Goal: Task Accomplishment & Management: Manage account settings

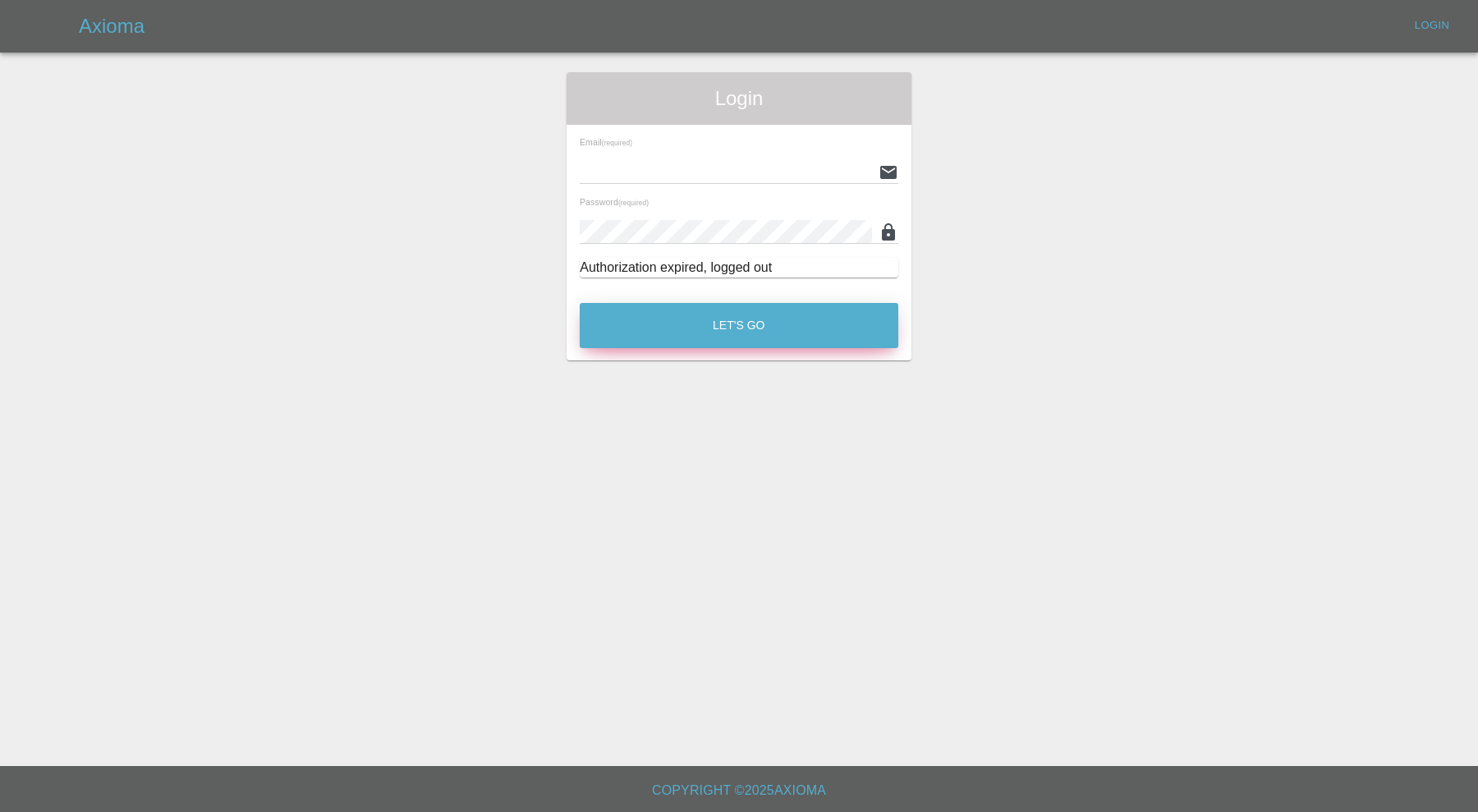
type input "[PERSON_NAME][EMAIL_ADDRESS][PERSON_NAME][DOMAIN_NAME]"
click at [626, 312] on button "Let's Go" at bounding box center [739, 325] width 319 height 46
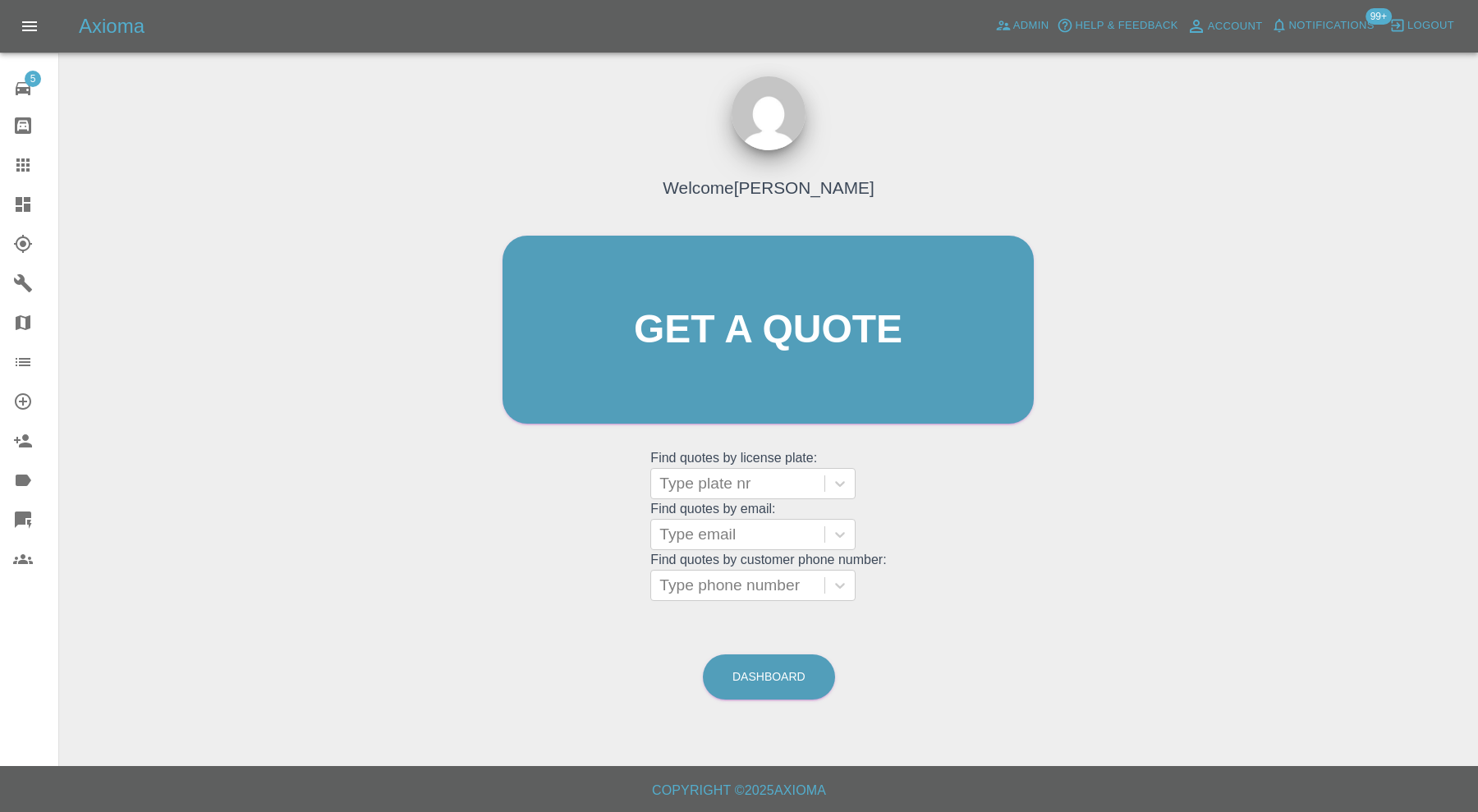
click at [11, 205] on link "Dashboard" at bounding box center [28, 205] width 58 height 40
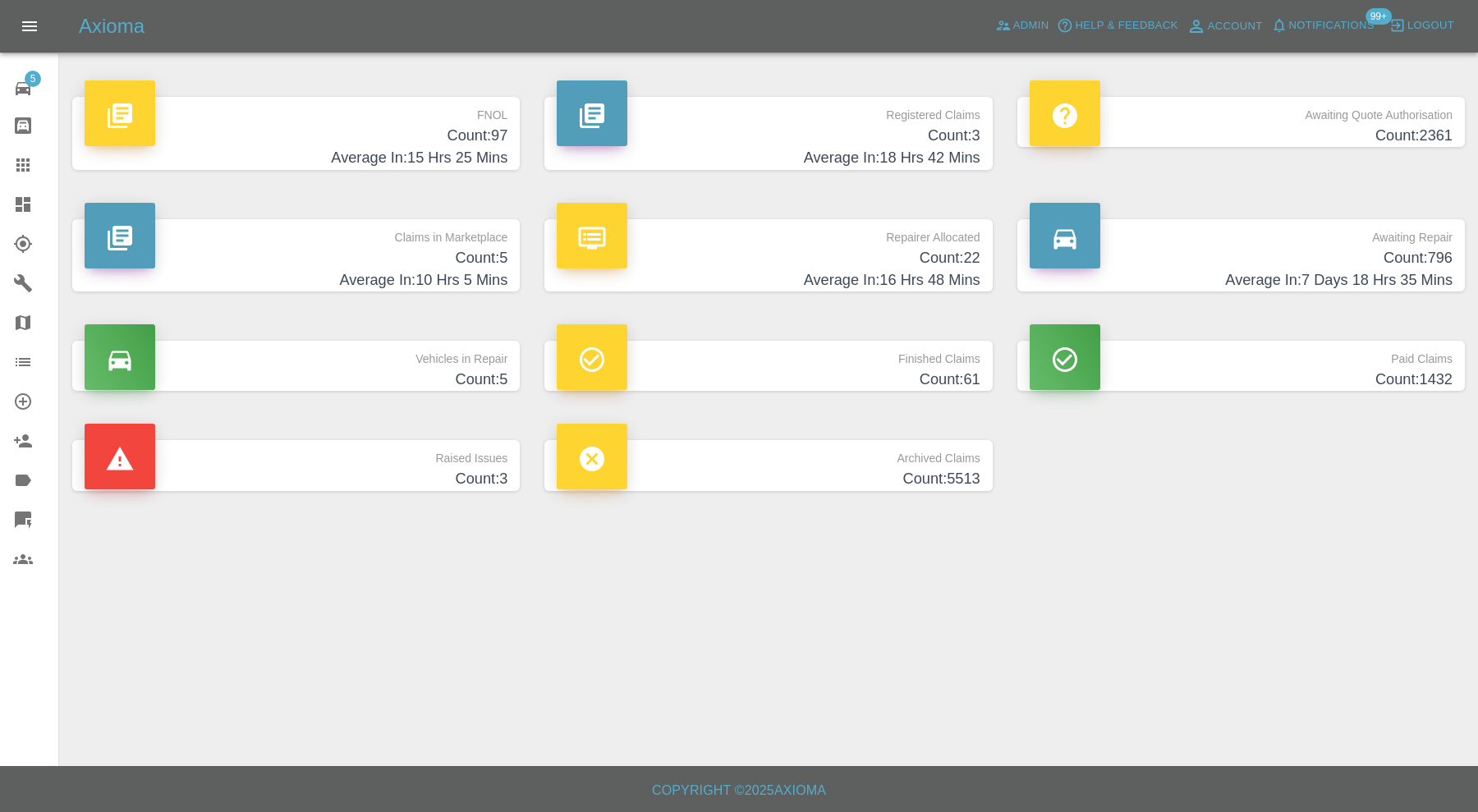
click at [374, 238] on p "Claims in Marketplace" at bounding box center [296, 232] width 423 height 28
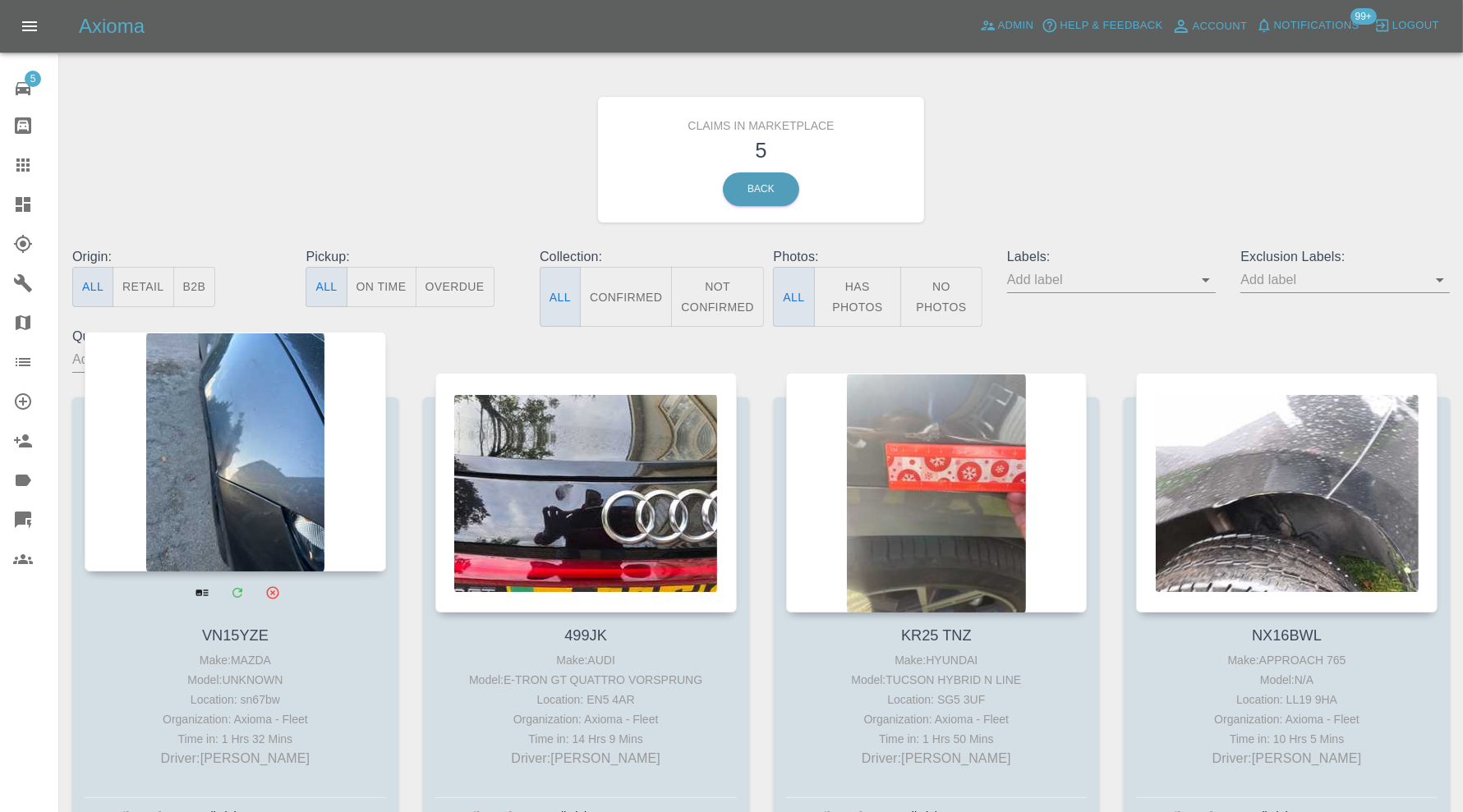
click at [288, 434] on div at bounding box center [235, 452] width 302 height 240
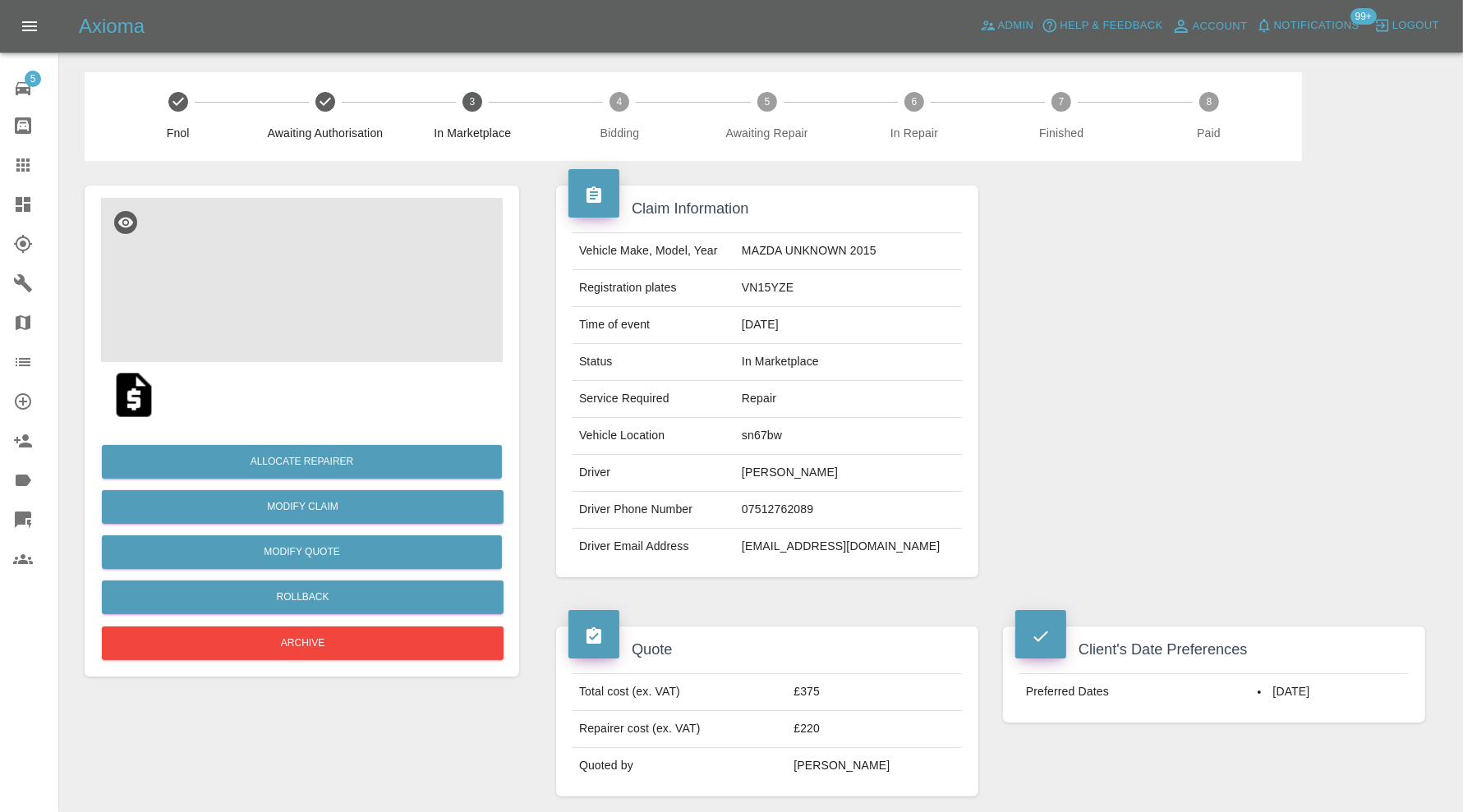
click at [345, 316] on img at bounding box center [301, 280] width 401 height 164
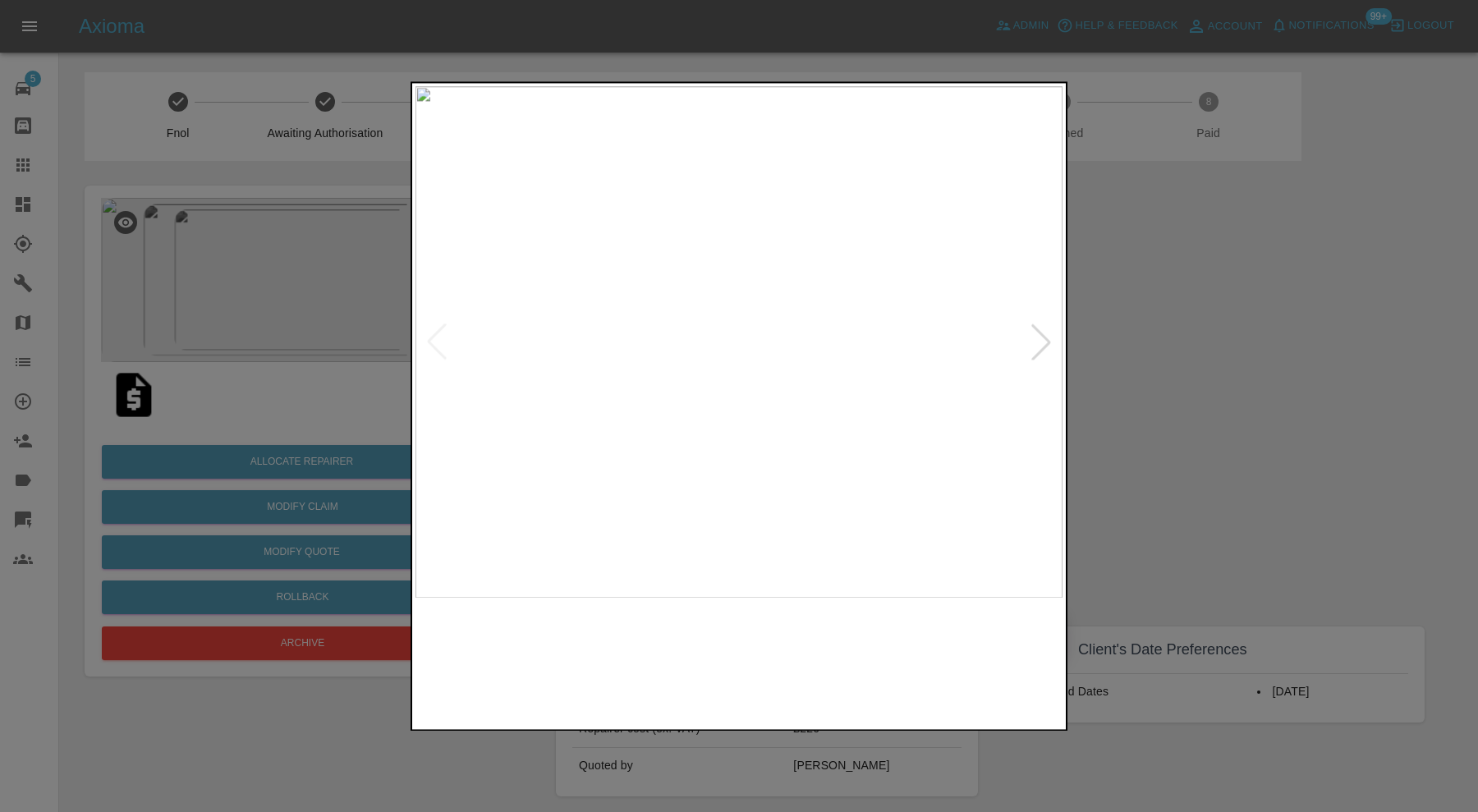
click at [699, 635] on img at bounding box center [657, 662] width 156 height 112
click at [1135, 338] on div at bounding box center [739, 406] width 1478 height 812
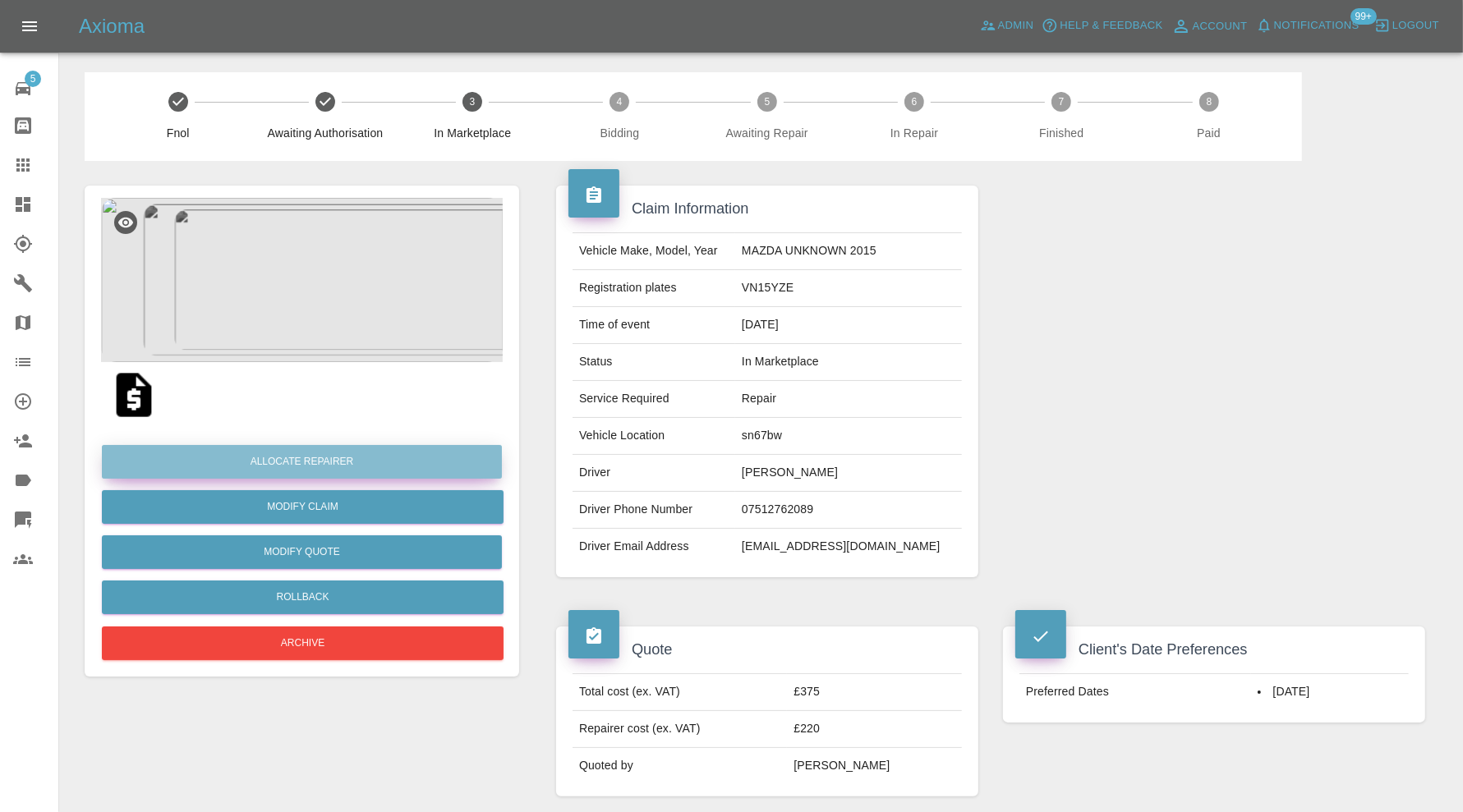
click at [380, 450] on button "Allocate Repairer" at bounding box center [302, 461] width 400 height 33
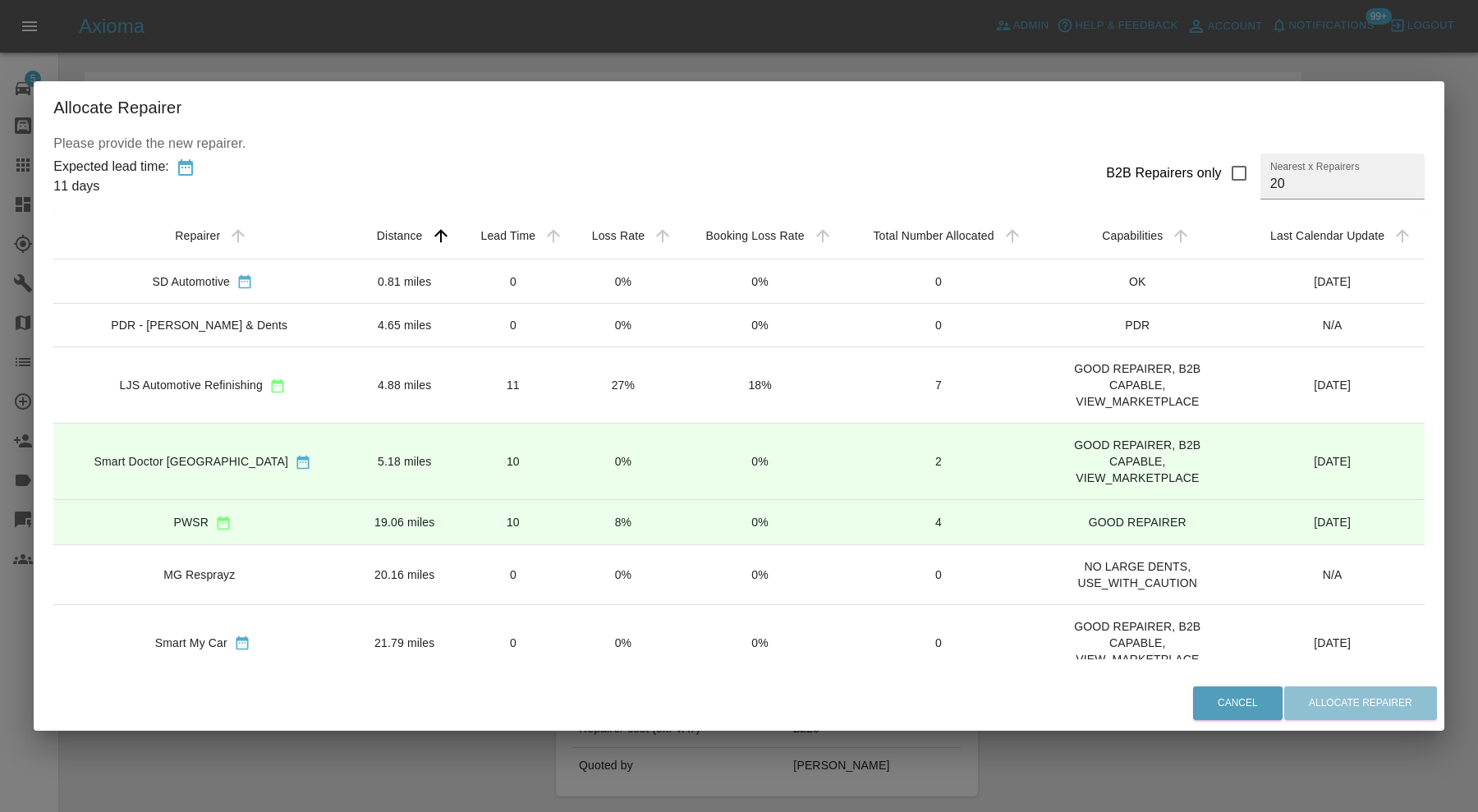
click at [408, 382] on td "4.88 miles" at bounding box center [404, 385] width 106 height 77
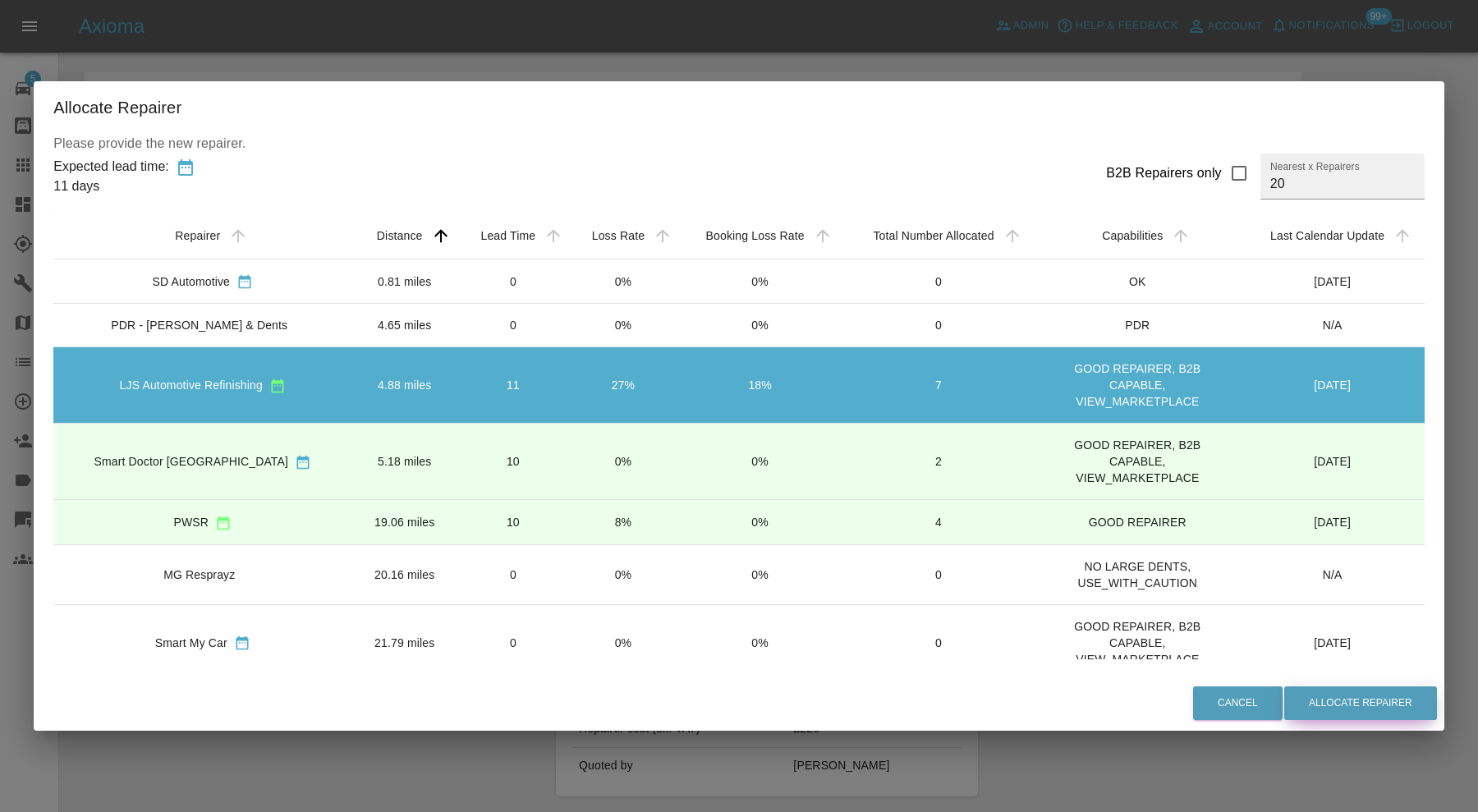
click at [1320, 692] on button "Allocate Repairer" at bounding box center [1360, 703] width 153 height 33
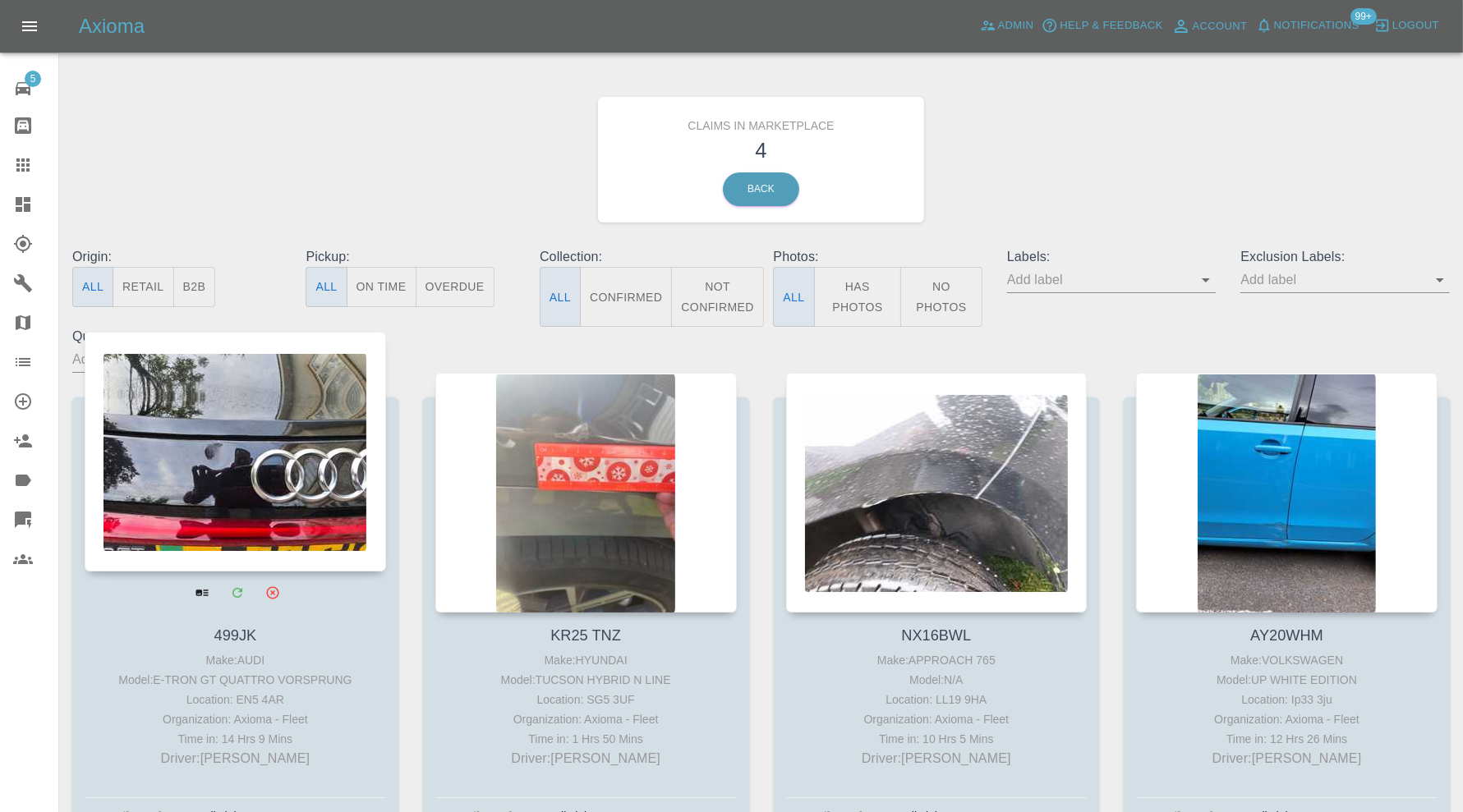
click at [266, 425] on div at bounding box center [235, 452] width 302 height 240
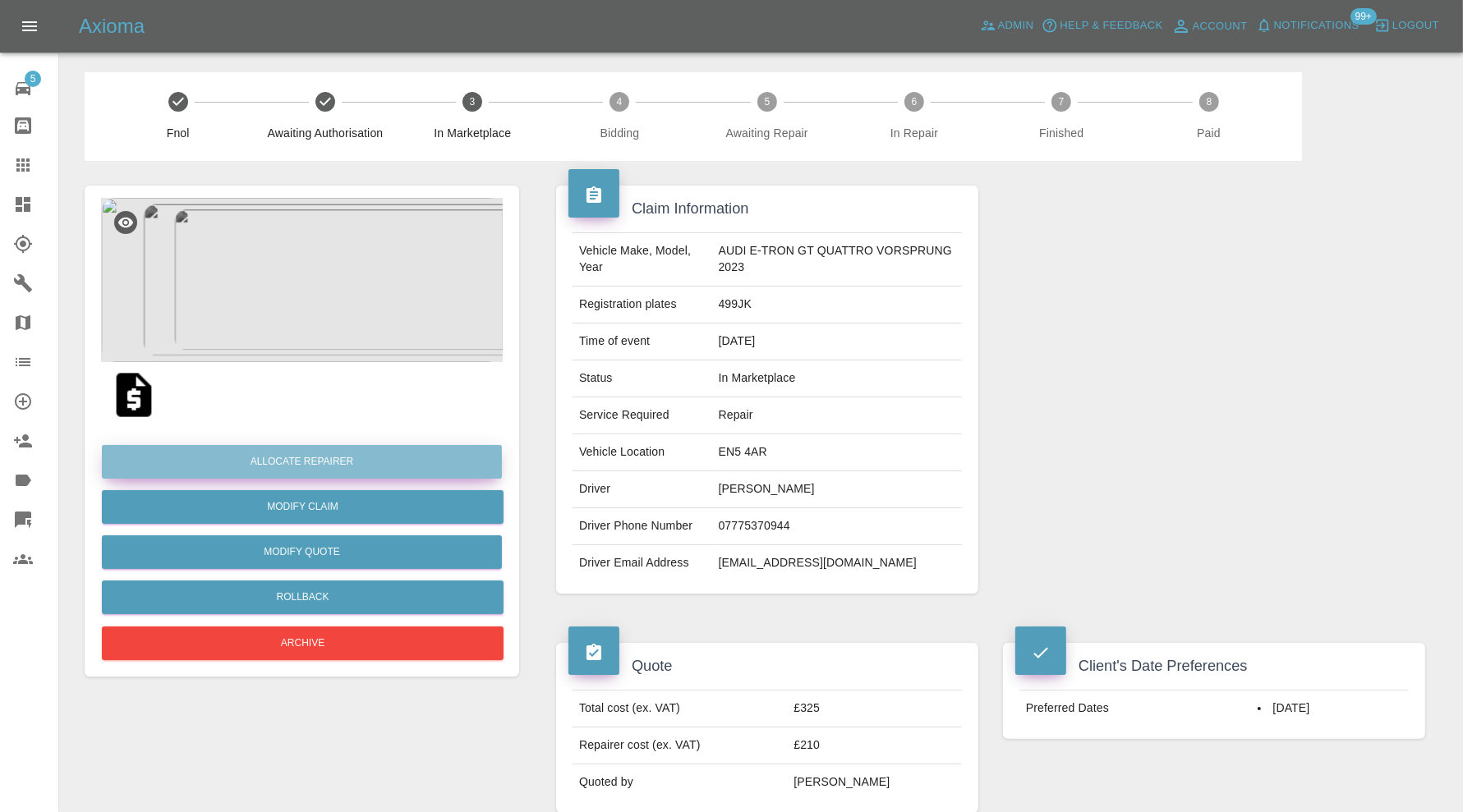
click at [343, 455] on button "Allocate Repairer" at bounding box center [302, 461] width 400 height 33
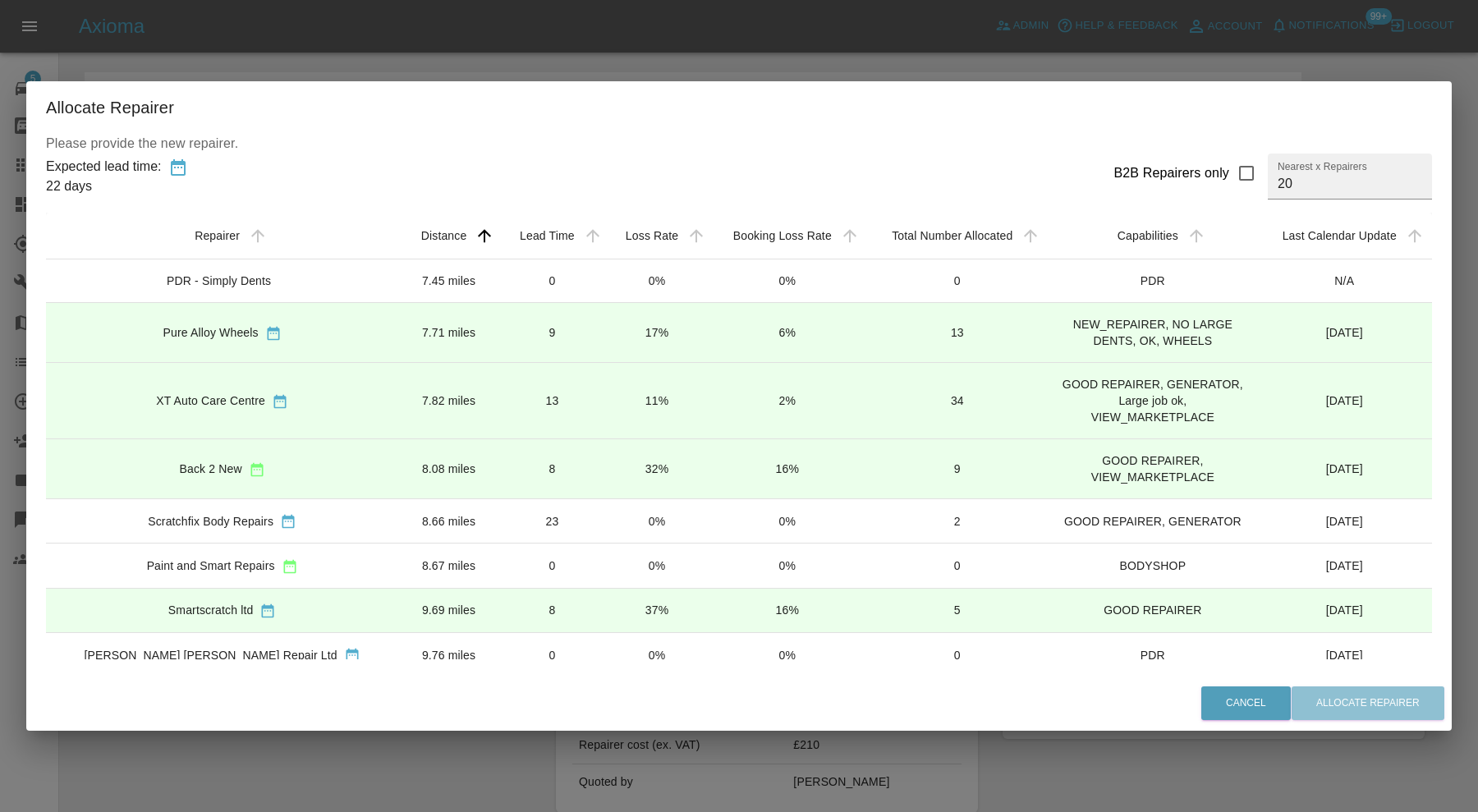
click at [398, 454] on td "8.08 miles" at bounding box center [449, 469] width 101 height 60
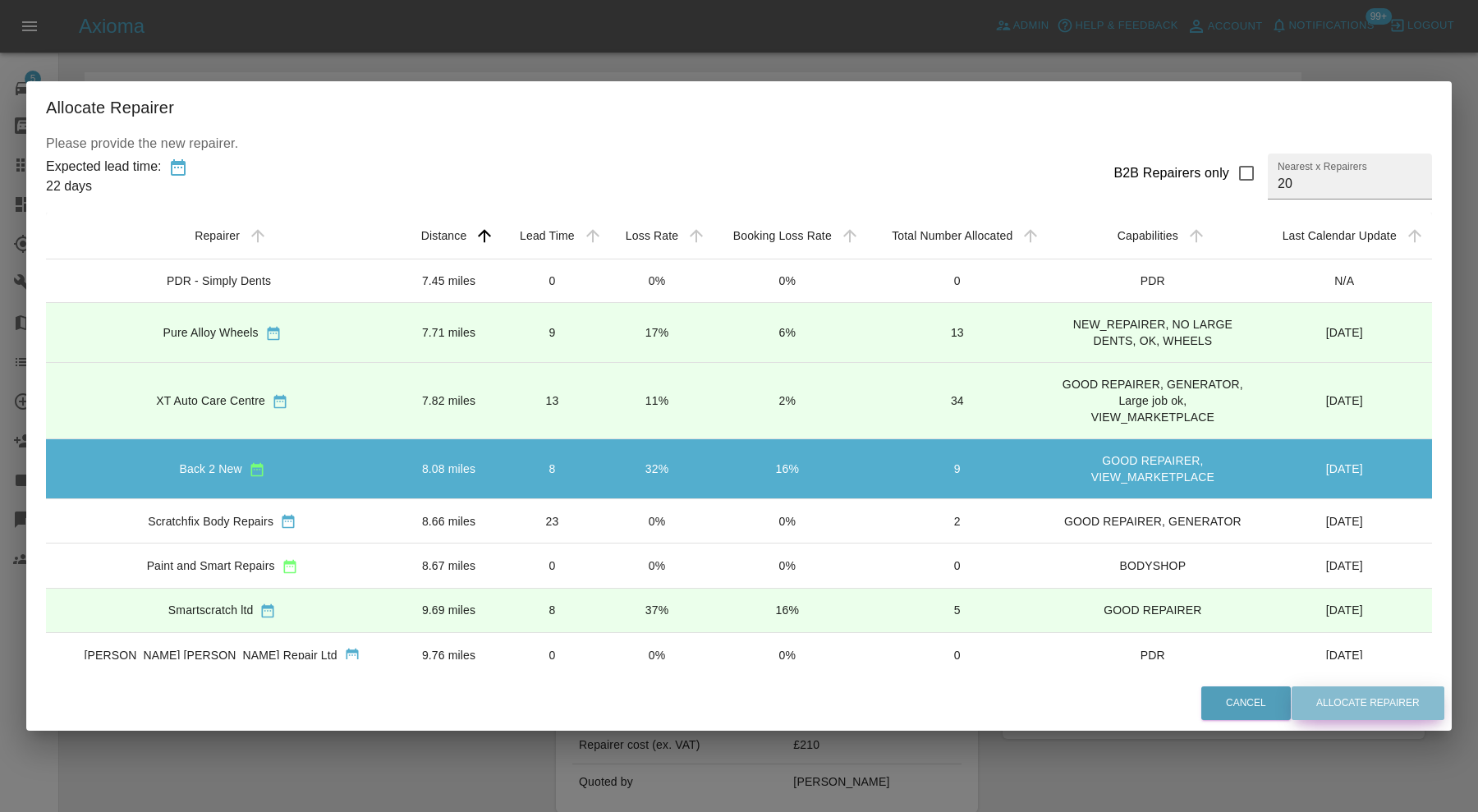
click at [1295, 700] on button "Allocate Repairer" at bounding box center [1368, 703] width 153 height 33
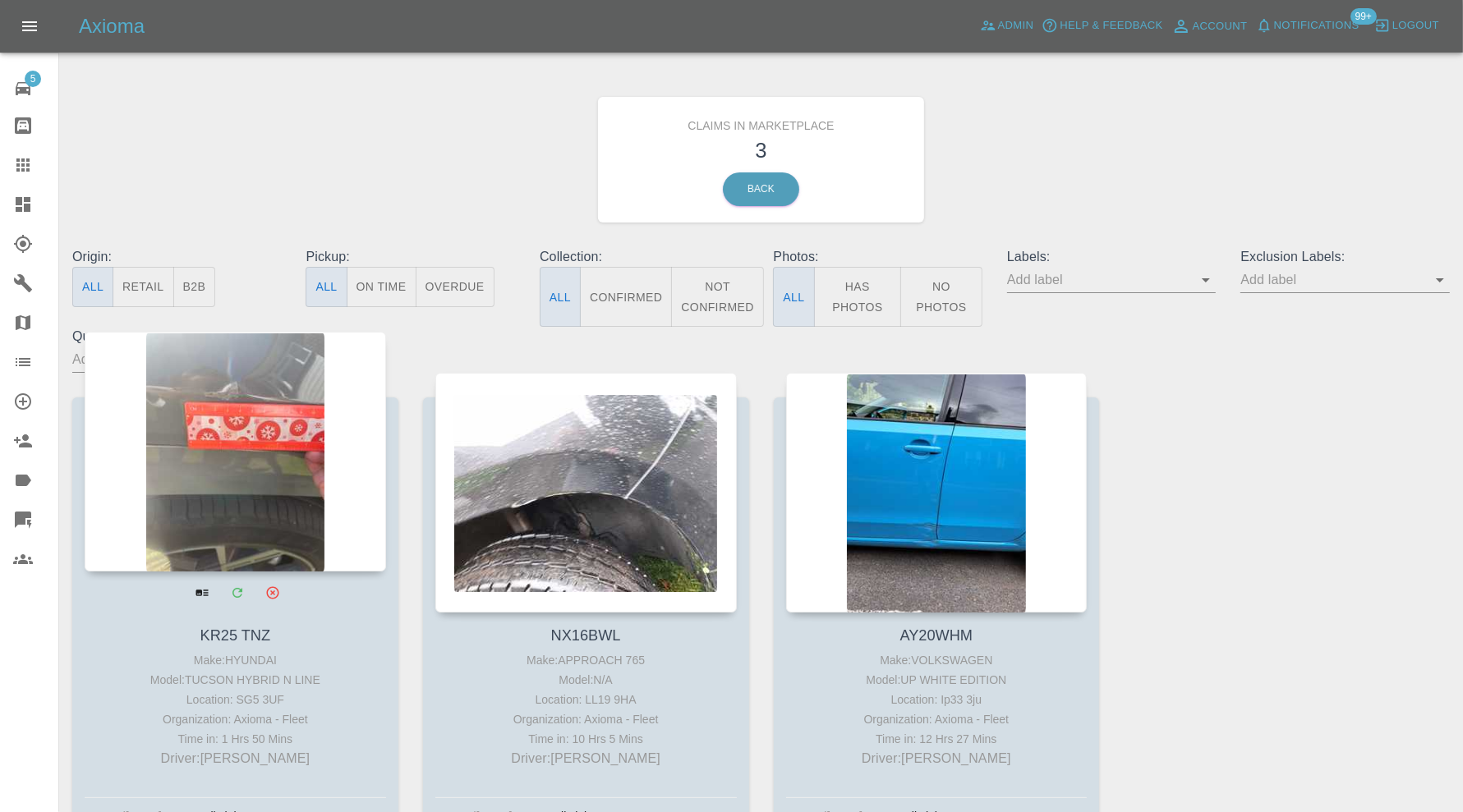
click at [265, 449] on div at bounding box center [235, 452] width 302 height 240
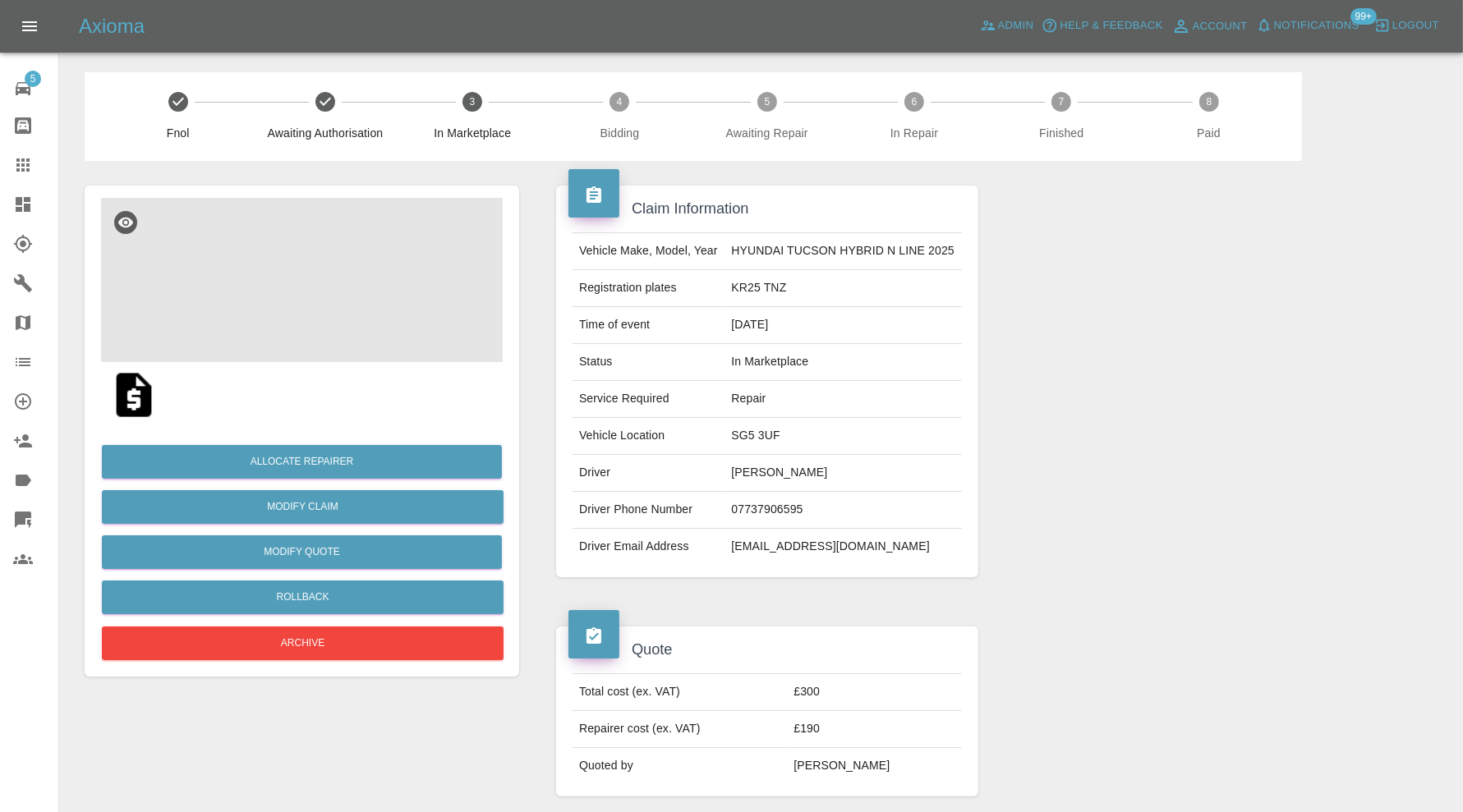
click at [317, 284] on img at bounding box center [301, 280] width 401 height 164
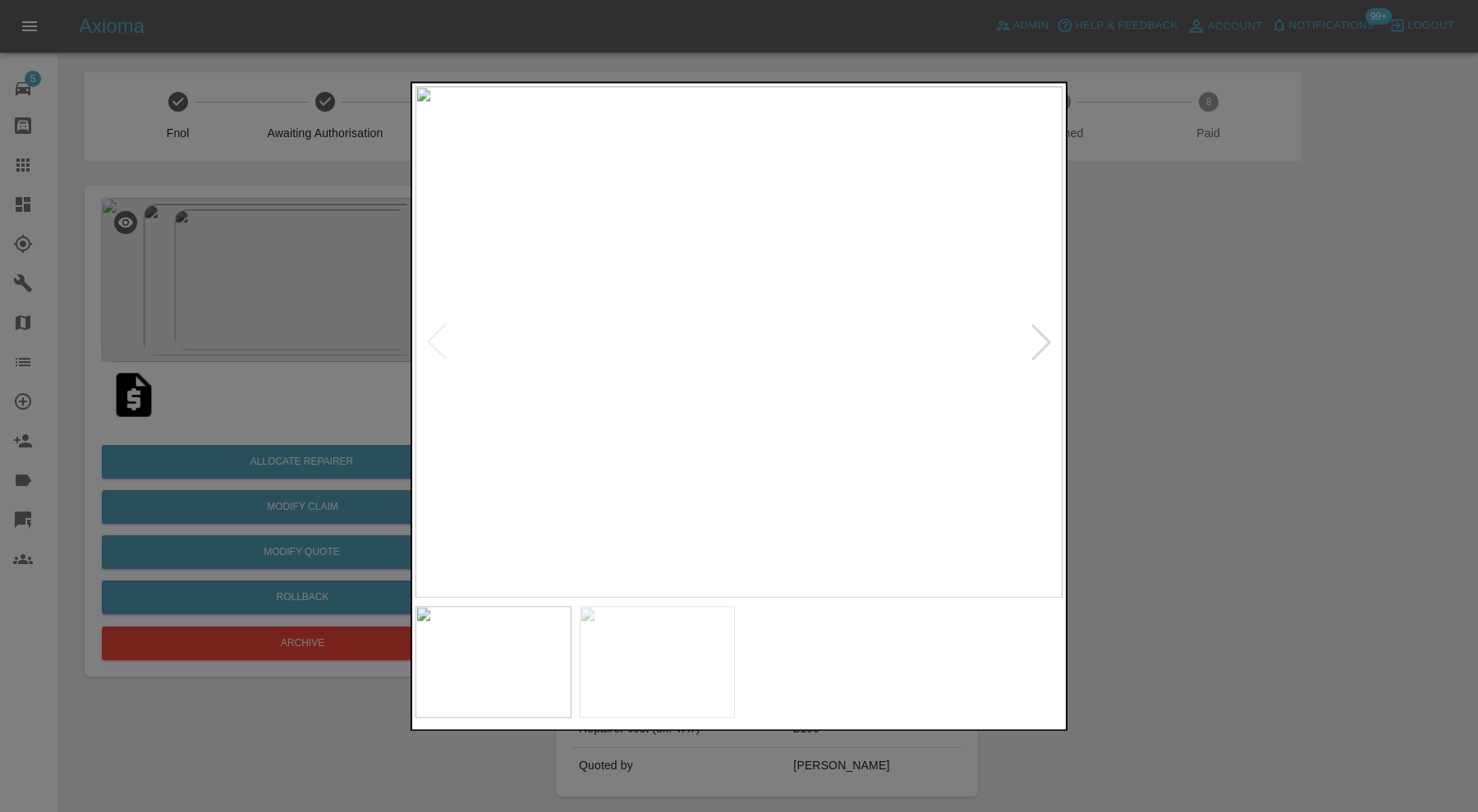
click at [659, 672] on img at bounding box center [657, 662] width 156 height 112
click at [1152, 473] on div at bounding box center [739, 406] width 1478 height 812
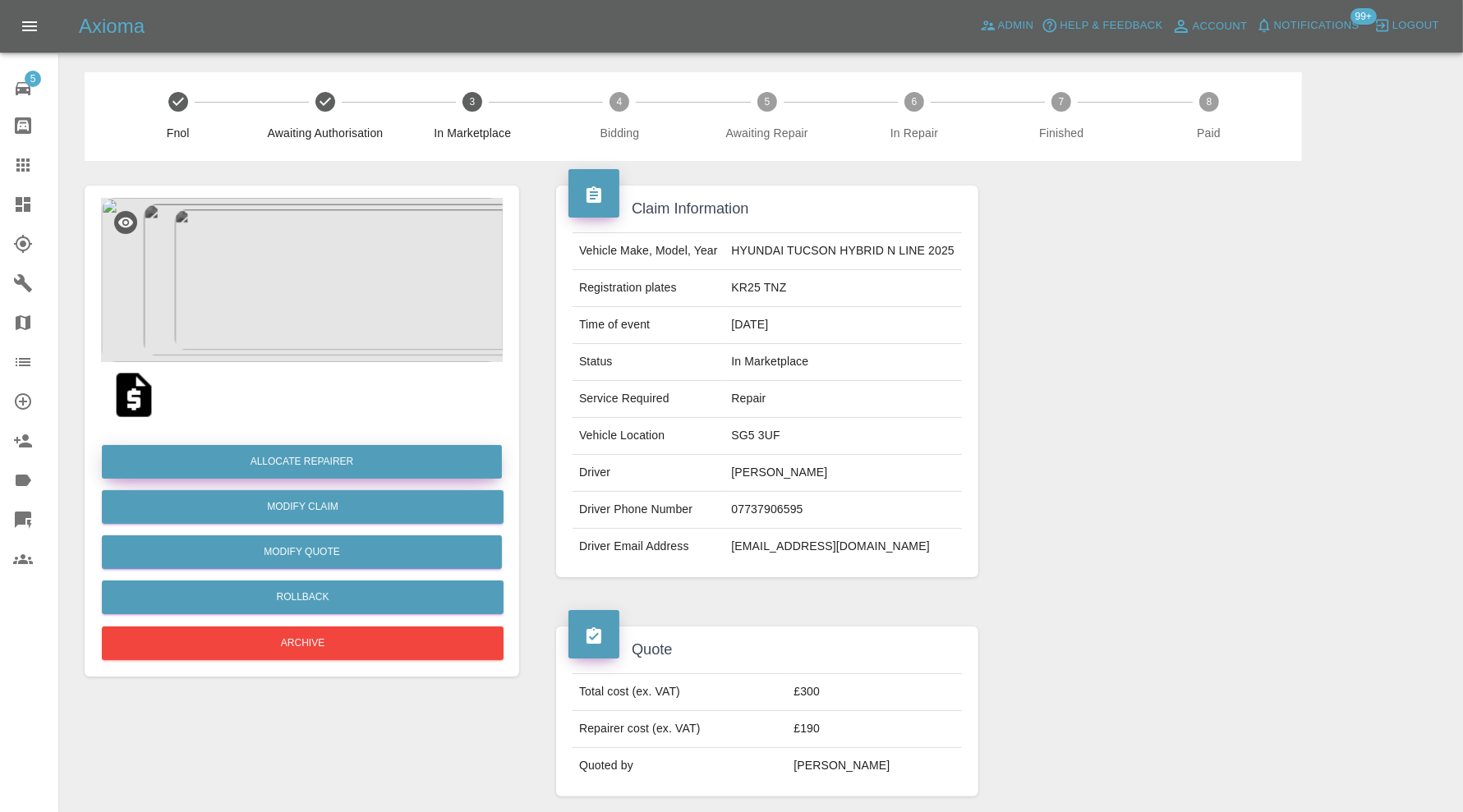
click at [347, 452] on button "Allocate Repairer" at bounding box center [302, 461] width 400 height 33
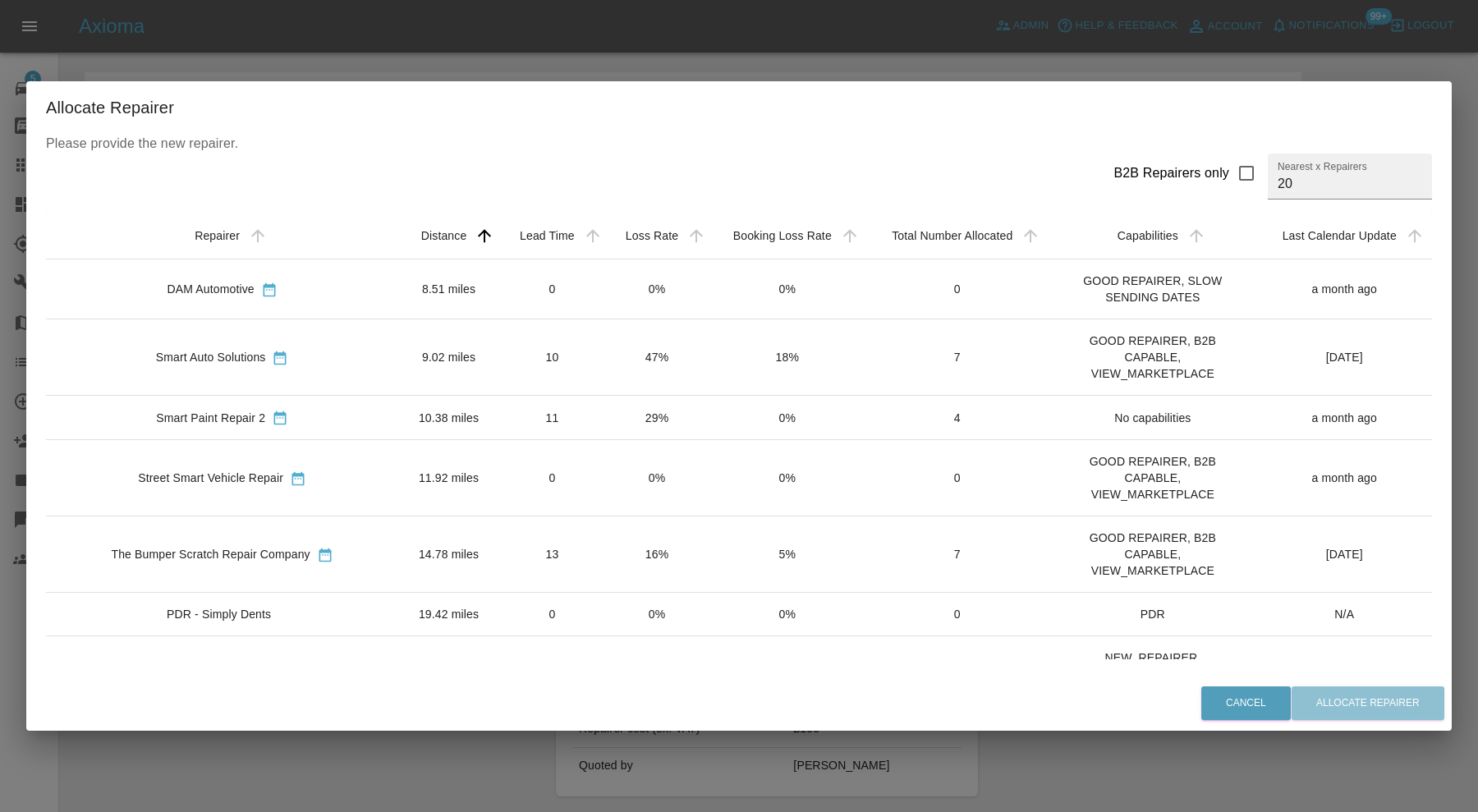
click at [398, 417] on td "10.38 miles" at bounding box center [449, 417] width 101 height 45
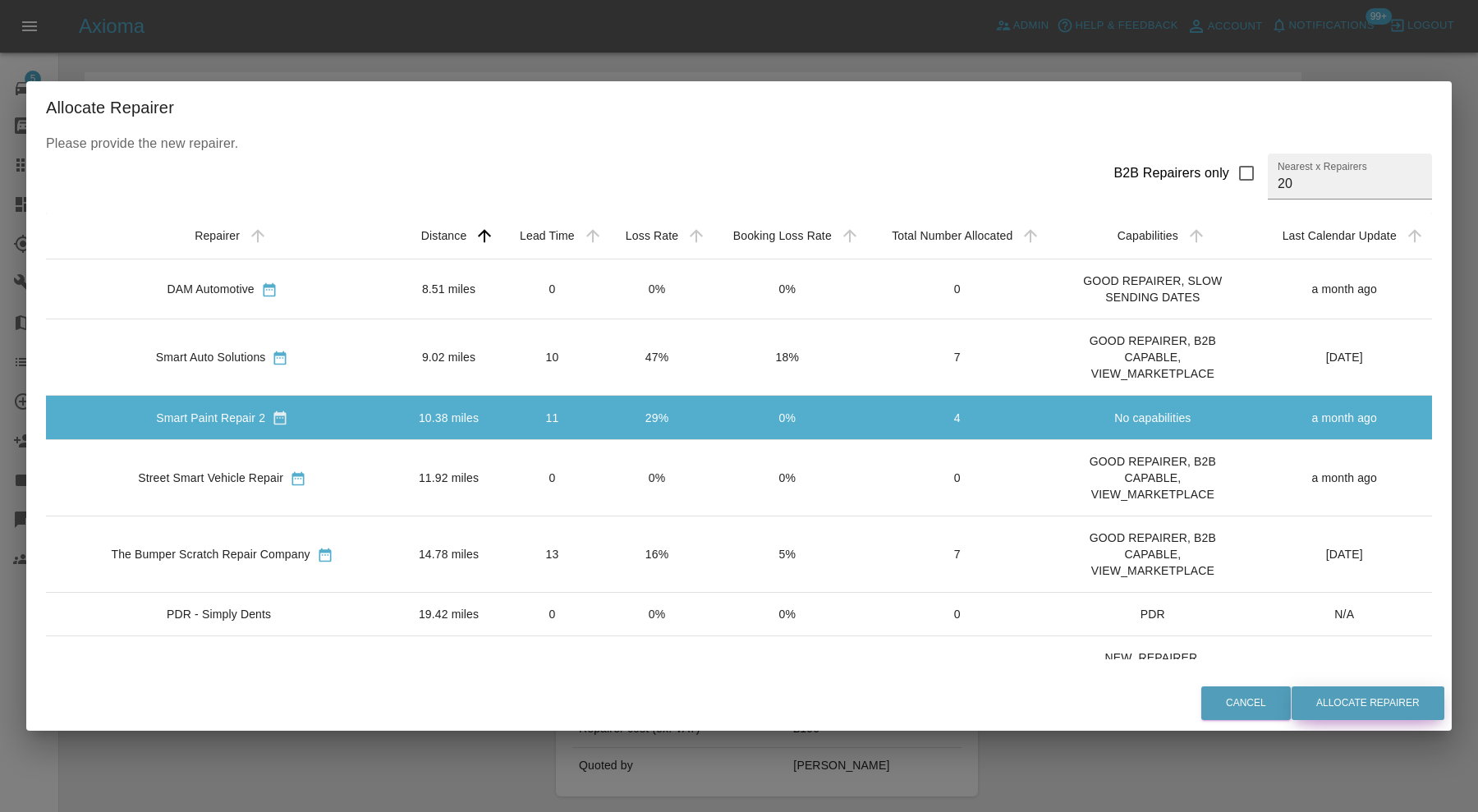
click at [1430, 694] on button "Allocate Repairer" at bounding box center [1368, 703] width 153 height 33
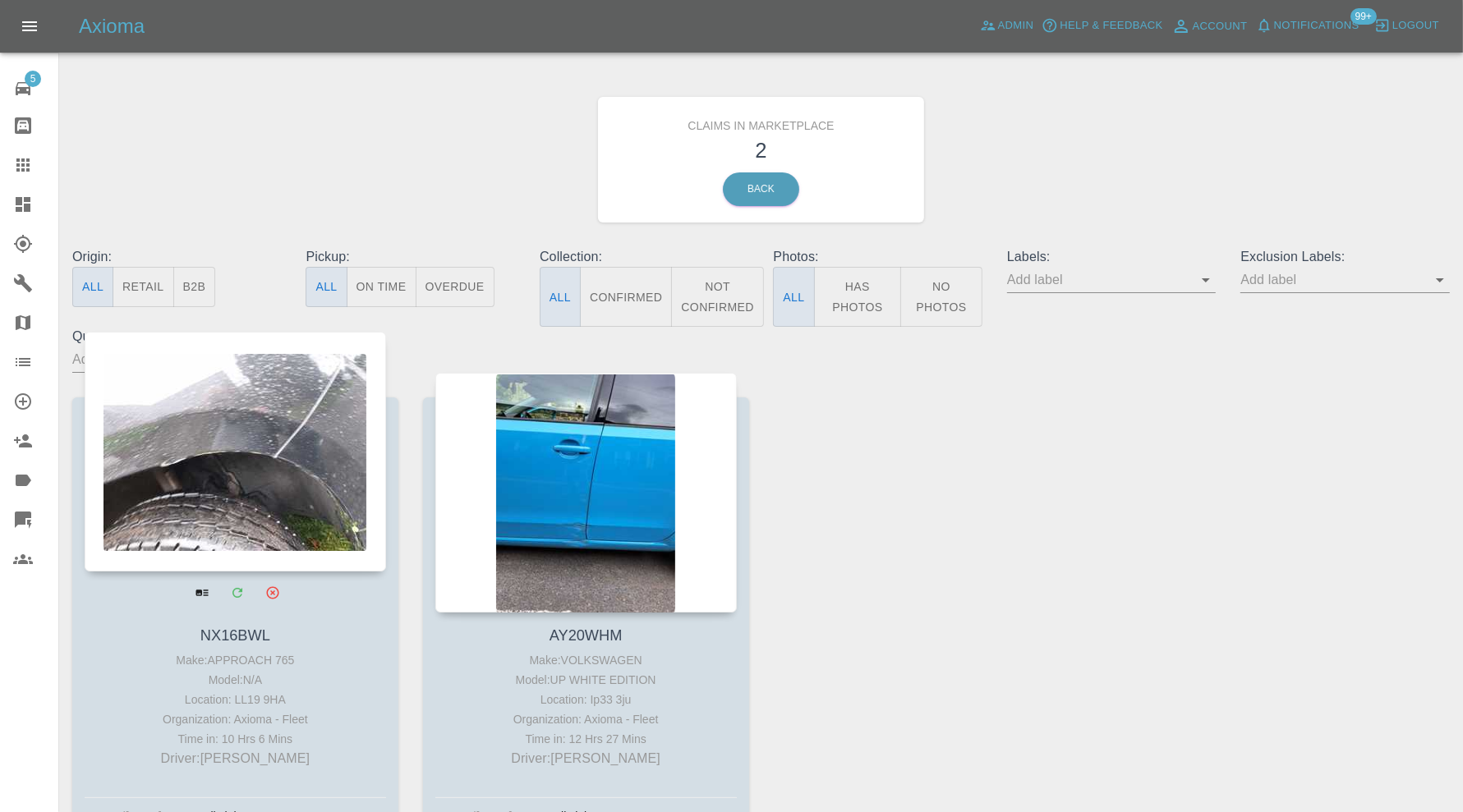
click at [298, 495] on div at bounding box center [235, 452] width 302 height 240
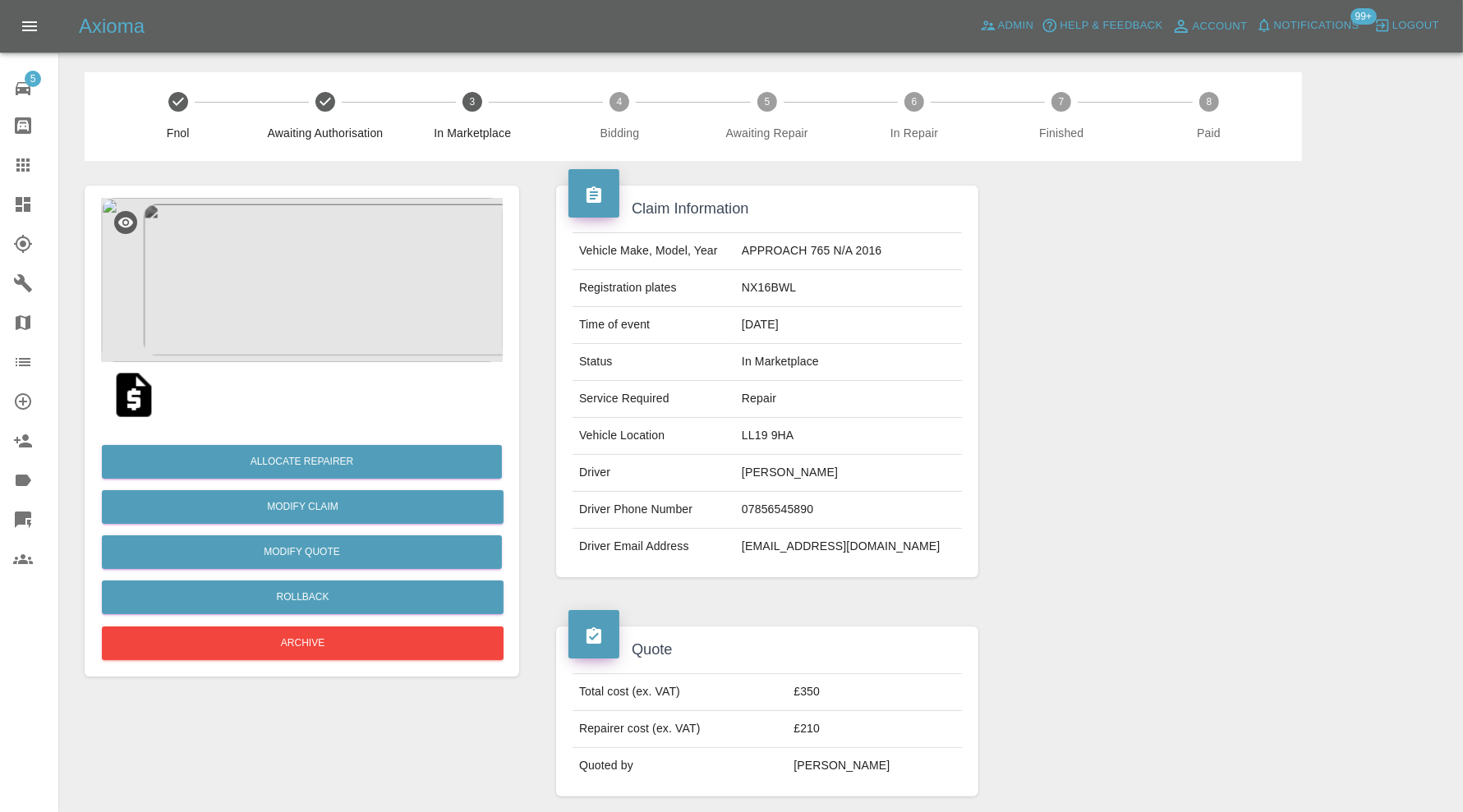
click at [363, 308] on img at bounding box center [301, 280] width 401 height 164
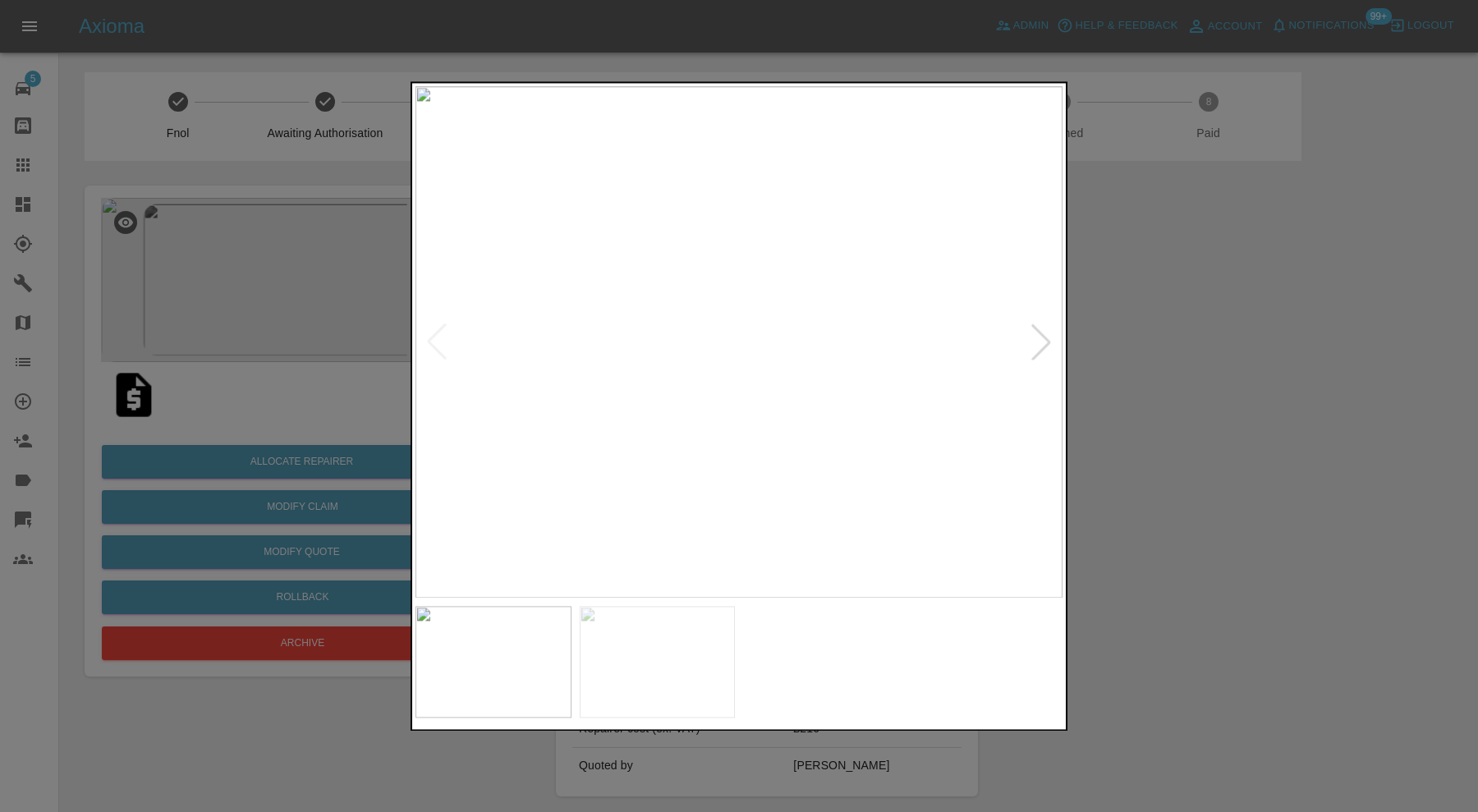
click at [681, 626] on img at bounding box center [657, 662] width 156 height 112
click at [512, 651] on img at bounding box center [493, 662] width 156 height 112
click at [626, 655] on img at bounding box center [657, 662] width 156 height 112
click at [1296, 425] on div at bounding box center [739, 406] width 1478 height 812
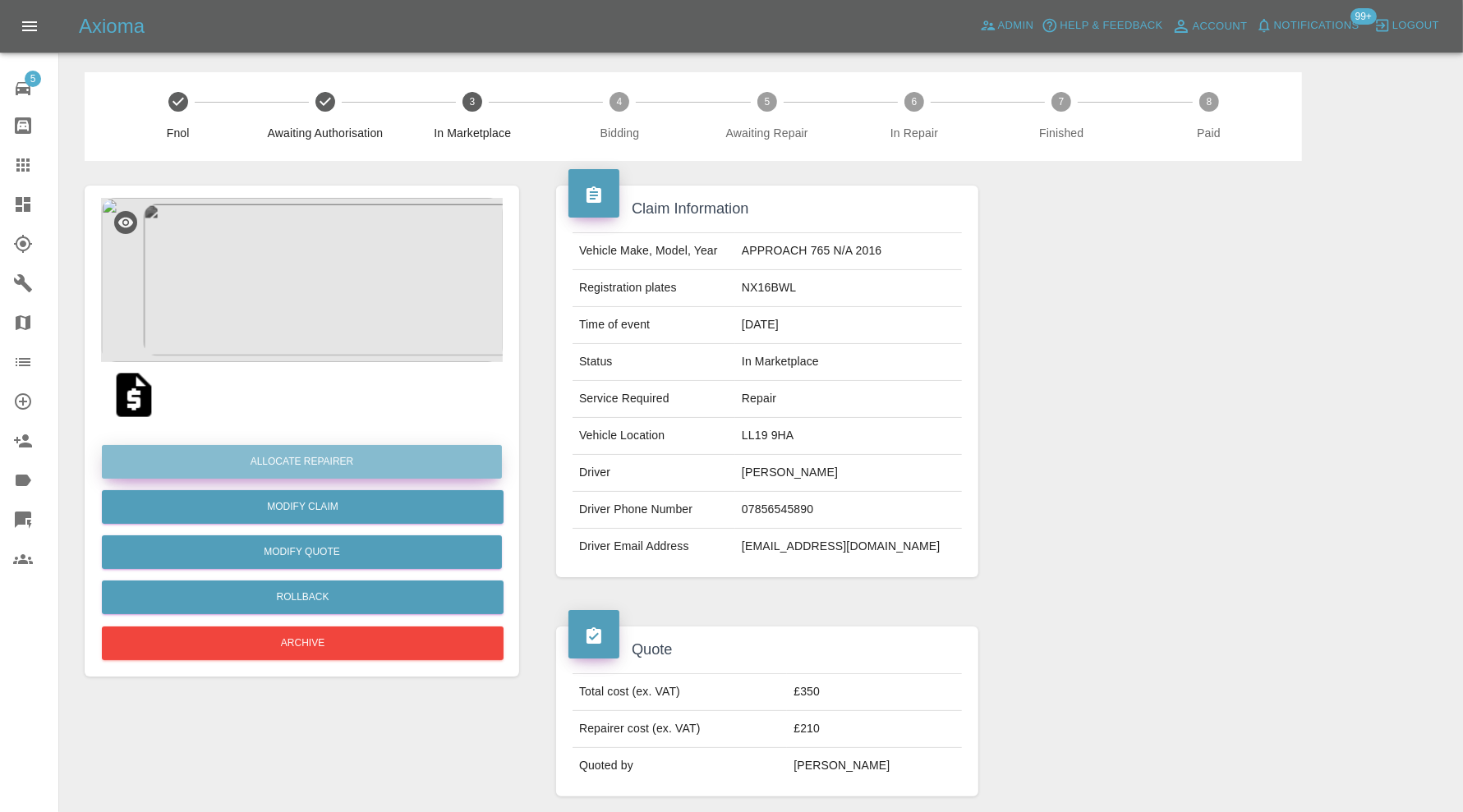
click at [351, 458] on button "Allocate Repairer" at bounding box center [302, 461] width 400 height 33
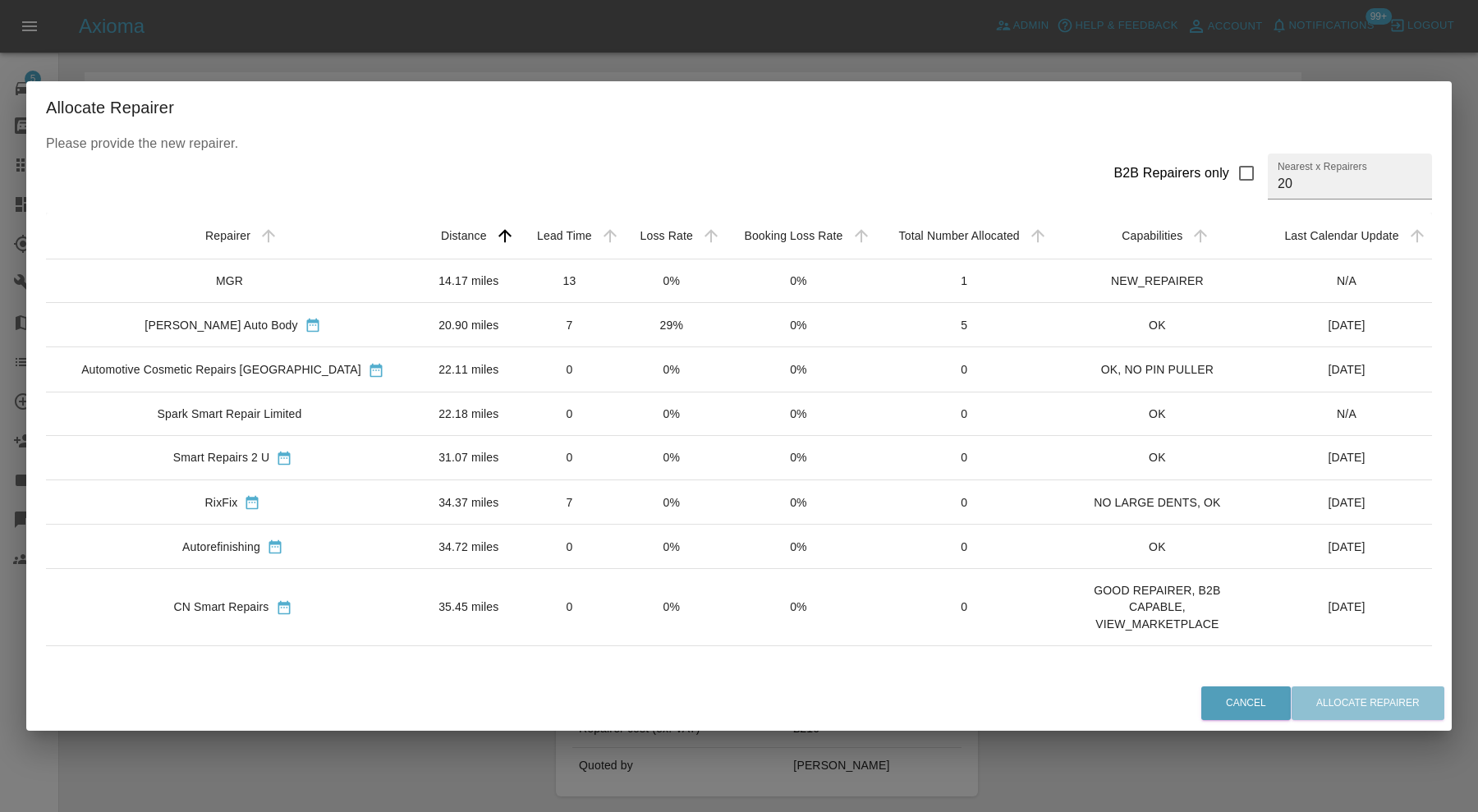
click at [314, 284] on div "MGR" at bounding box center [232, 280] width 347 height 16
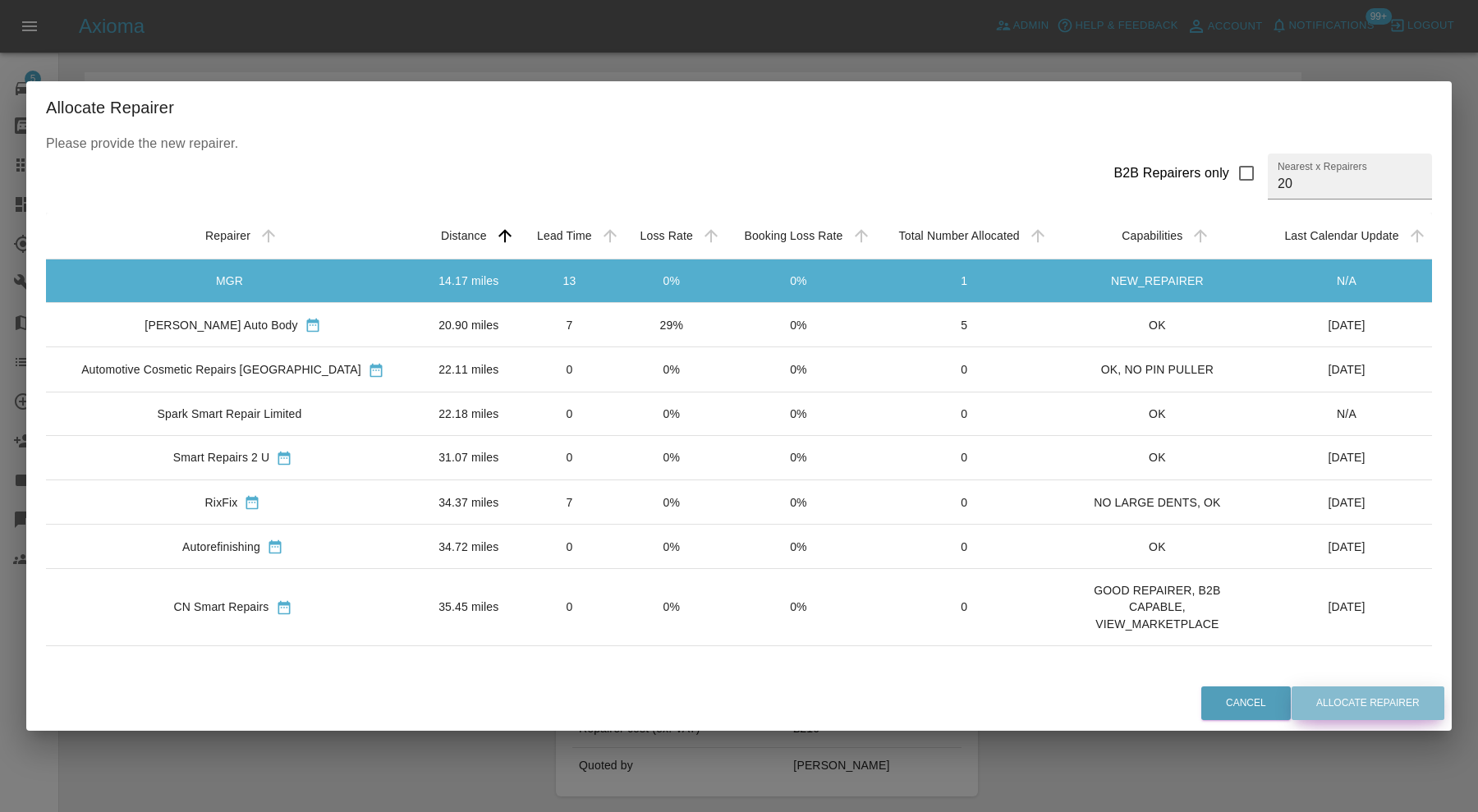
click at [1351, 706] on button "Allocate Repairer" at bounding box center [1368, 703] width 153 height 33
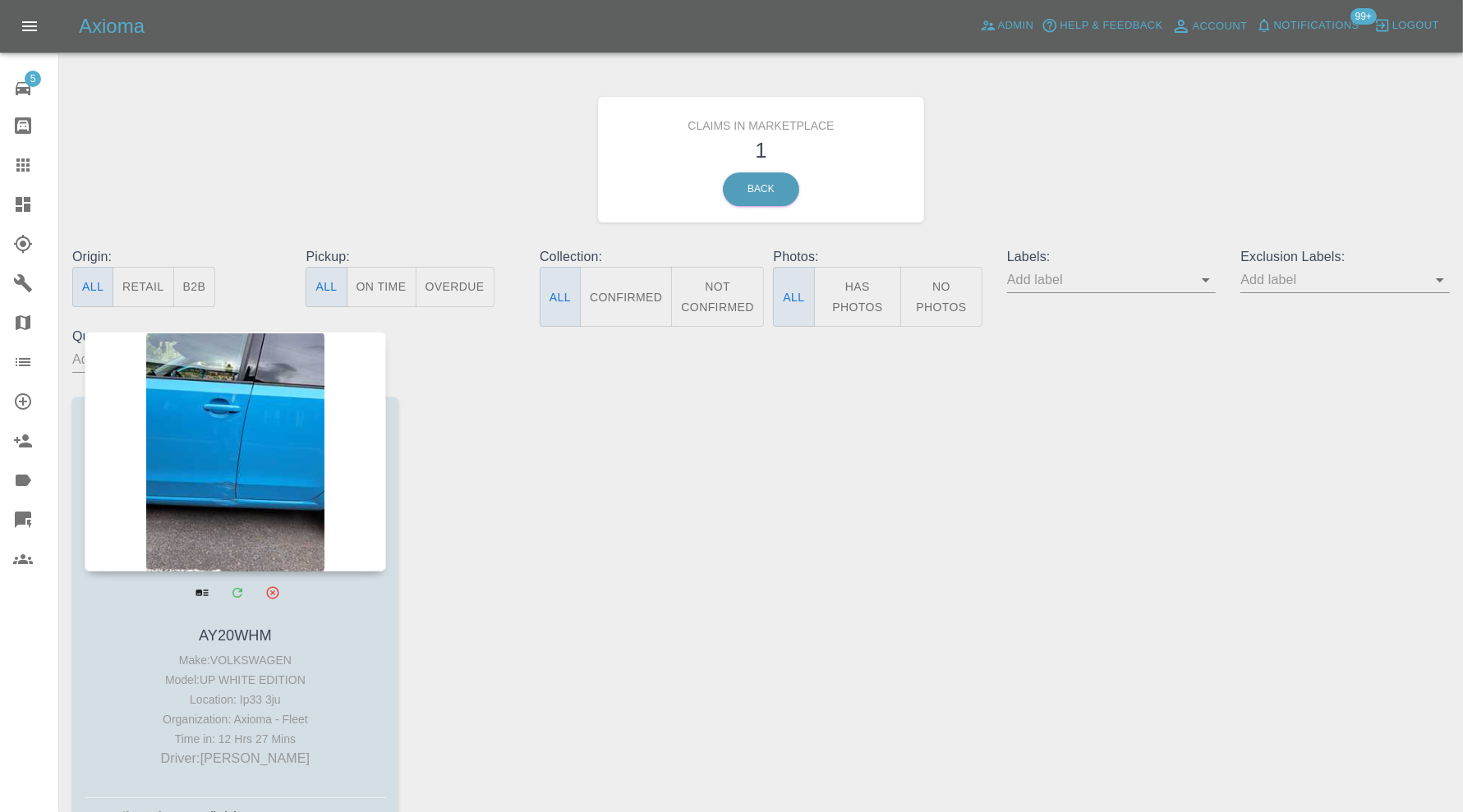
click at [278, 475] on div at bounding box center [235, 452] width 302 height 240
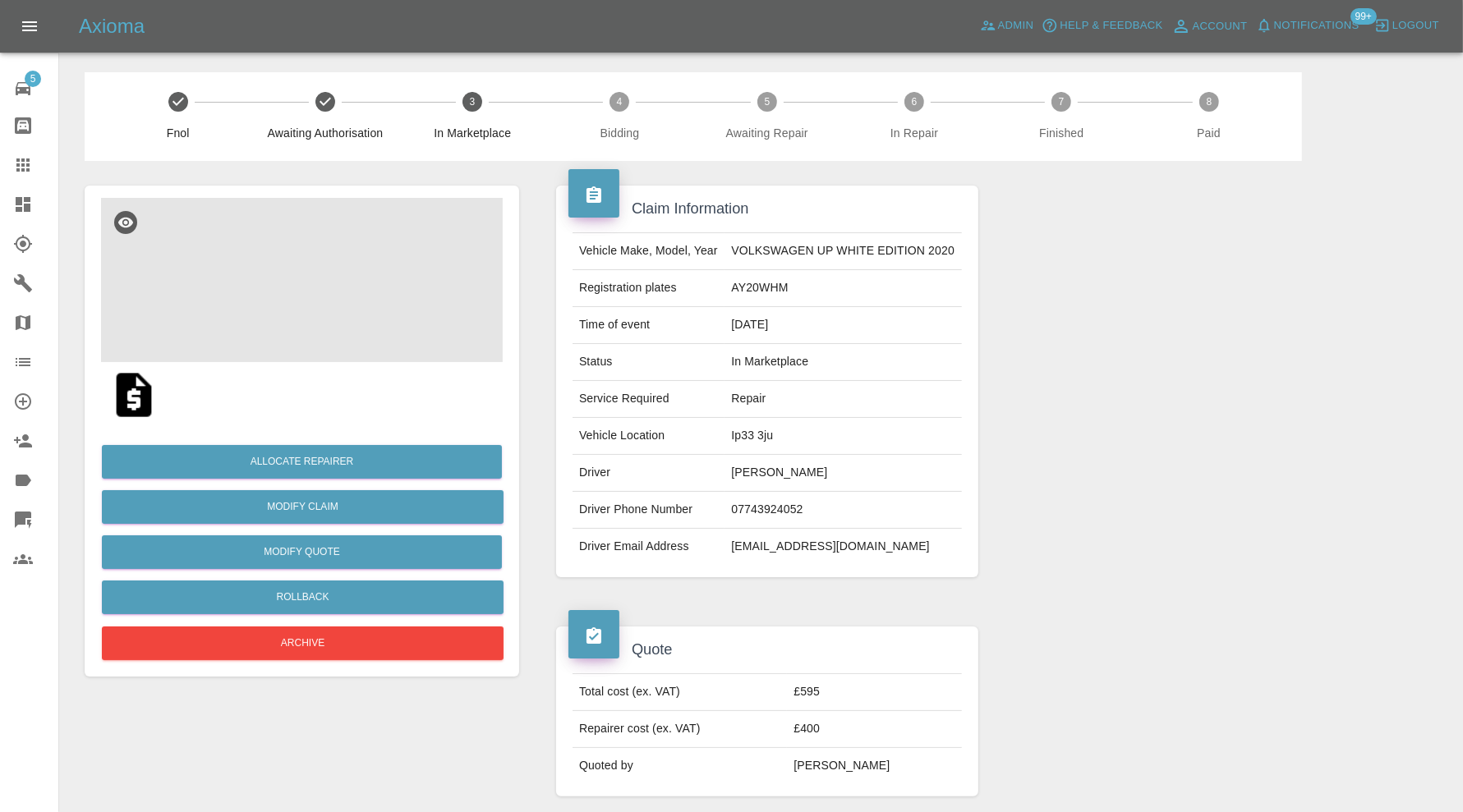
click at [309, 264] on img at bounding box center [301, 280] width 401 height 164
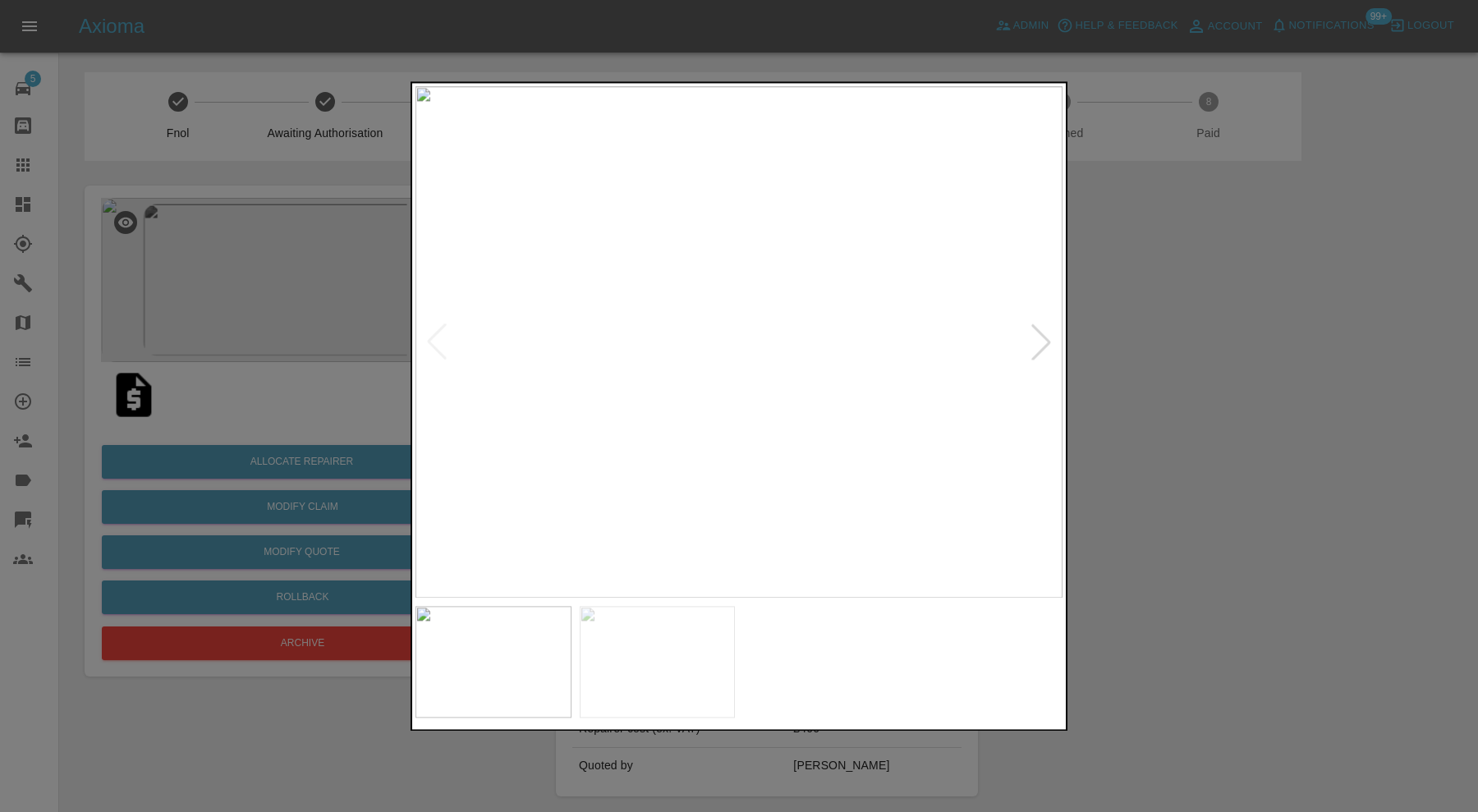
click at [1178, 446] on div at bounding box center [739, 406] width 1478 height 812
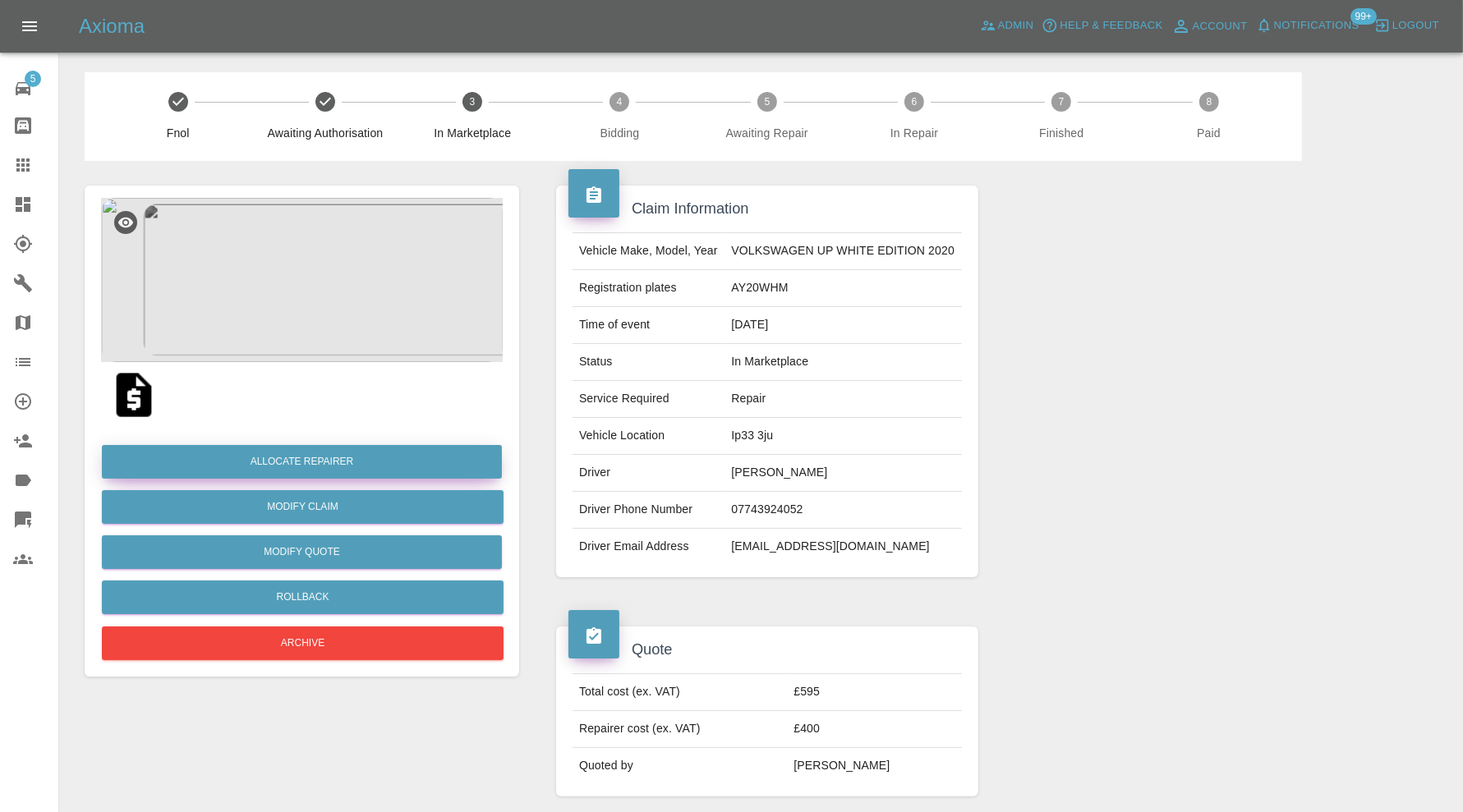
click at [465, 454] on button "Allocate Repairer" at bounding box center [302, 461] width 400 height 33
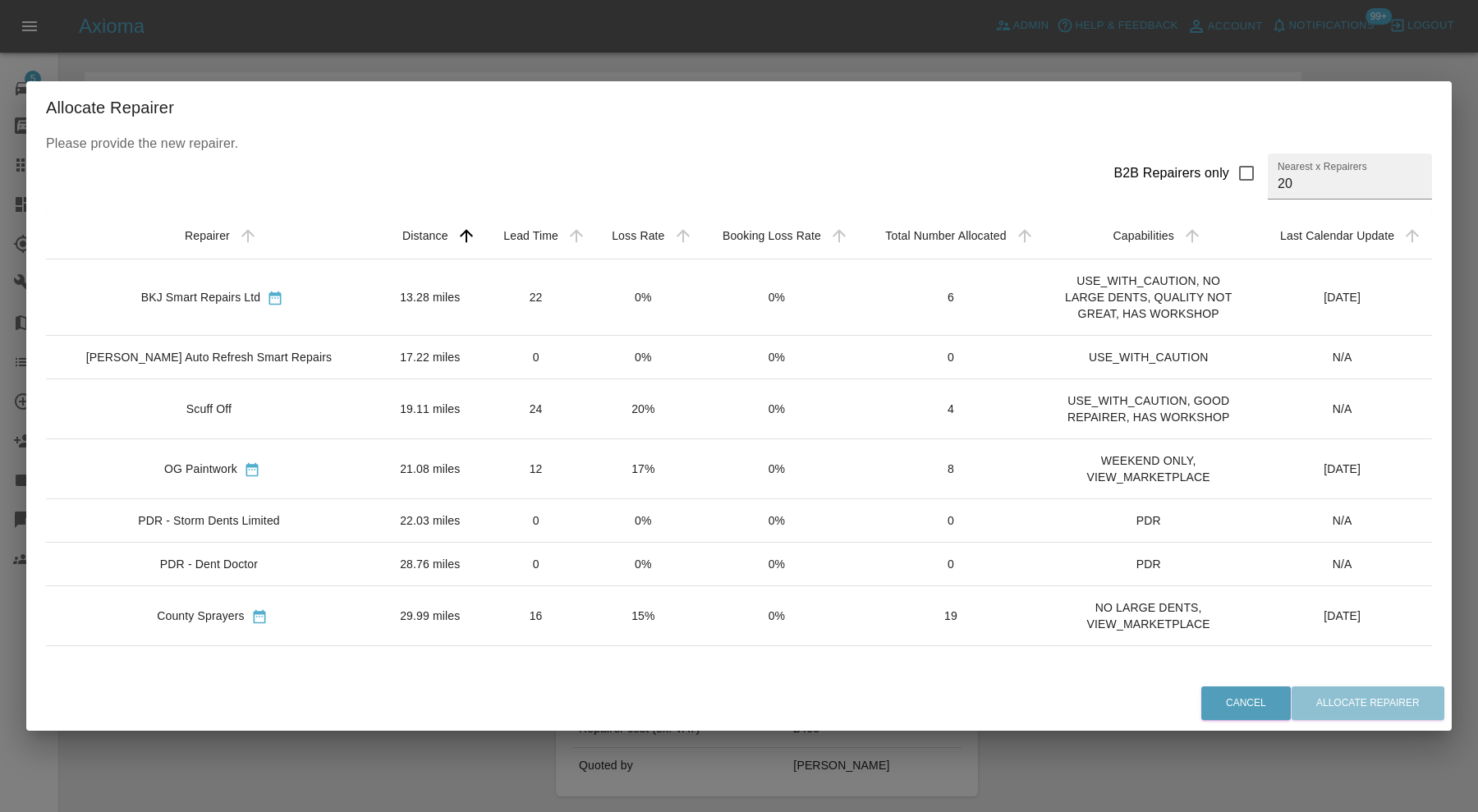
click at [402, 303] on td "13.28 miles" at bounding box center [430, 297] width 103 height 77
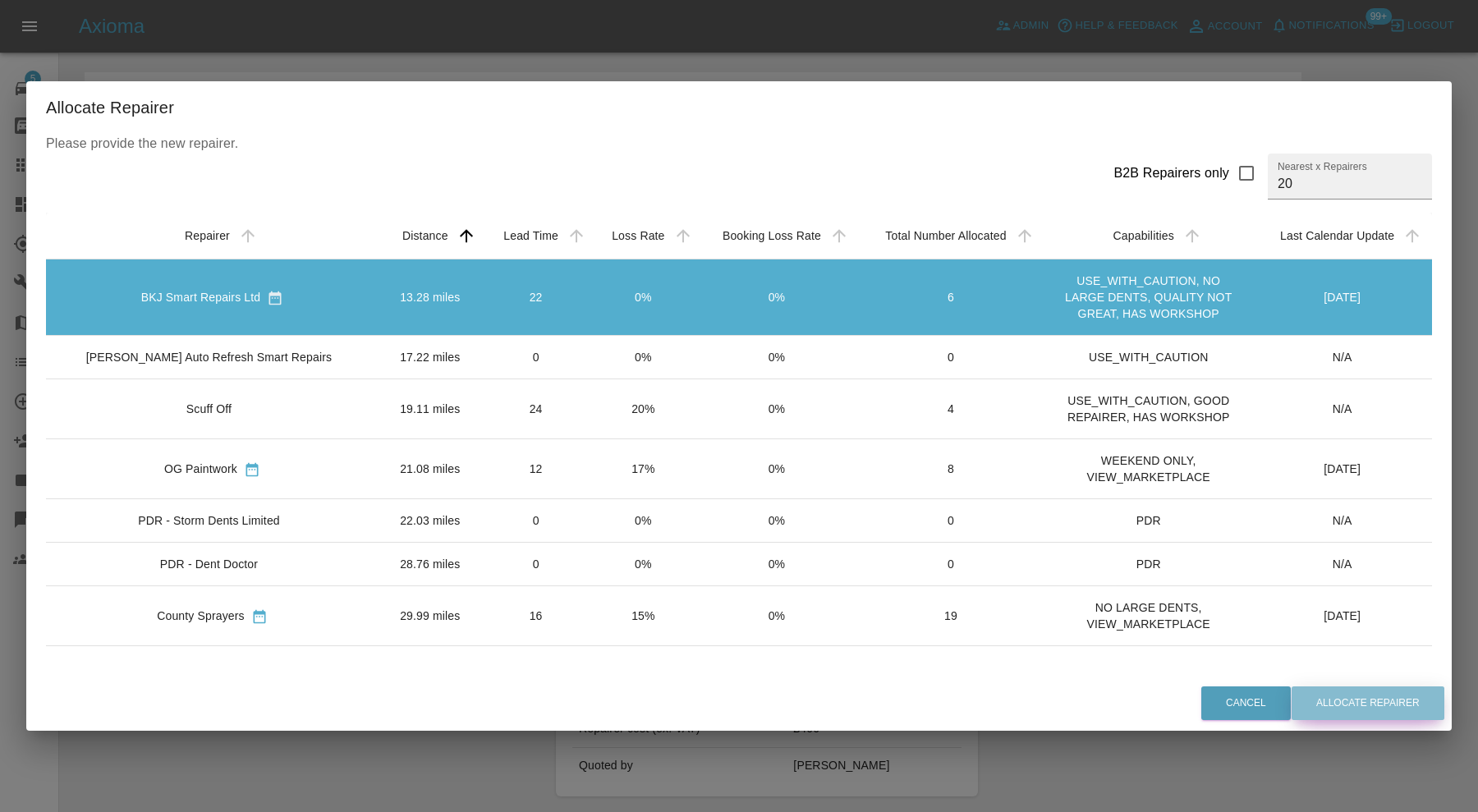
click at [1312, 694] on button "Allocate Repairer" at bounding box center [1368, 703] width 153 height 33
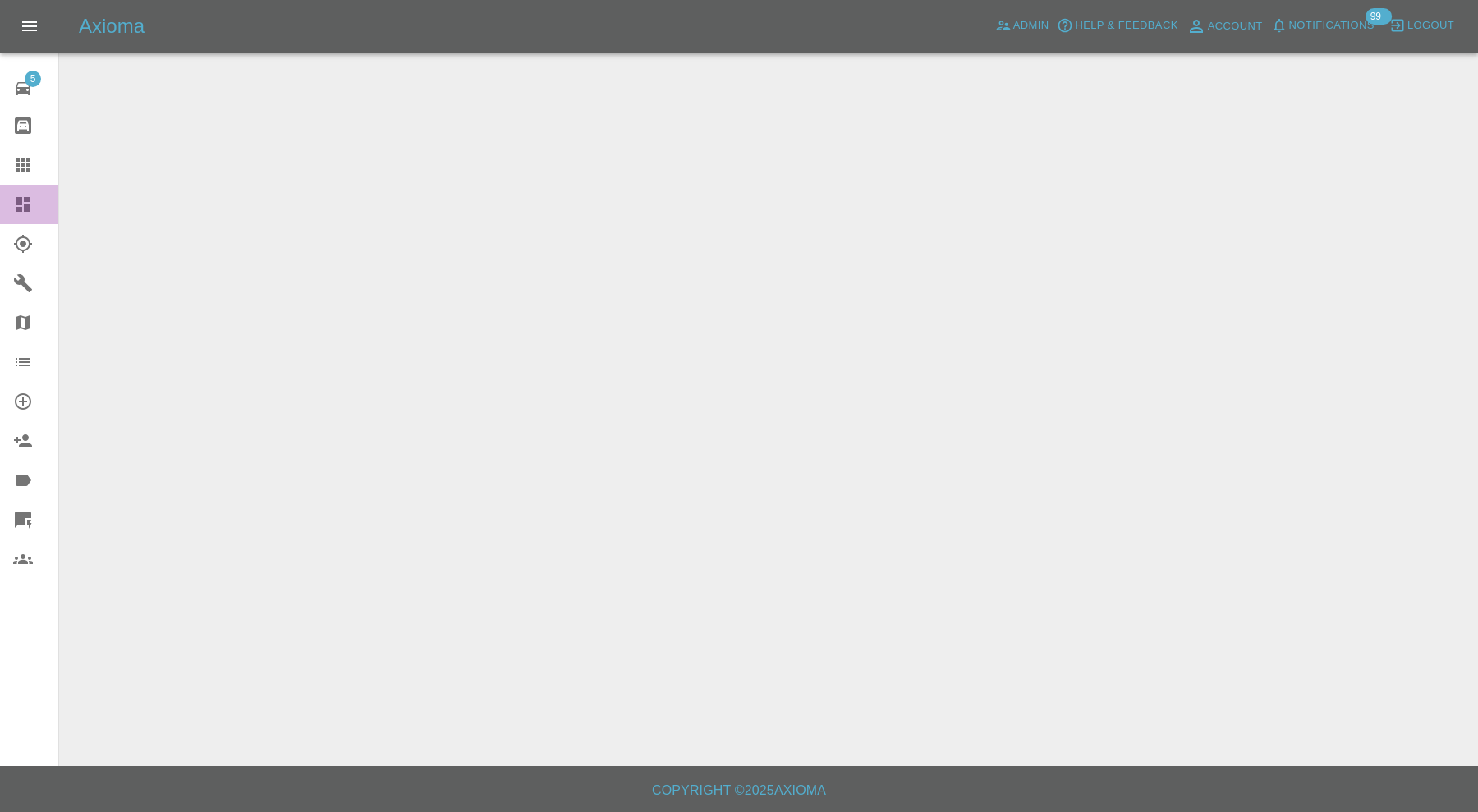
click at [17, 202] on icon at bounding box center [23, 205] width 15 height 15
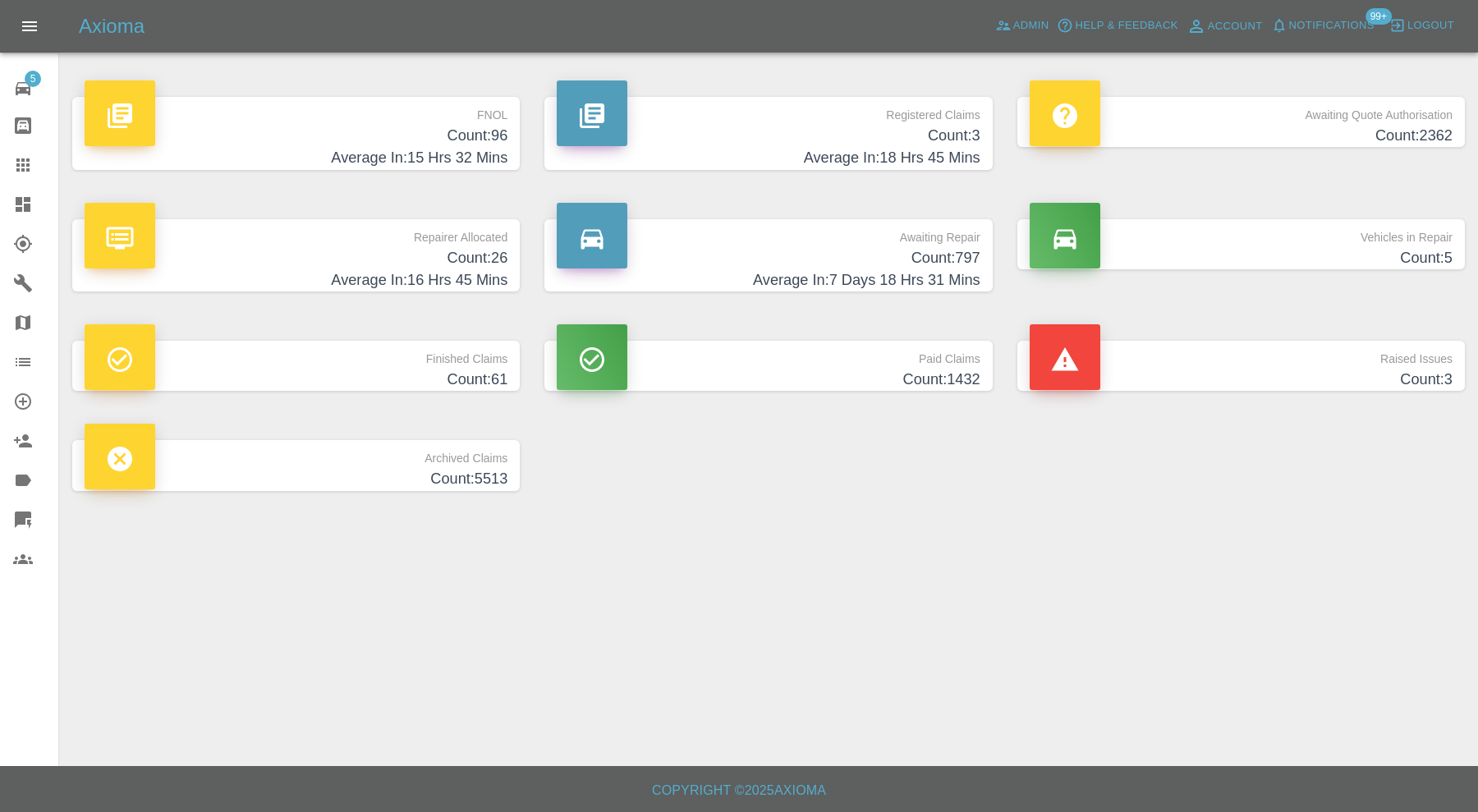
click at [19, 153] on link "Claims" at bounding box center [28, 165] width 58 height 40
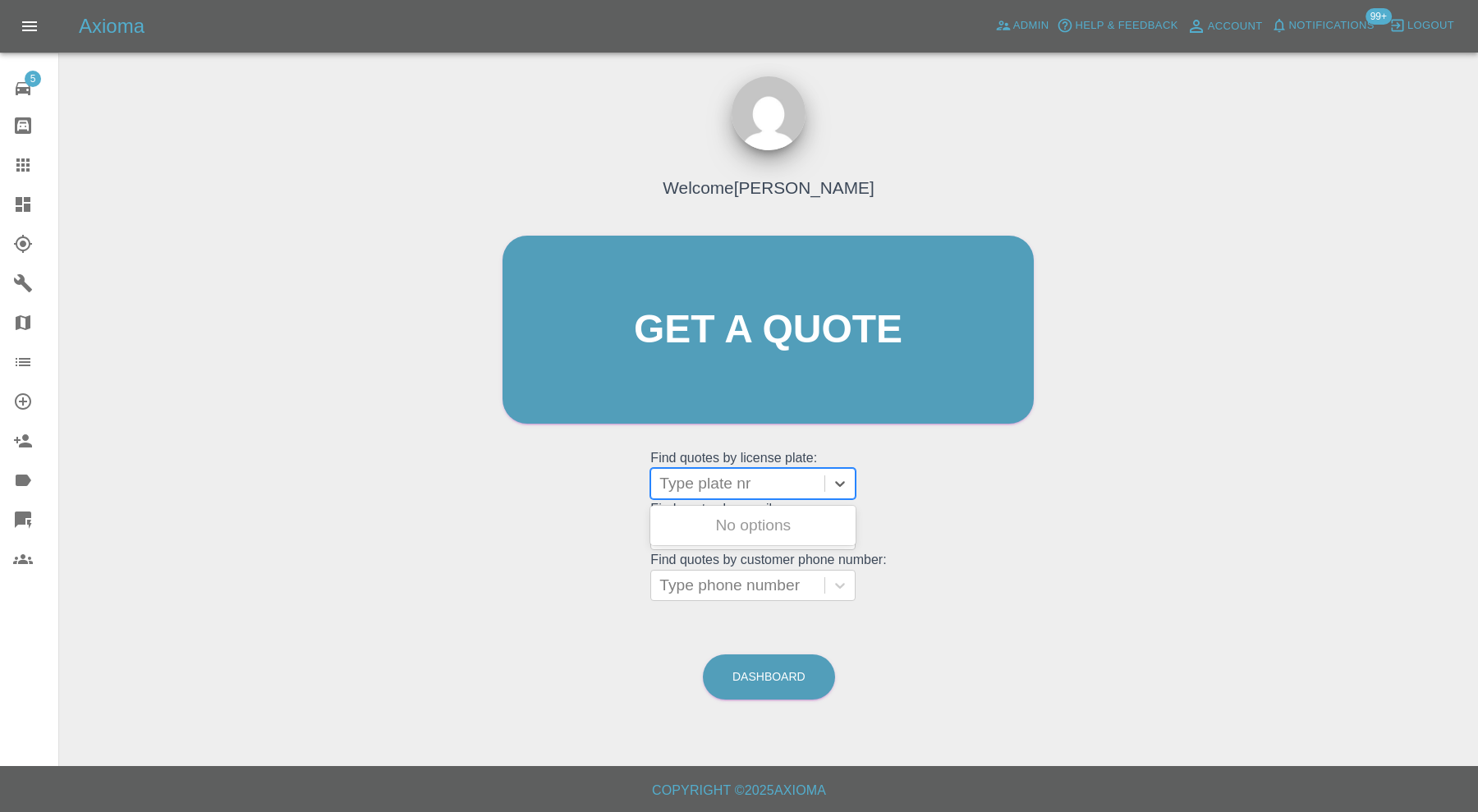
click at [697, 487] on div at bounding box center [737, 484] width 157 height 23
type input "lj66"
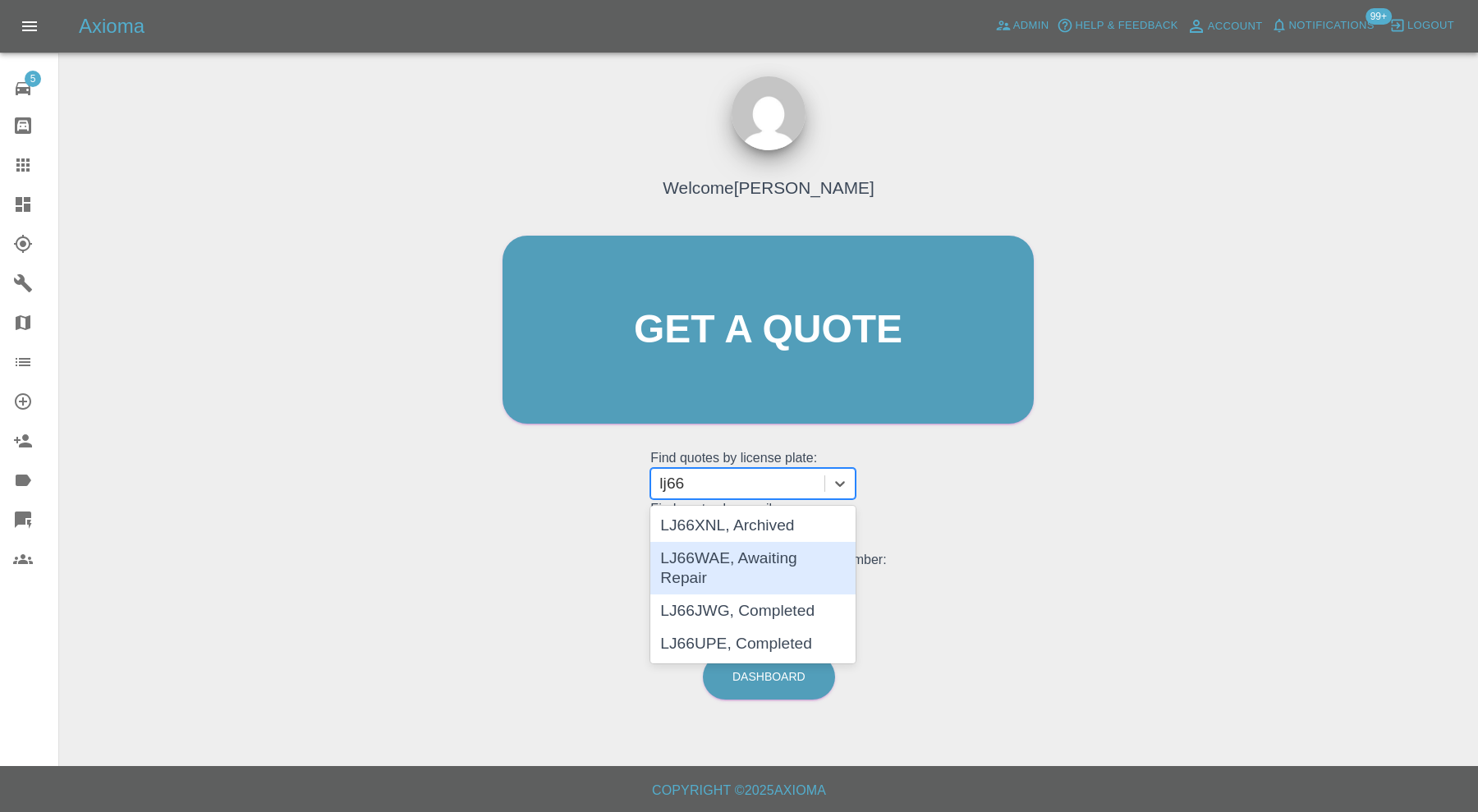
click at [754, 554] on div "LJ66WAE, Awaiting Repair" at bounding box center [753, 567] width 205 height 52
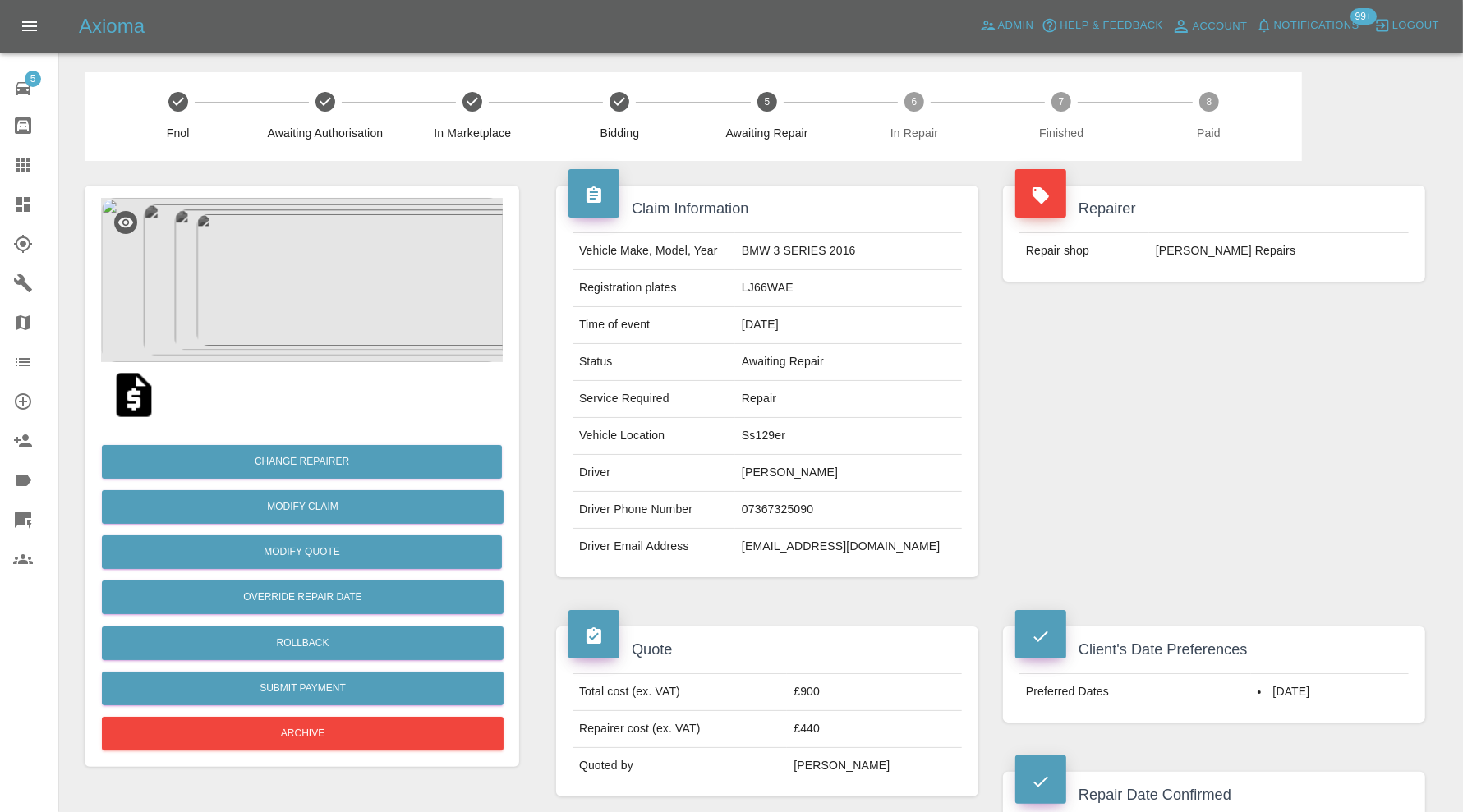
click at [312, 308] on img at bounding box center [301, 280] width 401 height 164
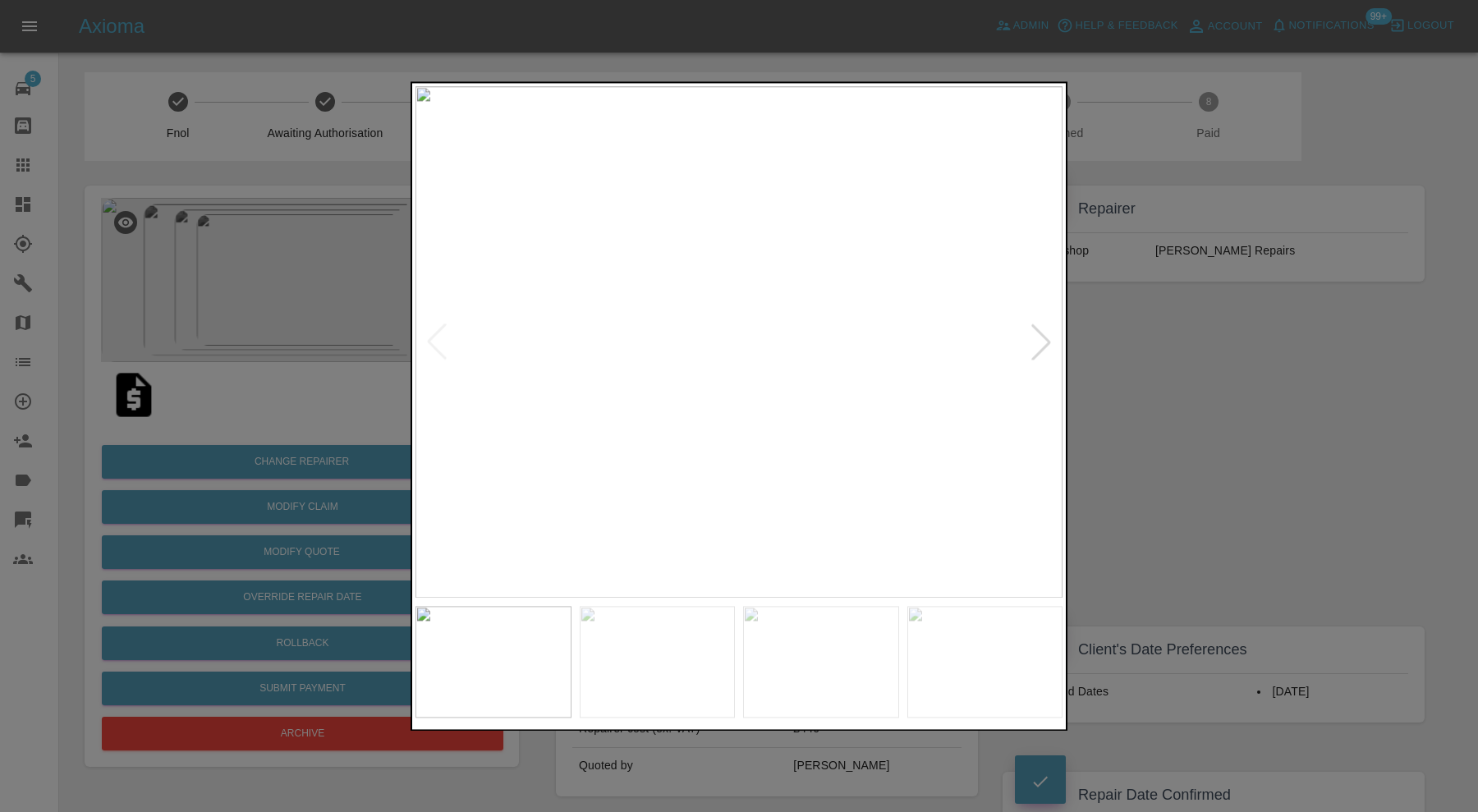
click at [835, 658] on img at bounding box center [821, 662] width 156 height 112
click at [955, 640] on img at bounding box center [985, 662] width 156 height 112
click at [835, 648] on img at bounding box center [821, 662] width 156 height 112
click at [727, 648] on img at bounding box center [657, 662] width 156 height 112
click at [511, 655] on img at bounding box center [493, 662] width 156 height 112
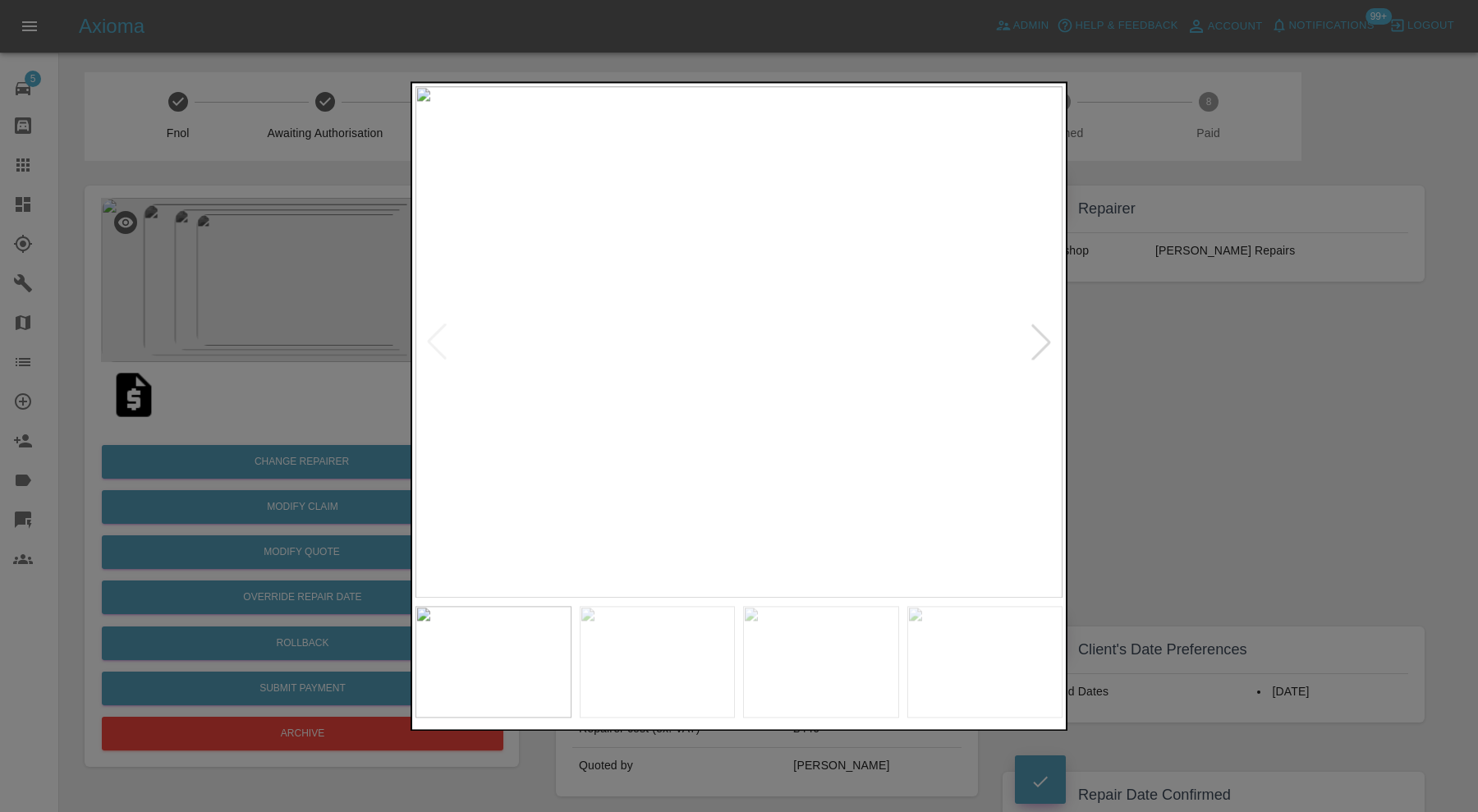
click at [1181, 435] on div at bounding box center [739, 406] width 1478 height 812
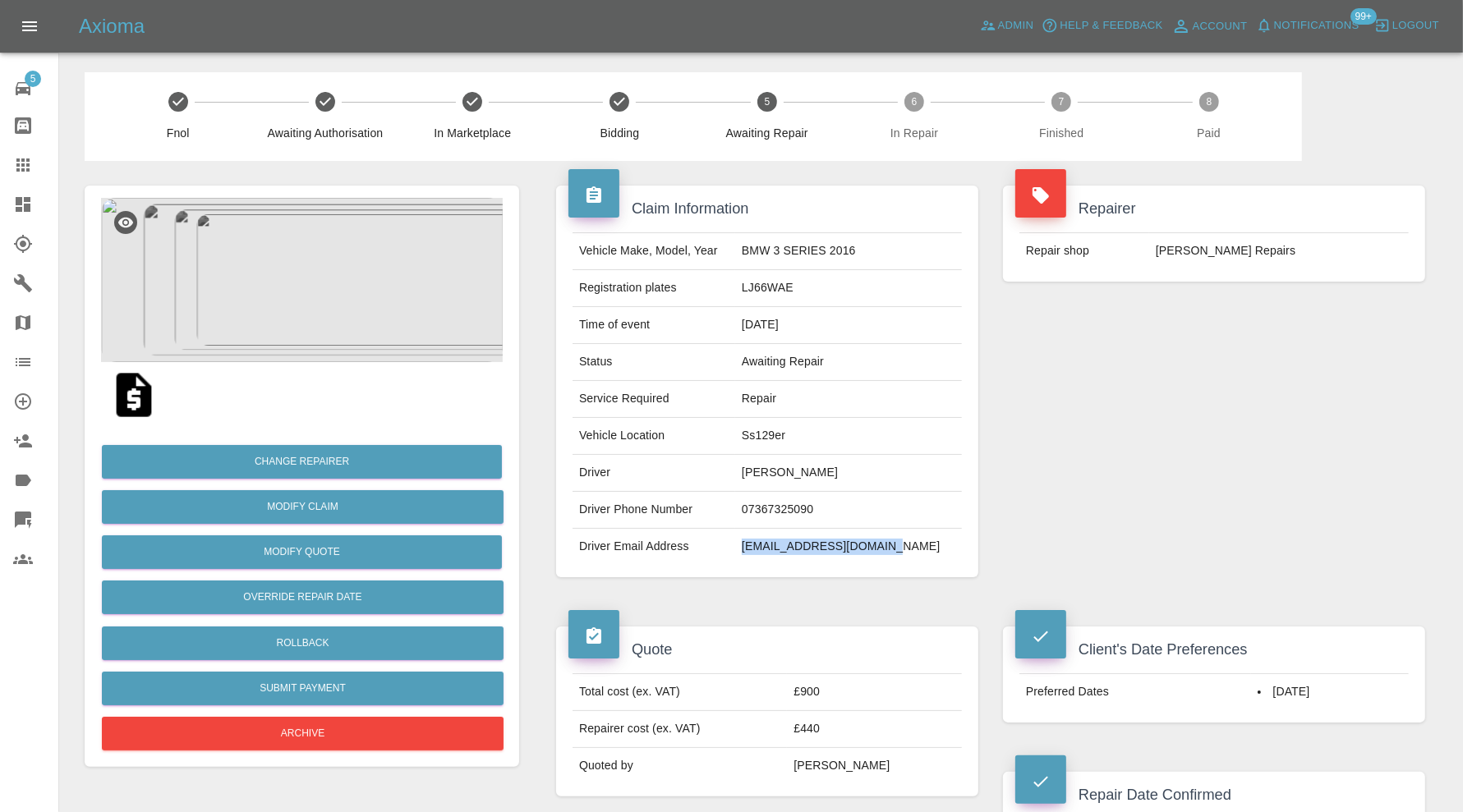
drag, startPoint x: 945, startPoint y: 544, endPoint x: 772, endPoint y: 553, distance: 173.2
click at [772, 553] on td "jacknojack368@gmail.com" at bounding box center [848, 546] width 227 height 36
copy td "jacknojack368@gmail.com"
click at [928, 548] on td "jacknojack368@gmail.com" at bounding box center [848, 546] width 227 height 36
drag, startPoint x: 841, startPoint y: 434, endPoint x: 776, endPoint y: 435, distance: 65.0
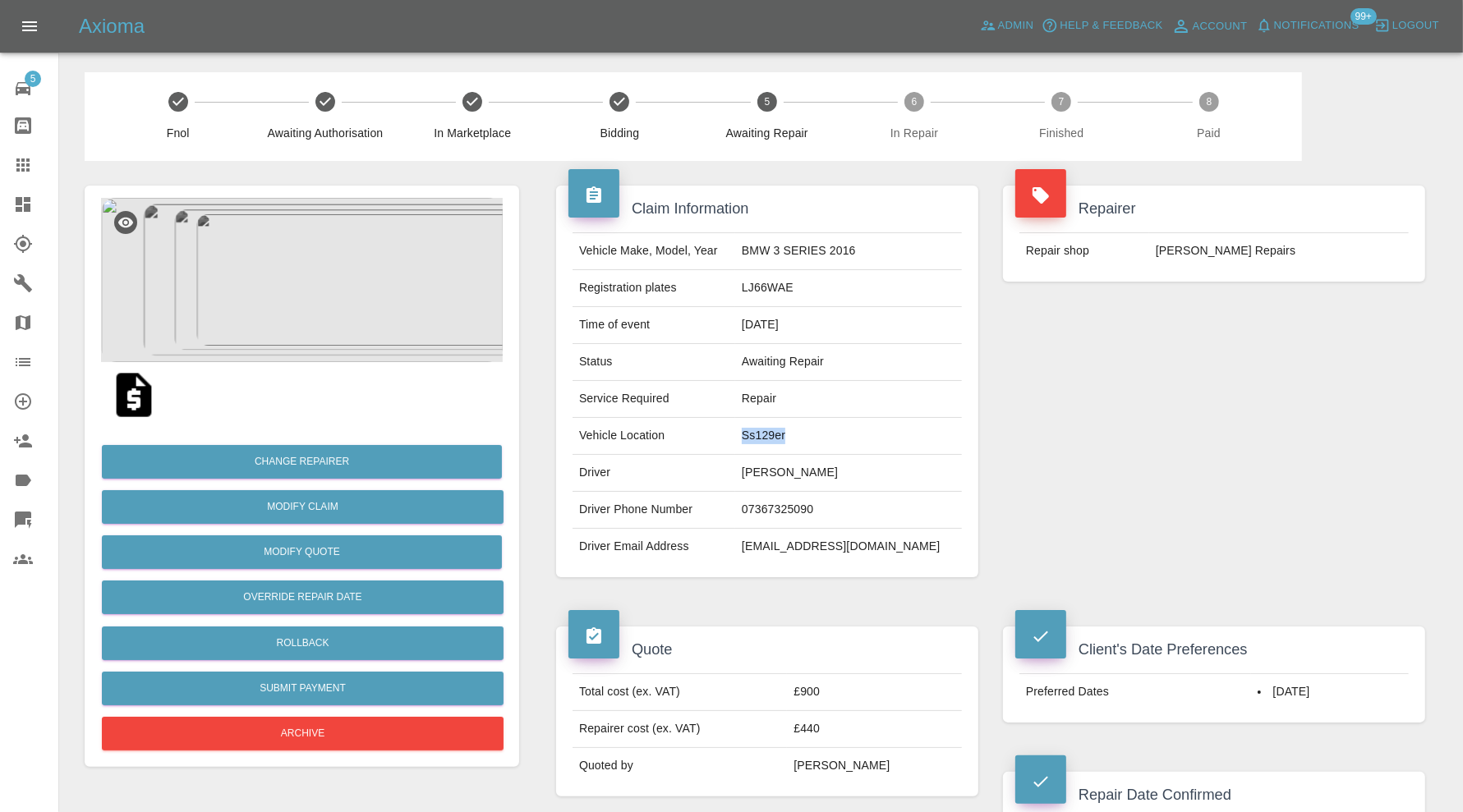
click at [776, 435] on td "Ss129er" at bounding box center [848, 436] width 227 height 37
copy td "Ss129er"
click at [926, 545] on td "jacknojack368@gmail.com" at bounding box center [848, 546] width 227 height 36
click at [861, 464] on td "Jack Clarkson" at bounding box center [848, 473] width 227 height 37
click at [17, 202] on icon at bounding box center [23, 205] width 15 height 15
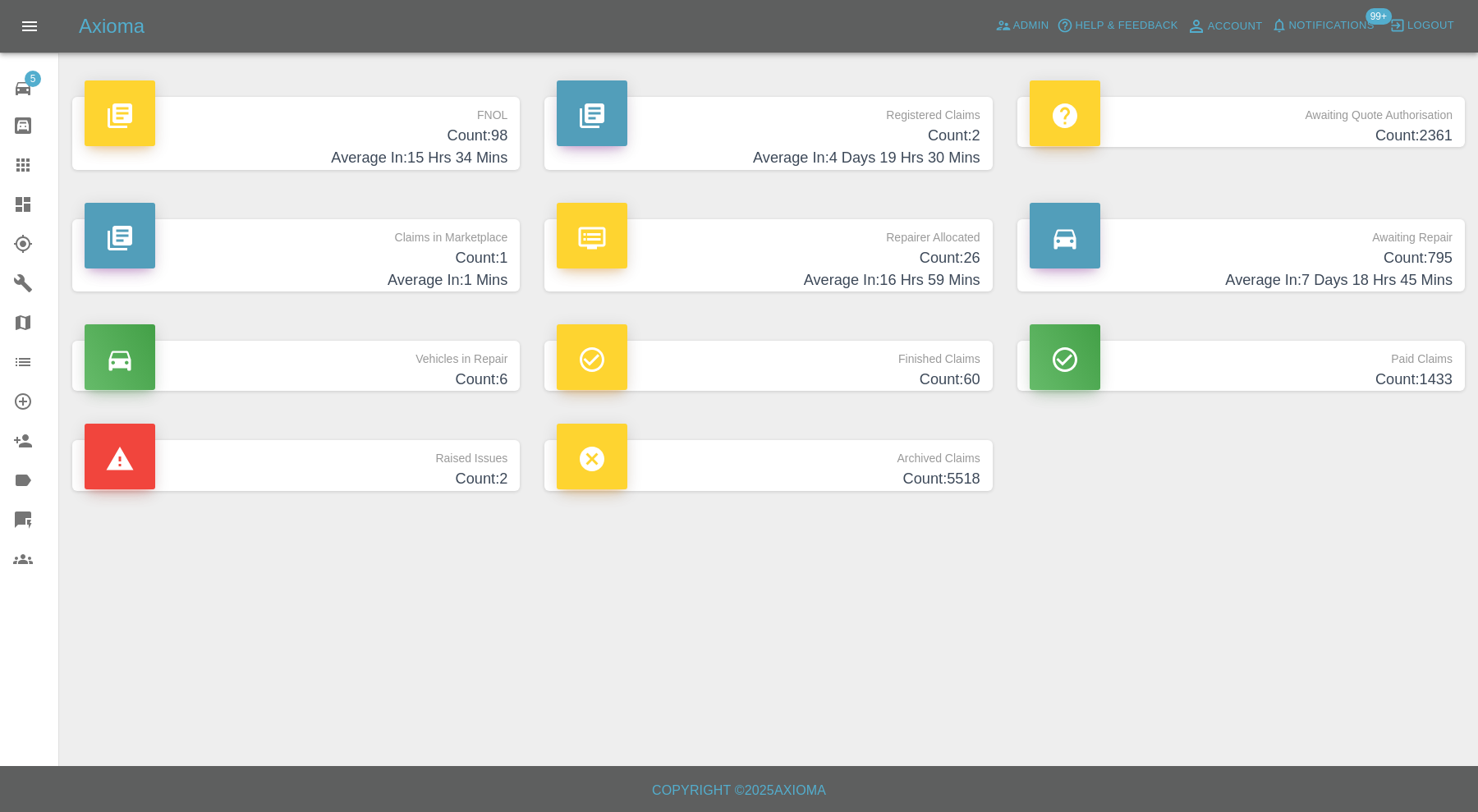
click at [416, 467] on p "Raised Issues" at bounding box center [296, 453] width 423 height 28
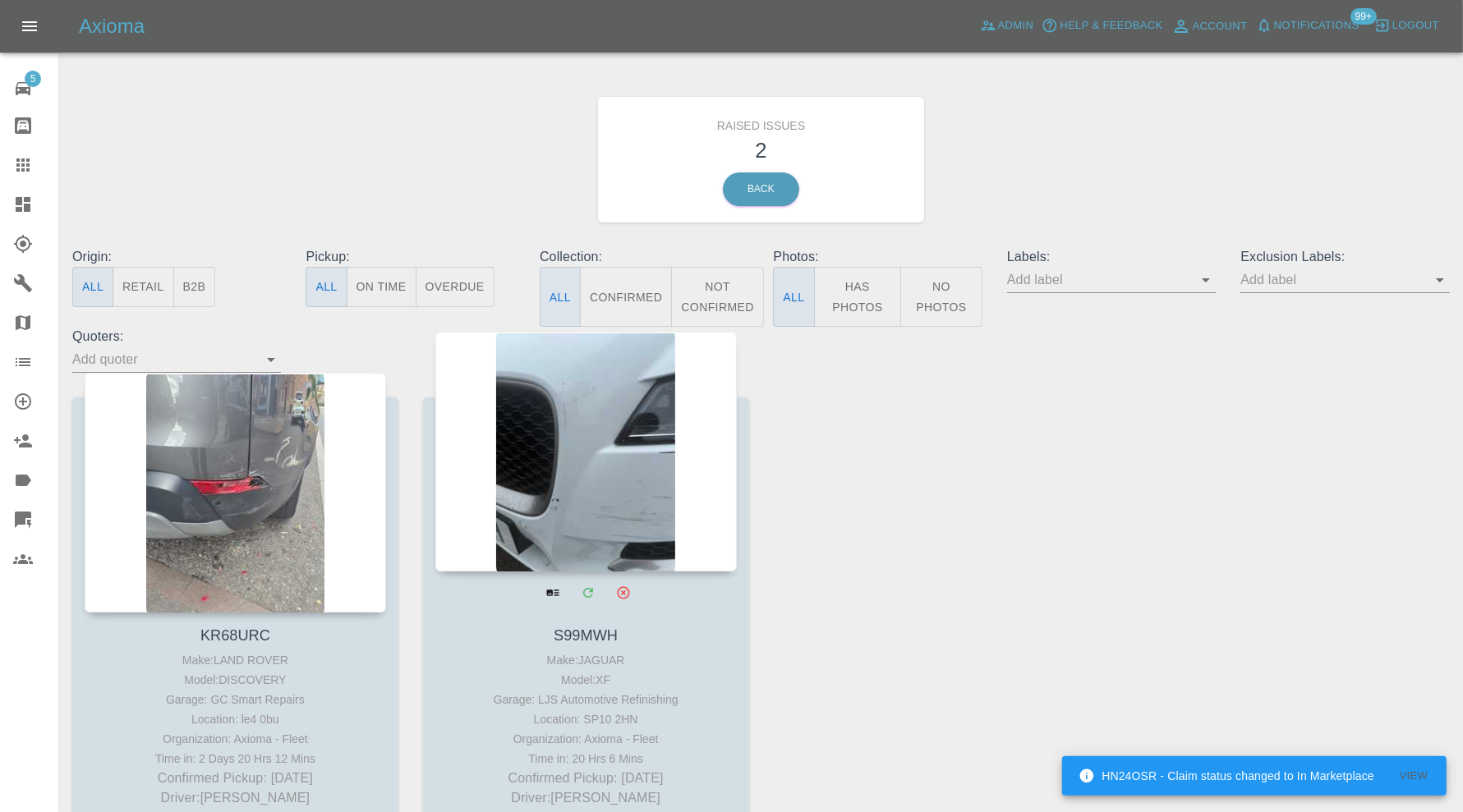
click at [585, 454] on div at bounding box center [586, 452] width 302 height 240
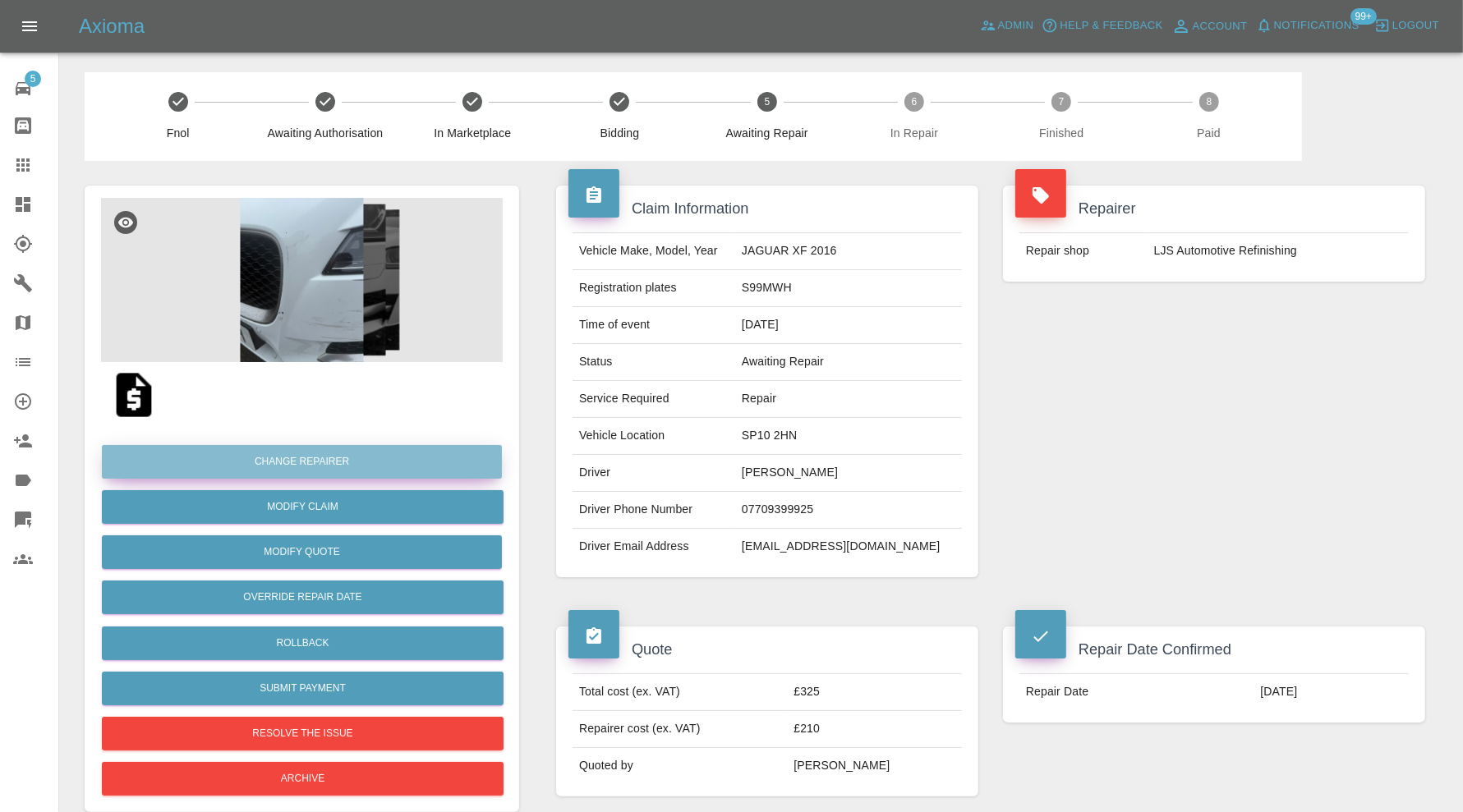
click at [338, 451] on button "Change Repairer" at bounding box center [302, 461] width 400 height 33
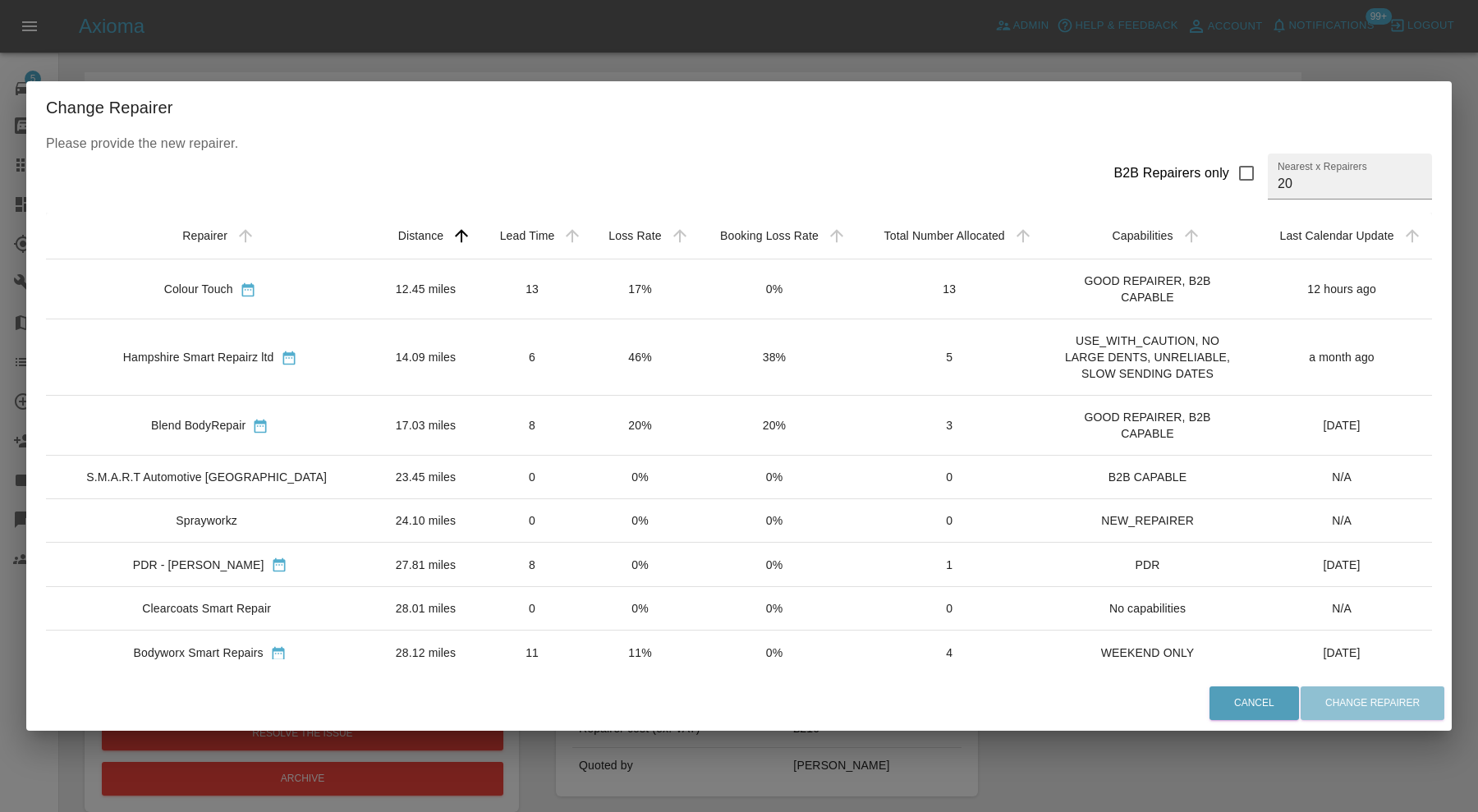
click at [374, 284] on td "12.45 miles" at bounding box center [425, 288] width 103 height 60
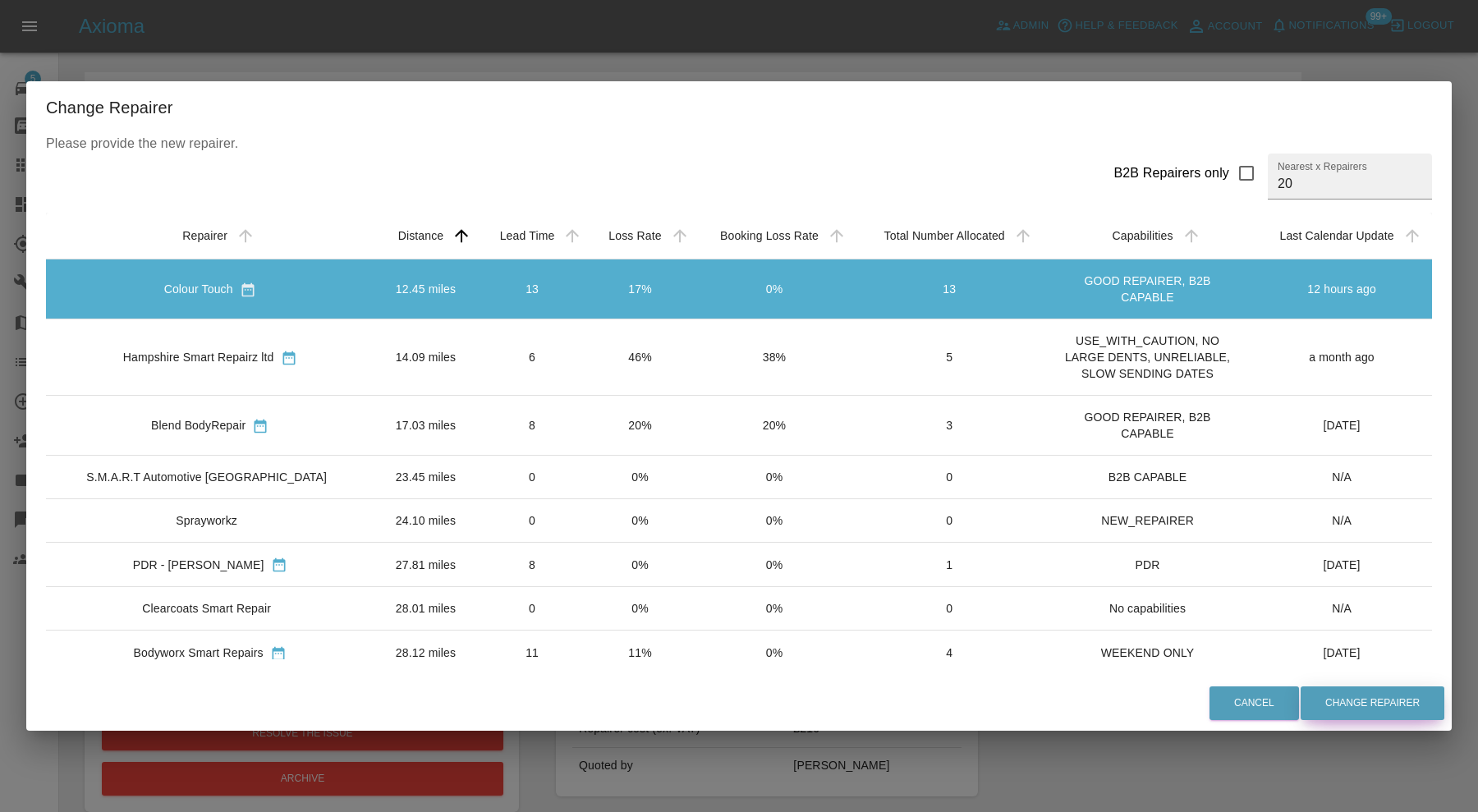
click at [1367, 705] on button "Change Repairer" at bounding box center [1372, 703] width 143 height 33
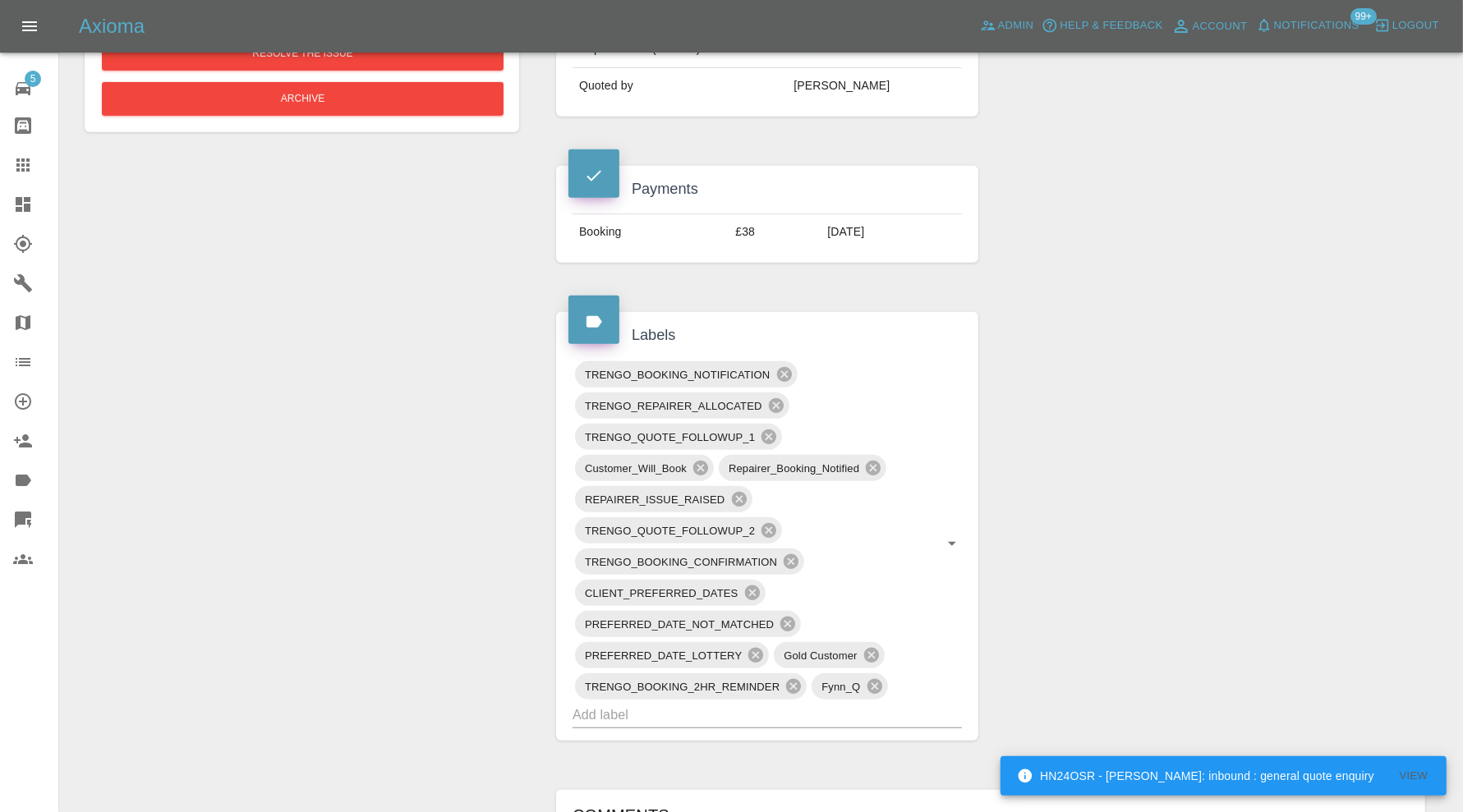
scroll to position [1231, 0]
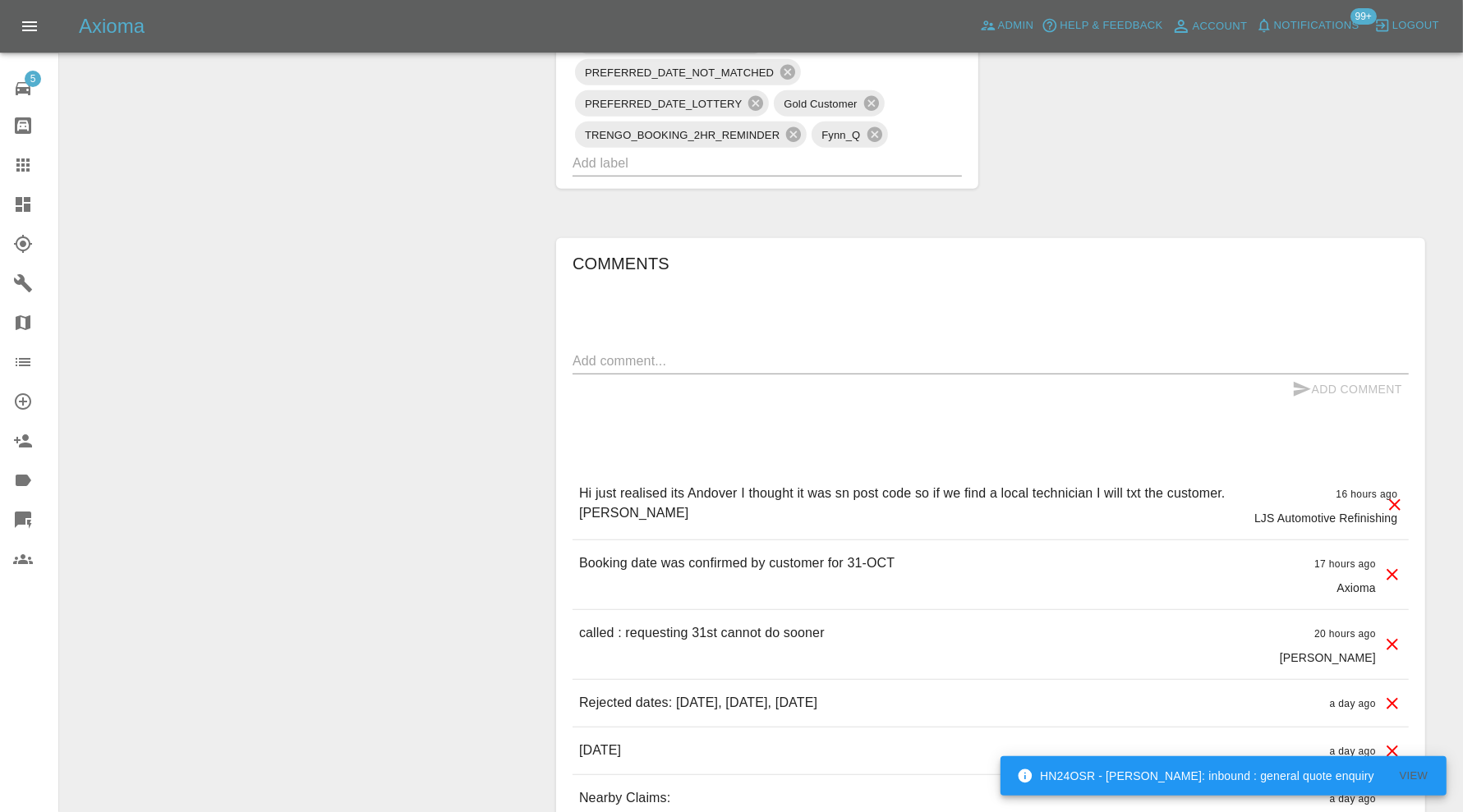
click at [1397, 498] on icon at bounding box center [1394, 505] width 20 height 20
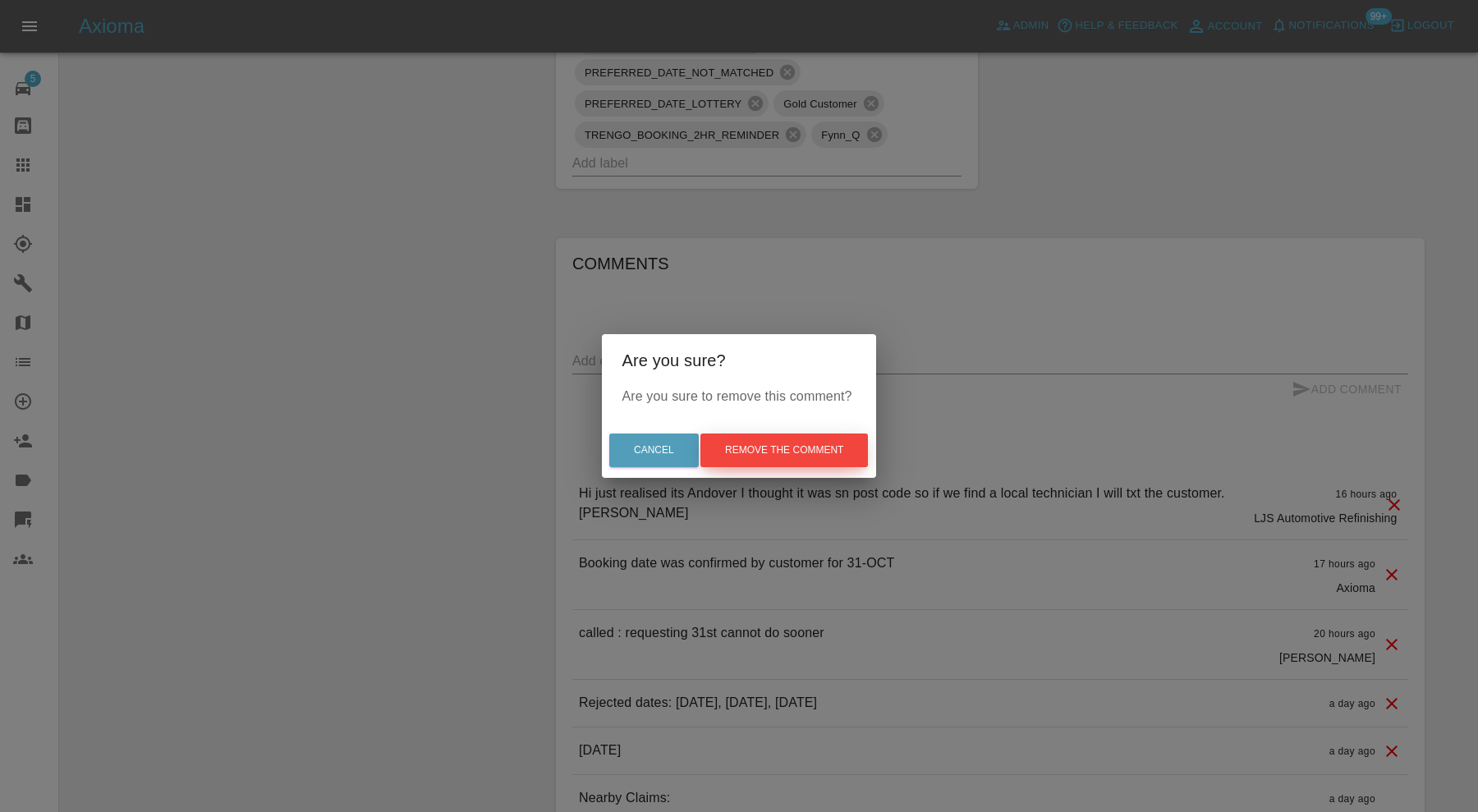
click at [834, 454] on button "Remove the comment" at bounding box center [784, 450] width 168 height 33
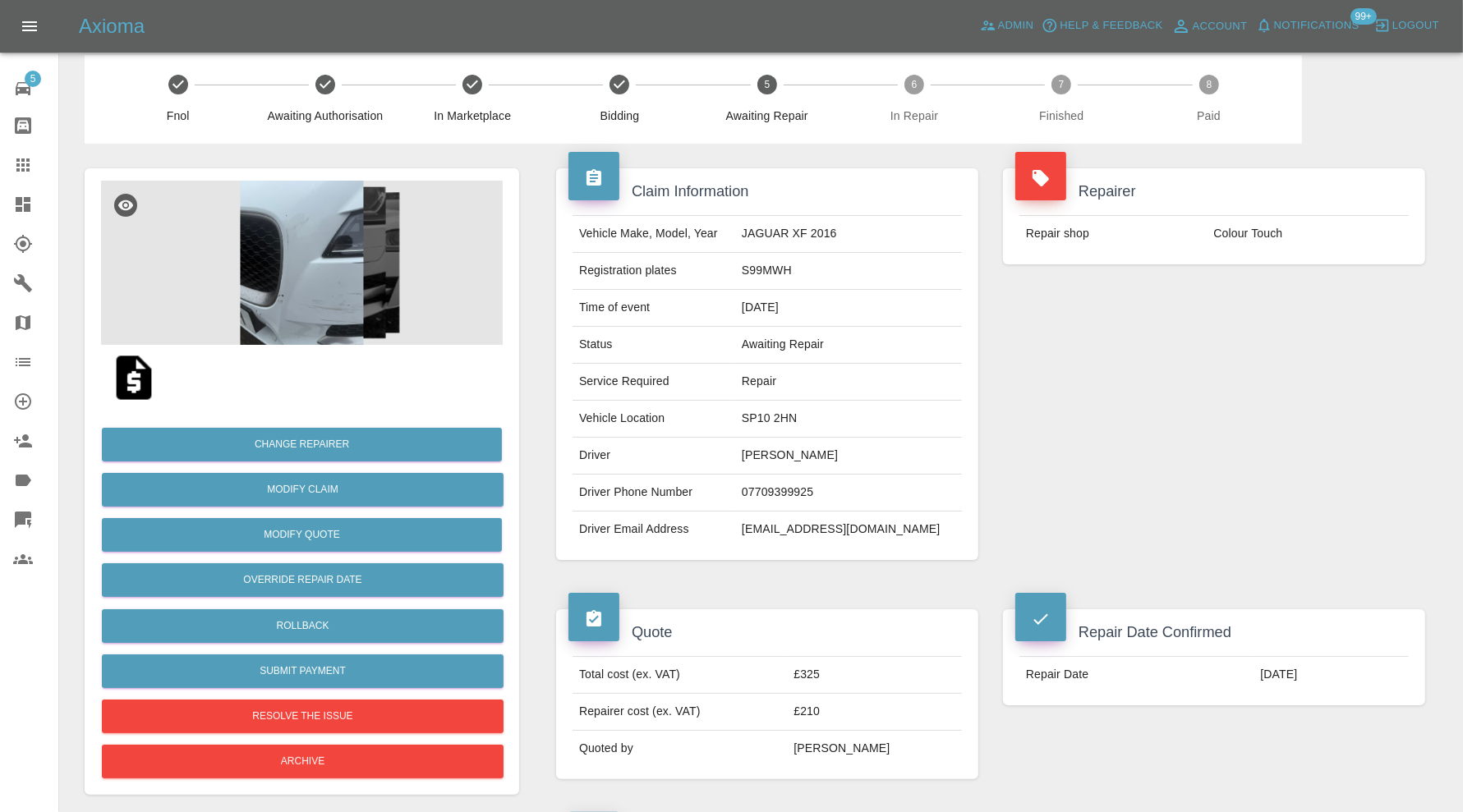
scroll to position [0, 0]
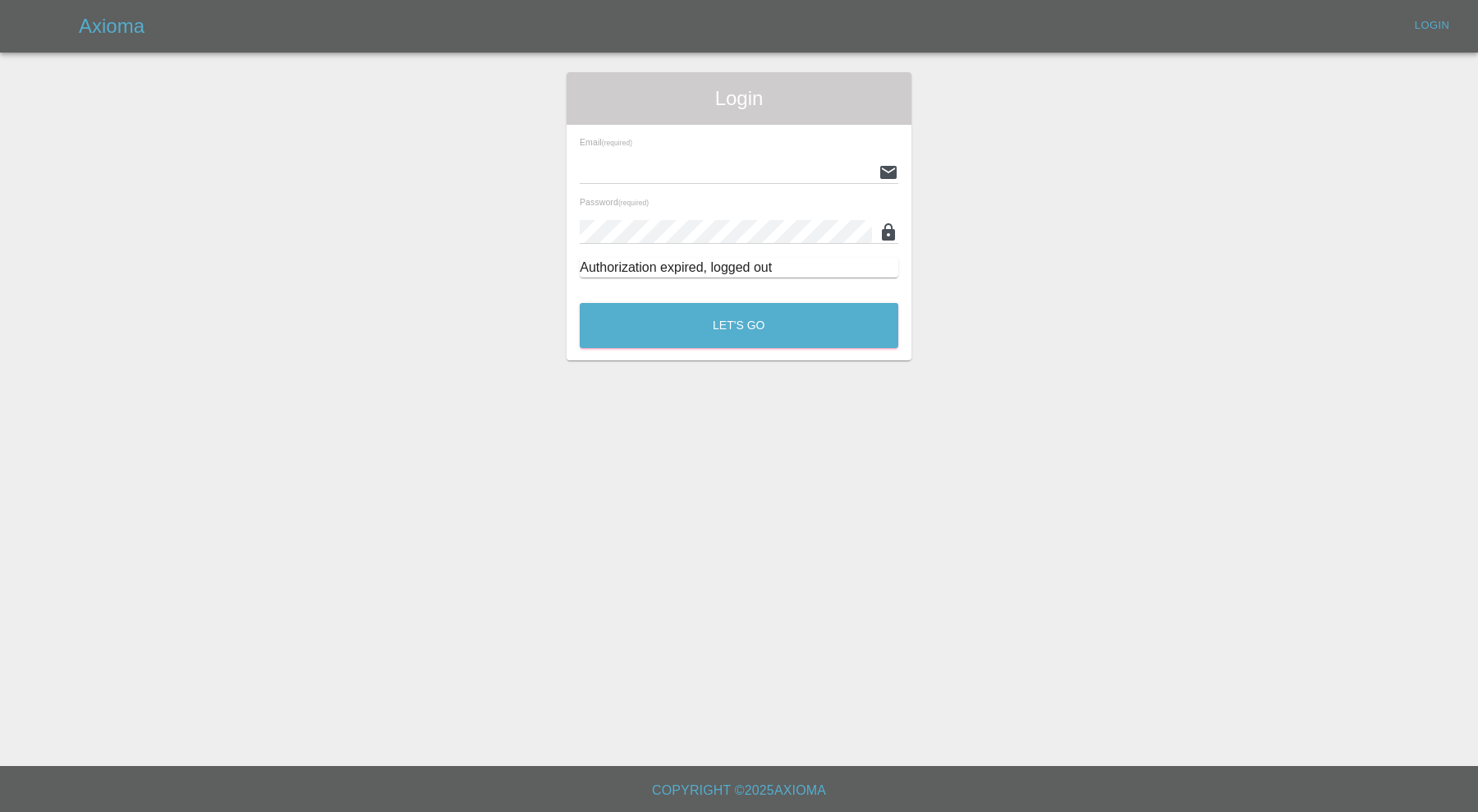
type input "carl.ainsworth@axioma.co.uk"
click at [801, 303] on div "Let's Go" at bounding box center [739, 321] width 321 height 62
click at [803, 323] on button "Let's Go" at bounding box center [739, 325] width 319 height 46
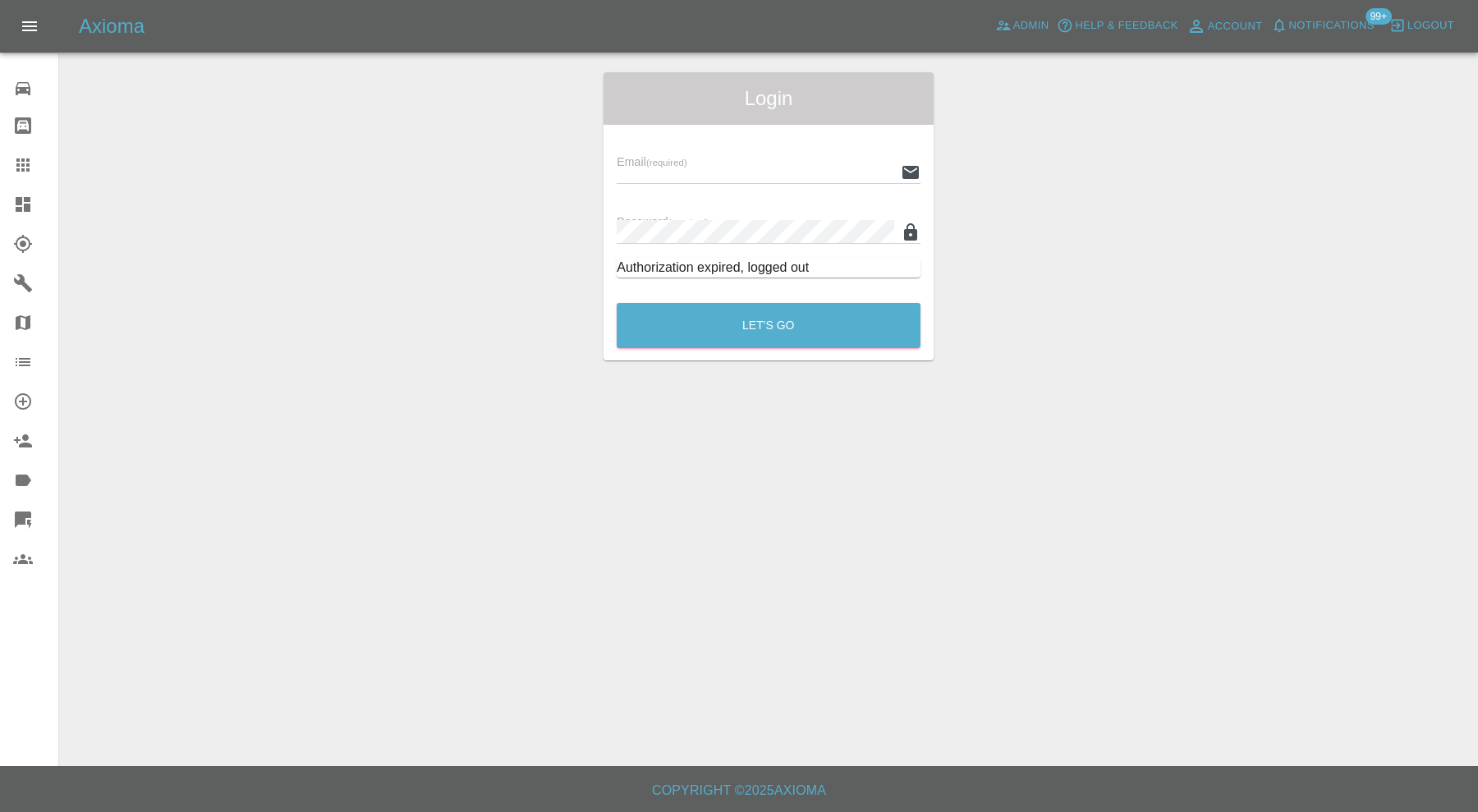
type input "carl.ainsworth@axioma.co.uk"
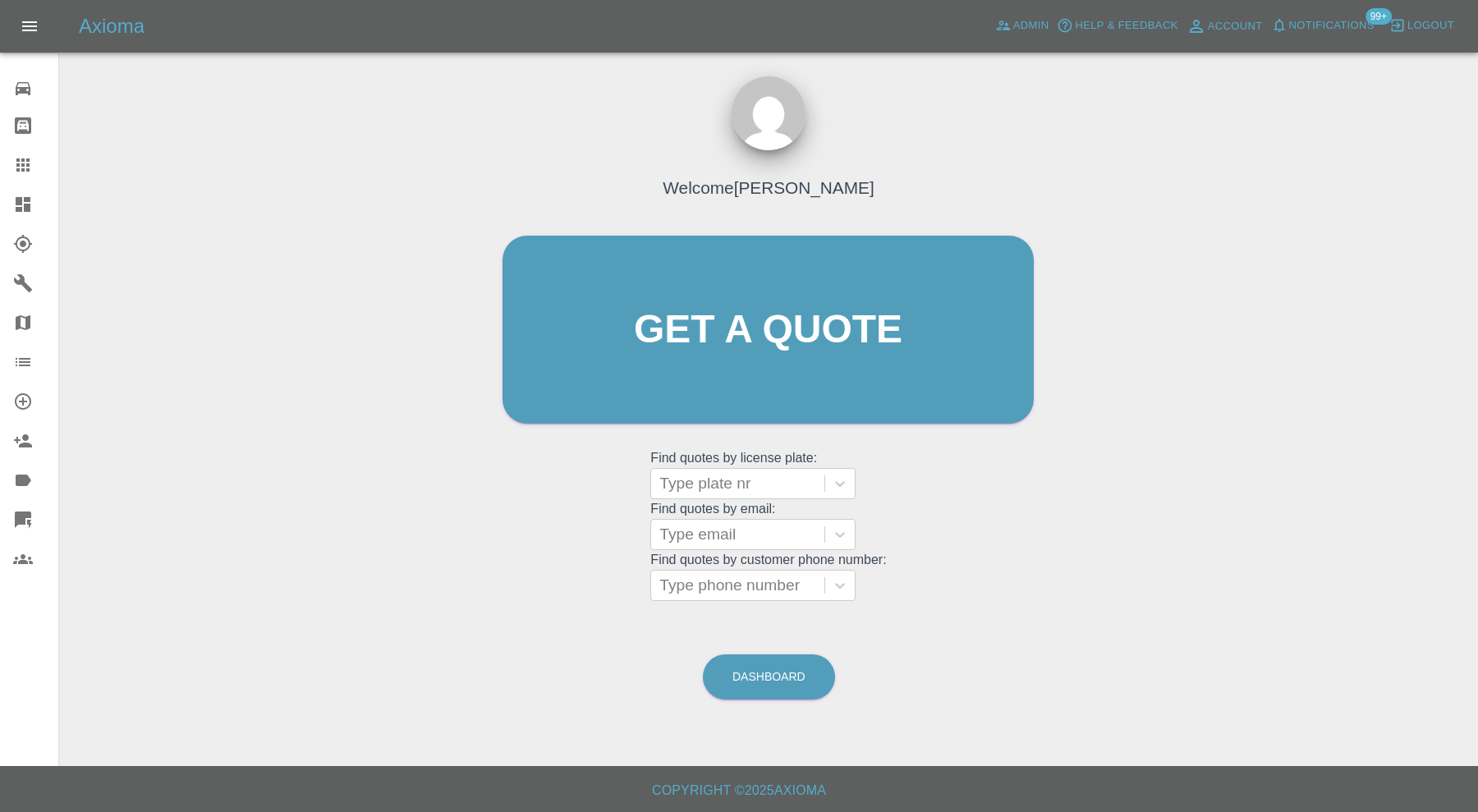
click at [306, 120] on div "Welcome Carl Ainsworth Get a quote Get a quote Find quotes by license plate: Ty…" at bounding box center [768, 407] width 1393 height 589
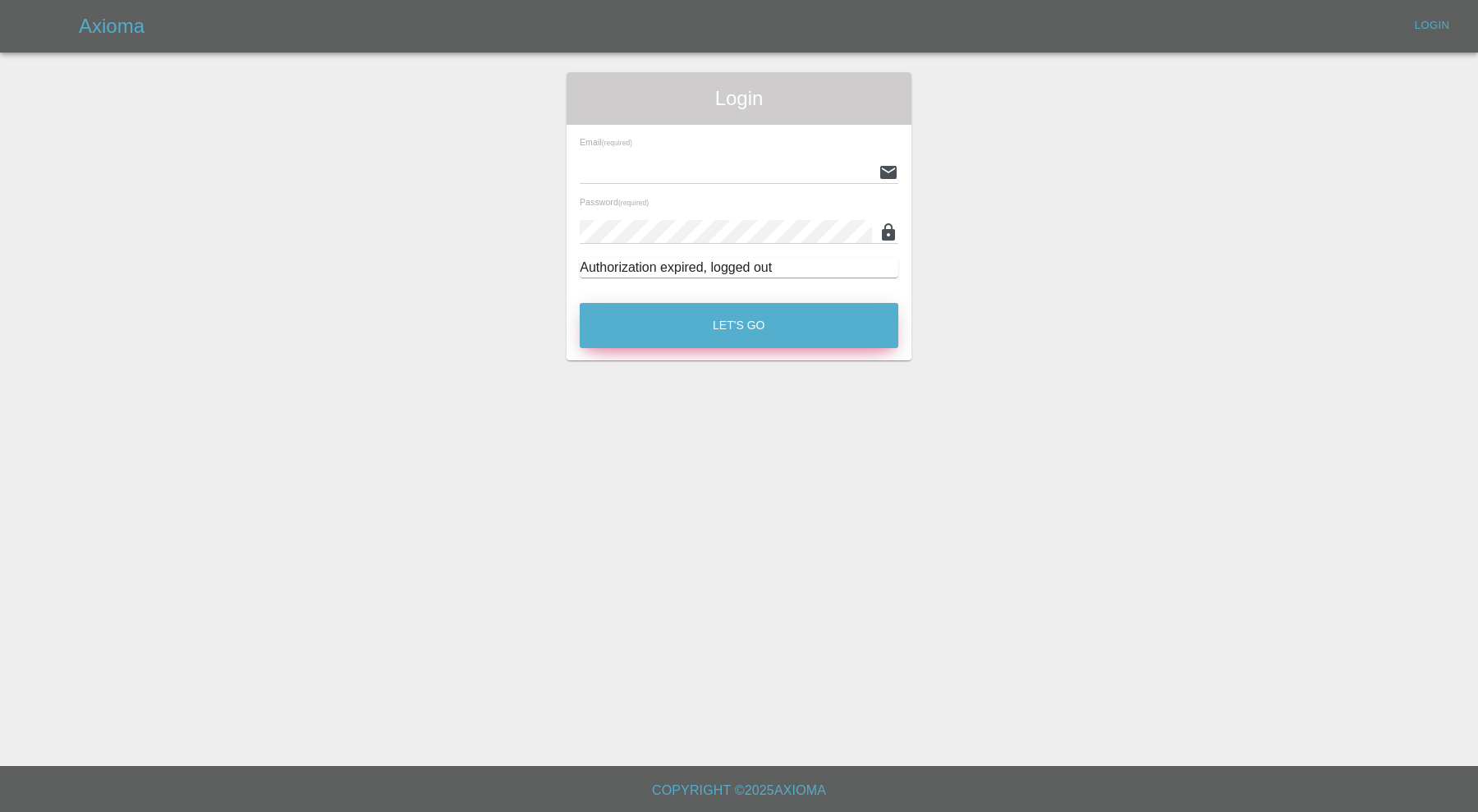
type input "carl.ainsworth@axioma.co.uk"
click at [730, 323] on button "Let's Go" at bounding box center [739, 325] width 319 height 46
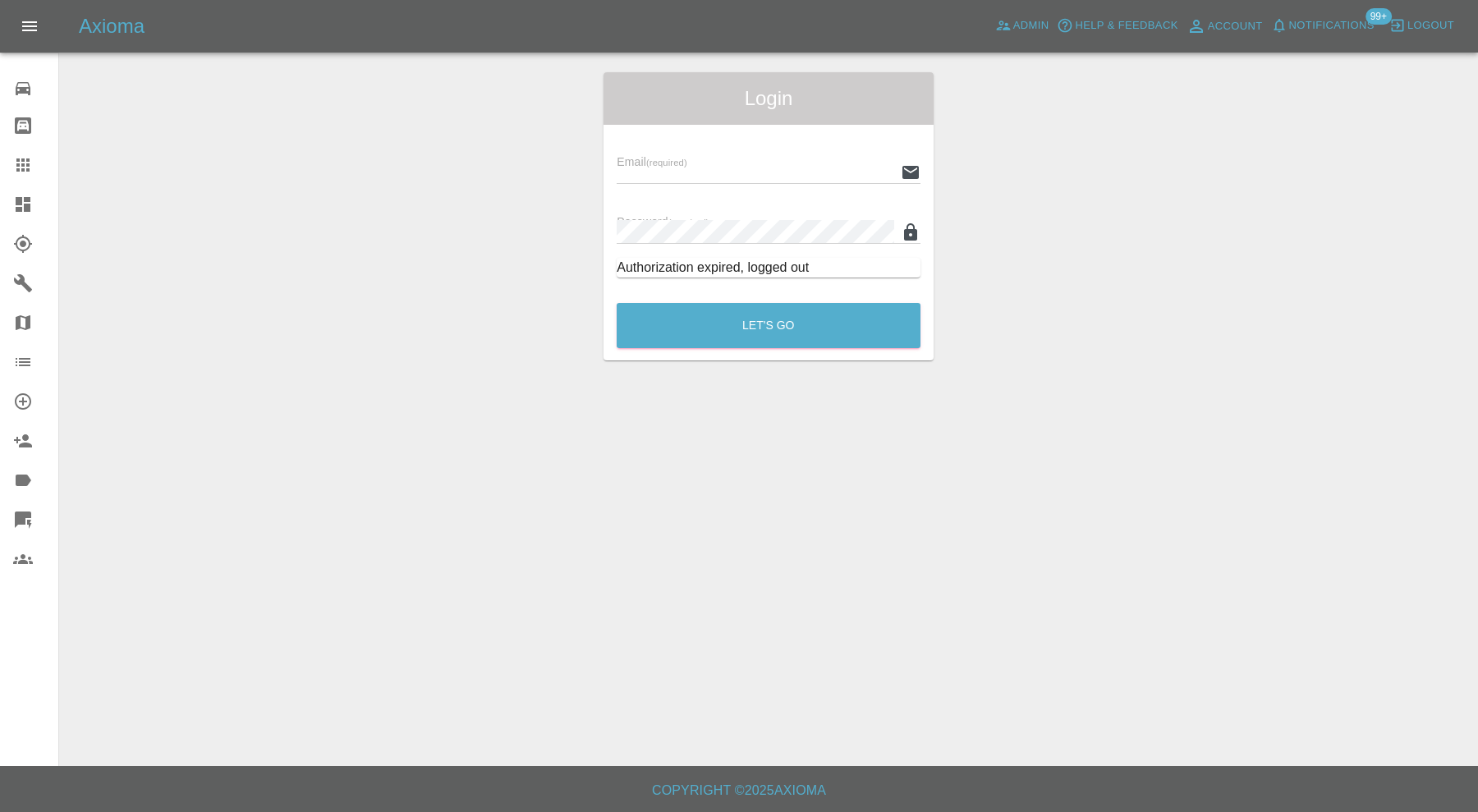
type input "carl.ainsworth@axioma.co.uk"
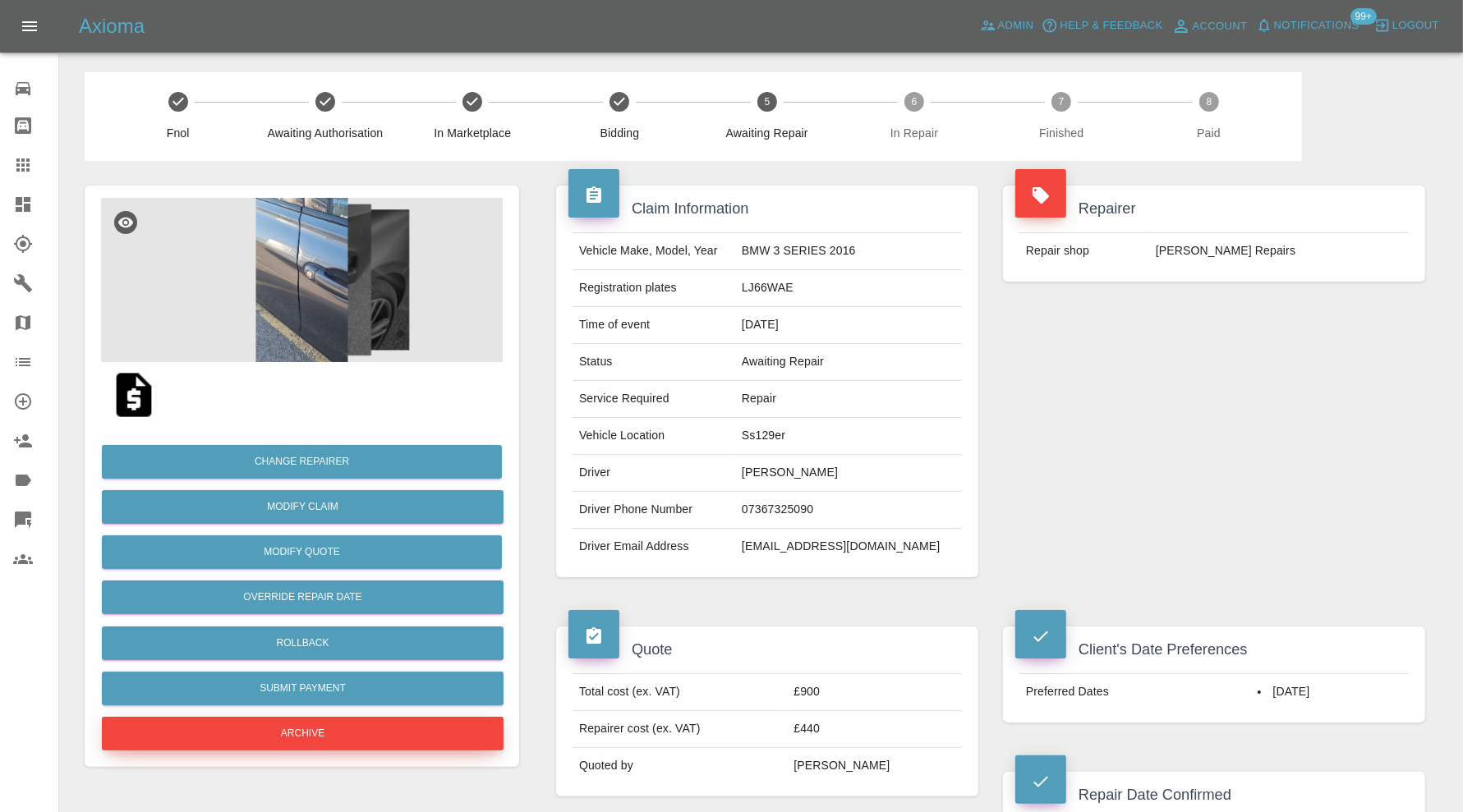
click at [353, 730] on button "Archive" at bounding box center [302, 733] width 401 height 33
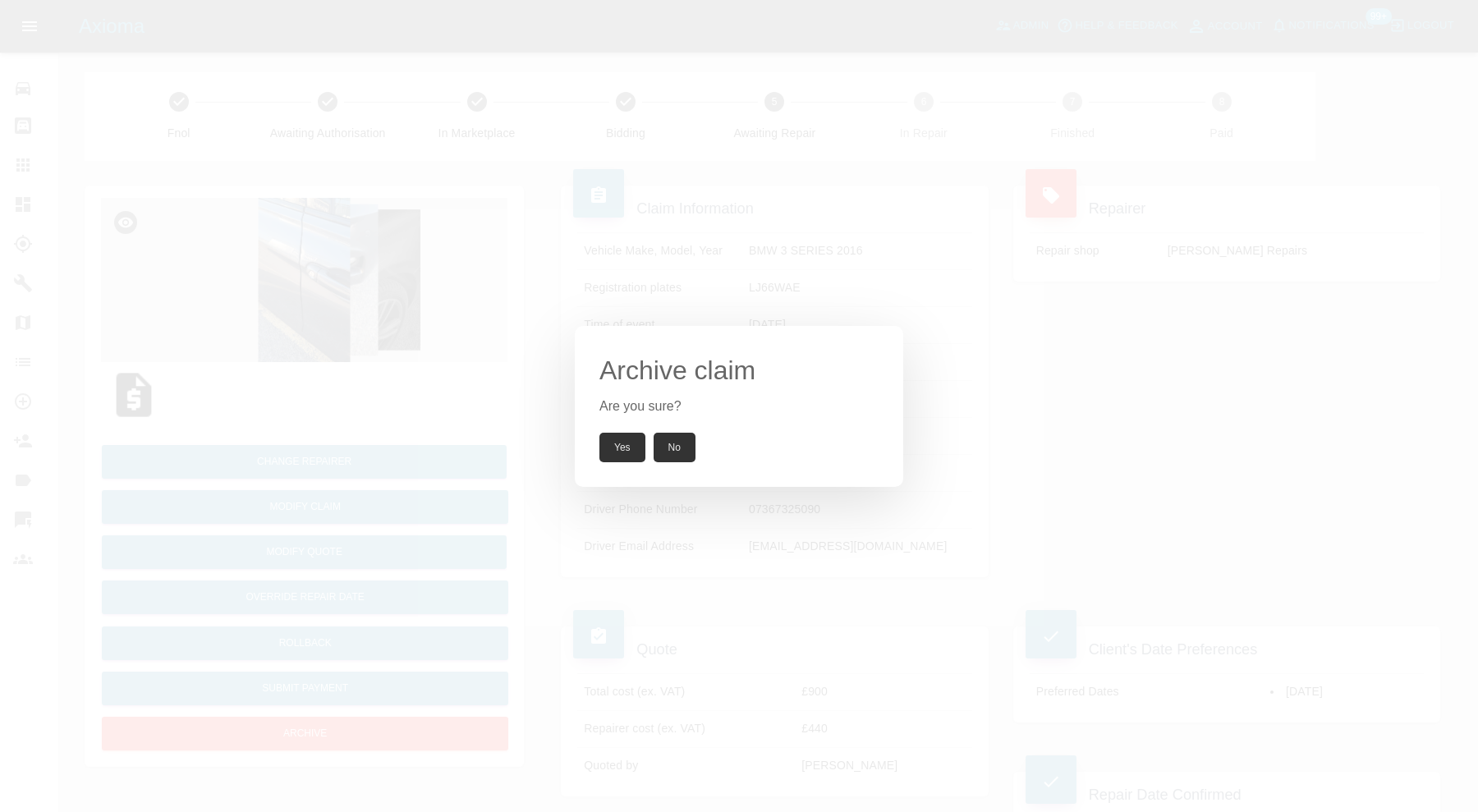
click at [614, 446] on button "Yes" at bounding box center [622, 447] width 46 height 29
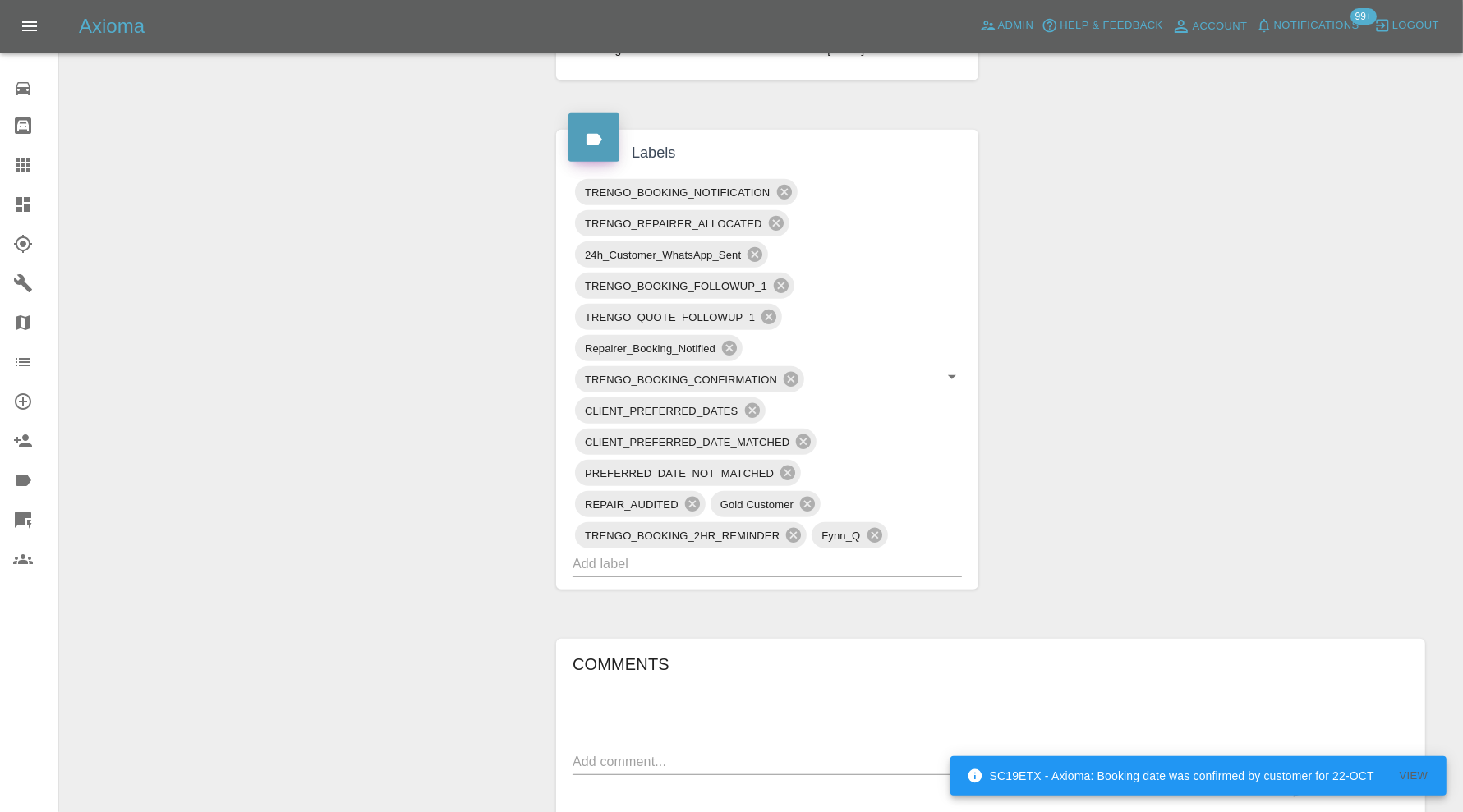
scroll to position [1368, 0]
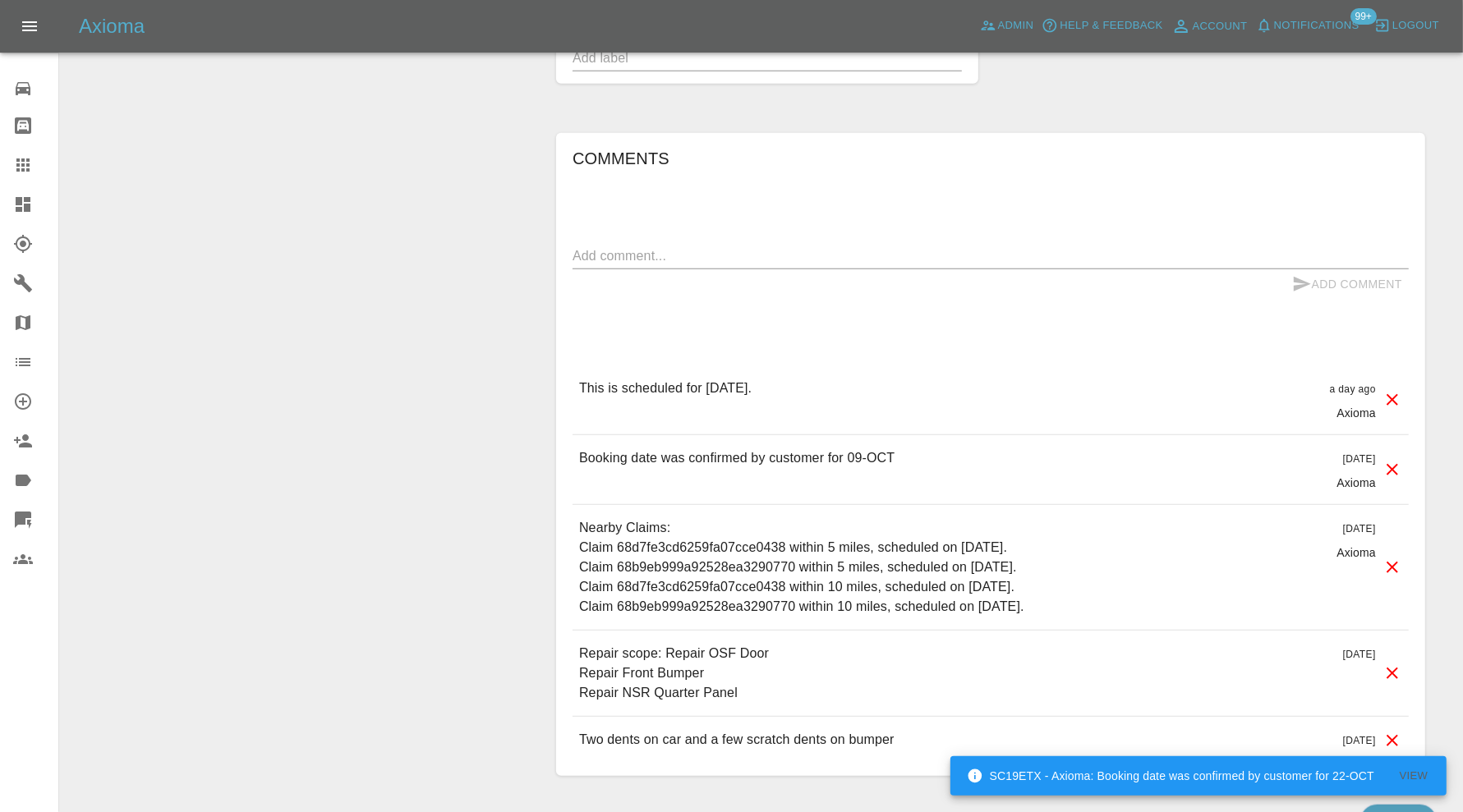
click at [852, 249] on textarea at bounding box center [990, 256] width 836 height 19
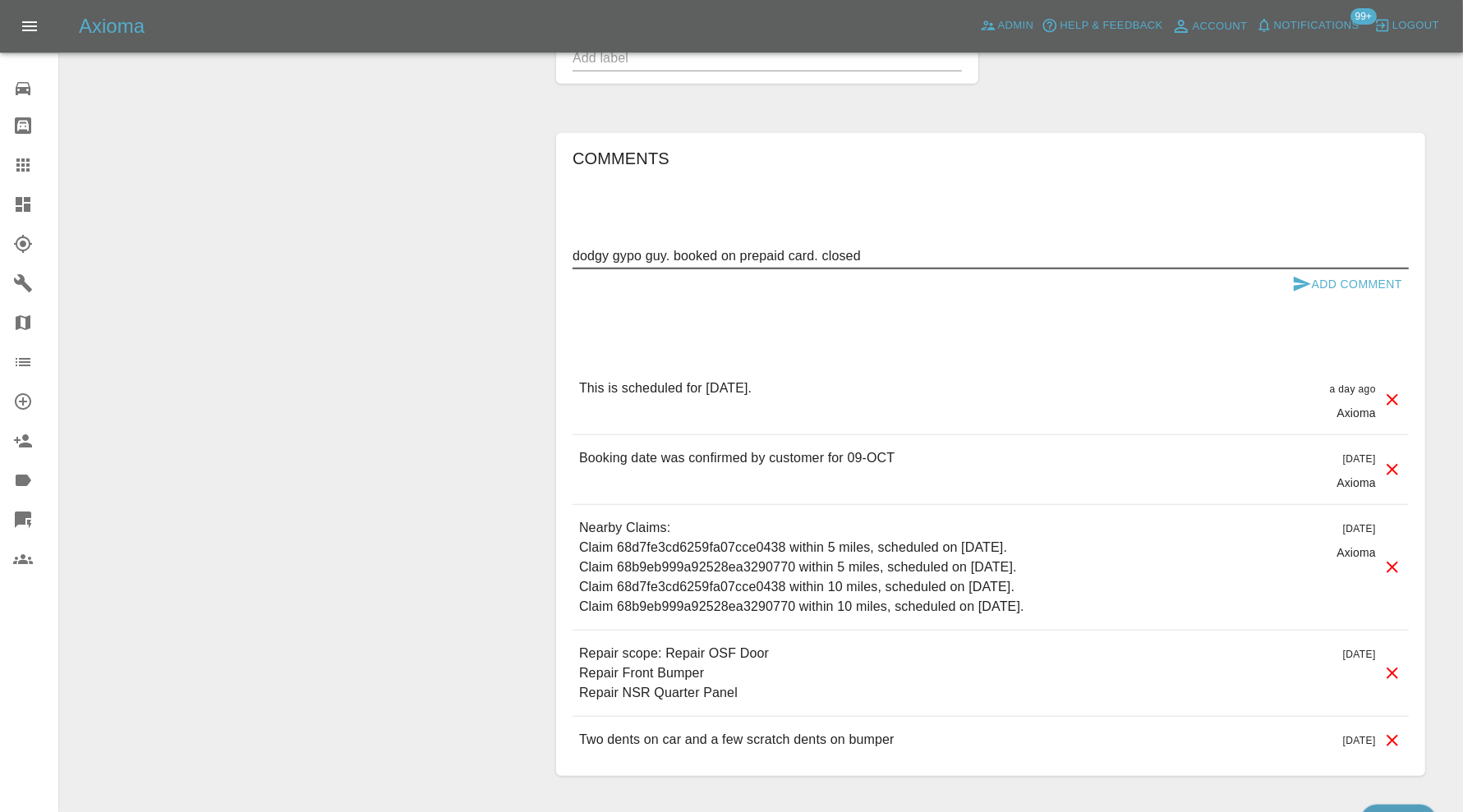
type textarea "dodgy gypo guy. booked on prepaid card. closed"
click at [1304, 286] on icon "submit" at bounding box center [1302, 284] width 20 height 20
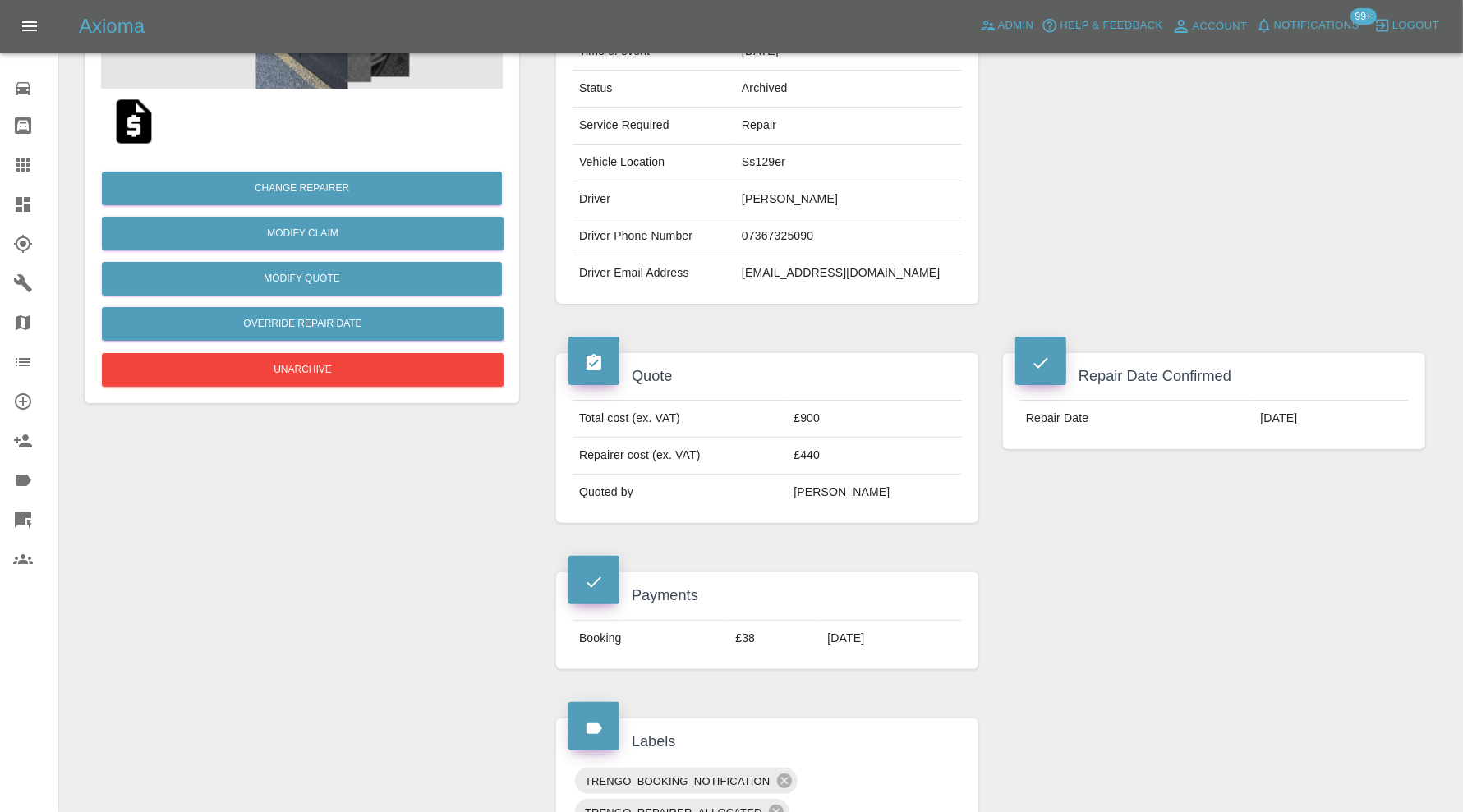
scroll to position [0, 0]
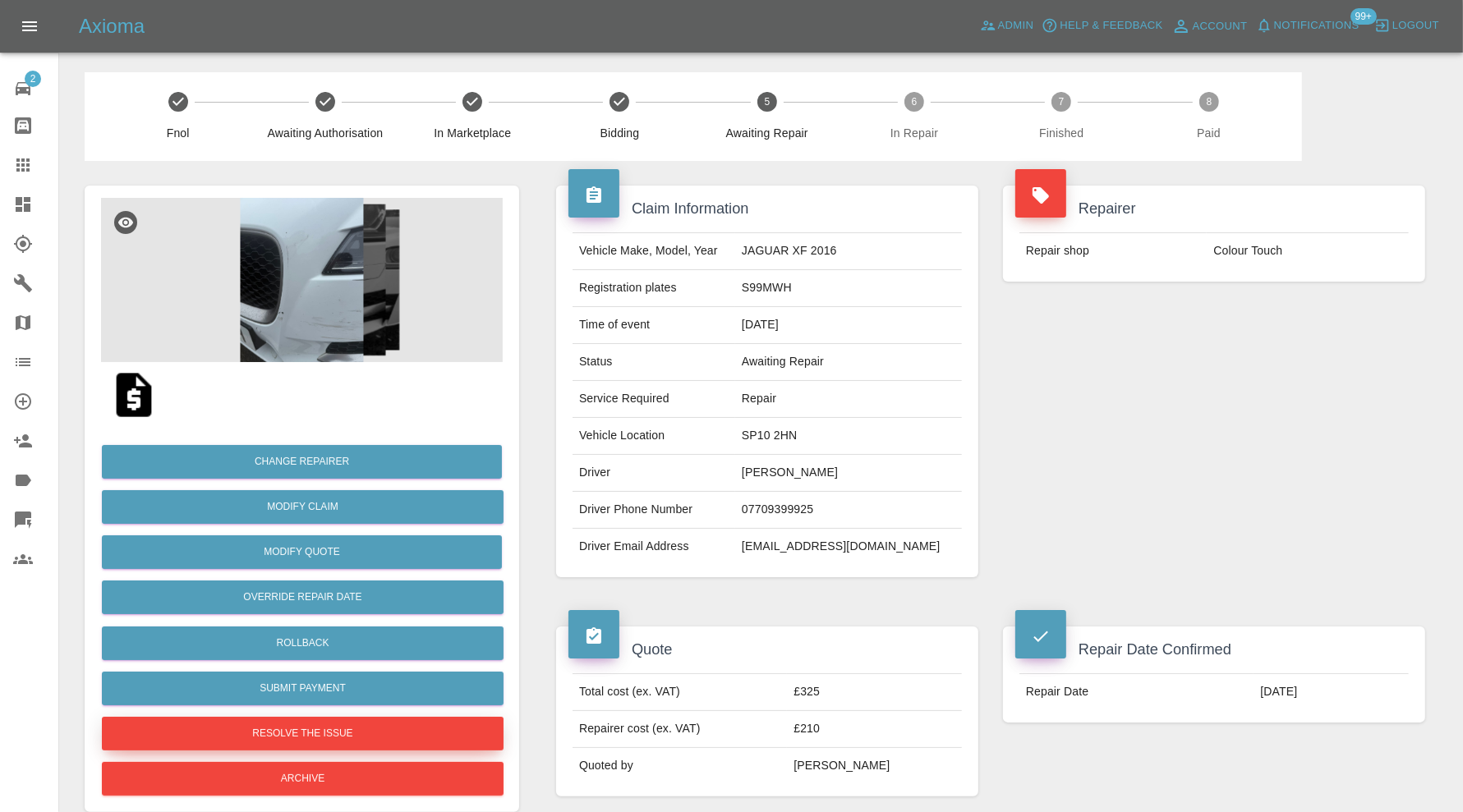
click at [336, 736] on button "Resolve the issue" at bounding box center [302, 733] width 401 height 33
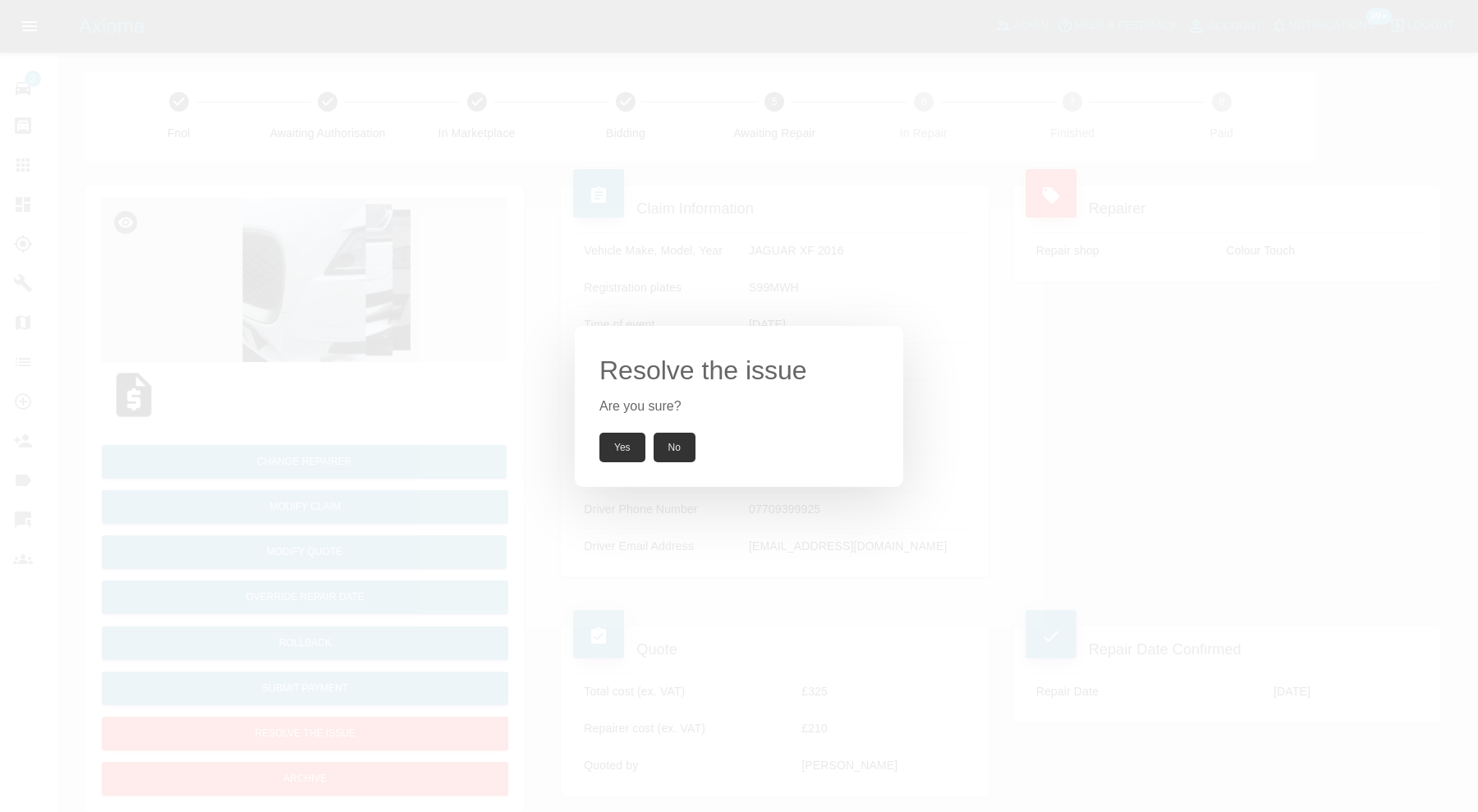
click at [620, 442] on button "Yes" at bounding box center [622, 447] width 46 height 29
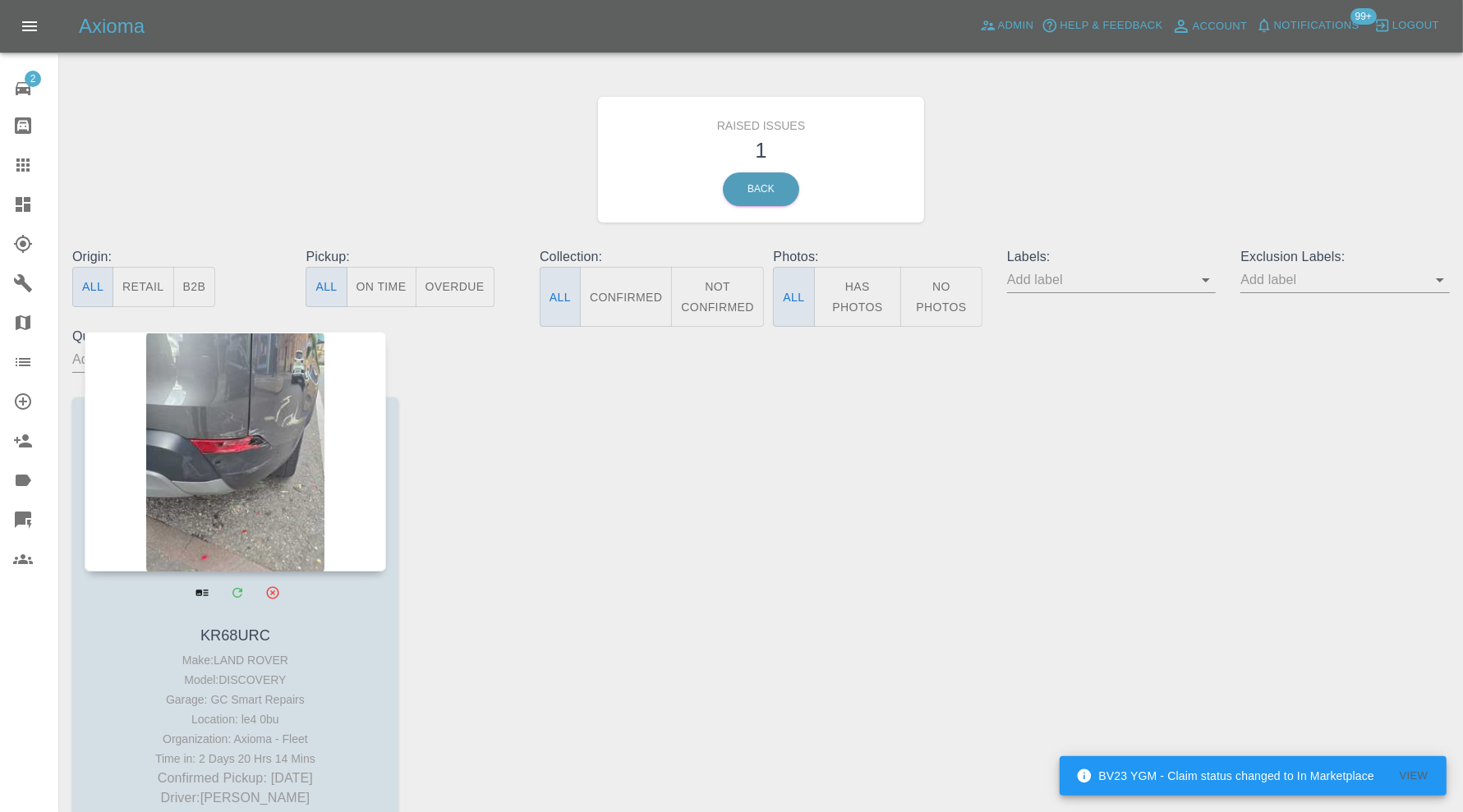
click at [282, 439] on div at bounding box center [235, 452] width 302 height 240
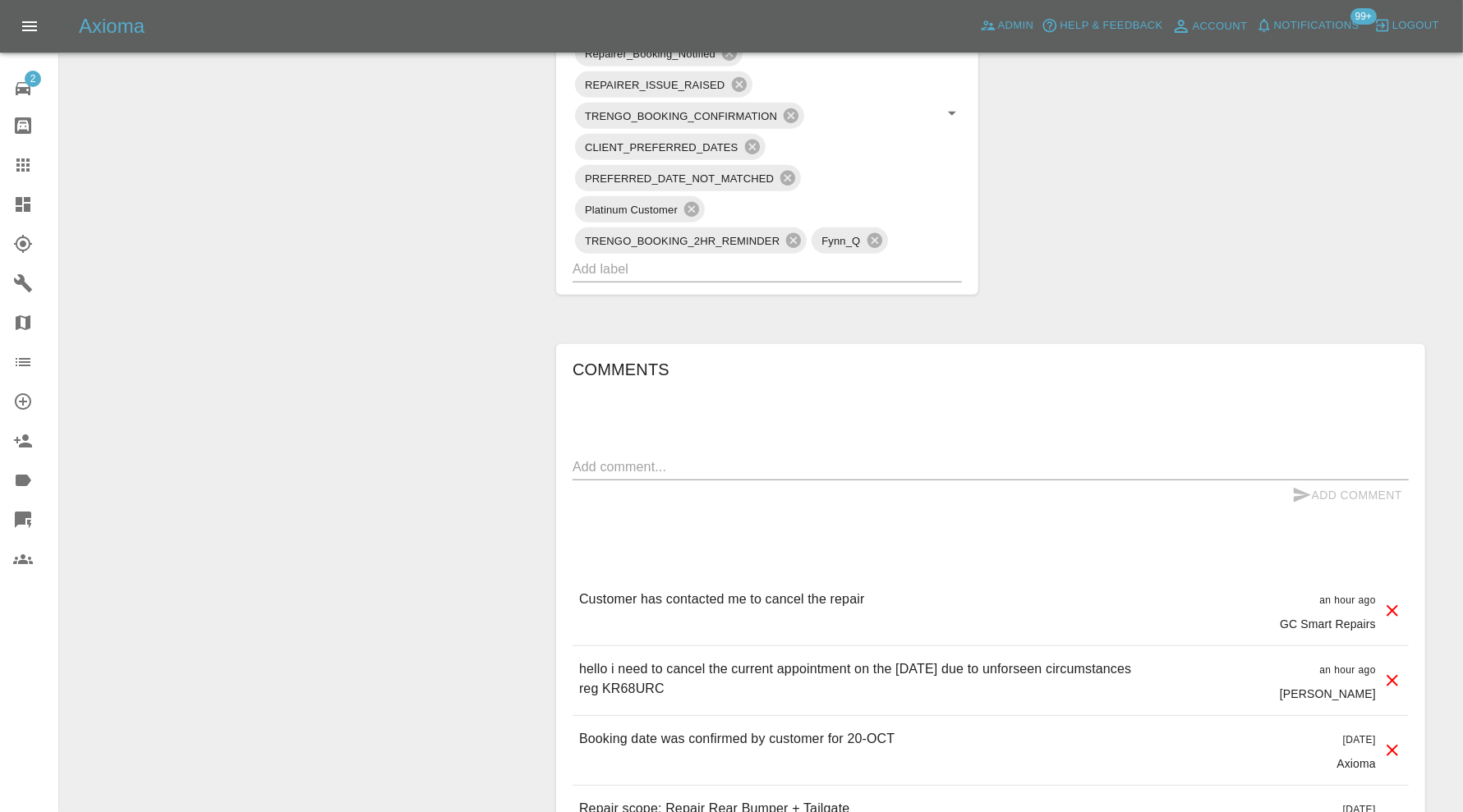
scroll to position [273, 0]
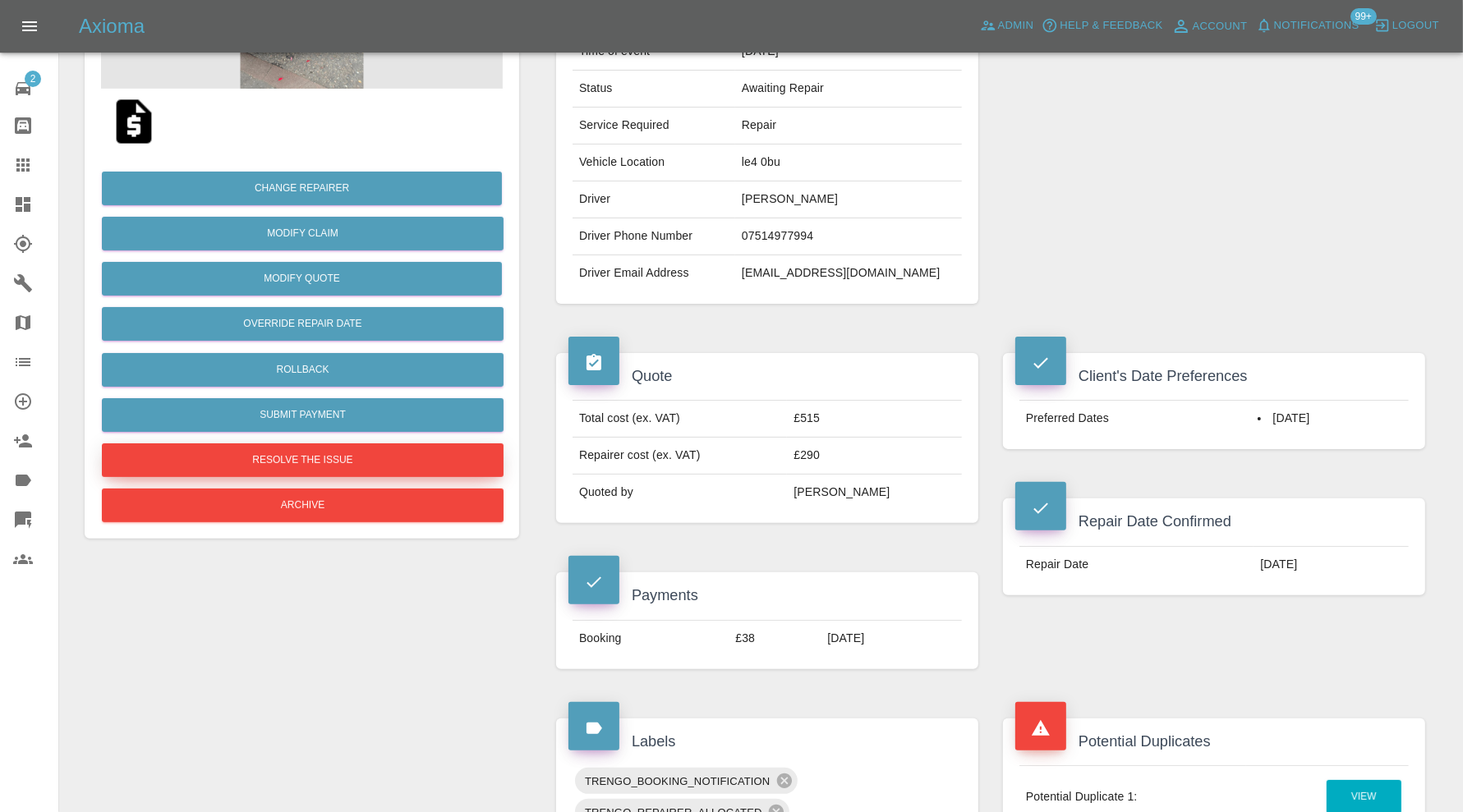
click at [403, 461] on button "Resolve the issue" at bounding box center [302, 459] width 401 height 33
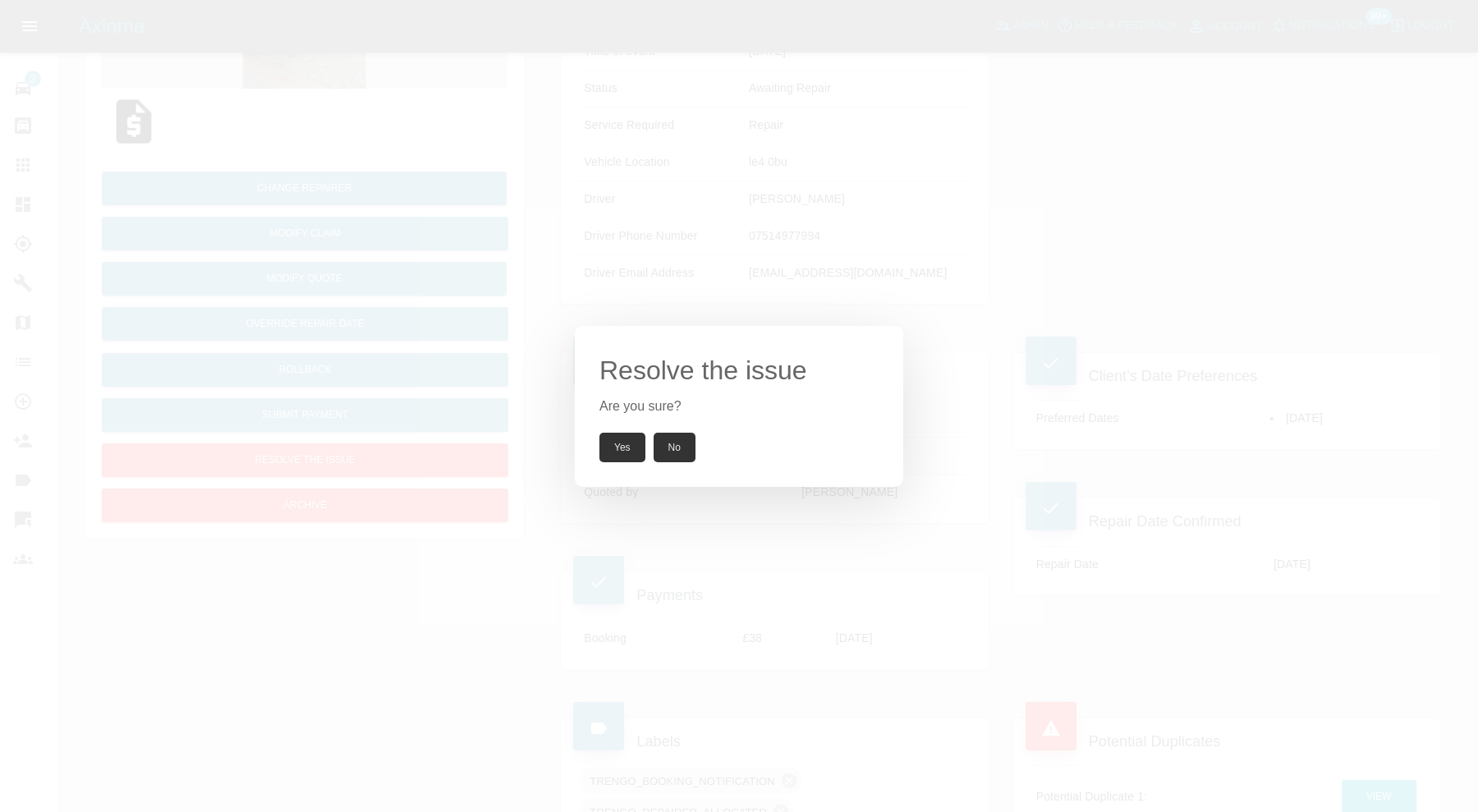
click at [613, 436] on button "Yes" at bounding box center [622, 447] width 46 height 29
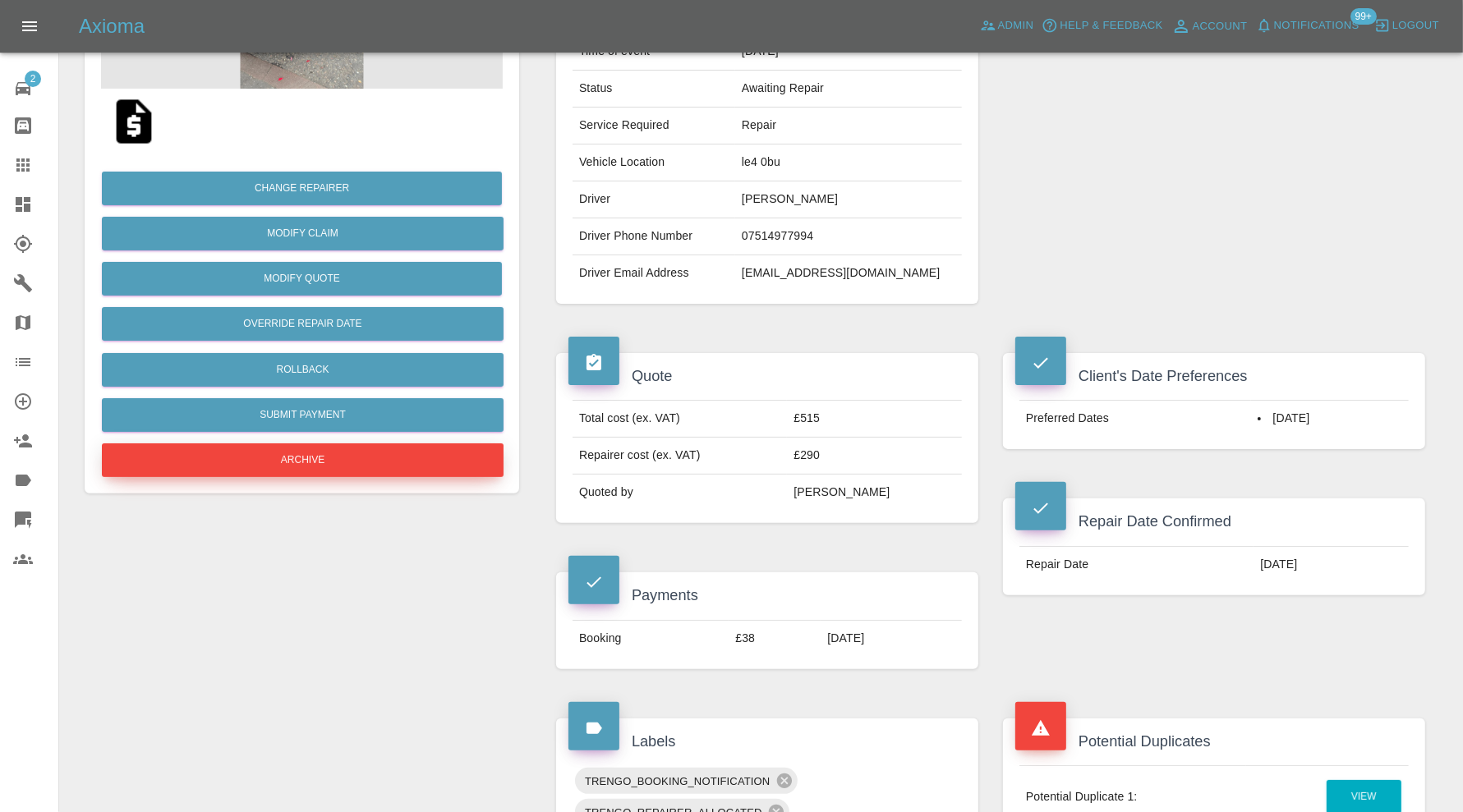
click at [419, 464] on button "Archive" at bounding box center [302, 459] width 401 height 33
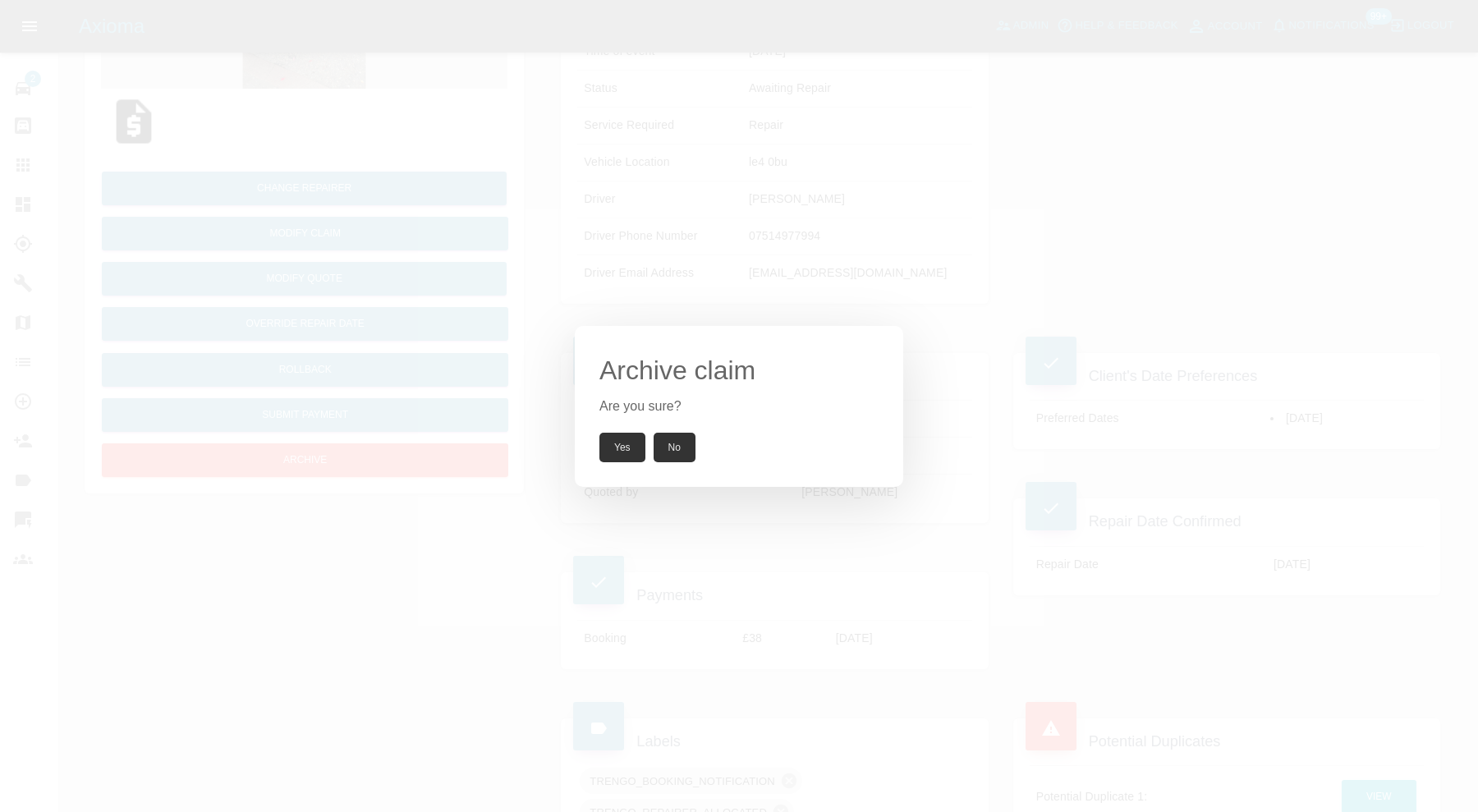
click at [610, 443] on button "Yes" at bounding box center [622, 447] width 46 height 29
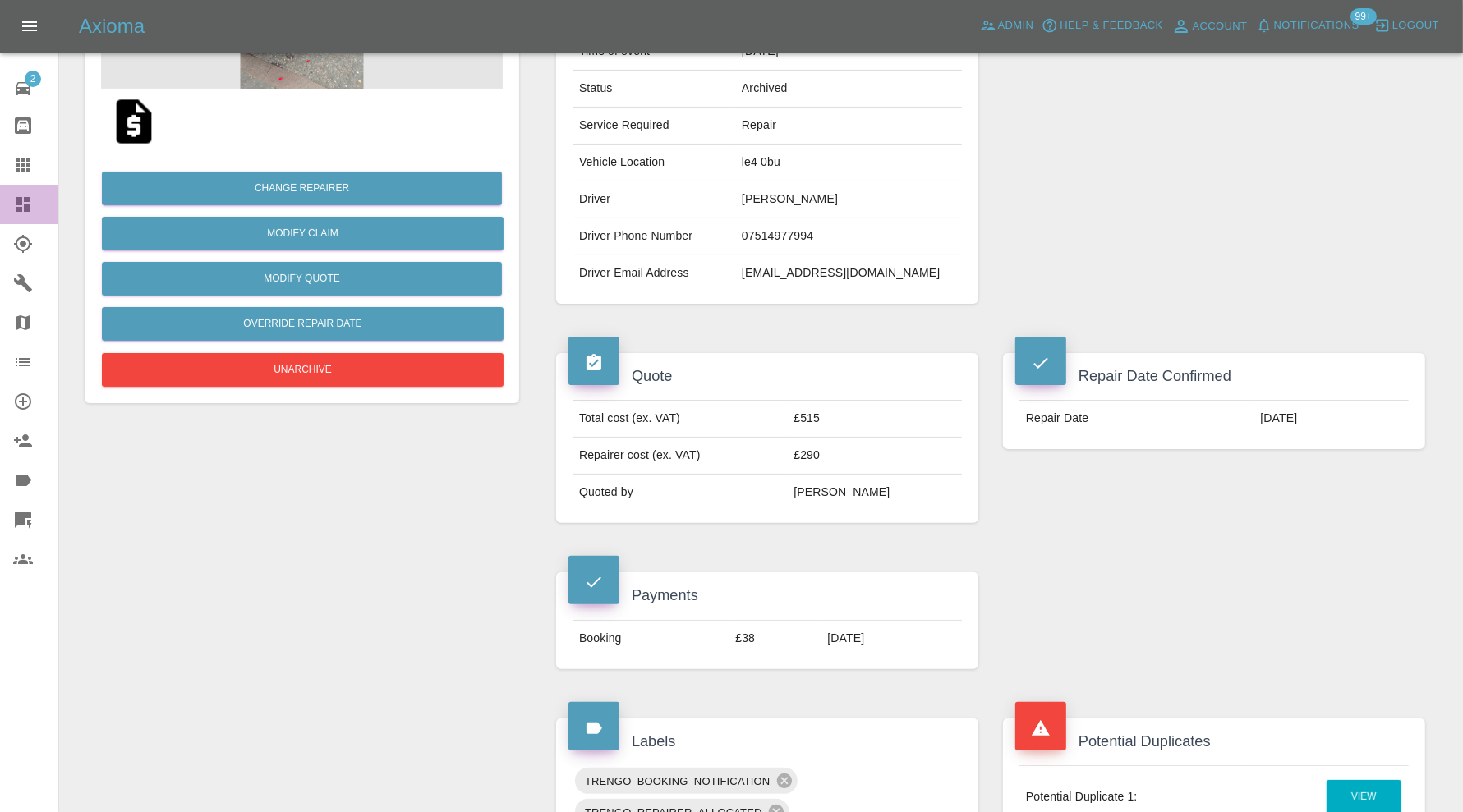
click at [28, 197] on icon at bounding box center [23, 205] width 15 height 15
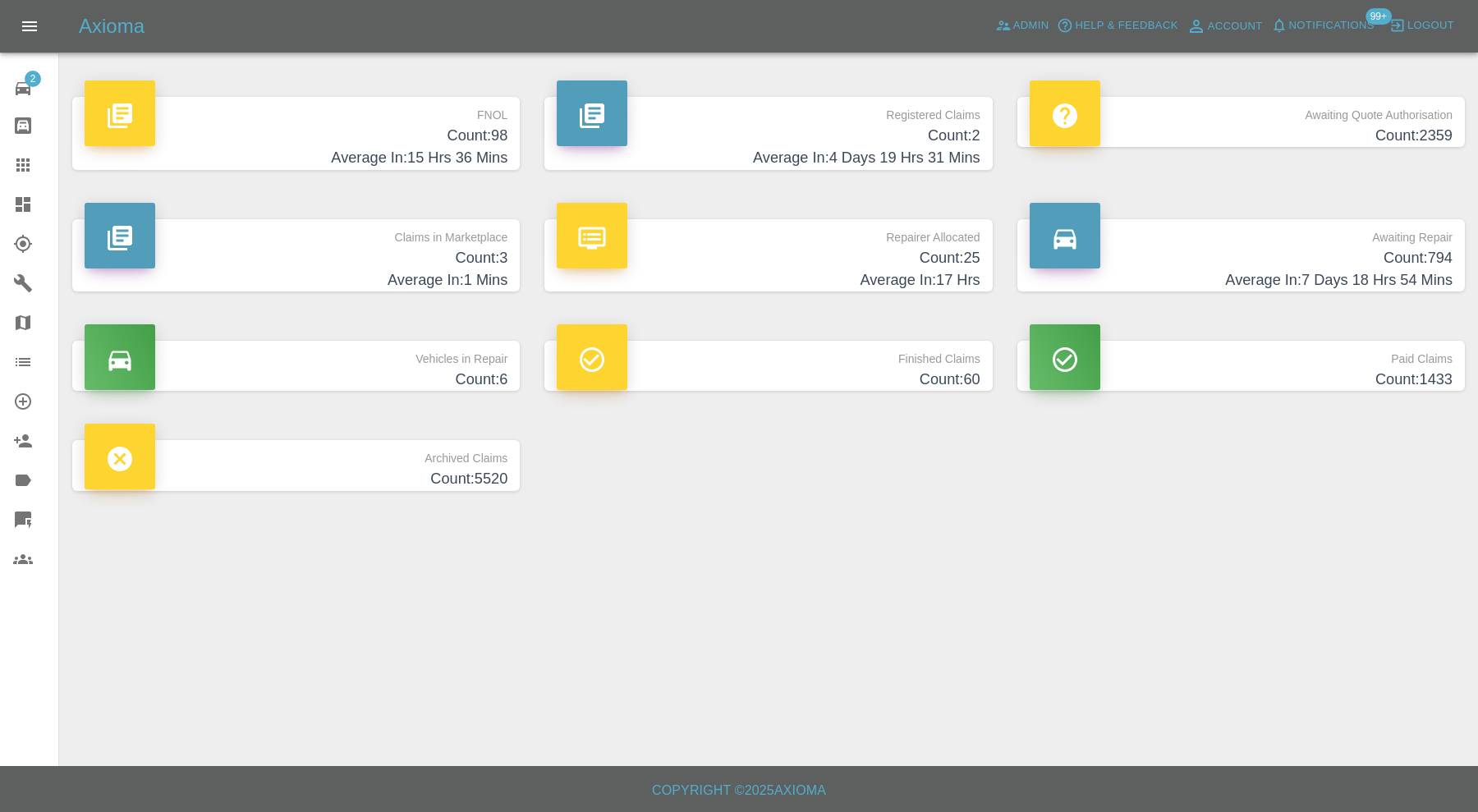
click at [1164, 267] on h4 "Count: 794" at bounding box center [1241, 258] width 423 height 22
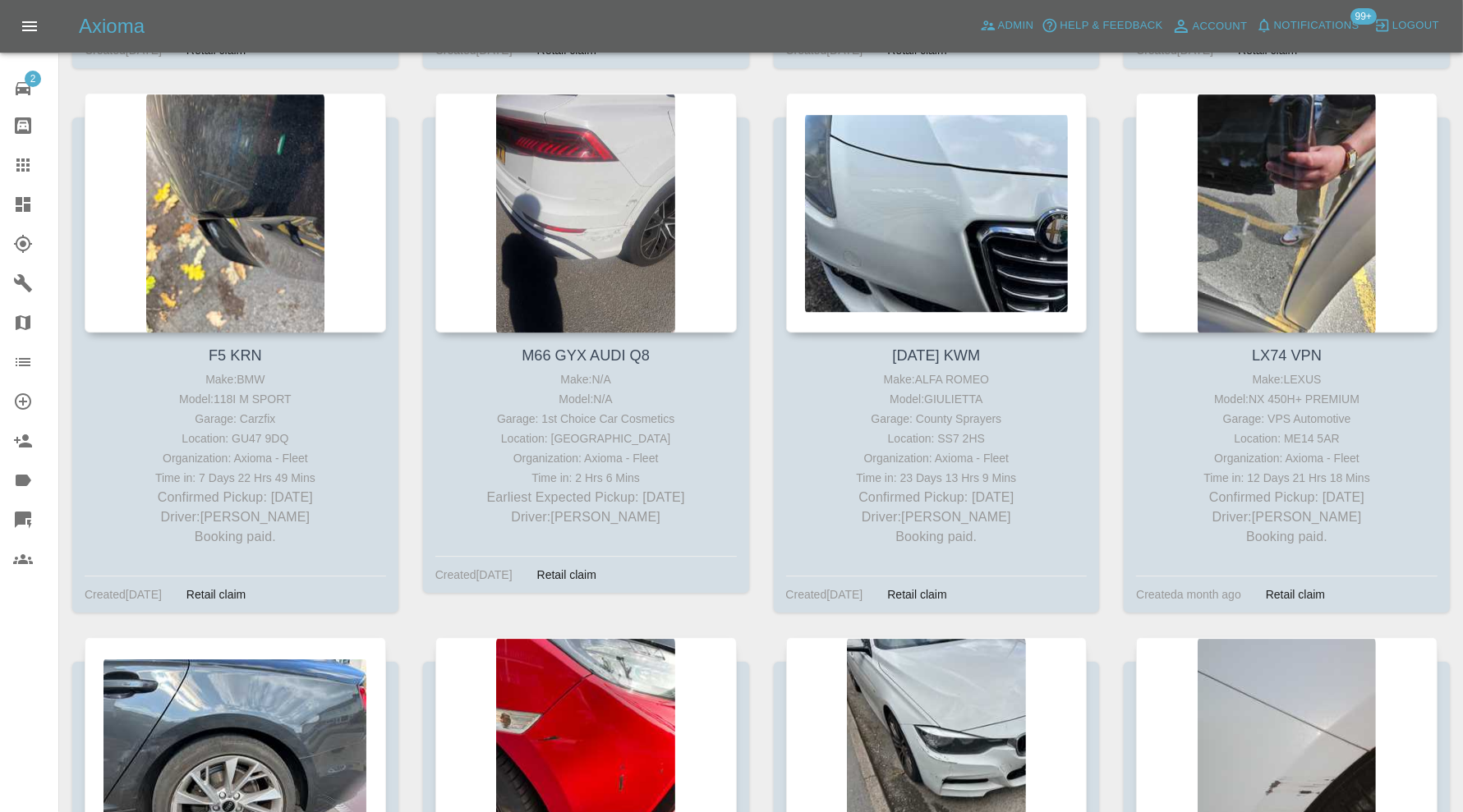
scroll to position [19404, 0]
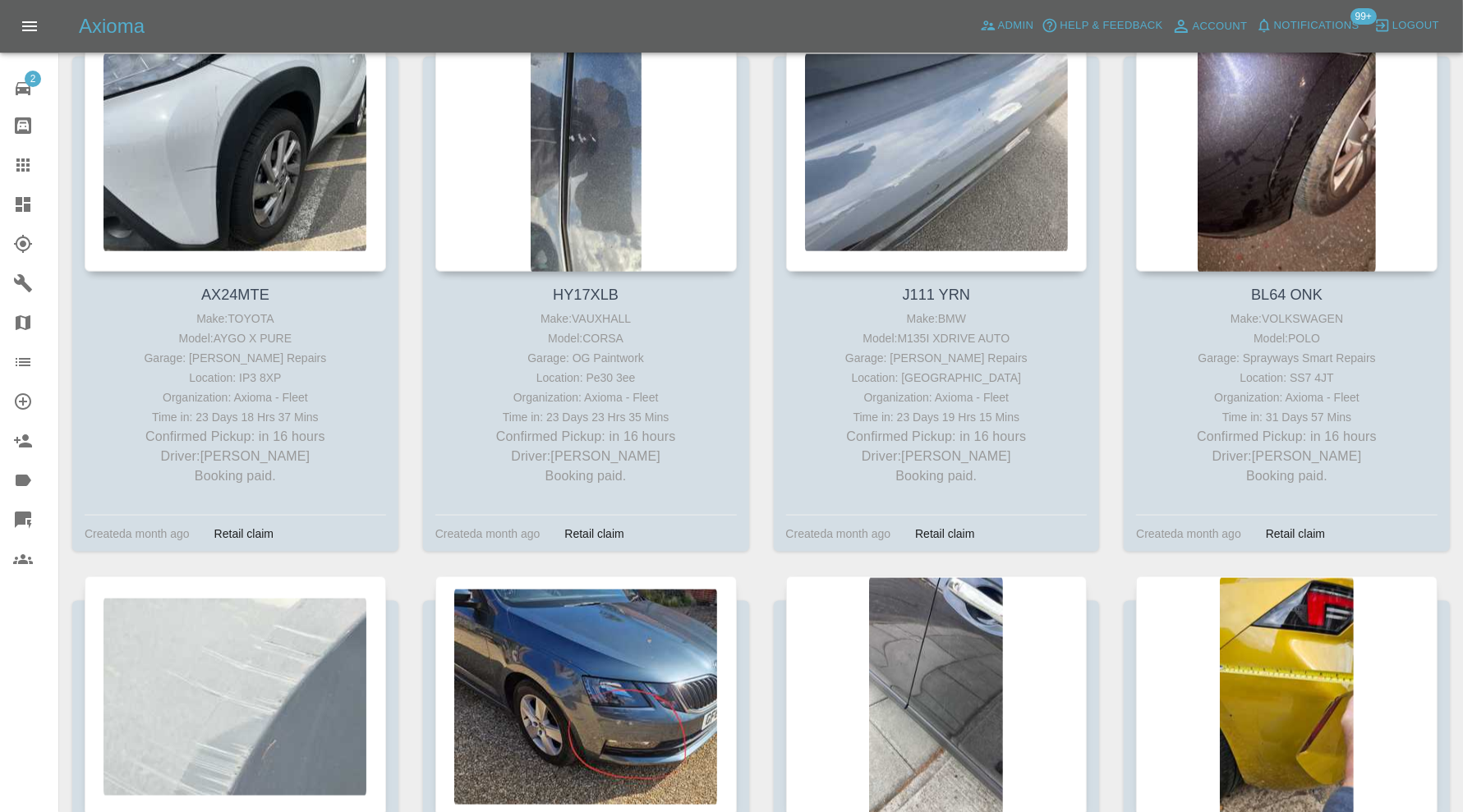
click at [30, 159] on icon at bounding box center [23, 165] width 20 height 20
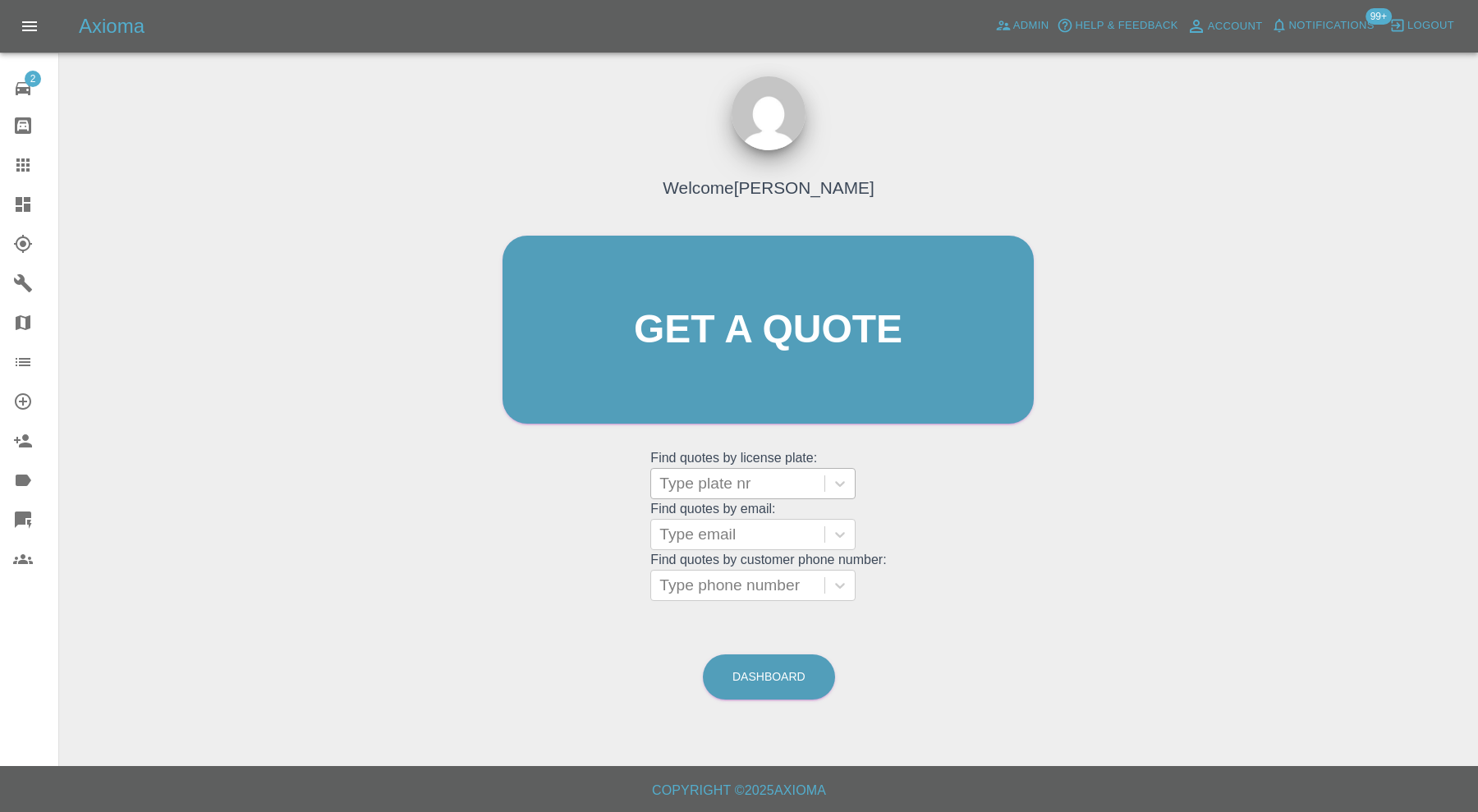
click at [693, 477] on div at bounding box center [737, 484] width 157 height 23
type input "mp19"
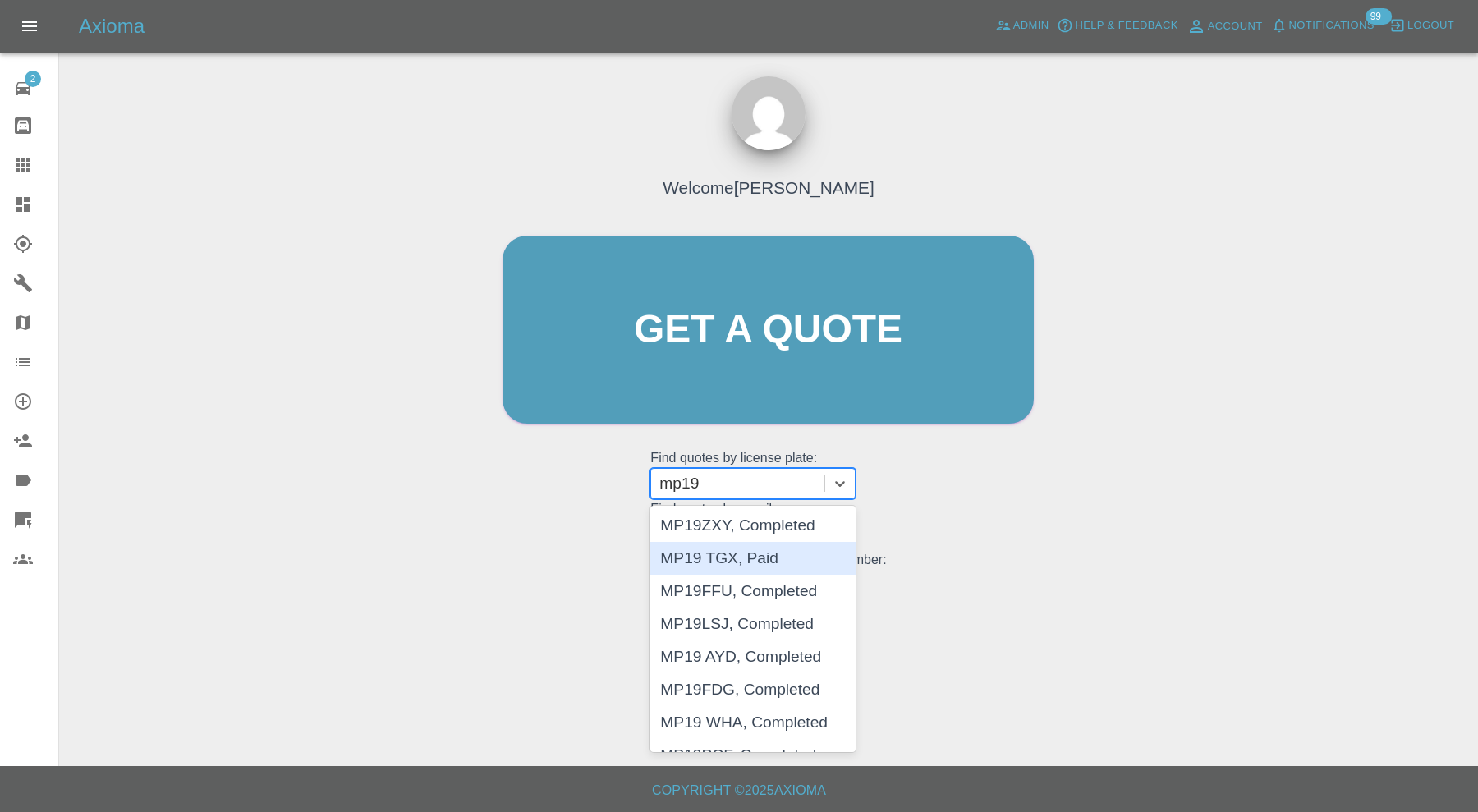
click at [760, 559] on div "MP19 TGX, Paid" at bounding box center [753, 558] width 205 height 33
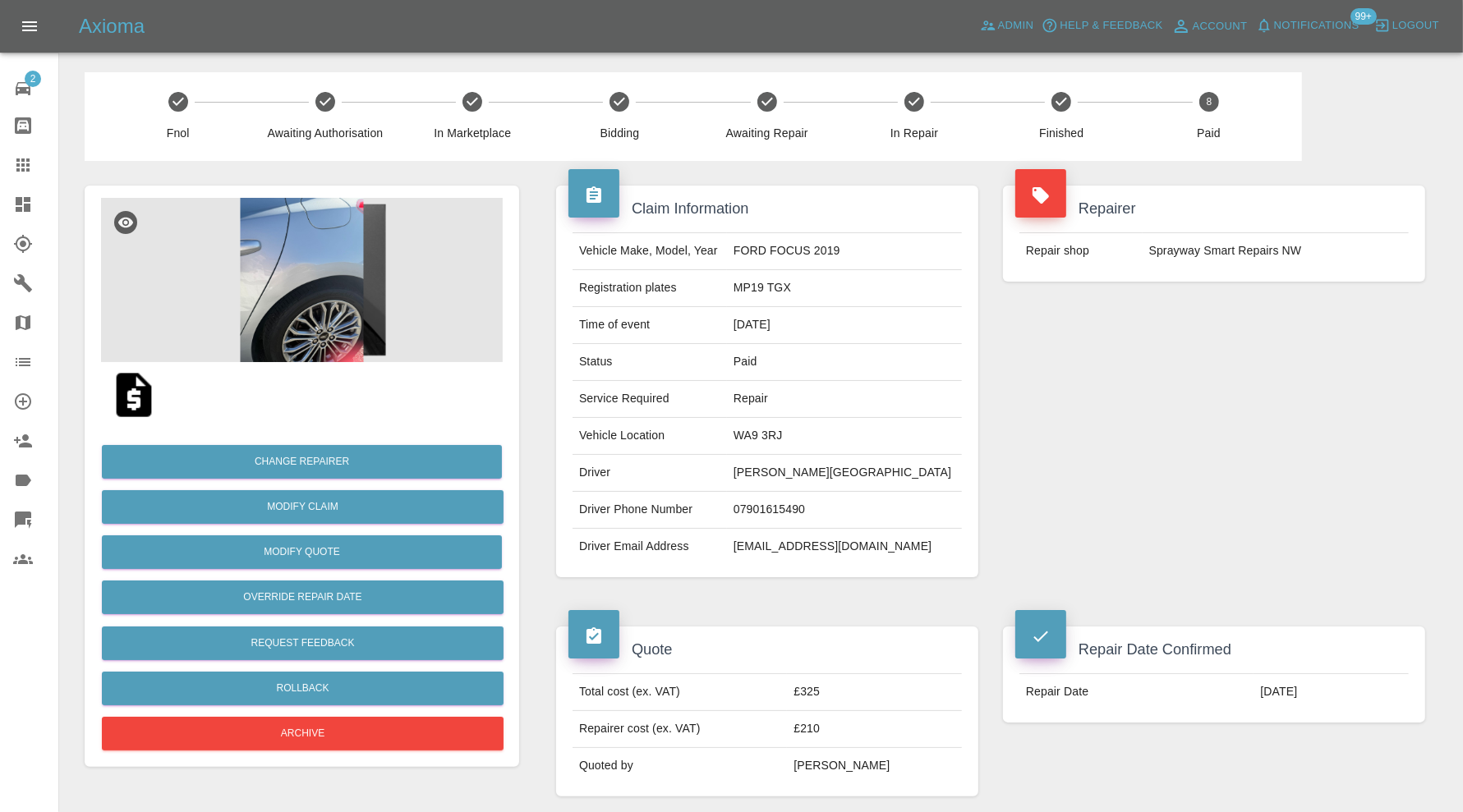
click at [320, 272] on img at bounding box center [301, 280] width 401 height 164
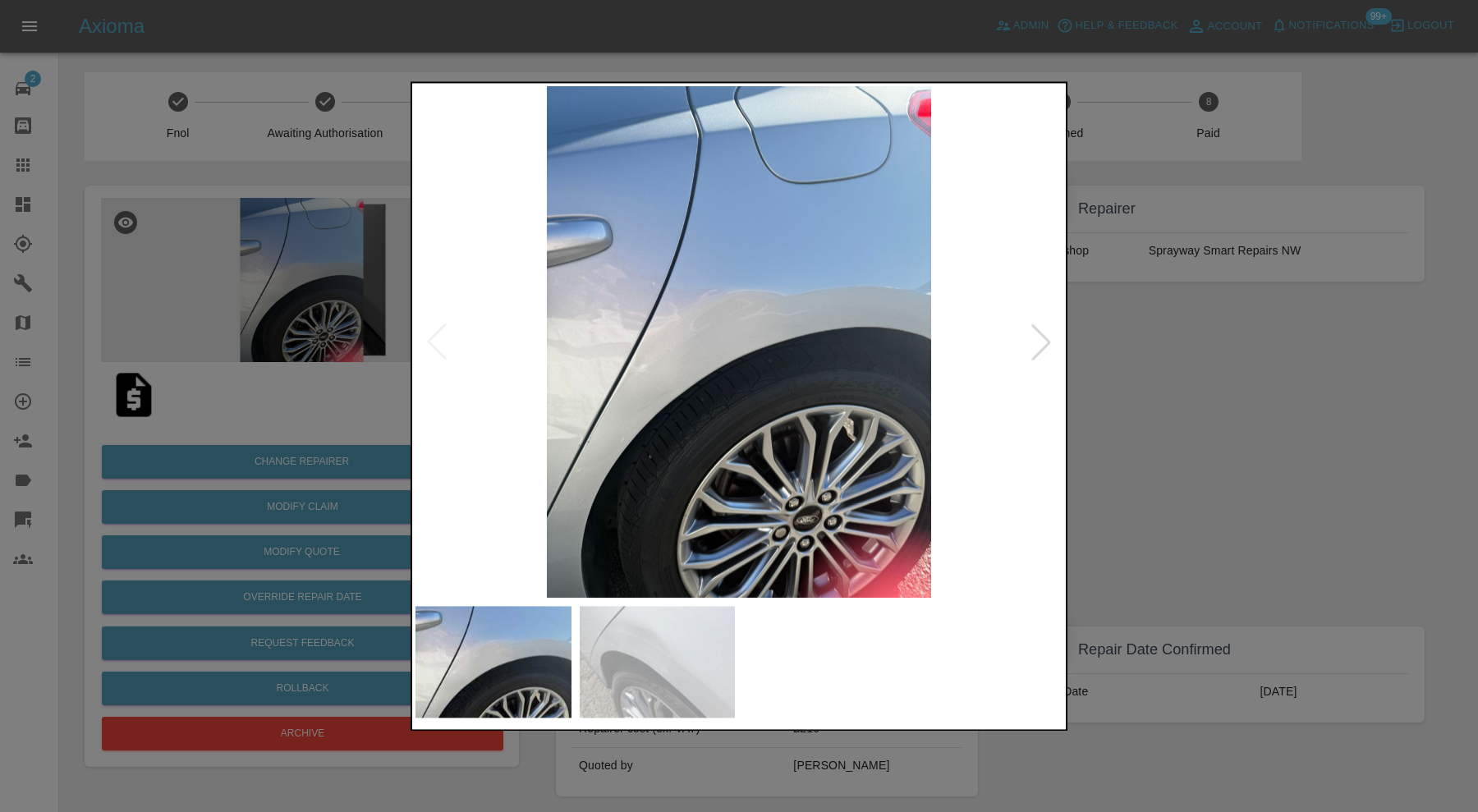
click at [1040, 339] on div at bounding box center [1042, 342] width 36 height 36
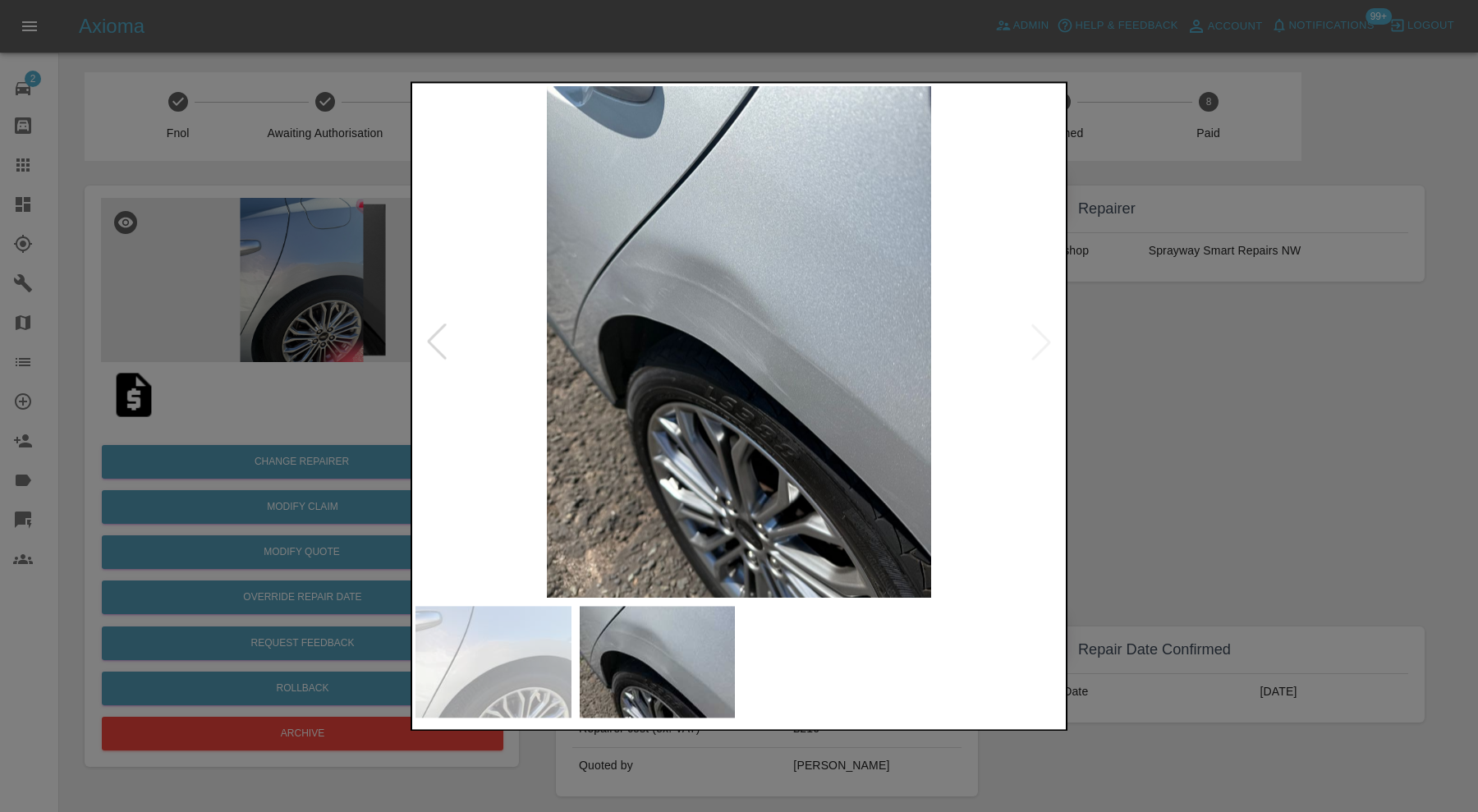
click at [1040, 339] on img at bounding box center [739, 341] width 647 height 511
click at [1171, 336] on div at bounding box center [739, 406] width 1478 height 812
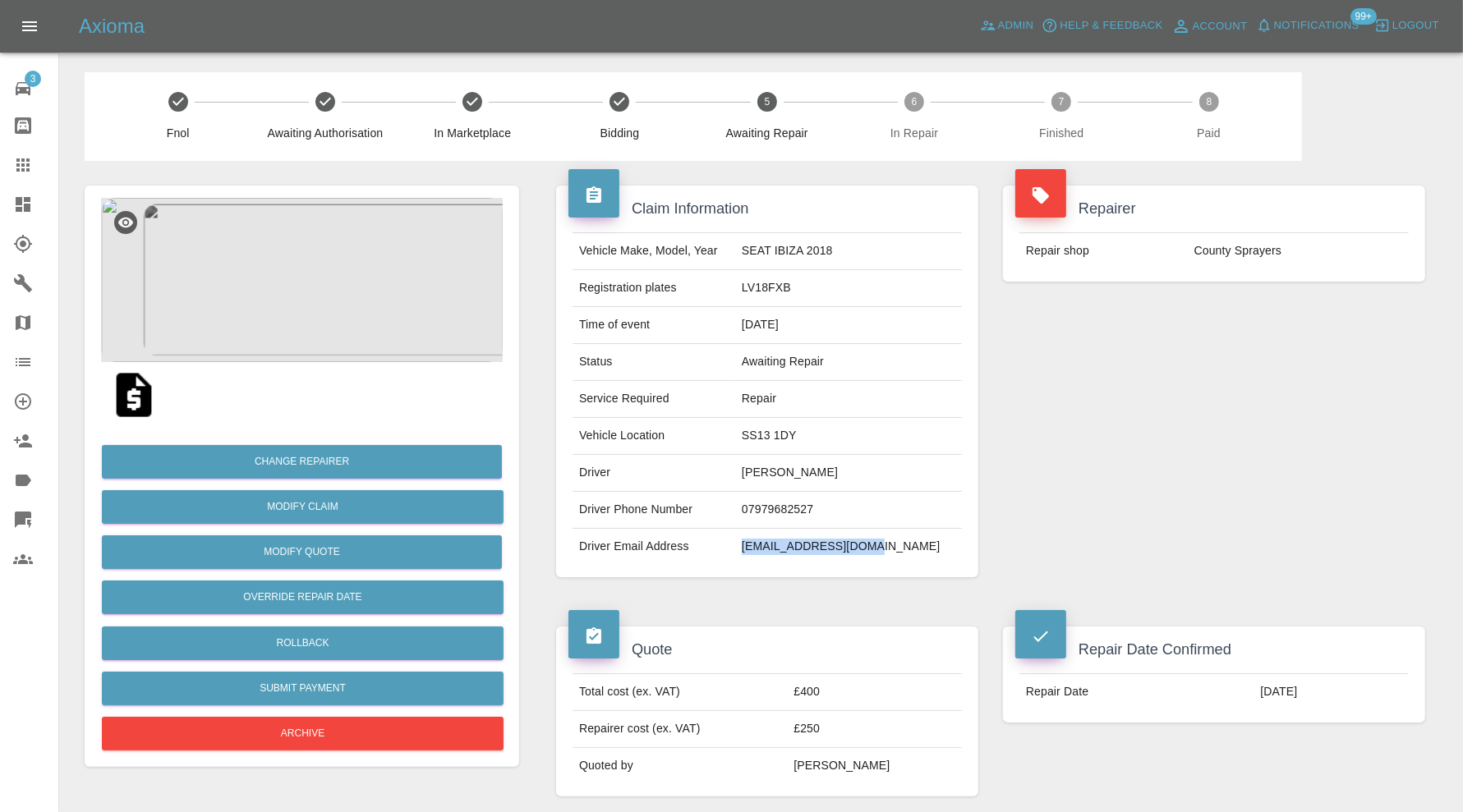
drag, startPoint x: 929, startPoint y: 546, endPoint x: 784, endPoint y: 559, distance: 145.6
click at [784, 559] on td "suehale110@gmail.com" at bounding box center [848, 546] width 227 height 36
copy td "suehale110@gmail.com"
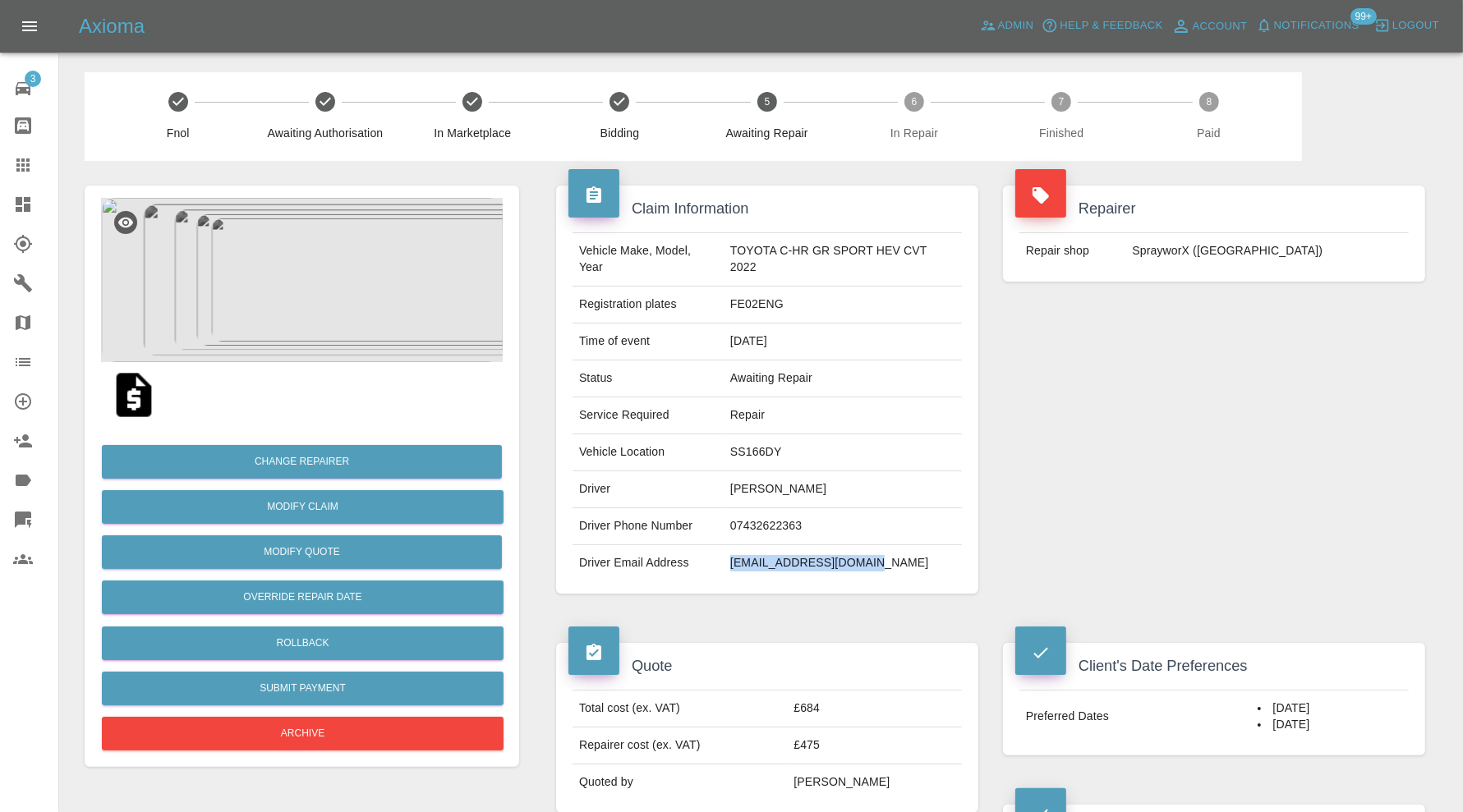
drag, startPoint x: 864, startPoint y: 559, endPoint x: 731, endPoint y: 568, distance: 133.3
click at [731, 568] on td "[EMAIL_ADDRESS][DOMAIN_NAME]" at bounding box center [843, 563] width 238 height 36
copy td "[EMAIL_ADDRESS][DOMAIN_NAME]"
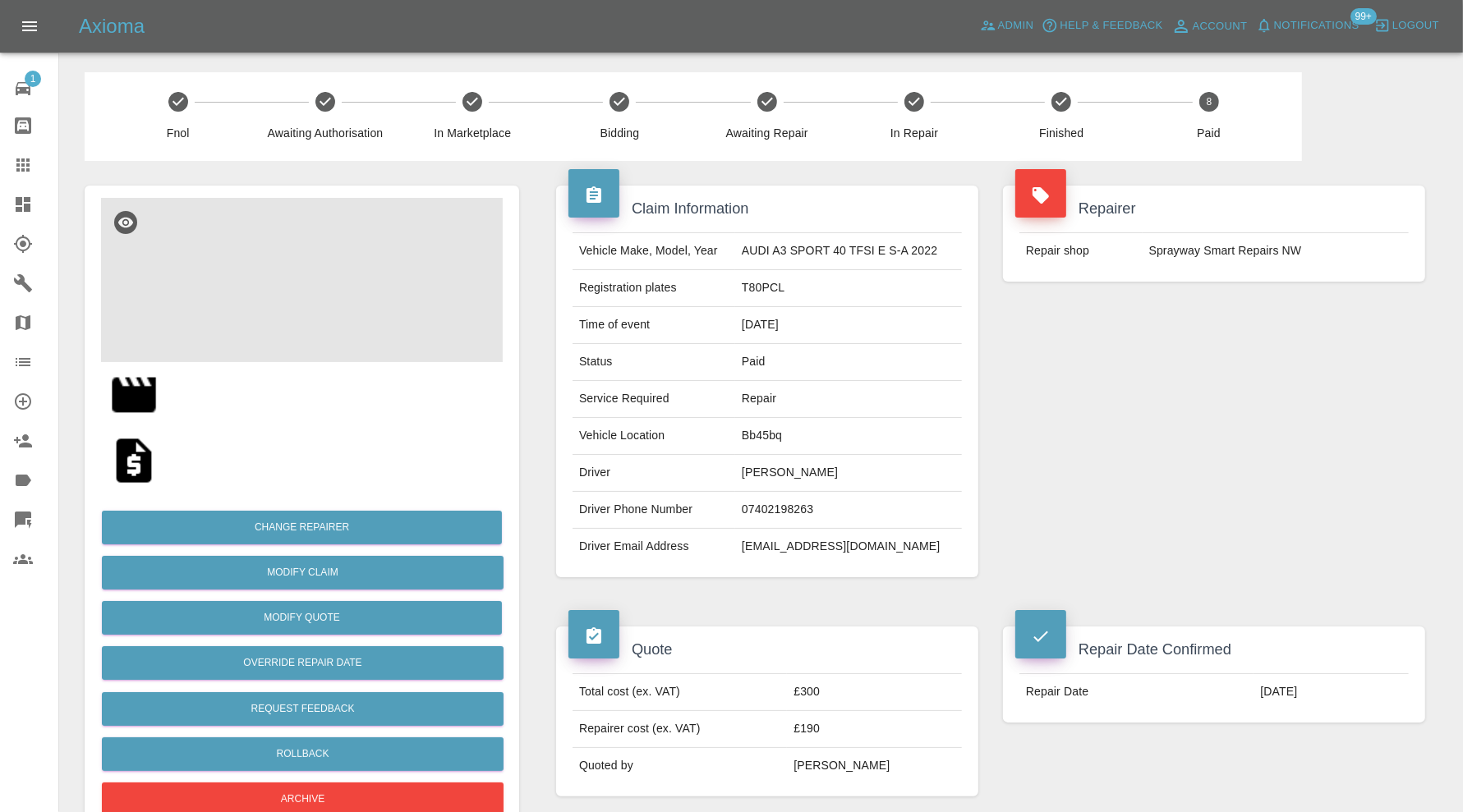
click at [322, 266] on img at bounding box center [301, 280] width 401 height 164
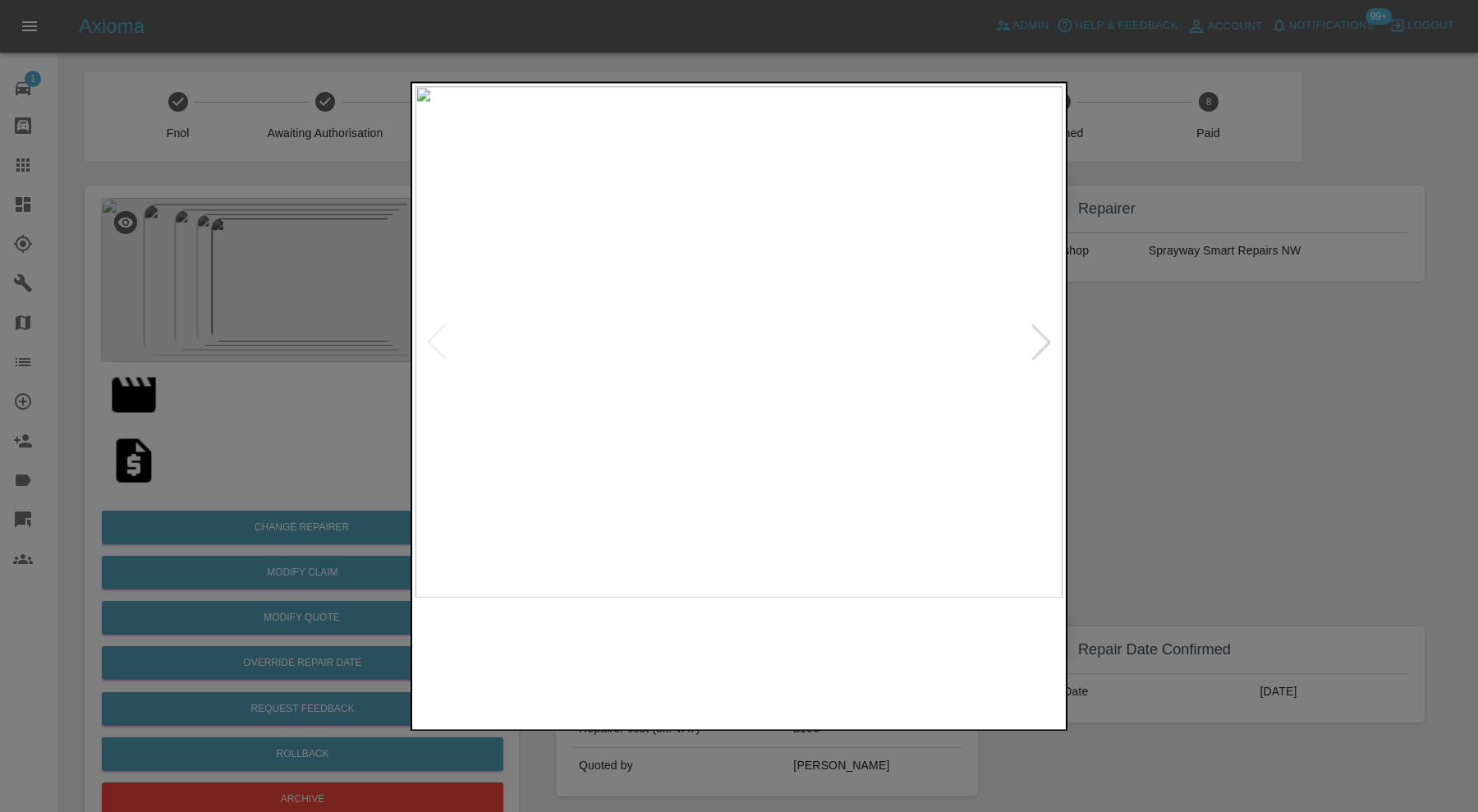
click at [671, 635] on img at bounding box center [657, 662] width 156 height 112
click at [758, 633] on img at bounding box center [821, 662] width 156 height 112
click at [1017, 656] on img at bounding box center [985, 662] width 156 height 112
click at [1042, 337] on div at bounding box center [1042, 342] width 36 height 36
click at [1042, 338] on div at bounding box center [1042, 342] width 36 height 36
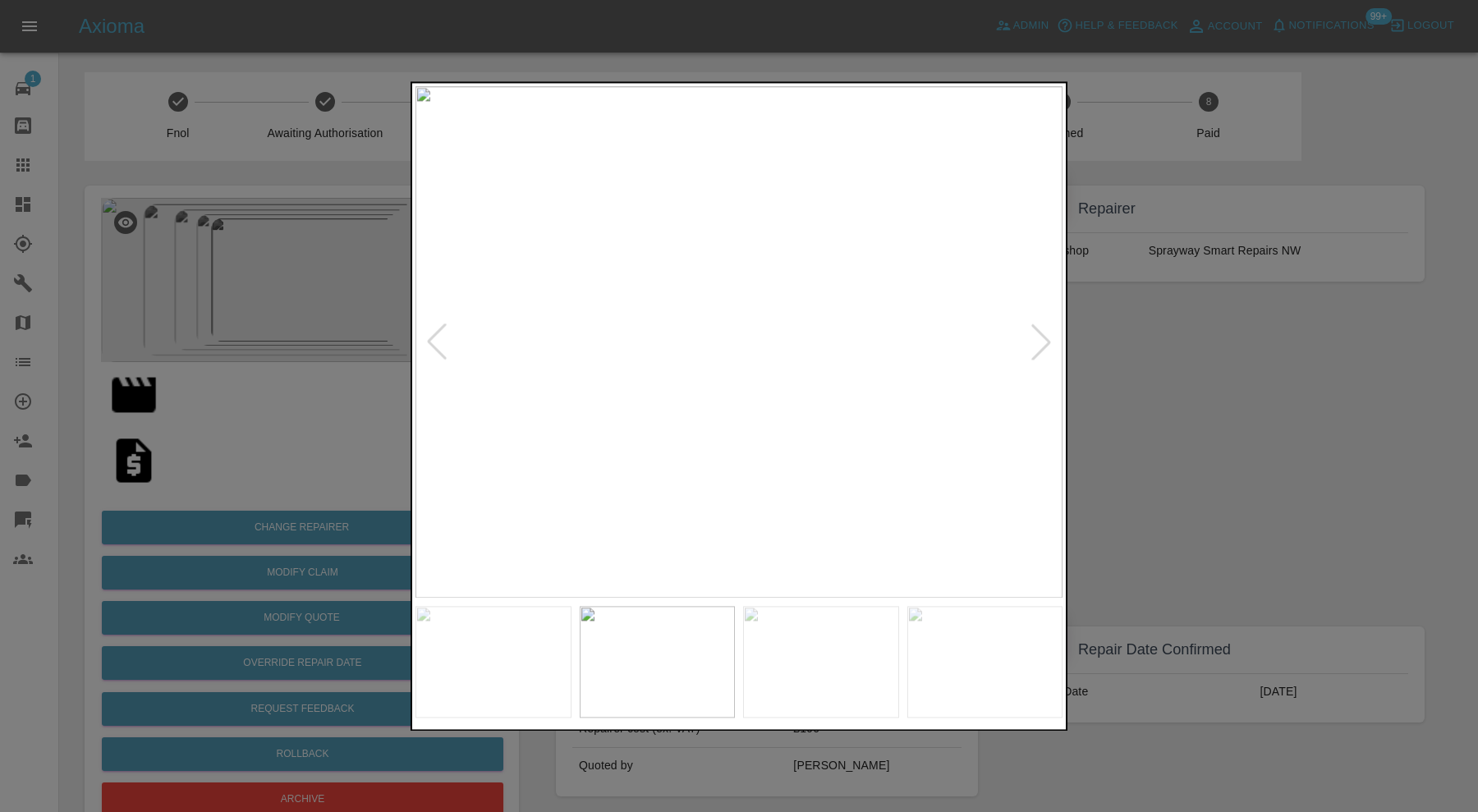
click at [1042, 338] on div at bounding box center [1042, 342] width 36 height 36
click at [1042, 338] on img at bounding box center [739, 341] width 647 height 511
click at [875, 662] on img at bounding box center [821, 662] width 156 height 112
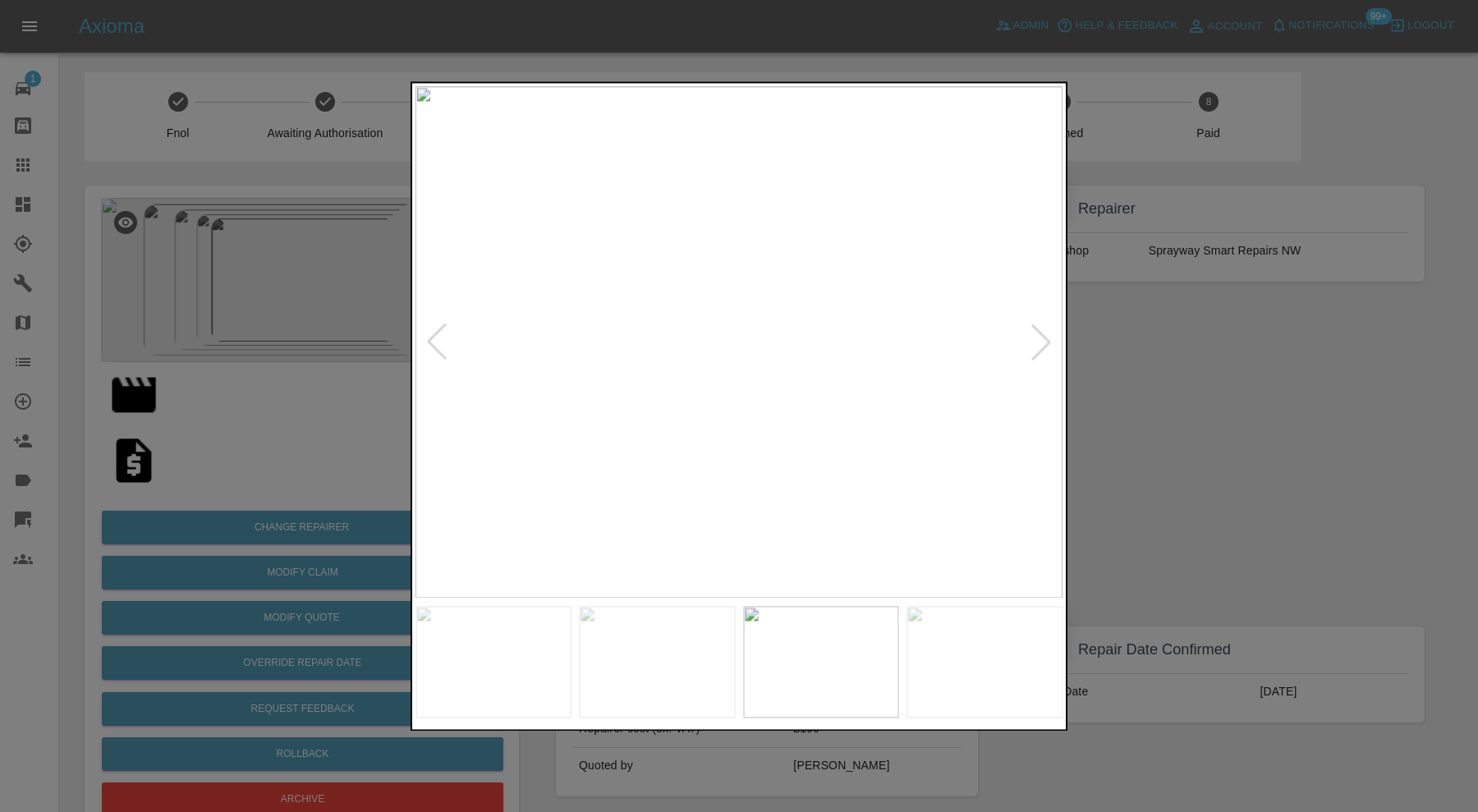
click at [1277, 403] on div at bounding box center [739, 406] width 1478 height 812
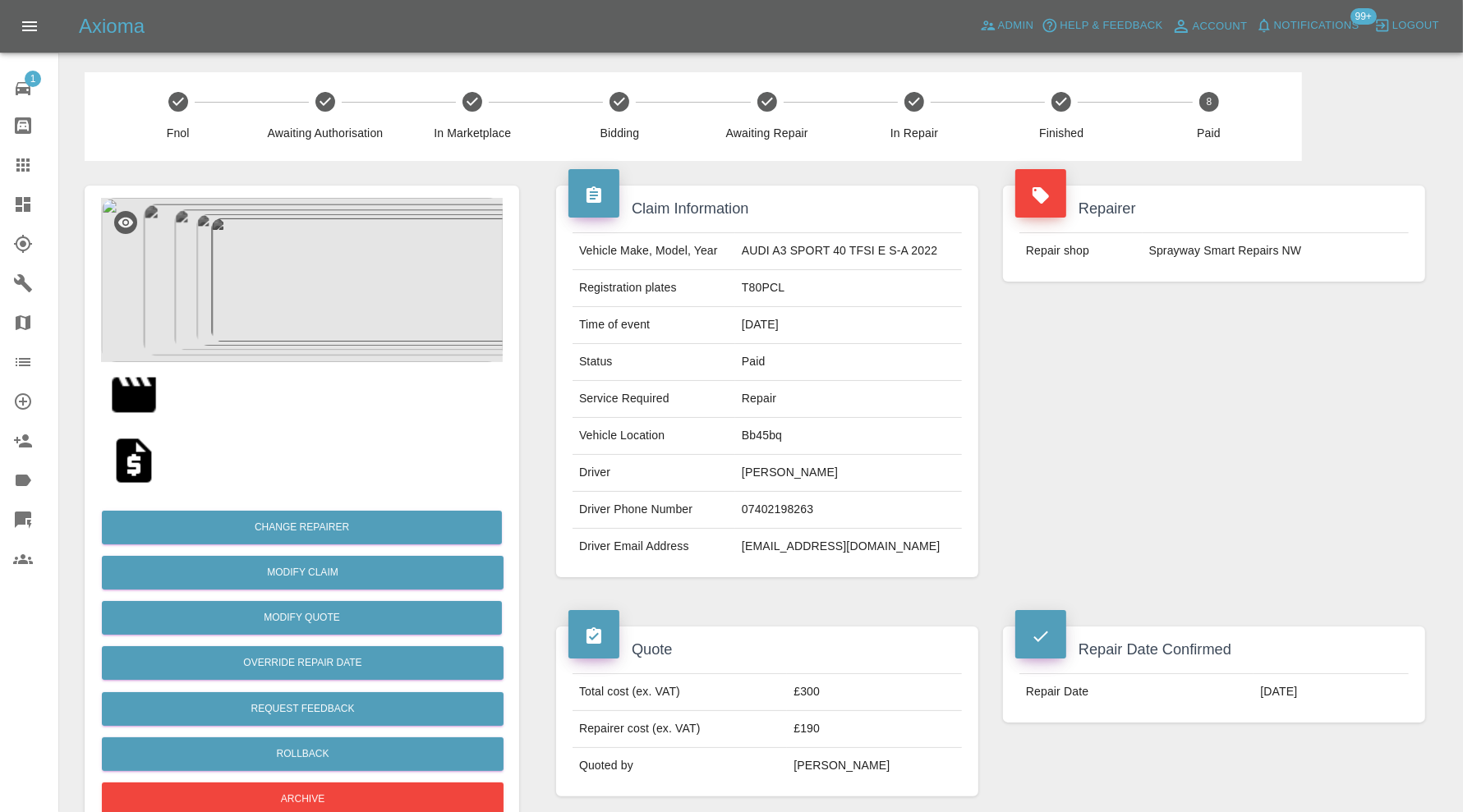
click at [335, 296] on img at bounding box center [301, 280] width 401 height 164
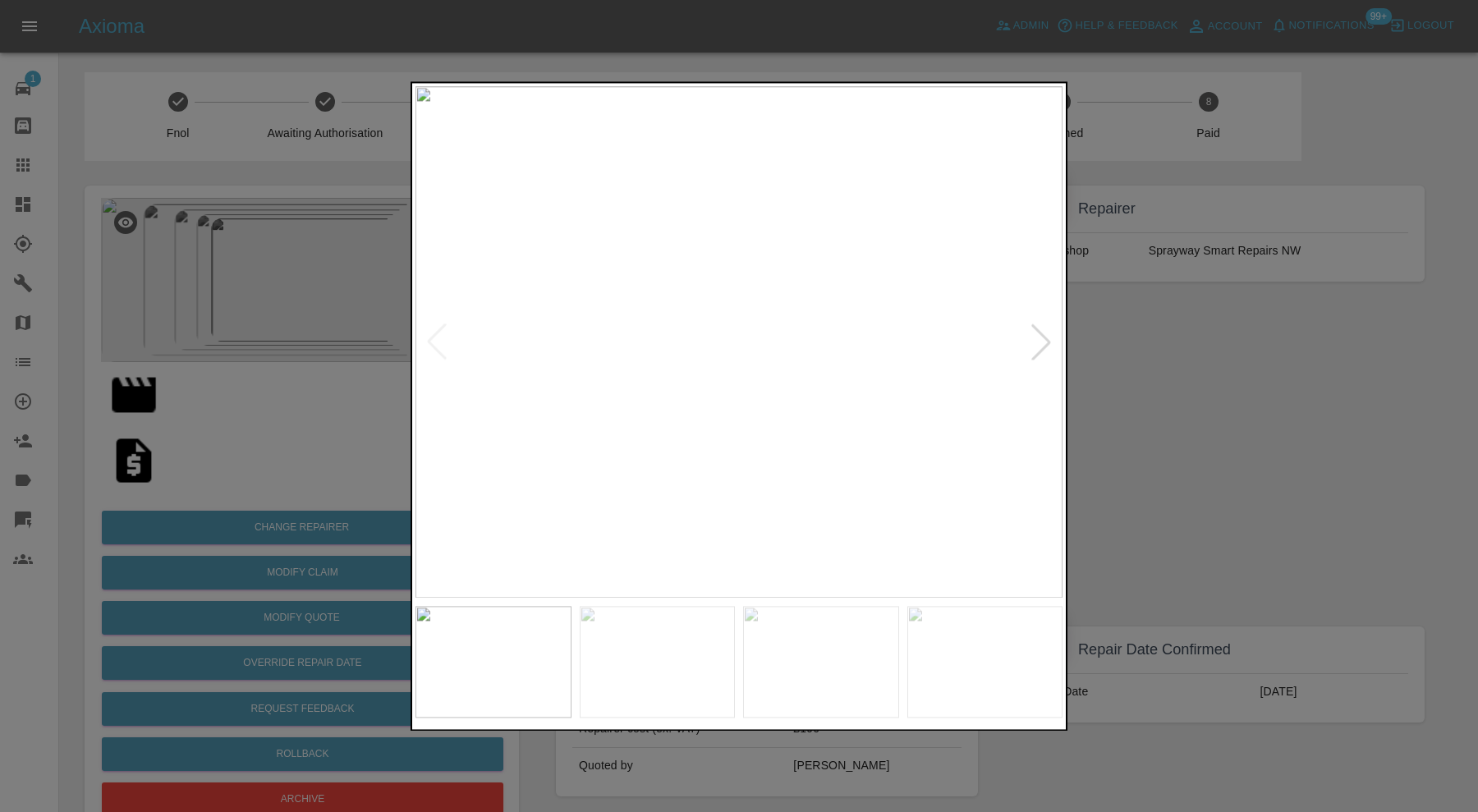
click at [1042, 343] on div at bounding box center [1042, 342] width 36 height 36
click at [1044, 341] on div at bounding box center [1042, 342] width 36 height 36
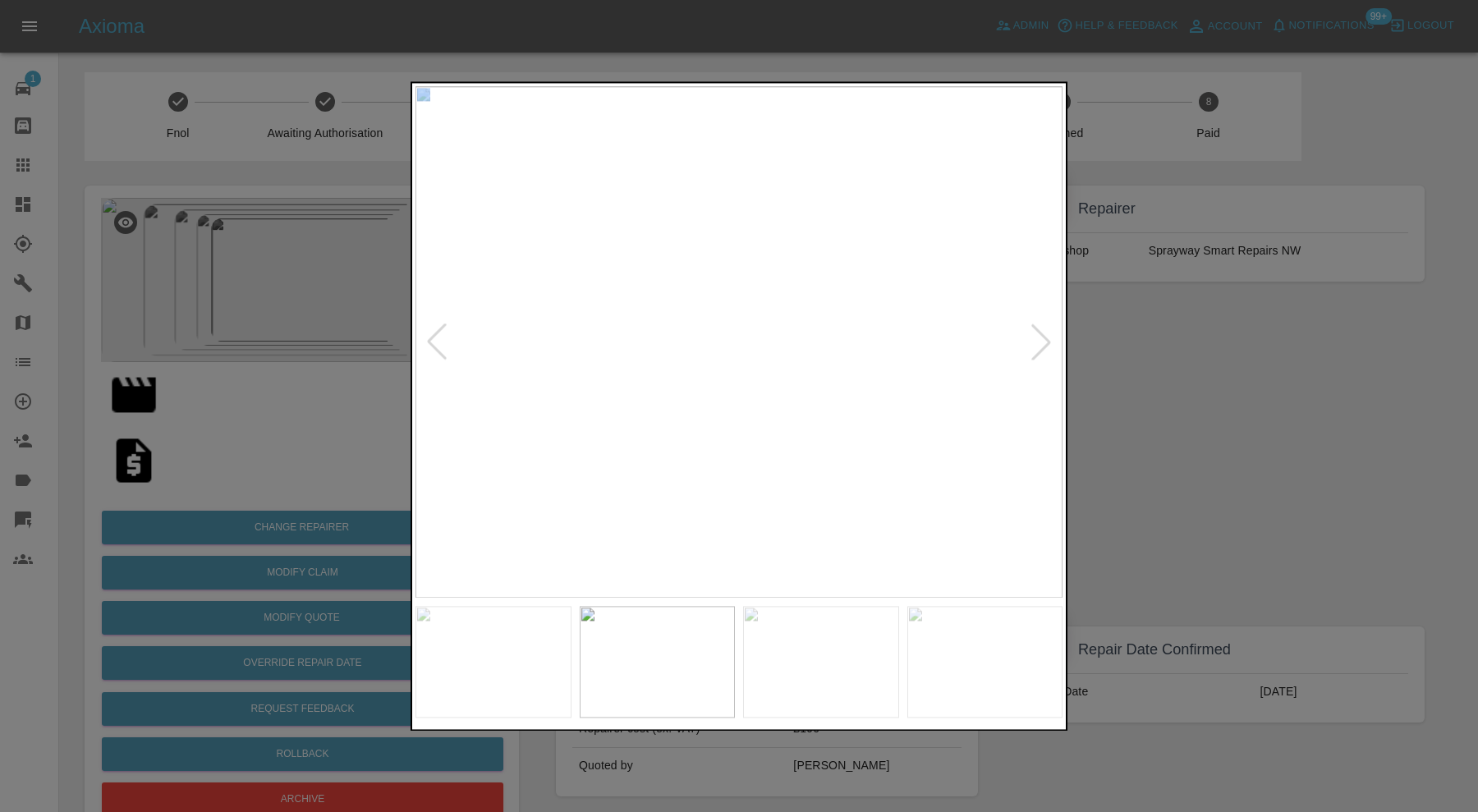
click at [1045, 341] on div at bounding box center [1042, 342] width 36 height 36
click at [1045, 341] on img at bounding box center [739, 341] width 647 height 511
click at [439, 334] on div at bounding box center [436, 342] width 36 height 36
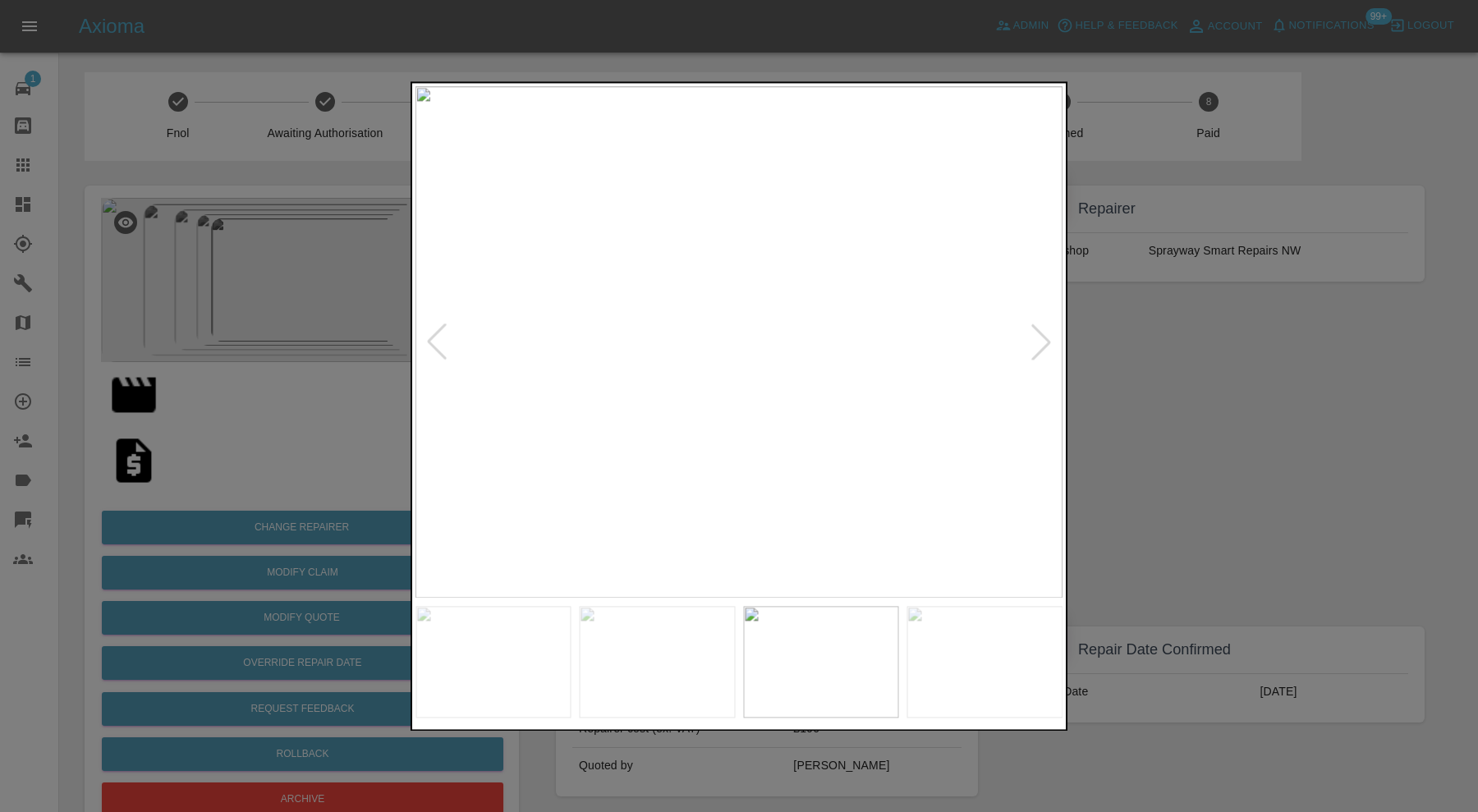
click at [1143, 380] on div at bounding box center [739, 406] width 1478 height 812
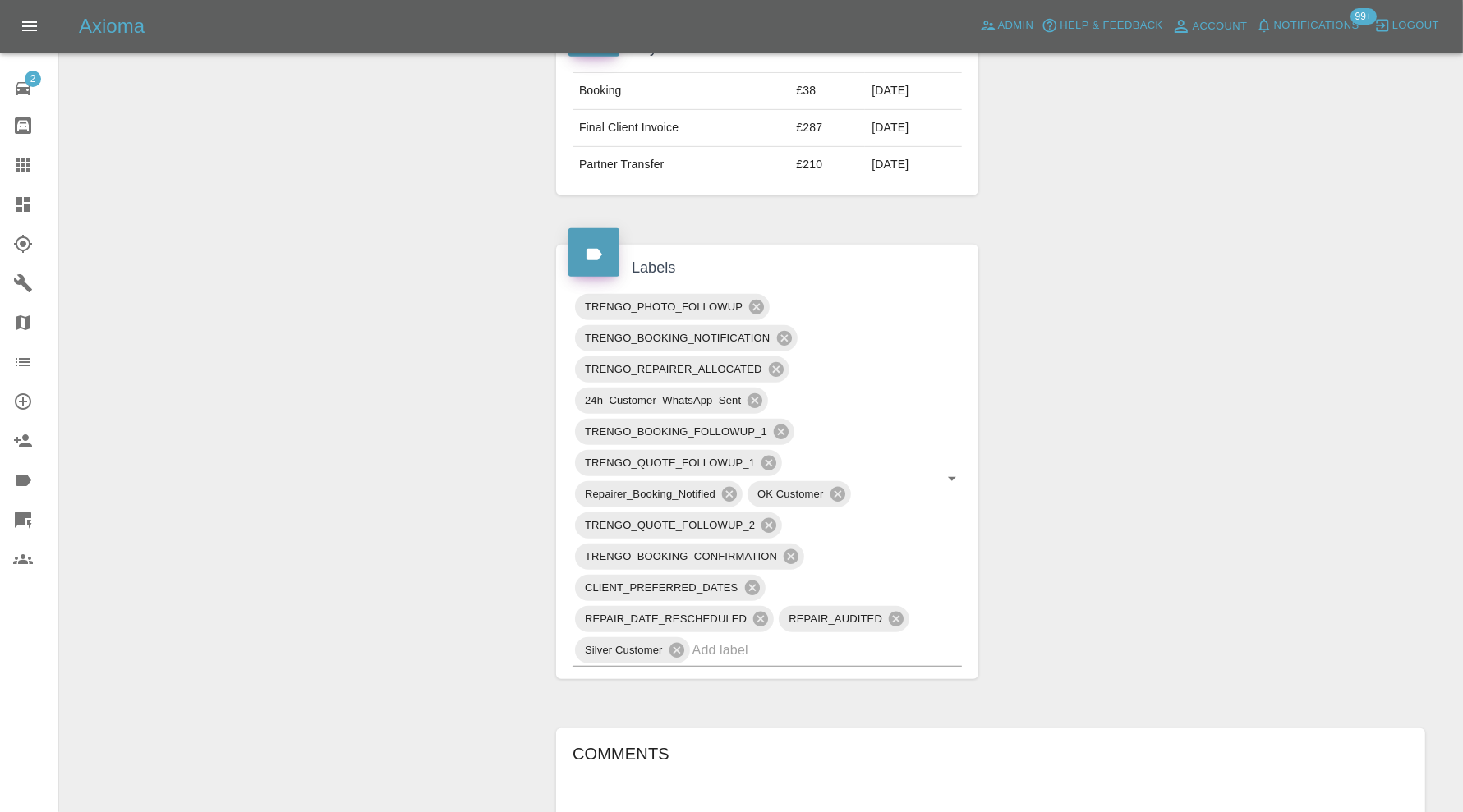
scroll to position [957, 0]
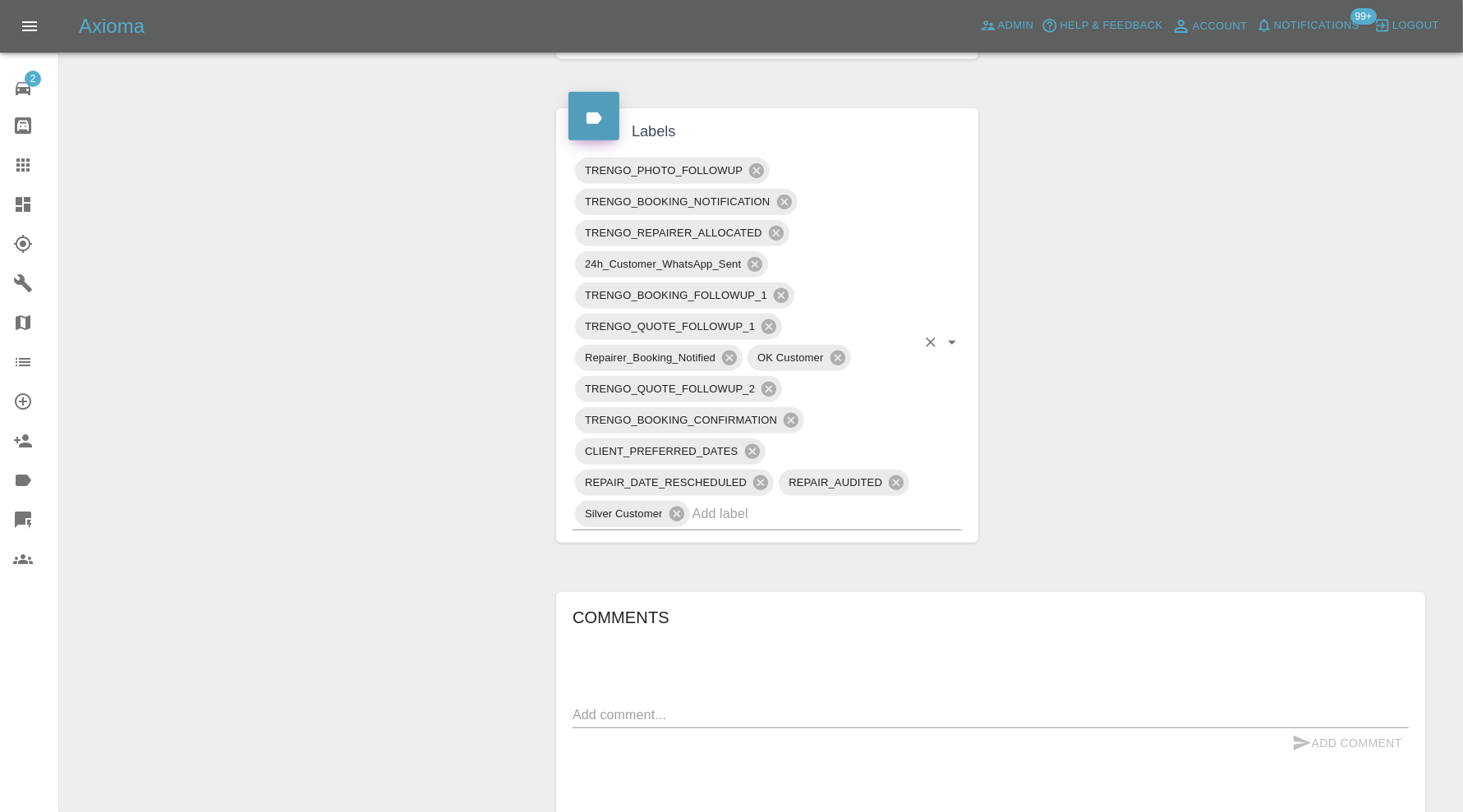
click at [885, 511] on input "text" at bounding box center [804, 513] width 223 height 26
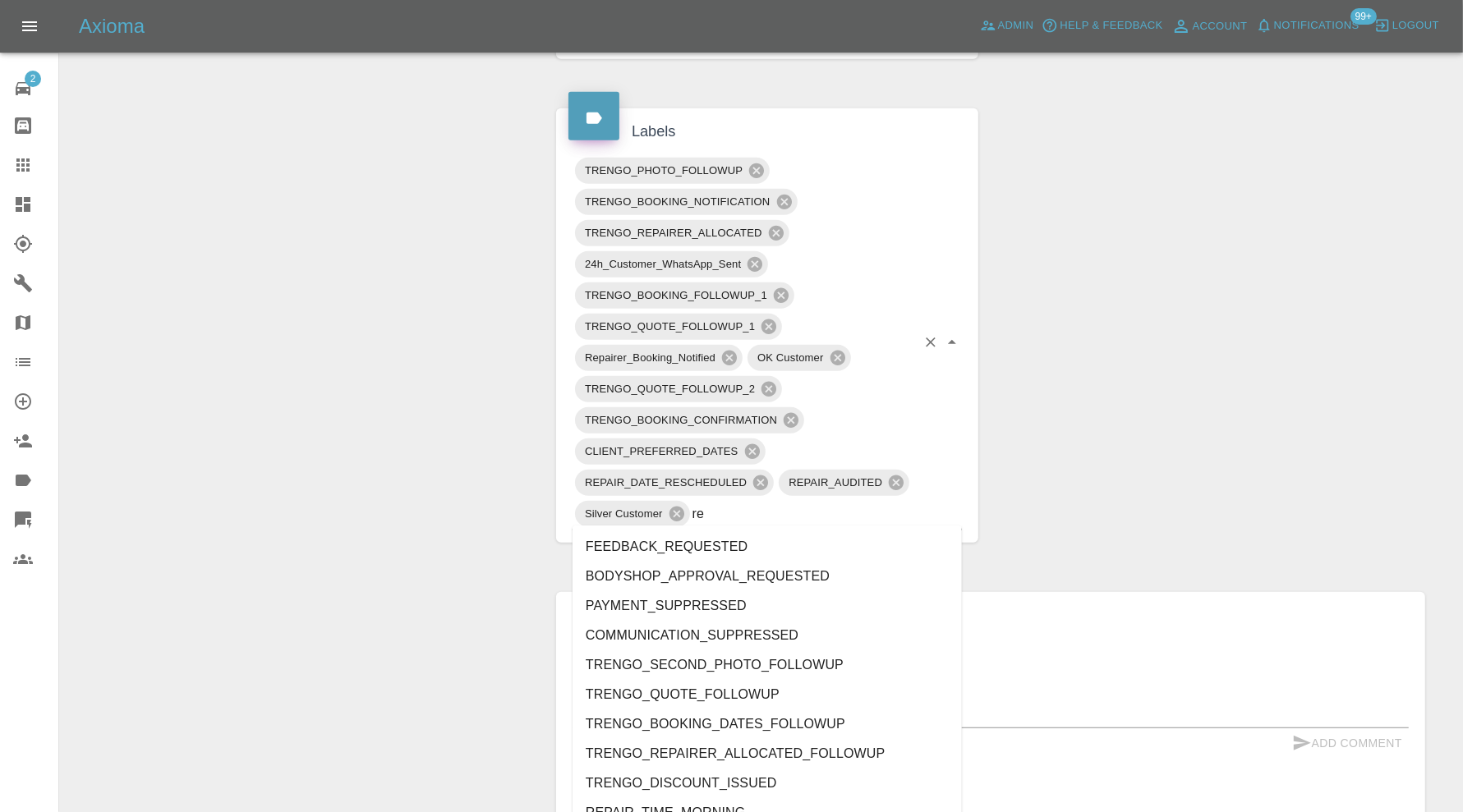
type input "rec"
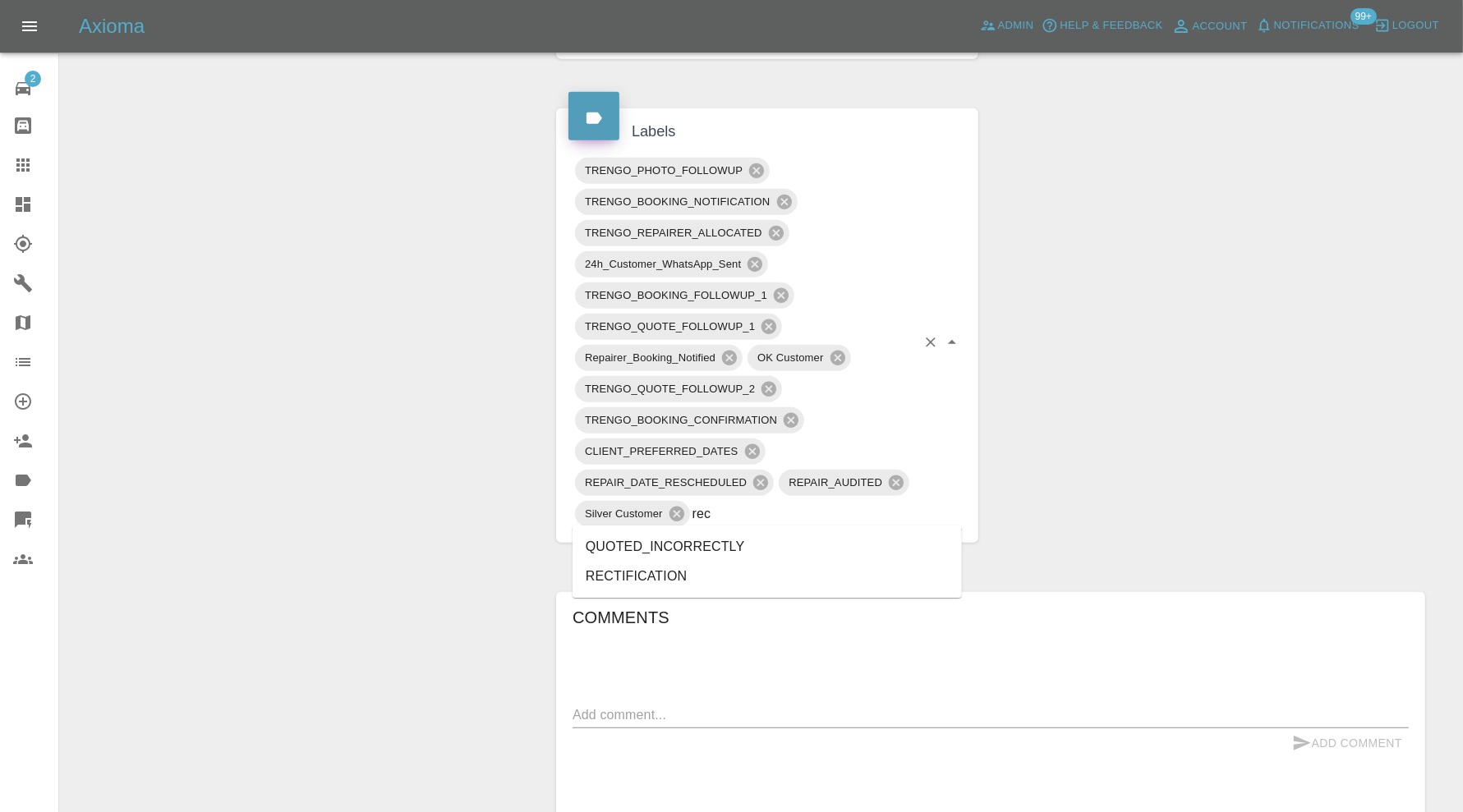
click at [736, 567] on li "RECTIFICATION" at bounding box center [767, 576] width 389 height 29
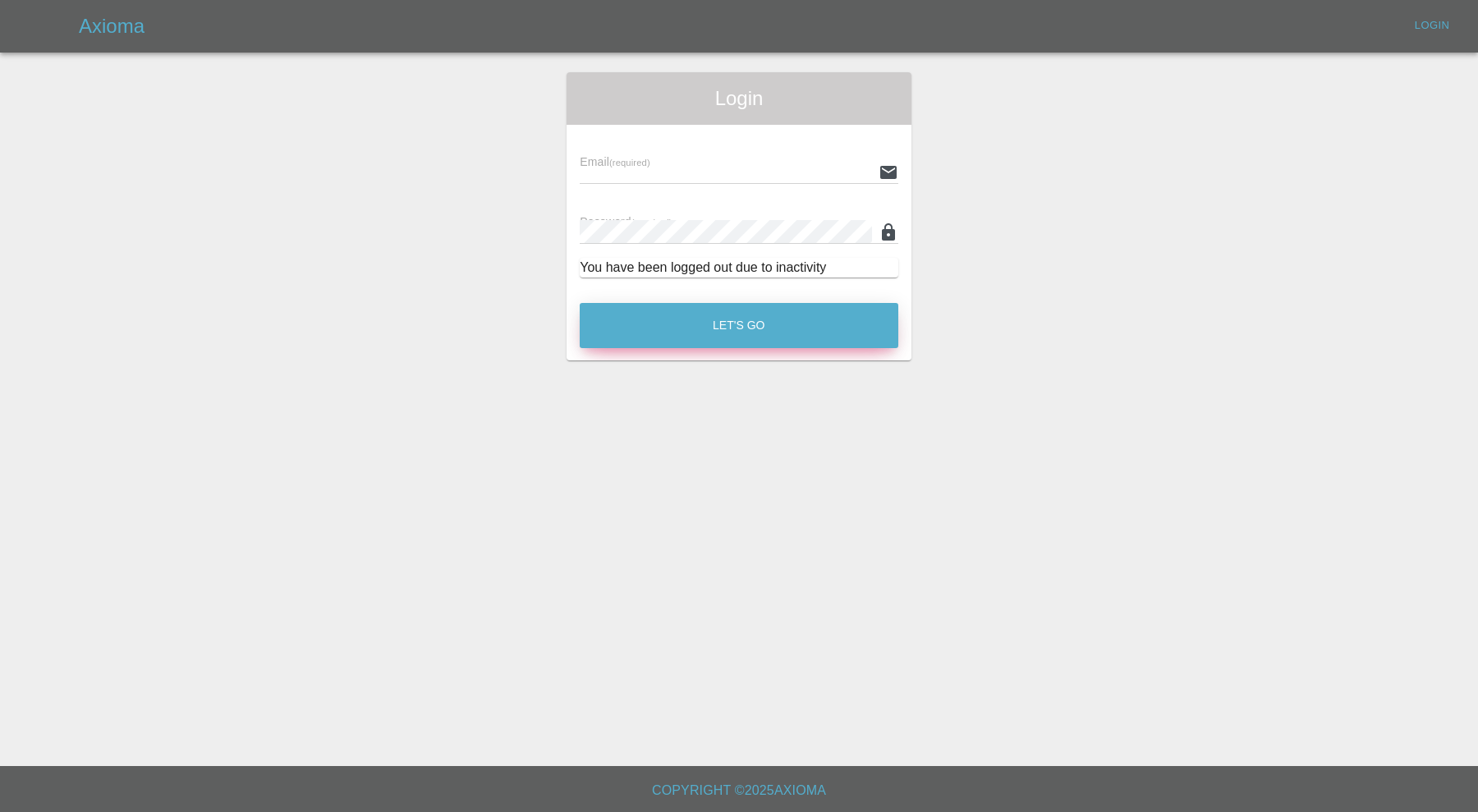
type input "[PERSON_NAME][EMAIL_ADDRESS][PERSON_NAME][DOMAIN_NAME]"
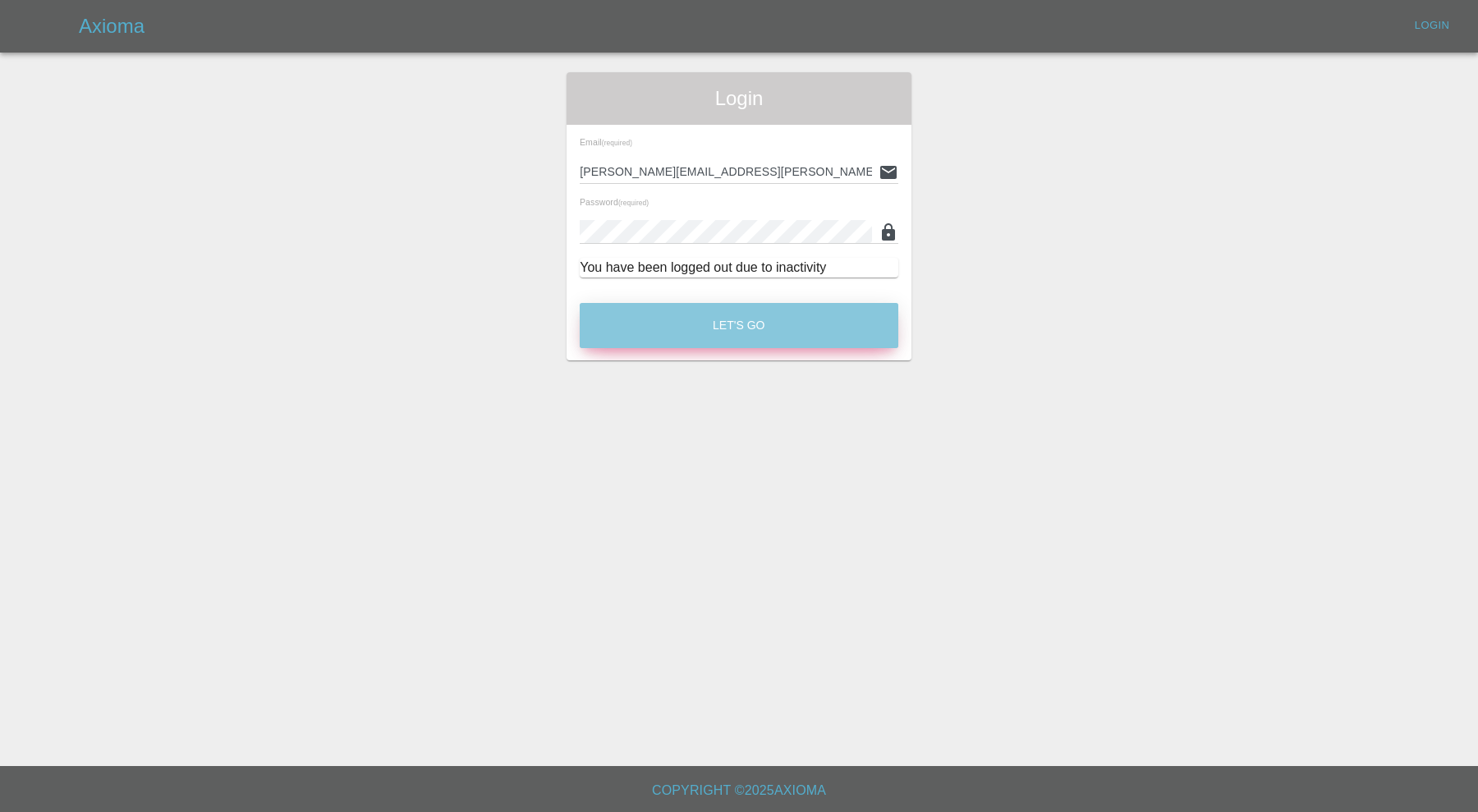
click at [829, 321] on button "Let's Go" at bounding box center [739, 325] width 319 height 46
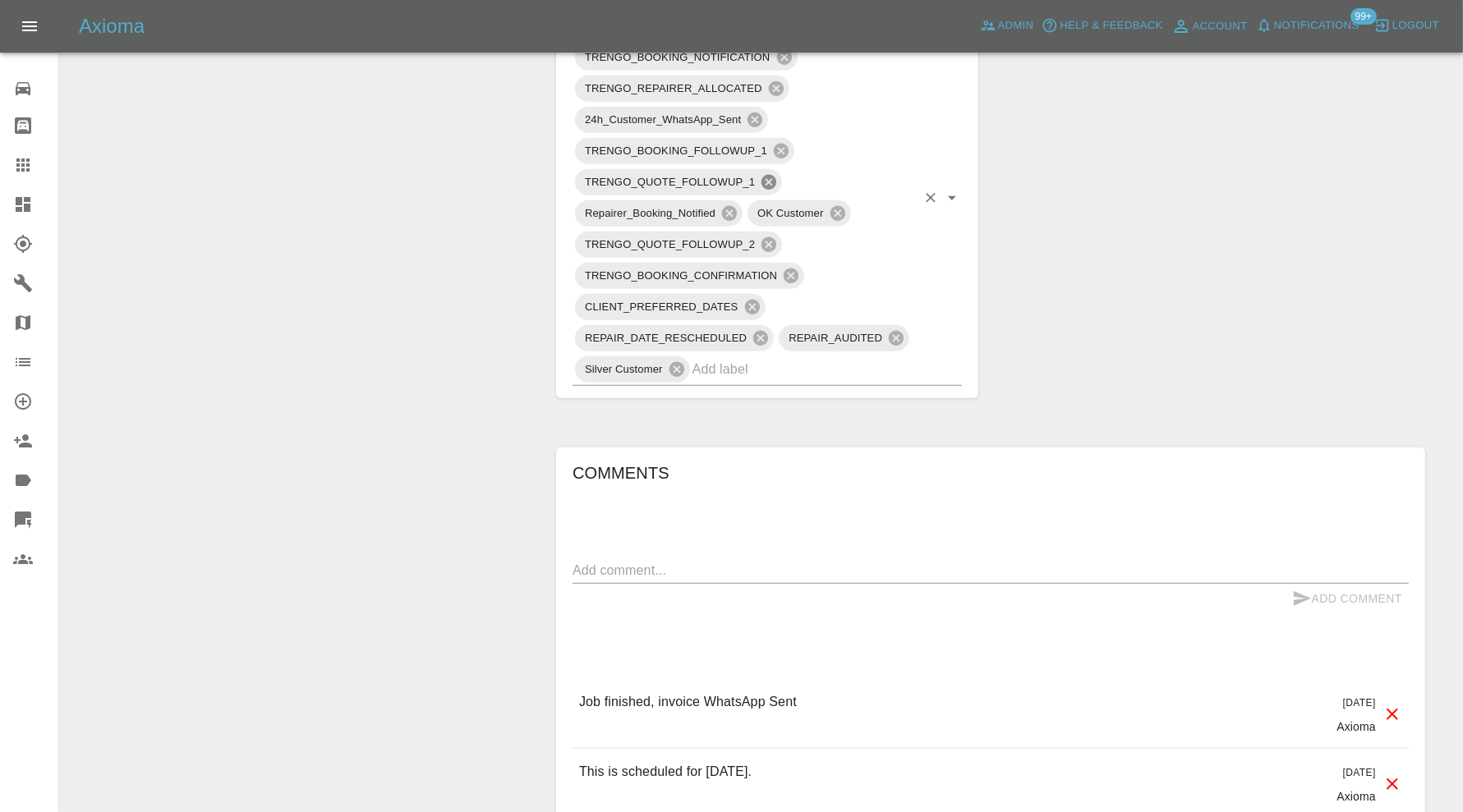
scroll to position [1231, 0]
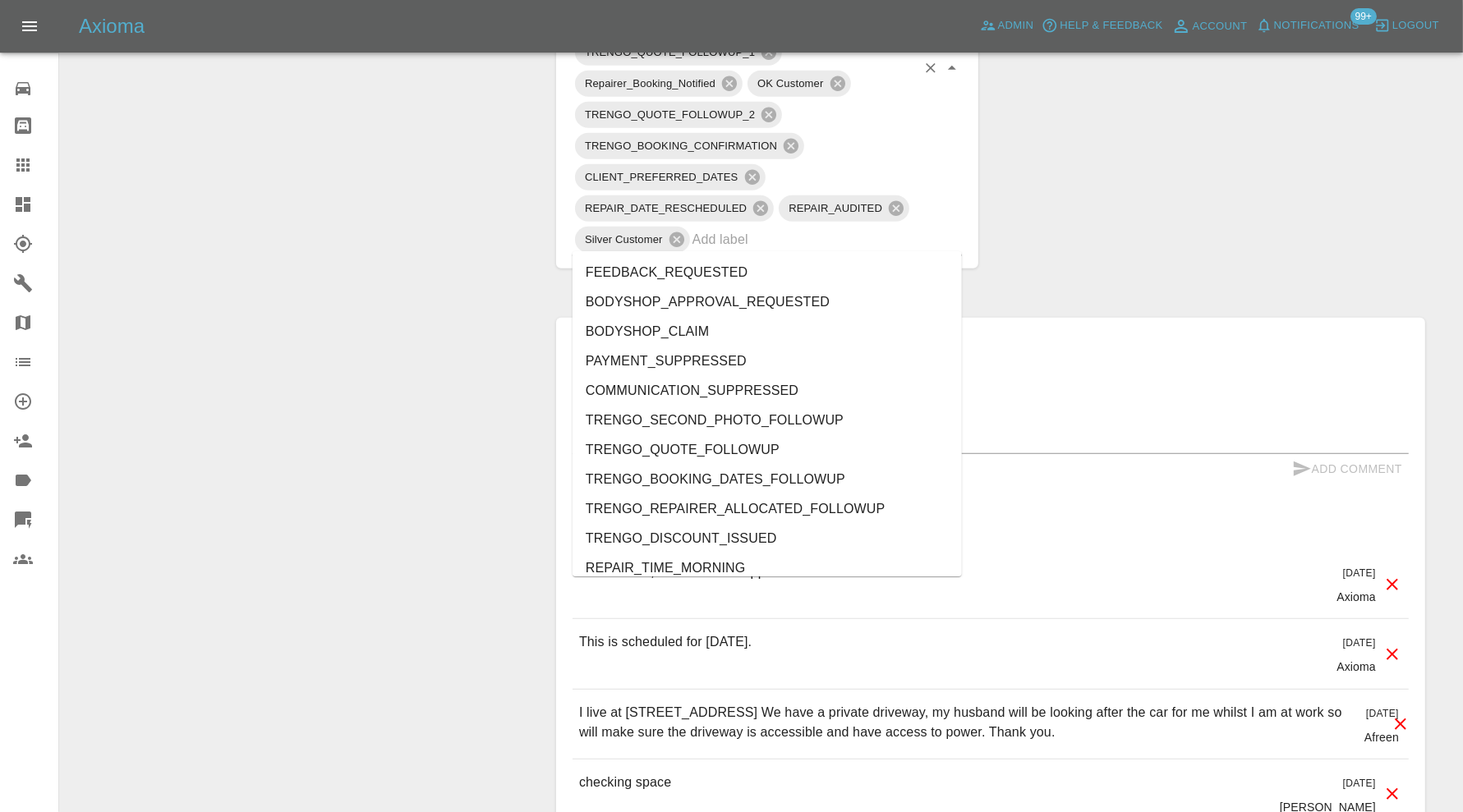
click at [794, 230] on input "text" at bounding box center [804, 239] width 223 height 26
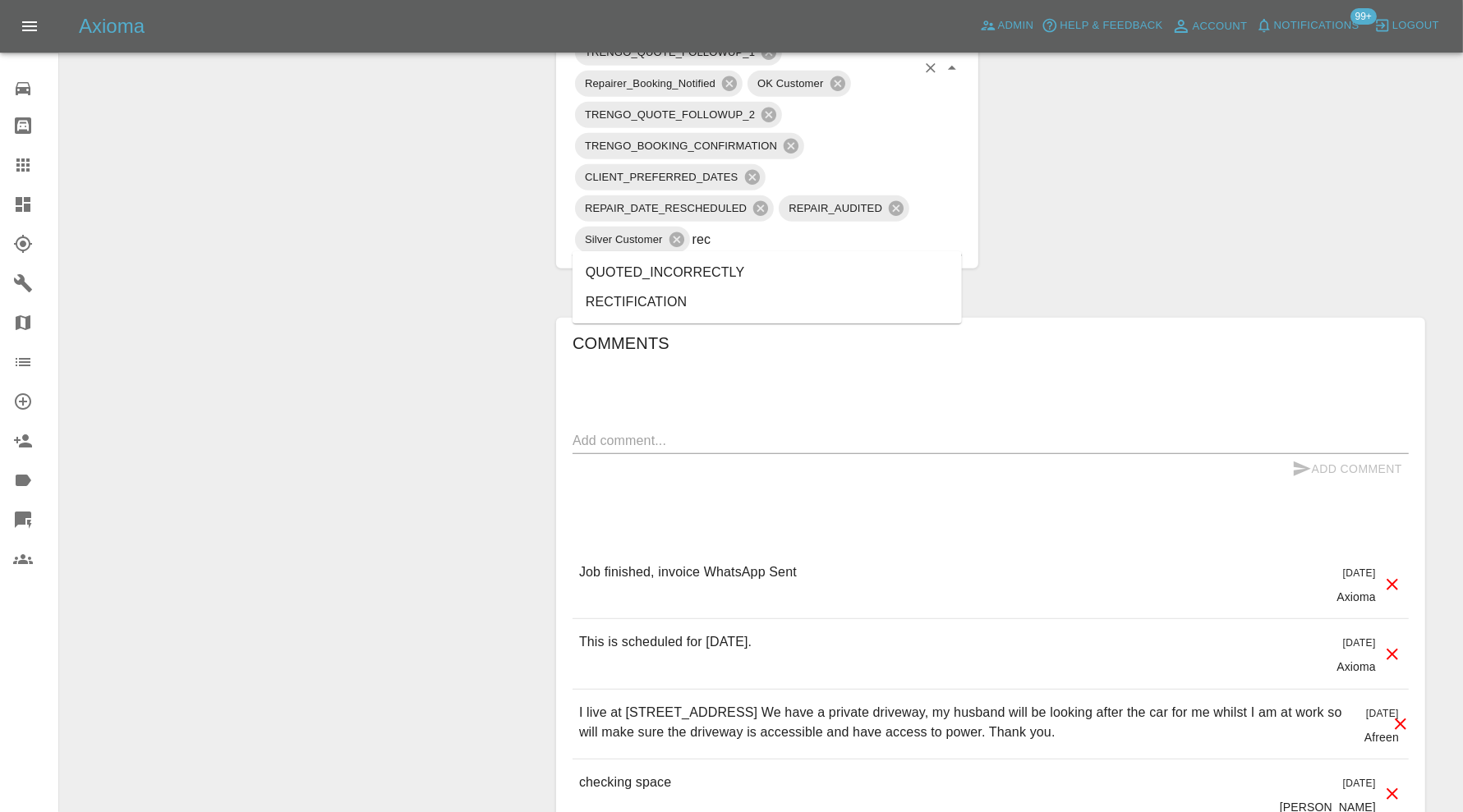
type input "rect"
click at [736, 296] on li "RECTIFICATION" at bounding box center [767, 302] width 389 height 29
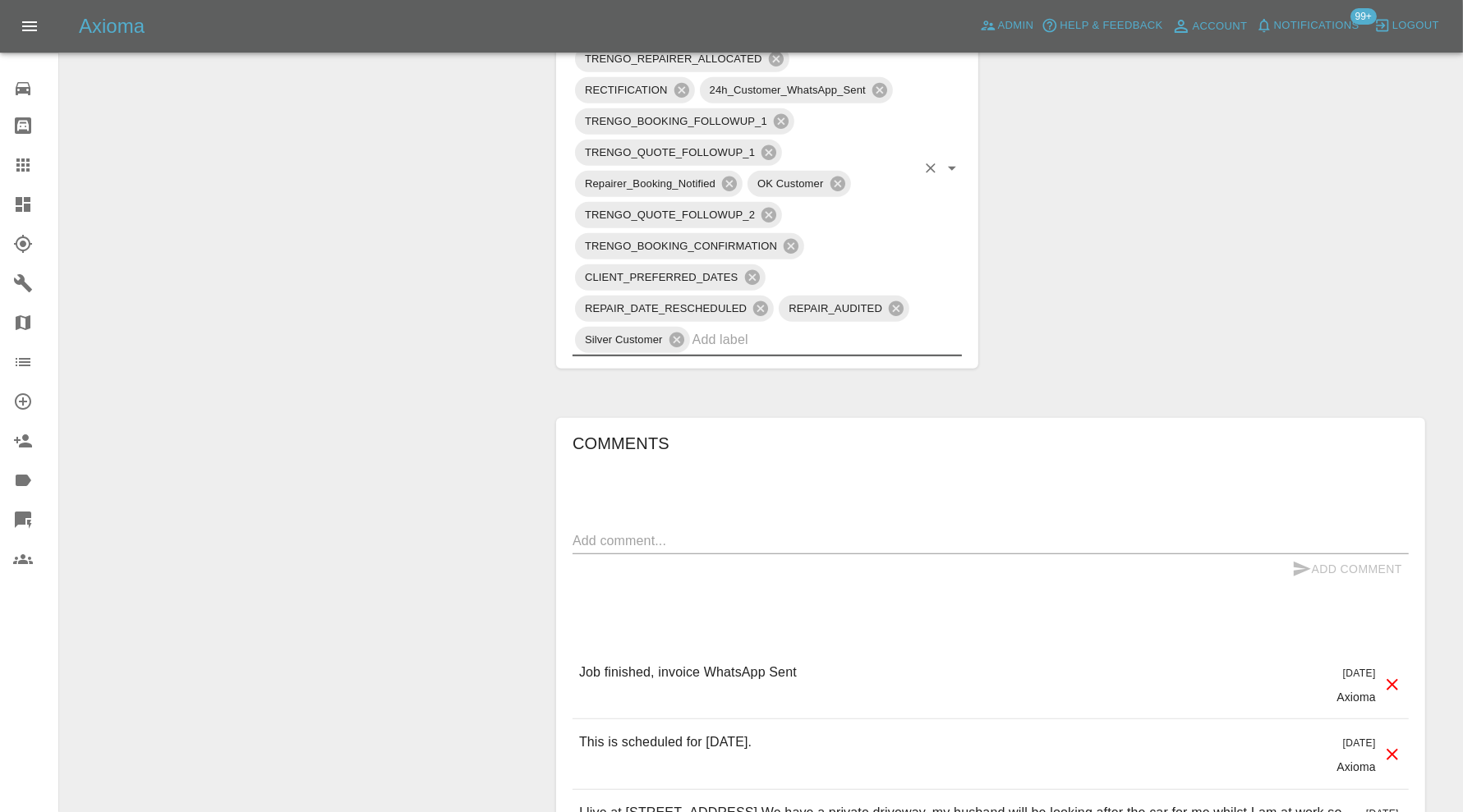
scroll to position [1095, 0]
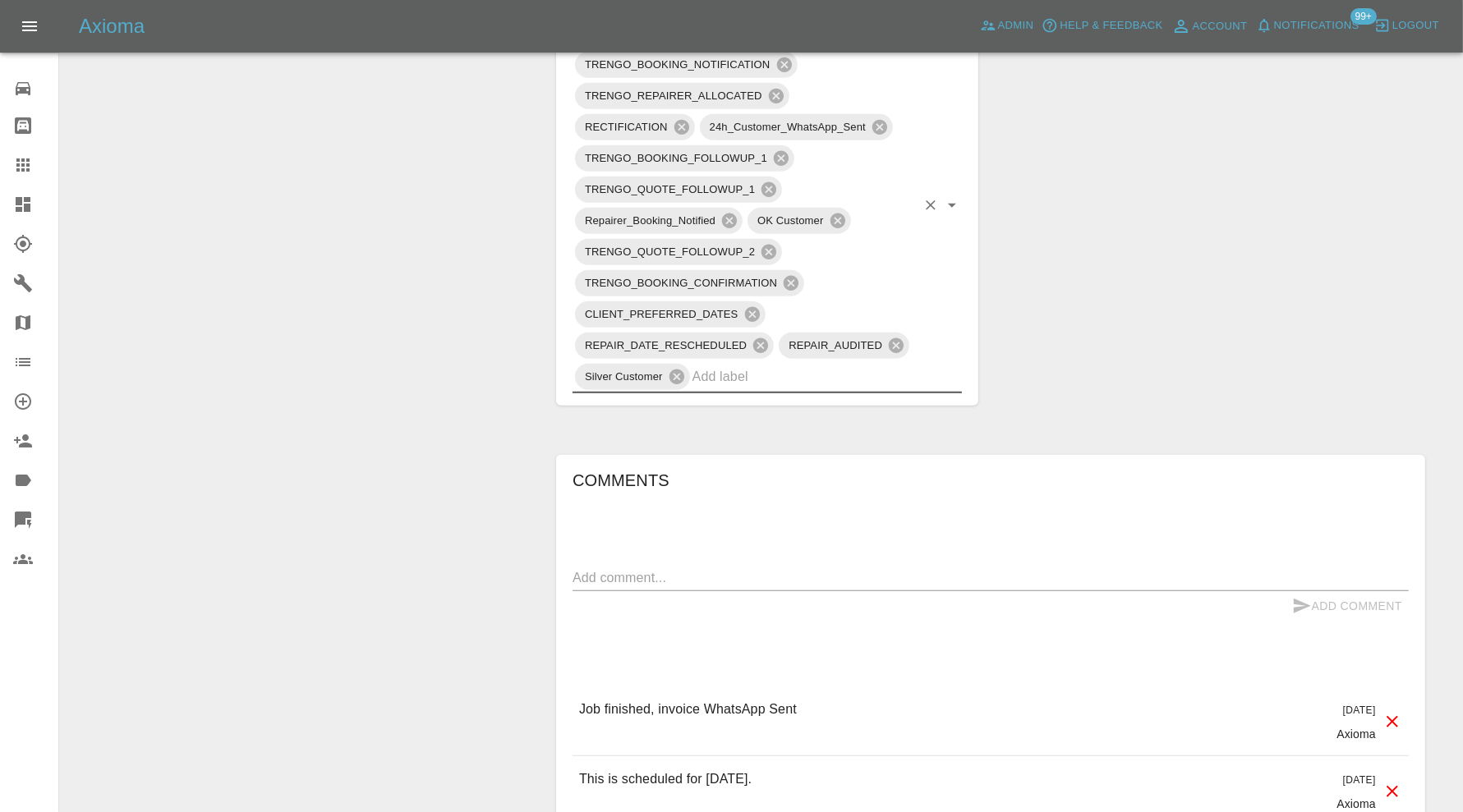
click at [834, 370] on input "text" at bounding box center [804, 376] width 223 height 26
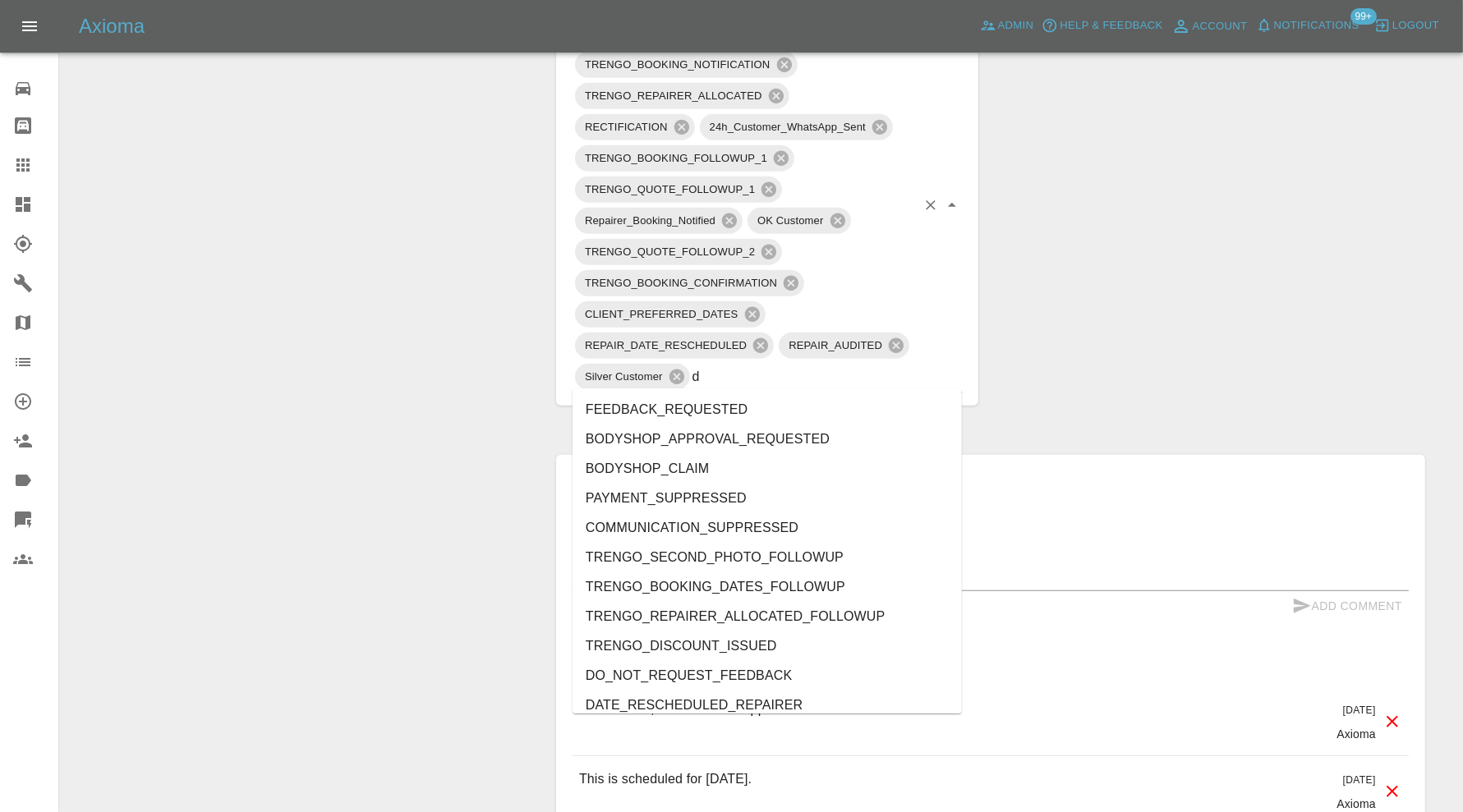
type input "do"
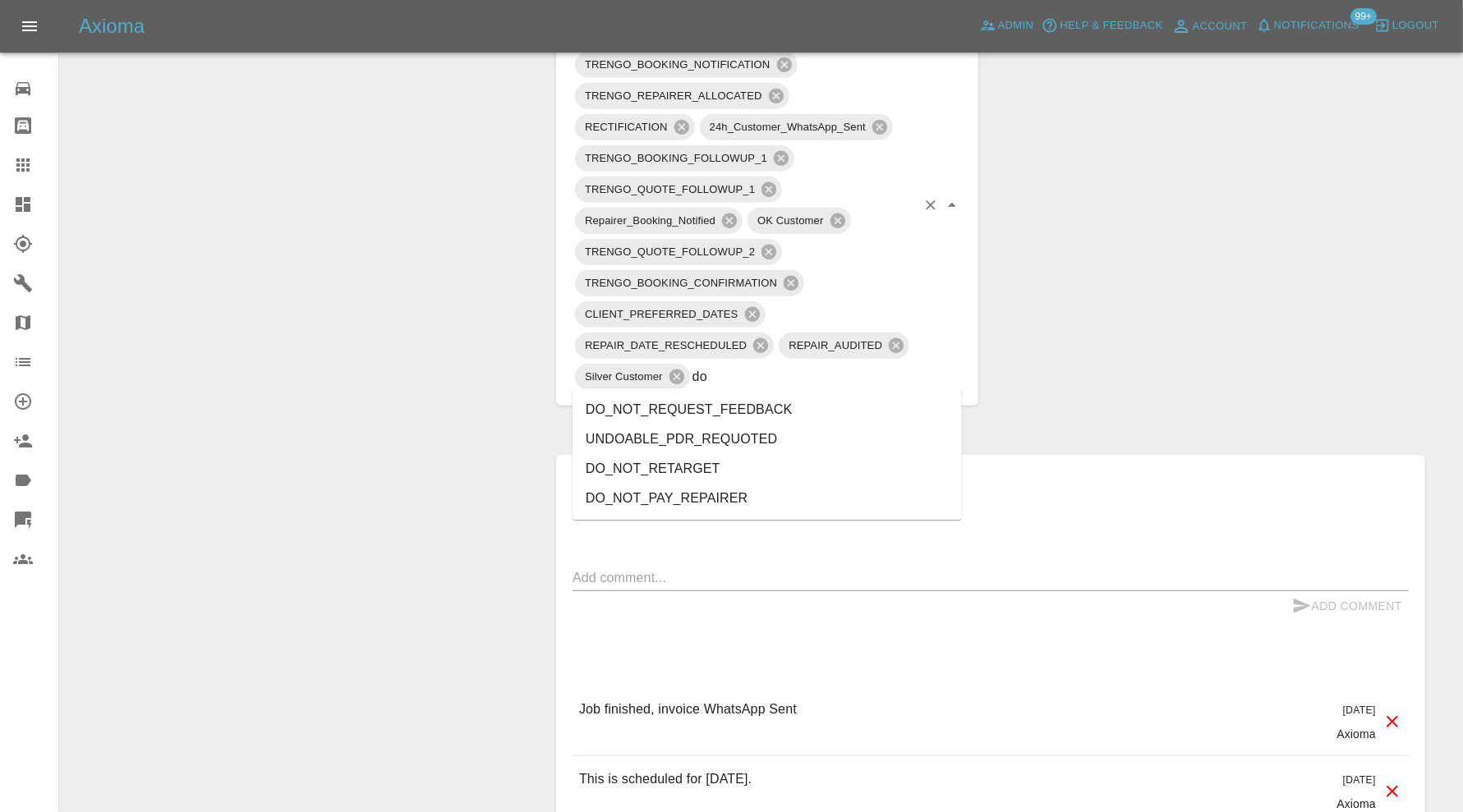
click at [802, 406] on li "DO_NOT_REQUEST_FEEDBACK" at bounding box center [767, 409] width 389 height 29
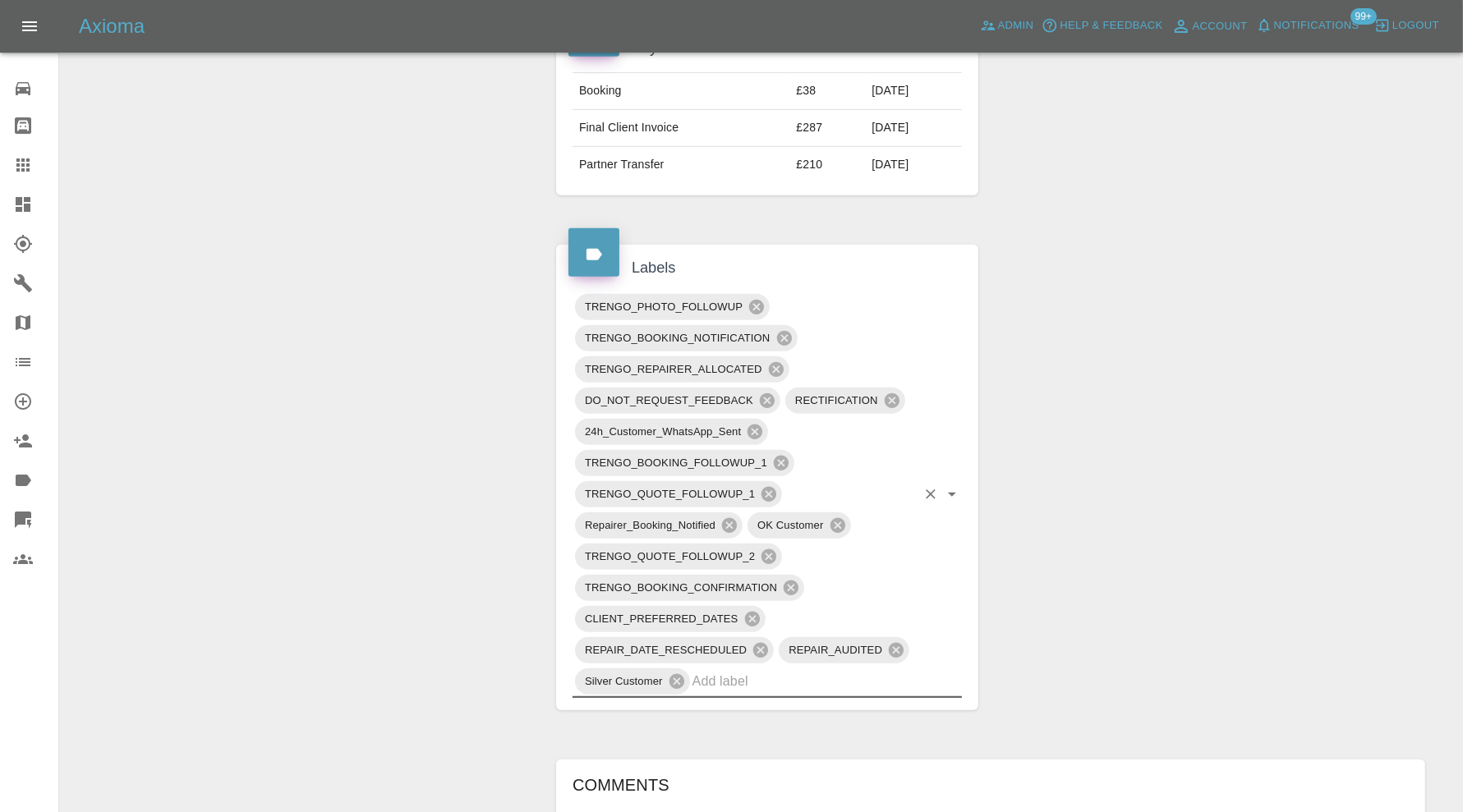
scroll to position [137, 0]
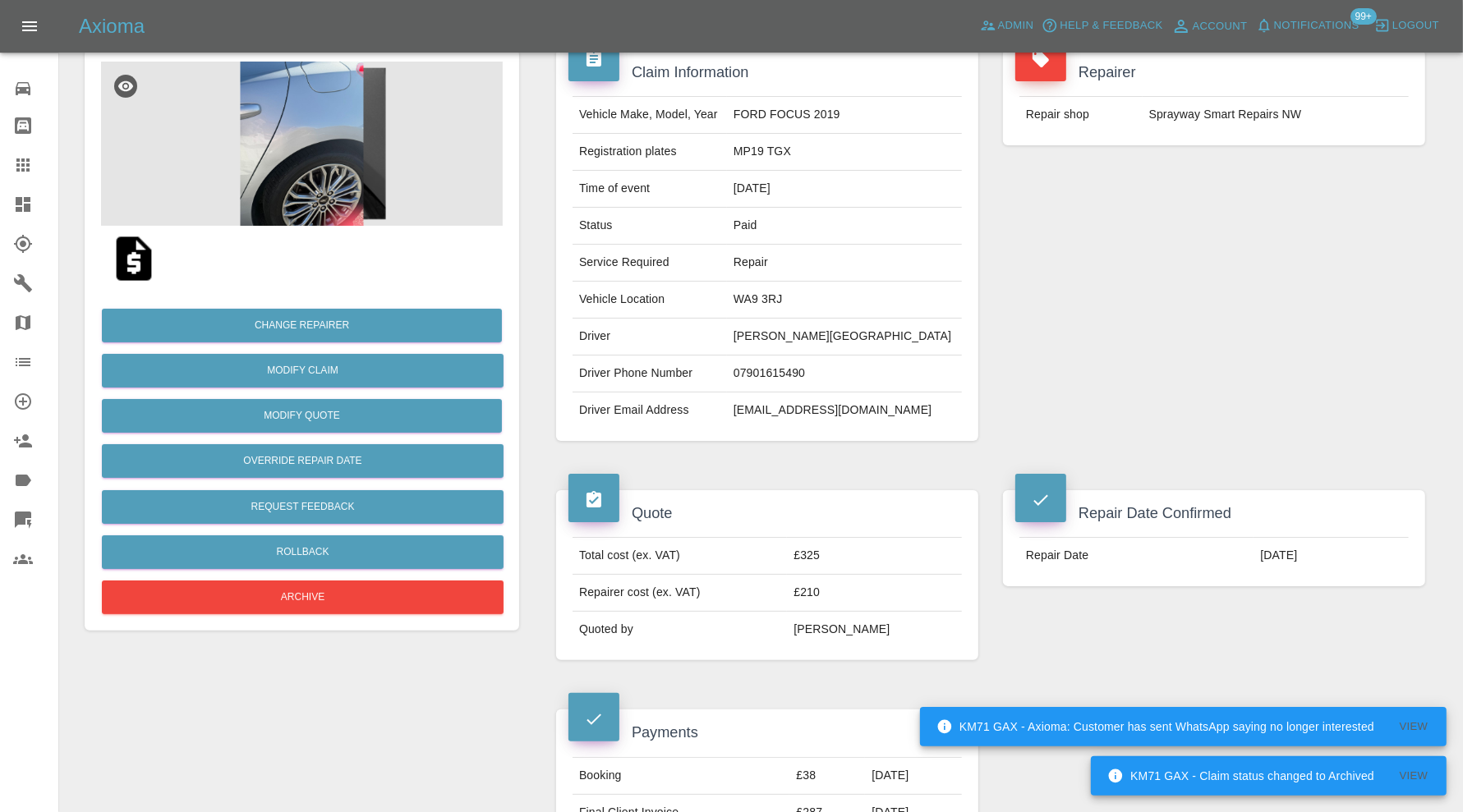
click at [315, 162] on img at bounding box center [301, 143] width 401 height 164
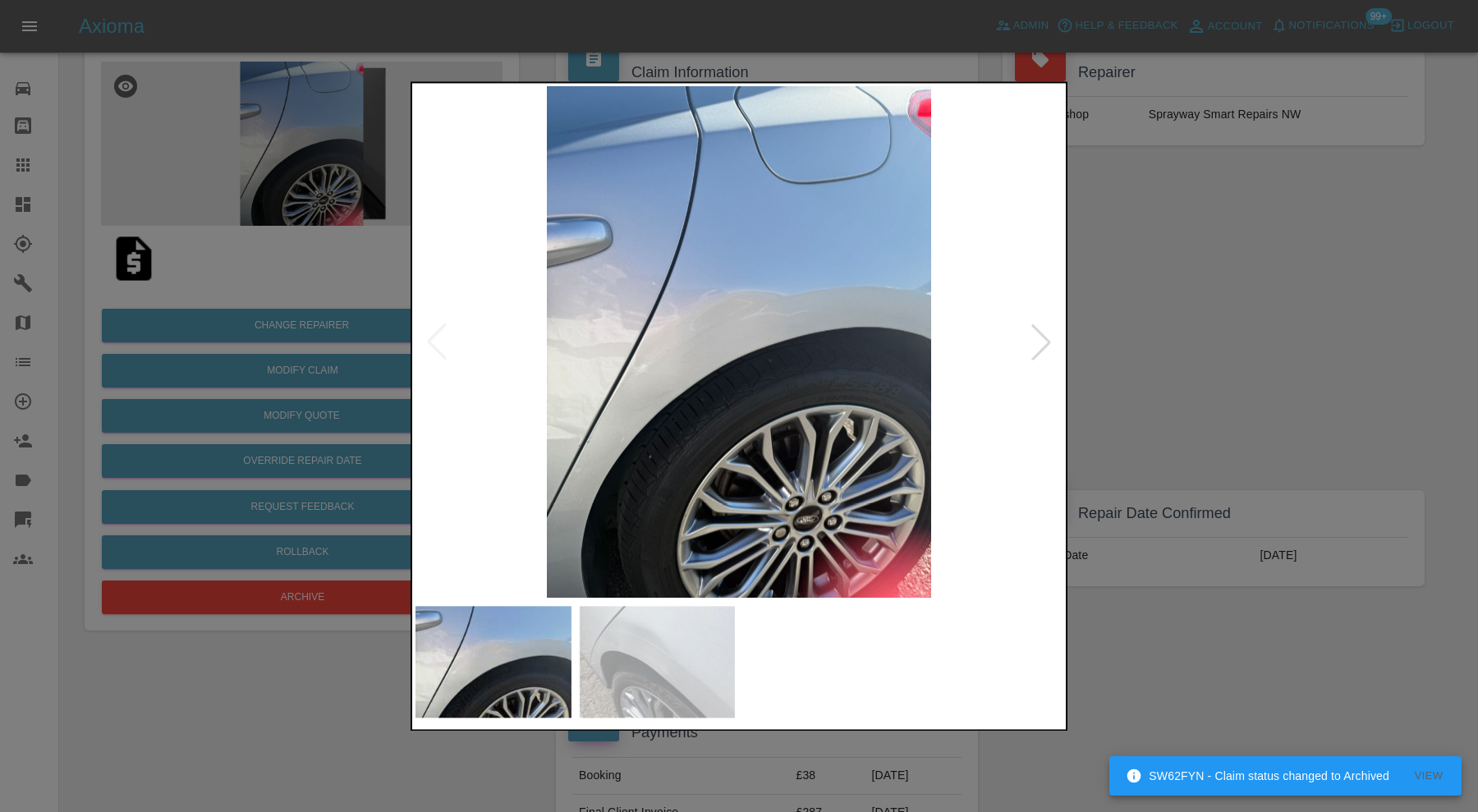
click at [1223, 267] on div at bounding box center [739, 406] width 1478 height 812
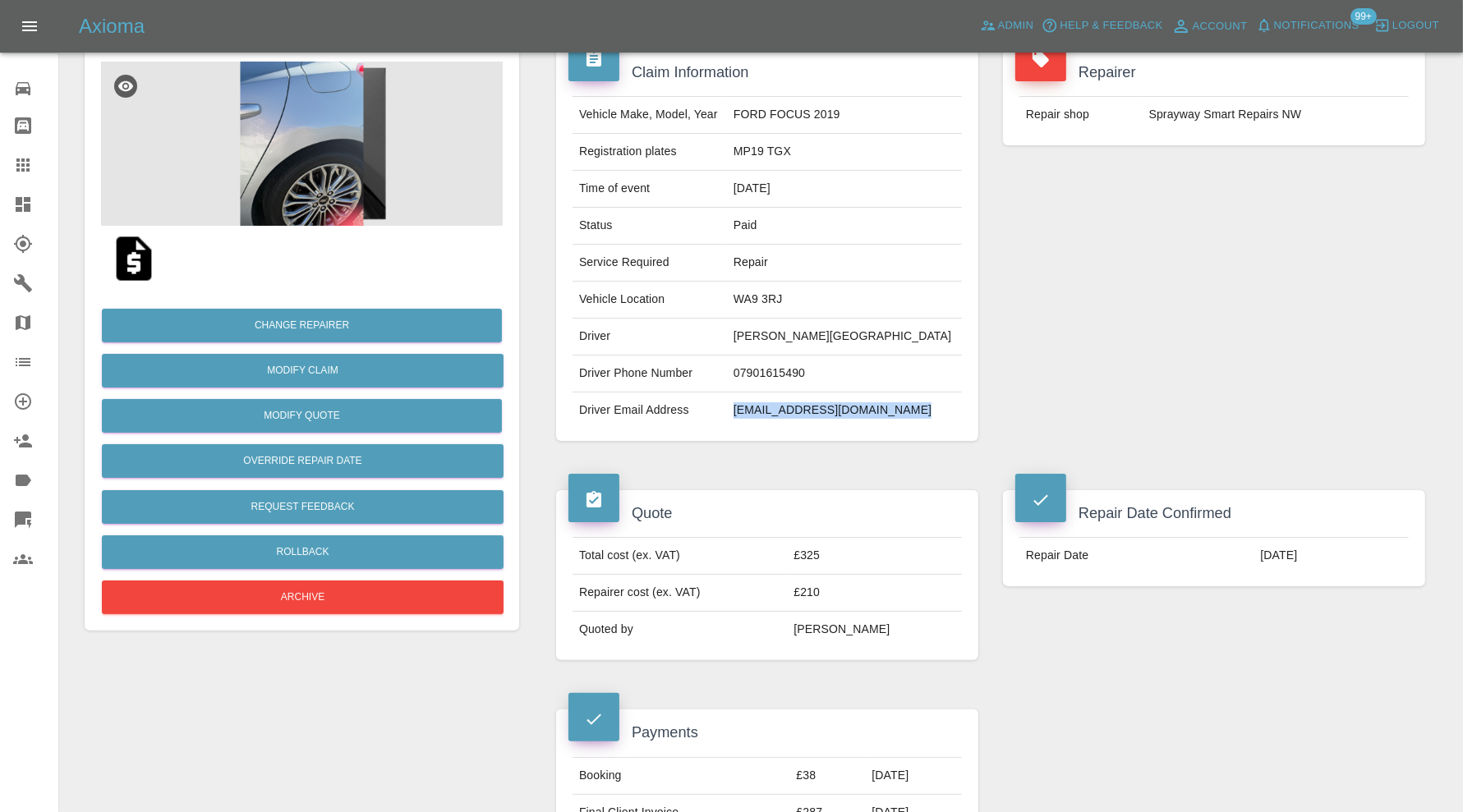
drag, startPoint x: 938, startPoint y: 414, endPoint x: 761, endPoint y: 415, distance: 177.0
click at [761, 415] on td "[EMAIL_ADDRESS][DOMAIN_NAME]" at bounding box center [844, 411] width 235 height 36
copy td "[EMAIL_ADDRESS][DOMAIN_NAME]"
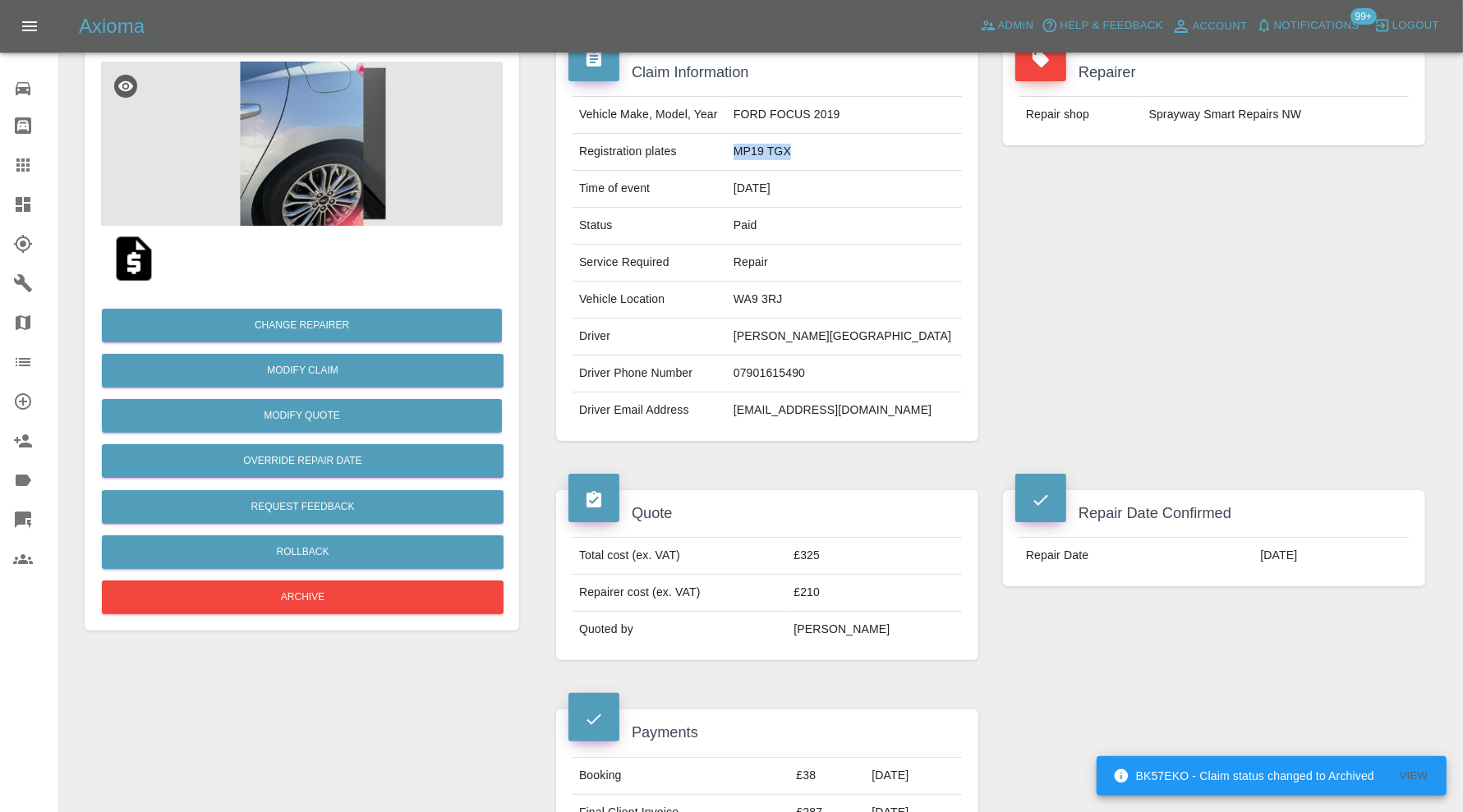
drag, startPoint x: 832, startPoint y: 152, endPoint x: 764, endPoint y: 155, distance: 68.1
click at [764, 155] on td "MP19 TGX" at bounding box center [844, 152] width 235 height 37
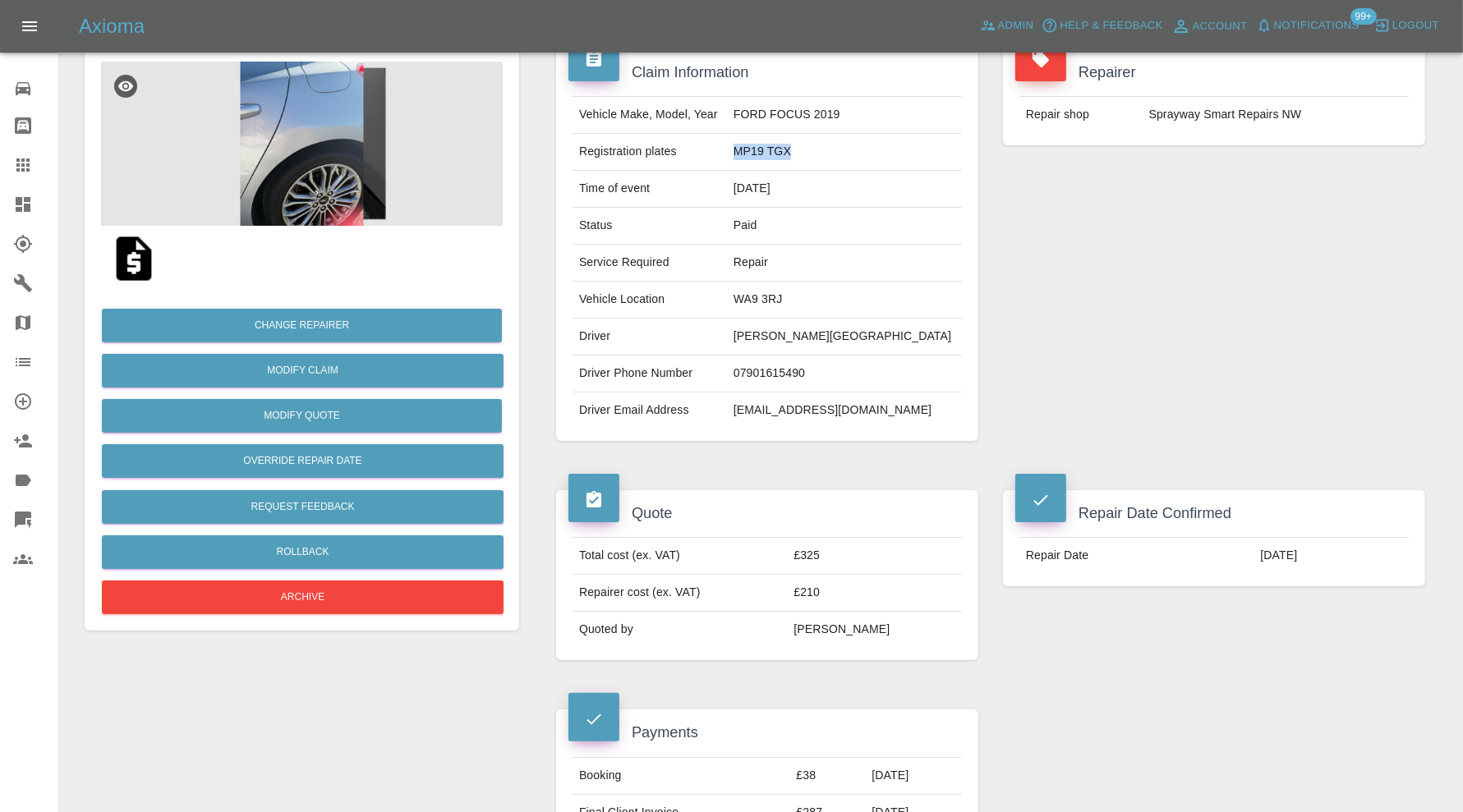
copy td "MP19 TGX"
click at [452, 597] on button "Archive" at bounding box center [302, 597] width 401 height 33
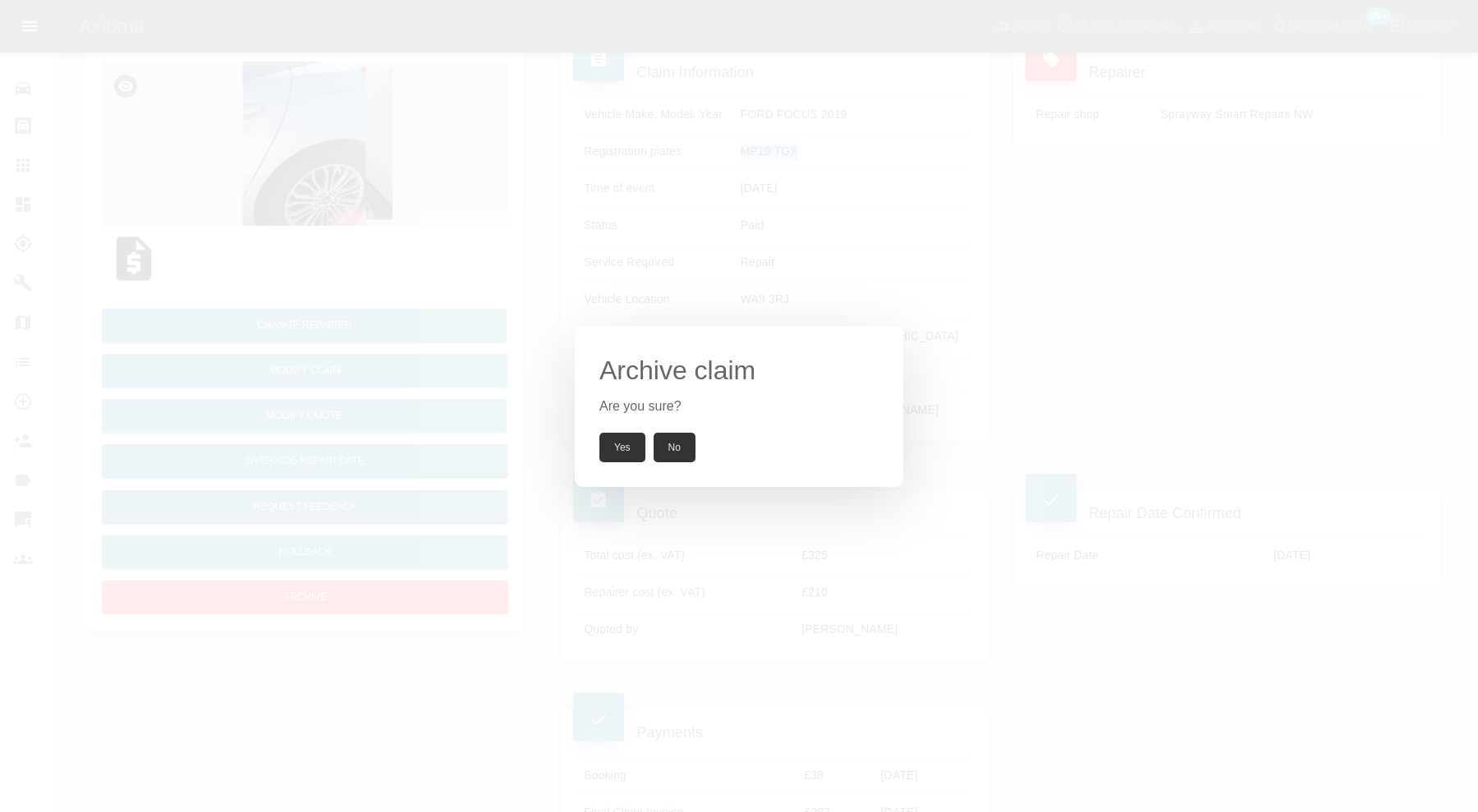
click at [622, 443] on button "Yes" at bounding box center [622, 447] width 46 height 29
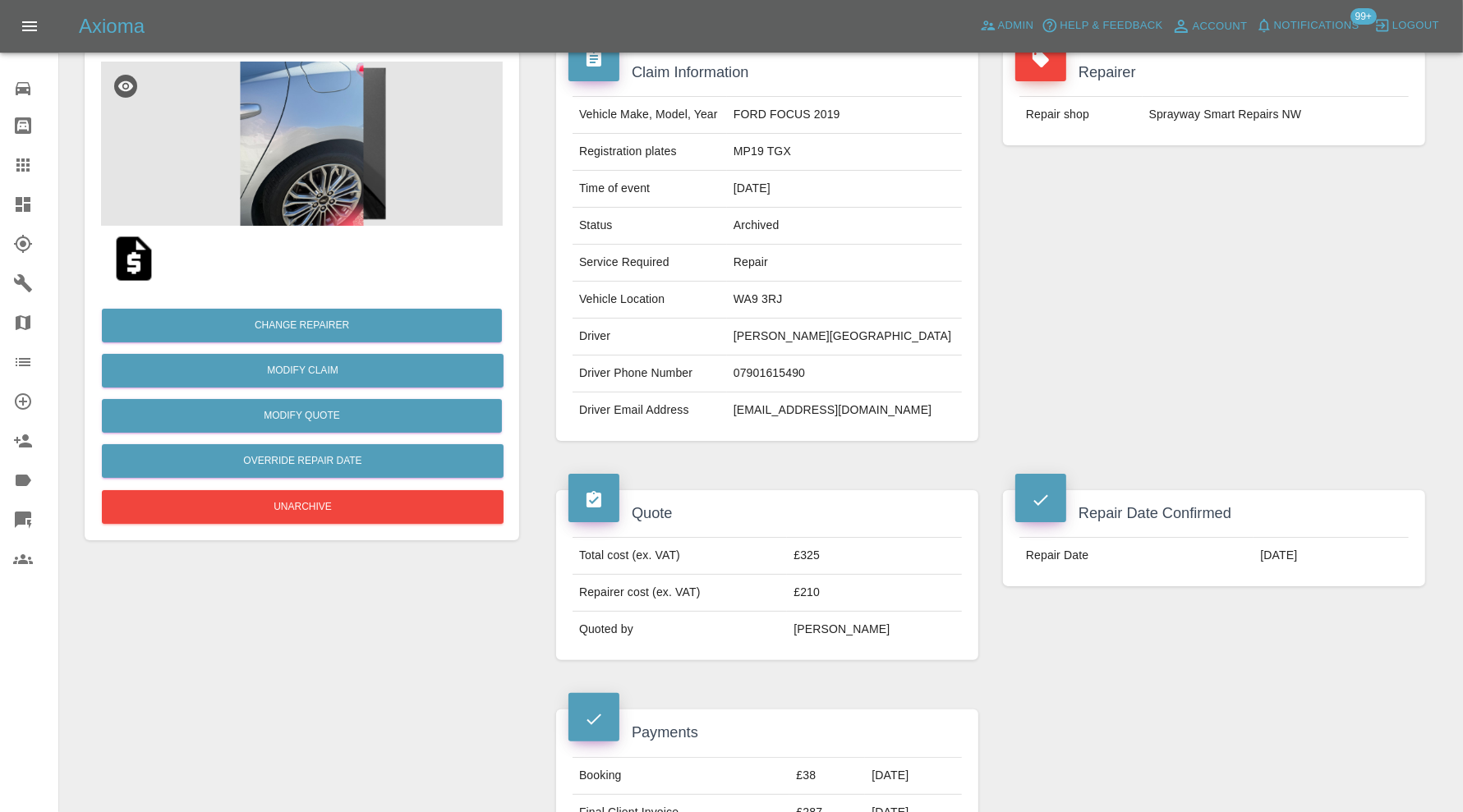
click at [1102, 323] on div "Repairer Repair shop Sprayway Smart Repairs NW" at bounding box center [1213, 245] width 447 height 441
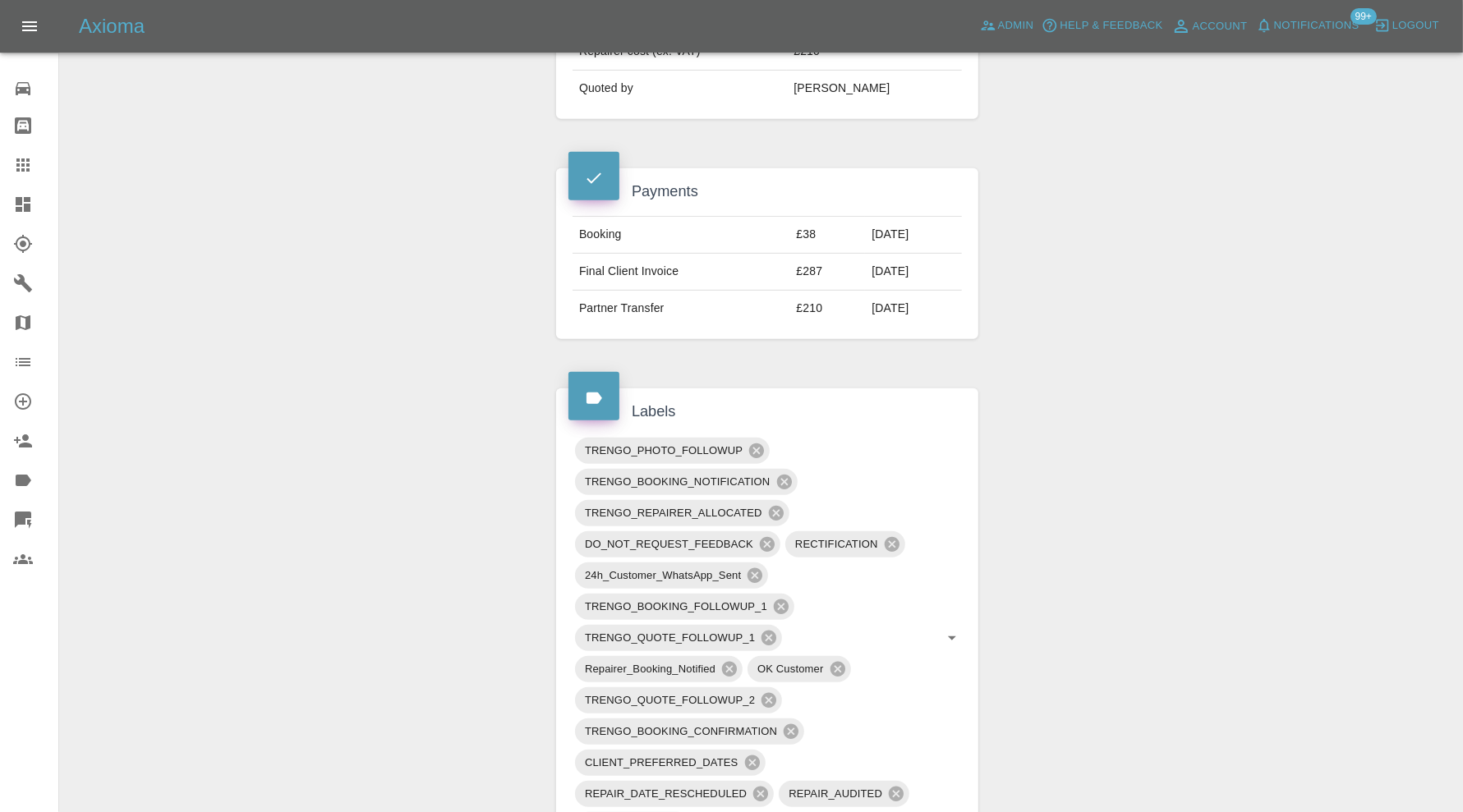
scroll to position [1095, 0]
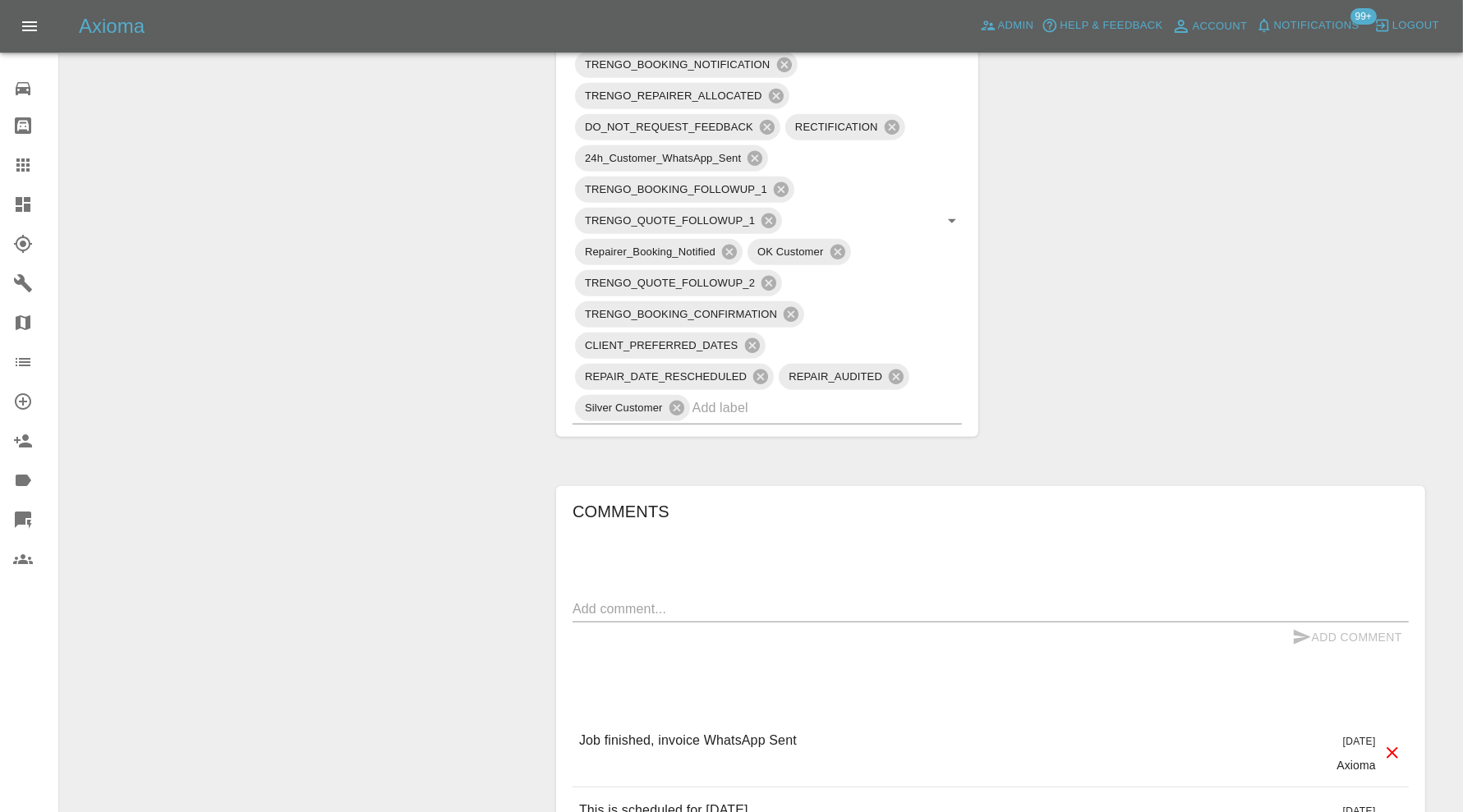
click at [692, 600] on textarea at bounding box center [990, 609] width 836 height 19
type textarea "e"
type textarea "refunded"
click at [1351, 631] on button "Add Comment" at bounding box center [1347, 637] width 123 height 30
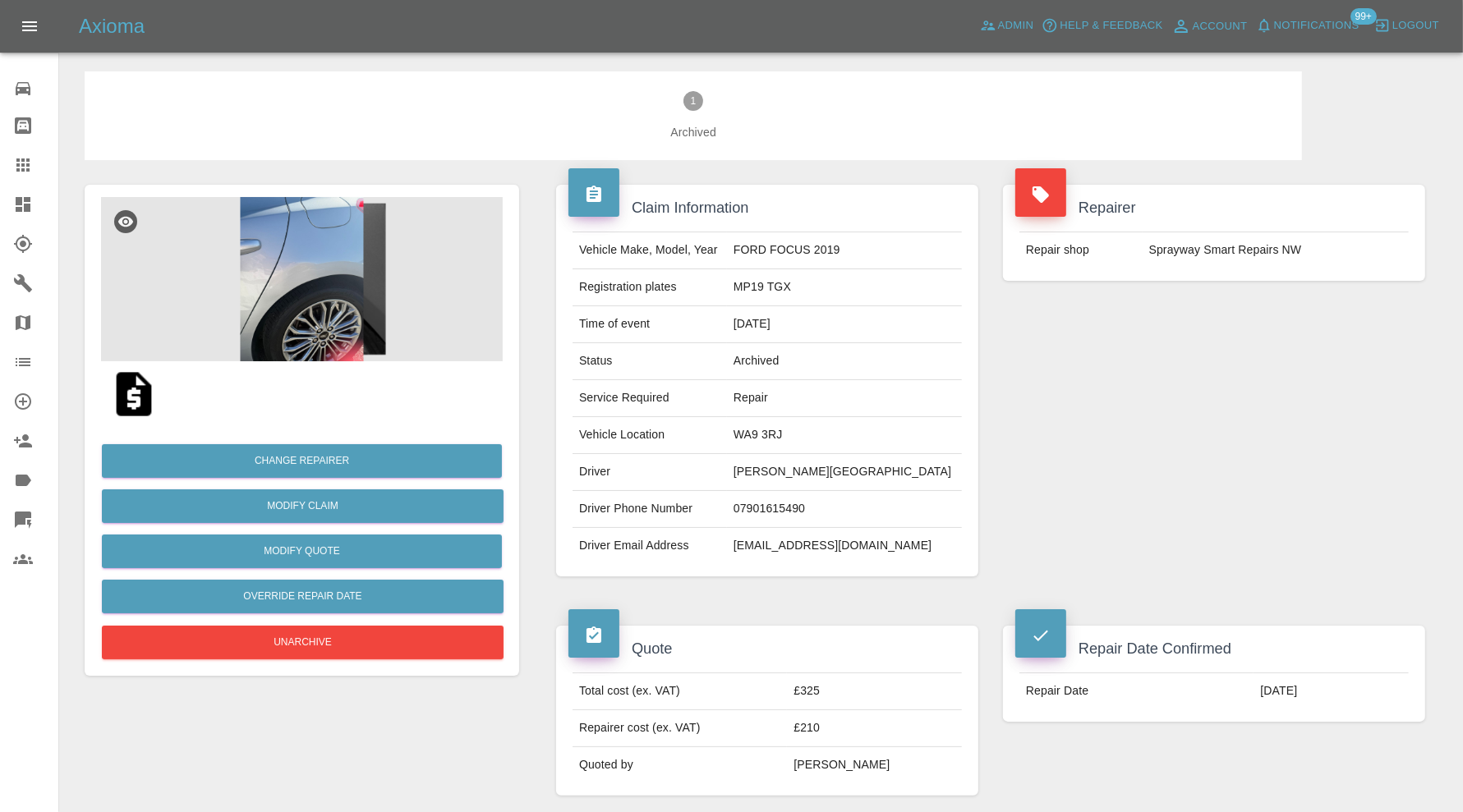
scroll to position [0, 0]
drag, startPoint x: 835, startPoint y: 288, endPoint x: 756, endPoint y: 288, distance: 79.0
click at [756, 288] on td "MP19 TGX" at bounding box center [844, 288] width 235 height 37
copy td "MP19 TGX"
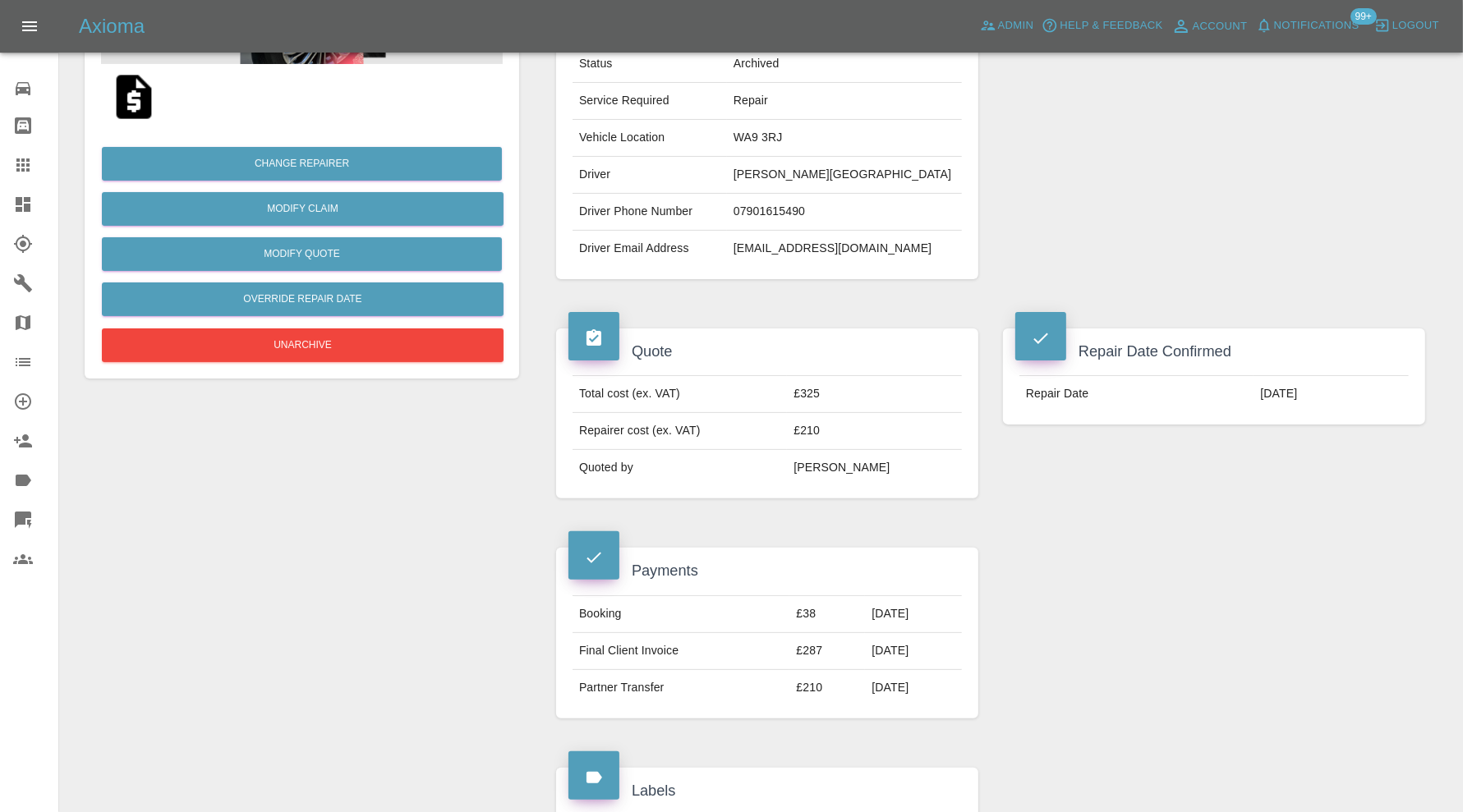
scroll to position [273, 0]
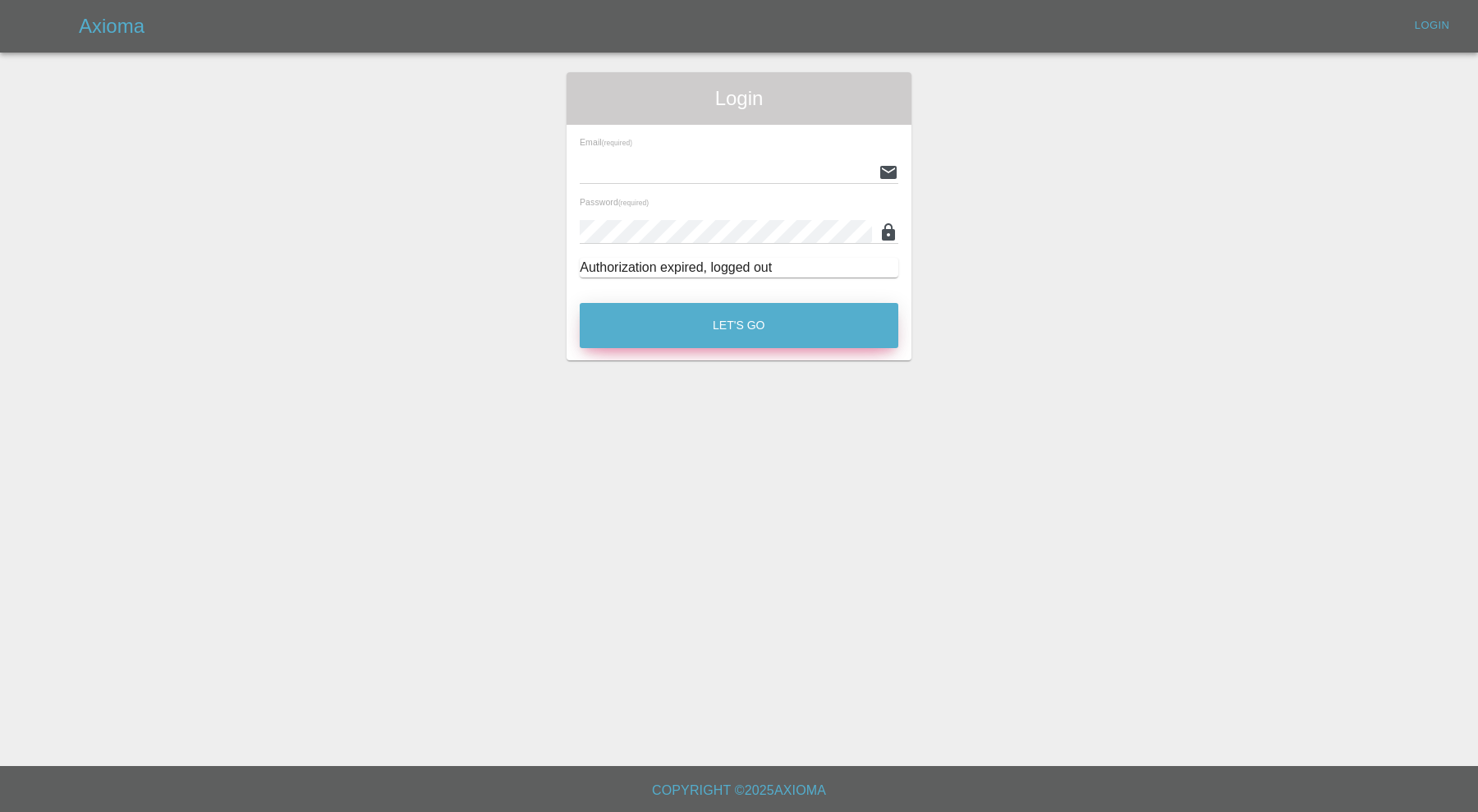
type input "[PERSON_NAME][EMAIL_ADDRESS][PERSON_NAME][DOMAIN_NAME]"
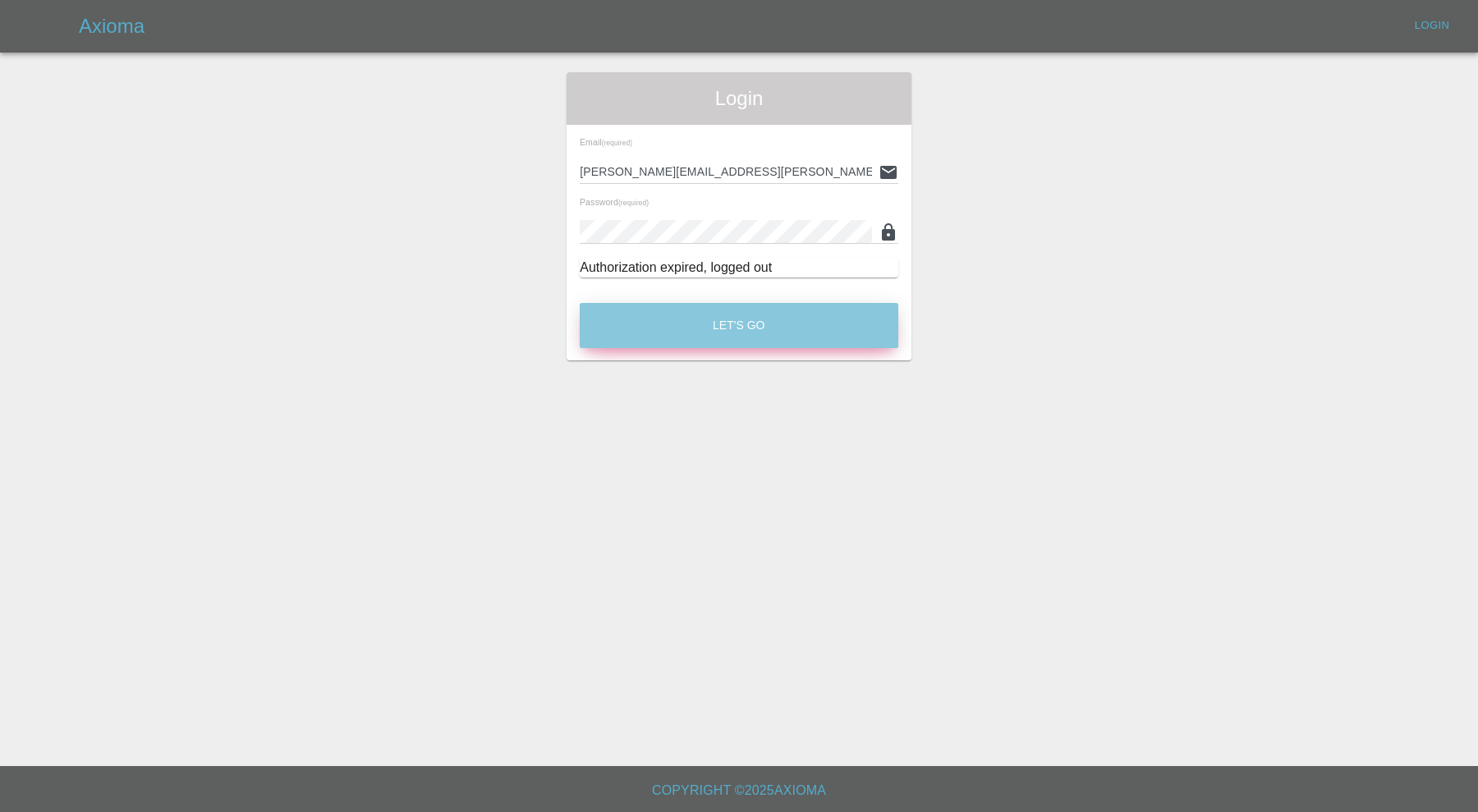
click at [702, 313] on button "Let's Go" at bounding box center [739, 325] width 319 height 46
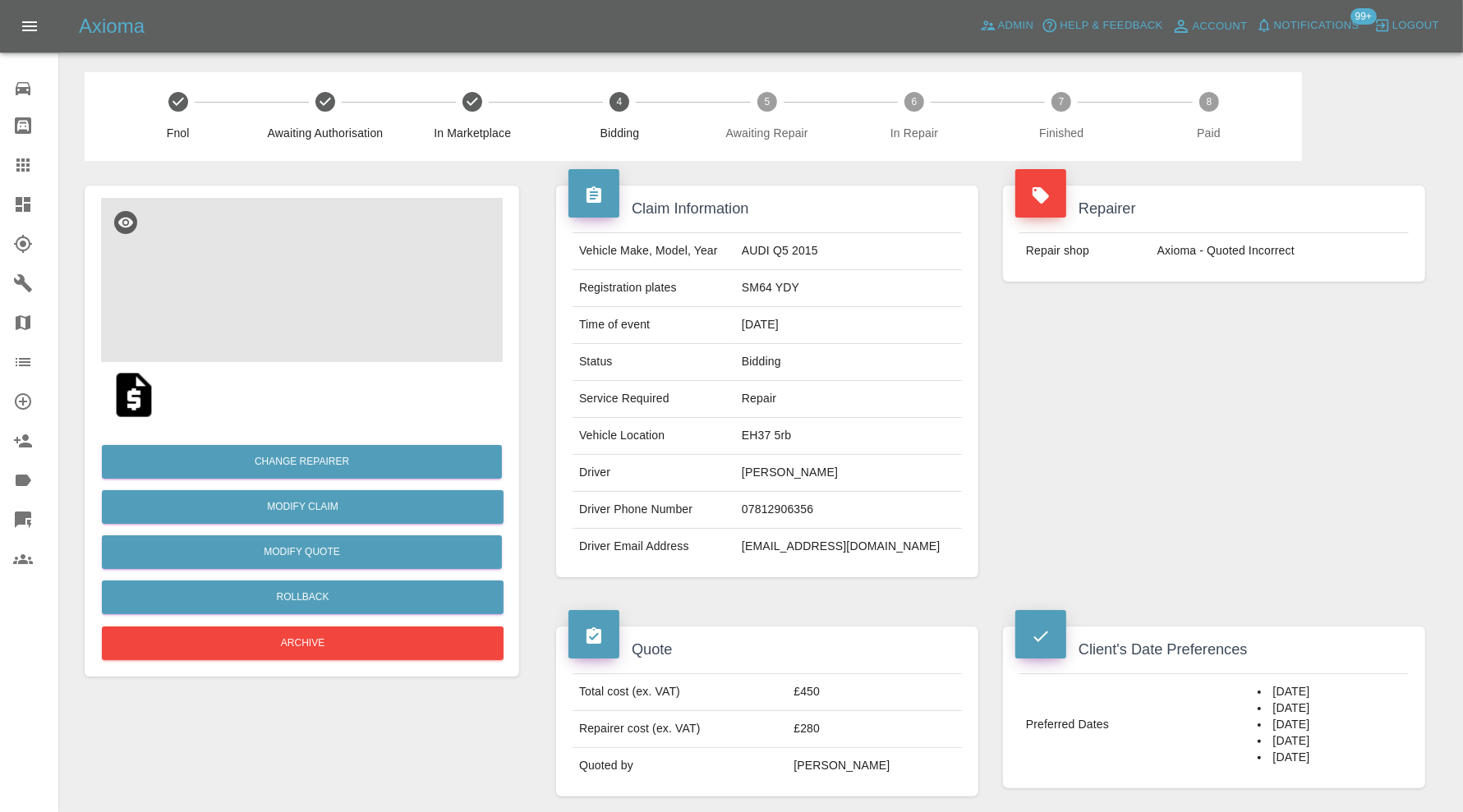
click at [349, 276] on img at bounding box center [301, 280] width 401 height 164
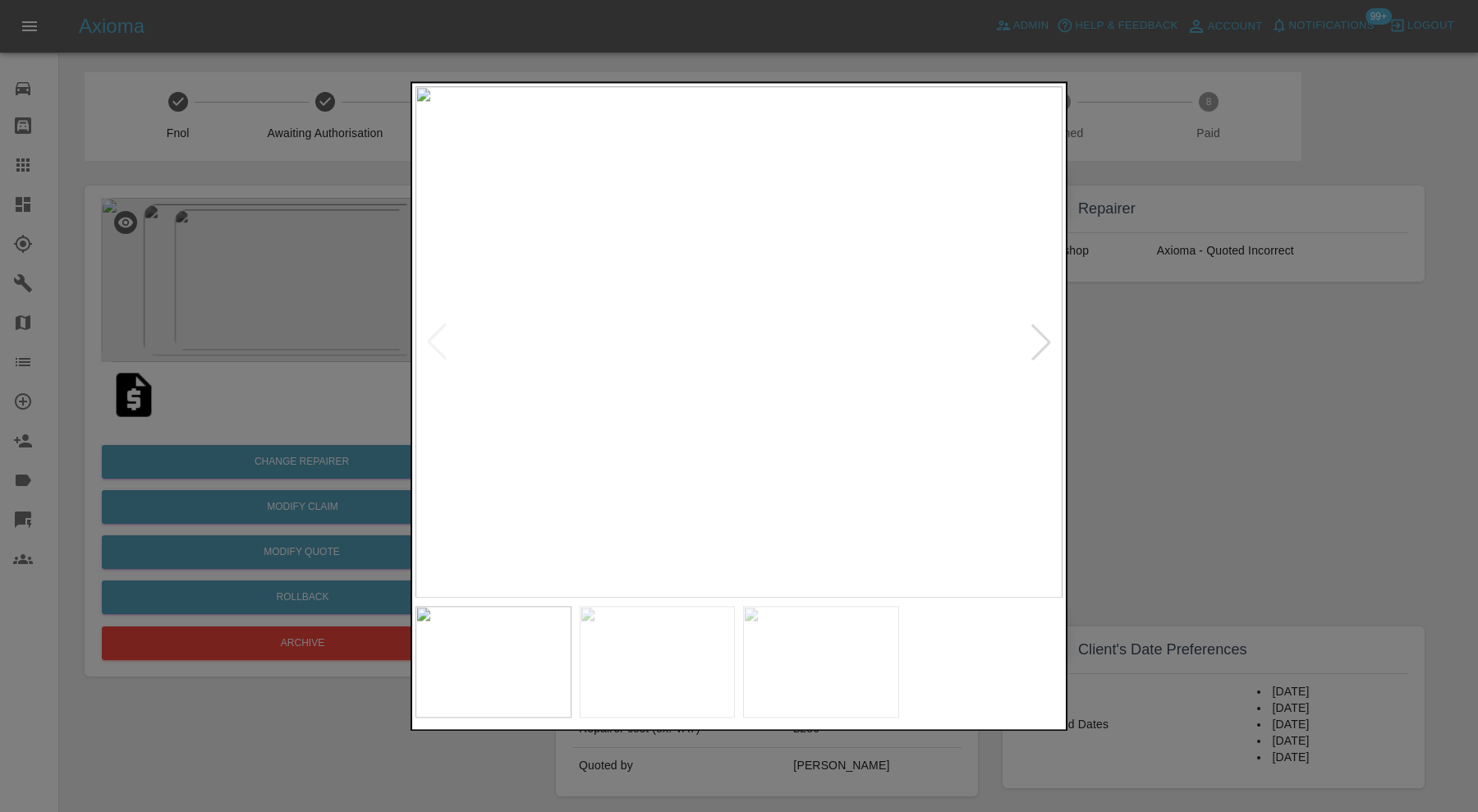
click at [1098, 406] on div at bounding box center [739, 406] width 1478 height 812
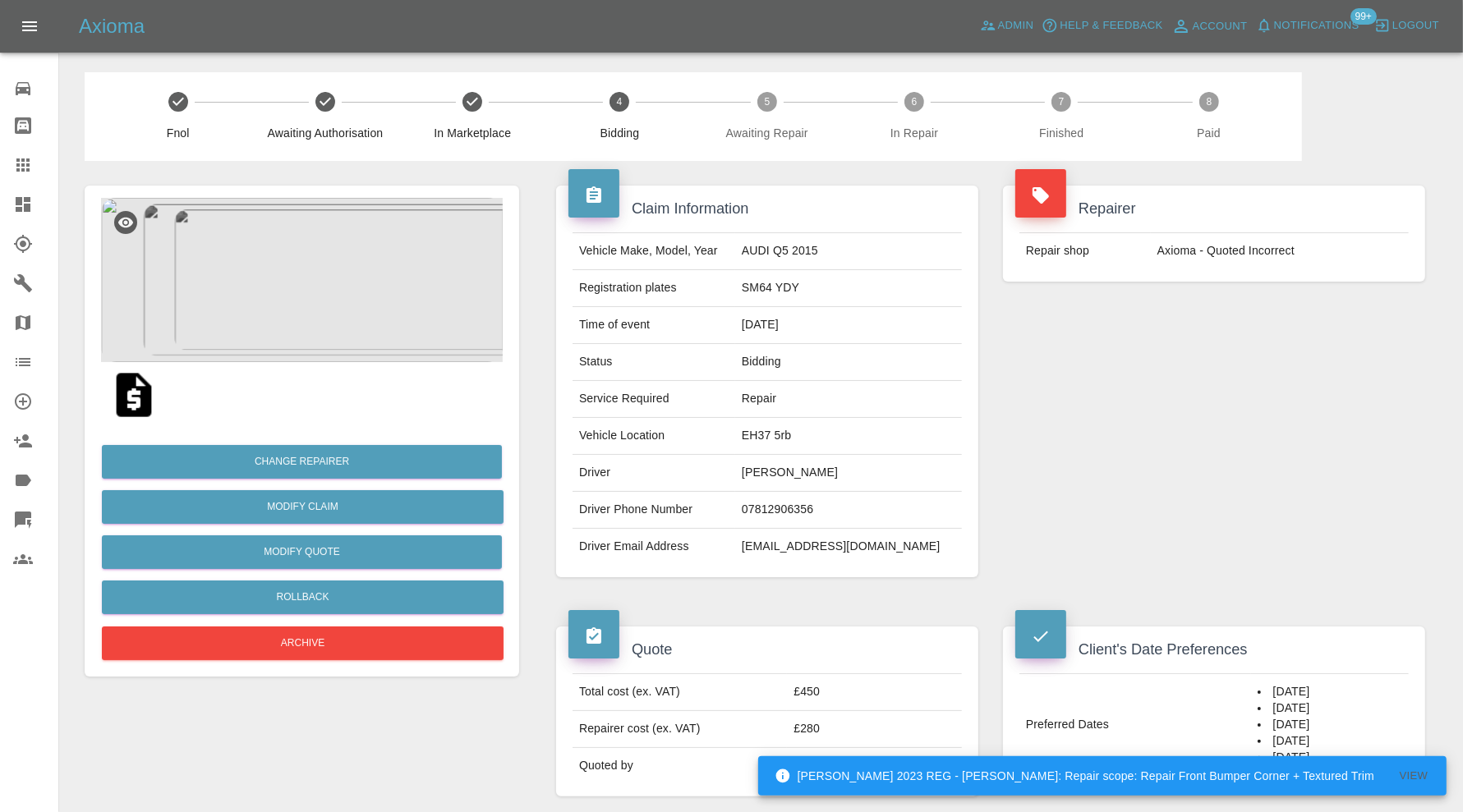
click at [339, 250] on img at bounding box center [301, 280] width 401 height 164
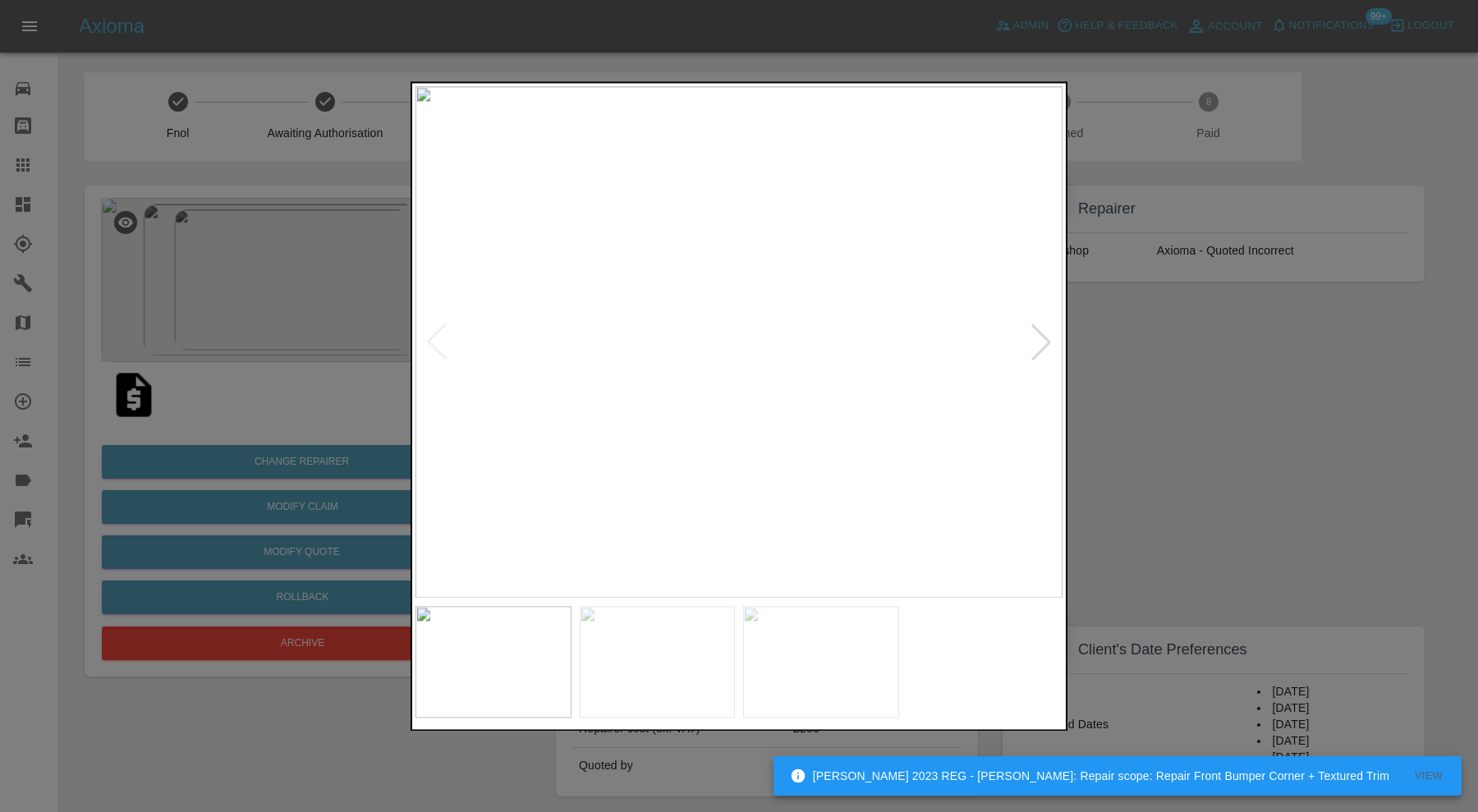
click at [800, 665] on img at bounding box center [821, 662] width 156 height 112
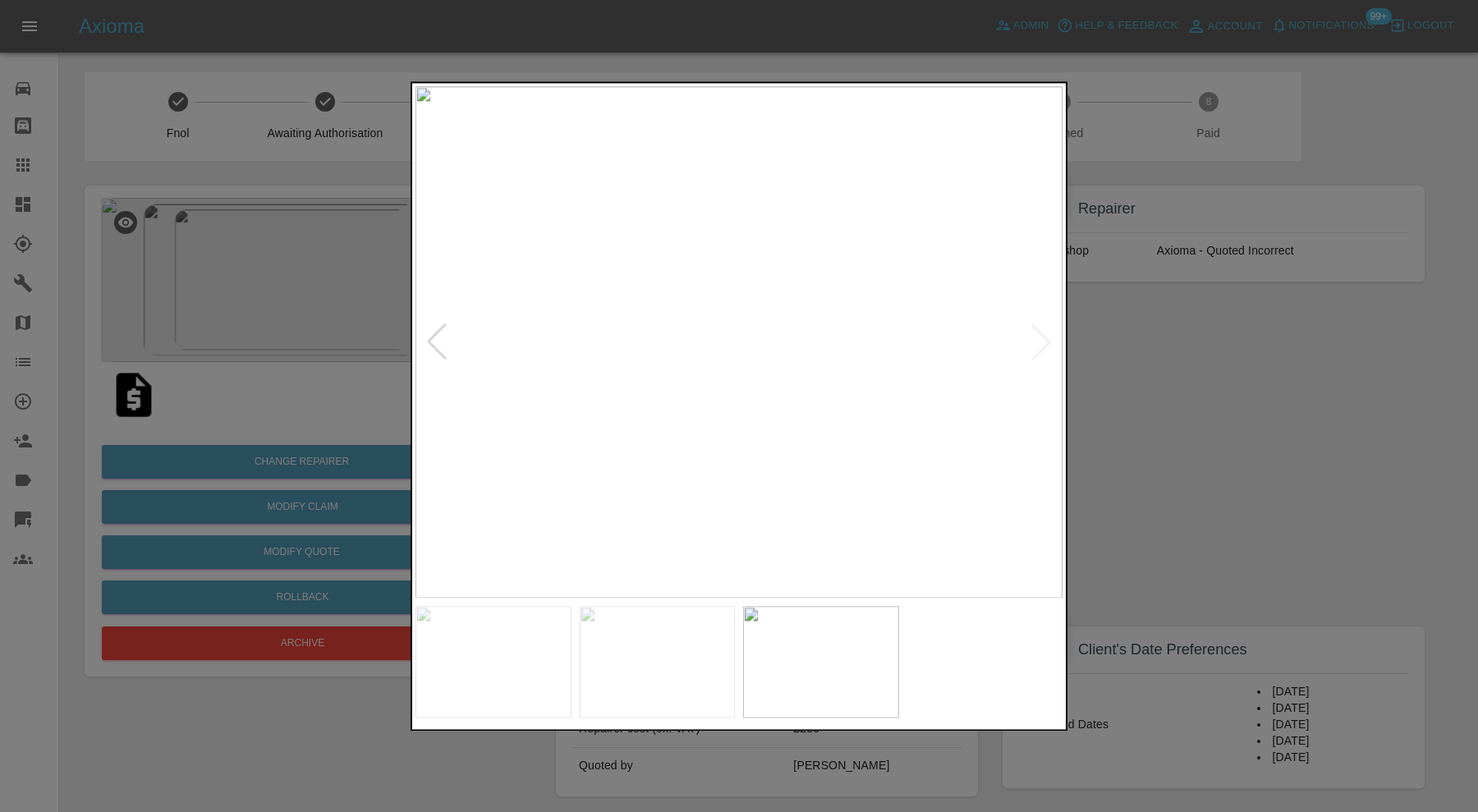
click at [742, 477] on img at bounding box center [739, 341] width 647 height 511
click at [1117, 421] on div at bounding box center [739, 406] width 1478 height 812
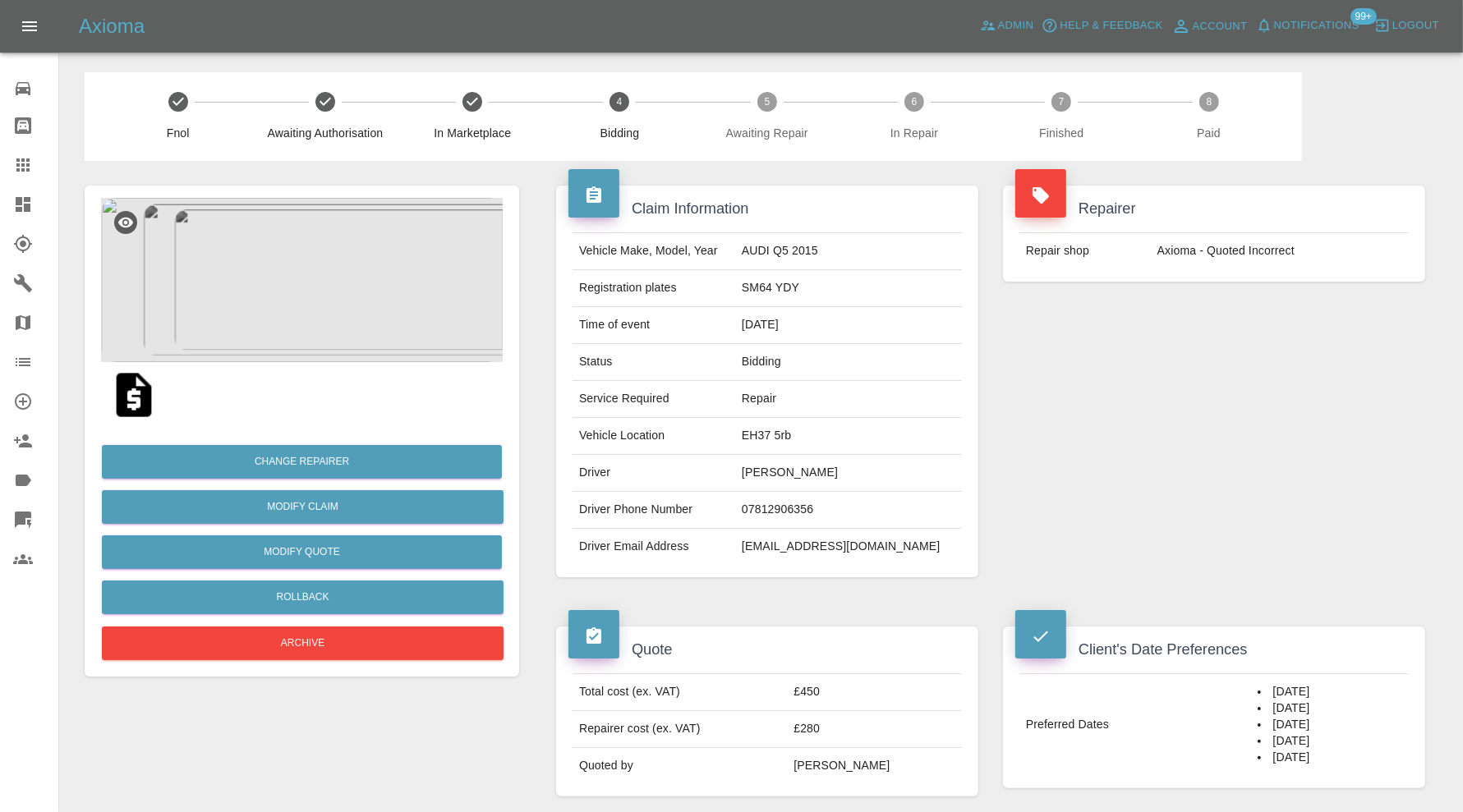
click at [337, 339] on img at bounding box center [301, 280] width 401 height 164
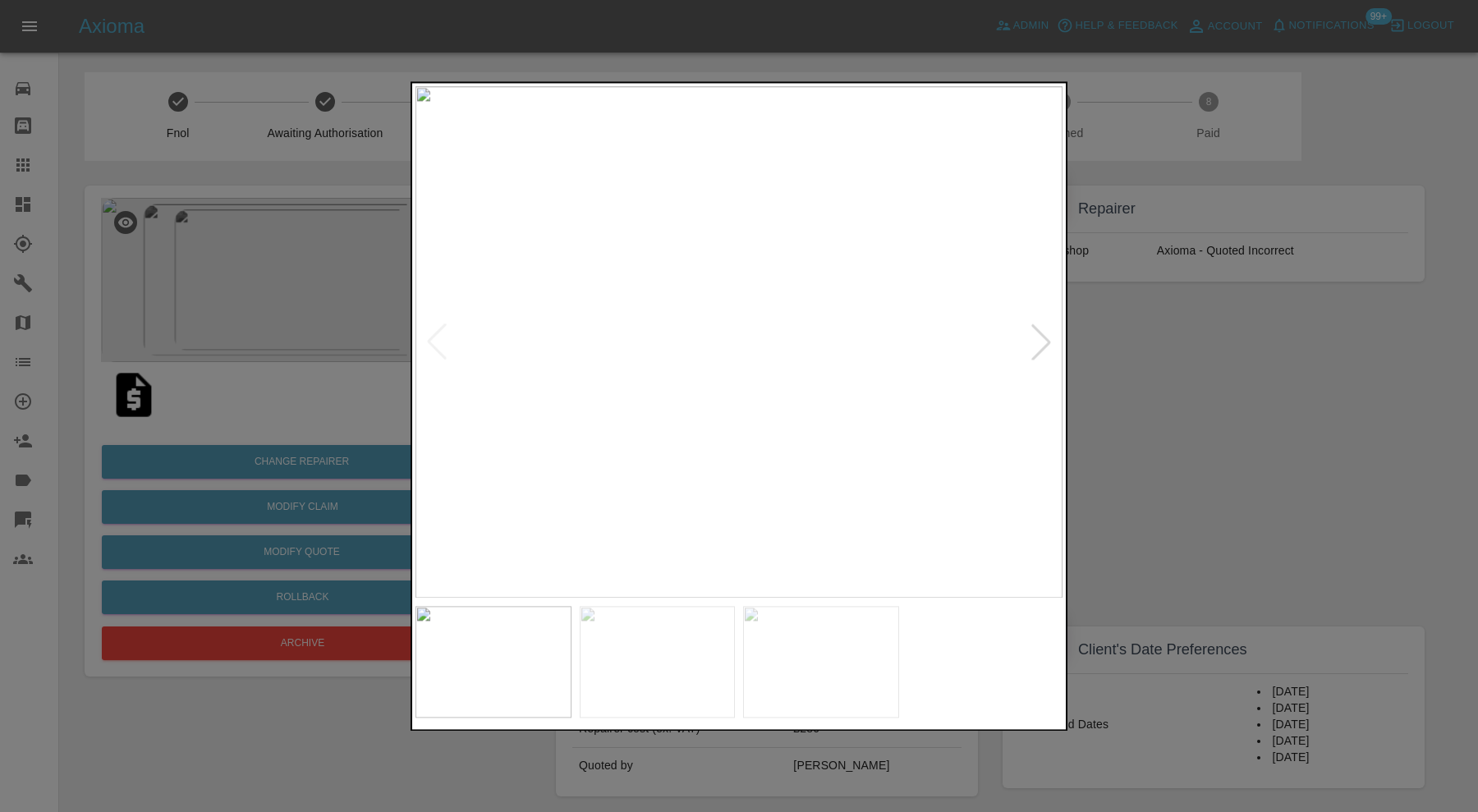
click at [777, 630] on img at bounding box center [821, 662] width 156 height 112
click at [767, 495] on img at bounding box center [739, 341] width 647 height 511
click at [694, 669] on img at bounding box center [657, 662] width 156 height 112
click at [509, 678] on img at bounding box center [493, 662] width 156 height 112
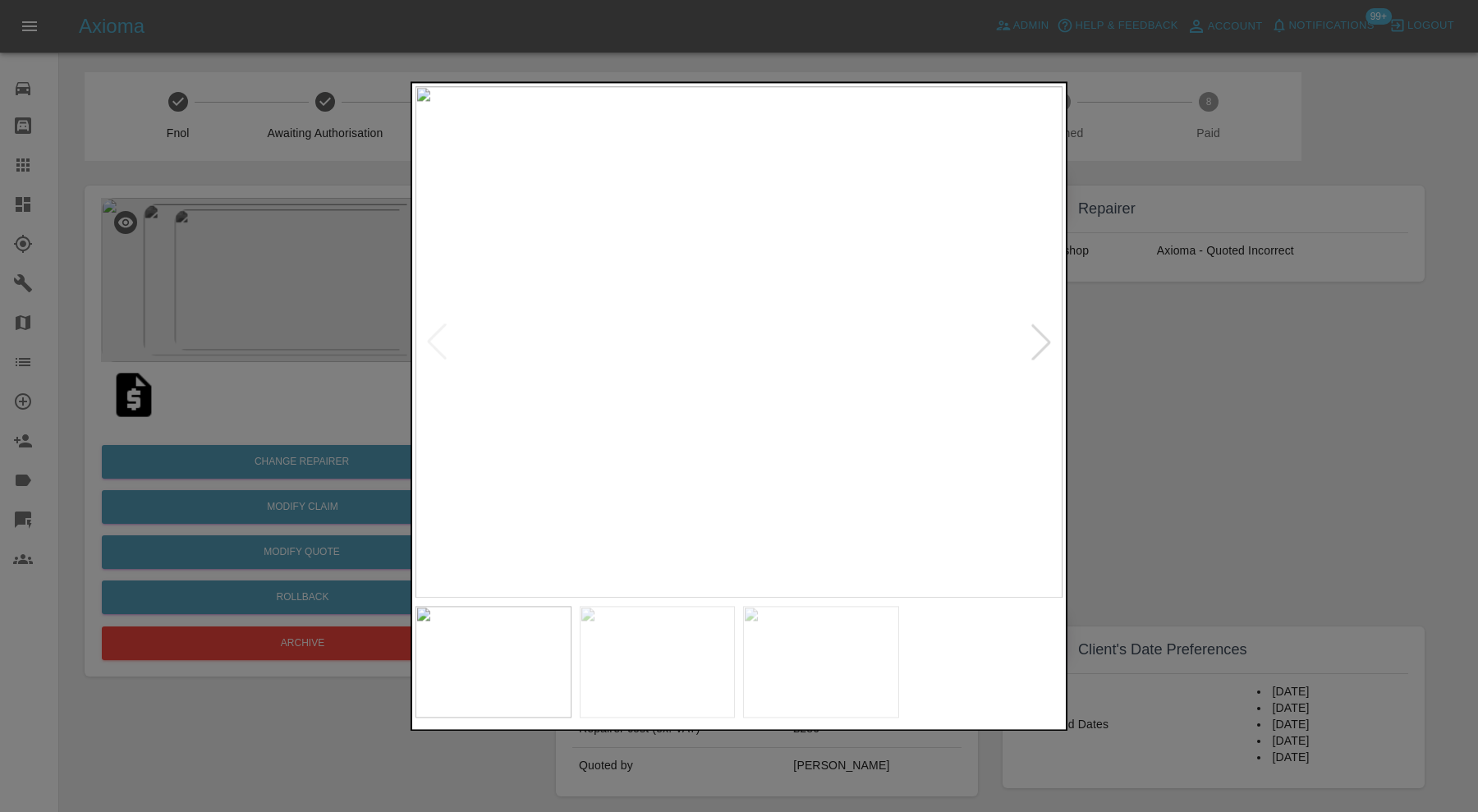
click at [1099, 378] on div at bounding box center [739, 406] width 1478 height 812
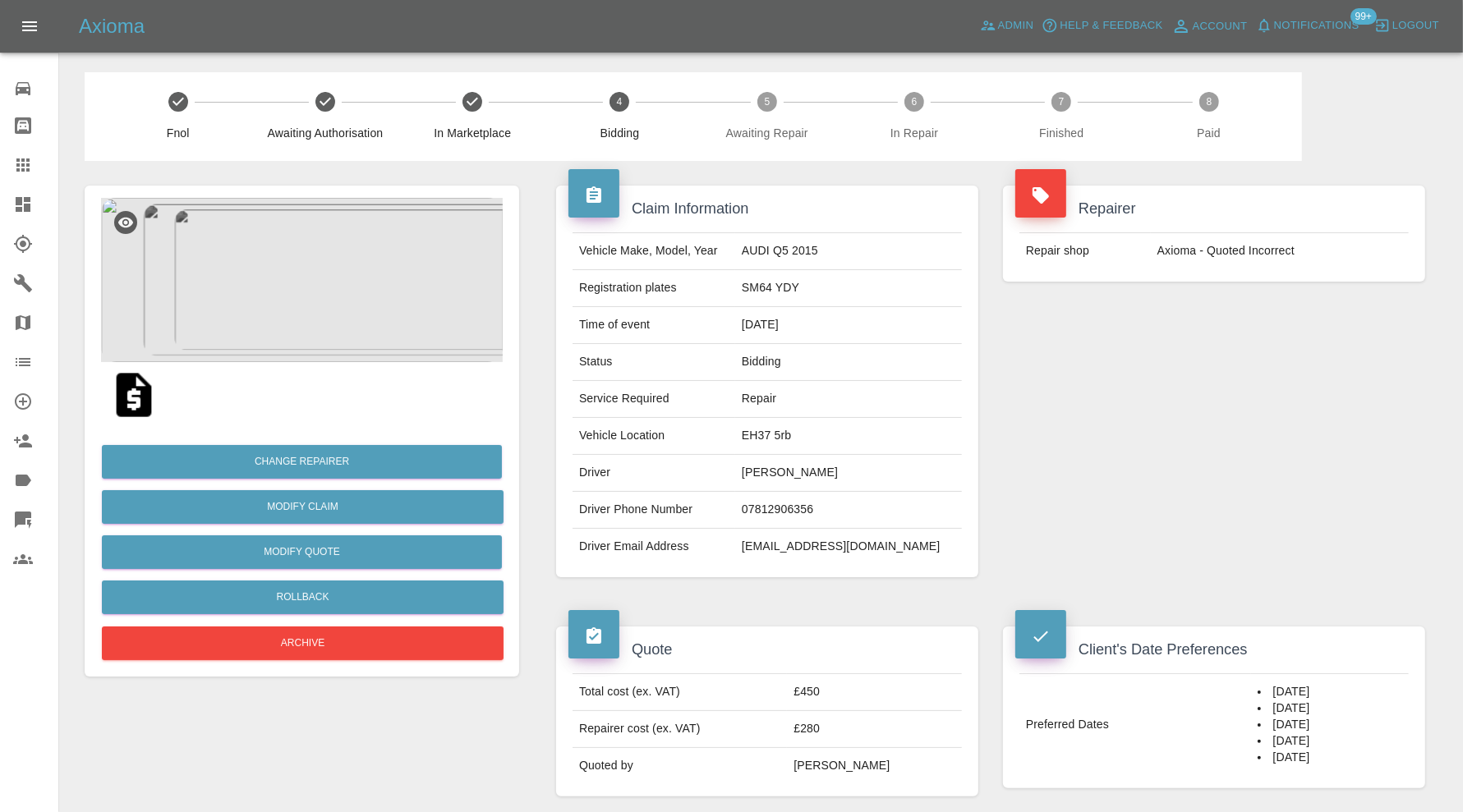
click at [273, 304] on img at bounding box center [301, 280] width 401 height 164
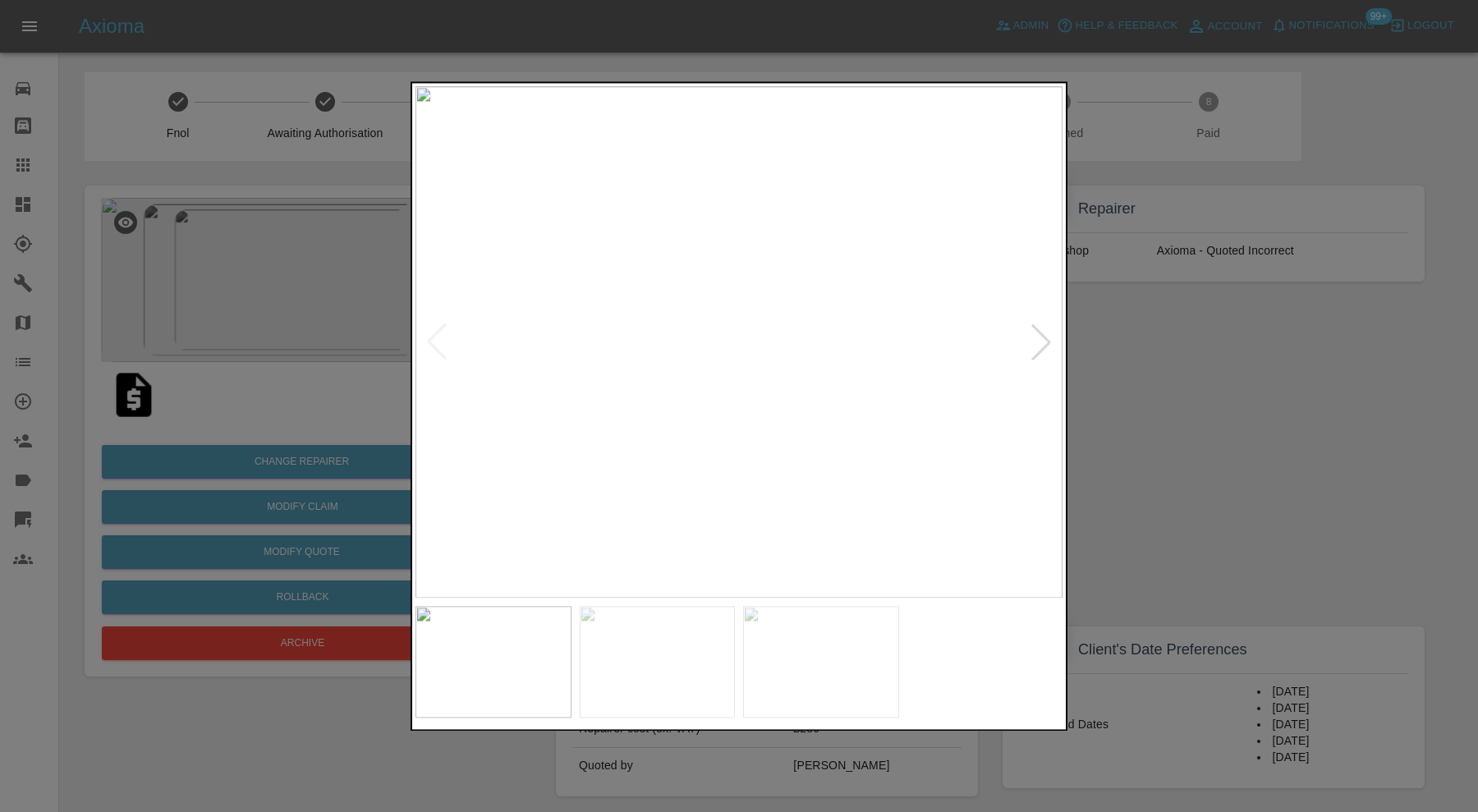
click at [688, 672] on img at bounding box center [657, 662] width 156 height 112
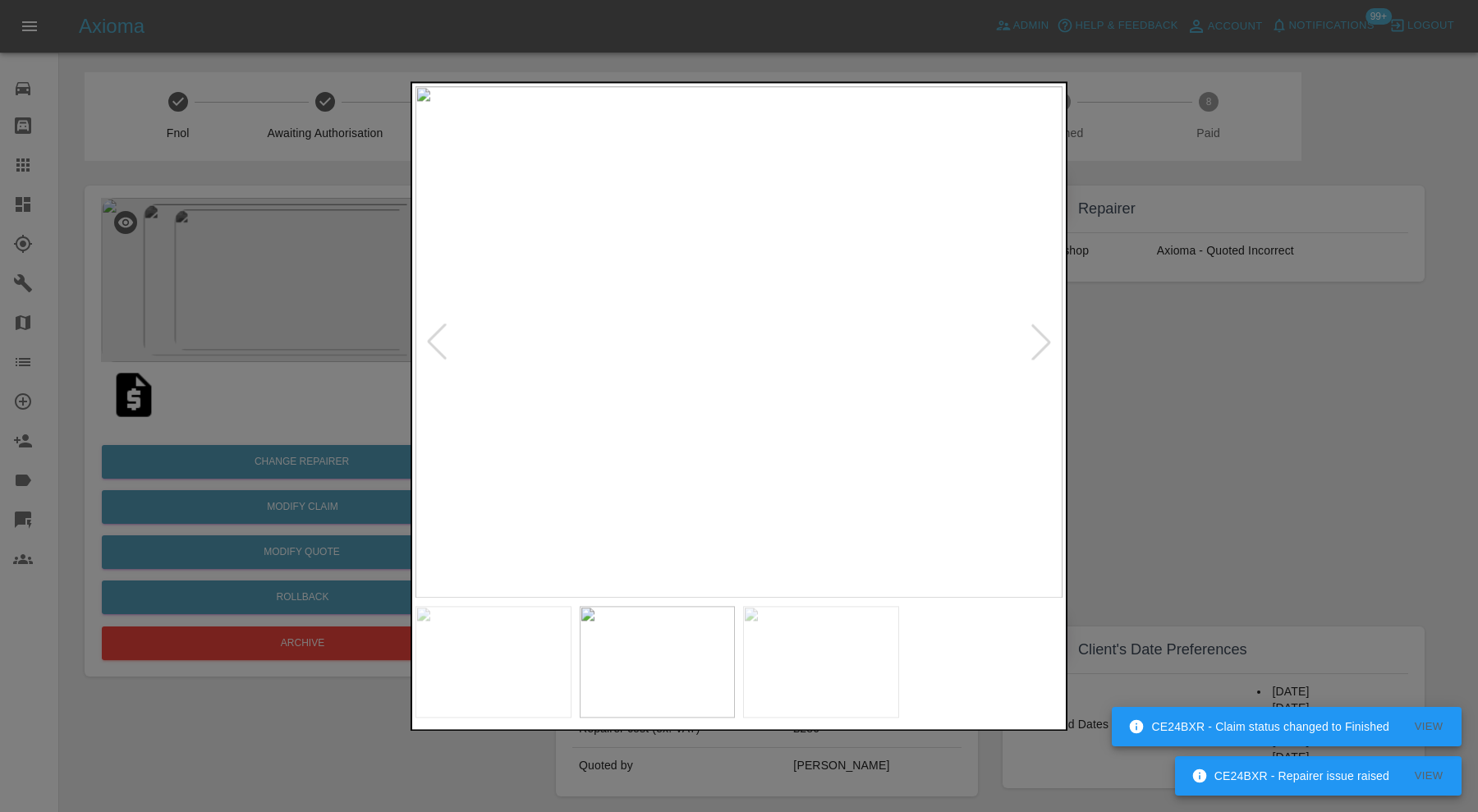
click at [1118, 433] on div at bounding box center [739, 406] width 1478 height 812
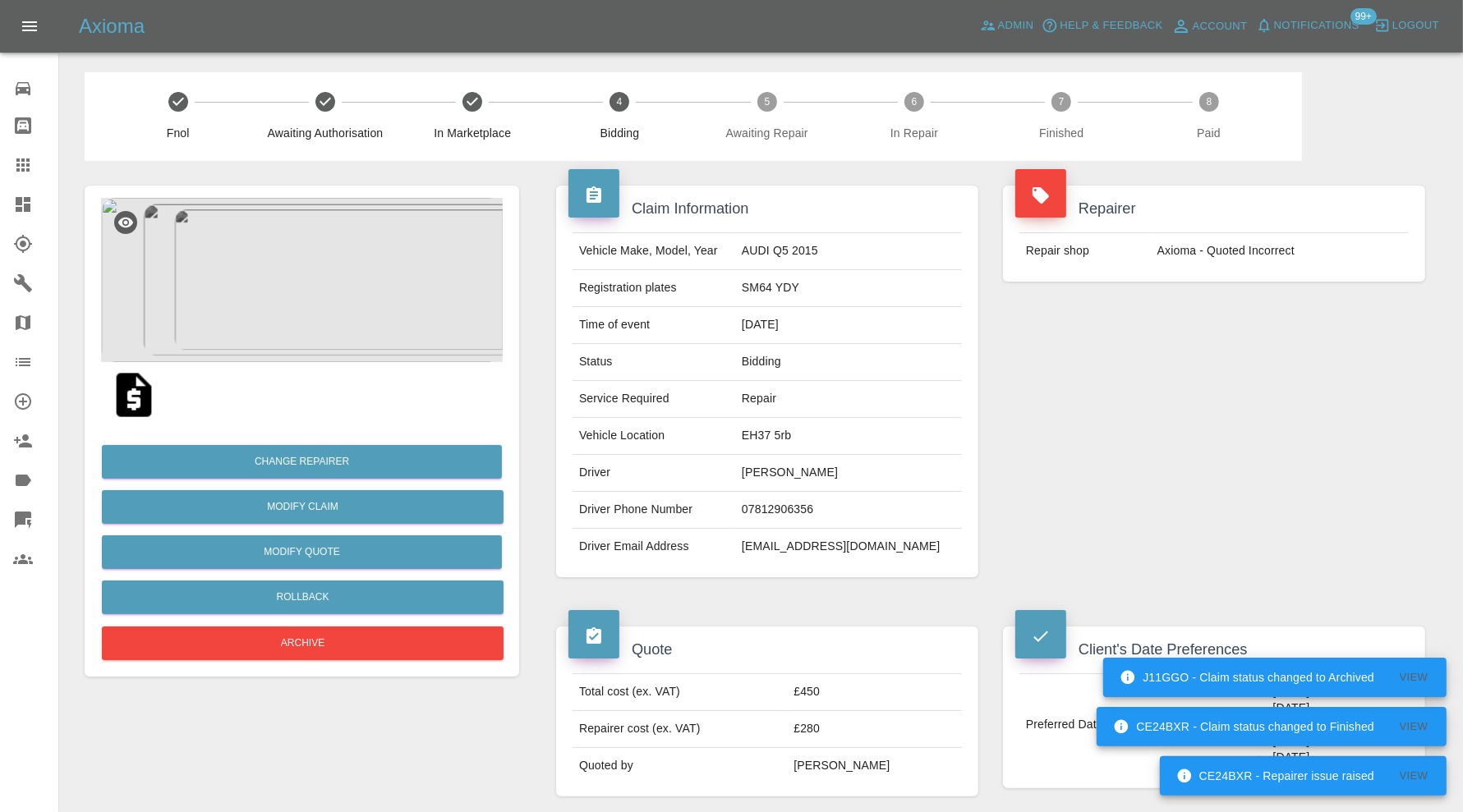
click at [134, 386] on img at bounding box center [133, 395] width 52 height 52
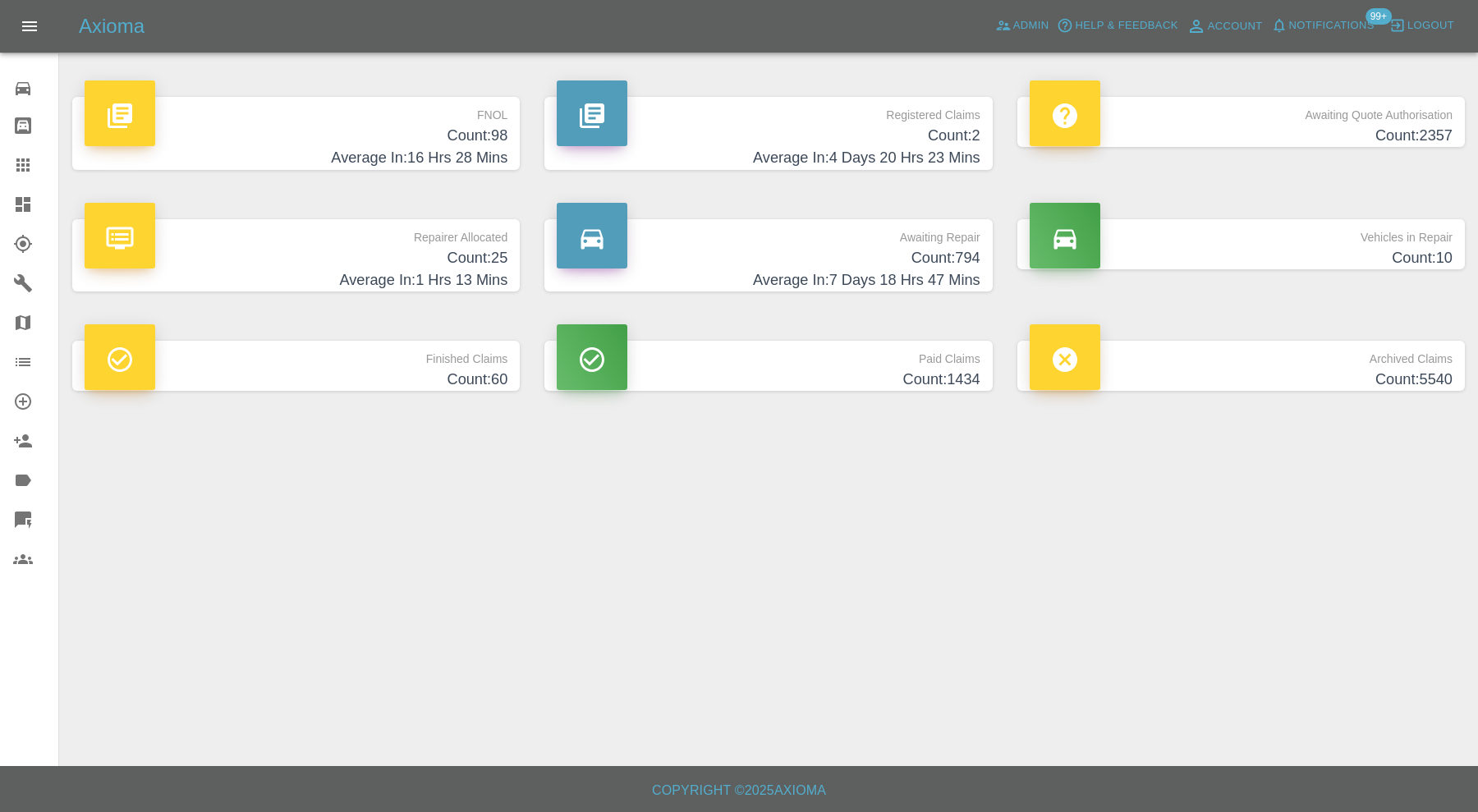
click at [867, 260] on h4 "Count: 794" at bounding box center [768, 258] width 423 height 22
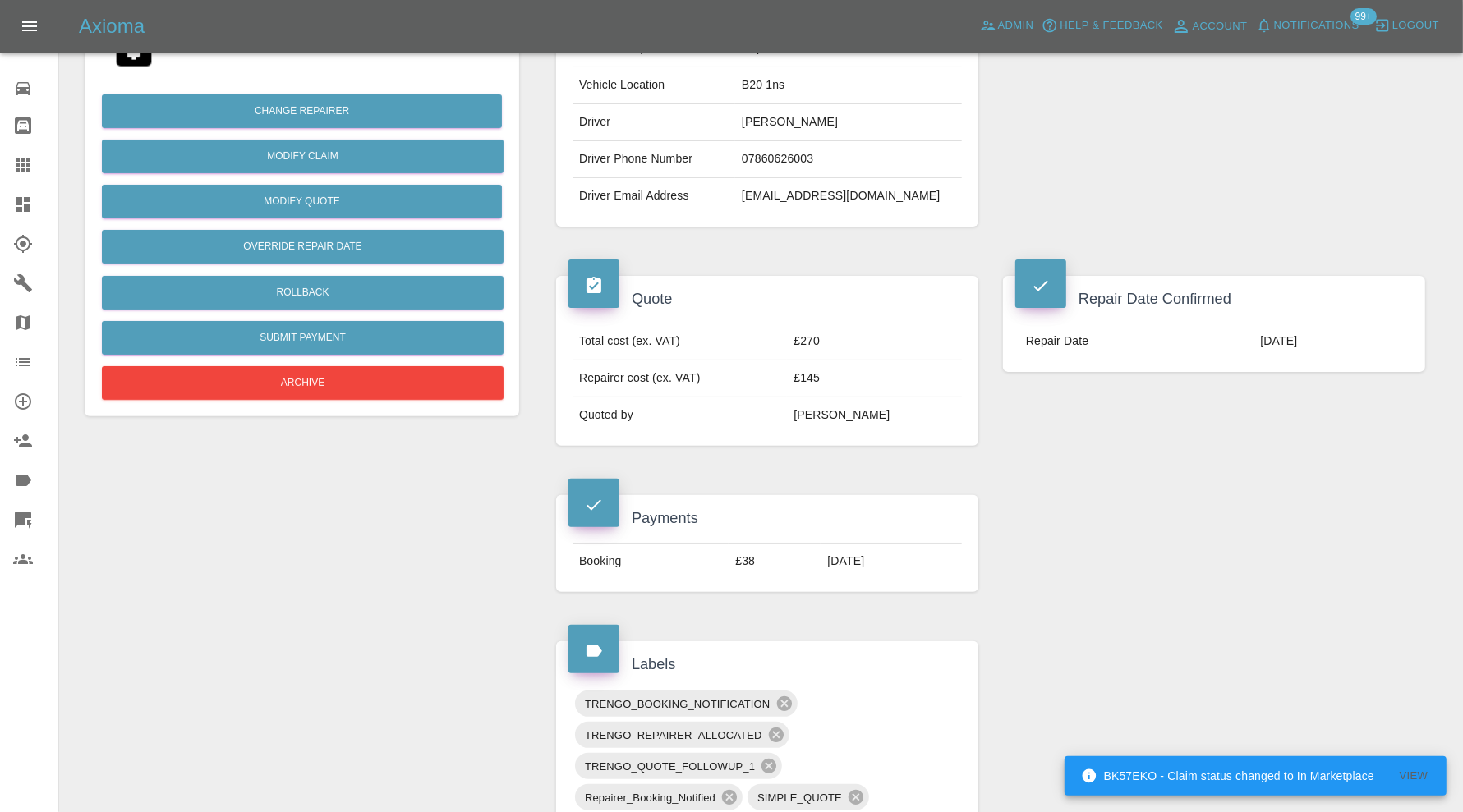
scroll to position [957, 0]
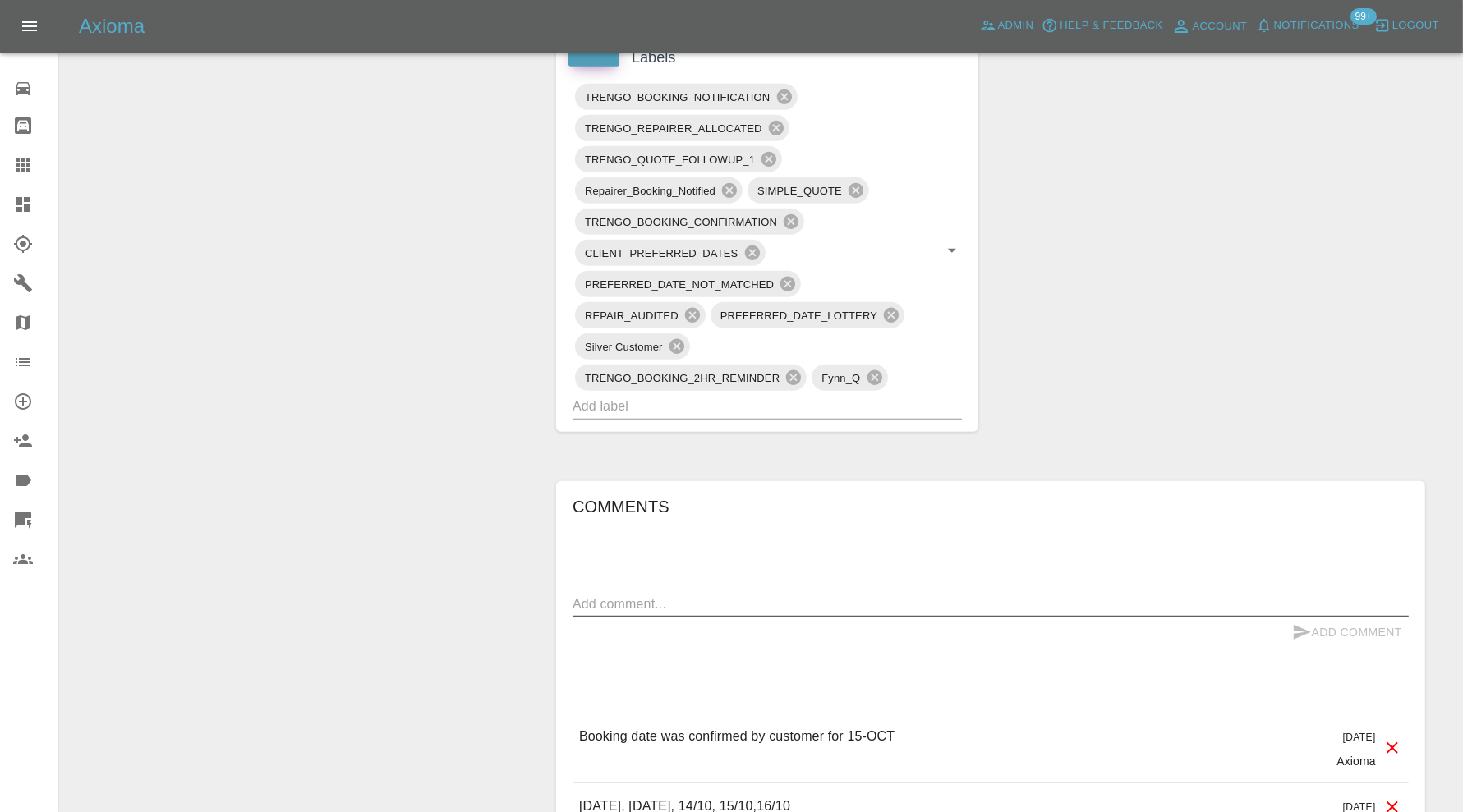
click at [843, 606] on textarea at bounding box center [990, 604] width 836 height 19
type textarea "no power access. will try sort alternative"
click at [1296, 625] on icon "submit" at bounding box center [1302, 633] width 17 height 15
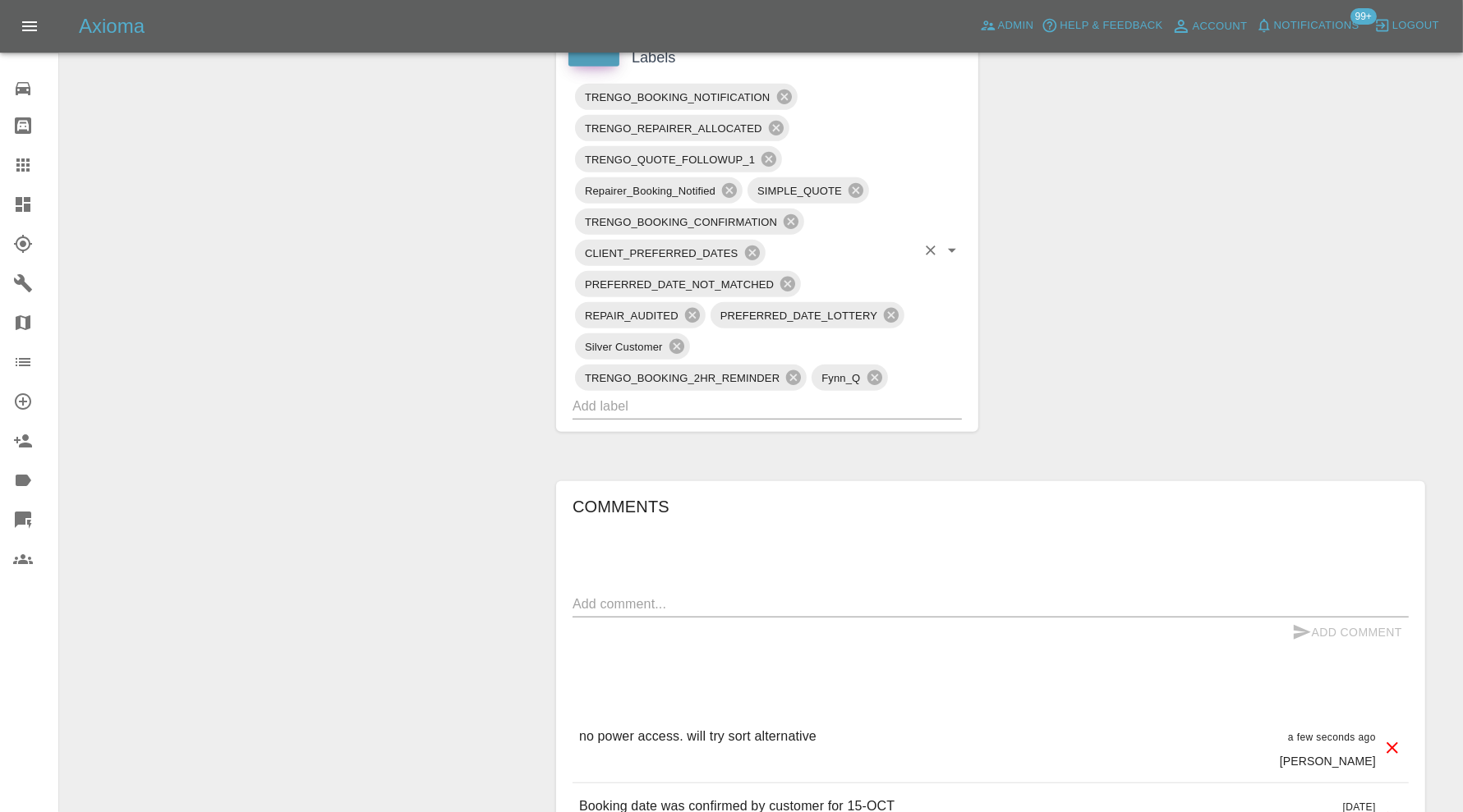
click at [783, 407] on input "text" at bounding box center [744, 406] width 343 height 26
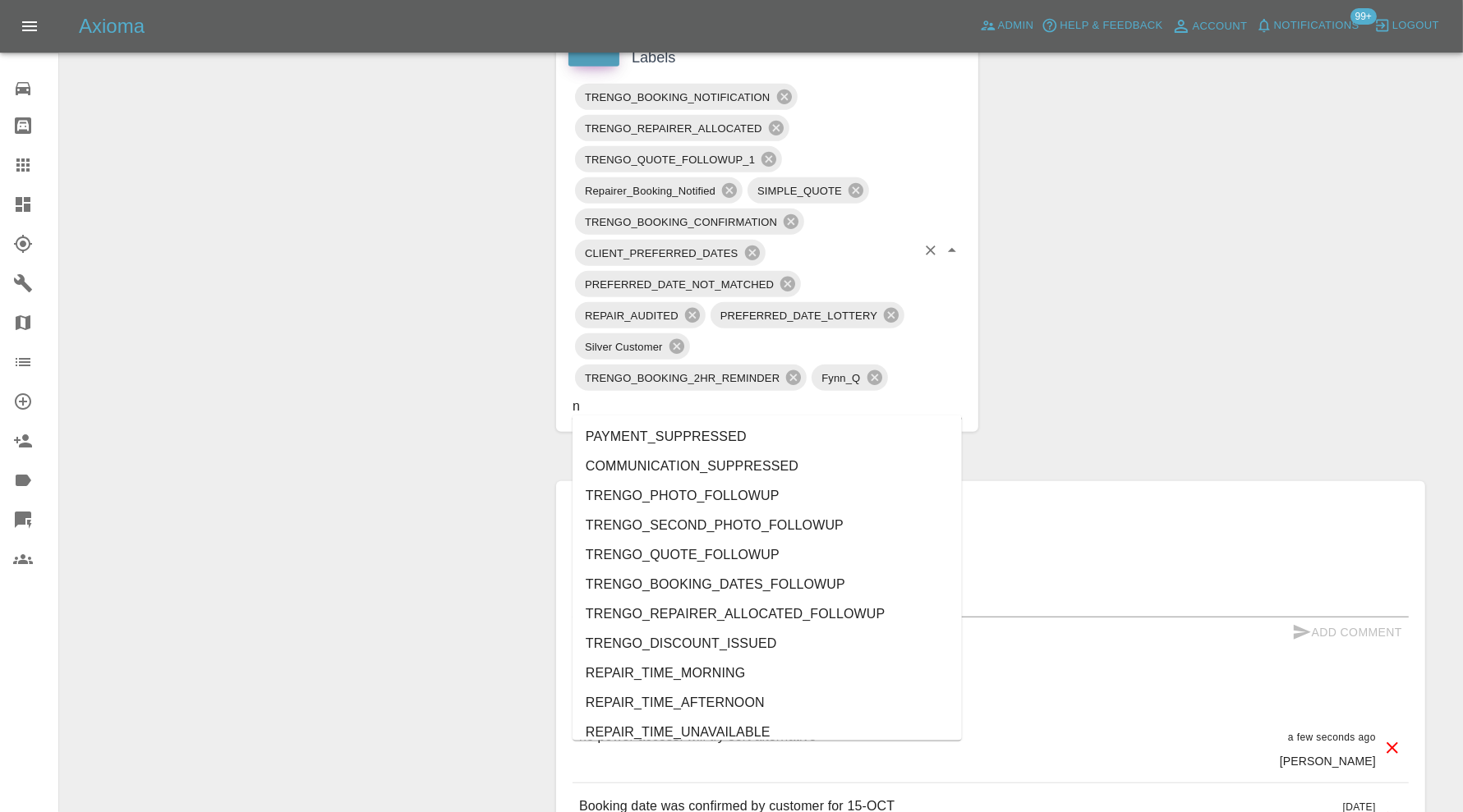
type input "no"
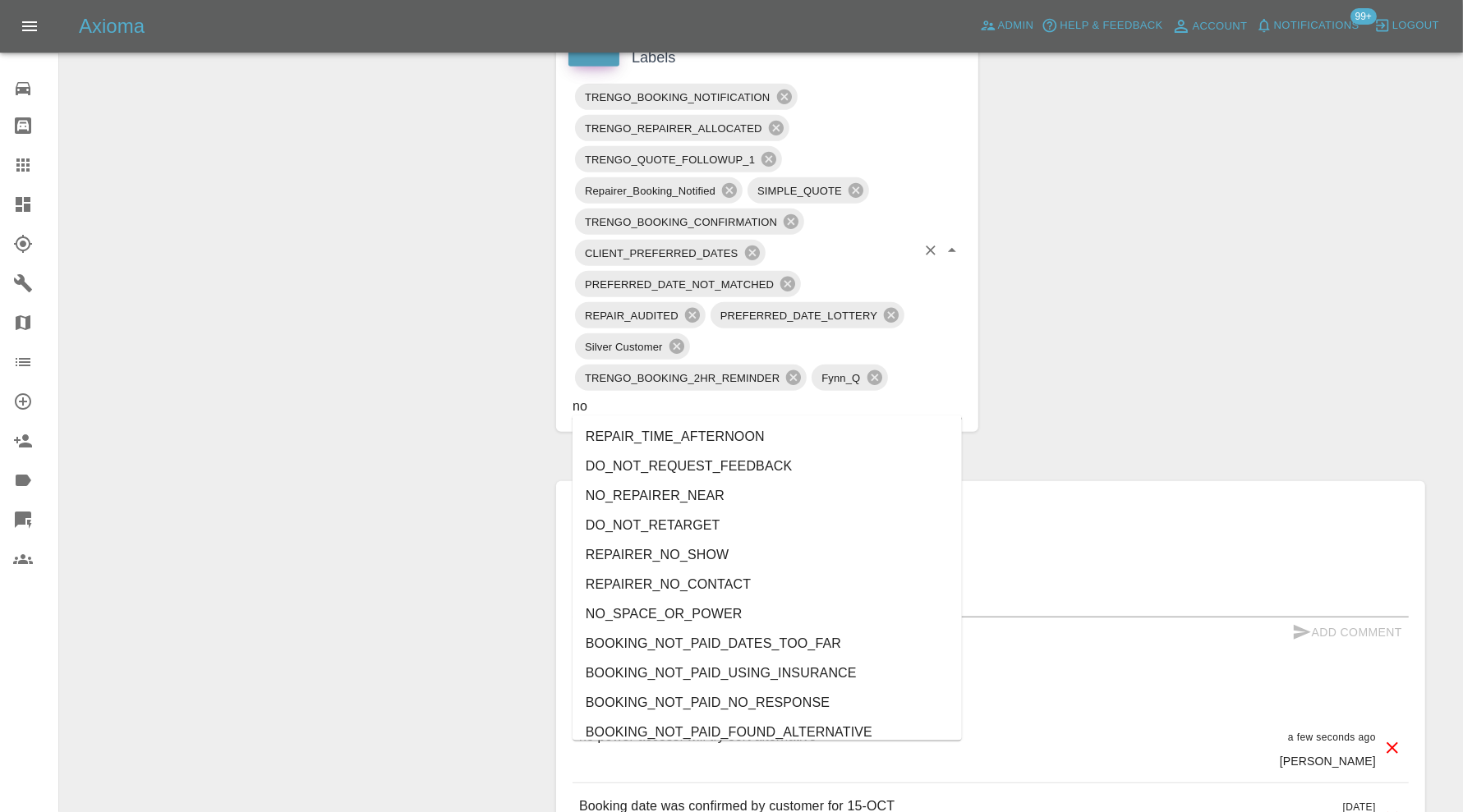
click at [709, 604] on li "NO_SPACE_OR_POWER" at bounding box center [767, 614] width 389 height 29
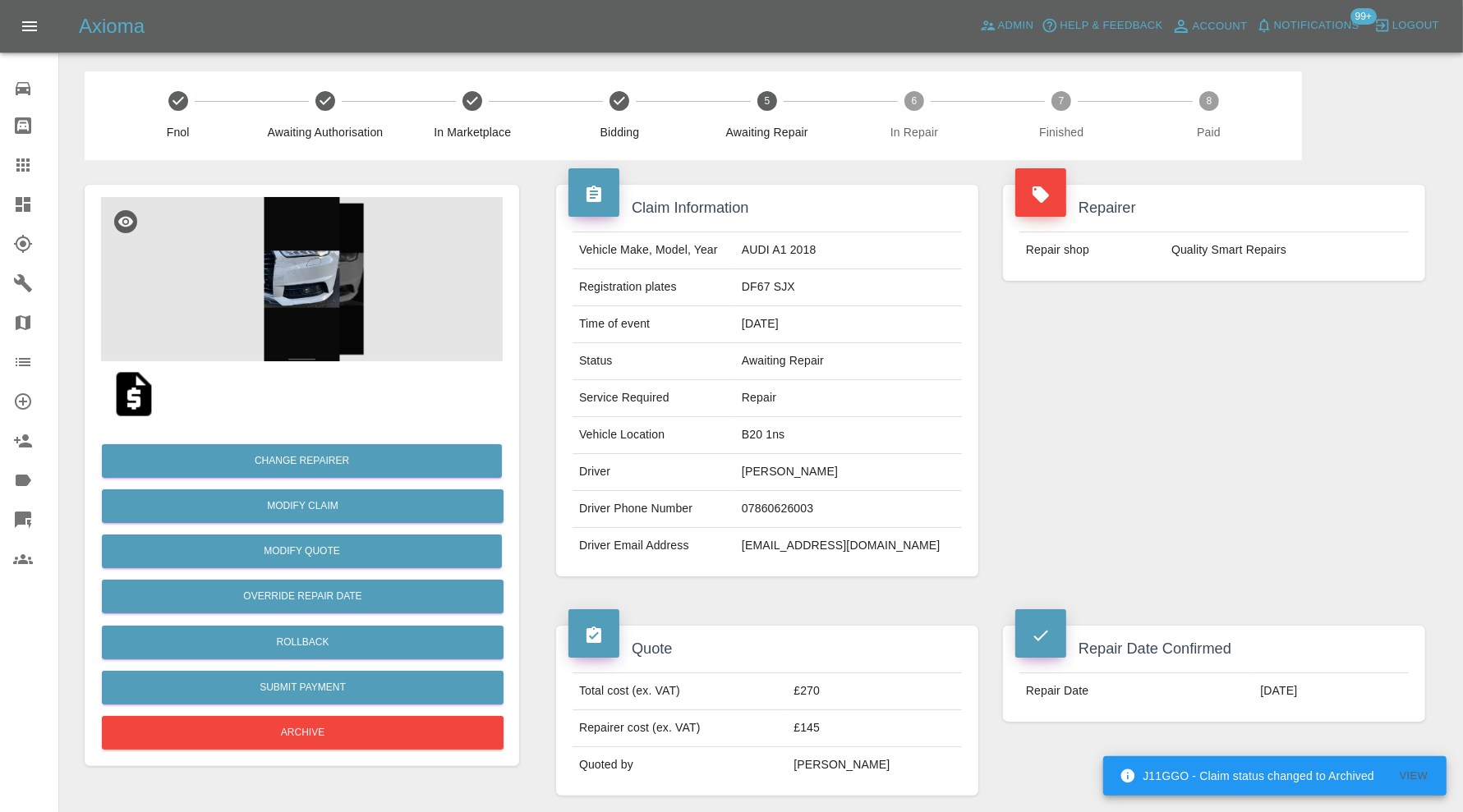
scroll to position [0, 0]
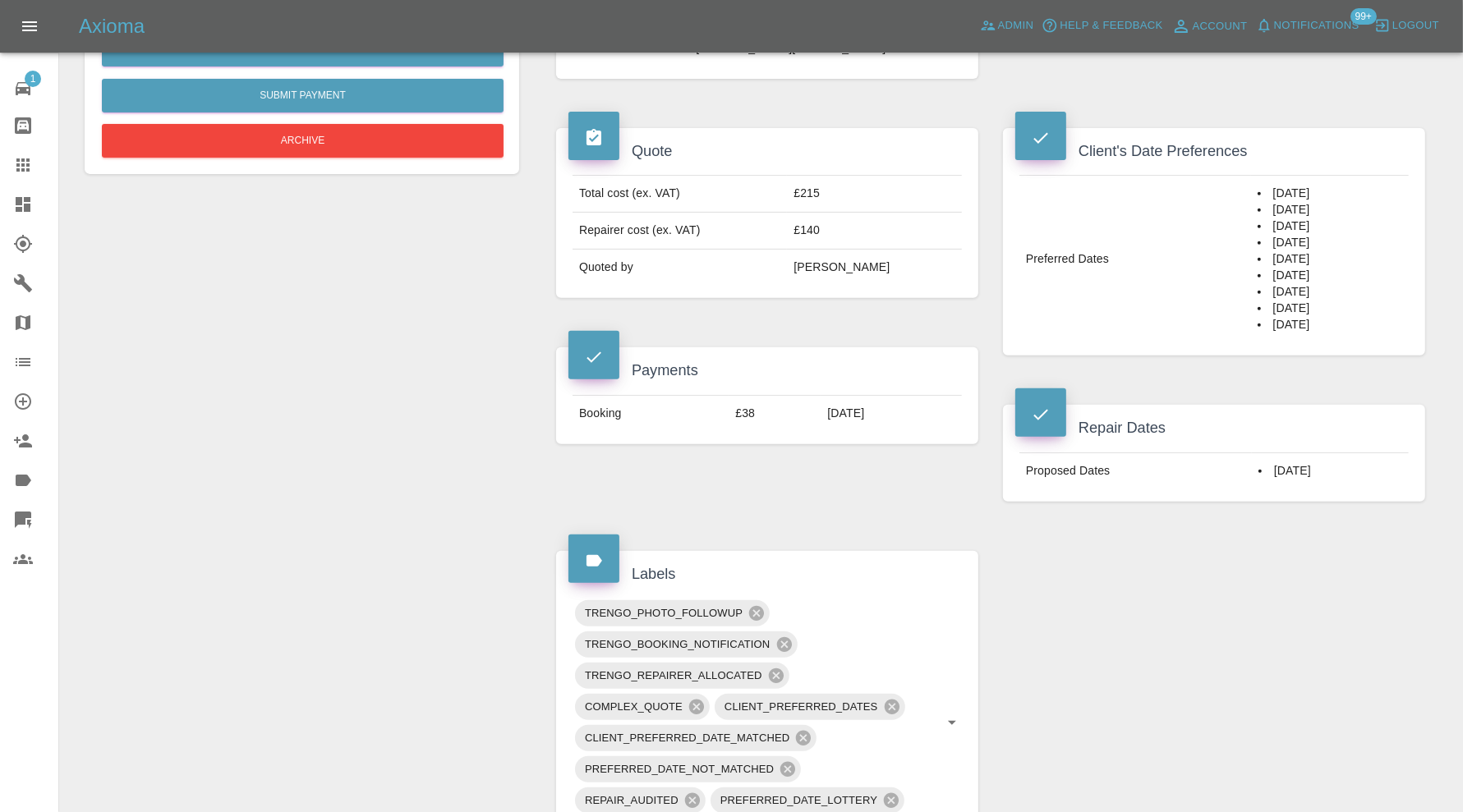
scroll to position [558, 0]
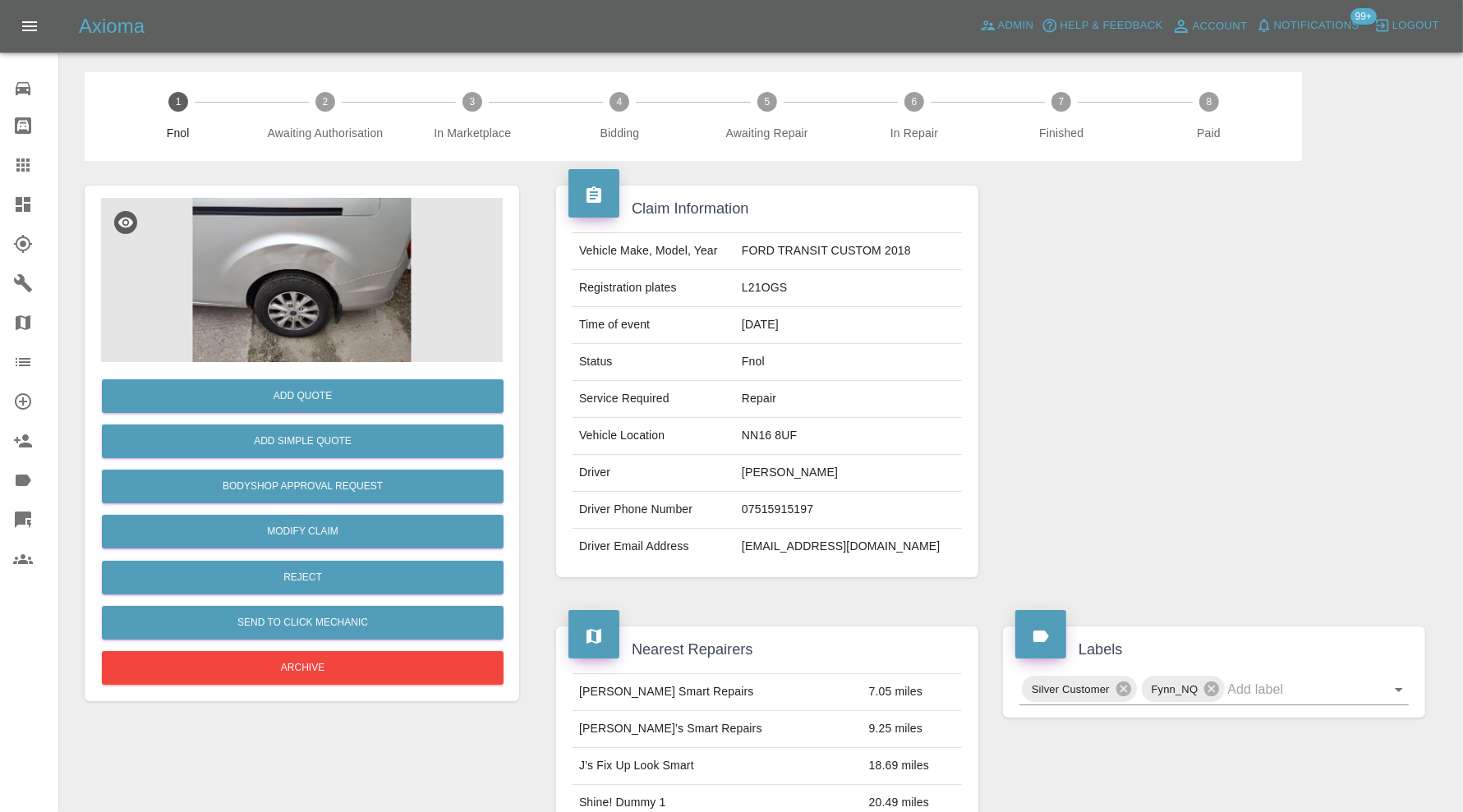
click at [337, 318] on img at bounding box center [301, 280] width 401 height 164
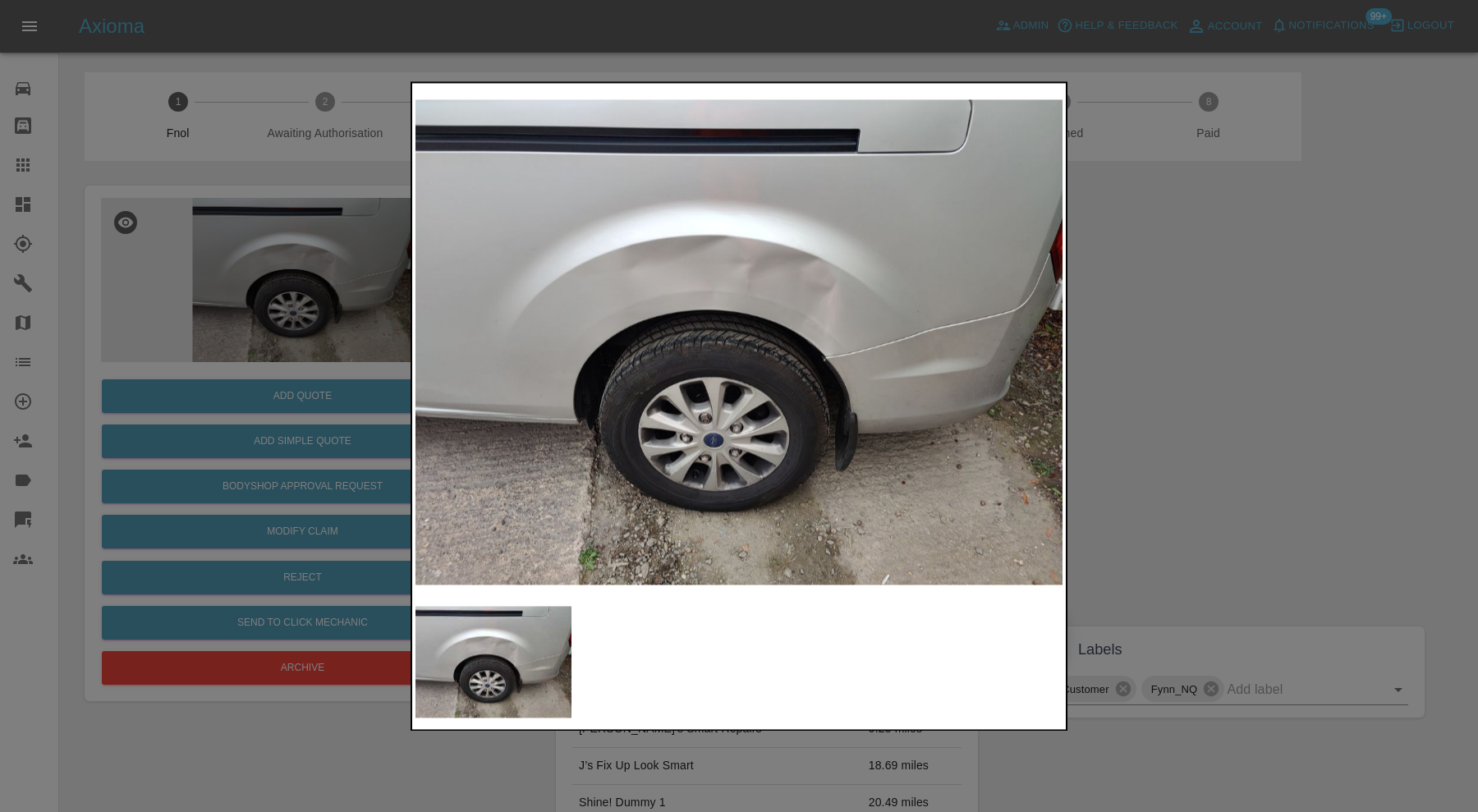
click at [860, 354] on img at bounding box center [739, 341] width 647 height 511
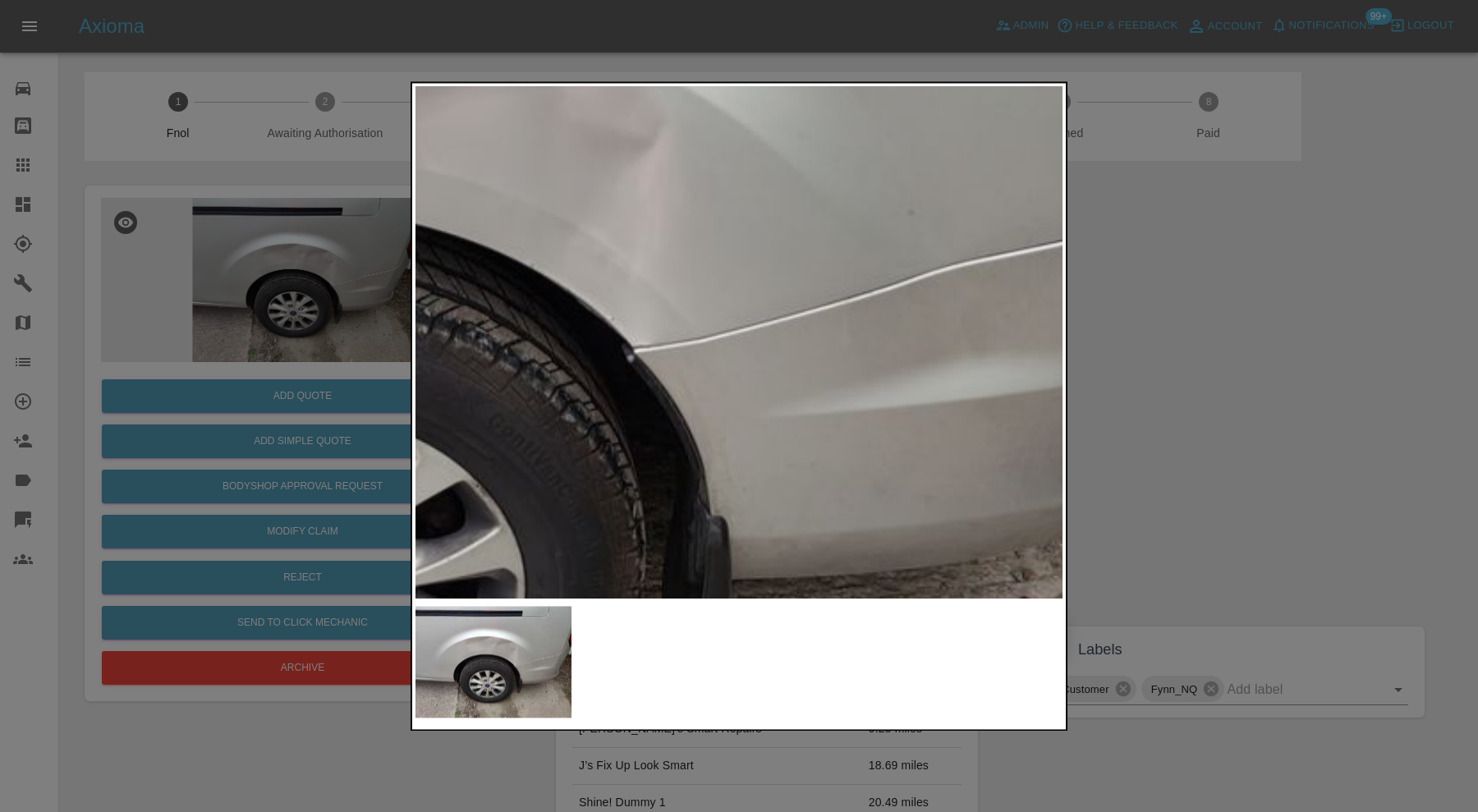
click at [1236, 367] on div at bounding box center [739, 406] width 1478 height 812
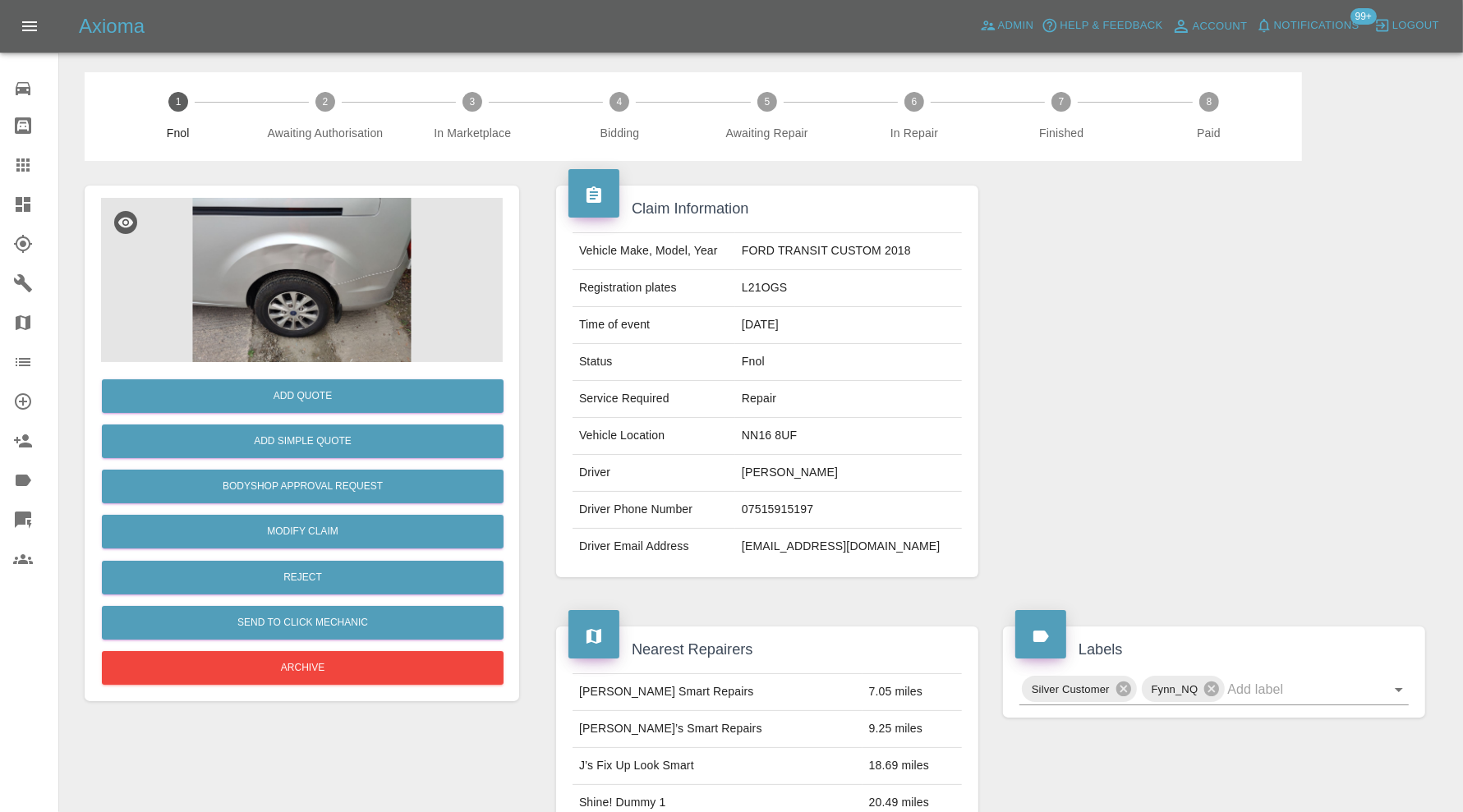
click at [318, 288] on img at bounding box center [301, 280] width 401 height 164
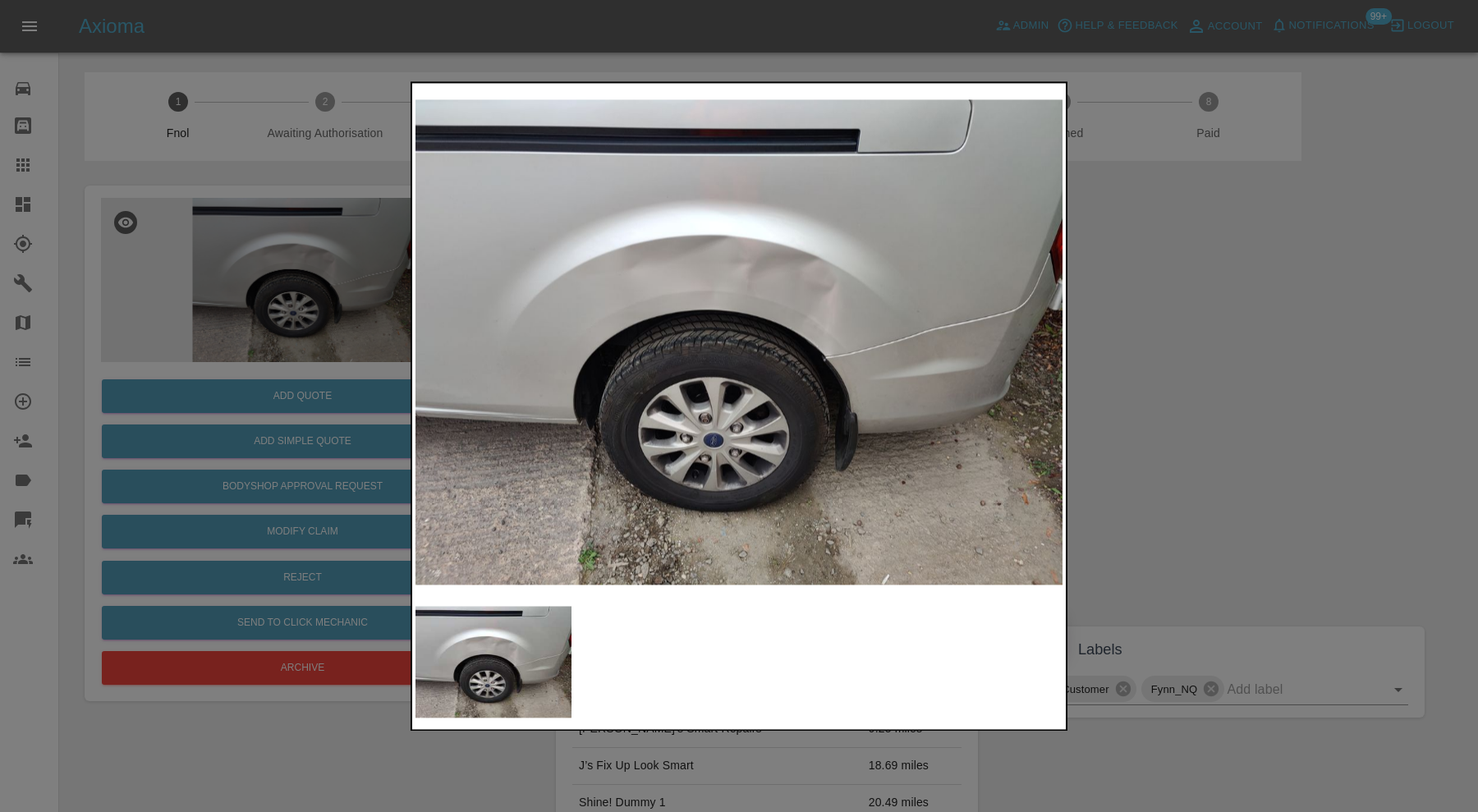
click at [1189, 313] on div at bounding box center [739, 406] width 1478 height 812
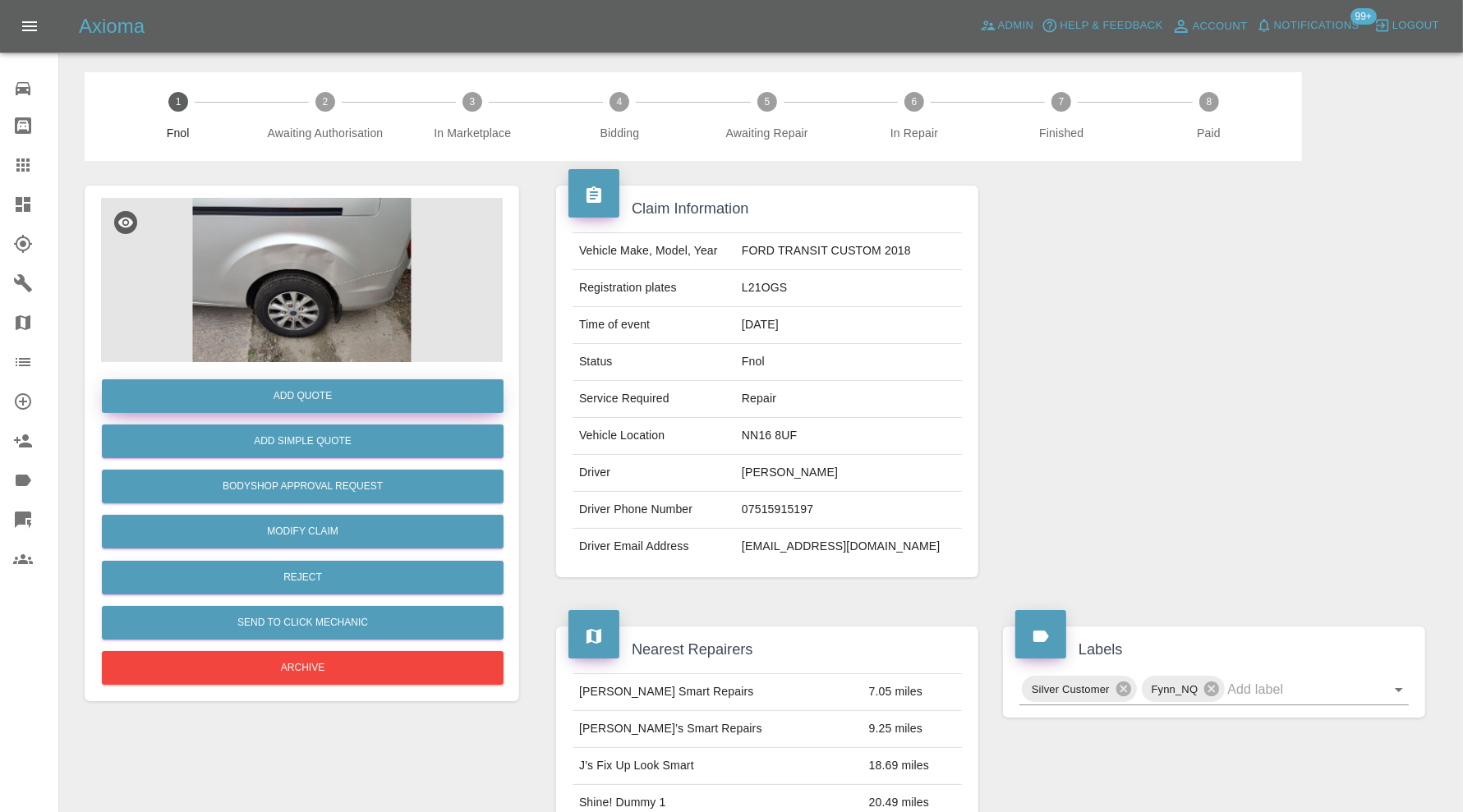
click at [412, 400] on button "Add Quote" at bounding box center [302, 396] width 401 height 33
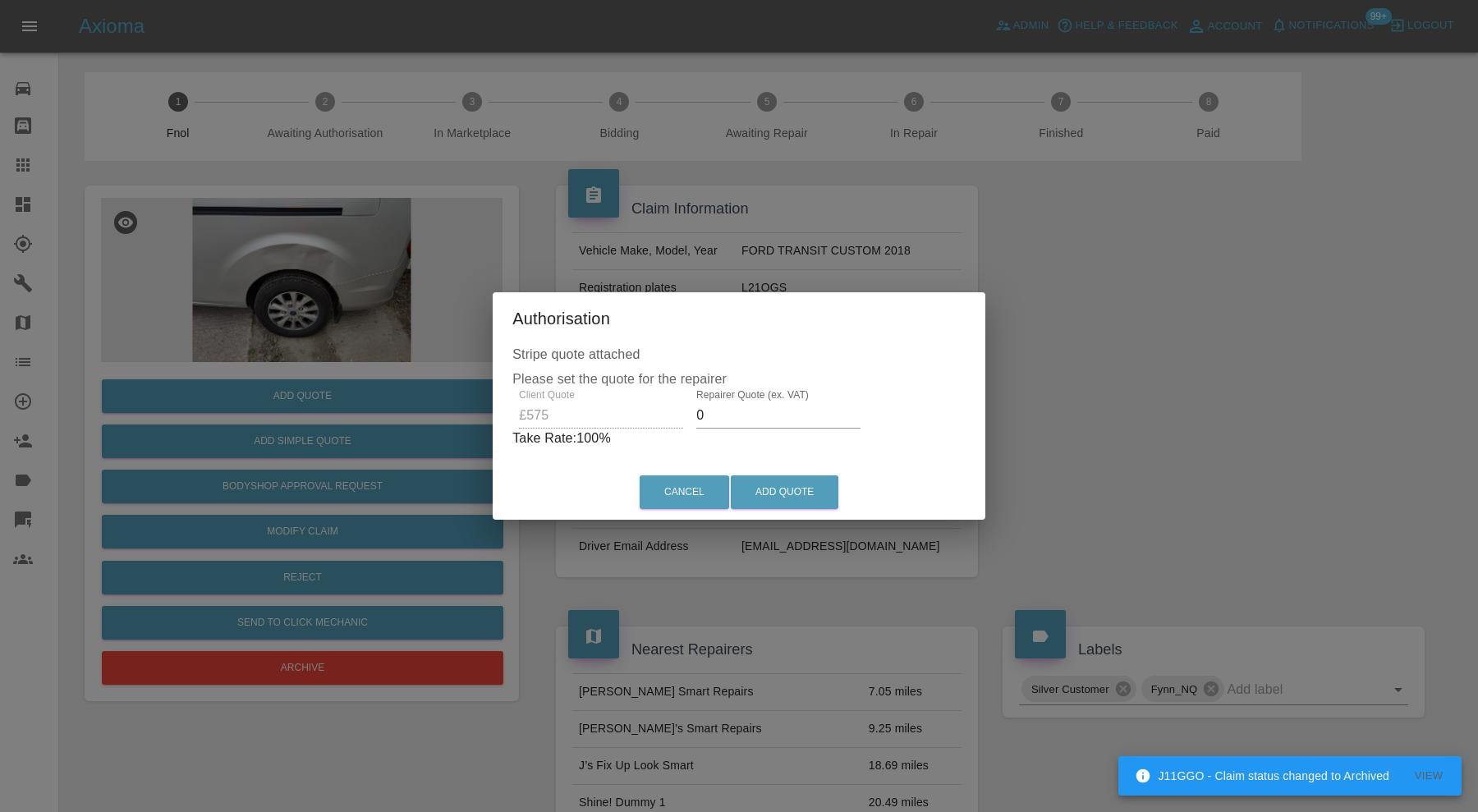
click at [740, 415] on input "0" at bounding box center [778, 415] width 164 height 27
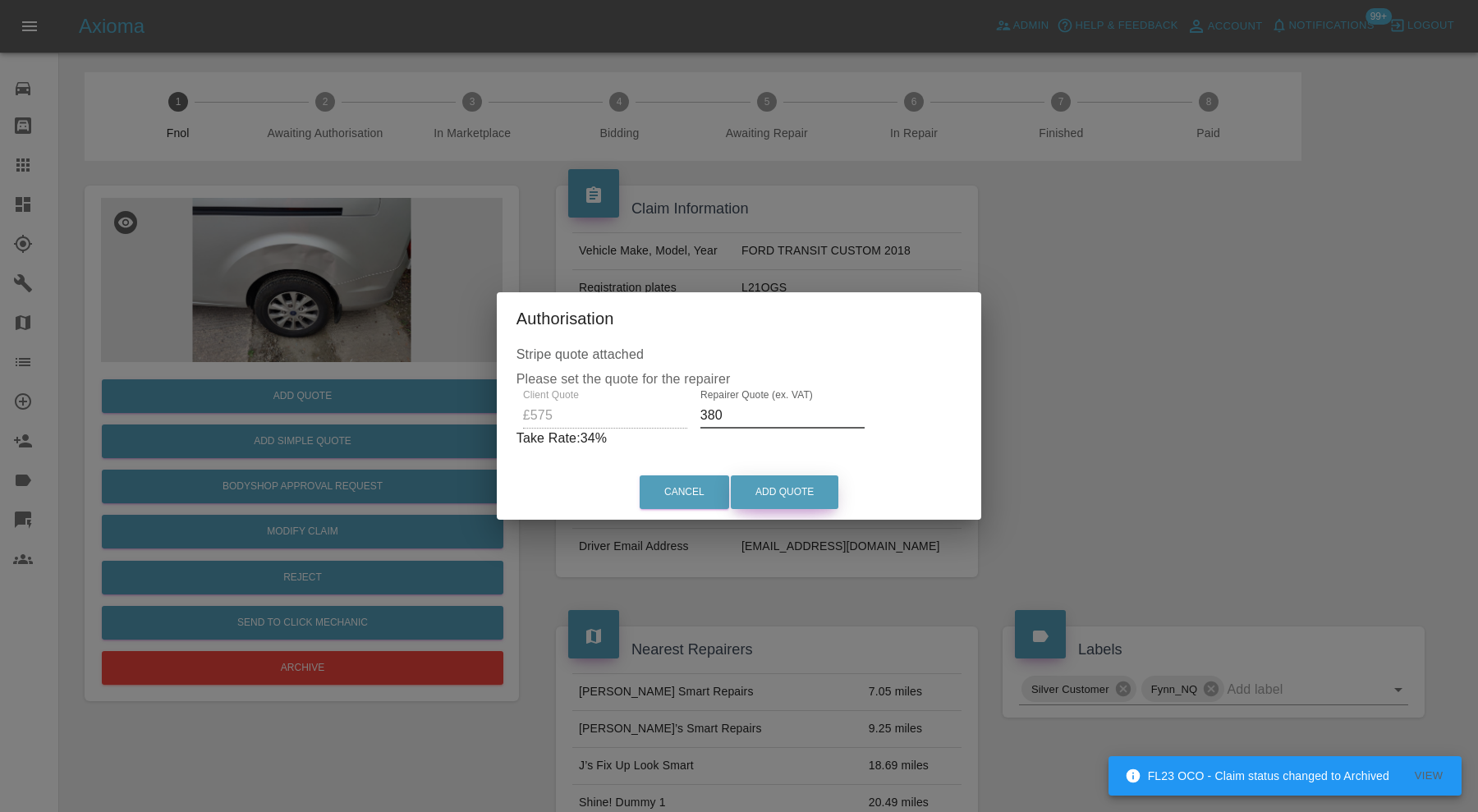
type input "380"
click at [786, 486] on button "Add Quote" at bounding box center [784, 491] width 107 height 33
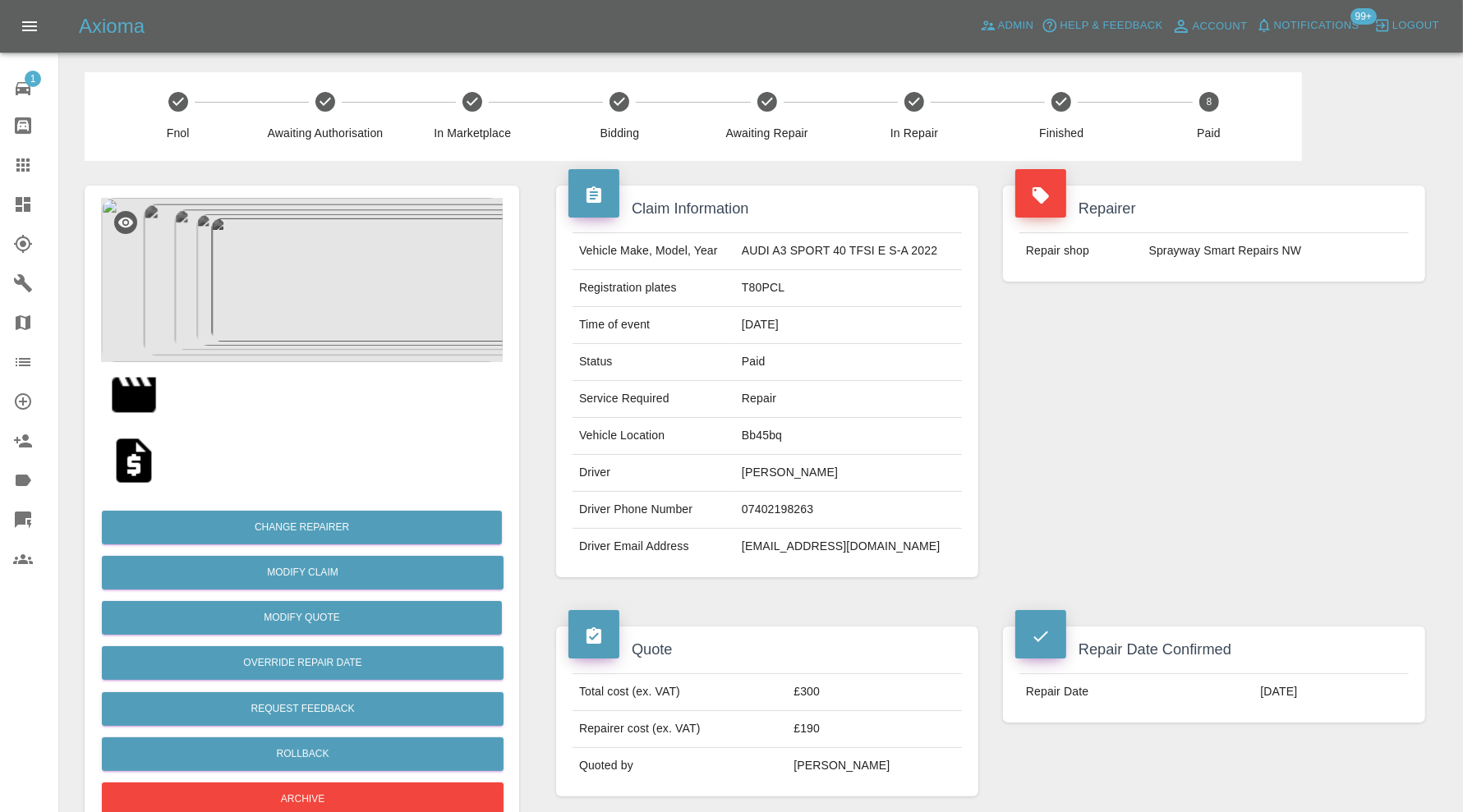
click at [843, 546] on td "[EMAIL_ADDRESS][DOMAIN_NAME]" at bounding box center [848, 546] width 227 height 36
click at [843, 546] on td "Traynor2108@gmail.com" at bounding box center [848, 546] width 227 height 36
copy div "Traynor2108@gmail.com"
click at [774, 286] on td "T80PCL" at bounding box center [848, 288] width 227 height 37
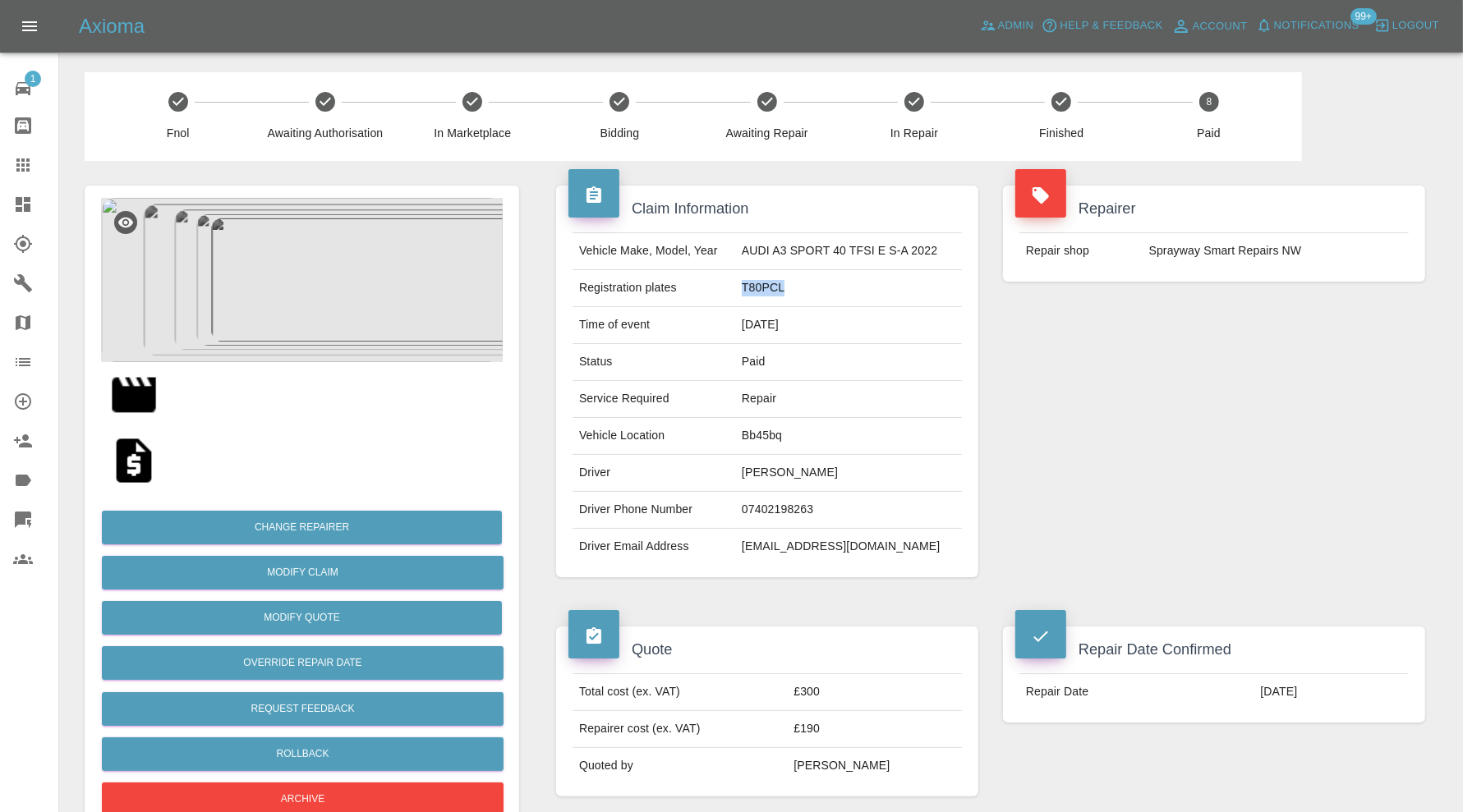
click at [774, 286] on td "T80PCL" at bounding box center [848, 288] width 227 height 37
copy td "T80PCL"
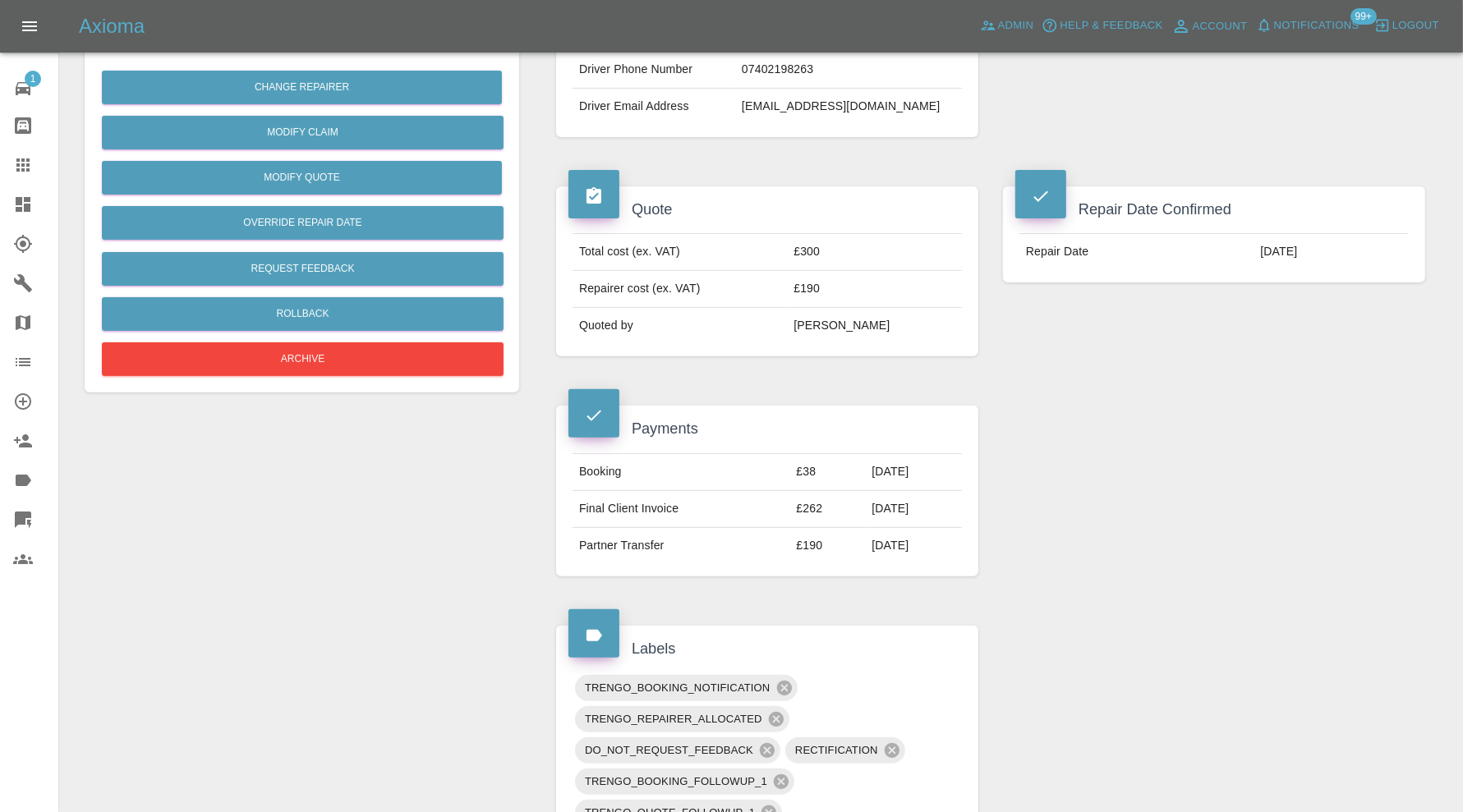
scroll to position [273, 0]
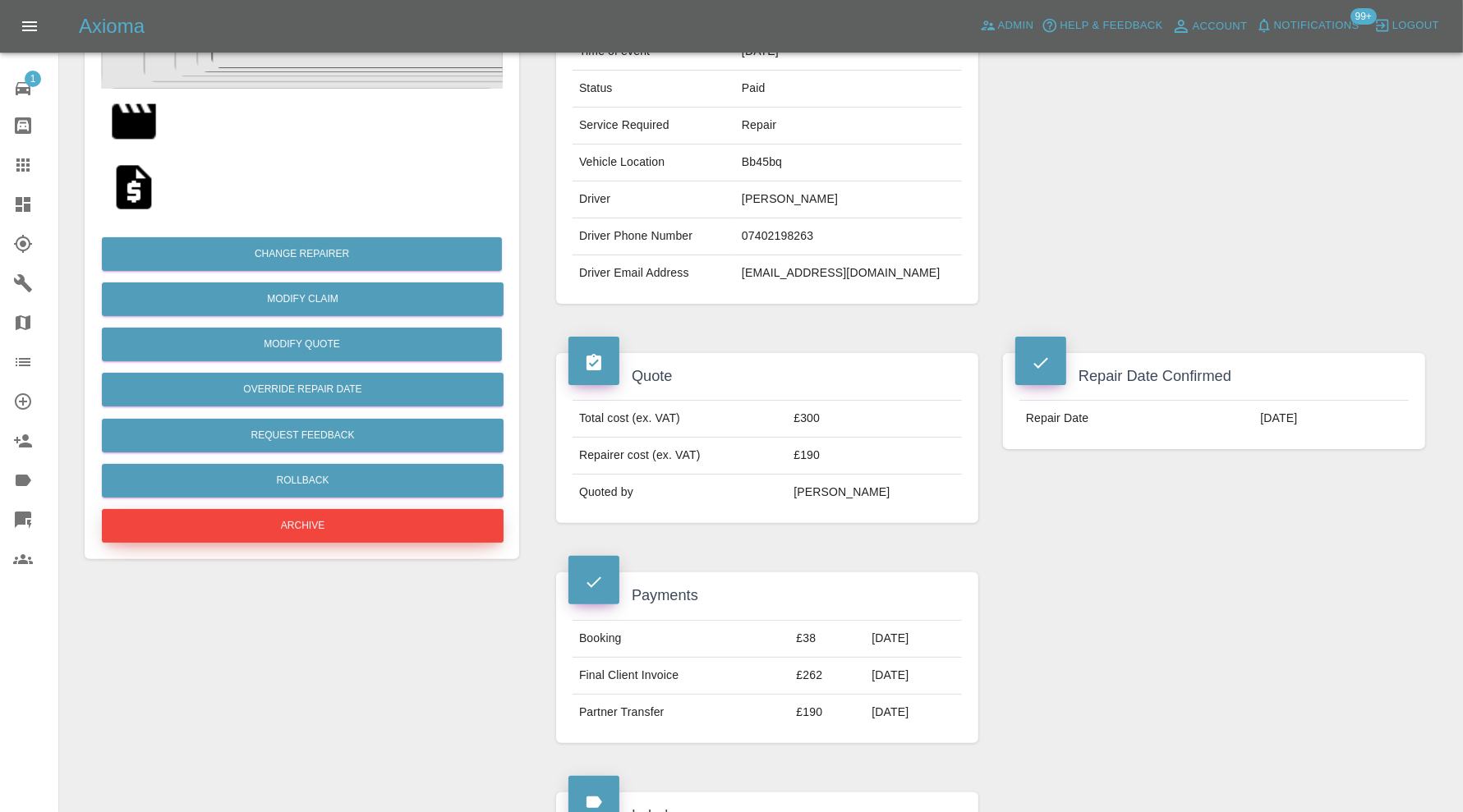
click at [443, 526] on button "Archive" at bounding box center [302, 526] width 401 height 33
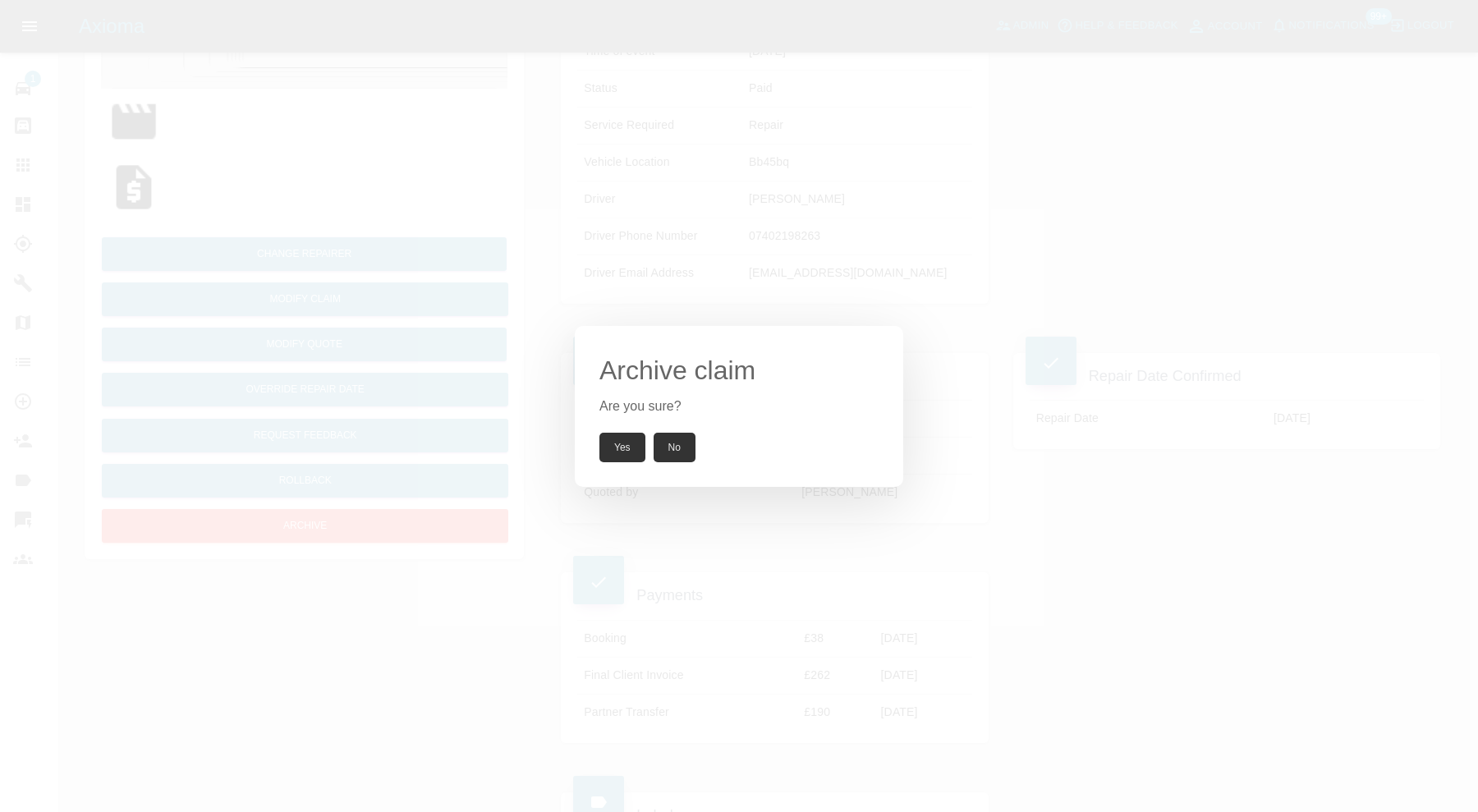
click at [641, 438] on button "Yes" at bounding box center [622, 447] width 46 height 29
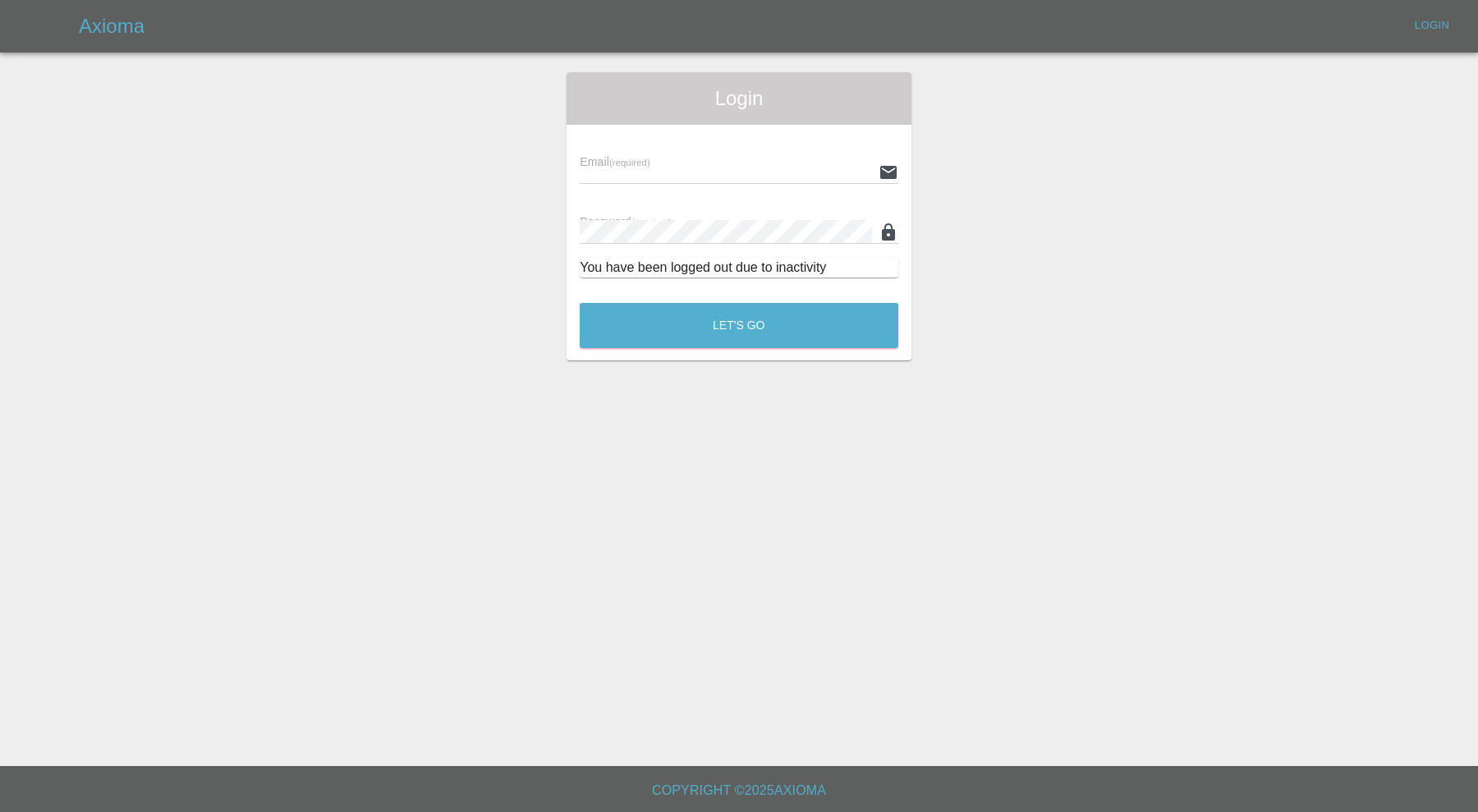
type input "carl.ainsworth@axioma.co.uk"
click at [664, 272] on div "You have been logged out due to inactivity" at bounding box center [739, 268] width 319 height 20
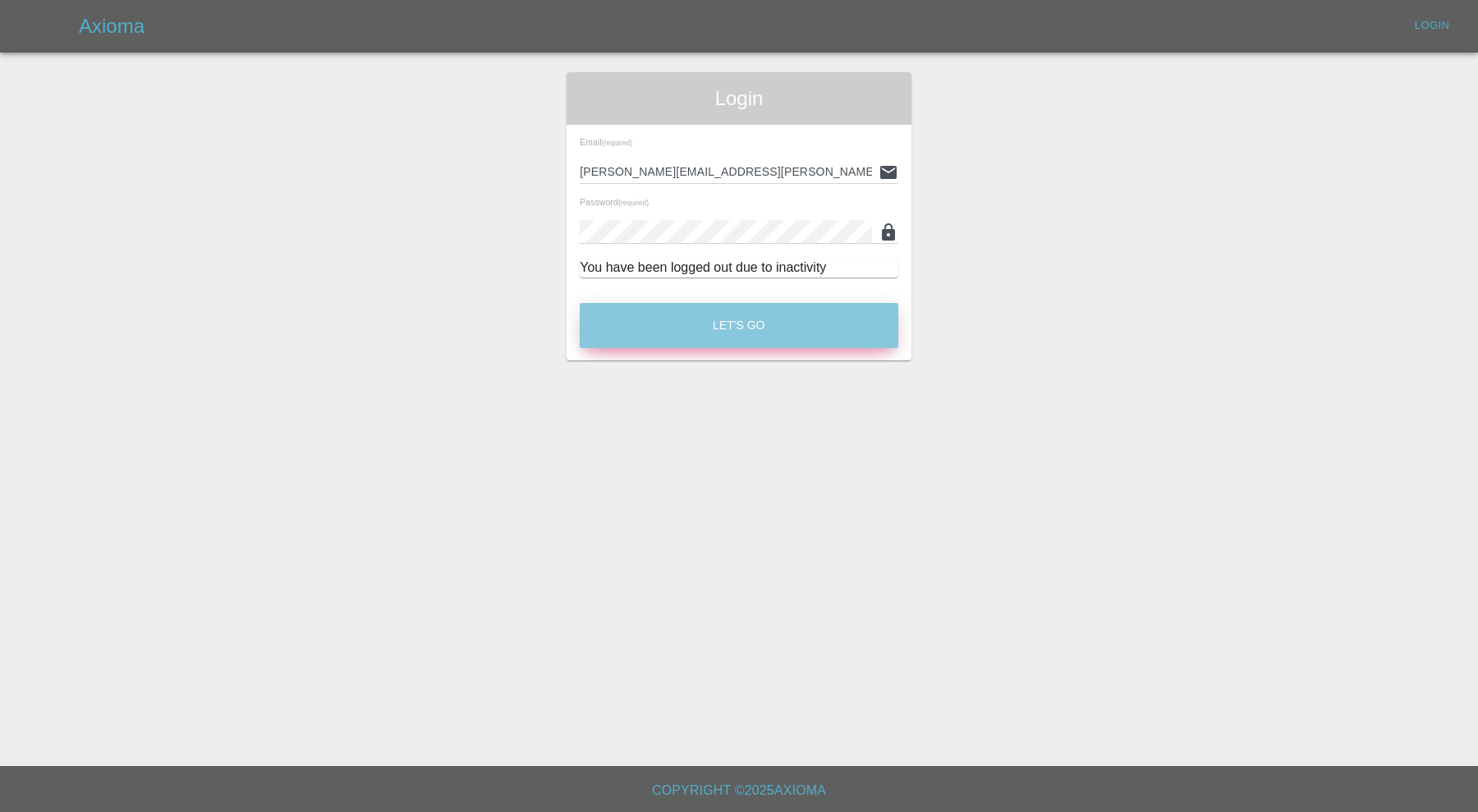
click at [665, 323] on button "Let's Go" at bounding box center [739, 325] width 319 height 46
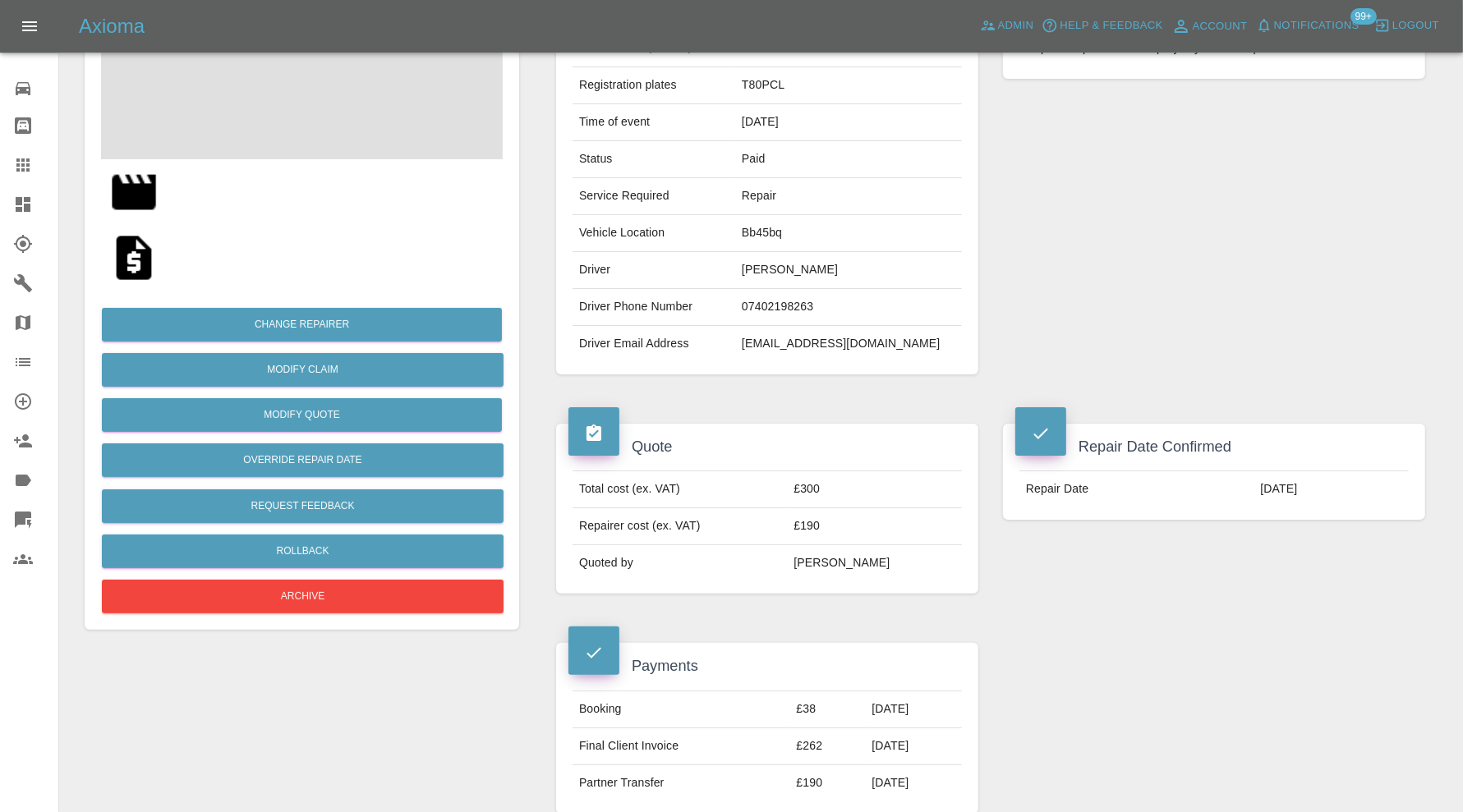
scroll to position [273, 0]
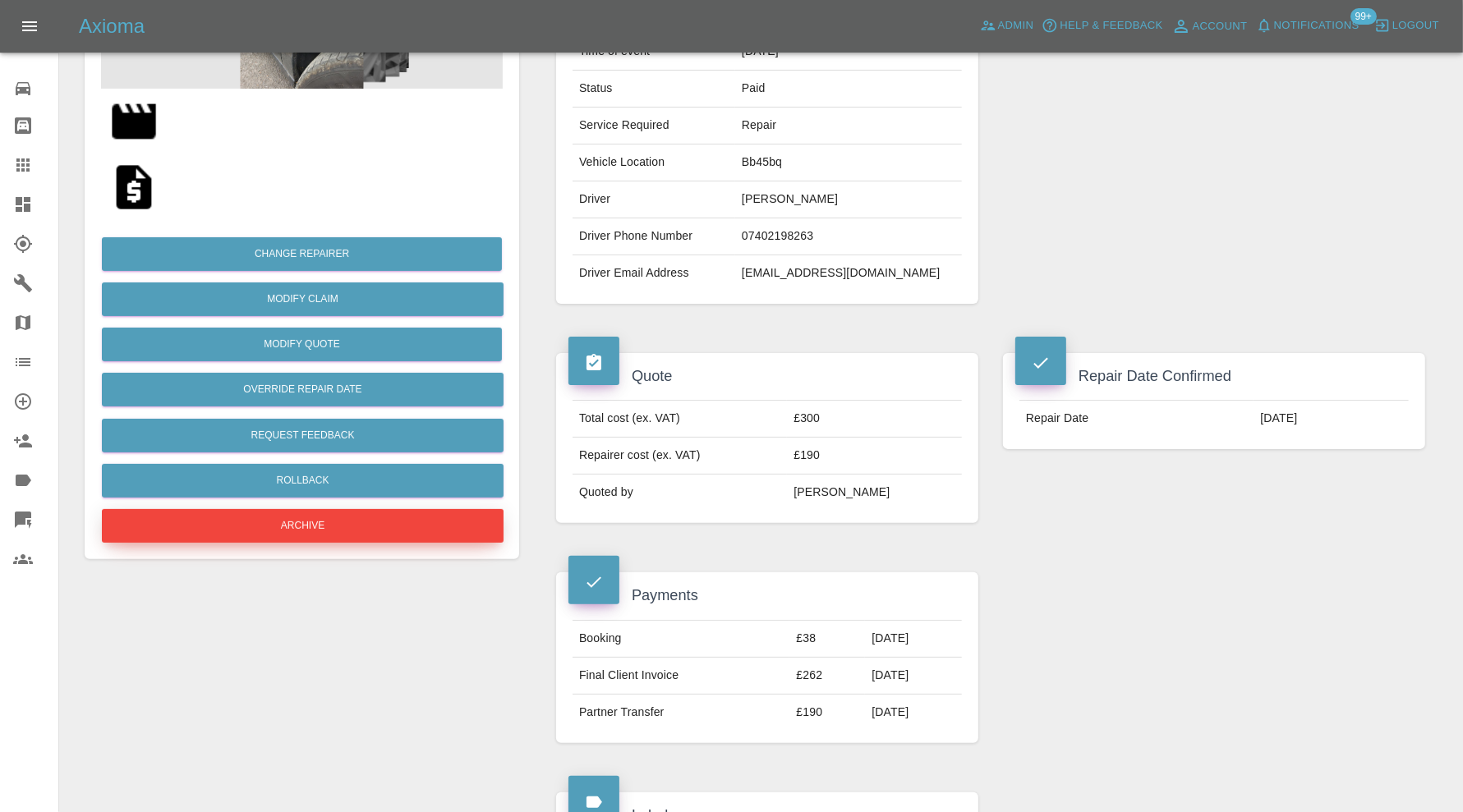
click at [361, 526] on button "Archive" at bounding box center [302, 526] width 401 height 33
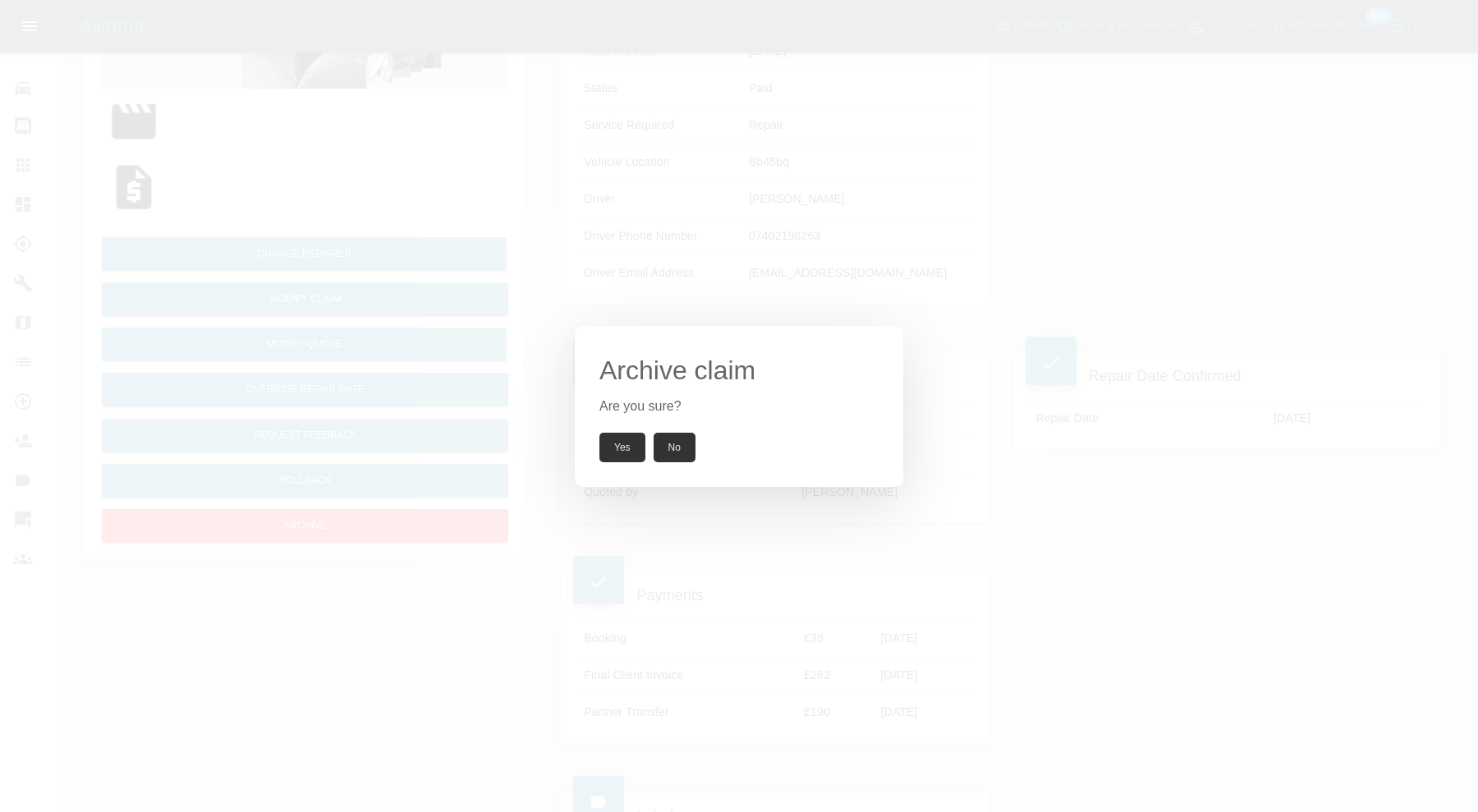
click at [615, 441] on button "Yes" at bounding box center [622, 447] width 46 height 29
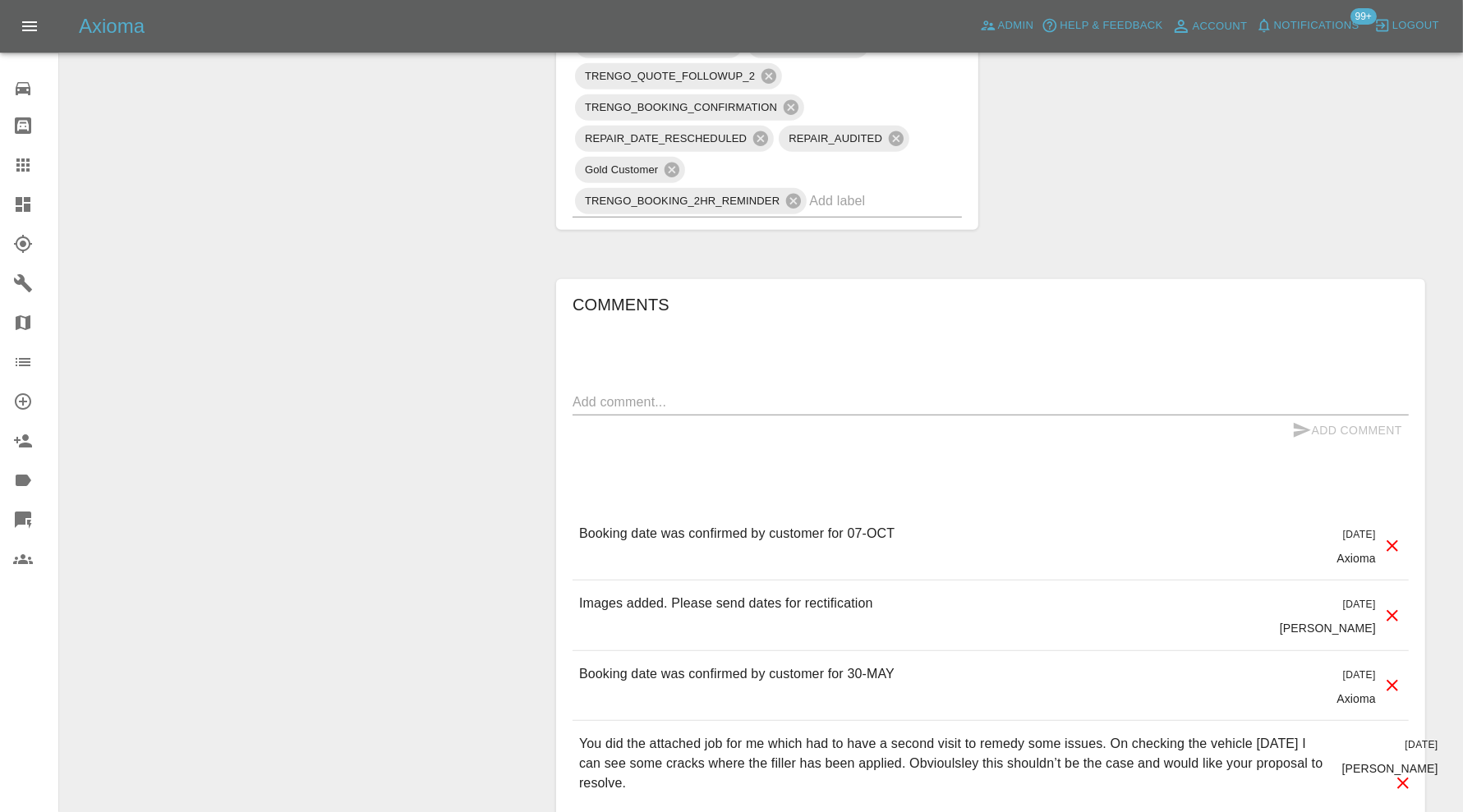
scroll to position [1231, 0]
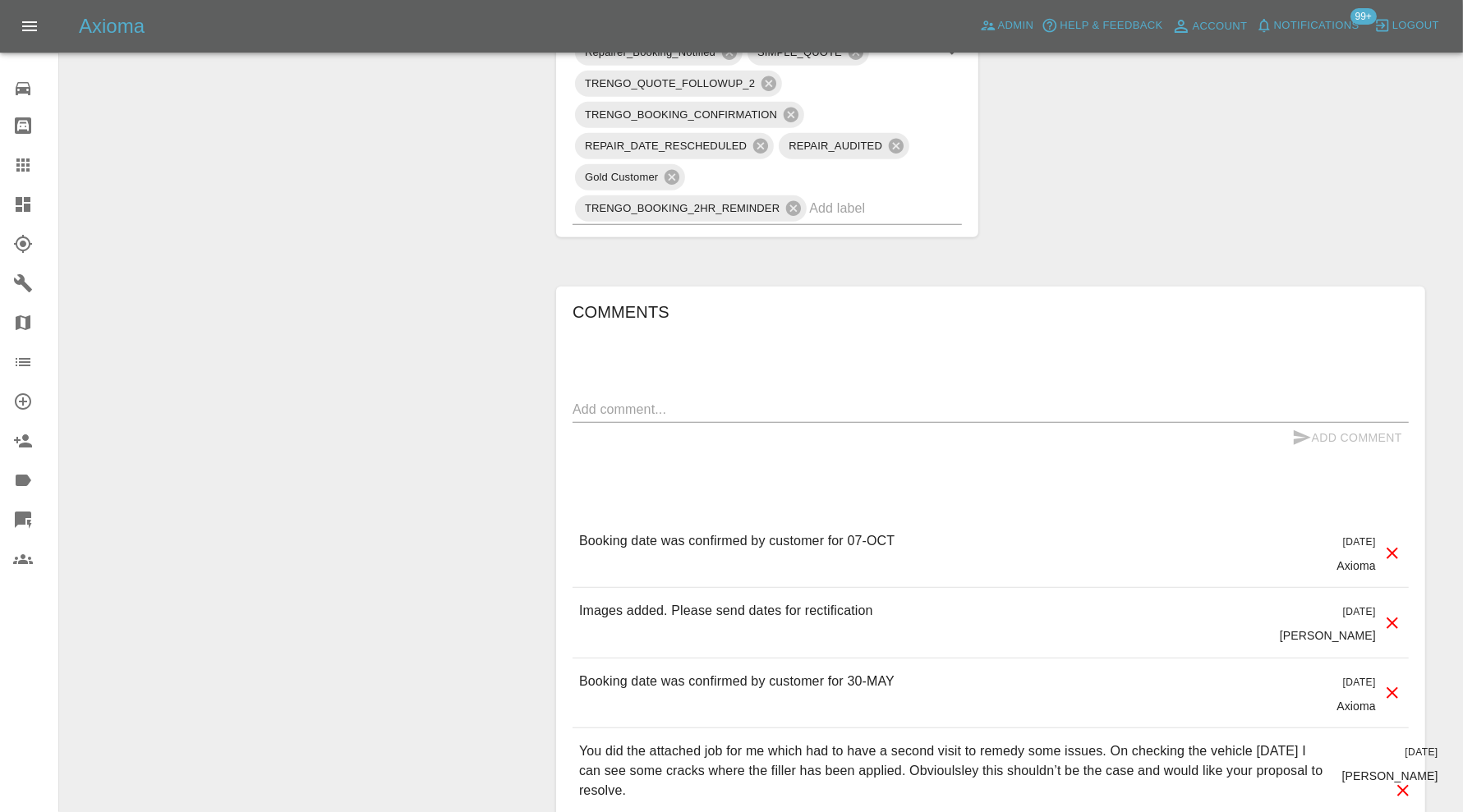
click at [767, 415] on div "x" at bounding box center [990, 410] width 836 height 27
type textarea "refunded"
click at [1372, 430] on button "Add Comment" at bounding box center [1347, 438] width 123 height 30
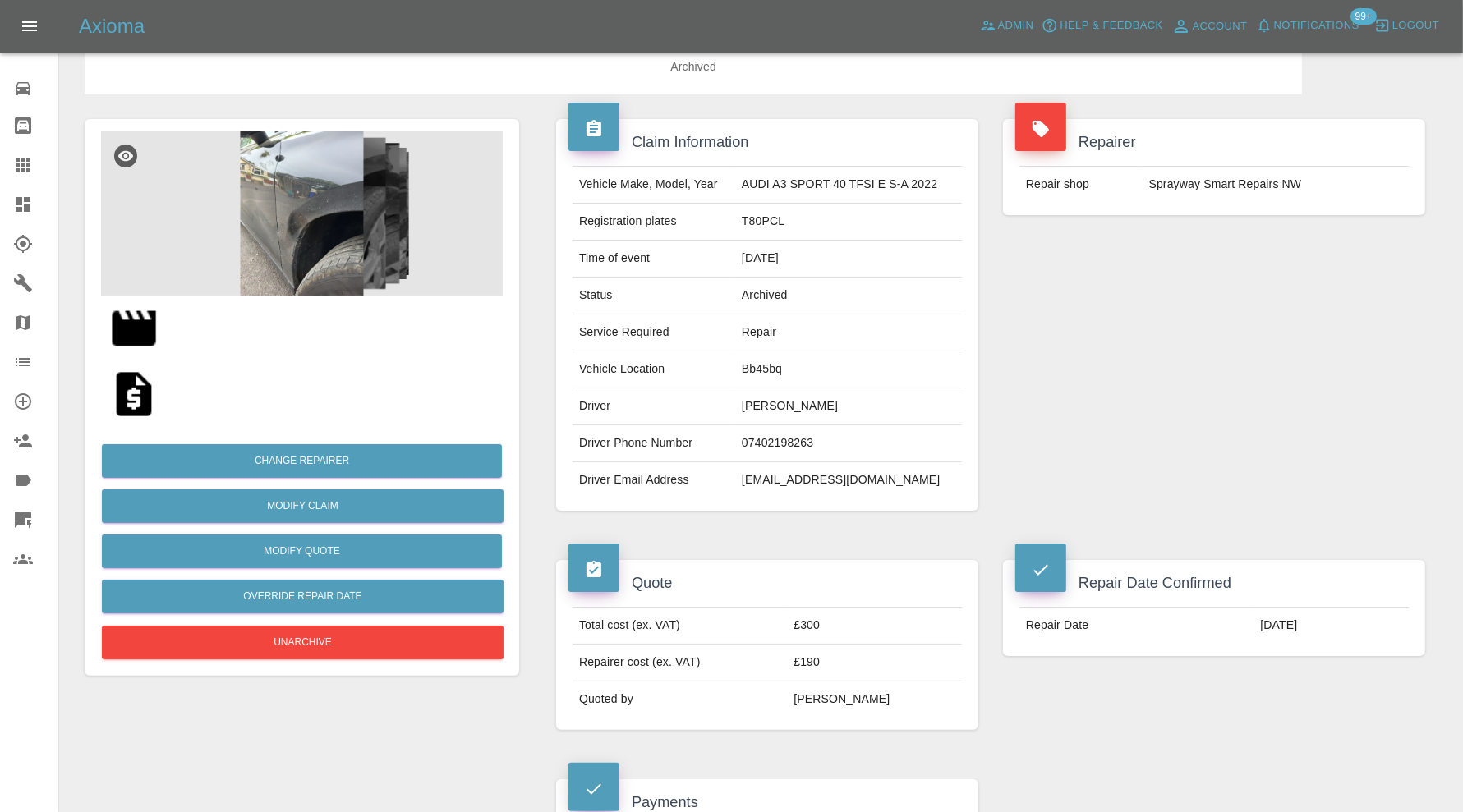
scroll to position [0, 0]
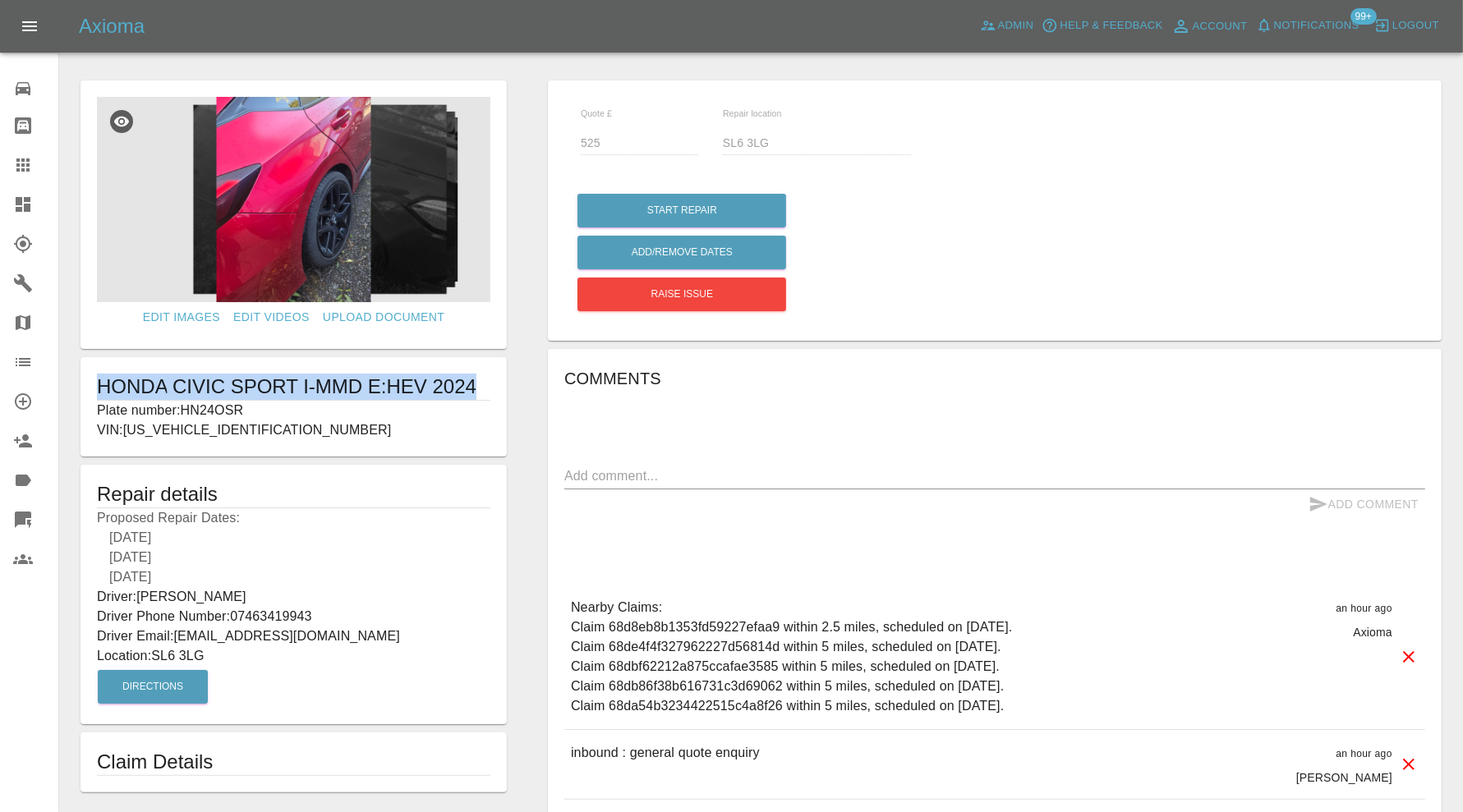
drag, startPoint x: 474, startPoint y: 382, endPoint x: 100, endPoint y: 378, distance: 374.0
click at [100, 378] on h1 "HONDA CIVIC SPORT I-MMD E:HEV 2024" at bounding box center [293, 387] width 394 height 27
copy h1 "HONDA CIVIC SPORT I-MMD E:HEV 2024"
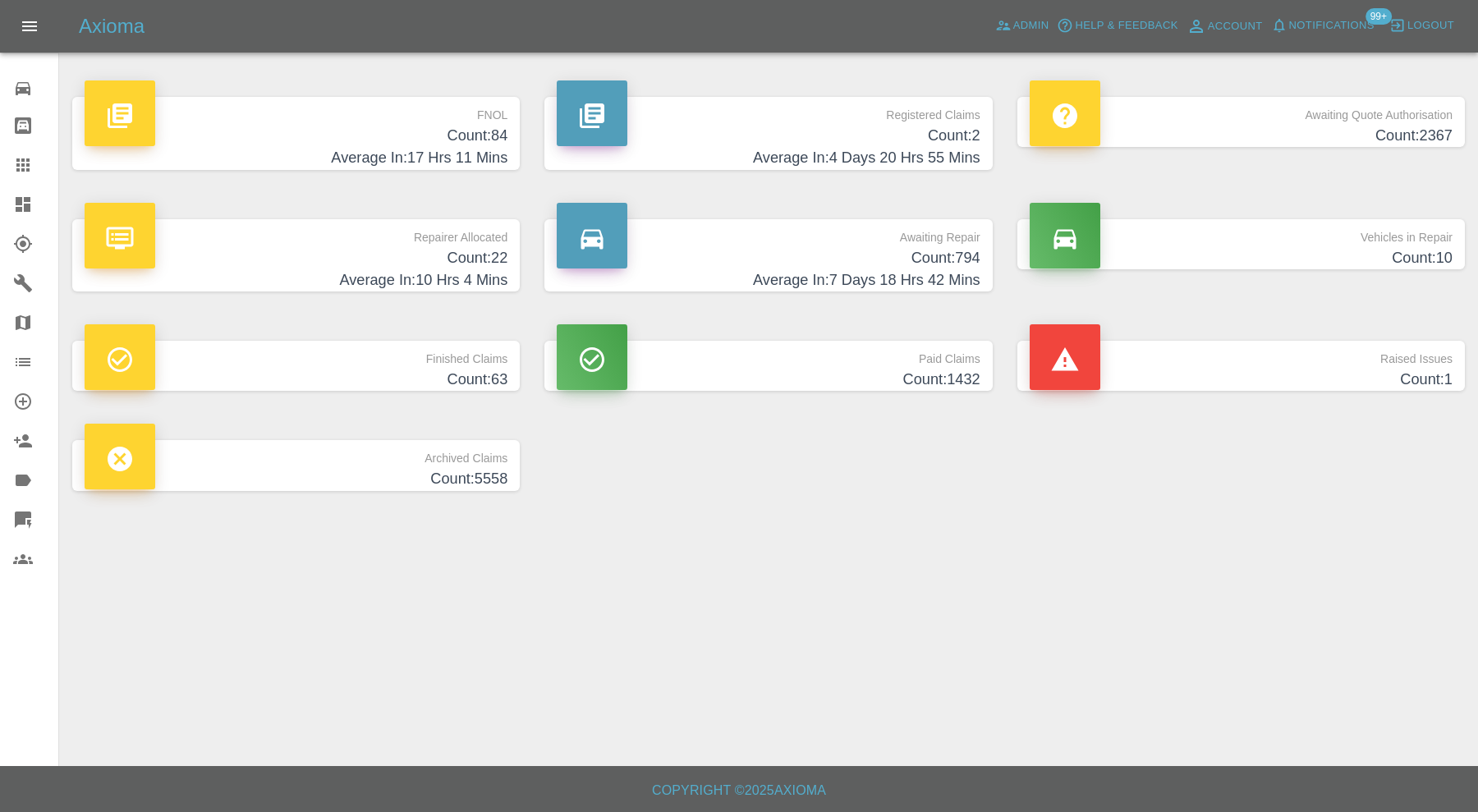
click at [1286, 370] on h4 "Count: 1" at bounding box center [1241, 379] width 423 height 22
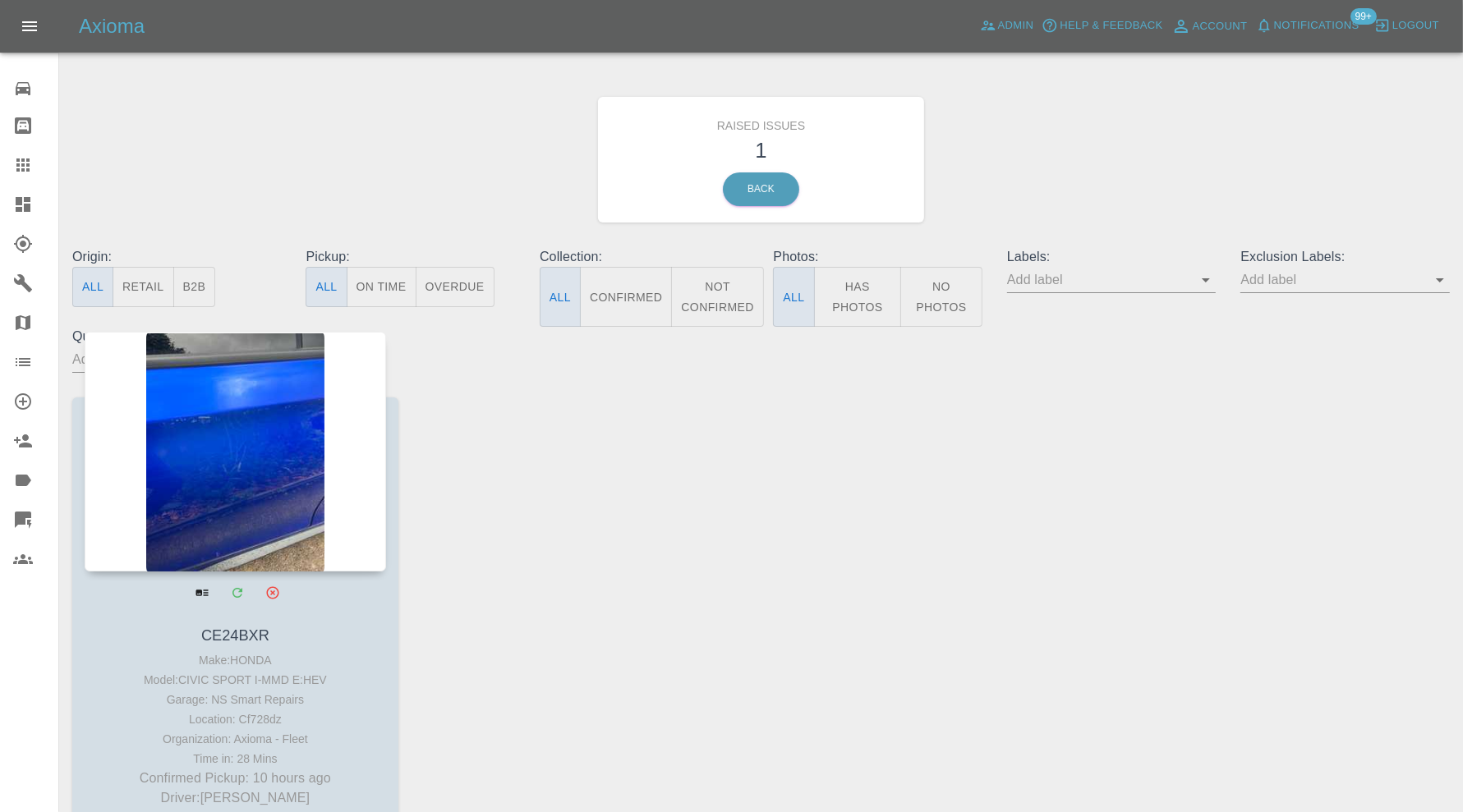
click at [202, 462] on div at bounding box center [235, 452] width 302 height 240
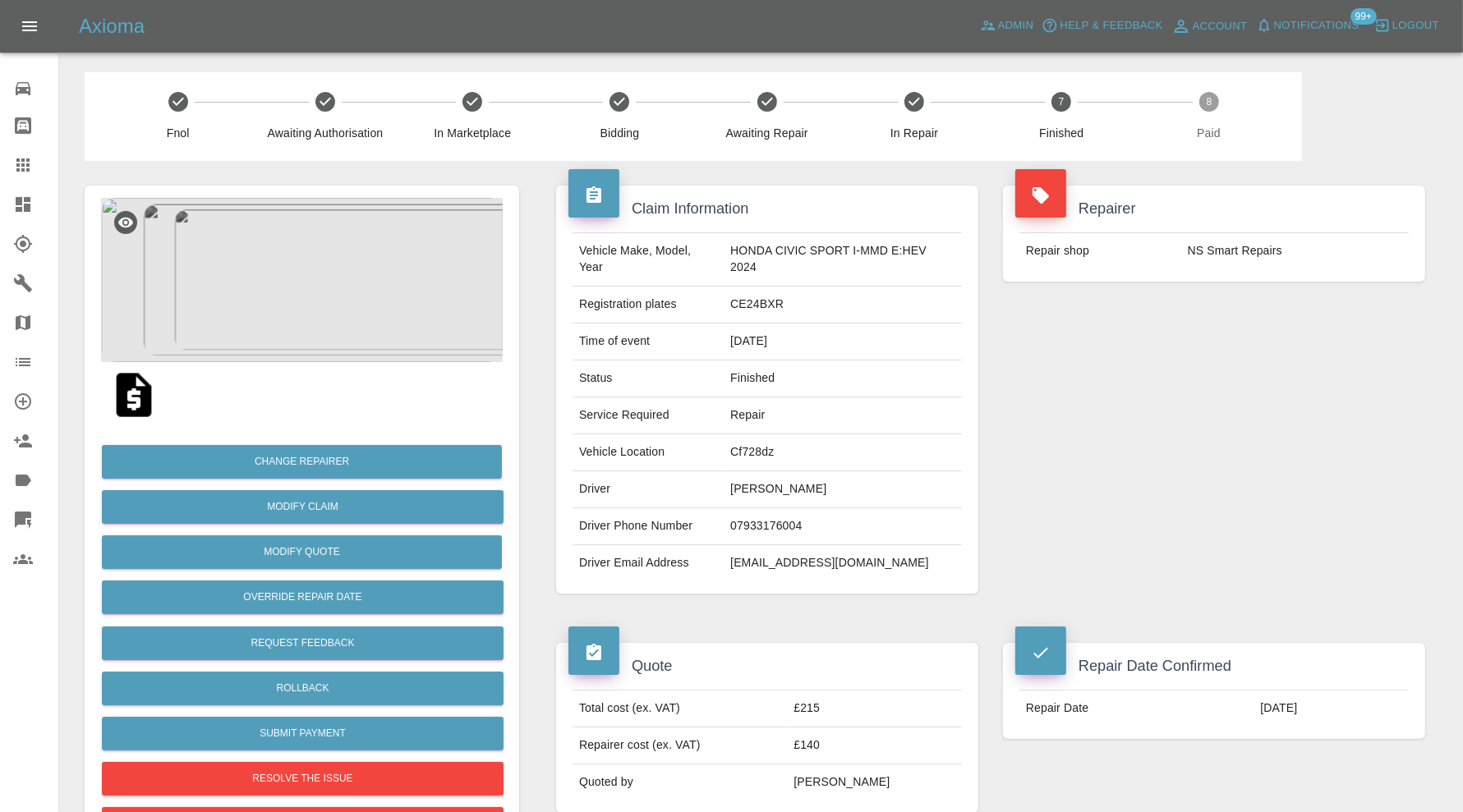
click at [772, 303] on td "CE24BXR" at bounding box center [843, 304] width 238 height 37
copy td "CE24BXR"
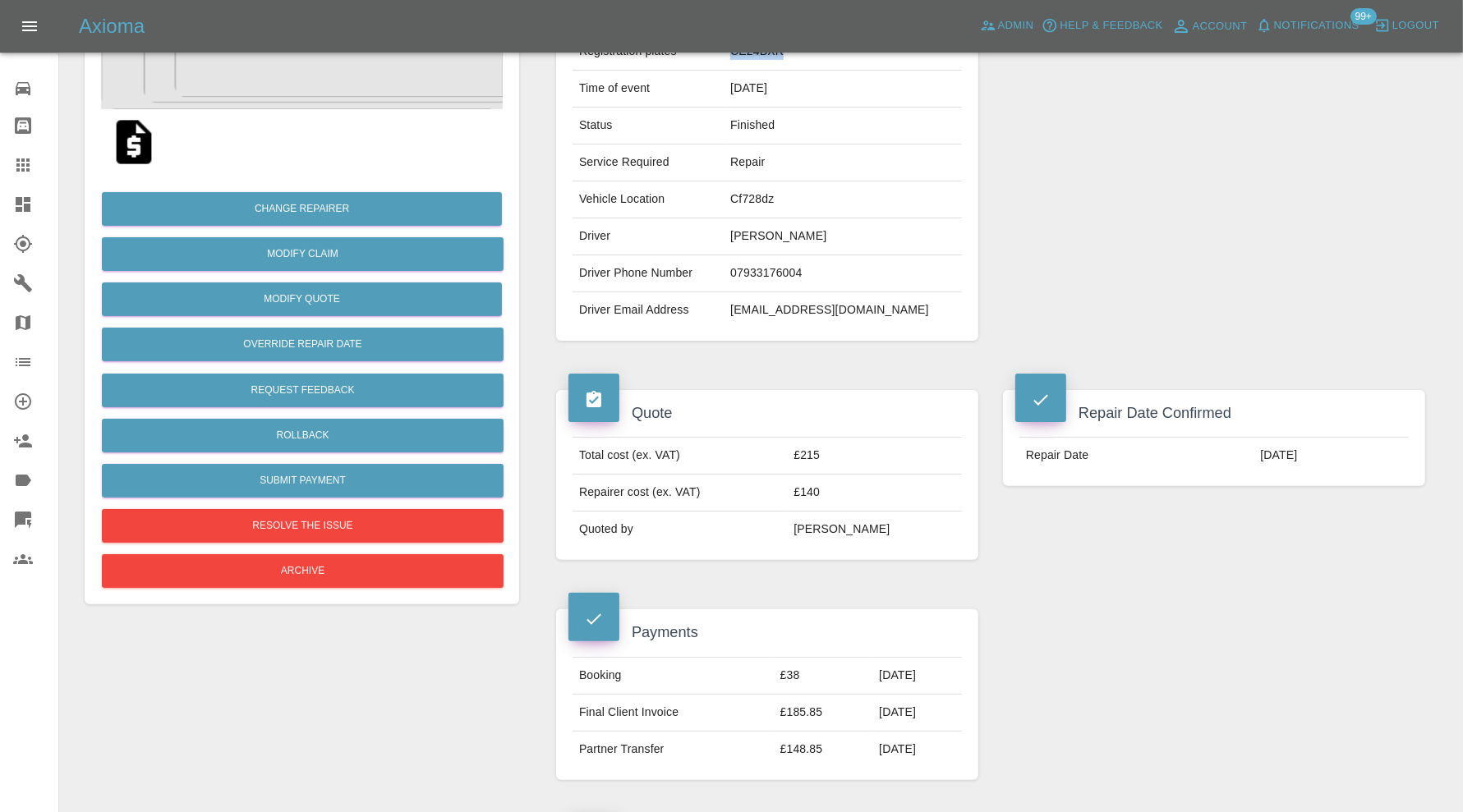
scroll to position [137, 0]
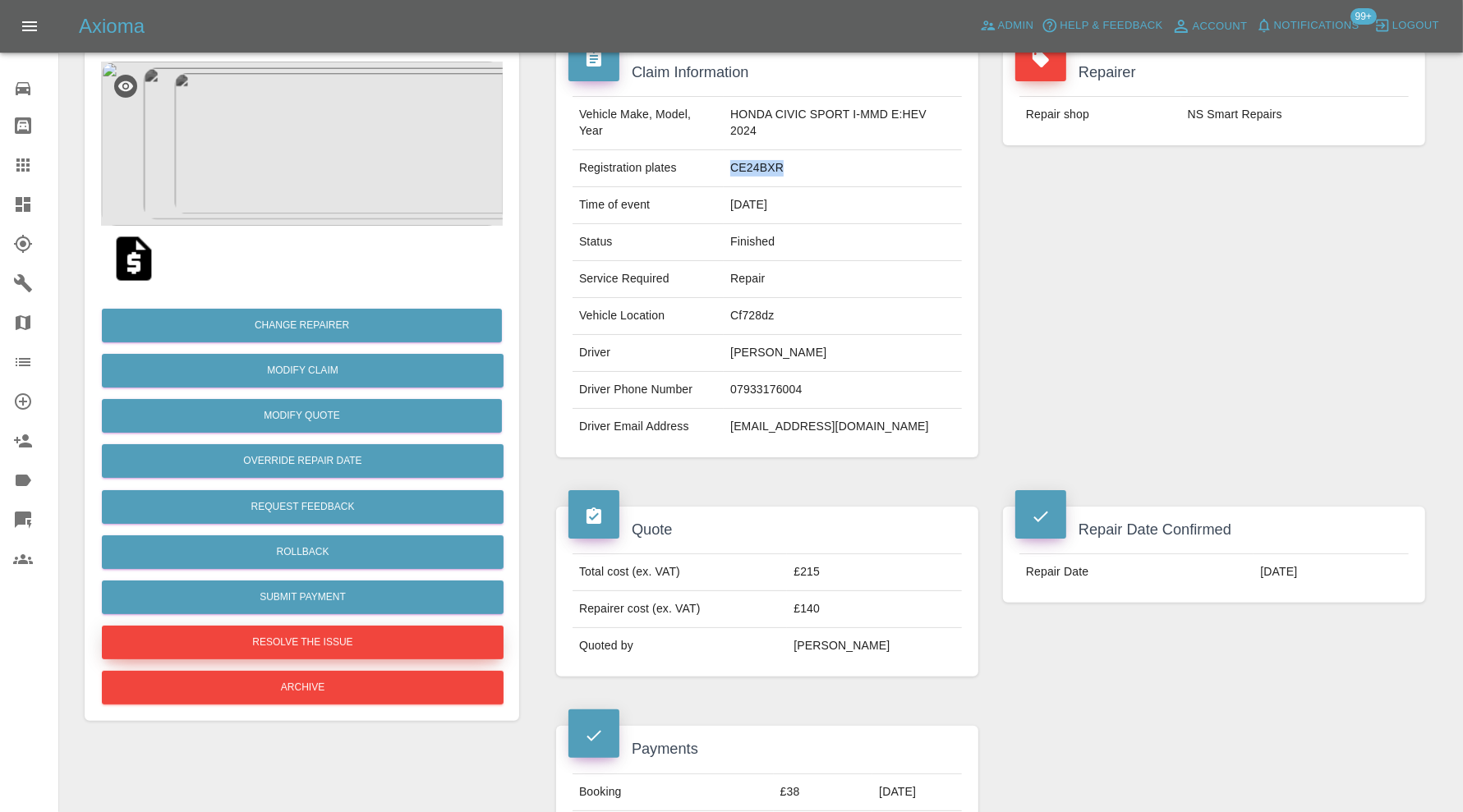
click at [418, 642] on button "Resolve the issue" at bounding box center [302, 642] width 401 height 33
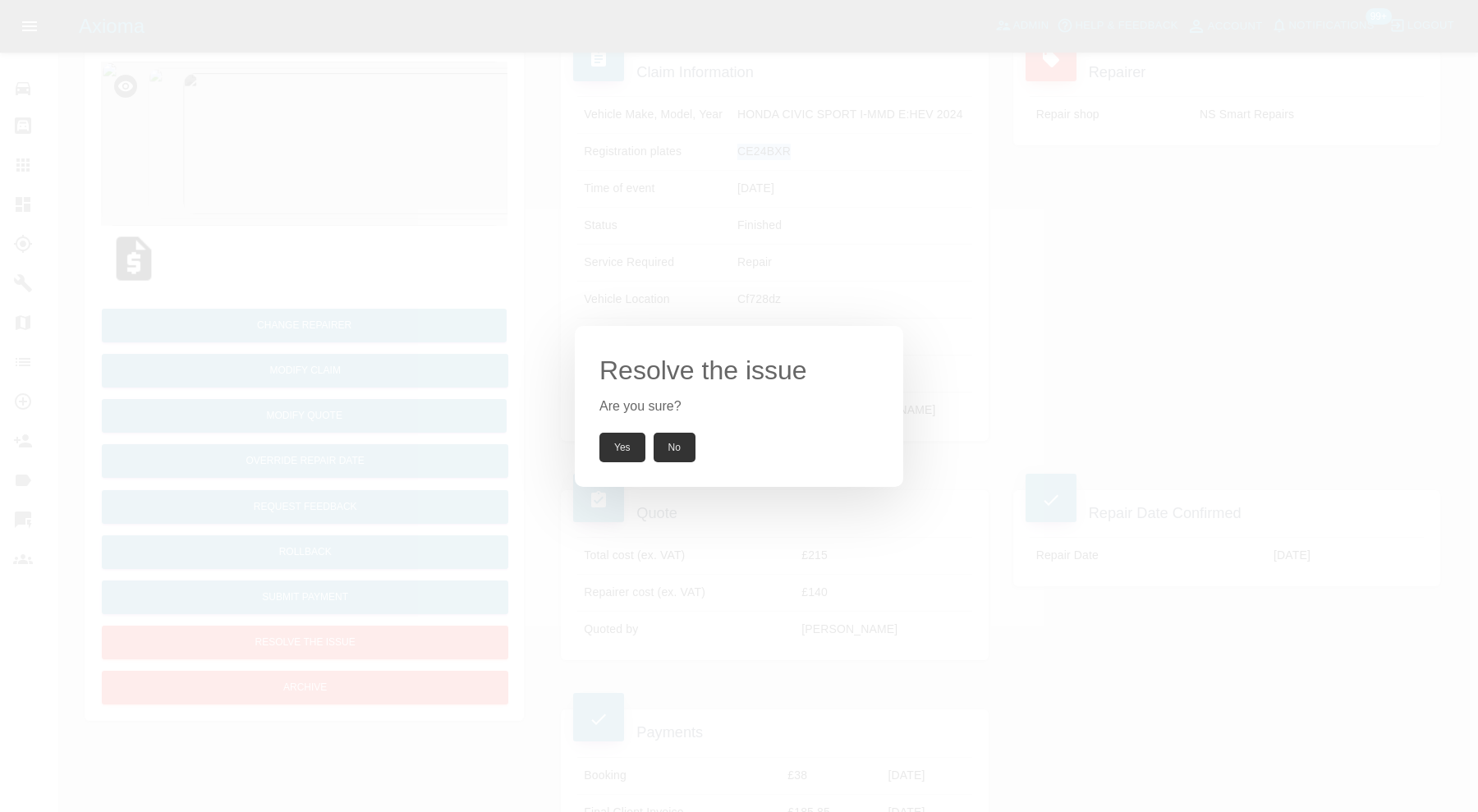
click at [619, 444] on button "Yes" at bounding box center [622, 447] width 46 height 29
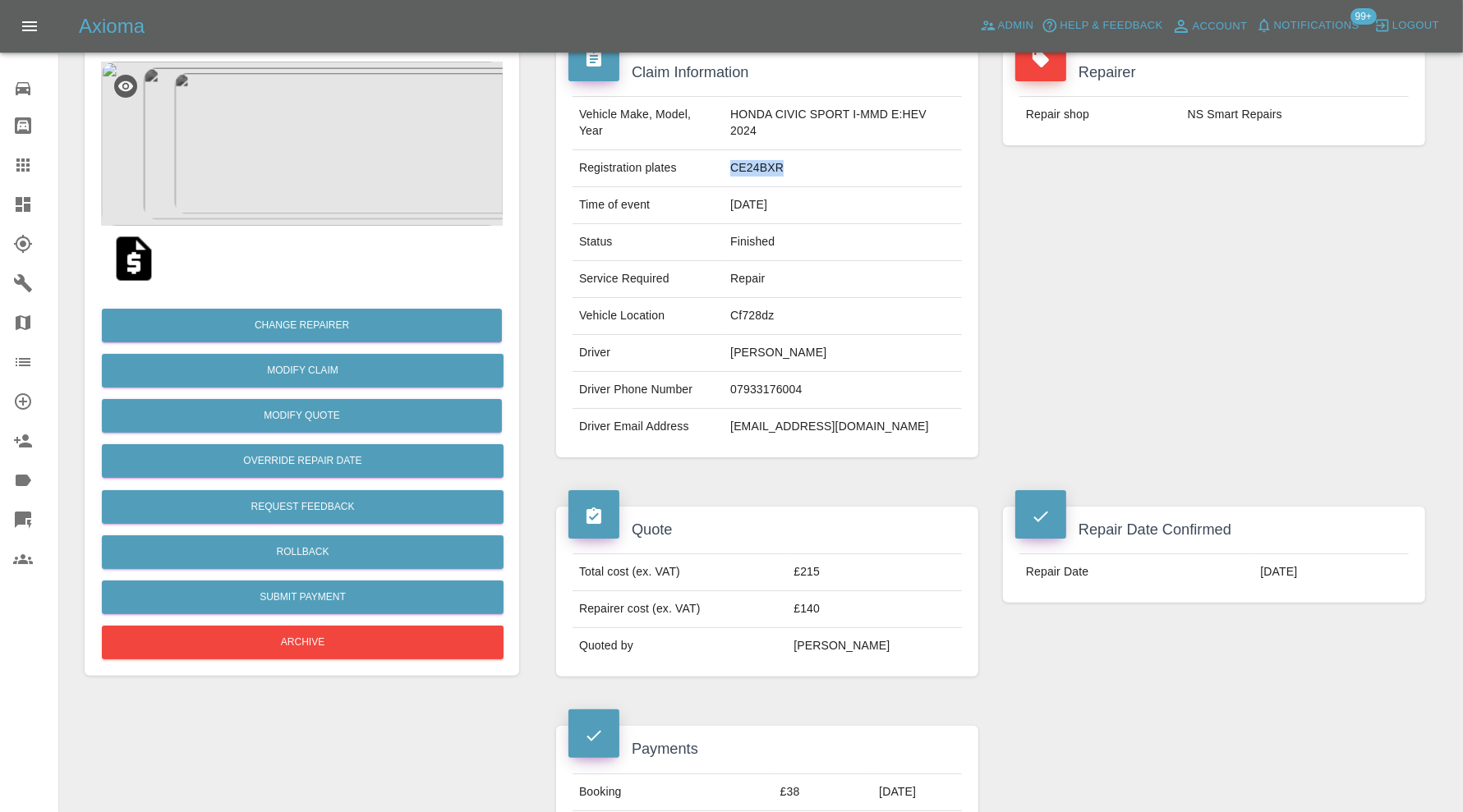
copy td "CE24BXR"
click at [26, 244] on icon at bounding box center [23, 244] width 20 height 20
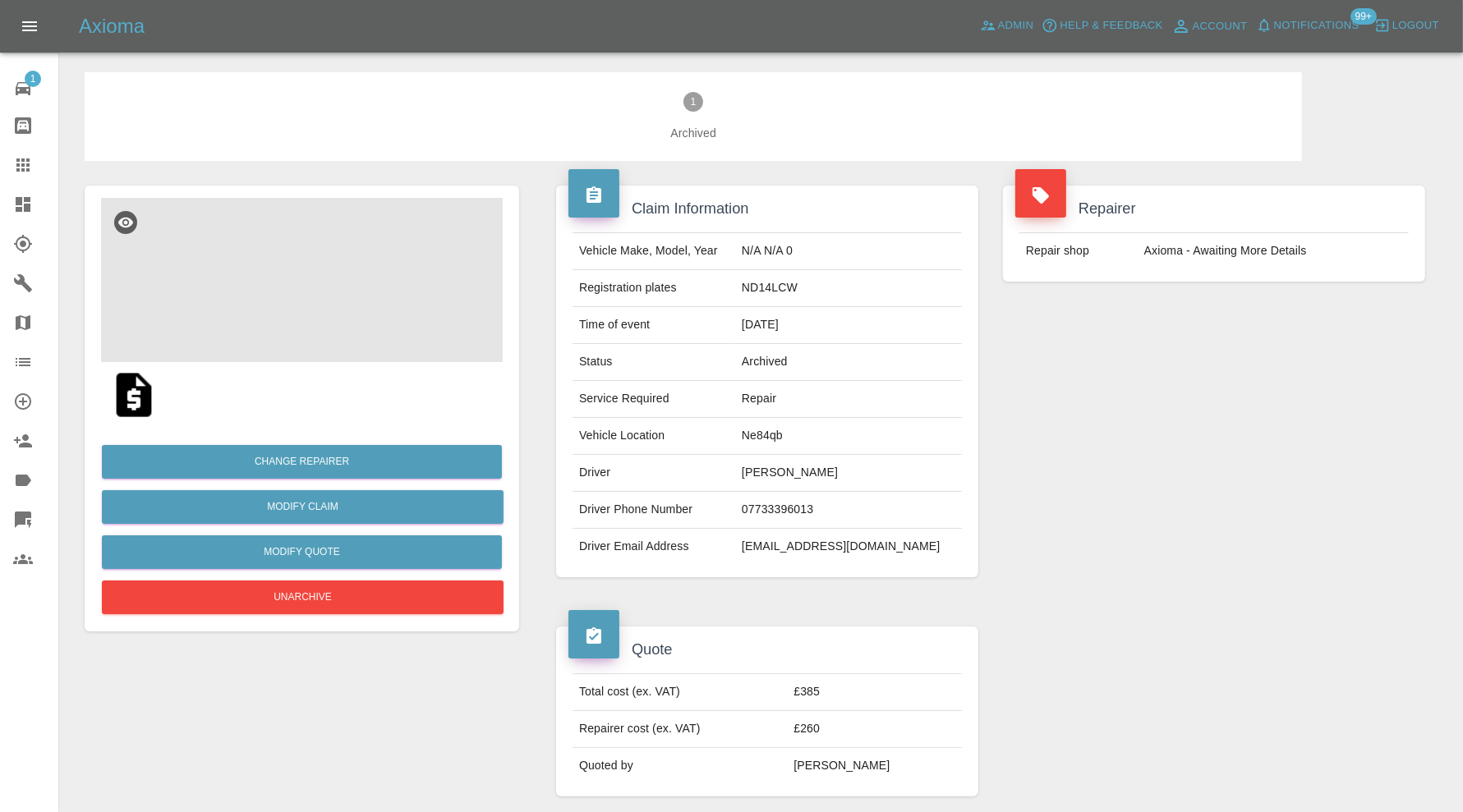
click at [306, 290] on img at bounding box center [301, 280] width 401 height 164
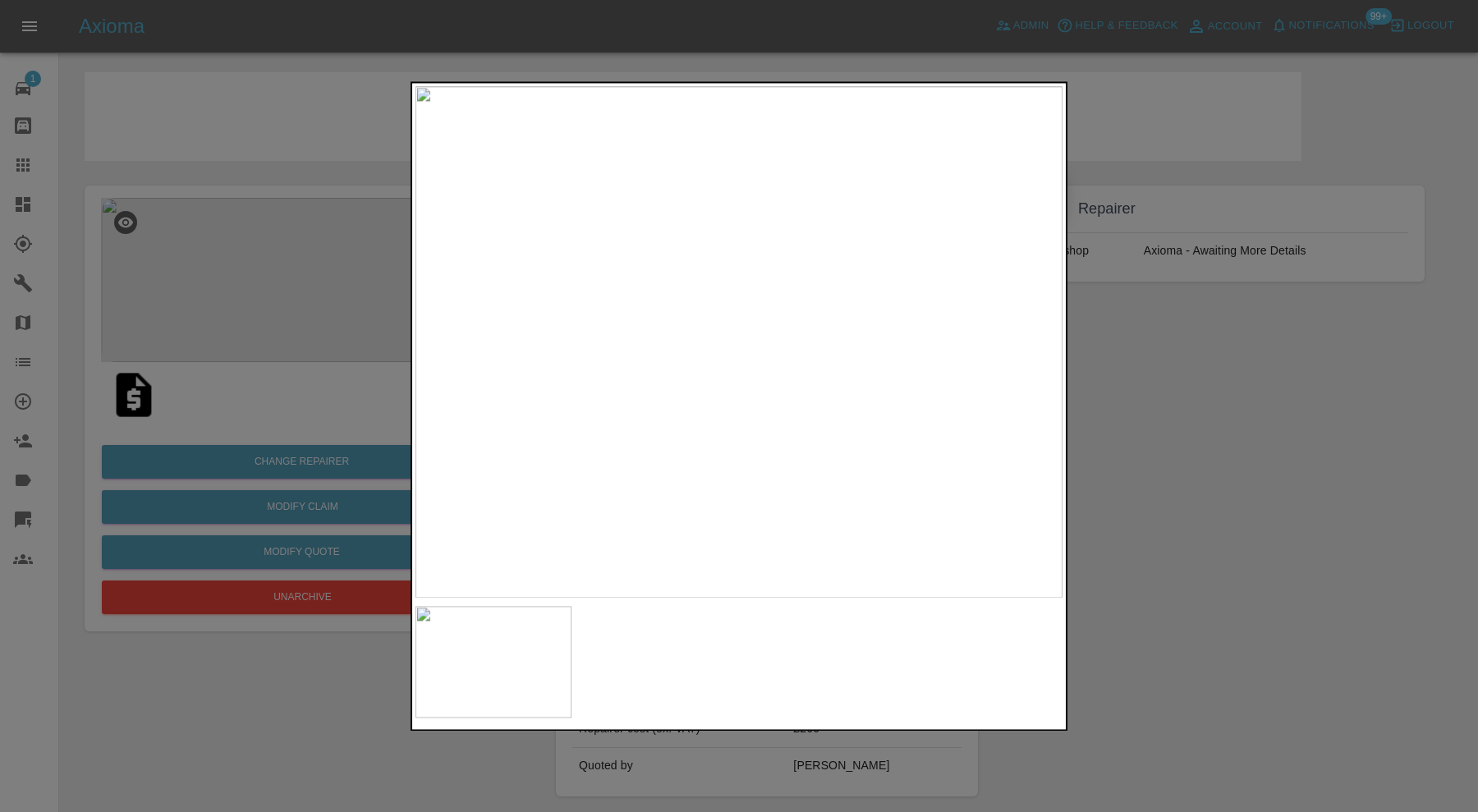
click at [1152, 408] on div at bounding box center [739, 406] width 1478 height 812
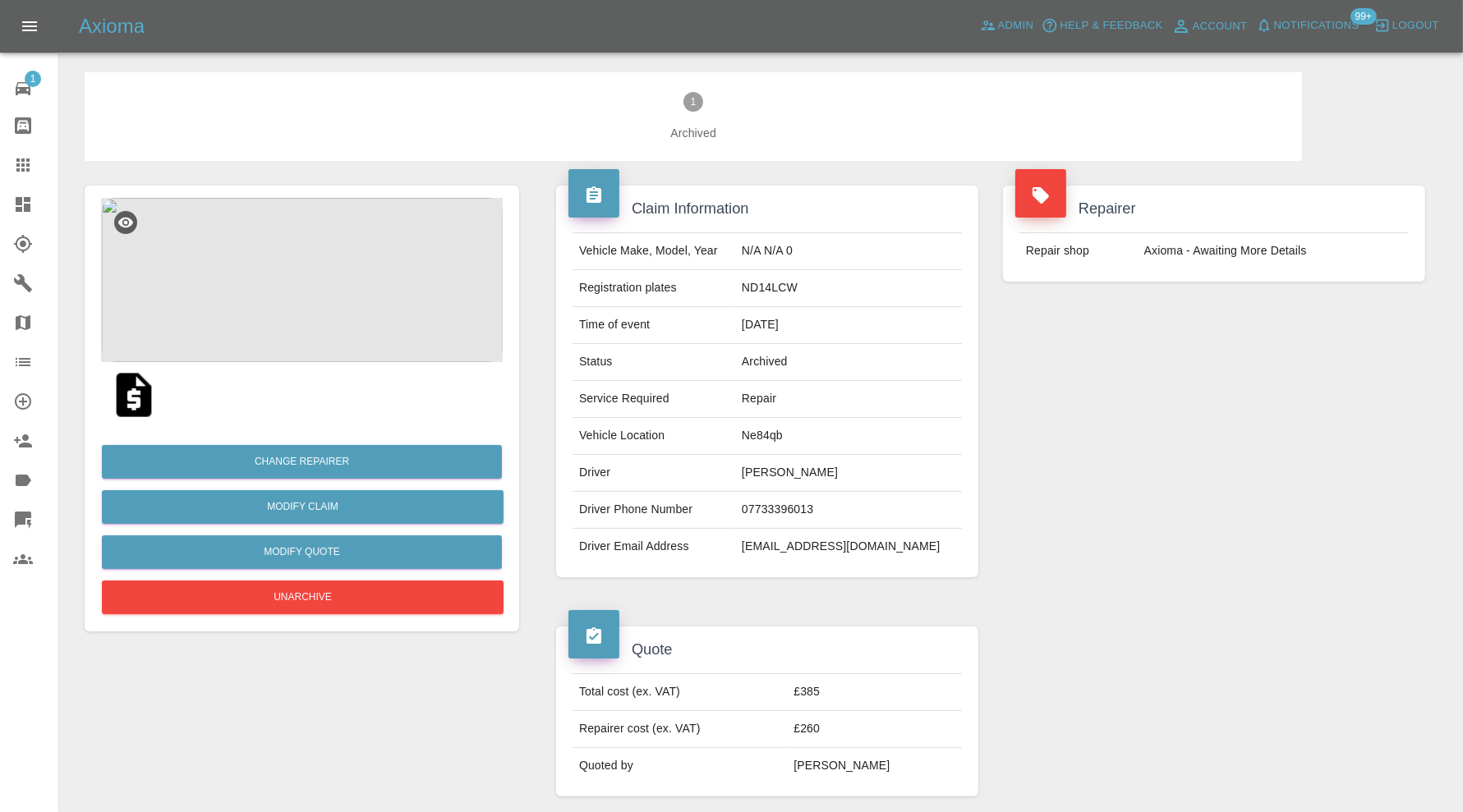
click at [298, 283] on img at bounding box center [301, 280] width 401 height 164
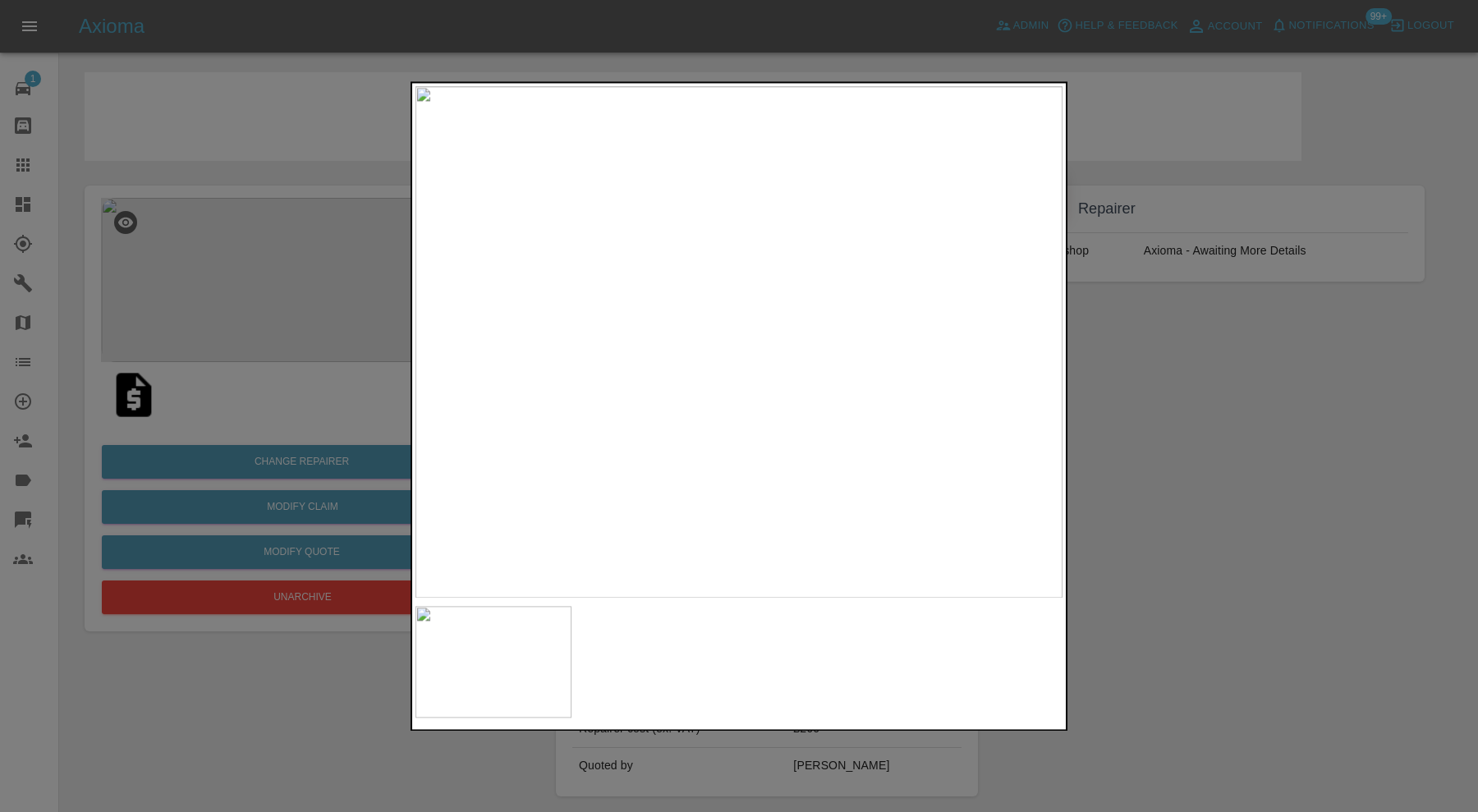
click at [1171, 394] on div at bounding box center [739, 406] width 1478 height 812
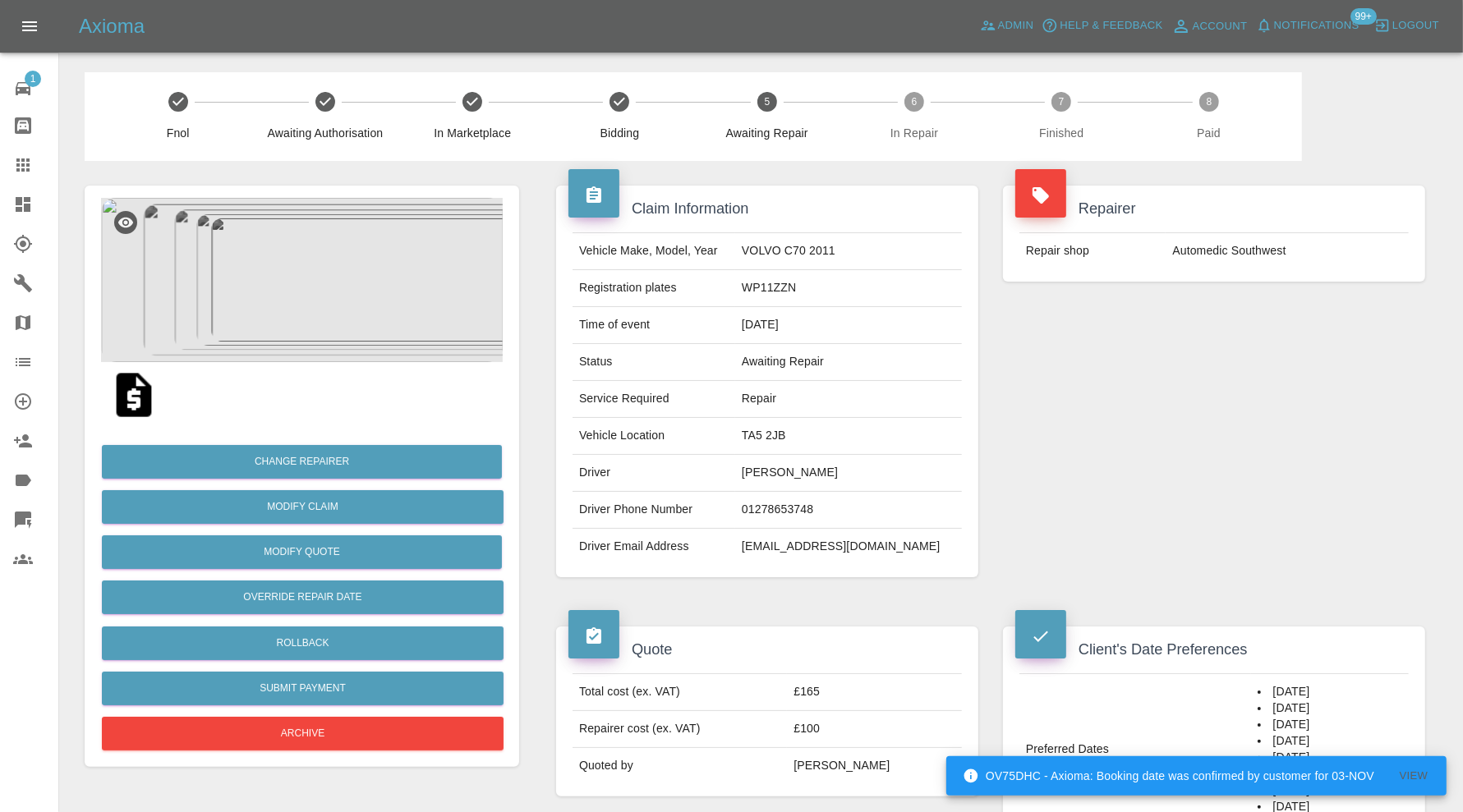
click at [427, 292] on img at bounding box center [301, 280] width 401 height 164
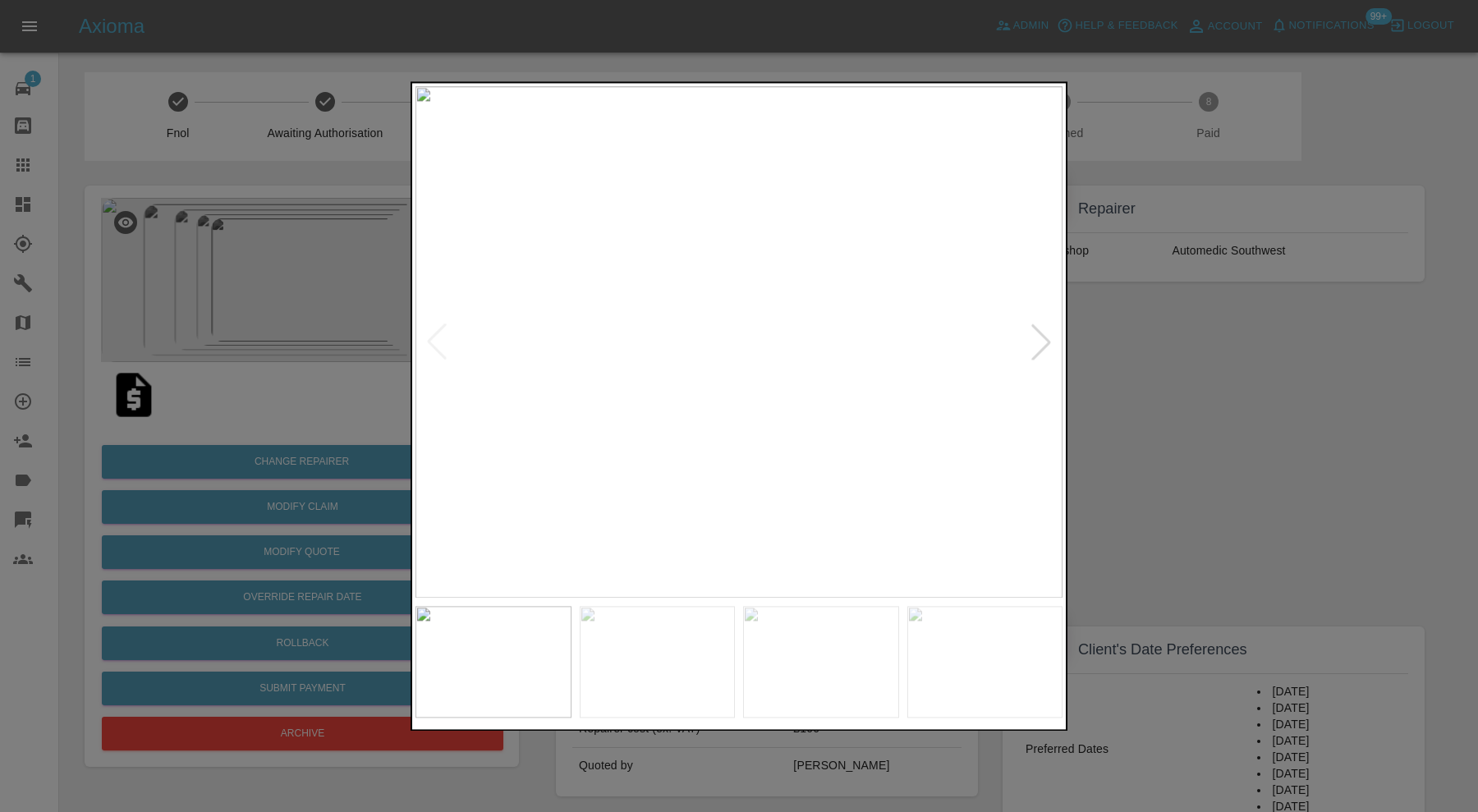
click at [1036, 341] on div at bounding box center [1042, 342] width 36 height 36
click at [1042, 345] on div at bounding box center [1042, 342] width 36 height 36
click at [1043, 343] on div at bounding box center [1042, 342] width 36 height 36
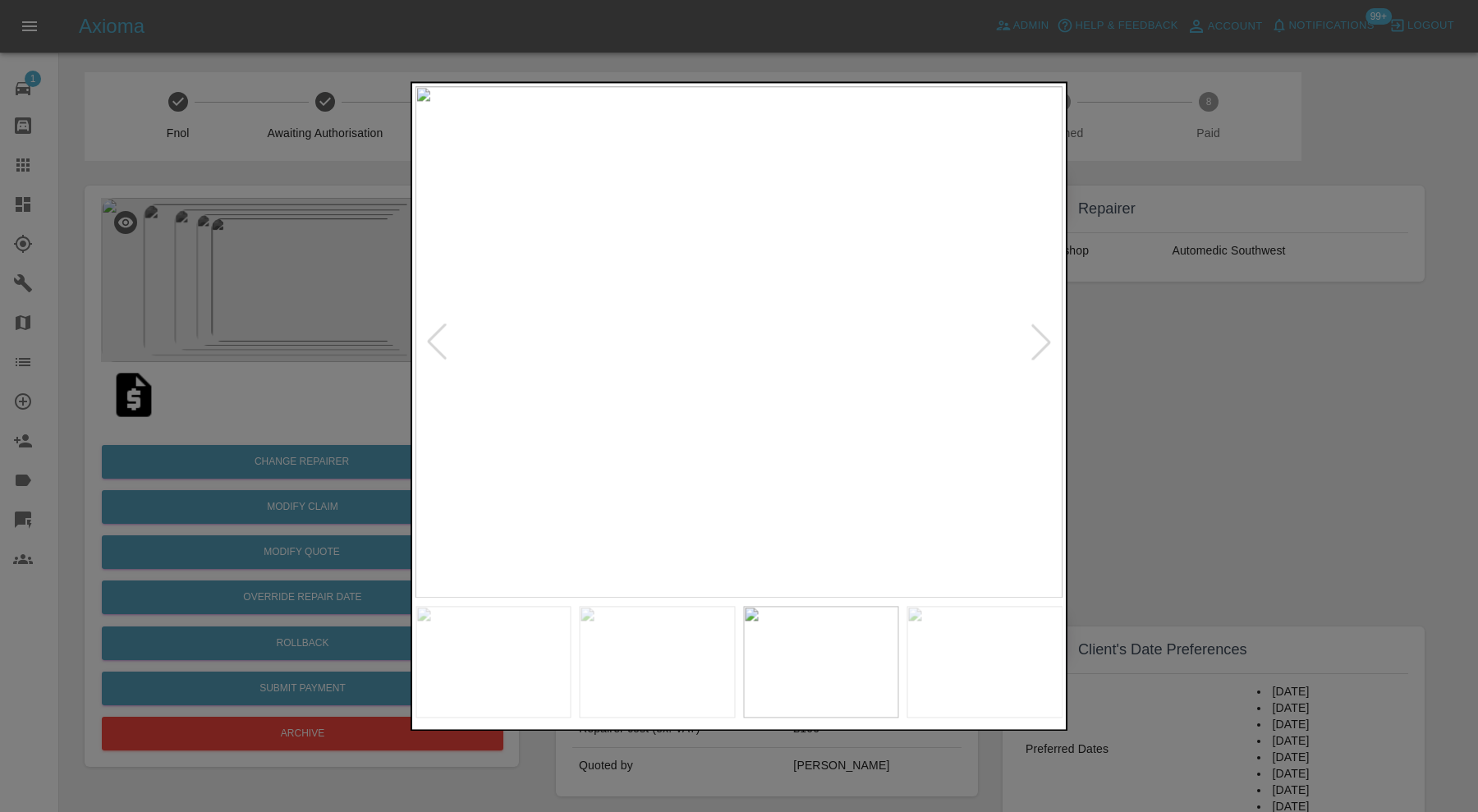
click at [1043, 343] on div at bounding box center [1042, 342] width 36 height 36
click at [1043, 343] on img at bounding box center [739, 341] width 647 height 511
click at [1158, 351] on div at bounding box center [739, 406] width 1478 height 812
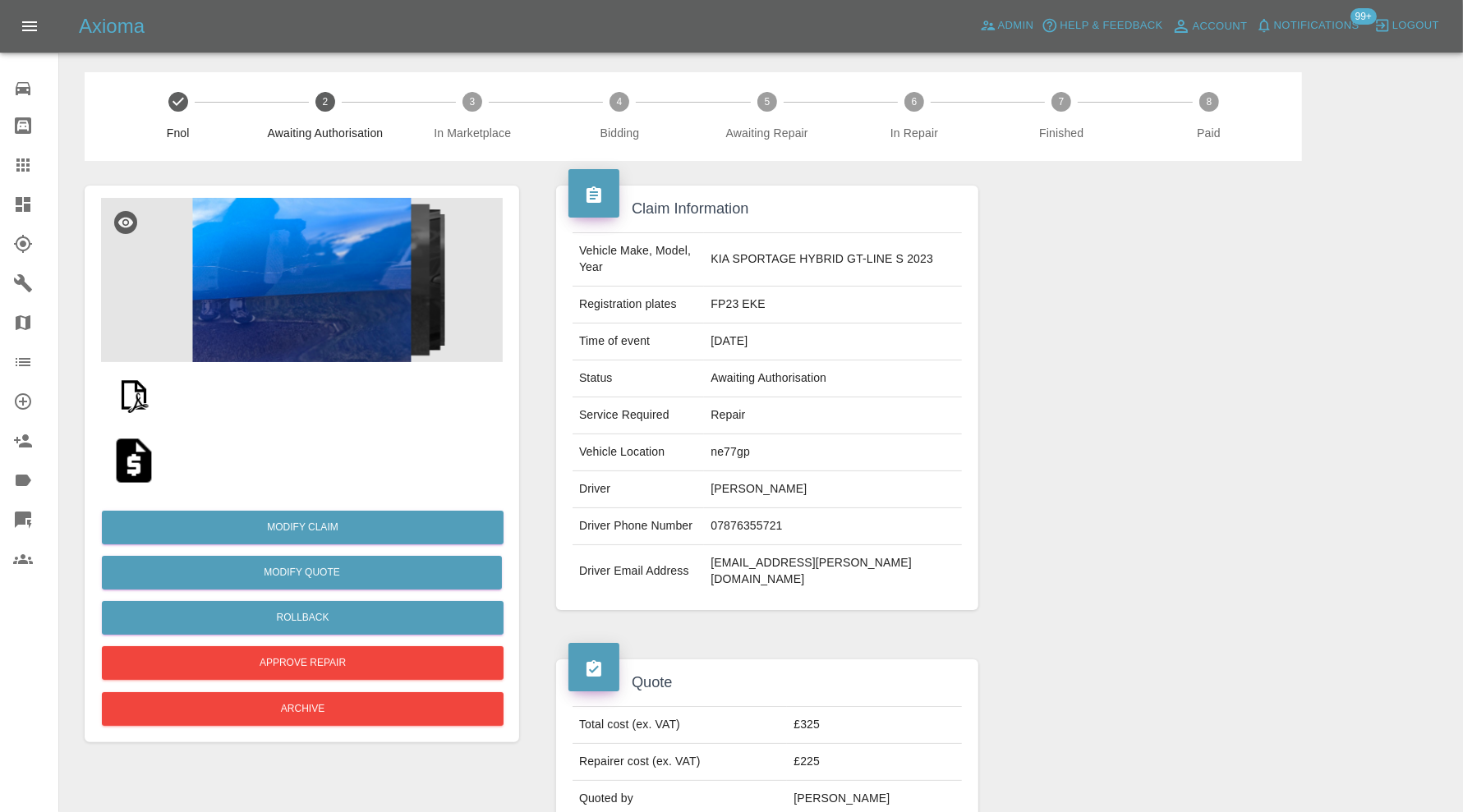
click at [386, 289] on img at bounding box center [301, 280] width 401 height 164
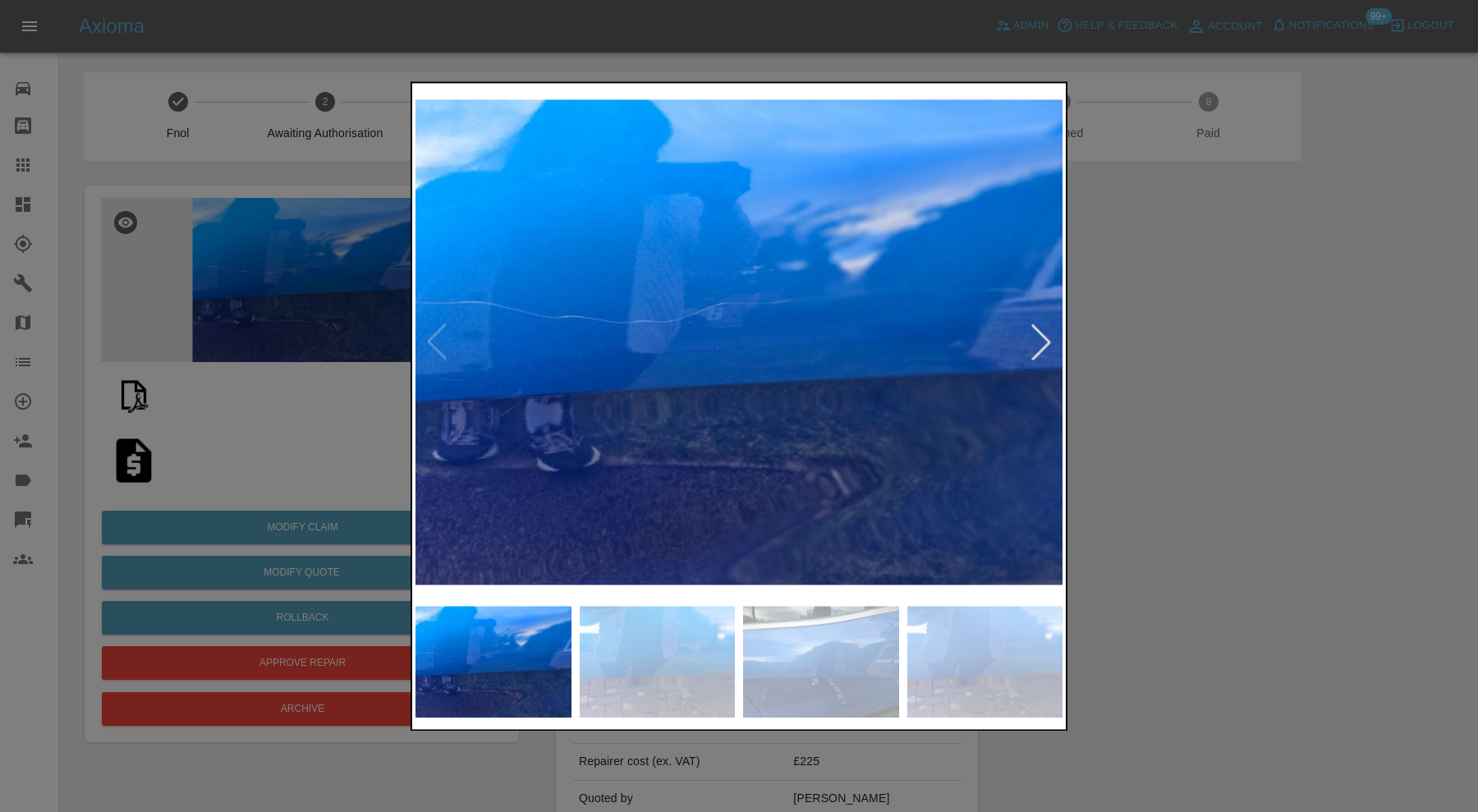
click at [826, 637] on img at bounding box center [821, 662] width 156 height 112
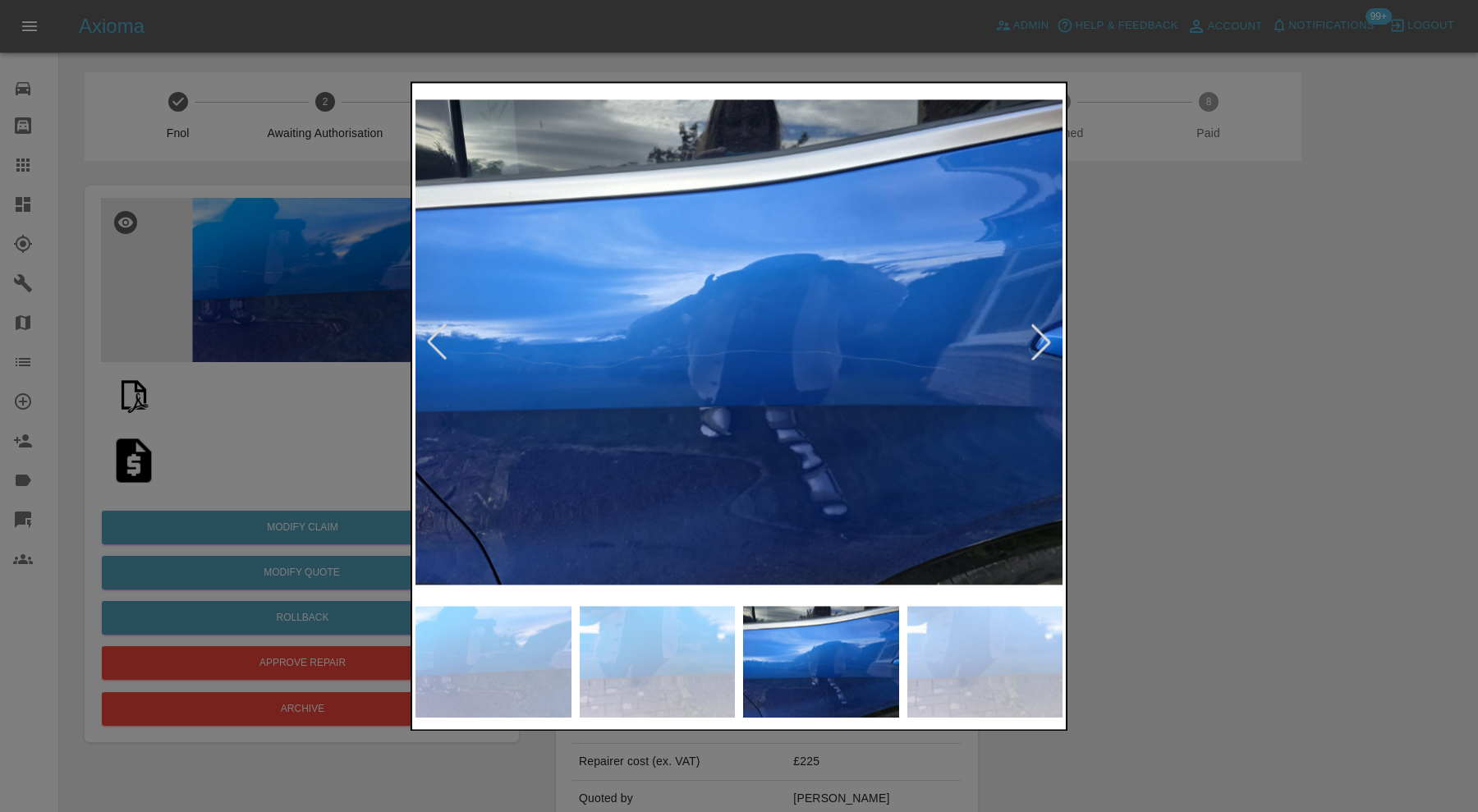
click at [977, 637] on img at bounding box center [985, 662] width 156 height 112
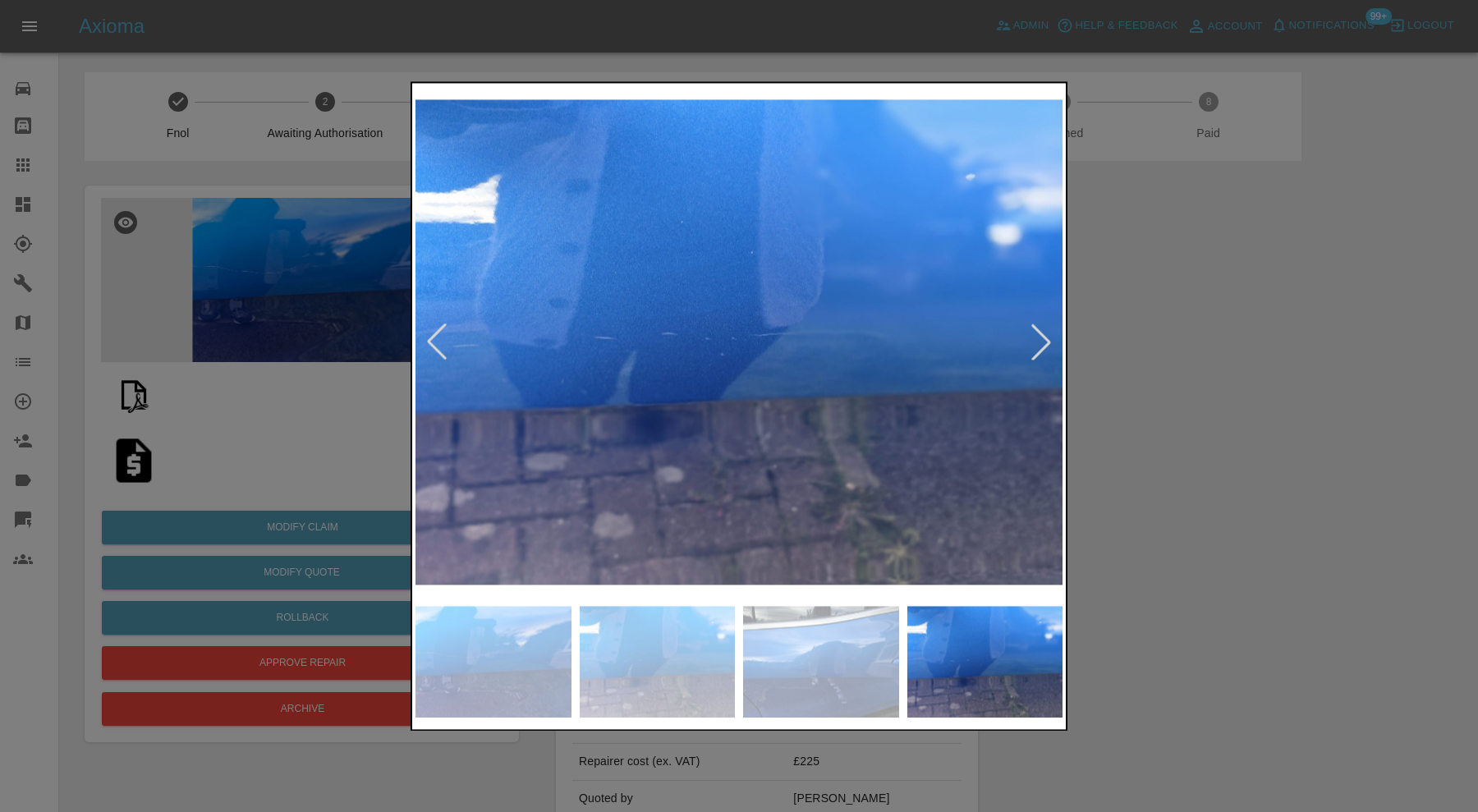
click at [859, 651] on img at bounding box center [821, 662] width 156 height 112
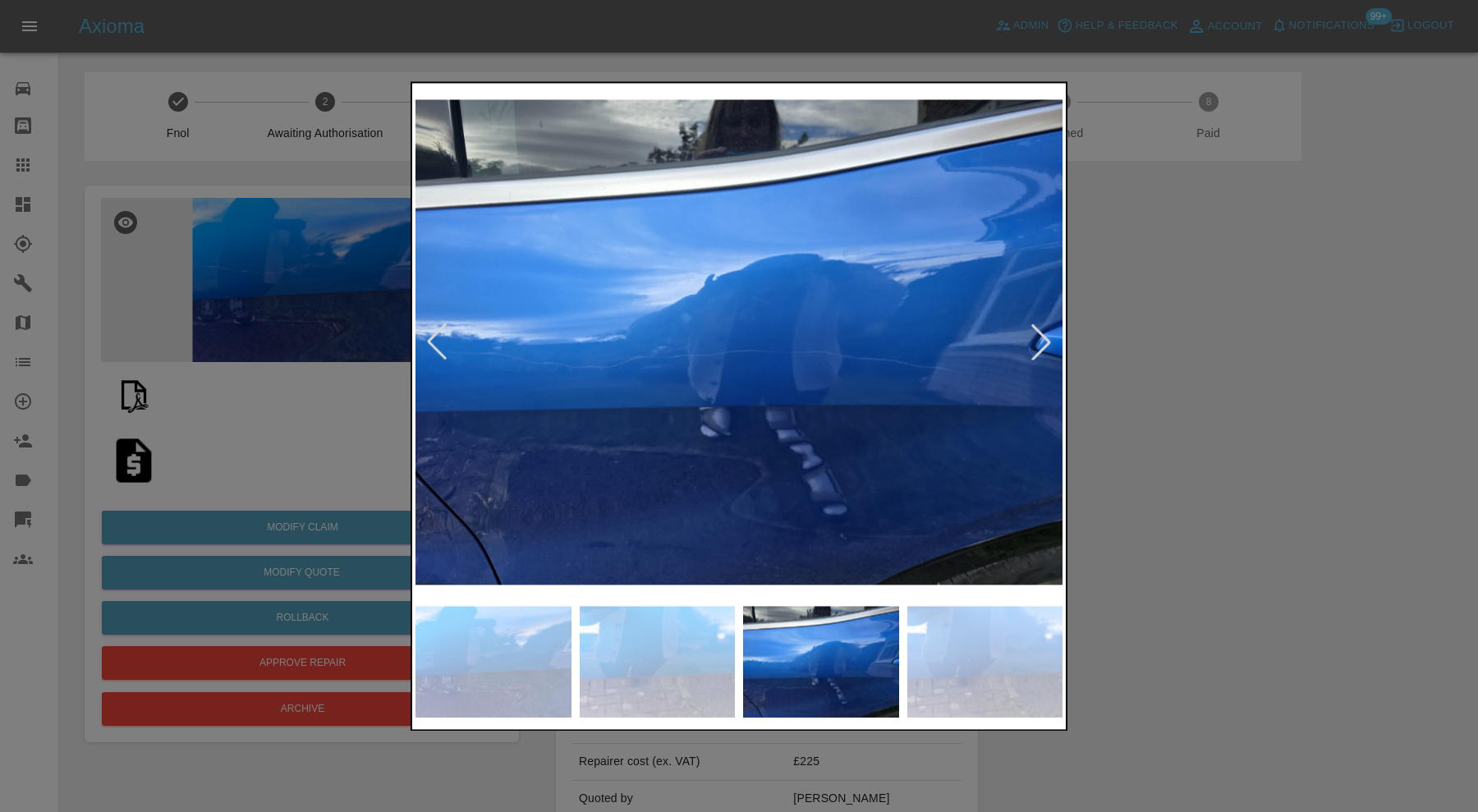
click at [652, 651] on img at bounding box center [657, 662] width 156 height 112
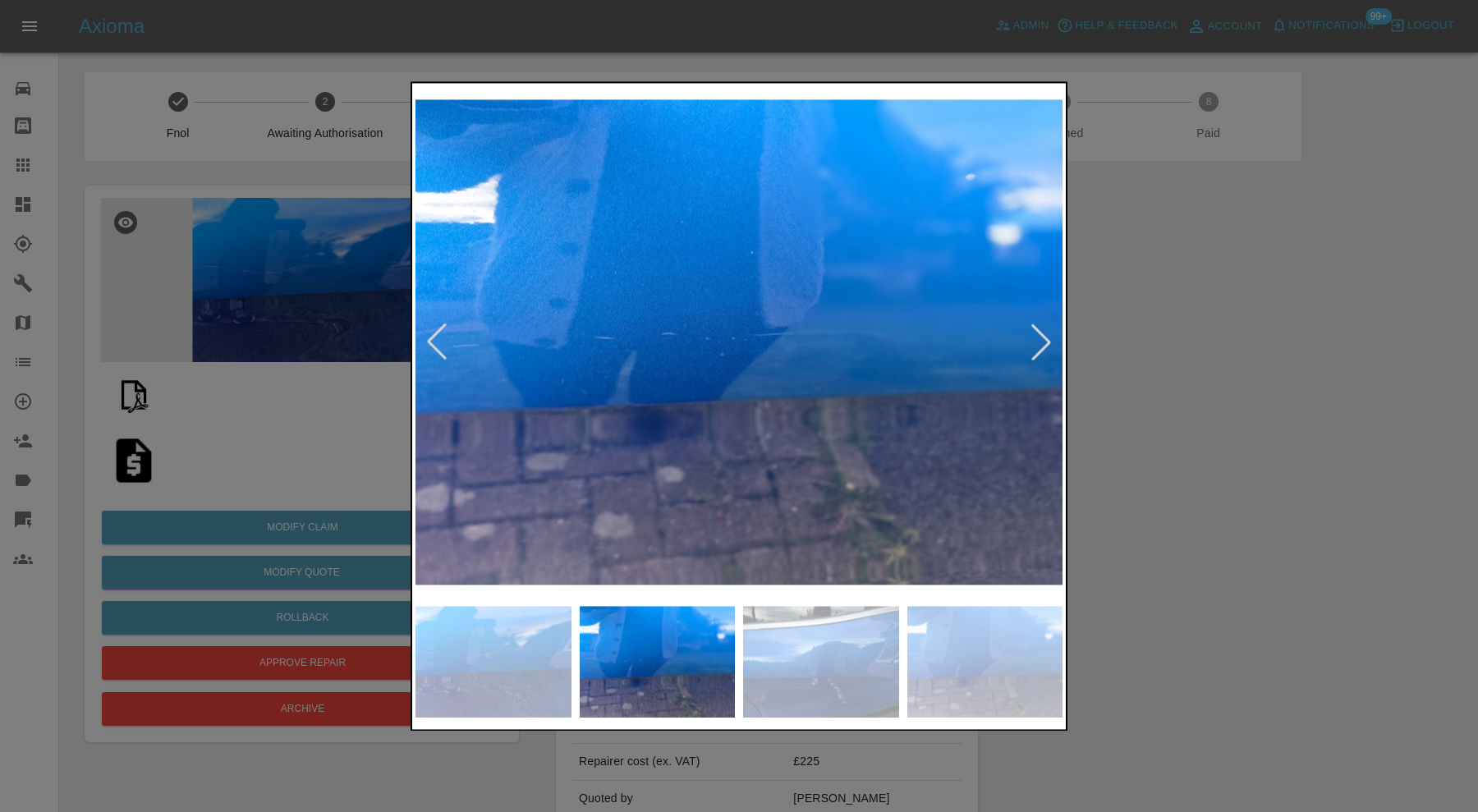
click at [508, 651] on img at bounding box center [493, 662] width 156 height 112
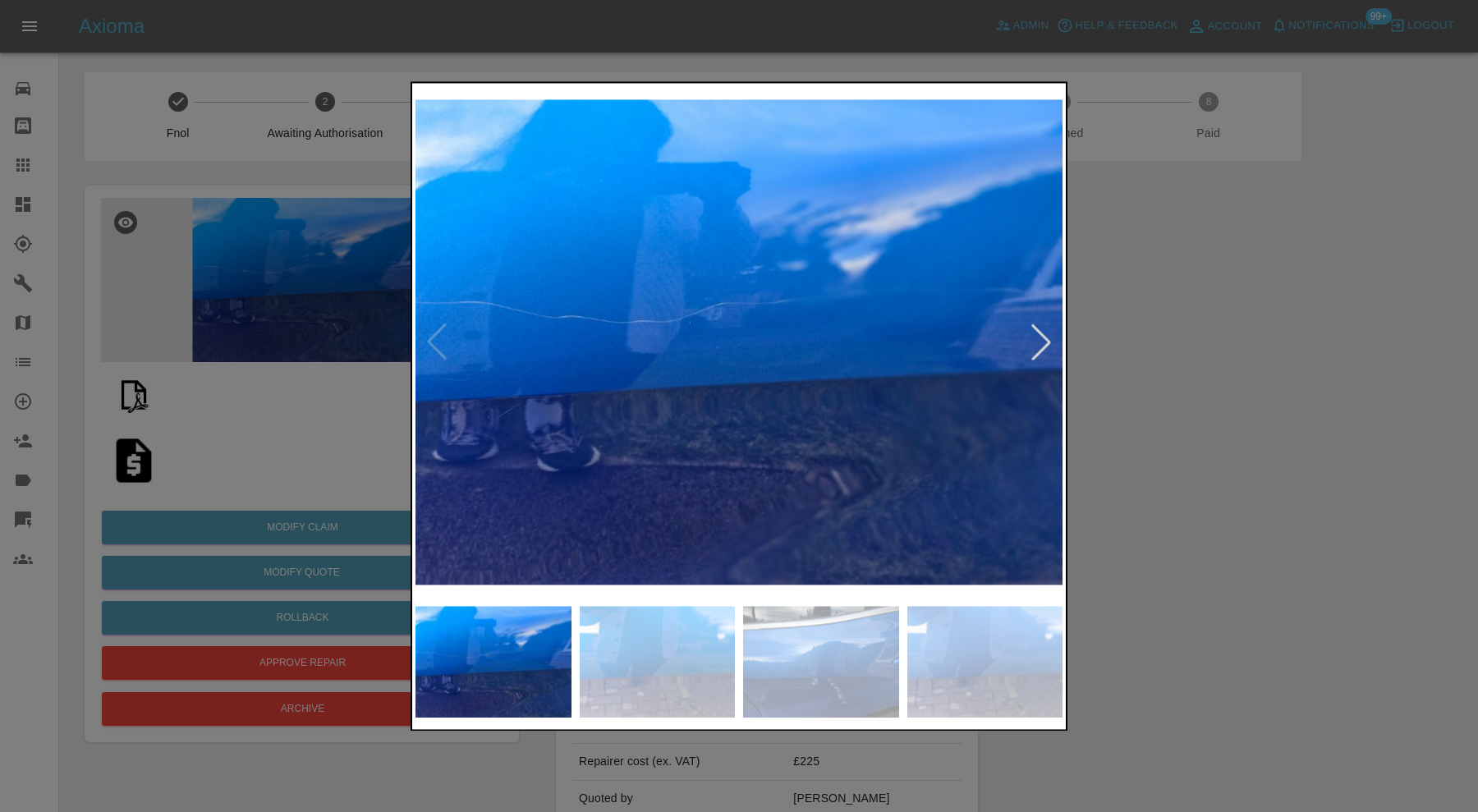
click at [443, 333] on img at bounding box center [739, 341] width 647 height 511
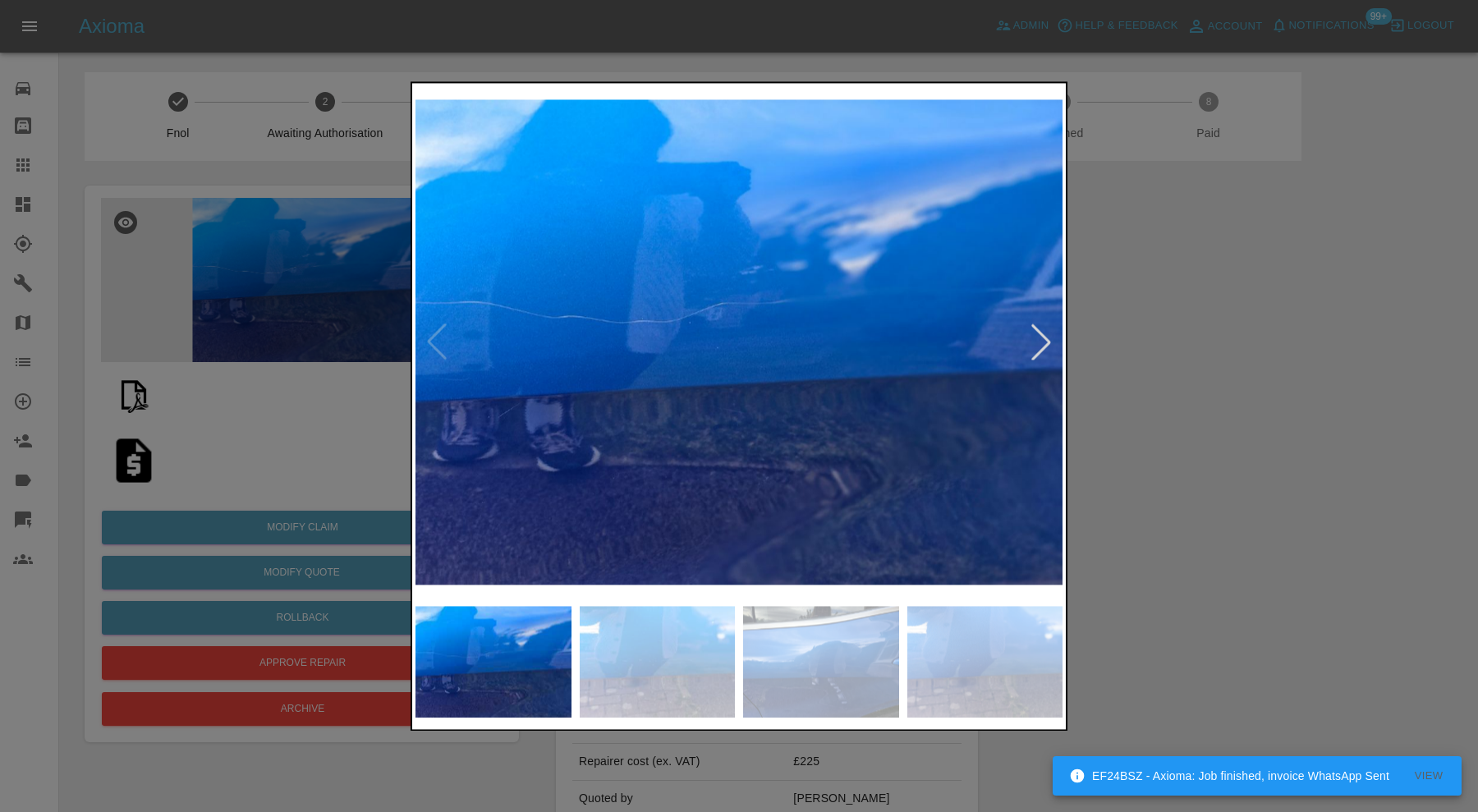
click at [1047, 335] on div at bounding box center [1042, 342] width 36 height 36
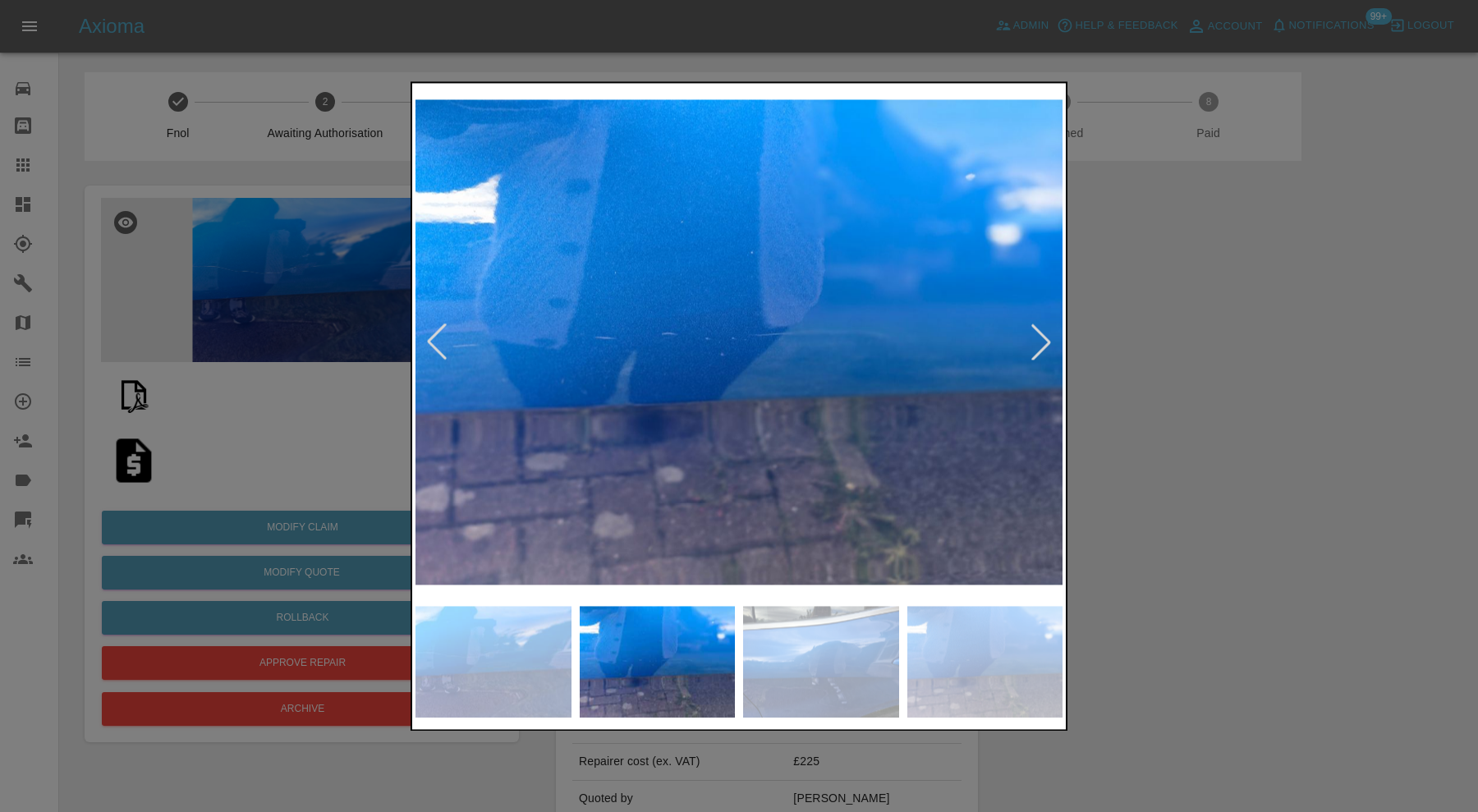
click at [1146, 389] on div at bounding box center [739, 406] width 1478 height 812
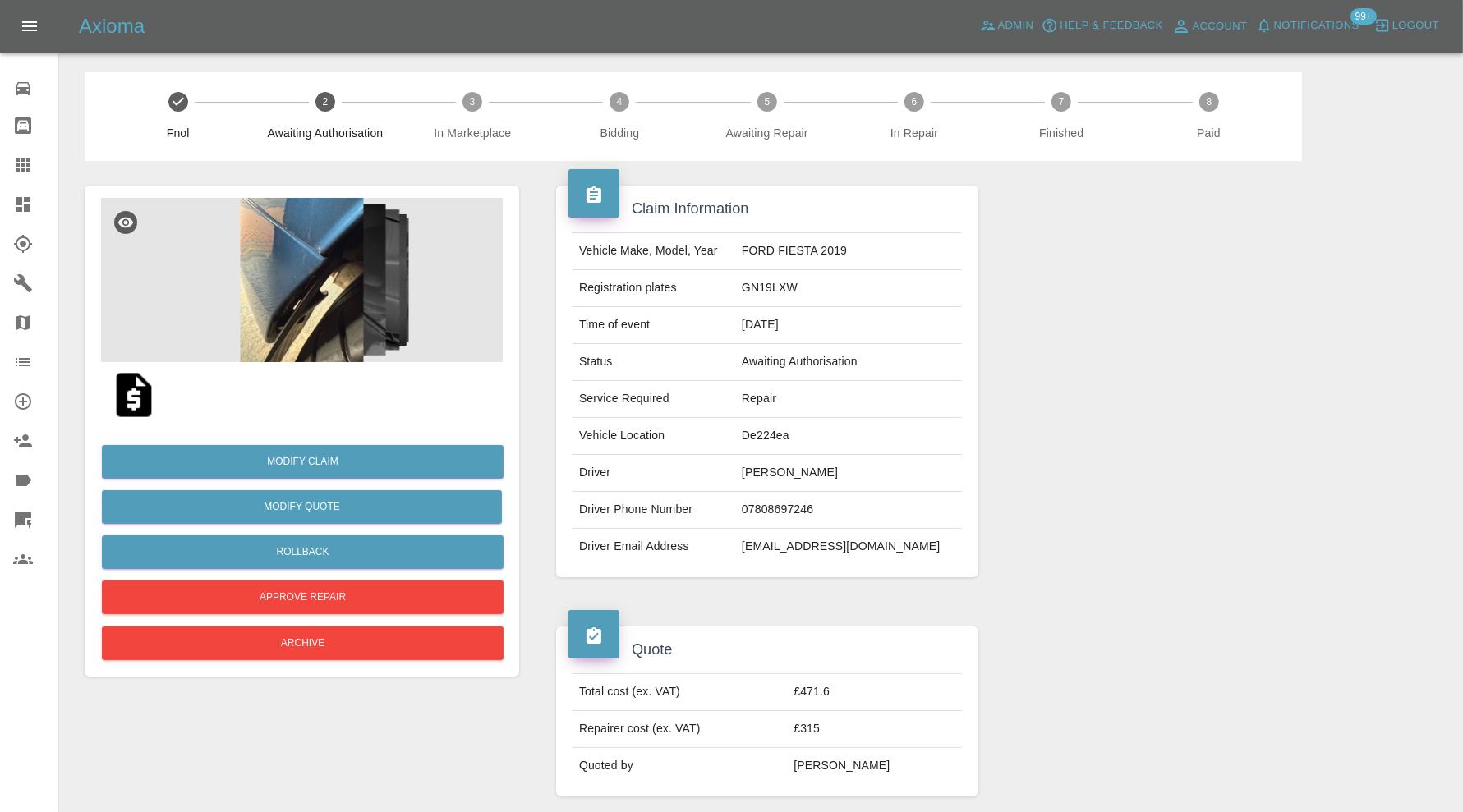
click at [345, 287] on img at bounding box center [301, 280] width 401 height 164
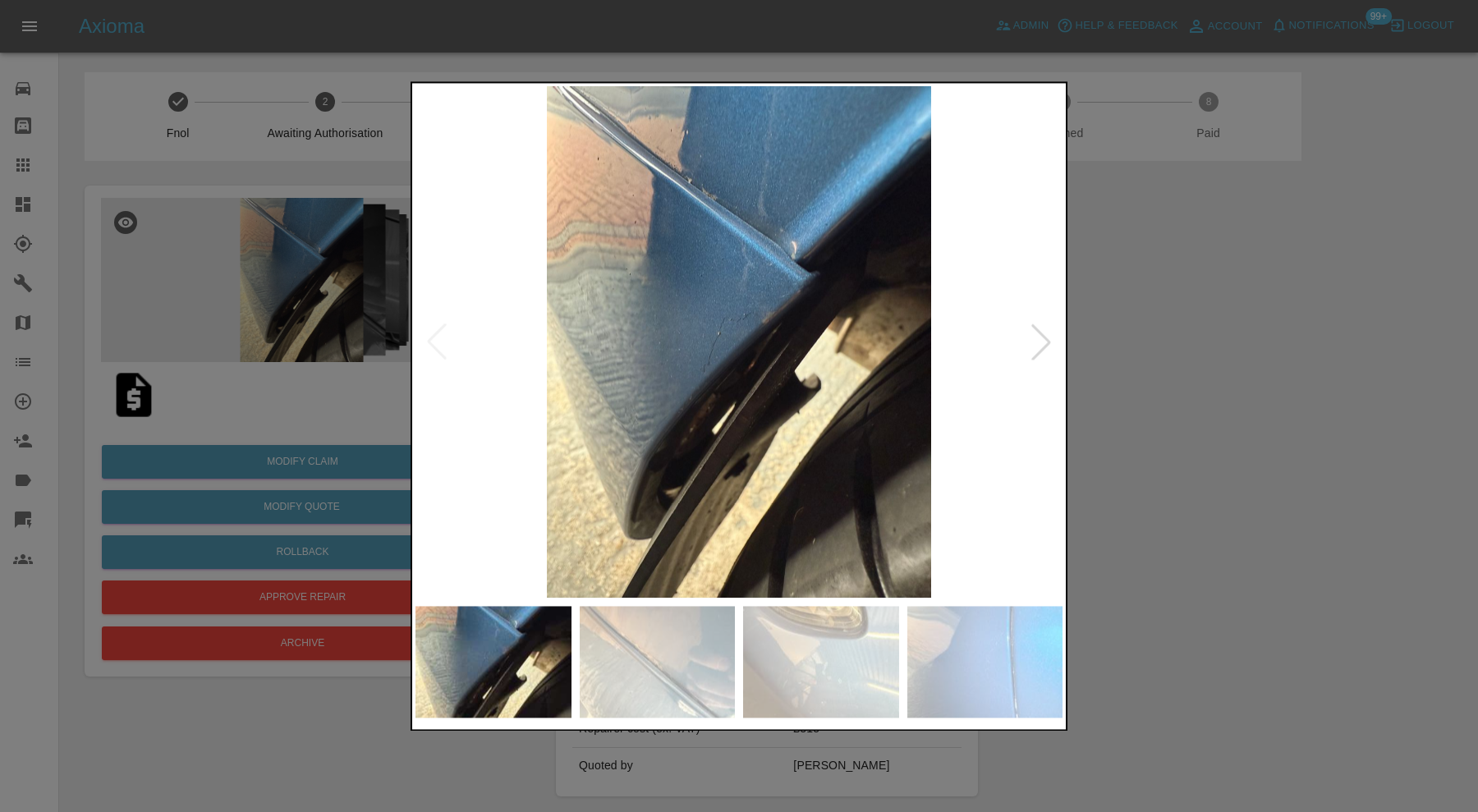
click at [1041, 338] on div at bounding box center [1042, 342] width 36 height 36
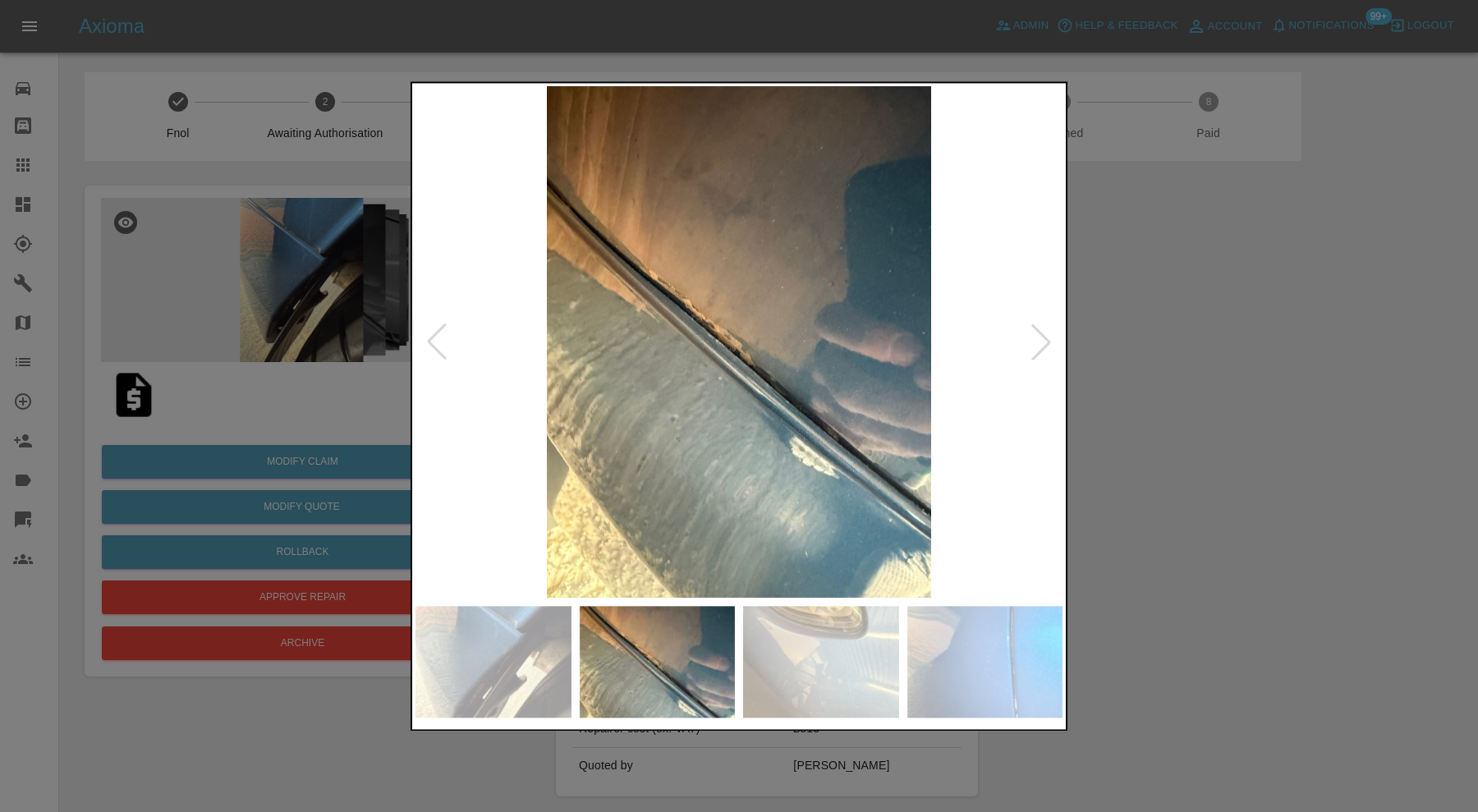
click at [1041, 338] on div at bounding box center [1042, 342] width 36 height 36
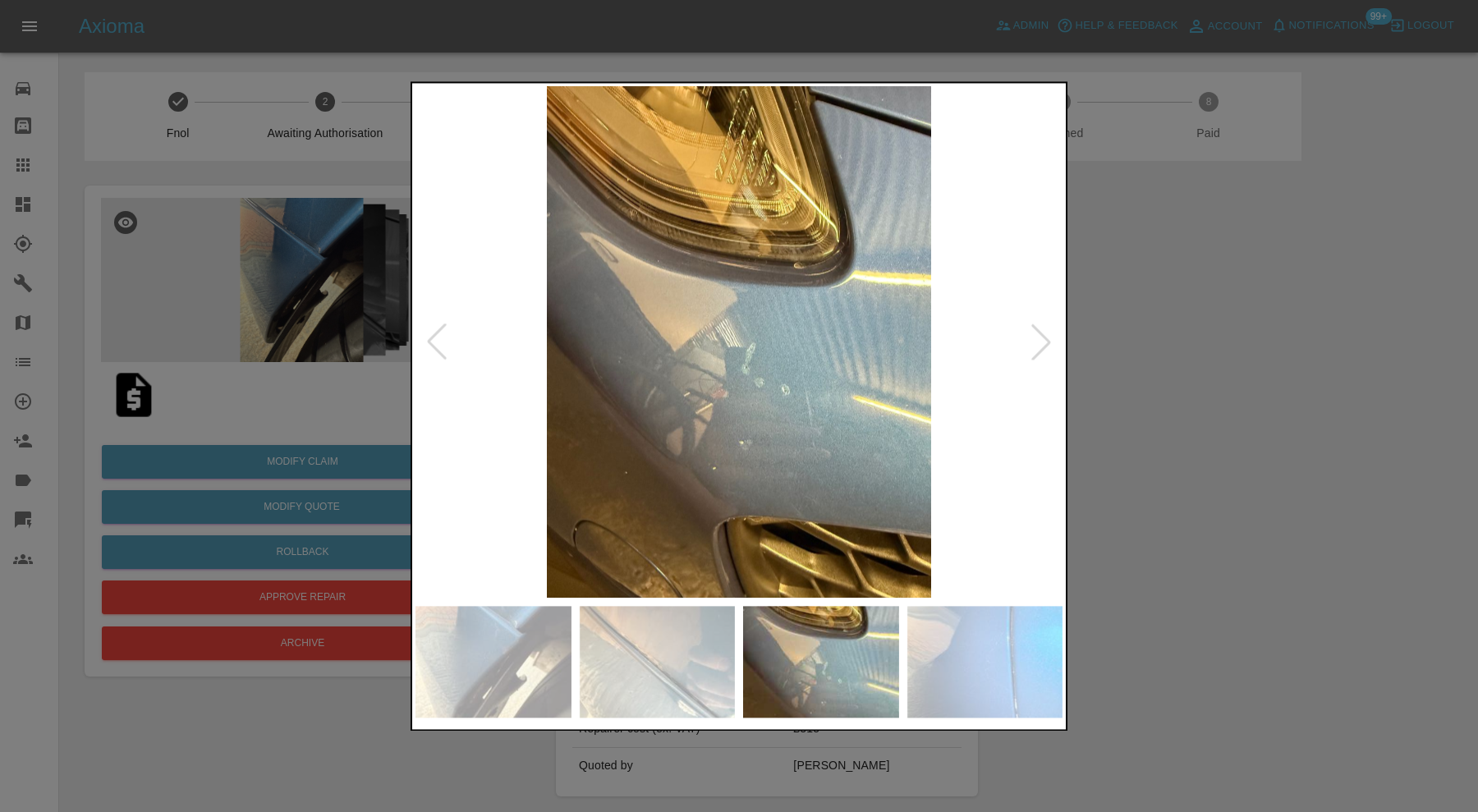
click at [1041, 338] on div at bounding box center [1042, 342] width 36 height 36
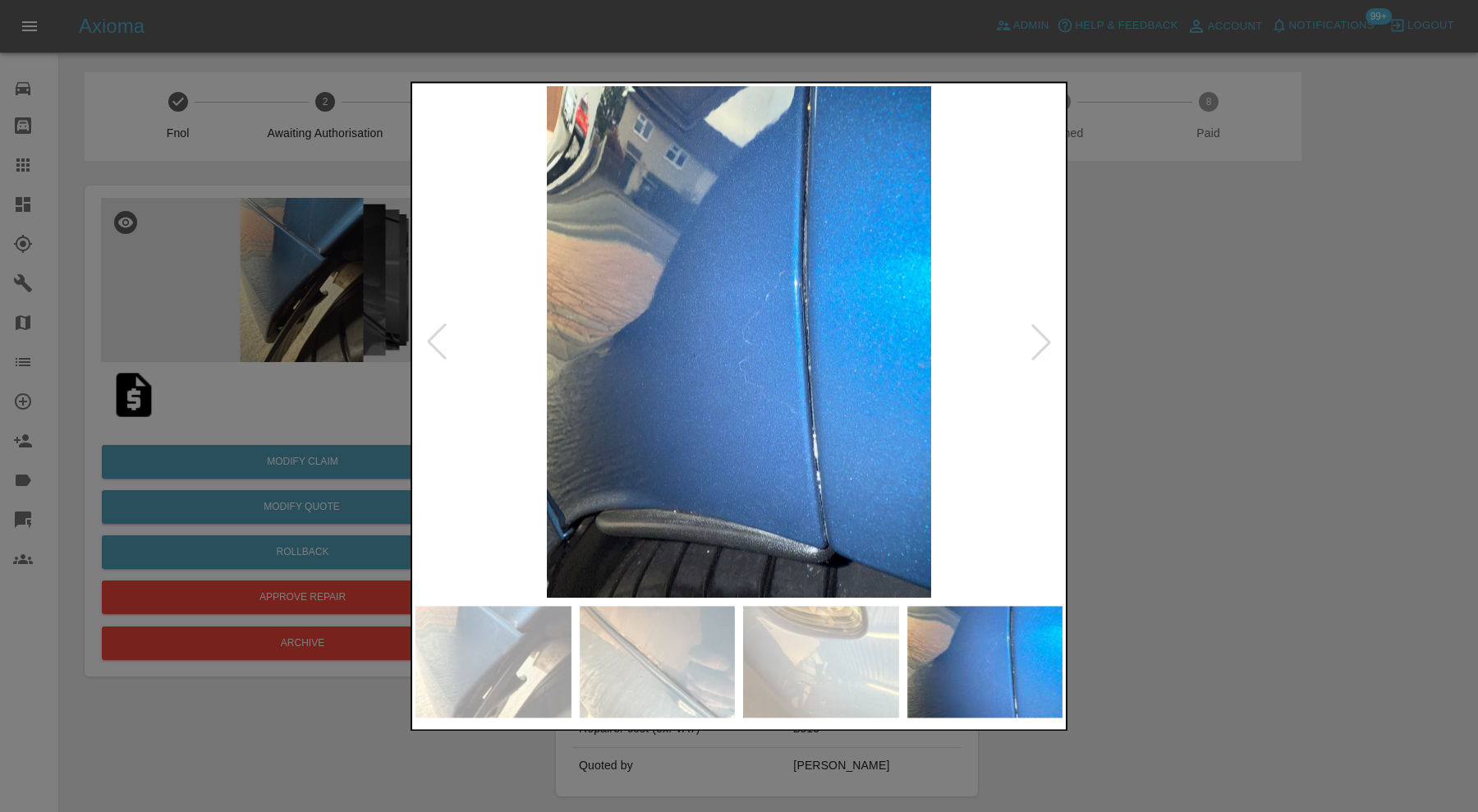
click at [1041, 338] on div at bounding box center [1042, 342] width 36 height 36
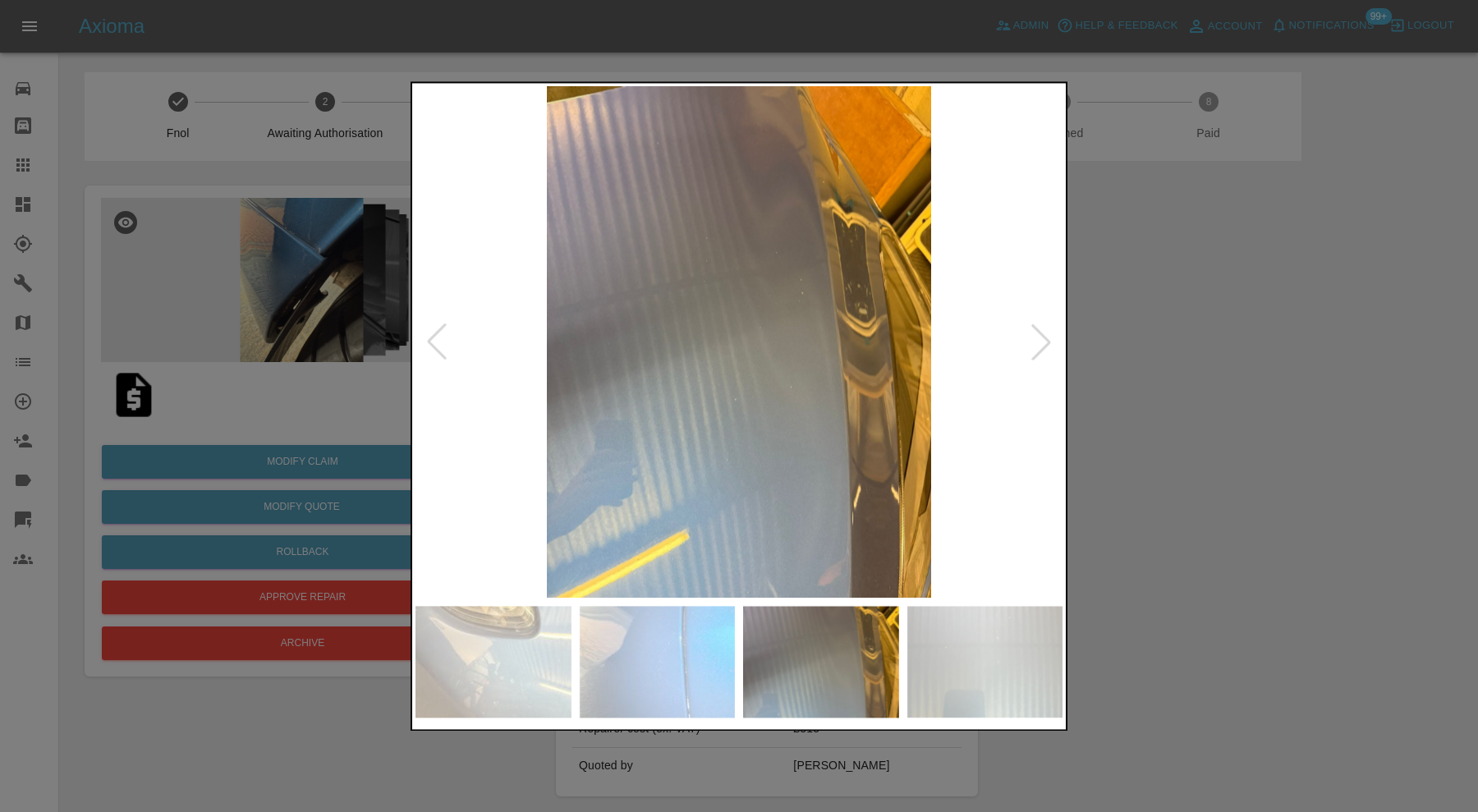
click at [1041, 338] on div at bounding box center [1042, 342] width 36 height 36
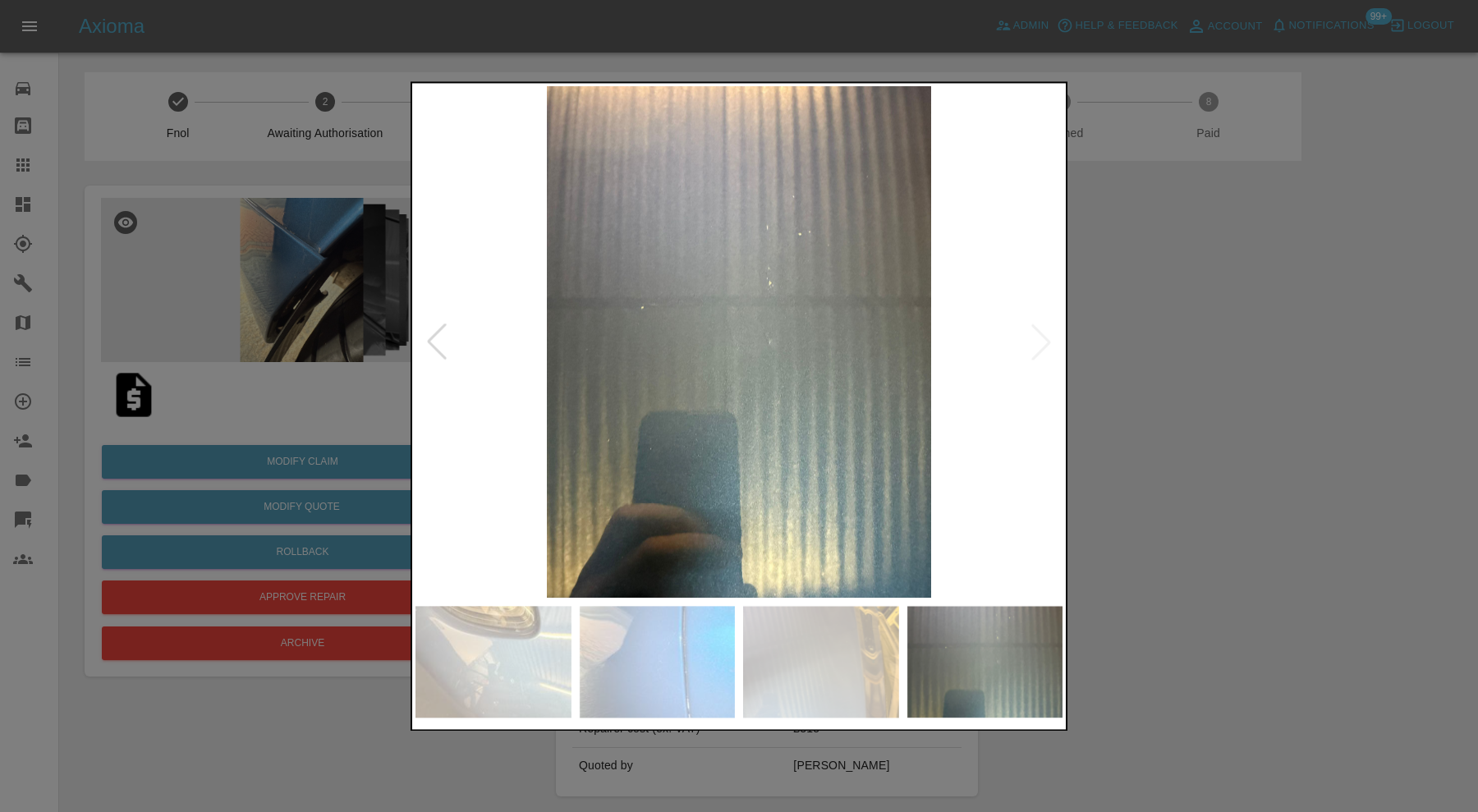
click at [1041, 338] on img at bounding box center [739, 341] width 647 height 511
click at [1177, 390] on div at bounding box center [739, 406] width 1478 height 812
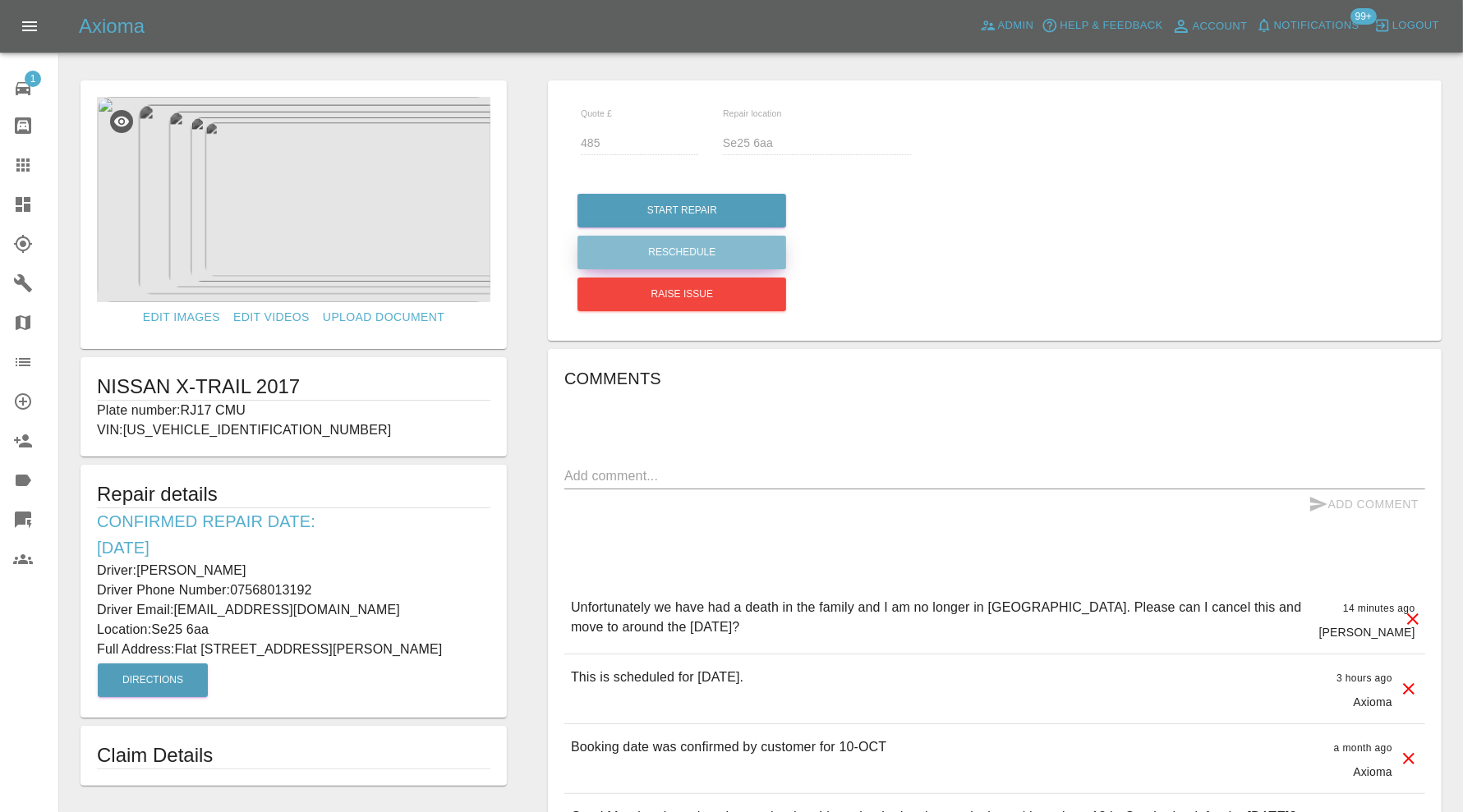
click at [693, 249] on button "Reschedule" at bounding box center [682, 251] width 209 height 33
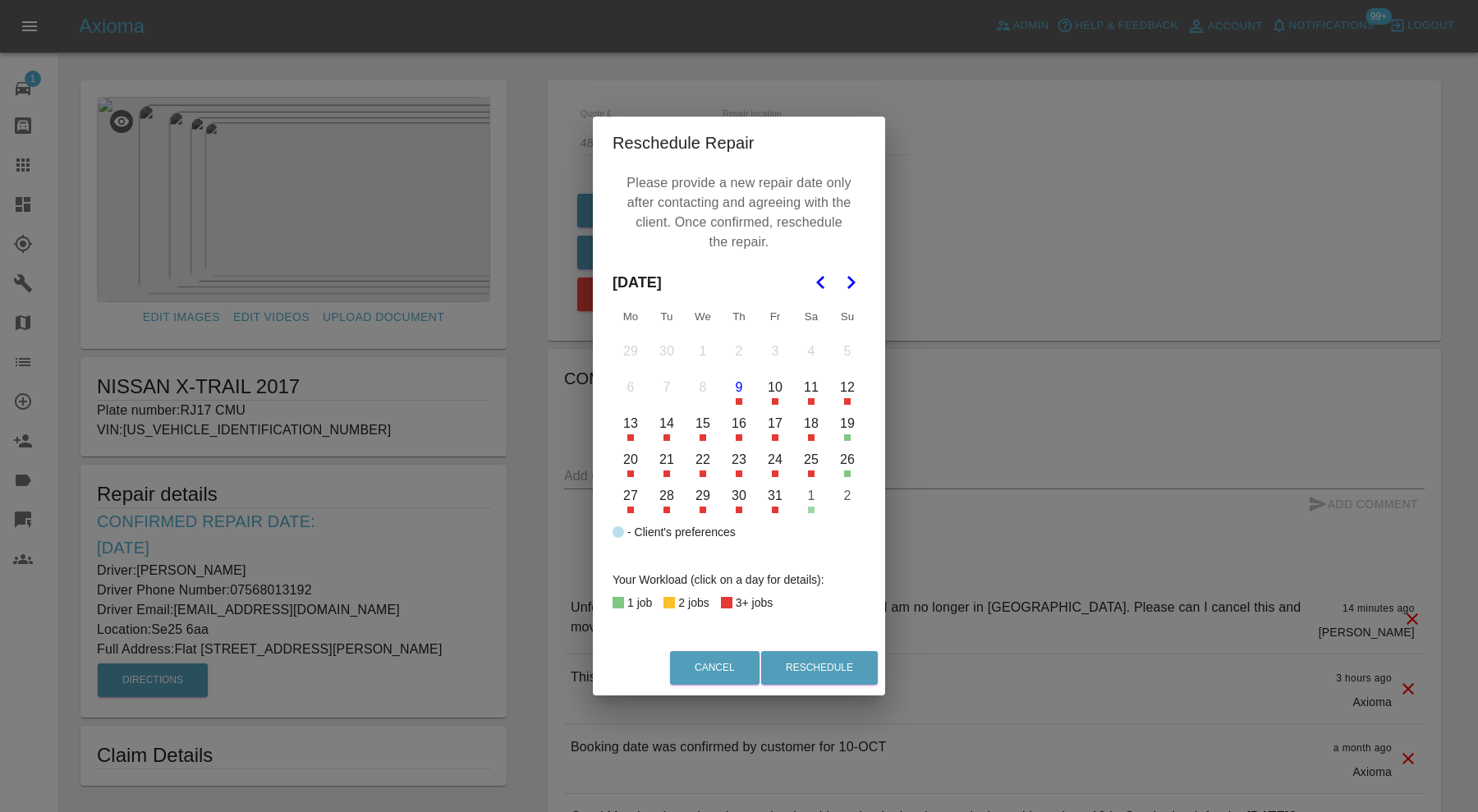
click at [852, 279] on polygon "Go to the Next Month" at bounding box center [851, 283] width 9 height 13
click at [633, 489] on button "24" at bounding box center [631, 496] width 34 height 34
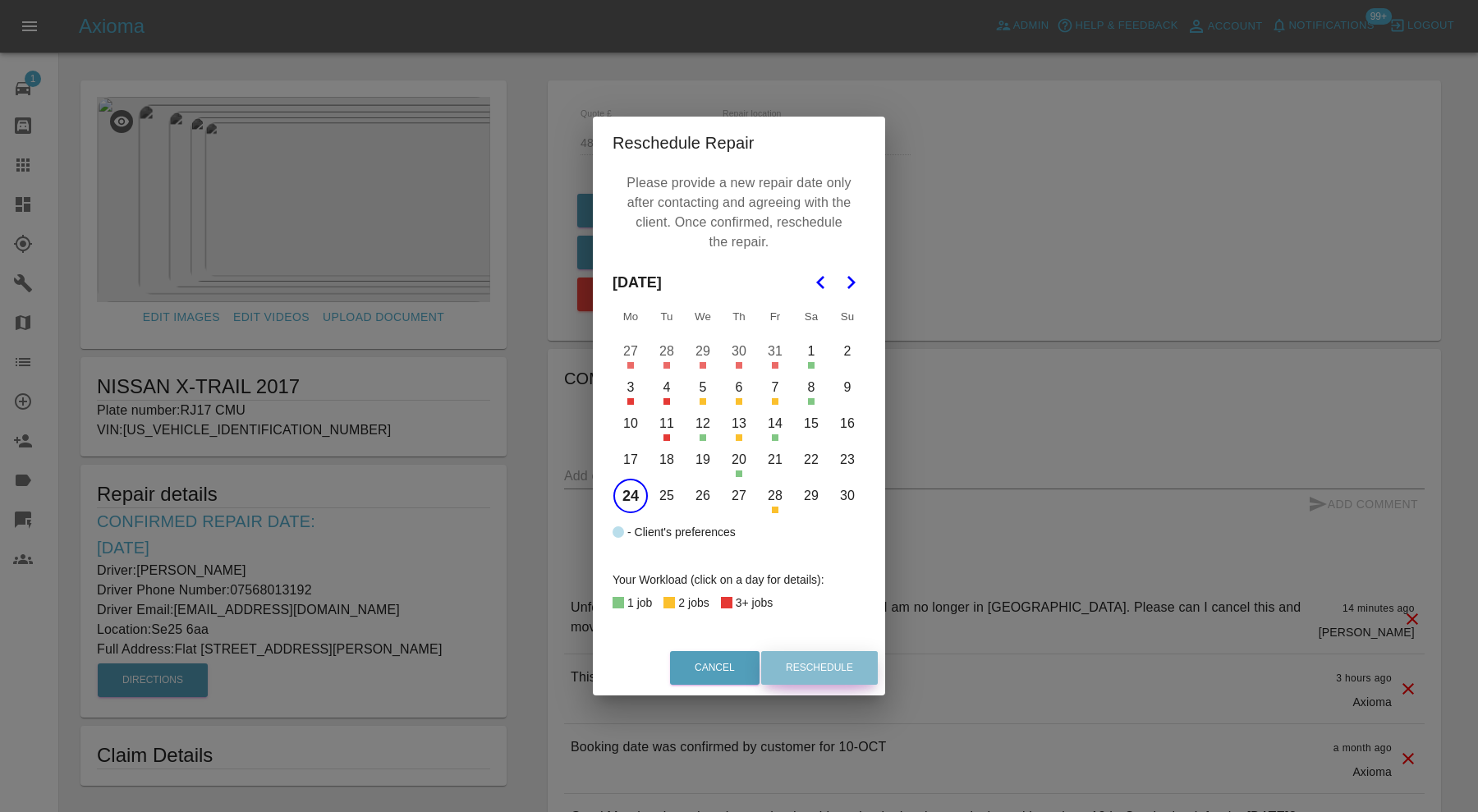
click at [813, 668] on button "Reschedule" at bounding box center [819, 667] width 117 height 33
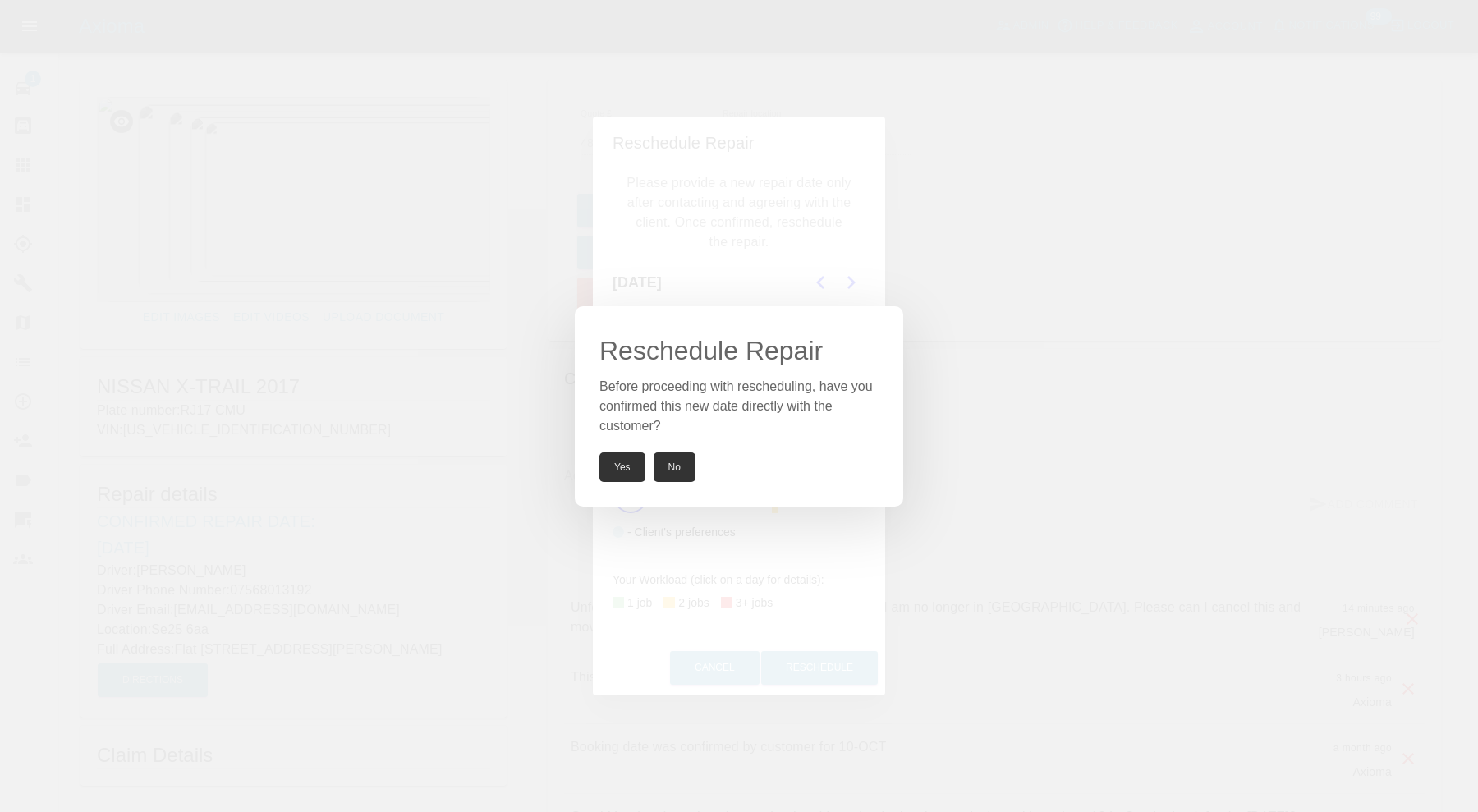
click at [626, 466] on button "Yes" at bounding box center [622, 467] width 46 height 29
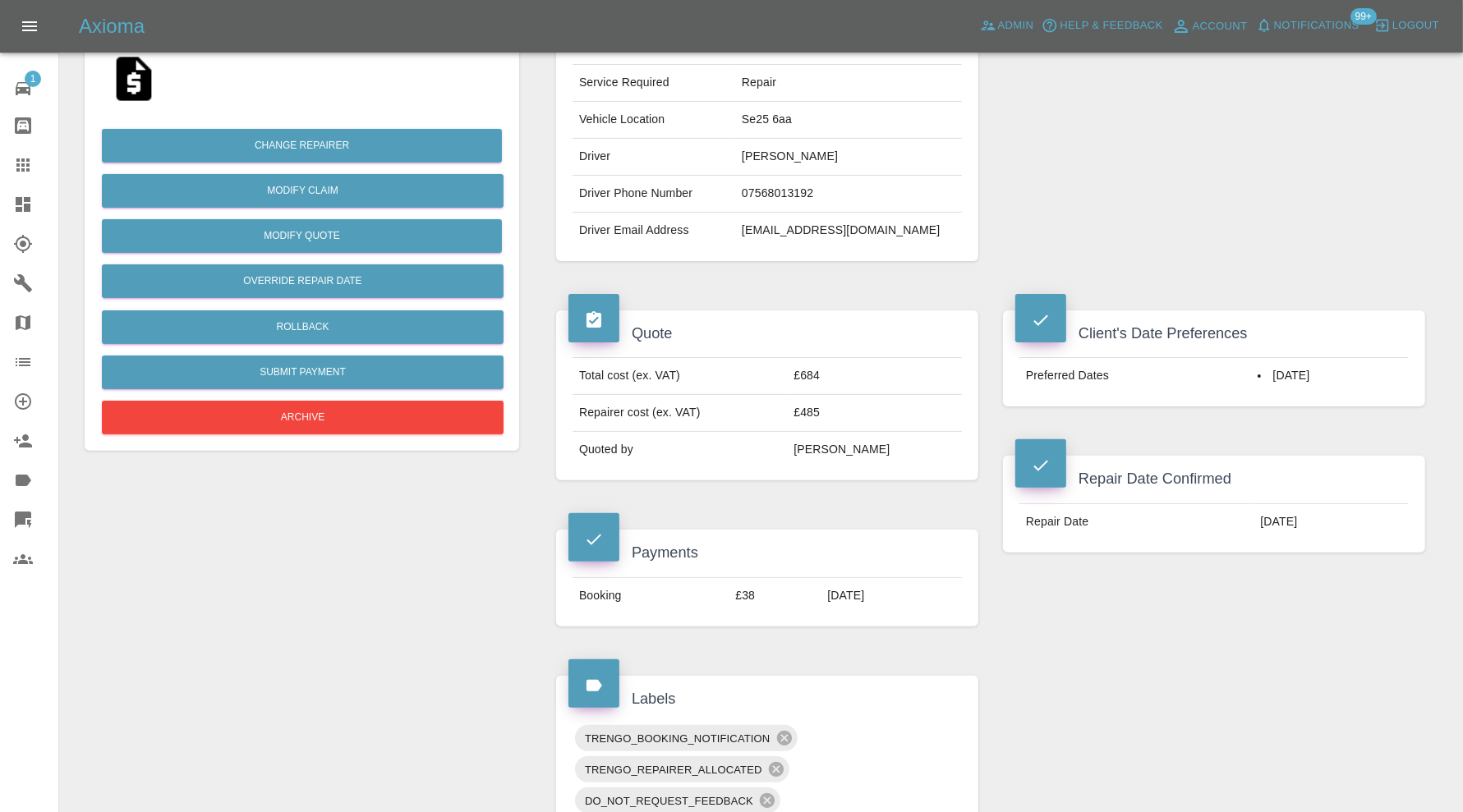
scroll to position [684, 0]
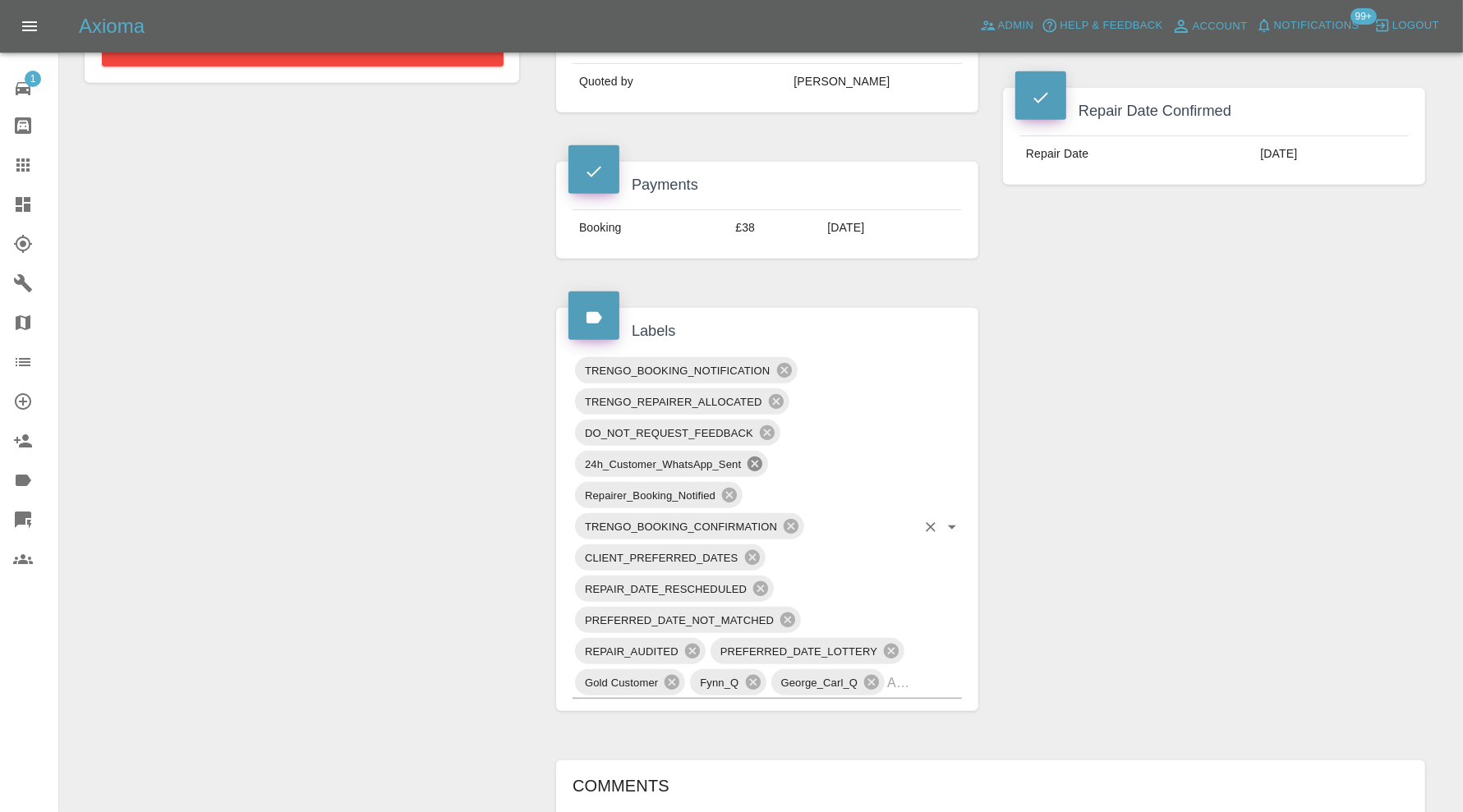
click at [757, 458] on icon at bounding box center [755, 464] width 15 height 15
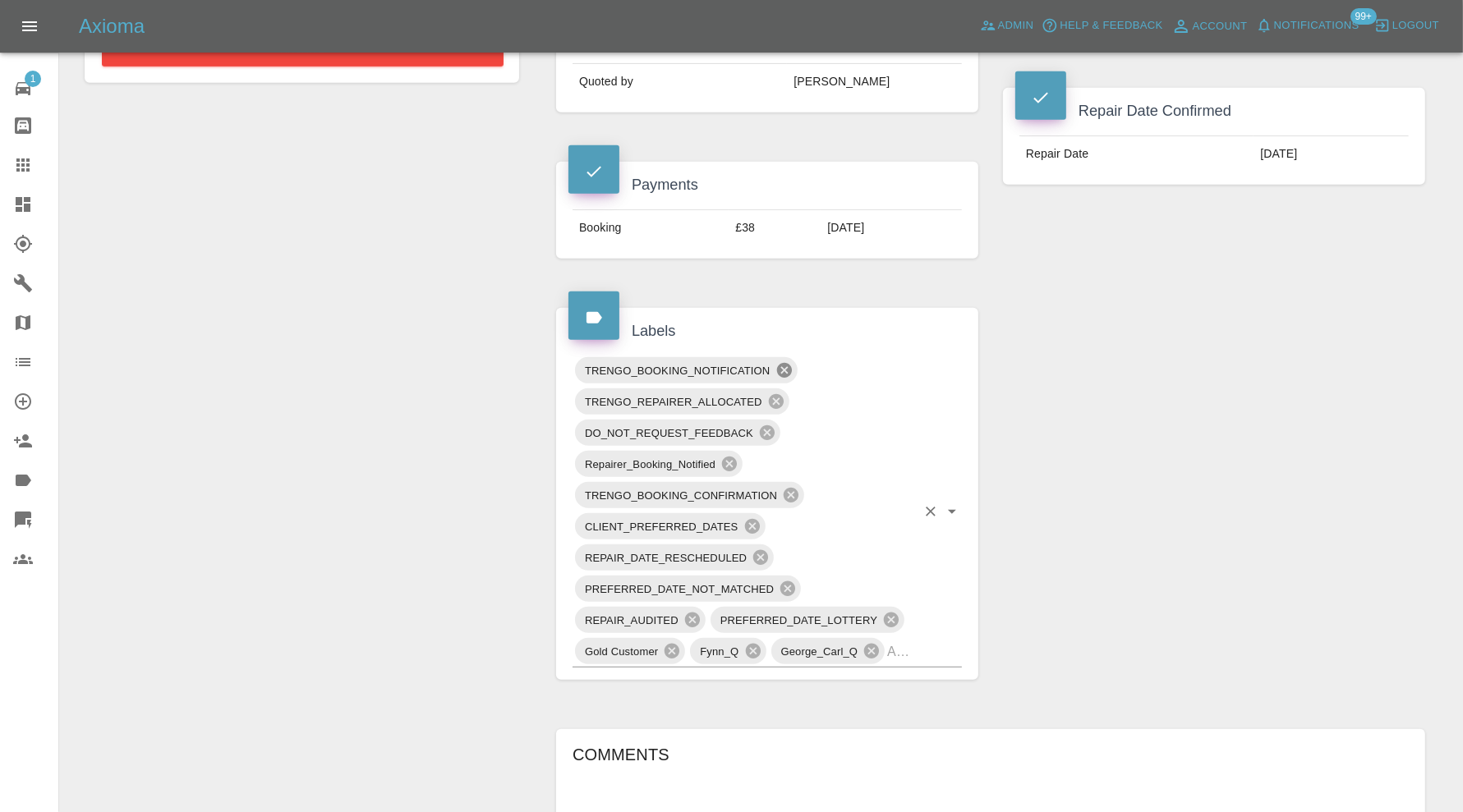
click at [787, 361] on icon at bounding box center [784, 370] width 18 height 18
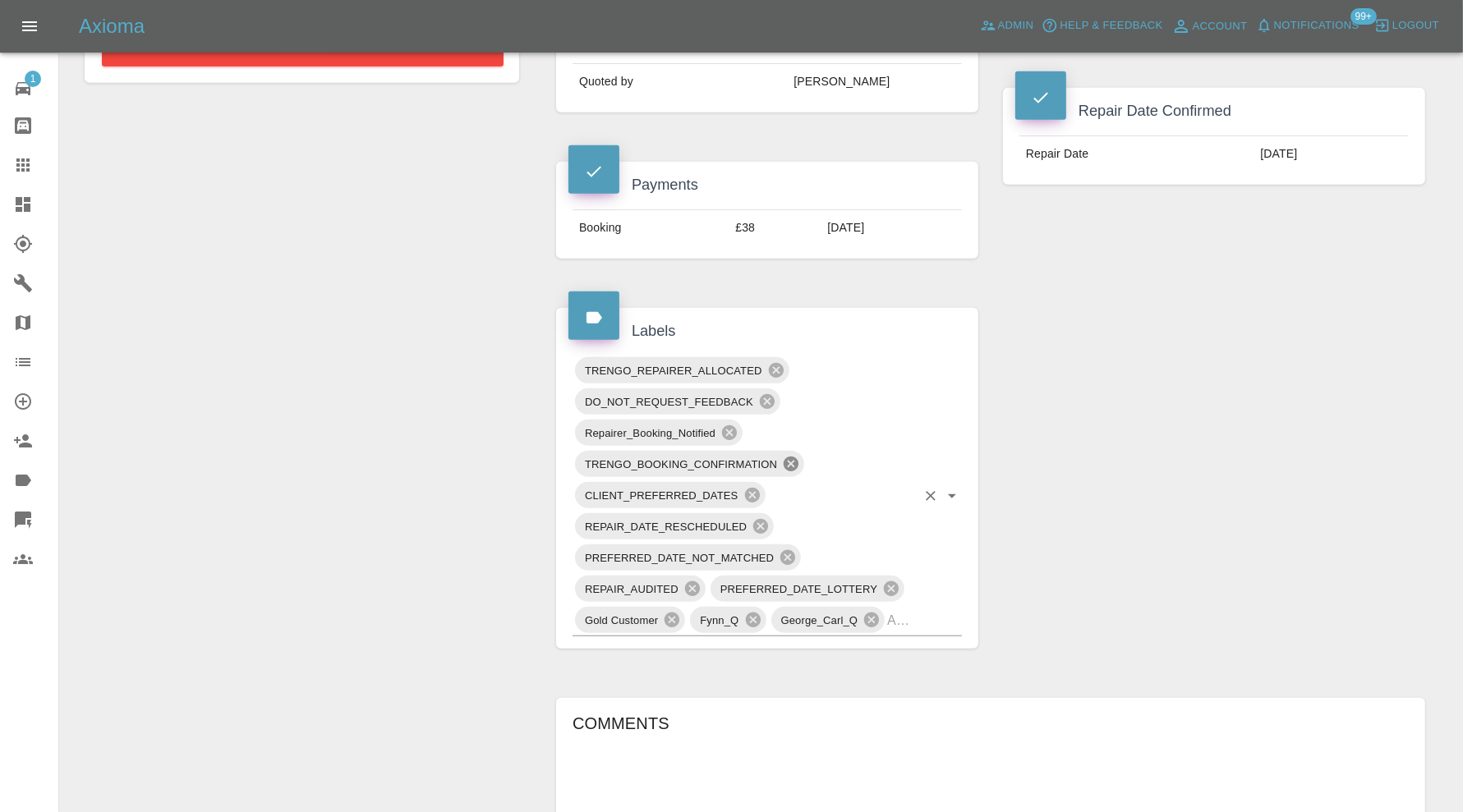
click at [793, 456] on icon at bounding box center [791, 464] width 15 height 15
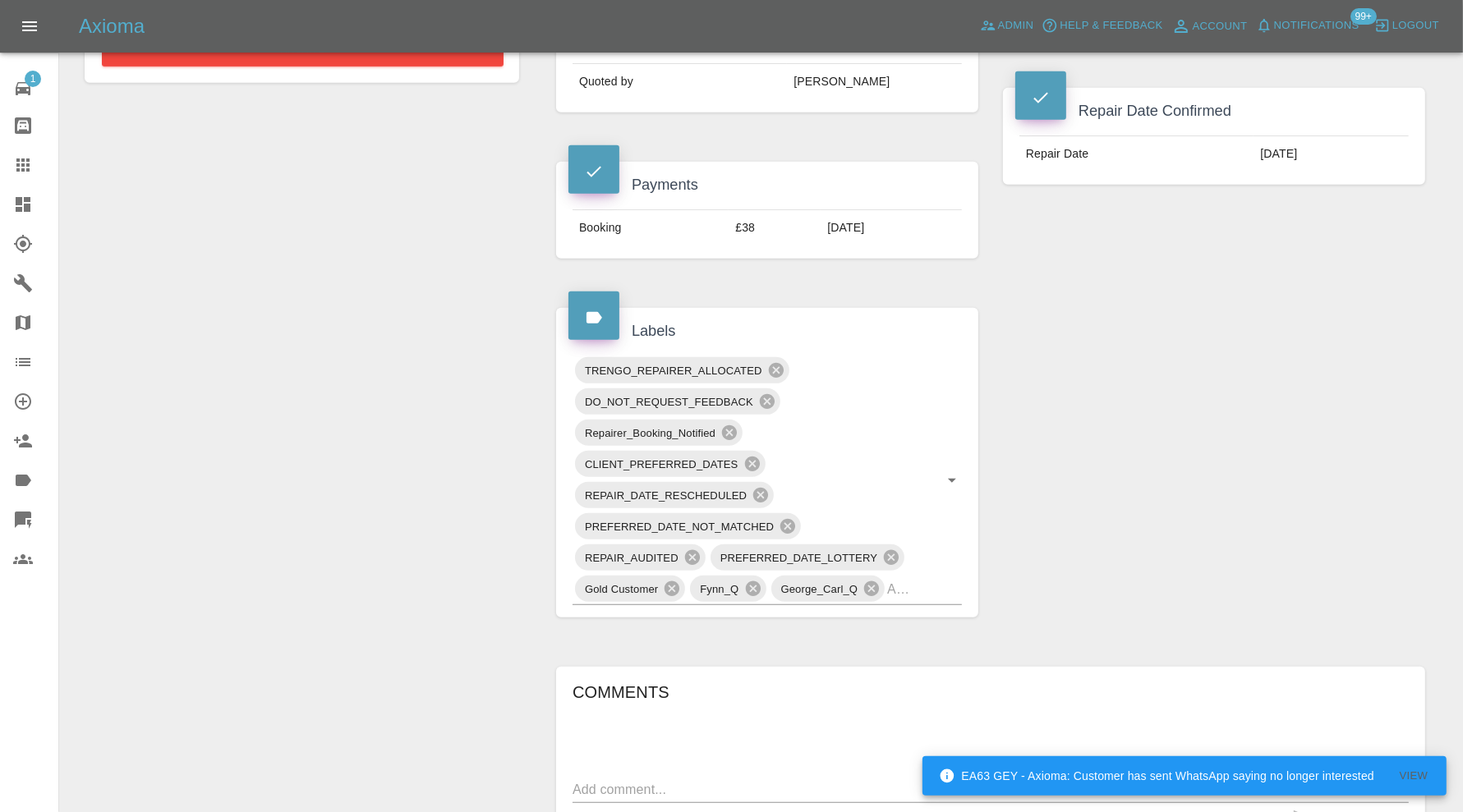
scroll to position [0, 0]
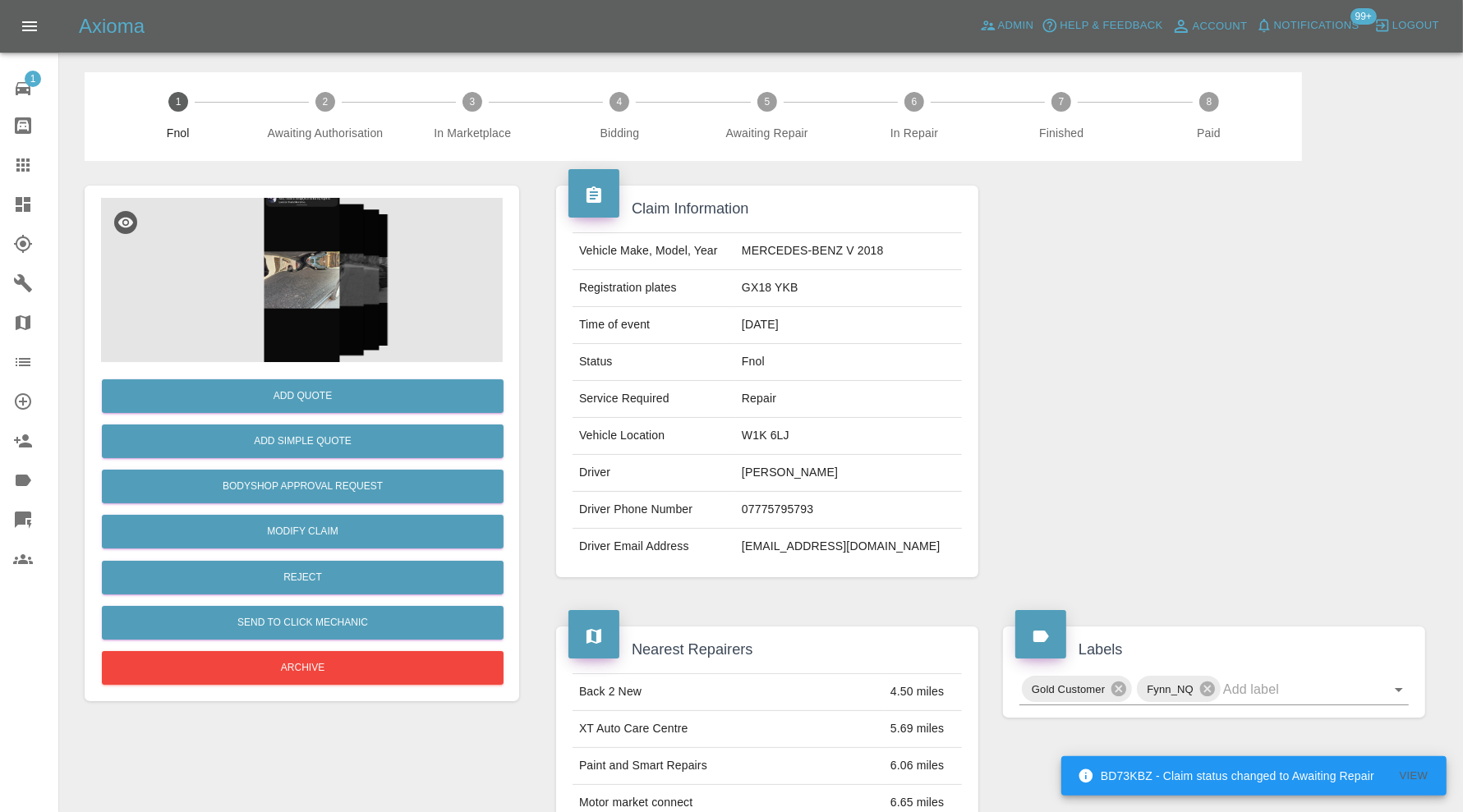
click at [331, 307] on img at bounding box center [301, 280] width 401 height 164
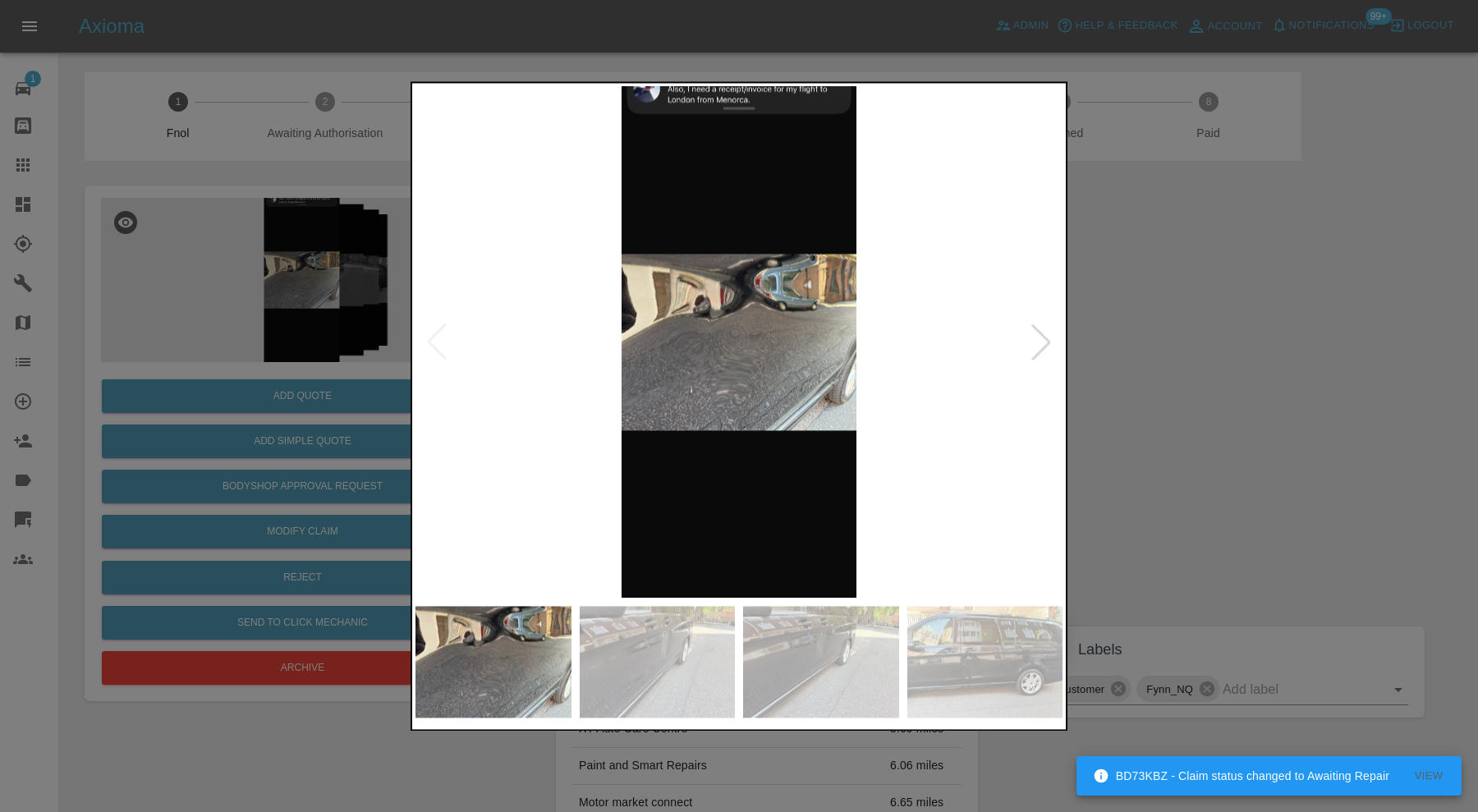
click at [1047, 333] on div at bounding box center [1042, 342] width 36 height 36
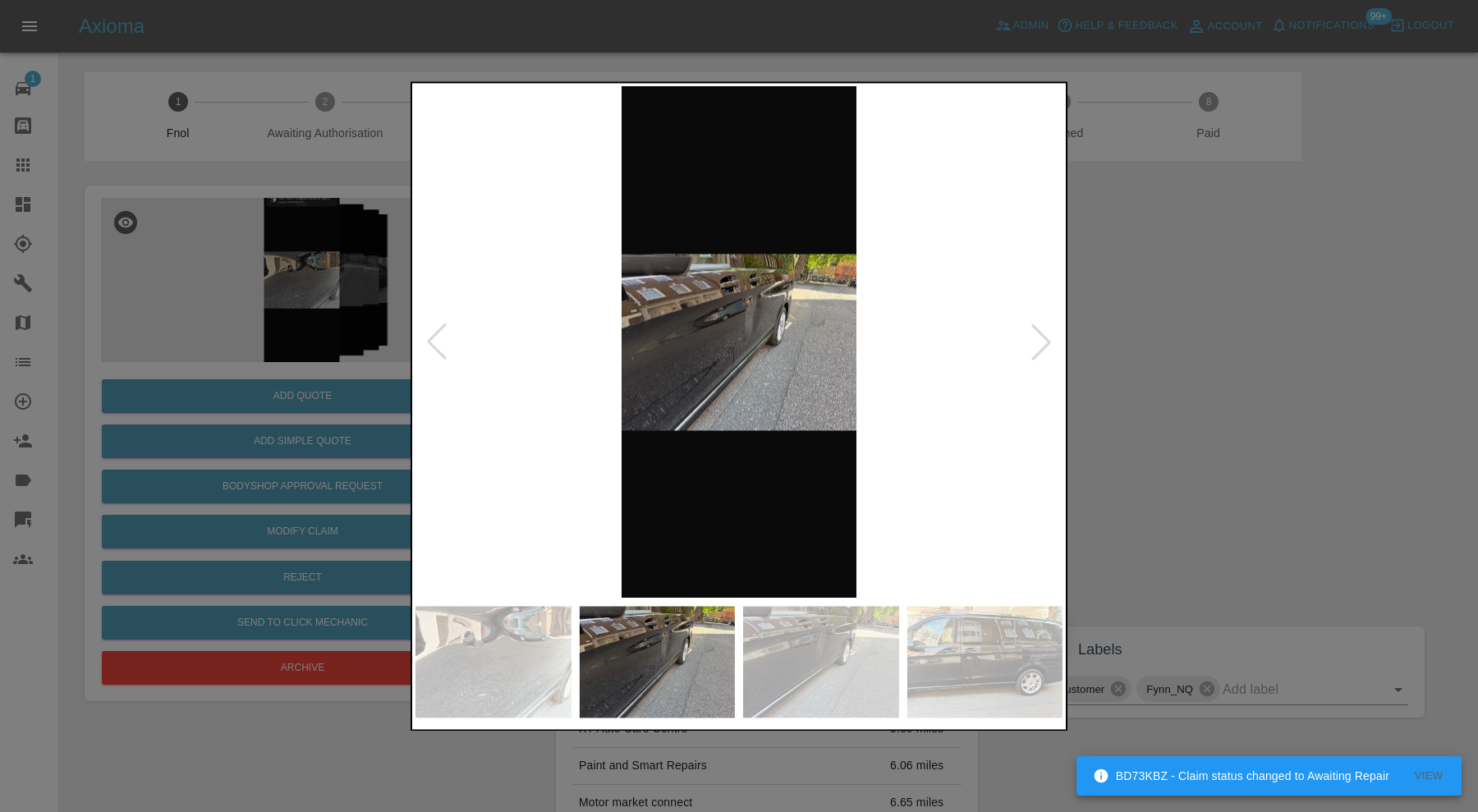
click at [1047, 333] on div at bounding box center [1042, 342] width 36 height 36
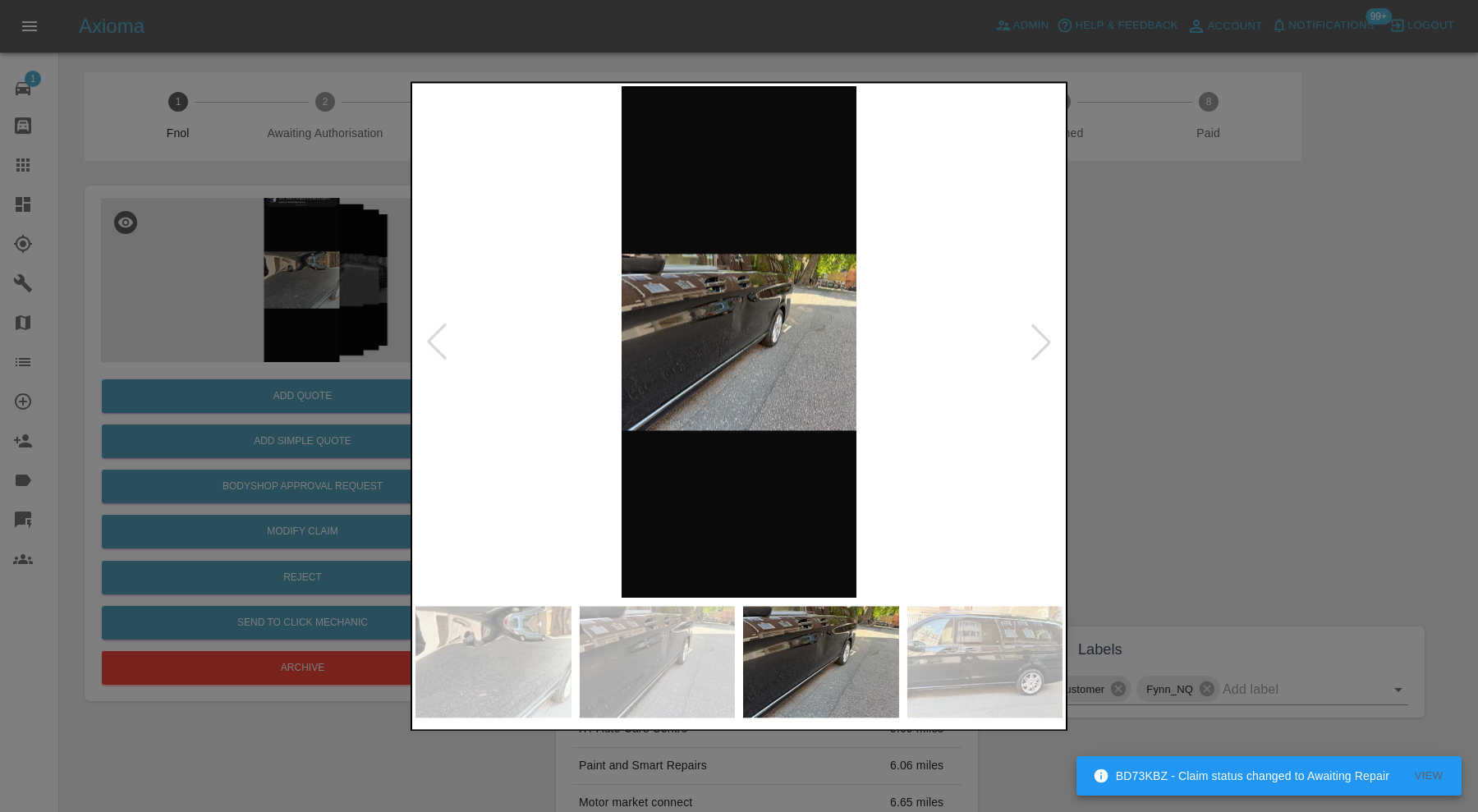
click at [1047, 333] on div at bounding box center [1042, 342] width 36 height 36
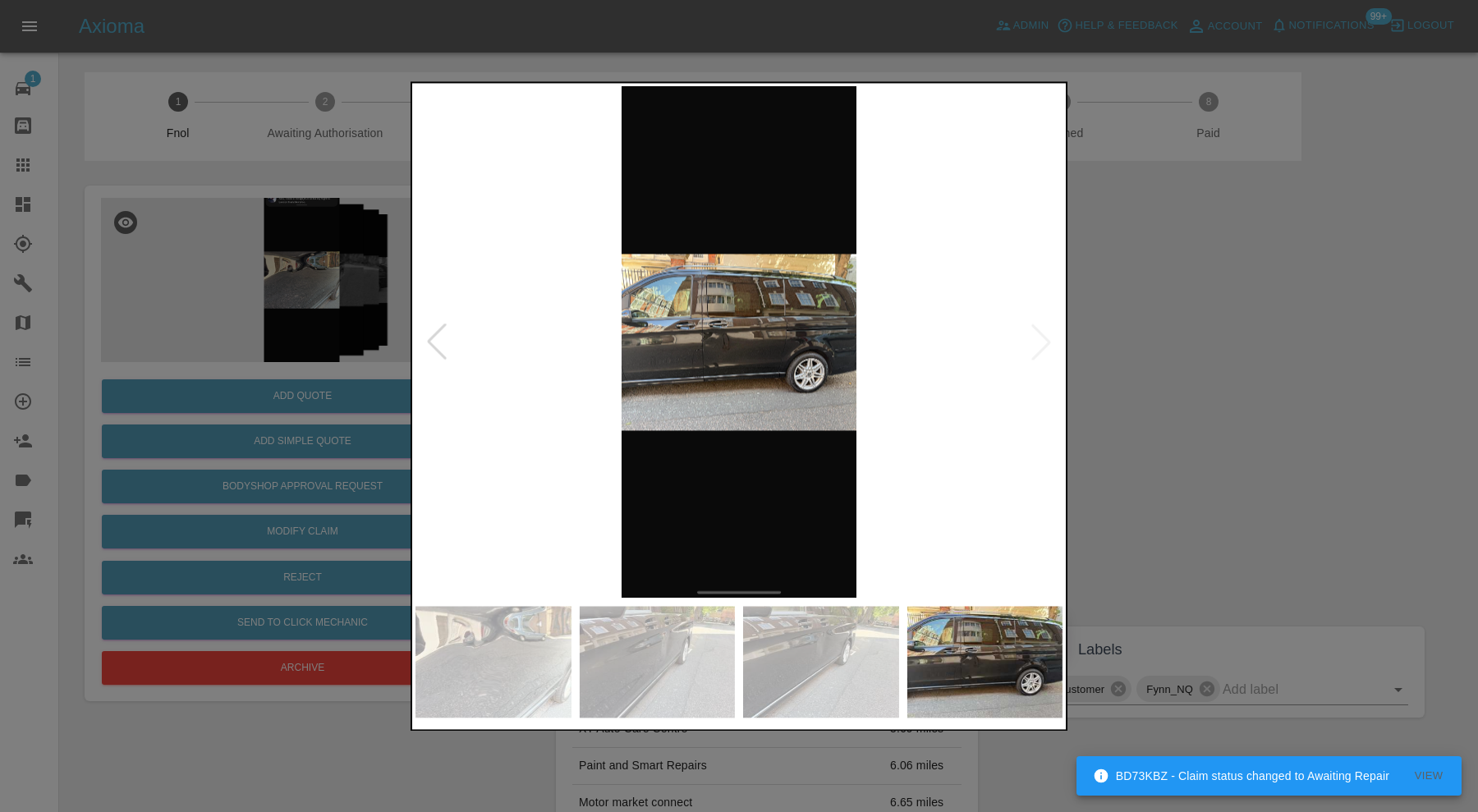
click at [677, 353] on img at bounding box center [739, 341] width 647 height 511
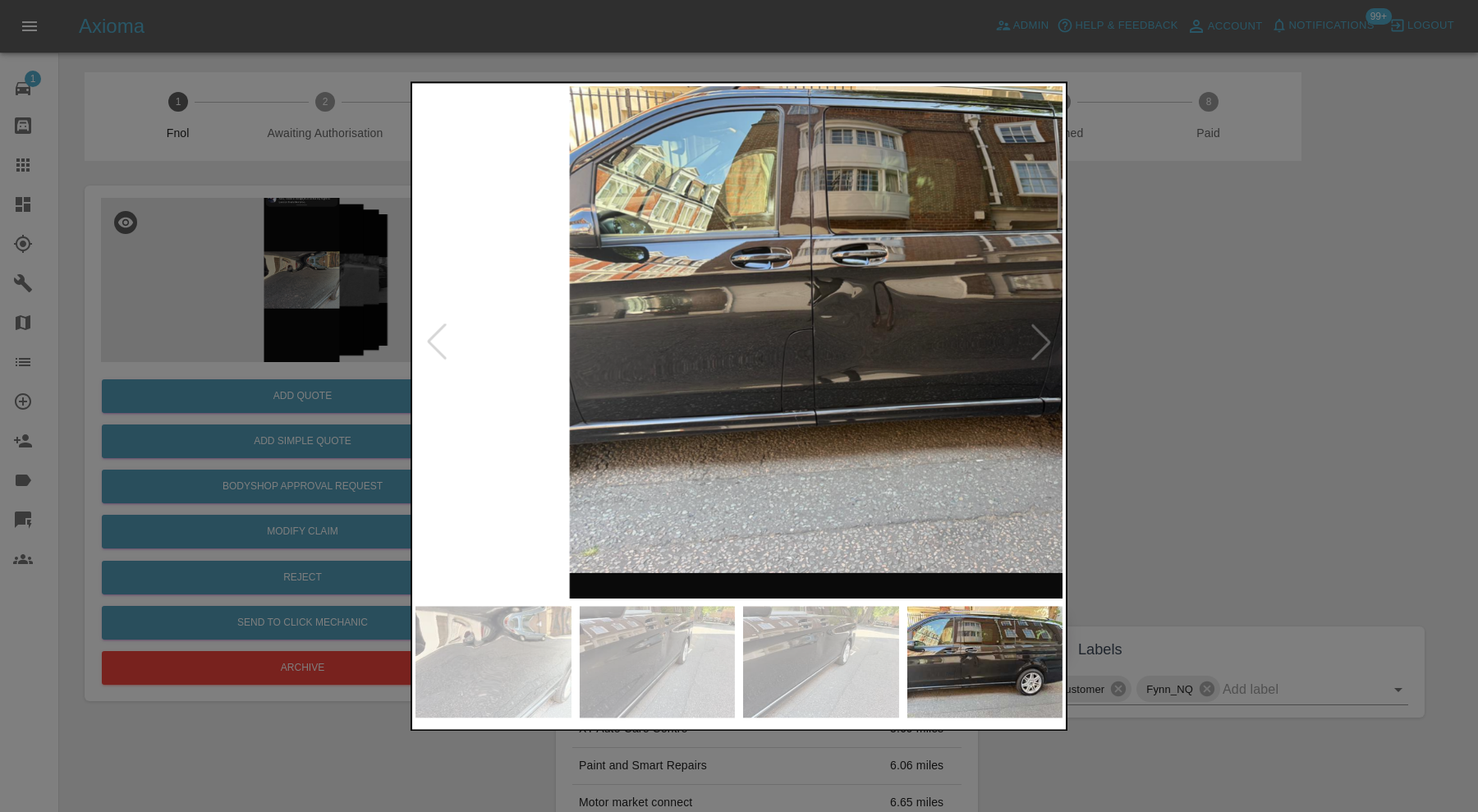
click at [1043, 341] on img at bounding box center [922, 307] width 1941 height 1536
click at [779, 661] on img at bounding box center [821, 662] width 156 height 112
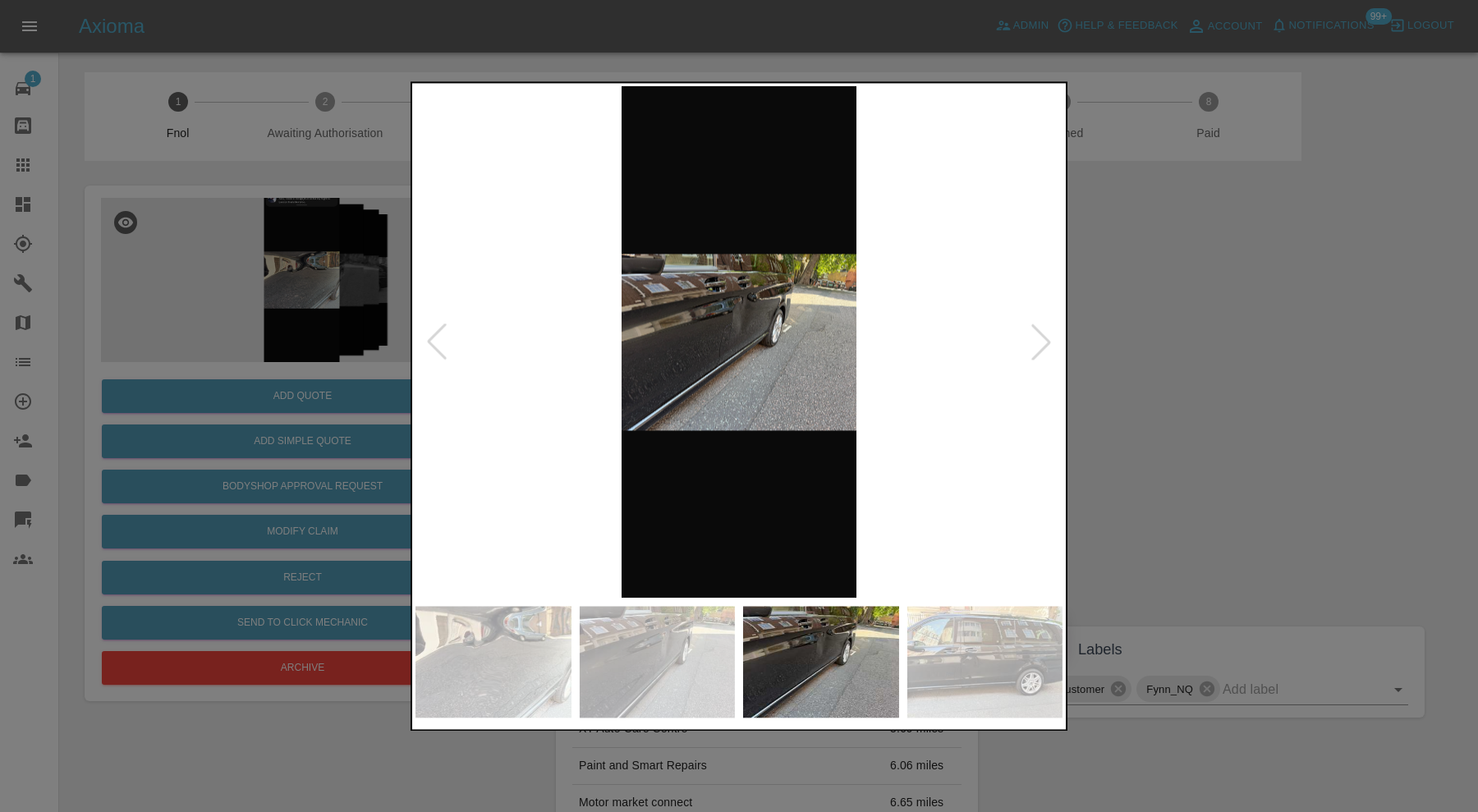
click at [744, 333] on img at bounding box center [739, 341] width 647 height 511
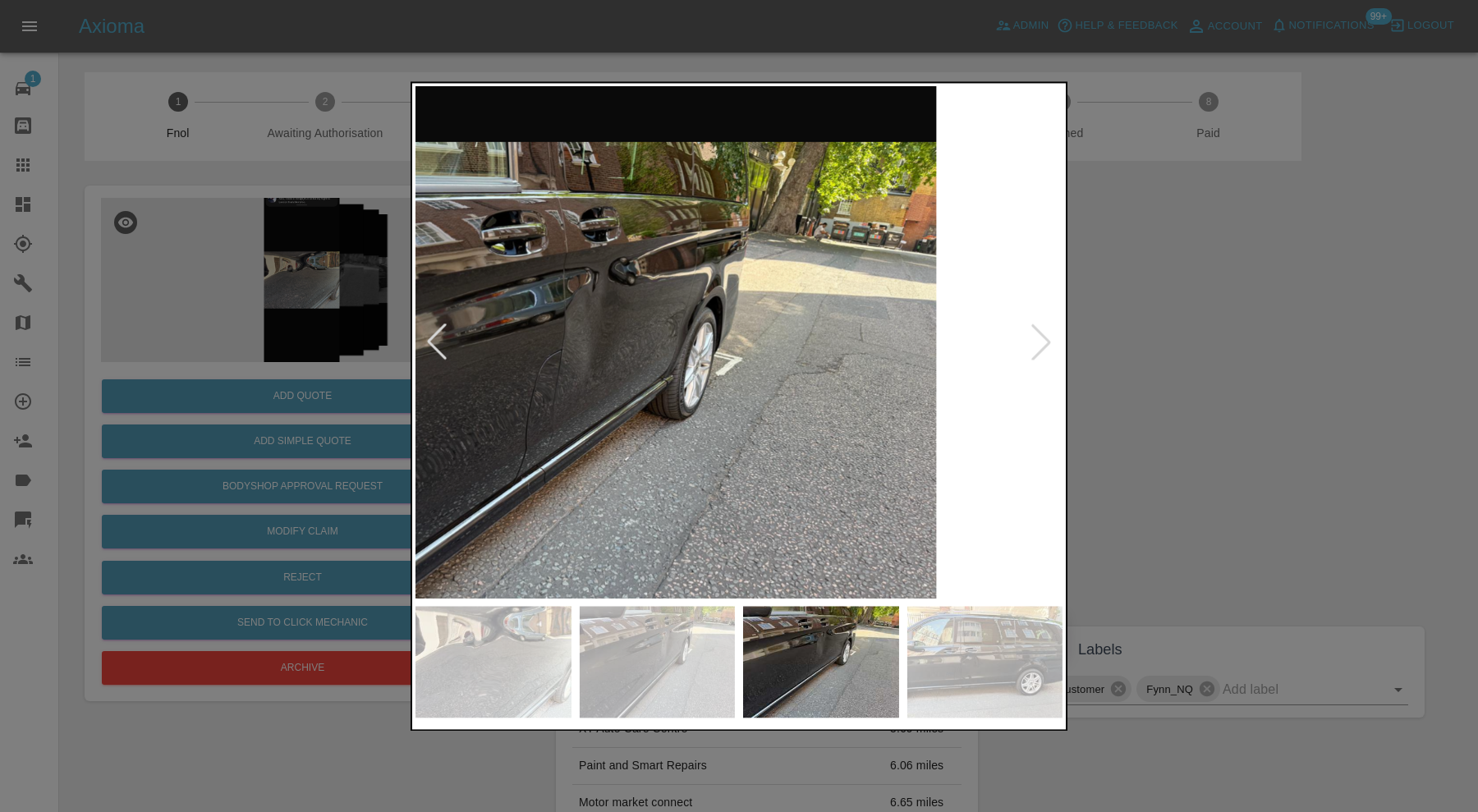
click at [1014, 428] on img at bounding box center [583, 406] width 1941 height 1536
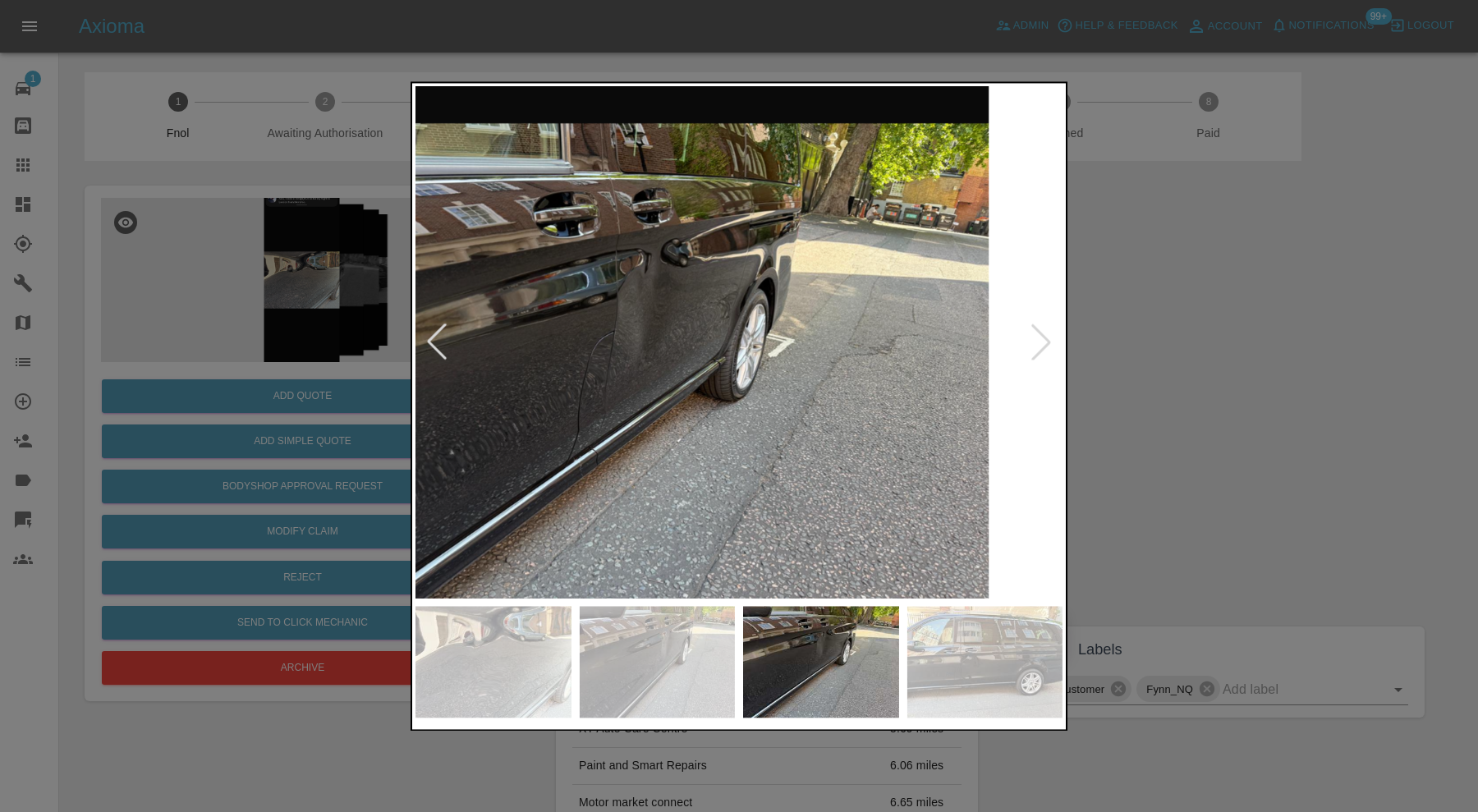
click at [765, 413] on img at bounding box center [637, 388] width 1941 height 1536
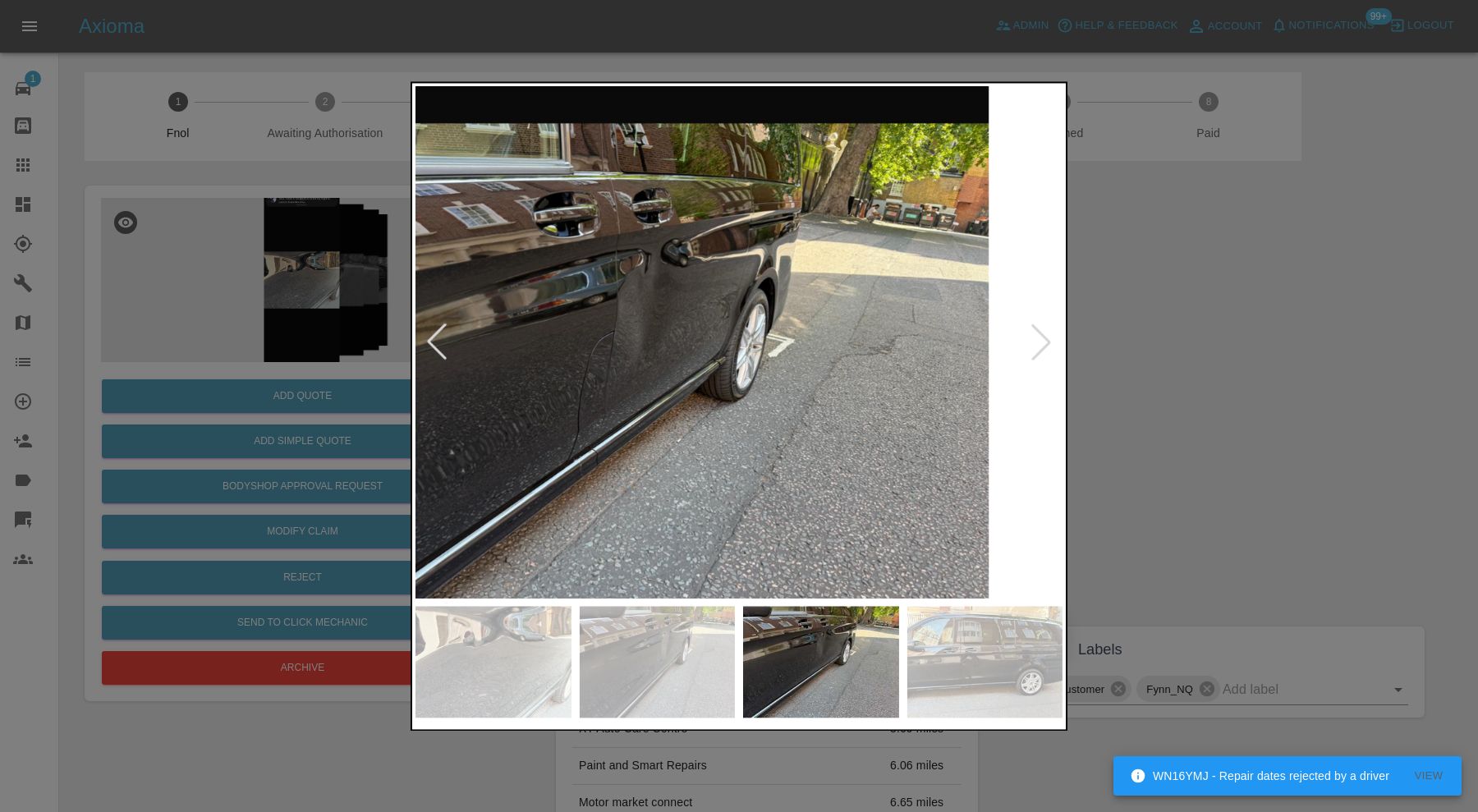
click at [1206, 397] on div at bounding box center [739, 406] width 1478 height 812
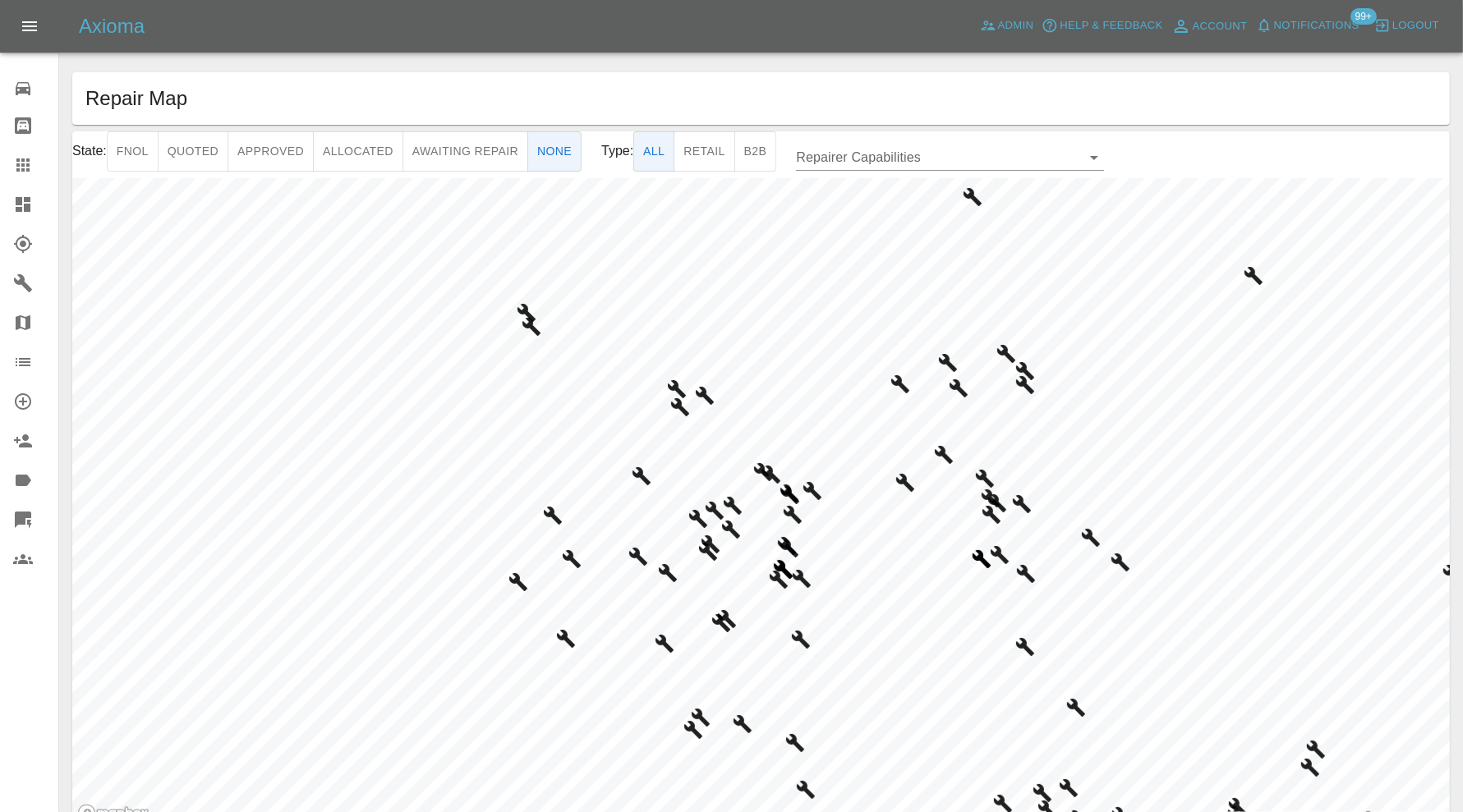
click at [744, 811] on html "Axioma Admin Help & Feedback Account Notifications 99+ Logout Repair home Bodys…" at bounding box center [732, 447] width 1463 height 894
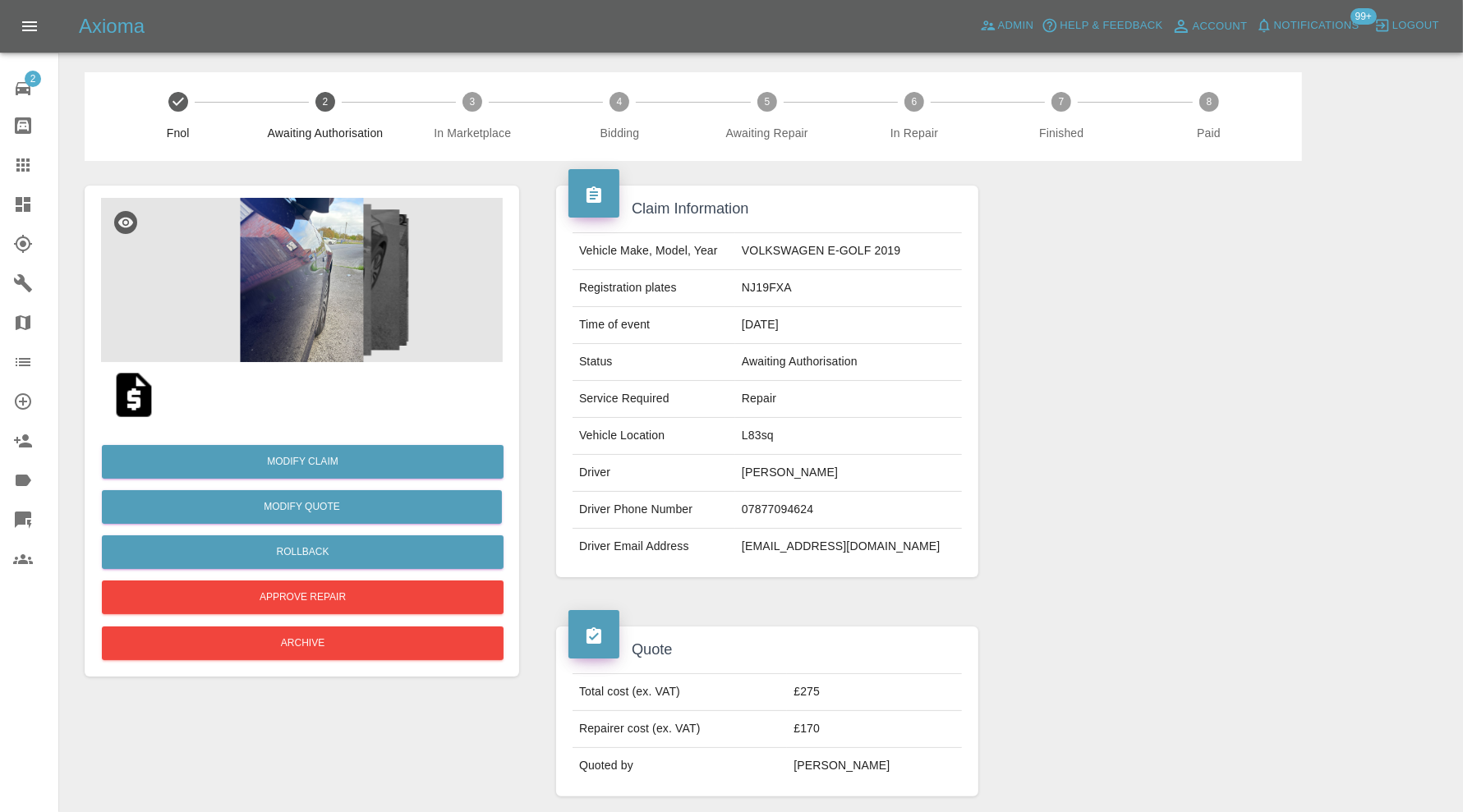
click at [314, 266] on img at bounding box center [301, 280] width 401 height 164
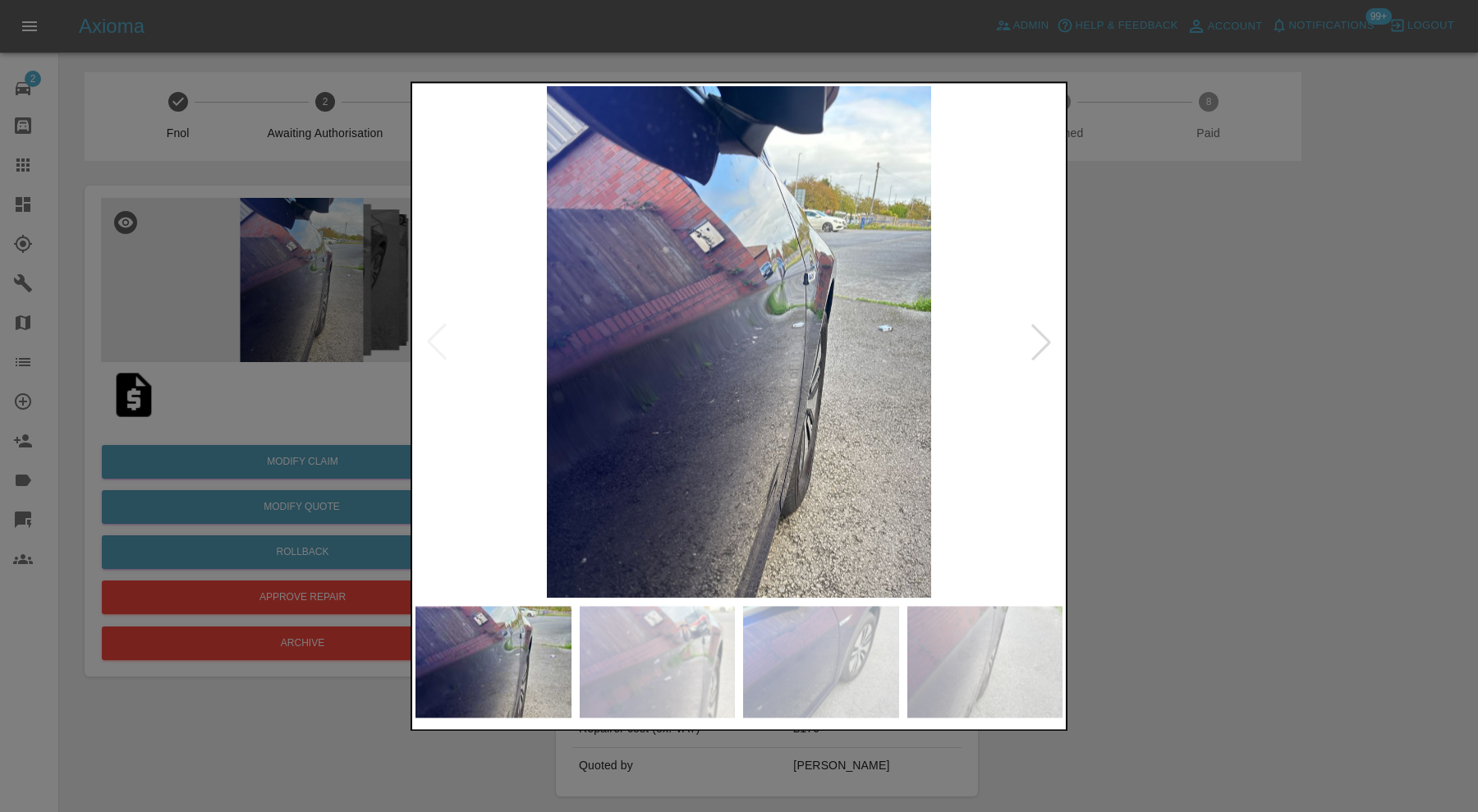
click at [1042, 330] on div at bounding box center [1042, 342] width 36 height 36
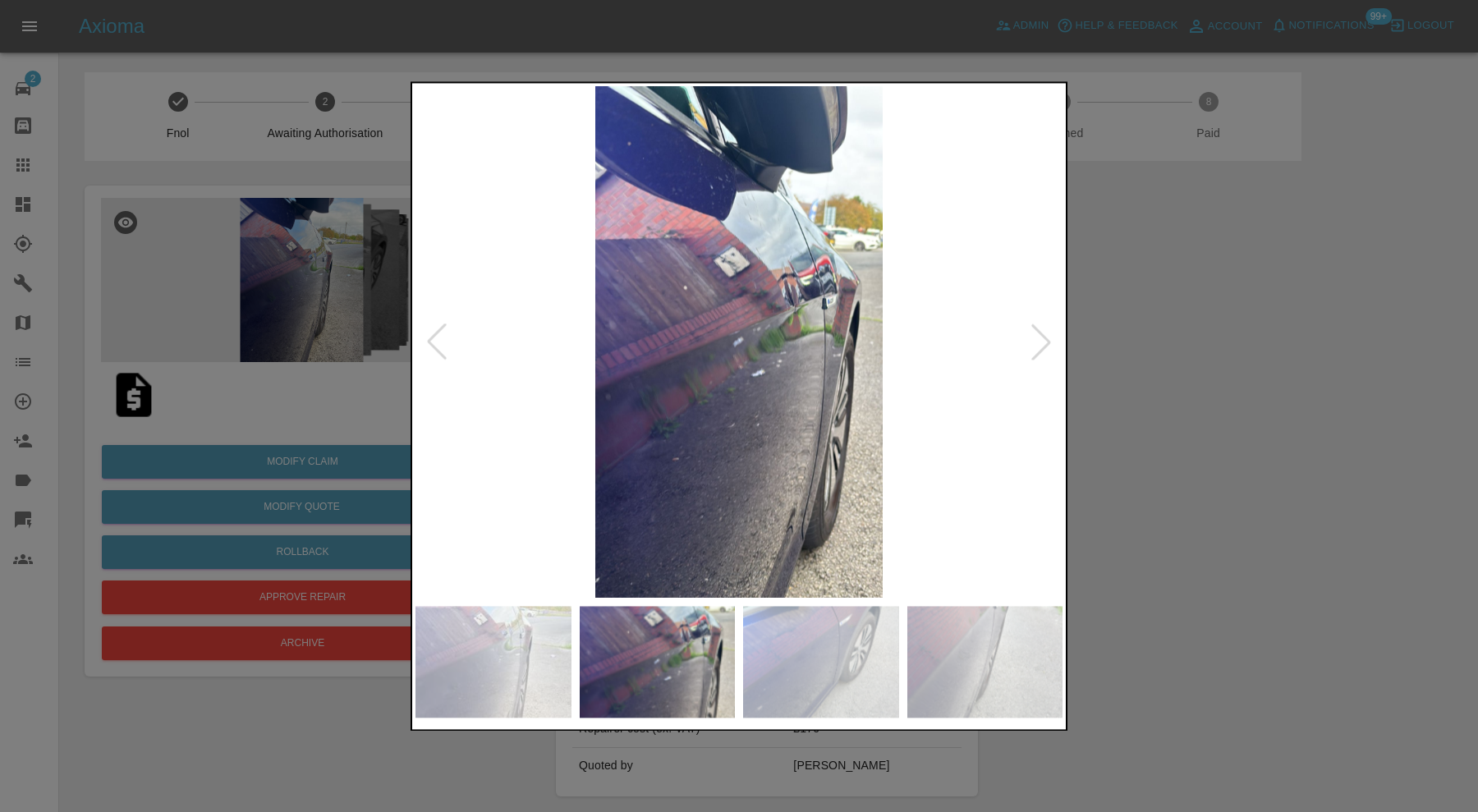
click at [1042, 330] on div at bounding box center [1042, 342] width 36 height 36
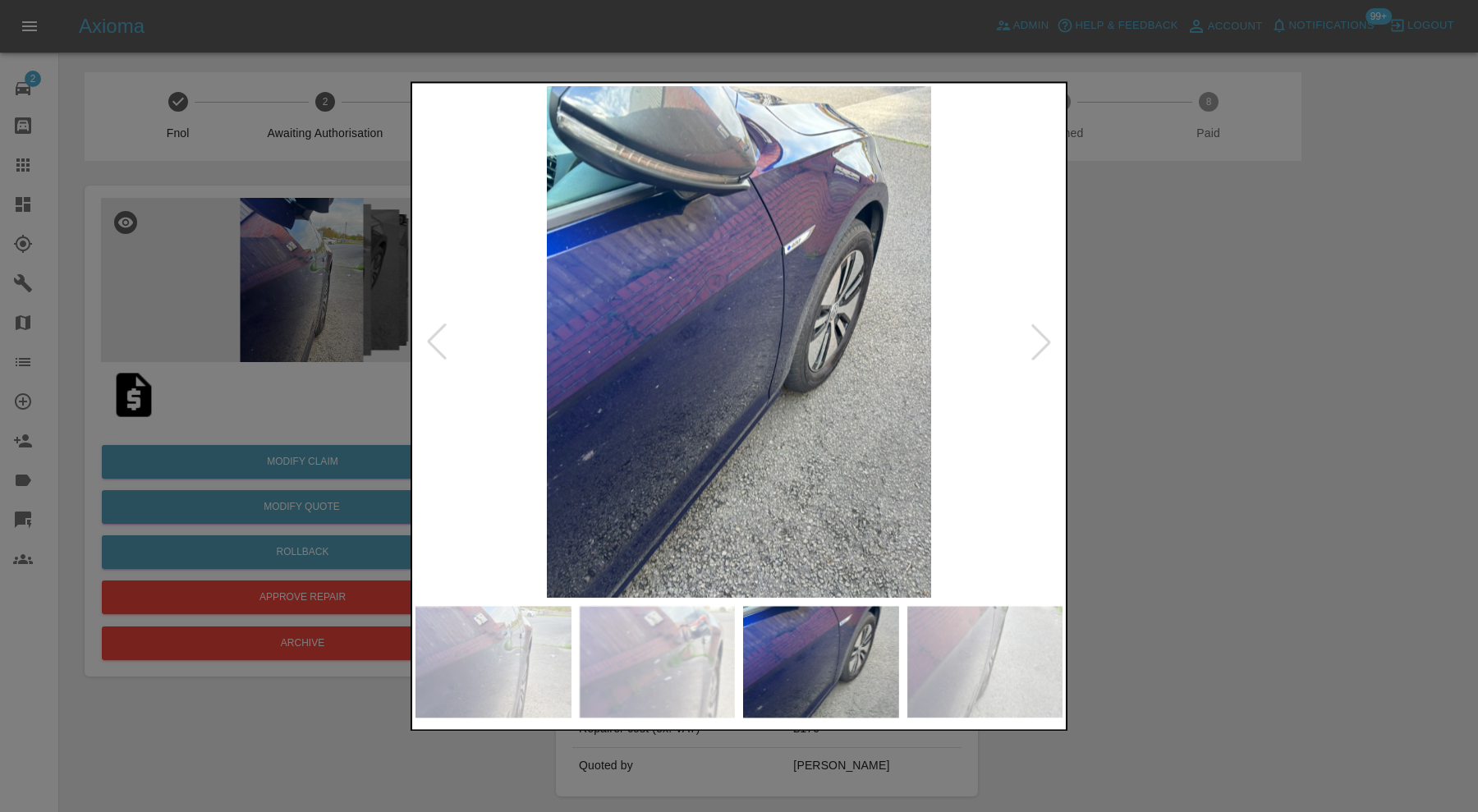
click at [1042, 330] on div at bounding box center [1042, 342] width 36 height 36
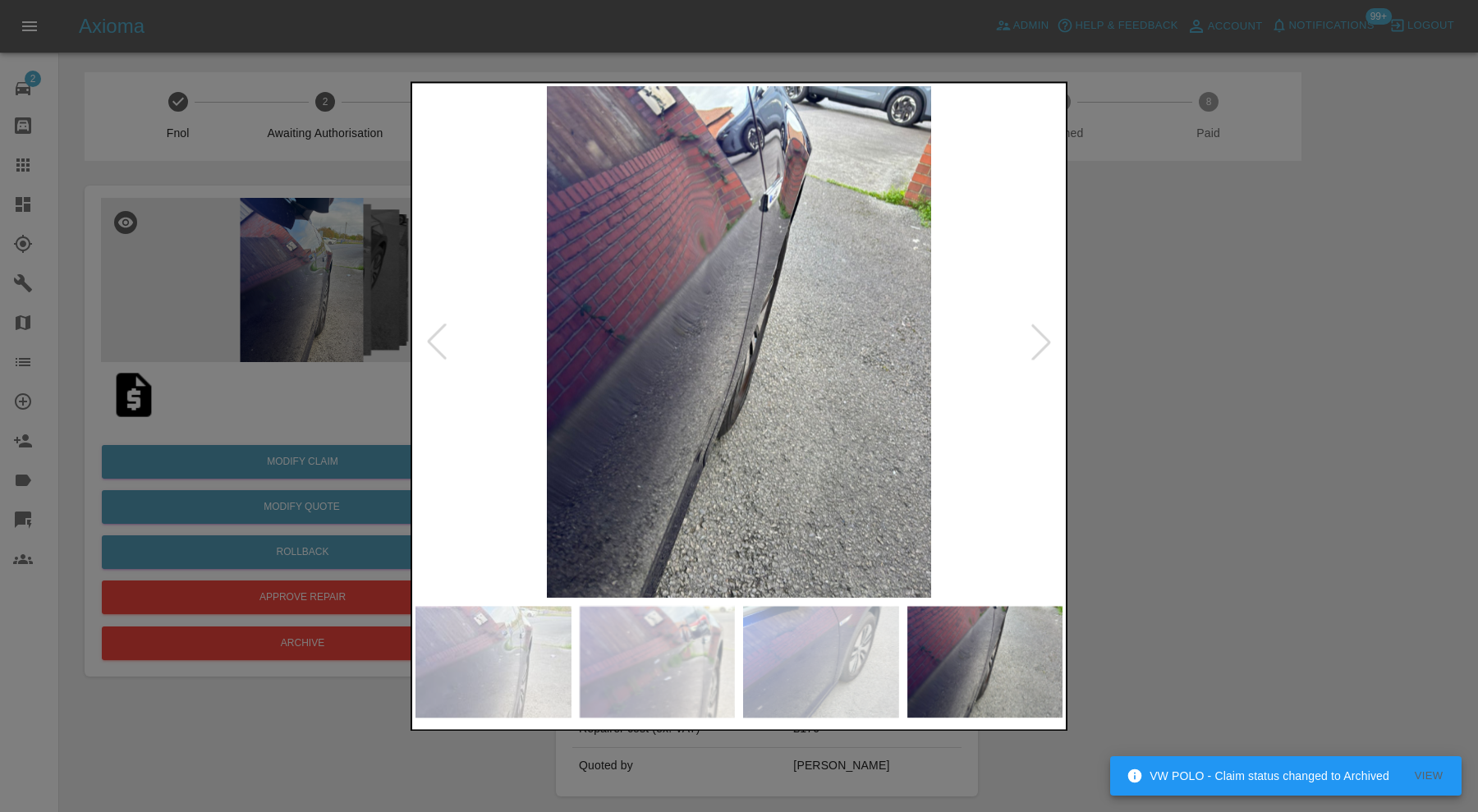
click at [505, 646] on img at bounding box center [493, 662] width 156 height 112
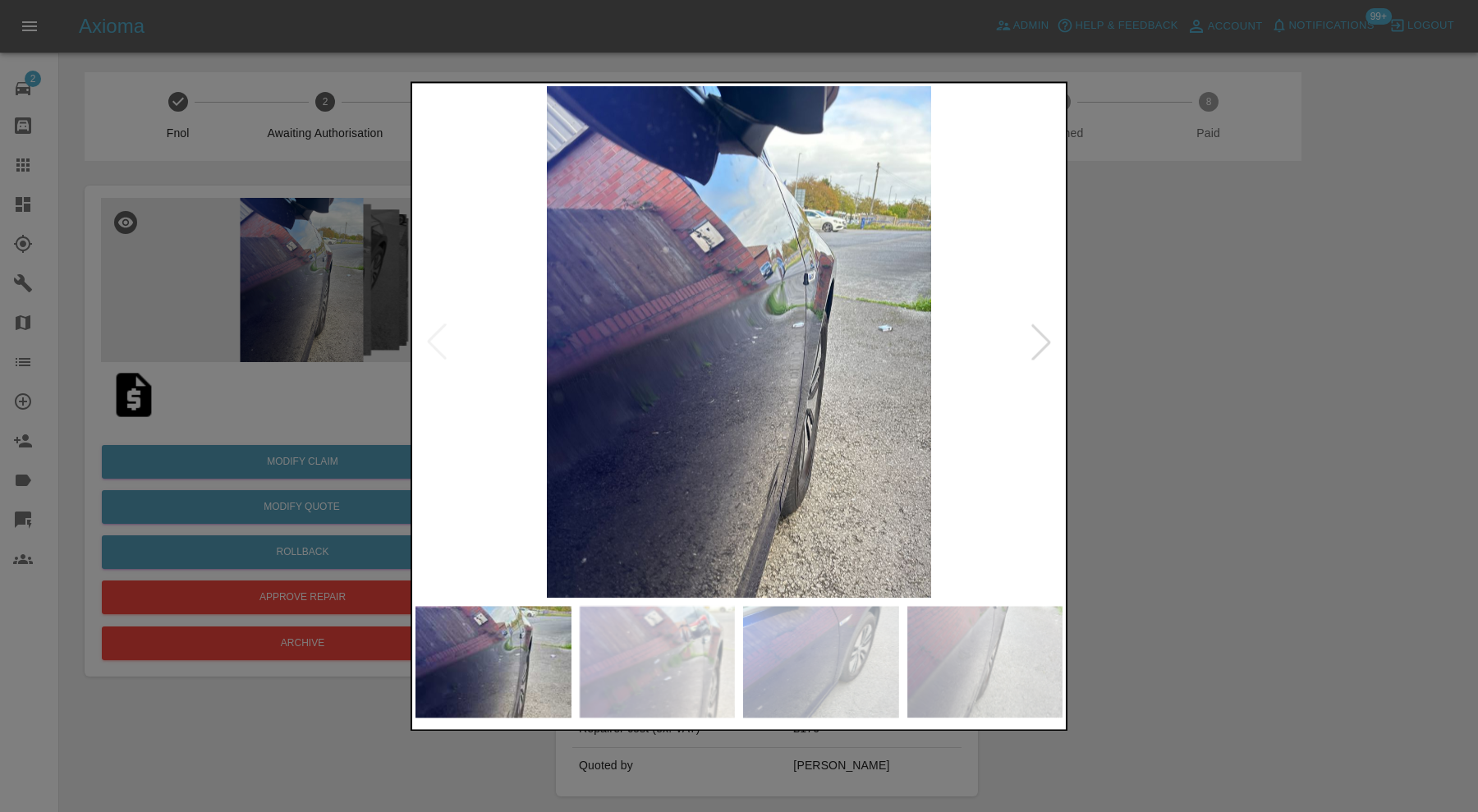
click at [711, 656] on img at bounding box center [657, 662] width 156 height 112
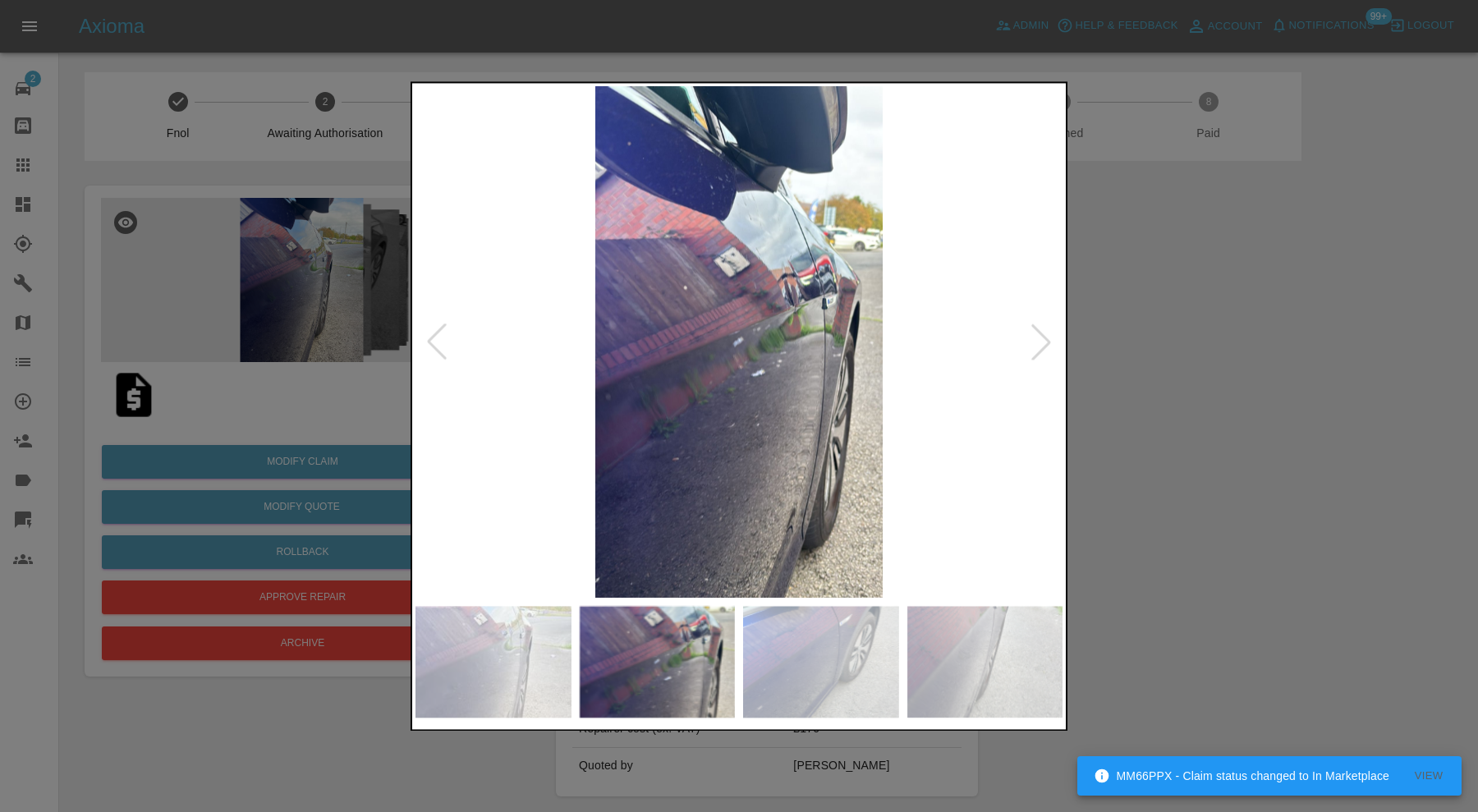
click at [990, 655] on img at bounding box center [985, 662] width 156 height 112
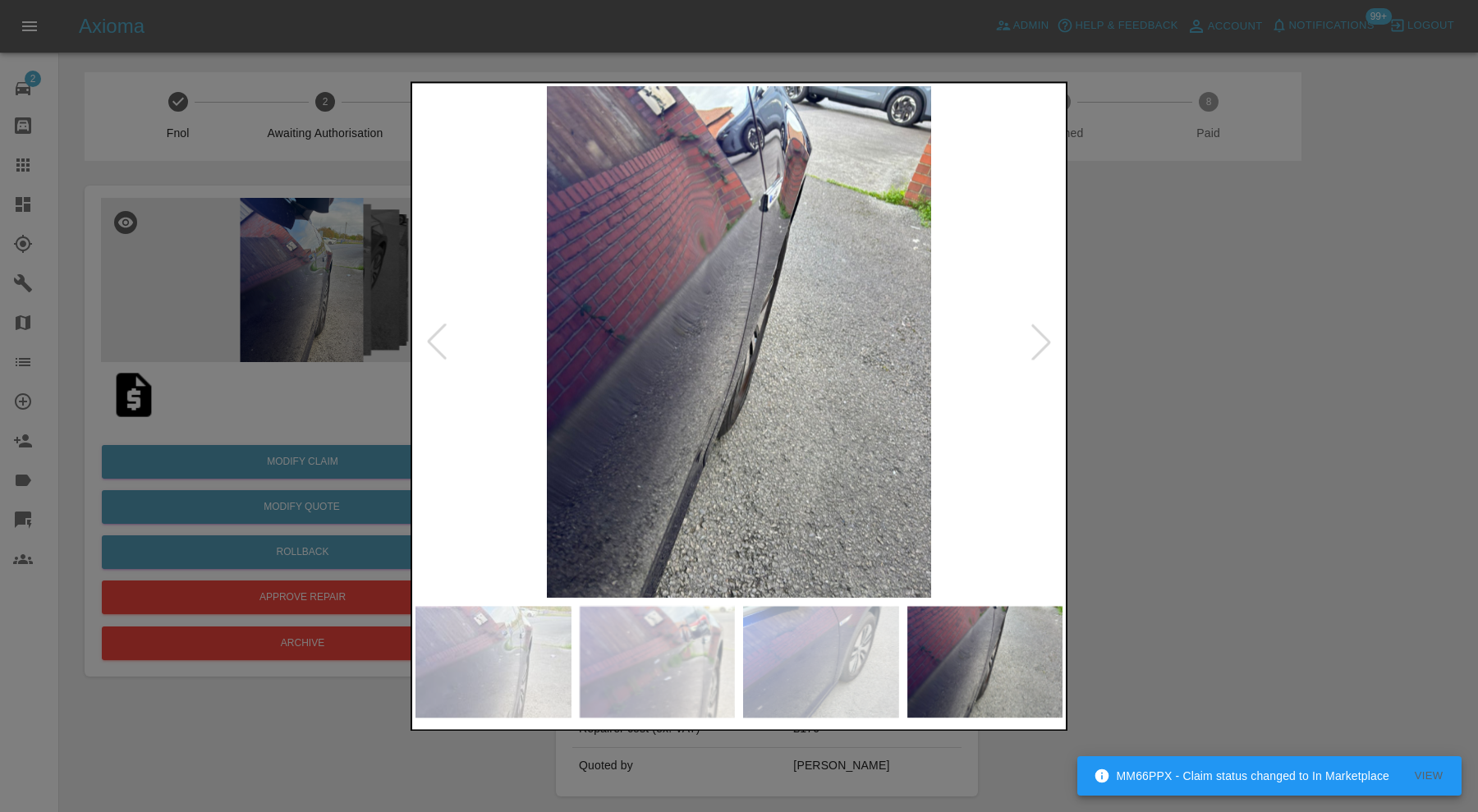
click at [878, 652] on img at bounding box center [821, 662] width 156 height 112
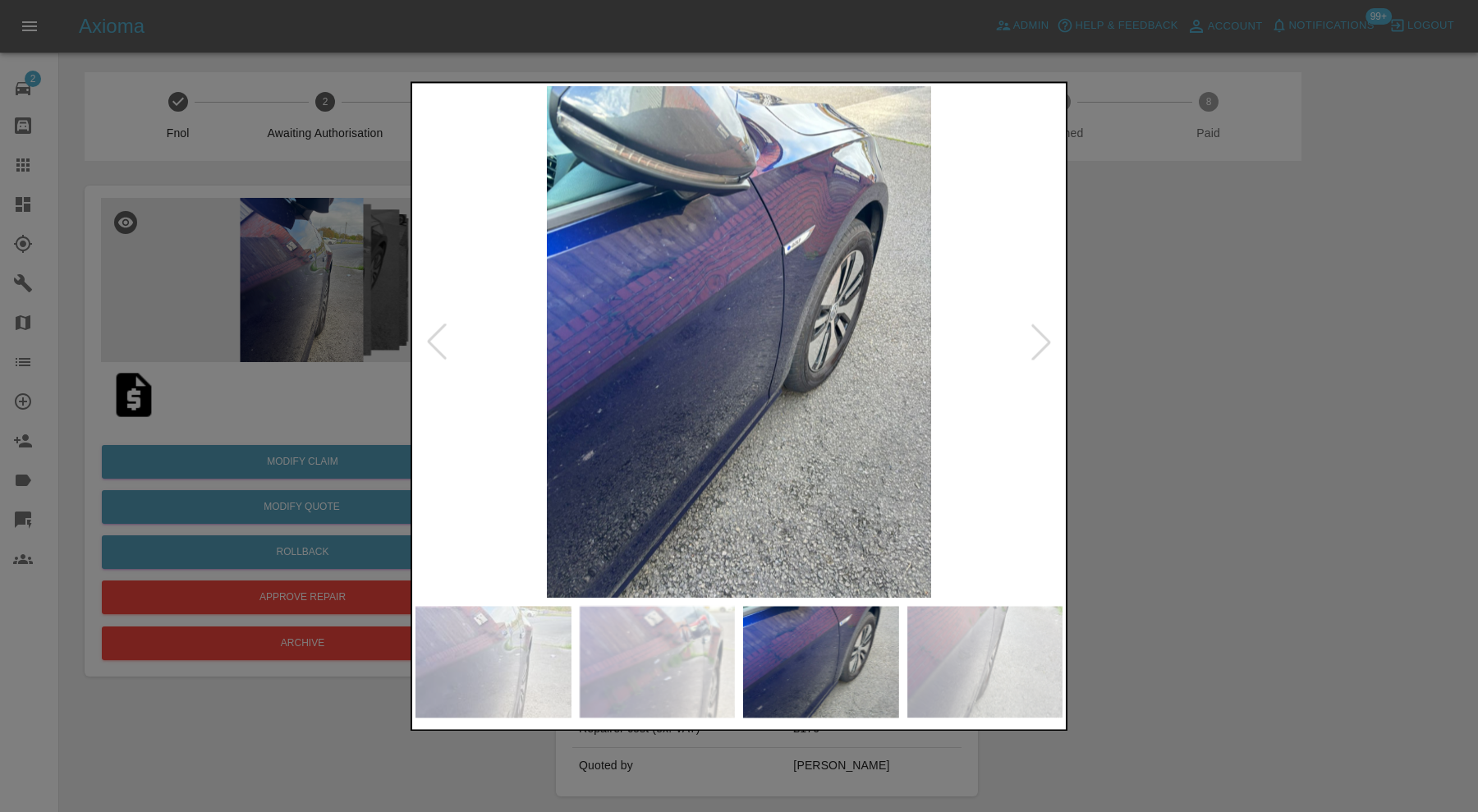
click at [1256, 370] on div at bounding box center [739, 406] width 1478 height 812
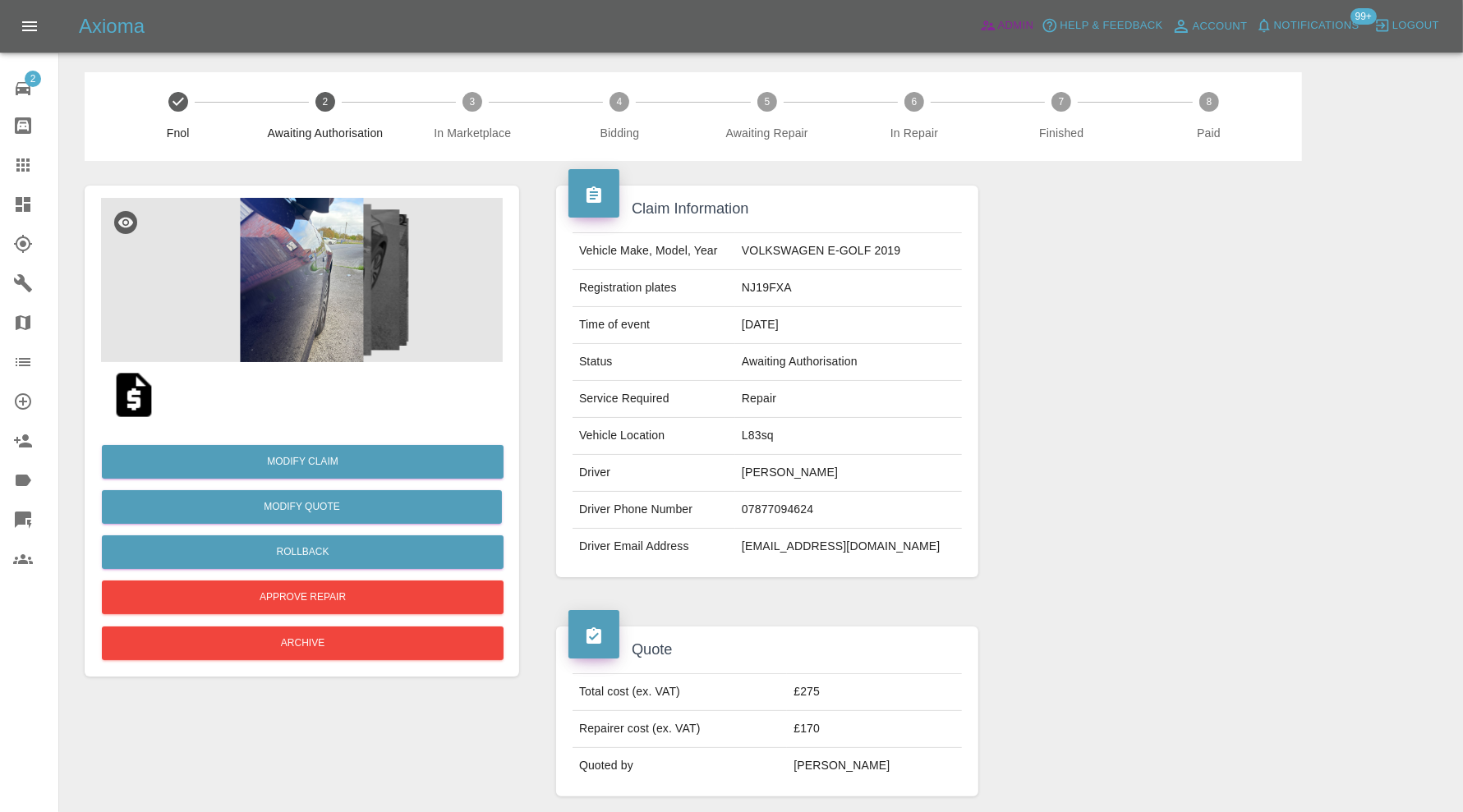
click at [1006, 18] on span "Admin" at bounding box center [1016, 26] width 36 height 19
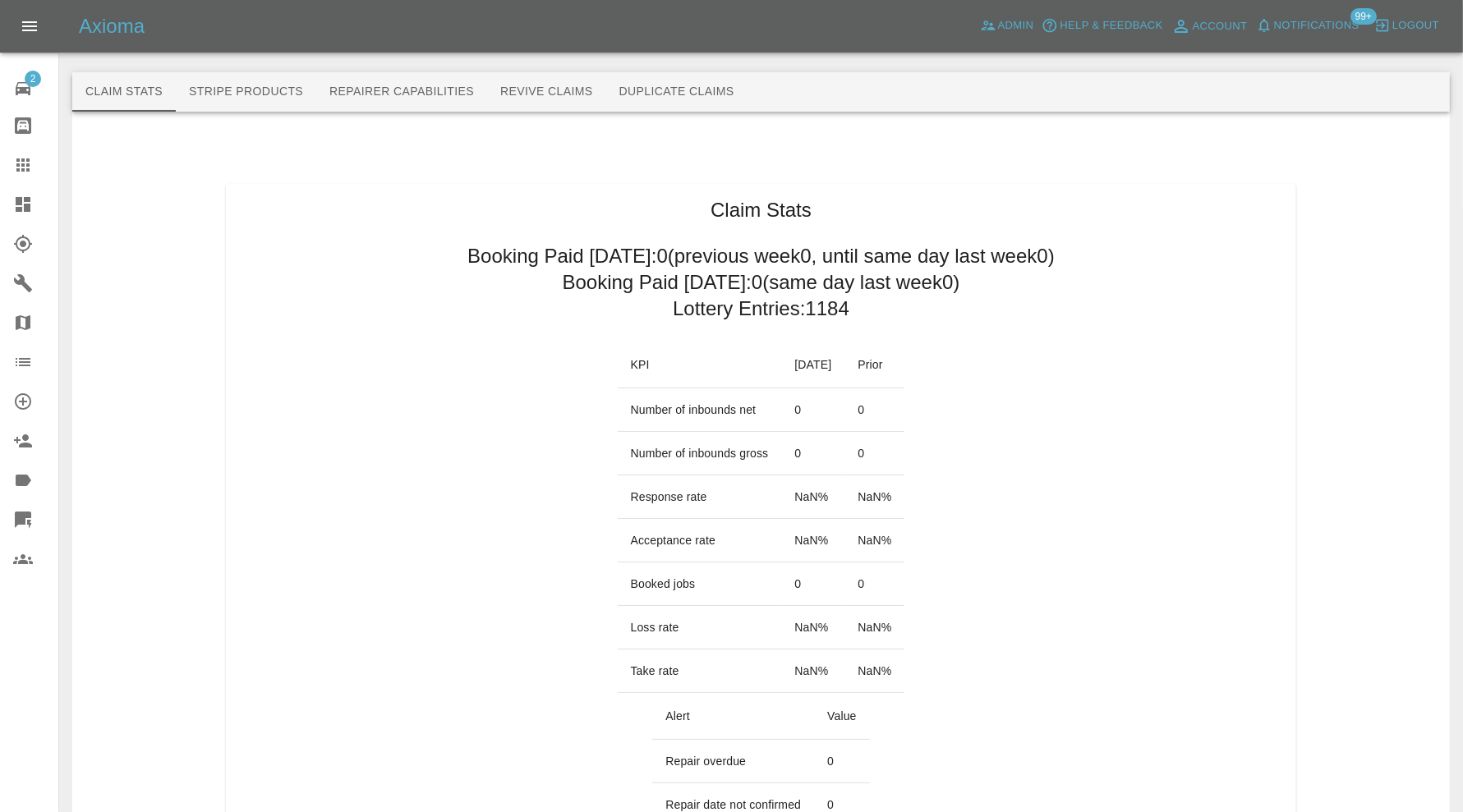
click at [559, 82] on button "Revive Claims" at bounding box center [546, 92] width 120 height 40
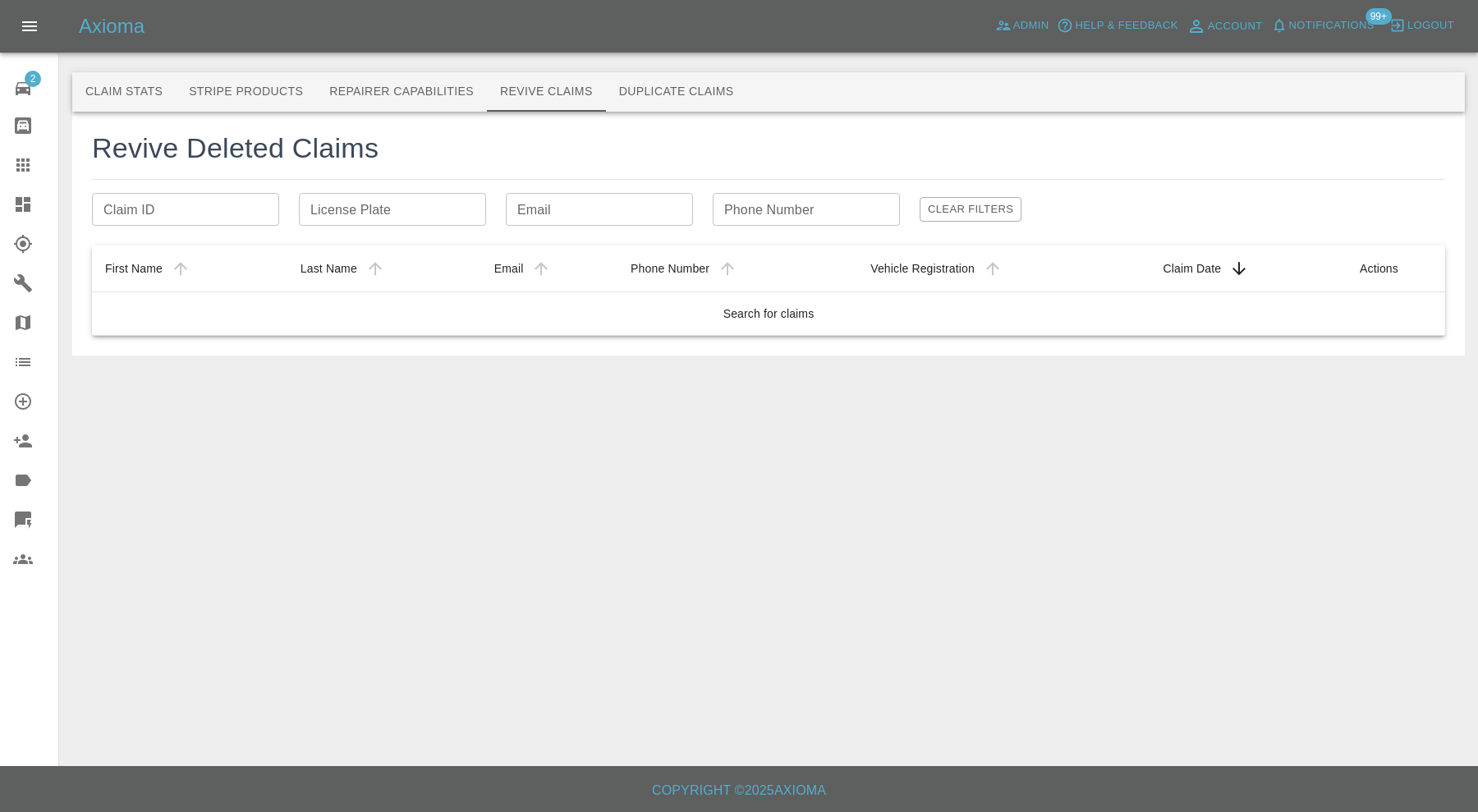
click at [397, 208] on input "License Plate" at bounding box center [392, 209] width 187 height 33
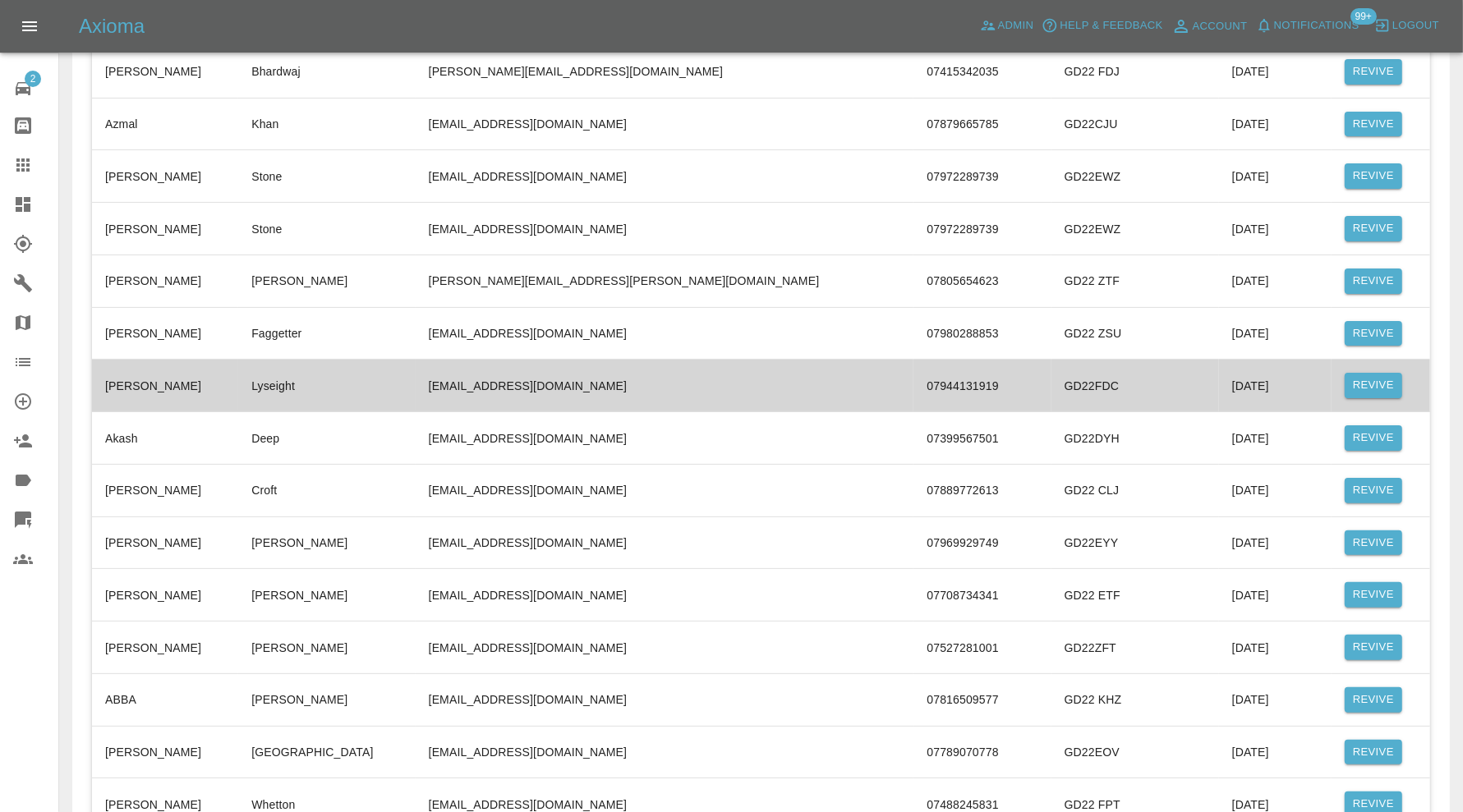
scroll to position [109, 0]
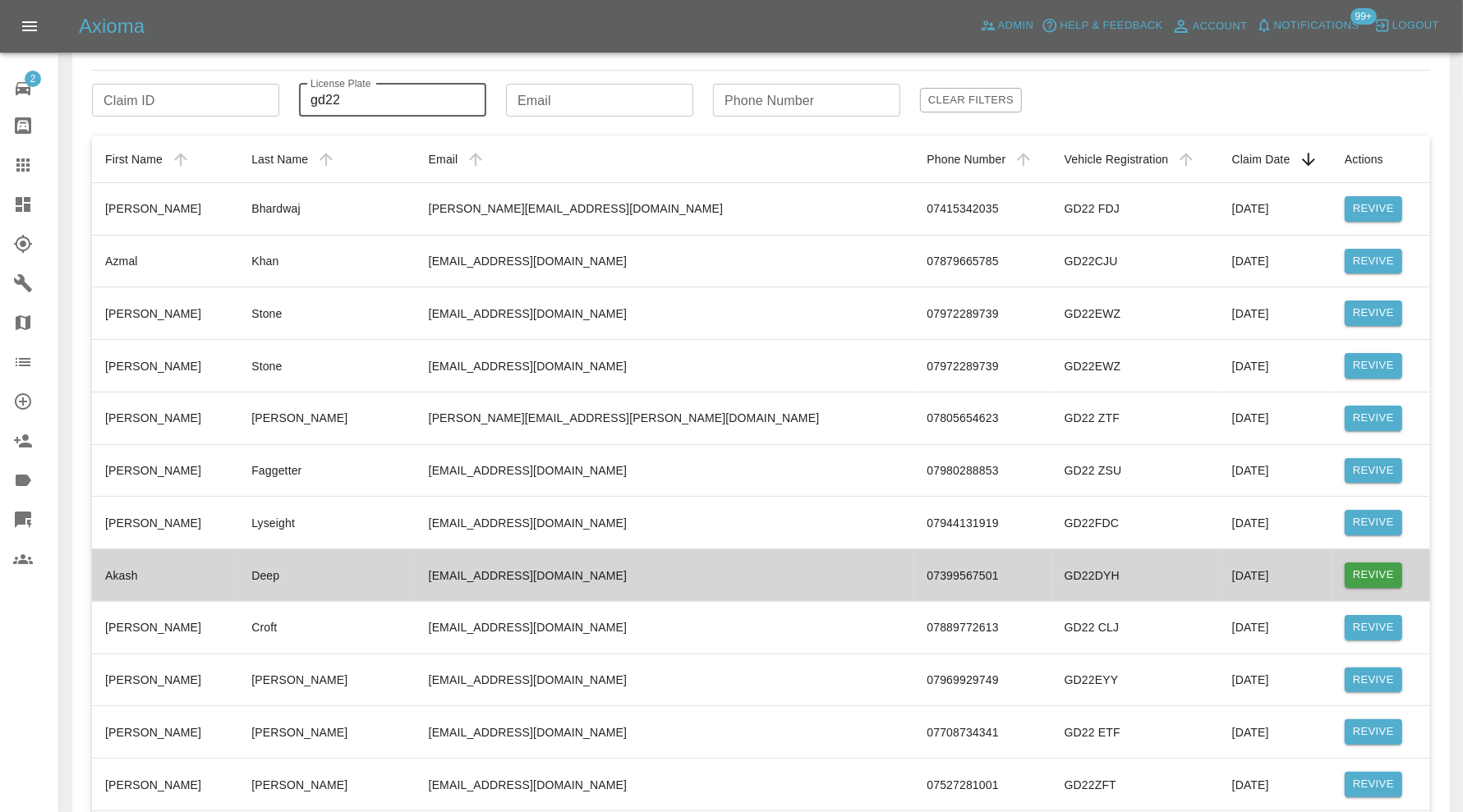
type input "gd22"
click at [1354, 569] on button "Revive" at bounding box center [1373, 575] width 58 height 26
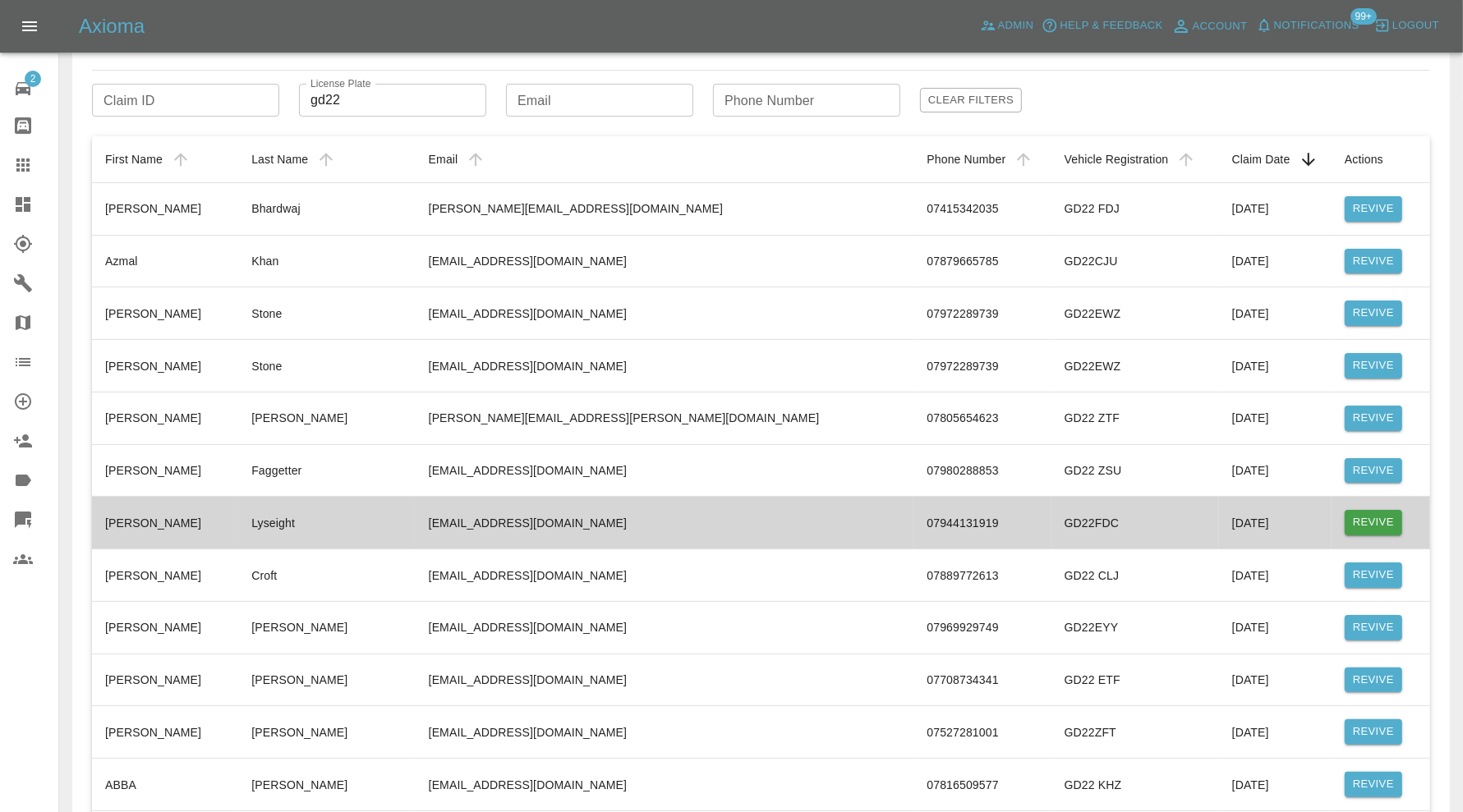
click at [1366, 516] on button "Revive" at bounding box center [1373, 523] width 58 height 26
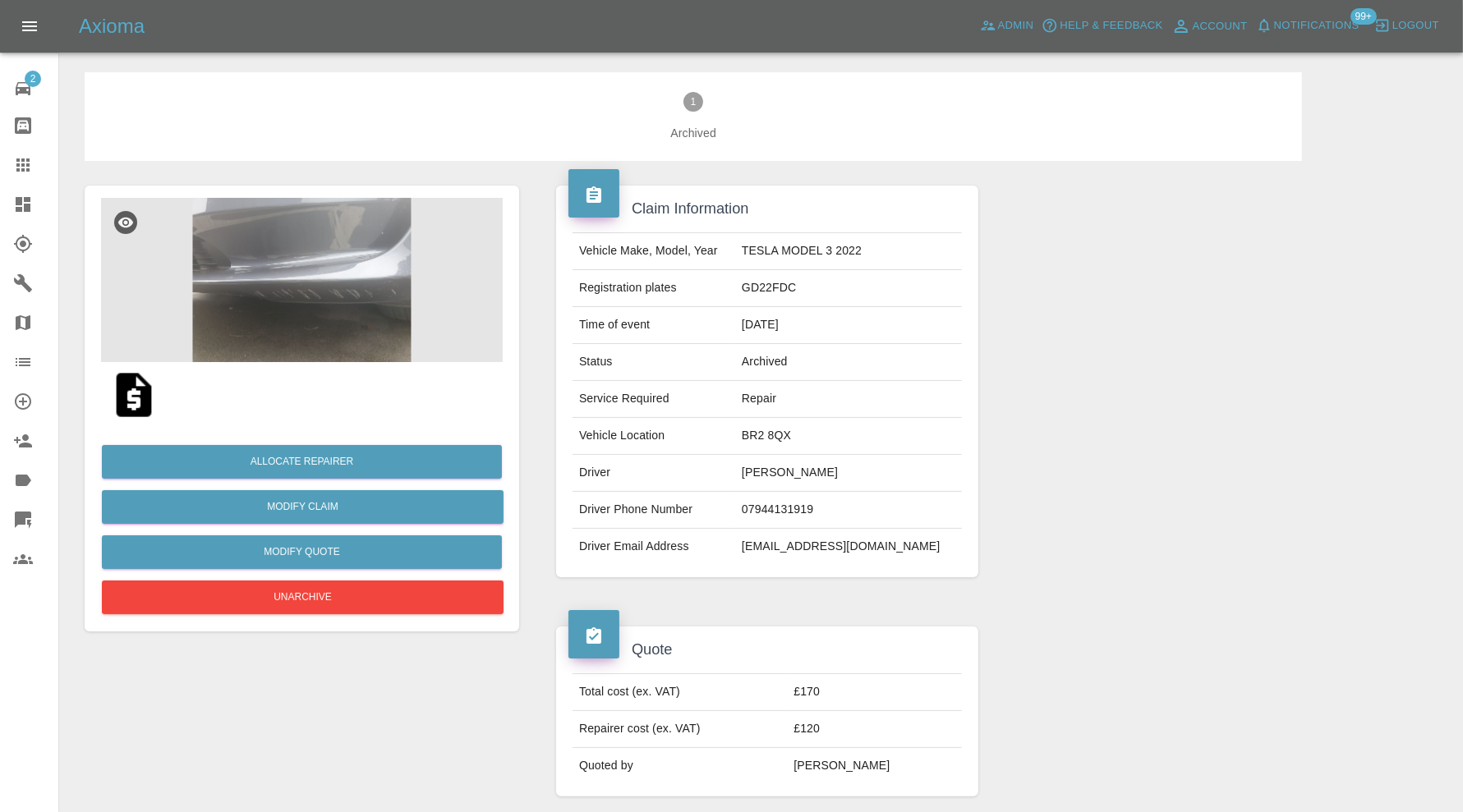
drag, startPoint x: 861, startPoint y: 476, endPoint x: 768, endPoint y: 477, distance: 93.0
click at [768, 477] on td "Carey Lyseight" at bounding box center [848, 473] width 227 height 37
copy td "Carey Lyseight"
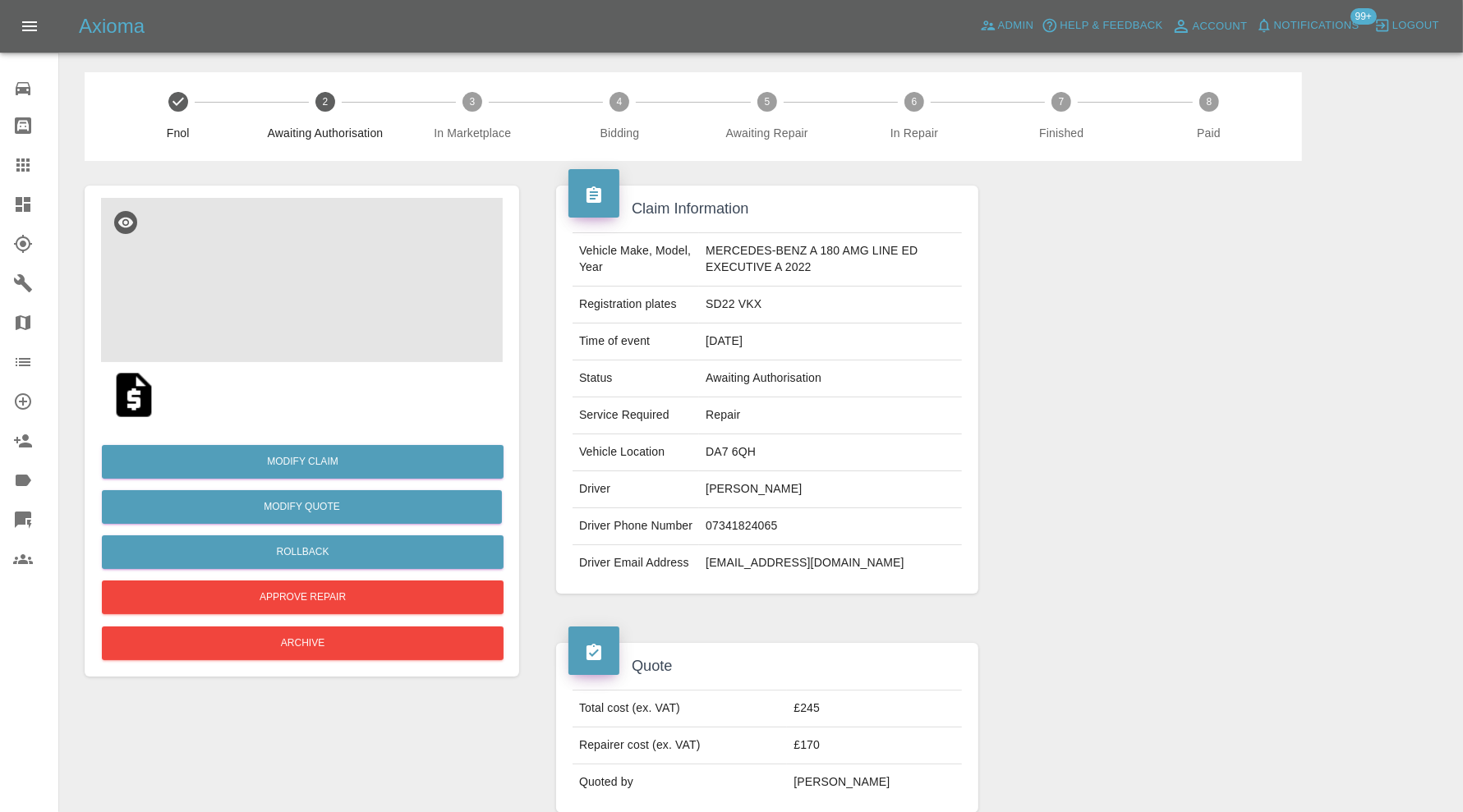
click at [321, 306] on img at bounding box center [301, 280] width 401 height 164
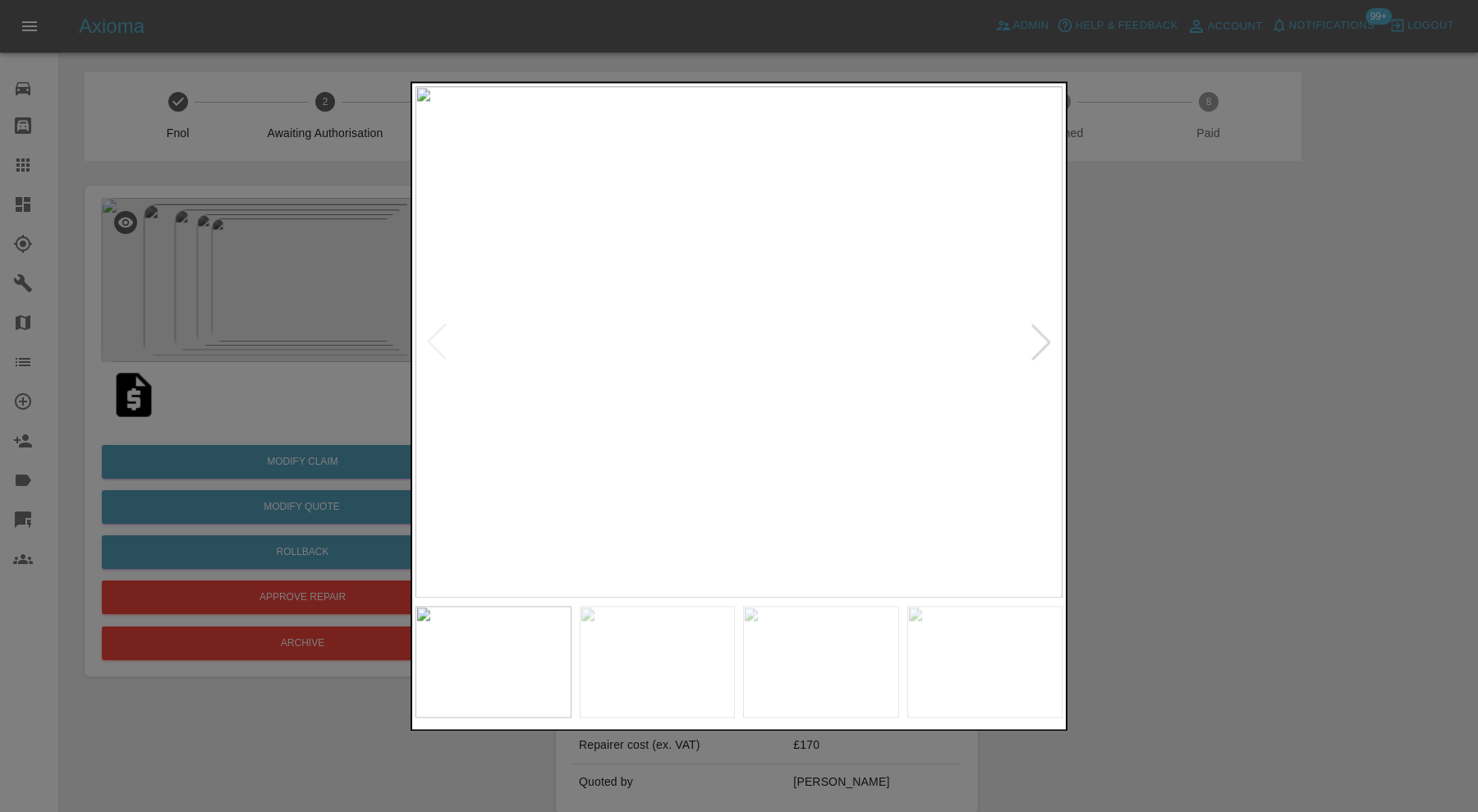
click at [1037, 326] on div at bounding box center [1042, 342] width 36 height 36
click at [1037, 329] on div at bounding box center [1042, 342] width 36 height 36
click at [1049, 337] on div at bounding box center [1042, 342] width 36 height 36
click at [1148, 344] on div at bounding box center [739, 406] width 1478 height 812
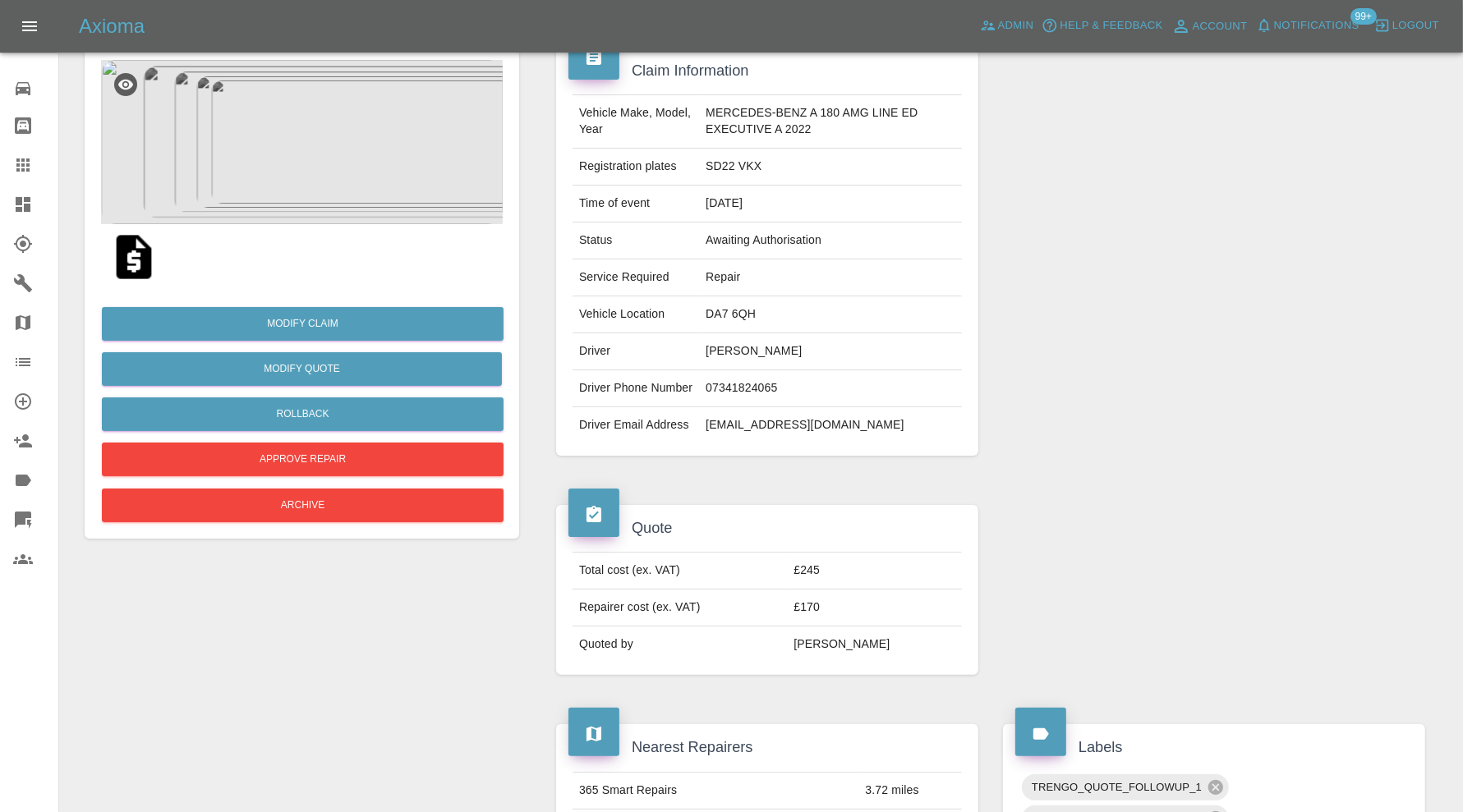
scroll to position [137, 0]
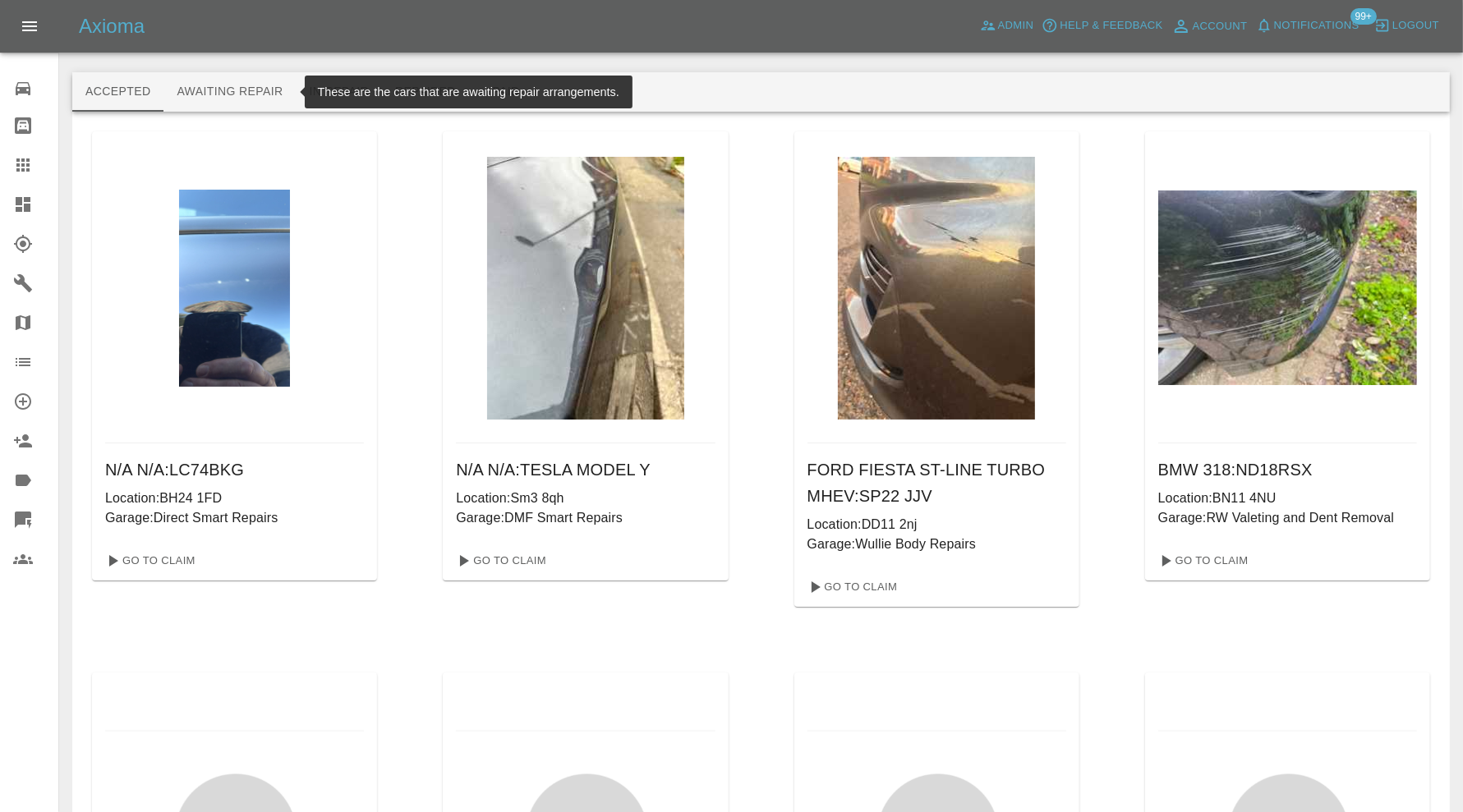
click at [249, 83] on button "Awaiting Repair" at bounding box center [229, 92] width 132 height 40
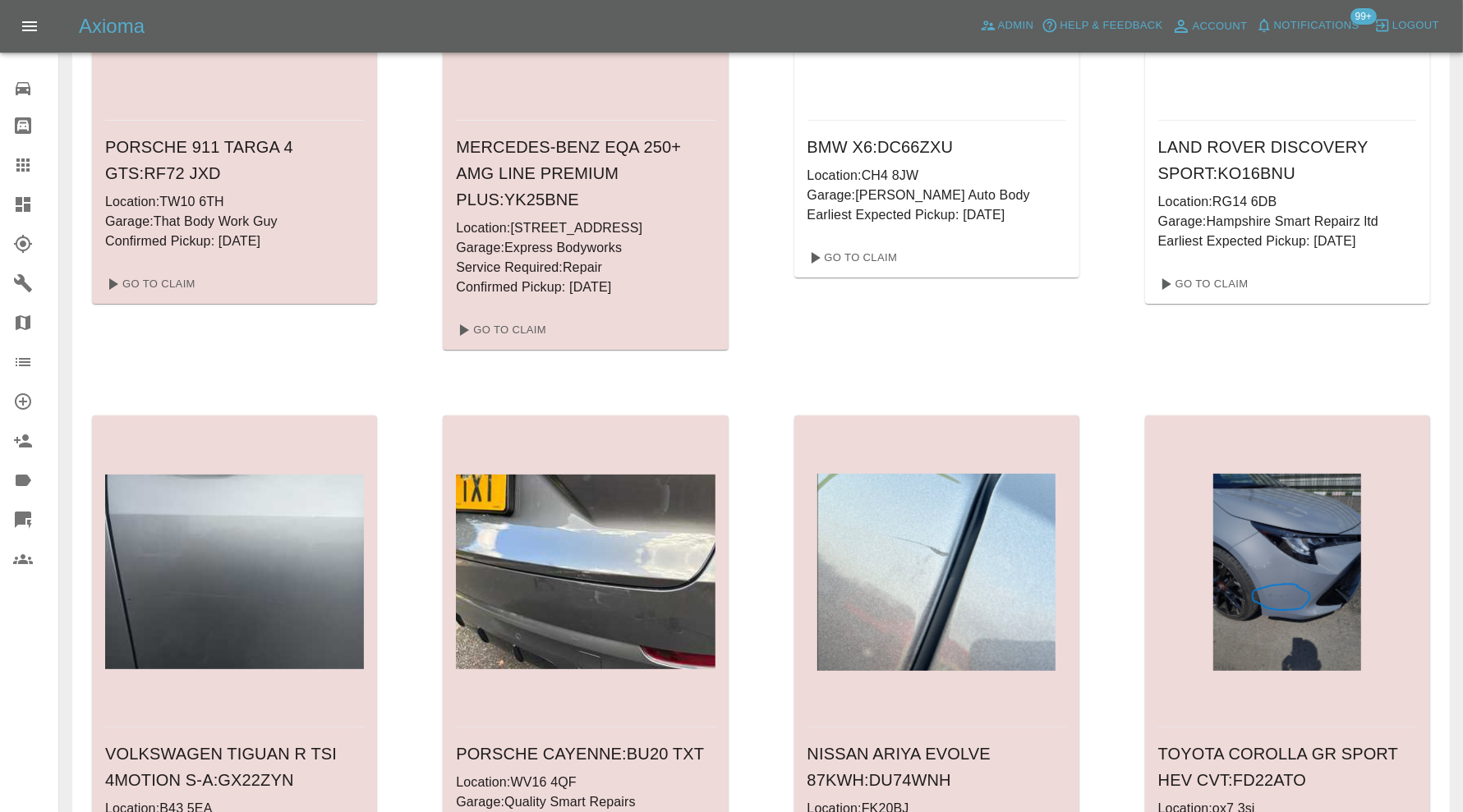
scroll to position [546, 0]
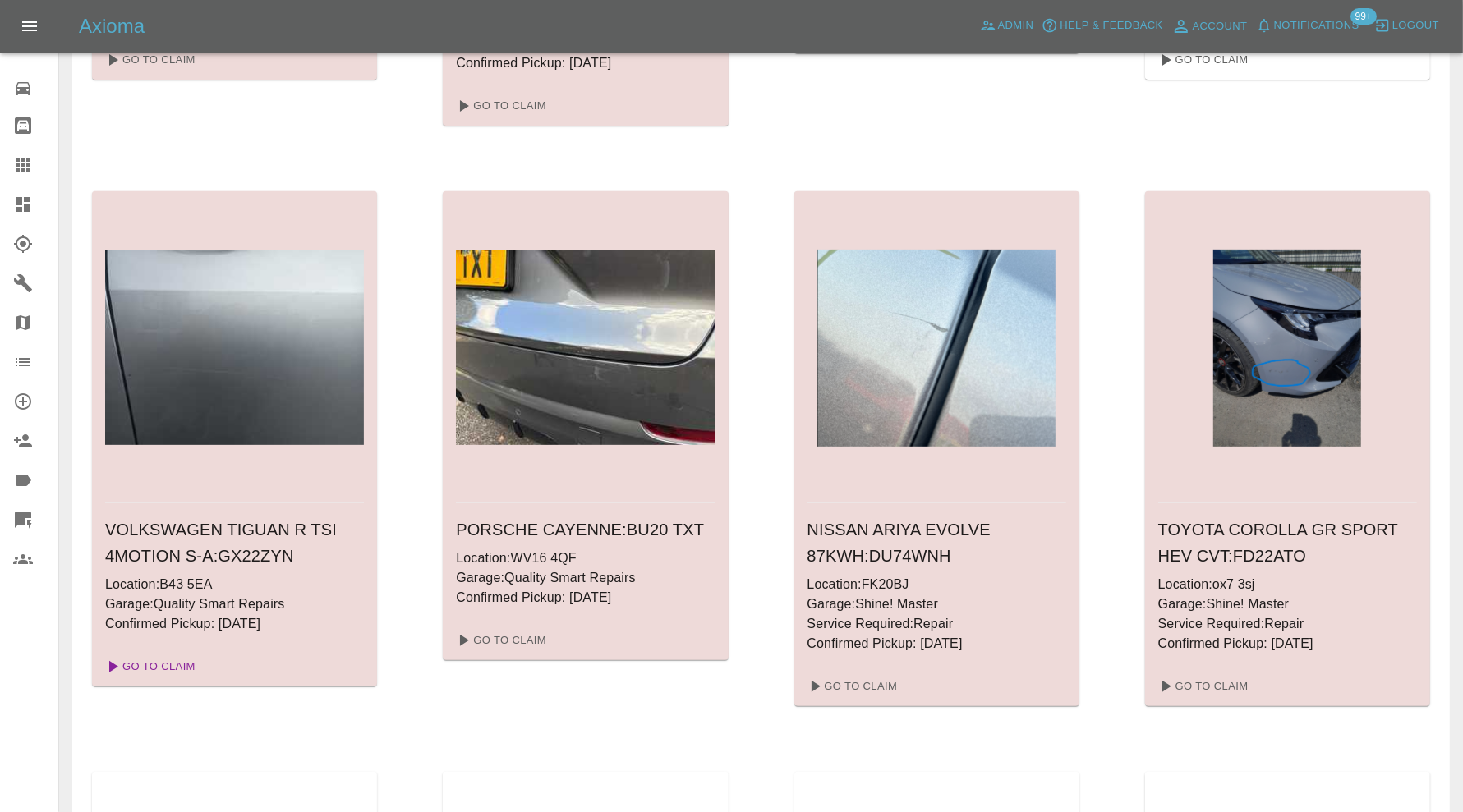
click at [171, 679] on link "Go To Claim" at bounding box center [149, 667] width 101 height 27
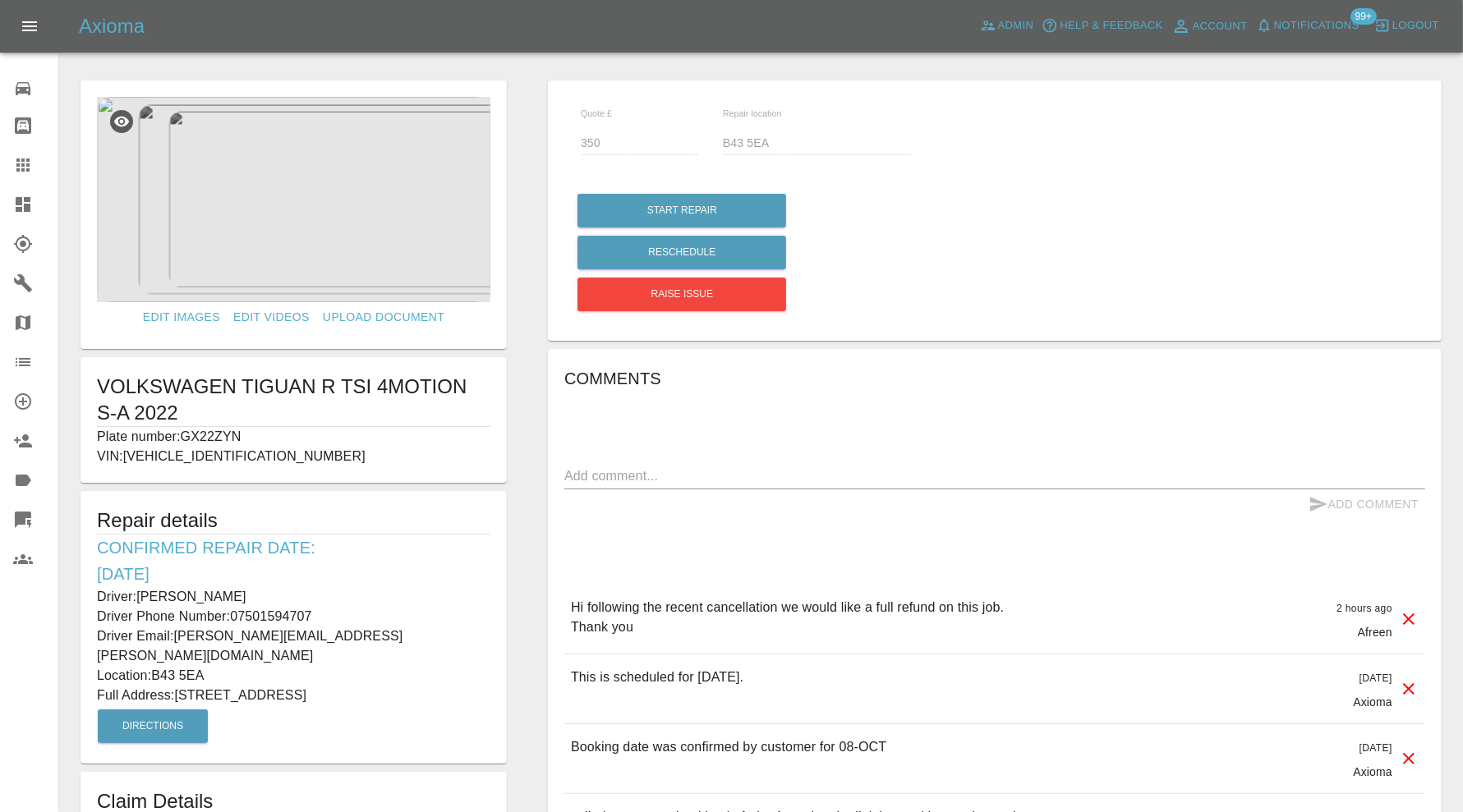
click at [240, 436] on p "Plate number: GX22ZYN" at bounding box center [293, 436] width 394 height 20
click at [319, 435] on p "Plate number: GX22ZYN" at bounding box center [293, 436] width 394 height 20
drag, startPoint x: 258, startPoint y: 434, endPoint x: 187, endPoint y: 434, distance: 71.0
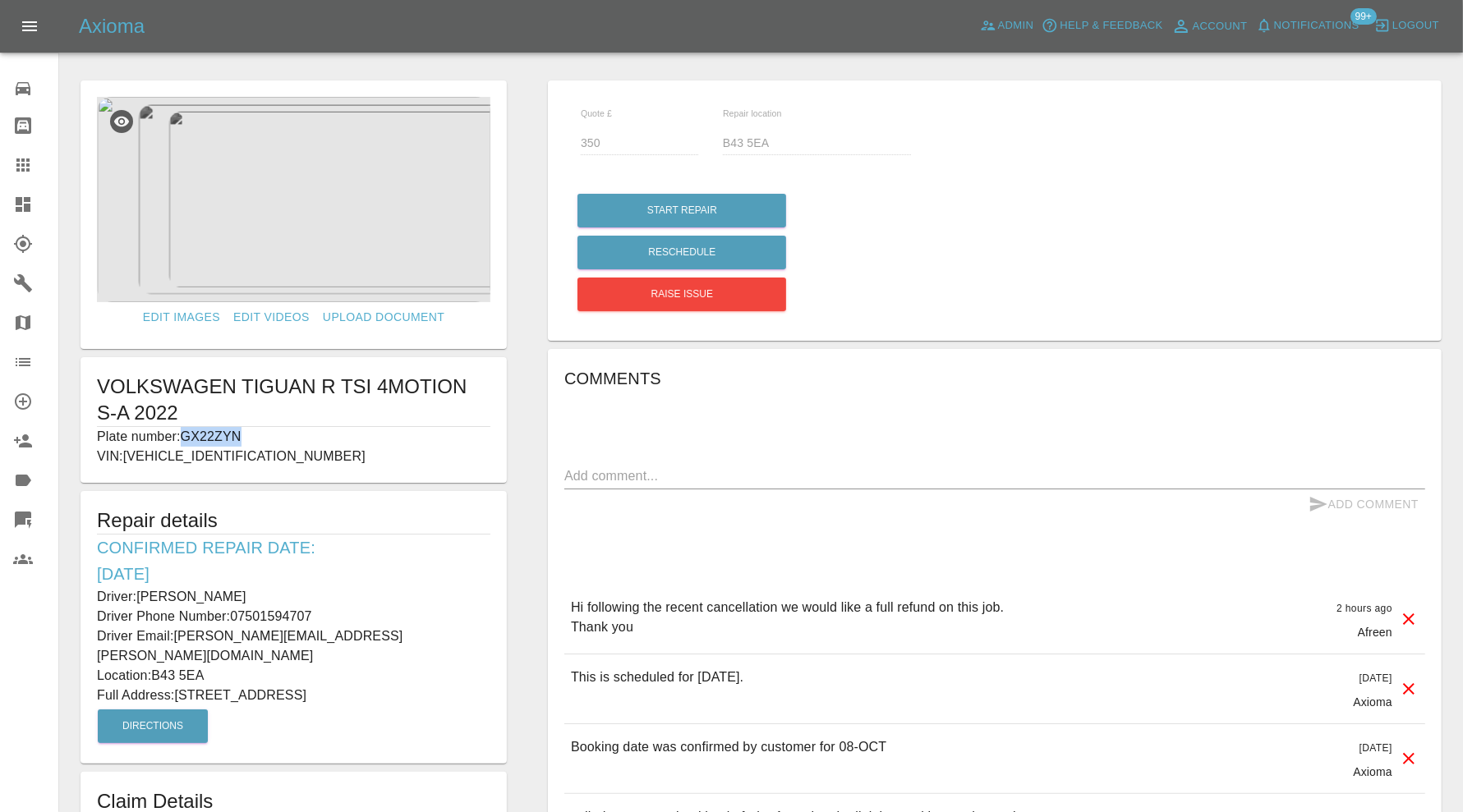
click at [187, 434] on p "Plate number: GX22ZYN" at bounding box center [293, 436] width 394 height 20
copy p "GX22ZYN"
click at [23, 165] on icon at bounding box center [23, 165] width 13 height 13
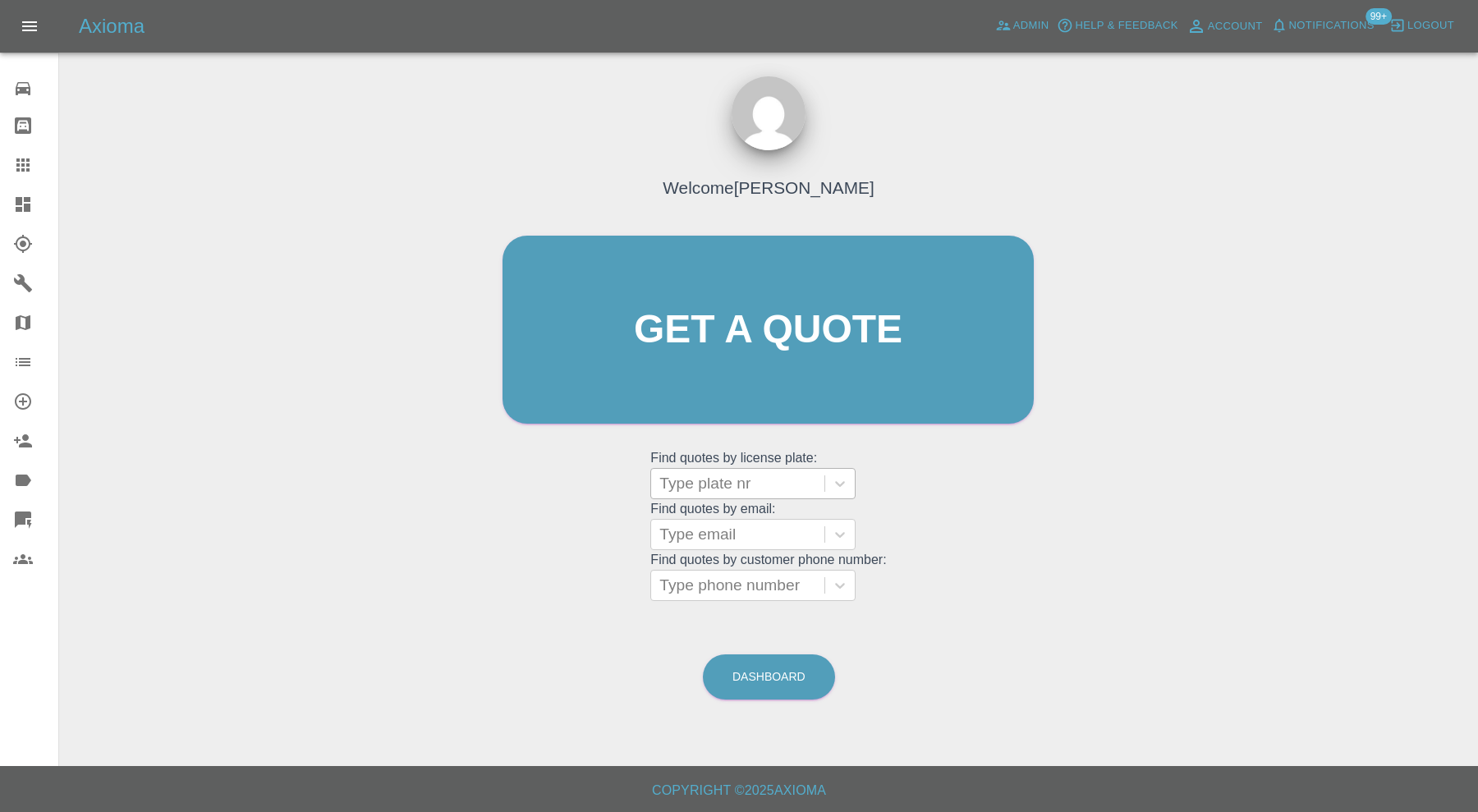
click at [685, 478] on div at bounding box center [737, 484] width 157 height 23
paste input "GX22ZYN"
type input "GX22ZYN"
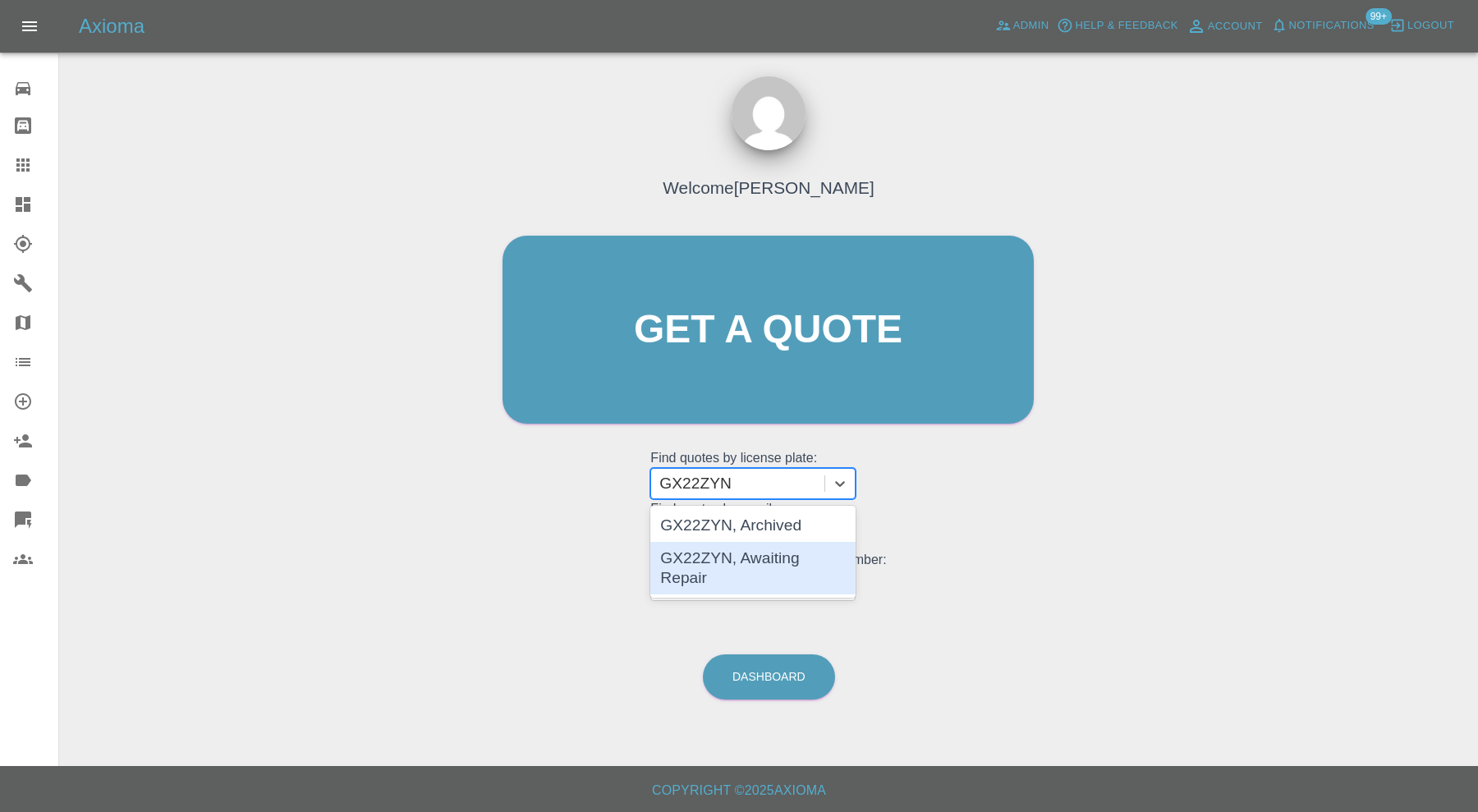
click at [777, 551] on div "GX22ZYN, Awaiting Repair" at bounding box center [753, 567] width 205 height 52
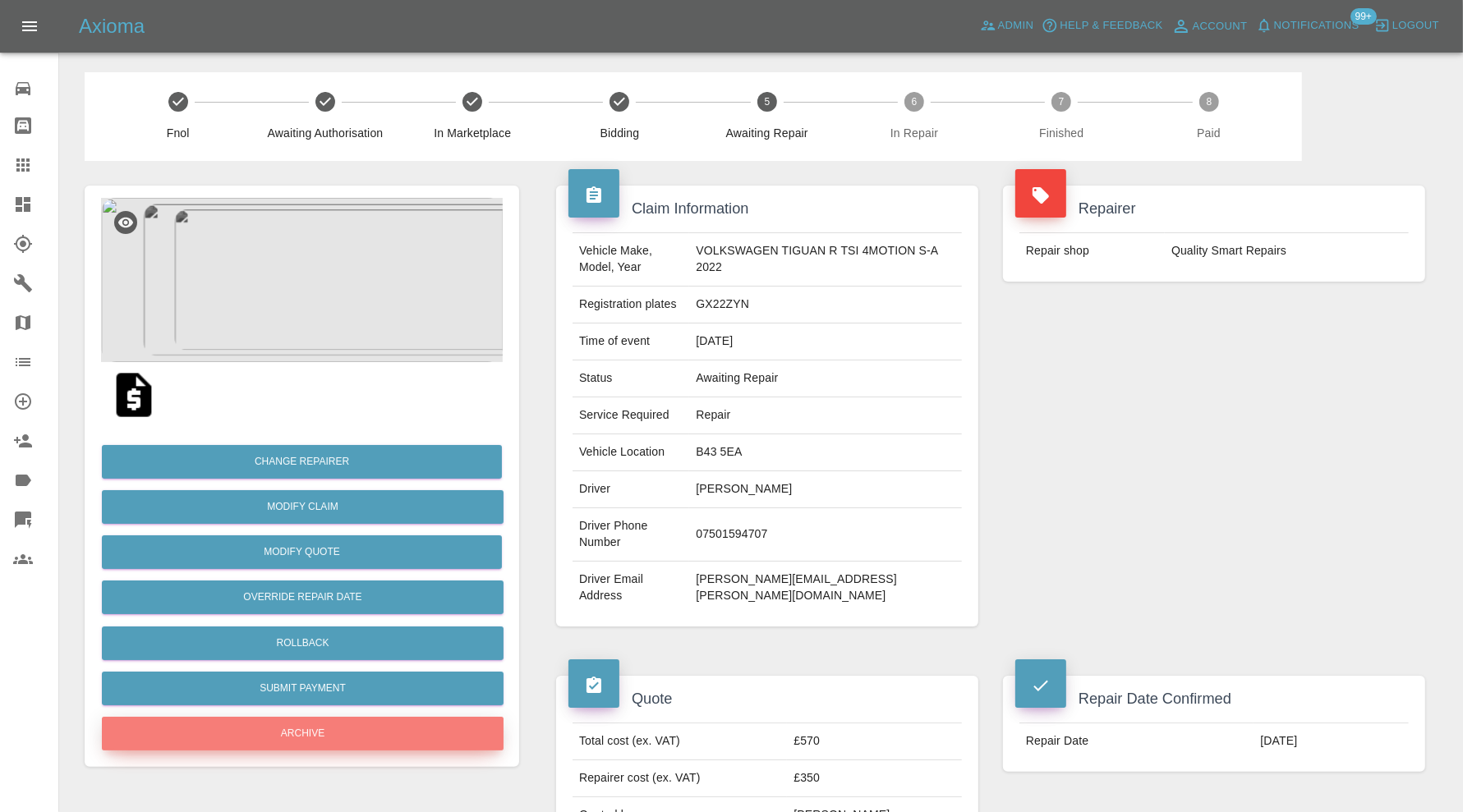
click at [398, 736] on button "Archive" at bounding box center [302, 733] width 401 height 33
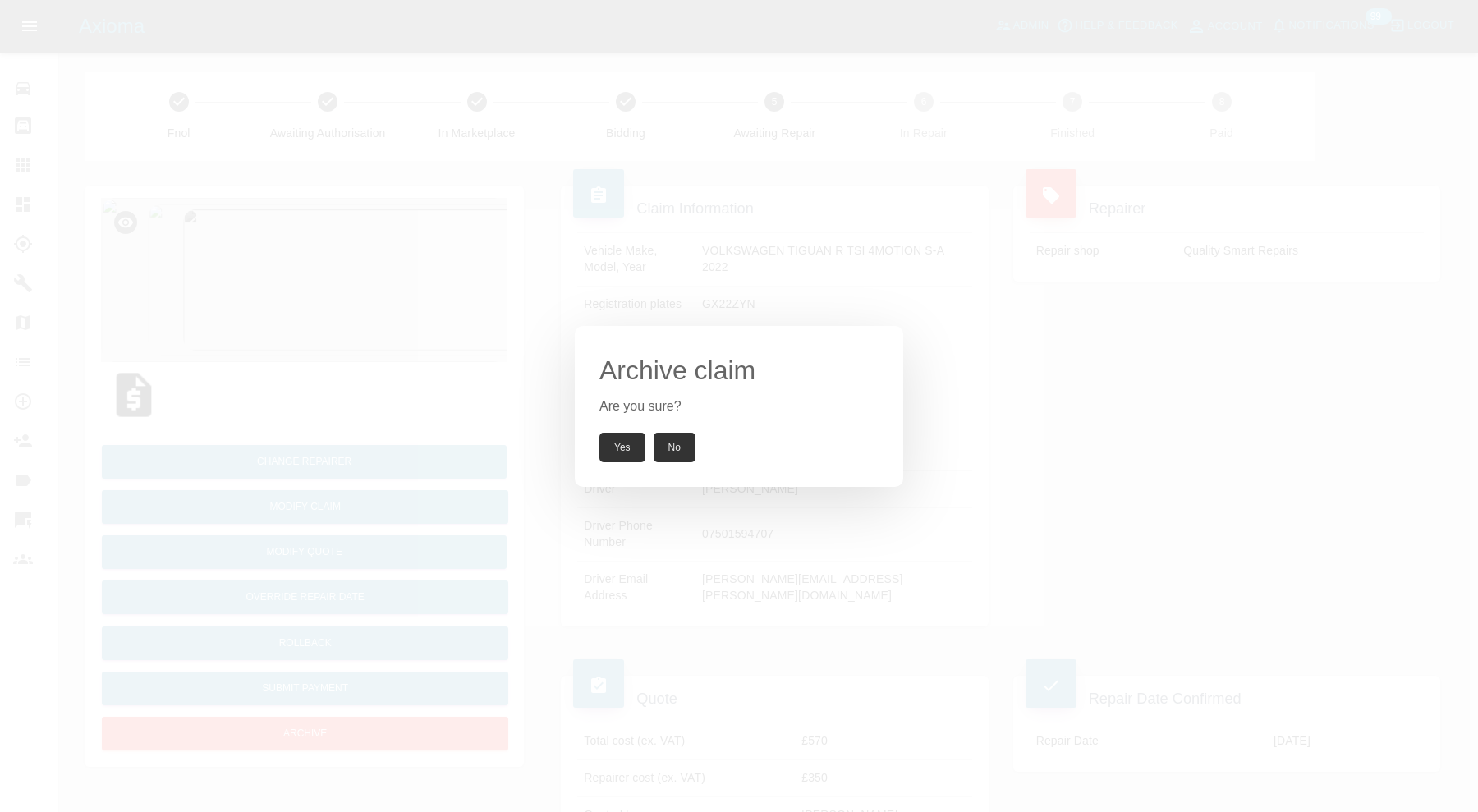
click at [619, 449] on button "Yes" at bounding box center [622, 447] width 46 height 29
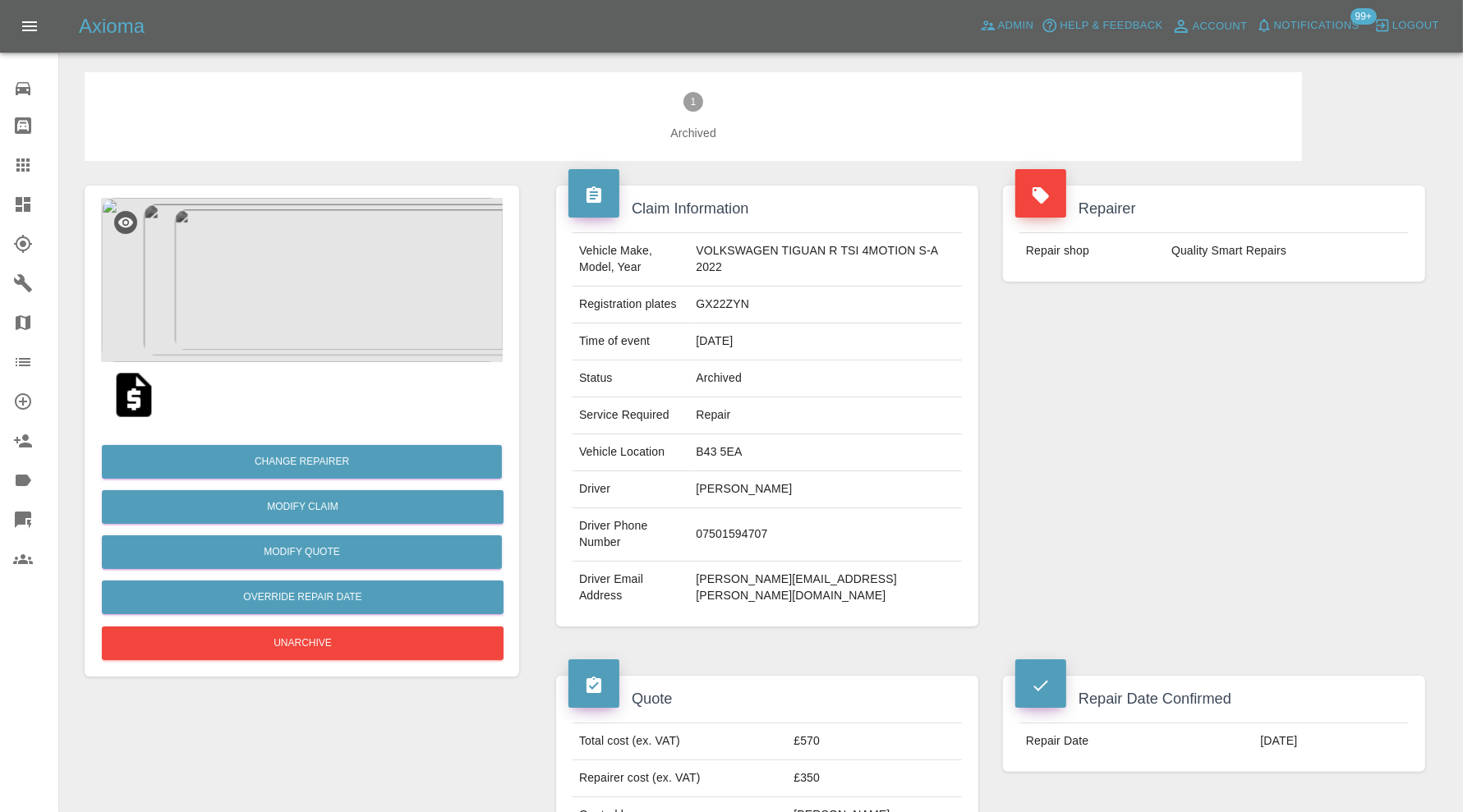
click at [768, 301] on td "GX22ZYN" at bounding box center [824, 304] width 272 height 37
drag, startPoint x: 880, startPoint y: 562, endPoint x: 712, endPoint y: 560, distance: 168.0
click at [712, 562] on td "aidon.mcdermott@yahoo.com" at bounding box center [824, 587] width 272 height 52
copy td "aidon.mcdermott@yahoo.com"
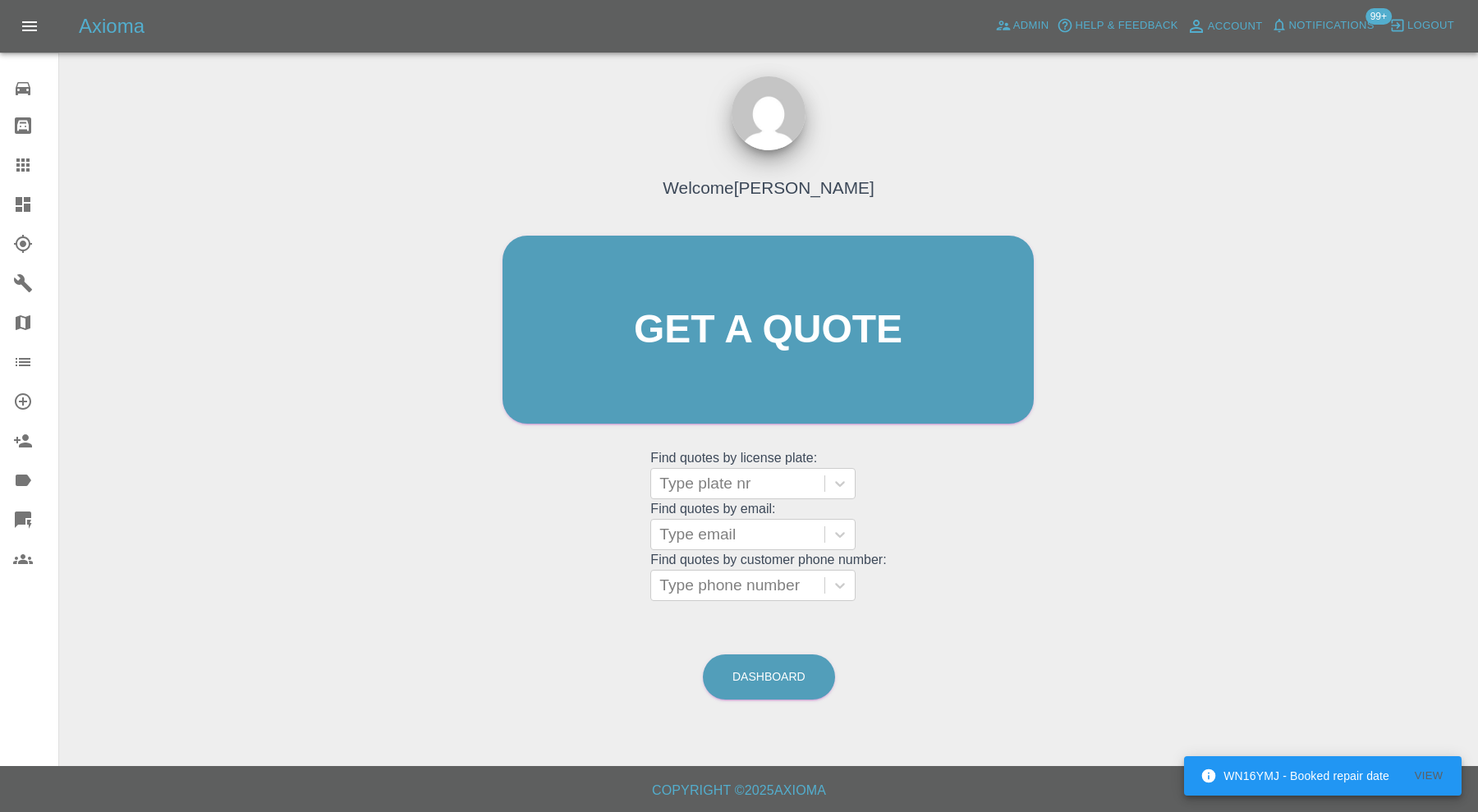
click at [13, 201] on icon at bounding box center [23, 204] width 20 height 20
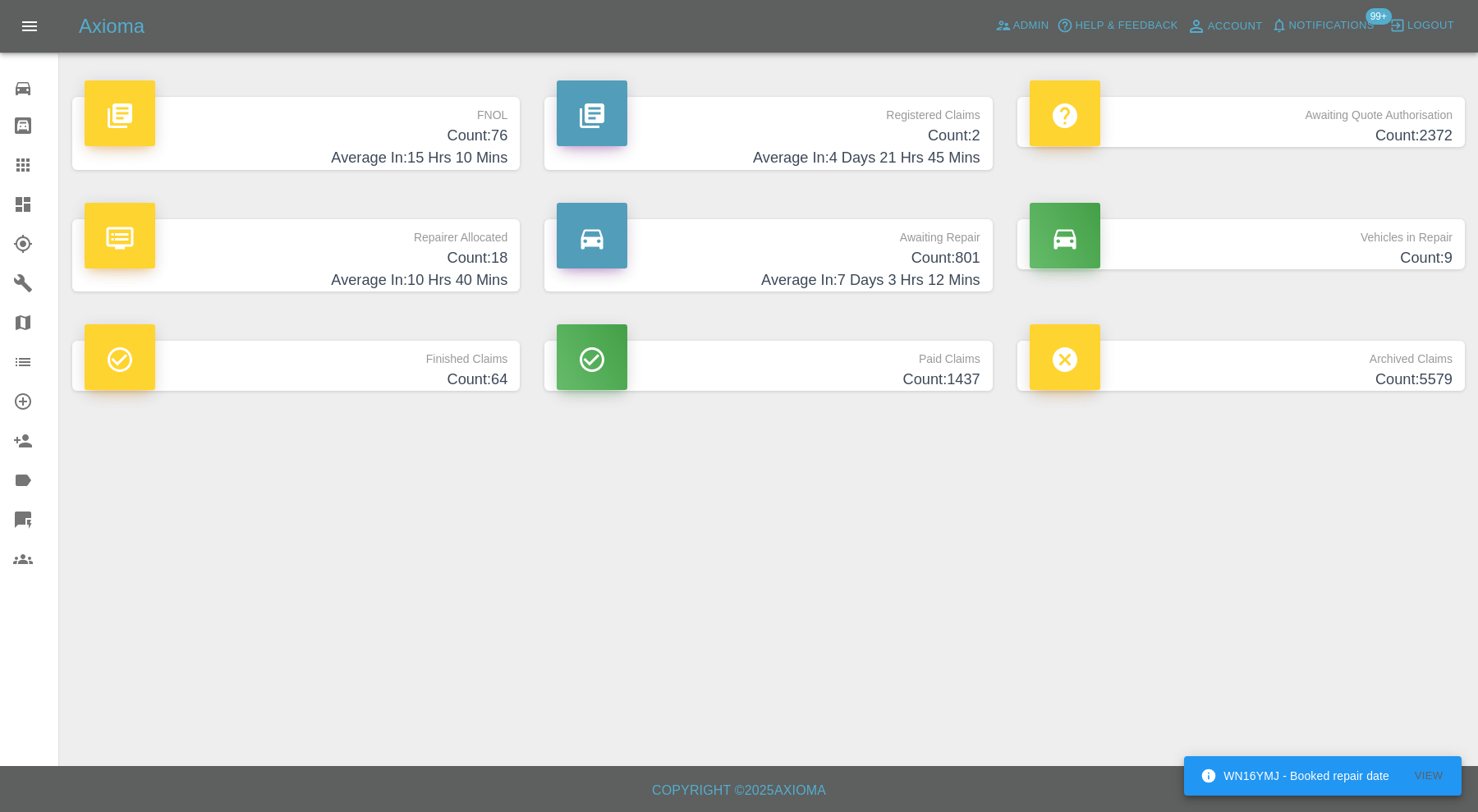
click at [849, 261] on h4 "Count: 801" at bounding box center [768, 258] width 423 height 22
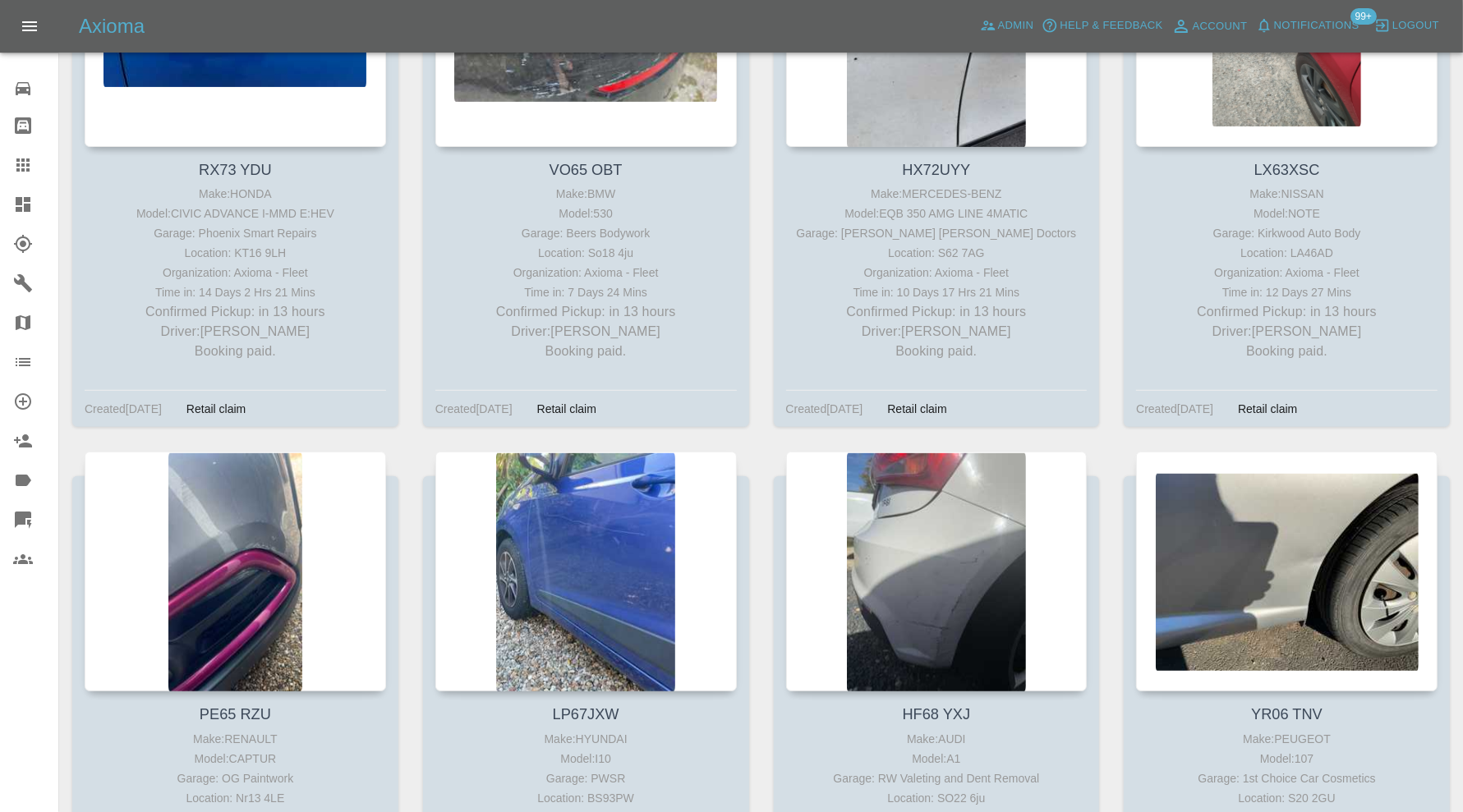
scroll to position [12447, 0]
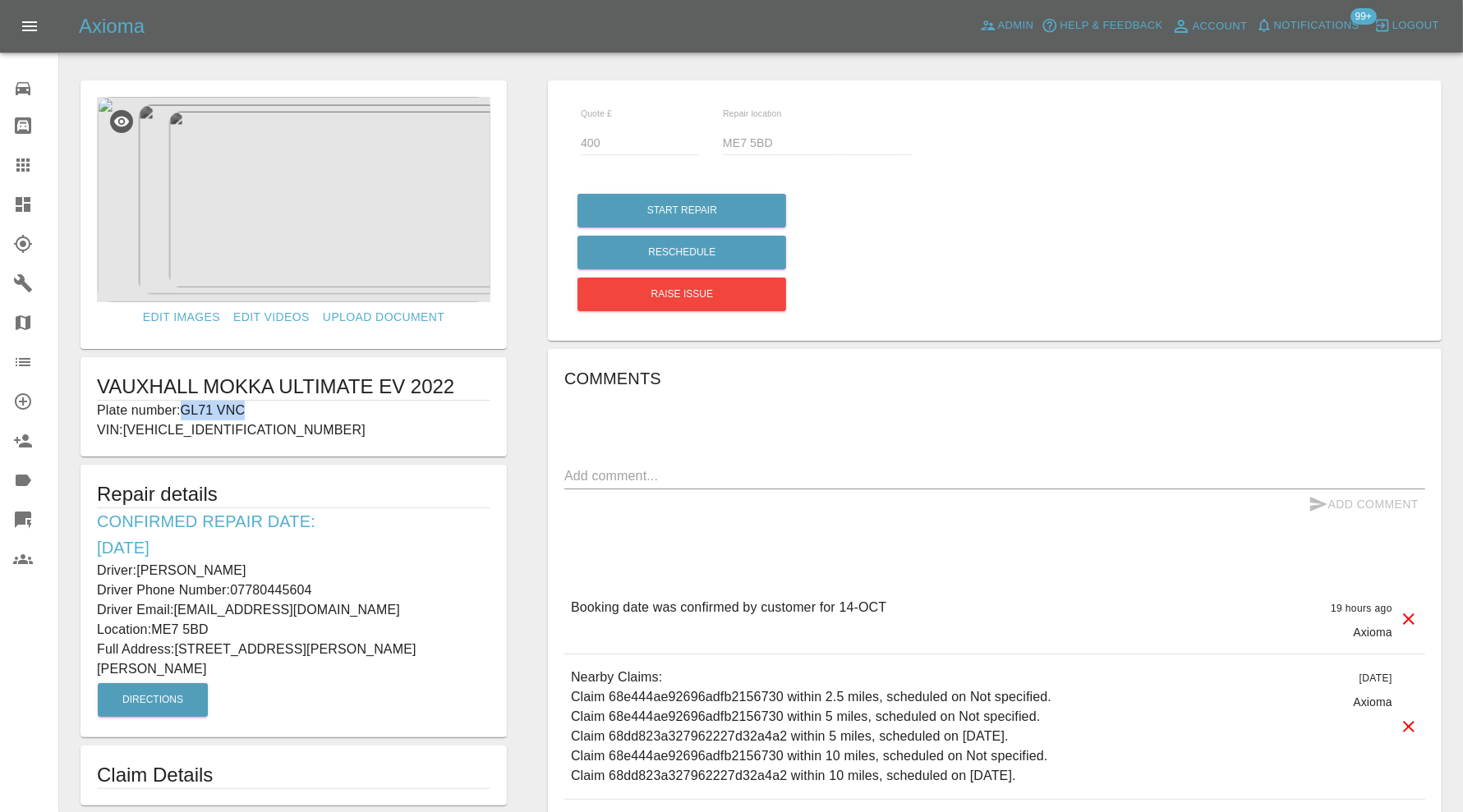
drag, startPoint x: 268, startPoint y: 409, endPoint x: 188, endPoint y: 415, distance: 80.2
click at [188, 415] on p "Plate number: GL71 VNC" at bounding box center [293, 410] width 394 height 20
copy p "GL71 VNC"
click at [27, 156] on icon at bounding box center [23, 165] width 20 height 20
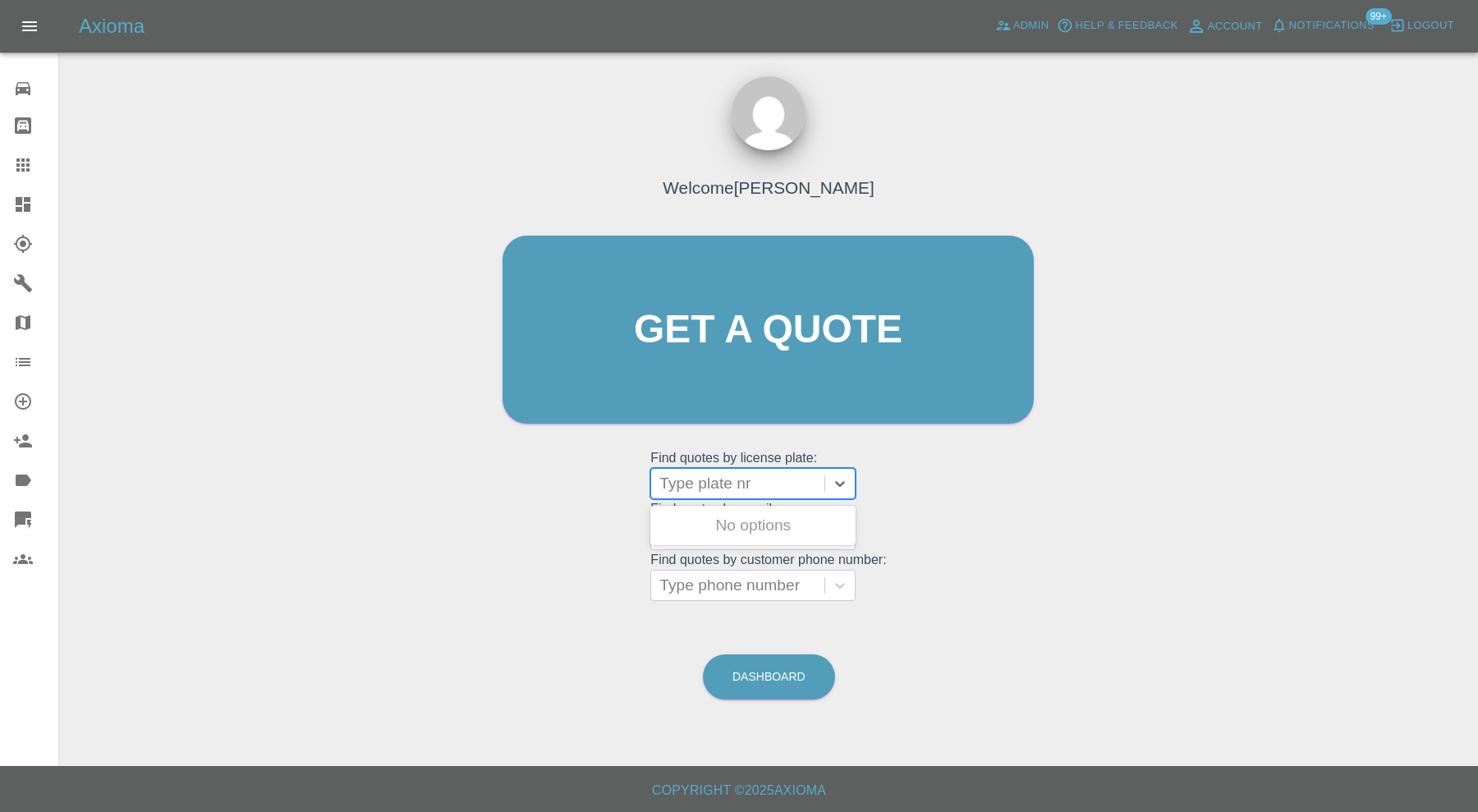
click at [783, 479] on div at bounding box center [737, 484] width 157 height 23
paste input "GL71 VNC"
type input "GL71 VNC"
click at [783, 511] on div "GL71 VNC, Awaiting Repair" at bounding box center [753, 535] width 205 height 52
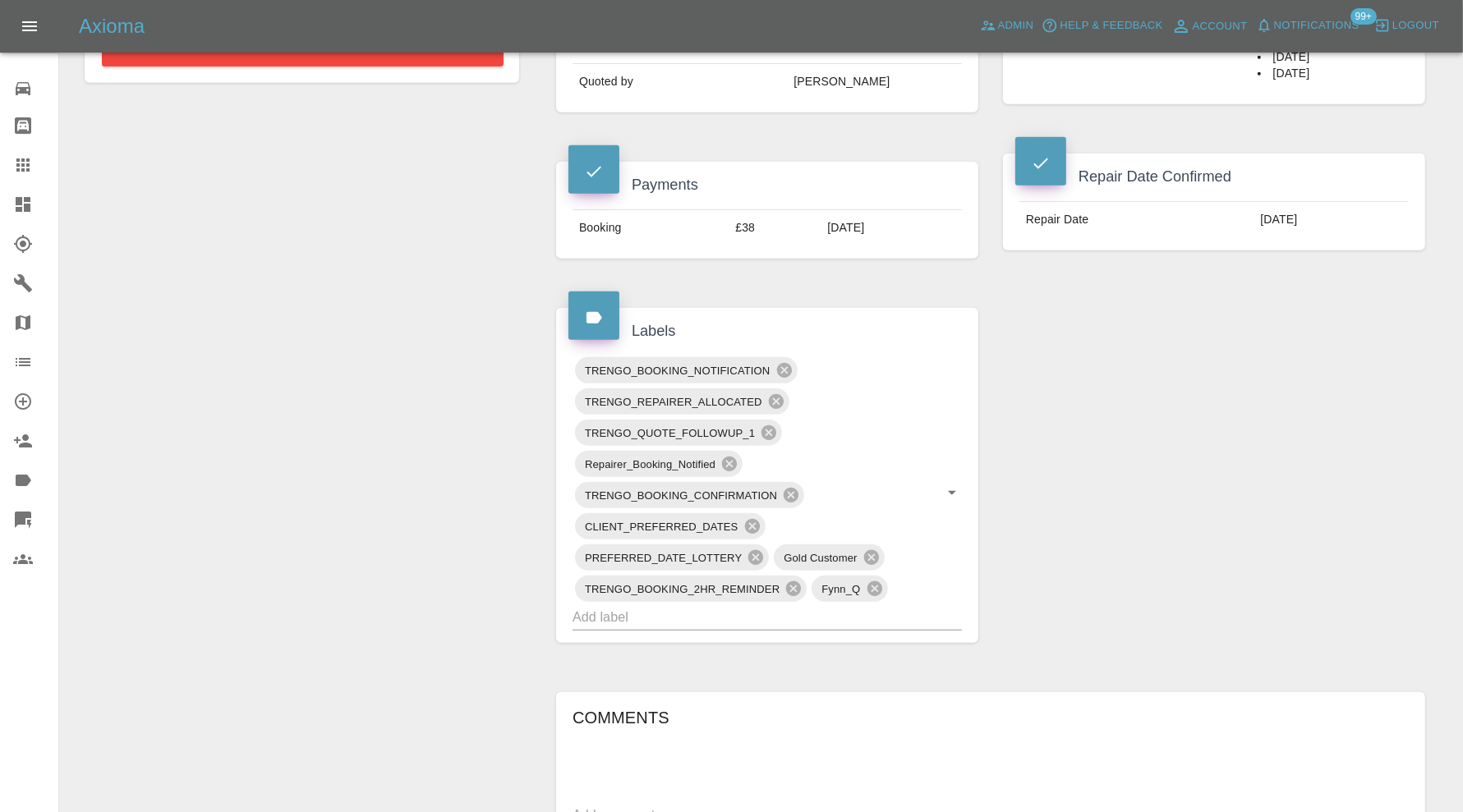
scroll to position [957, 0]
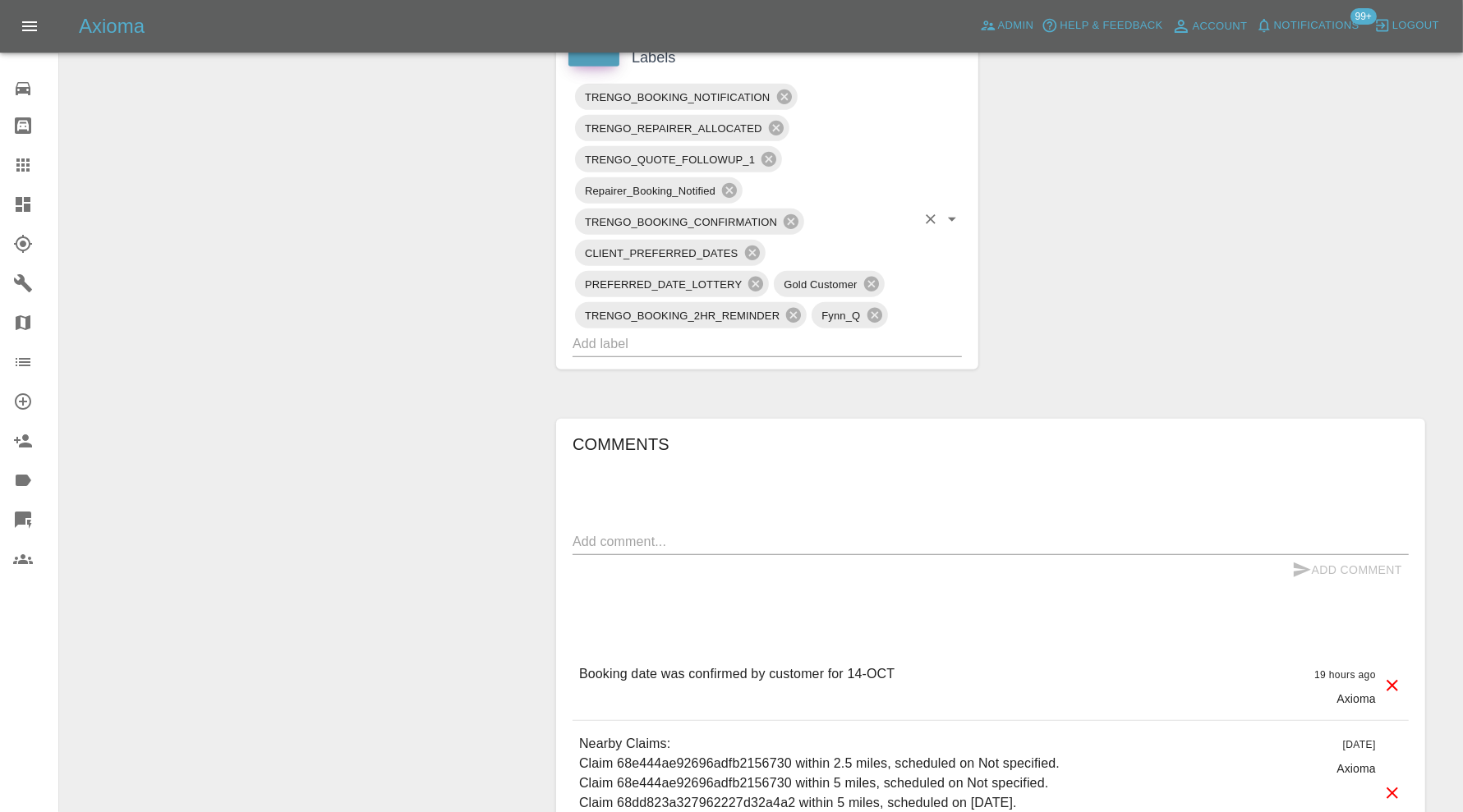
click at [769, 348] on input "text" at bounding box center [744, 343] width 343 height 26
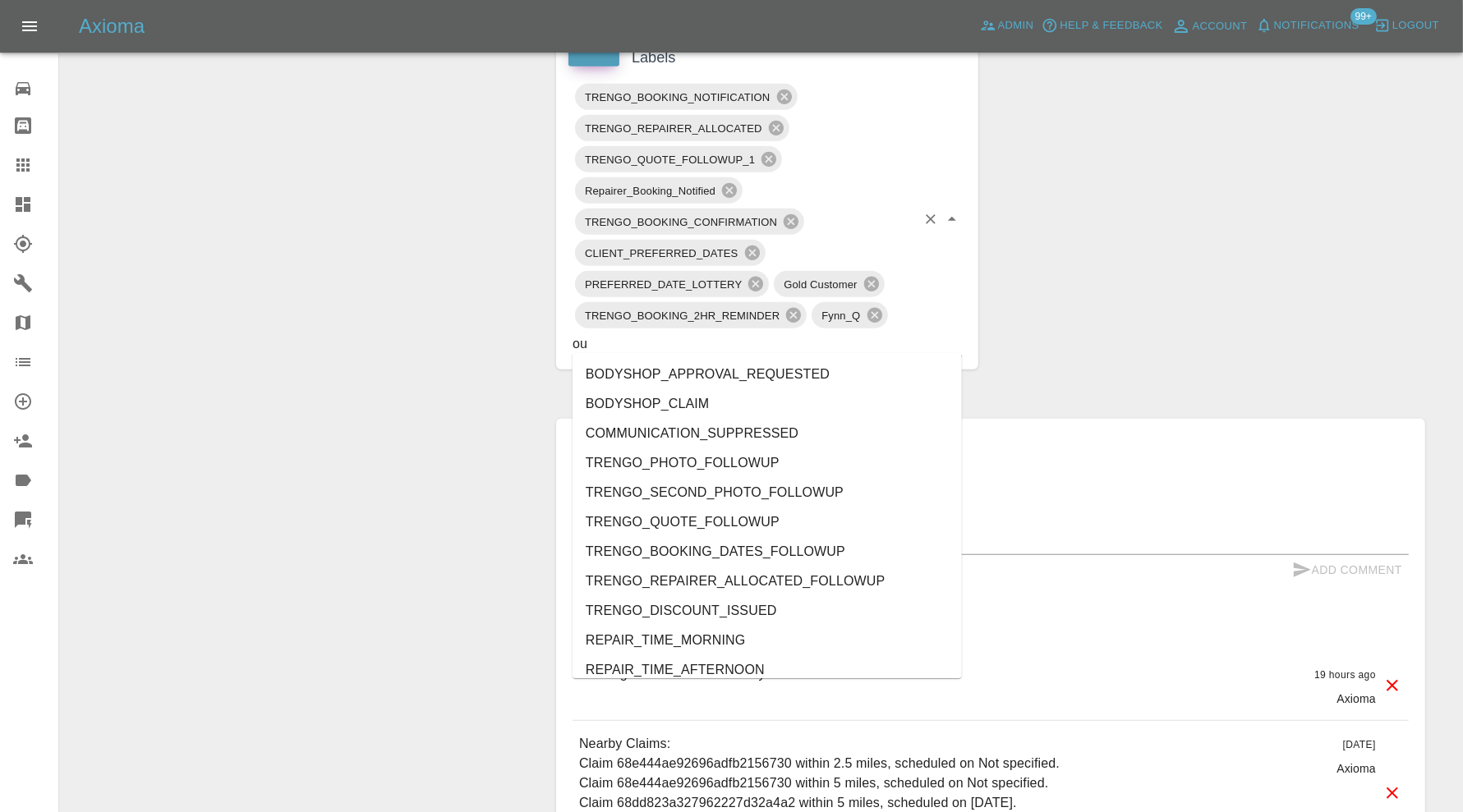
type input "out"
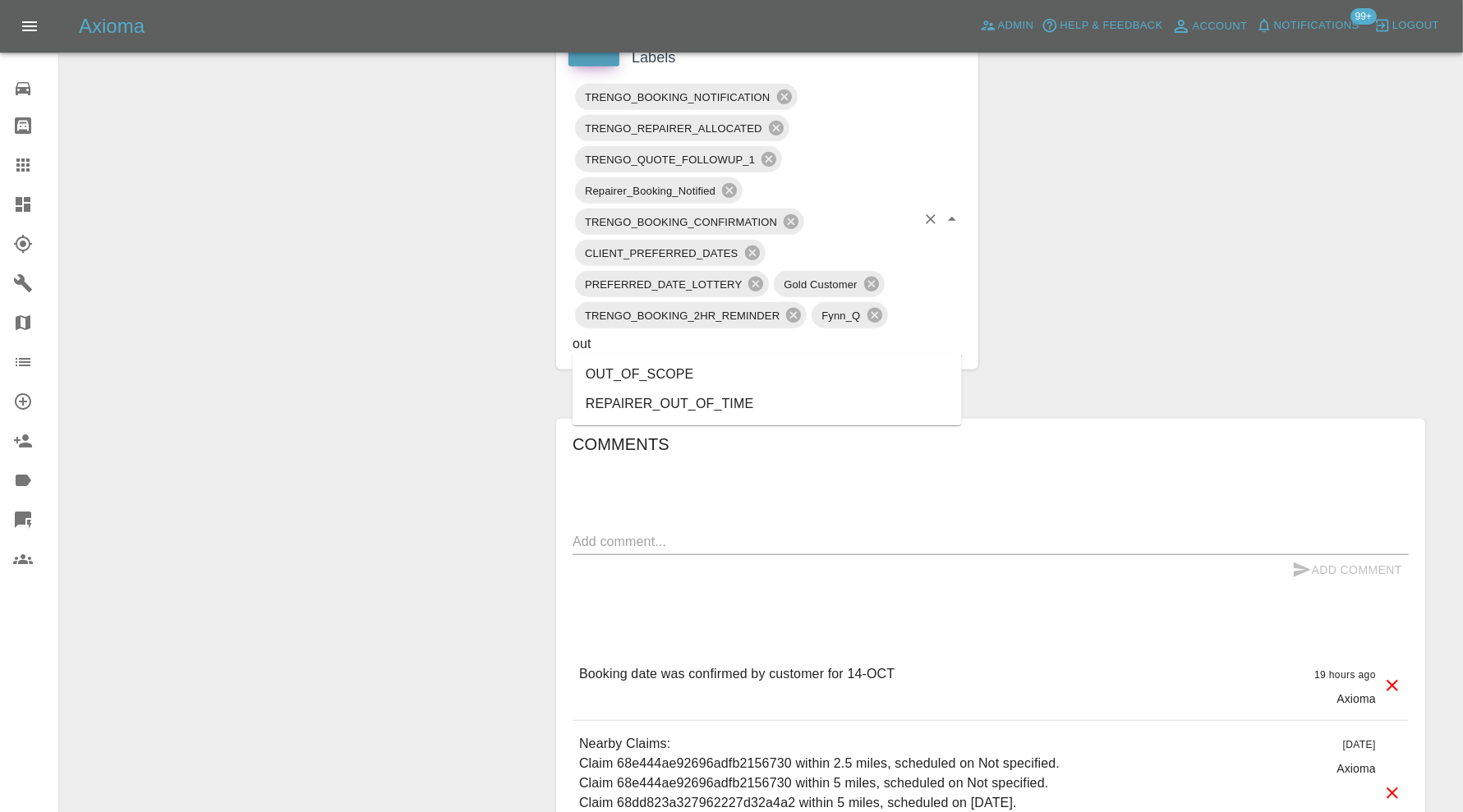
click at [712, 372] on li "OUT_OF_SCOPE" at bounding box center [767, 374] width 389 height 29
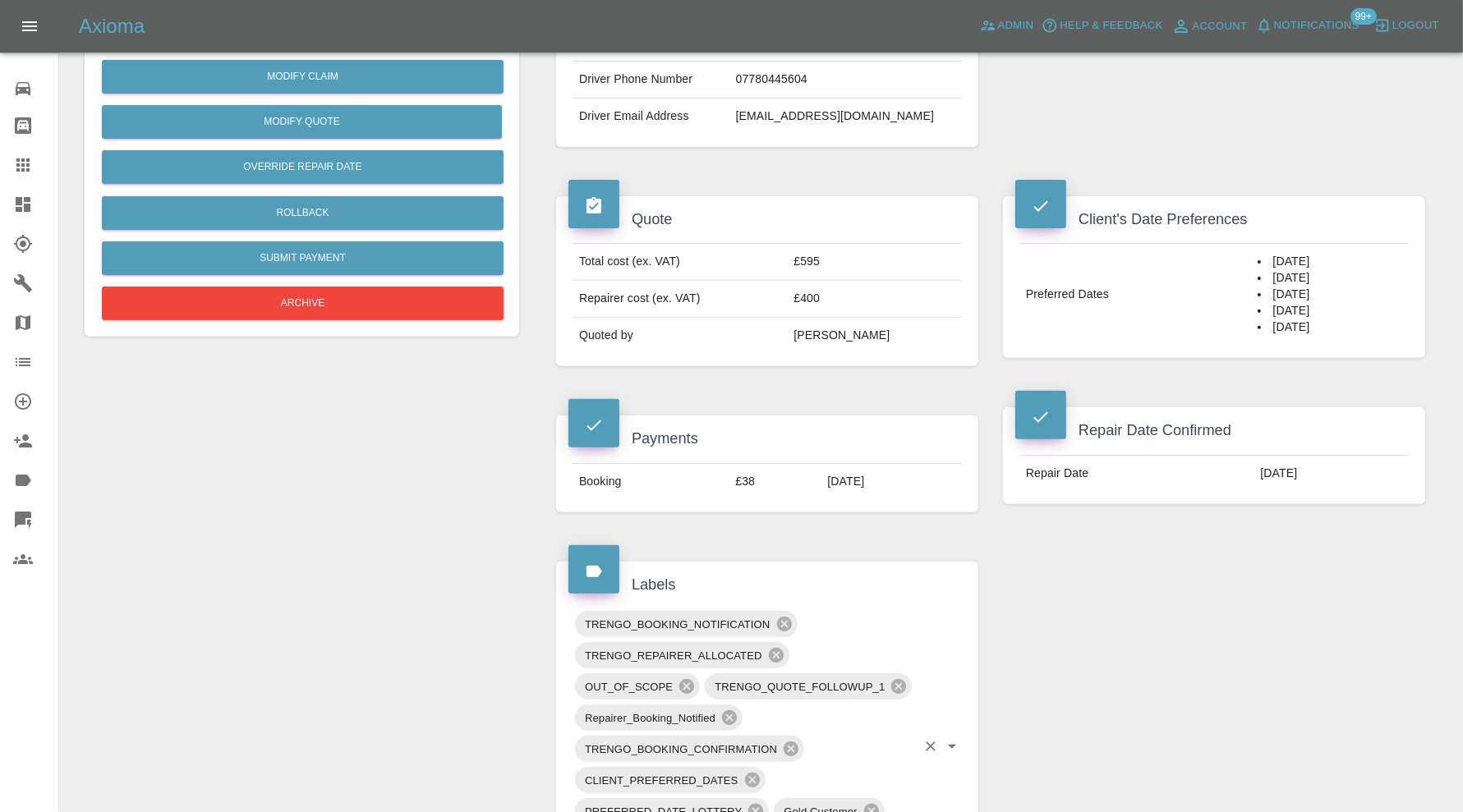
scroll to position [411, 0]
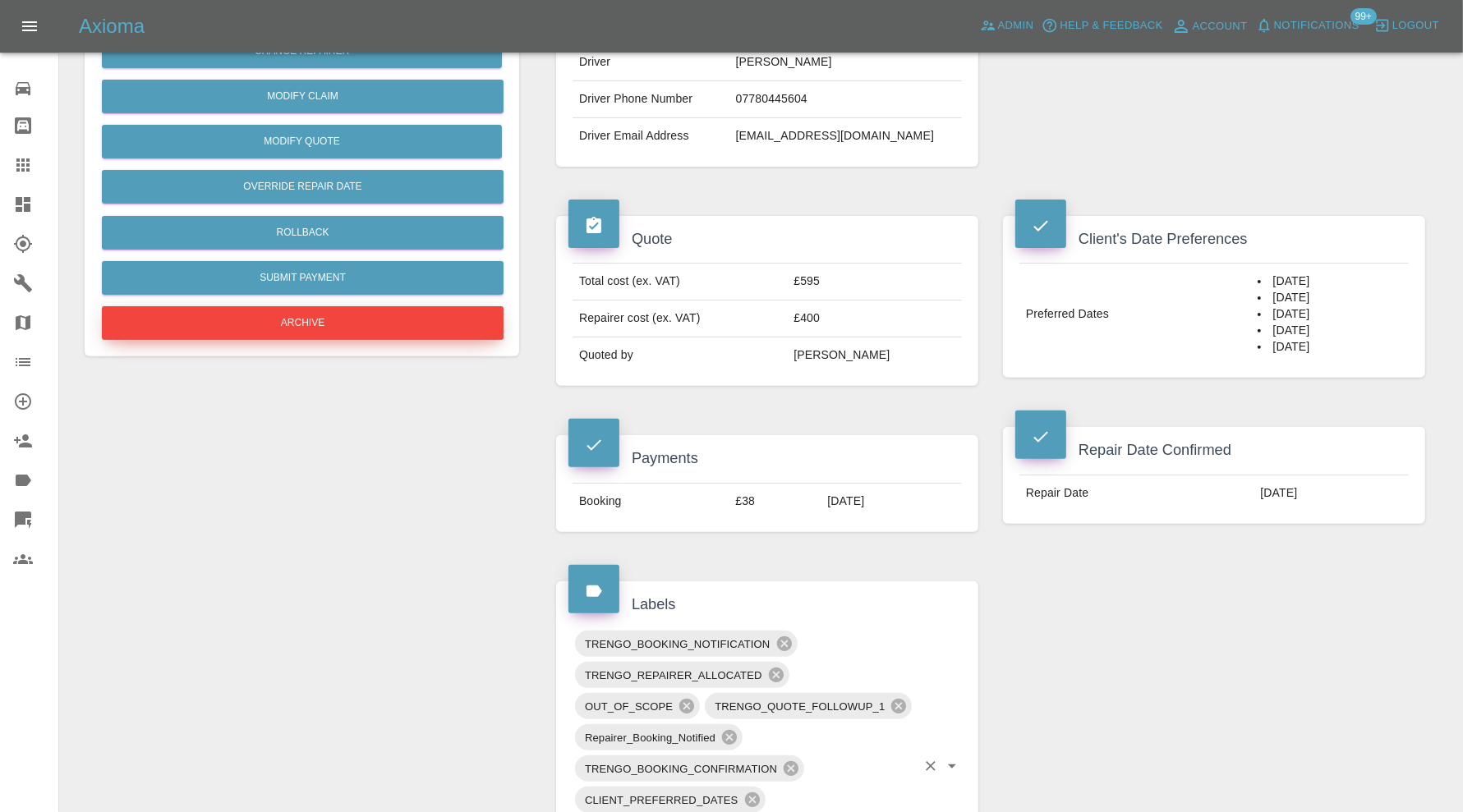
click at [384, 327] on button "Archive" at bounding box center [302, 323] width 401 height 33
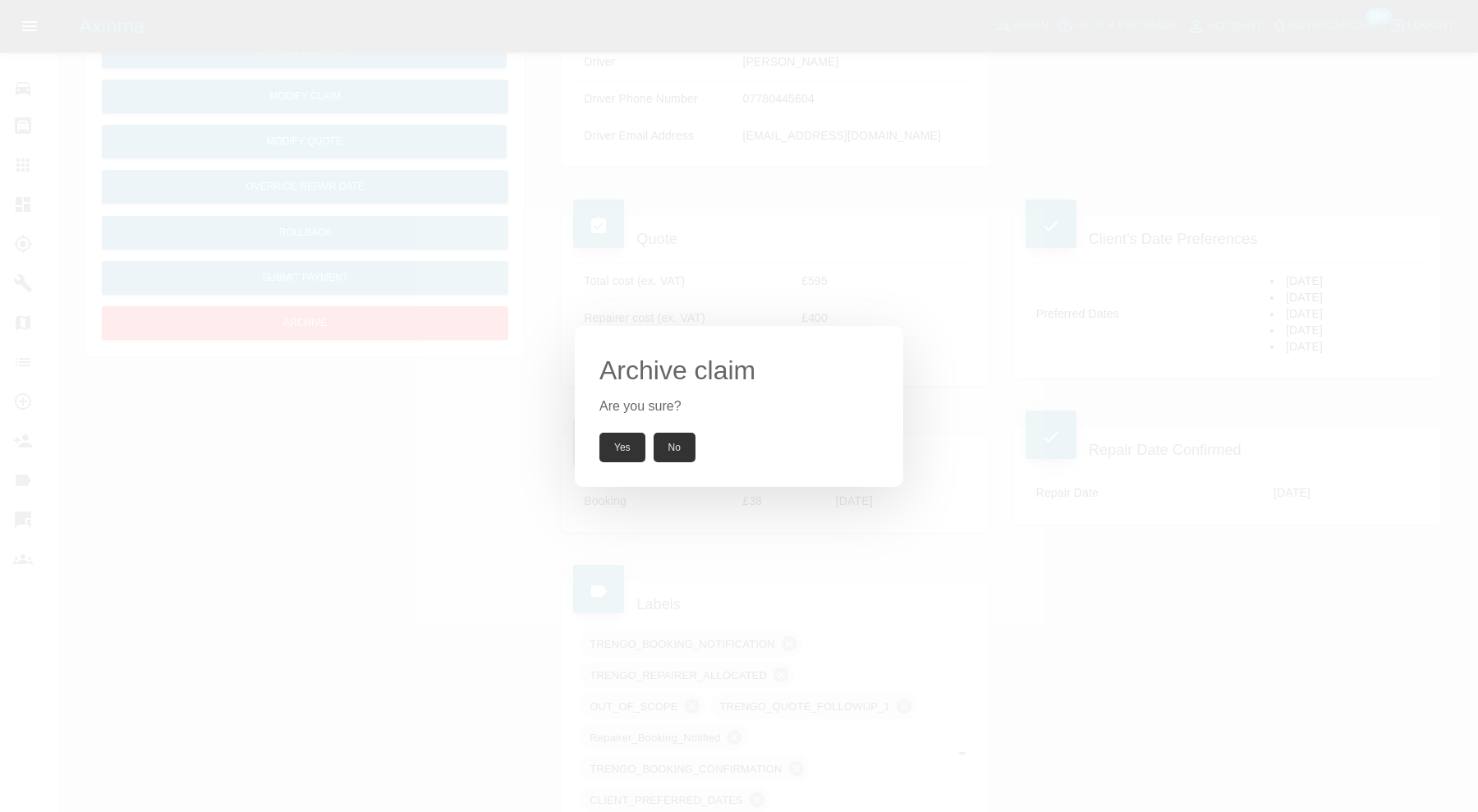
click at [616, 444] on button "Yes" at bounding box center [622, 447] width 46 height 29
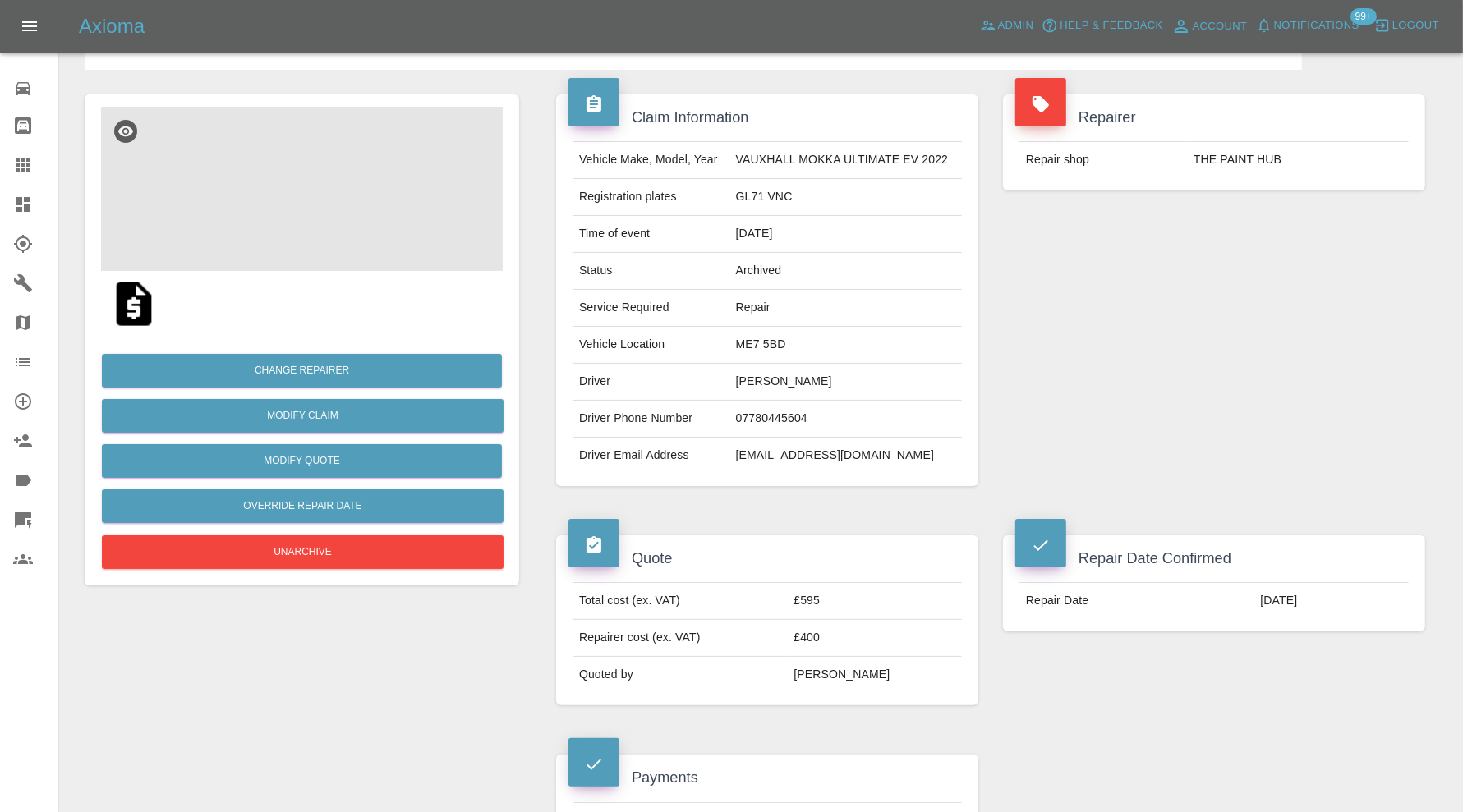
scroll to position [0, 0]
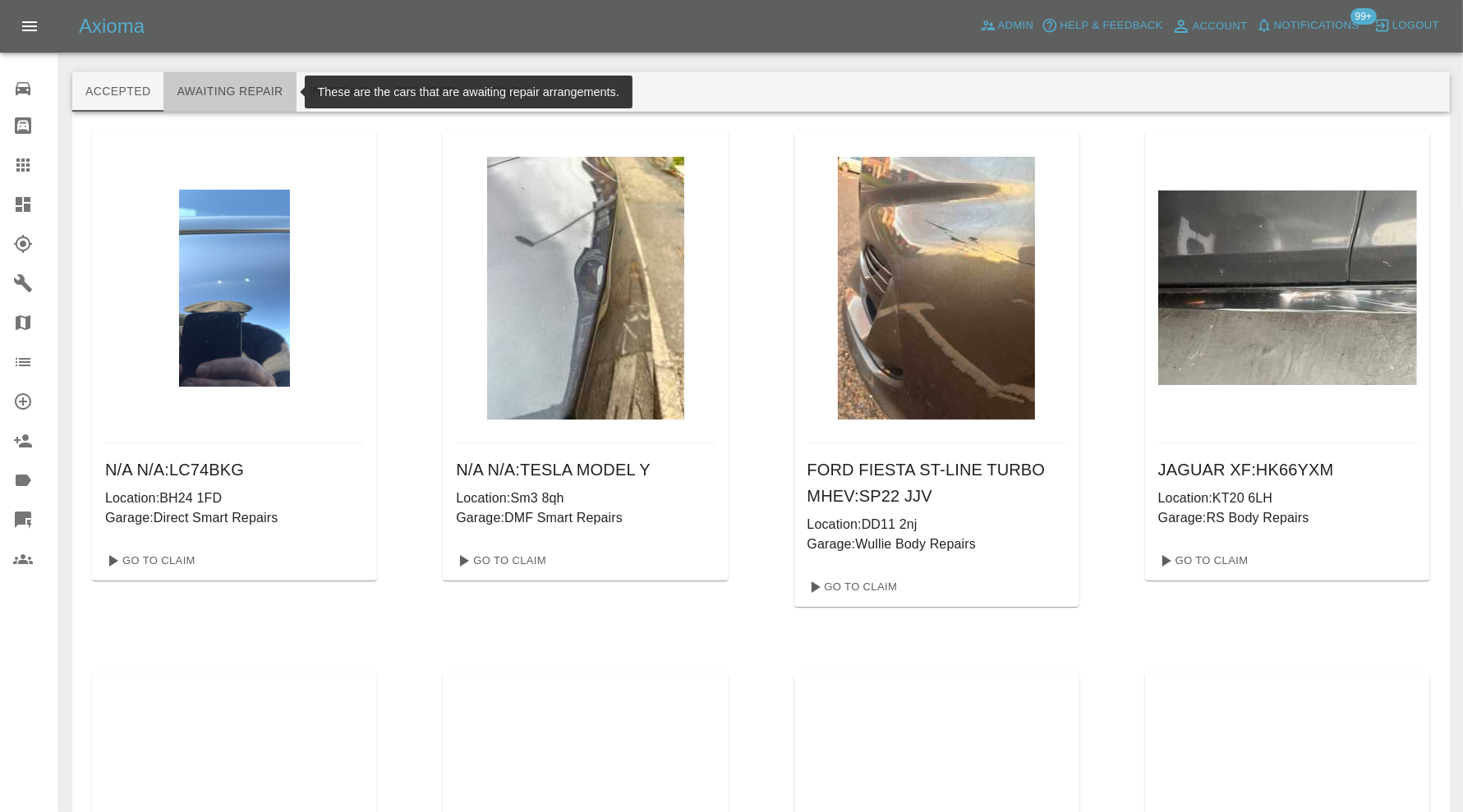
click at [229, 90] on button "Awaiting Repair" at bounding box center [229, 92] width 132 height 40
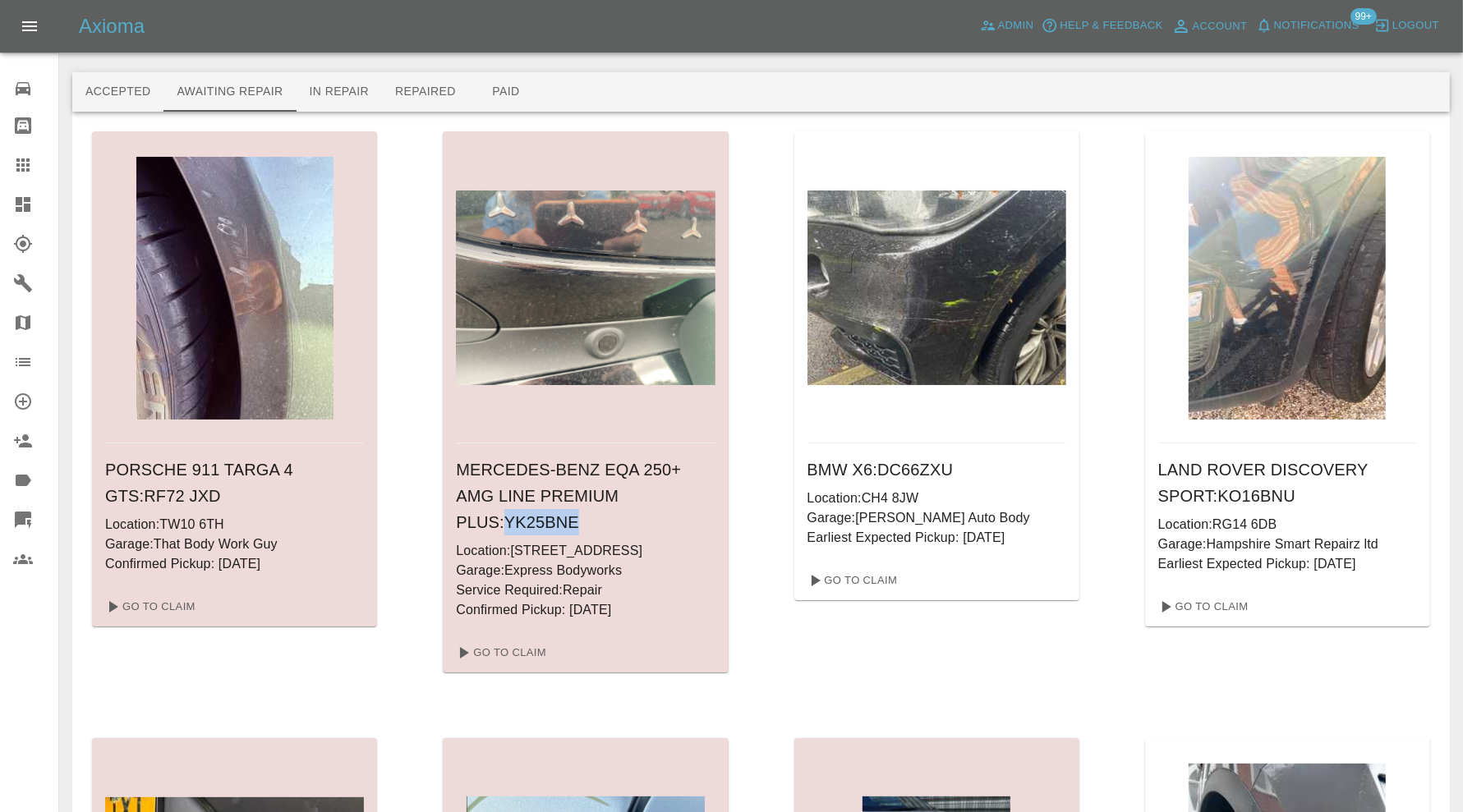
drag, startPoint x: 537, startPoint y: 520, endPoint x: 458, endPoint y: 531, distance: 79.8
click at [458, 531] on h6 "MERCEDES-BENZ EQA 250+ AMG LINE PREMIUM PLUS : YK25BNE" at bounding box center [584, 495] width 259 height 79
copy h6 "YK25BNE"
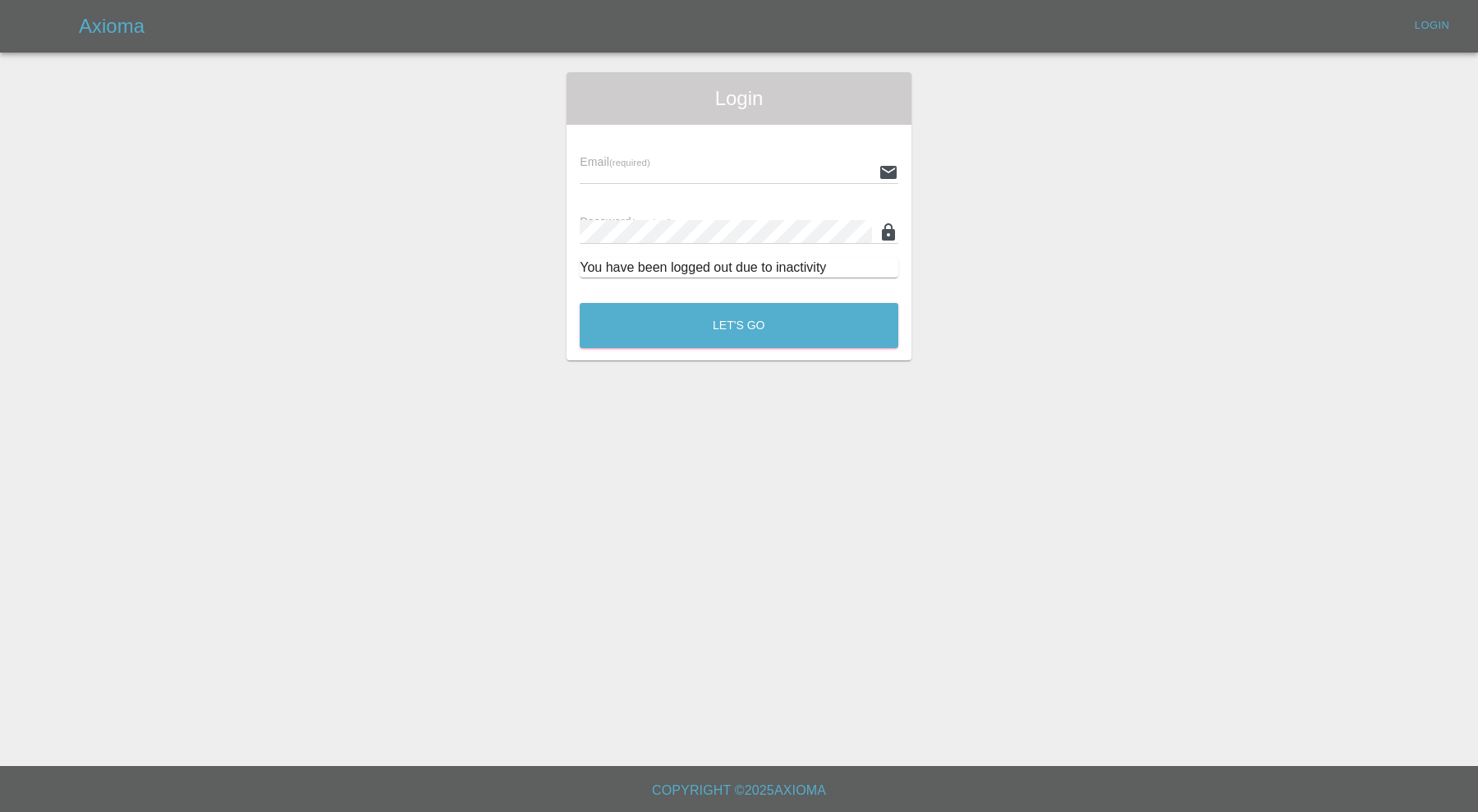
type input "carl.ainsworth@axioma.co.uk"
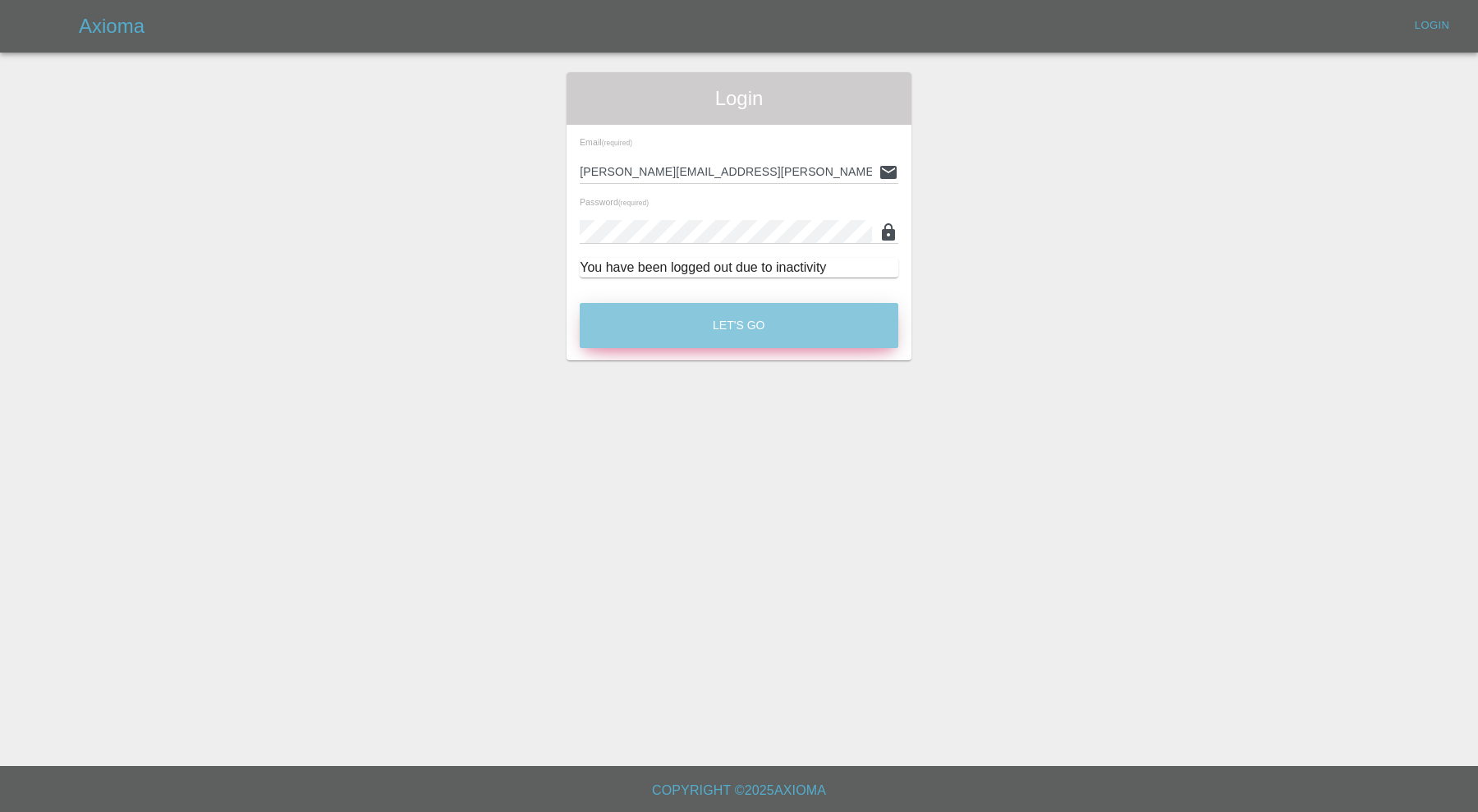
click at [756, 318] on button "Let's Go" at bounding box center [739, 325] width 319 height 46
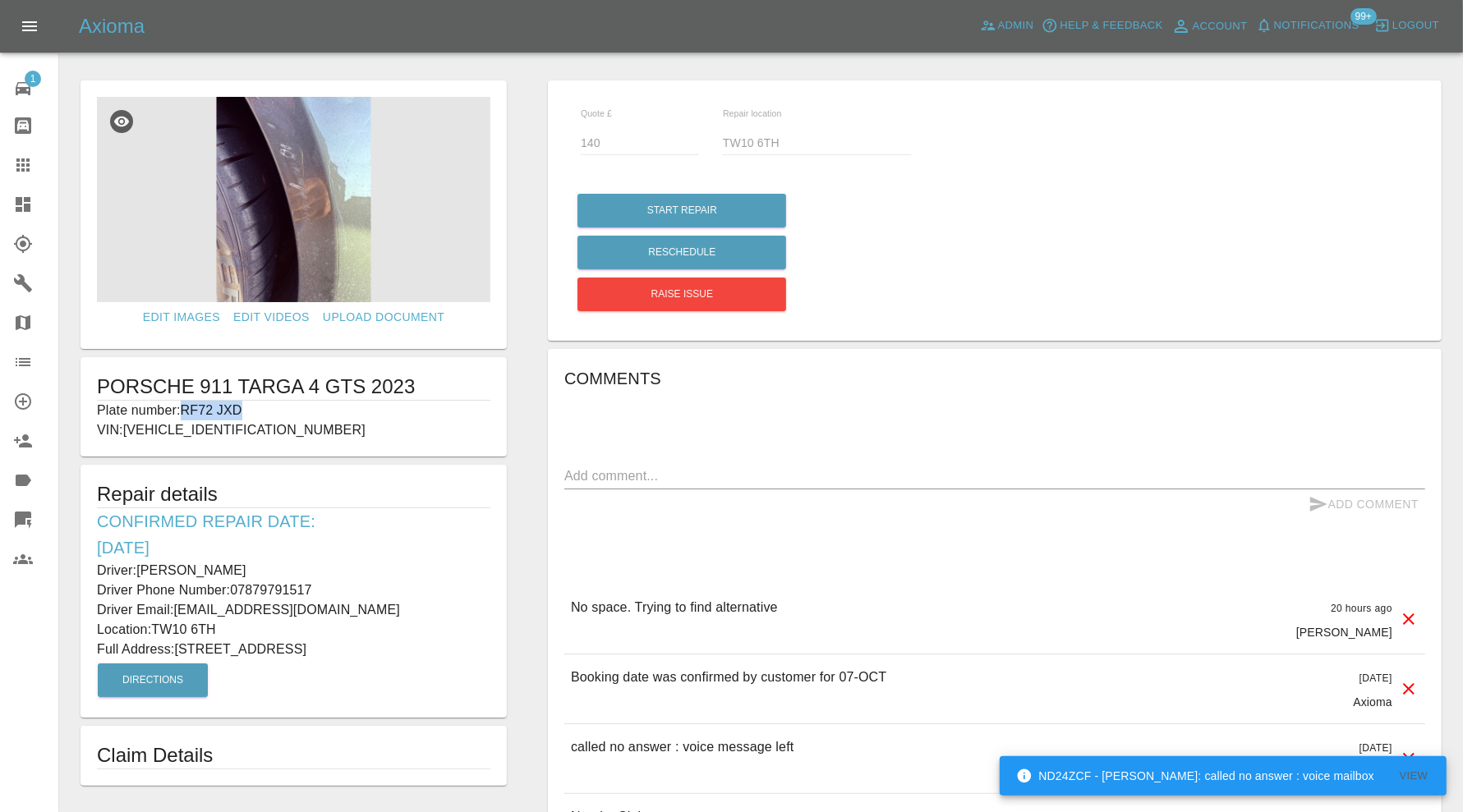
drag, startPoint x: 265, startPoint y: 405, endPoint x: 183, endPoint y: 407, distance: 82.0
click at [183, 407] on p "Plate number: RF72 JXD" at bounding box center [293, 410] width 394 height 20
copy p "RF72 JXD"
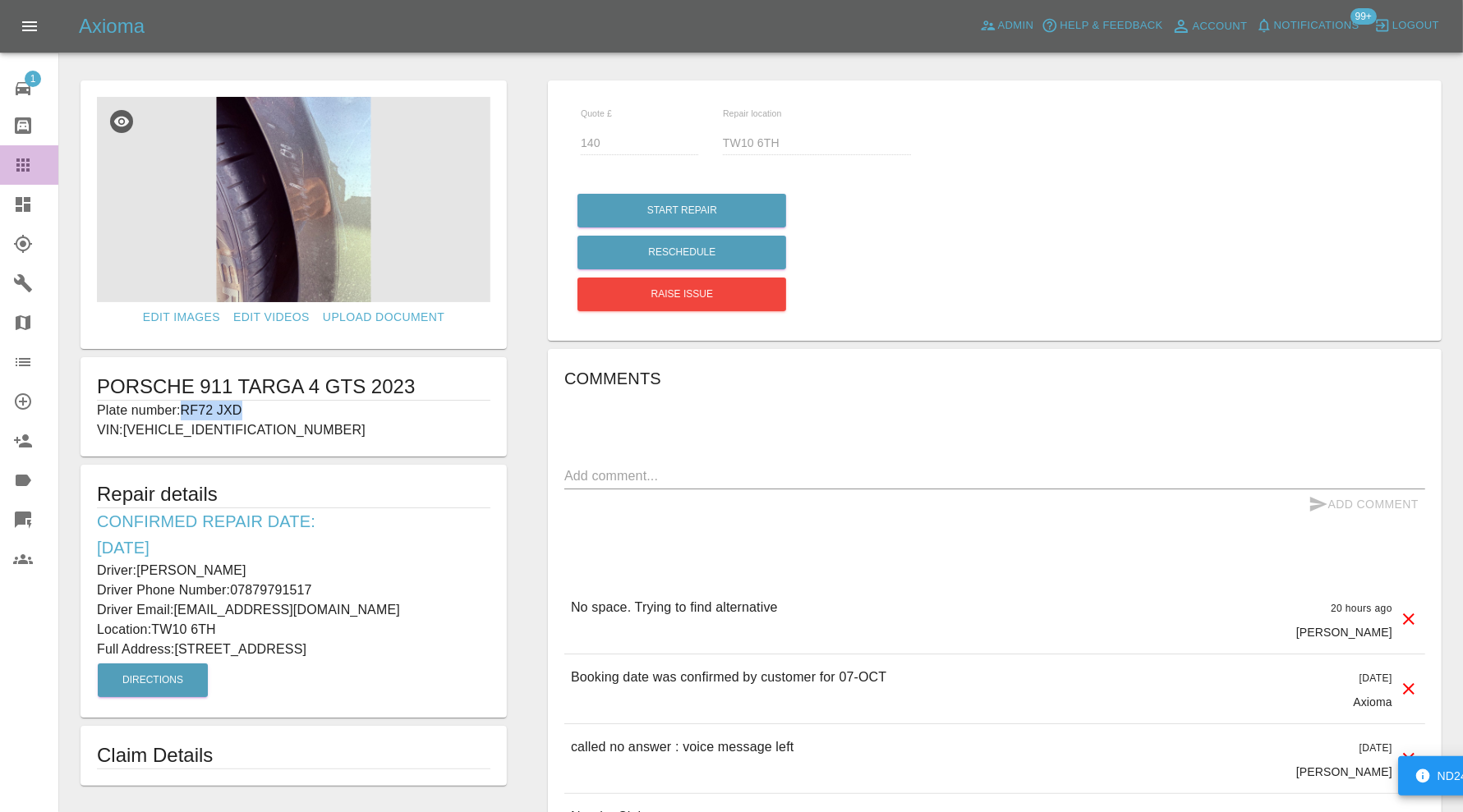
click at [22, 156] on icon at bounding box center [23, 165] width 20 height 20
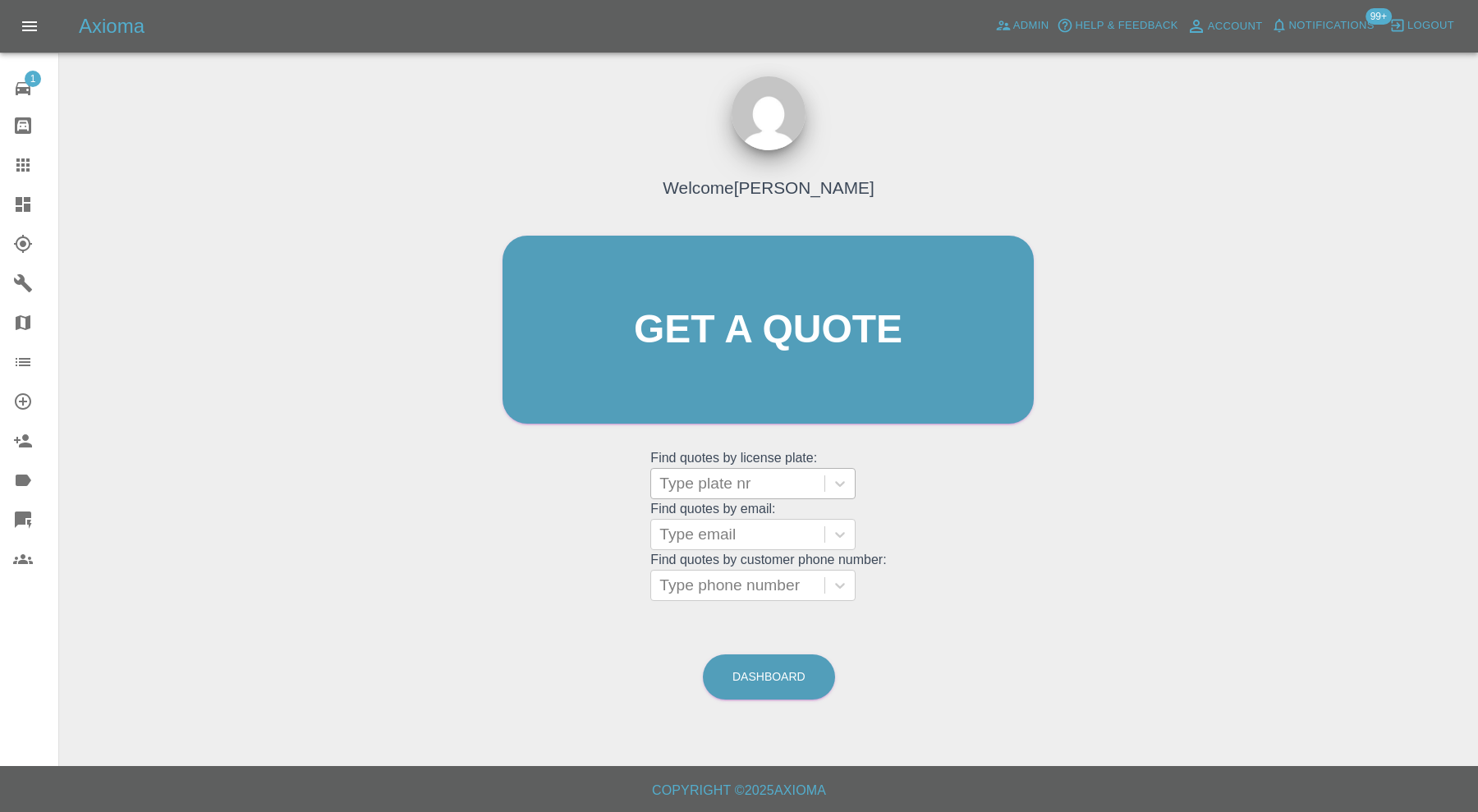
click at [724, 491] on div at bounding box center [737, 484] width 157 height 23
paste input "RF72 JXD"
type input "RF72 JXD"
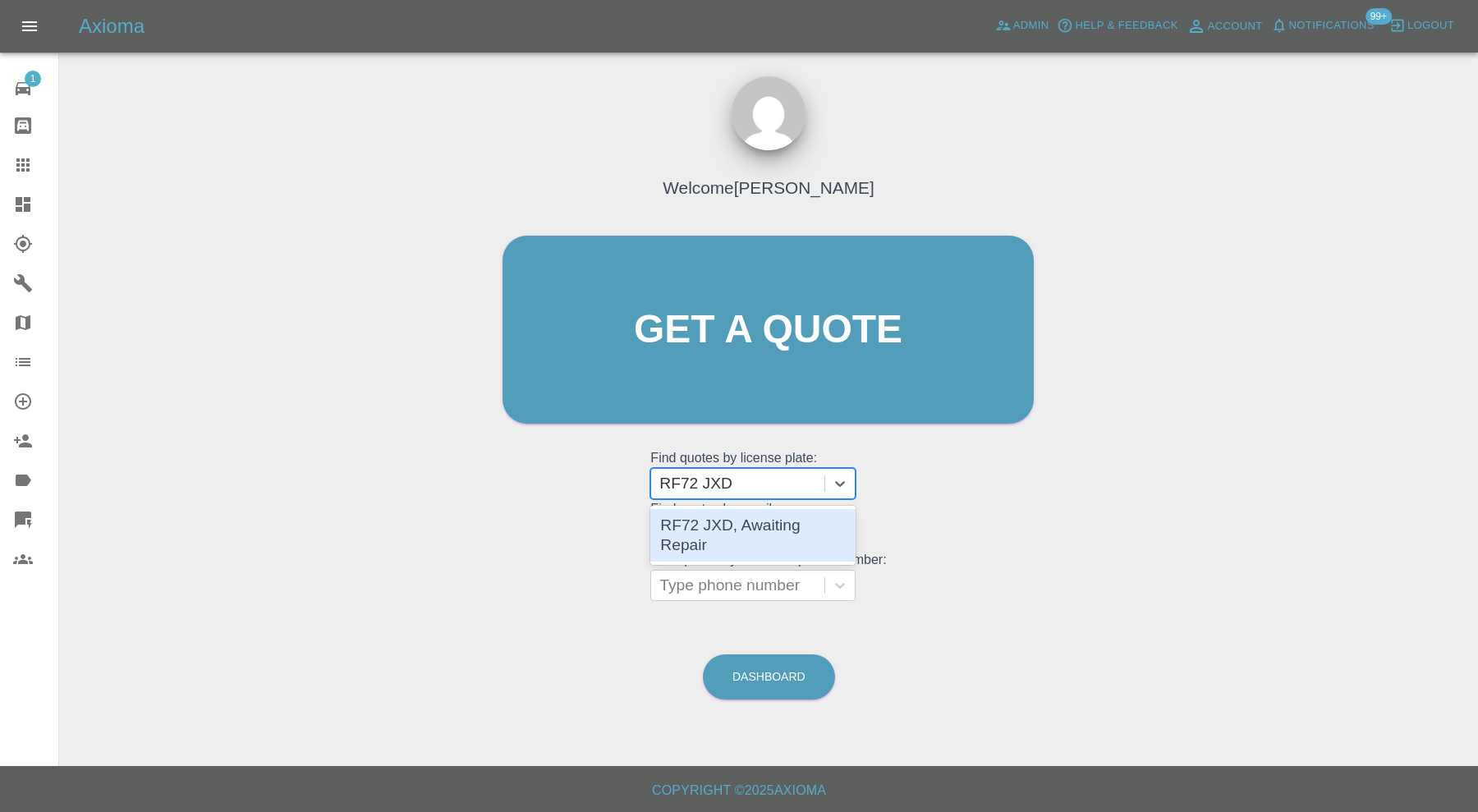
click at [737, 518] on div "RF72 JXD, Awaiting Repair" at bounding box center [753, 535] width 205 height 52
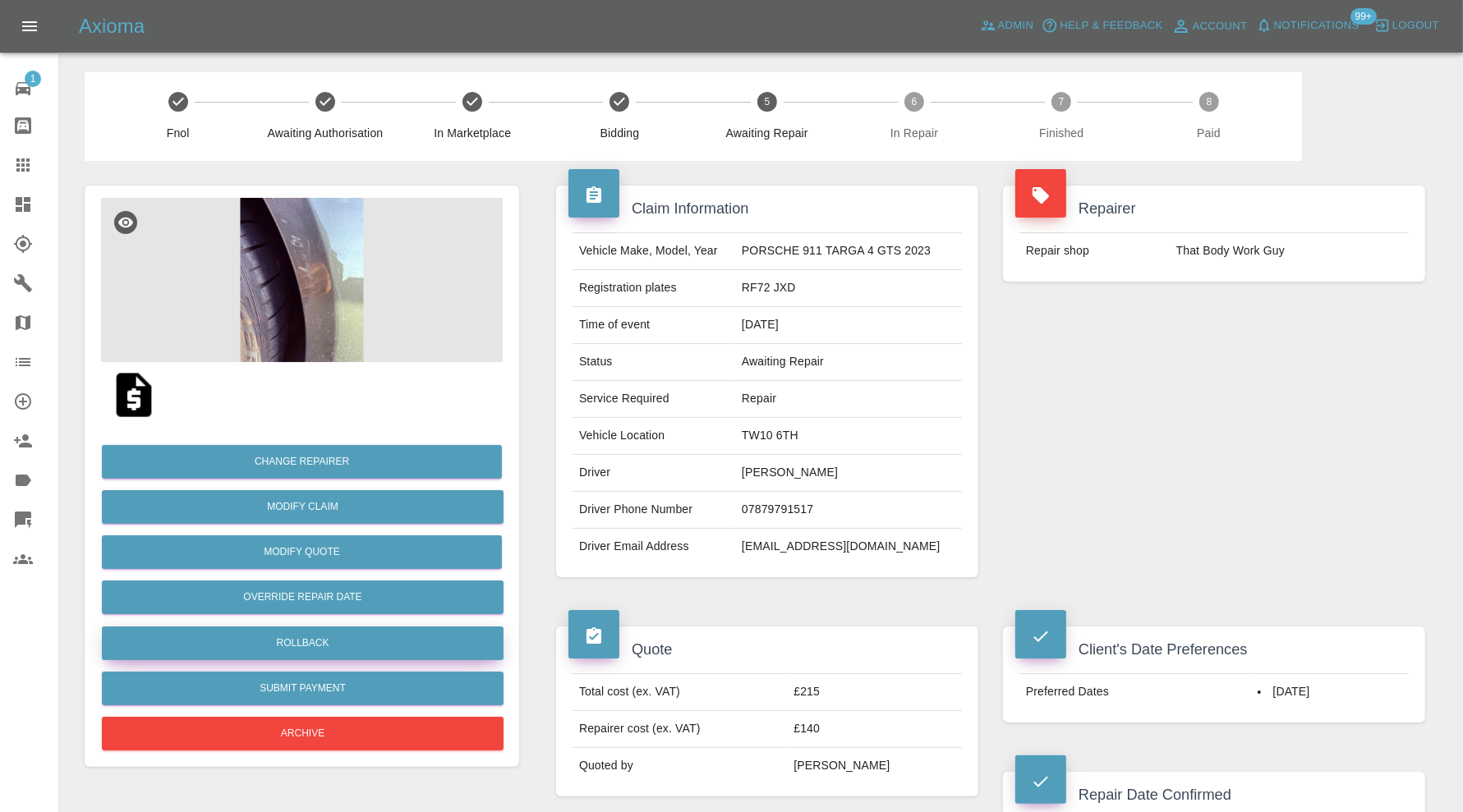
click at [371, 640] on button "Rollback" at bounding box center [302, 642] width 401 height 33
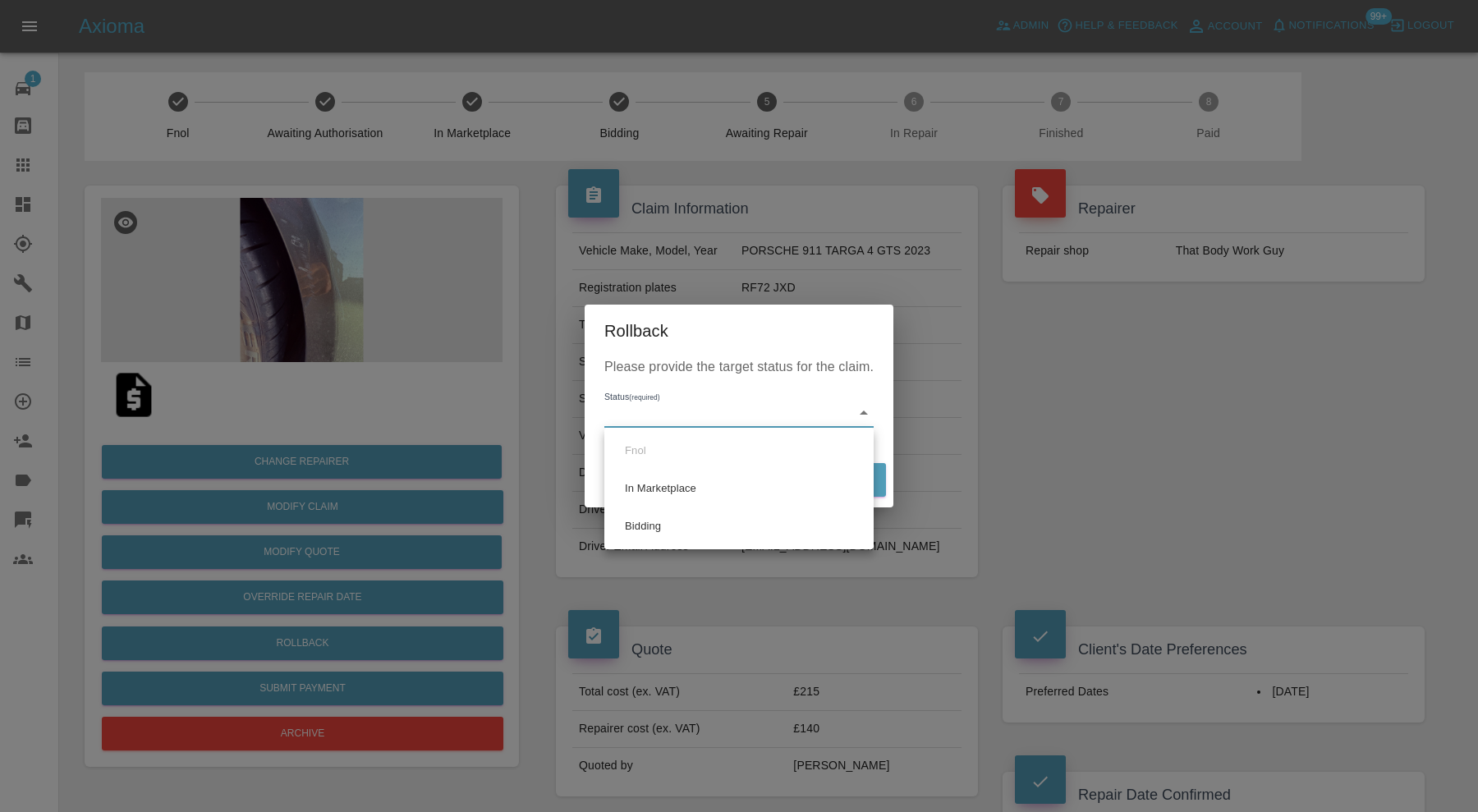
click at [628, 519] on li "Bidding" at bounding box center [738, 526] width 261 height 38
type input "bidding"
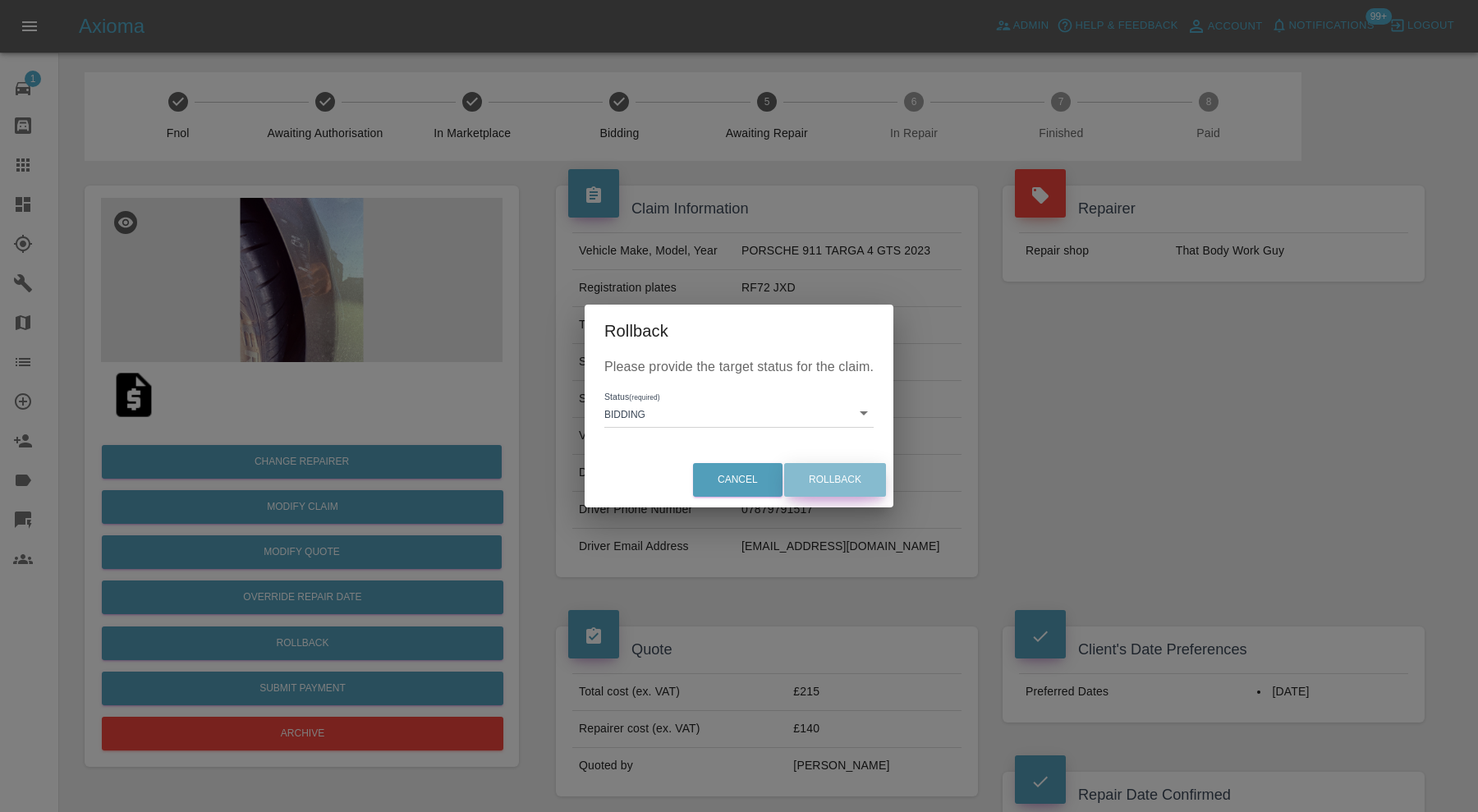
click at [841, 485] on button "Rollback" at bounding box center [835, 479] width 102 height 33
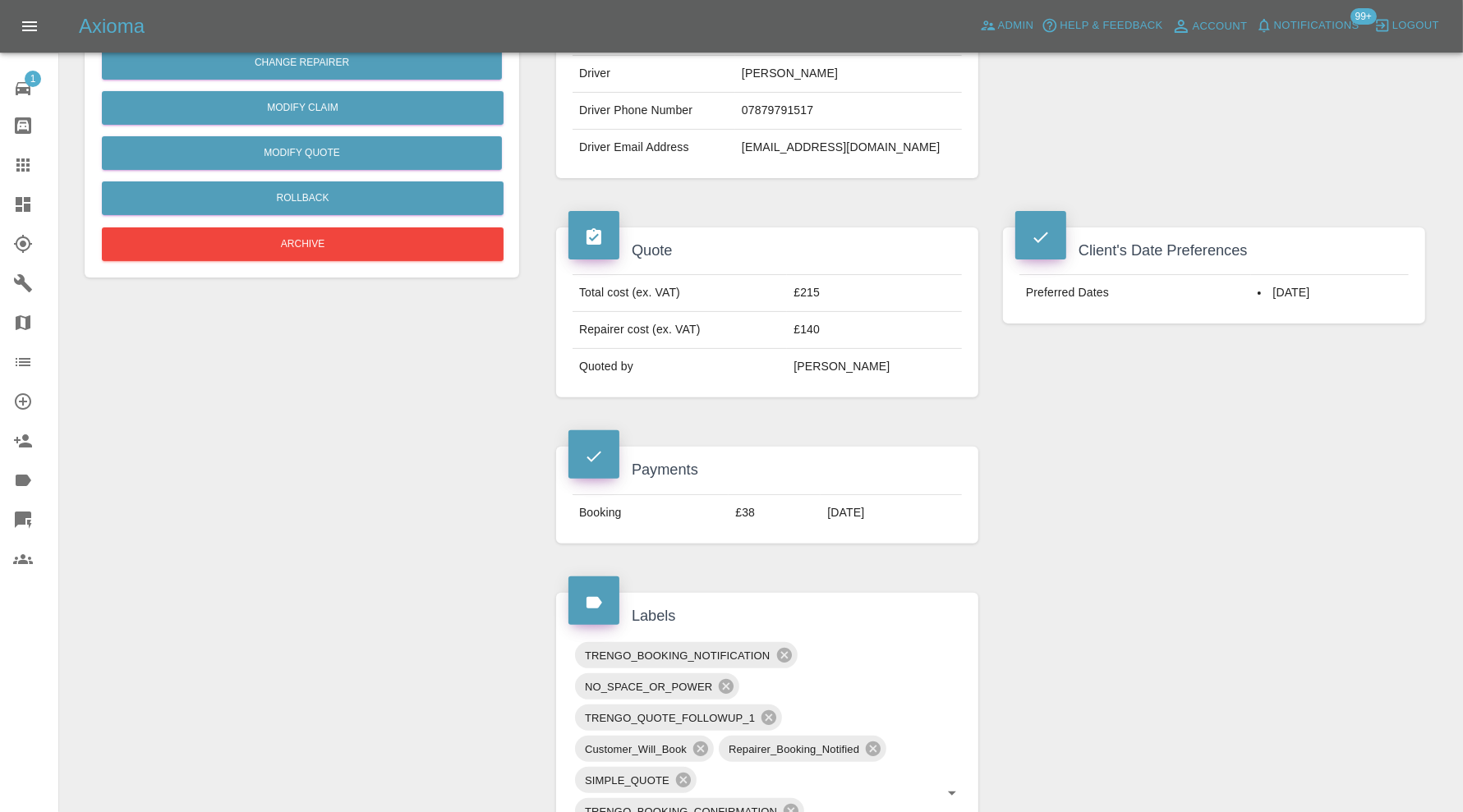
scroll to position [684, 0]
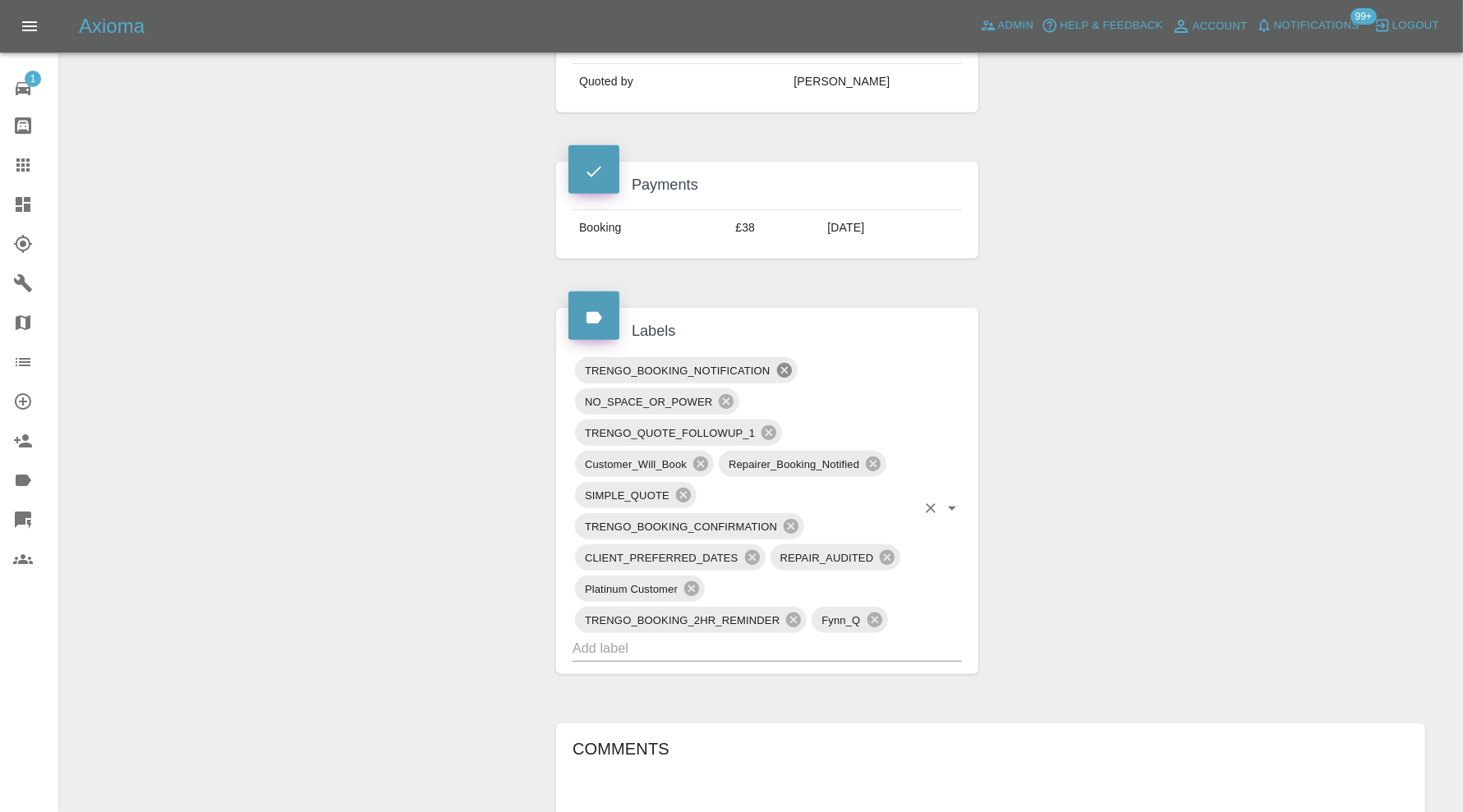
click at [786, 363] on icon at bounding box center [784, 370] width 18 height 18
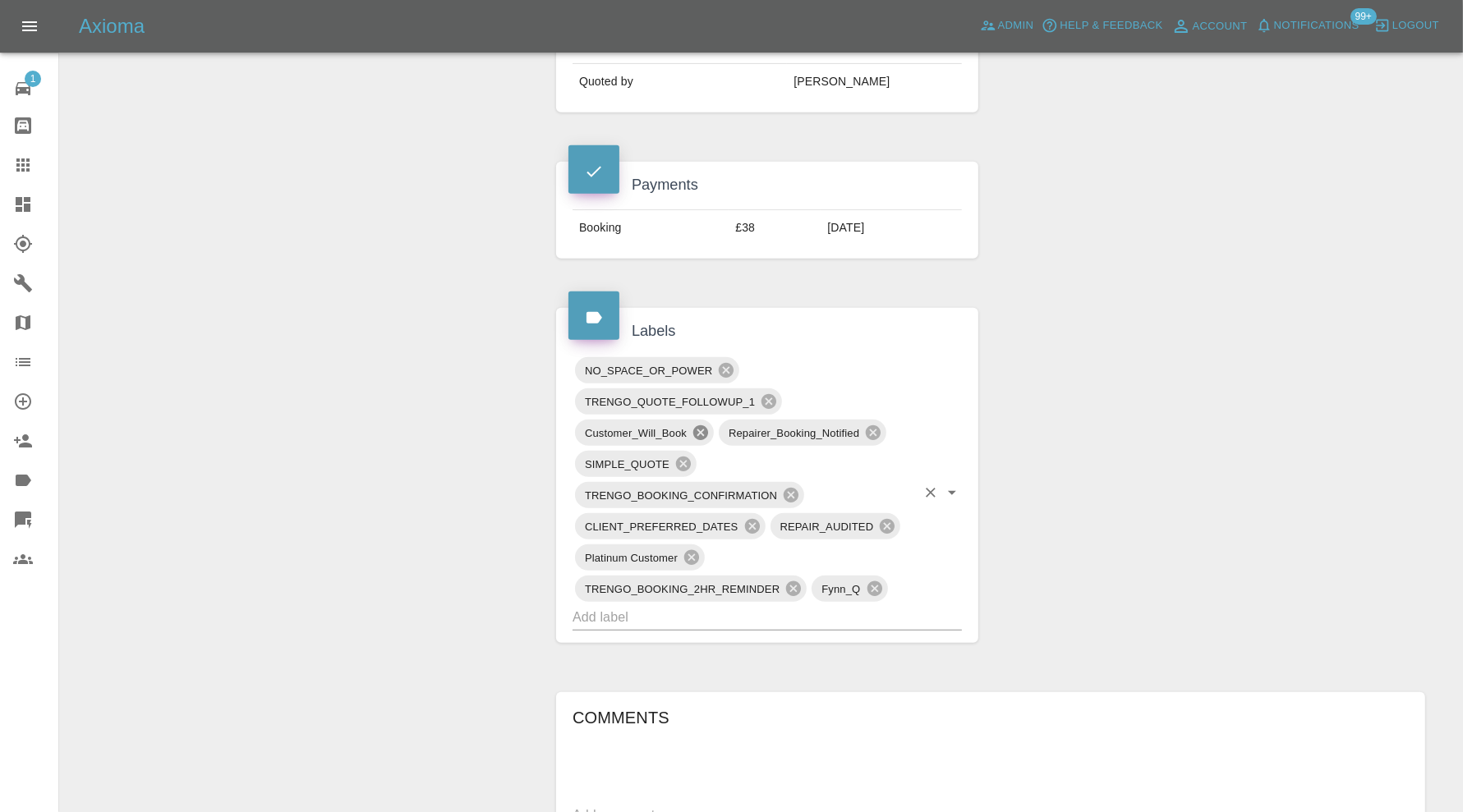
click at [703, 431] on icon at bounding box center [701, 433] width 15 height 15
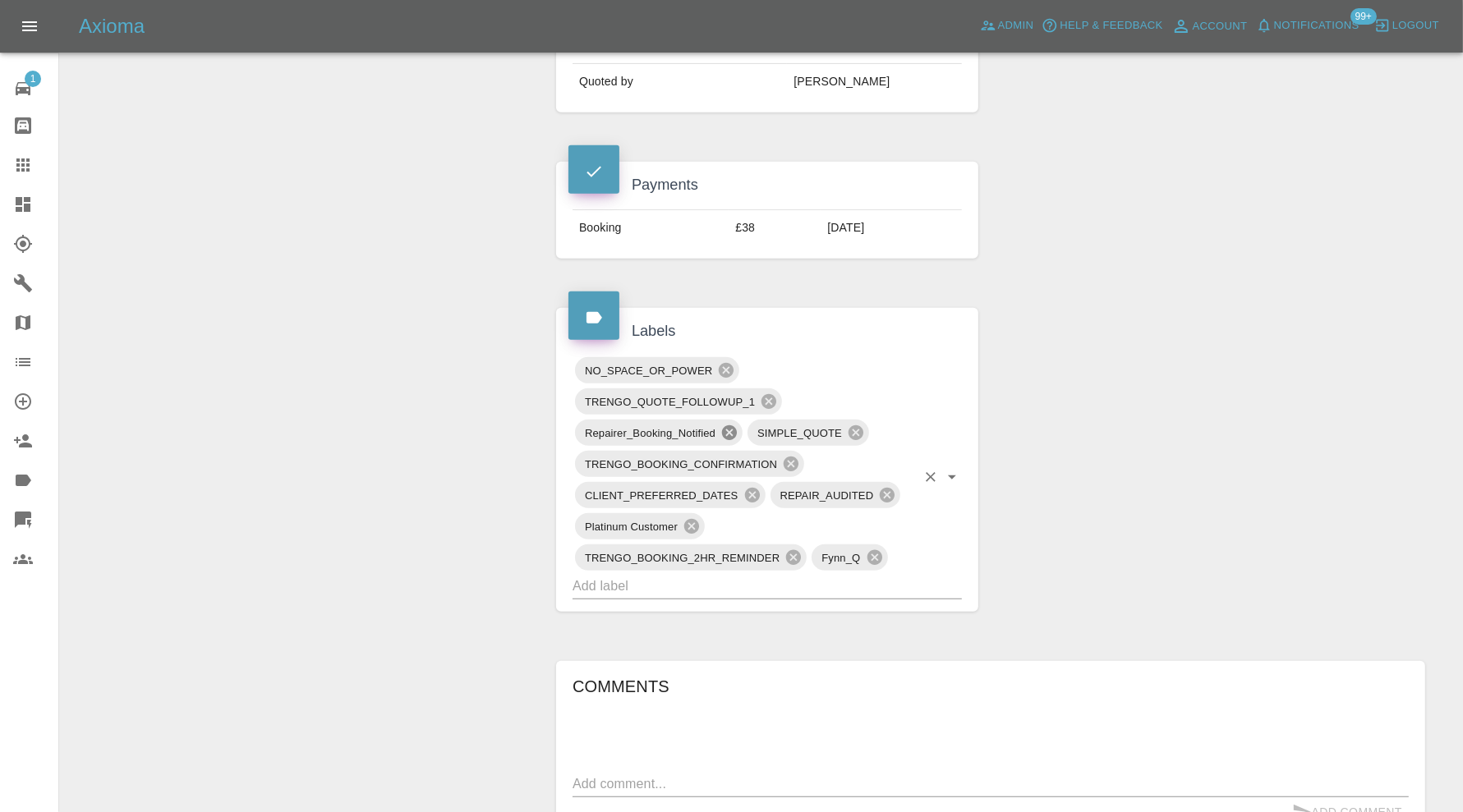
click at [731, 425] on icon at bounding box center [730, 433] width 15 height 15
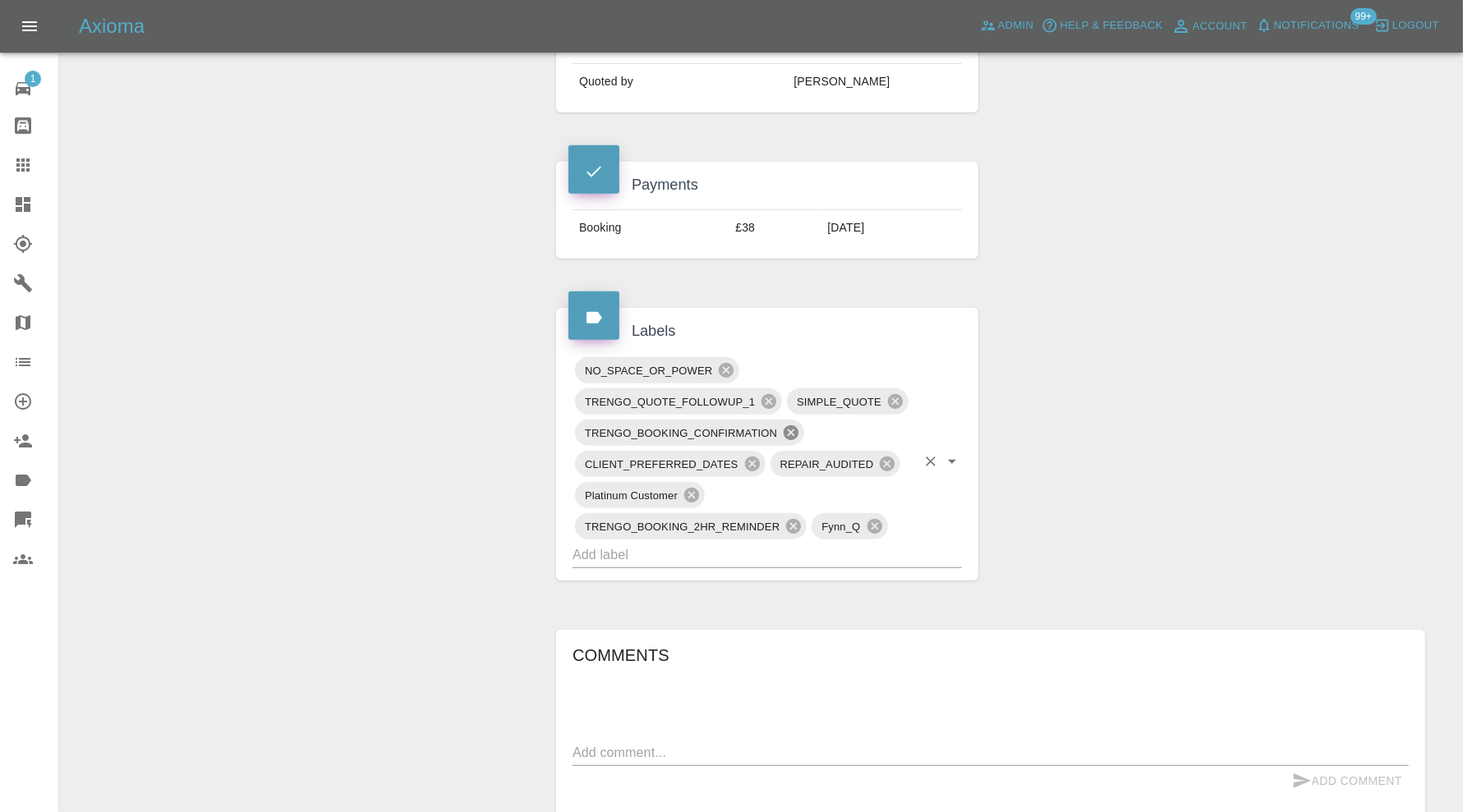
click at [791, 425] on icon at bounding box center [791, 433] width 15 height 15
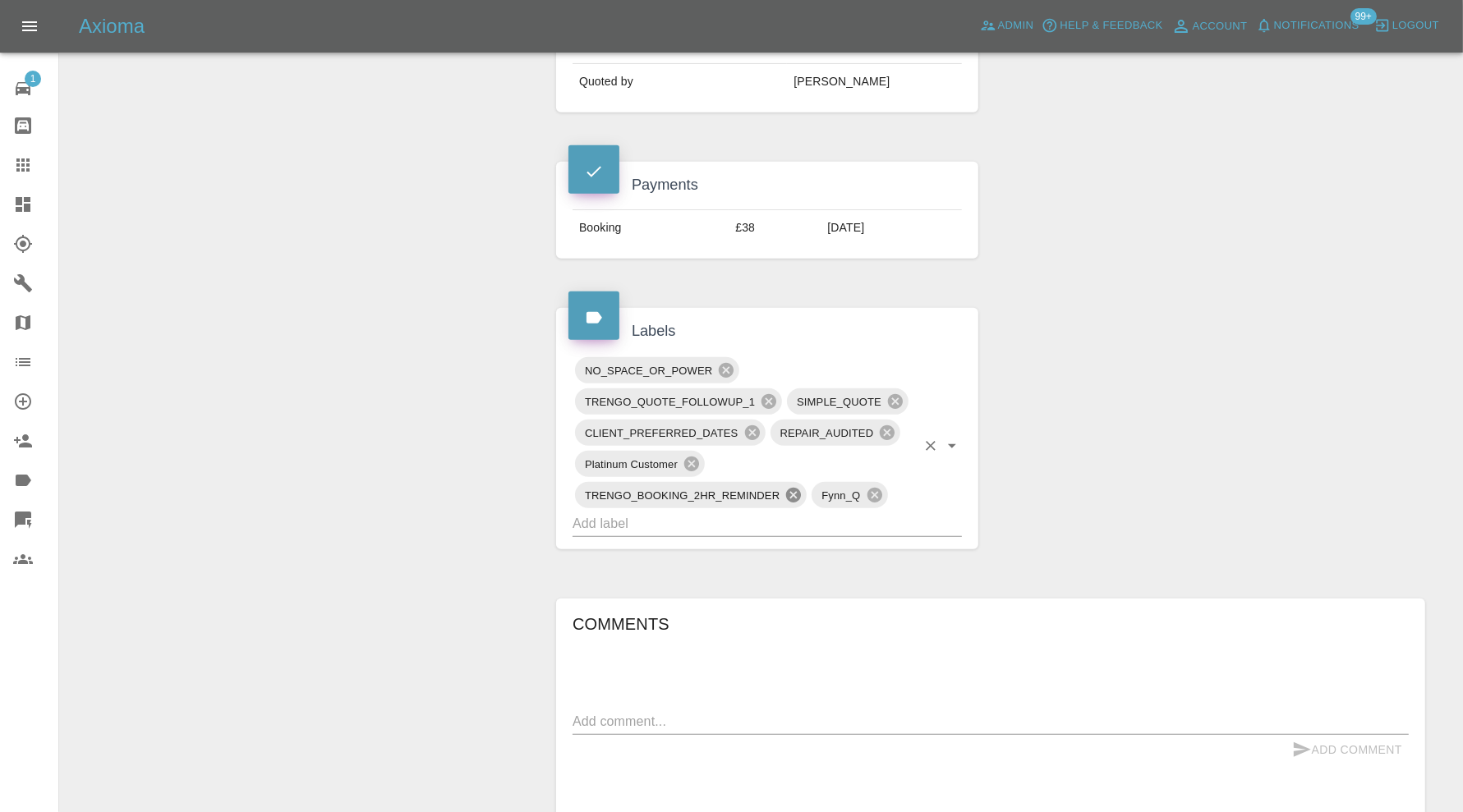
click at [793, 488] on icon at bounding box center [793, 495] width 15 height 15
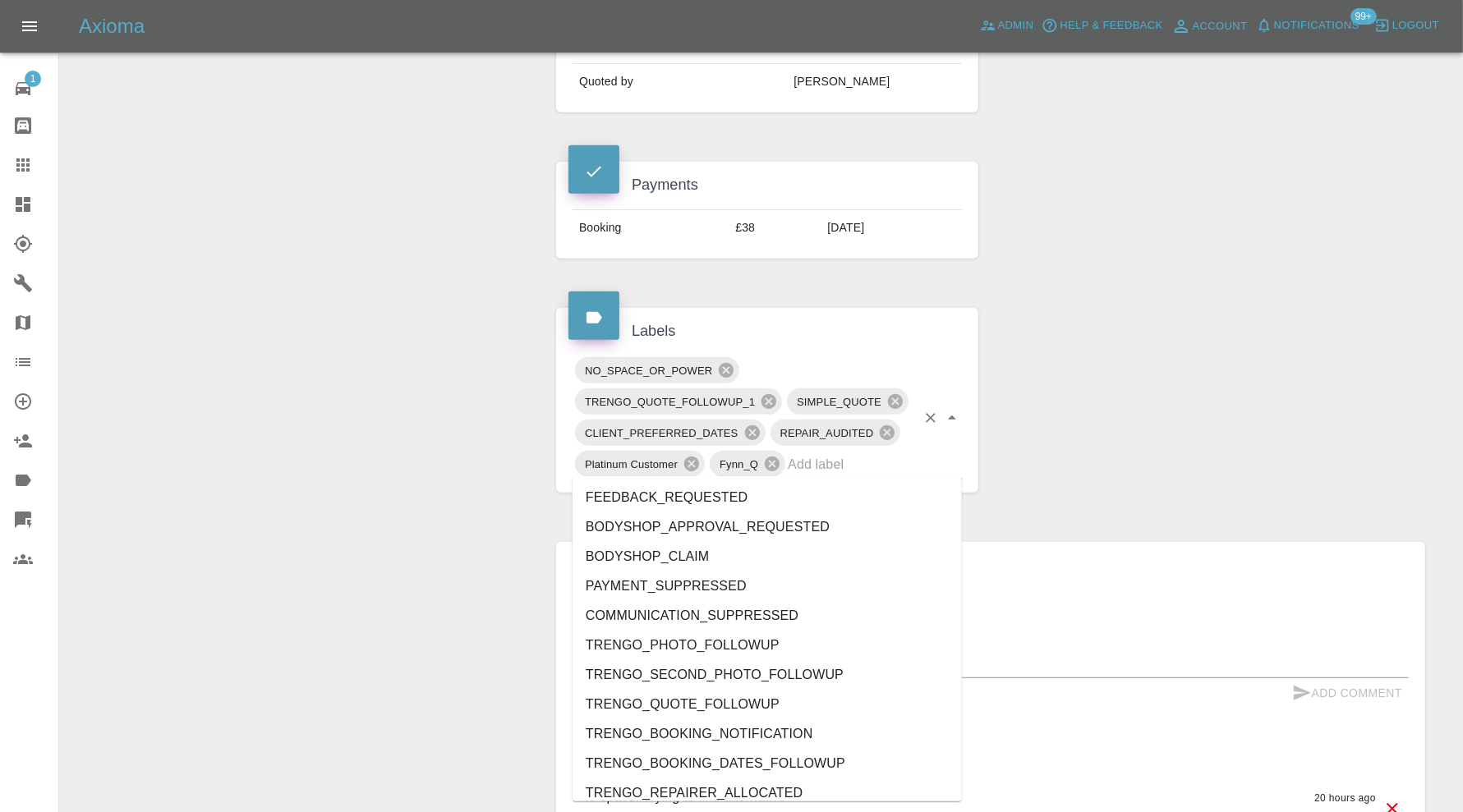
click at [811, 458] on input "text" at bounding box center [851, 464] width 128 height 26
type input "do"
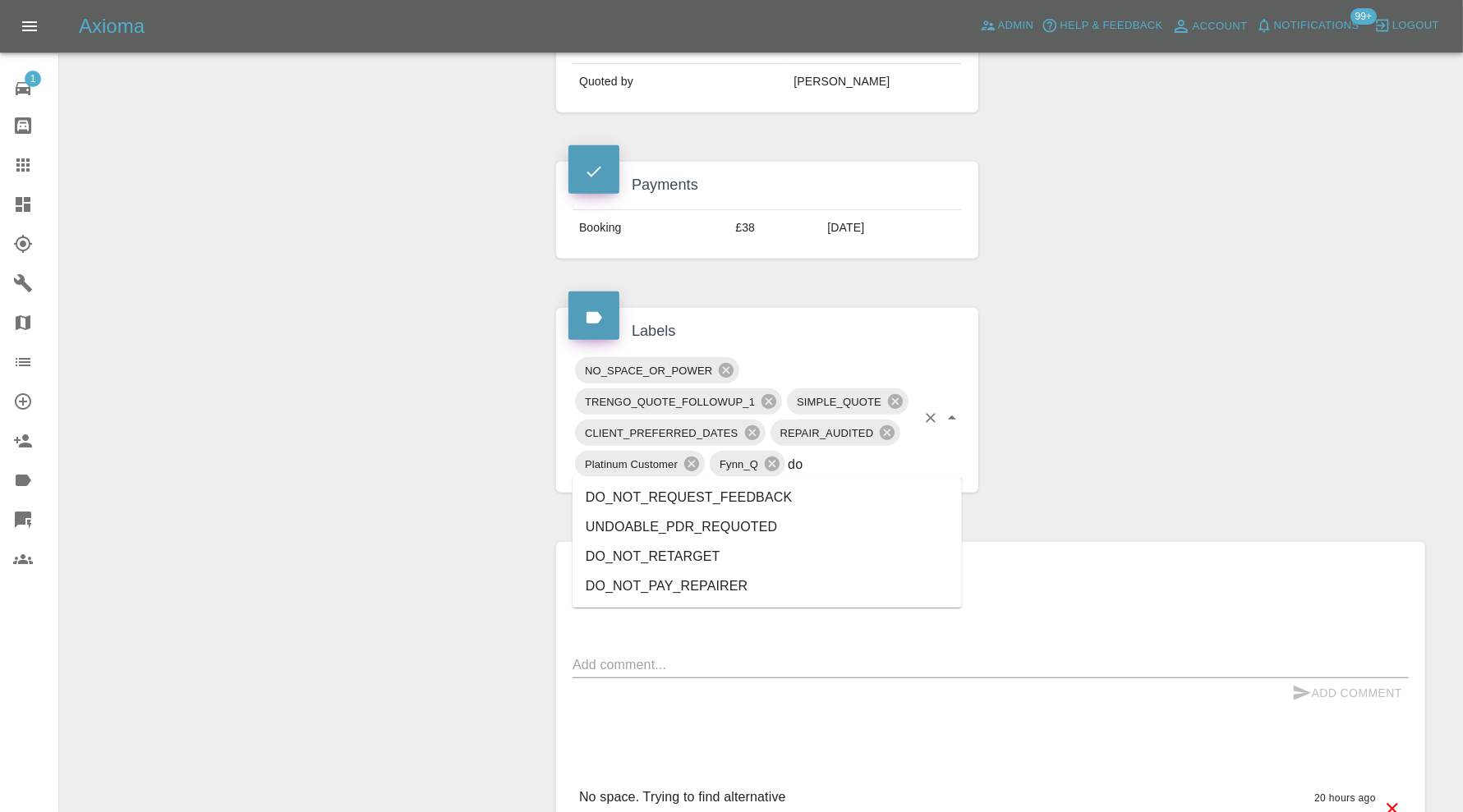
click at [759, 502] on li "DO_NOT_REQUEST_FEEDBACK" at bounding box center [767, 497] width 389 height 29
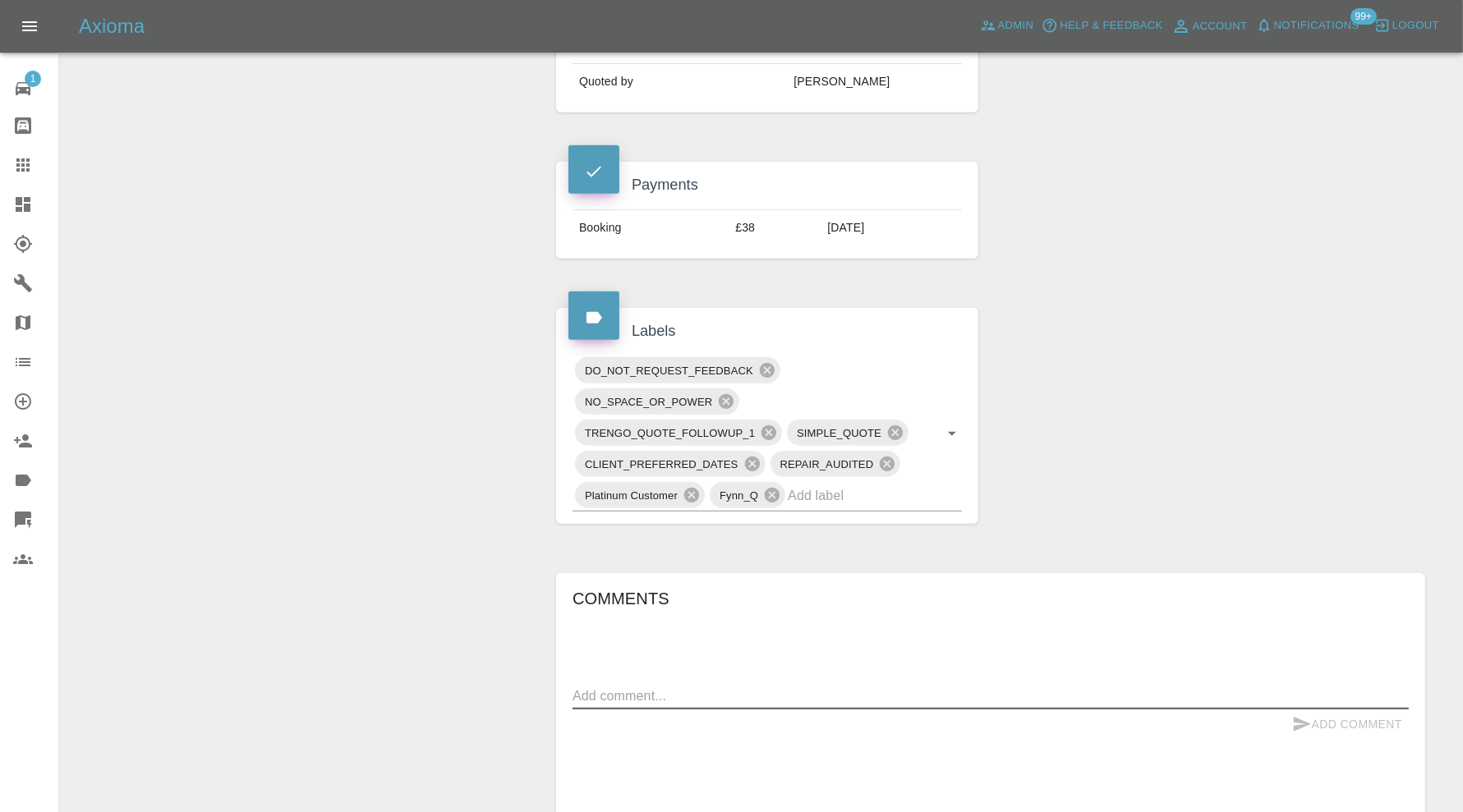
click at [760, 687] on textarea at bounding box center [990, 696] width 836 height 19
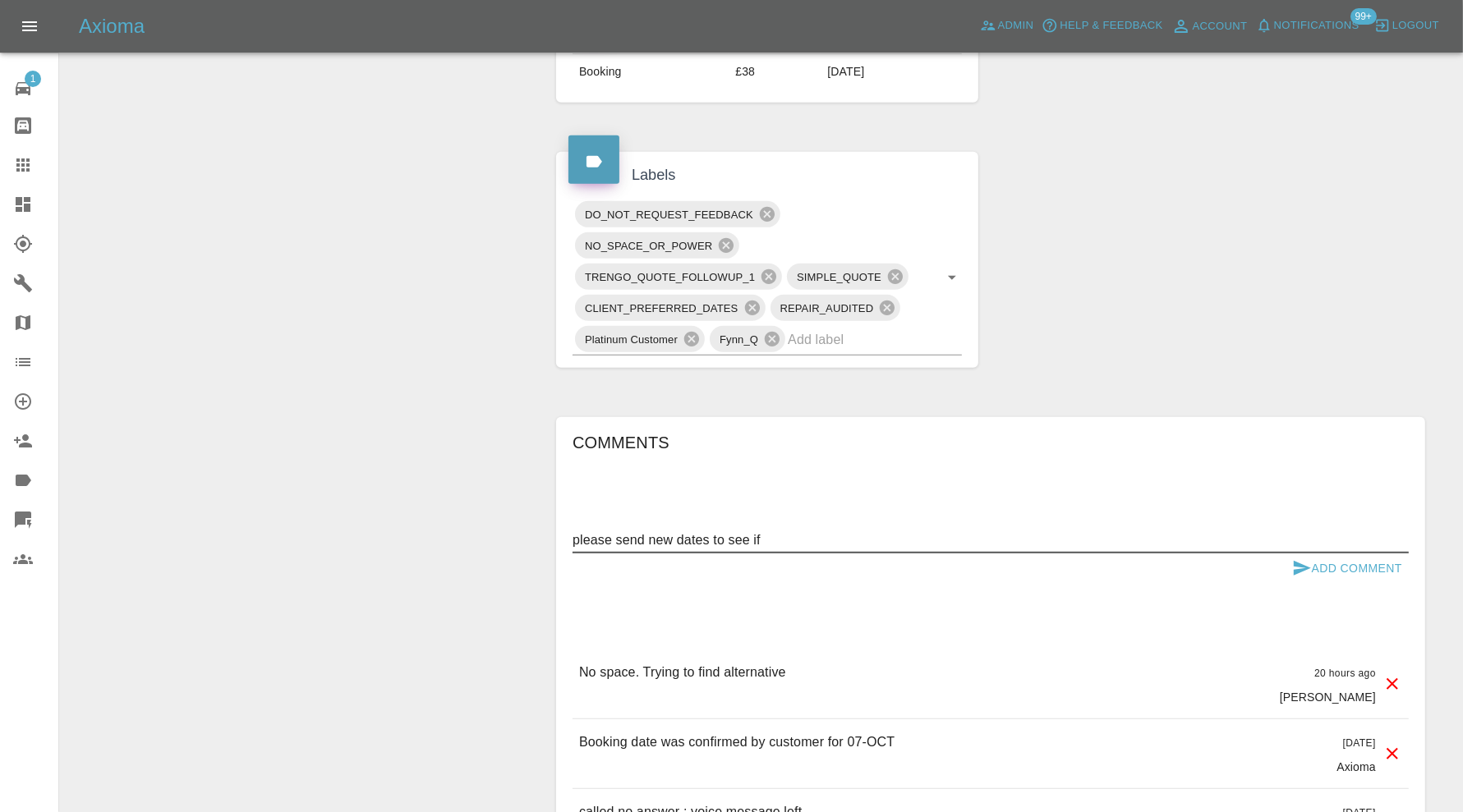
scroll to position [821, 0]
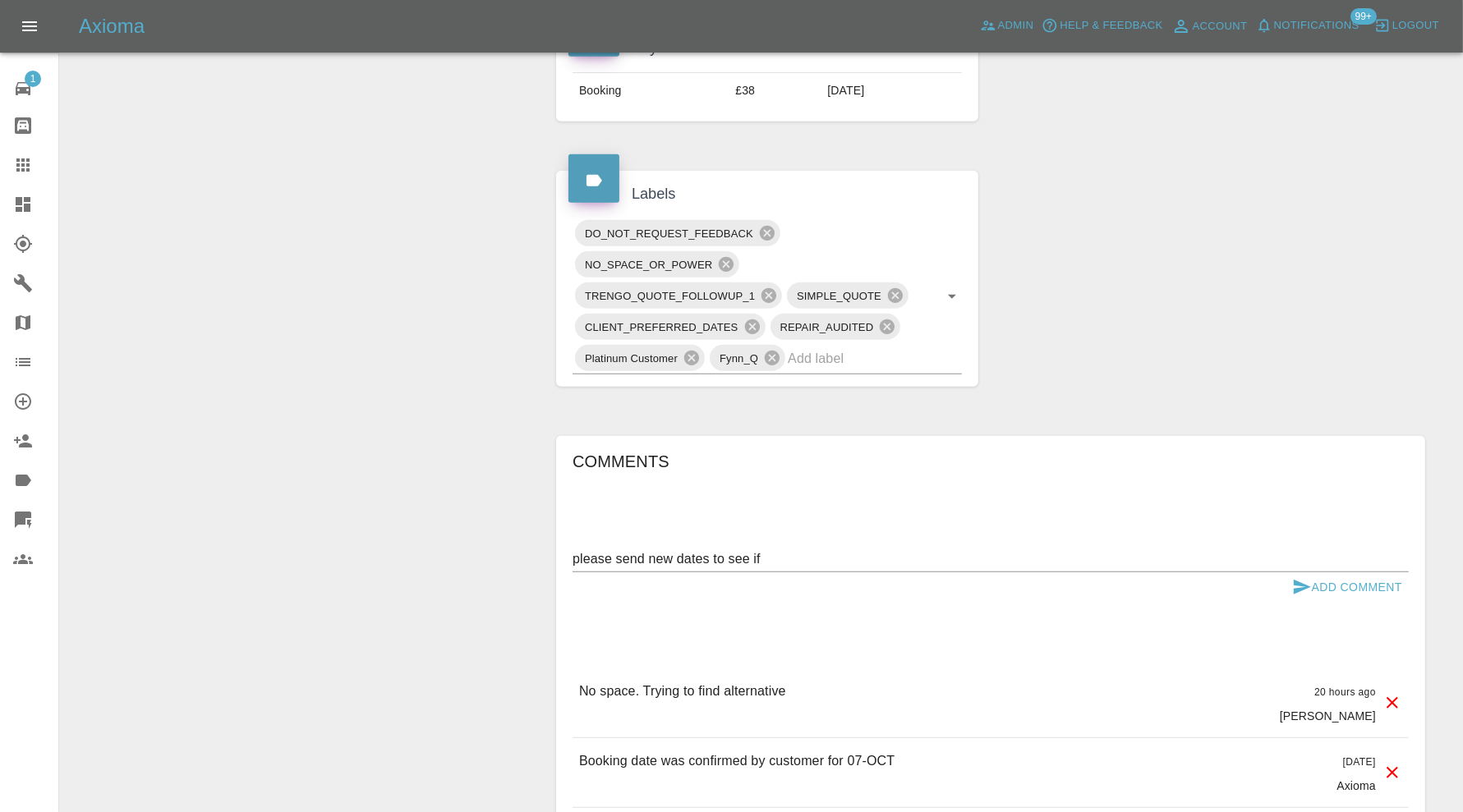
click at [871, 552] on textarea "please send new dates to see if" at bounding box center [990, 559] width 836 height 19
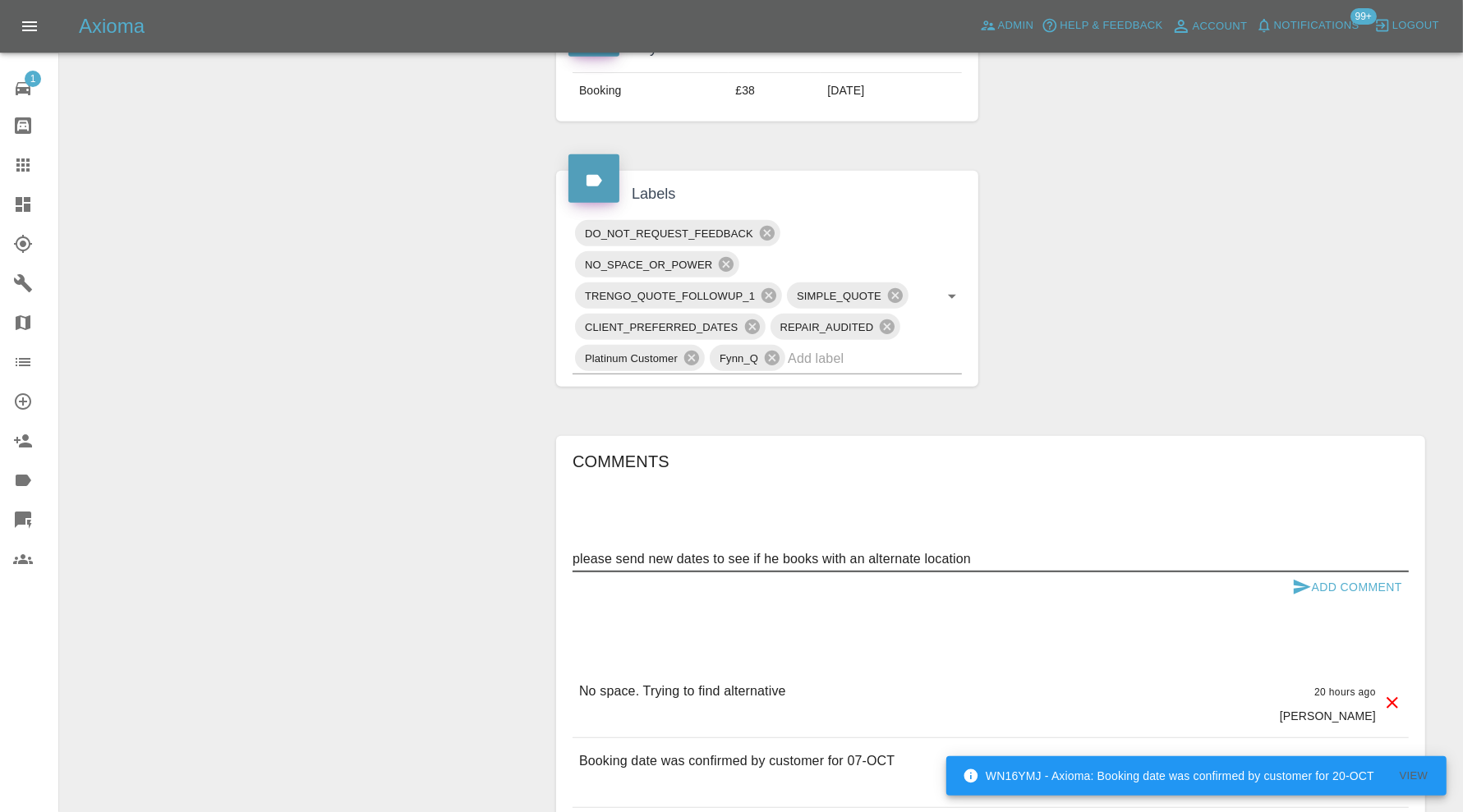
type textarea "please send new dates to see if he books with an alternate location"
click at [1306, 587] on icon "submit" at bounding box center [1302, 587] width 20 height 20
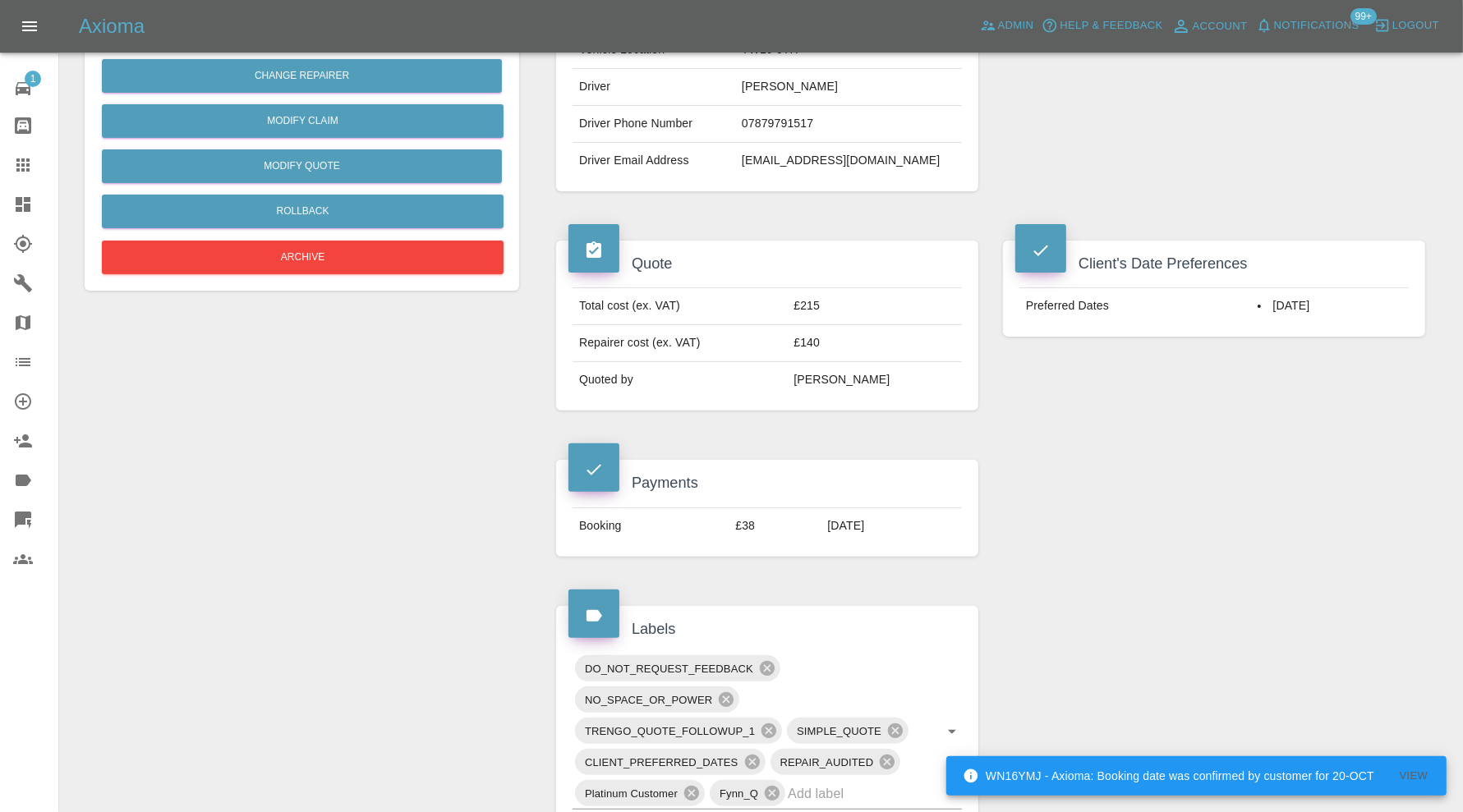
scroll to position [0, 0]
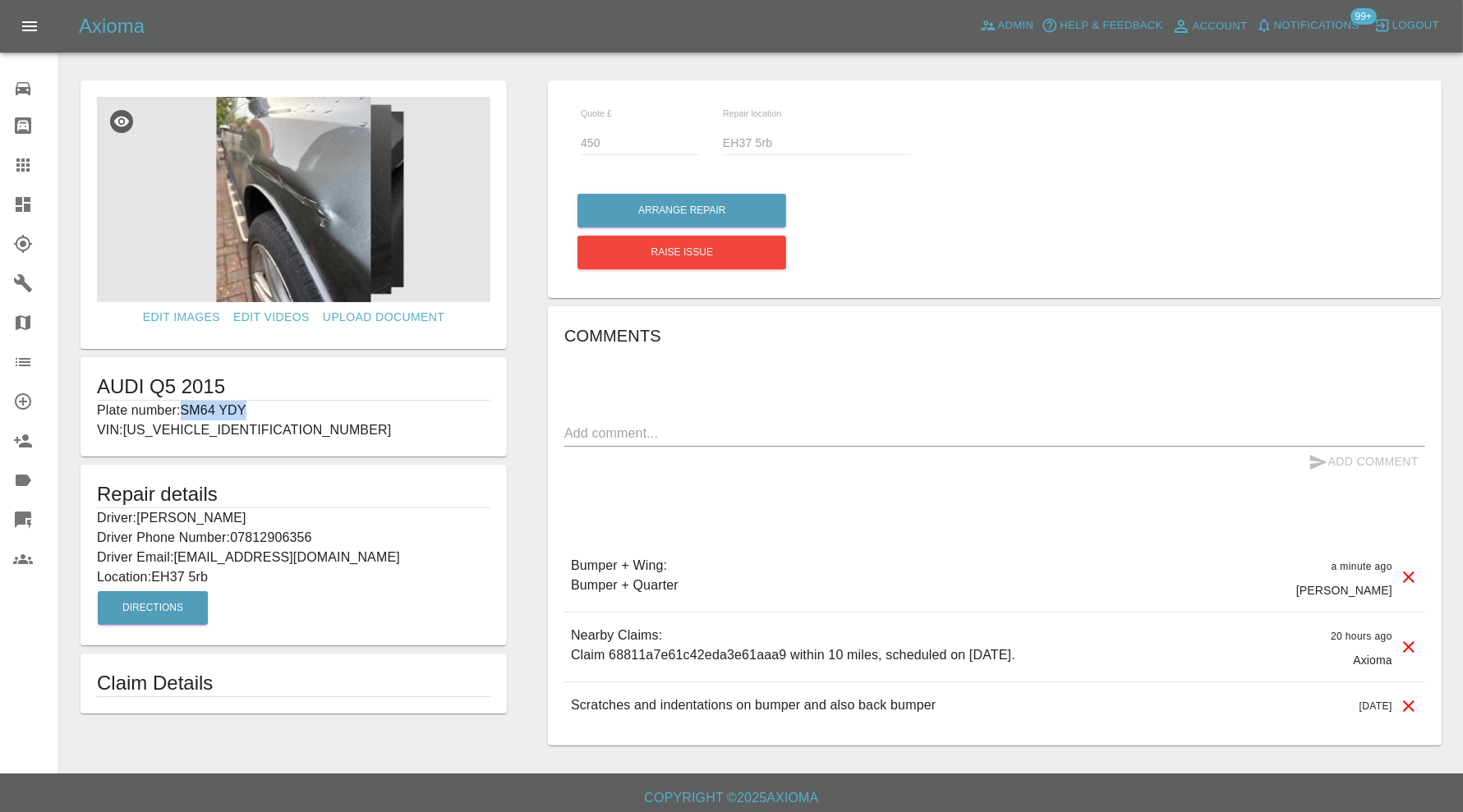
drag, startPoint x: 270, startPoint y: 406, endPoint x: 186, endPoint y: 413, distance: 84.3
click at [186, 413] on p "Plate number: SM64 YDY" at bounding box center [293, 410] width 394 height 20
copy p "SM64 YDY"
click at [22, 152] on link "Claims" at bounding box center [28, 165] width 58 height 40
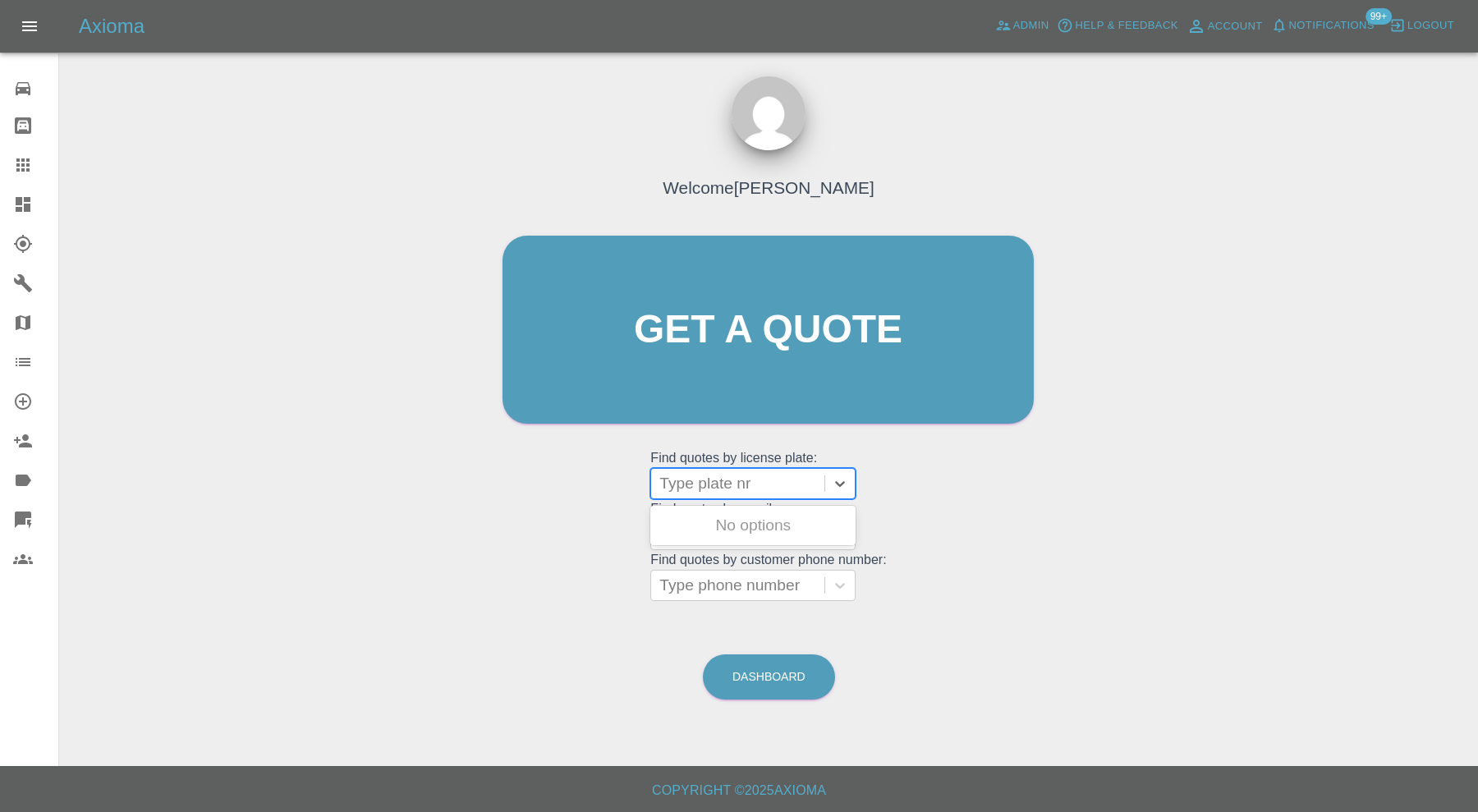
click at [737, 482] on div at bounding box center [737, 484] width 157 height 23
paste input "SM64 YDY"
type input "SM64 YDY"
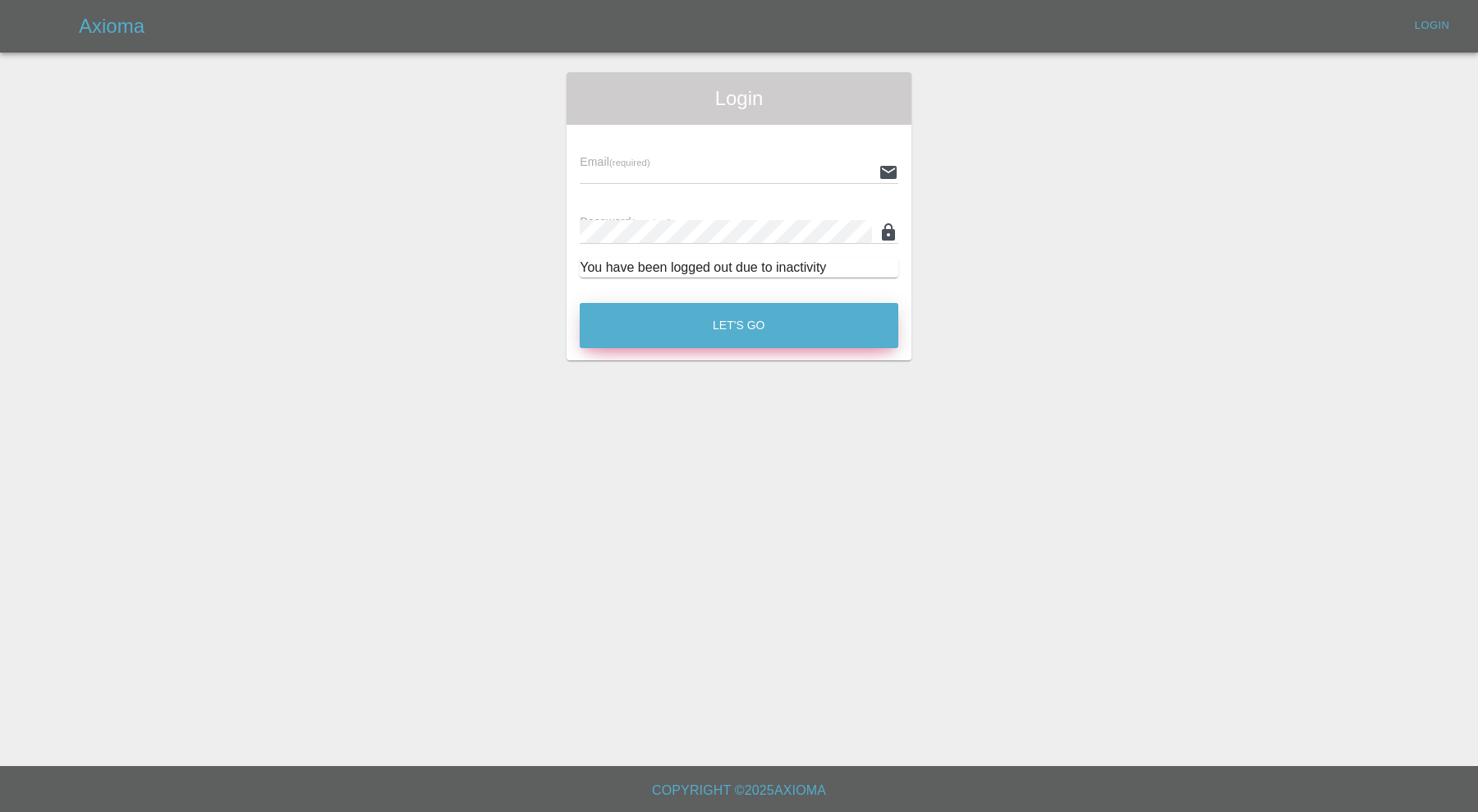
type input "[PERSON_NAME][EMAIL_ADDRESS][PERSON_NAME][DOMAIN_NAME]"
click at [744, 320] on button "Let's Go" at bounding box center [739, 325] width 319 height 46
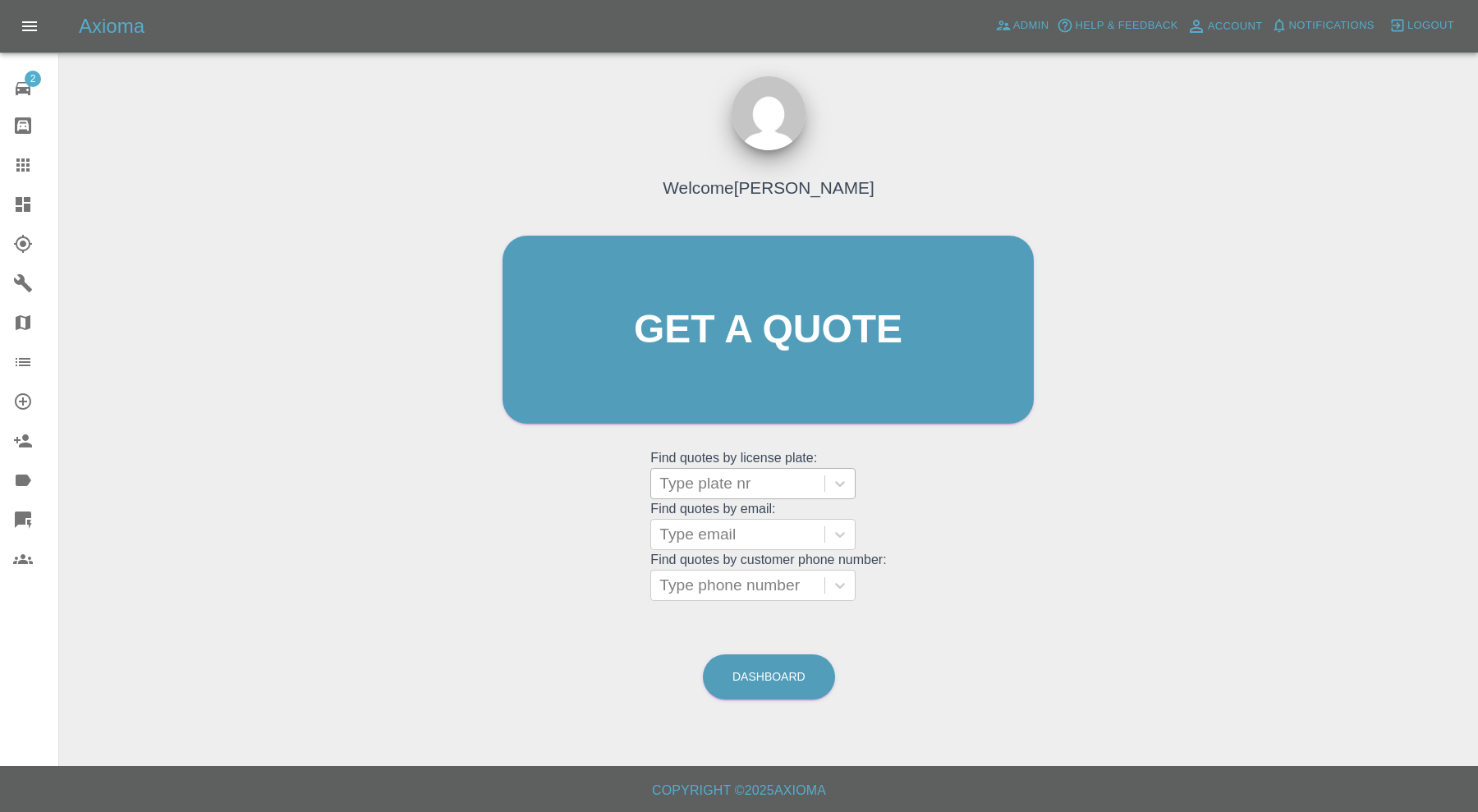
click at [730, 480] on div at bounding box center [737, 484] width 157 height 23
paste input "SM64 YDY"
type input "SM64 YDY"
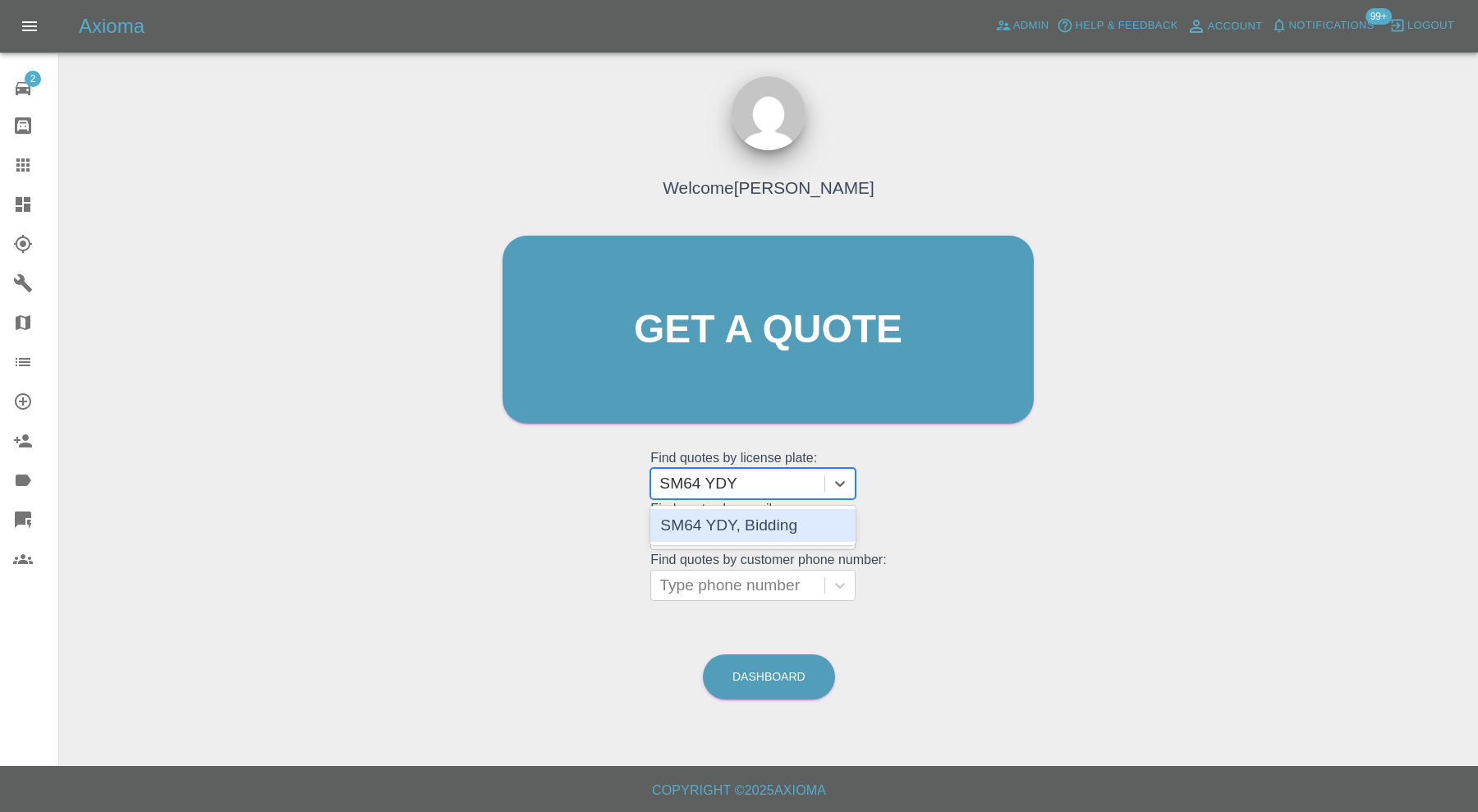
click at [762, 516] on div "SM64 YDY, Bidding" at bounding box center [753, 526] width 205 height 33
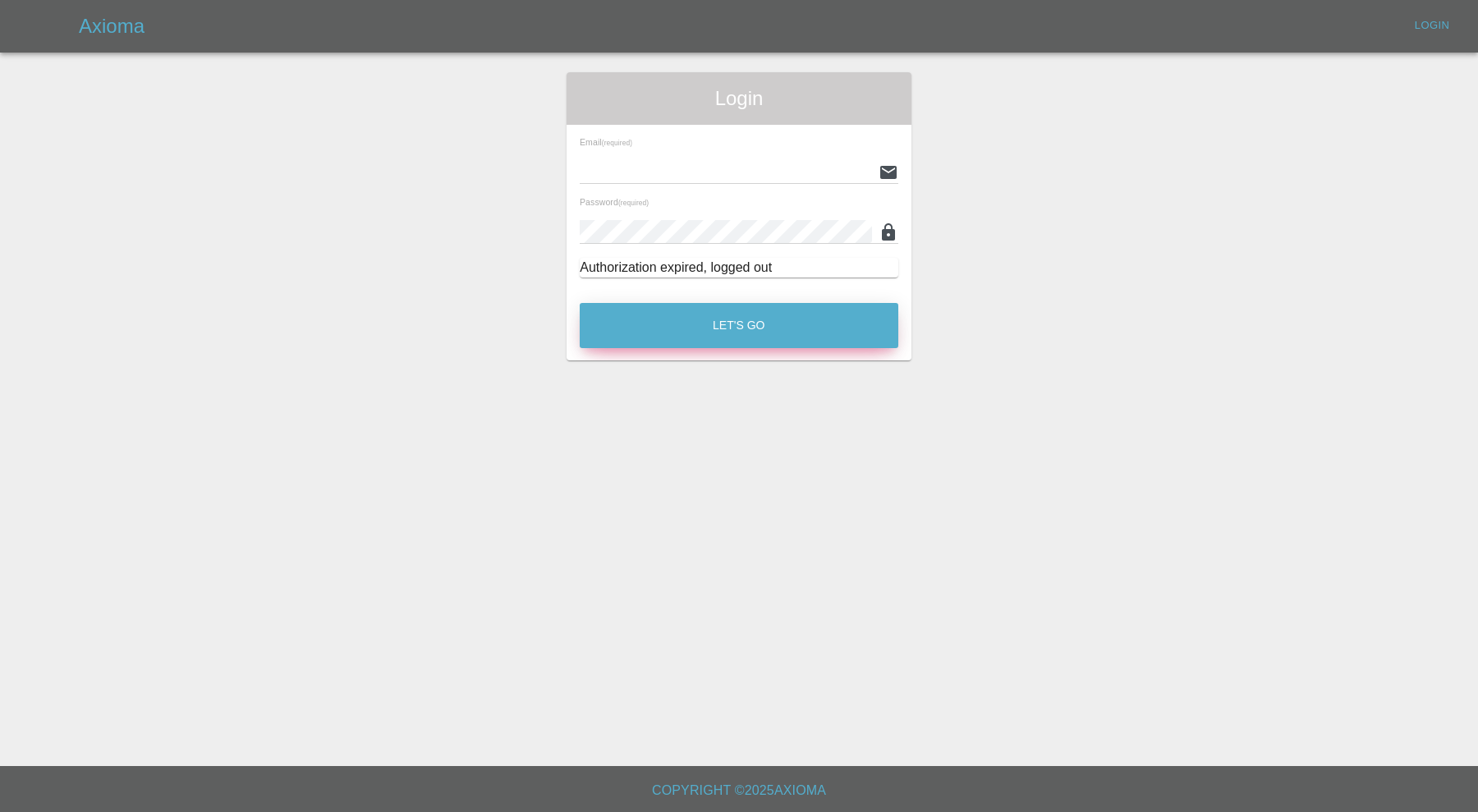
type input "carl.ainsworth@axioma.co.uk"
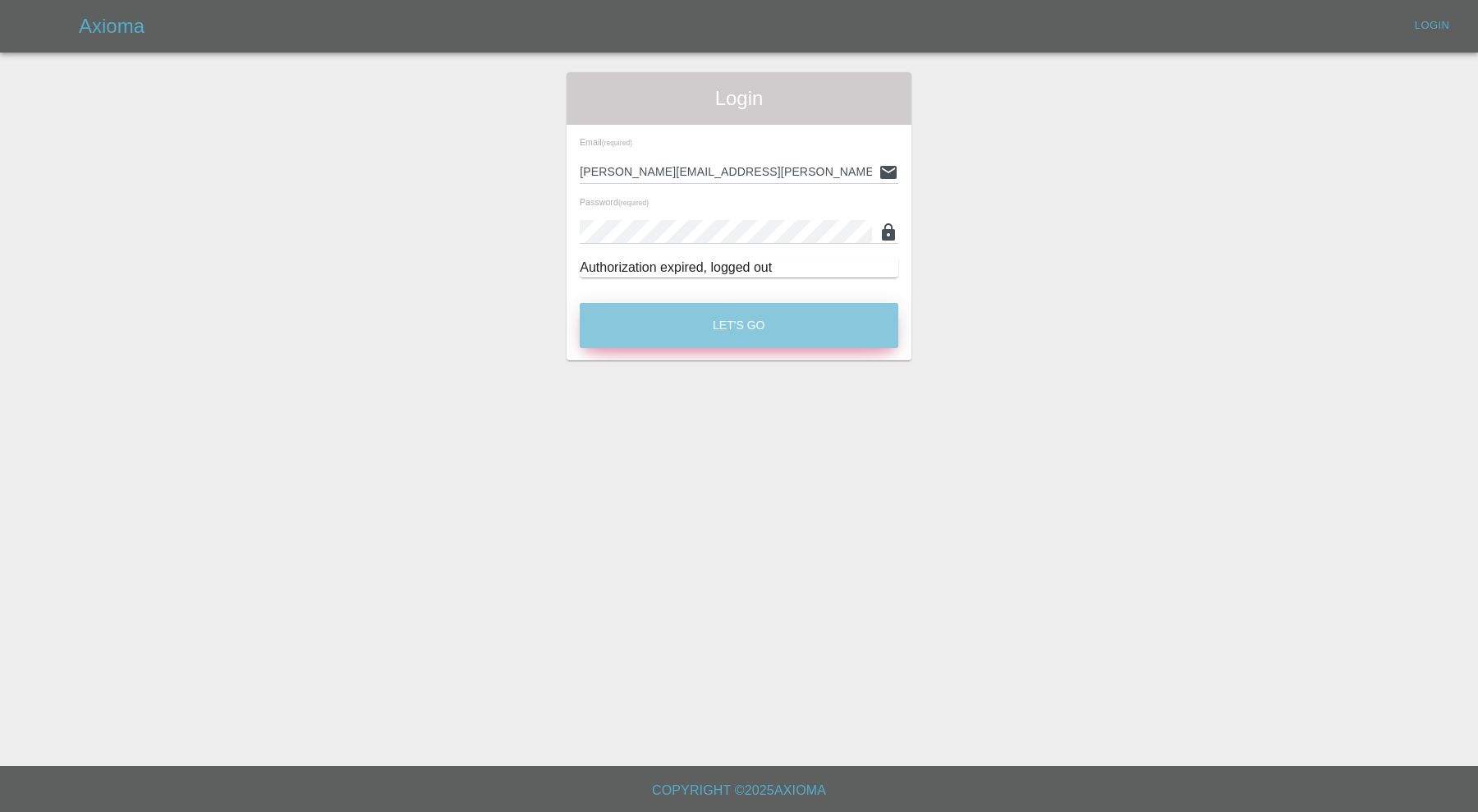
click at [674, 322] on button "Let's Go" at bounding box center [739, 325] width 319 height 46
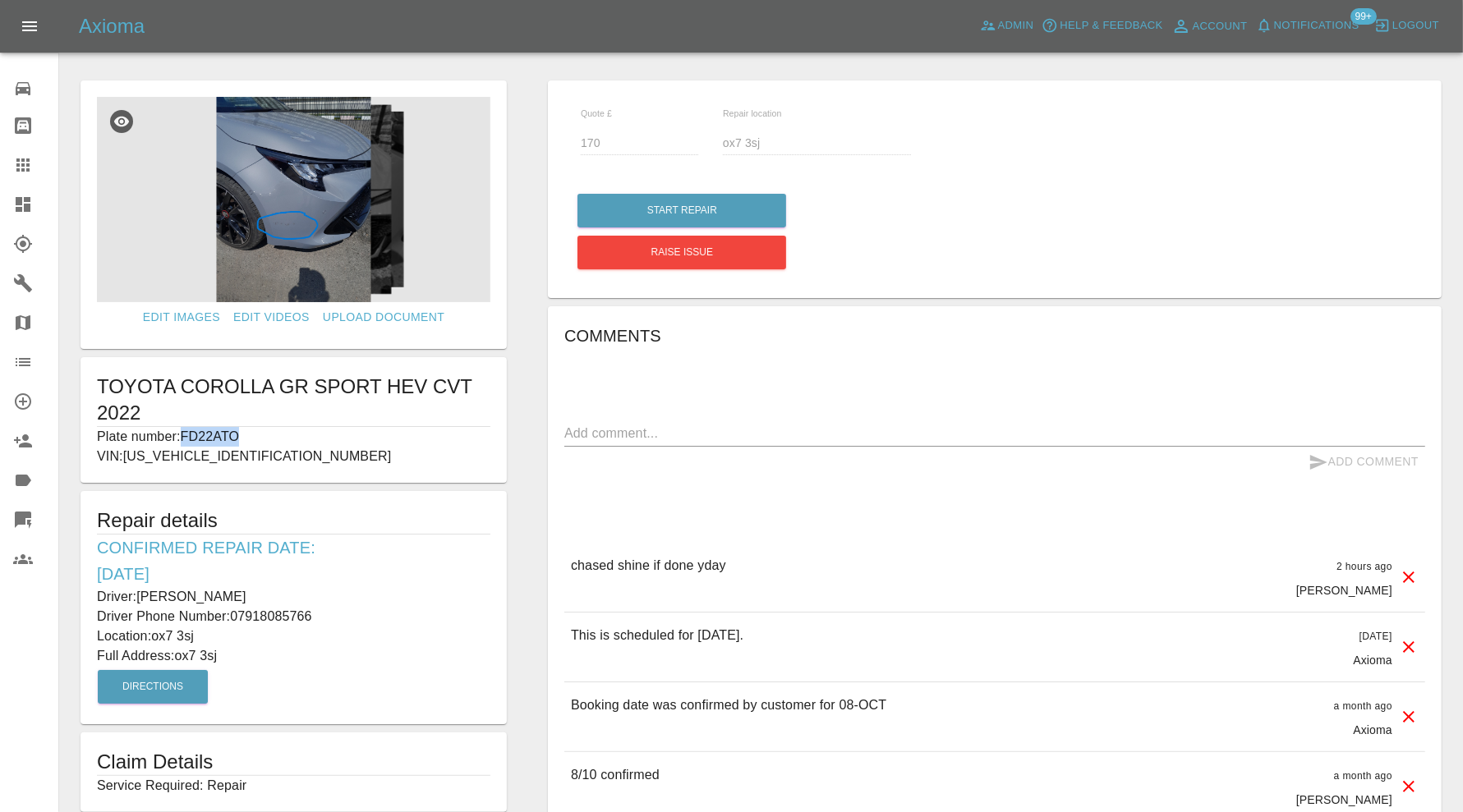
drag, startPoint x: 260, startPoint y: 434, endPoint x: 185, endPoint y: 433, distance: 75.0
click at [185, 433] on p "Plate number: FD22ATO" at bounding box center [293, 436] width 394 height 20
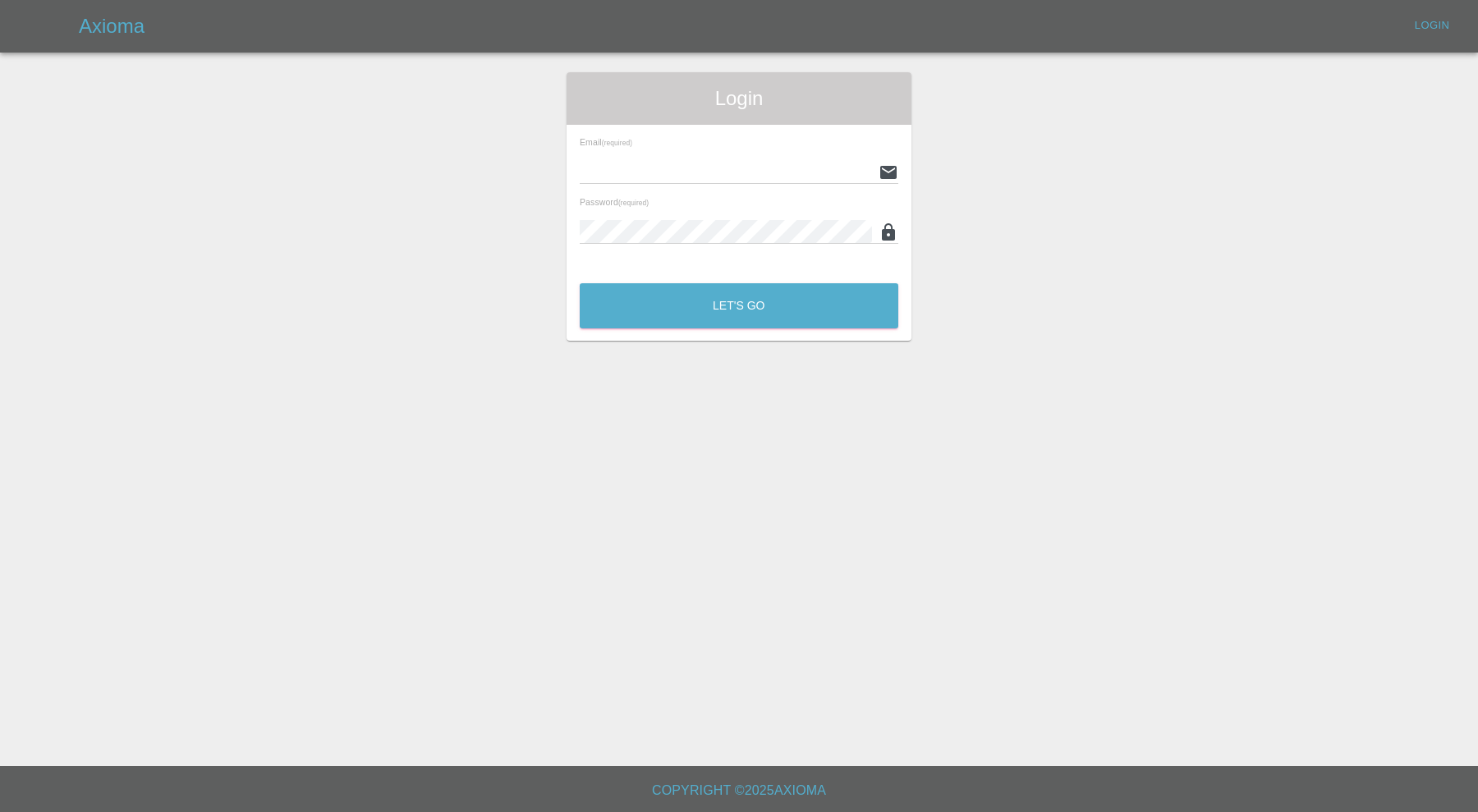
type input "[PERSON_NAME][EMAIL_ADDRESS][PERSON_NAME][DOMAIN_NAME]"
click at [746, 344] on main "Login Email (required) [PERSON_NAME][EMAIL_ADDRESS][PERSON_NAME][DOMAIN_NAME] P…" at bounding box center [739, 383] width 1478 height 766
click at [754, 307] on button "Let's Go" at bounding box center [739, 306] width 319 height 46
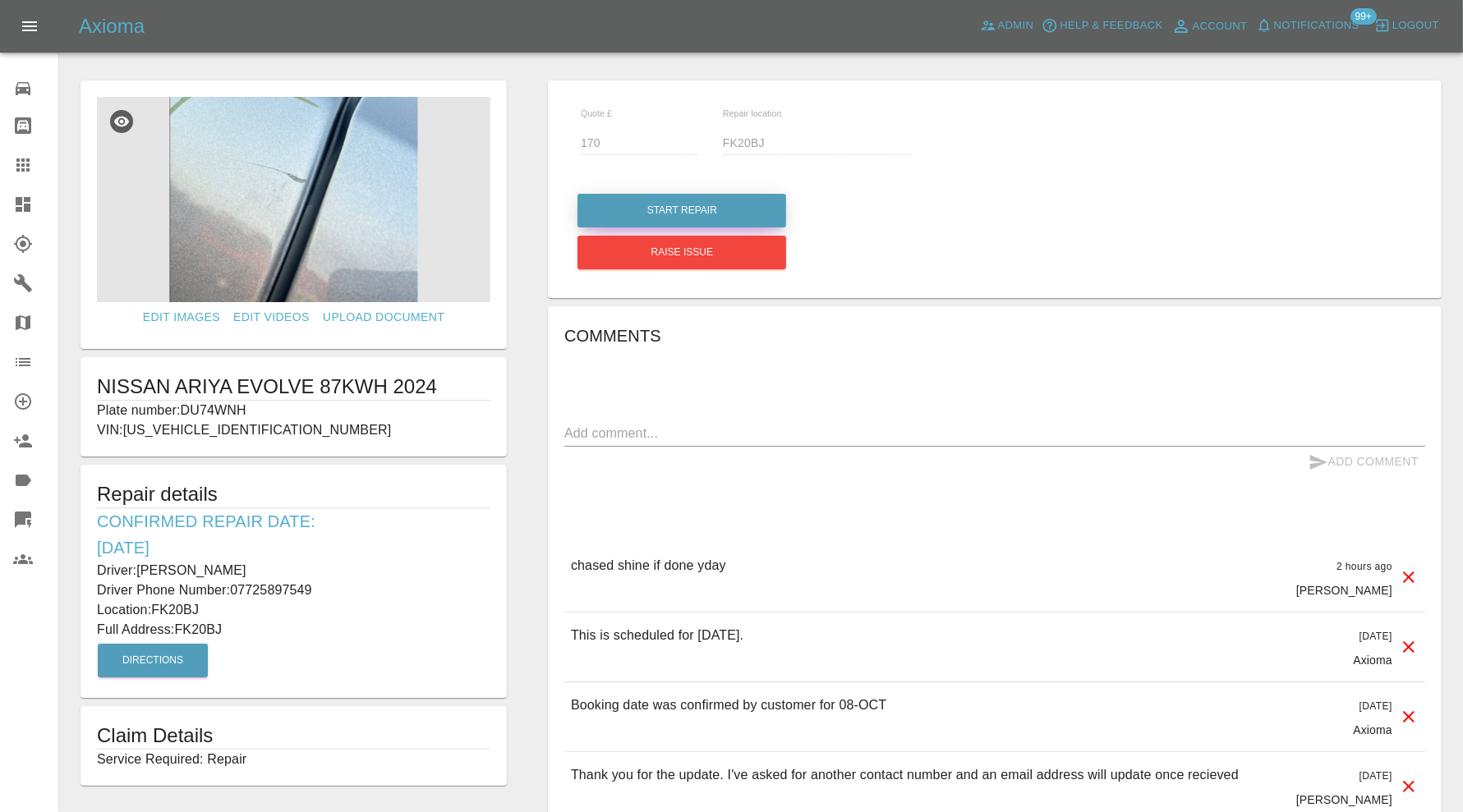
click at [676, 210] on button "Start Repair" at bounding box center [682, 210] width 209 height 33
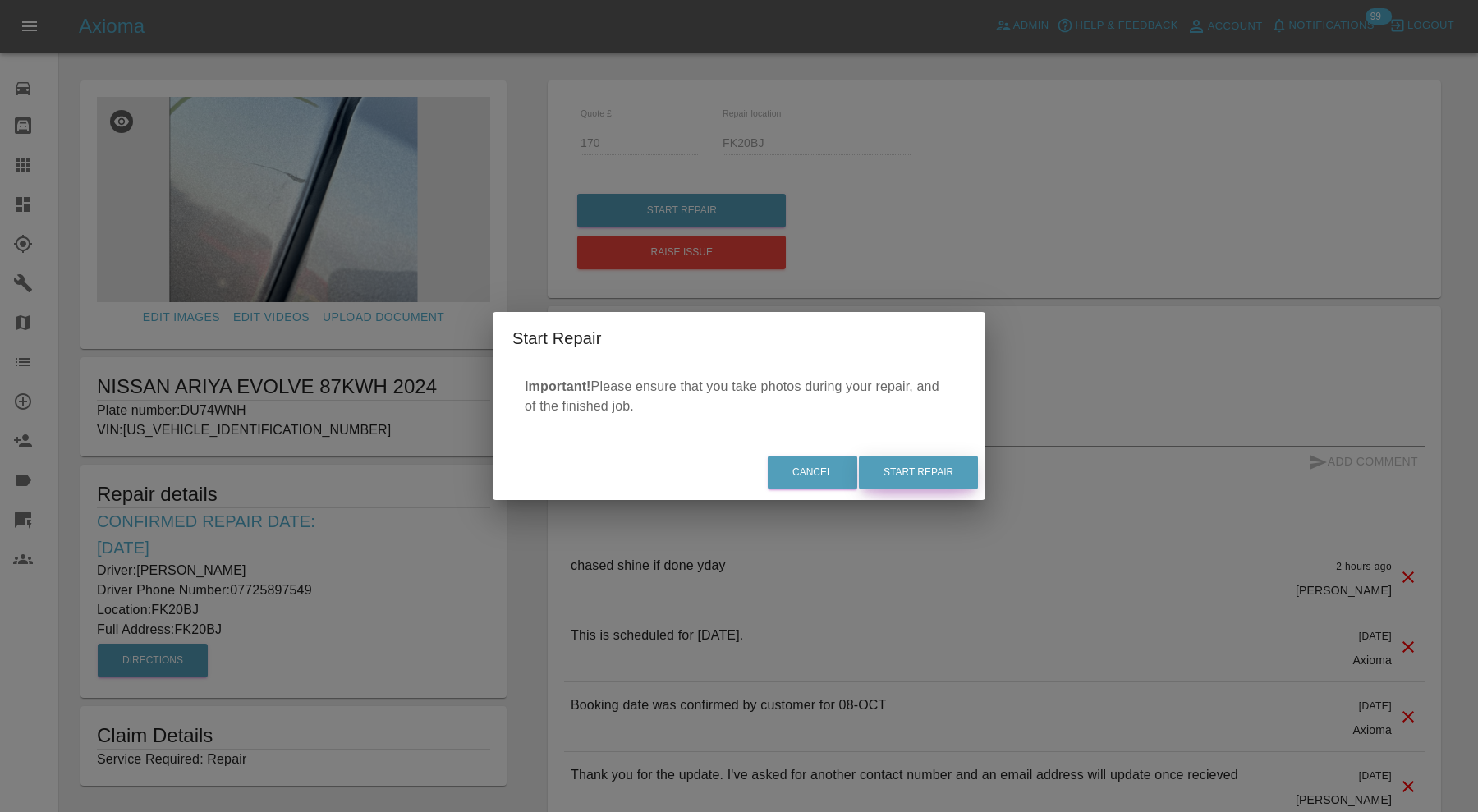
click at [889, 462] on button "Start Repair" at bounding box center [918, 471] width 120 height 33
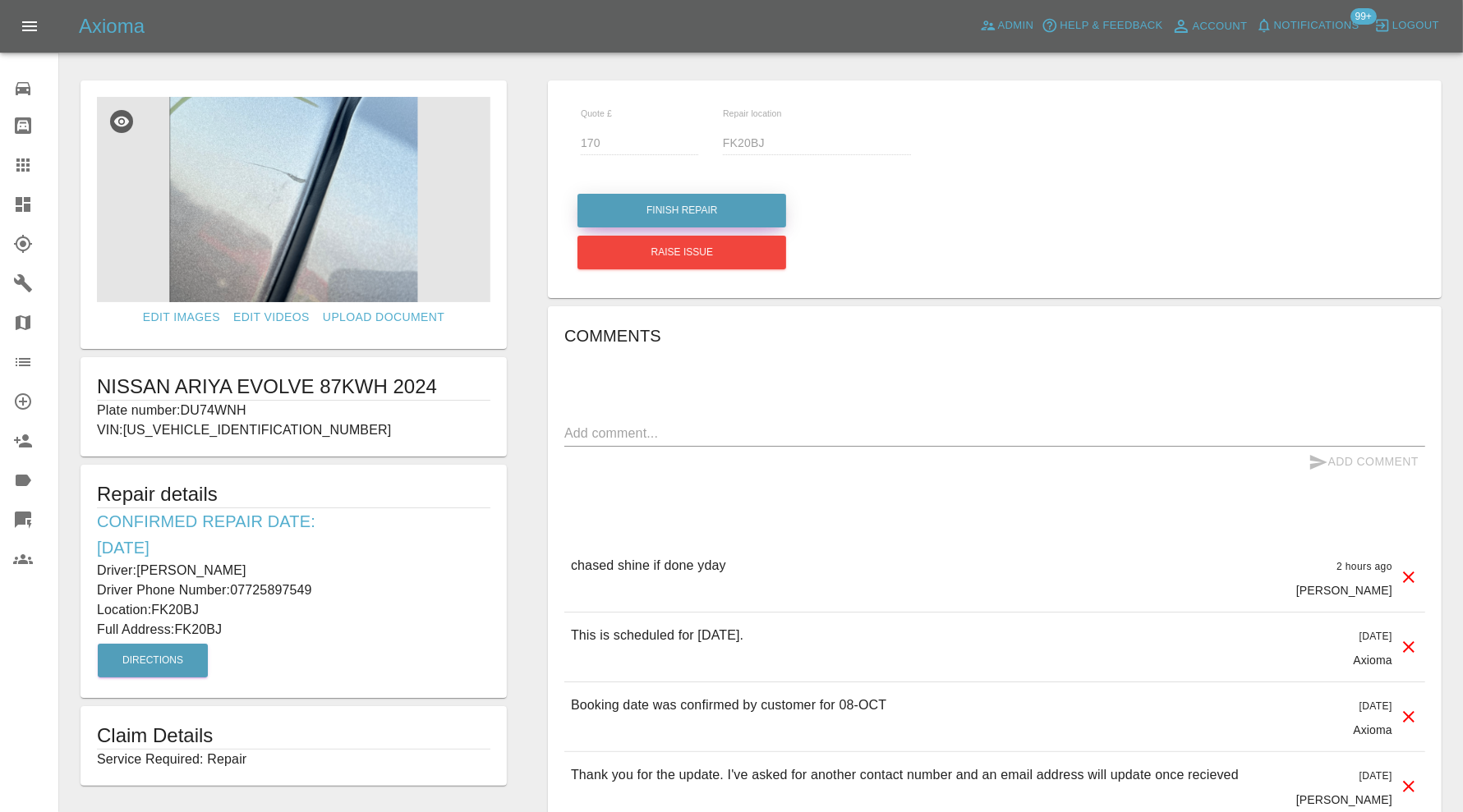
click at [695, 207] on button "Finish Repair" at bounding box center [682, 210] width 209 height 33
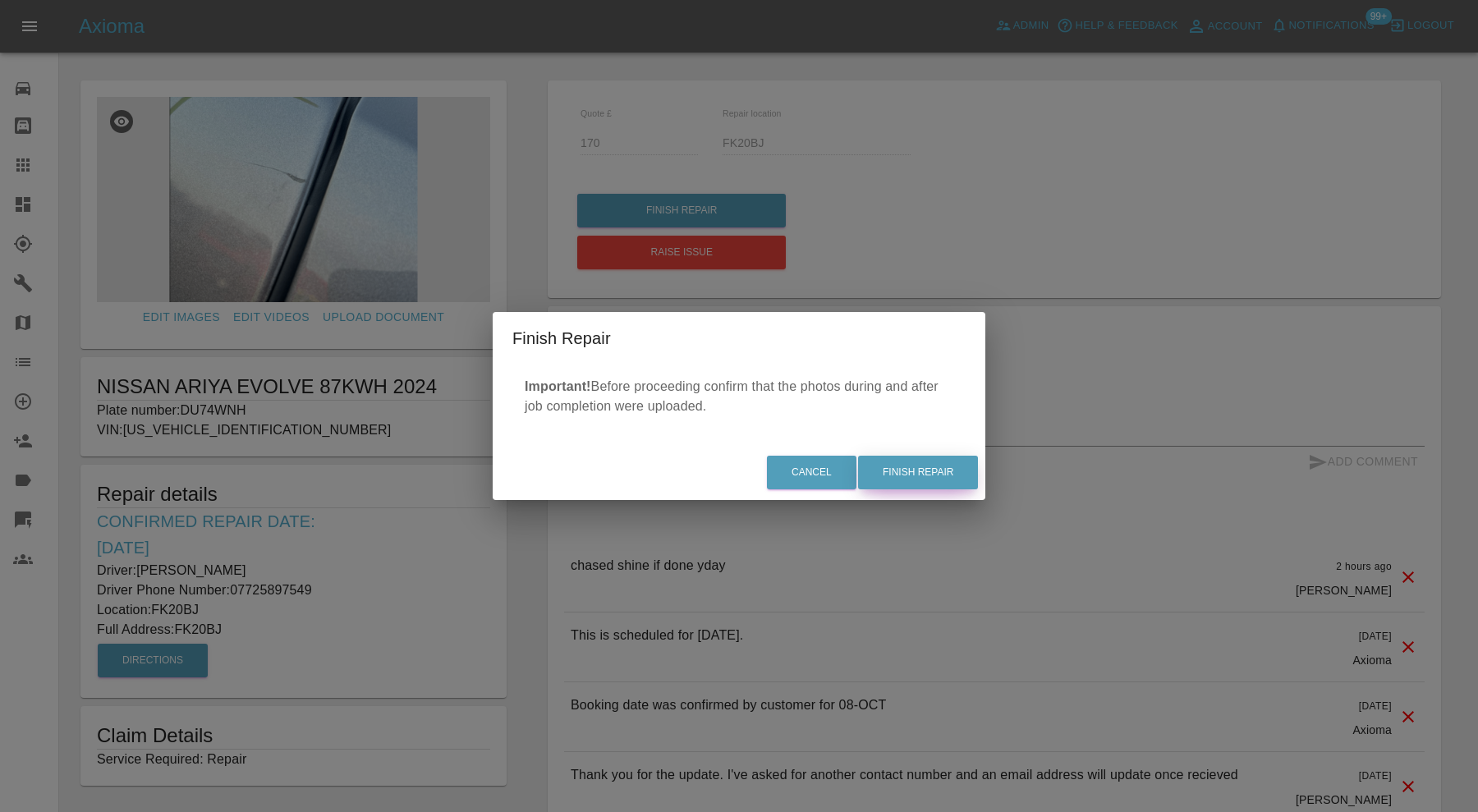
click at [929, 473] on button "Finish Repair" at bounding box center [918, 471] width 120 height 33
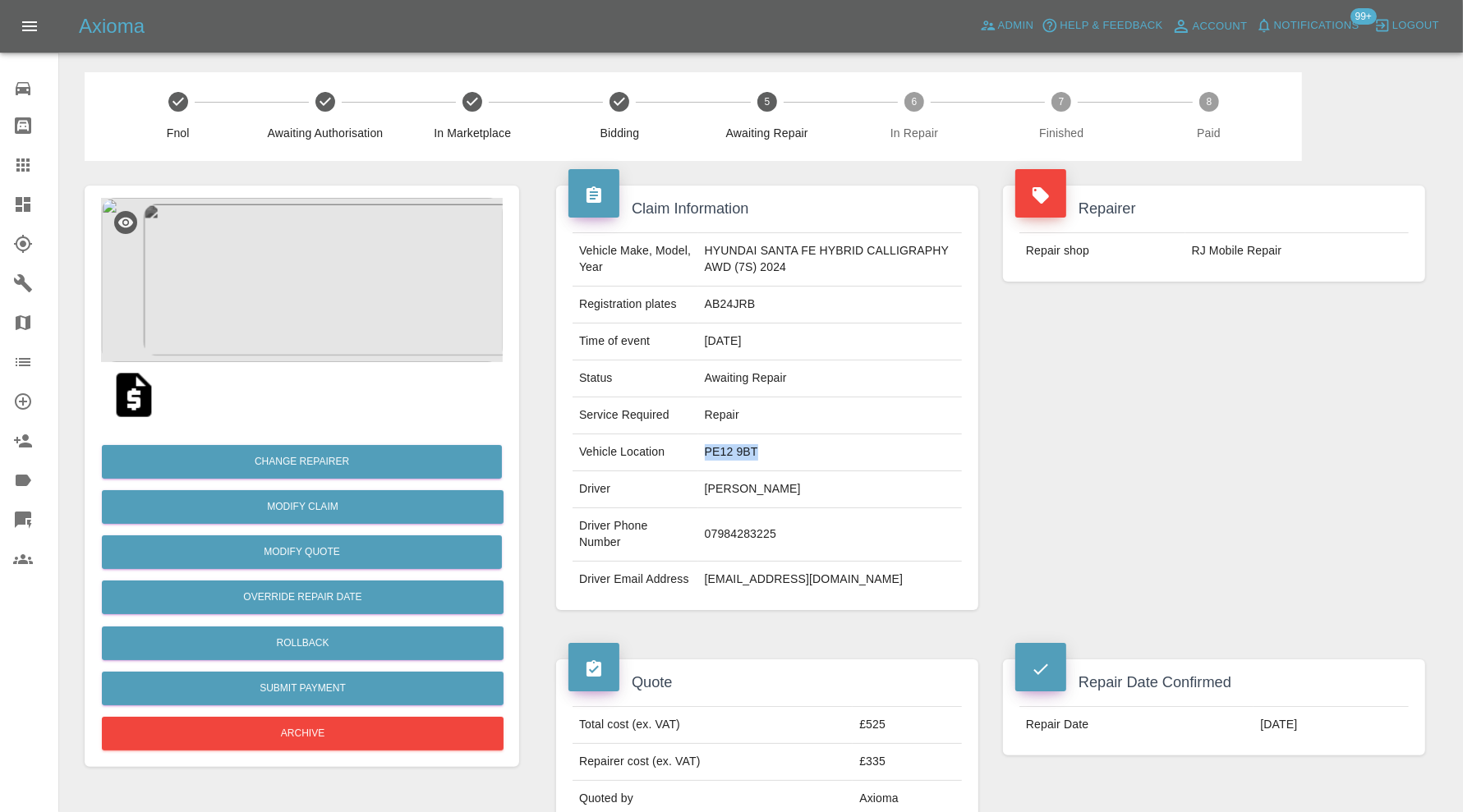
drag, startPoint x: 767, startPoint y: 454, endPoint x: 698, endPoint y: 456, distance: 69.0
click at [698, 456] on td "PE12 9BT" at bounding box center [830, 452] width 264 height 37
copy td "PE12 9BT"
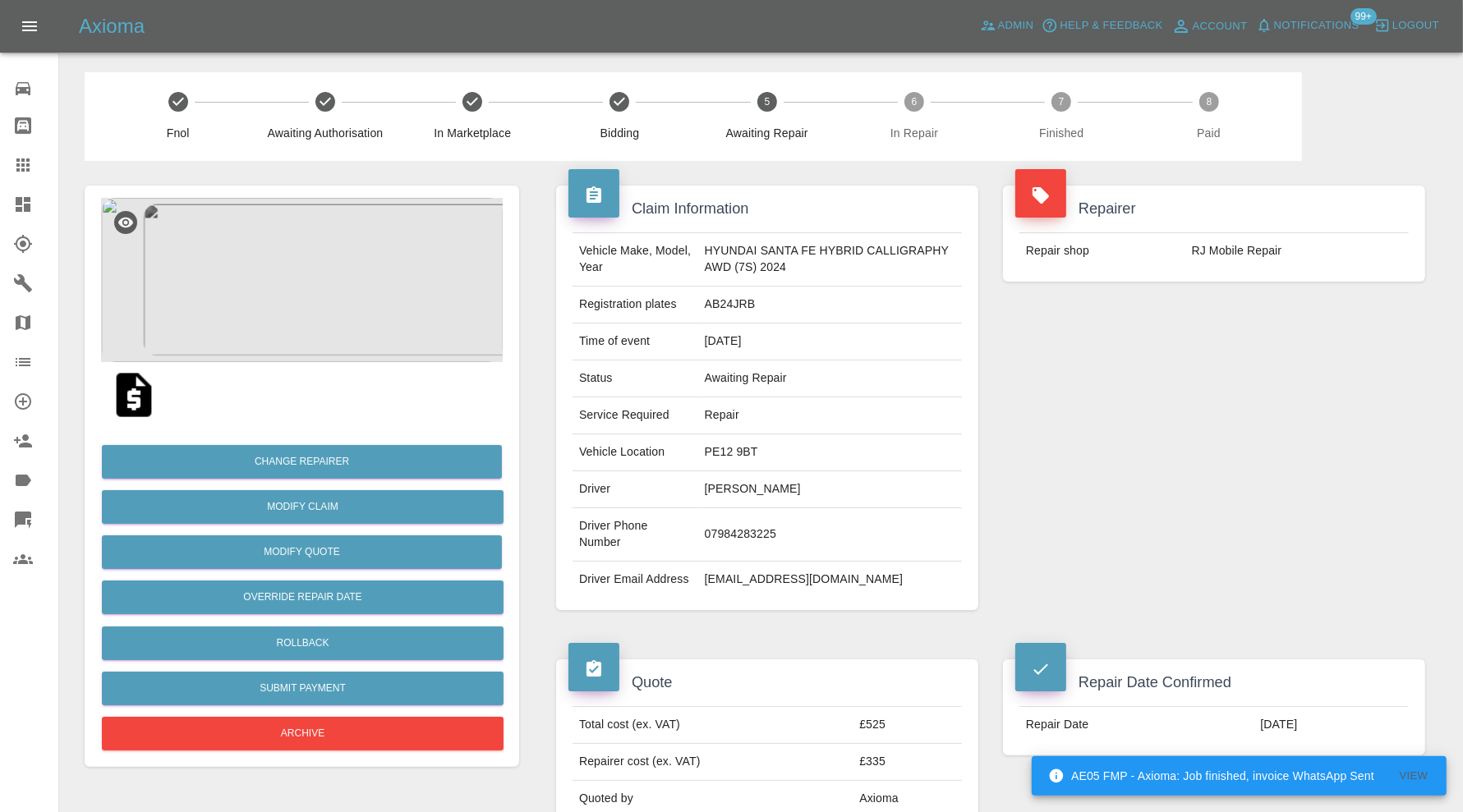
click at [1171, 420] on div "Repairer Repair shop RJ Mobile Repair" at bounding box center [1213, 397] width 447 height 473
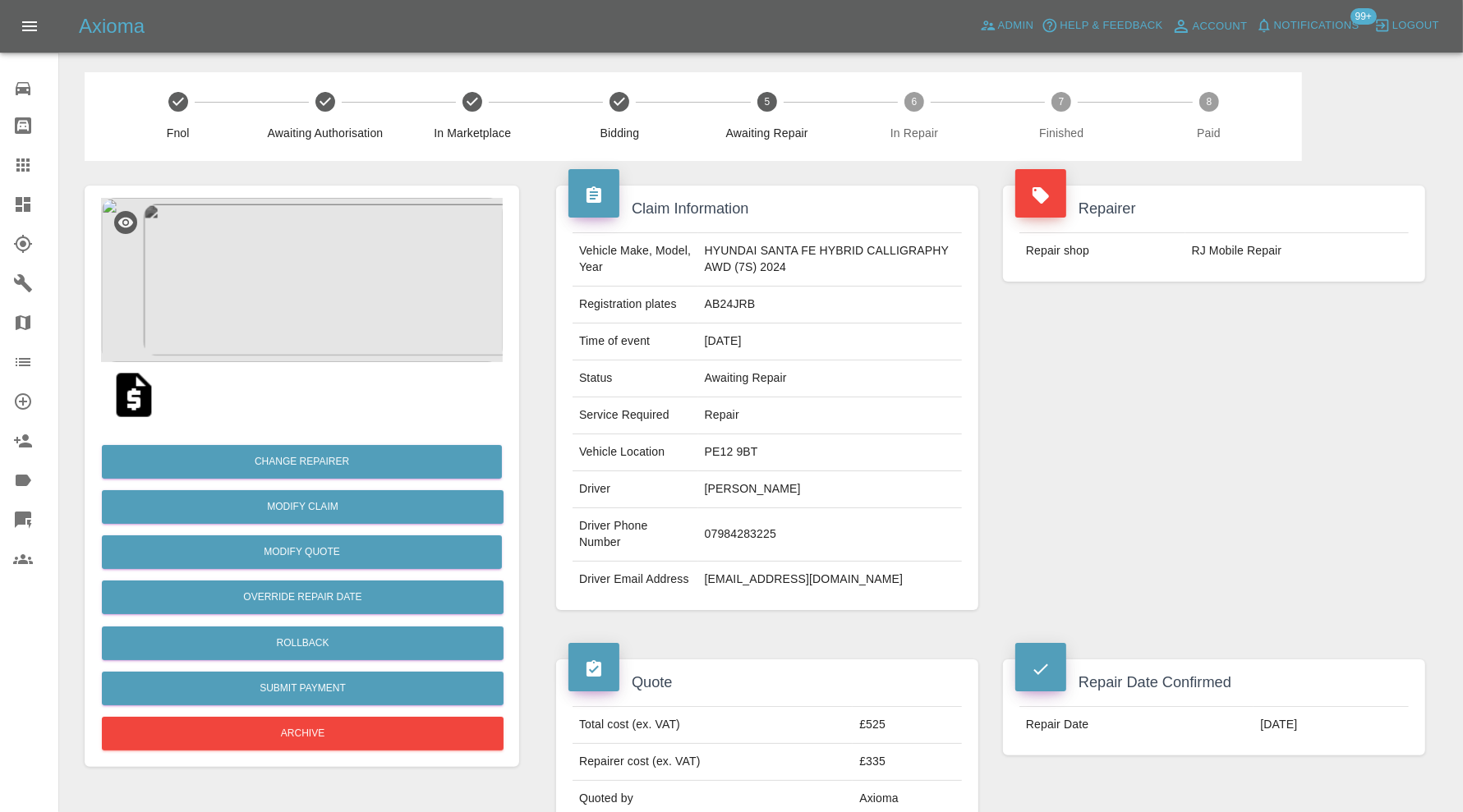
drag, startPoint x: 25, startPoint y: 161, endPoint x: 47, endPoint y: 180, distance: 29.1
click at [25, 161] on icon at bounding box center [23, 165] width 20 height 20
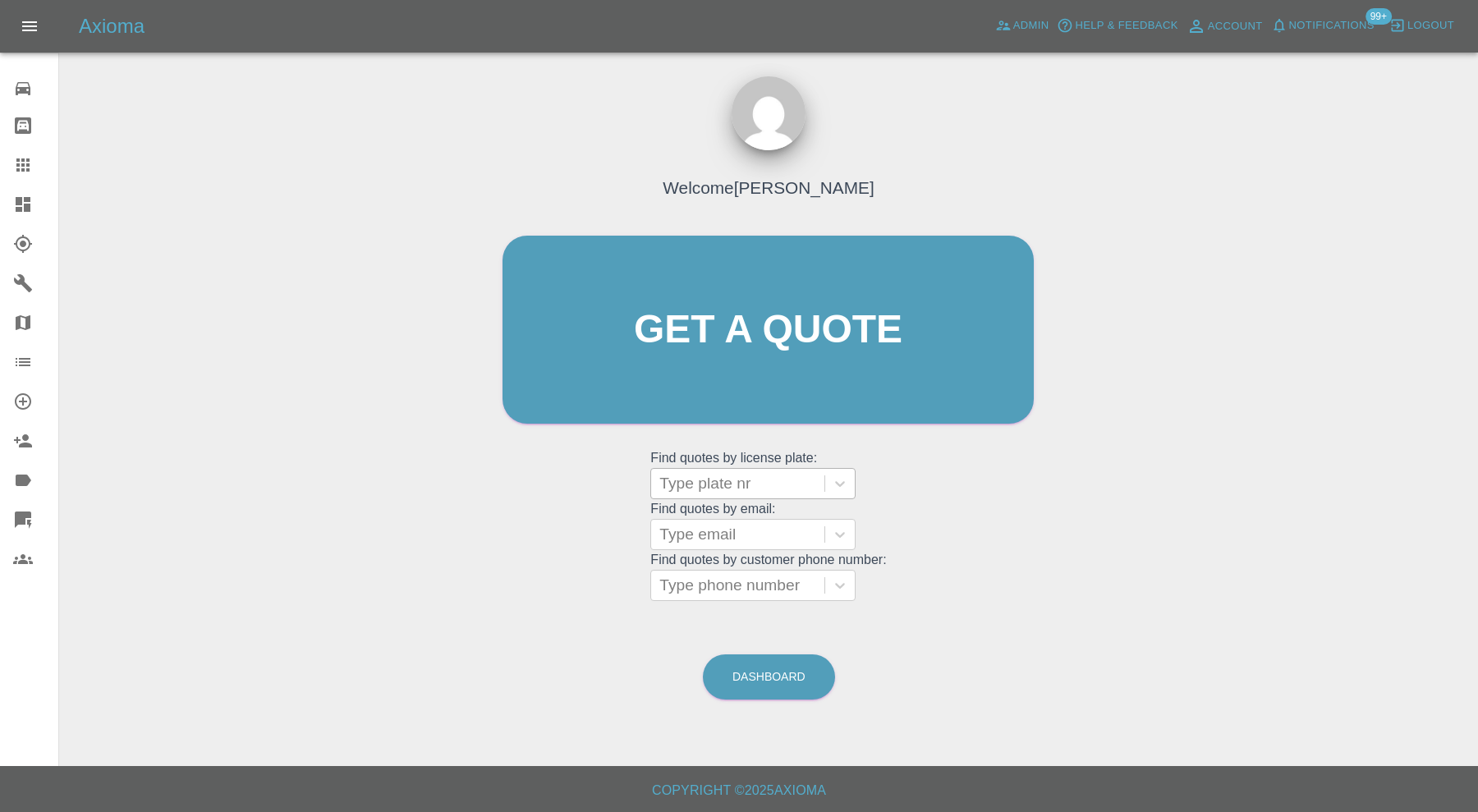
click at [736, 499] on grid "Find quotes by license plate: Type plate nr Find quotes by email: Type email Fi…" at bounding box center [768, 525] width 235 height 153
click at [743, 472] on div at bounding box center [737, 484] width 157 height 23
type input "gx22"
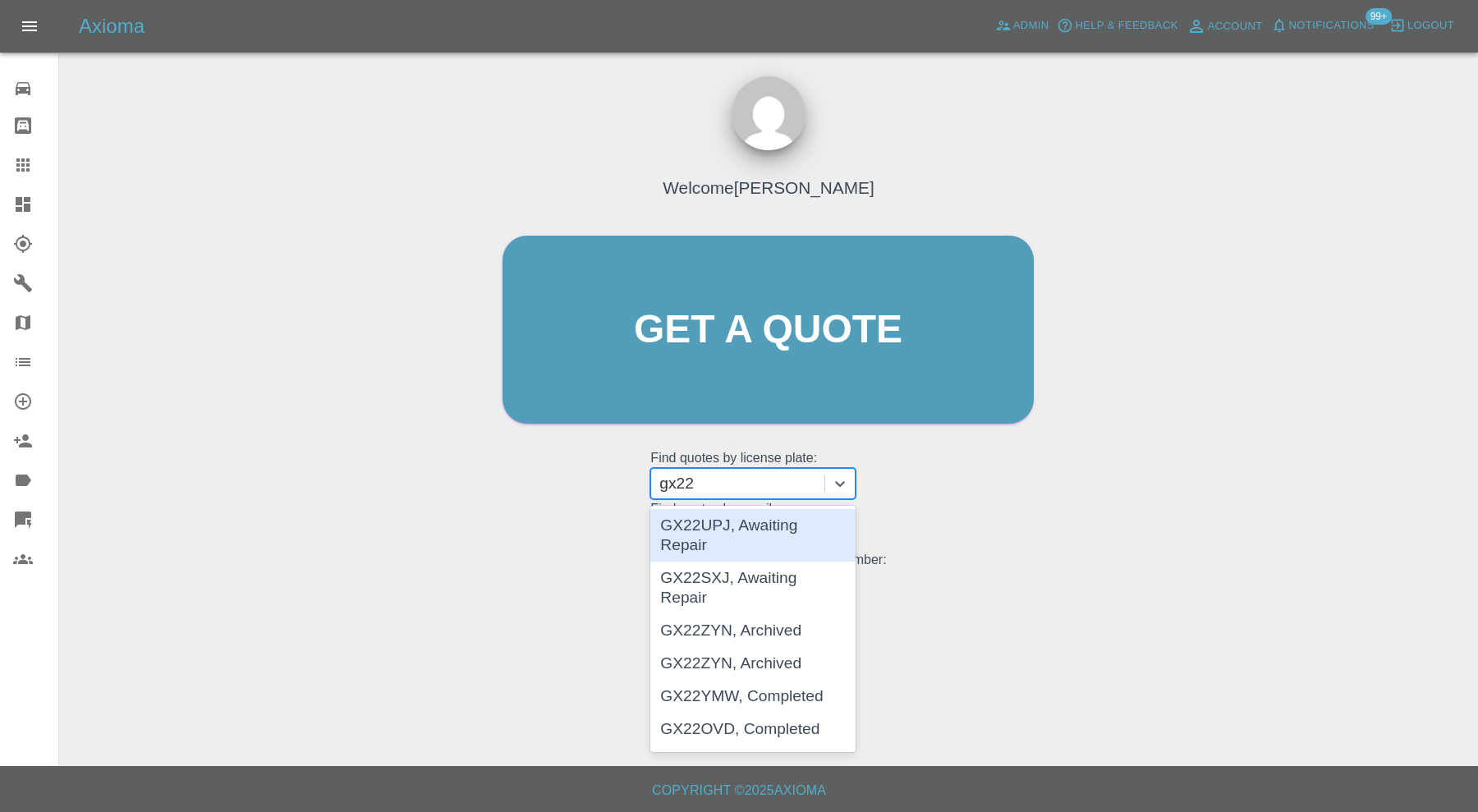
click at [794, 524] on div "GX22UPJ, Awaiting Repair" at bounding box center [753, 535] width 205 height 52
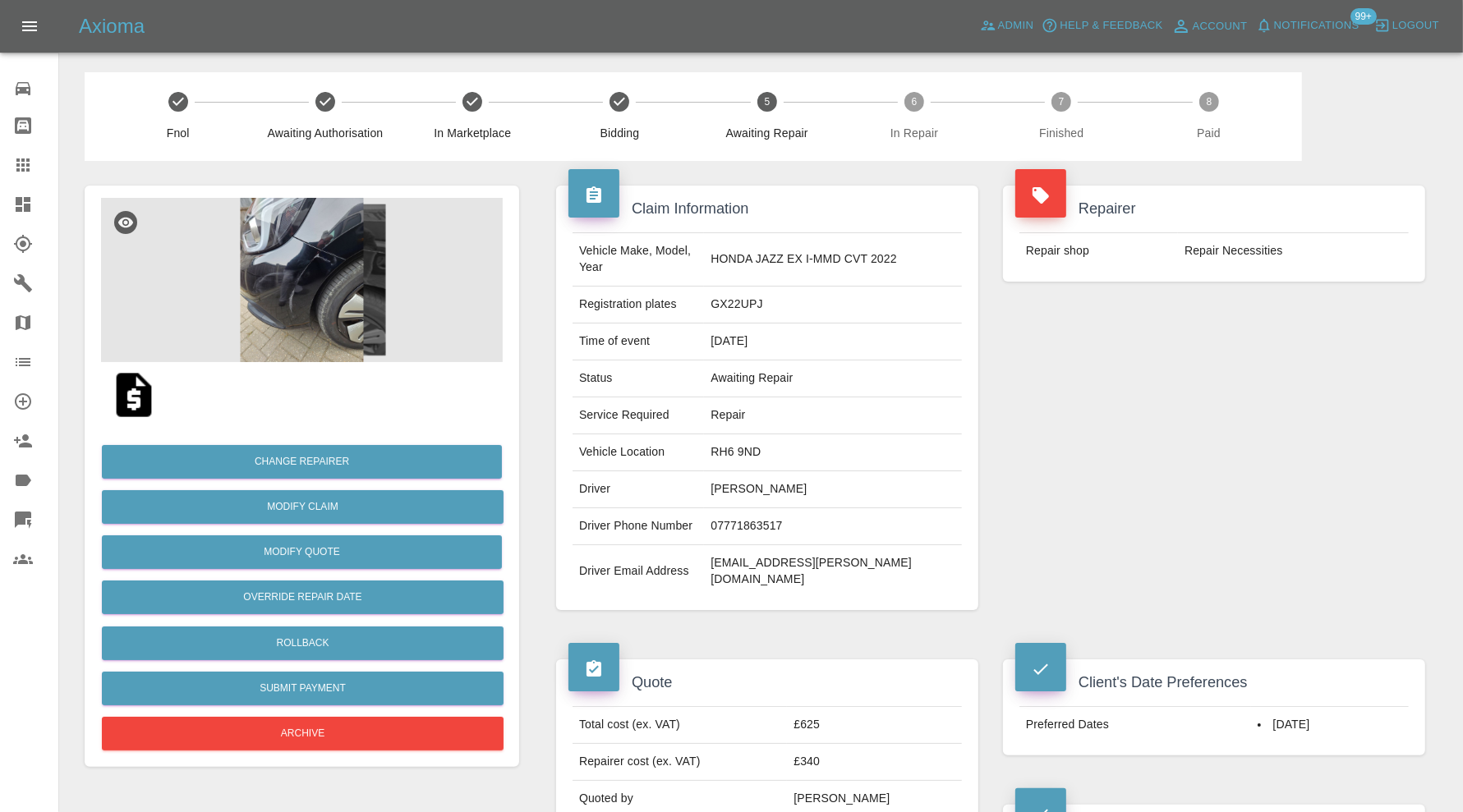
click at [321, 290] on img at bounding box center [301, 280] width 401 height 164
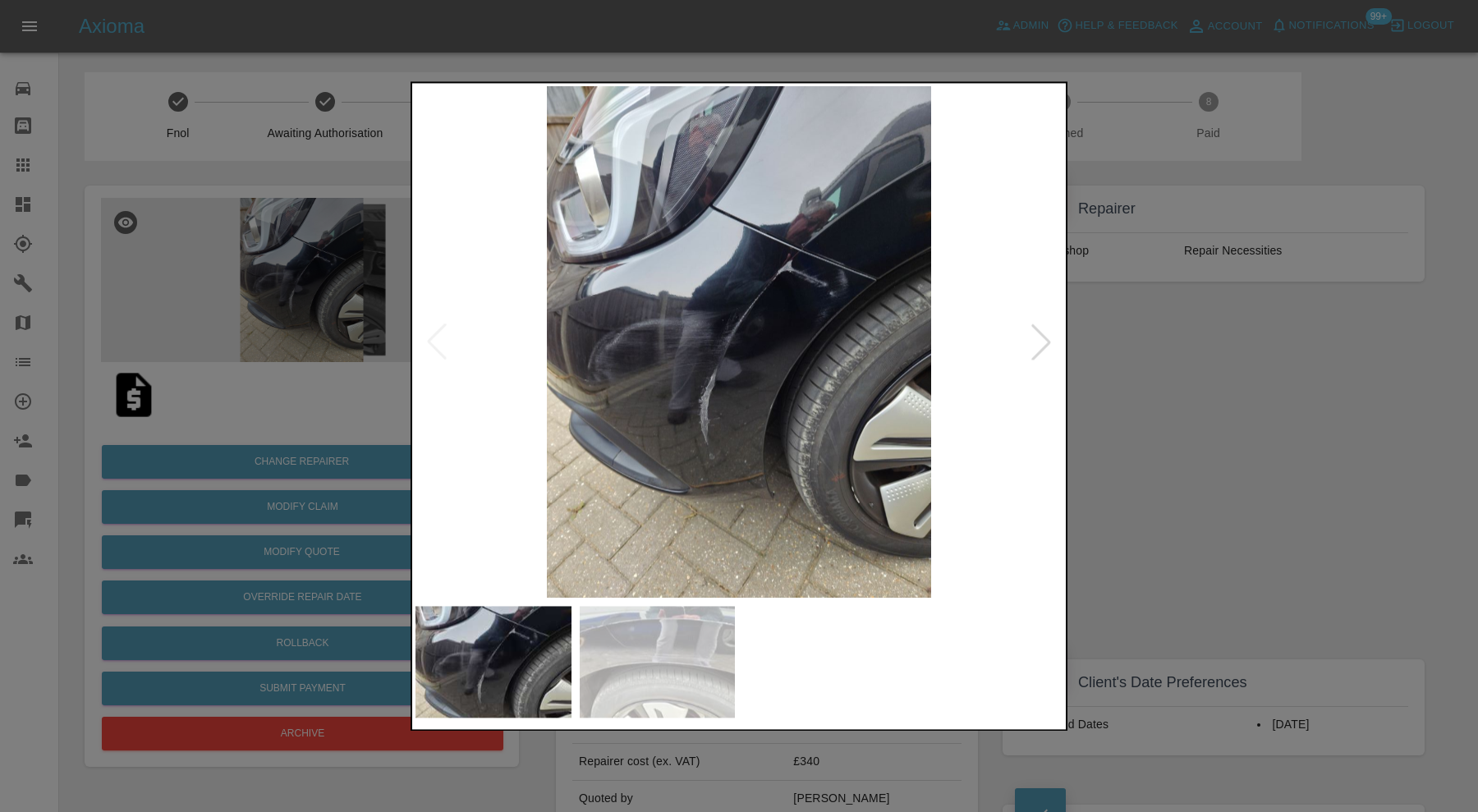
click at [661, 643] on img at bounding box center [657, 662] width 156 height 112
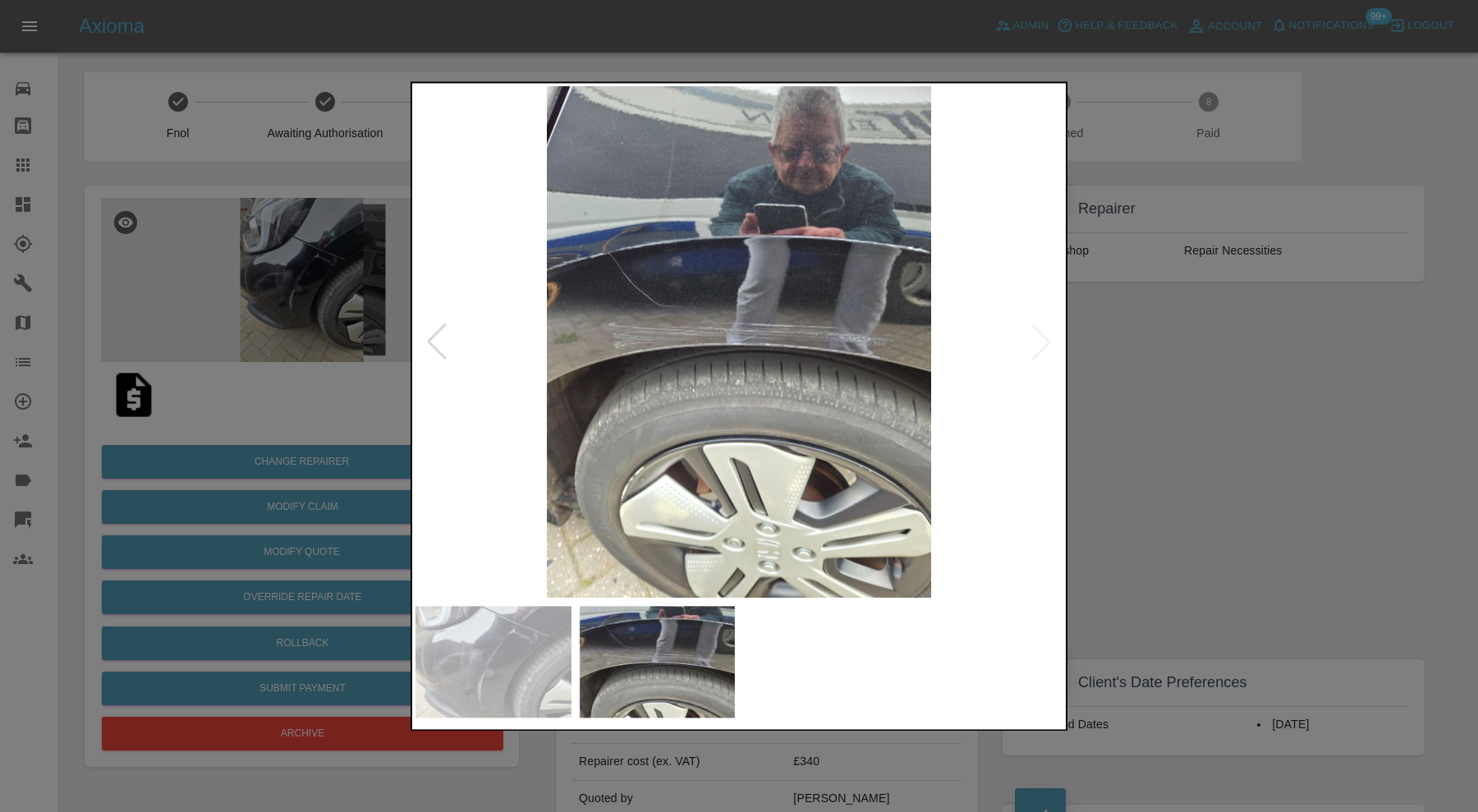
click at [1038, 333] on img at bounding box center [739, 341] width 647 height 511
click at [432, 343] on div at bounding box center [436, 342] width 36 height 36
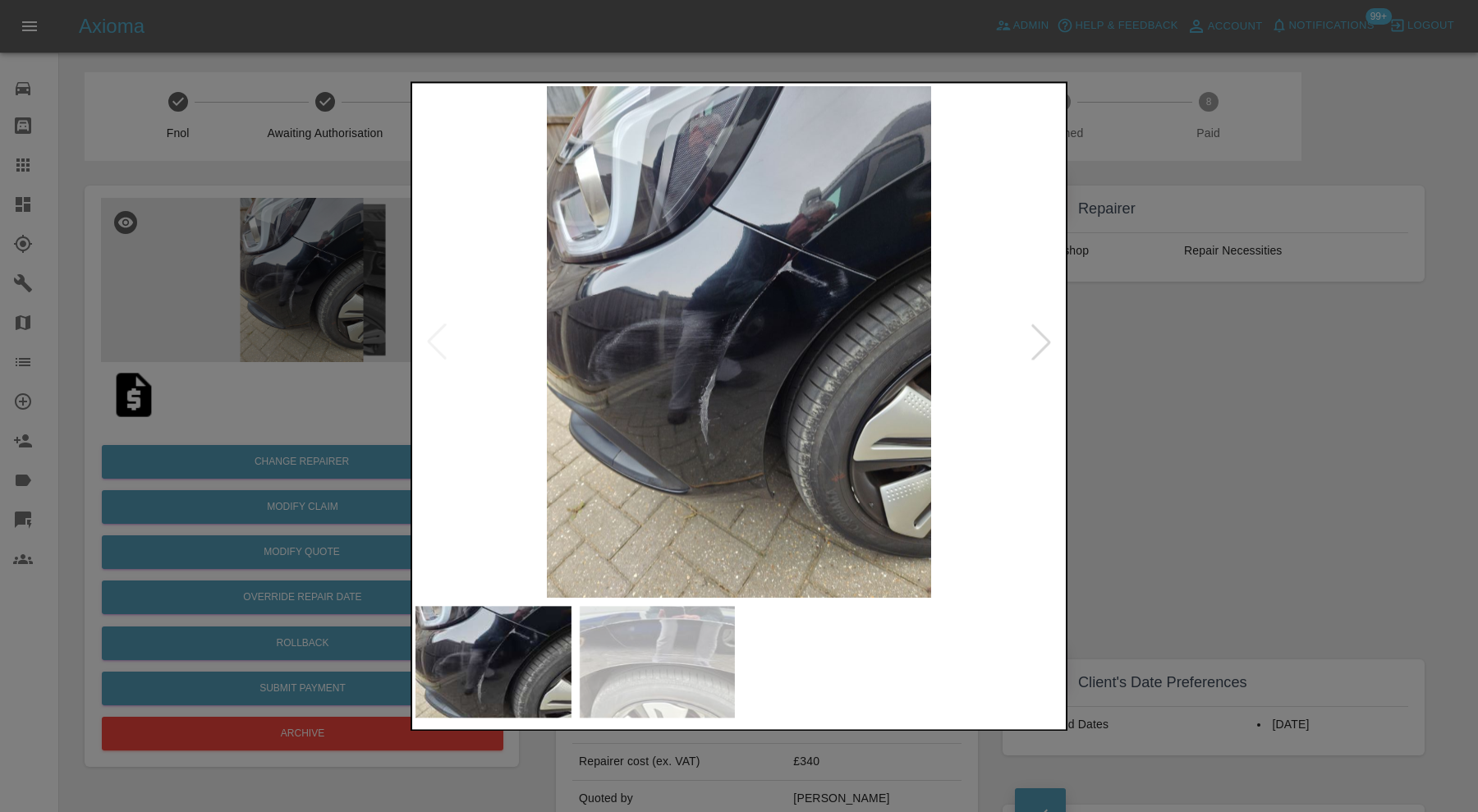
click at [435, 345] on img at bounding box center [739, 341] width 647 height 511
click at [1039, 338] on div at bounding box center [1042, 342] width 36 height 36
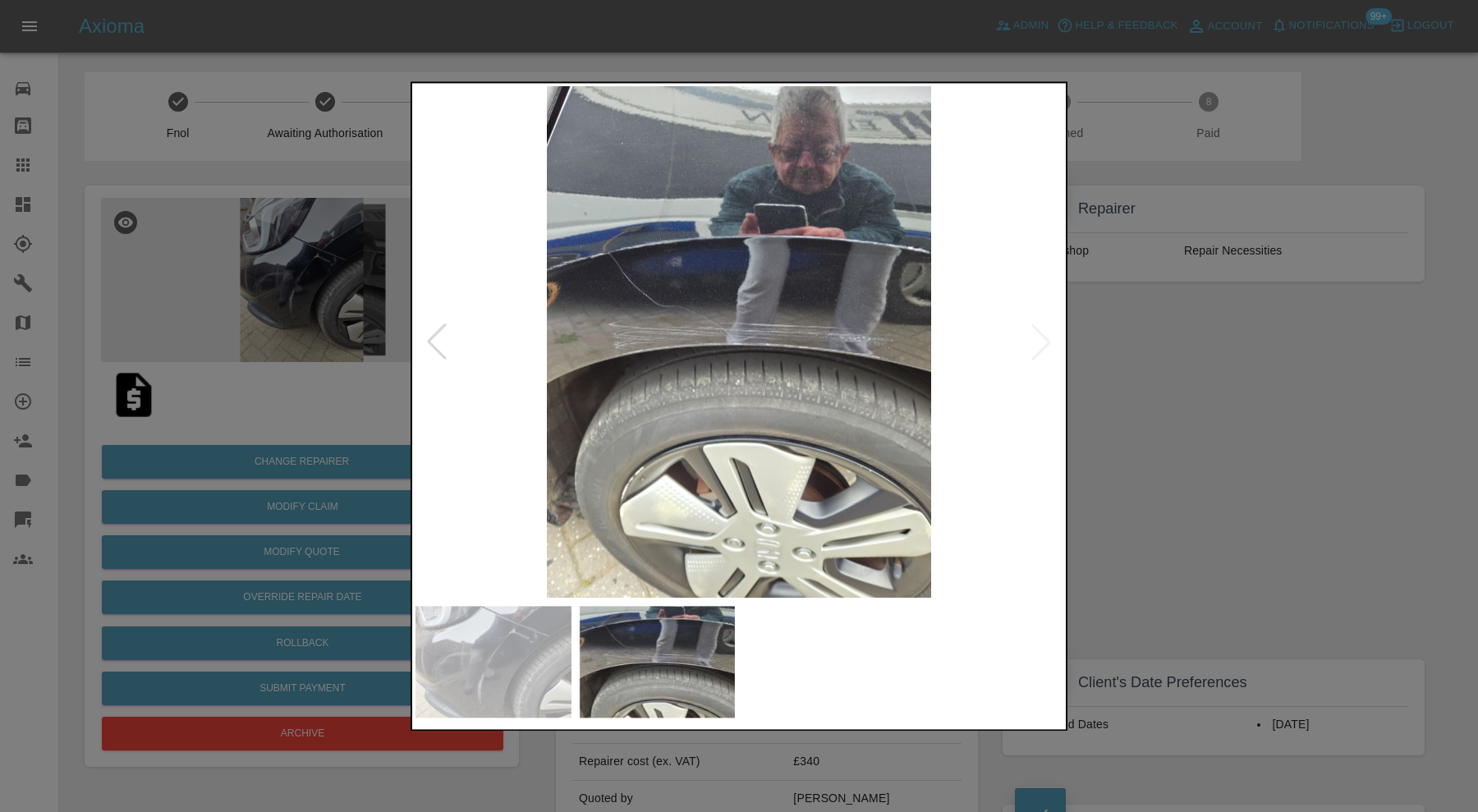
click at [1039, 338] on img at bounding box center [739, 341] width 647 height 511
click at [445, 333] on div at bounding box center [436, 342] width 36 height 36
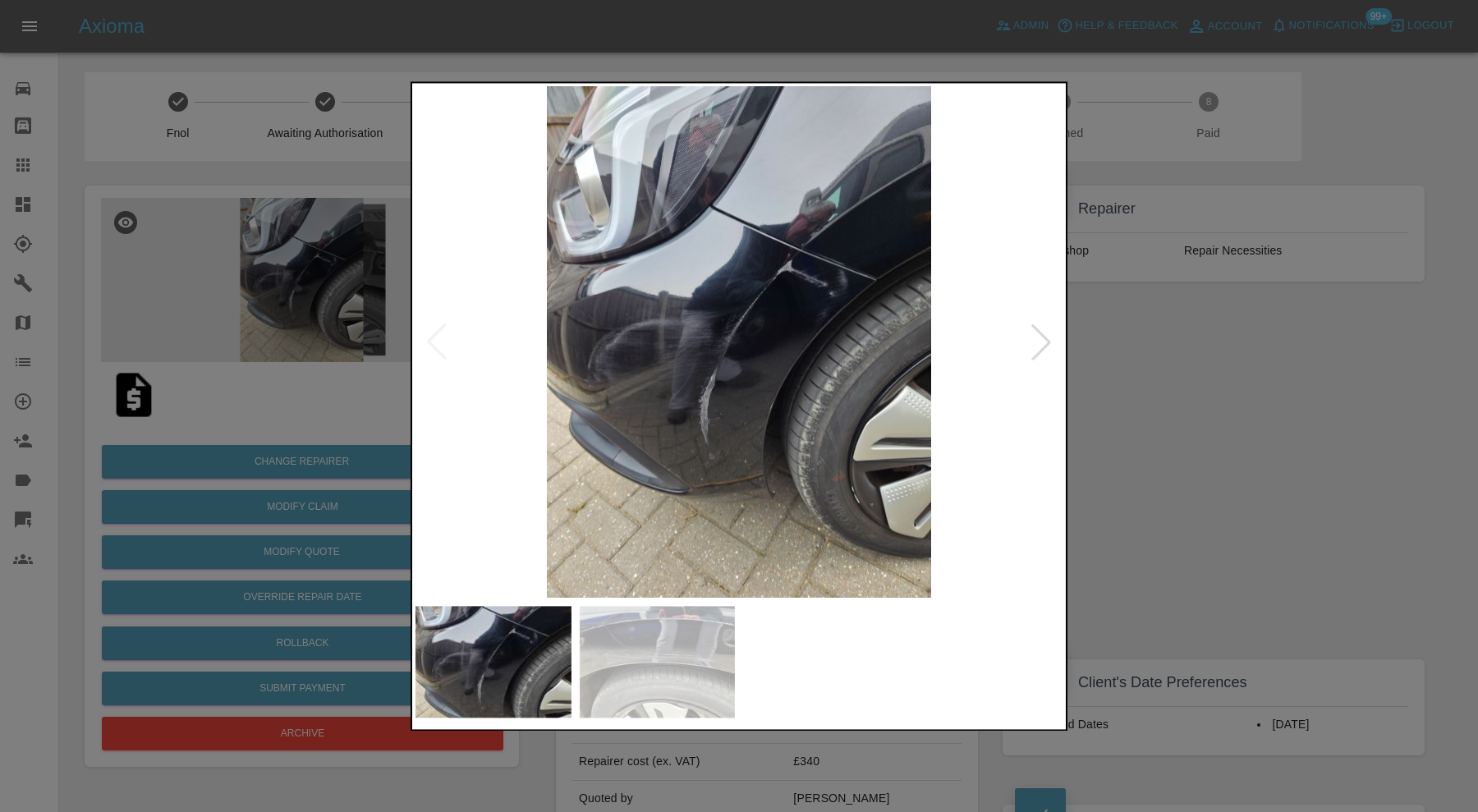
click at [445, 333] on img at bounding box center [739, 341] width 647 height 511
click at [1194, 366] on div at bounding box center [739, 406] width 1478 height 812
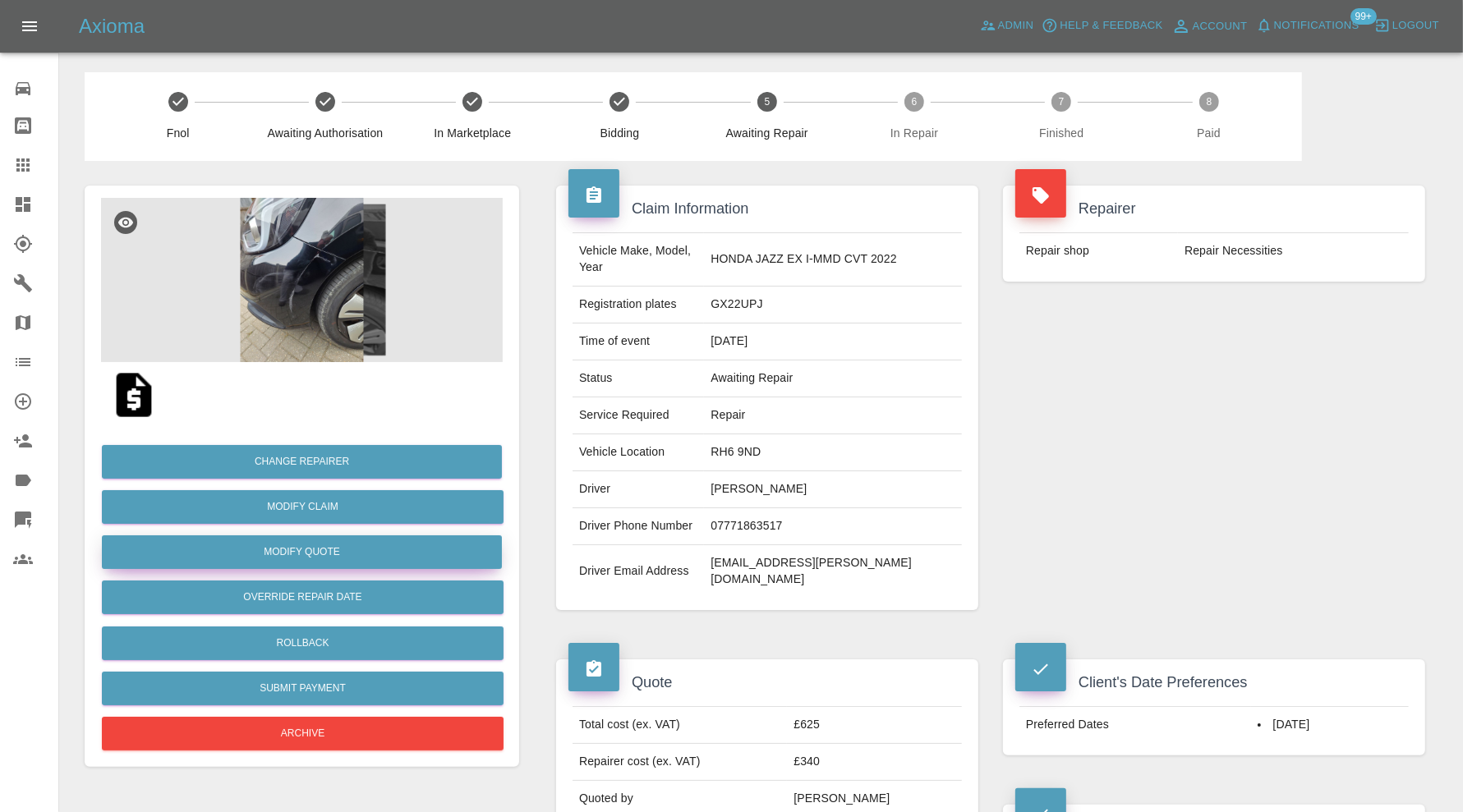
click at [395, 544] on button "Modify Quote" at bounding box center [302, 551] width 400 height 33
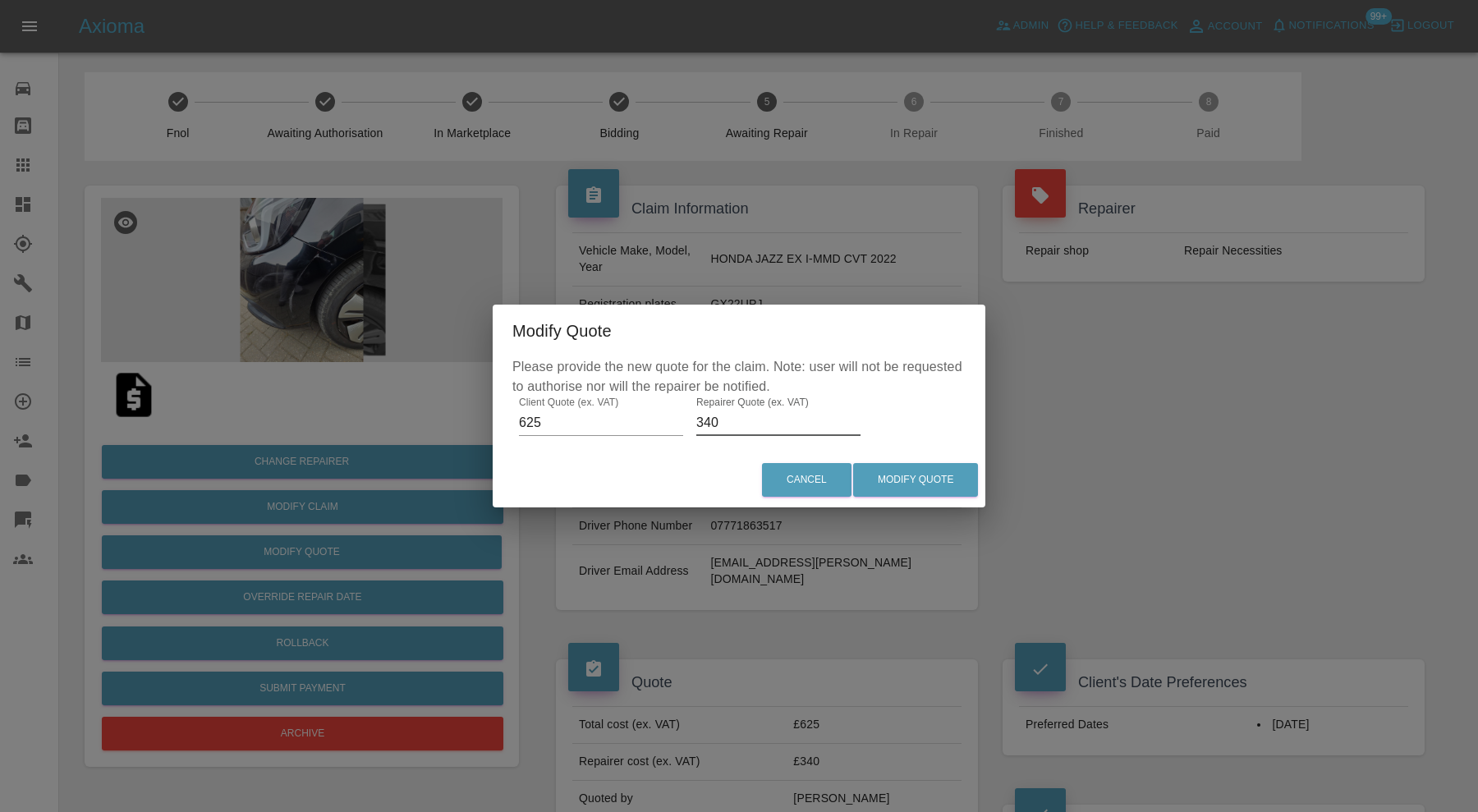
drag, startPoint x: 718, startPoint y: 417, endPoint x: 691, endPoint y: 425, distance: 28.2
click at [691, 425] on div "Please provide the new quote for the claim. Note: user will not be requested to…" at bounding box center [738, 405] width 492 height 95
type input "400"
click at [919, 476] on button "Modify Quote" at bounding box center [915, 479] width 125 height 33
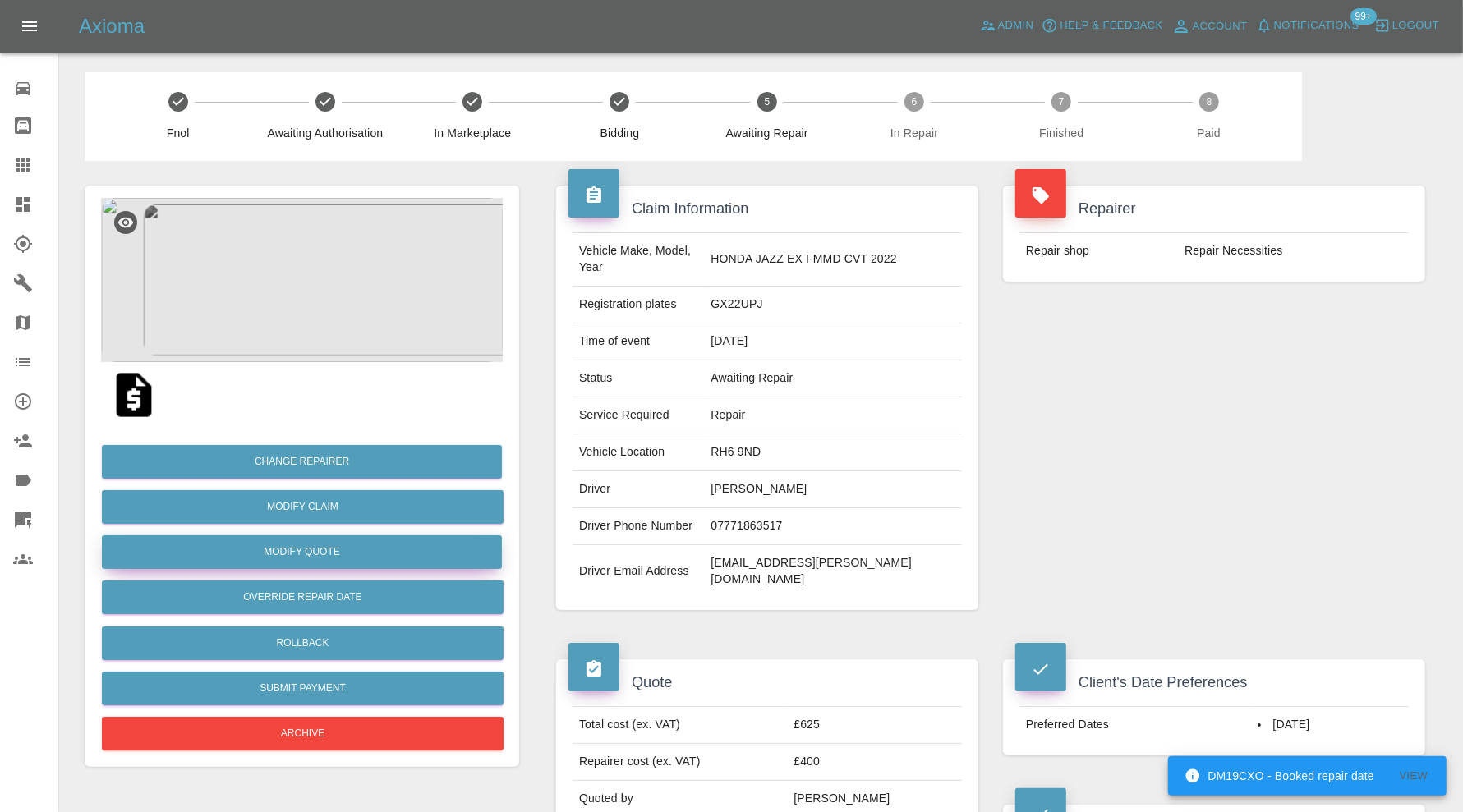
click at [404, 543] on button "Modify Quote" at bounding box center [302, 551] width 400 height 33
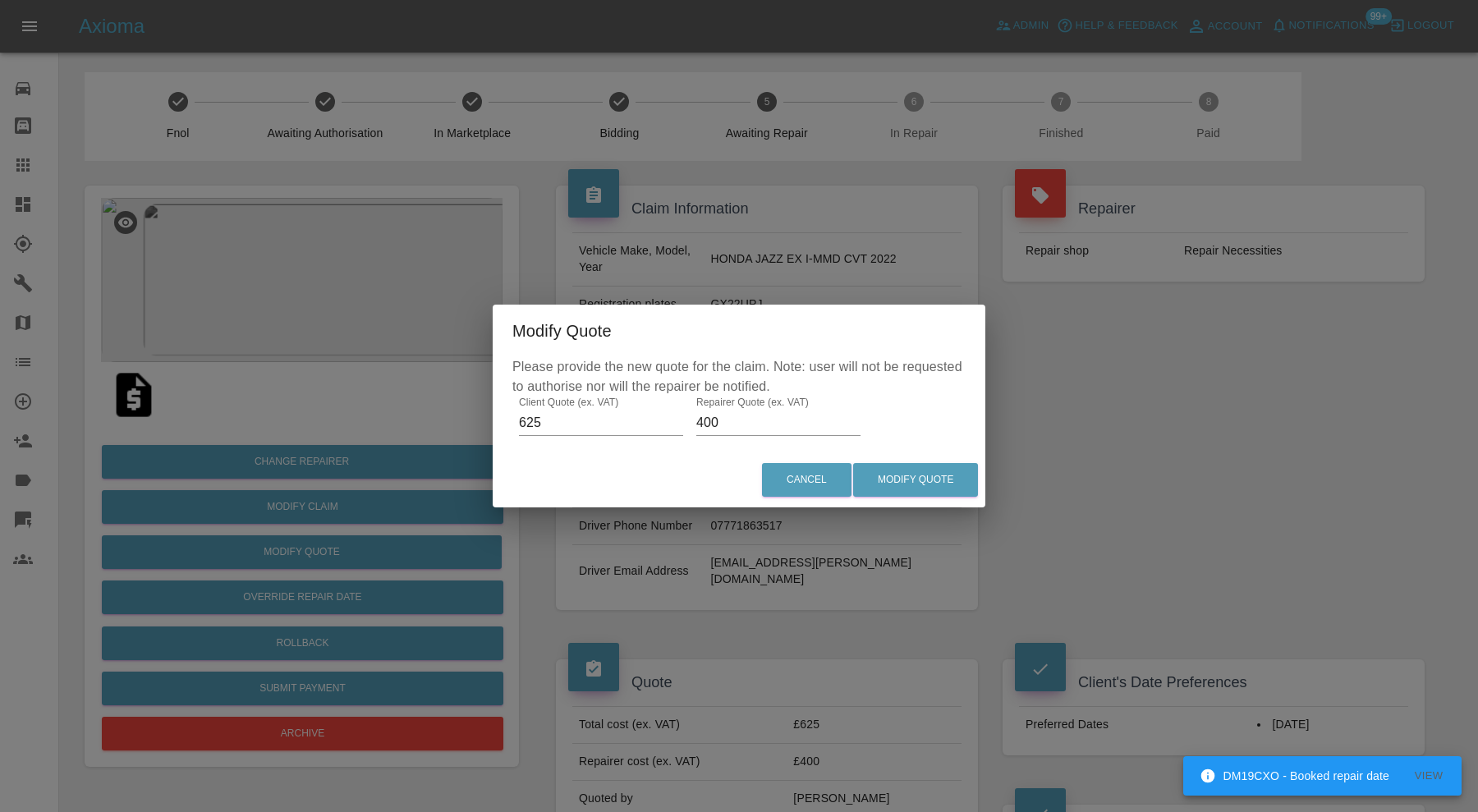
click at [526, 419] on input "625" at bounding box center [600, 423] width 164 height 27
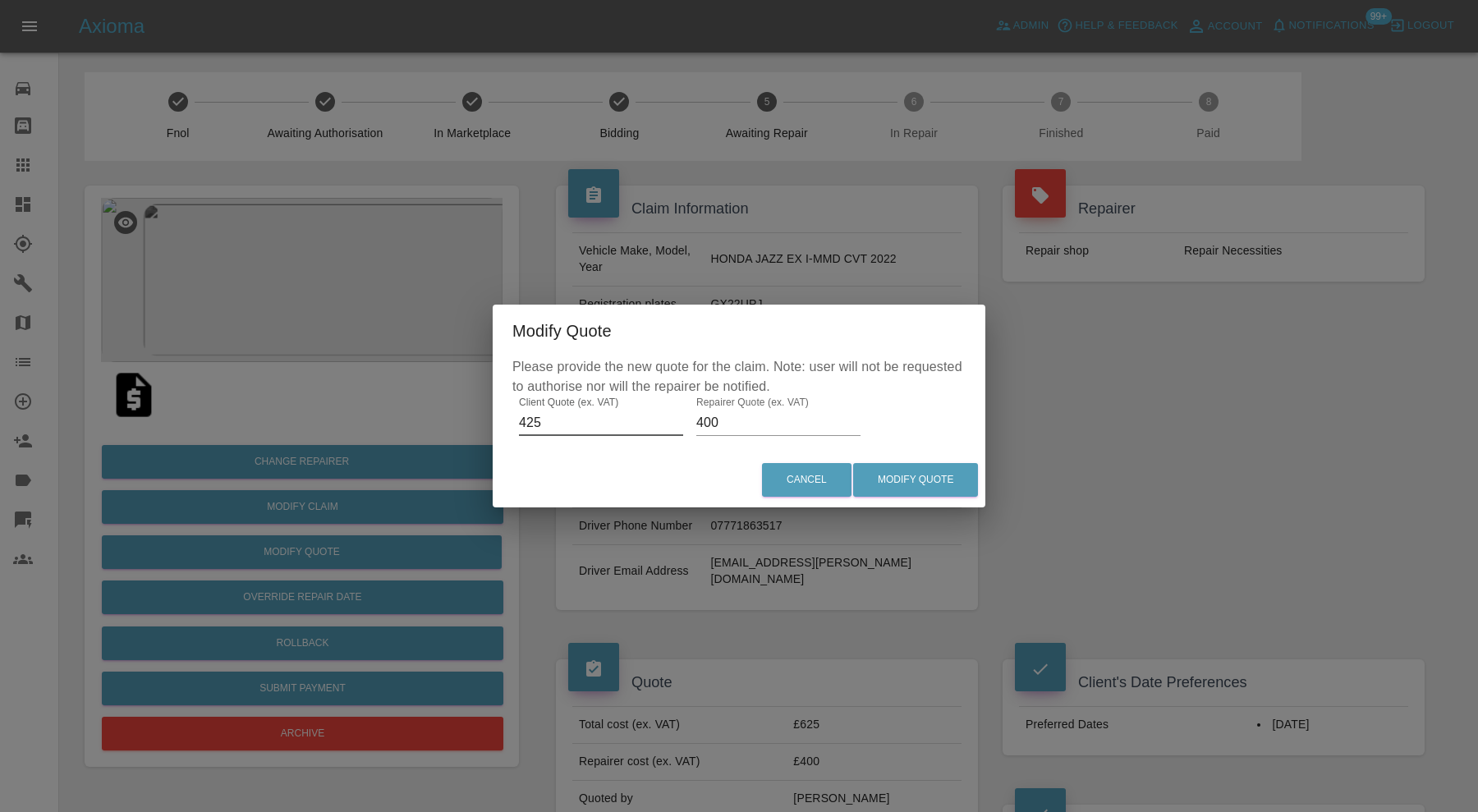
type input "425"
click at [703, 421] on input "400" at bounding box center [778, 423] width 164 height 27
type input "200"
click at [915, 480] on button "Modify Quote" at bounding box center [915, 479] width 125 height 33
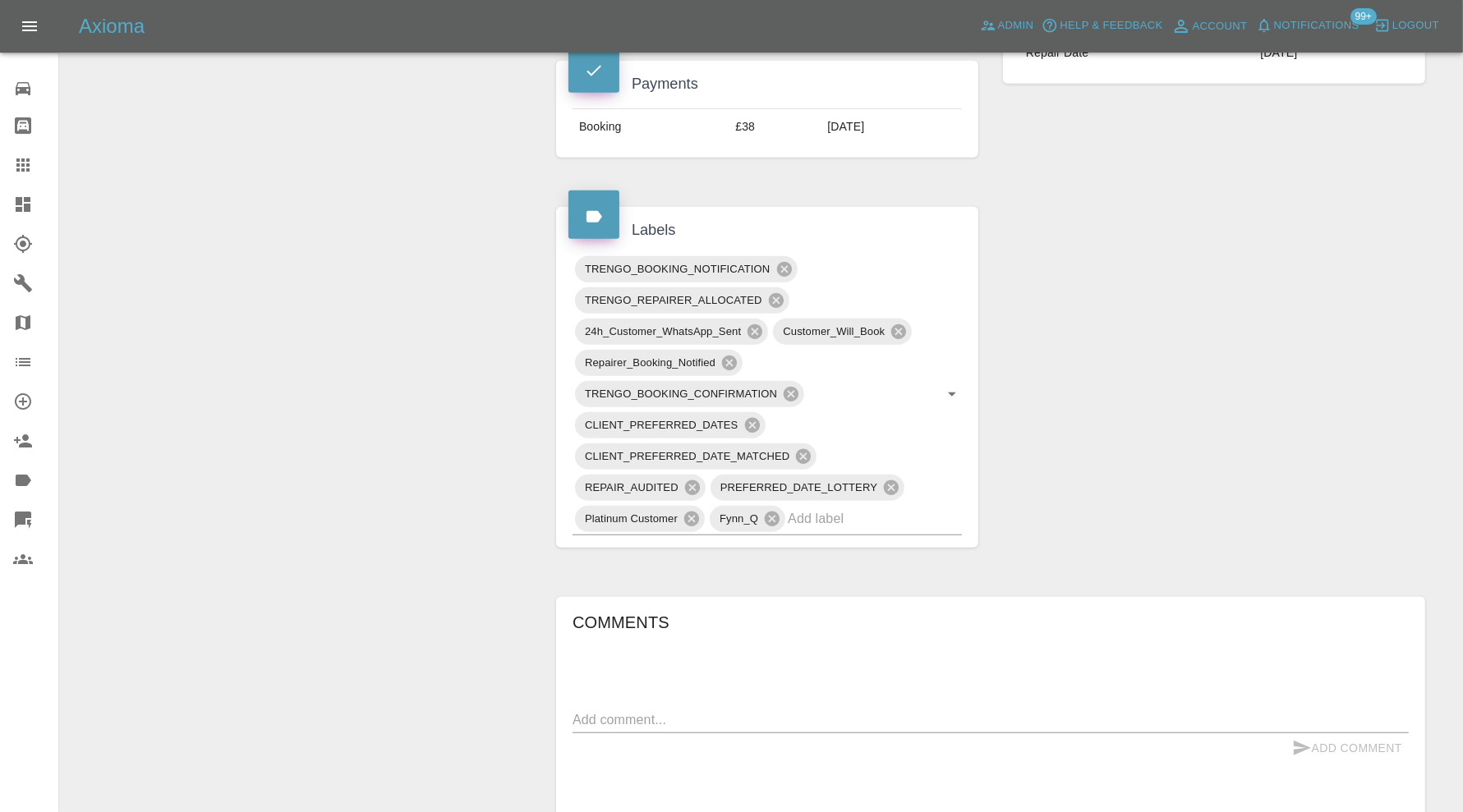
scroll to position [821, 0]
click at [900, 471] on div "PREFERRED_DATE_LOTTERY" at bounding box center [807, 485] width 194 height 27
type input "do"
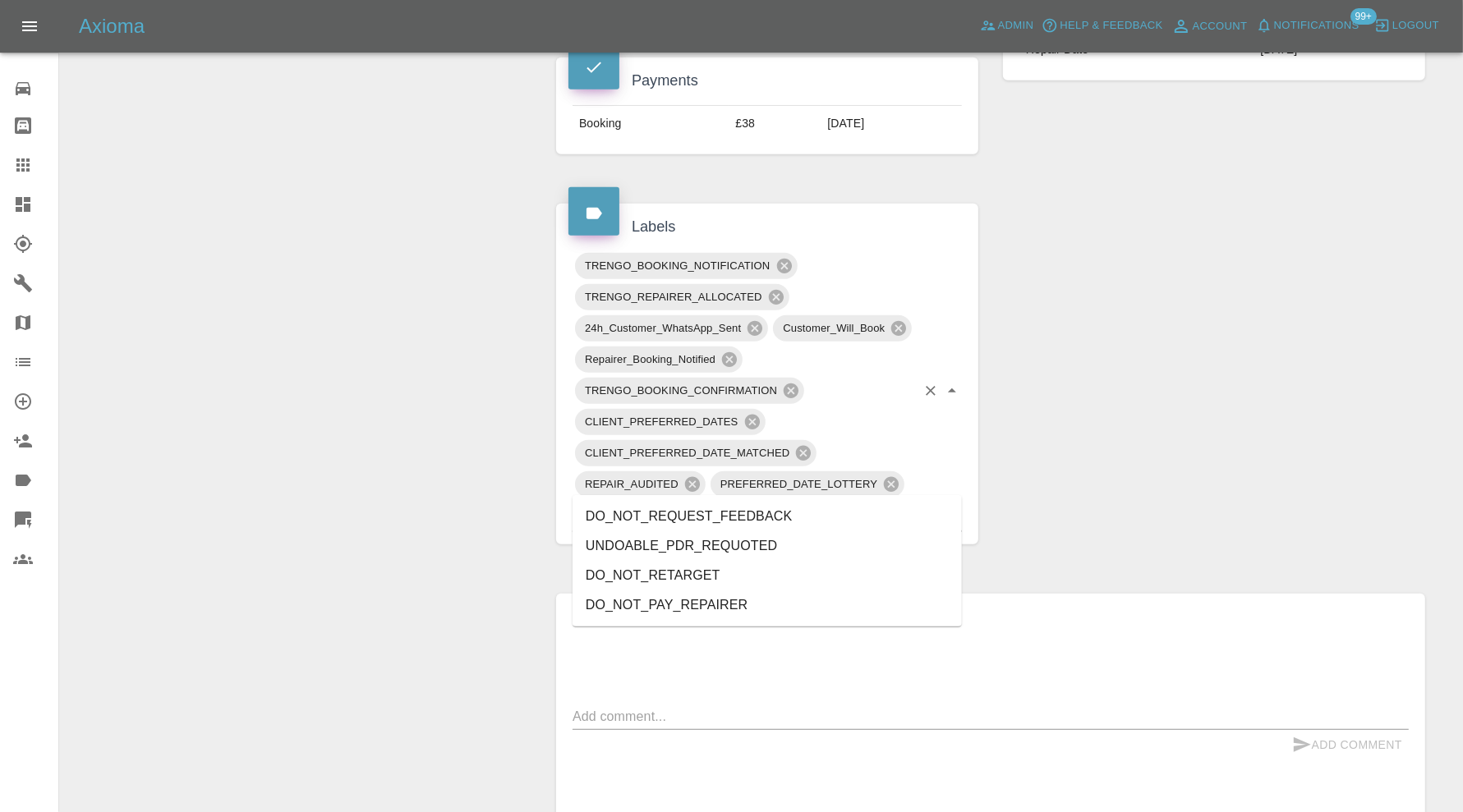
click at [779, 521] on li "DO_NOT_REQUEST_FEEDBACK" at bounding box center [767, 516] width 389 height 29
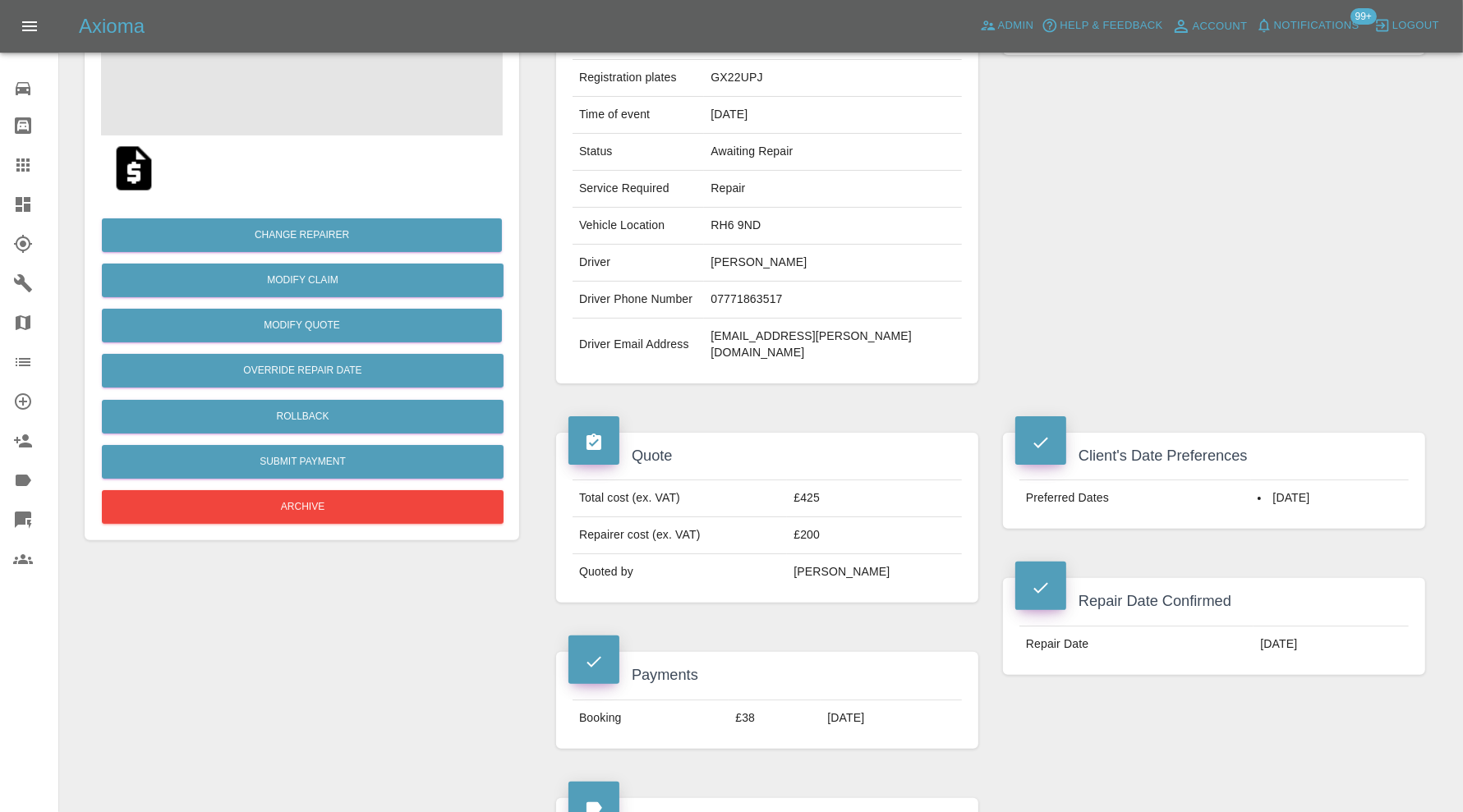
scroll to position [0, 0]
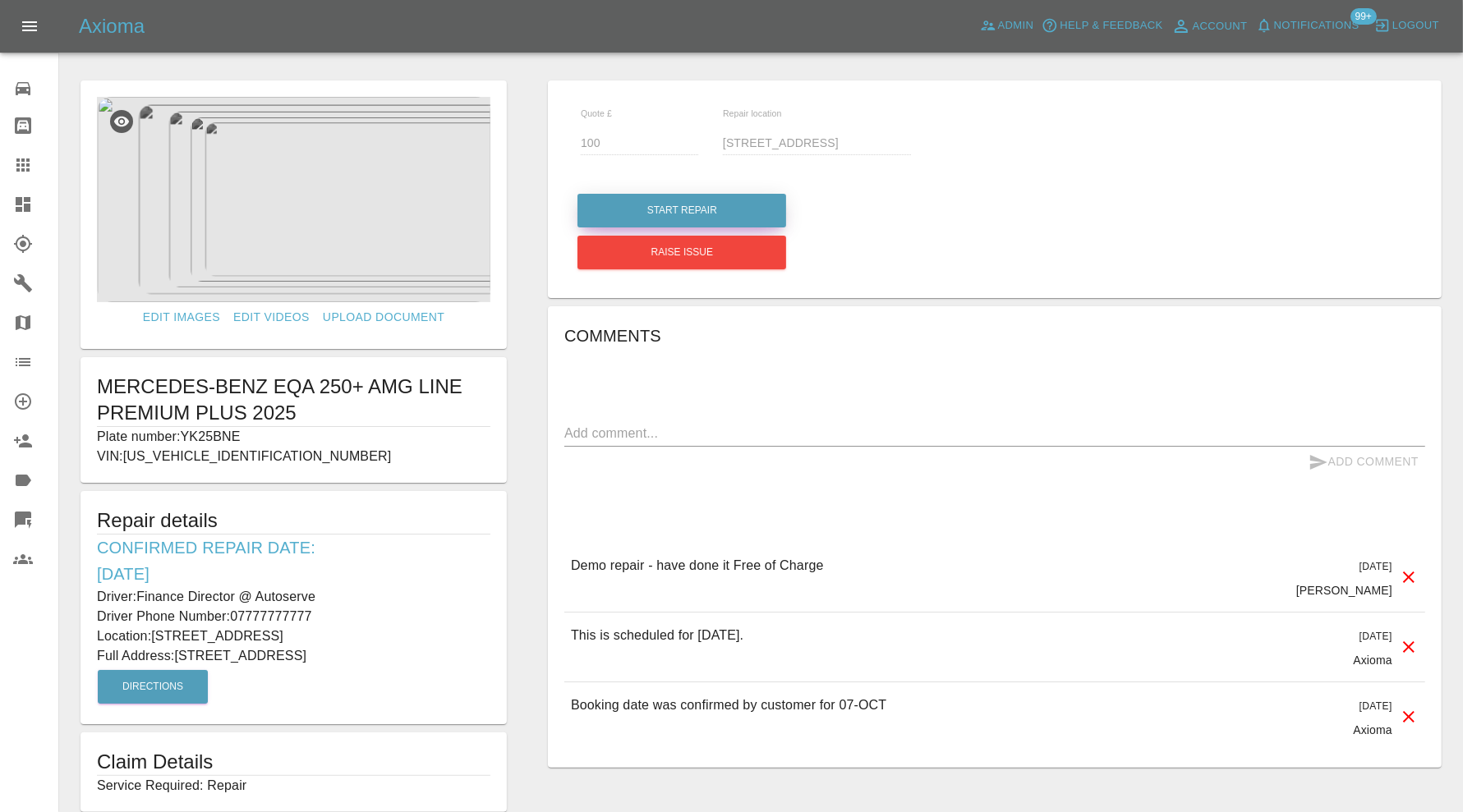
click at [680, 208] on button "Start Repair" at bounding box center [682, 210] width 209 height 33
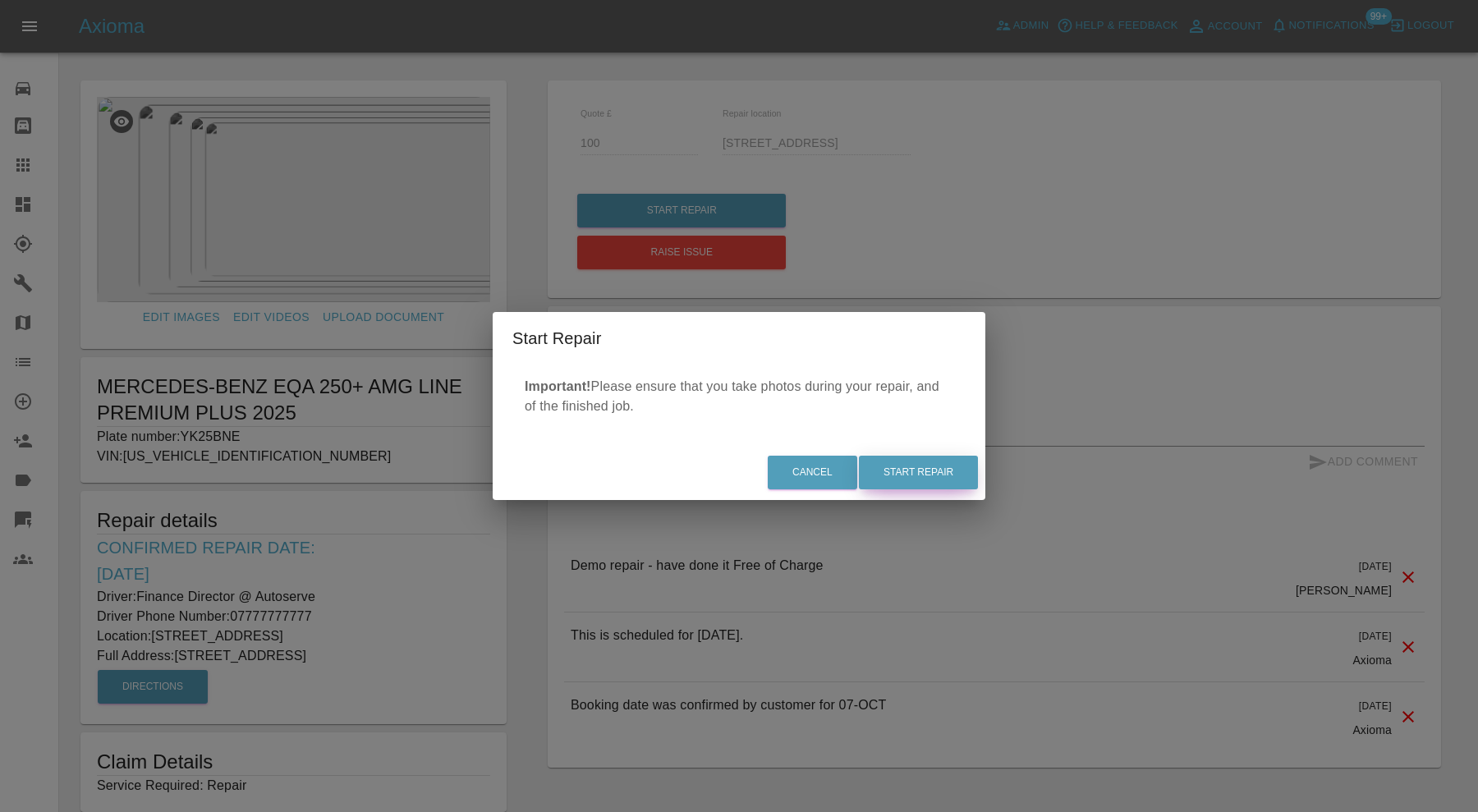
click at [960, 468] on button "Start Repair" at bounding box center [918, 471] width 120 height 33
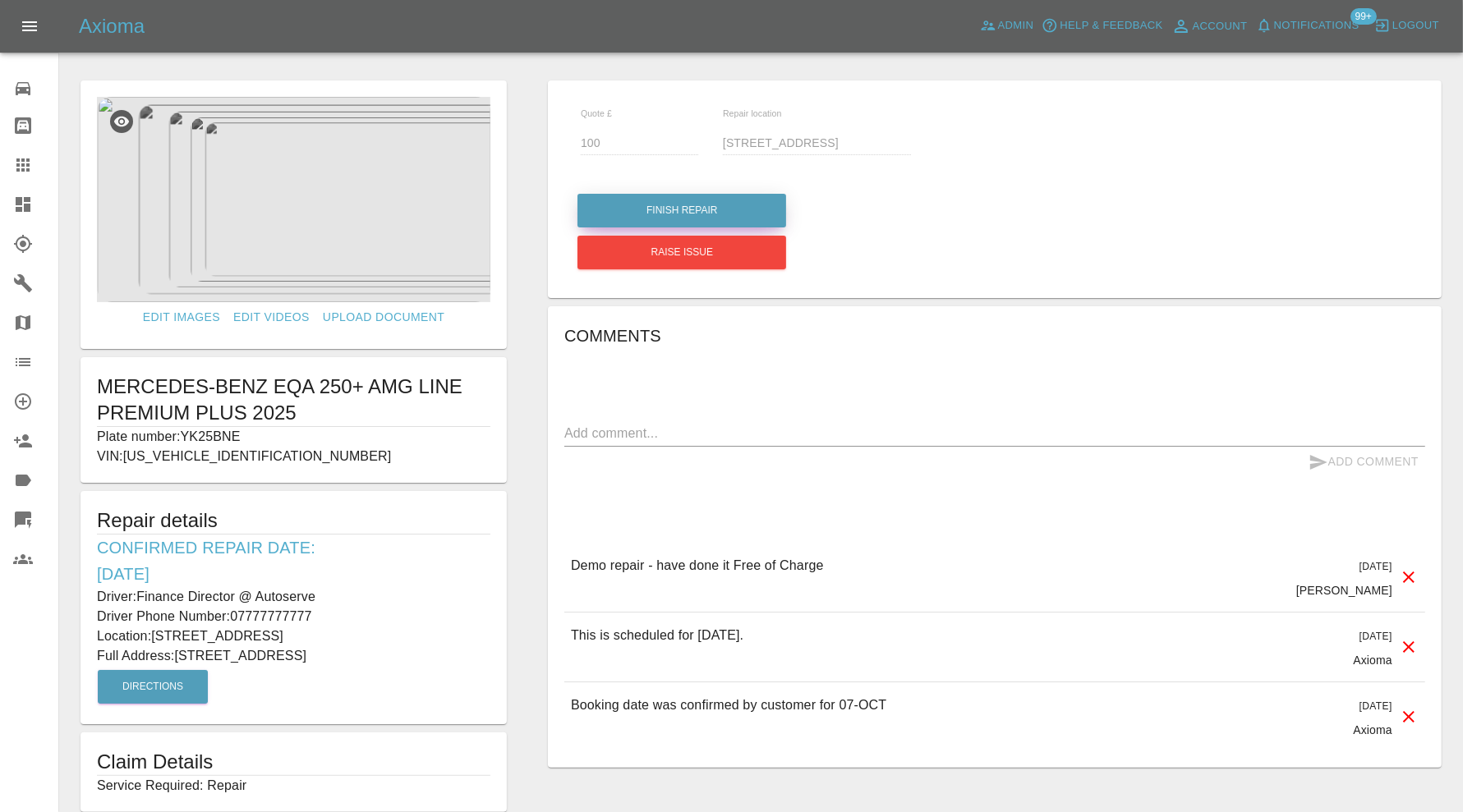
click at [676, 210] on button "Finish Repair" at bounding box center [682, 210] width 209 height 33
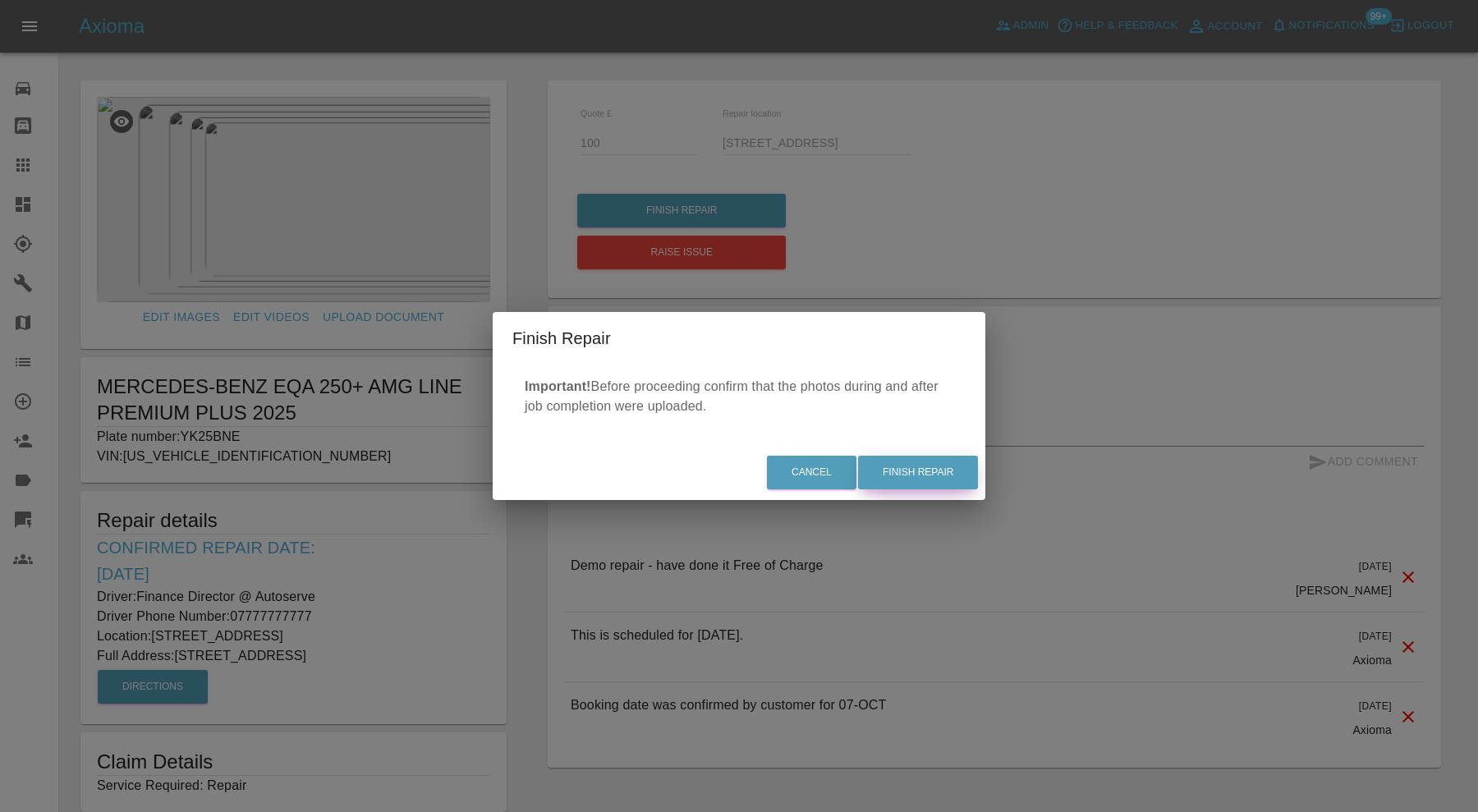
click at [915, 472] on button "Finish Repair" at bounding box center [918, 471] width 120 height 33
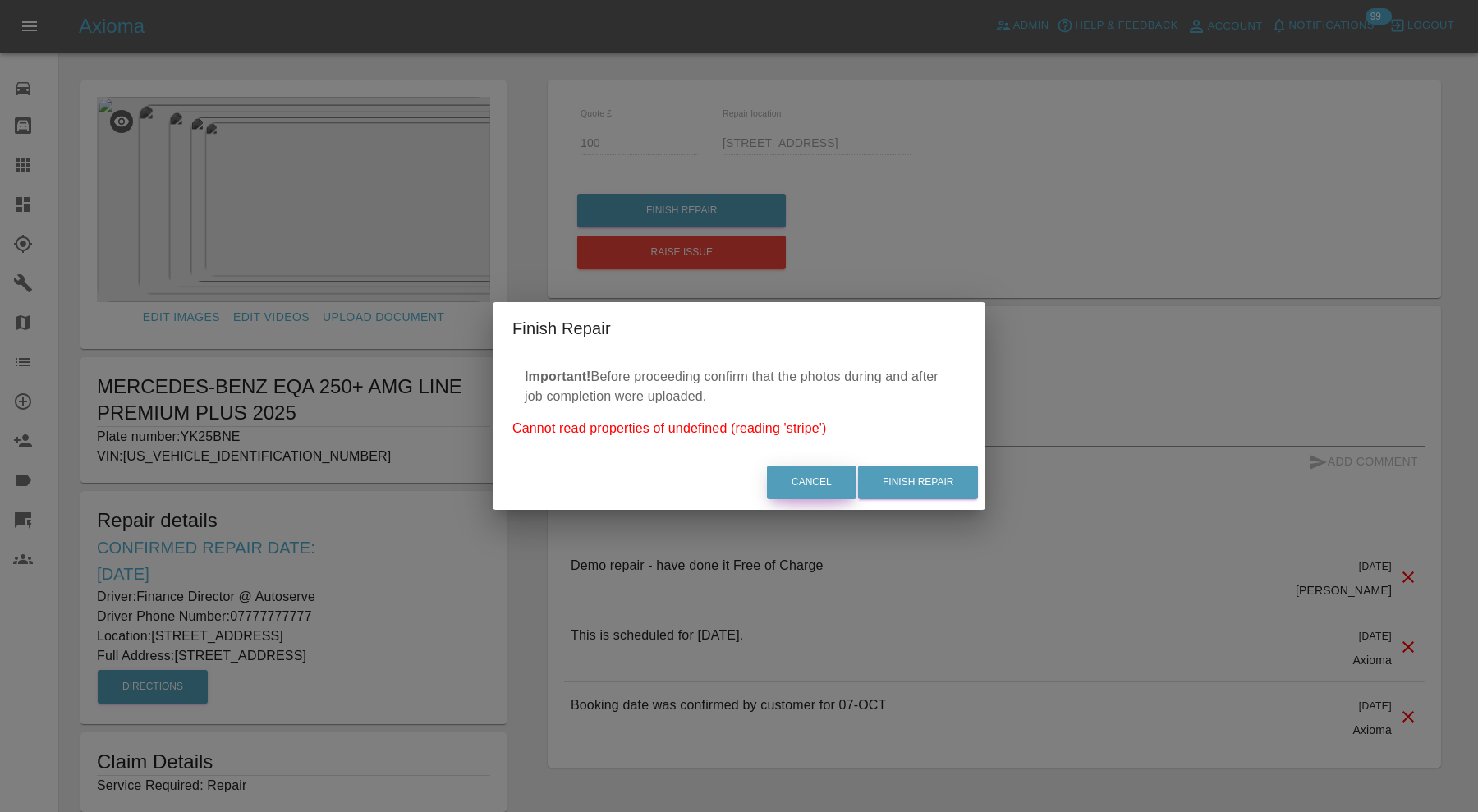
click at [813, 478] on button "Cancel" at bounding box center [811, 482] width 89 height 33
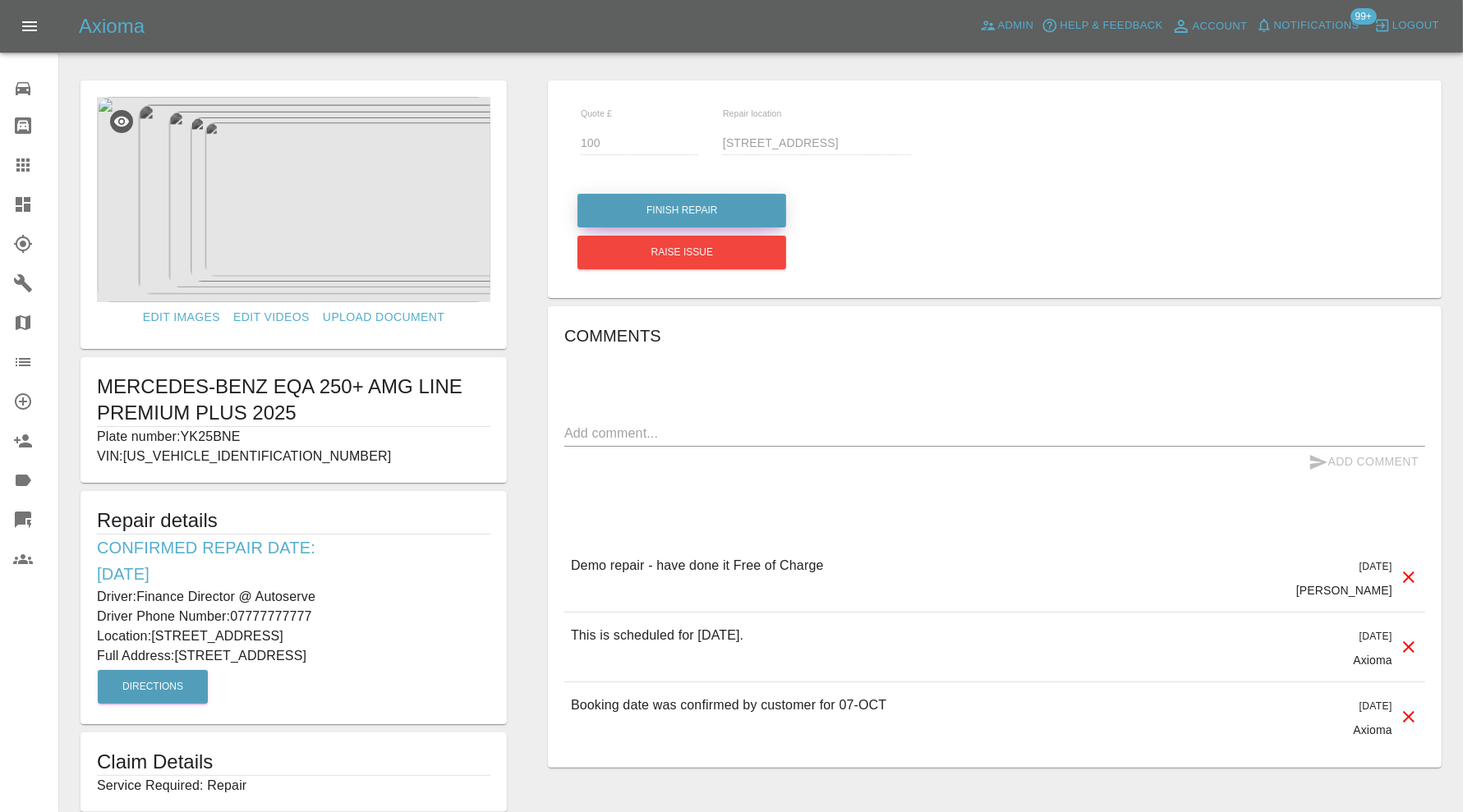
click at [742, 208] on button "Finish Repair" at bounding box center [682, 210] width 209 height 33
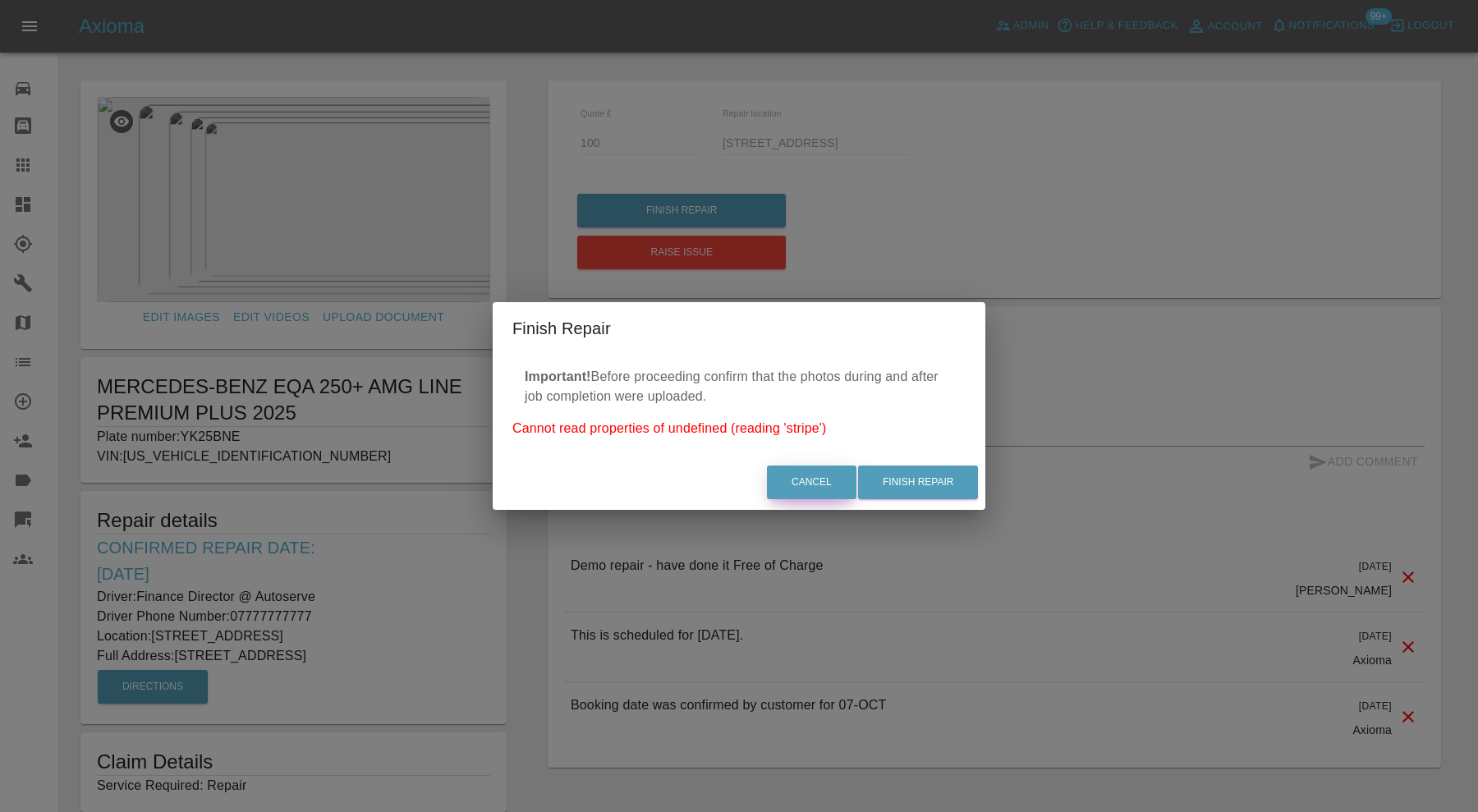
click at [816, 474] on button "Cancel" at bounding box center [811, 482] width 89 height 33
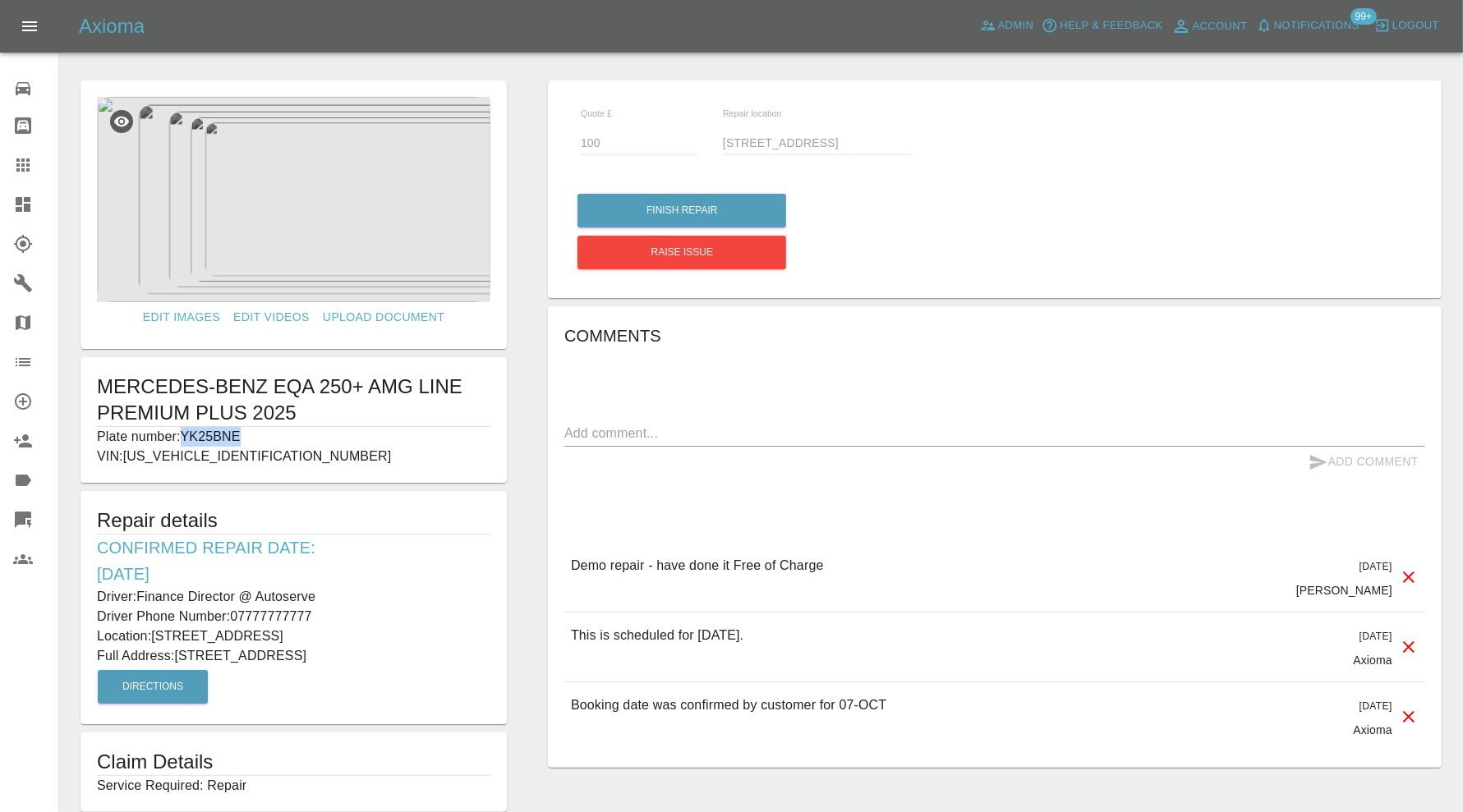
drag, startPoint x: 242, startPoint y: 434, endPoint x: 185, endPoint y: 436, distance: 57.0
click at [185, 436] on p "Plate number: YK25BNE" at bounding box center [293, 436] width 394 height 20
copy p "YK25BNE"
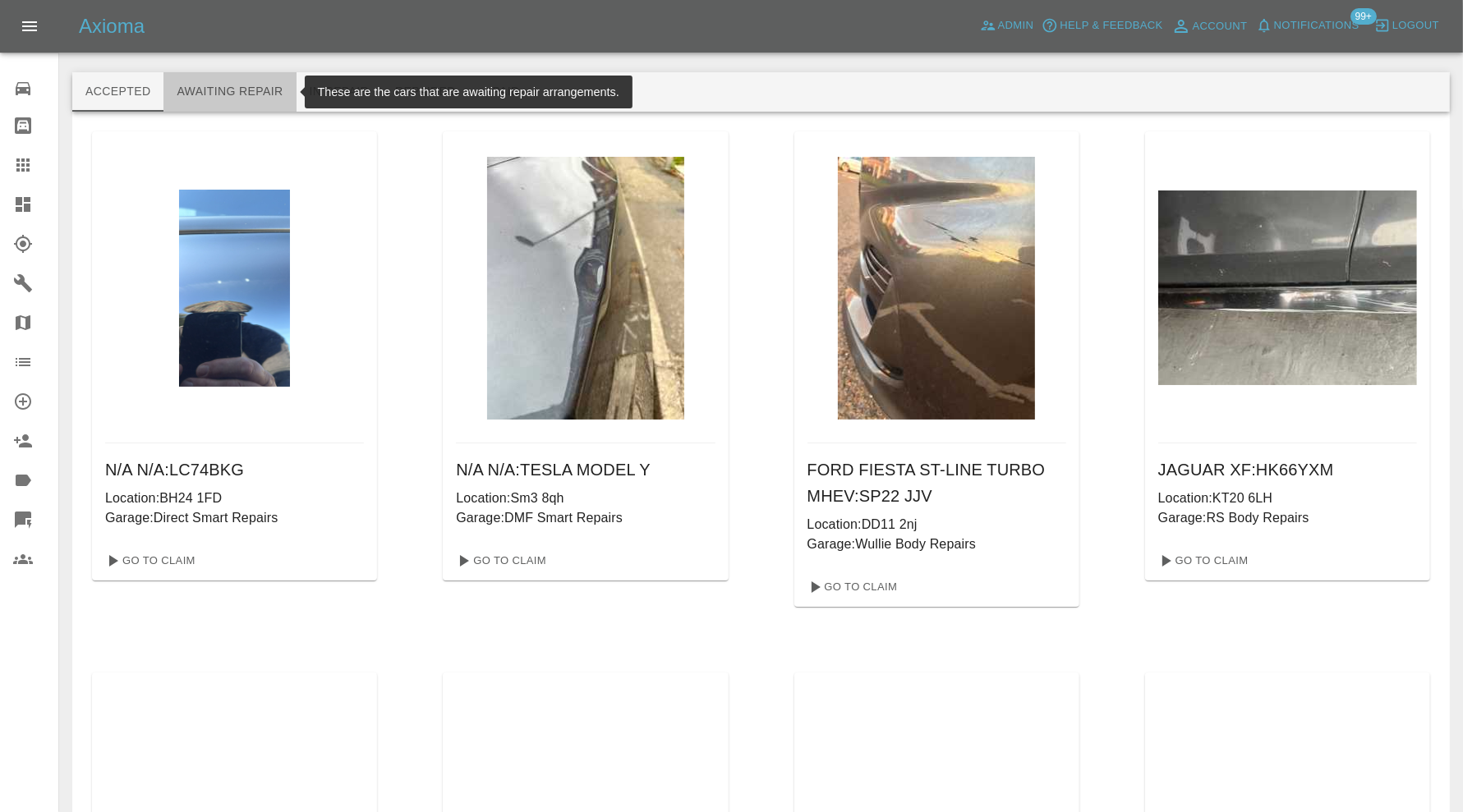
click at [243, 83] on button "Awaiting Repair" at bounding box center [229, 92] width 132 height 40
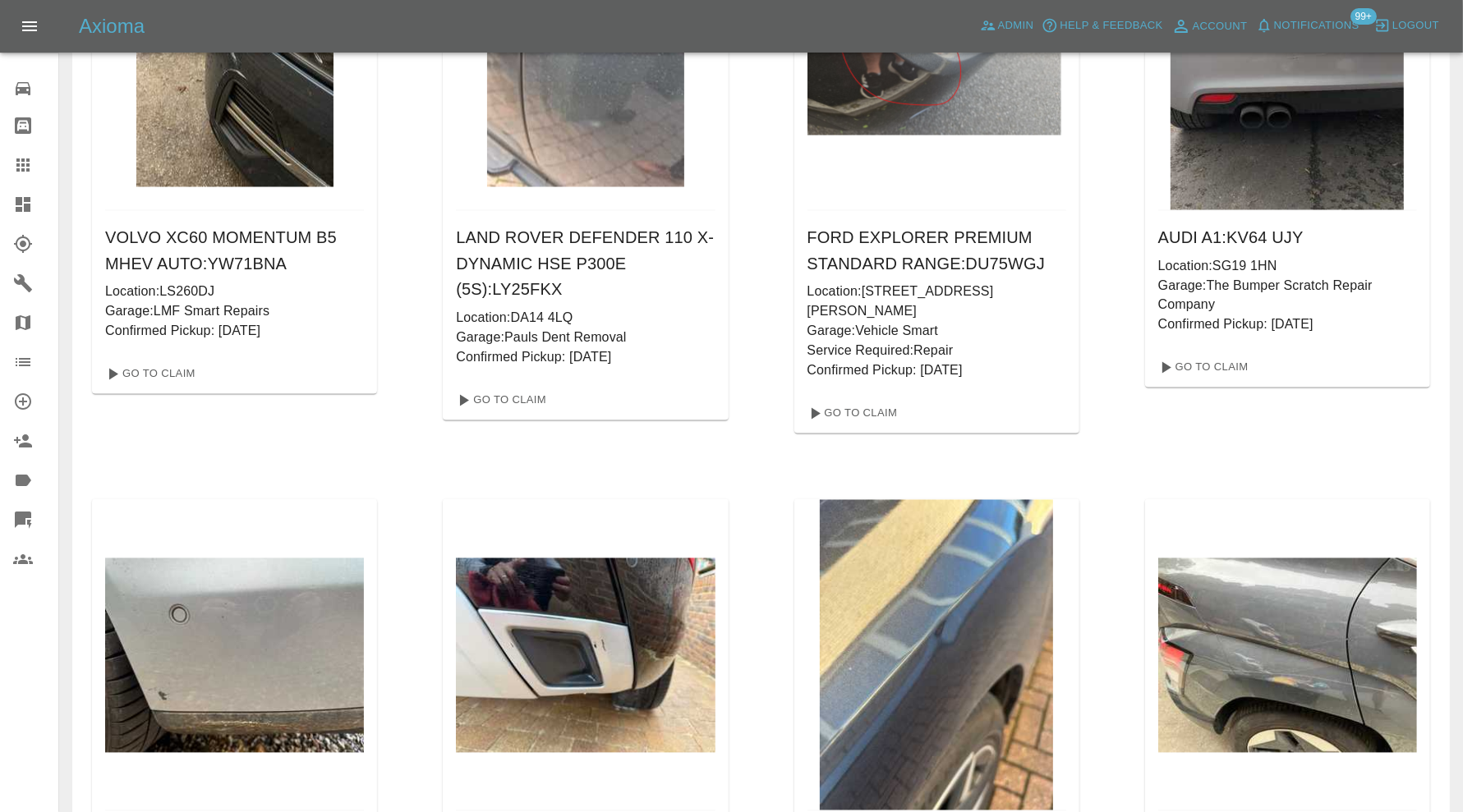
scroll to position [14337, 0]
click at [19, 197] on icon at bounding box center [23, 205] width 15 height 15
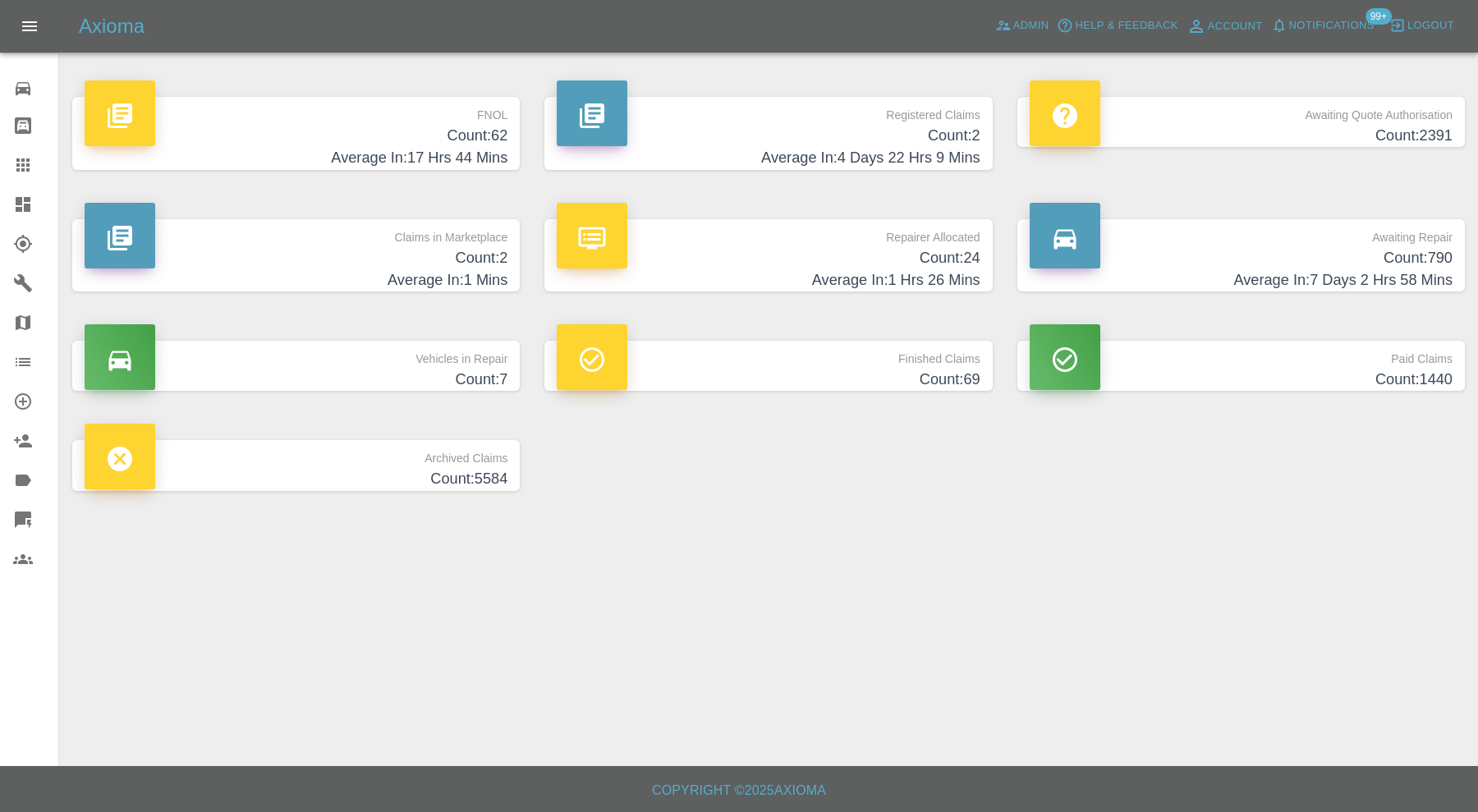
click at [416, 260] on h4 "Count: 2" at bounding box center [296, 258] width 423 height 22
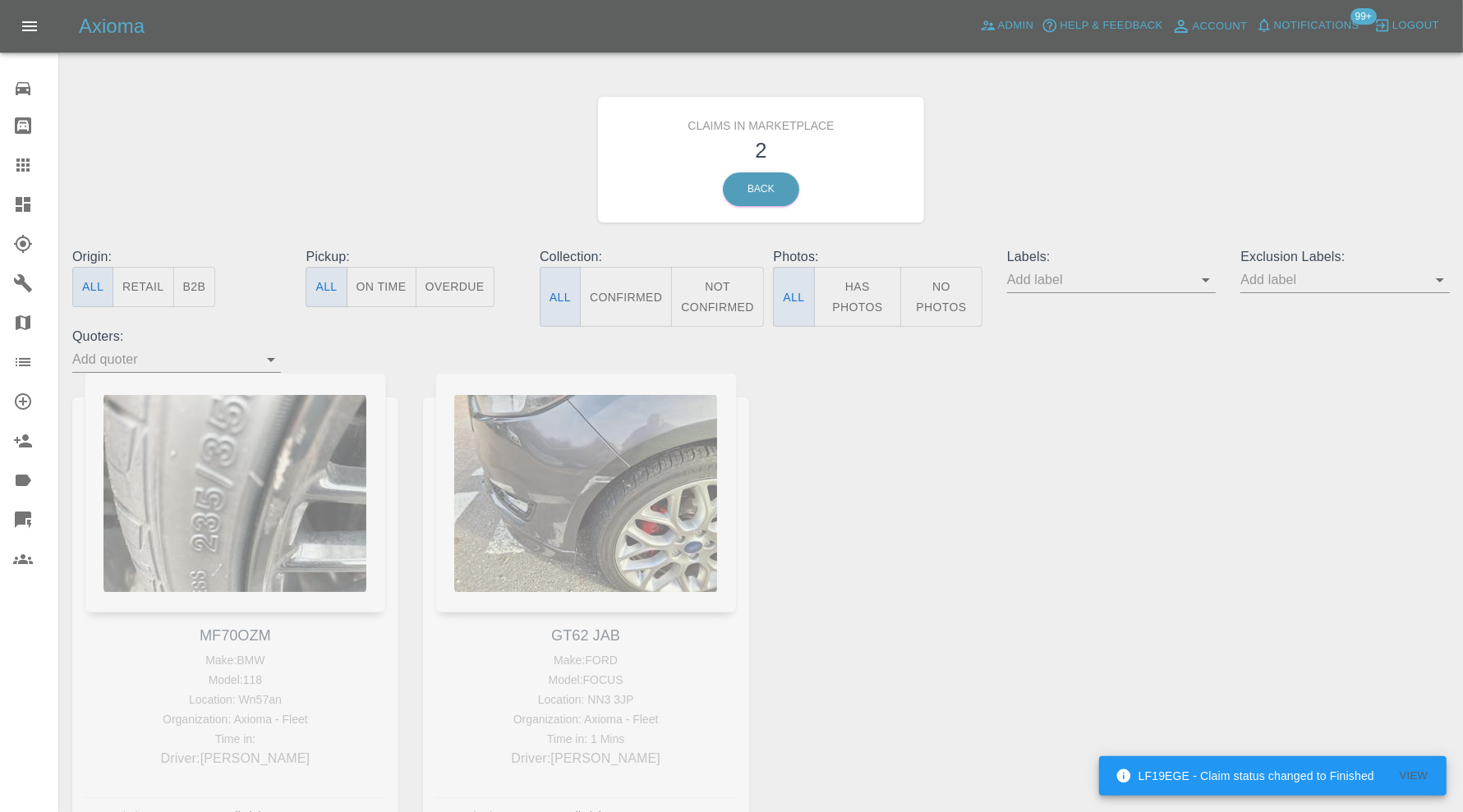
click at [260, 493] on div "MF70OZM Make: BMW Model: 118 Location: Wn57an Organization: Axioma - Fleet Time…" at bounding box center [235, 616] width 351 height 486
click at [250, 640] on div "MF70OZM Make: BMW Model: 118 Location: Wn57an Organization: Axioma - Fleet Time…" at bounding box center [235, 616] width 351 height 486
copy link "MF70OZM"
click at [22, 158] on icon at bounding box center [23, 165] width 13 height 13
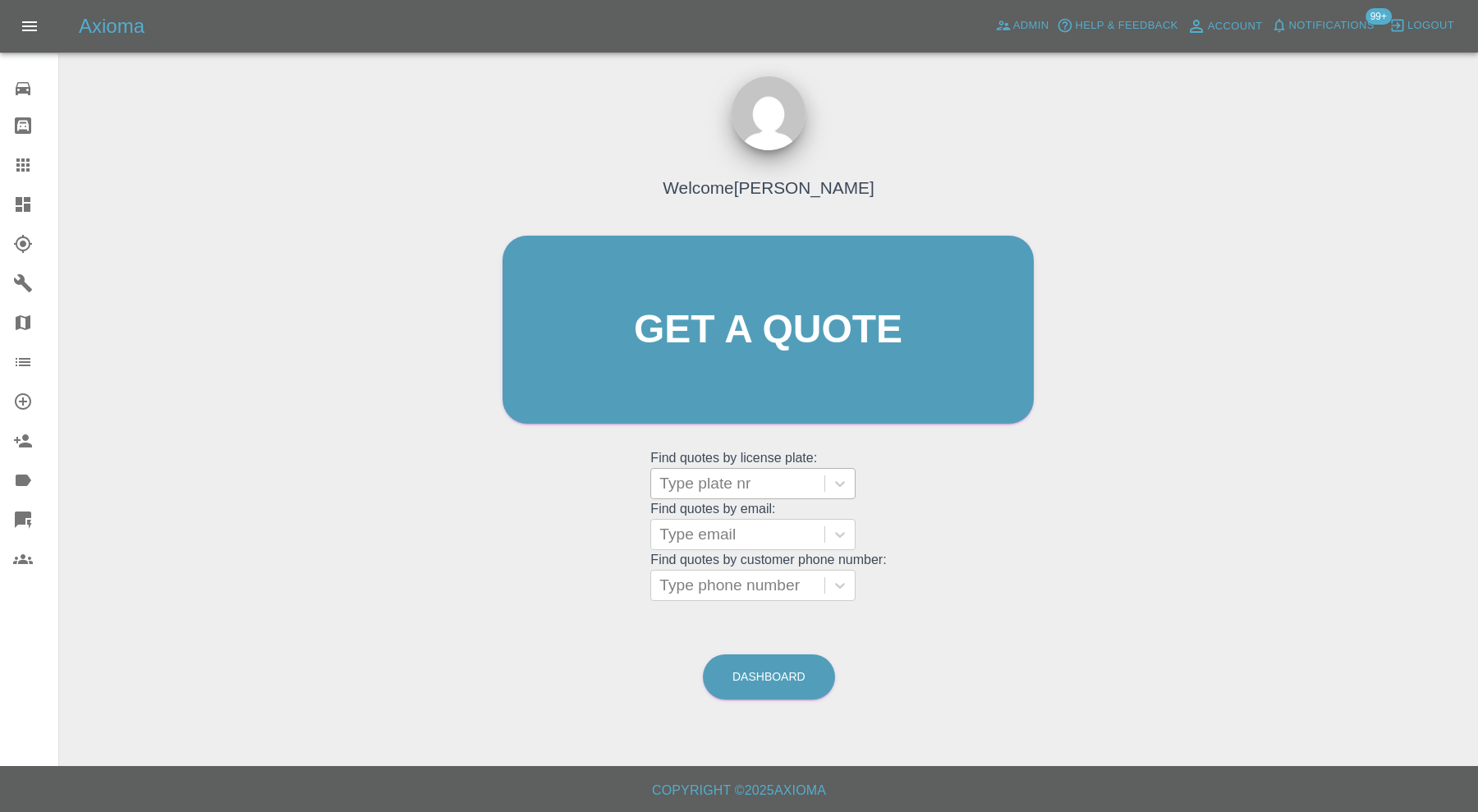
click at [773, 476] on div at bounding box center [737, 484] width 157 height 23
paste input "MF70OZM"
type input "MF70OZM"
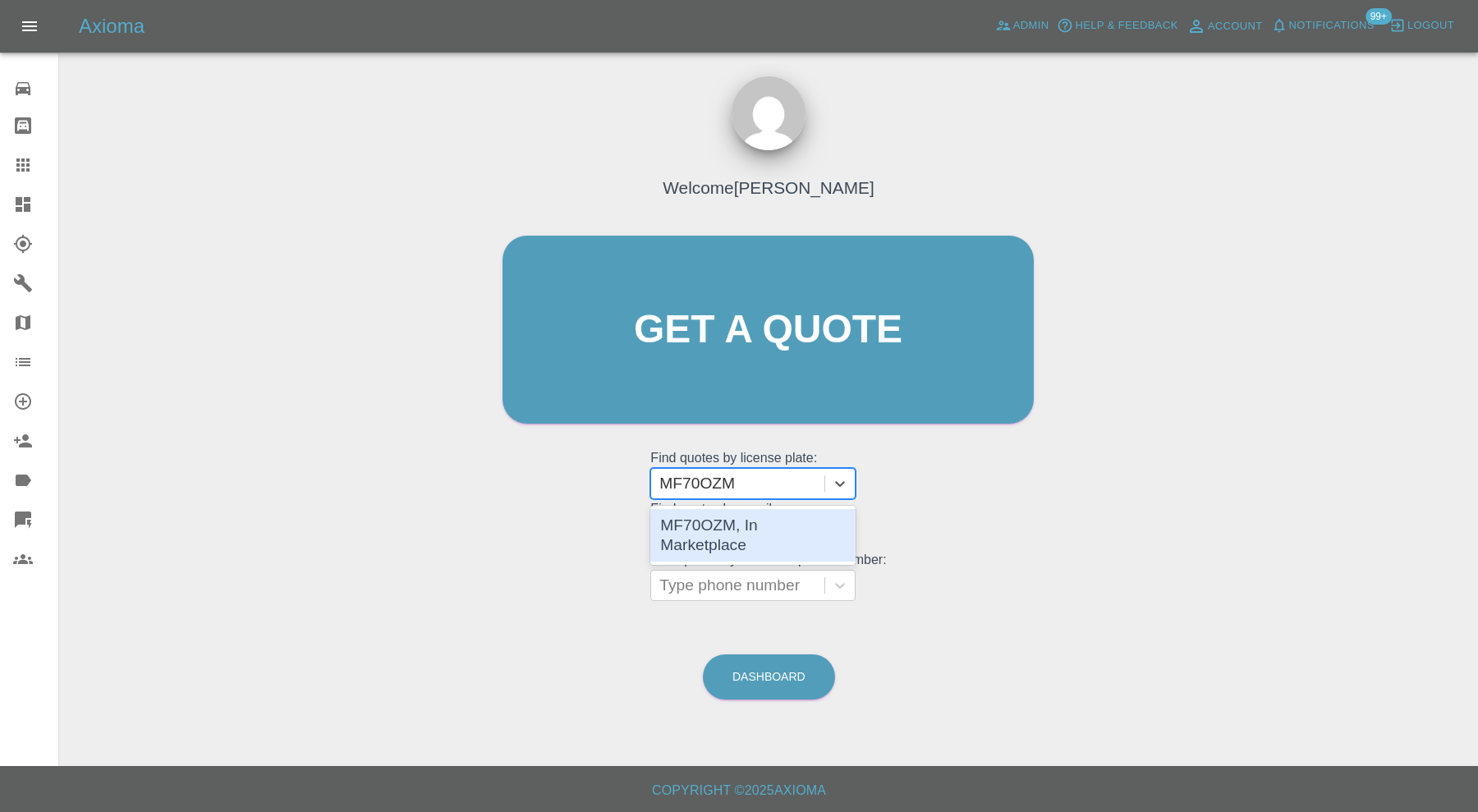
click at [779, 511] on div "MF70OZM, In Marketplace" at bounding box center [753, 535] width 205 height 52
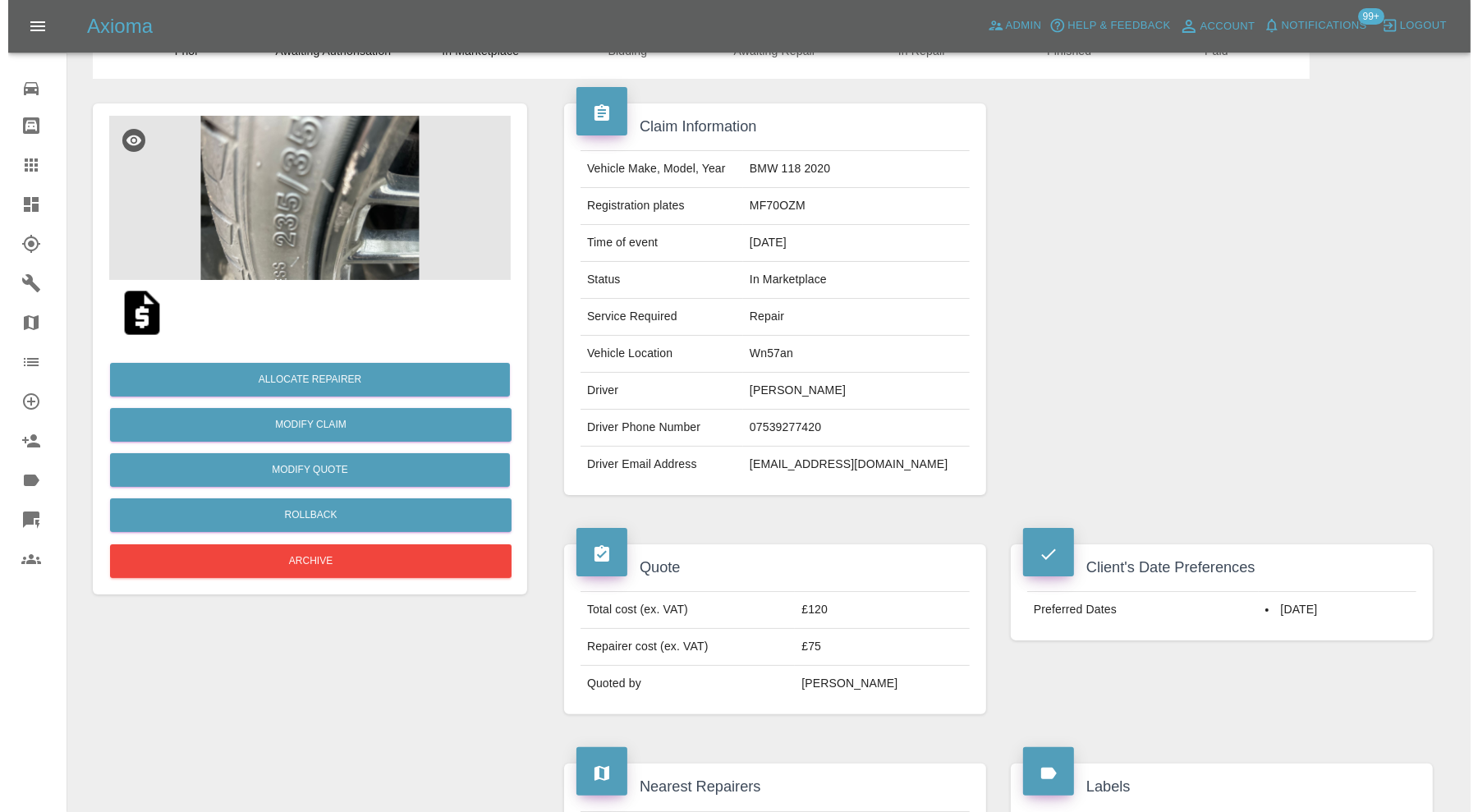
scroll to position [56, 0]
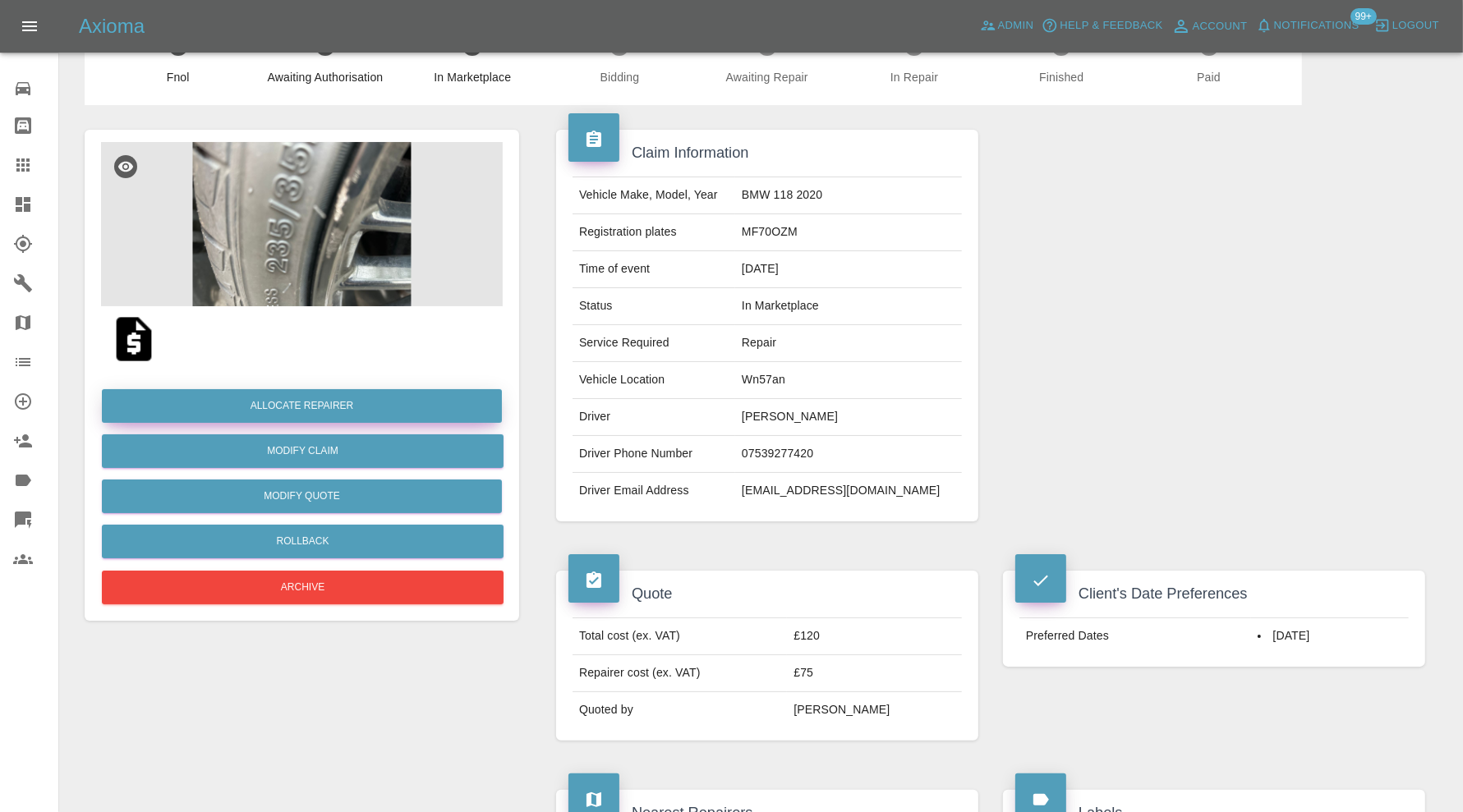
click at [320, 415] on button "Allocate Repairer" at bounding box center [302, 405] width 400 height 33
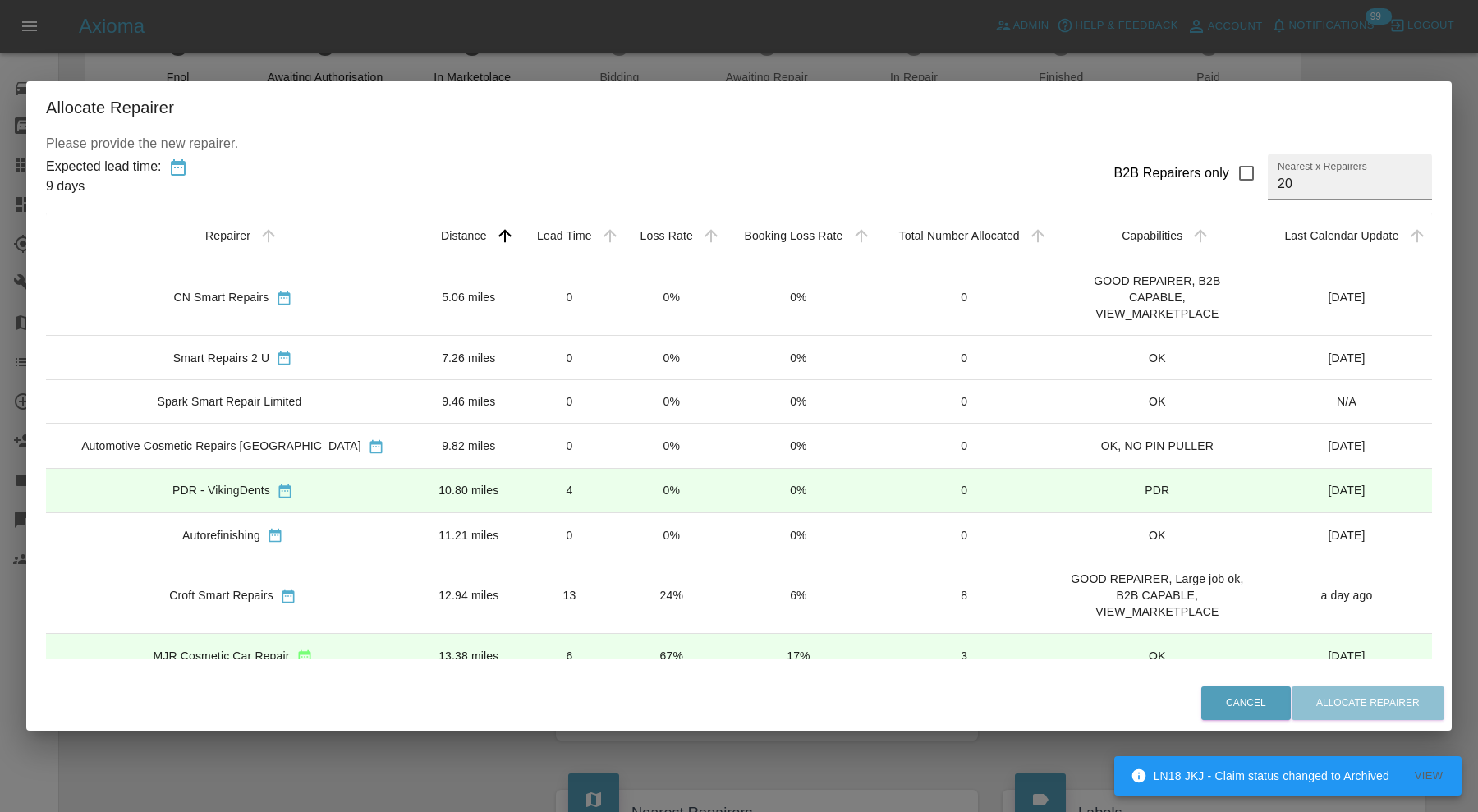
click at [343, 581] on td "Croft Smart Repairs" at bounding box center [232, 596] width 374 height 77
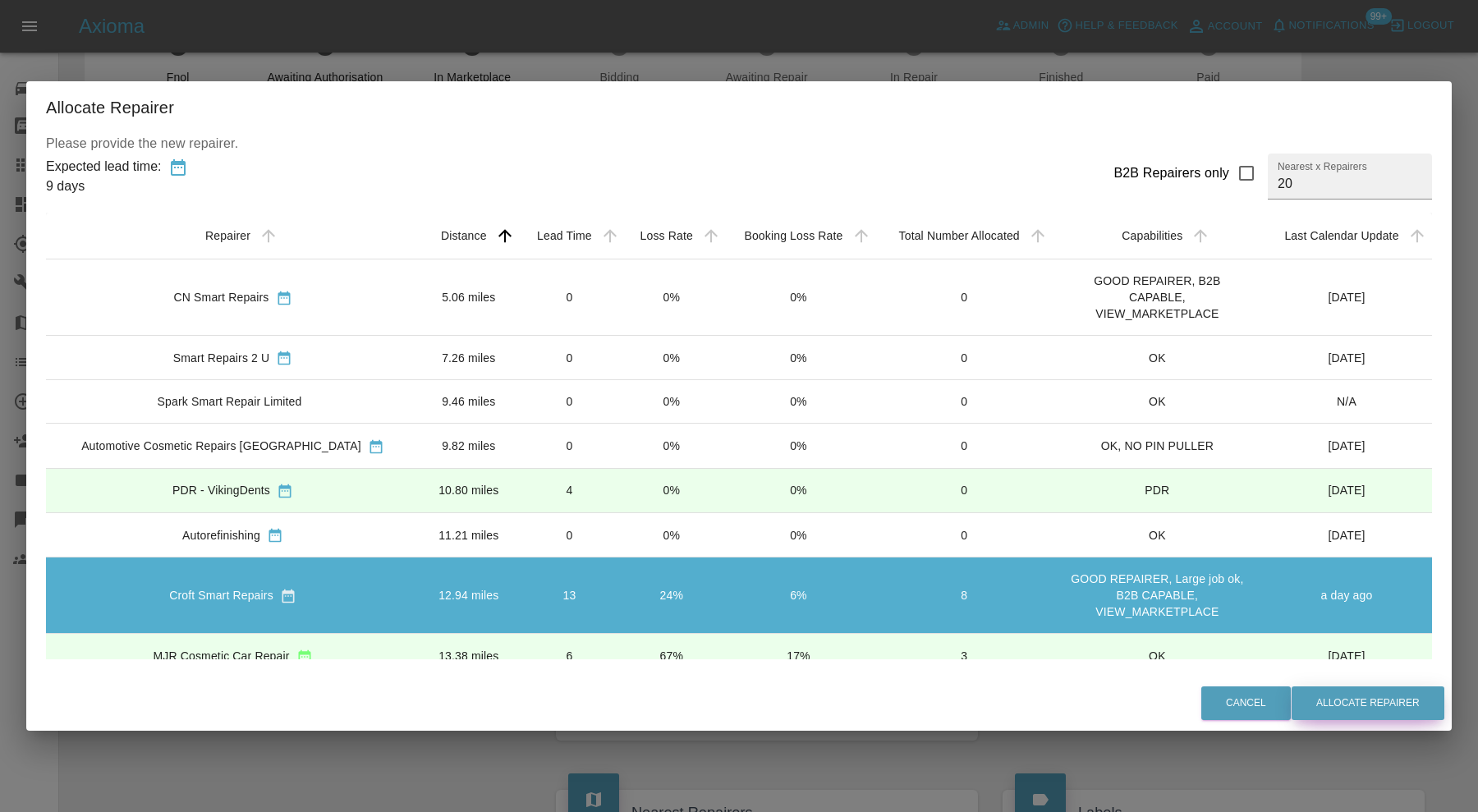
click at [1326, 695] on button "Allocate Repairer" at bounding box center [1368, 703] width 153 height 33
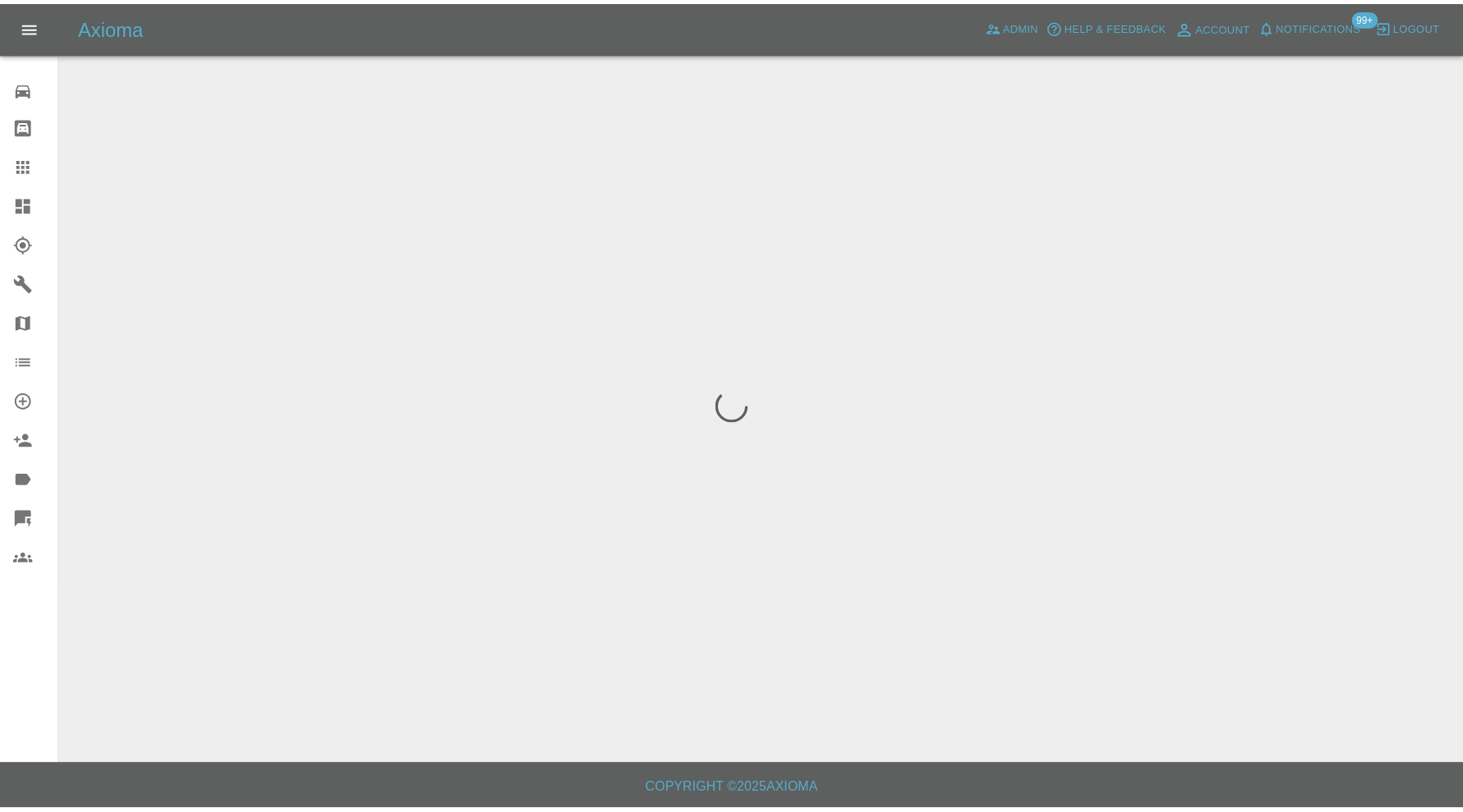
scroll to position [0, 0]
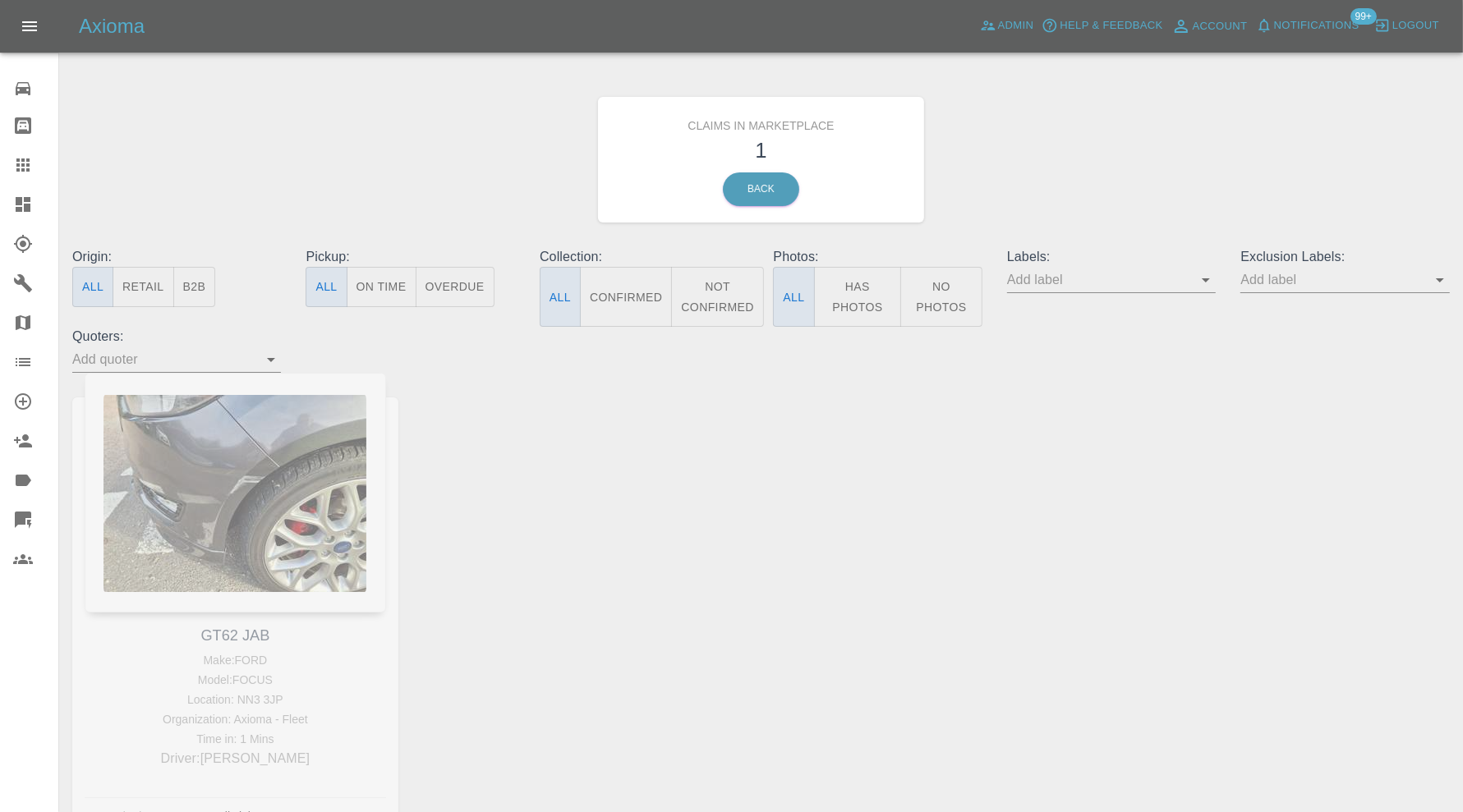
click at [256, 635] on div "GT62 JAB Make: FORD Model: FOCUS Location: NN3 3JP Organization: Axioma - Fleet…" at bounding box center [235, 616] width 351 height 486
copy link "GT62 JAB"
click at [28, 163] on icon at bounding box center [23, 165] width 13 height 13
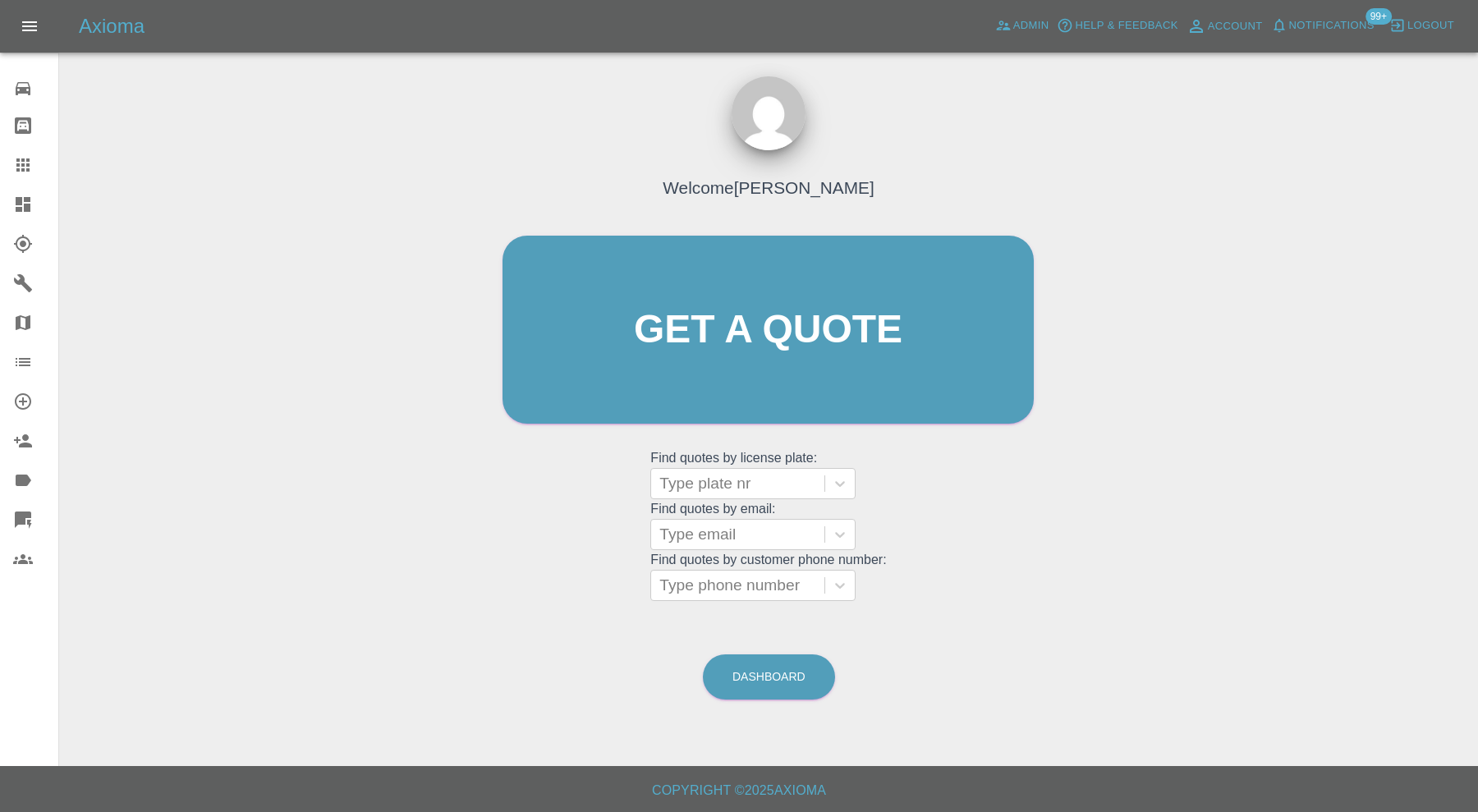
click at [719, 502] on grid "Find quotes by email: Type email" at bounding box center [768, 526] width 235 height 48
click at [729, 487] on div at bounding box center [737, 484] width 157 height 23
paste input "GT62 JAB"
type input "GT62 JAB"
click at [728, 510] on div "GT62 JAB, In Marketplace" at bounding box center [753, 526] width 205 height 33
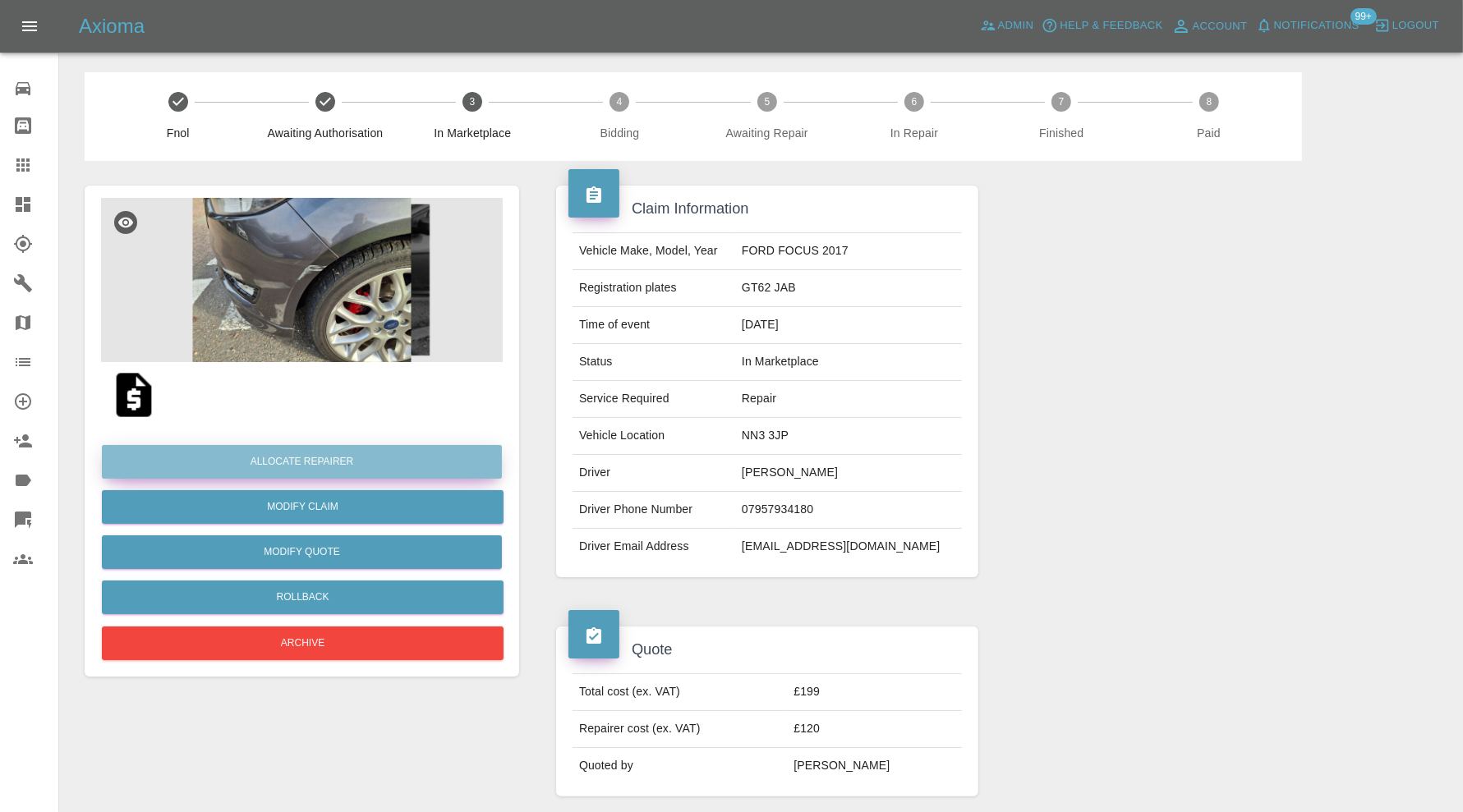
click at [399, 462] on button "Allocate Repairer" at bounding box center [302, 461] width 400 height 33
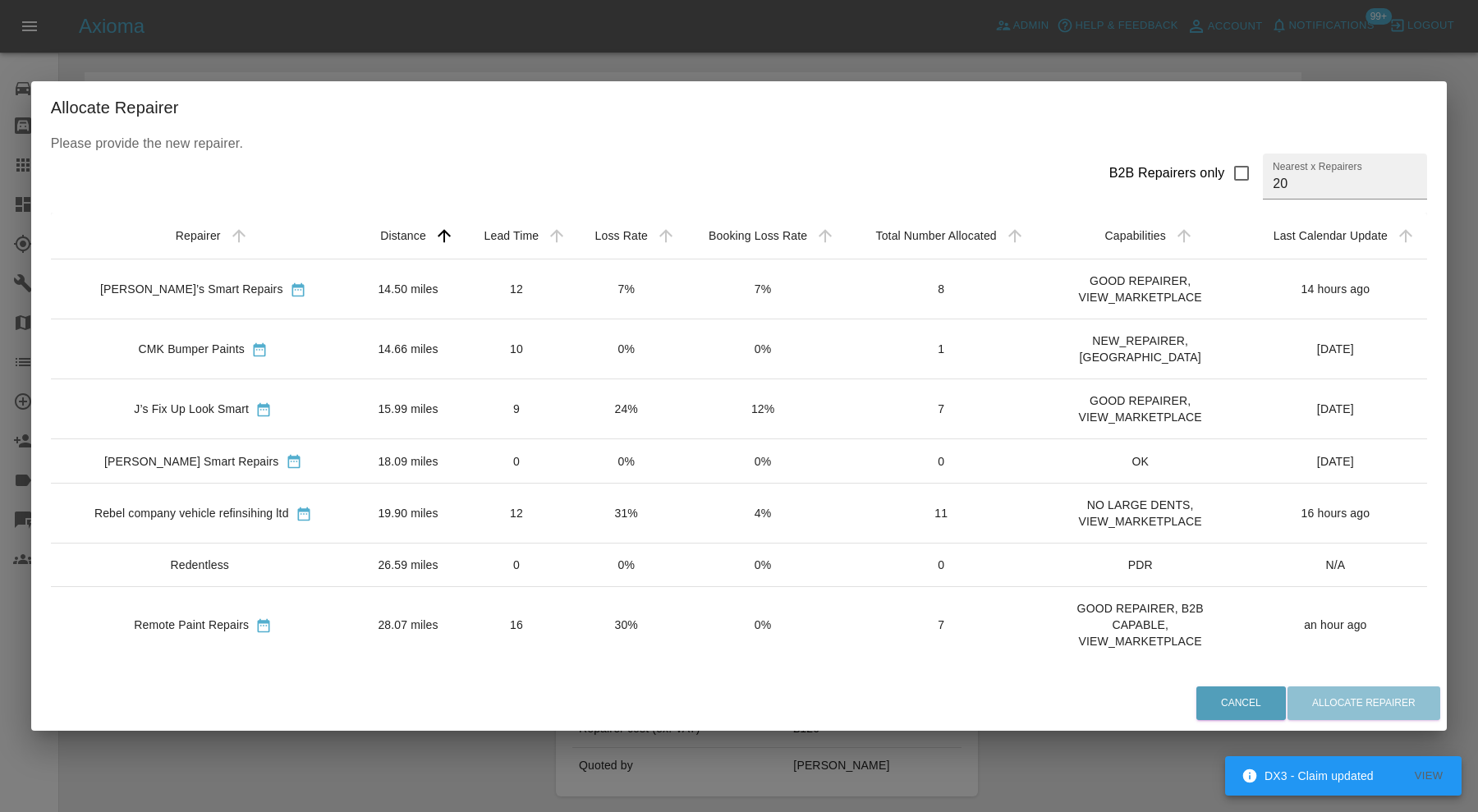
click at [329, 281] on div "Freddie’s Smart Repairs" at bounding box center [203, 288] width 278 height 17
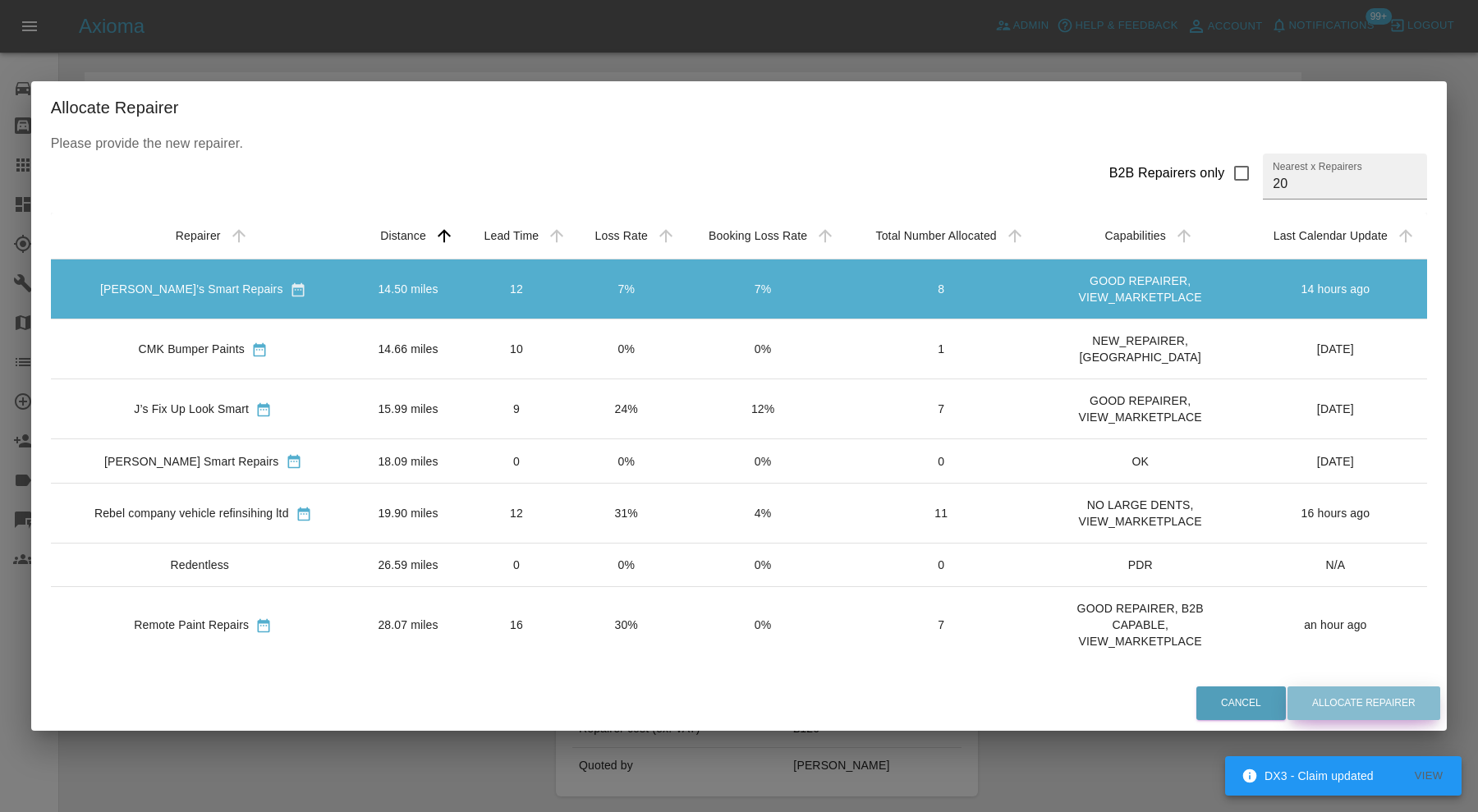
click at [1404, 706] on button "Allocate Repairer" at bounding box center [1363, 703] width 153 height 33
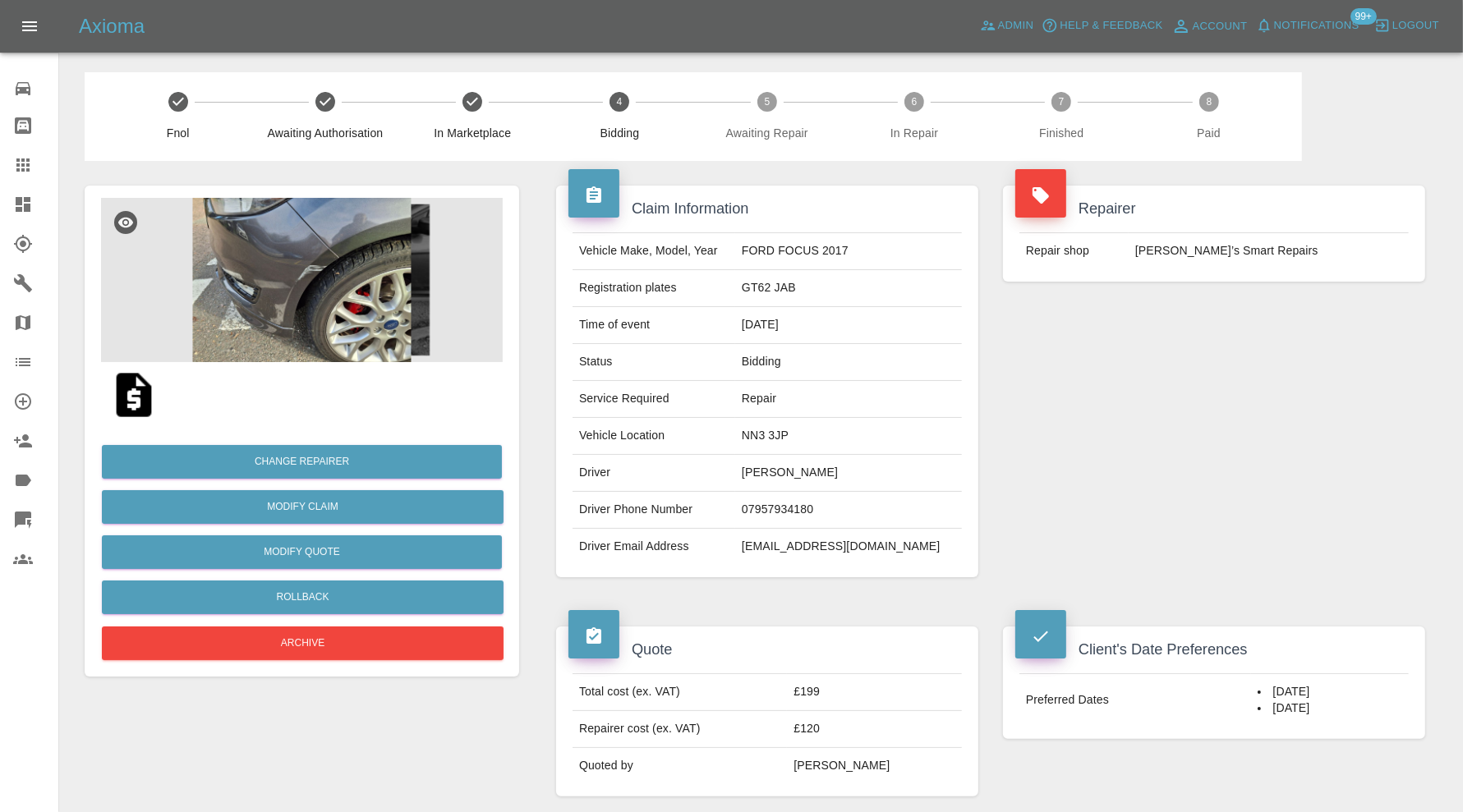
click at [31, 205] on icon at bounding box center [23, 204] width 20 height 20
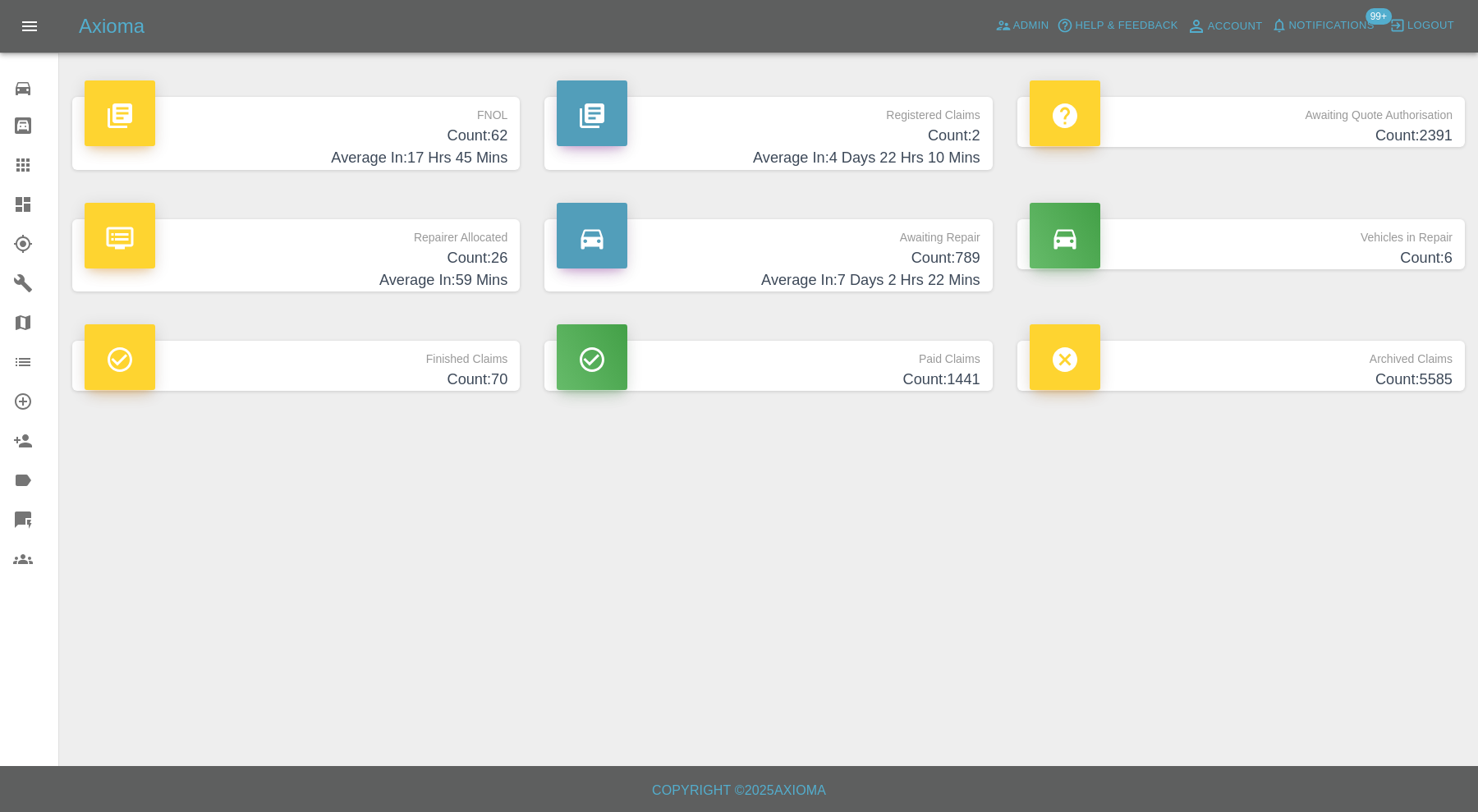
click at [854, 261] on h4 "Count: 789" at bounding box center [768, 258] width 423 height 22
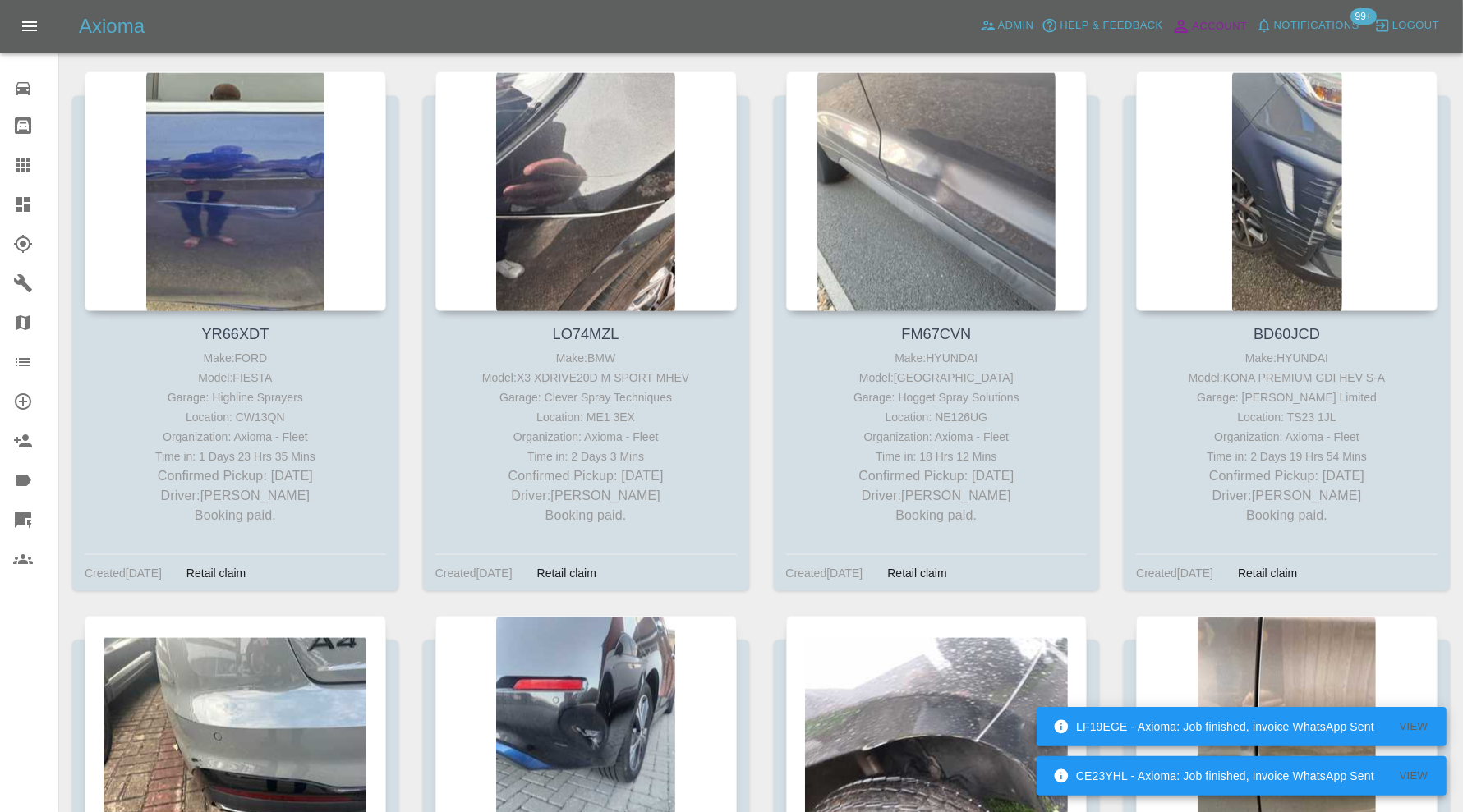
scroll to position [3558, 0]
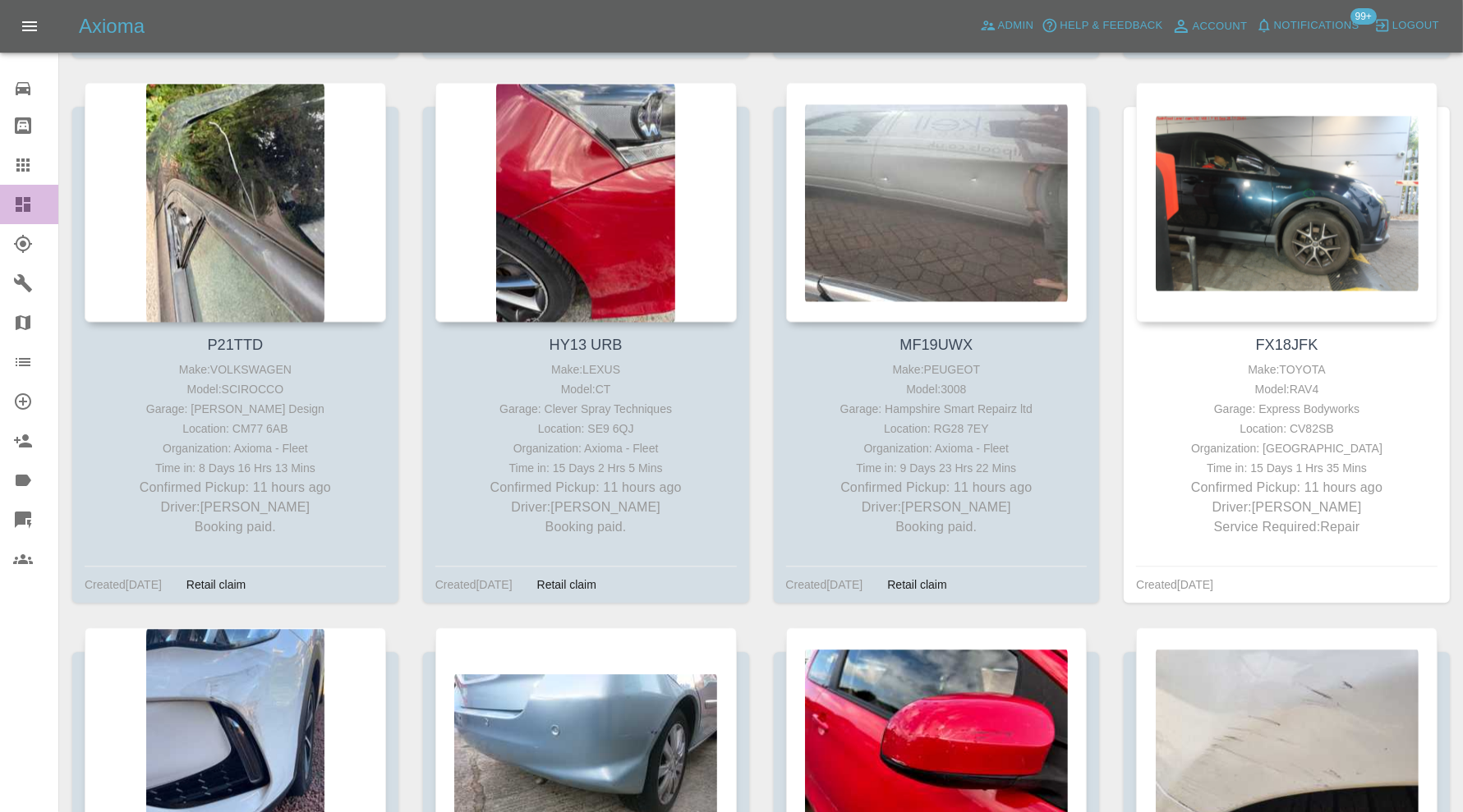
click at [23, 199] on icon at bounding box center [23, 204] width 20 height 20
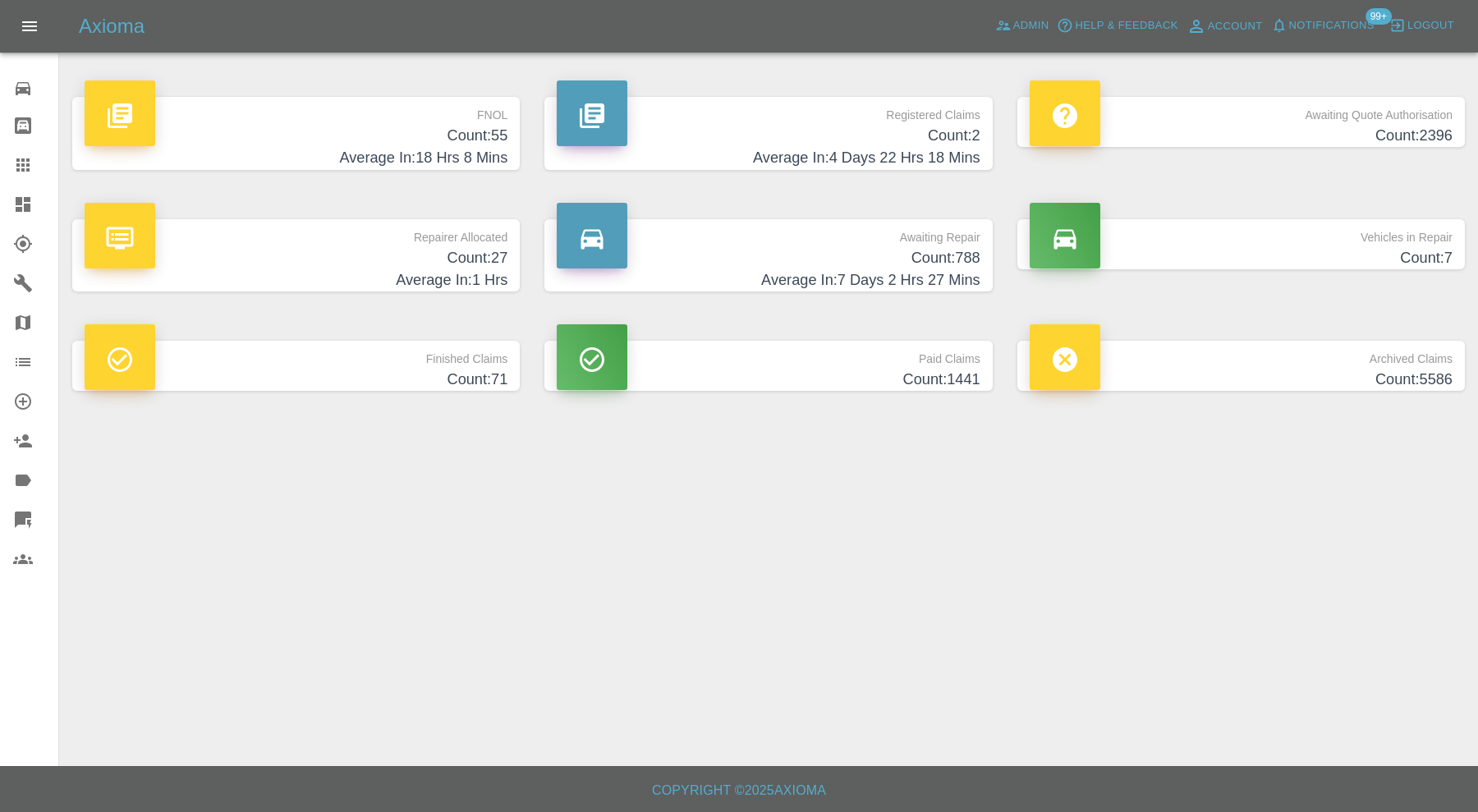
click at [1299, 230] on p "Vehicles in Repair" at bounding box center [1241, 232] width 423 height 28
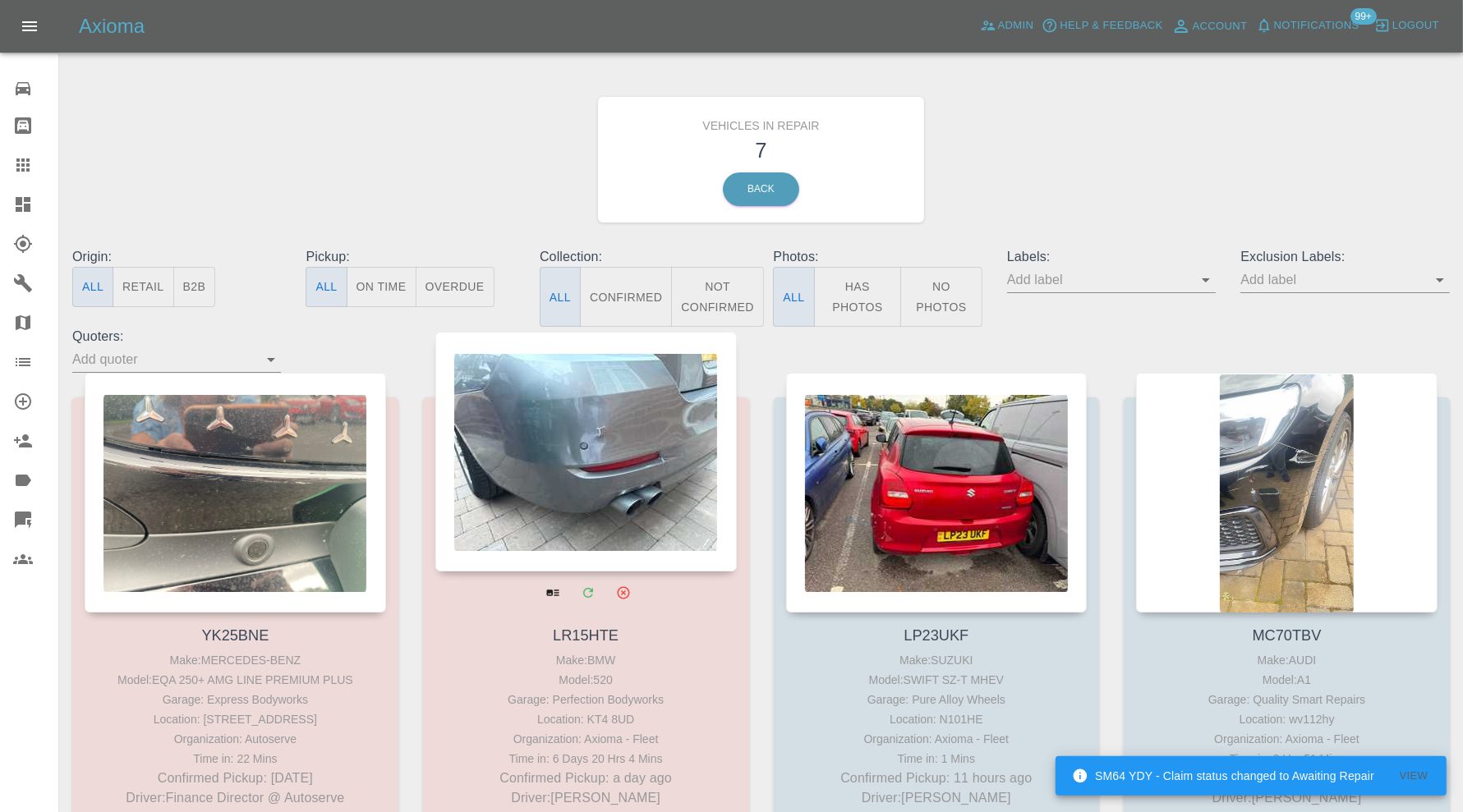
click at [623, 426] on div at bounding box center [586, 452] width 302 height 240
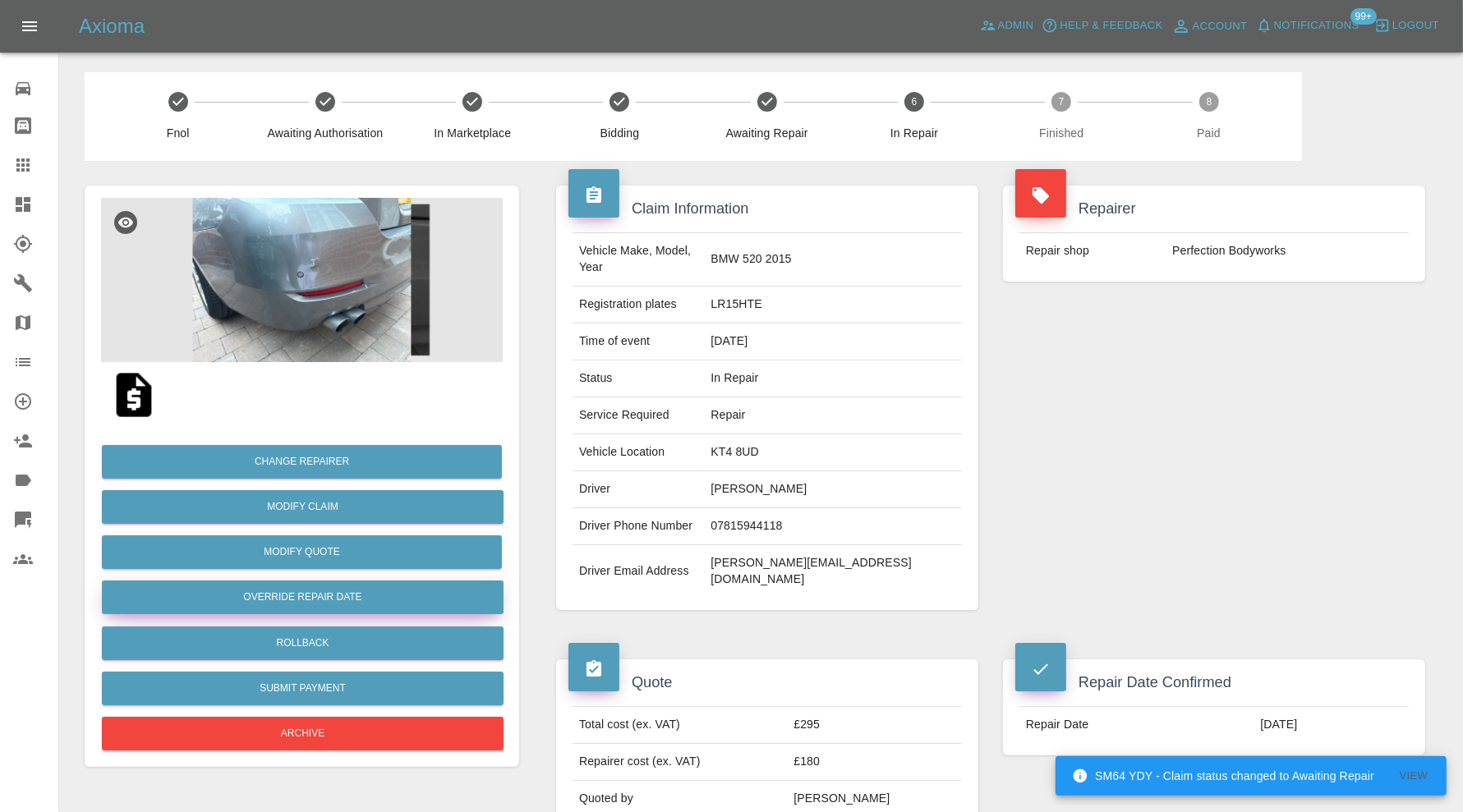
click at [333, 591] on button "Override Repair Date" at bounding box center [302, 597] width 401 height 33
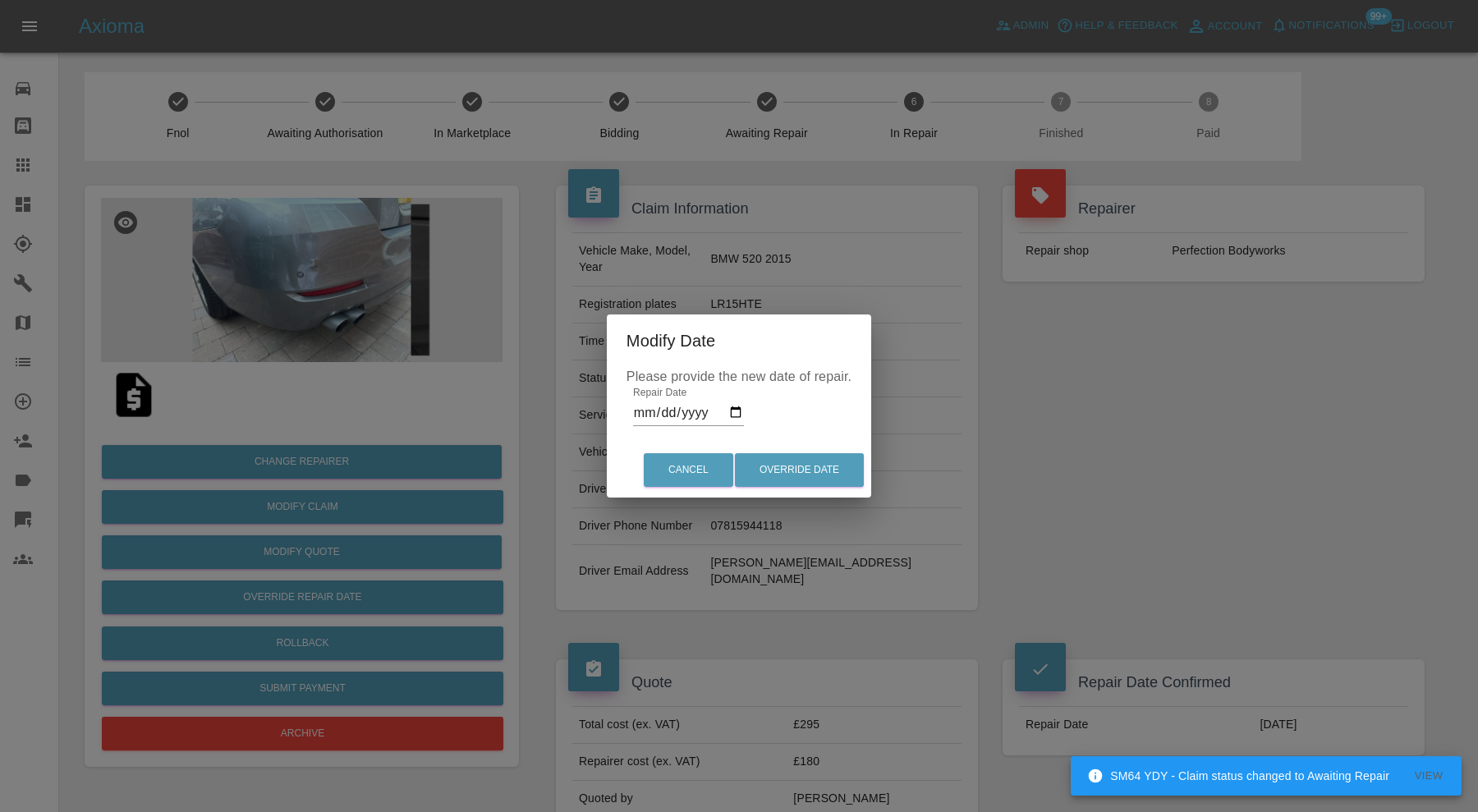
click at [731, 409] on input "2025-10-08" at bounding box center [688, 414] width 111 height 27
type input "2025-10-09"
click at [818, 457] on button "Override Date" at bounding box center [800, 470] width 129 height 33
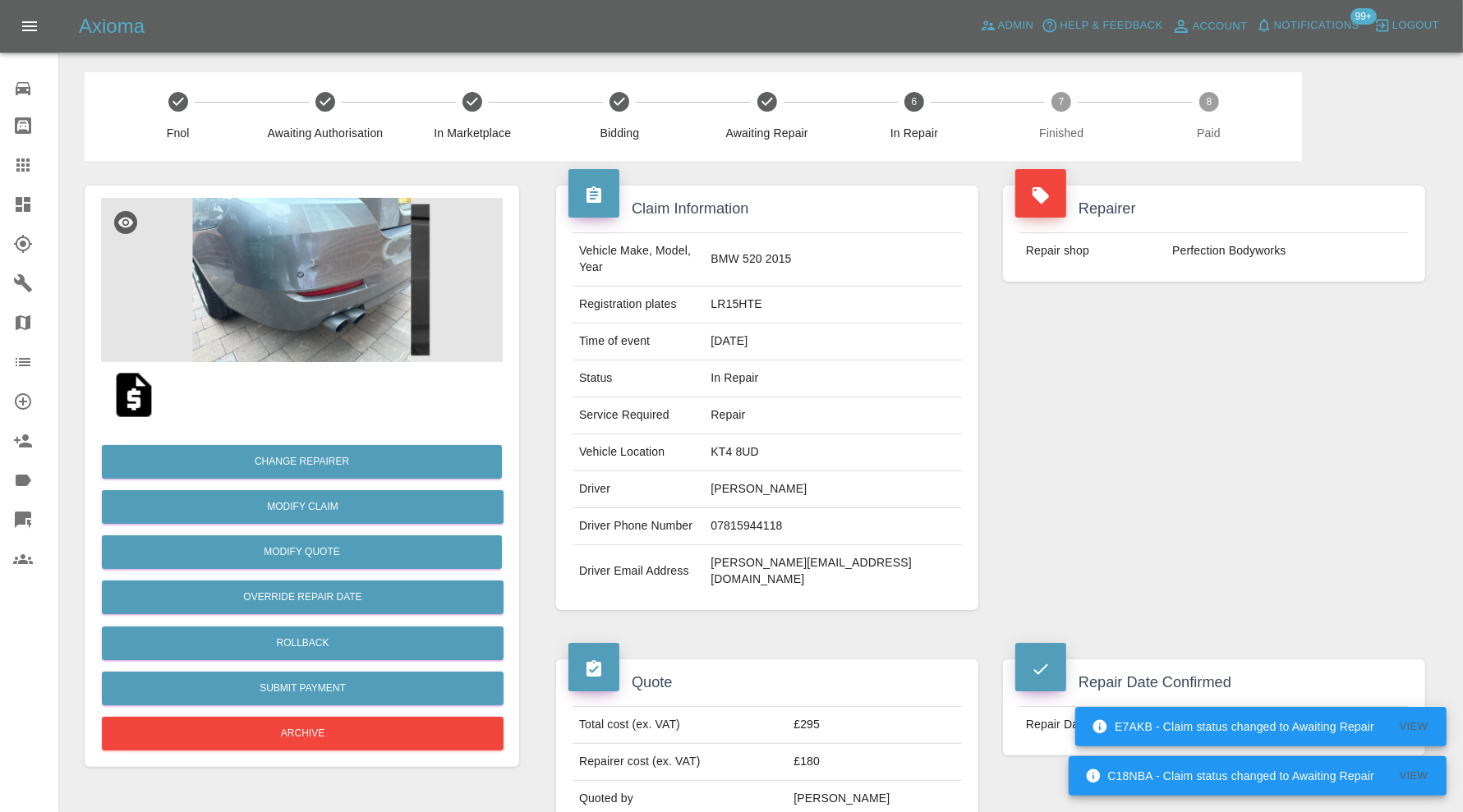
click at [33, 189] on link "Dashboard" at bounding box center [28, 205] width 58 height 40
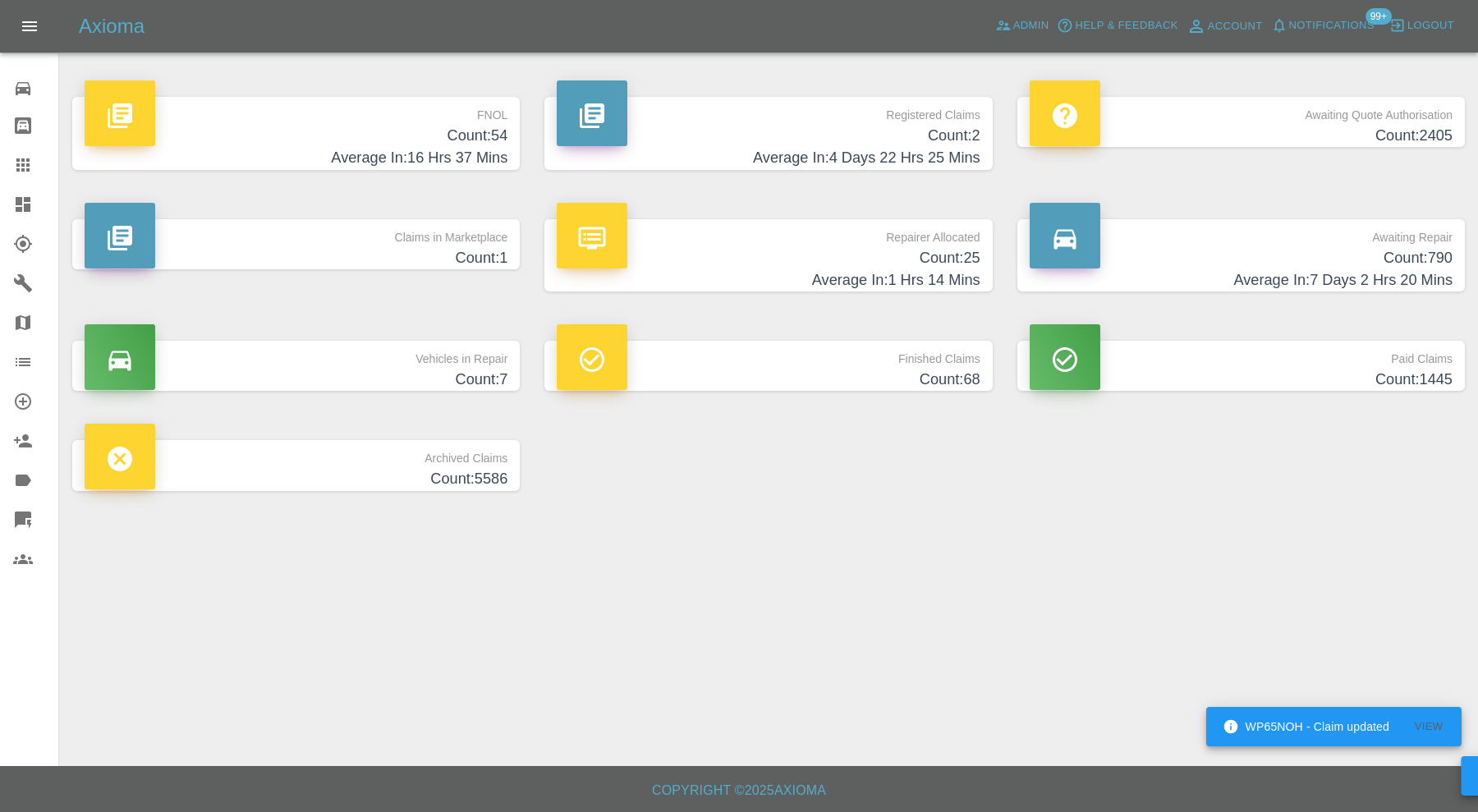
click at [382, 241] on p "Claims in Marketplace" at bounding box center [296, 232] width 423 height 28
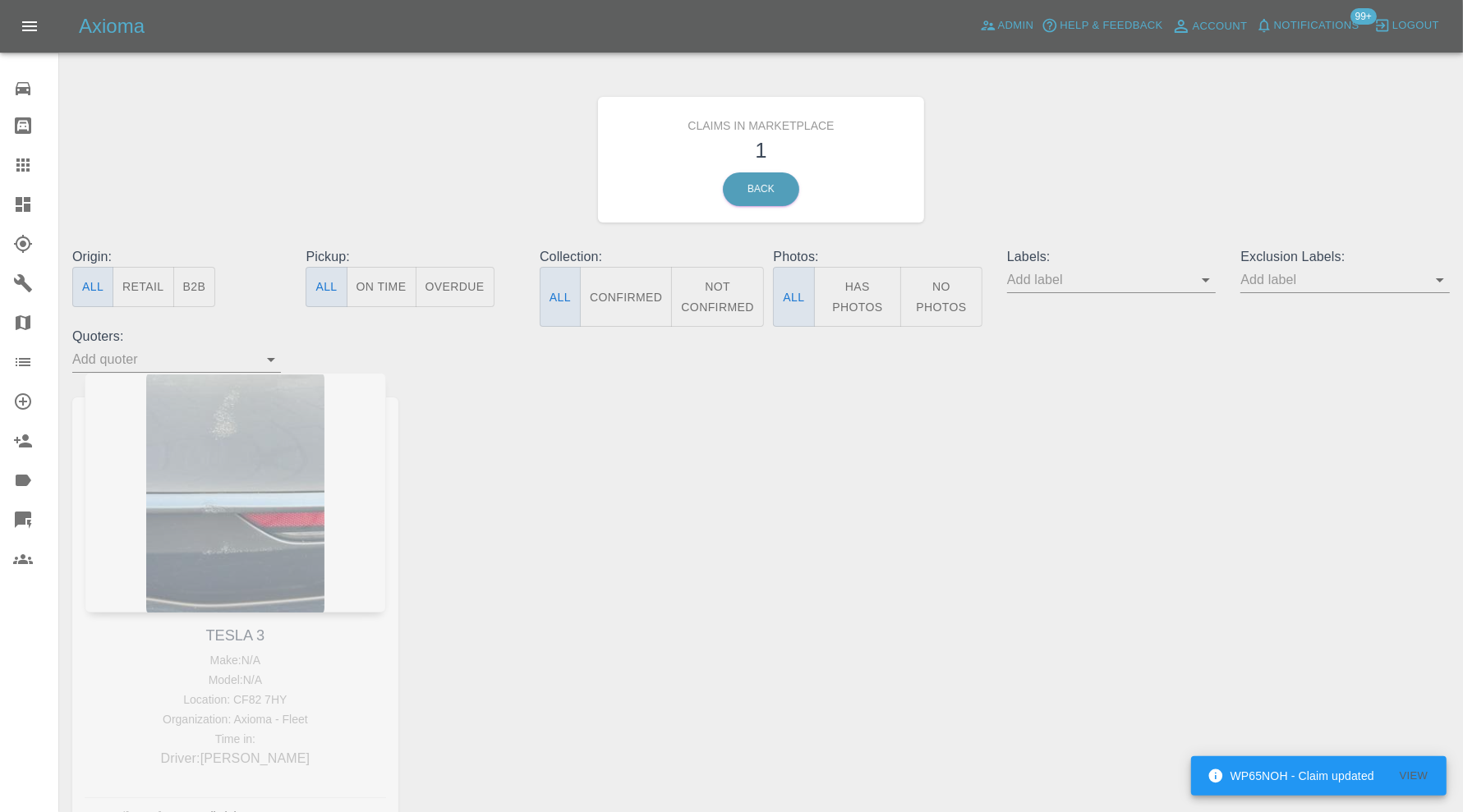
click at [31, 202] on icon at bounding box center [23, 204] width 20 height 20
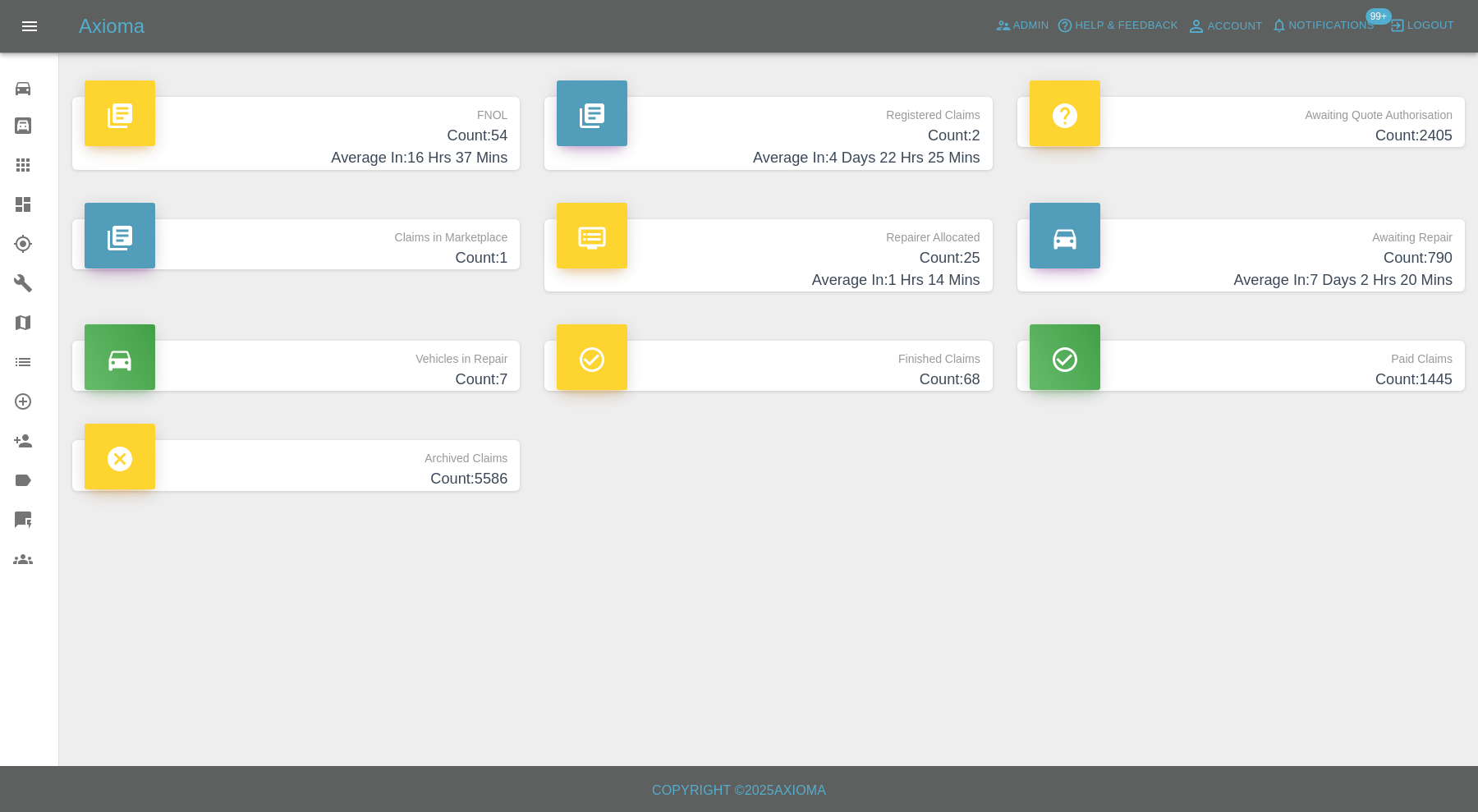
click at [633, 255] on h4 "Count: 25" at bounding box center [768, 258] width 423 height 22
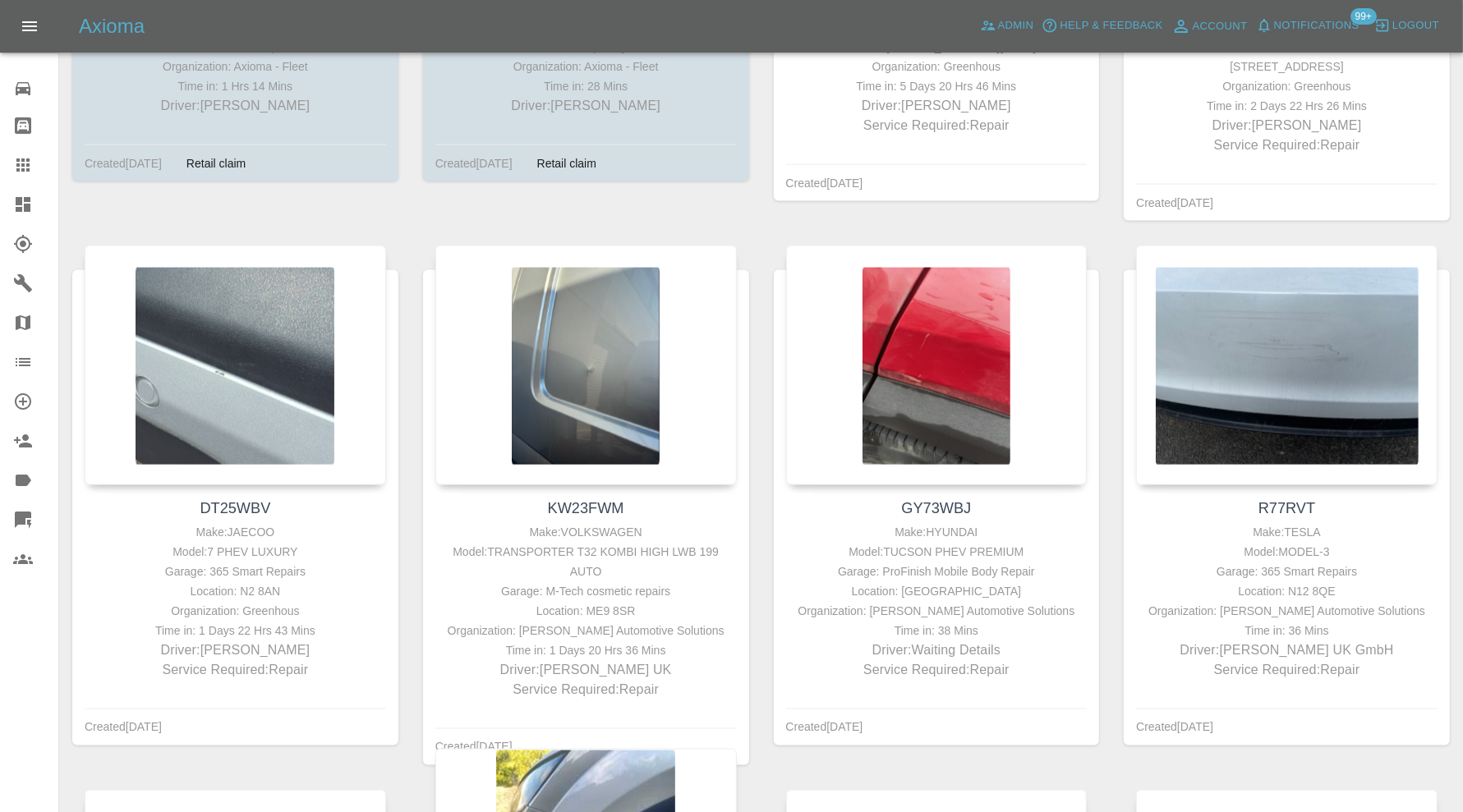
scroll to position [2189, 0]
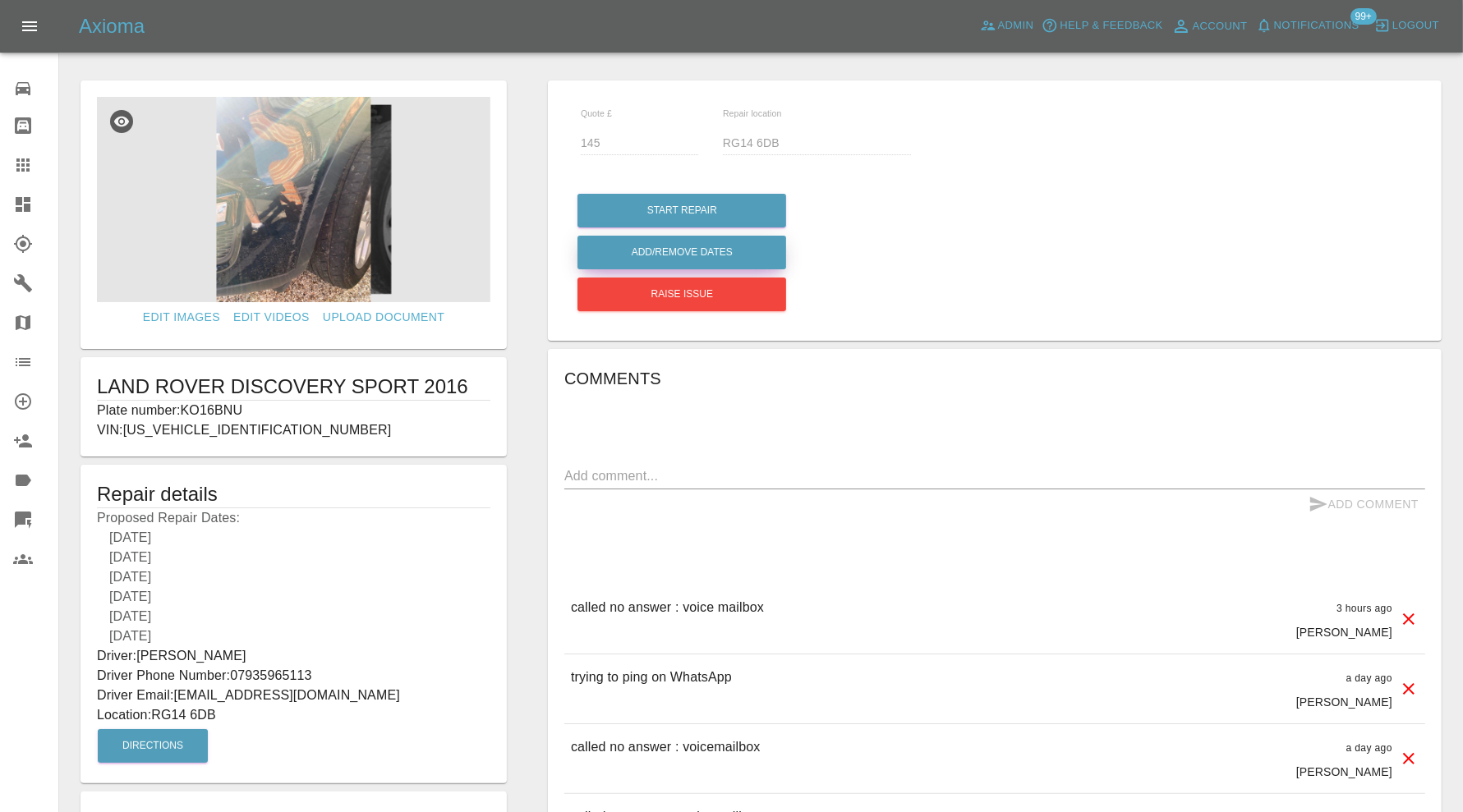
click at [706, 247] on button "Add/Remove Dates" at bounding box center [682, 251] width 209 height 33
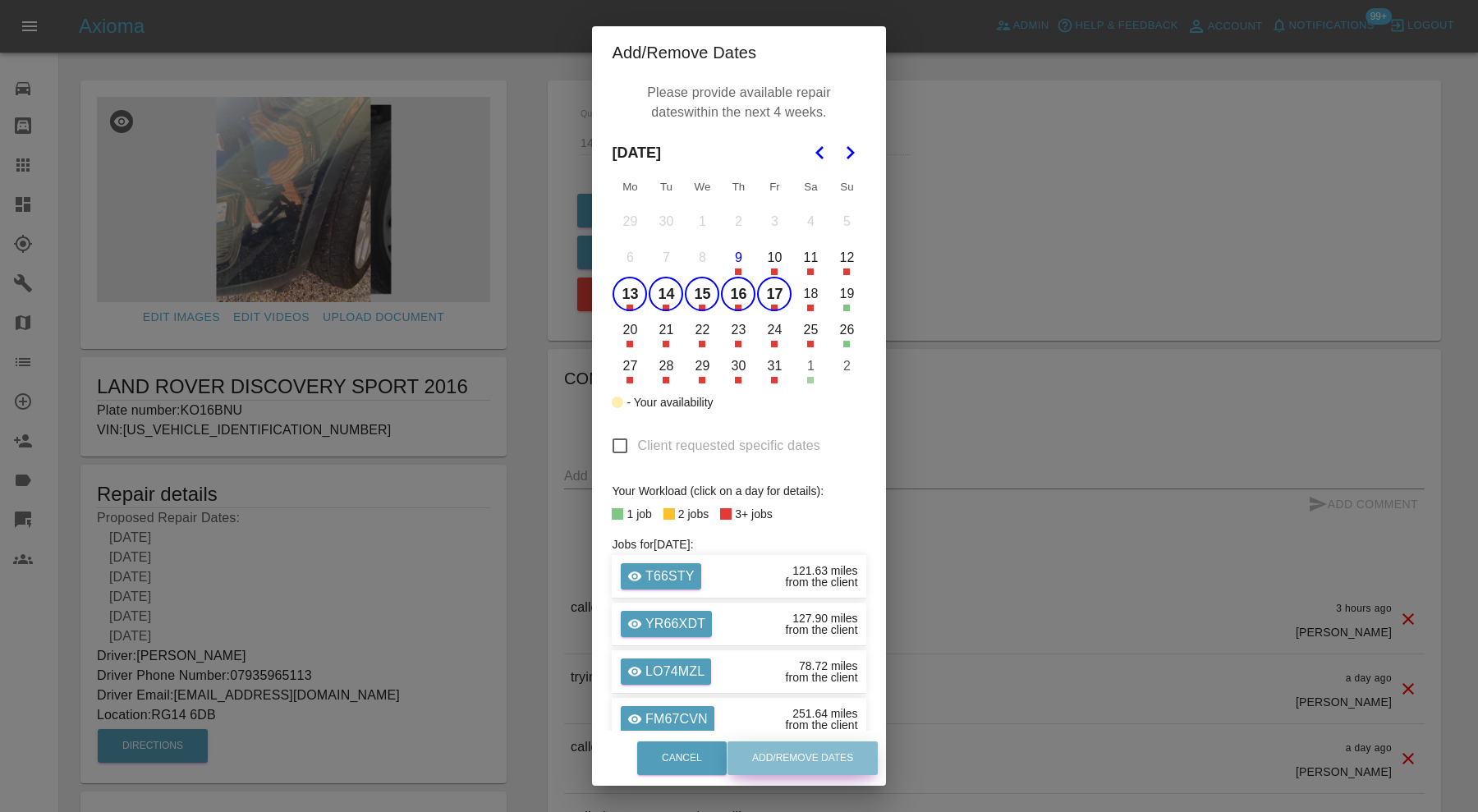
click at [787, 745] on button "Add/Remove Dates" at bounding box center [803, 758] width 150 height 33
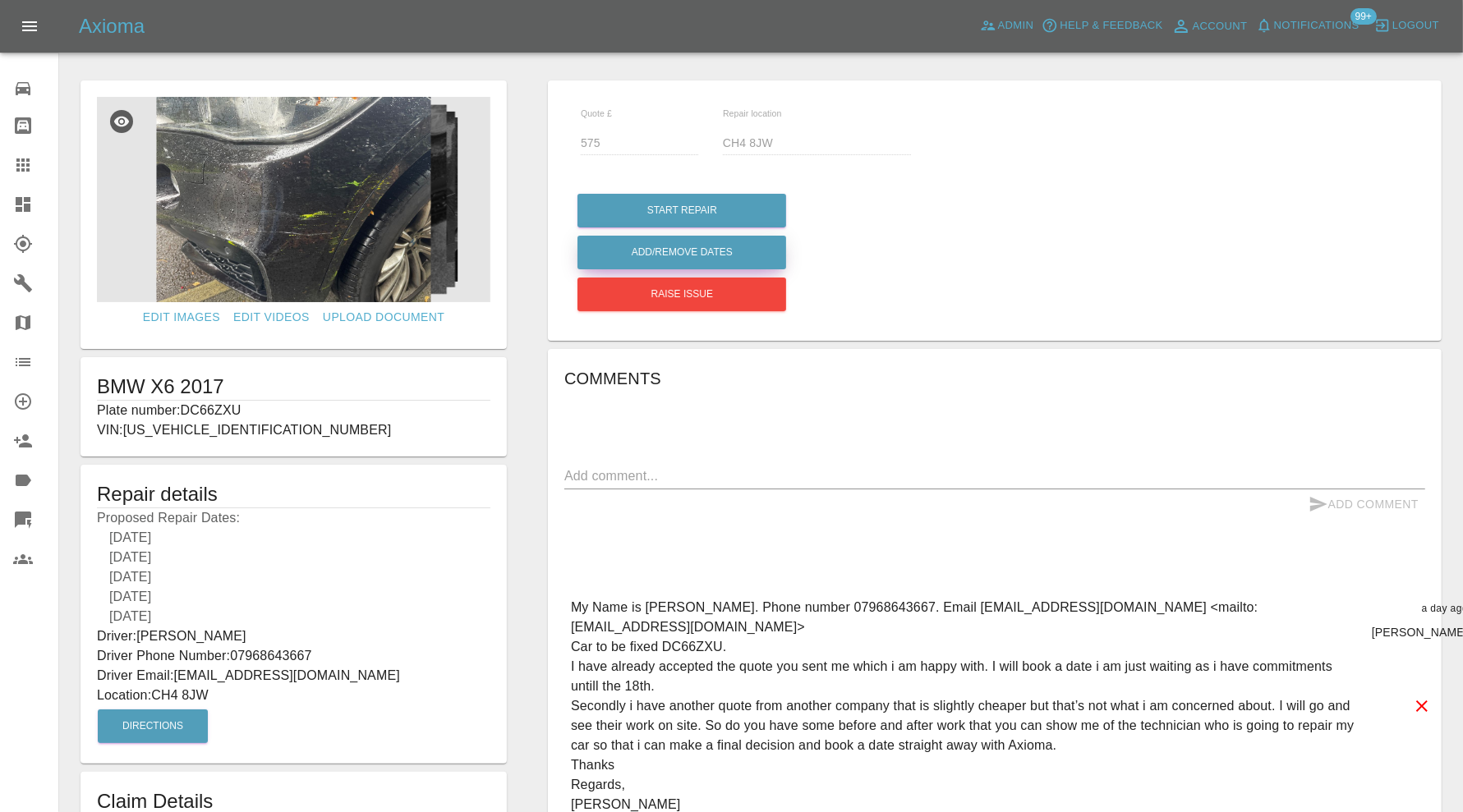
click at [668, 248] on button "Add/Remove Dates" at bounding box center [682, 251] width 209 height 33
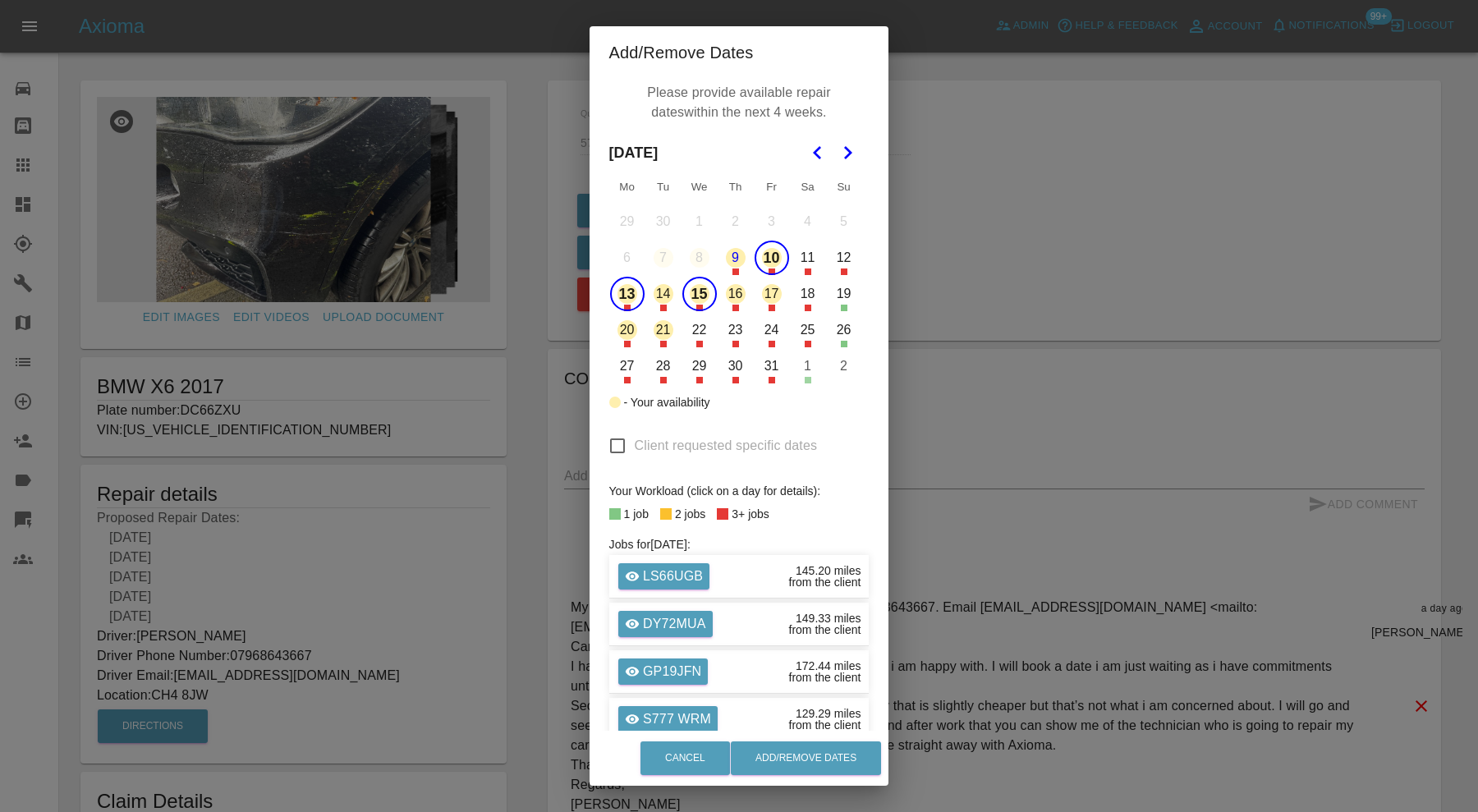
click at [762, 256] on button "10" at bounding box center [771, 258] width 34 height 34
click at [770, 762] on button "Add/Remove Dates" at bounding box center [805, 758] width 150 height 33
click at [609, 443] on input "Client requested specific dates" at bounding box center [618, 446] width 34 height 34
checkbox input "true"
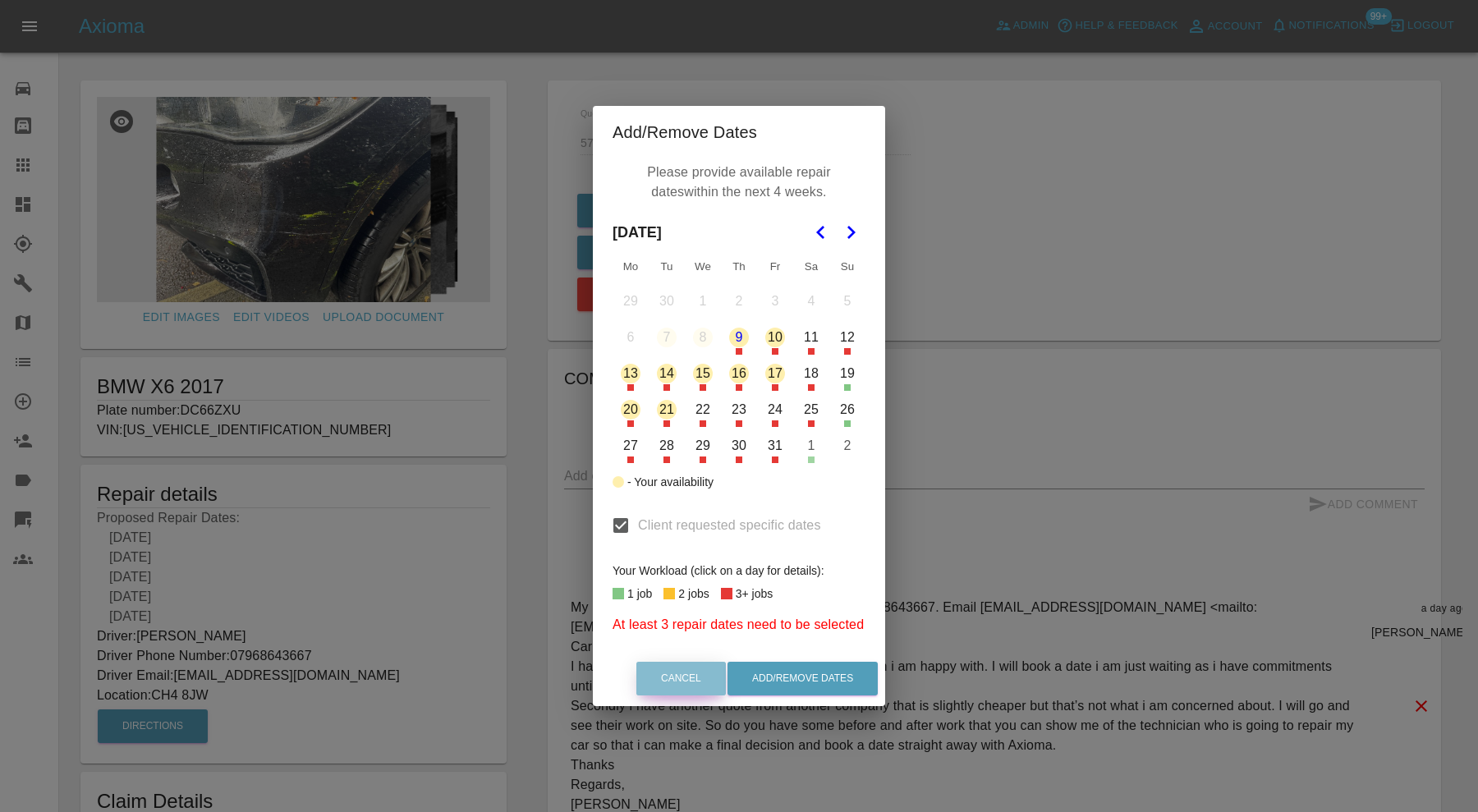
click at [703, 681] on button "Cancel" at bounding box center [681, 678] width 89 height 33
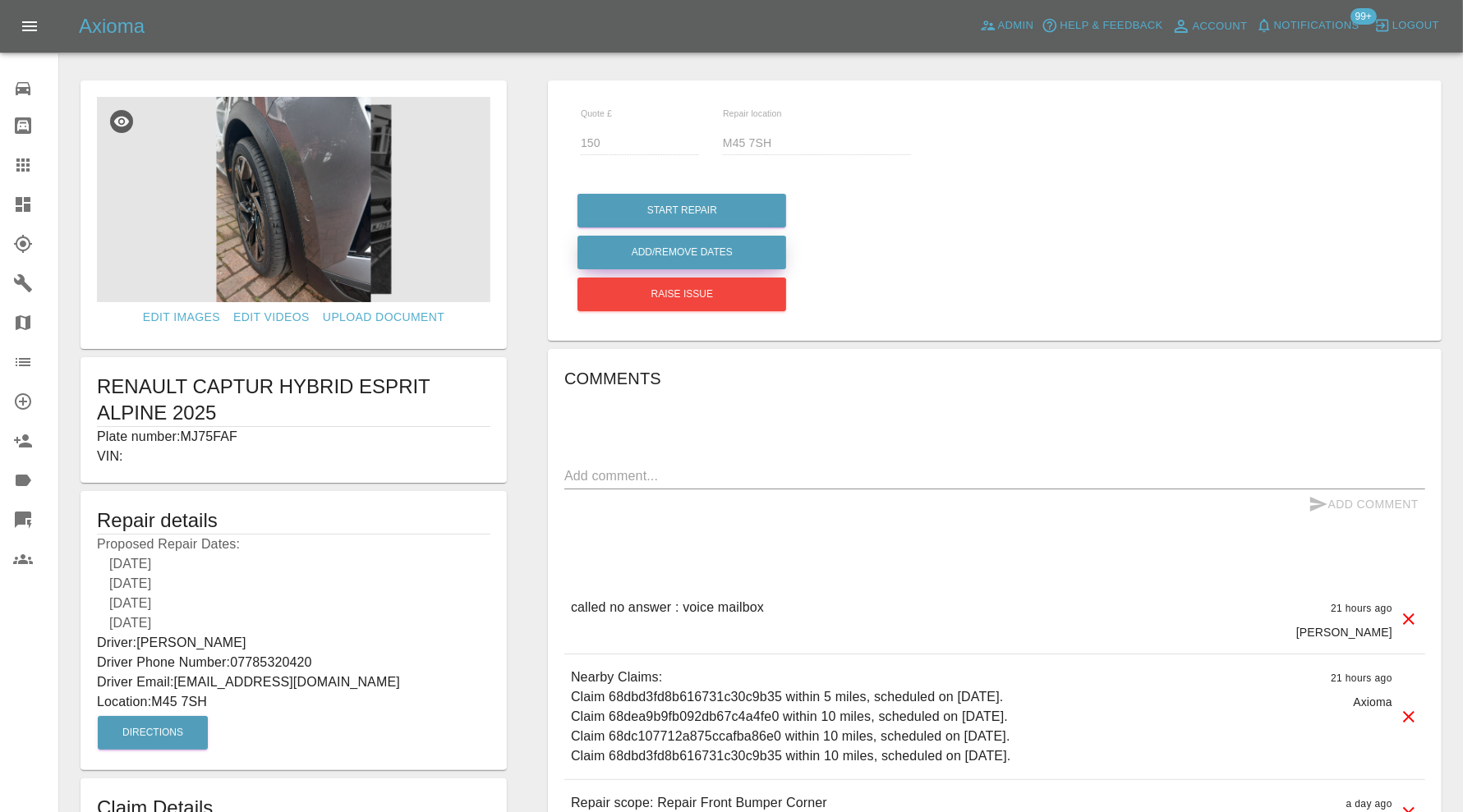
click at [745, 253] on button "Add/Remove Dates" at bounding box center [682, 251] width 209 height 33
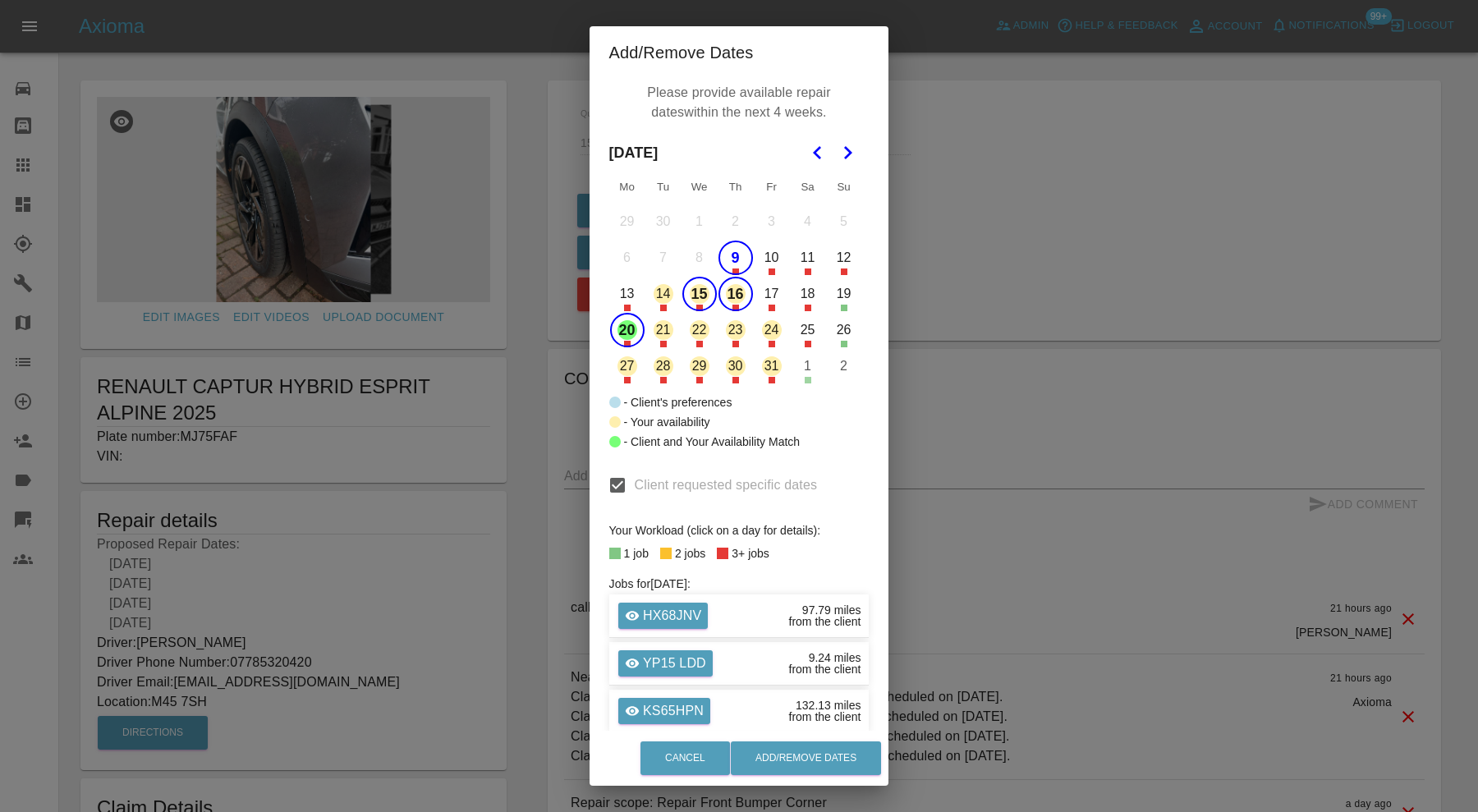
click at [735, 255] on button "9" at bounding box center [735, 258] width 34 height 34
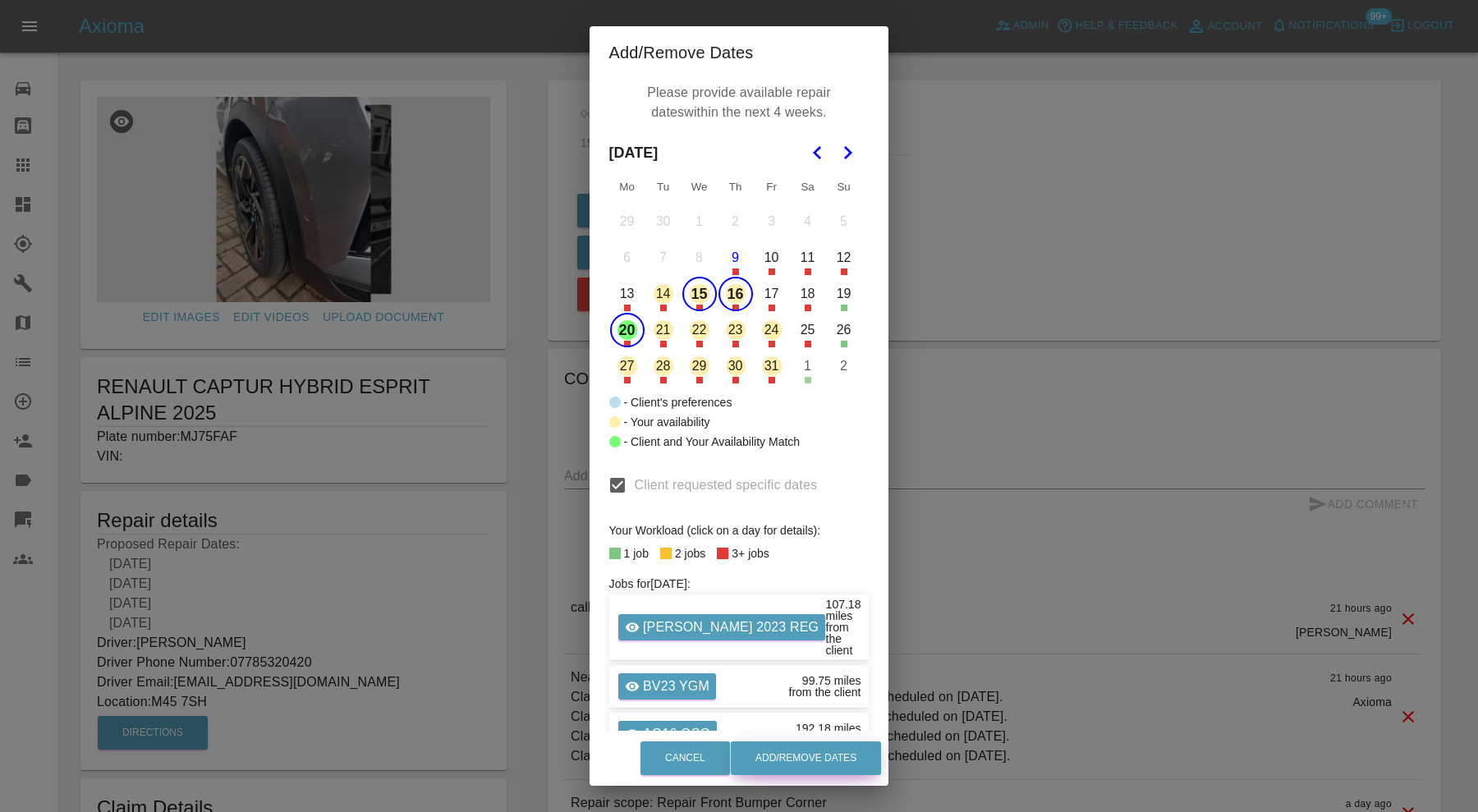
click at [839, 752] on button "Add/Remove Dates" at bounding box center [805, 758] width 150 height 33
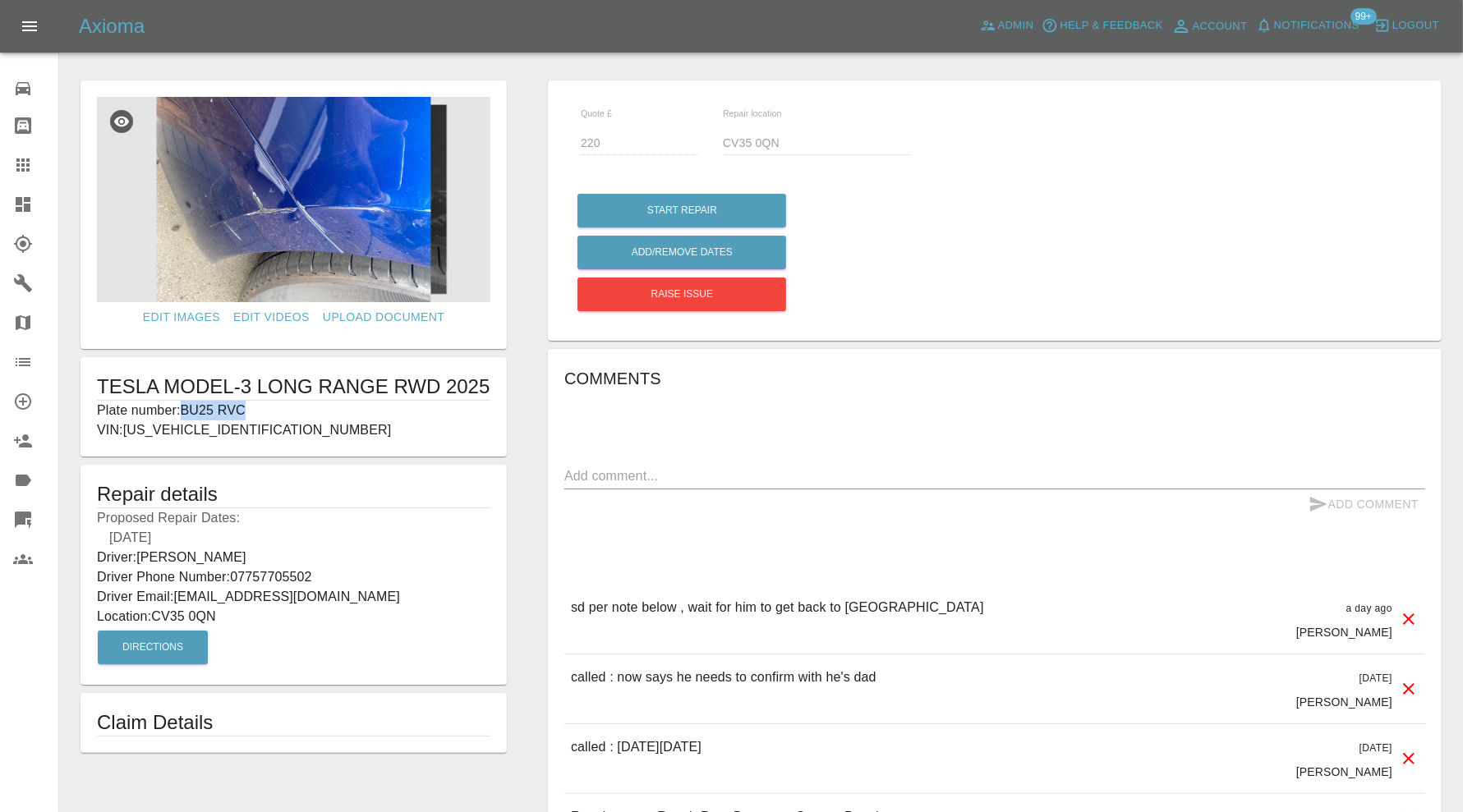
drag, startPoint x: 275, startPoint y: 401, endPoint x: 186, endPoint y: 405, distance: 89.1
click at [186, 405] on p "Plate number: BU25 RVC" at bounding box center [293, 410] width 394 height 20
copy p "BU25 RVC"
click at [4, 167] on link "Claims" at bounding box center [28, 165] width 58 height 40
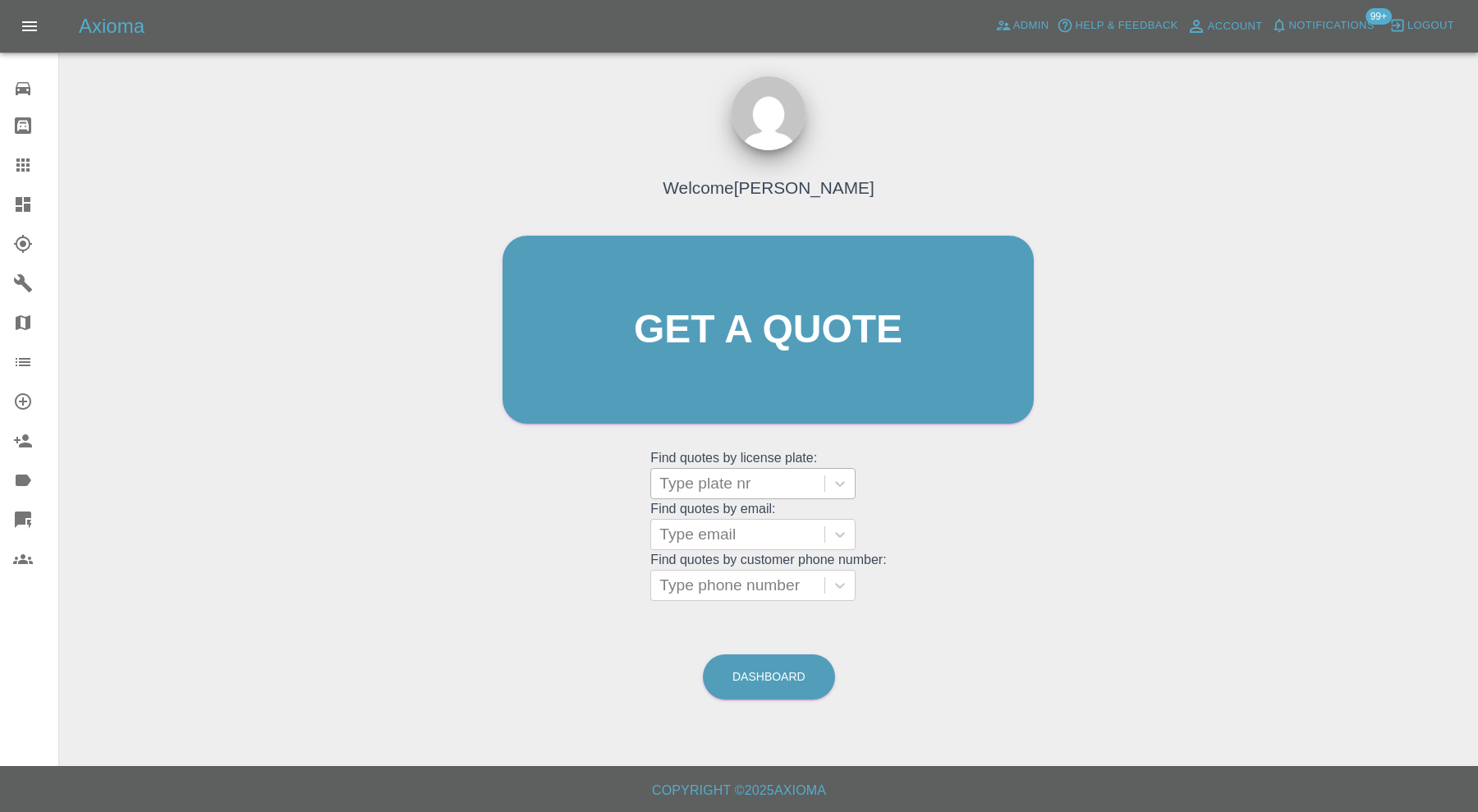
click at [712, 494] on div at bounding box center [737, 484] width 157 height 23
paste input "BU25 RVC"
type input "BU25 RVC"
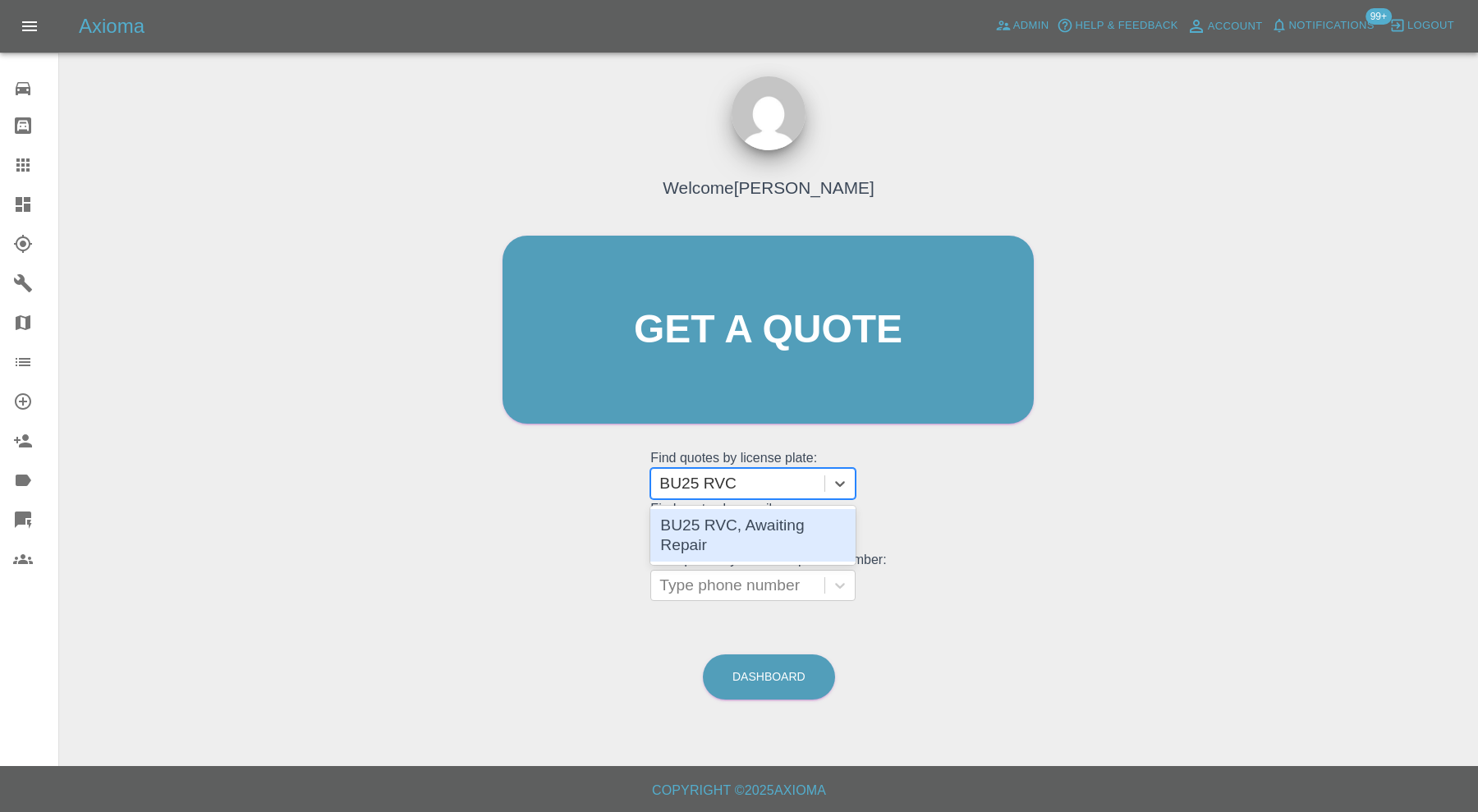
click at [735, 517] on div "BU25 RVC, Awaiting Repair" at bounding box center [753, 535] width 205 height 52
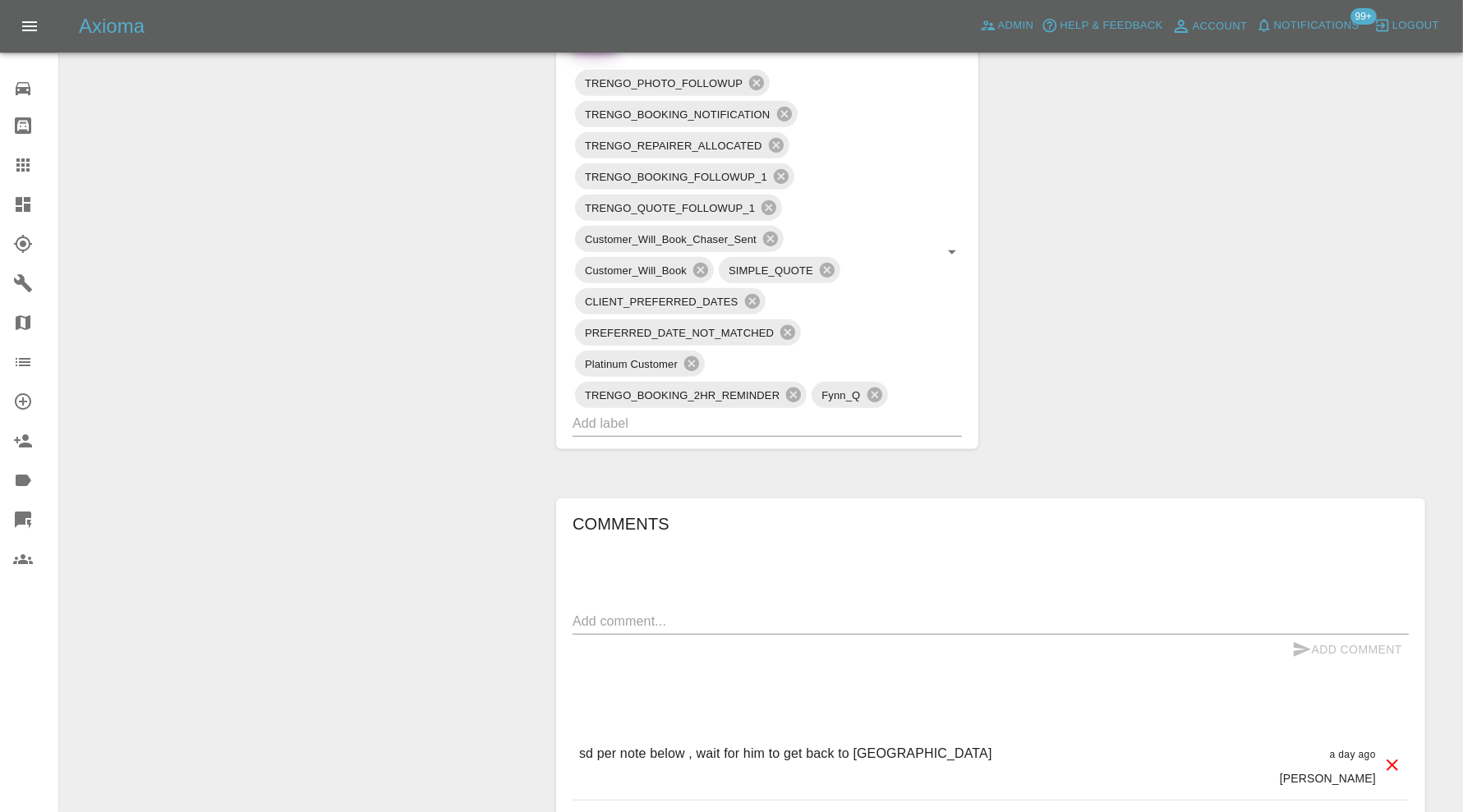
scroll to position [1278, 0]
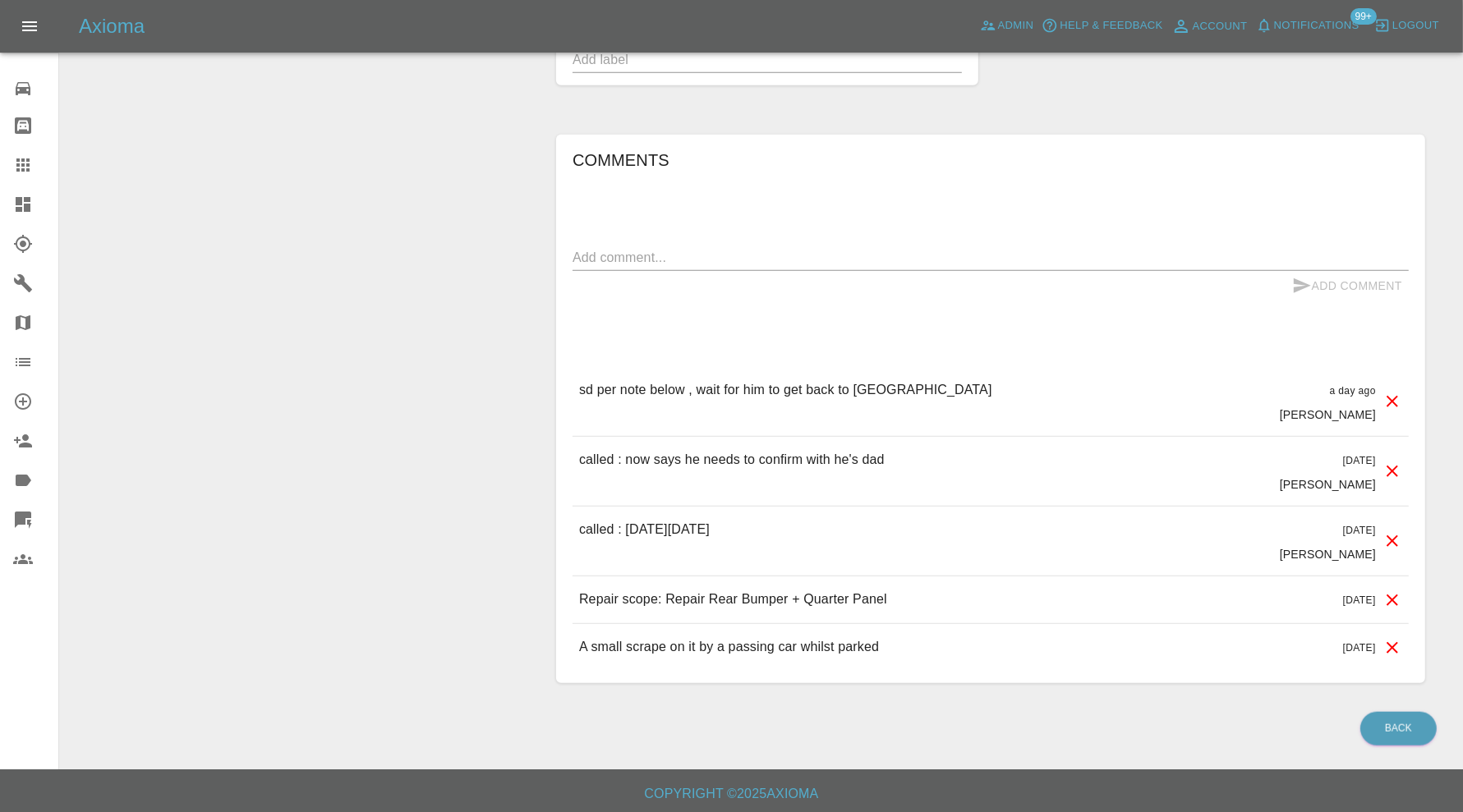
click at [788, 250] on textarea at bounding box center [990, 257] width 836 height 19
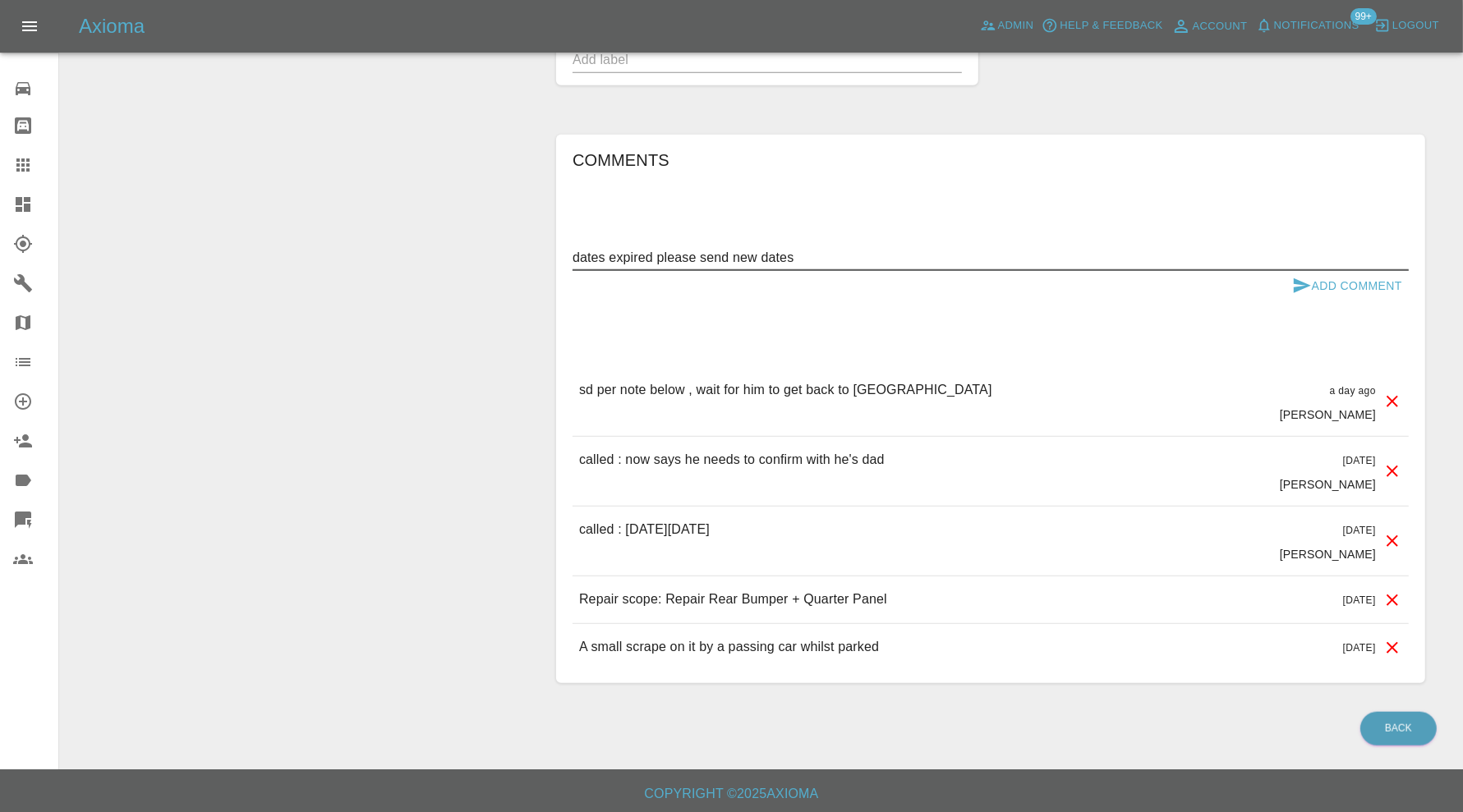
click at [654, 253] on textarea "dates expired please send new dates" at bounding box center [990, 257] width 836 height 19
type textarea "dates expired, please send new dates"
click at [1299, 279] on icon "submit" at bounding box center [1302, 286] width 17 height 15
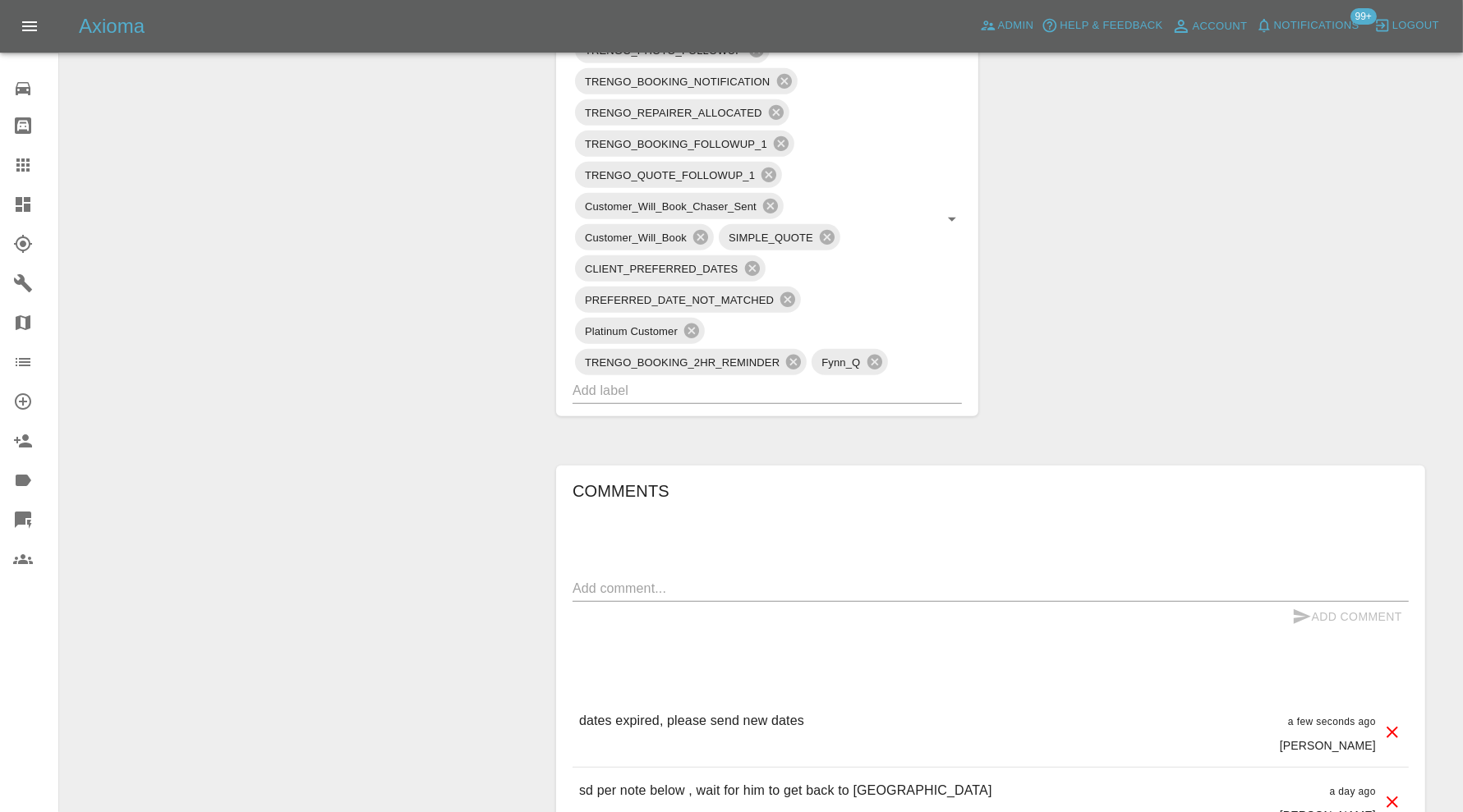
scroll to position [730, 0]
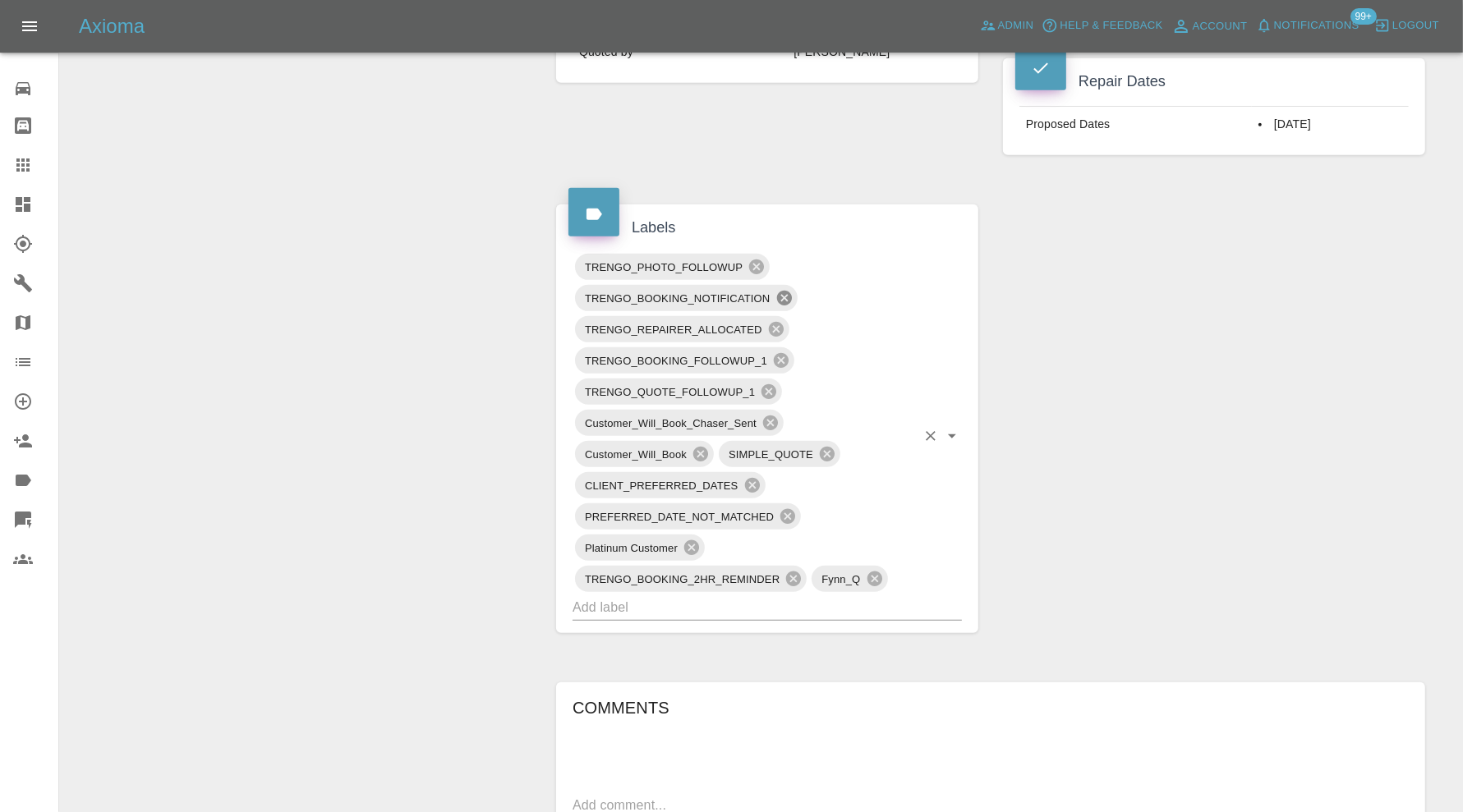
click at [783, 290] on icon at bounding box center [784, 298] width 15 height 15
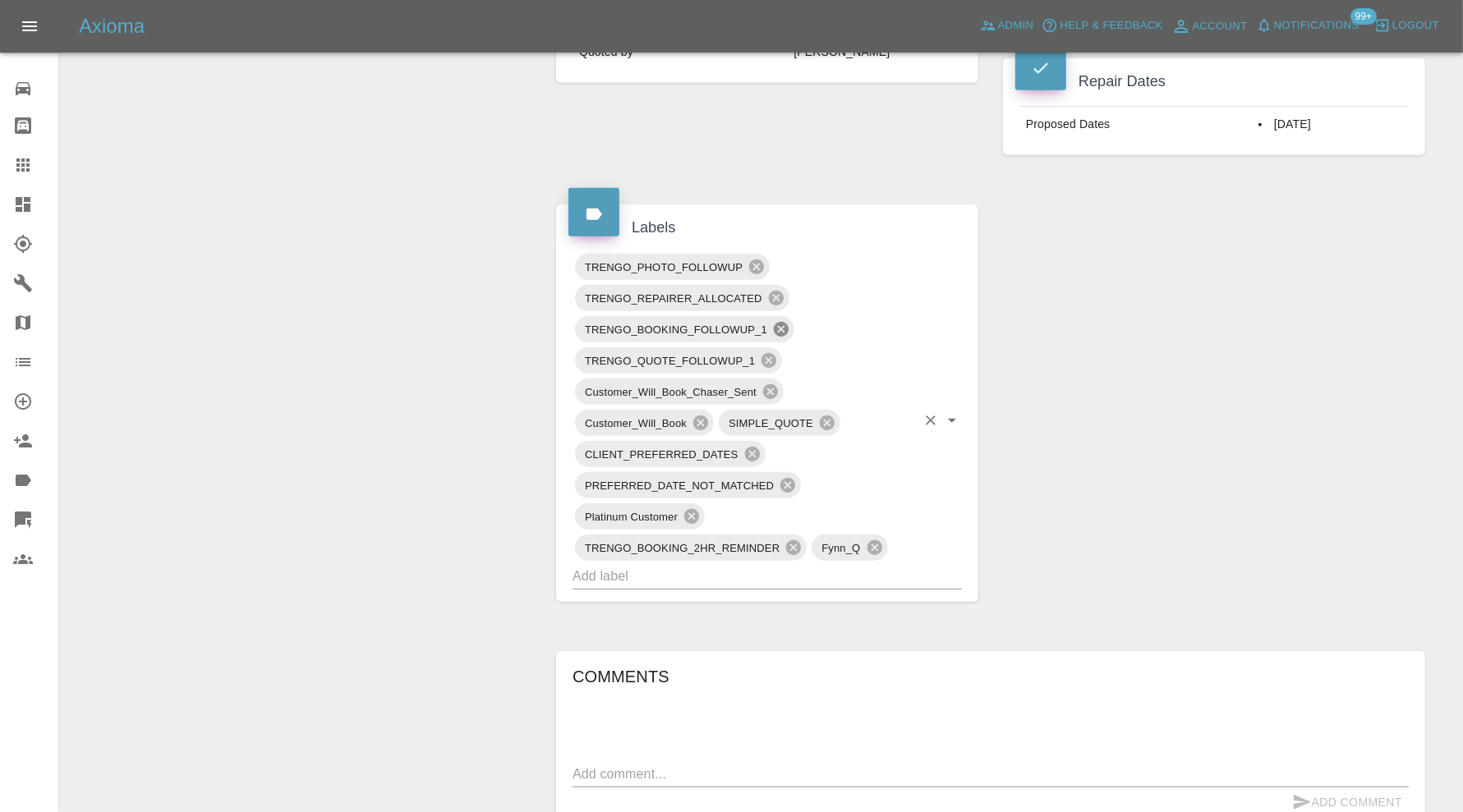
click at [780, 322] on icon at bounding box center [781, 329] width 15 height 15
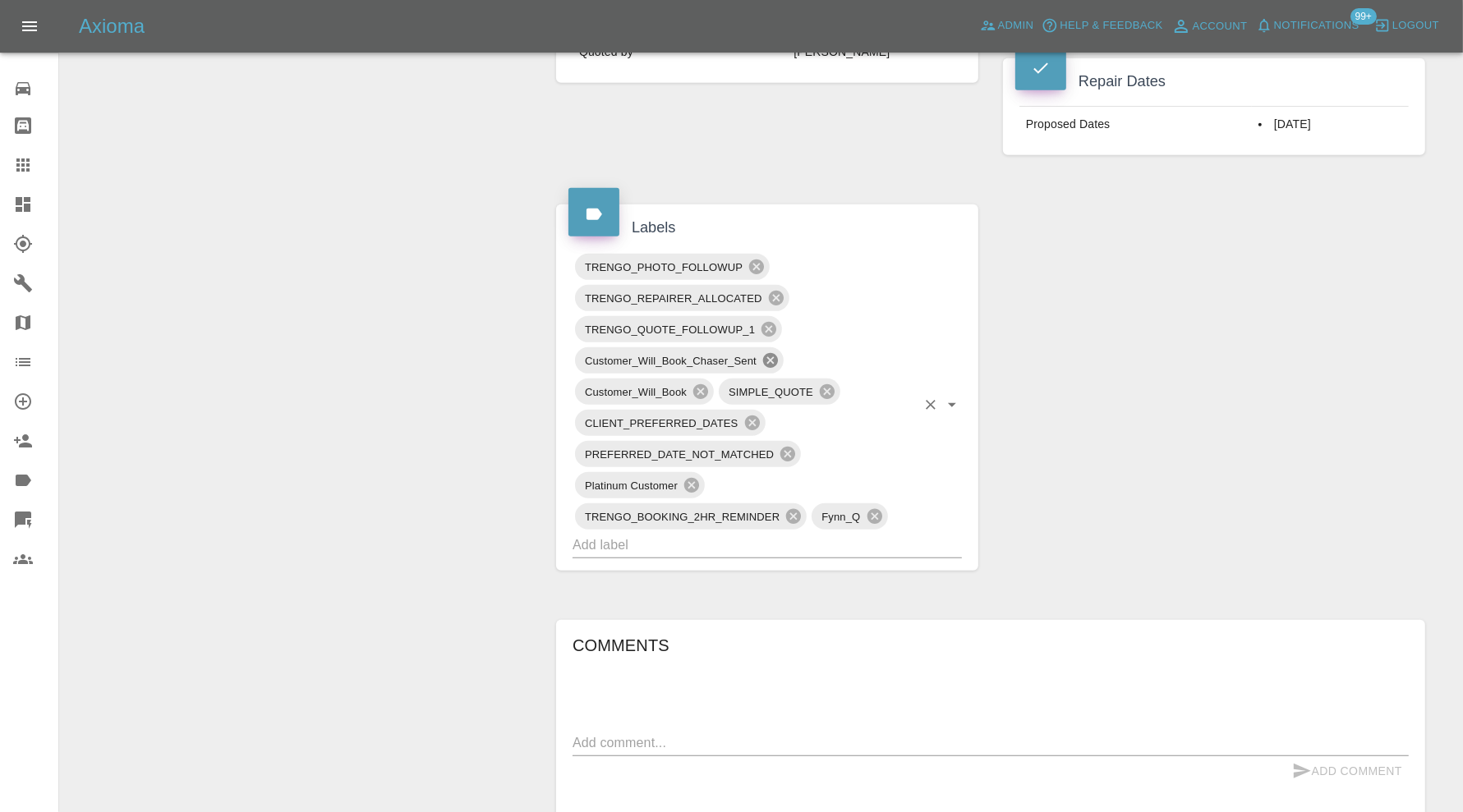
click at [771, 353] on icon at bounding box center [770, 360] width 15 height 15
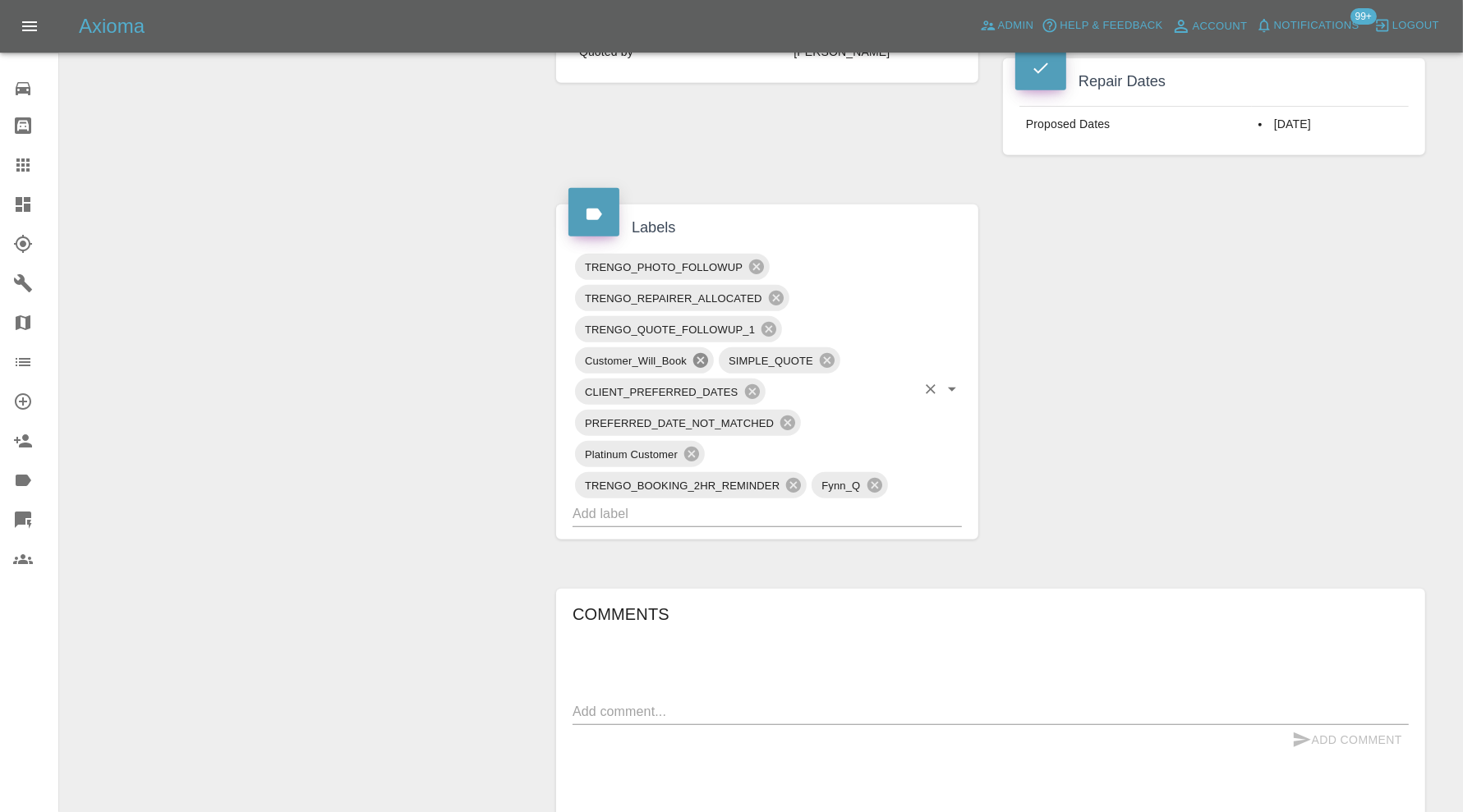
click at [701, 354] on icon at bounding box center [701, 360] width 15 height 15
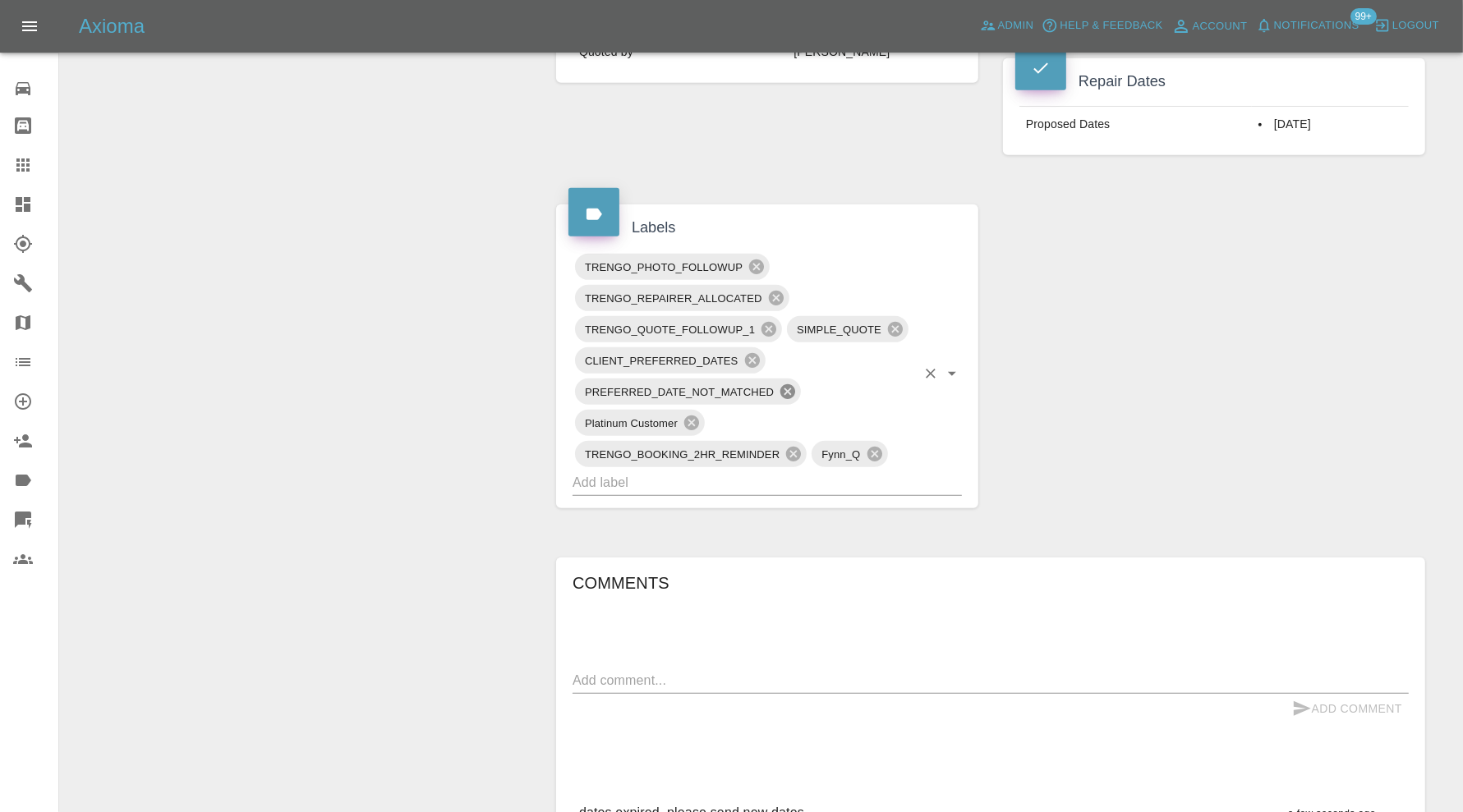
click at [793, 384] on icon at bounding box center [787, 392] width 15 height 15
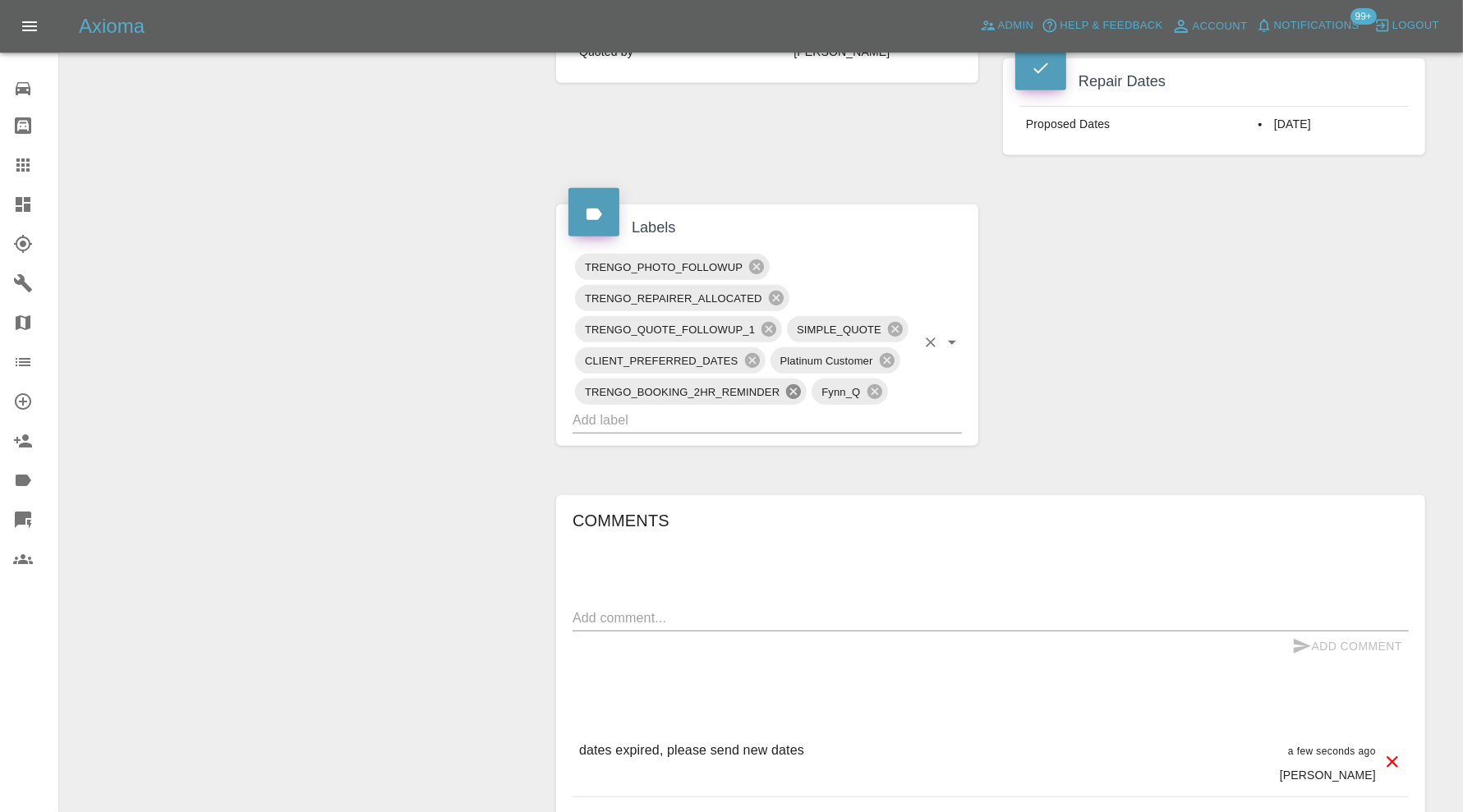
click at [793, 386] on icon at bounding box center [793, 392] width 15 height 15
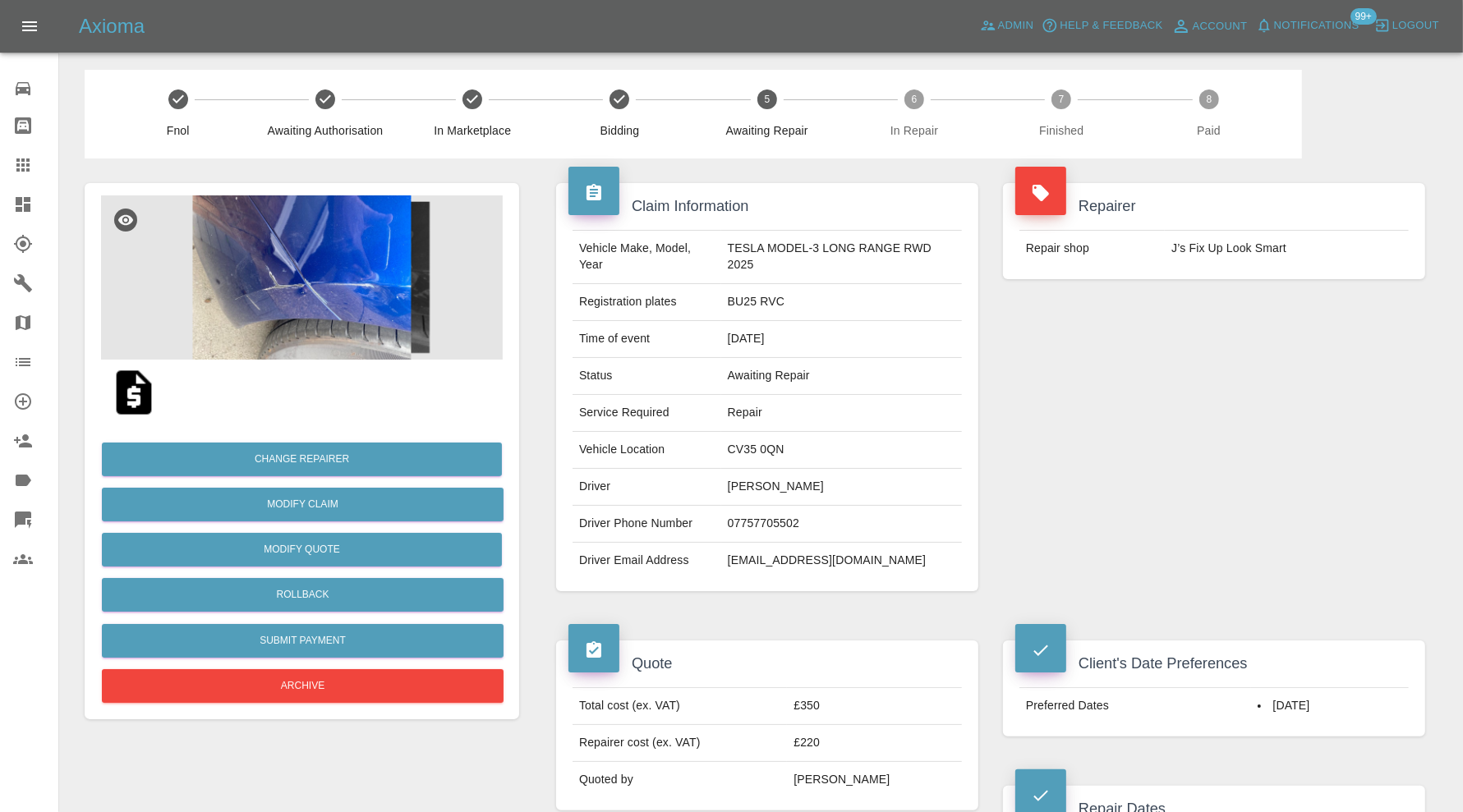
scroll to position [0, 0]
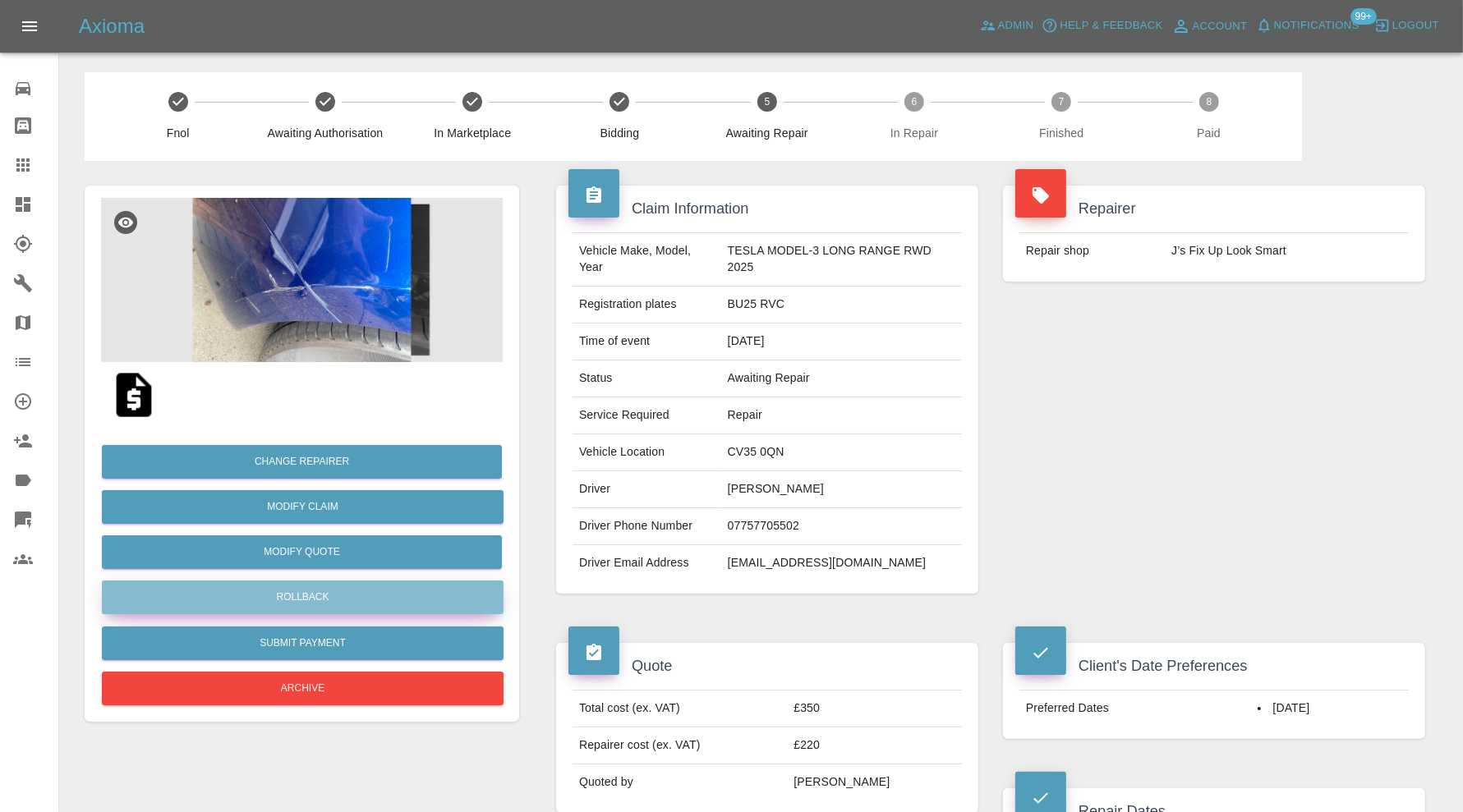
click at [386, 585] on button "Rollback" at bounding box center [302, 597] width 401 height 33
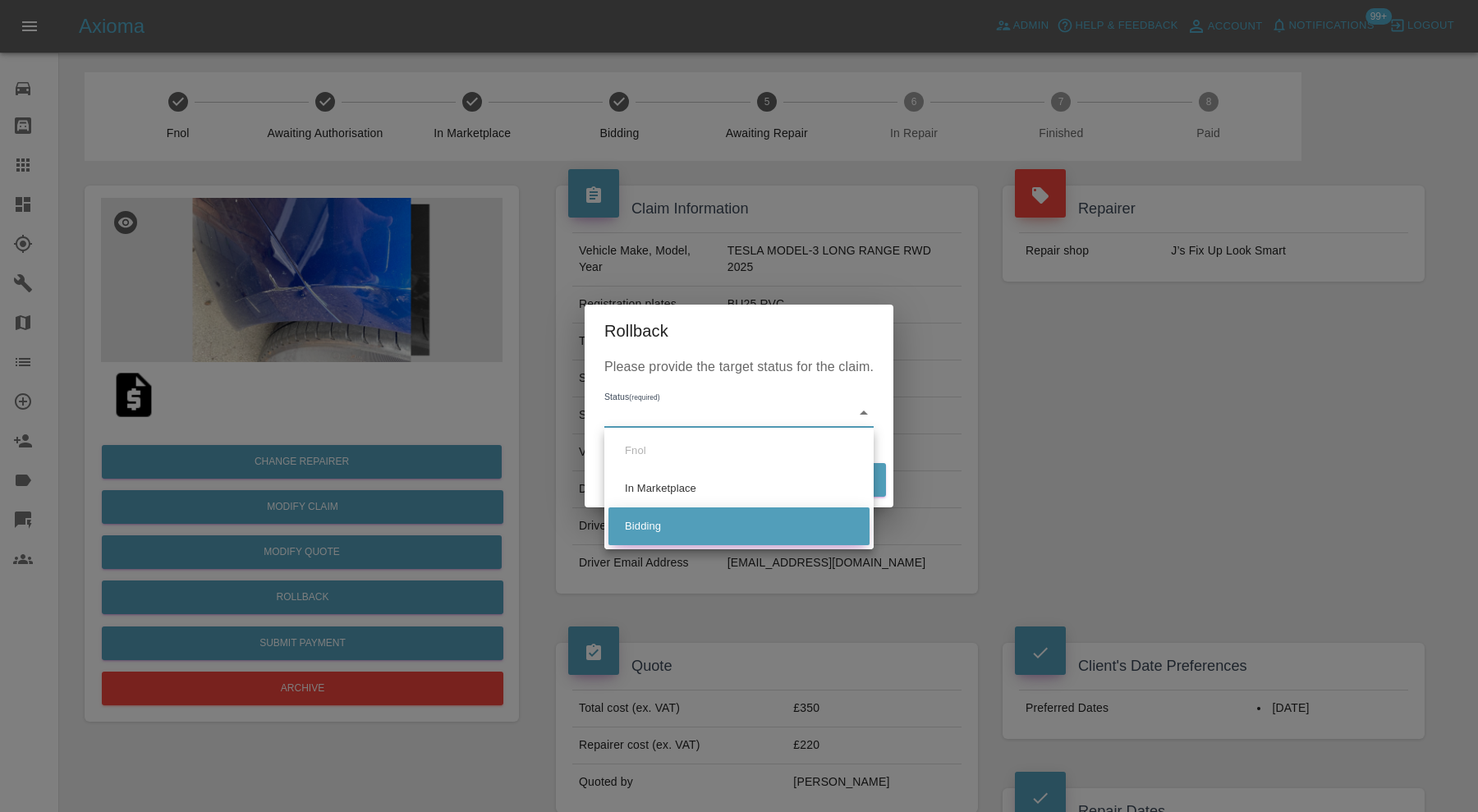
click at [662, 516] on li "Bidding" at bounding box center [738, 526] width 261 height 38
type input "bidding"
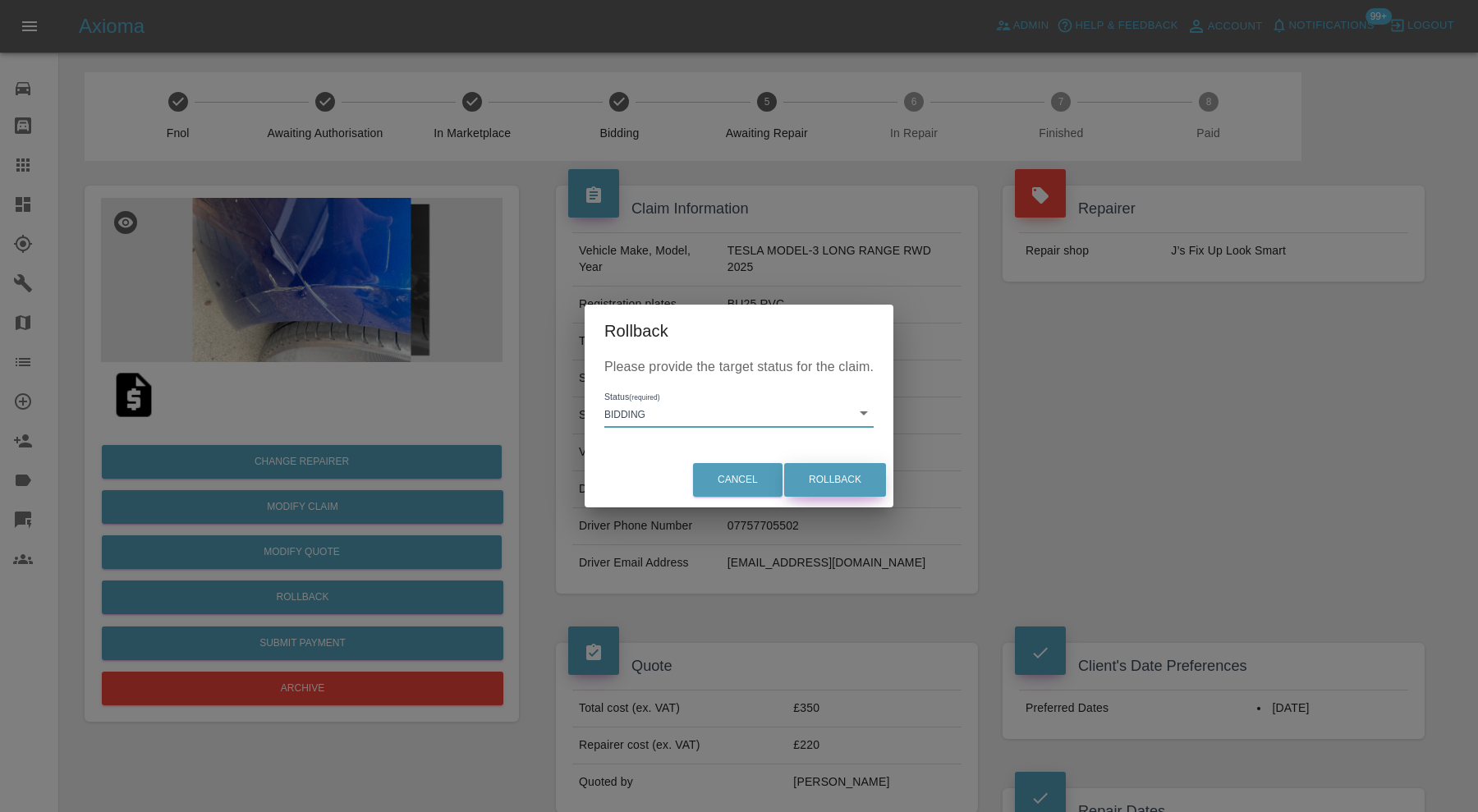
click at [841, 469] on button "Rollback" at bounding box center [835, 479] width 102 height 33
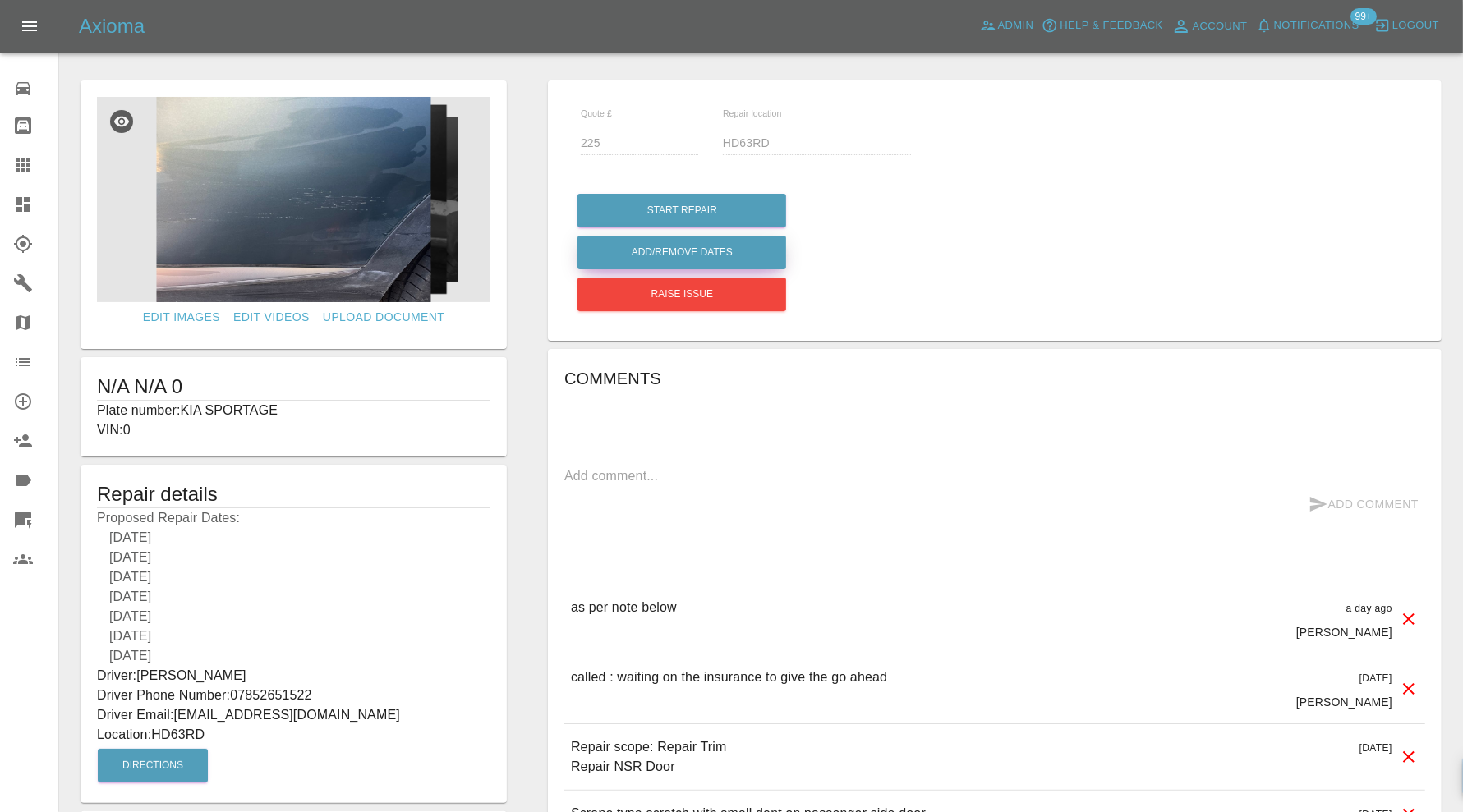
click at [765, 251] on button "Add/Remove Dates" at bounding box center [682, 251] width 209 height 33
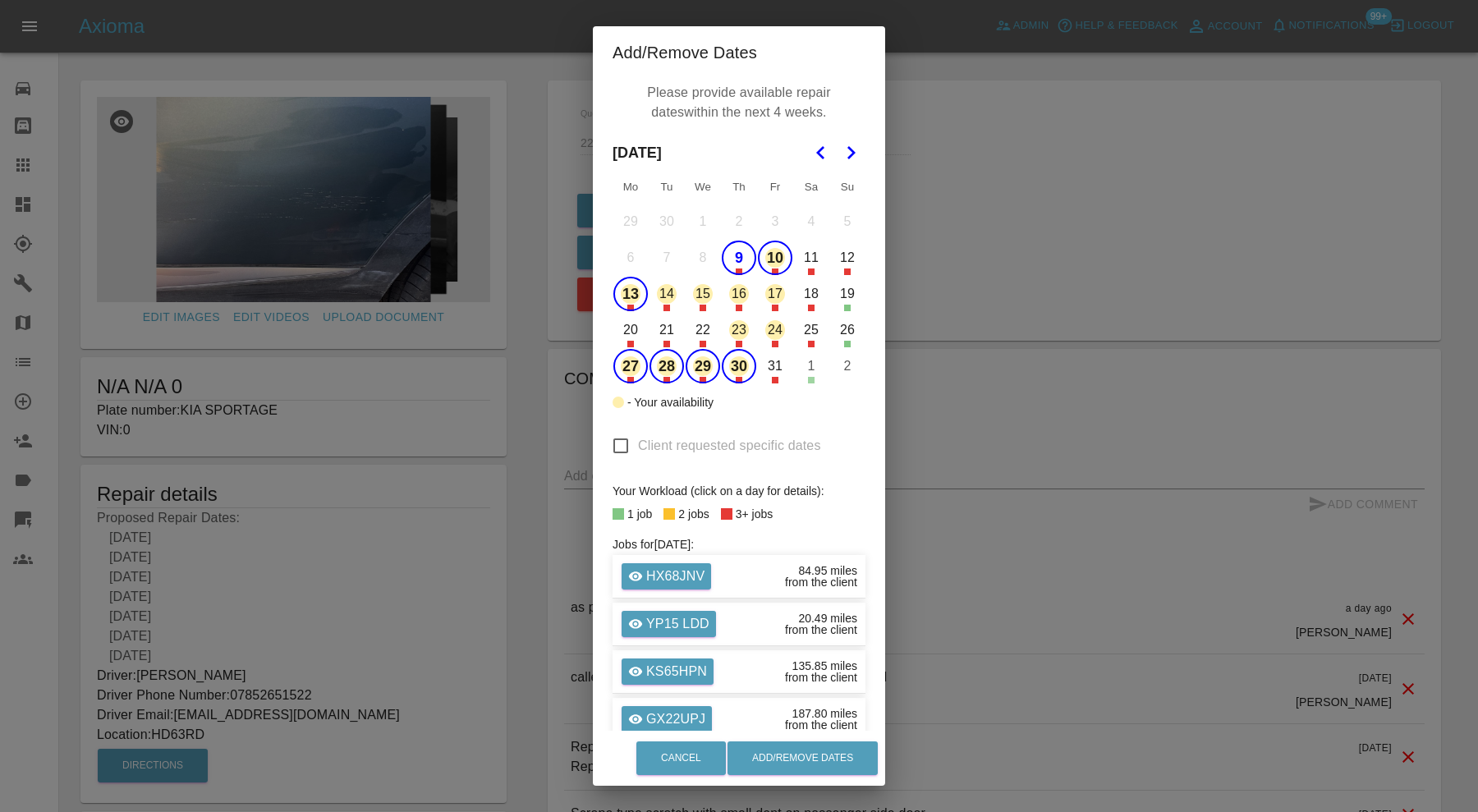
click at [738, 259] on button "9" at bounding box center [739, 258] width 34 height 34
click at [767, 257] on button "10" at bounding box center [775, 258] width 34 height 34
click at [811, 756] on button "Add/Remove Dates" at bounding box center [803, 758] width 150 height 33
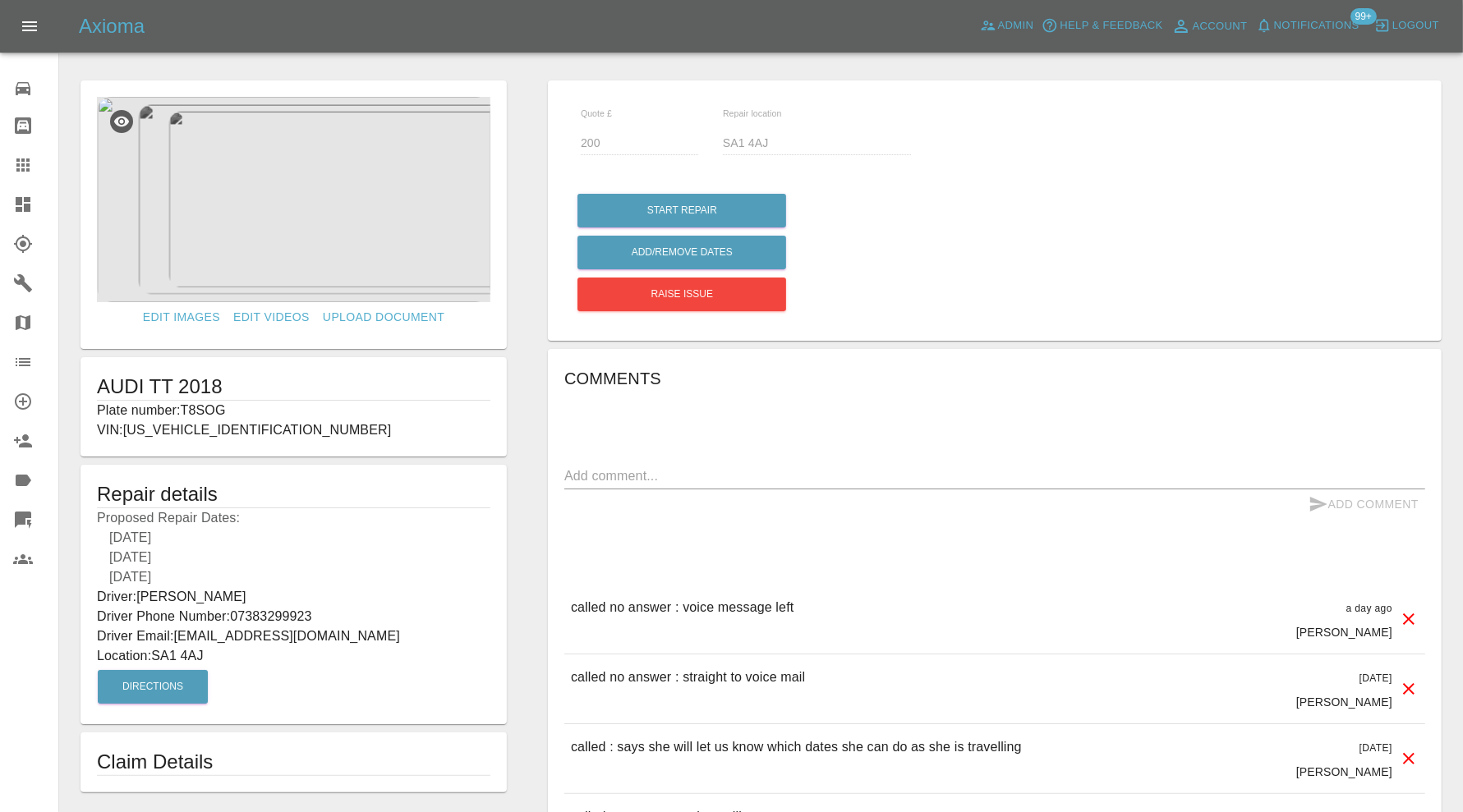
click at [214, 402] on p "Plate number: T8SOG" at bounding box center [293, 410] width 394 height 20
copy p "T8SOG"
click at [12, 164] on link "Claims" at bounding box center [28, 165] width 58 height 40
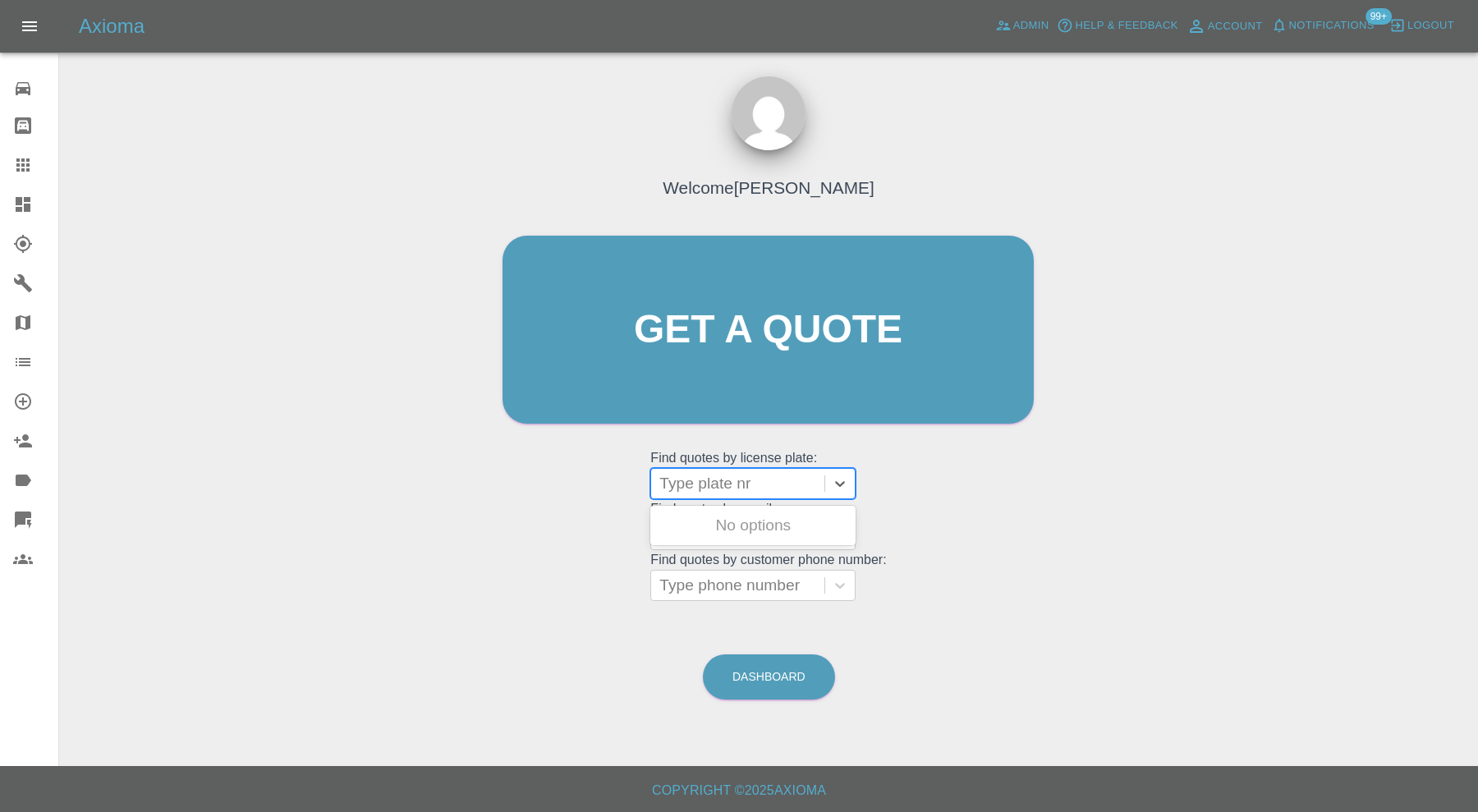
click at [683, 487] on div at bounding box center [737, 484] width 157 height 23
paste input "T8SOG"
type input "T8SOG"
click at [769, 529] on div "T8SOG, Awaiting Repair" at bounding box center [753, 526] width 205 height 33
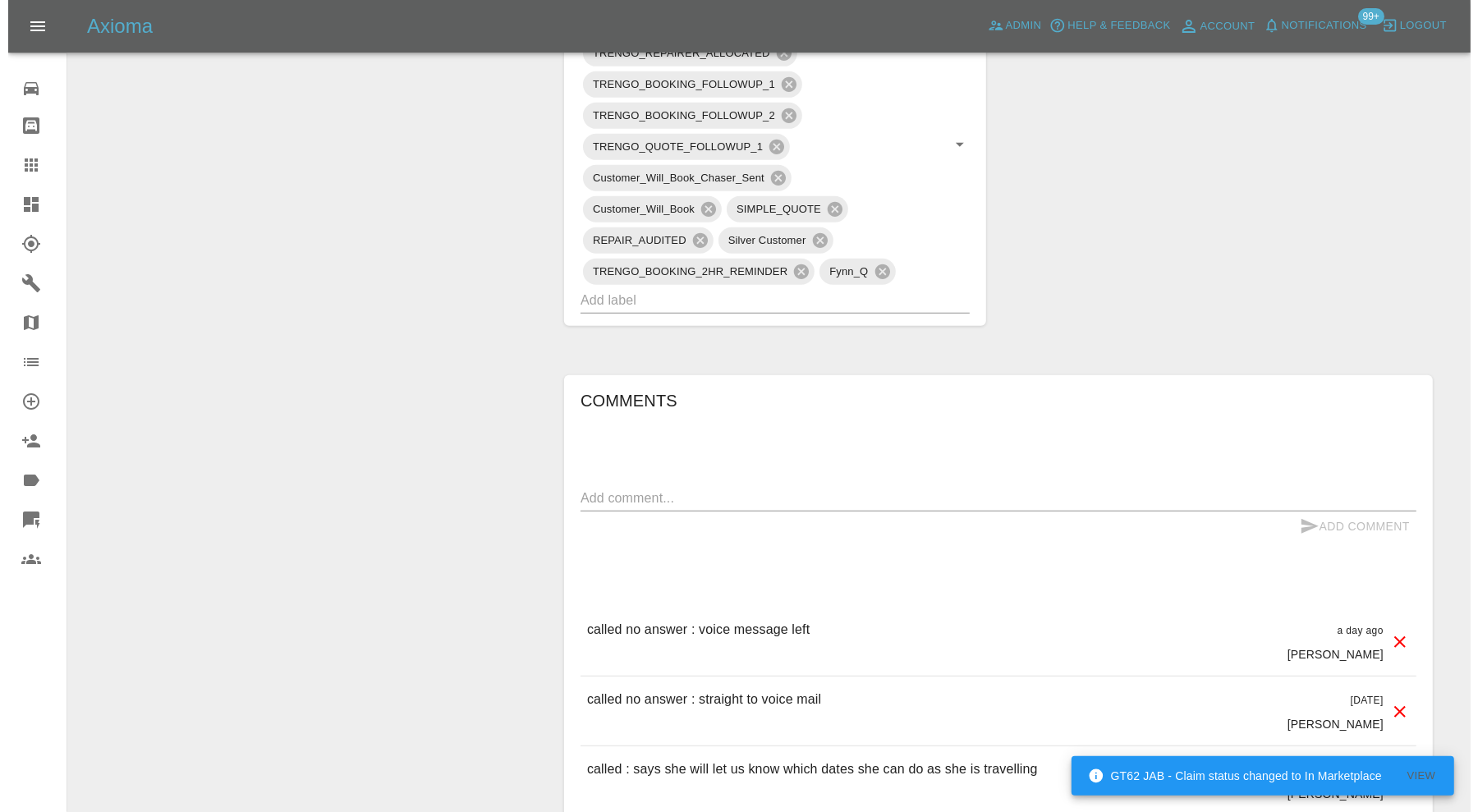
scroll to position [218, 0]
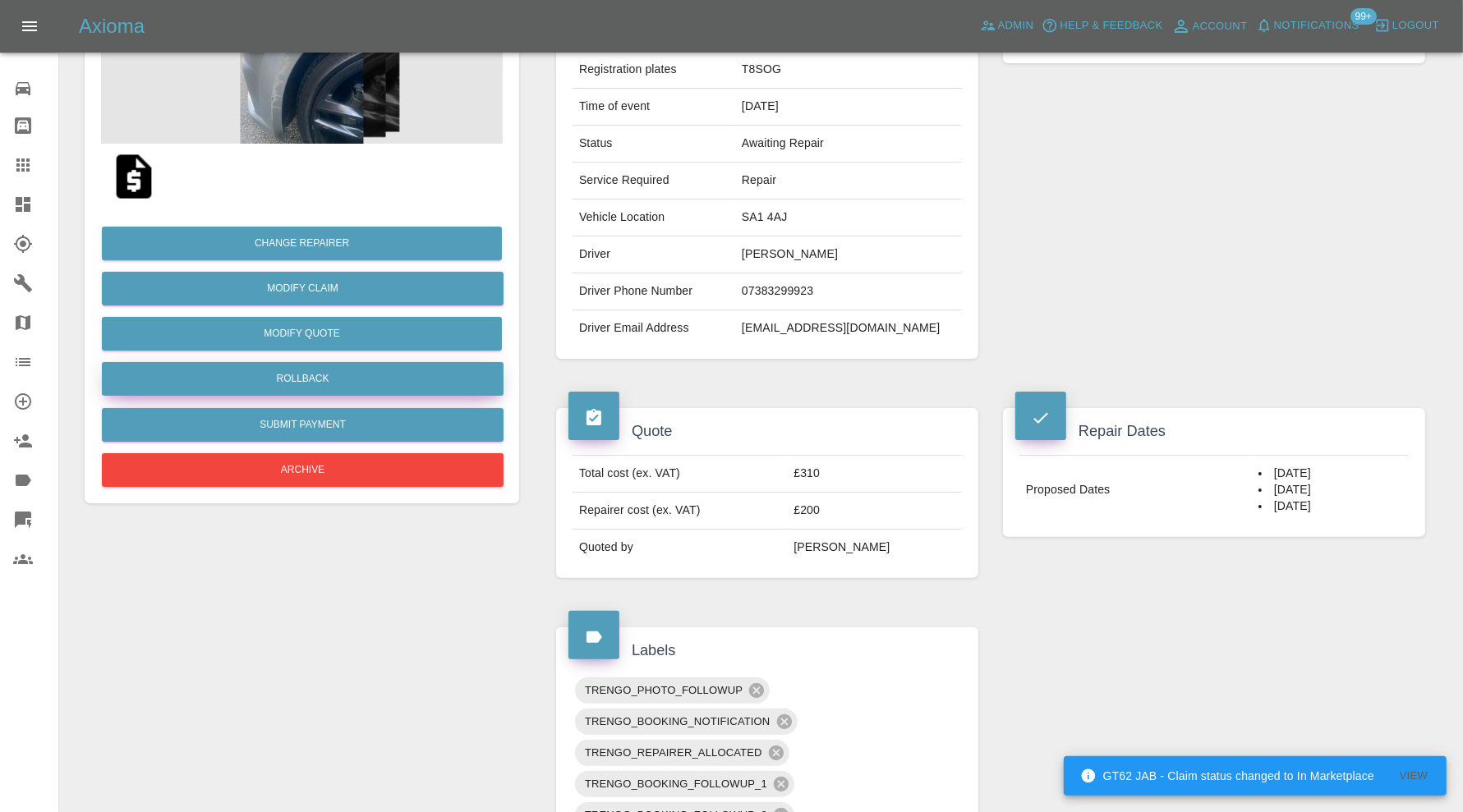
click at [388, 382] on button "Rollback" at bounding box center [302, 378] width 401 height 33
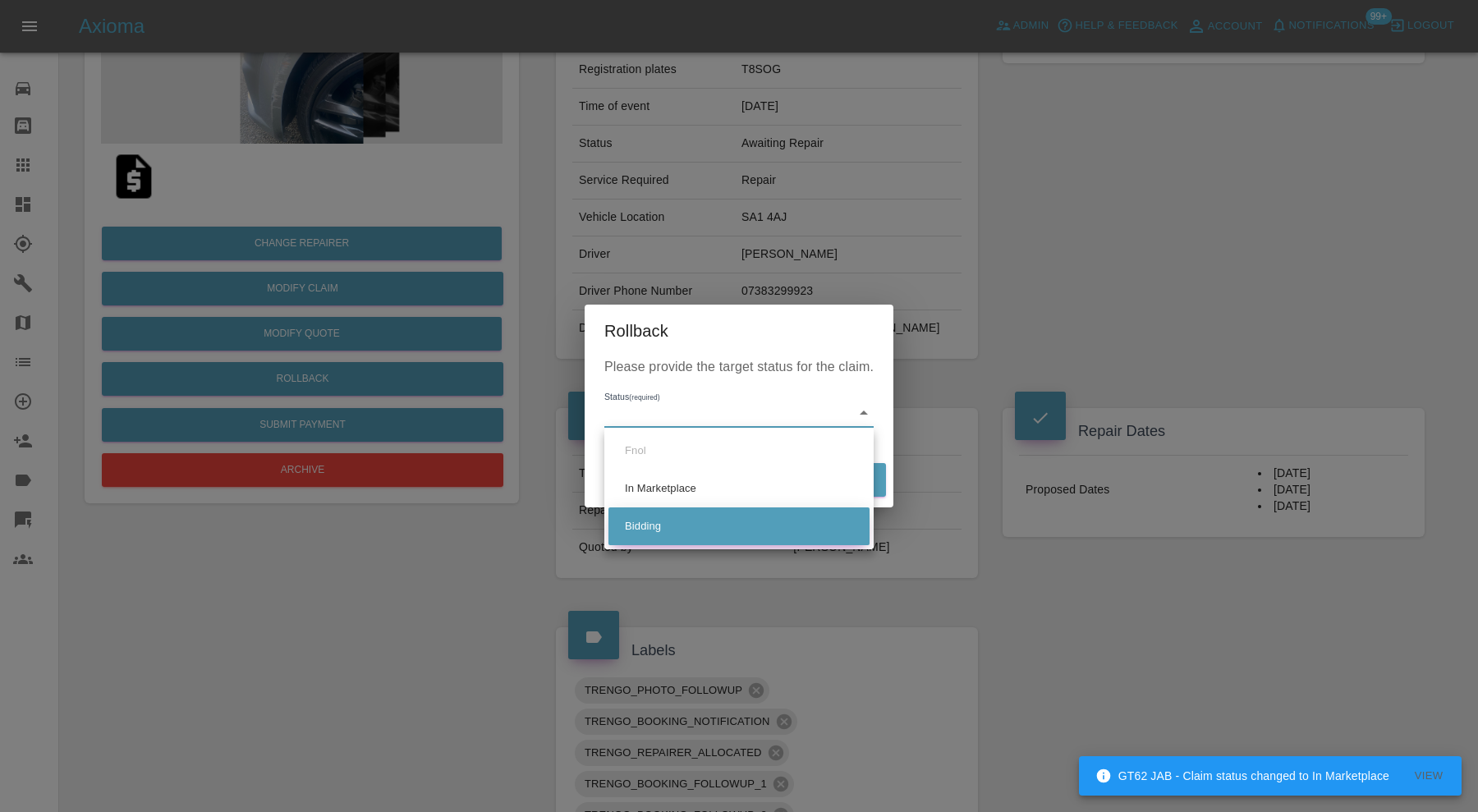
click at [681, 520] on li "Bidding" at bounding box center [738, 526] width 261 height 38
type input "bidding"
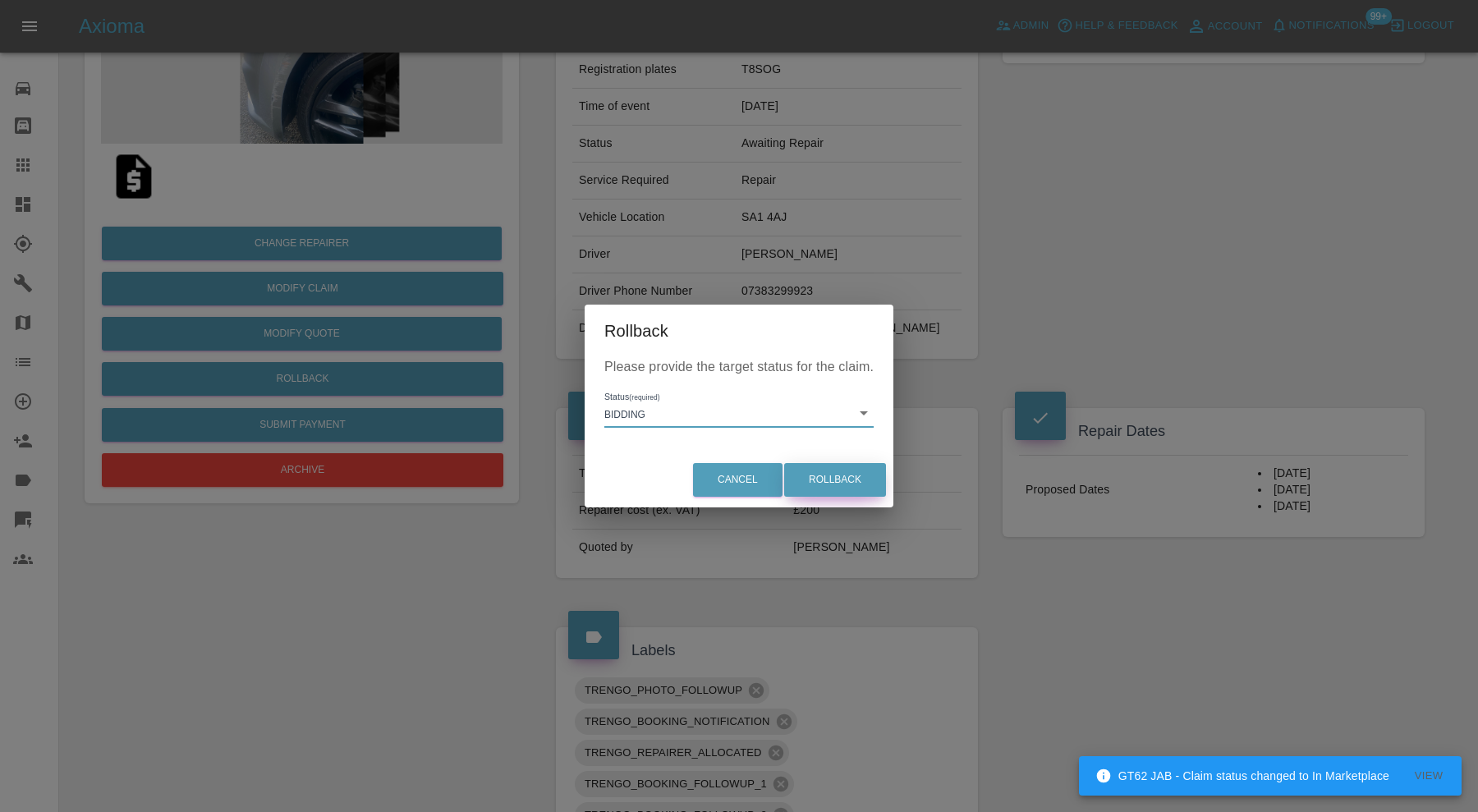
click at [826, 471] on button "Rollback" at bounding box center [835, 479] width 102 height 33
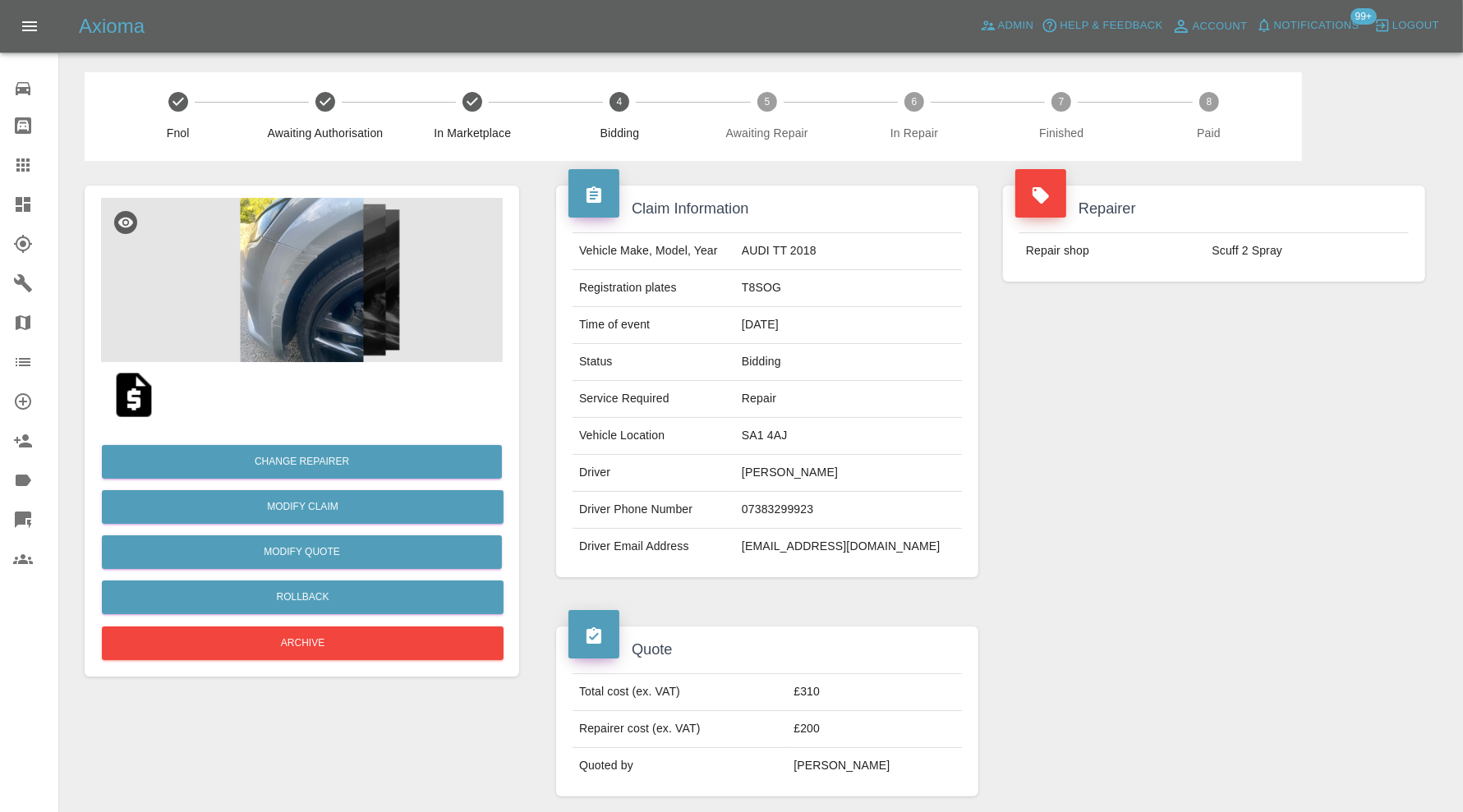
scroll to position [821, 0]
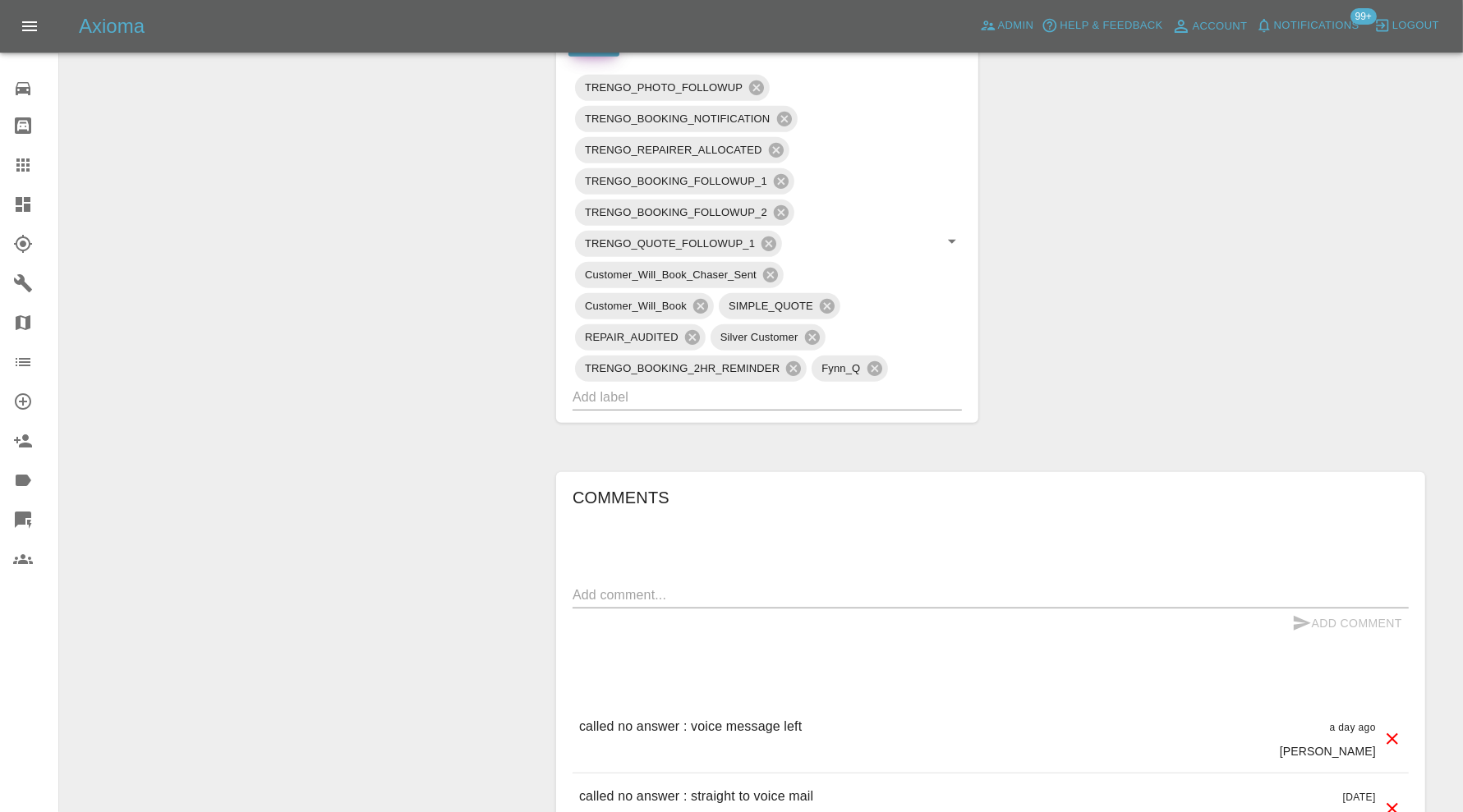
click at [702, 585] on textarea at bounding box center [990, 595] width 836 height 19
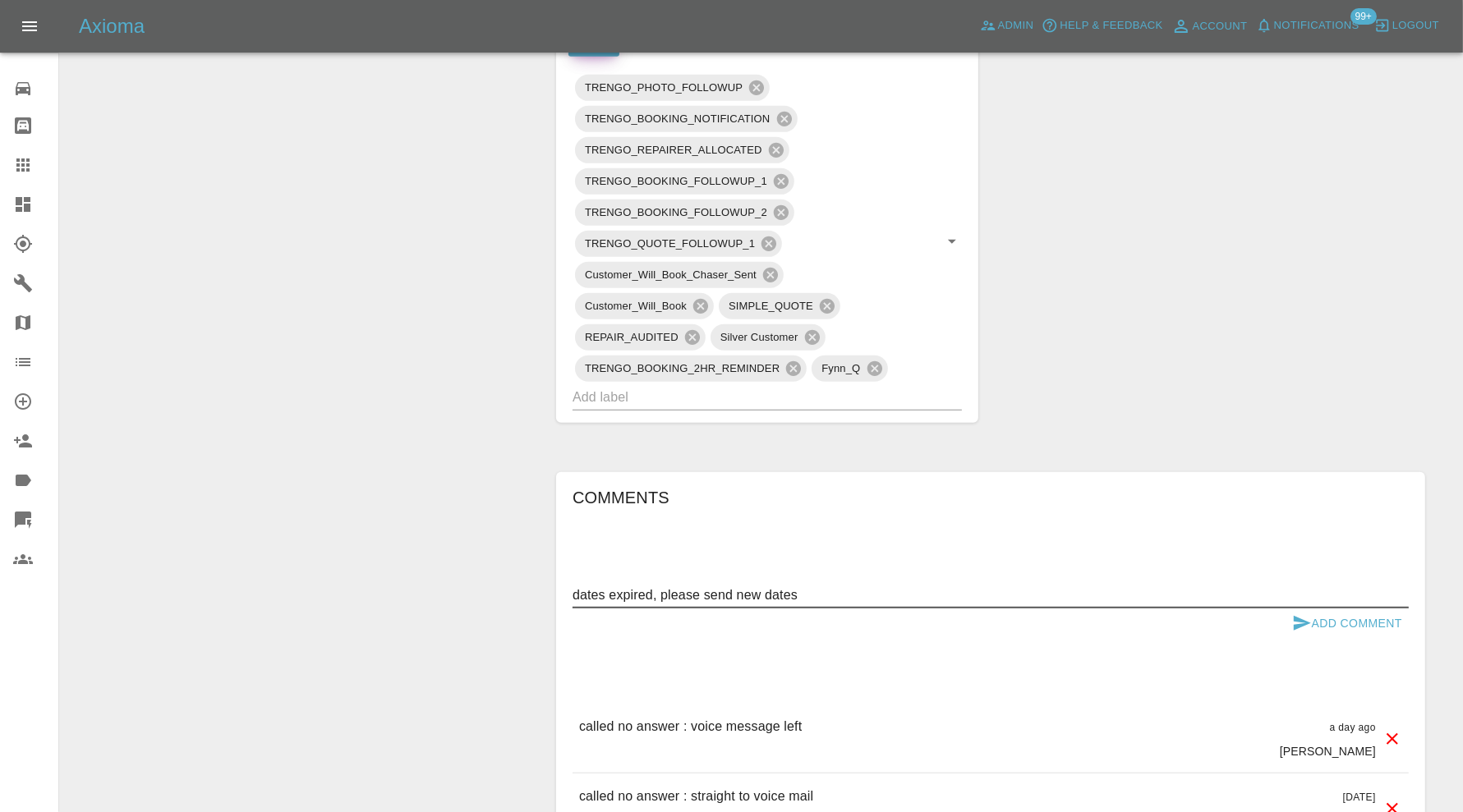
type textarea "dates expired, please send new dates"
click at [1360, 614] on button "Add Comment" at bounding box center [1347, 623] width 123 height 30
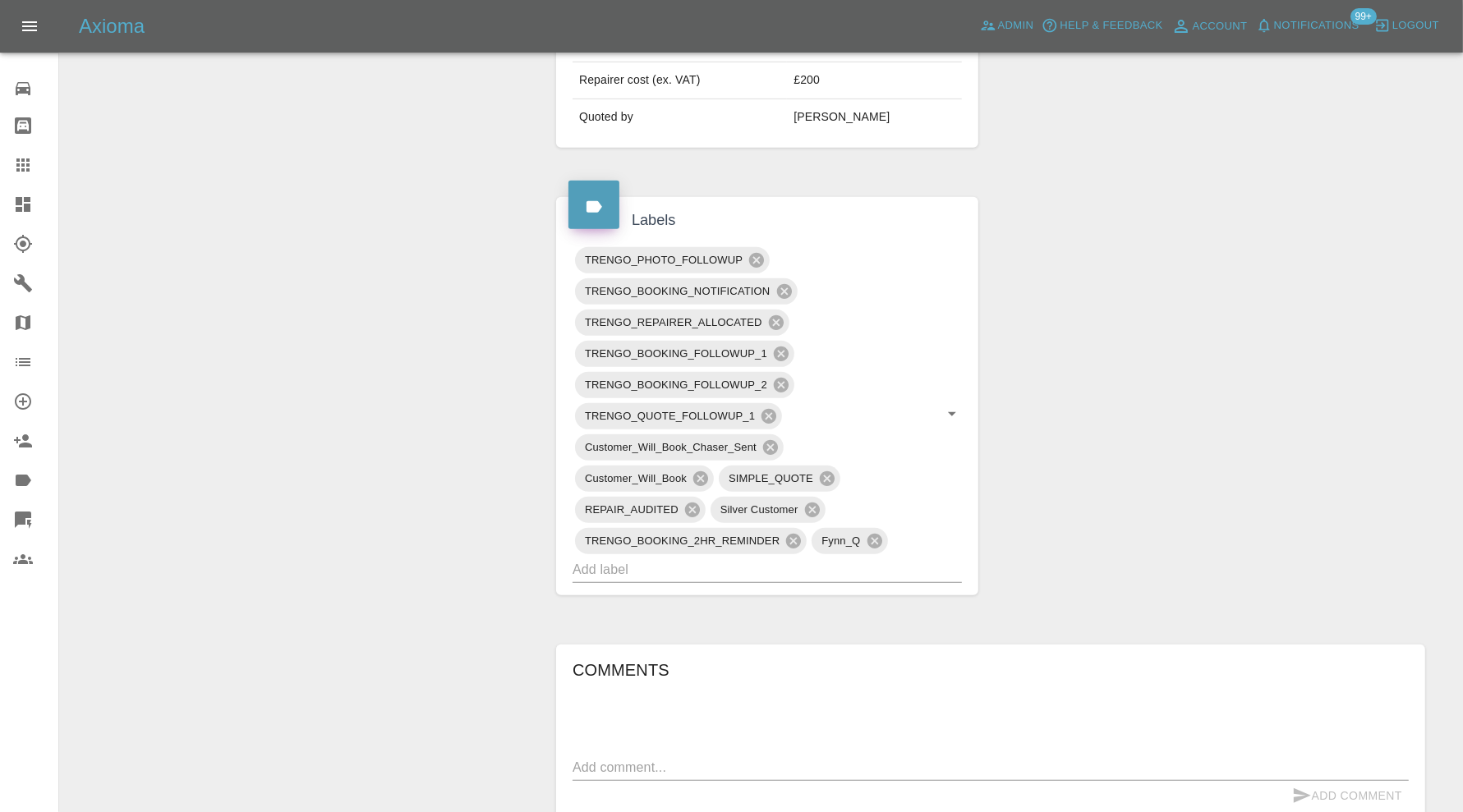
scroll to position [546, 0]
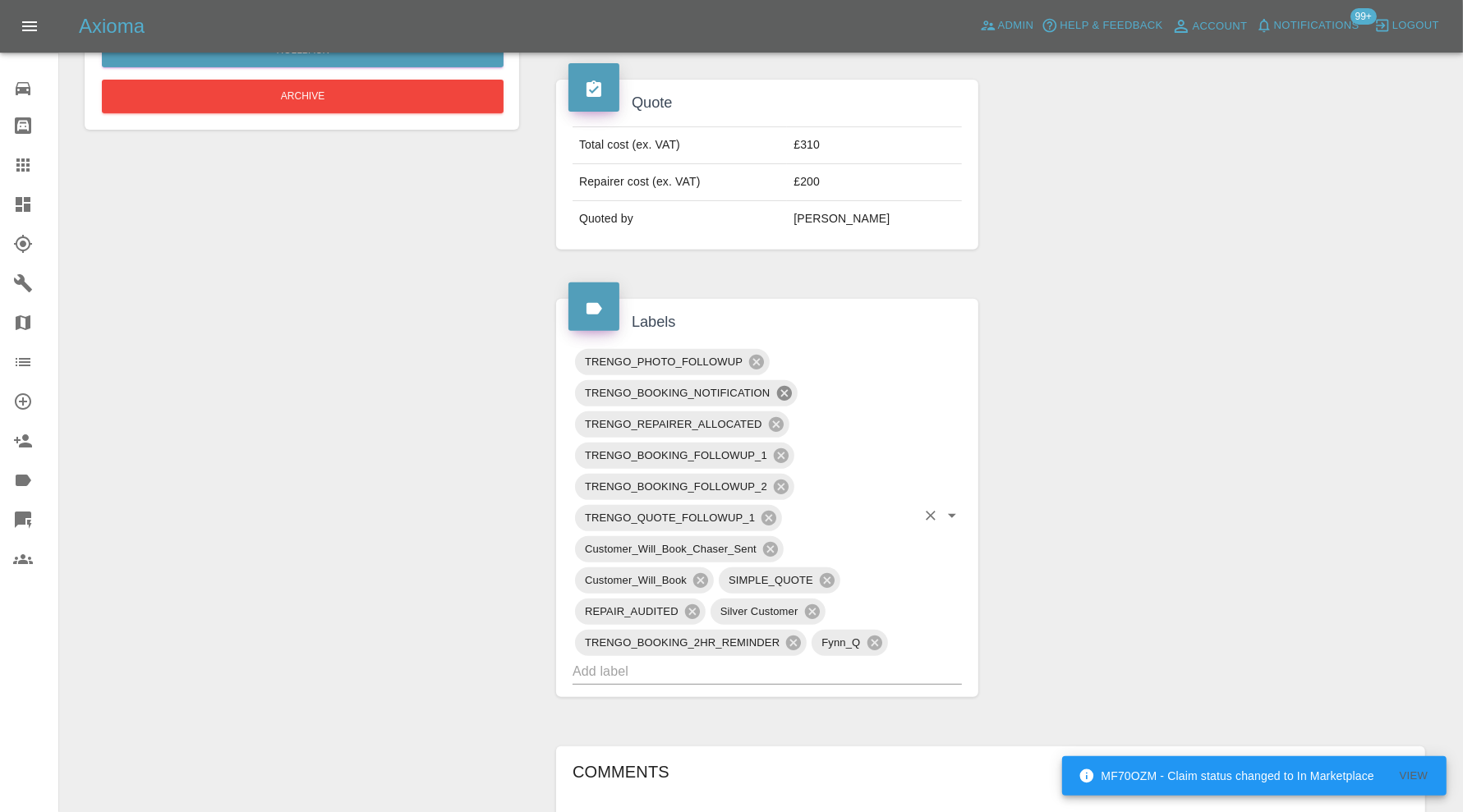
click at [786, 385] on icon at bounding box center [784, 393] width 18 height 18
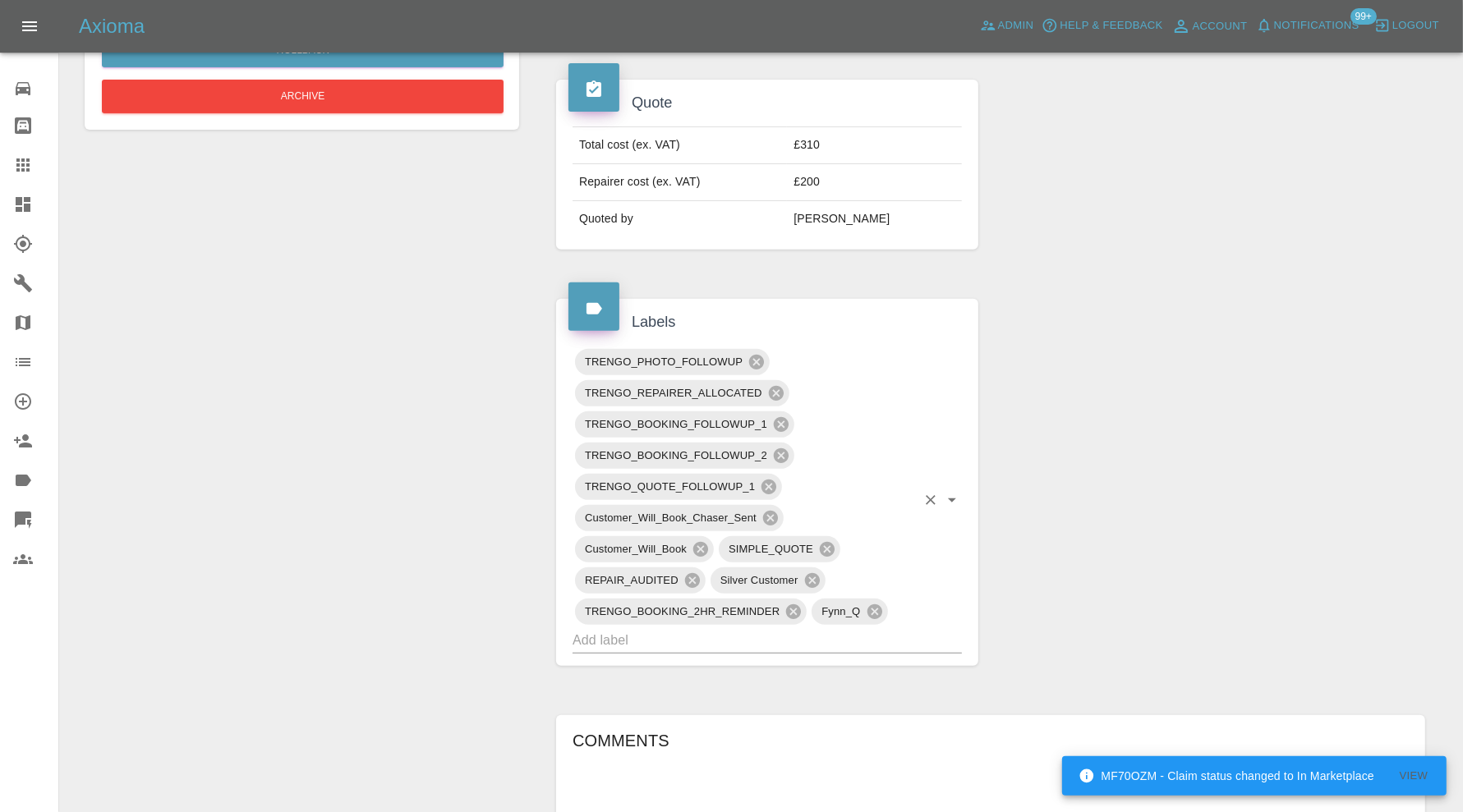
click at [785, 412] on div "TRENGO_BOOKING_FOLLOWUP_1" at bounding box center [684, 425] width 219 height 27
click at [785, 415] on icon at bounding box center [781, 424] width 18 height 18
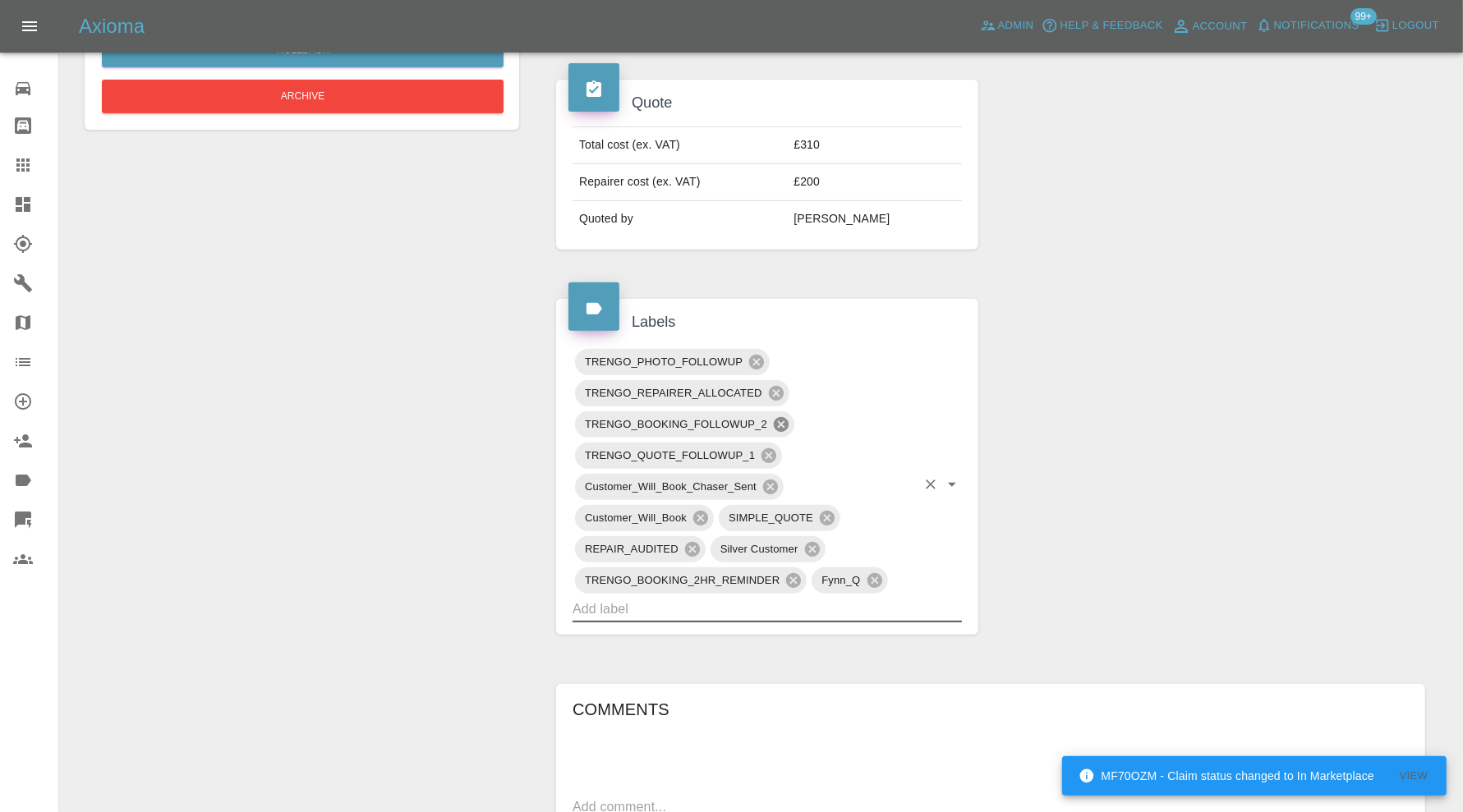
click at [785, 417] on icon at bounding box center [781, 425] width 15 height 15
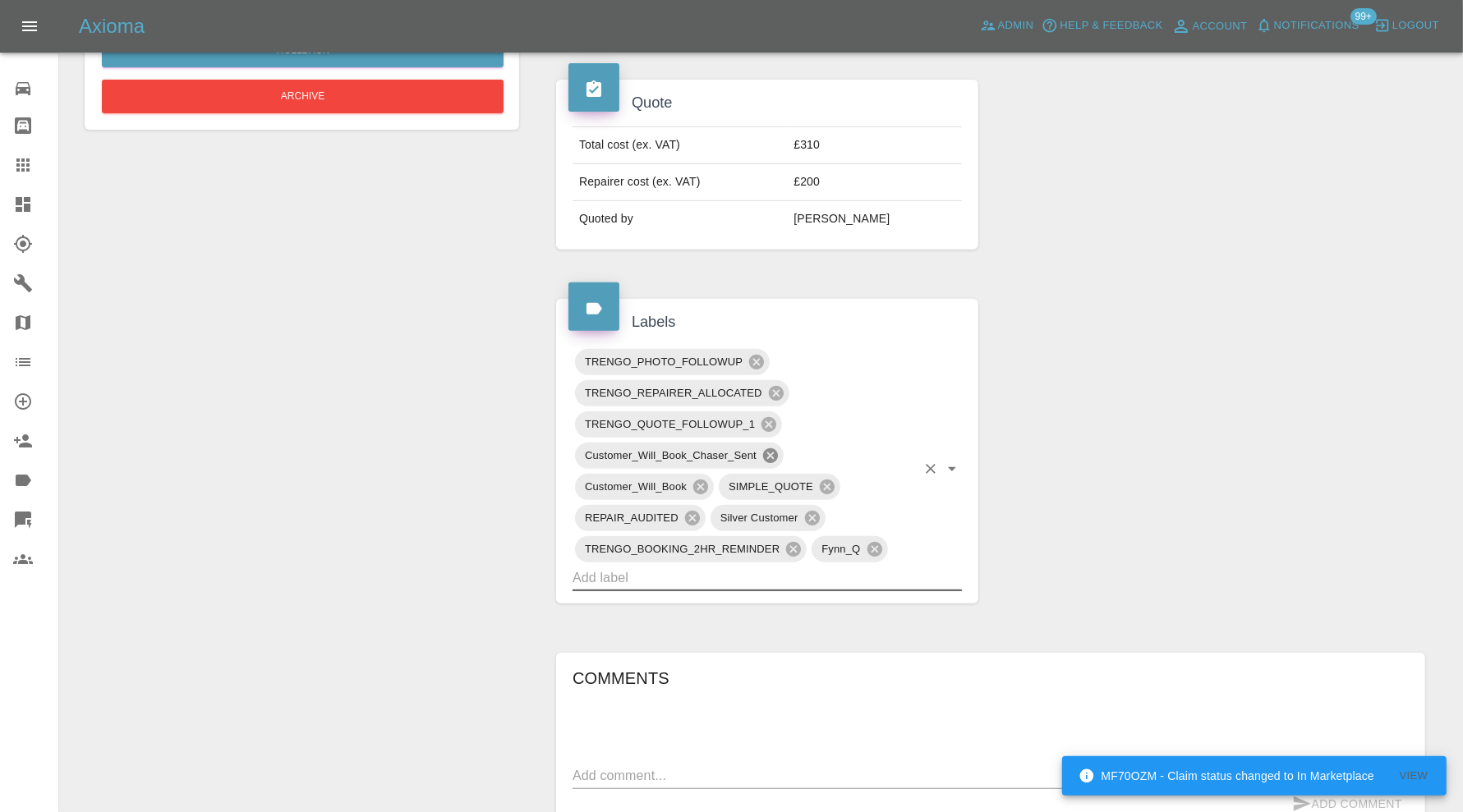
click at [769, 449] on icon at bounding box center [769, 455] width 18 height 18
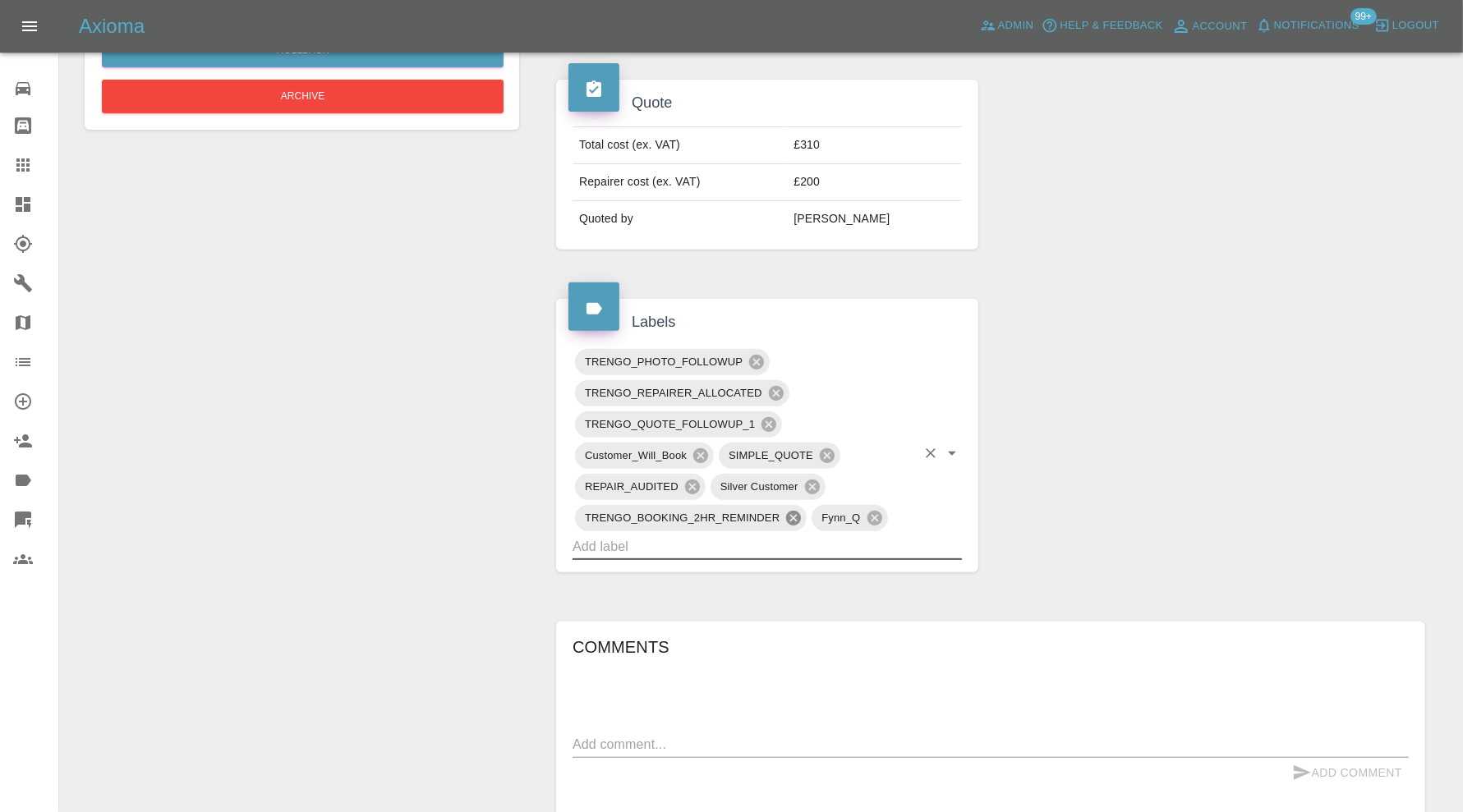
click at [791, 510] on icon at bounding box center [793, 518] width 18 height 18
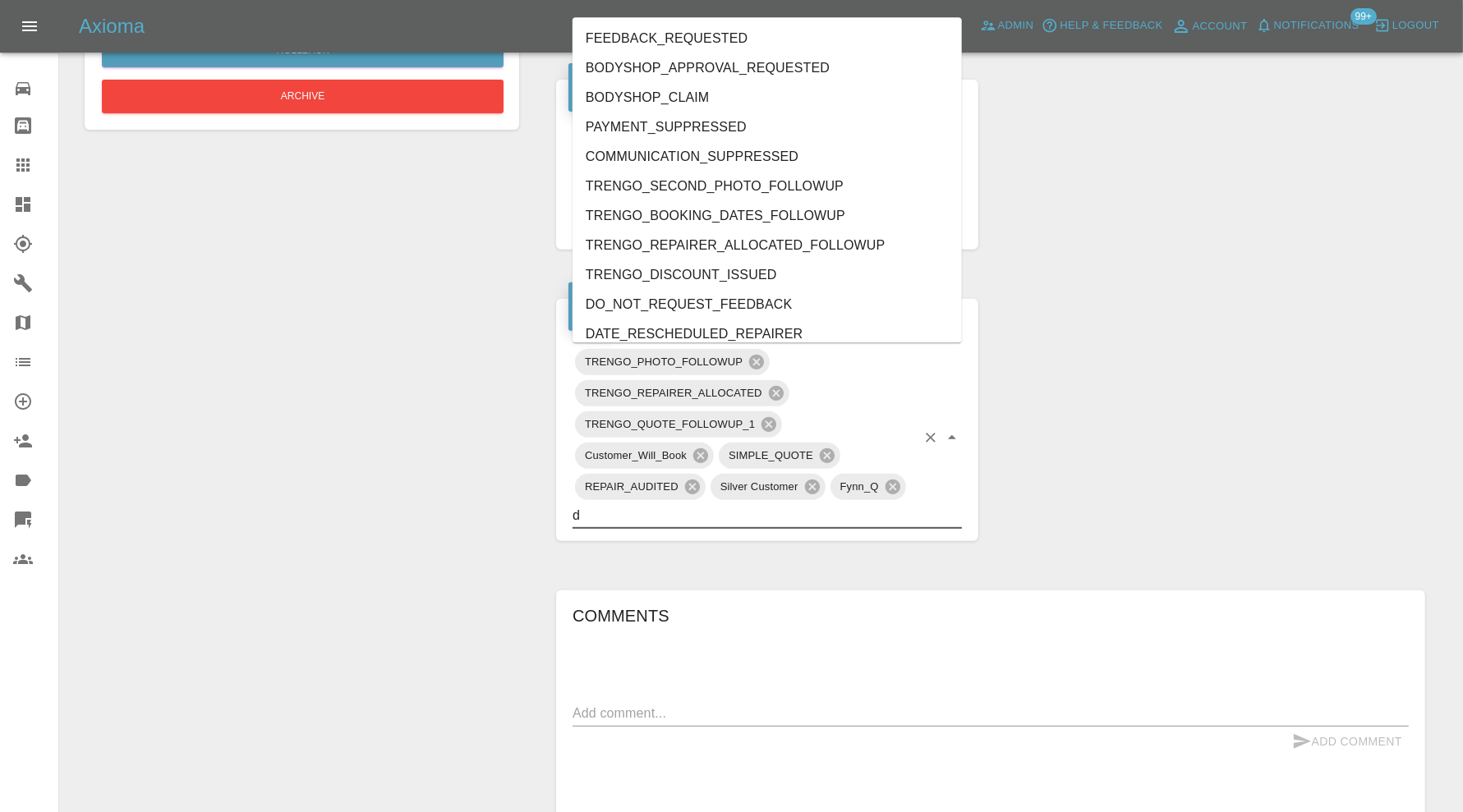
type input "do"
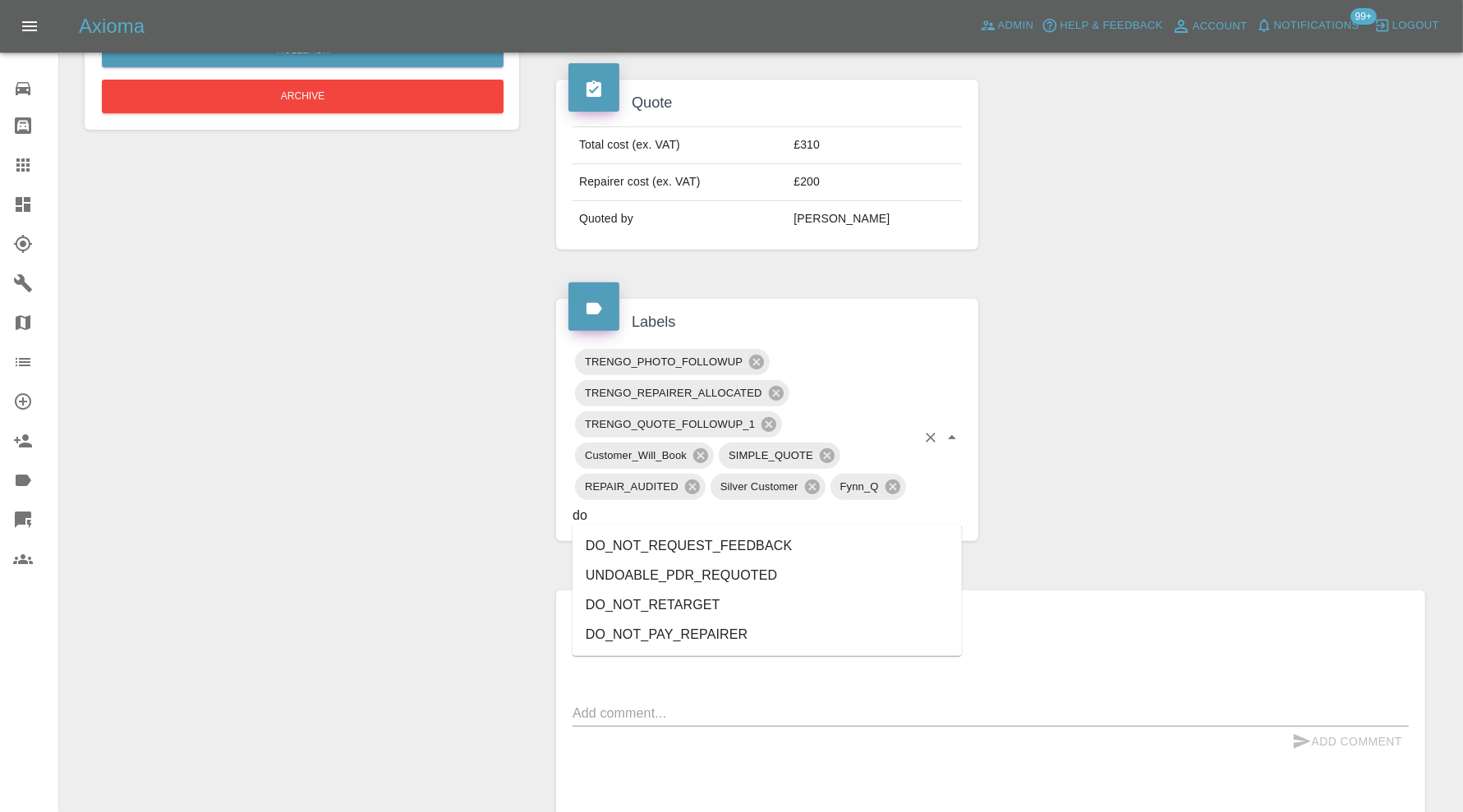
click at [759, 542] on li "DO_NOT_REQUEST_FEEDBACK" at bounding box center [767, 545] width 389 height 29
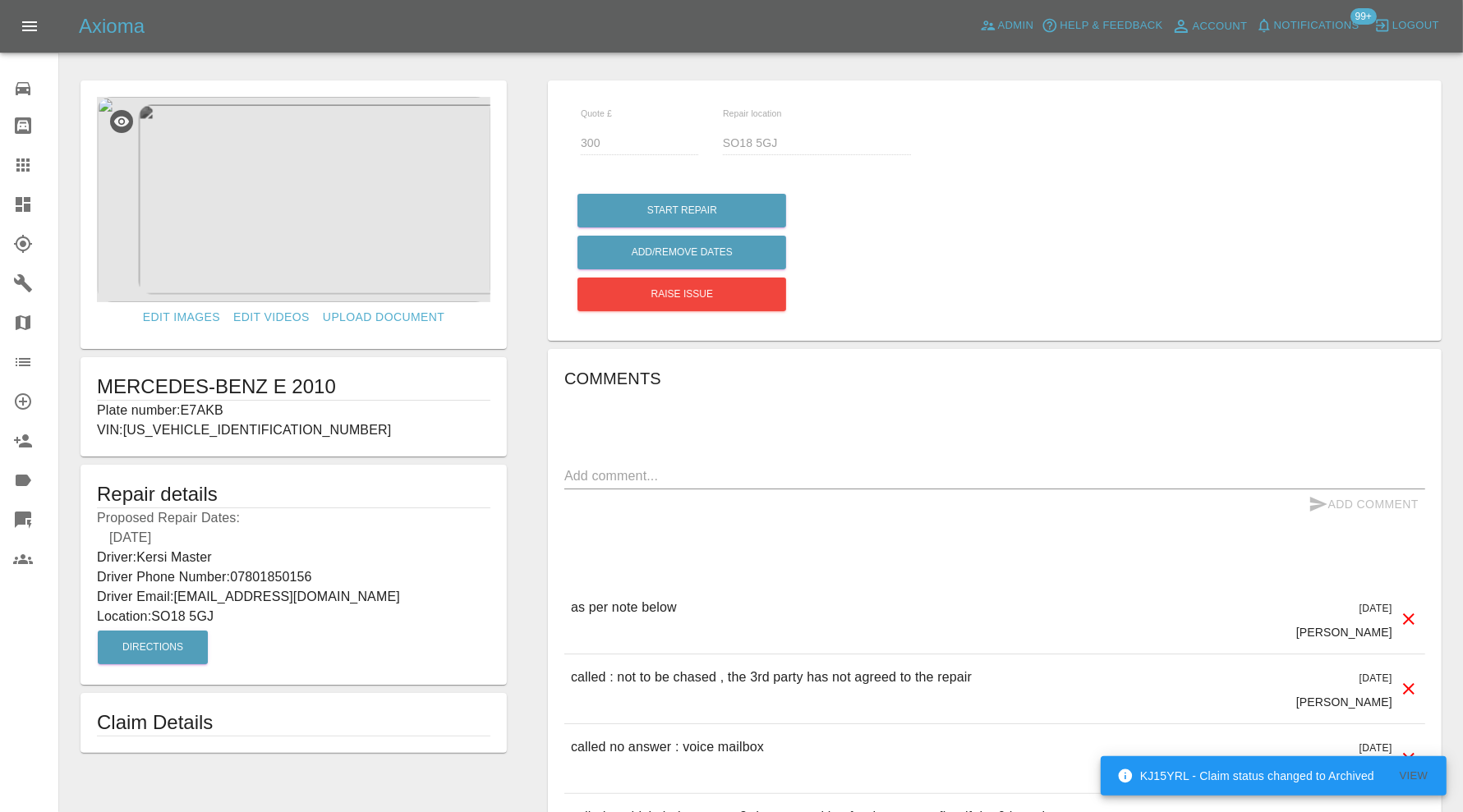
click at [214, 406] on p "Plate number: E7AKB" at bounding box center [293, 410] width 394 height 20
copy p "E7AKB"
click at [25, 166] on icon at bounding box center [23, 165] width 20 height 20
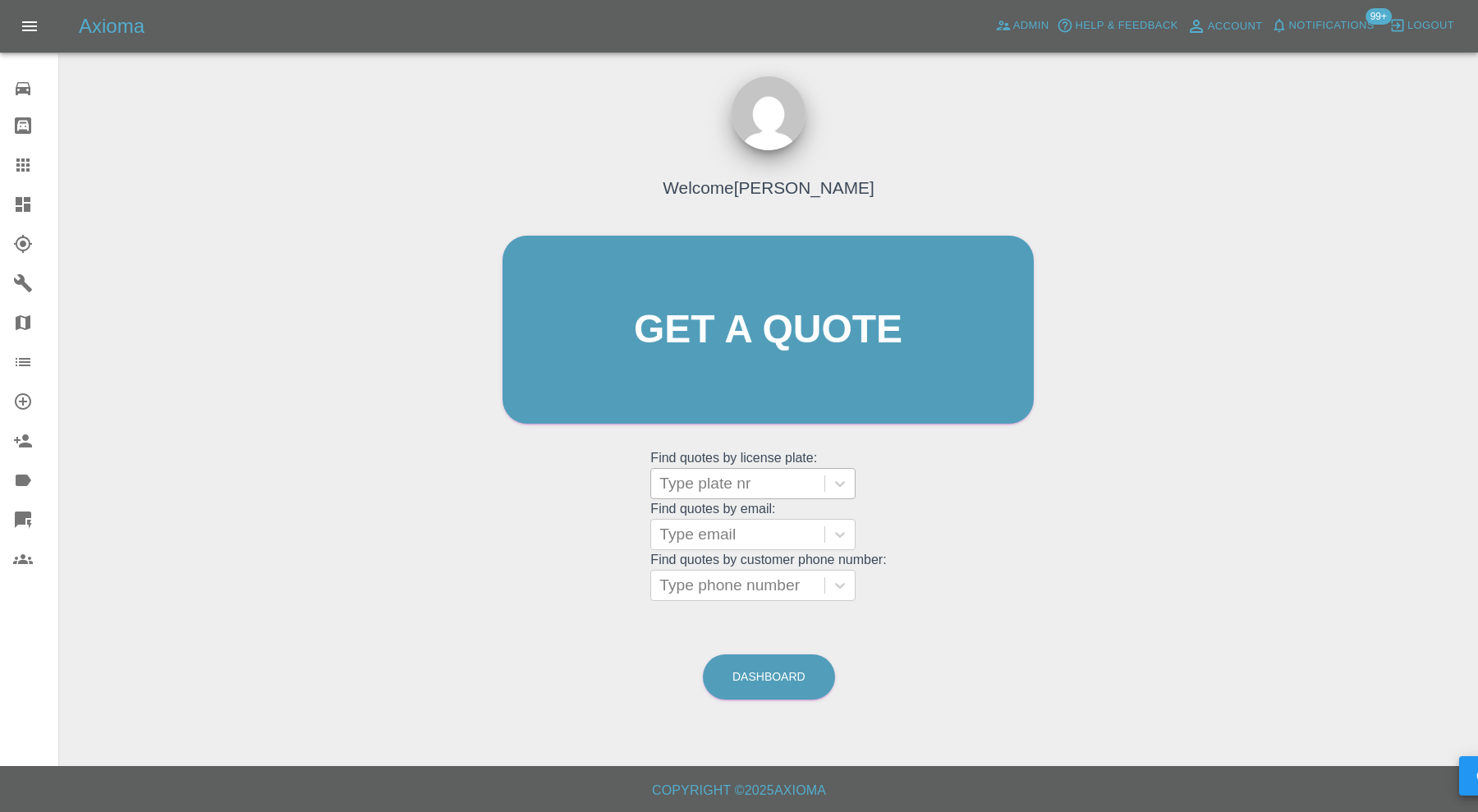
click at [687, 483] on div at bounding box center [737, 484] width 157 height 23
paste input "E7AKB"
type input "E7AKB"
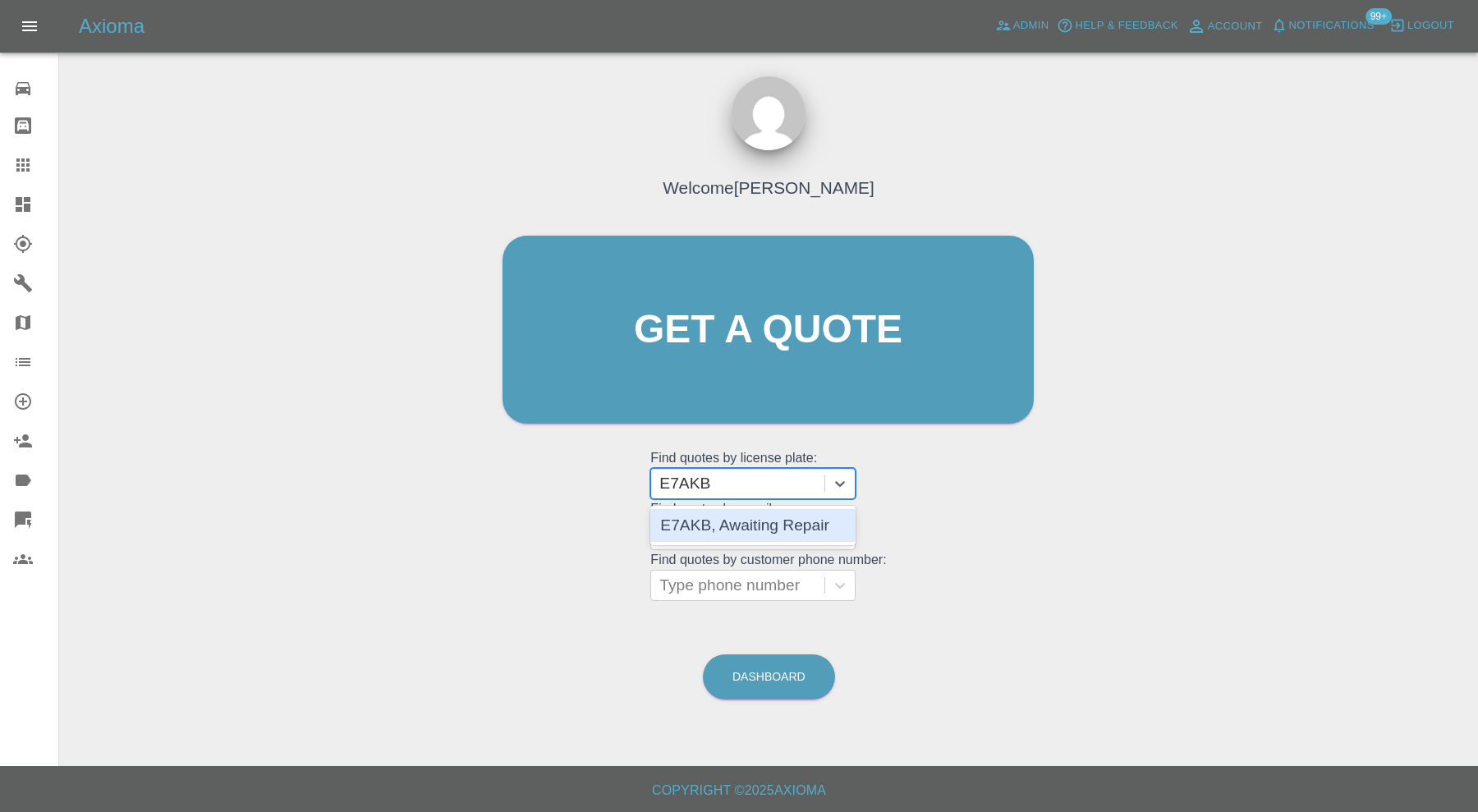
click at [724, 521] on div "E7AKB, Awaiting Repair" at bounding box center [753, 526] width 205 height 33
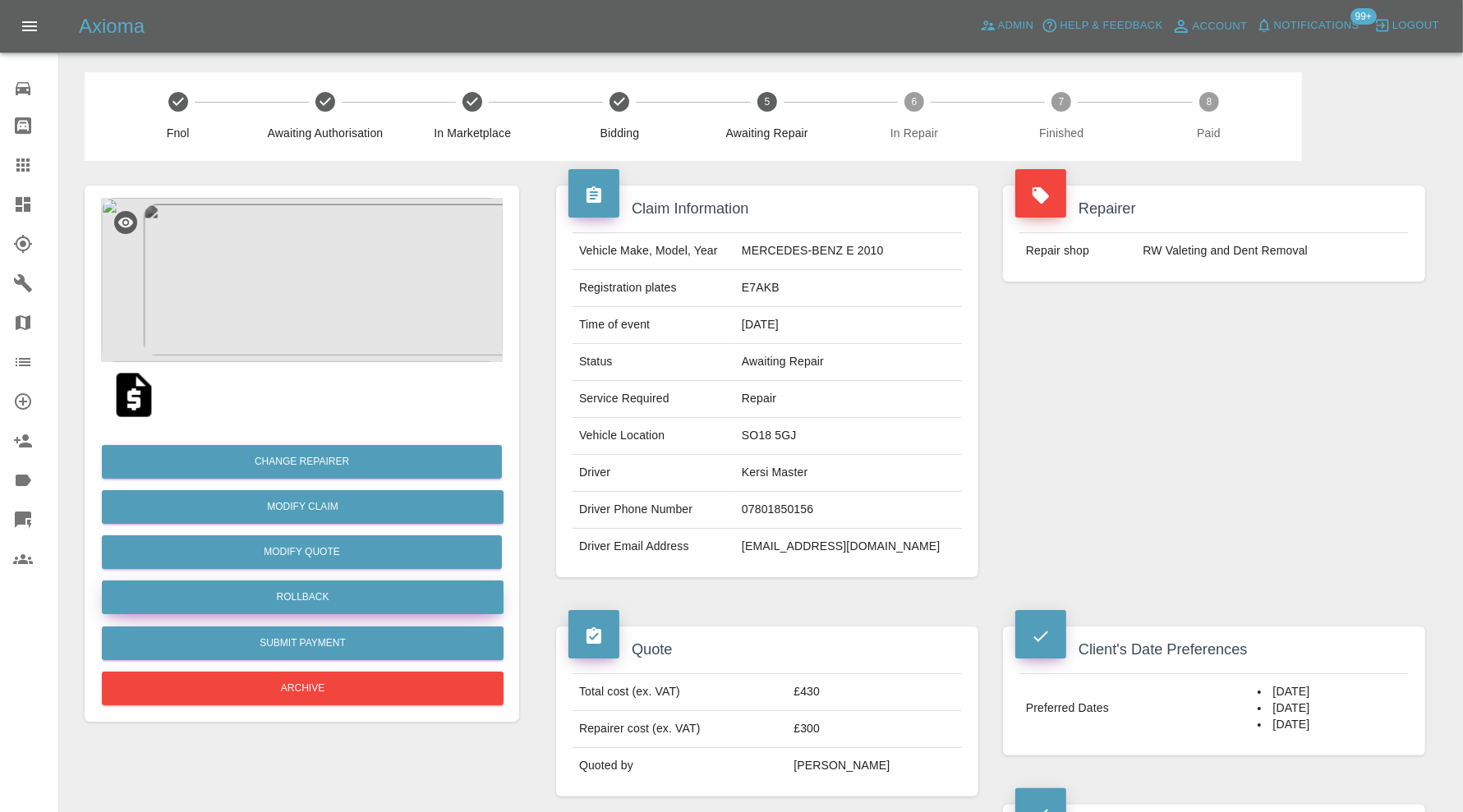
click at [352, 594] on button "Rollback" at bounding box center [302, 597] width 401 height 33
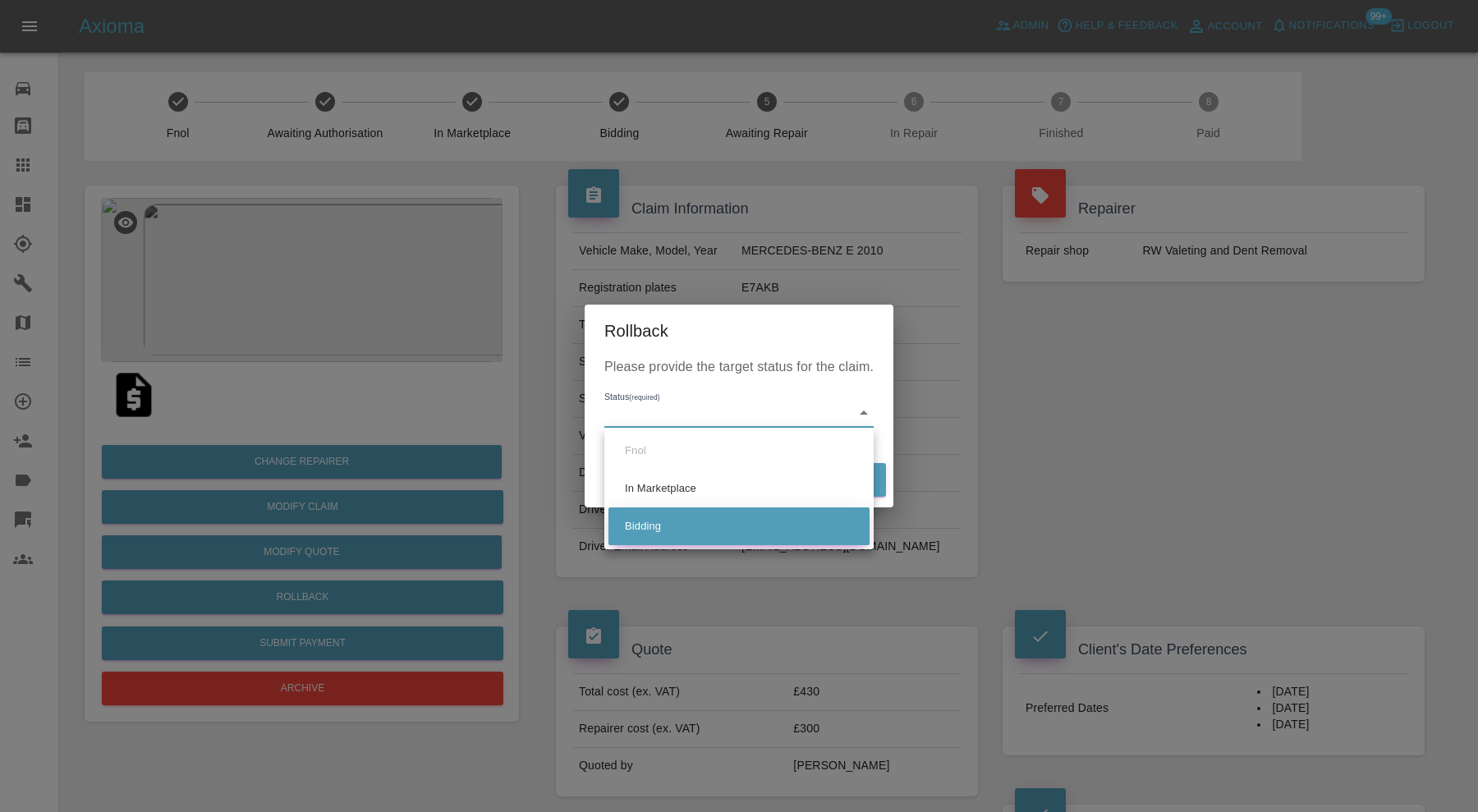
click at [678, 523] on li "Bidding" at bounding box center [738, 526] width 261 height 38
type input "bidding"
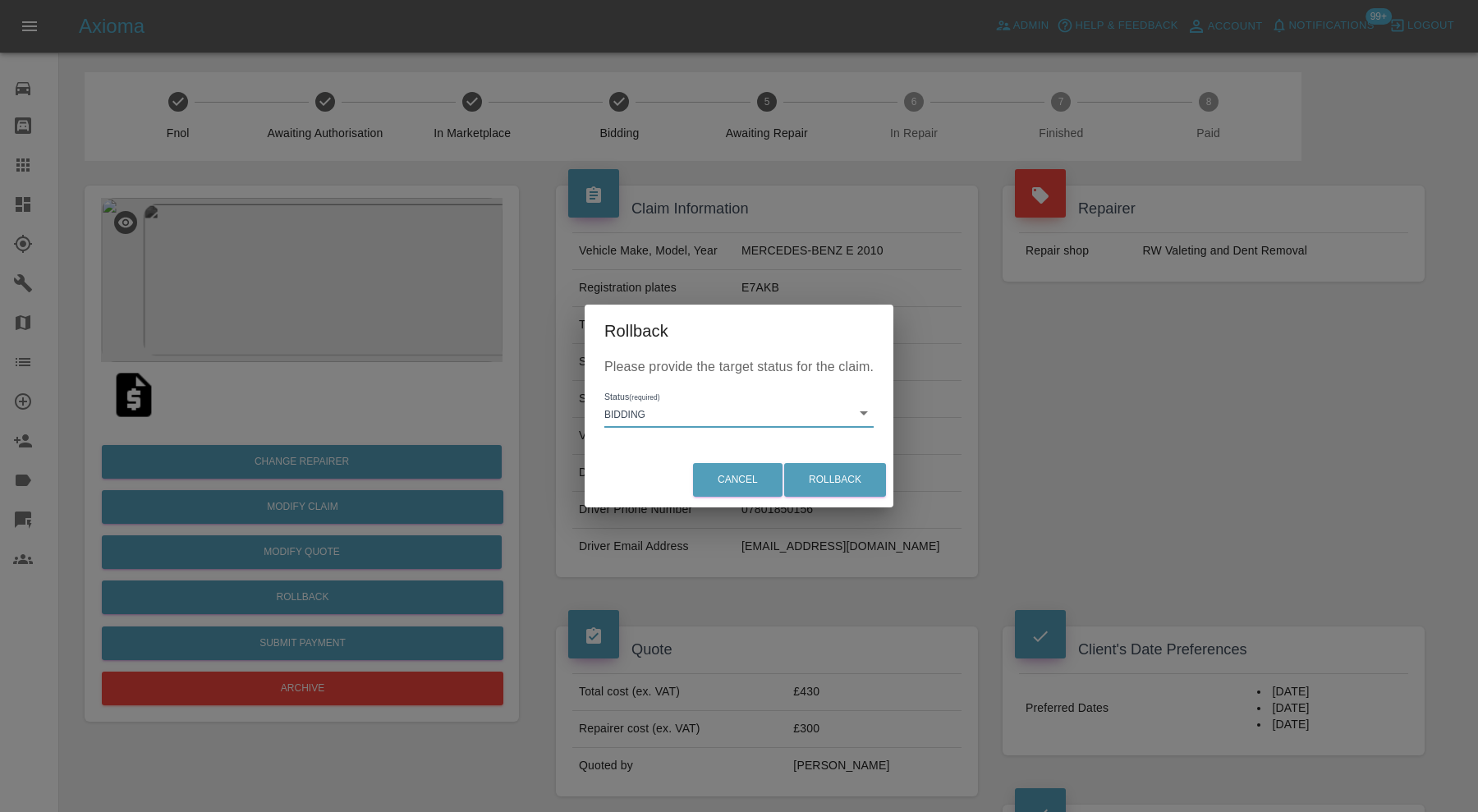
click at [838, 460] on div "Cancel Rollback" at bounding box center [738, 480] width 308 height 55
click at [838, 466] on button "Rollback" at bounding box center [835, 479] width 102 height 33
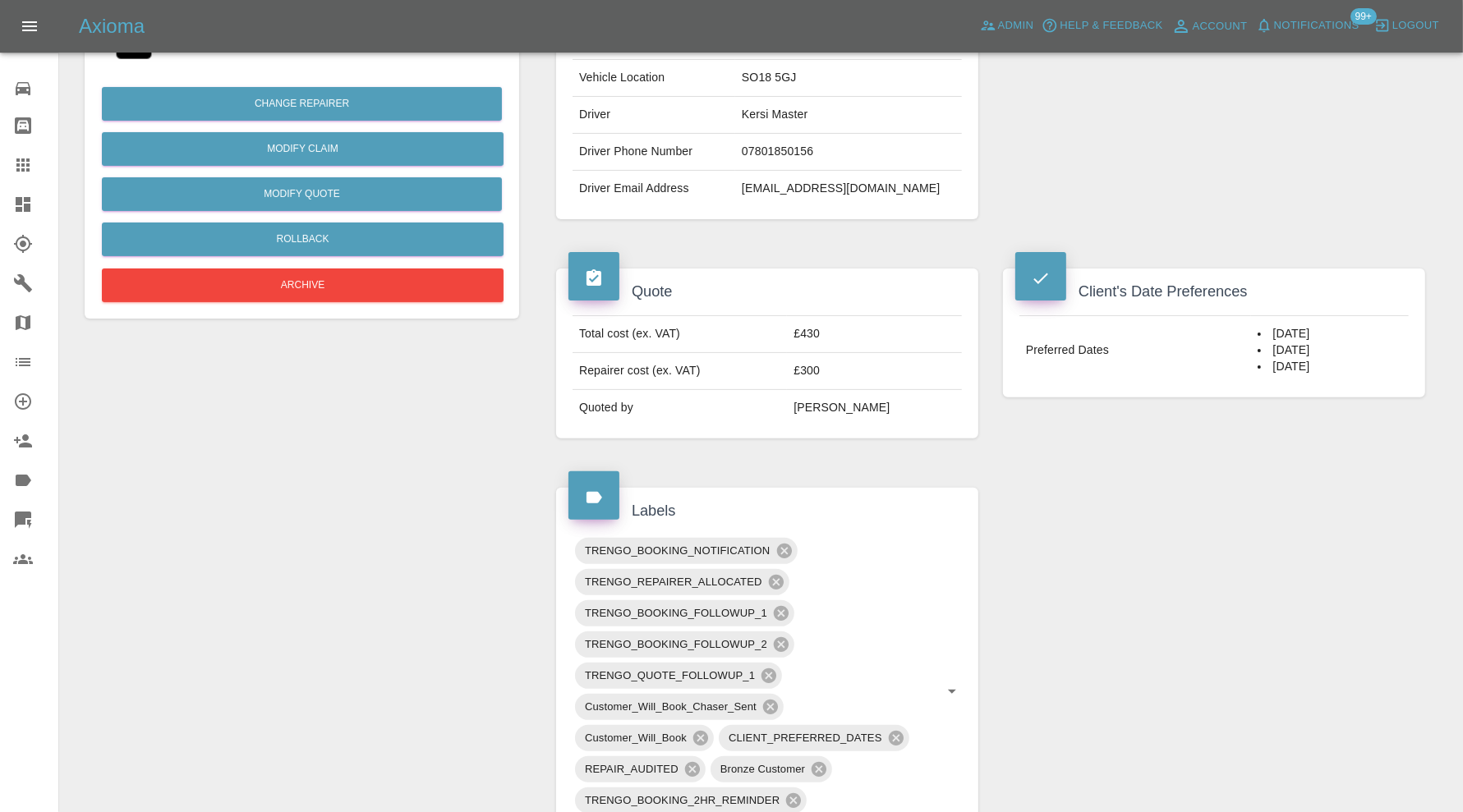
scroll to position [684, 0]
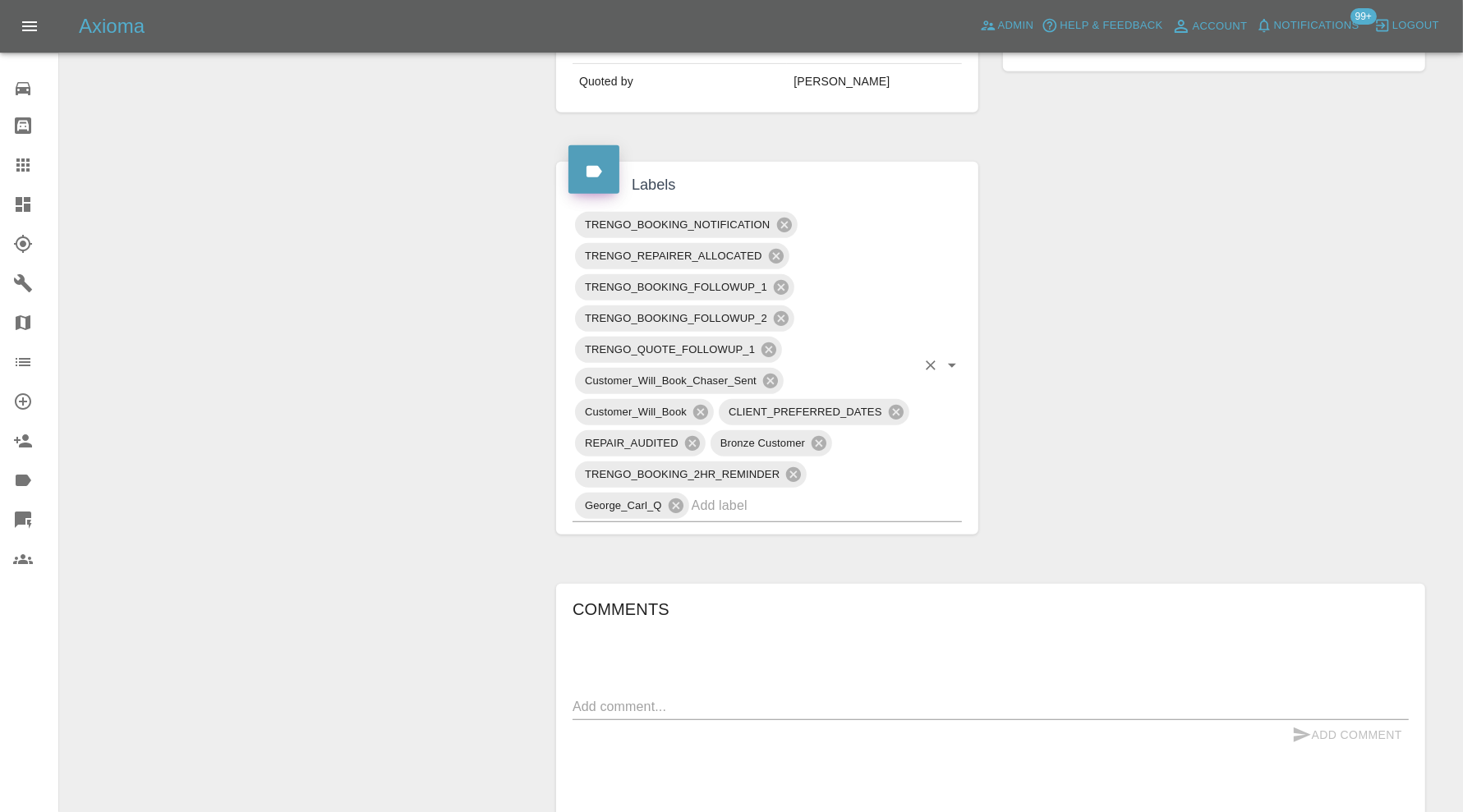
click at [864, 500] on input "text" at bounding box center [804, 505] width 224 height 26
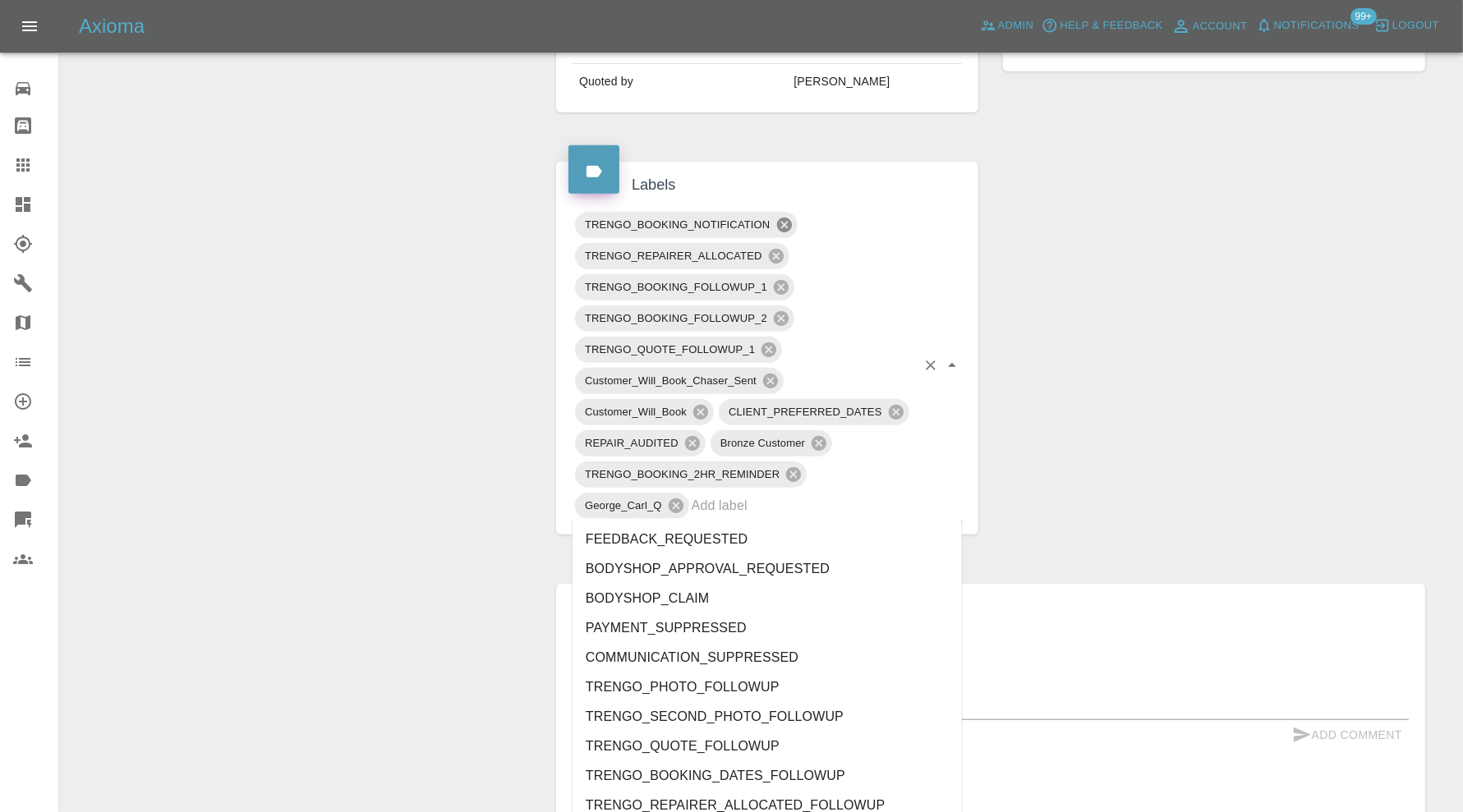
click at [787, 216] on icon at bounding box center [784, 225] width 18 height 18
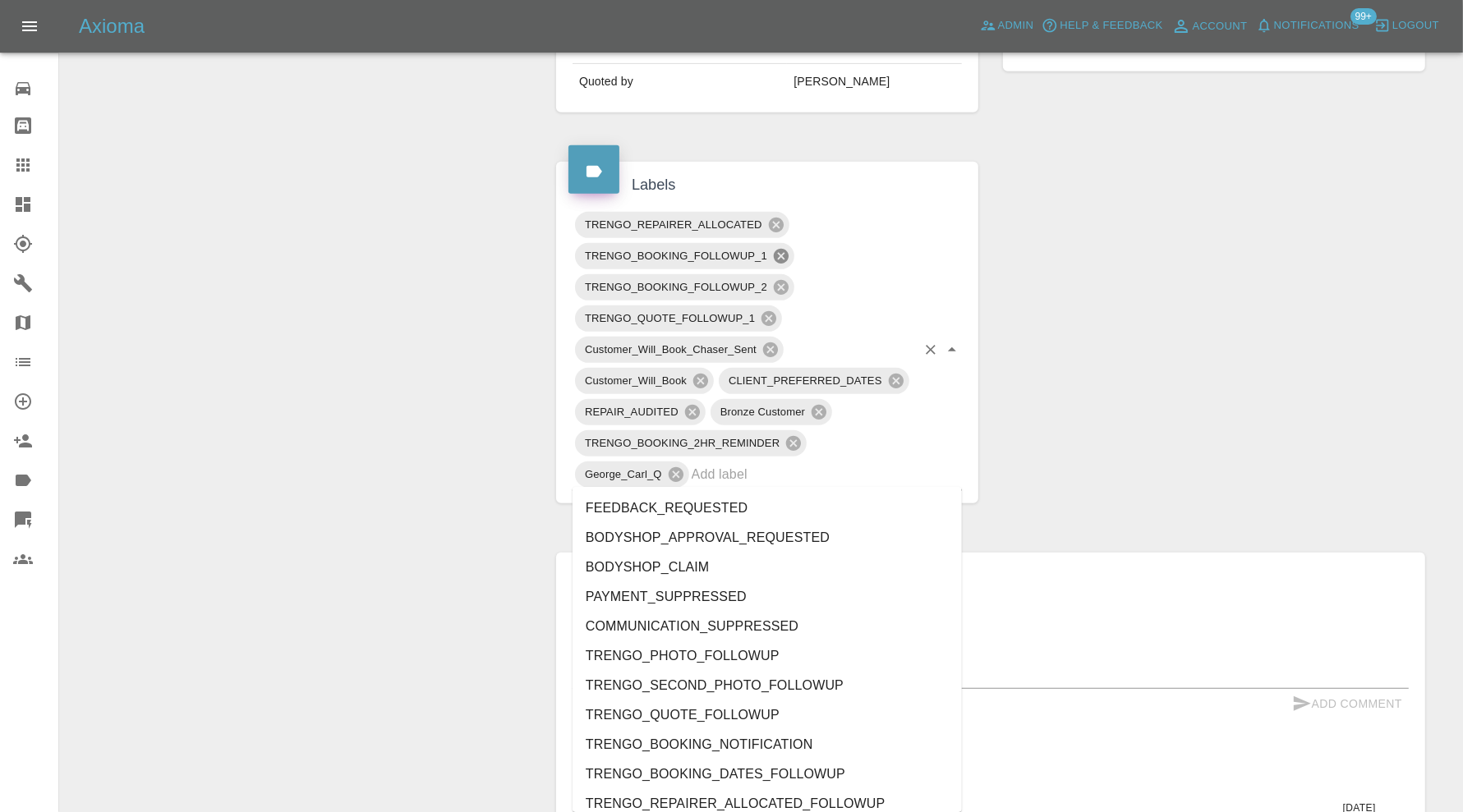
click at [785, 248] on icon at bounding box center [781, 256] width 18 height 18
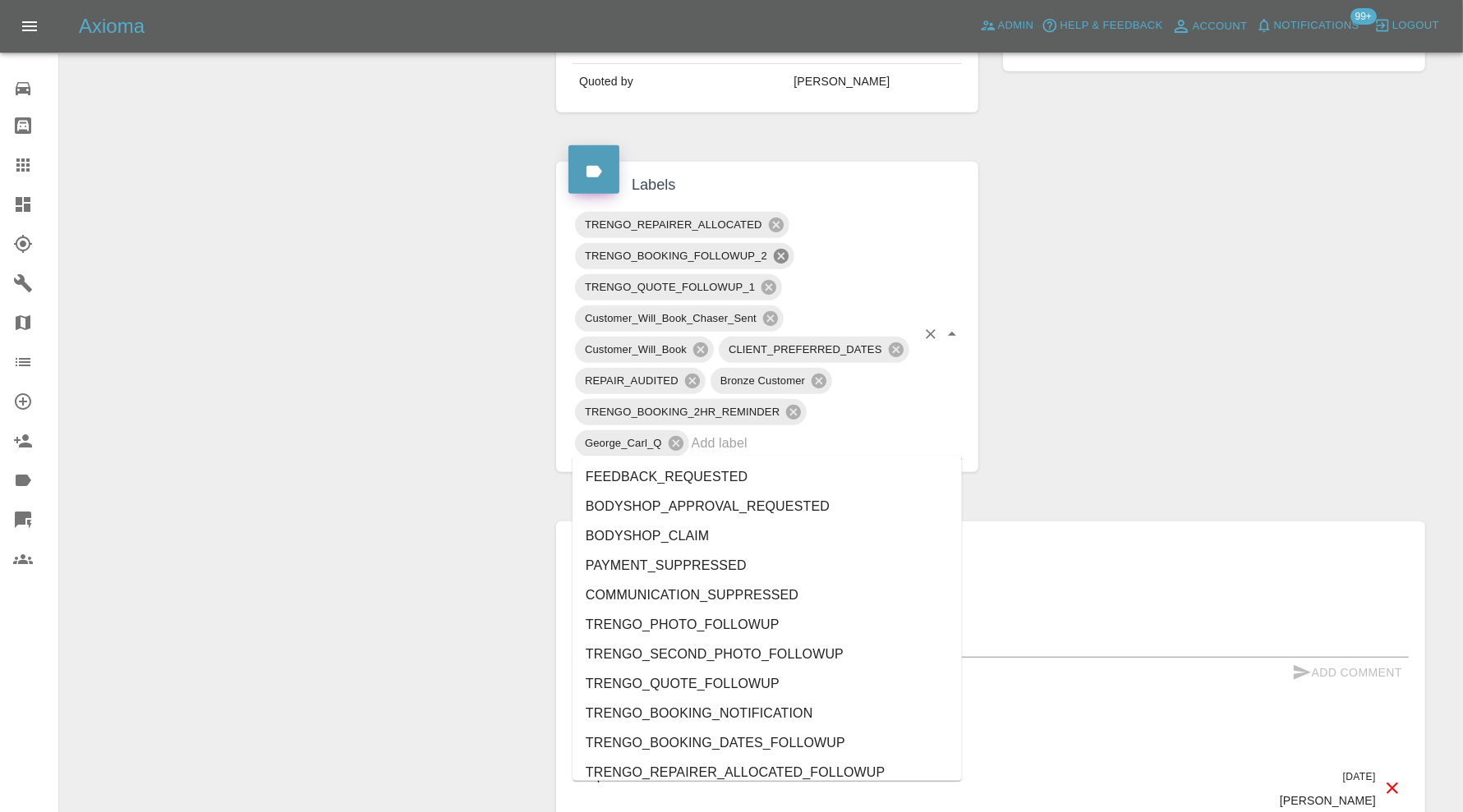
click at [785, 248] on icon at bounding box center [781, 256] width 18 height 18
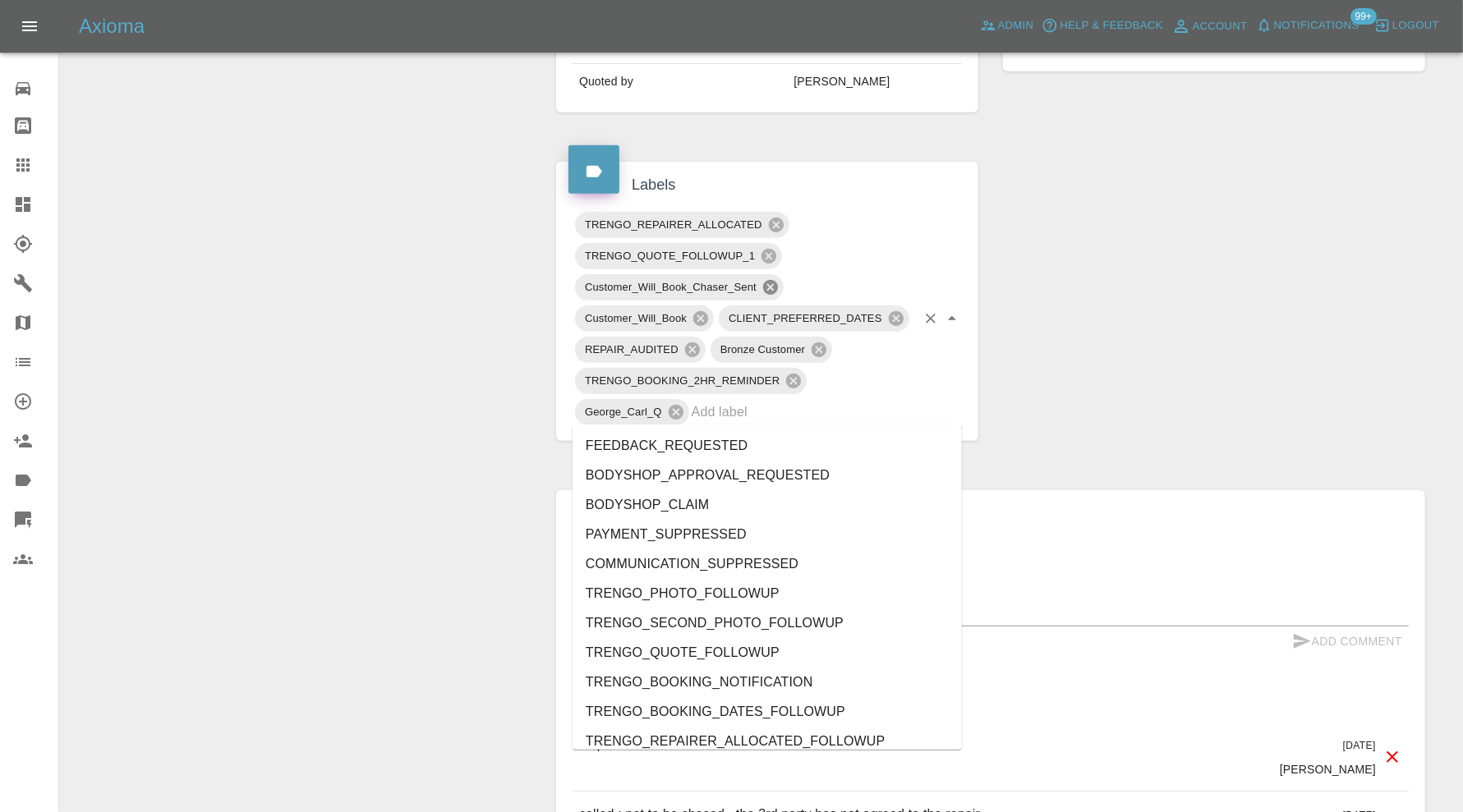
click at [770, 280] on icon at bounding box center [770, 287] width 15 height 15
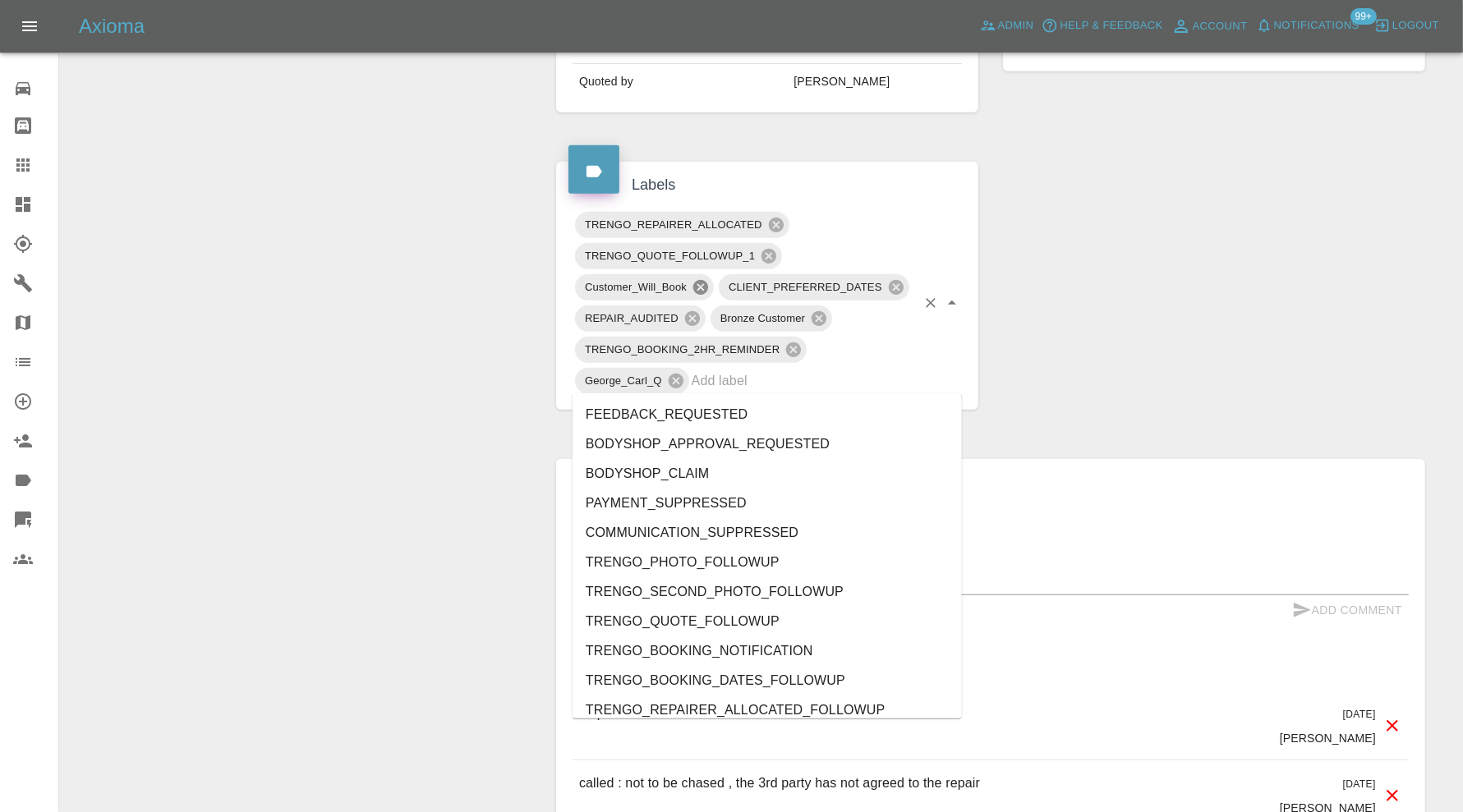
click at [700, 284] on icon at bounding box center [700, 286] width 18 height 18
click at [793, 342] on icon at bounding box center [793, 350] width 15 height 15
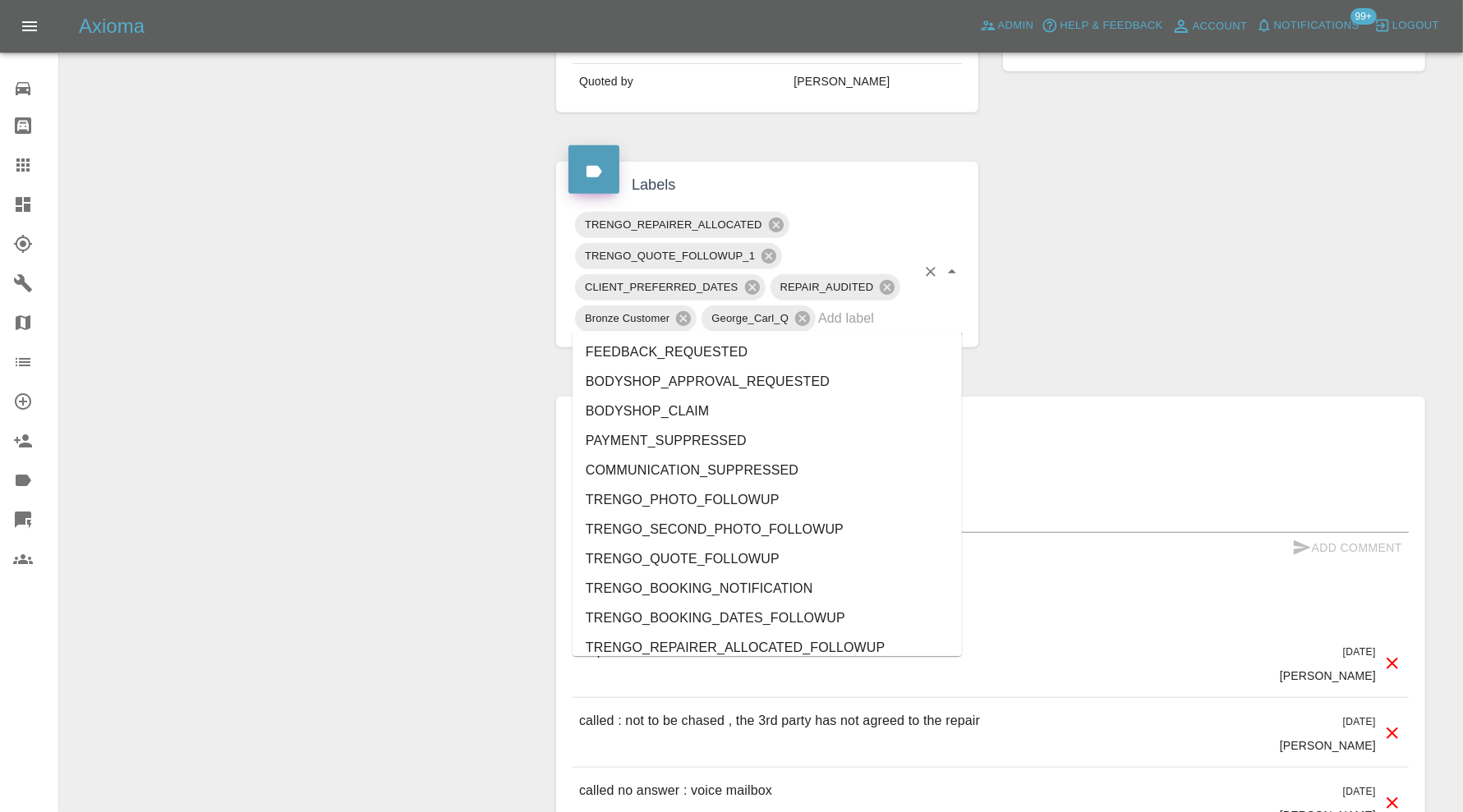
click at [1037, 453] on div "Comments x Add Comment as per note below 2 days ago Castro as per note below 2 …" at bounding box center [990, 778] width 836 height 739
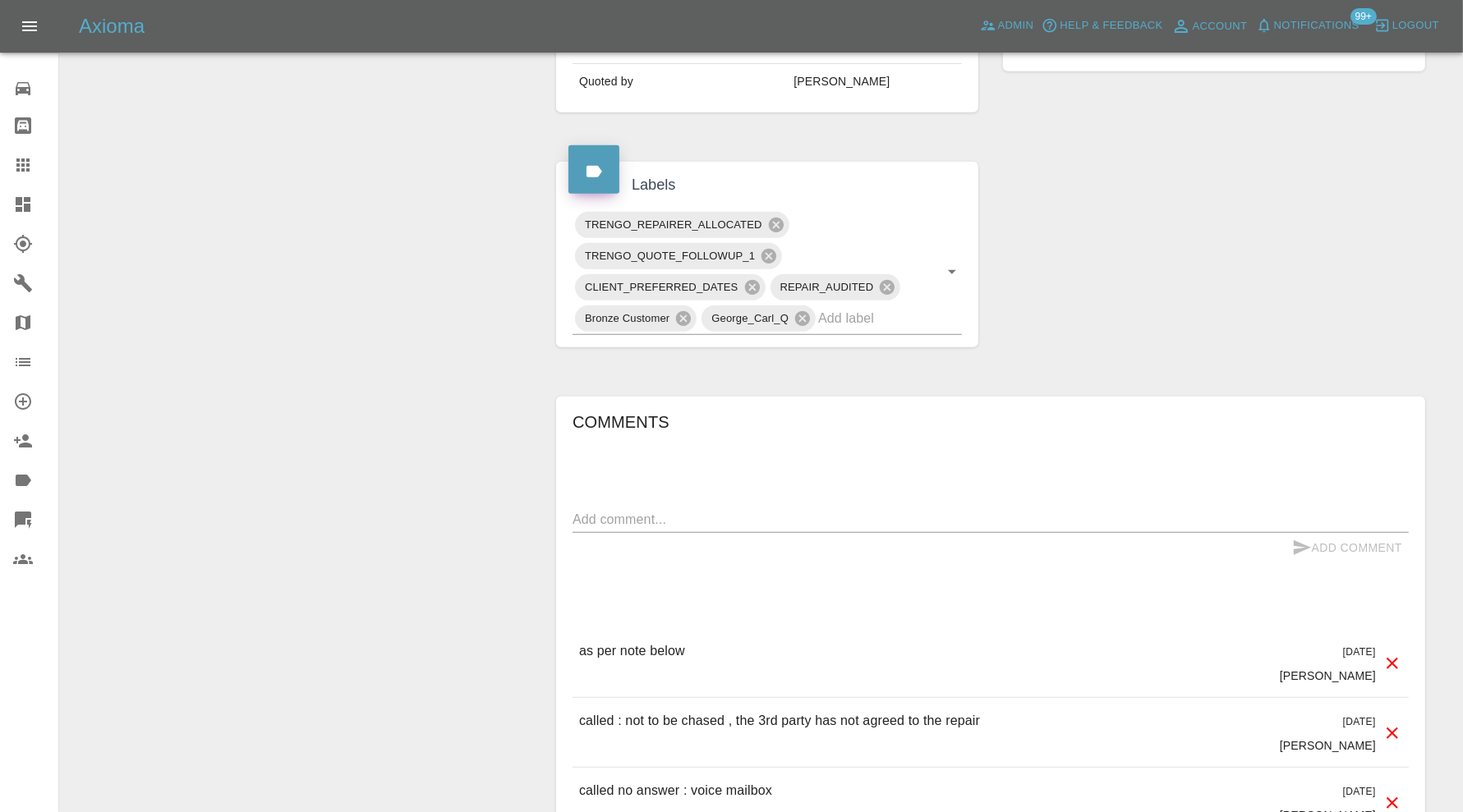
click at [914, 521] on textarea at bounding box center [990, 520] width 836 height 19
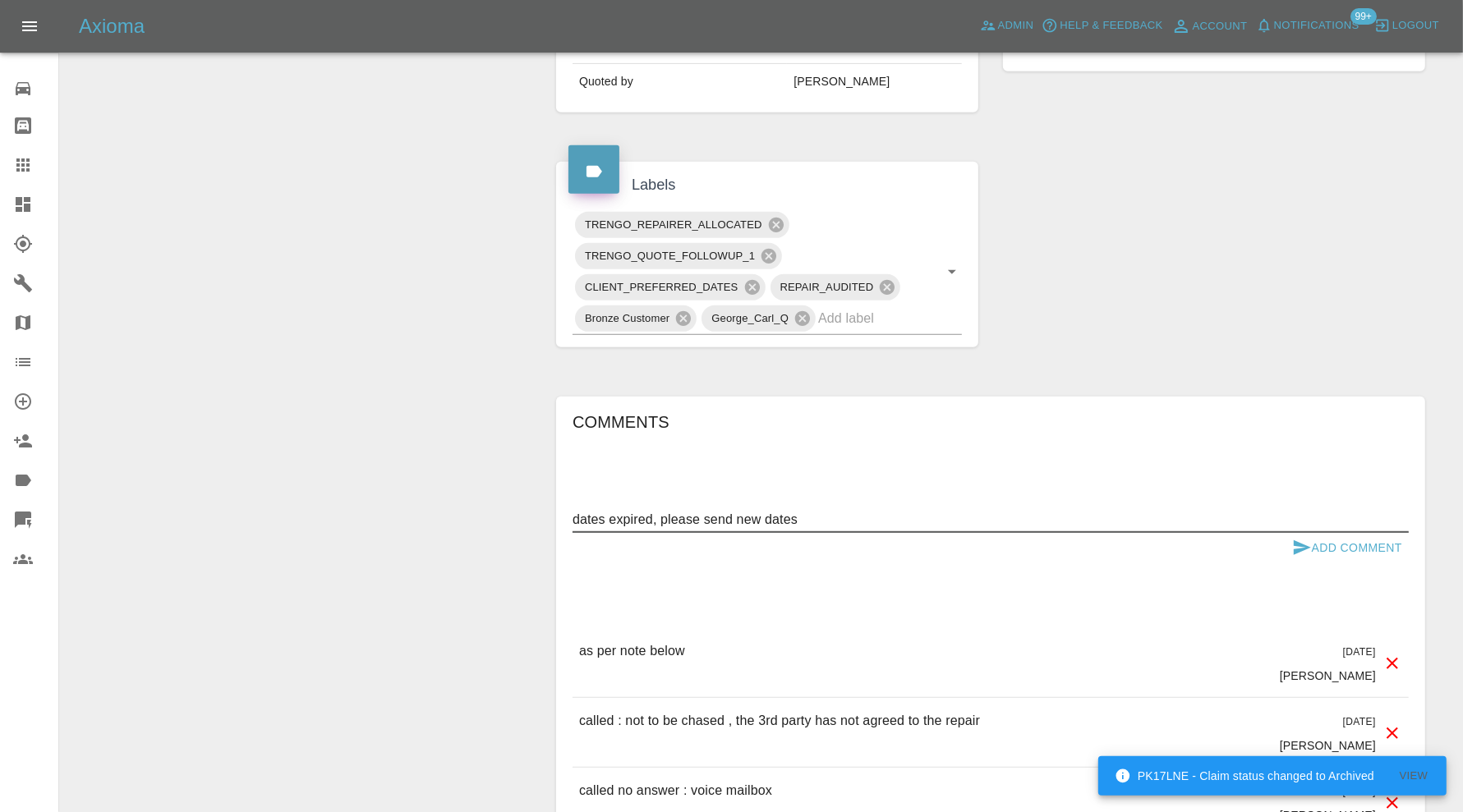
type textarea "dates expired, please send new dates"
click at [1316, 546] on button "Add Comment" at bounding box center [1347, 548] width 123 height 30
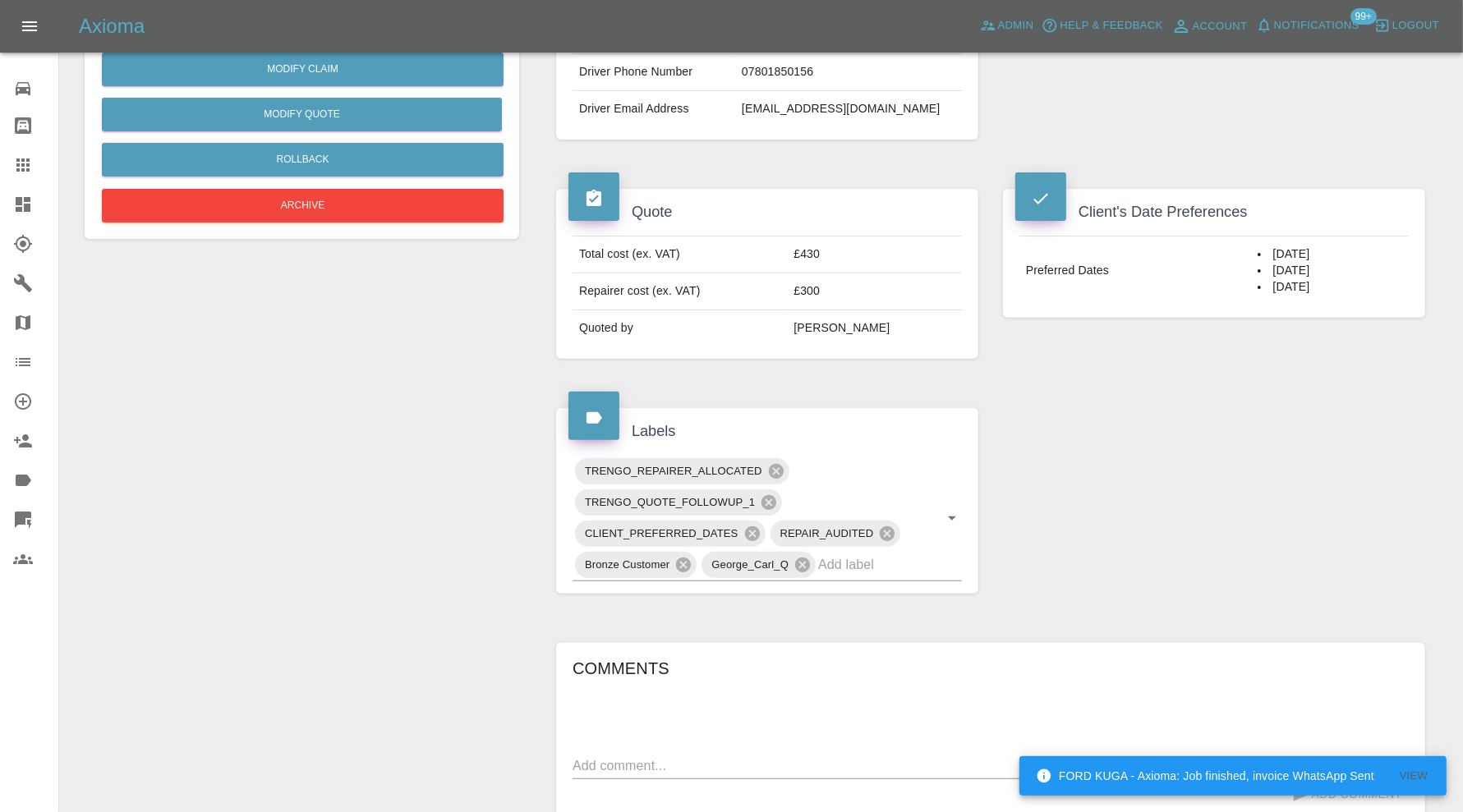
scroll to position [0, 0]
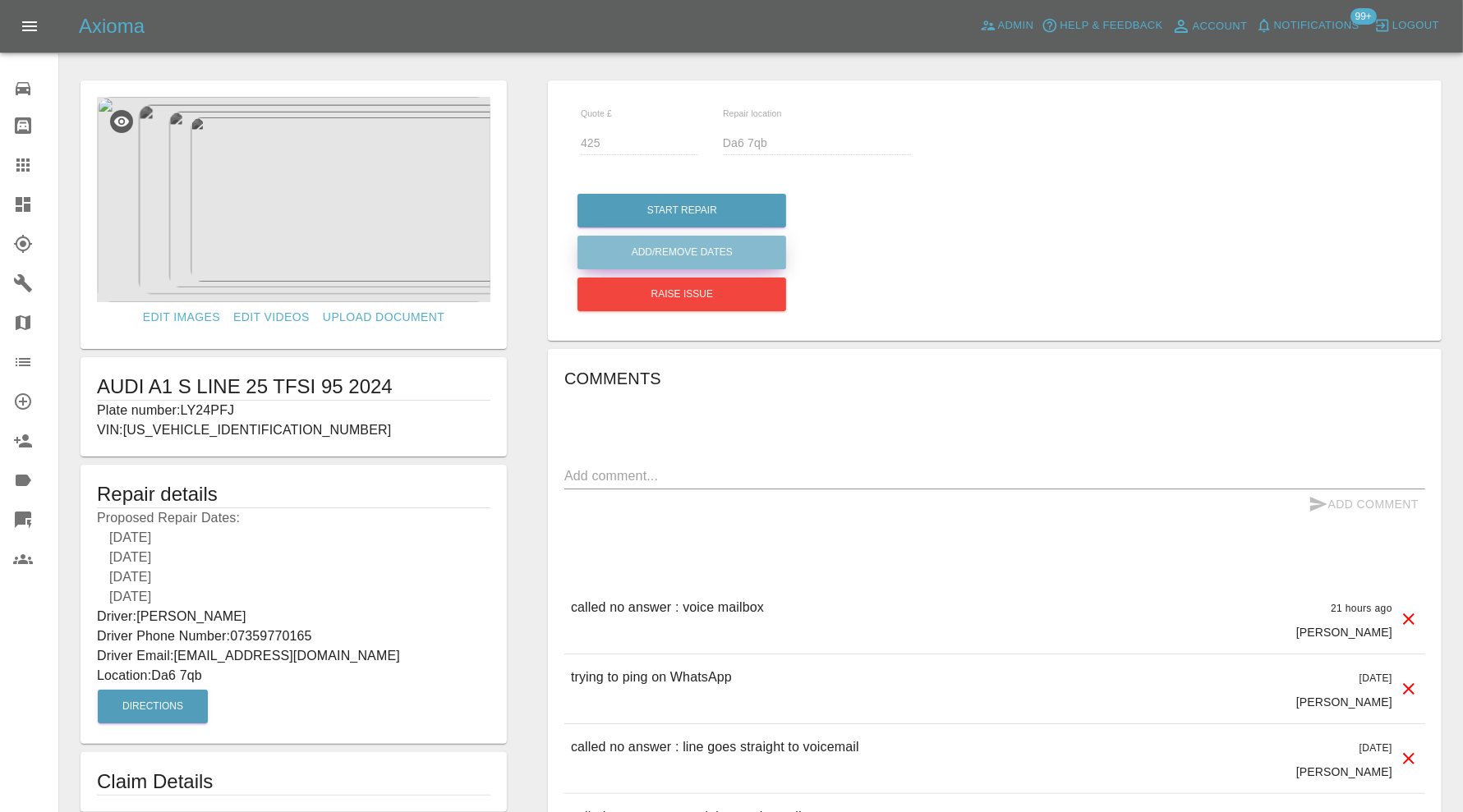
click at [714, 254] on button "Add/Remove Dates" at bounding box center [682, 251] width 209 height 33
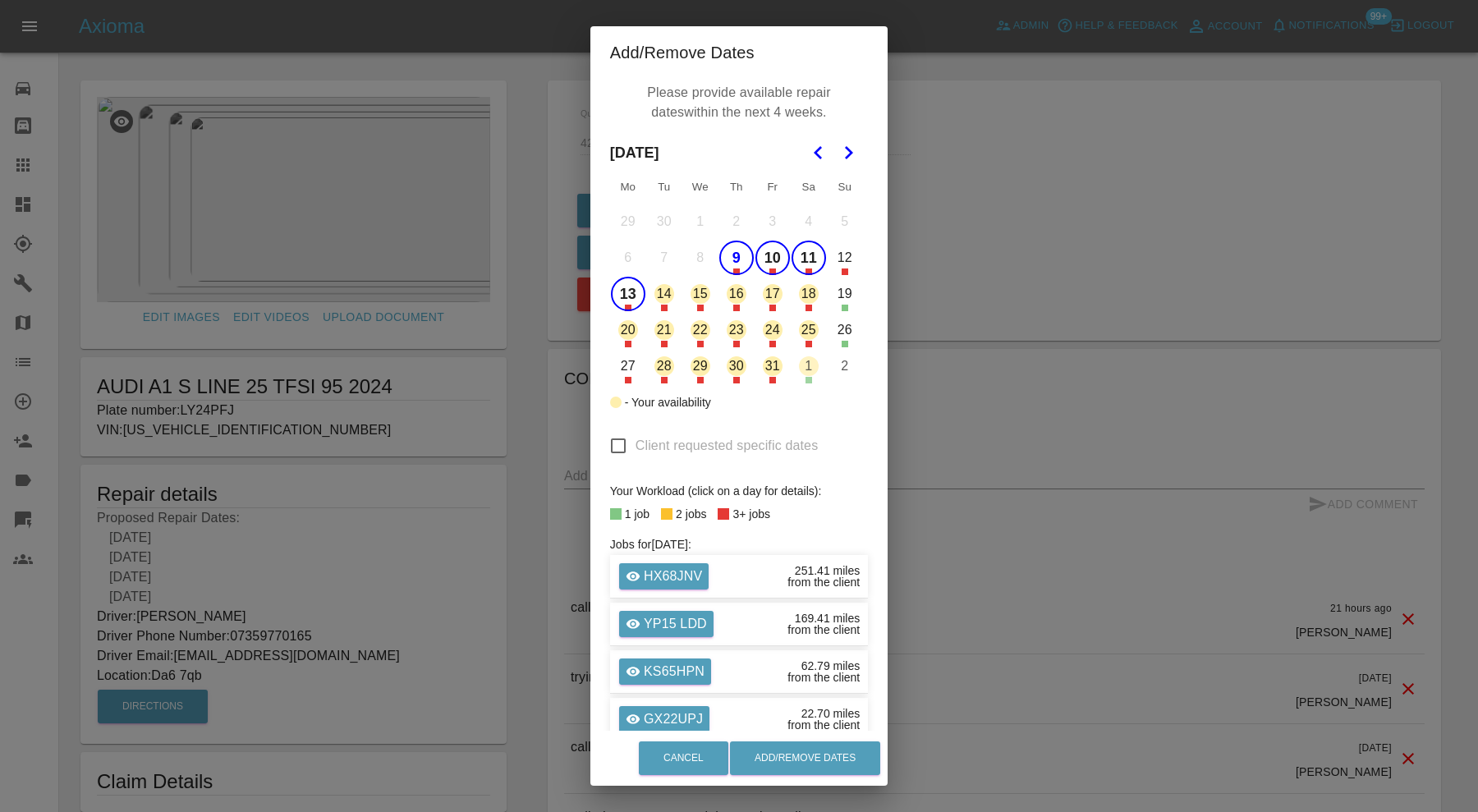
click at [734, 264] on button "9" at bounding box center [736, 258] width 34 height 34
click at [835, 758] on button "Add/Remove Dates" at bounding box center [805, 758] width 150 height 33
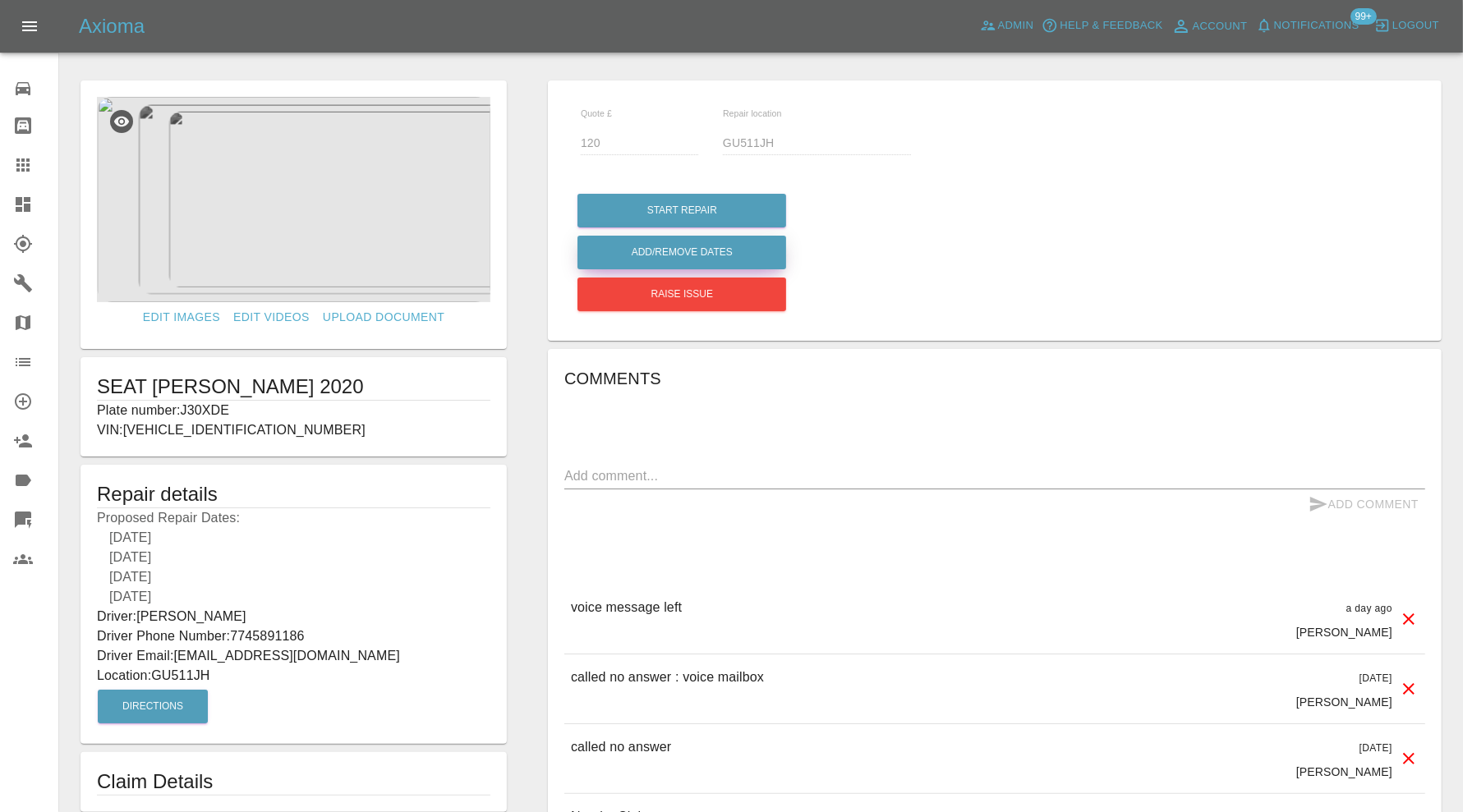
click at [688, 247] on button "Add/Remove Dates" at bounding box center [682, 251] width 209 height 33
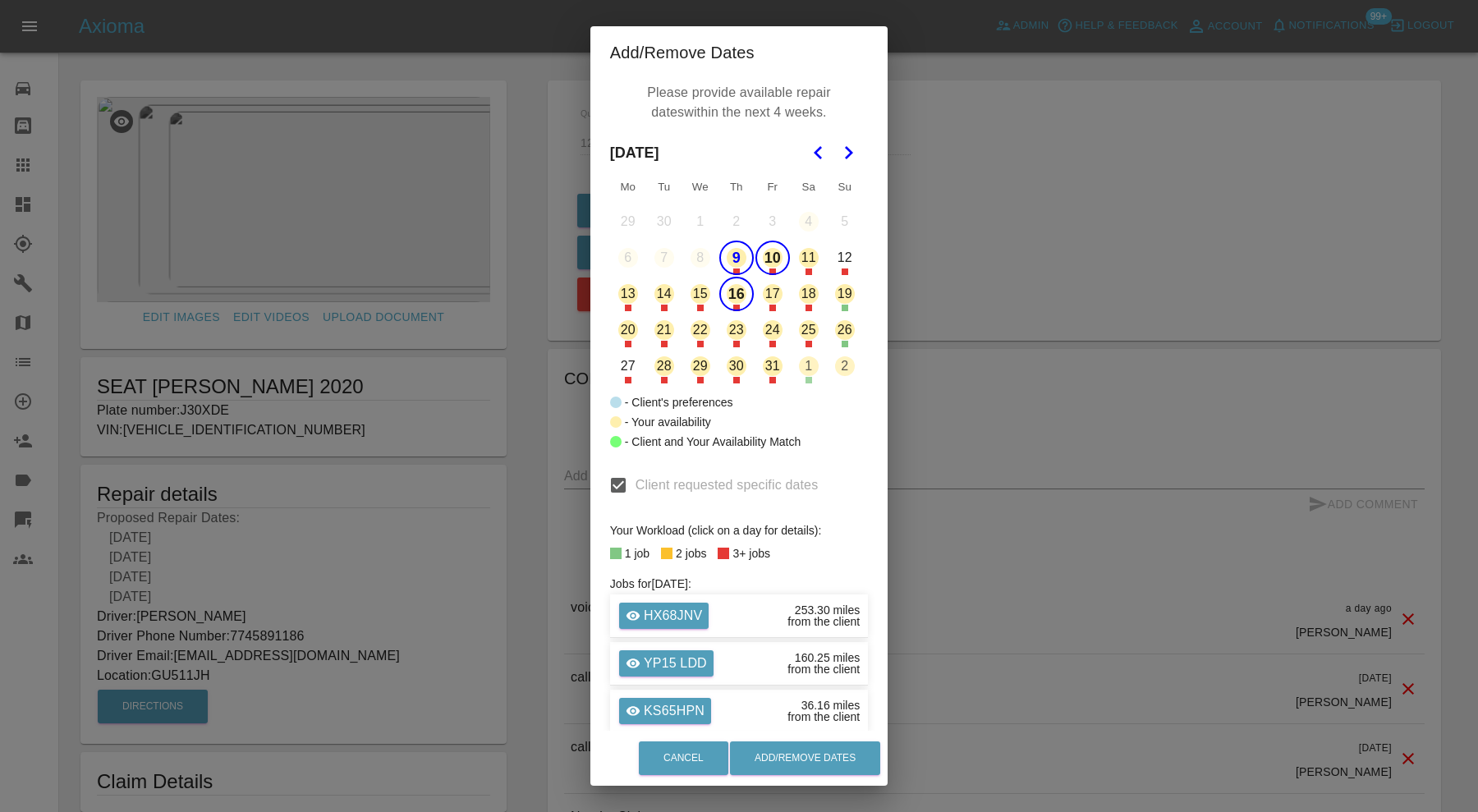
click at [732, 254] on button "9" at bounding box center [736, 258] width 34 height 34
click at [841, 151] on icon "Go to the Next Month" at bounding box center [848, 153] width 20 height 20
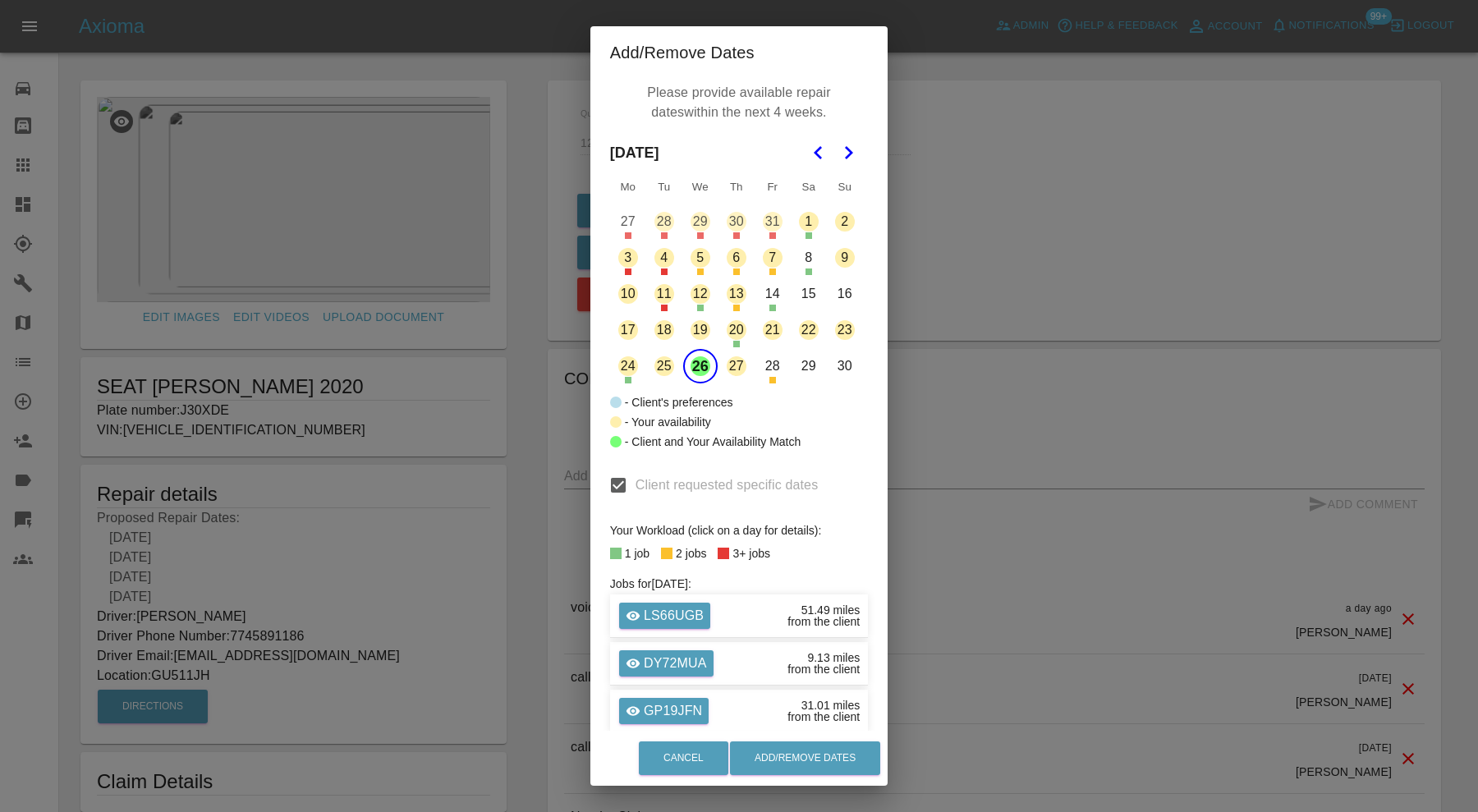
click at [814, 152] on polygon "Go to the Previous Month" at bounding box center [818, 153] width 9 height 13
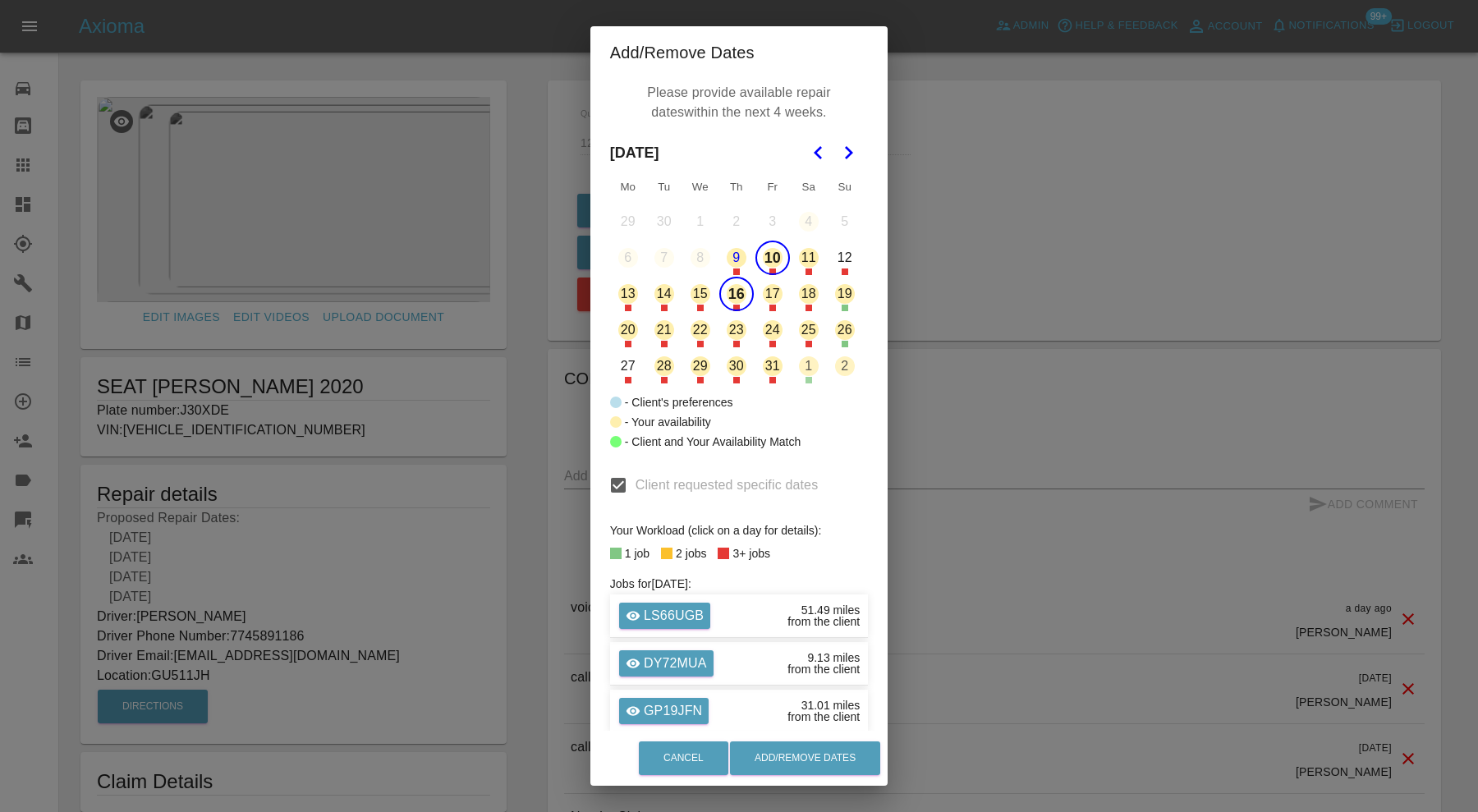
click at [664, 364] on button "28" at bounding box center [664, 366] width 34 height 34
click at [730, 367] on button "30" at bounding box center [736, 366] width 34 height 34
click at [767, 255] on button "10" at bounding box center [772, 258] width 34 height 34
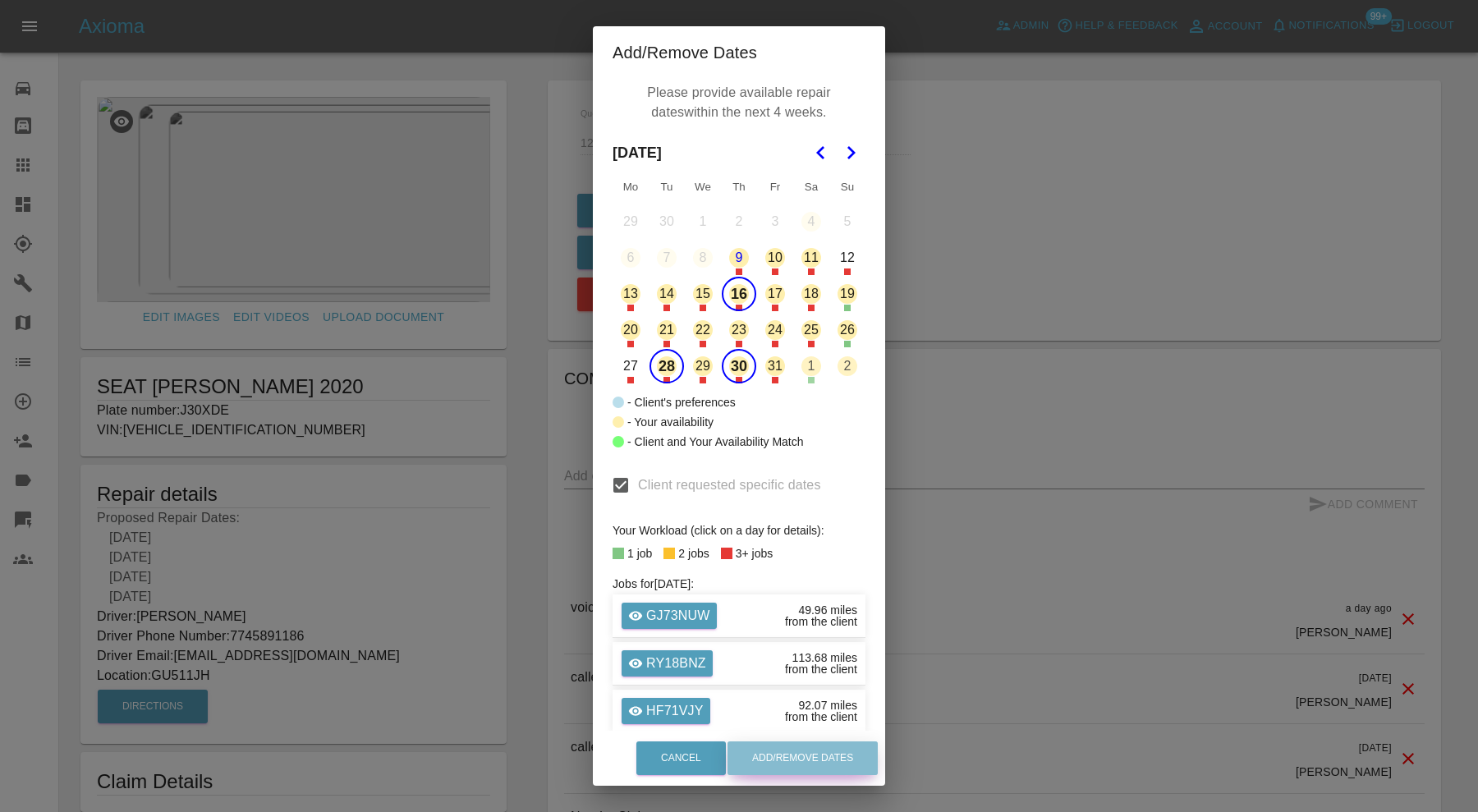
click at [792, 748] on button "Add/Remove Dates" at bounding box center [803, 758] width 150 height 33
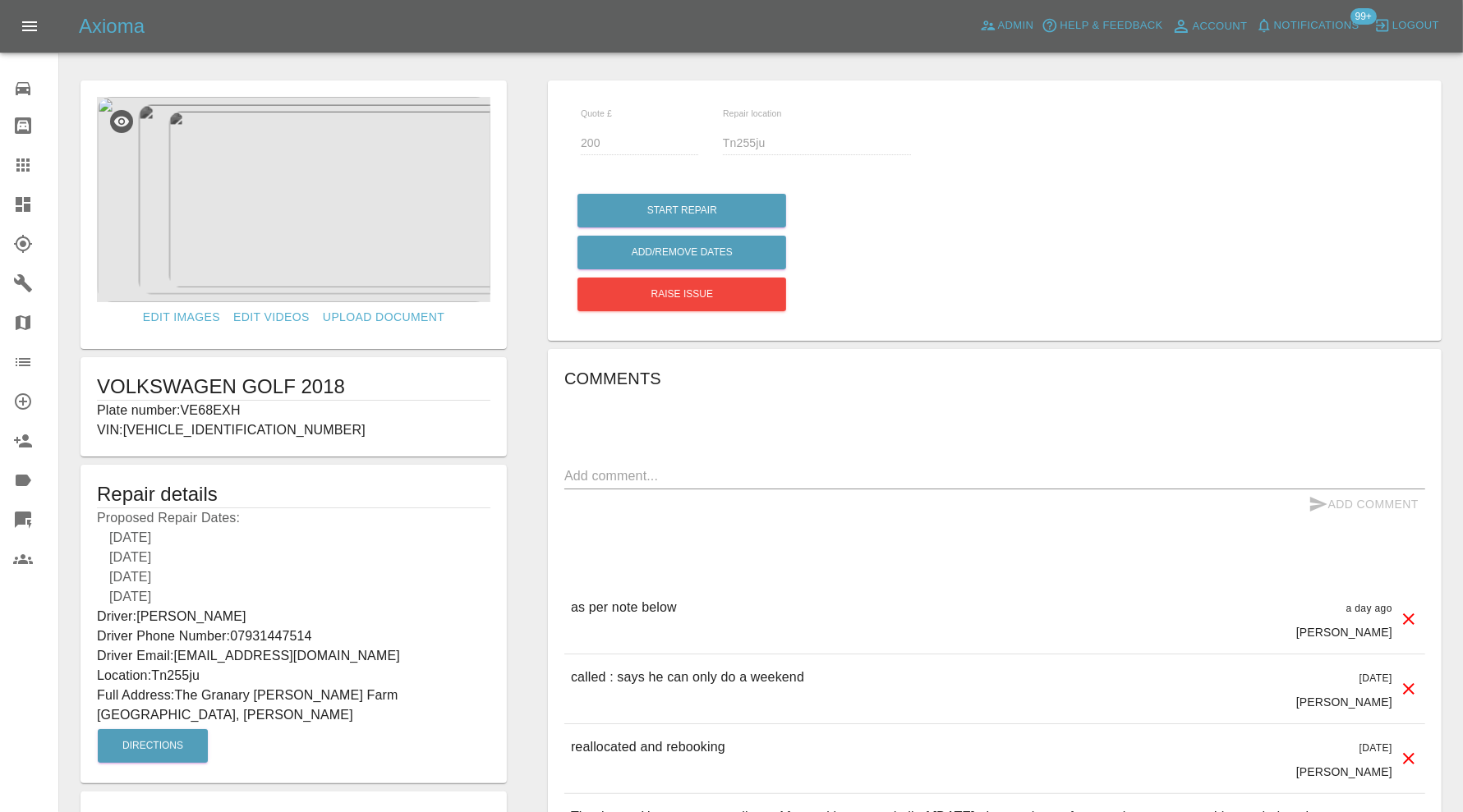
click at [223, 408] on p "Plate number: VE68EXH" at bounding box center [293, 410] width 394 height 20
copy p "VE68EXH"
click at [28, 164] on icon at bounding box center [23, 165] width 13 height 13
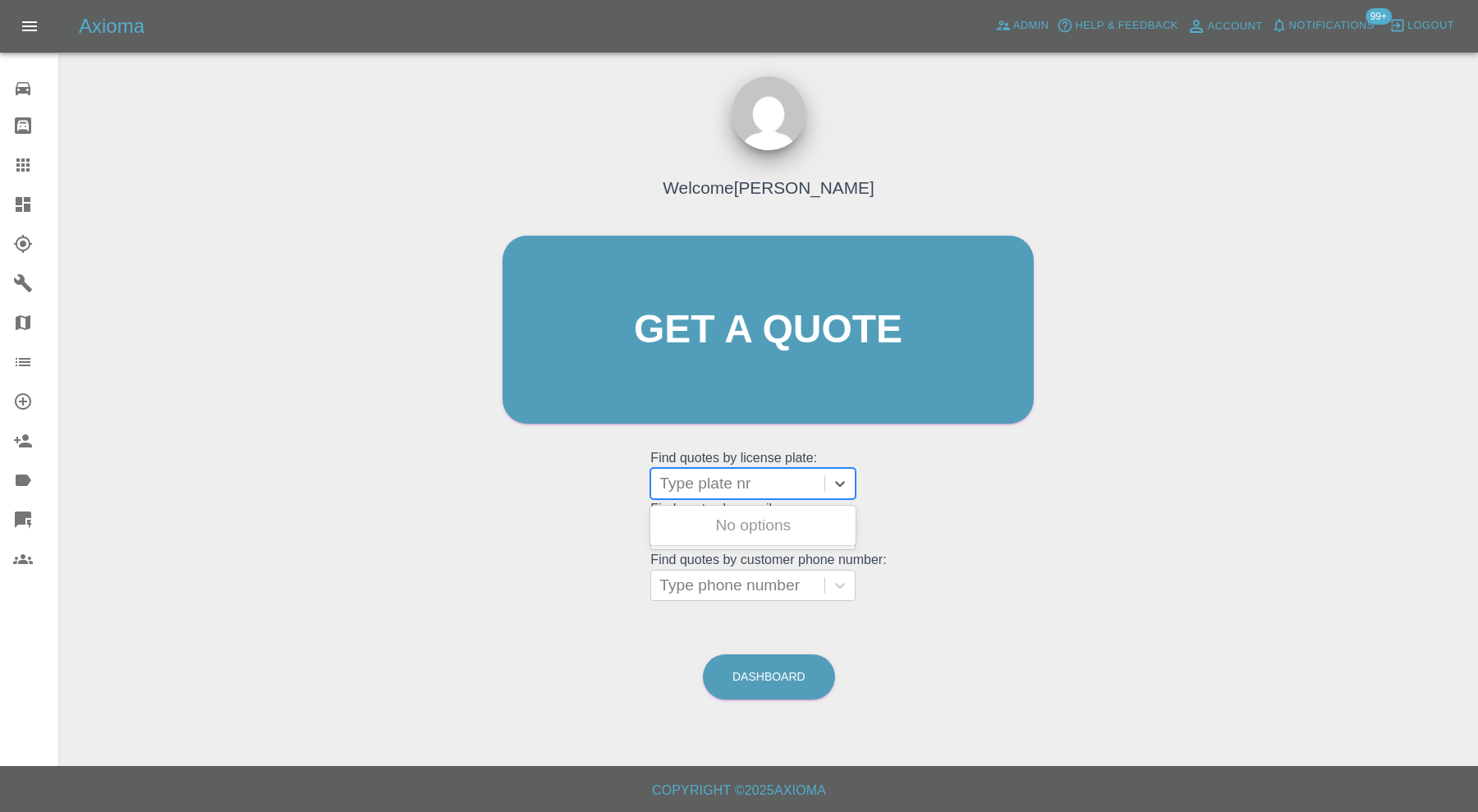
click at [781, 476] on div at bounding box center [737, 484] width 157 height 23
paste input "VE68EXH"
type input "VE68EXH"
click at [781, 511] on div "VE68EXH, Awaiting Repair" at bounding box center [753, 535] width 205 height 52
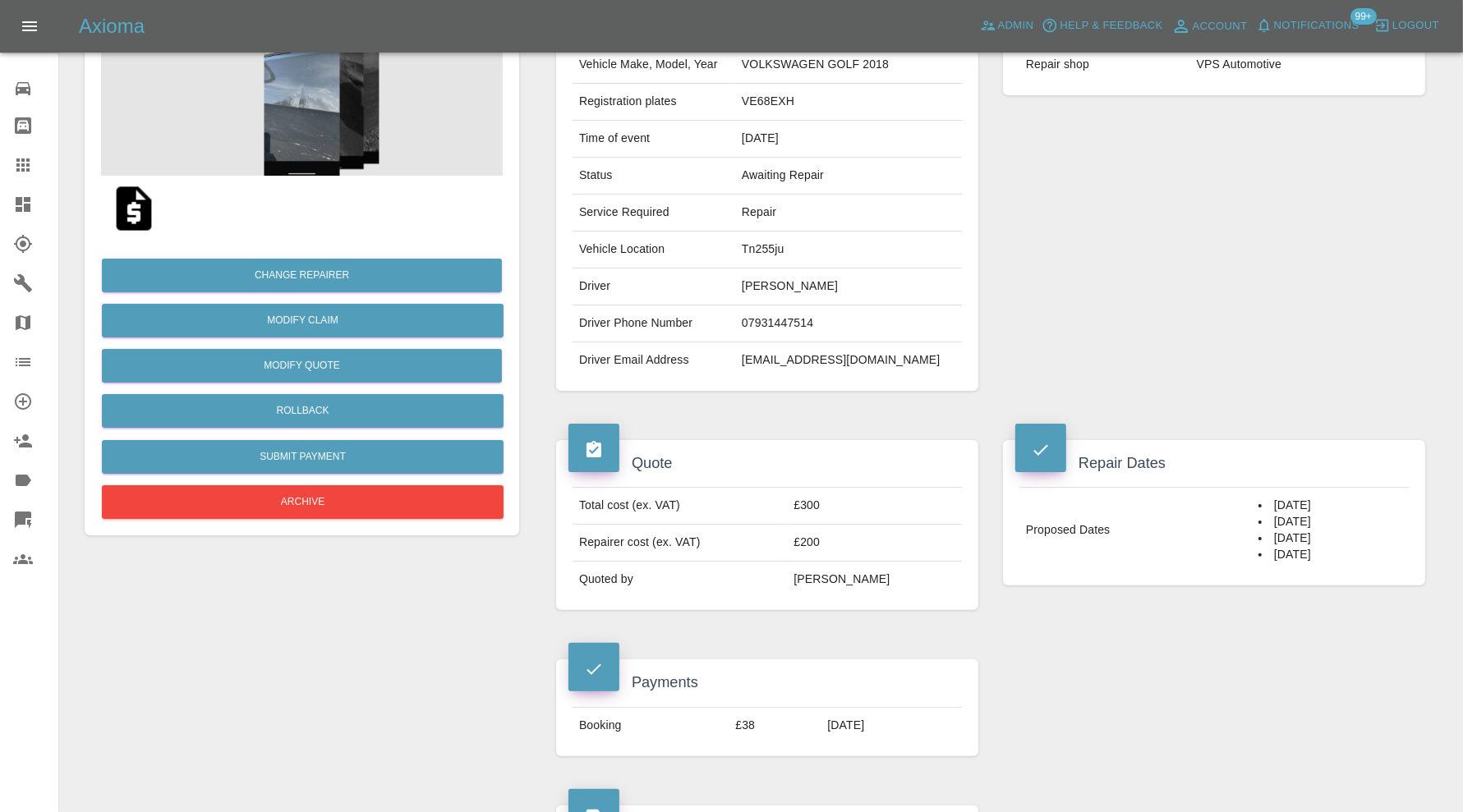
scroll to position [137, 0]
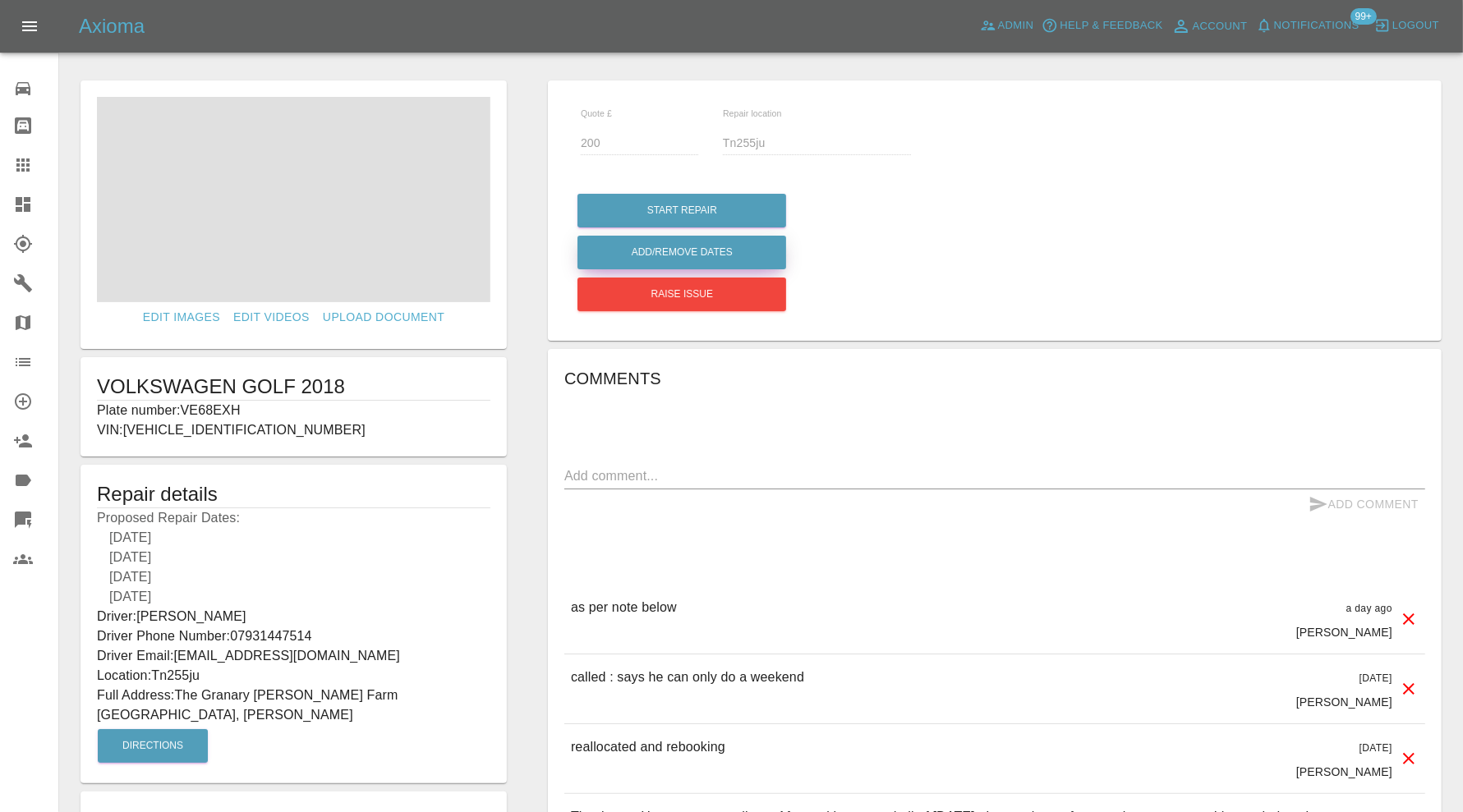
click at [708, 249] on button "Add/Remove Dates" at bounding box center [682, 251] width 209 height 33
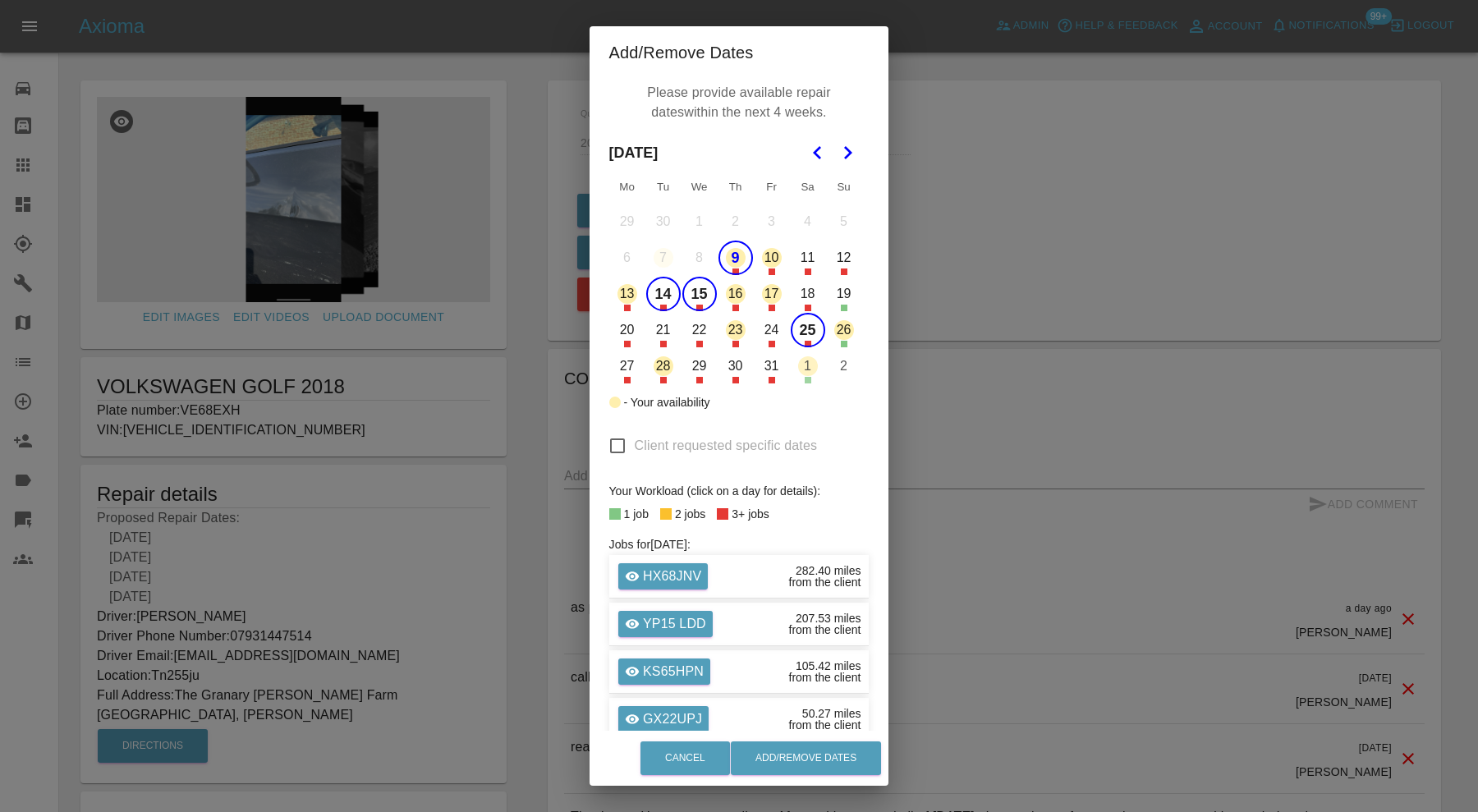
click at [732, 255] on button "9" at bounding box center [735, 258] width 34 height 34
click at [841, 153] on icon "Go to the Next Month" at bounding box center [847, 153] width 20 height 20
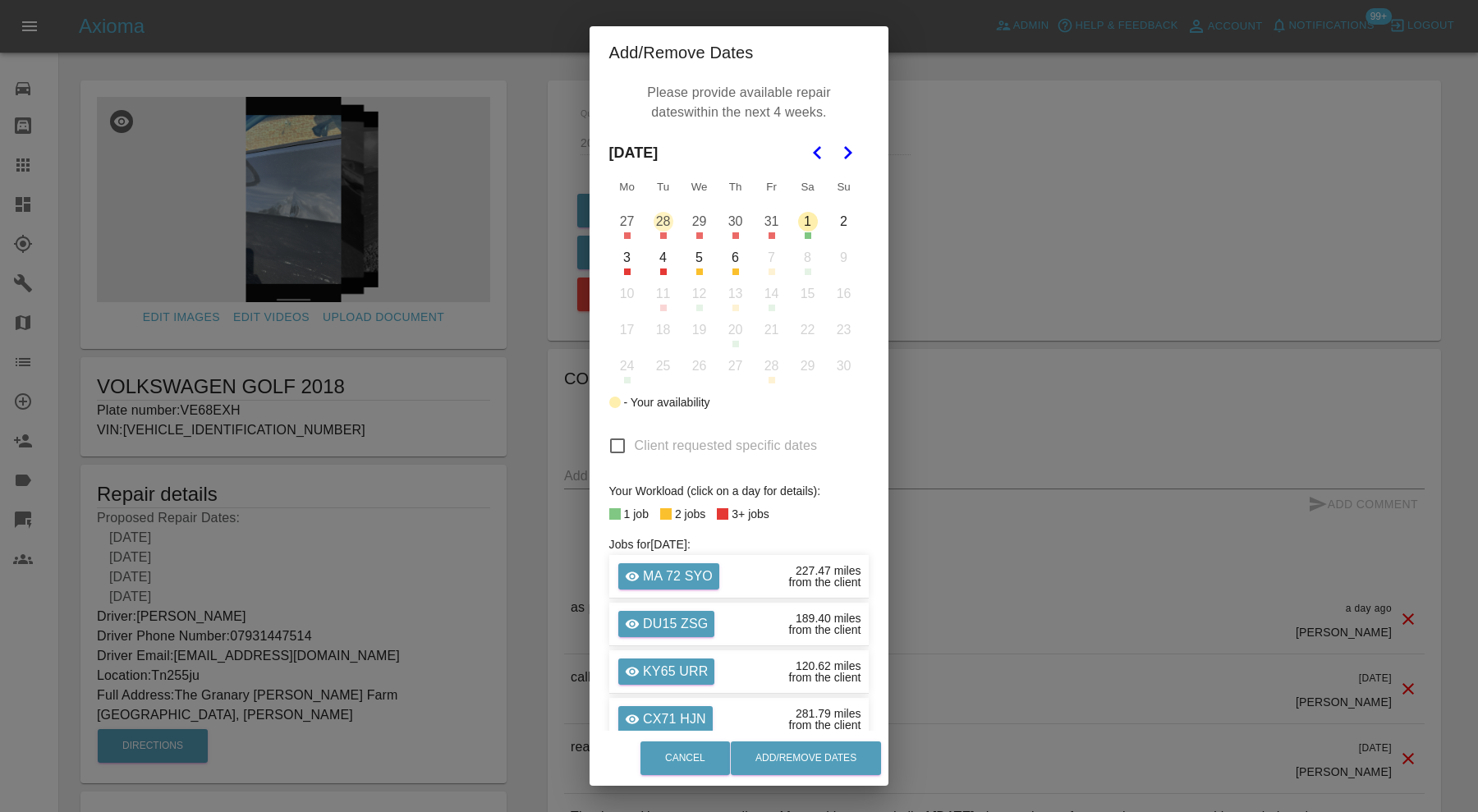
click at [816, 150] on icon "Go to the Previous Month" at bounding box center [818, 153] width 20 height 20
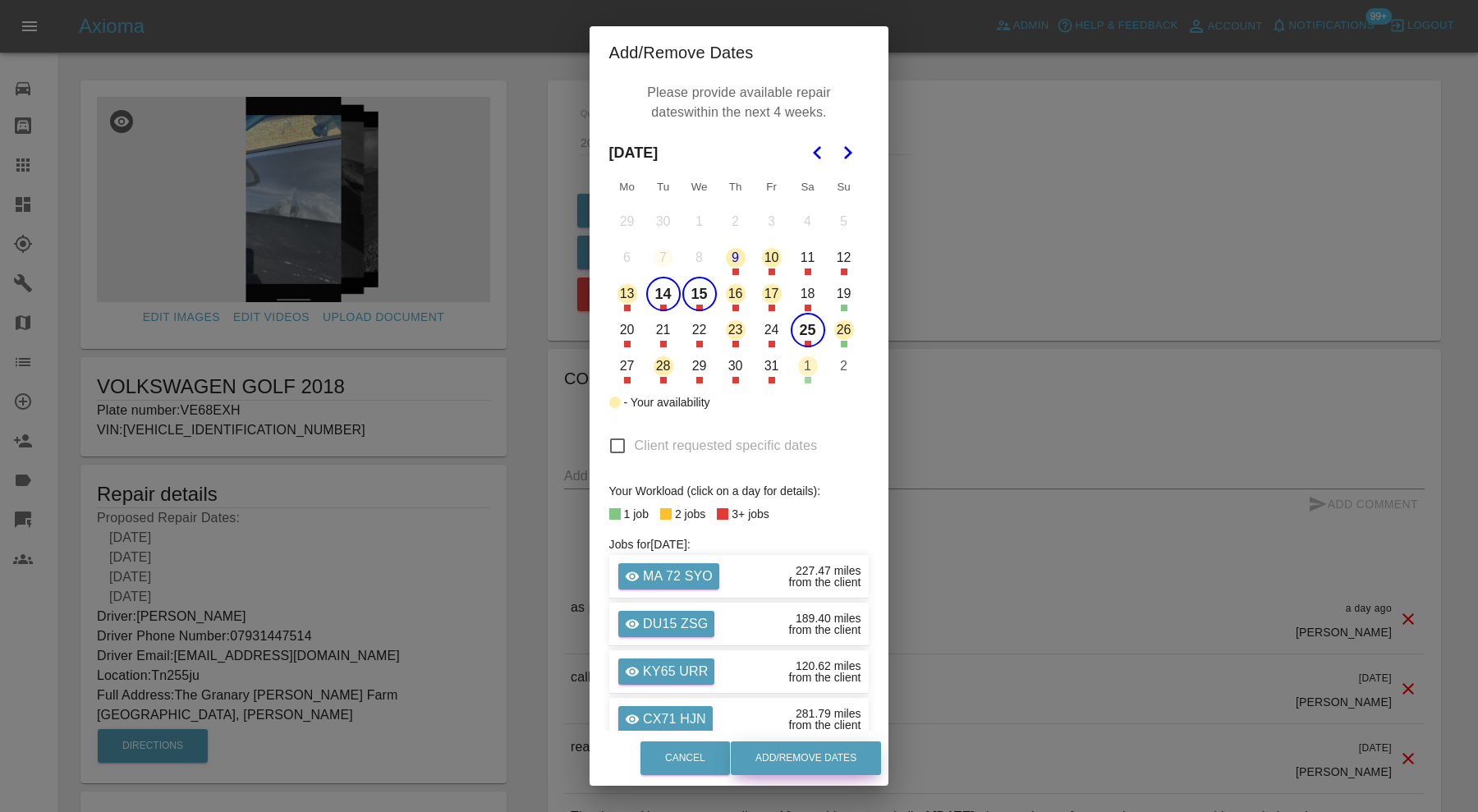
click at [835, 761] on button "Add/Remove Dates" at bounding box center [805, 758] width 150 height 33
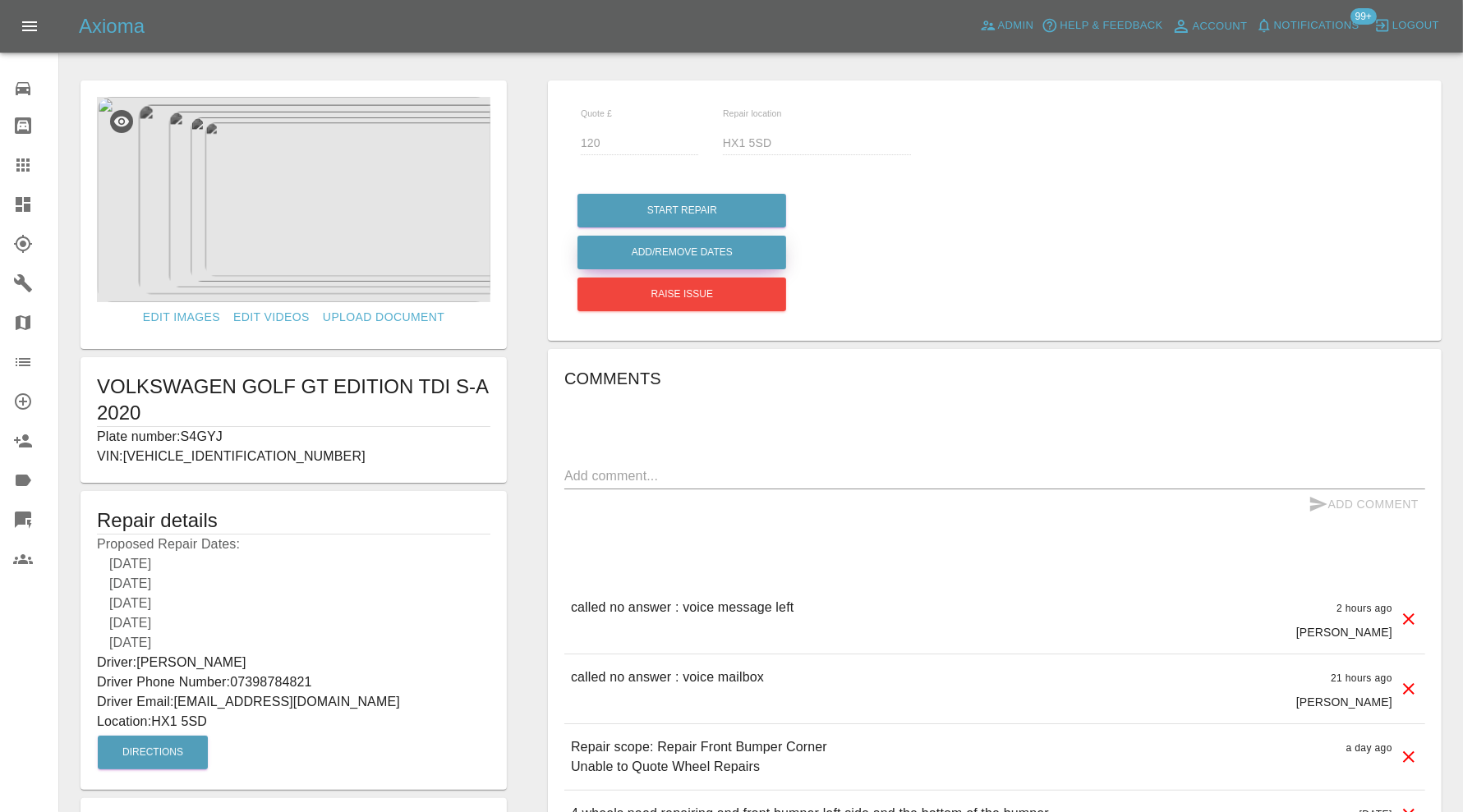
click at [706, 253] on button "Add/Remove Dates" at bounding box center [682, 251] width 209 height 33
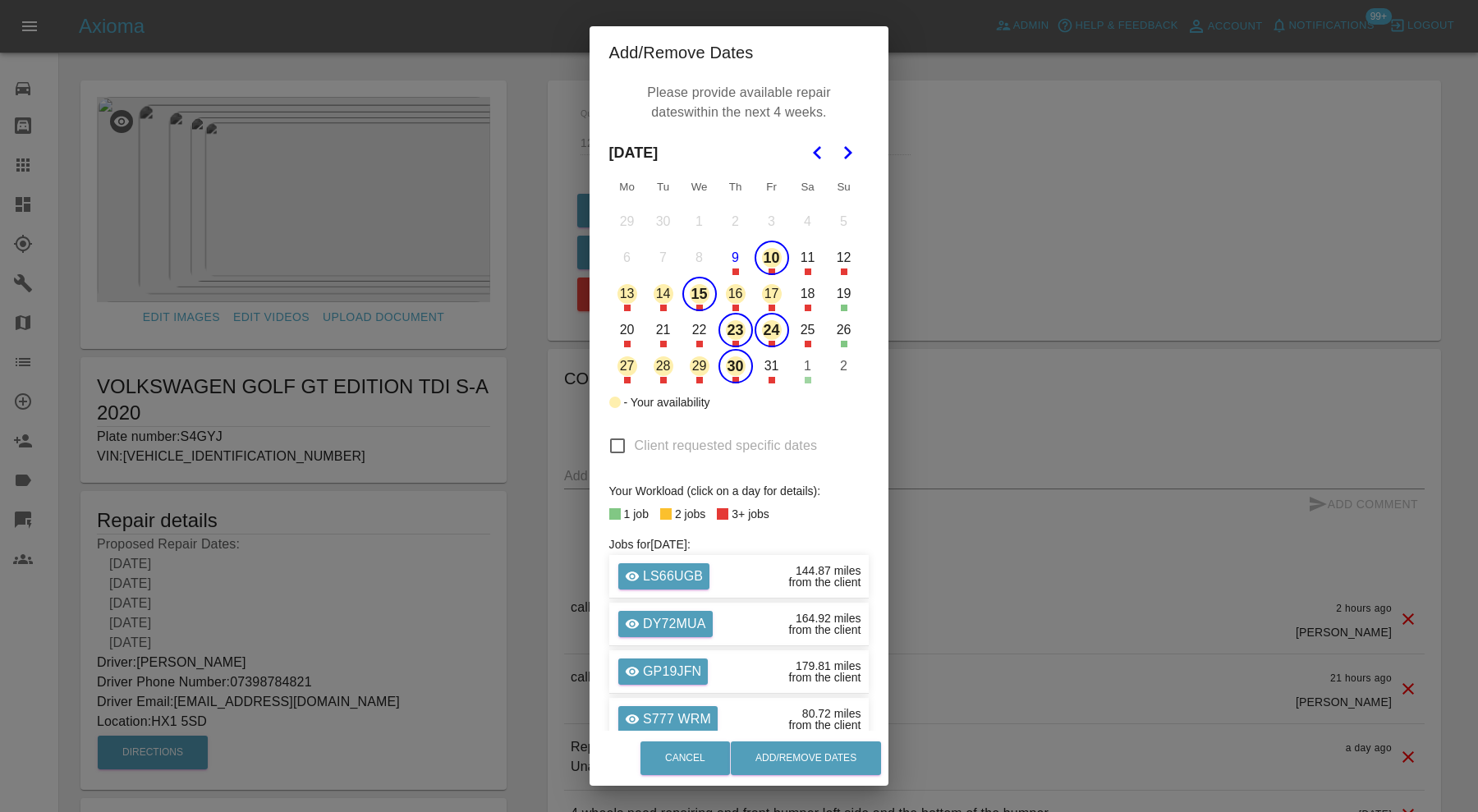
click at [764, 259] on button "10" at bounding box center [771, 258] width 34 height 34
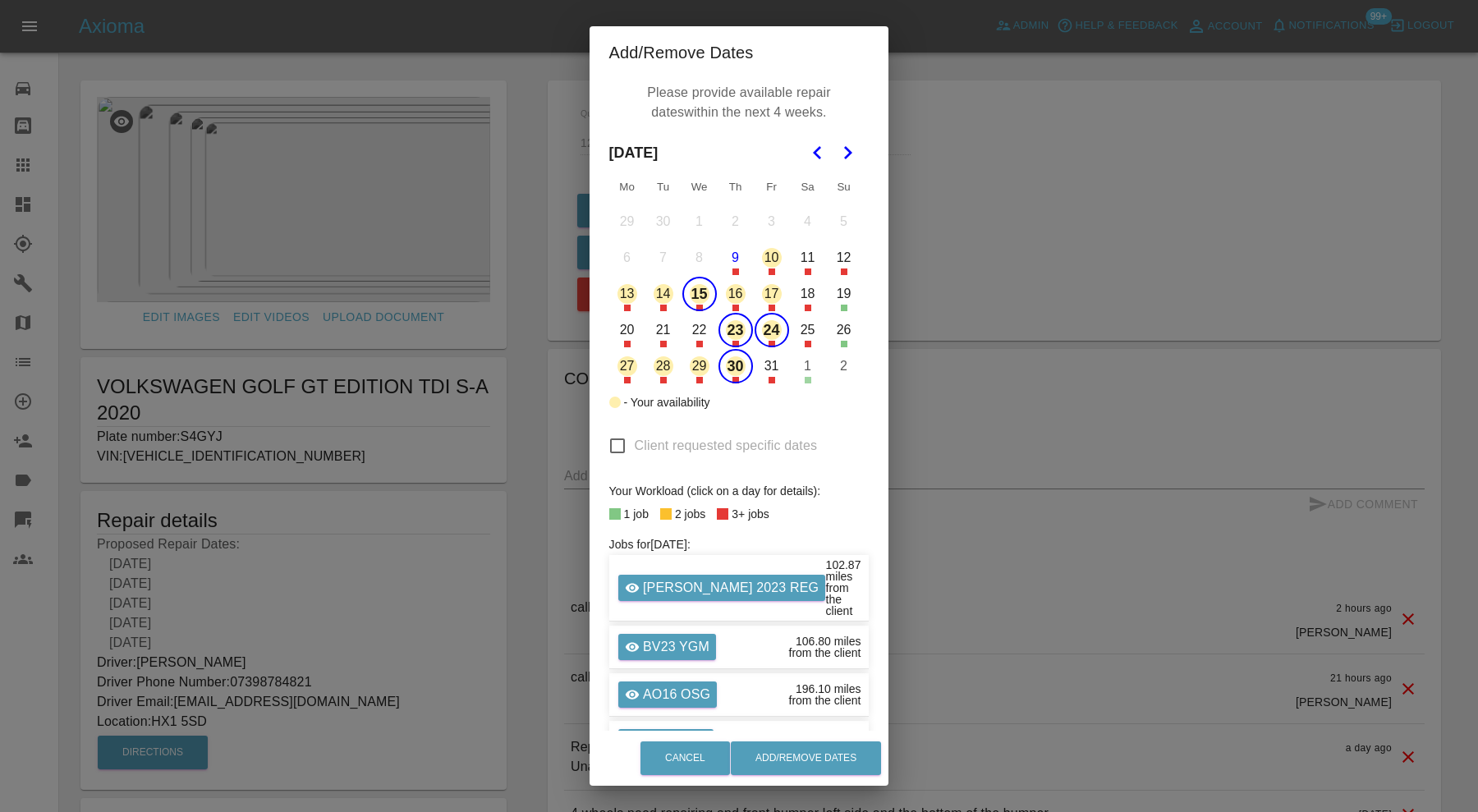
click at [824, 739] on div "Cancel Add/Remove Dates" at bounding box center [739, 758] width 300 height 55
click at [824, 745] on button "Add/Remove Dates" at bounding box center [805, 758] width 150 height 33
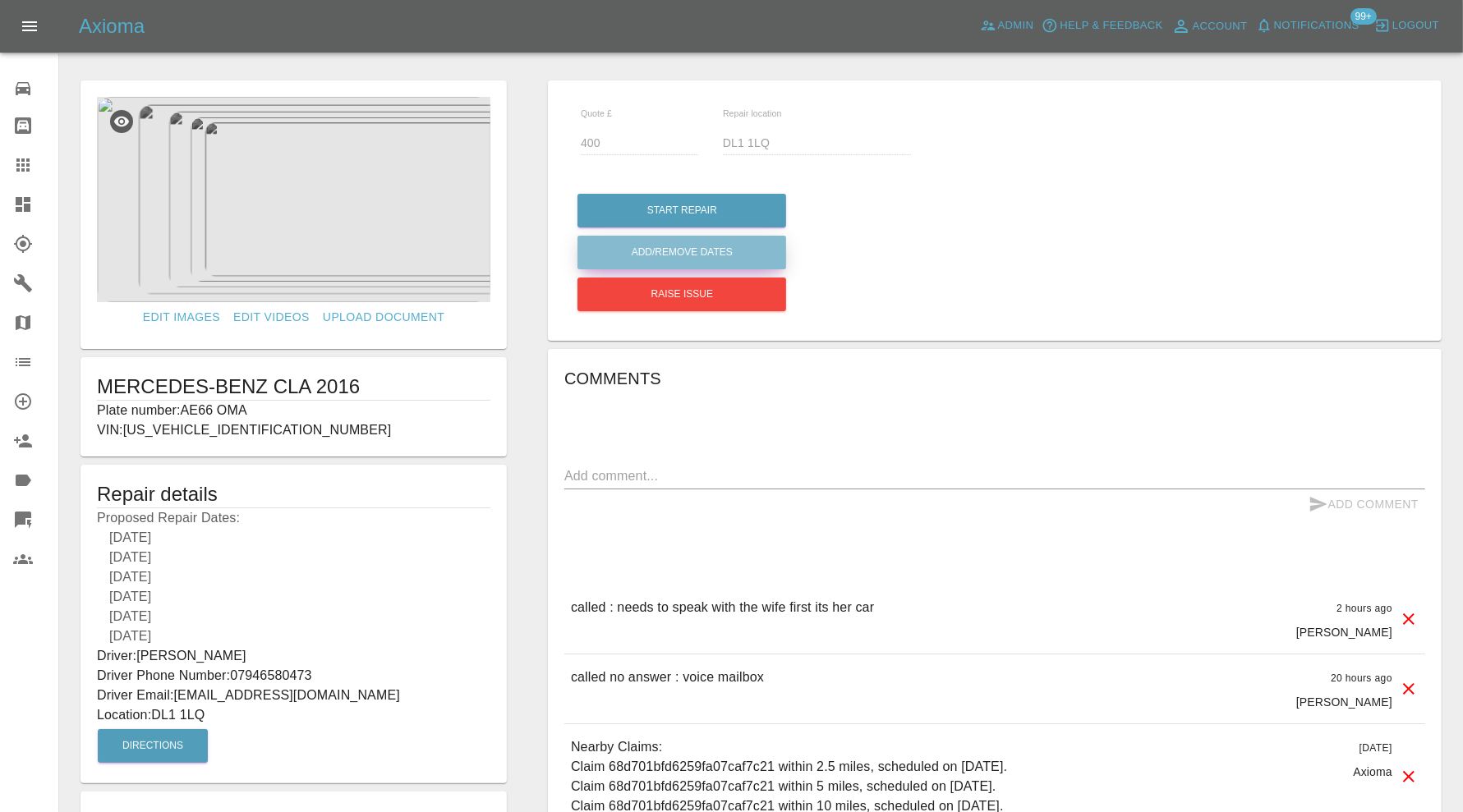
click at [724, 258] on button "Add/Remove Dates" at bounding box center [682, 251] width 209 height 33
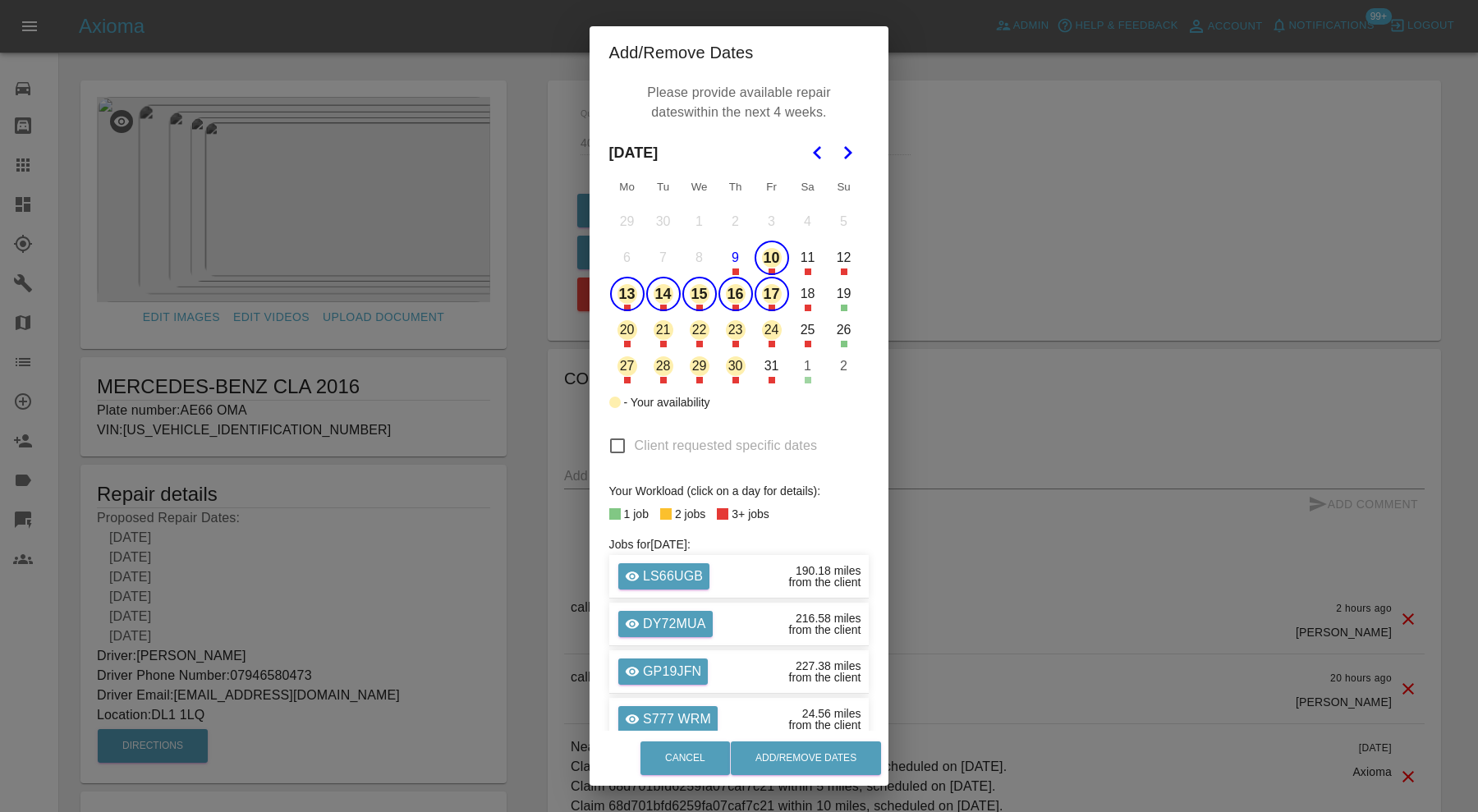
click at [770, 258] on button "10" at bounding box center [771, 258] width 34 height 34
click at [793, 754] on button "Add/Remove Dates" at bounding box center [805, 758] width 150 height 33
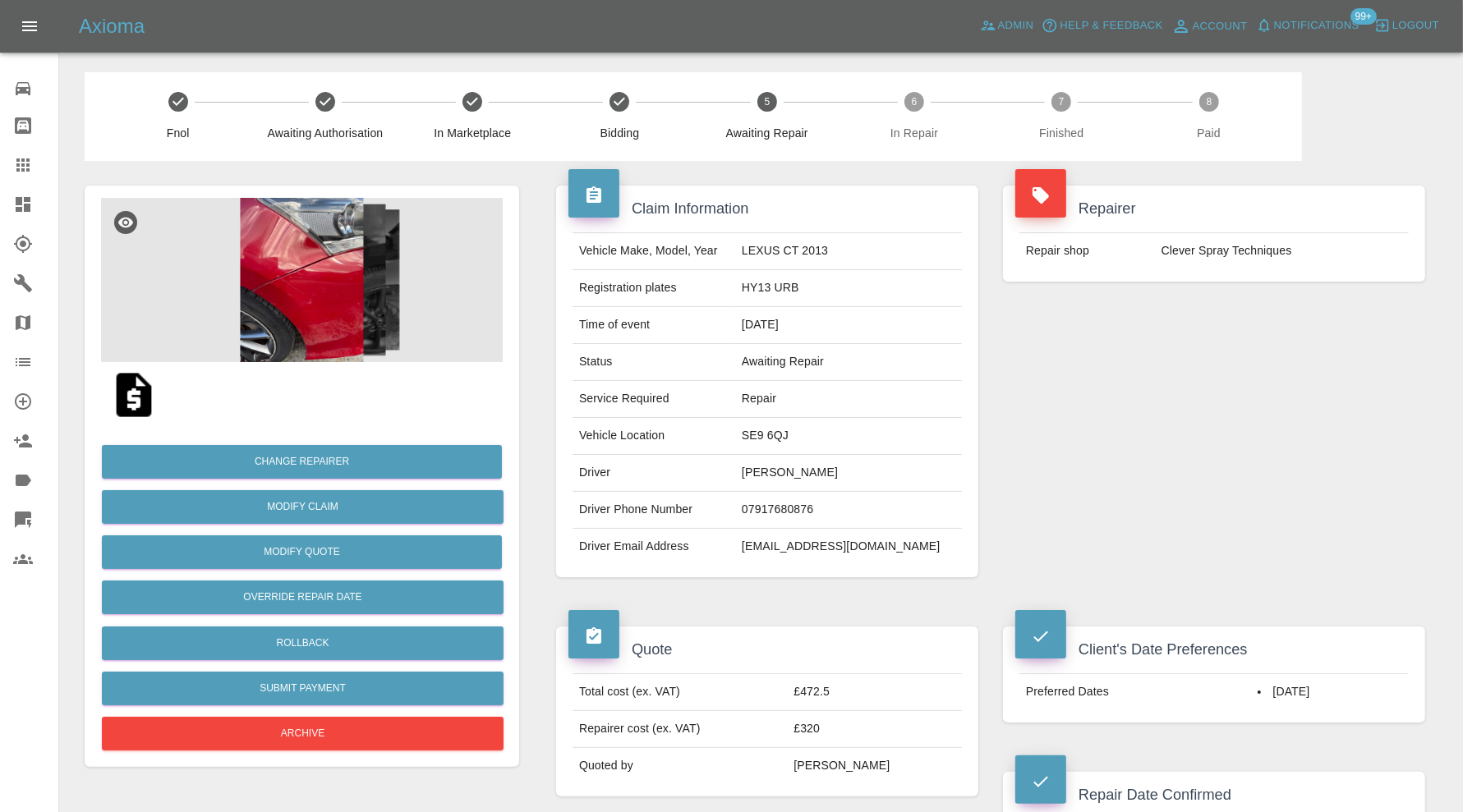
click at [325, 280] on img at bounding box center [301, 280] width 401 height 164
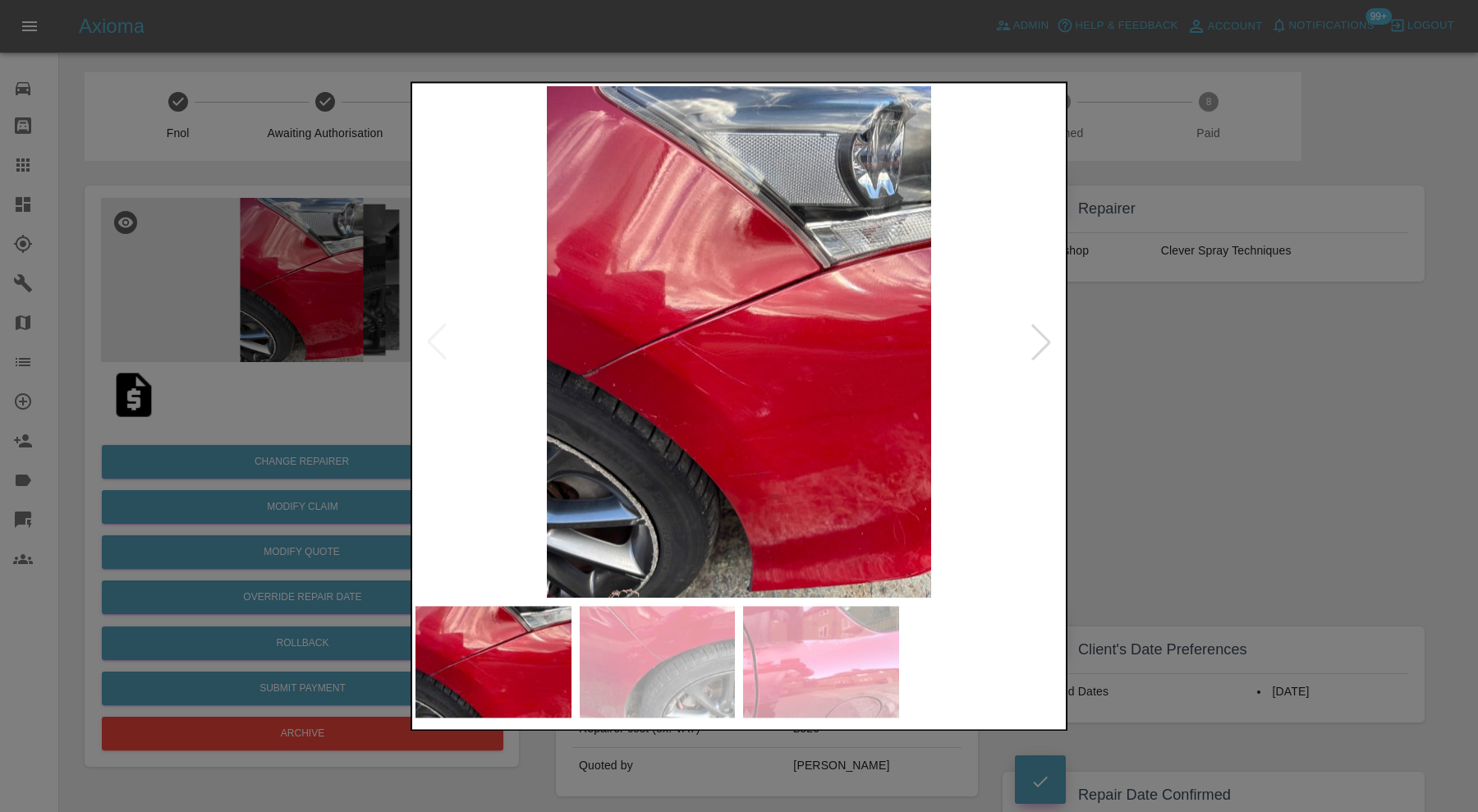
click at [1136, 464] on div at bounding box center [739, 406] width 1478 height 812
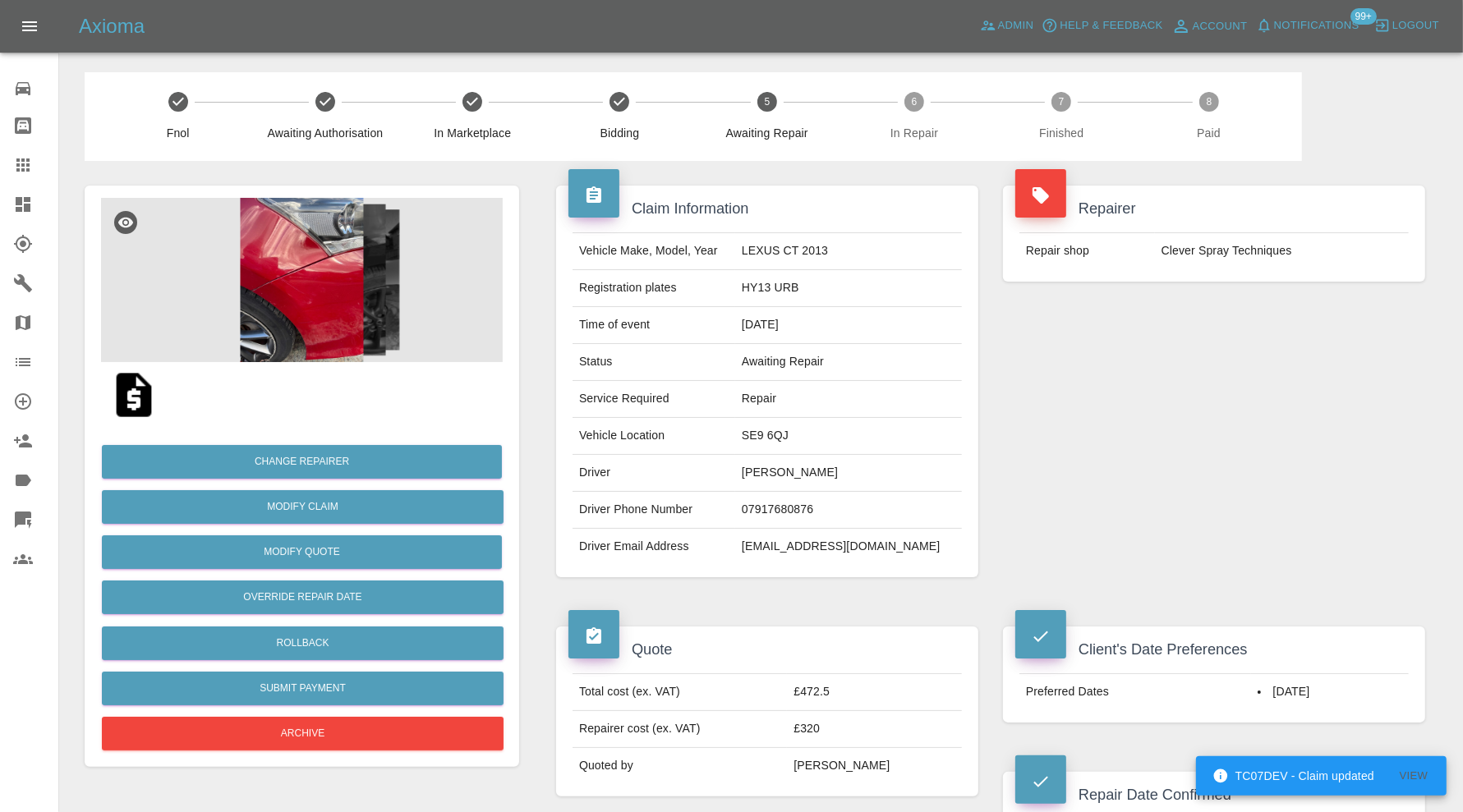
click at [829, 435] on td "SE9 6QJ" at bounding box center [848, 436] width 227 height 37
click at [841, 435] on td "SE9 6QJ" at bounding box center [848, 436] width 227 height 37
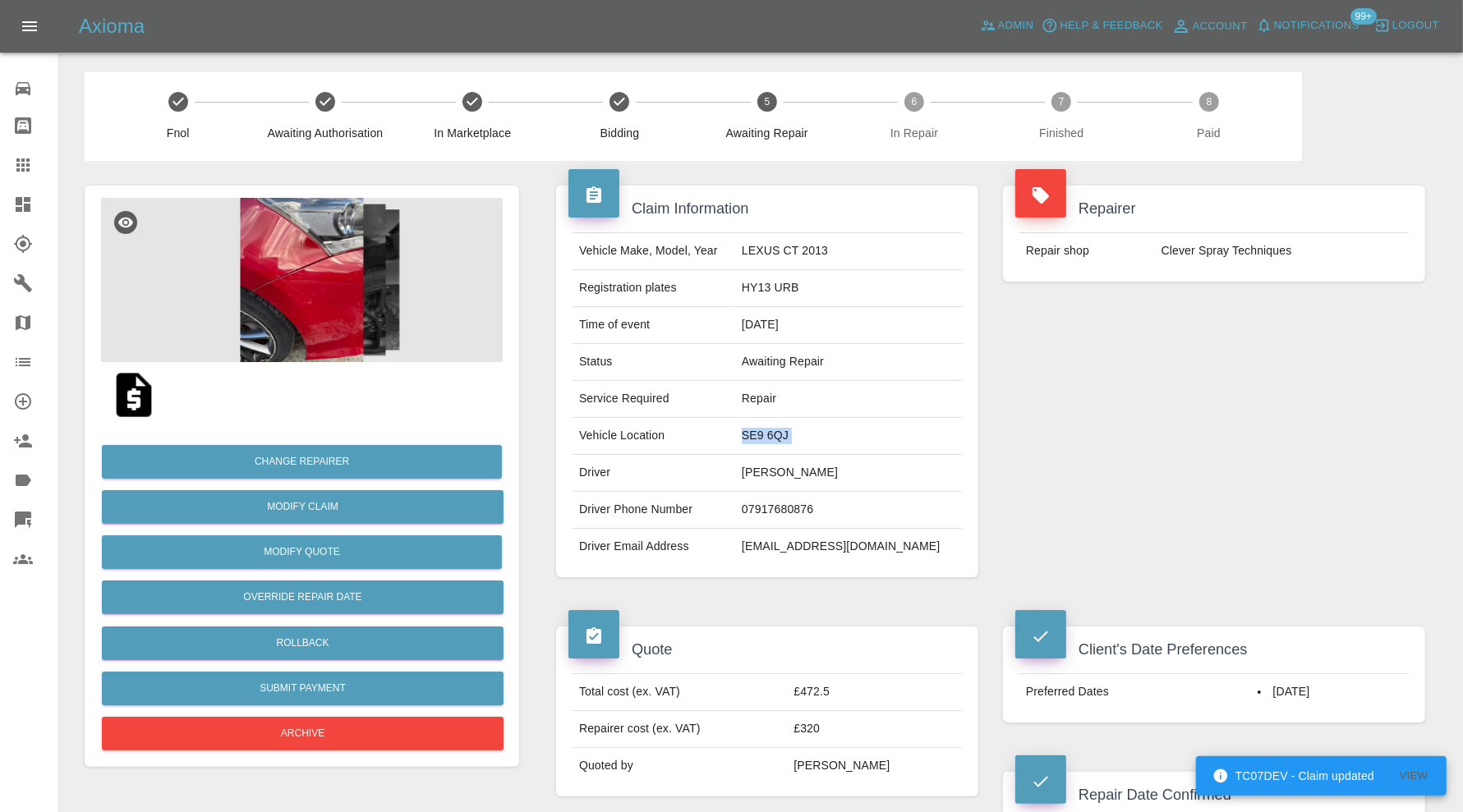
copy td "SE9 6QJ"
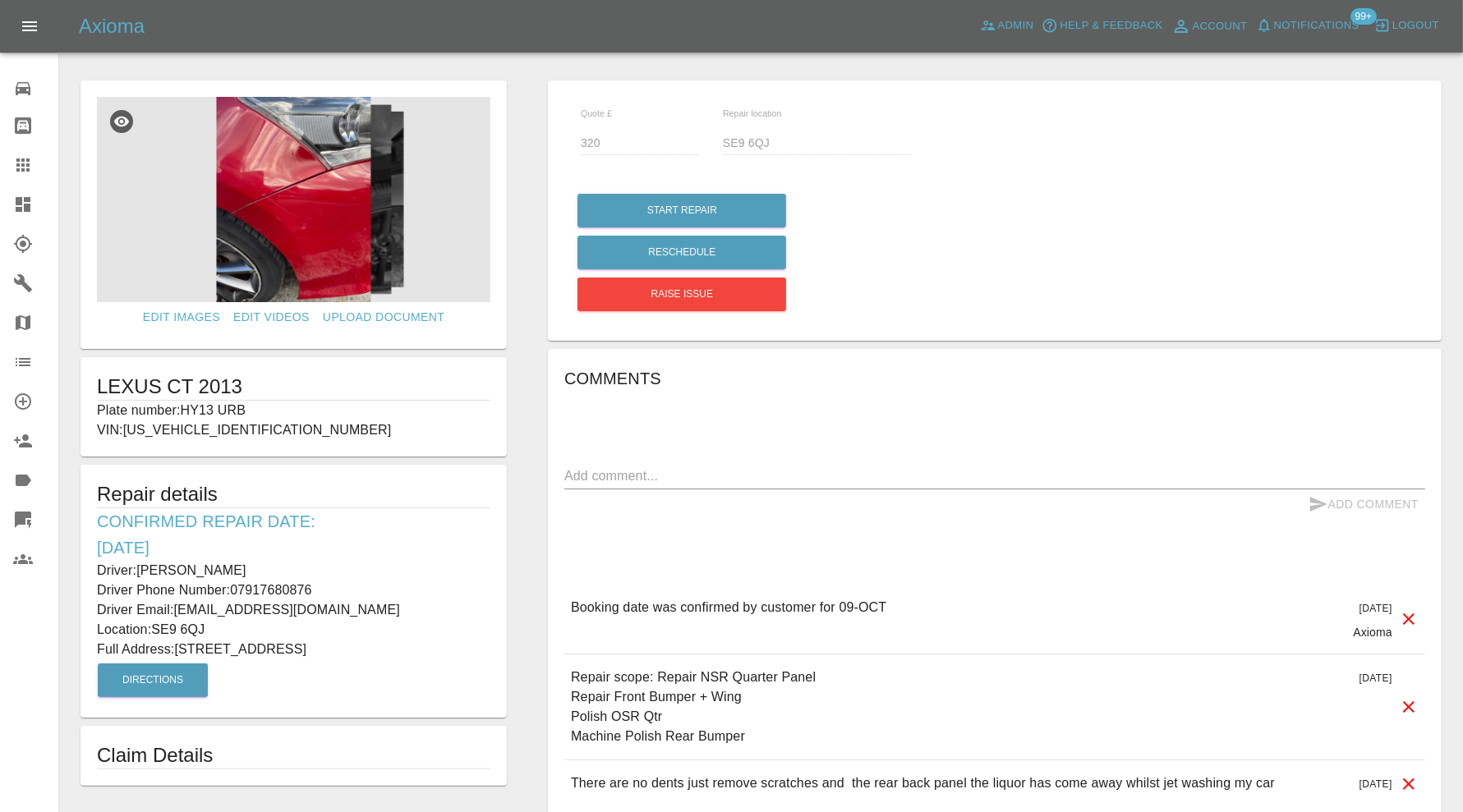
drag, startPoint x: 180, startPoint y: 647, endPoint x: 293, endPoint y: 649, distance: 113.0
click at [293, 649] on p "Full Address: [STREET_ADDRESS]" at bounding box center [293, 649] width 394 height 20
copy p "[STREET_ADDRESS]"
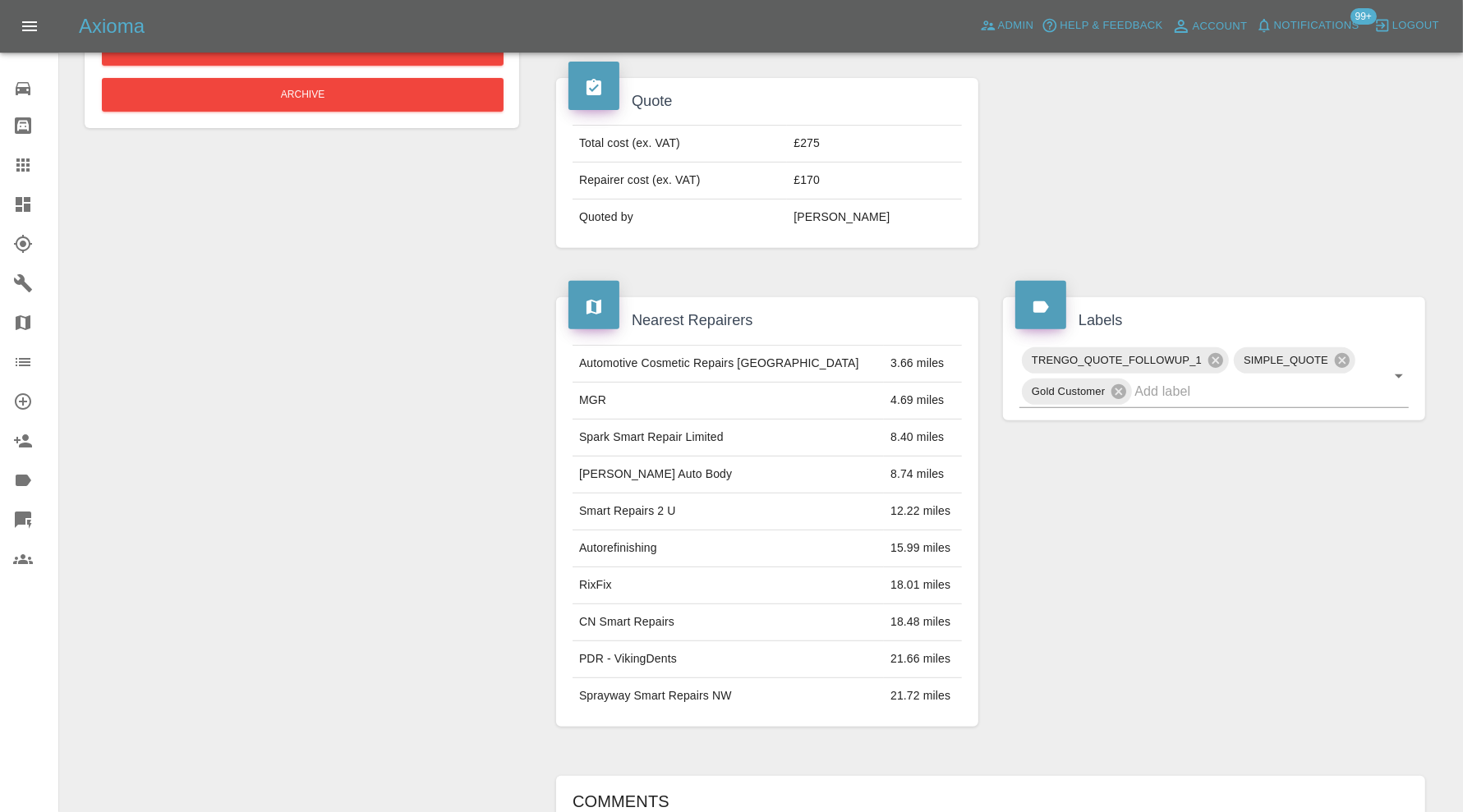
scroll to position [273, 0]
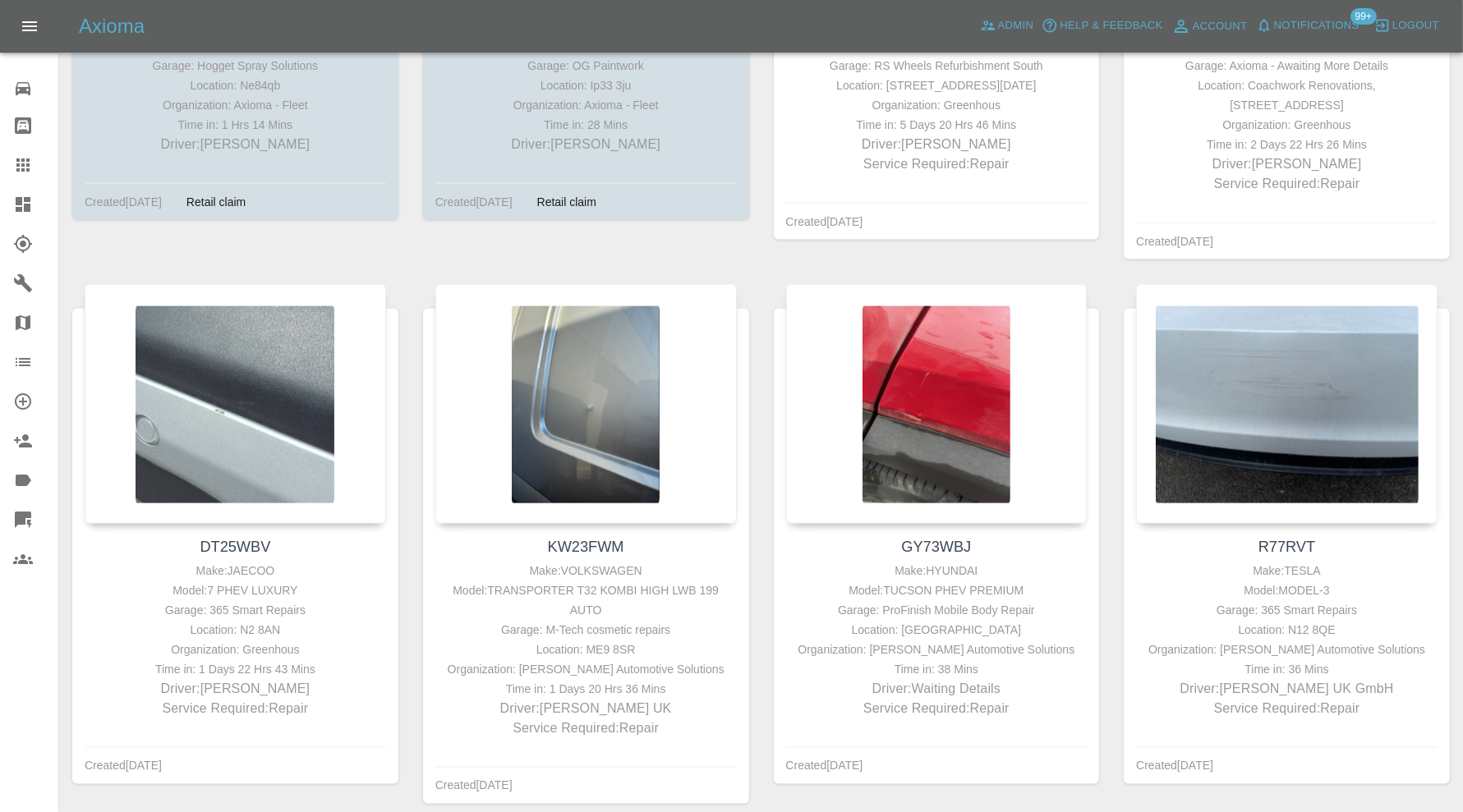
scroll to position [1642, 0]
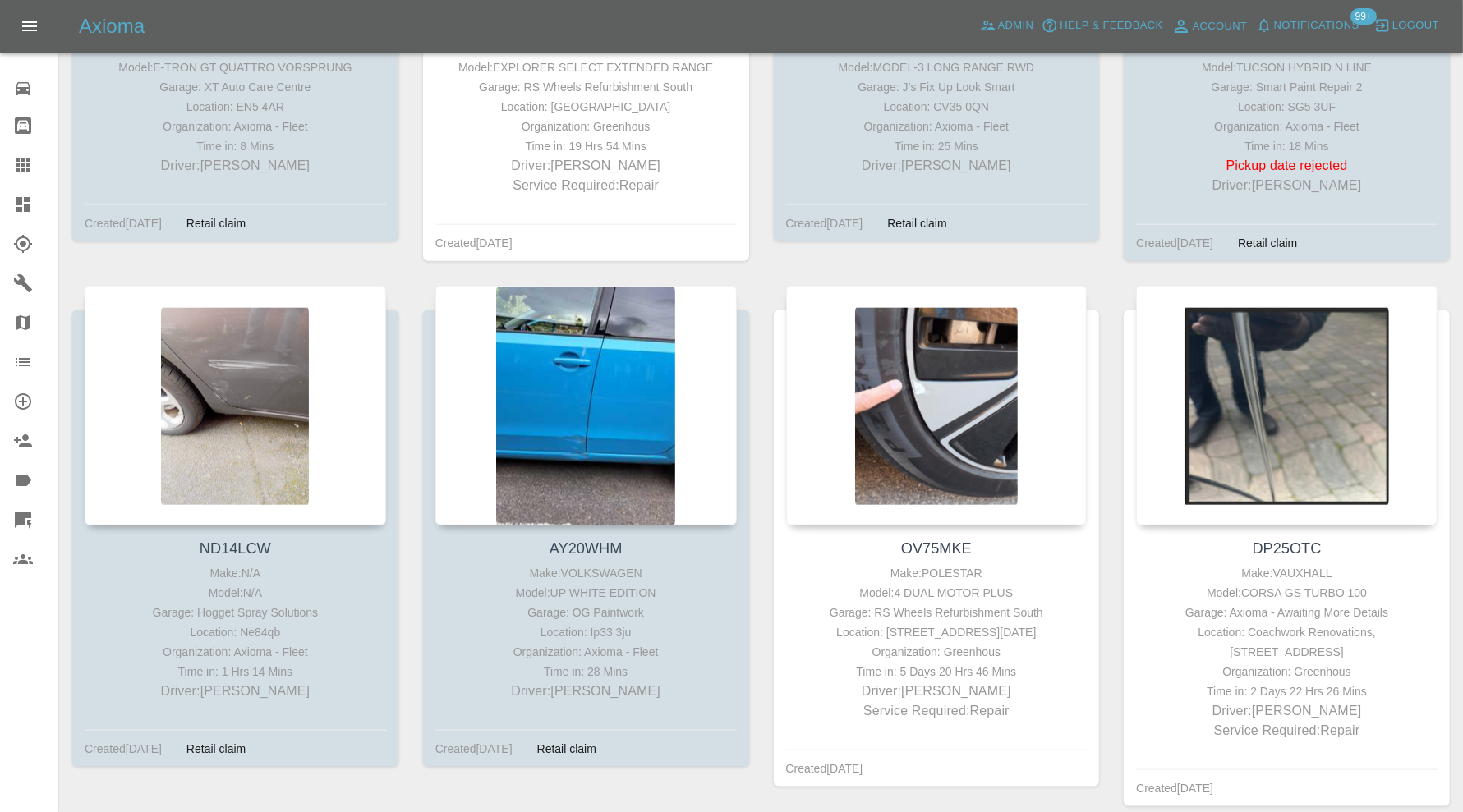
click at [27, 195] on icon at bounding box center [23, 204] width 20 height 20
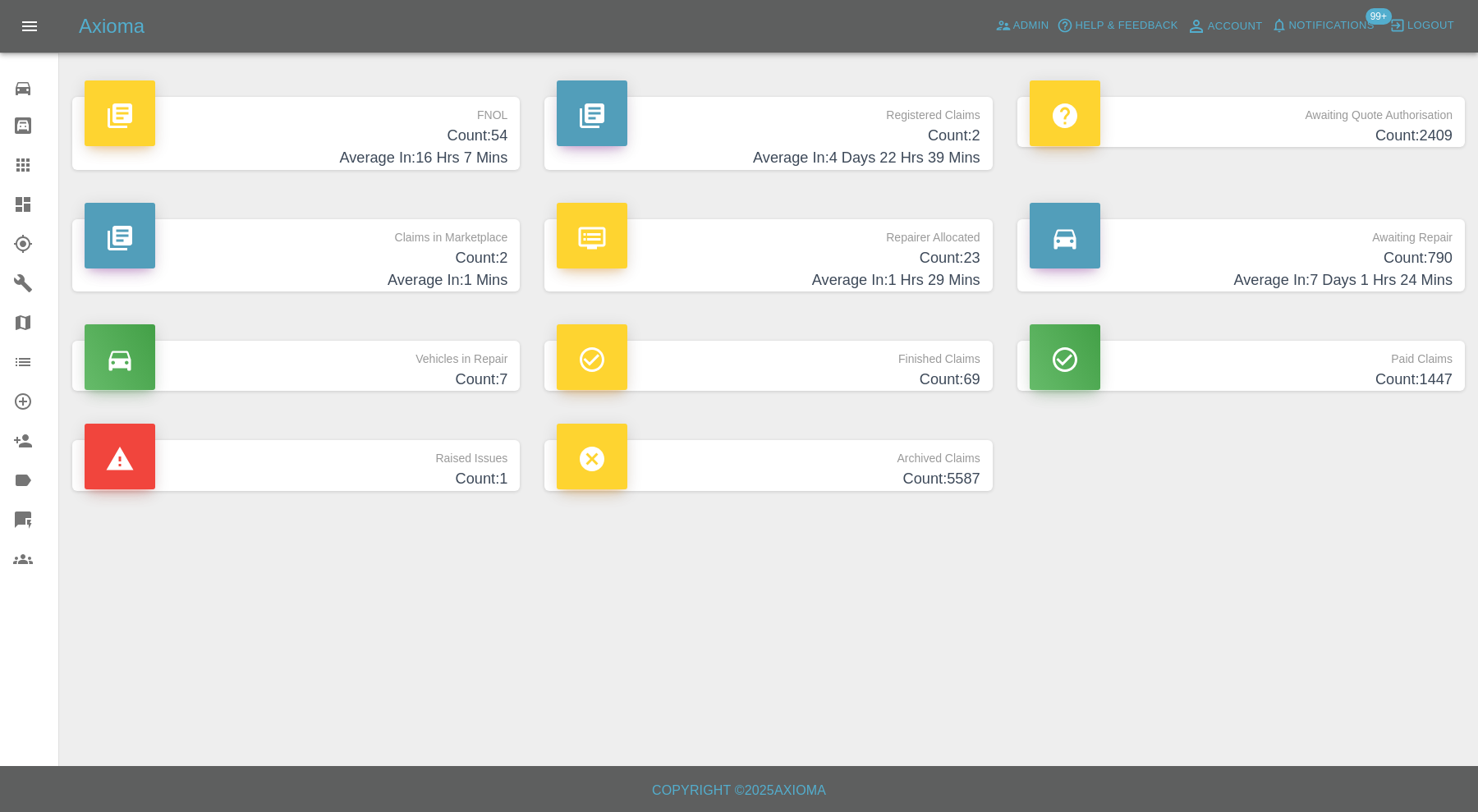
click at [1189, 255] on h4 "Count: 790" at bounding box center [1241, 258] width 423 height 22
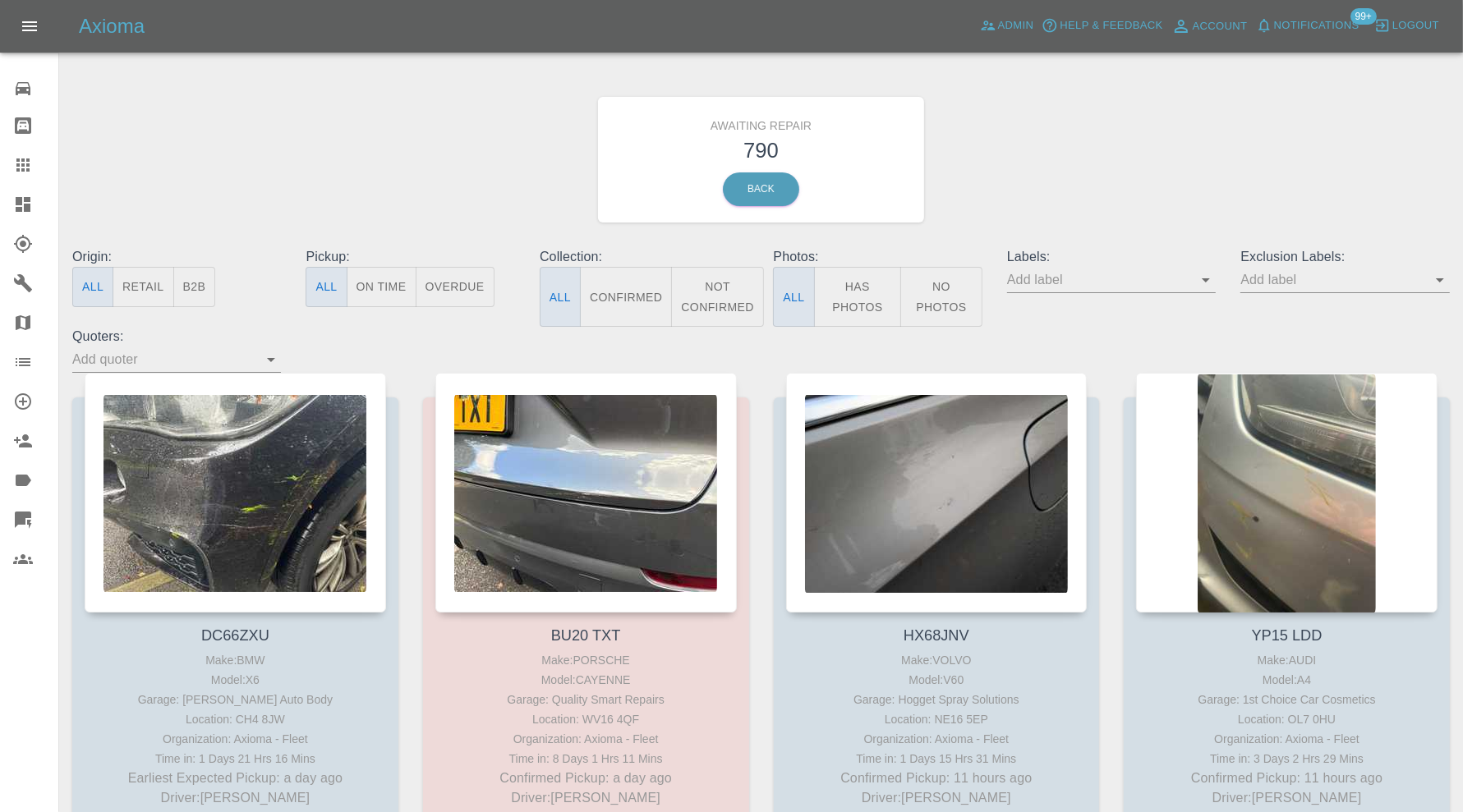
scroll to position [3015, 0]
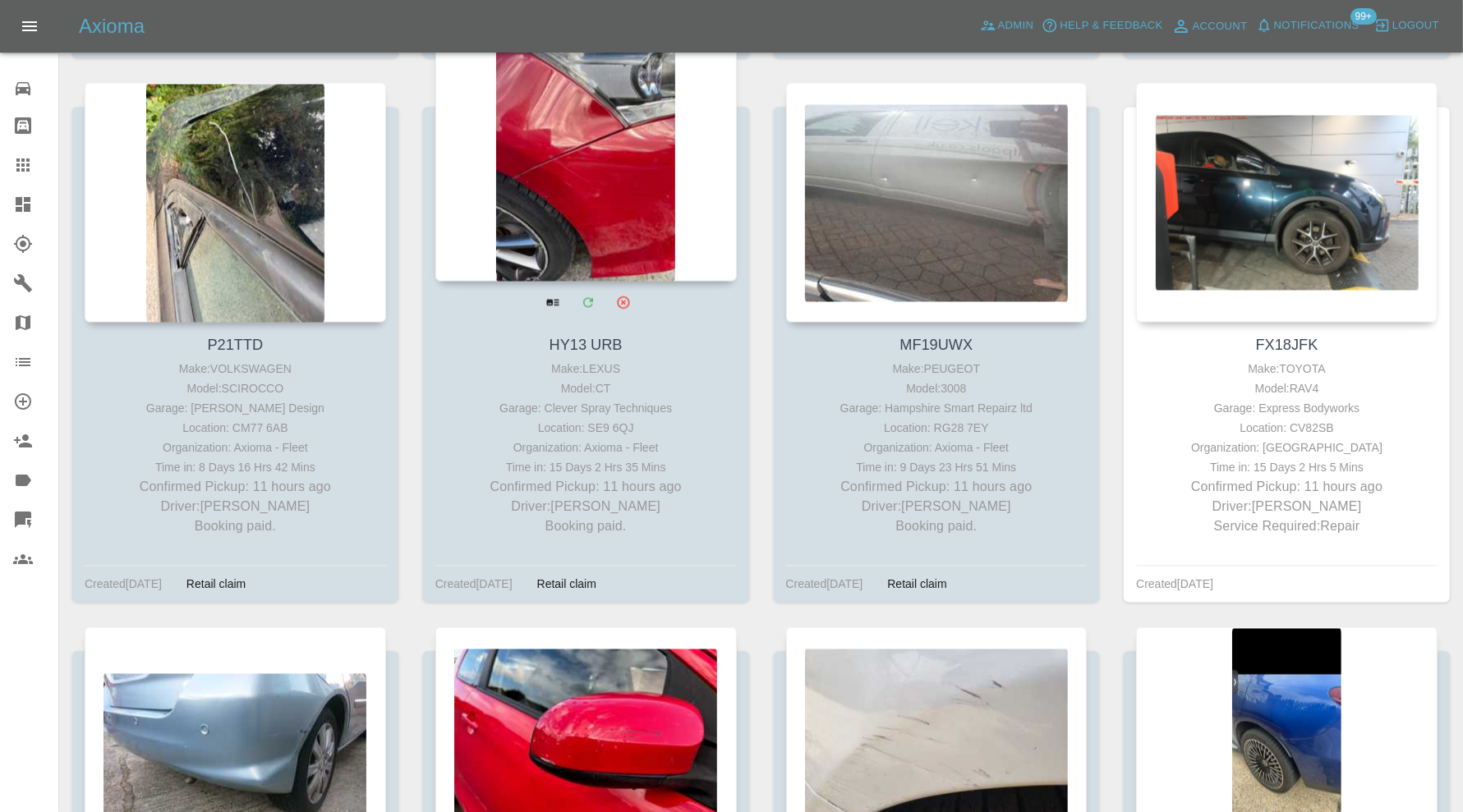
click at [582, 212] on div at bounding box center [586, 160] width 302 height 240
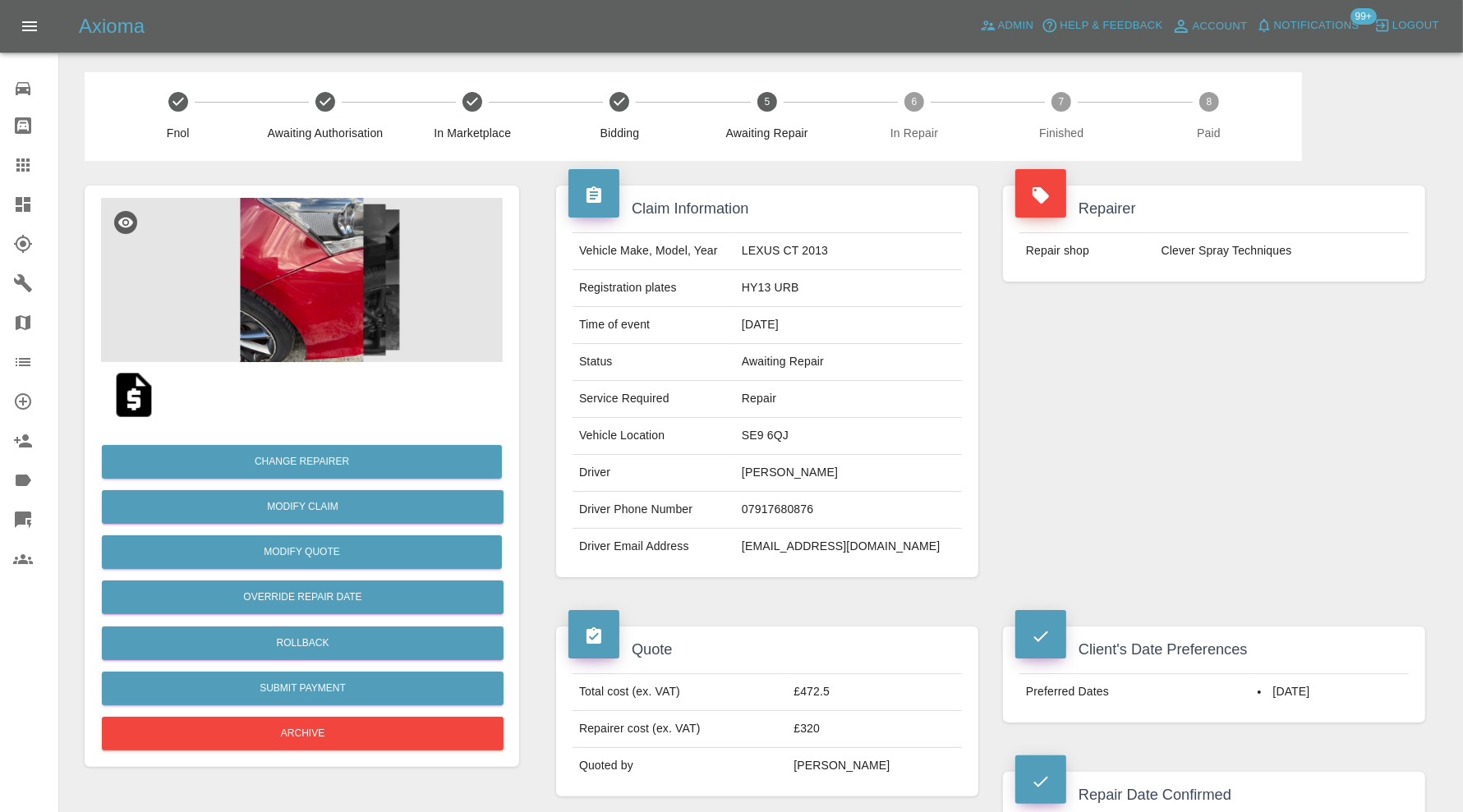
click at [356, 308] on img at bounding box center [301, 280] width 401 height 164
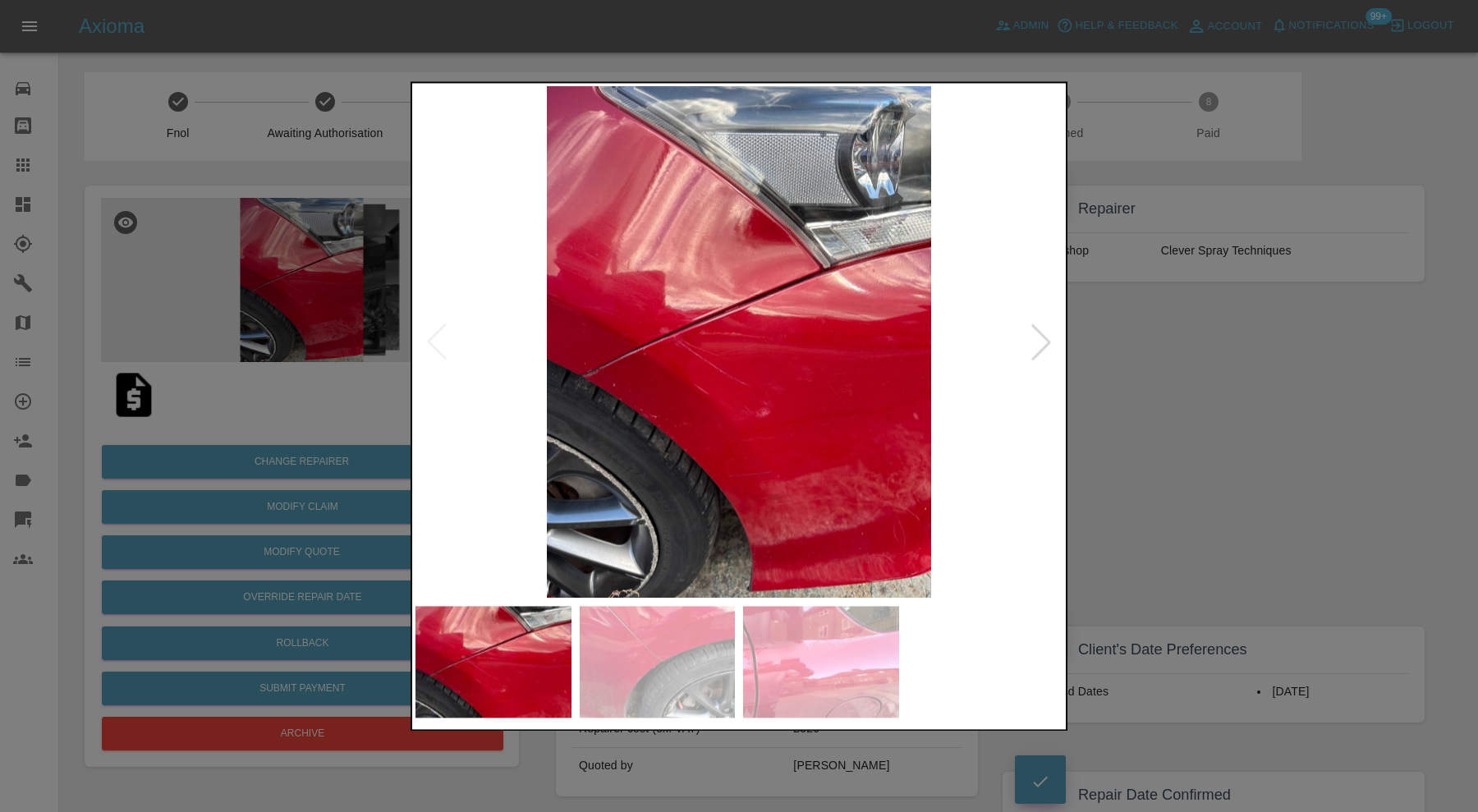
click at [1033, 329] on div at bounding box center [1042, 342] width 36 height 36
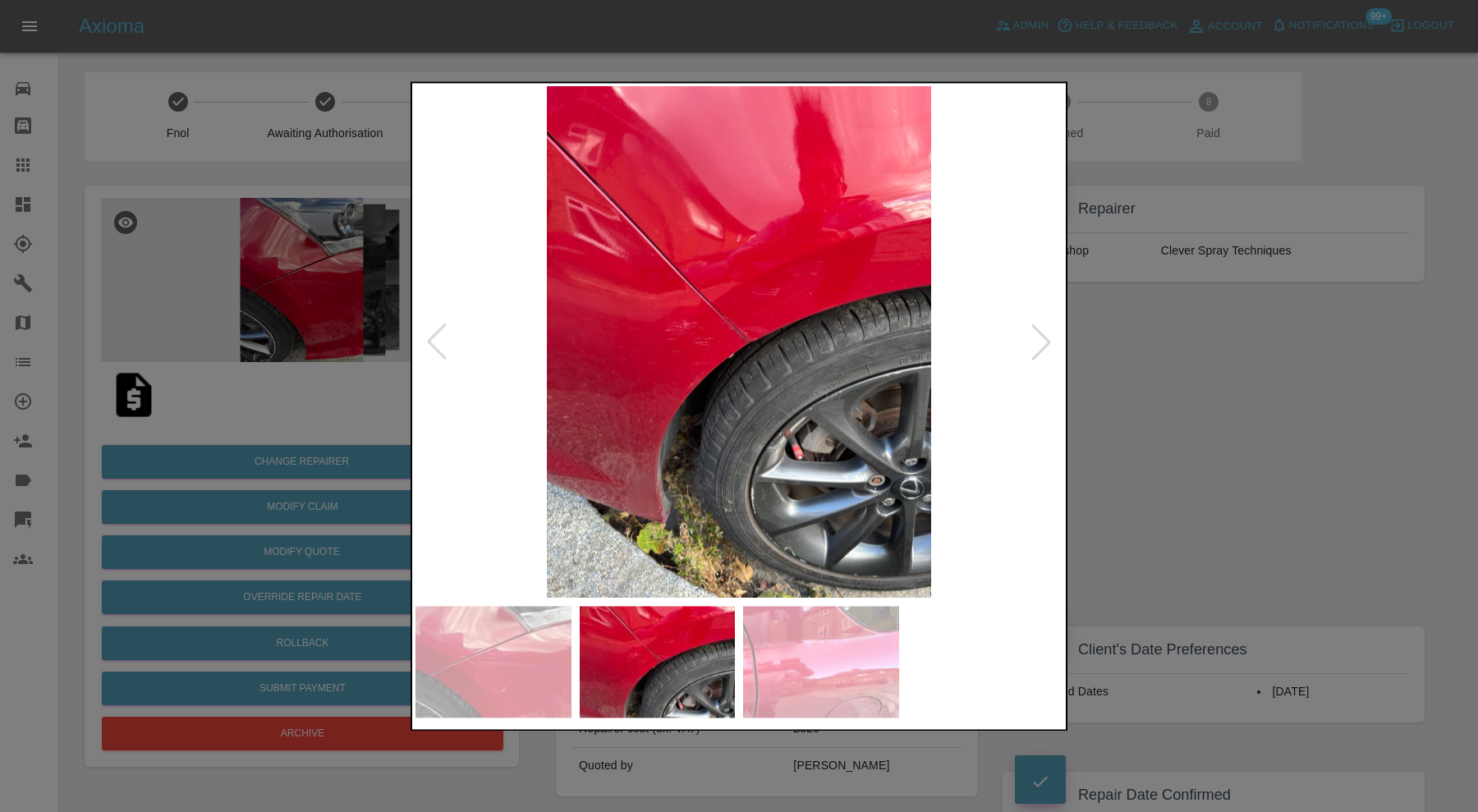
click at [1033, 329] on div at bounding box center [1042, 342] width 36 height 36
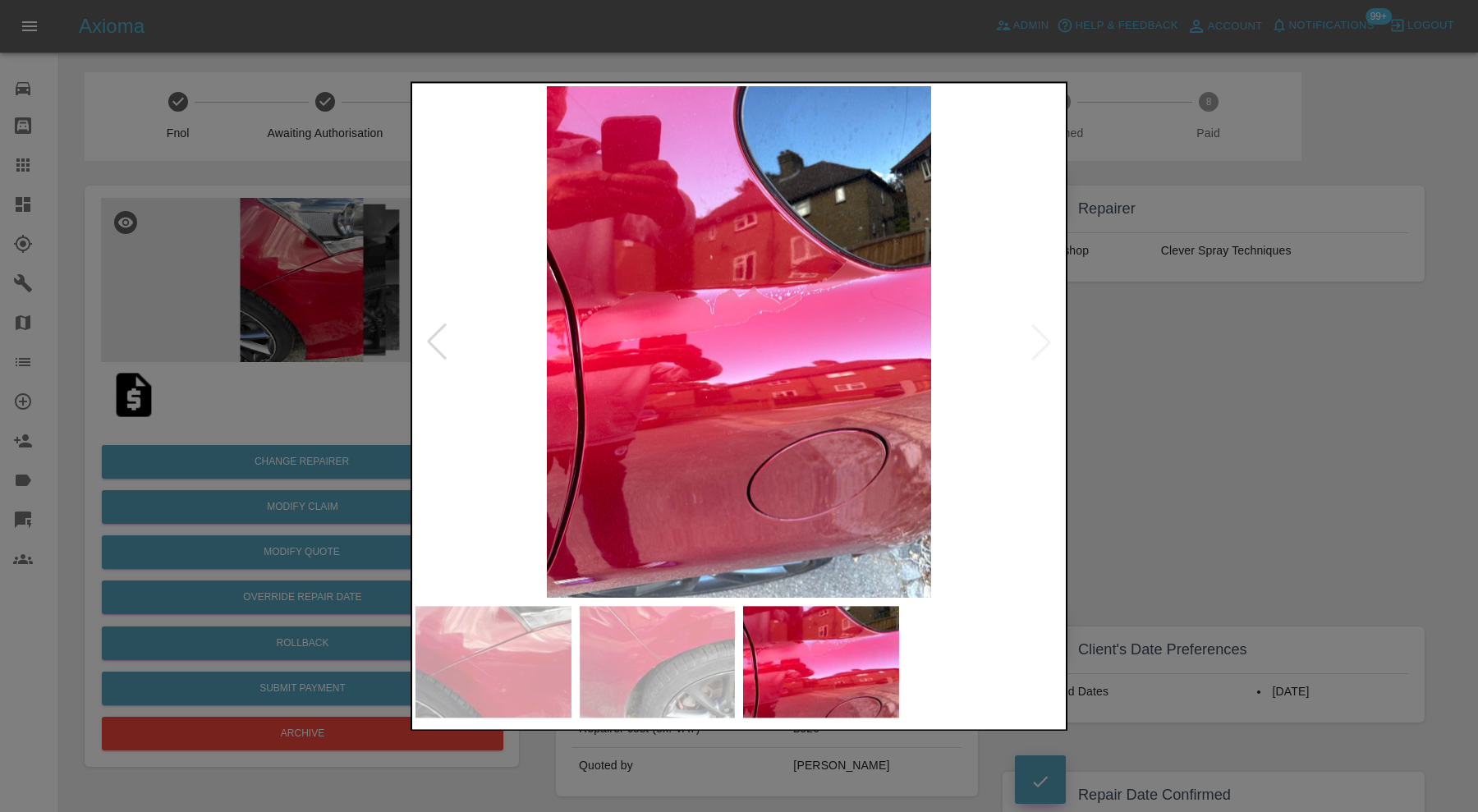
click at [1033, 329] on img at bounding box center [739, 341] width 647 height 511
click at [422, 341] on div at bounding box center [436, 342] width 36 height 36
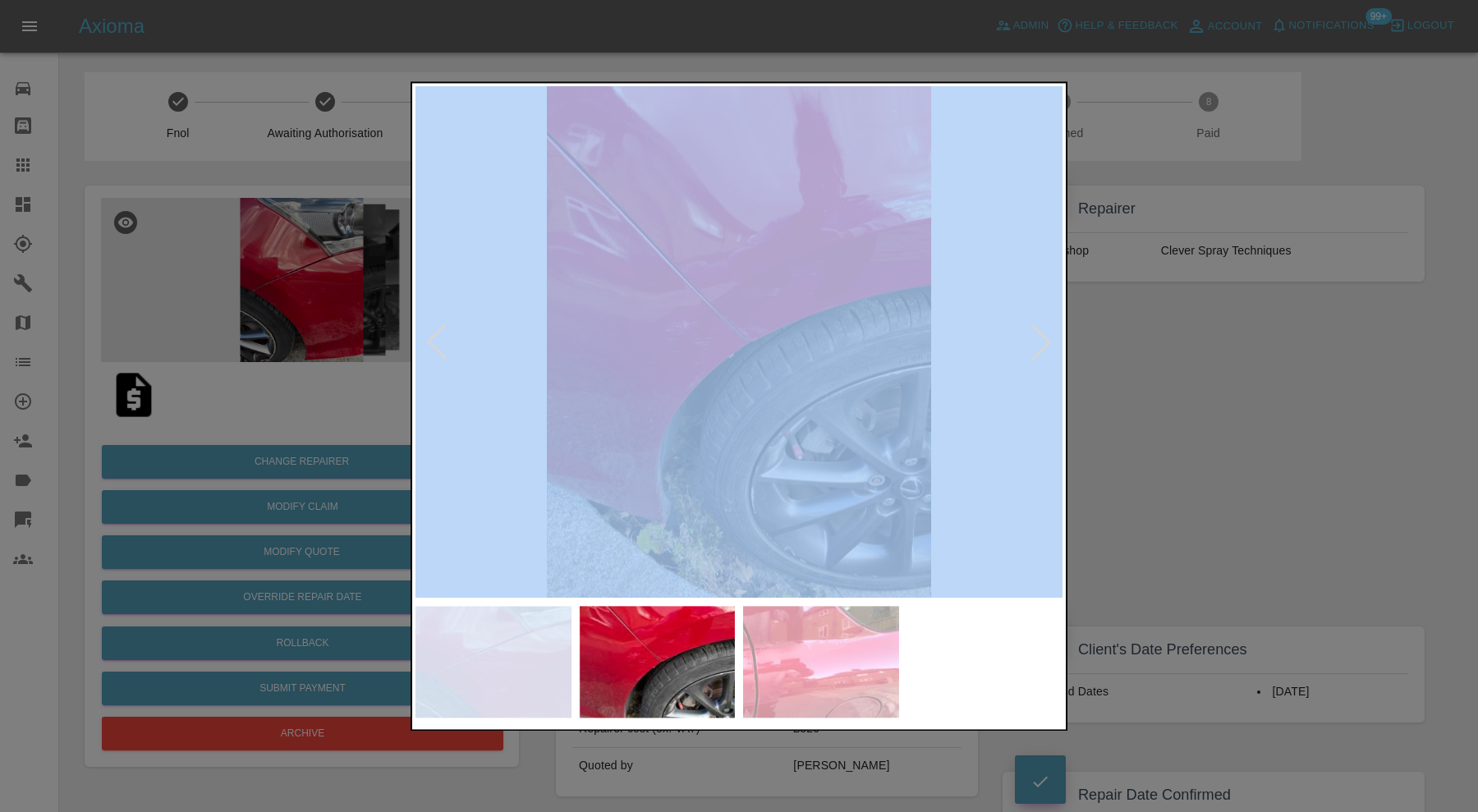
click at [422, 341] on div at bounding box center [436, 342] width 36 height 36
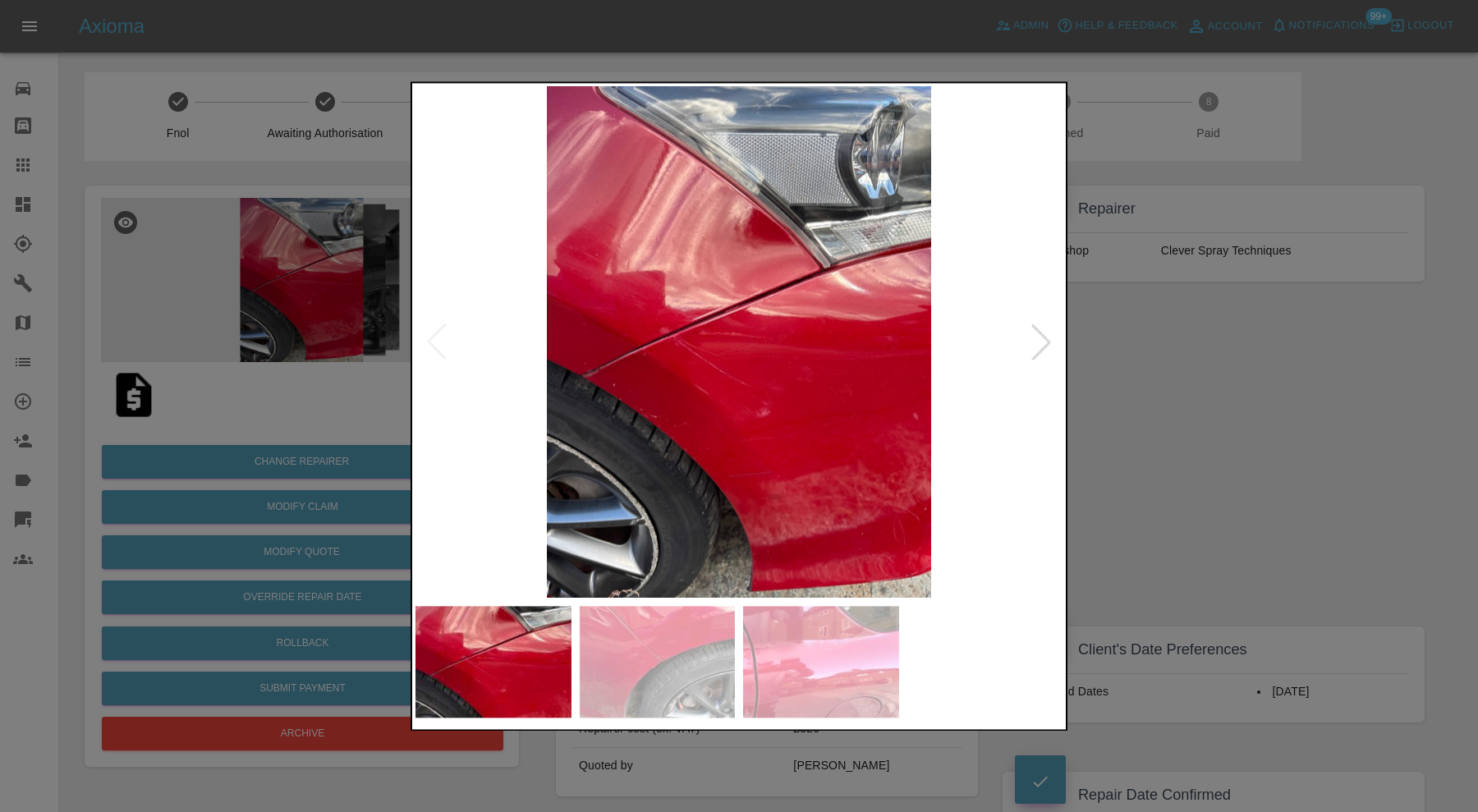
click at [1315, 390] on div at bounding box center [739, 406] width 1478 height 812
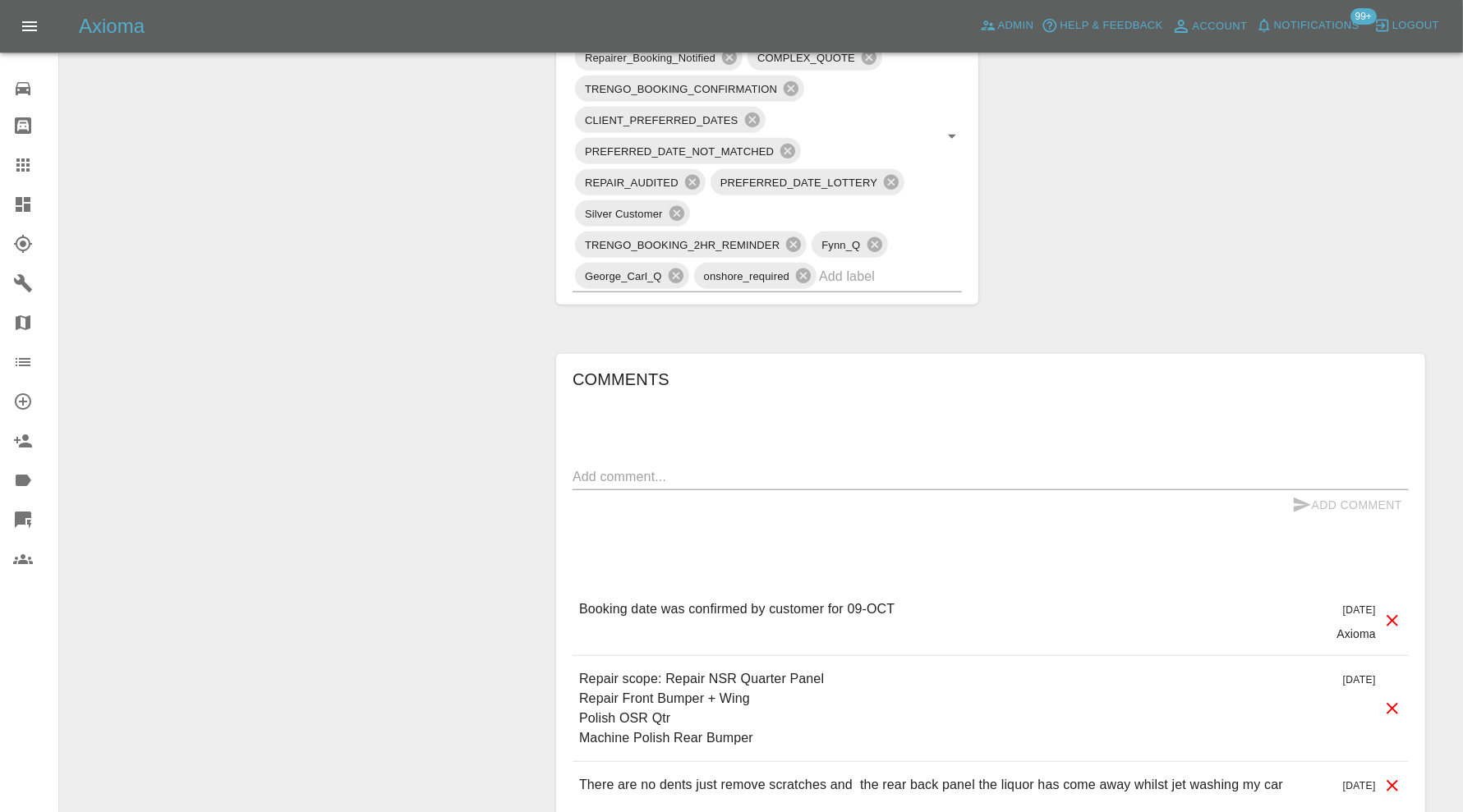
scroll to position [1095, 0]
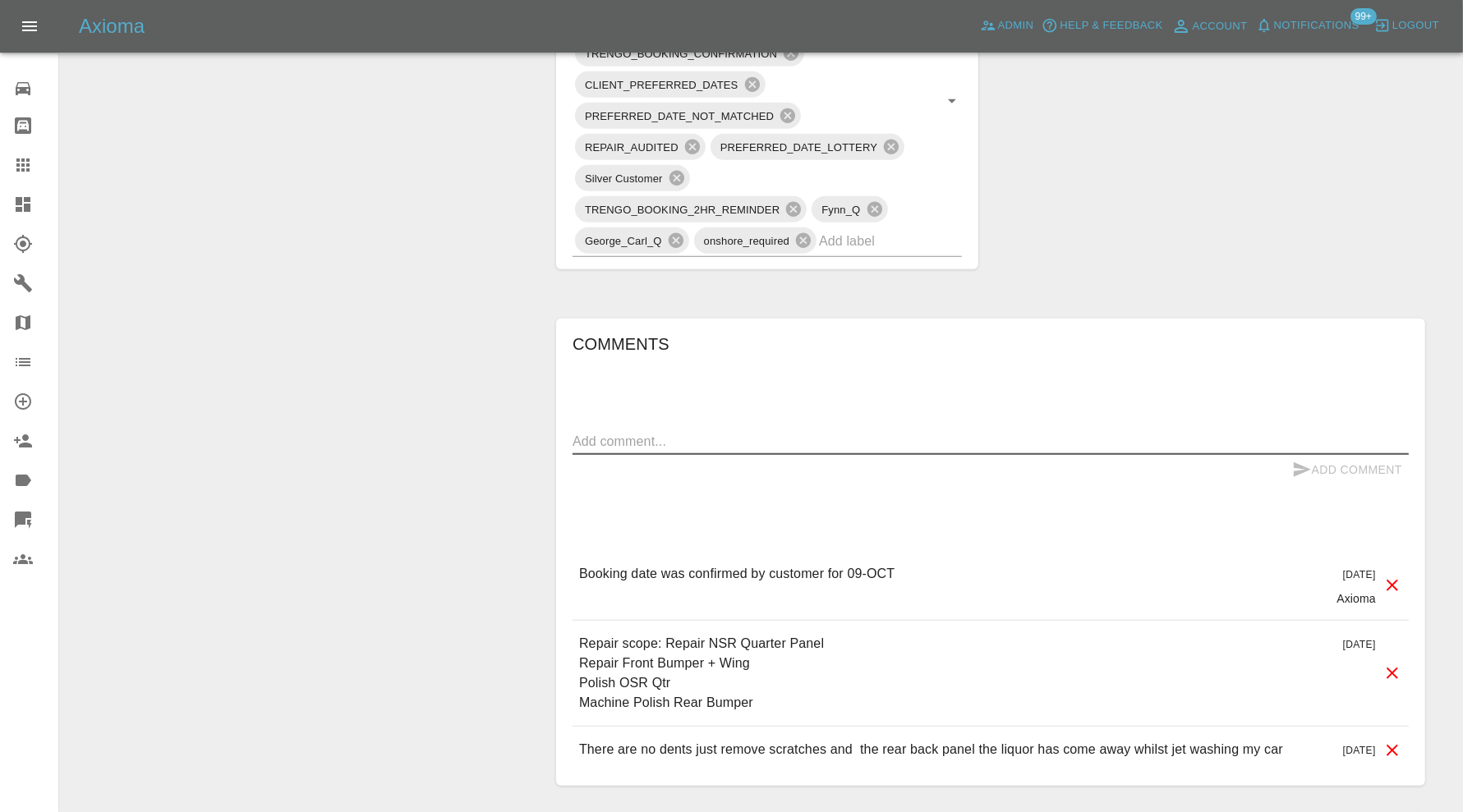
click at [693, 434] on textarea at bounding box center [990, 441] width 836 height 19
type textarea "no space and bad previous repairs all over"
click at [1316, 465] on button "Add Comment" at bounding box center [1347, 471] width 123 height 30
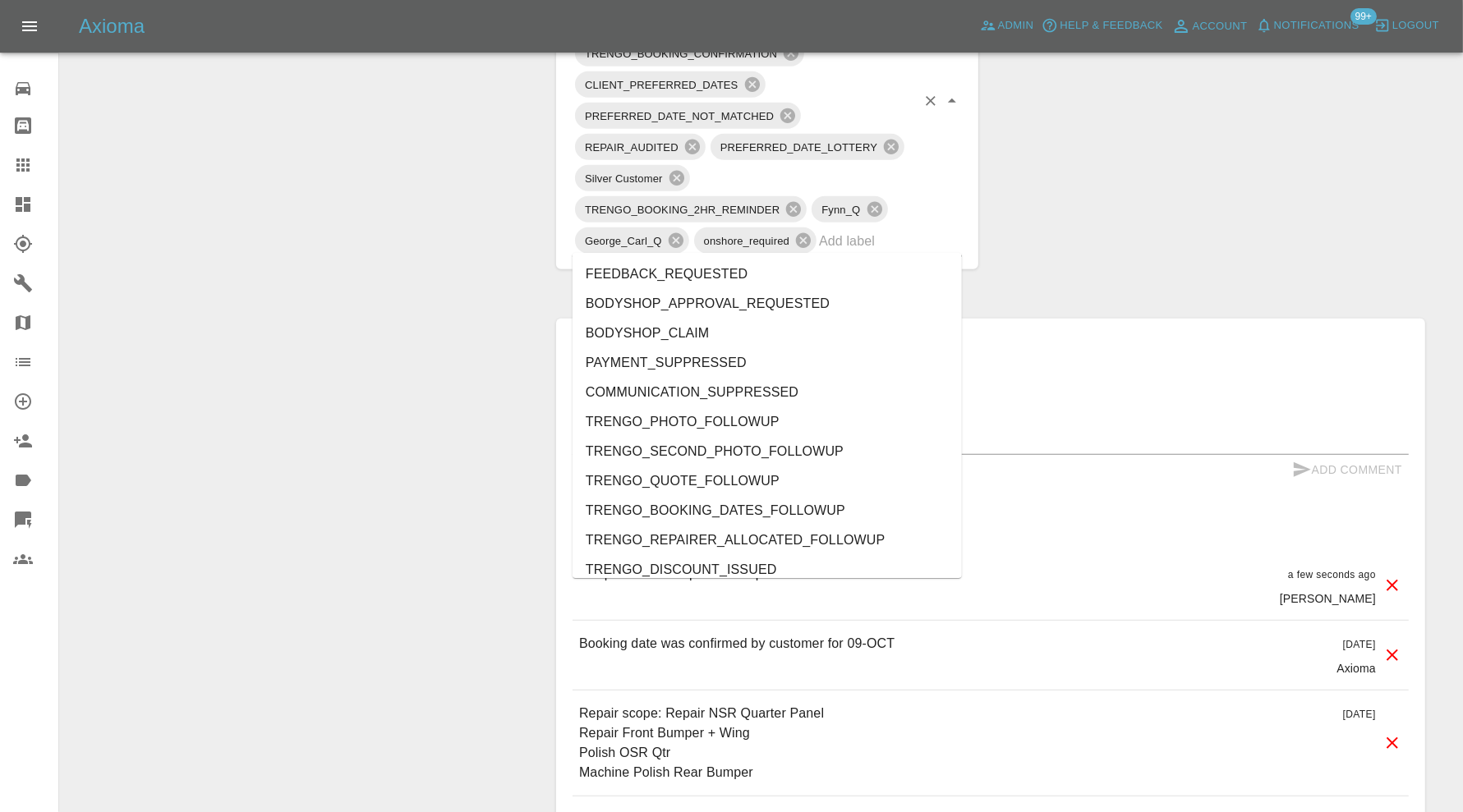
click at [895, 239] on input "text" at bounding box center [867, 241] width 97 height 26
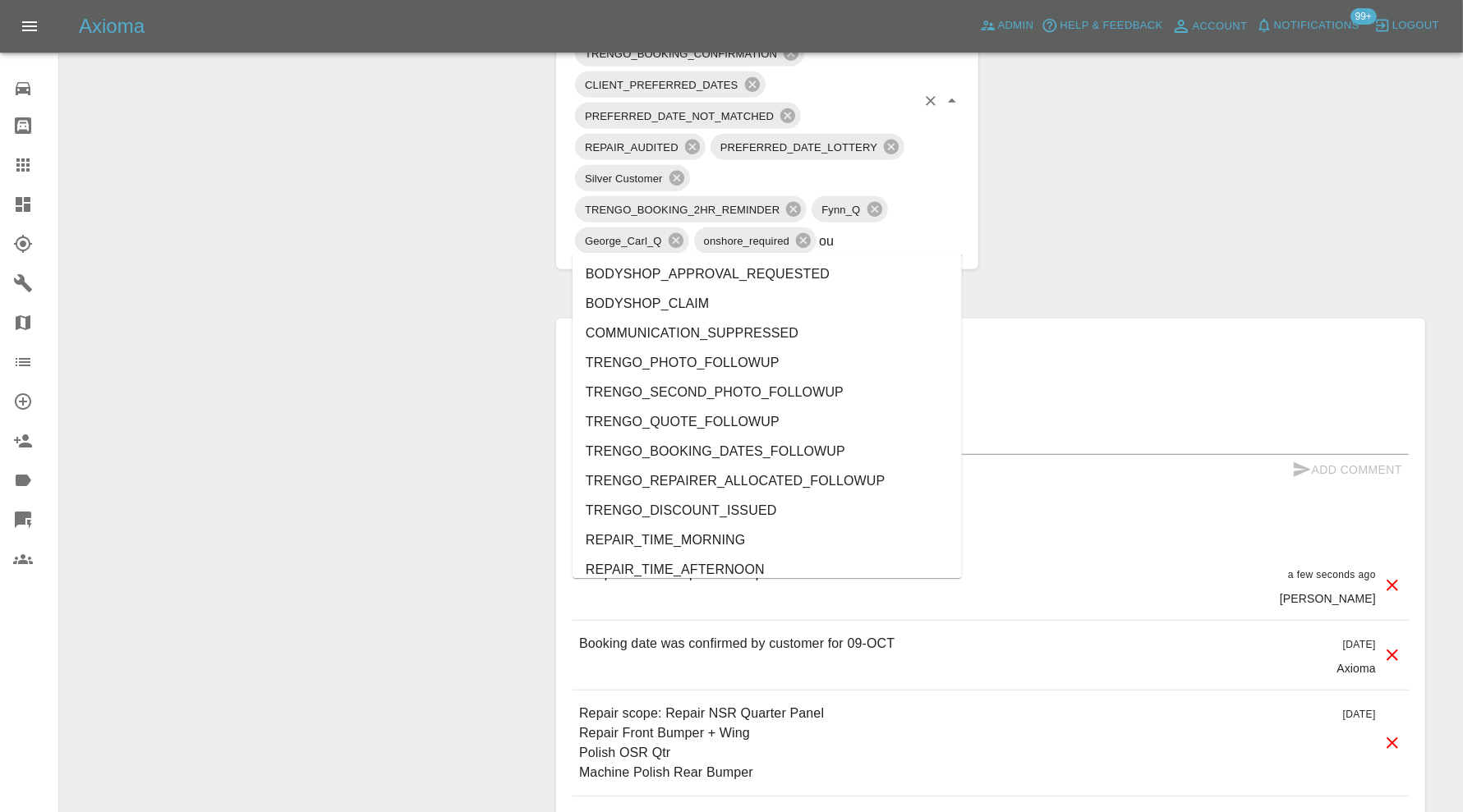
type input "out"
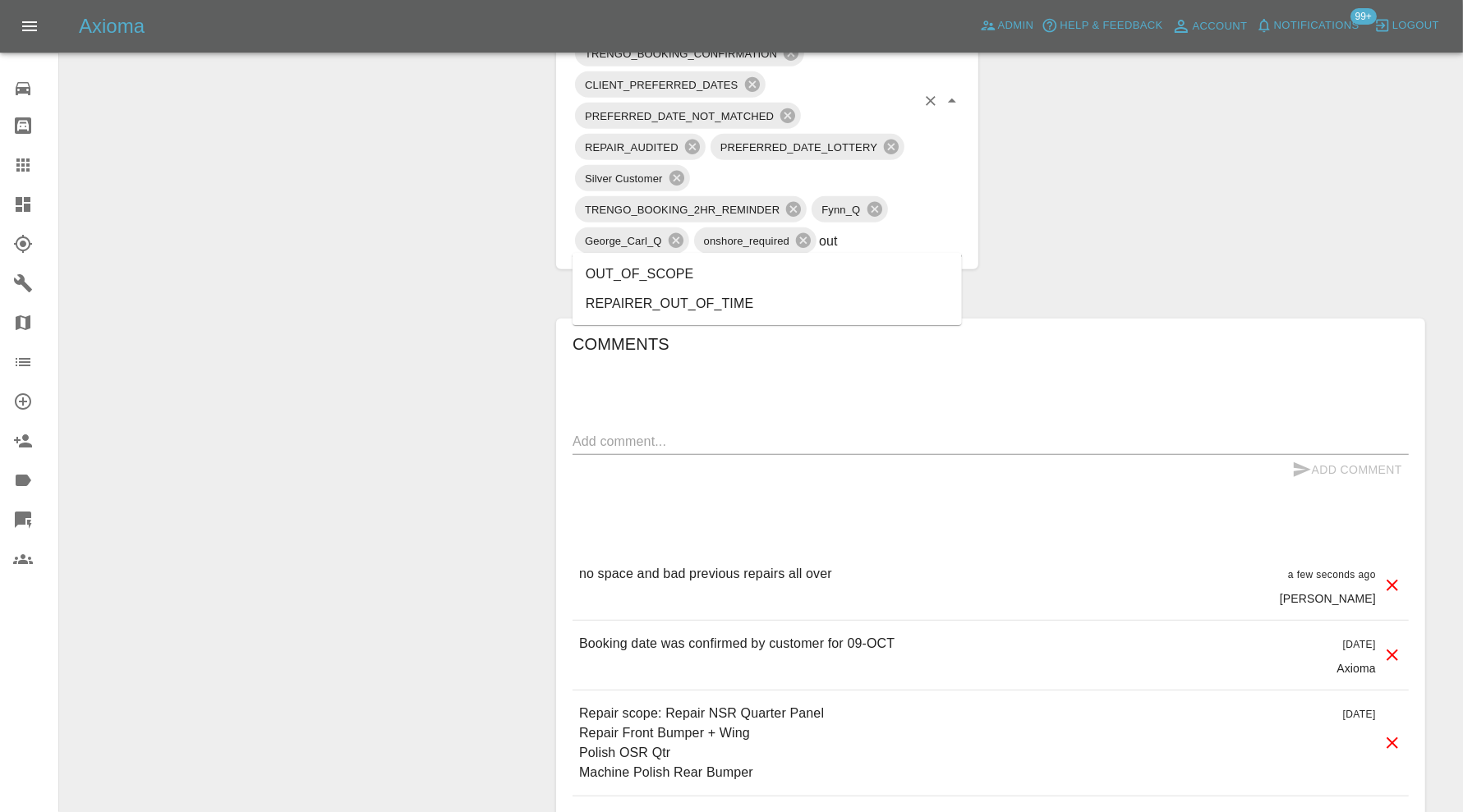
click at [783, 262] on li "OUT_OF_SCOPE" at bounding box center [767, 274] width 389 height 29
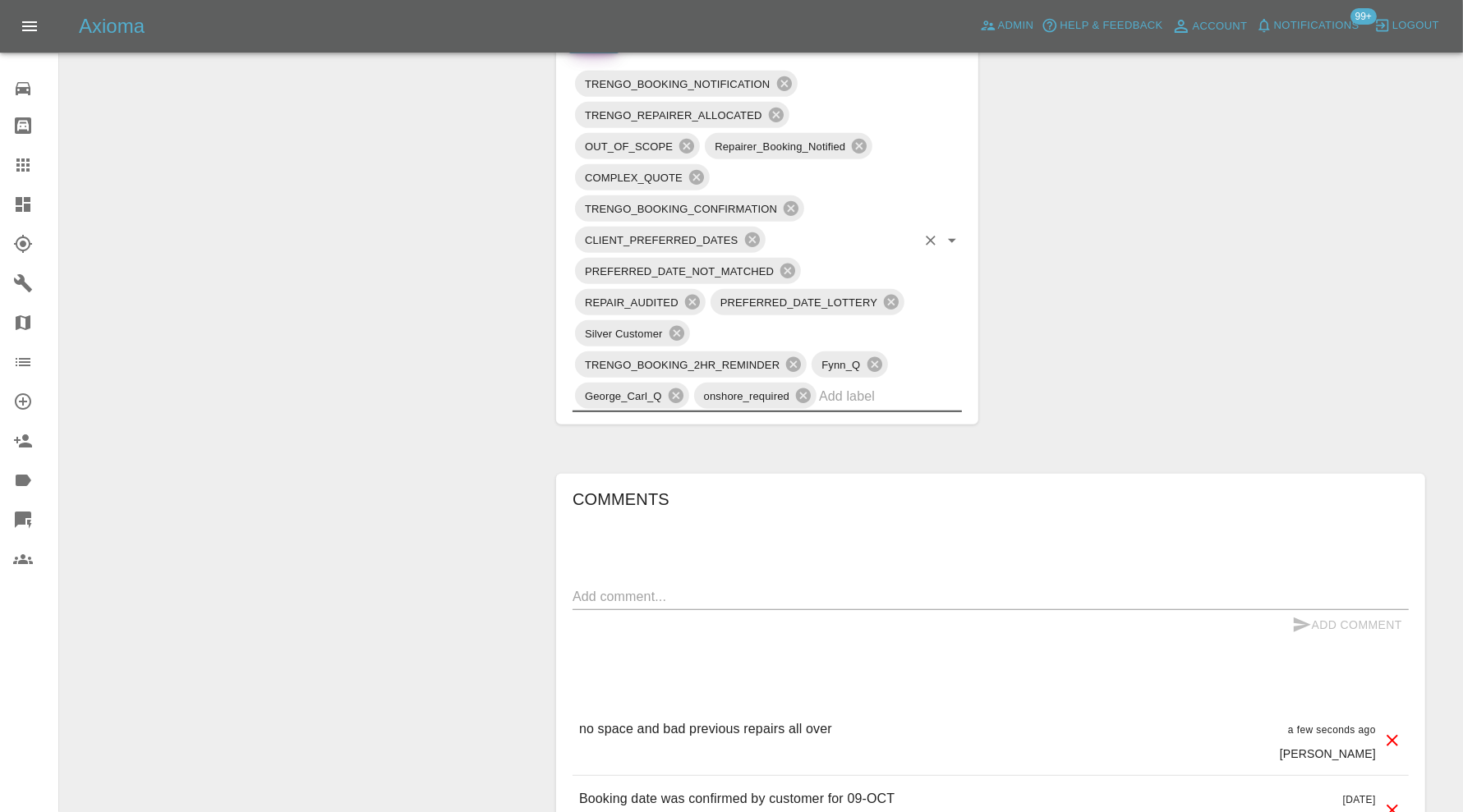
scroll to position [957, 0]
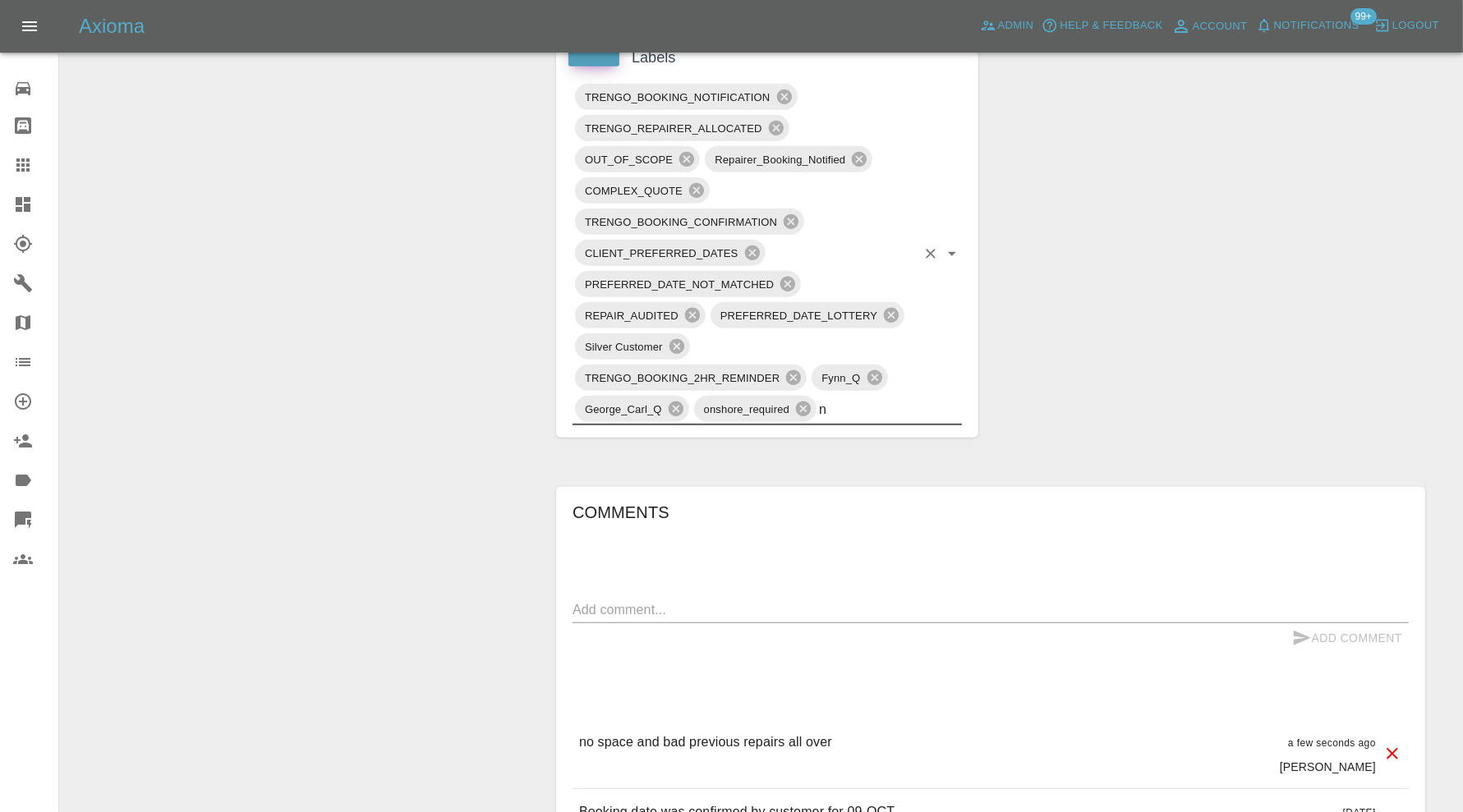
type input "no"
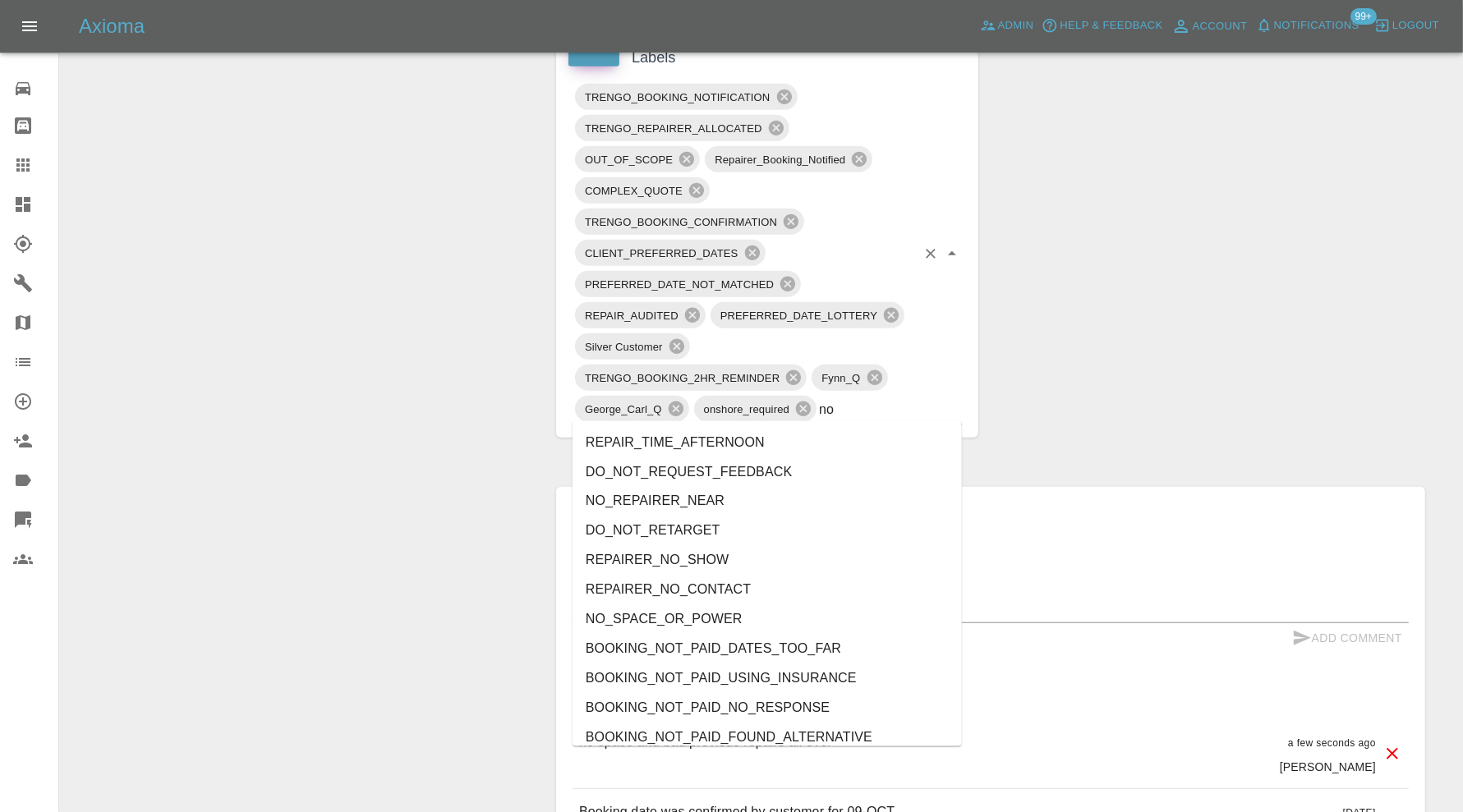
click at [733, 620] on li "NO_SPACE_OR_POWER" at bounding box center [767, 619] width 389 height 29
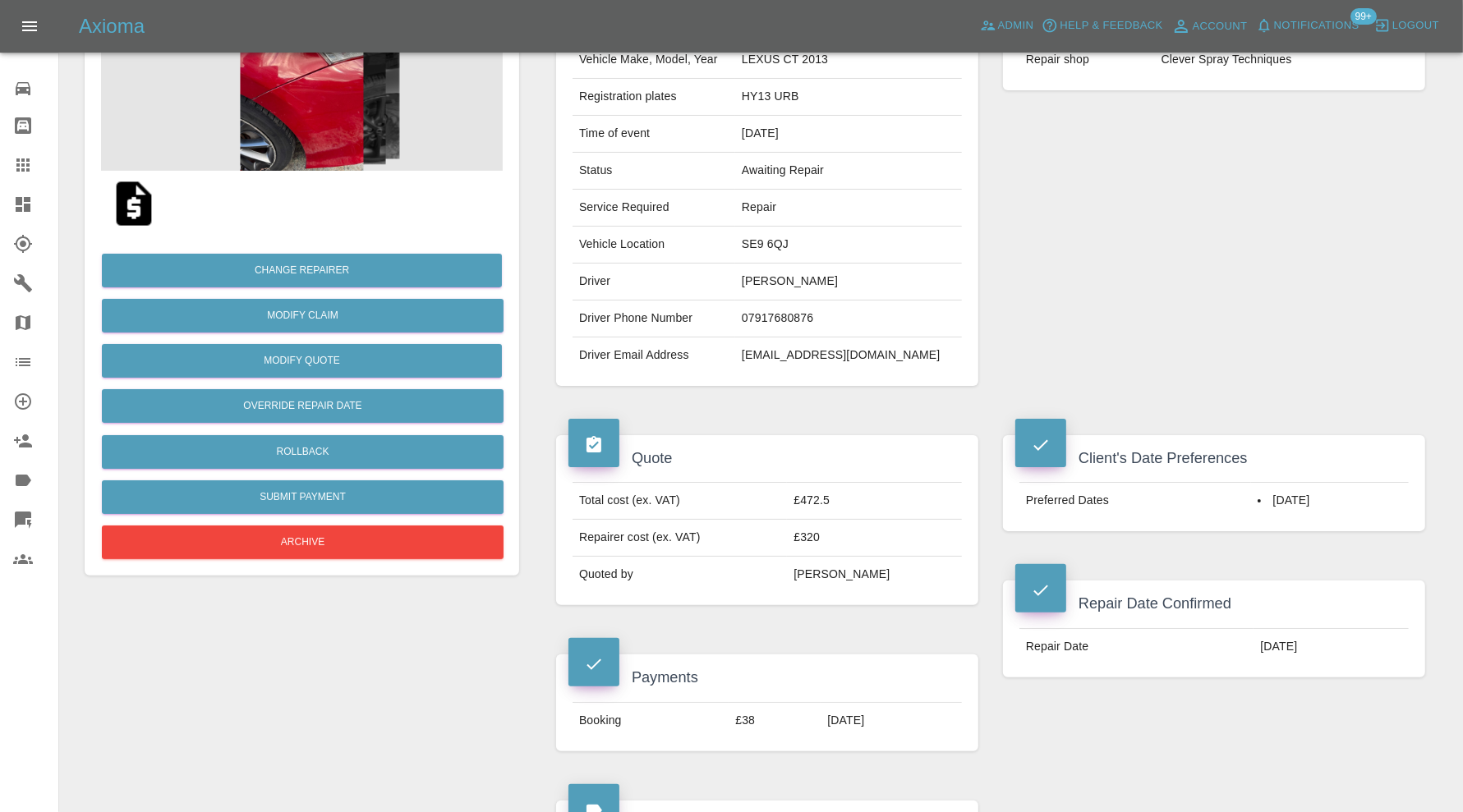
scroll to position [0, 0]
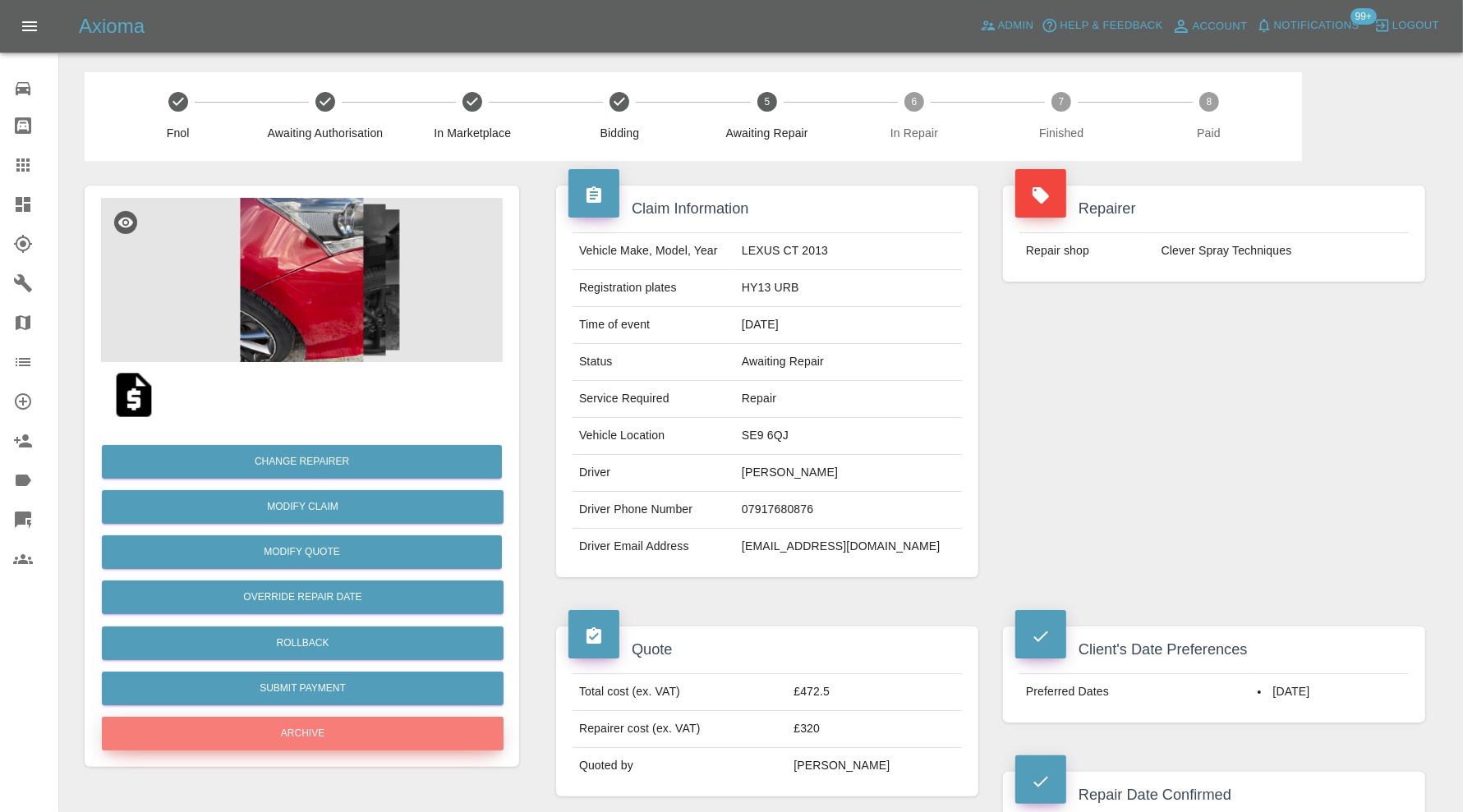
click at [415, 734] on button "Archive" at bounding box center [302, 733] width 401 height 33
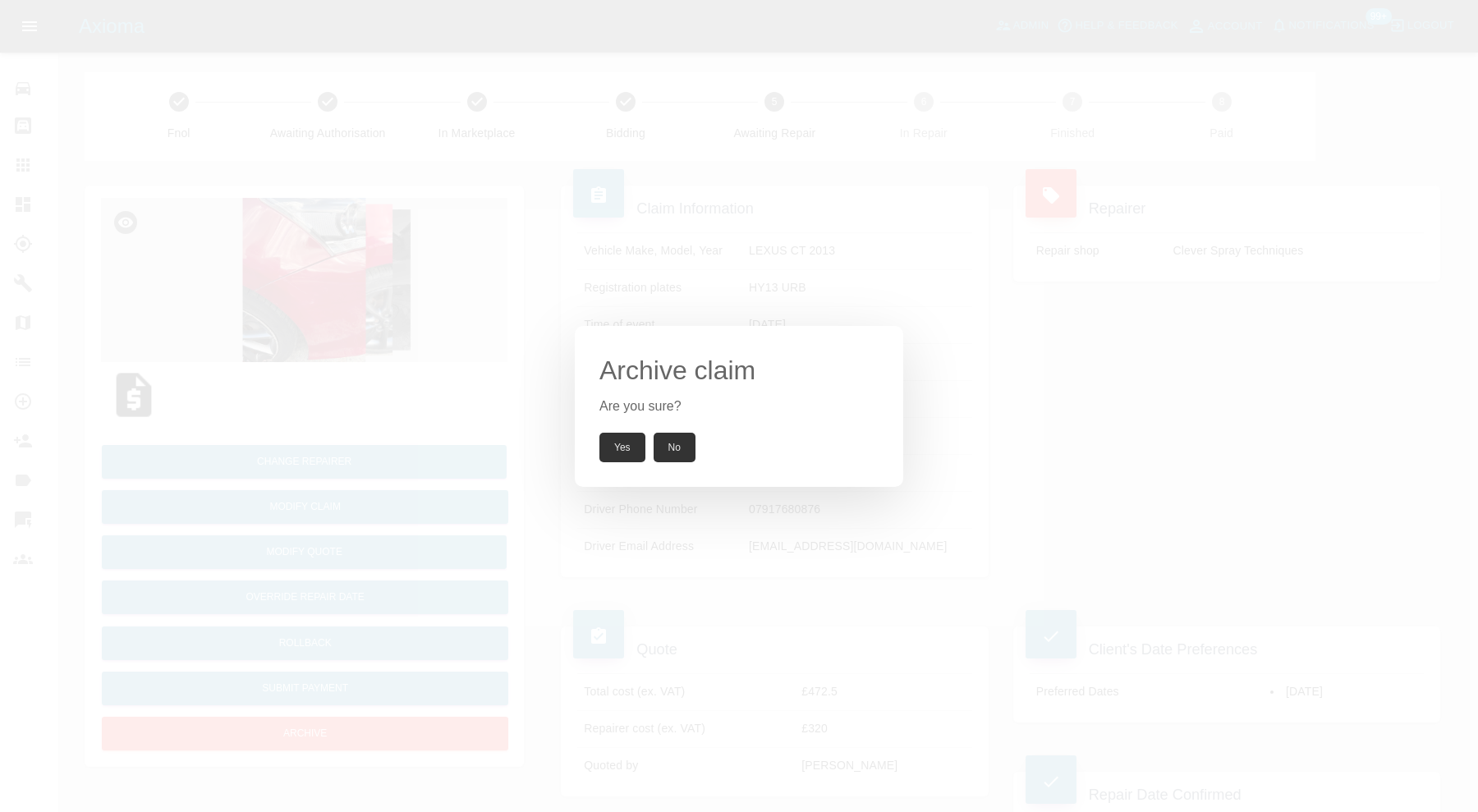
click at [620, 440] on button "Yes" at bounding box center [622, 447] width 46 height 29
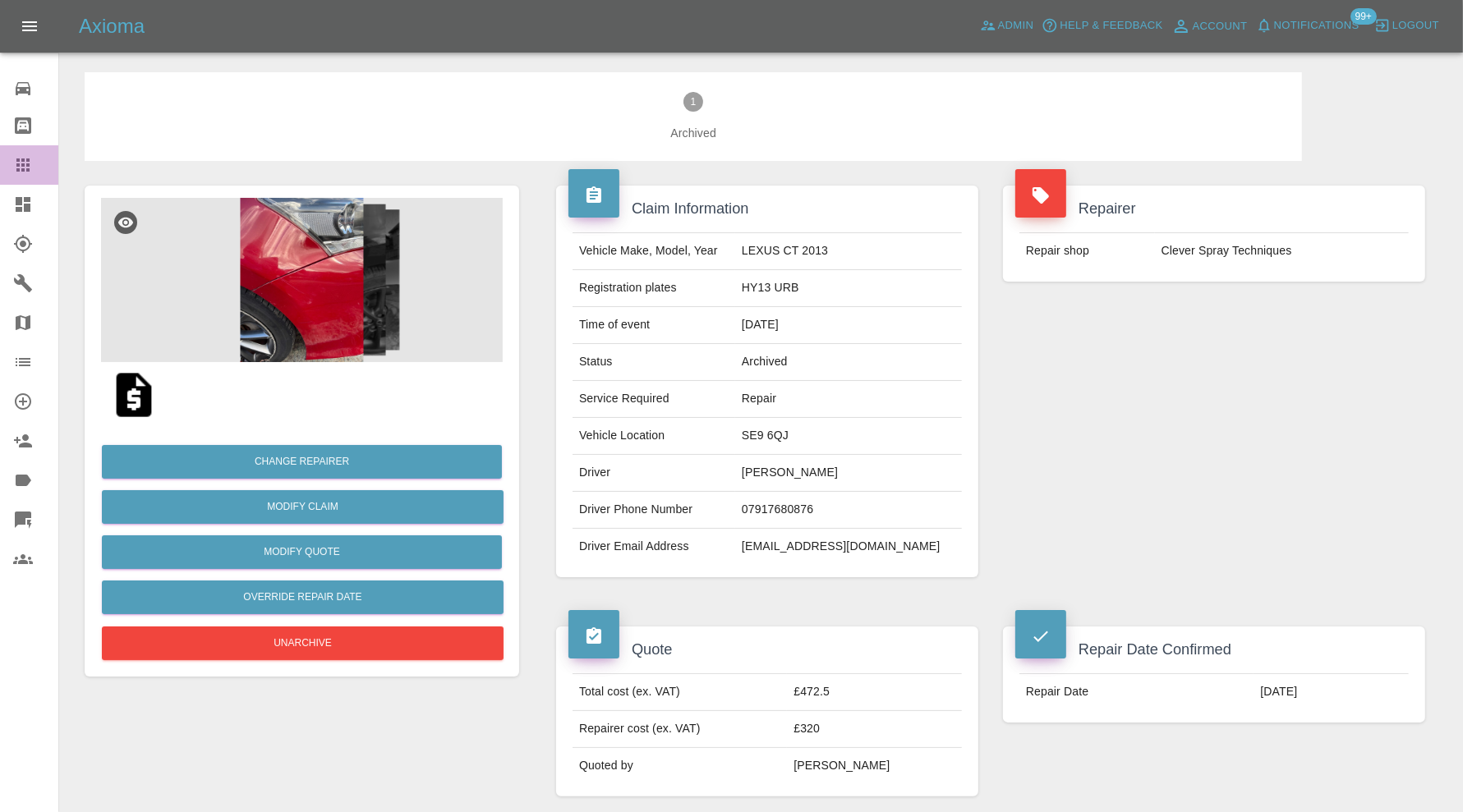
click at [28, 157] on icon at bounding box center [23, 165] width 20 height 20
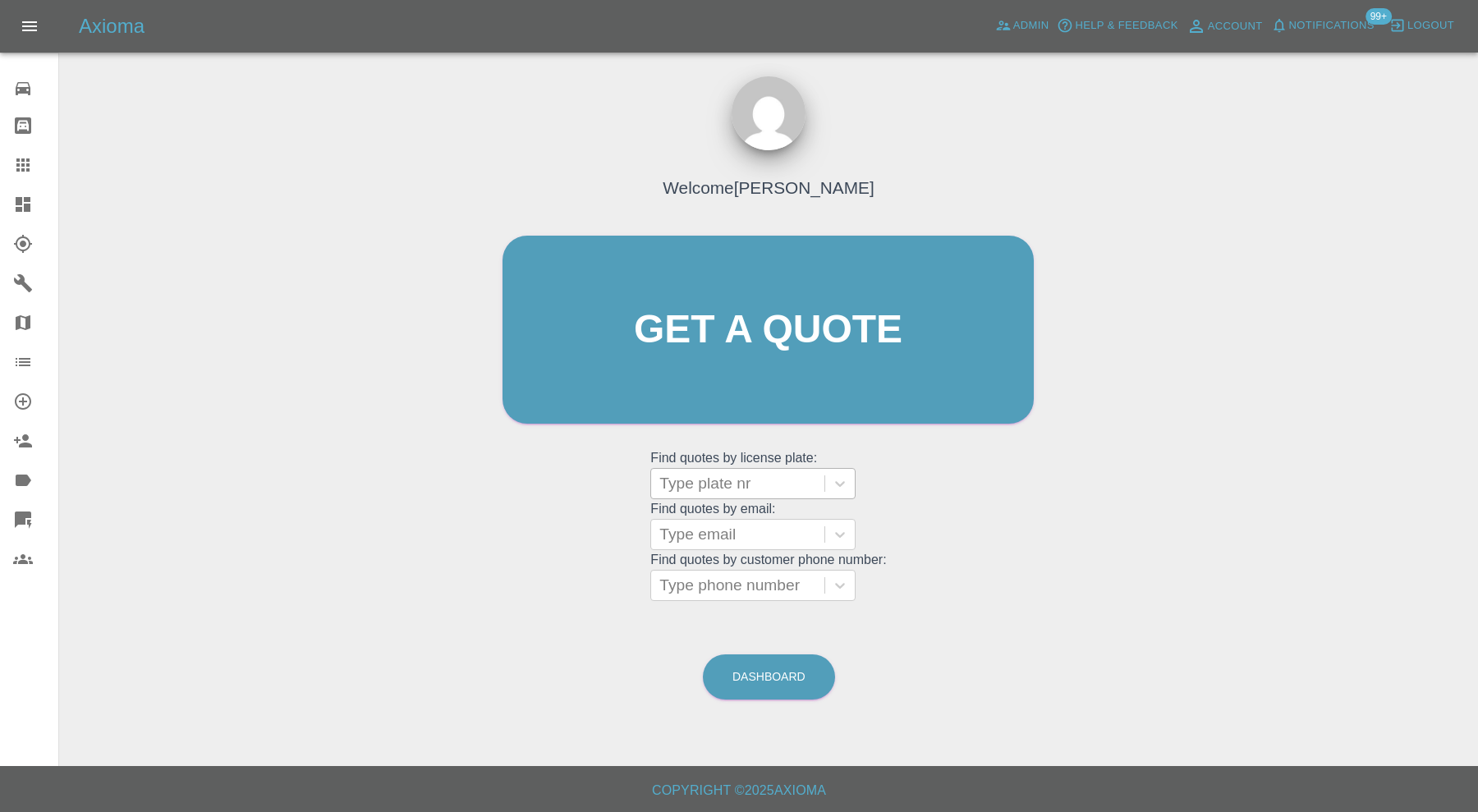
click at [696, 485] on div at bounding box center [737, 484] width 157 height 23
type input "ea67"
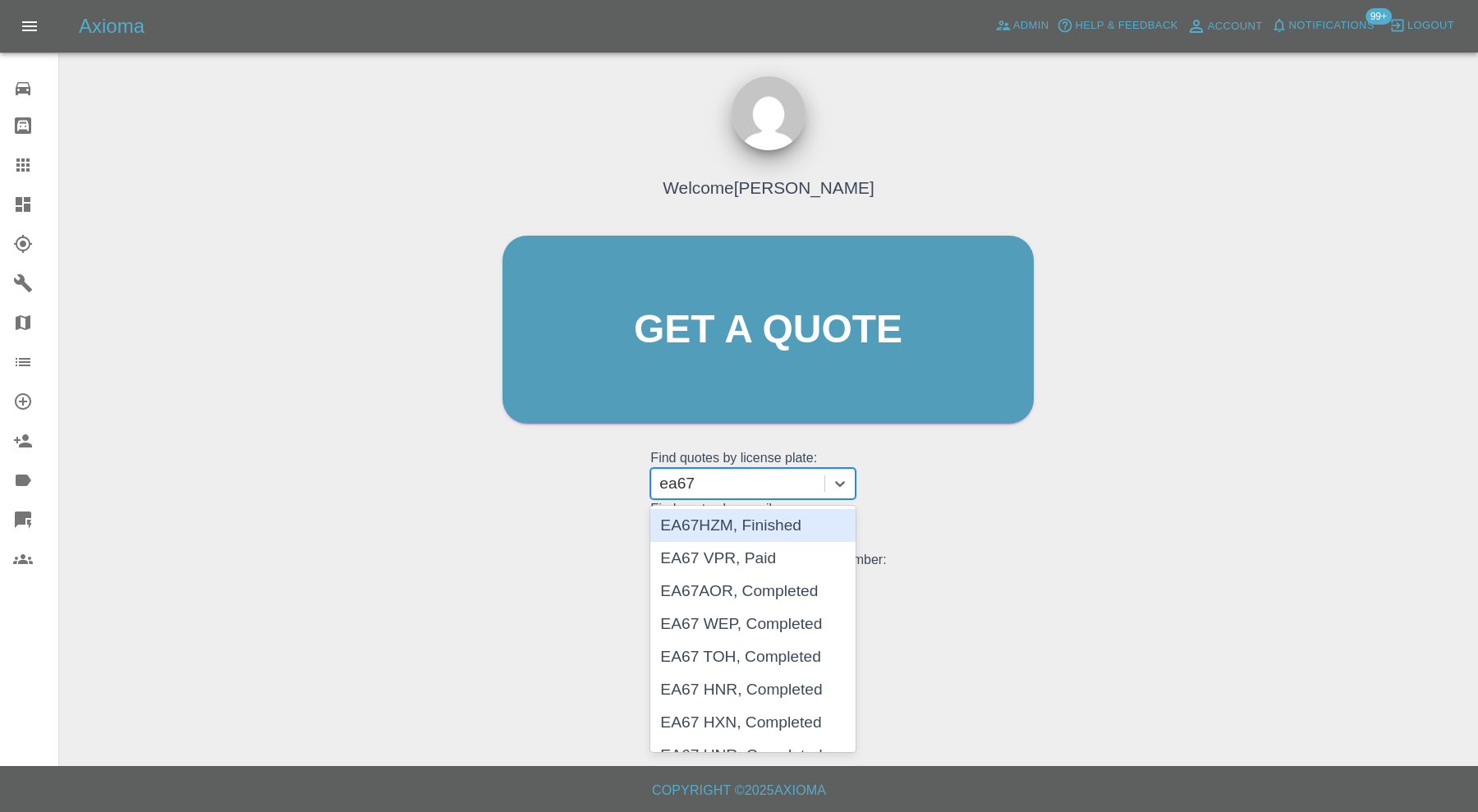
click at [785, 528] on div "EA67HZM, Finished" at bounding box center [753, 526] width 205 height 33
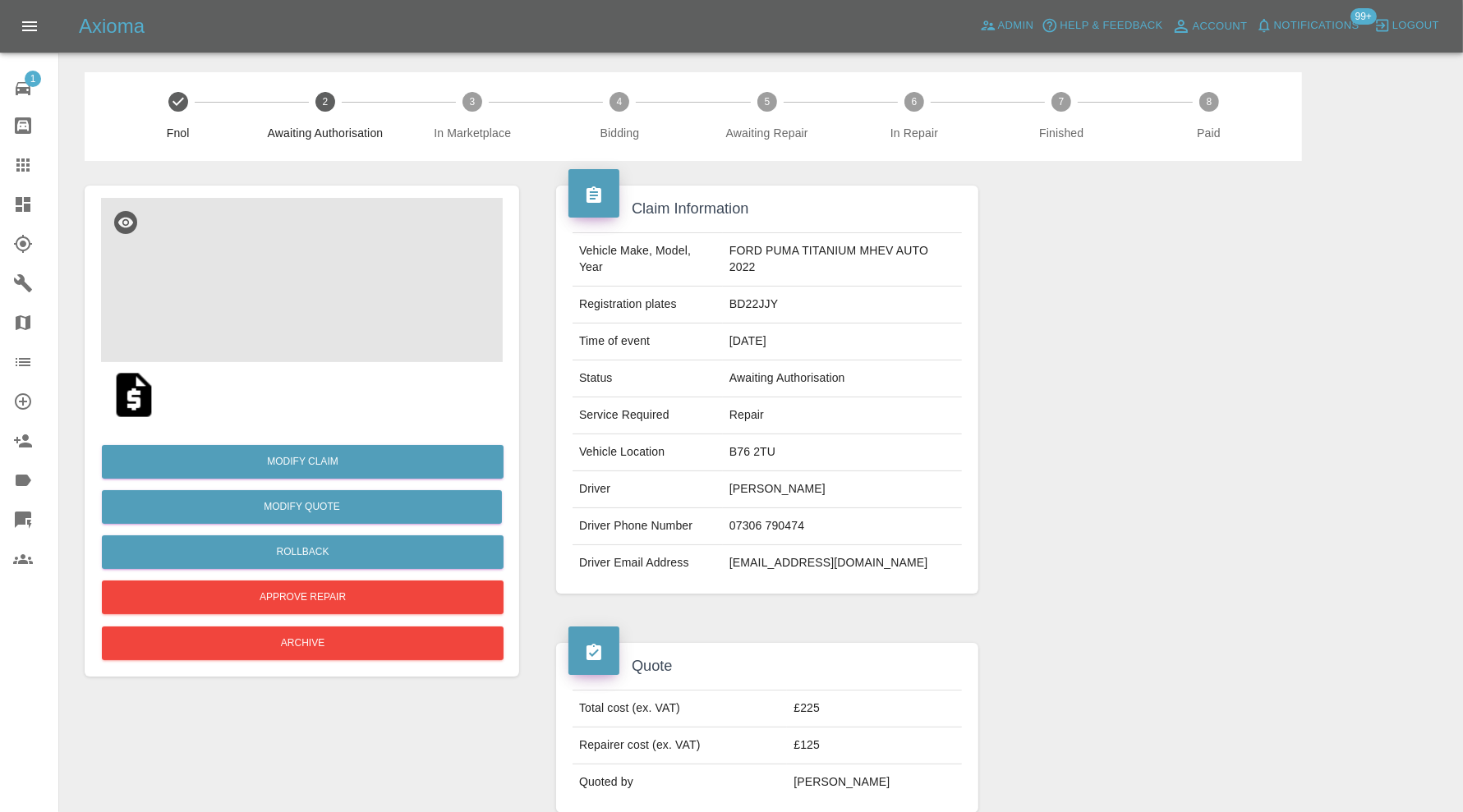
click at [328, 268] on img at bounding box center [301, 280] width 401 height 164
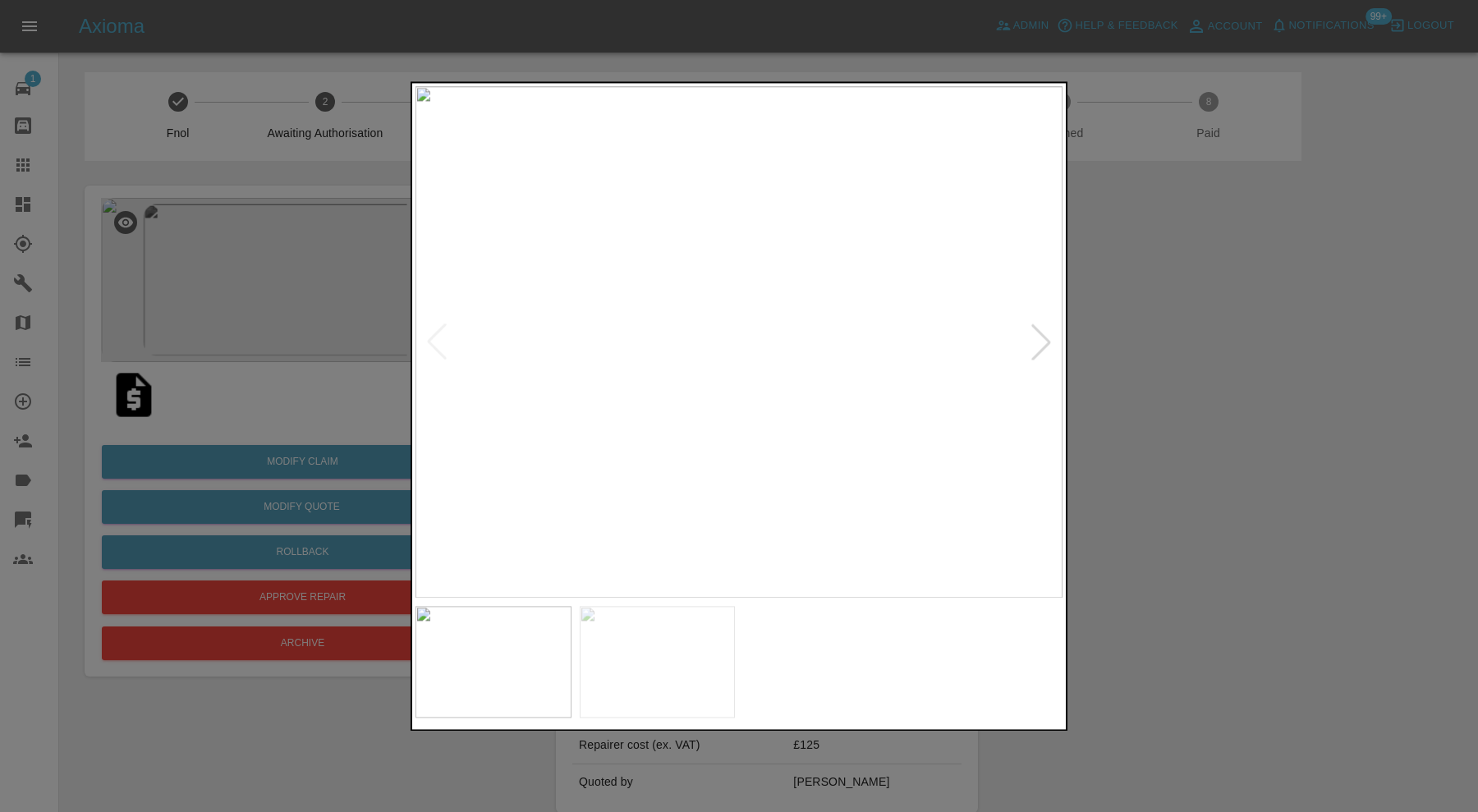
click at [1176, 414] on div at bounding box center [739, 406] width 1478 height 812
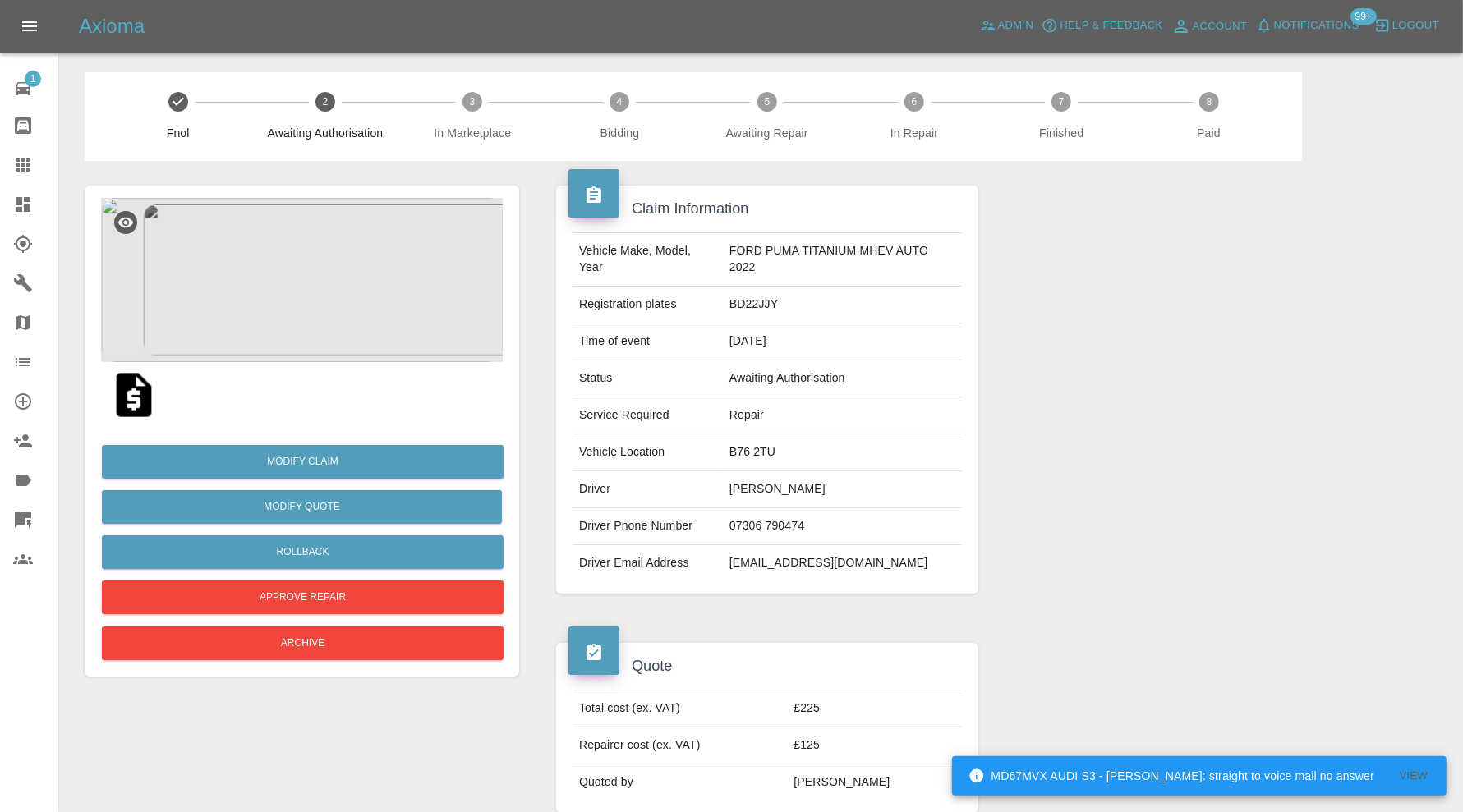
click at [340, 296] on img at bounding box center [301, 280] width 401 height 164
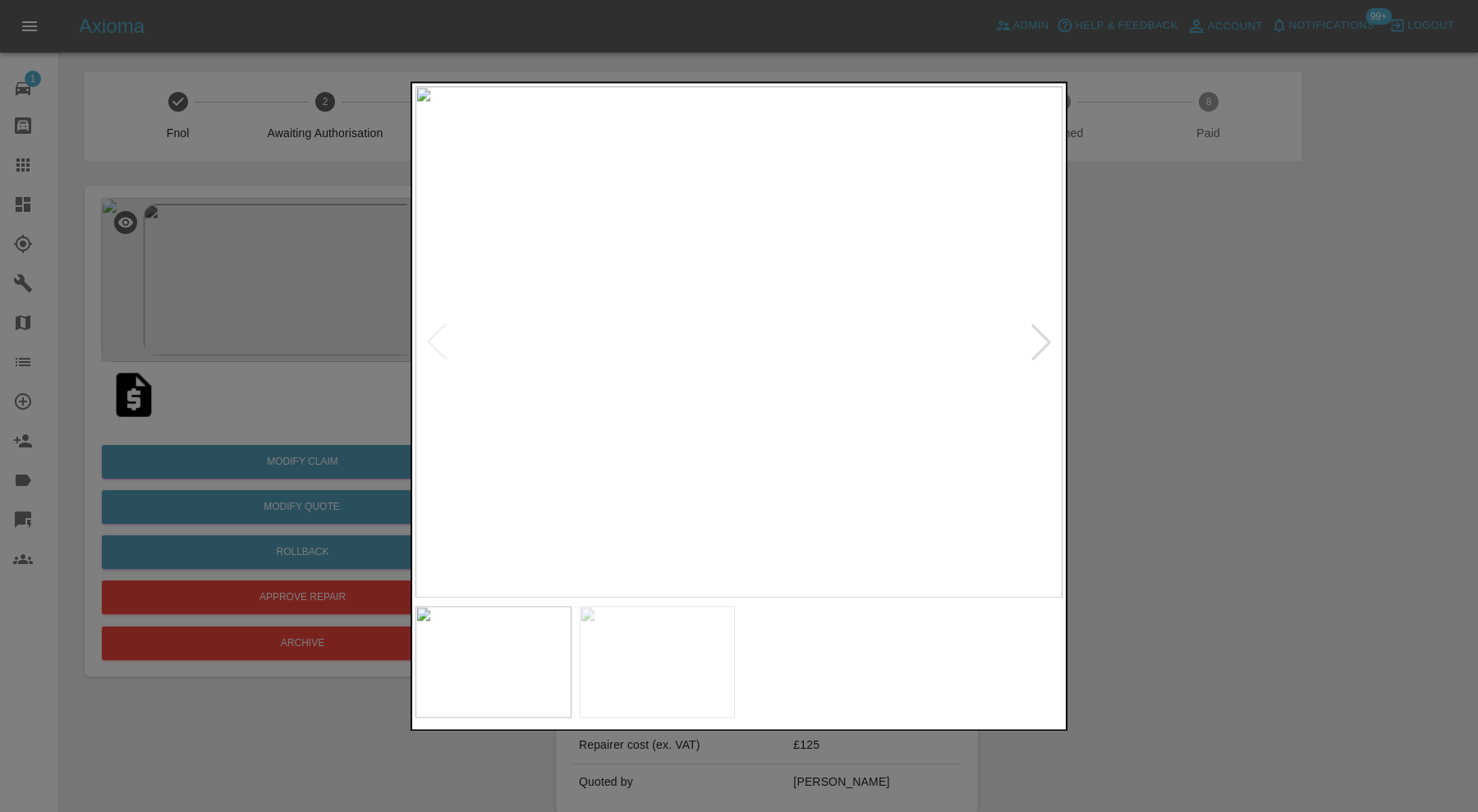
click at [1136, 374] on div at bounding box center [739, 406] width 1478 height 812
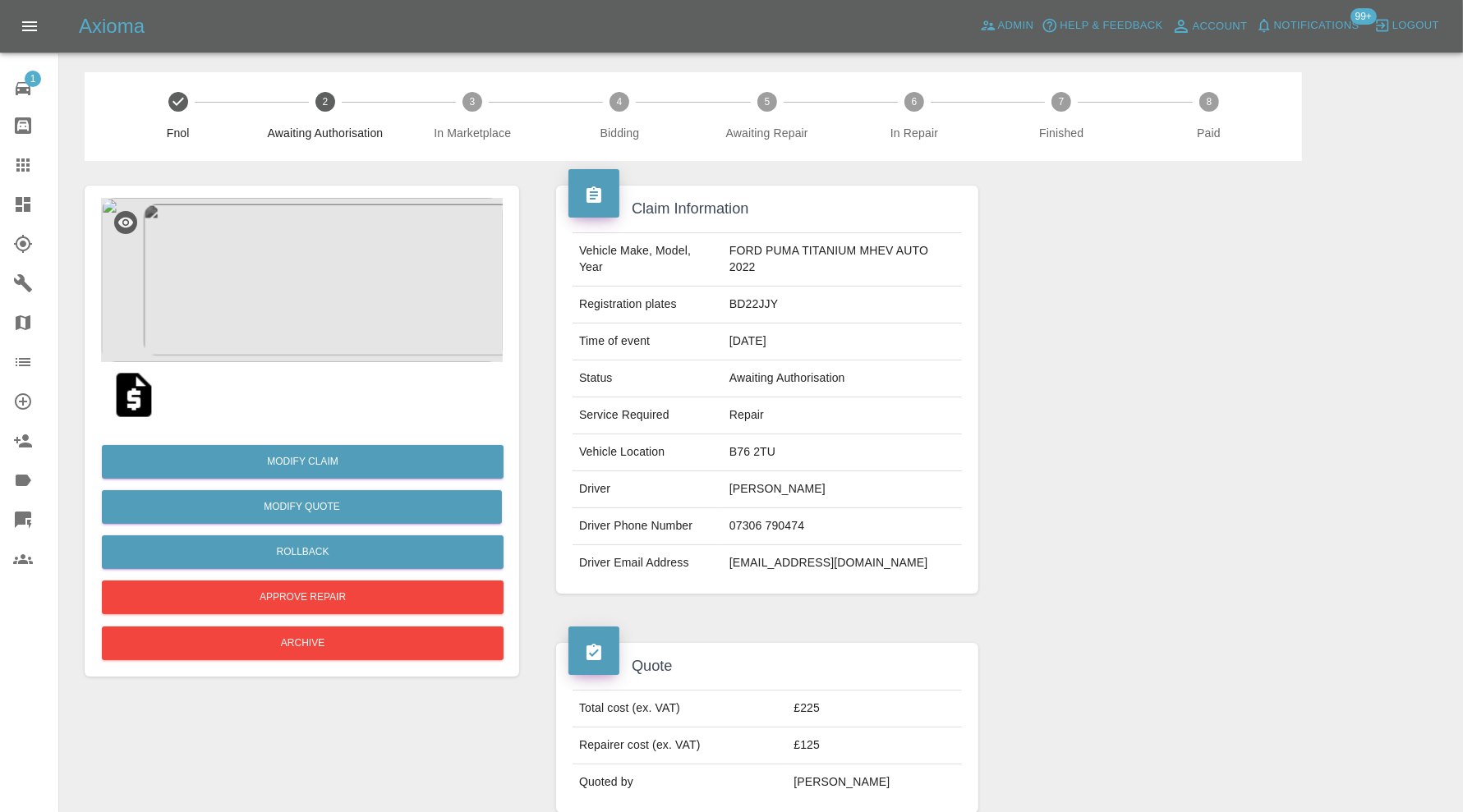
click at [296, 278] on img at bounding box center [301, 280] width 401 height 164
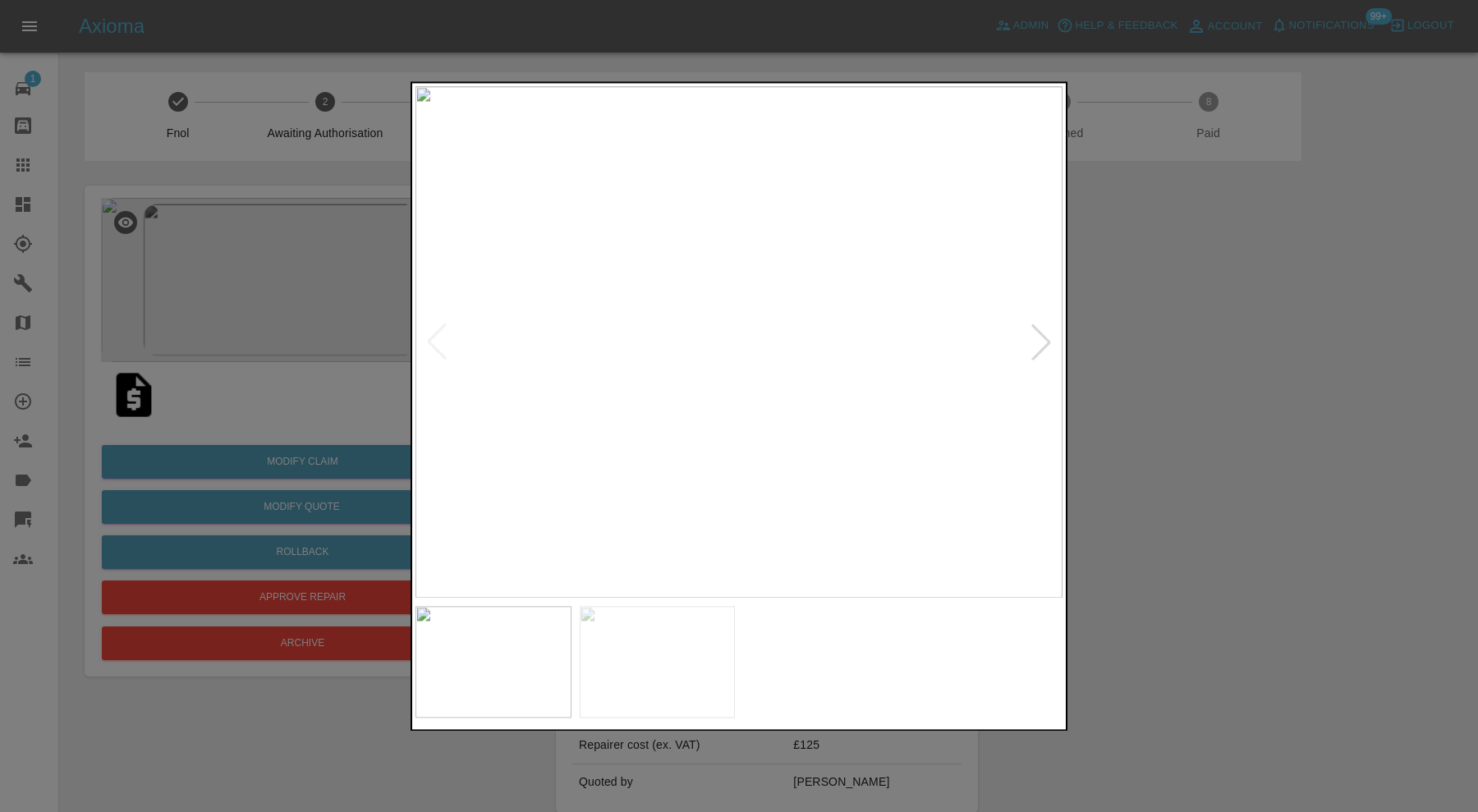
click at [1183, 305] on div at bounding box center [739, 406] width 1478 height 812
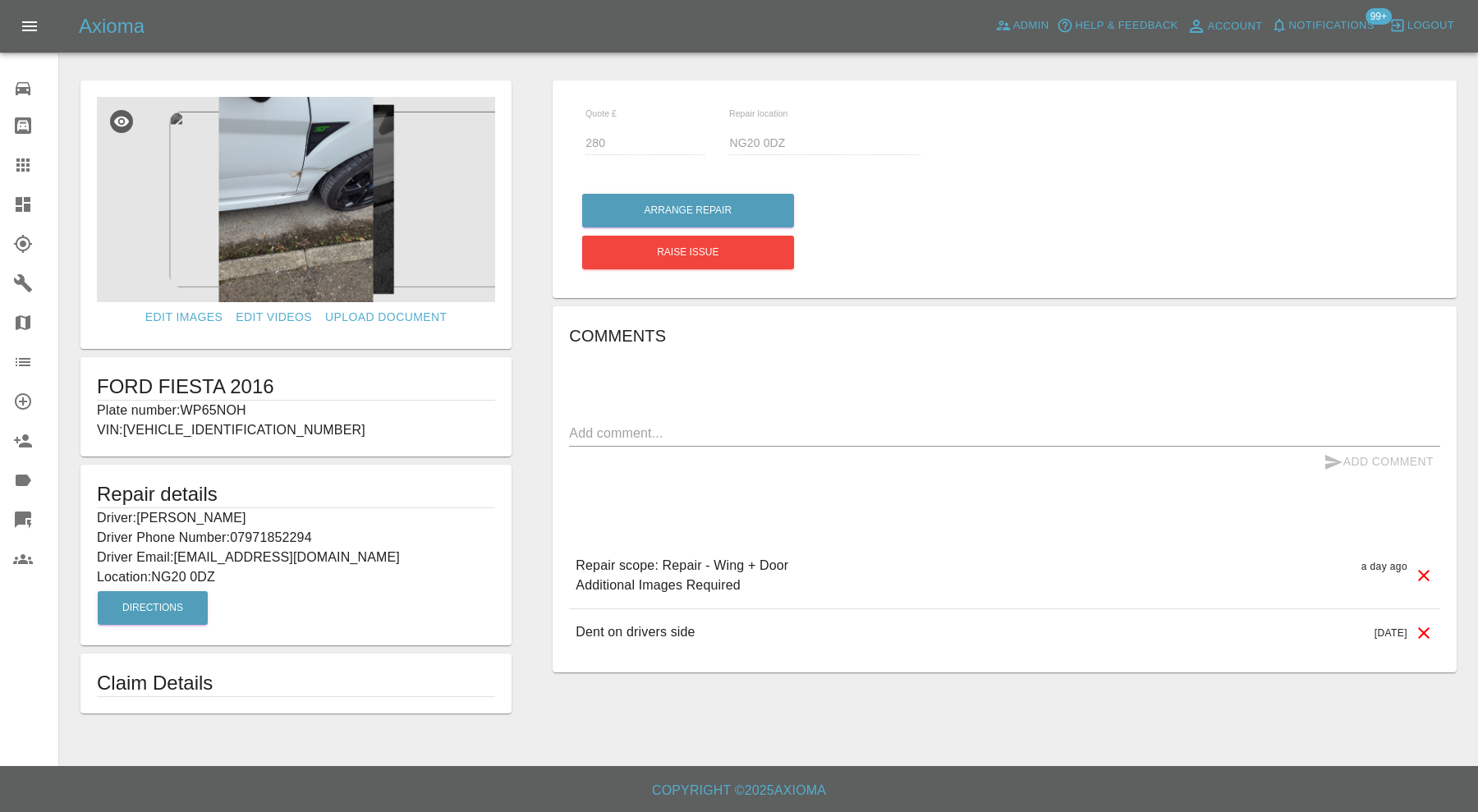
click at [306, 216] on img at bounding box center [296, 199] width 398 height 205
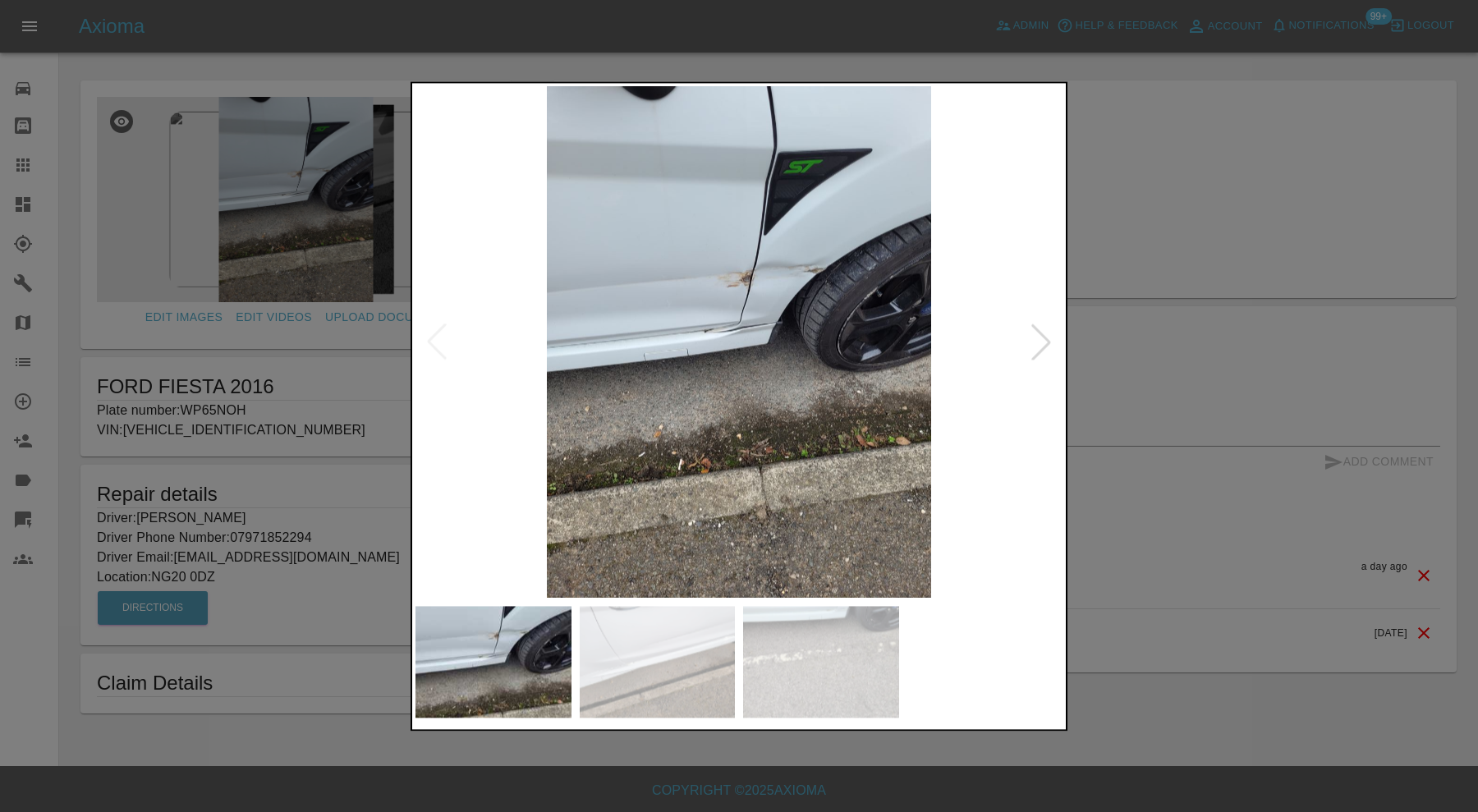
click at [1117, 360] on div at bounding box center [739, 406] width 1478 height 812
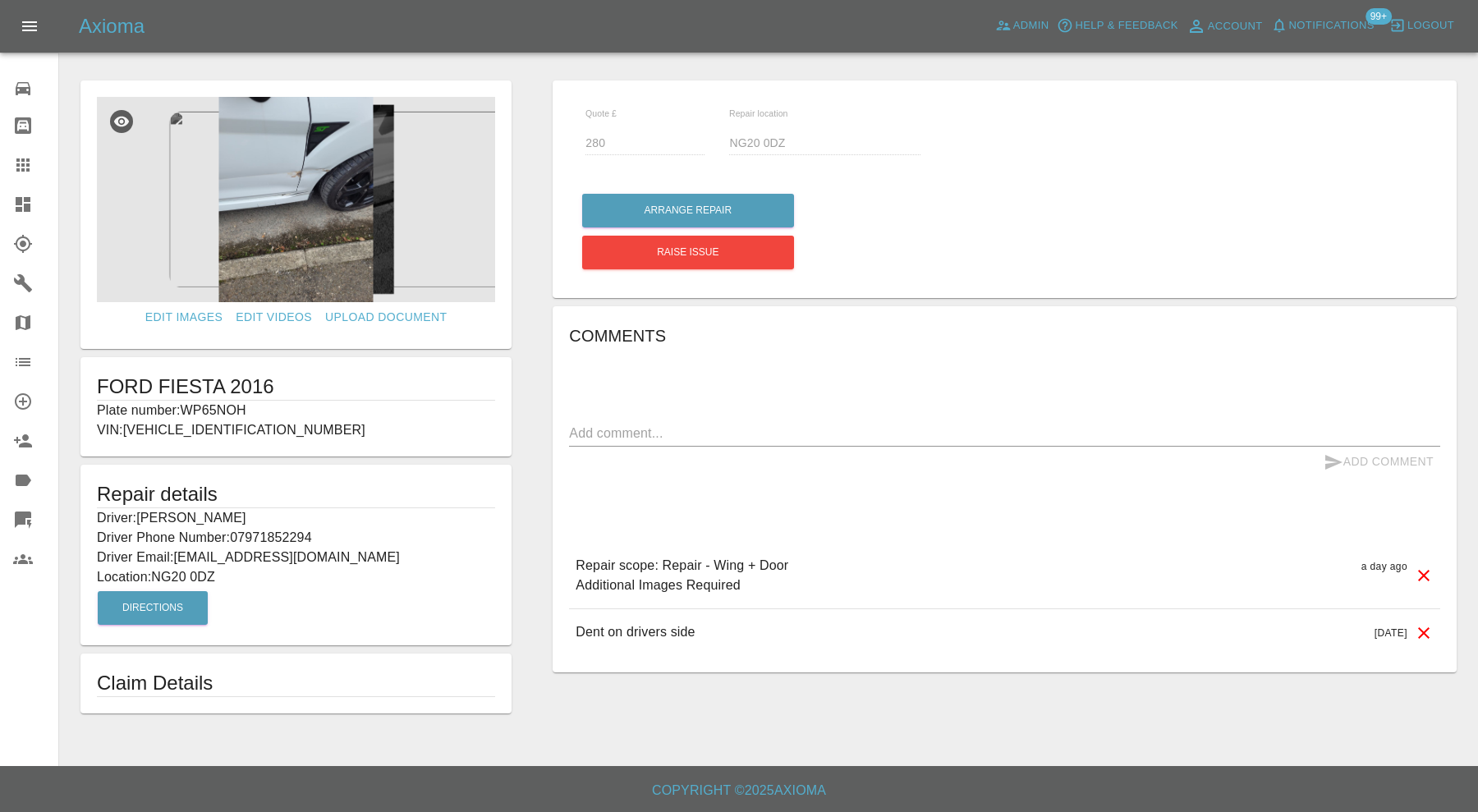
click at [225, 406] on p "Plate number: WP65NOH" at bounding box center [296, 410] width 398 height 20
copy p "WP65NOH"
click at [12, 174] on link "Claims" at bounding box center [28, 165] width 58 height 40
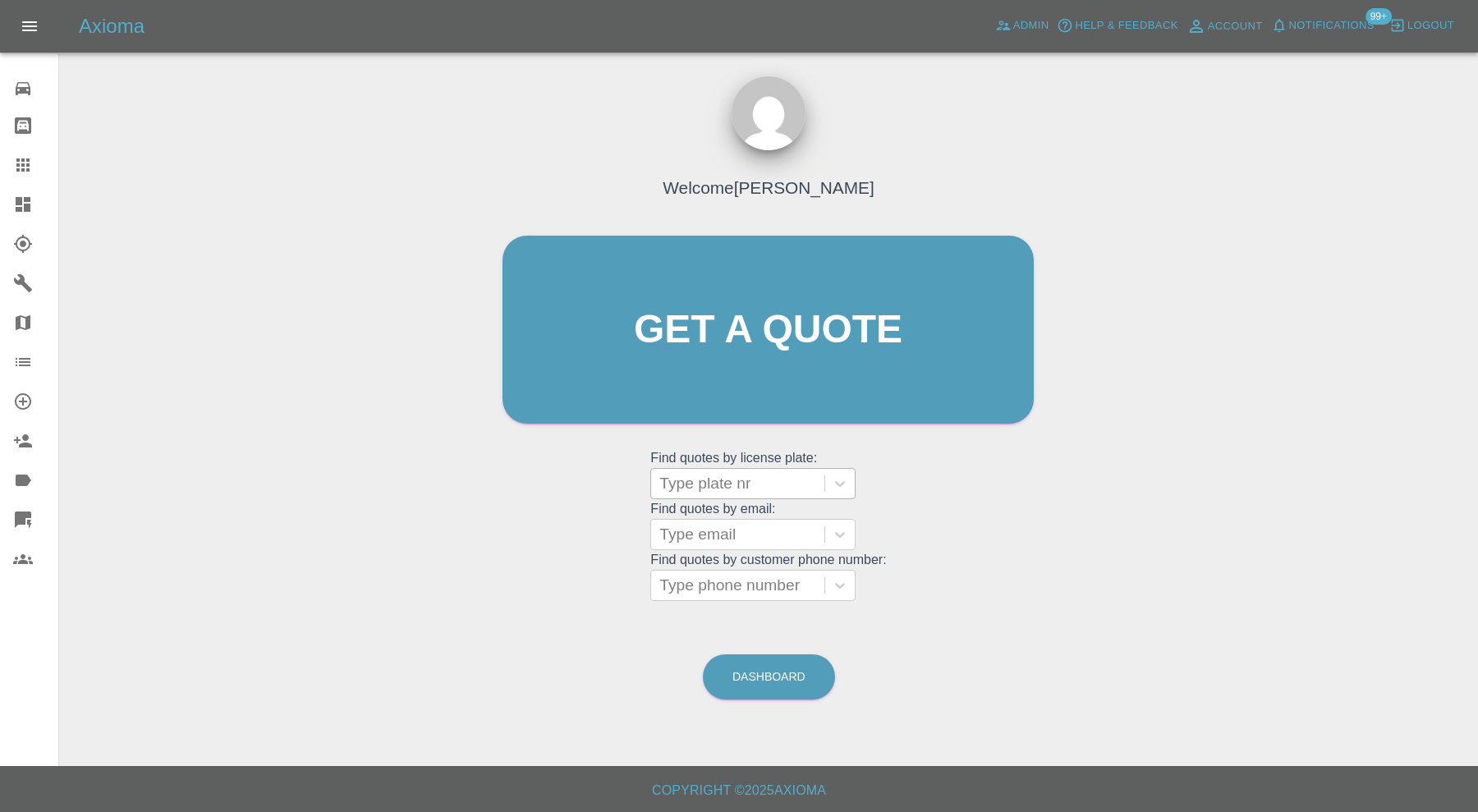
click at [696, 483] on div at bounding box center [737, 484] width 157 height 23
paste input "WP65NOH"
type input "WP65NOH"
click at [731, 517] on div "WP65NOH, Bidding" at bounding box center [753, 526] width 205 height 33
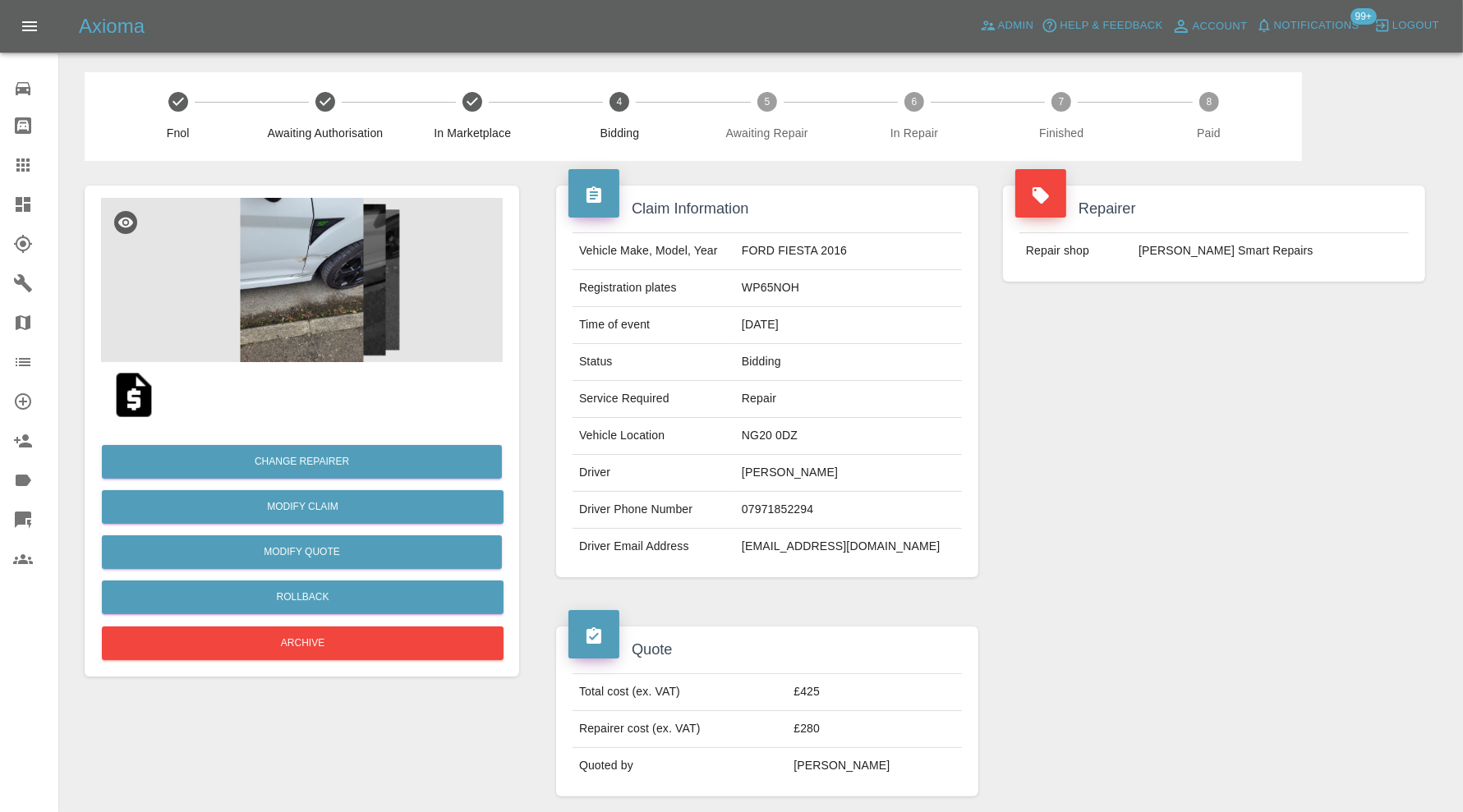
click at [274, 303] on img at bounding box center [301, 280] width 401 height 164
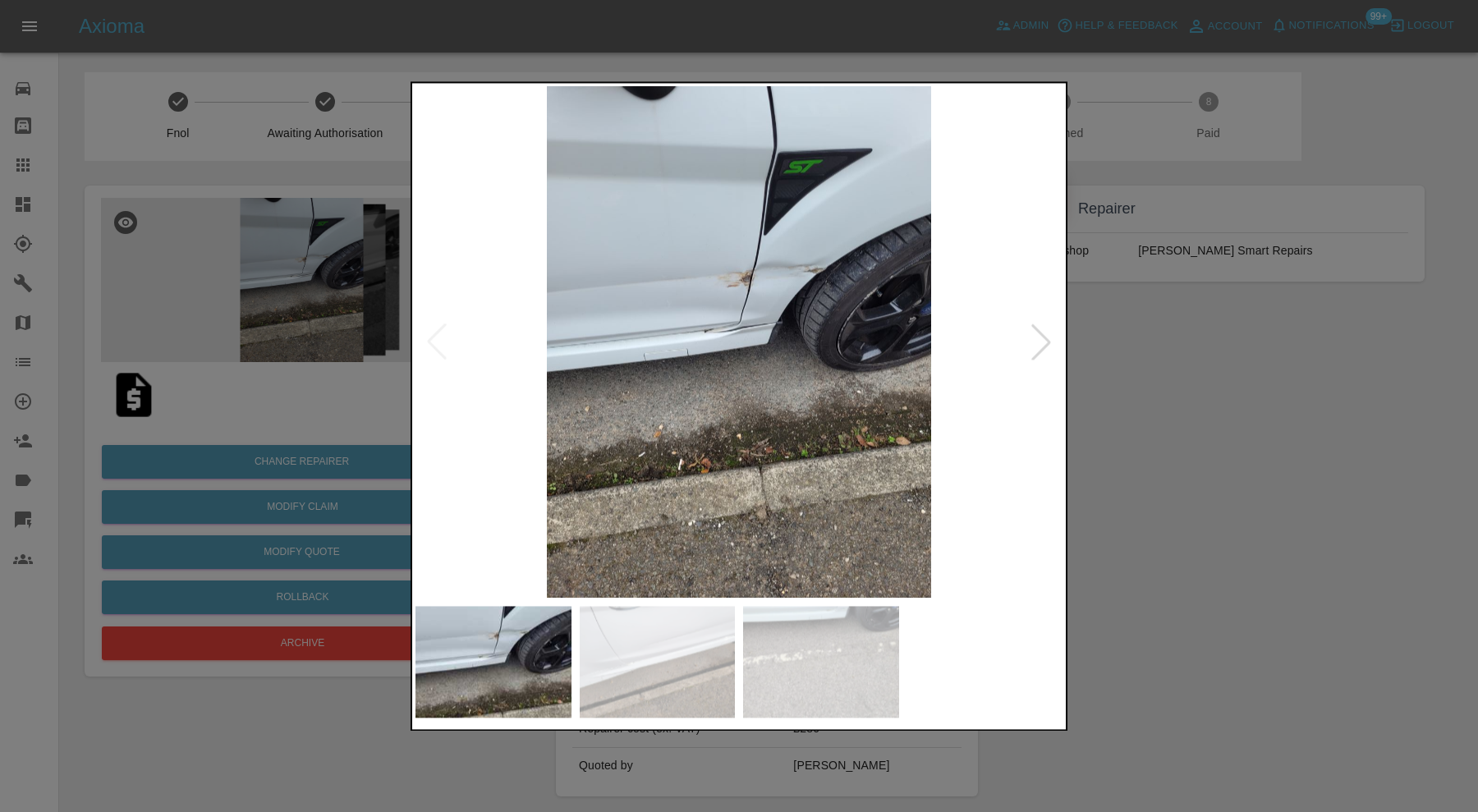
click at [1401, 407] on div at bounding box center [739, 406] width 1478 height 812
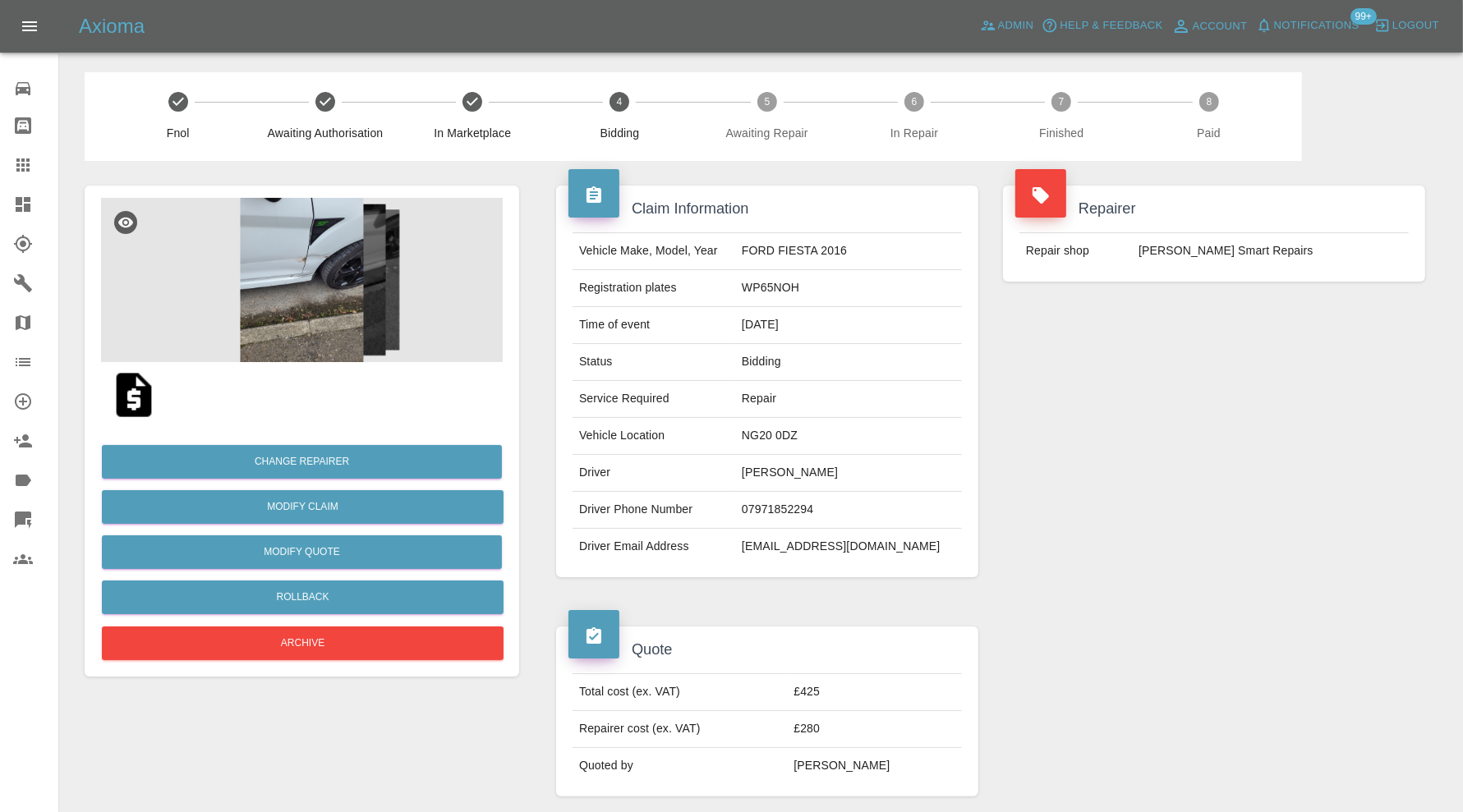
click at [303, 246] on img at bounding box center [301, 280] width 401 height 164
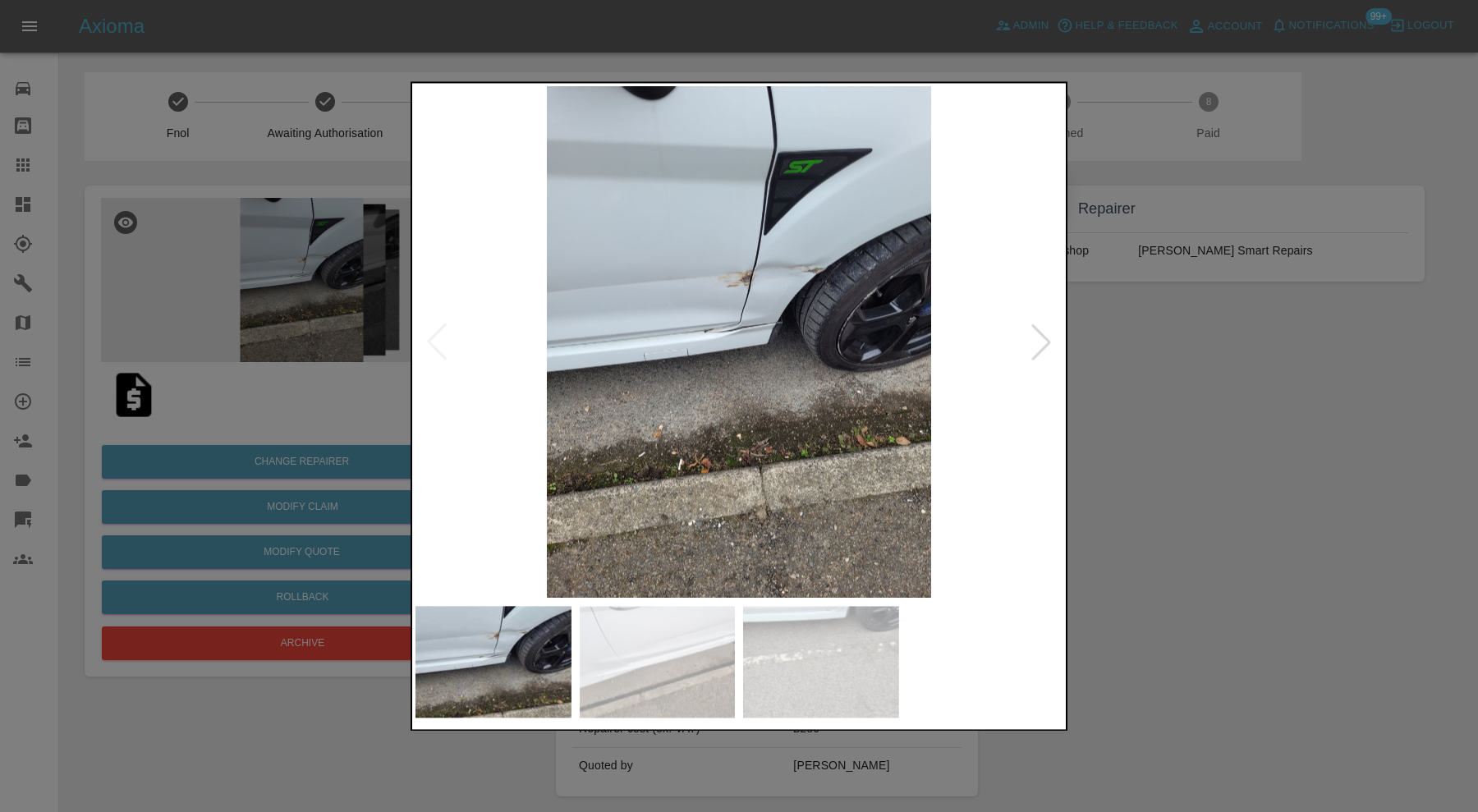
click at [650, 637] on img at bounding box center [657, 662] width 156 height 112
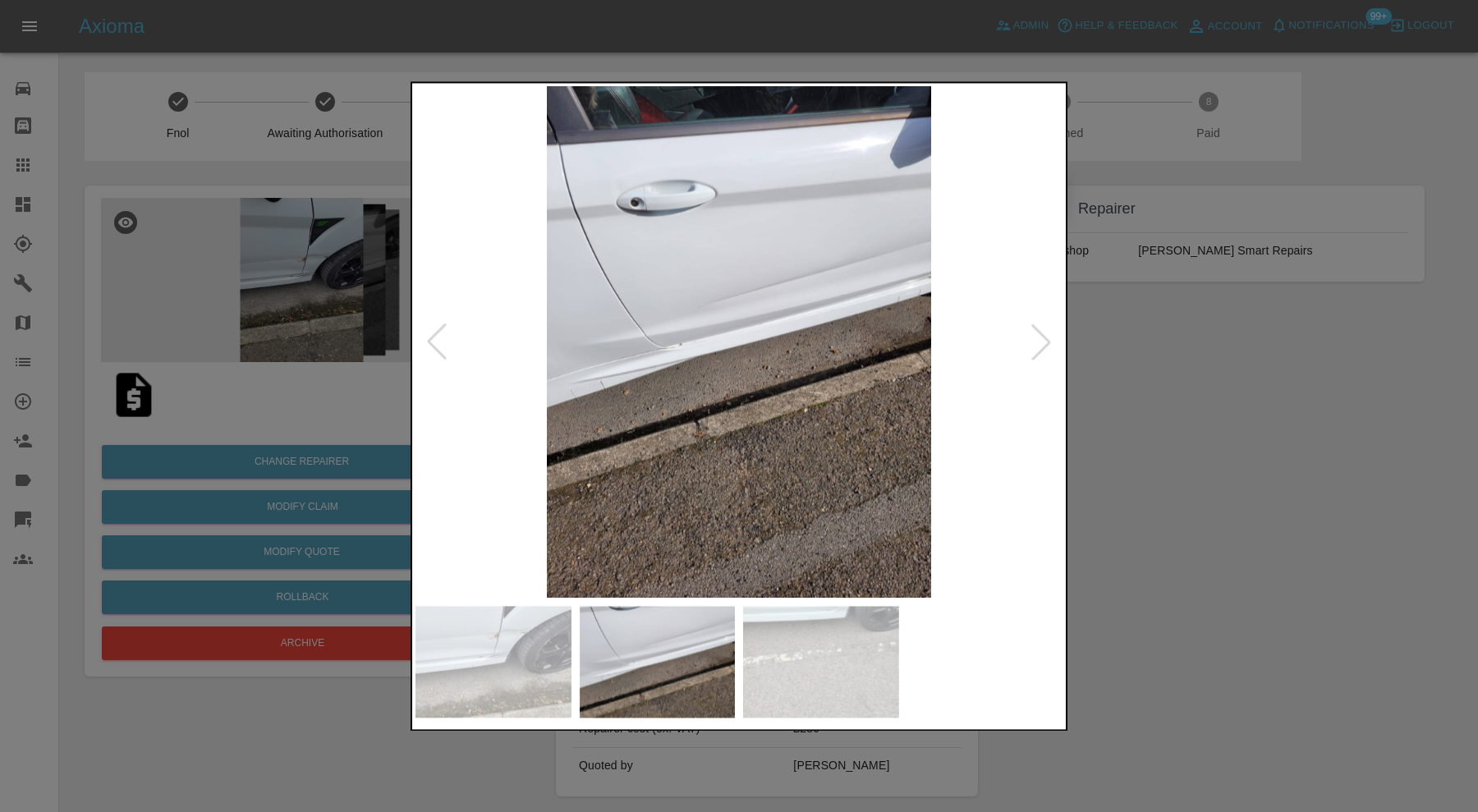
click at [848, 654] on img at bounding box center [821, 662] width 156 height 112
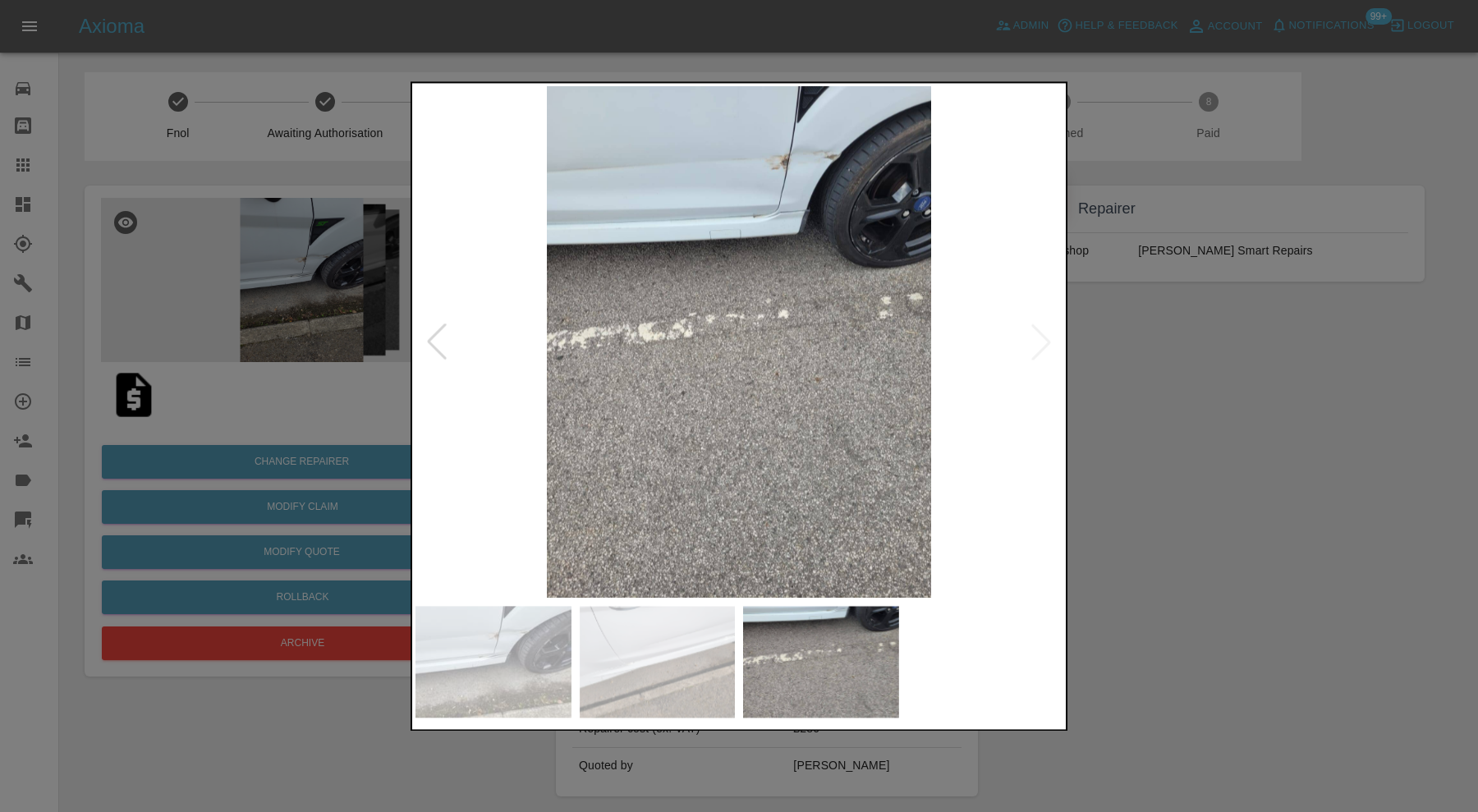
click at [1188, 489] on div at bounding box center [739, 406] width 1478 height 812
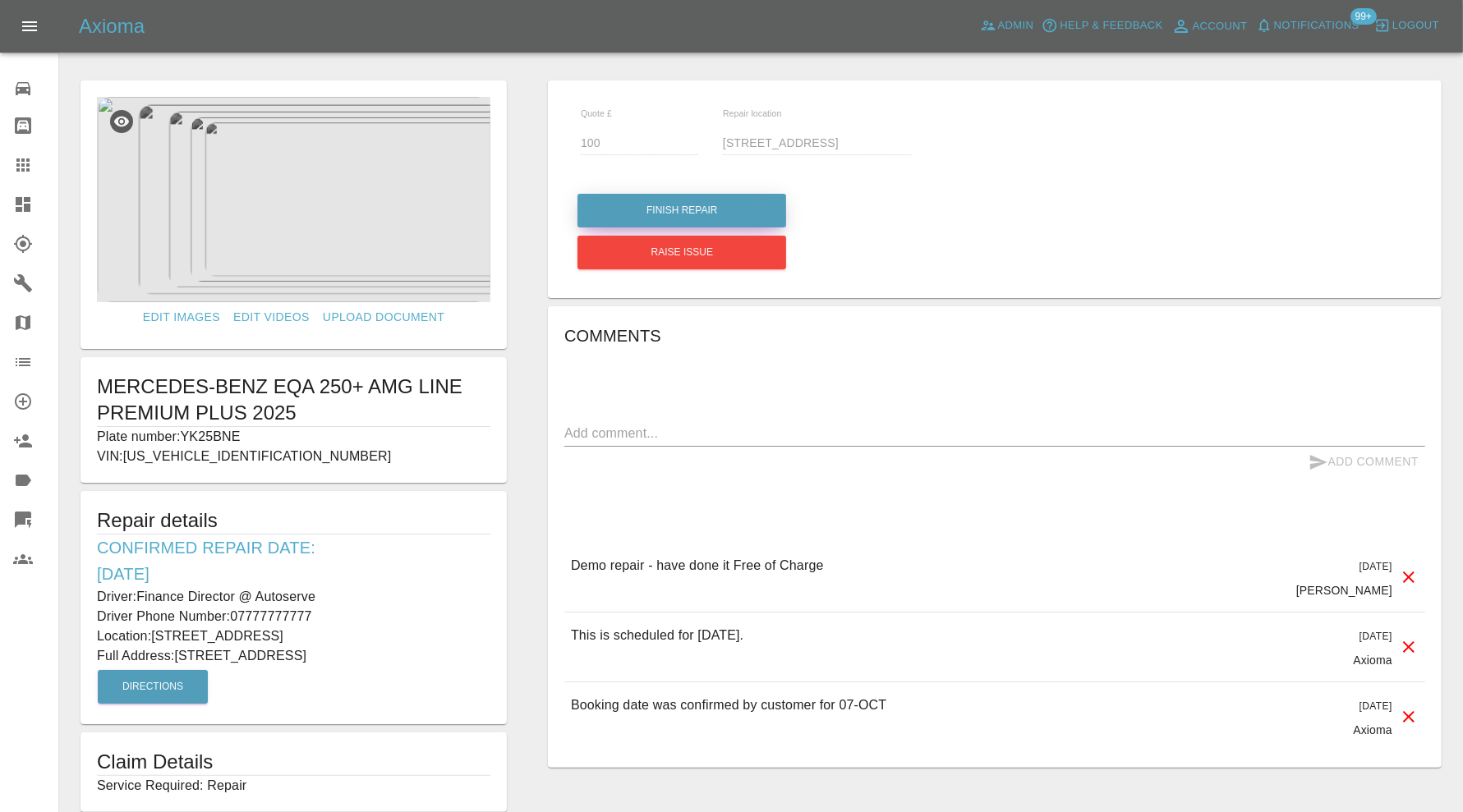
click at [741, 213] on button "Finish Repair" at bounding box center [682, 210] width 209 height 33
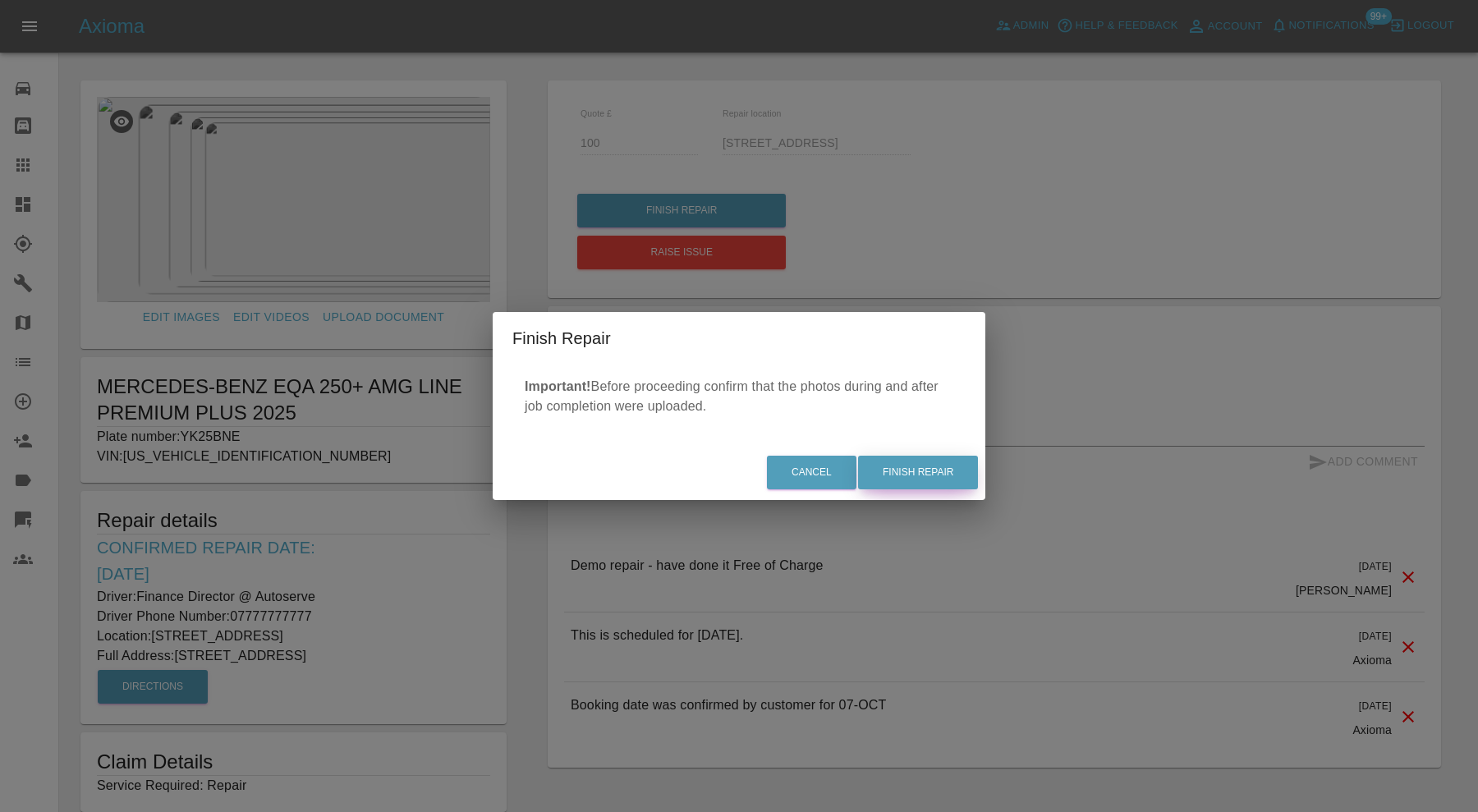
click at [952, 458] on button "Finish Repair" at bounding box center [918, 471] width 120 height 33
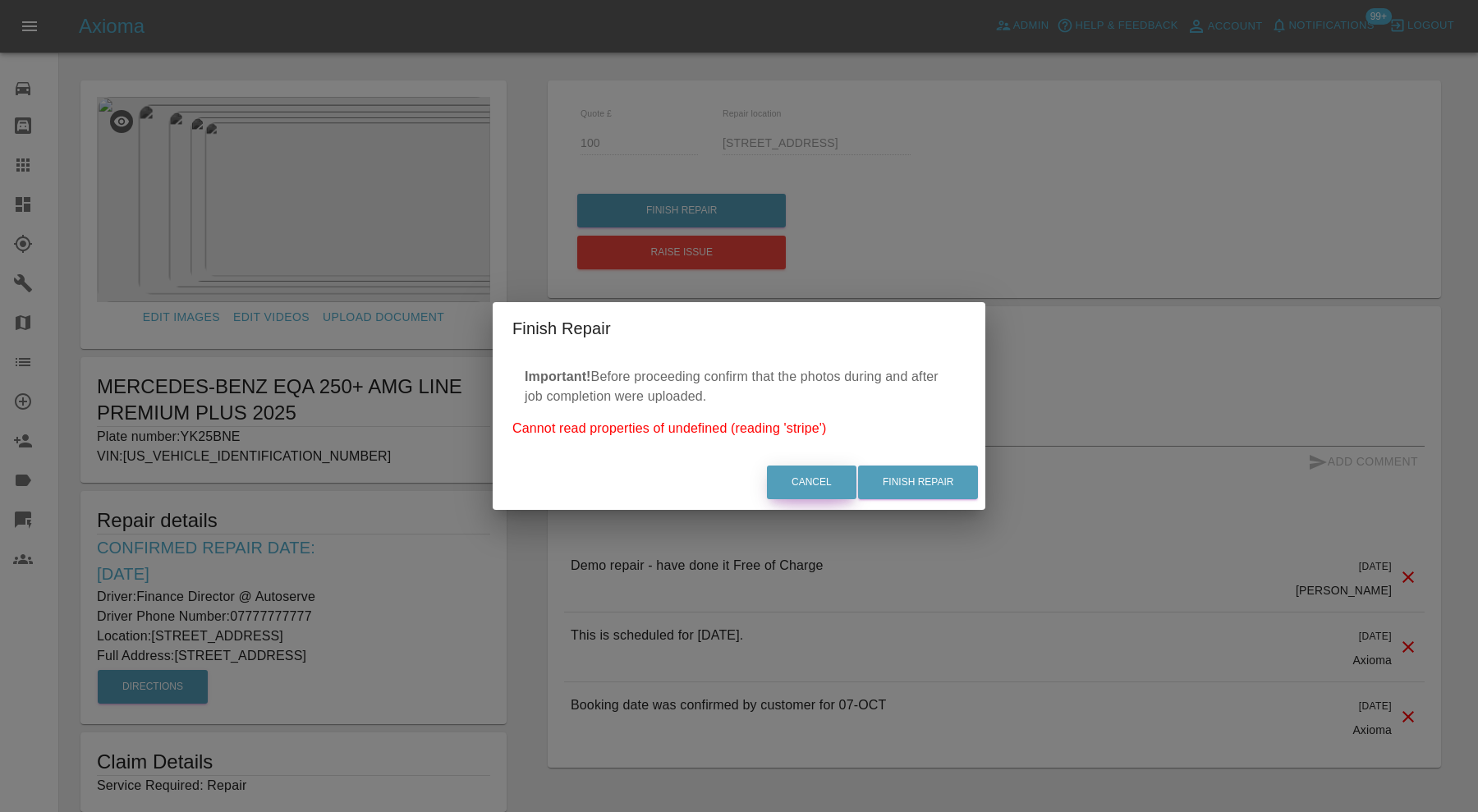
click at [822, 479] on button "Cancel" at bounding box center [811, 482] width 89 height 33
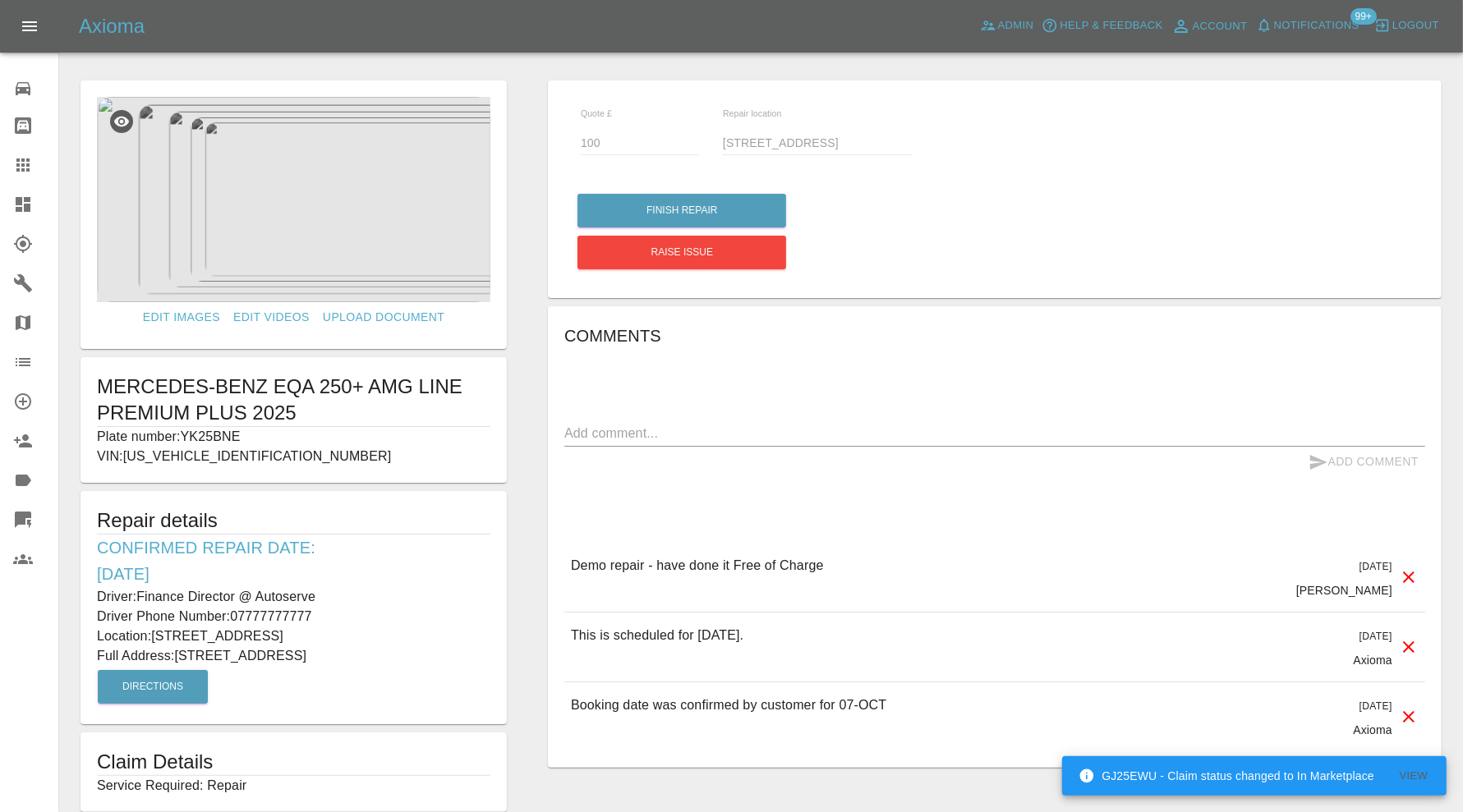
click at [21, 204] on icon at bounding box center [23, 205] width 15 height 15
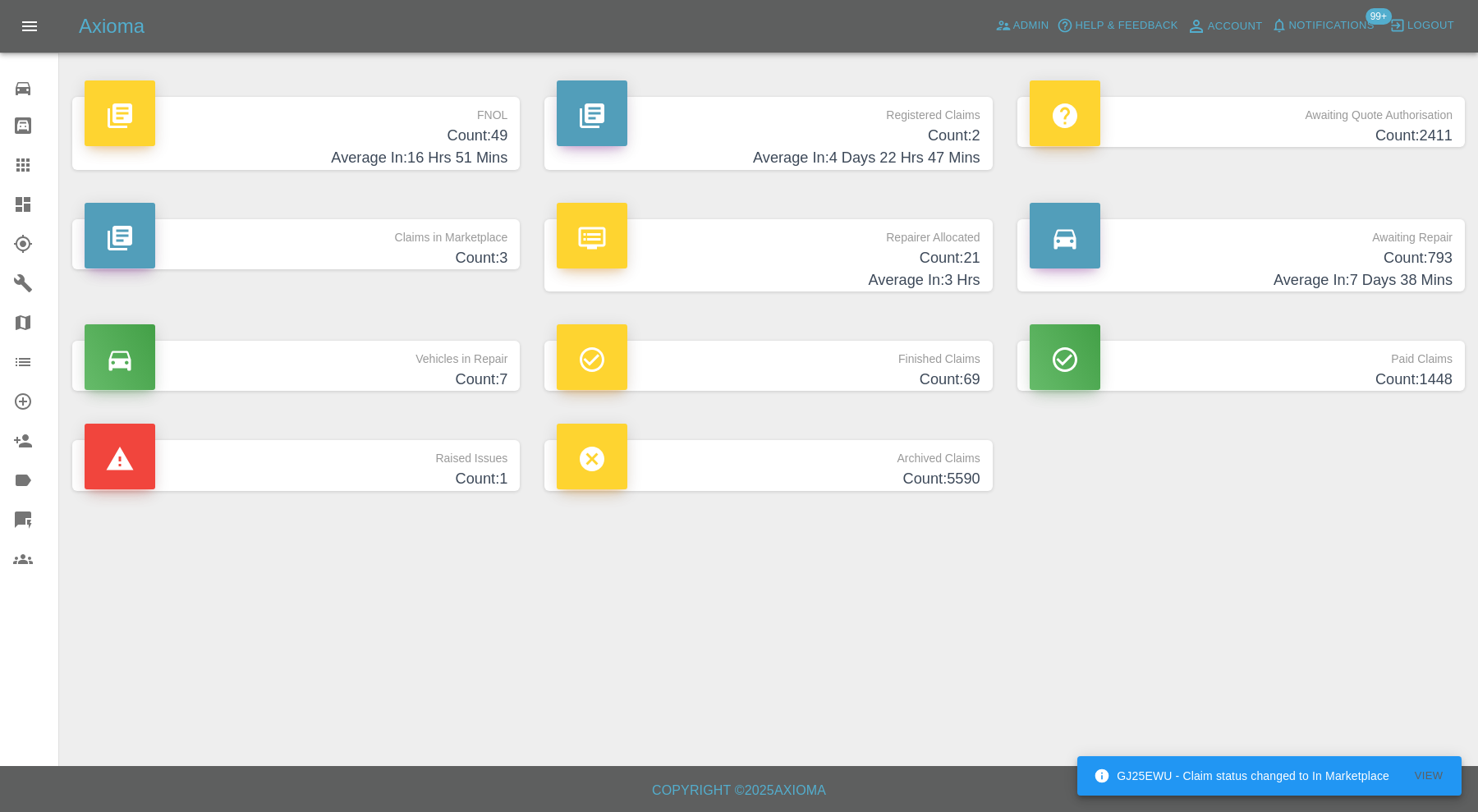
click at [28, 166] on icon at bounding box center [23, 165] width 13 height 13
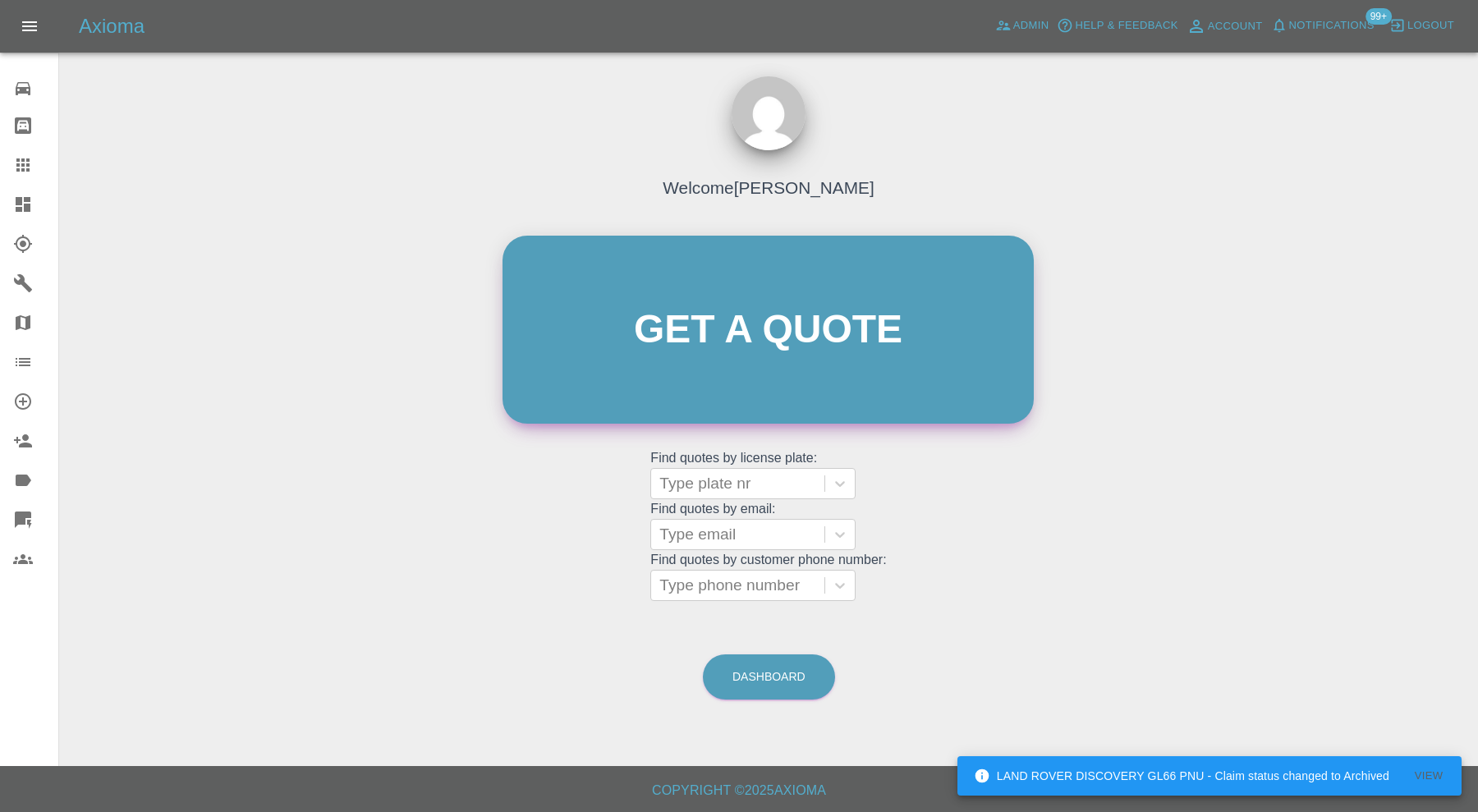
click at [758, 355] on link "Get a quote" at bounding box center [768, 329] width 531 height 188
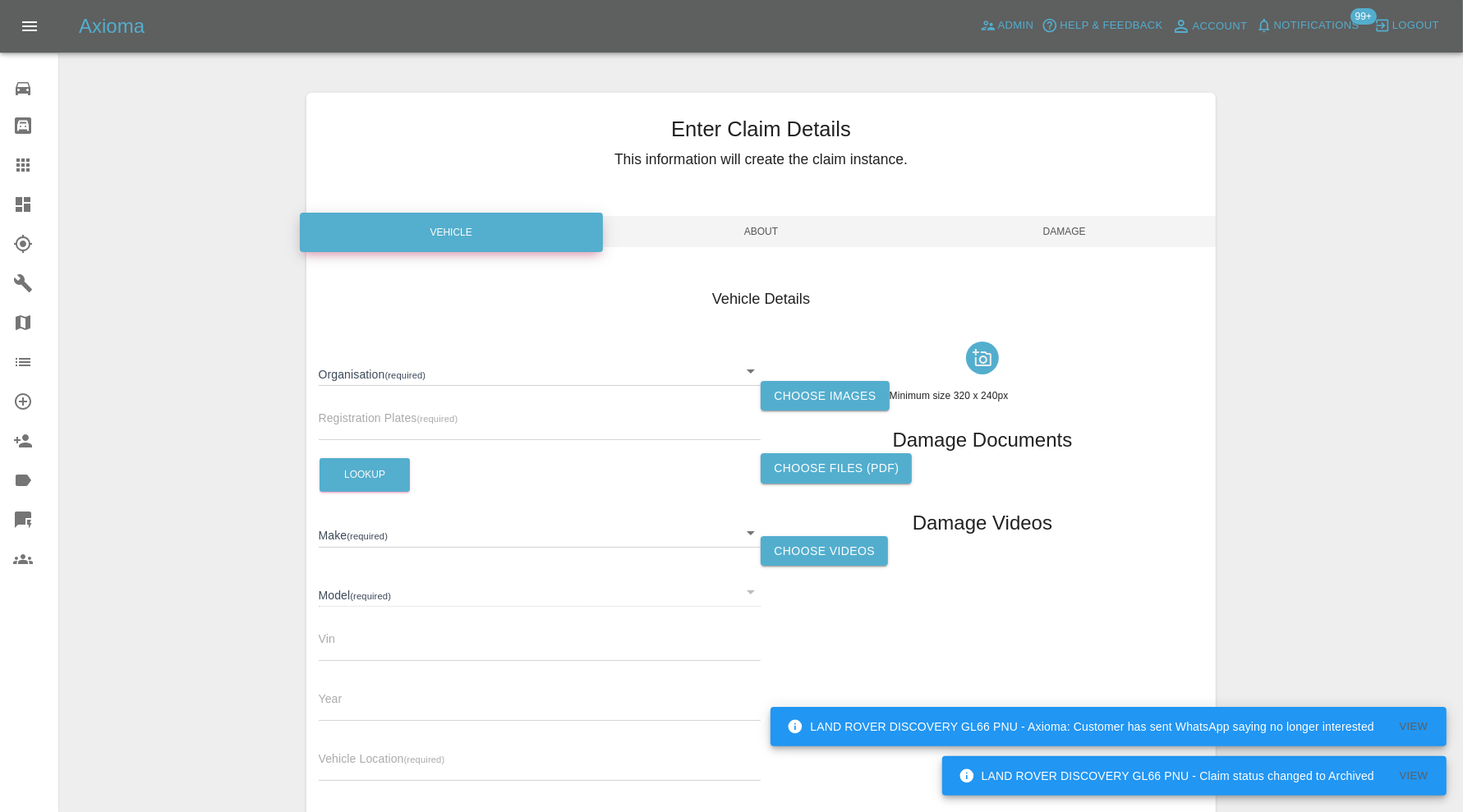
click at [218, 316] on div "Enter Claim Details This information will create the claim instance. Vehicle Ab…" at bounding box center [761, 472] width 1402 height 802
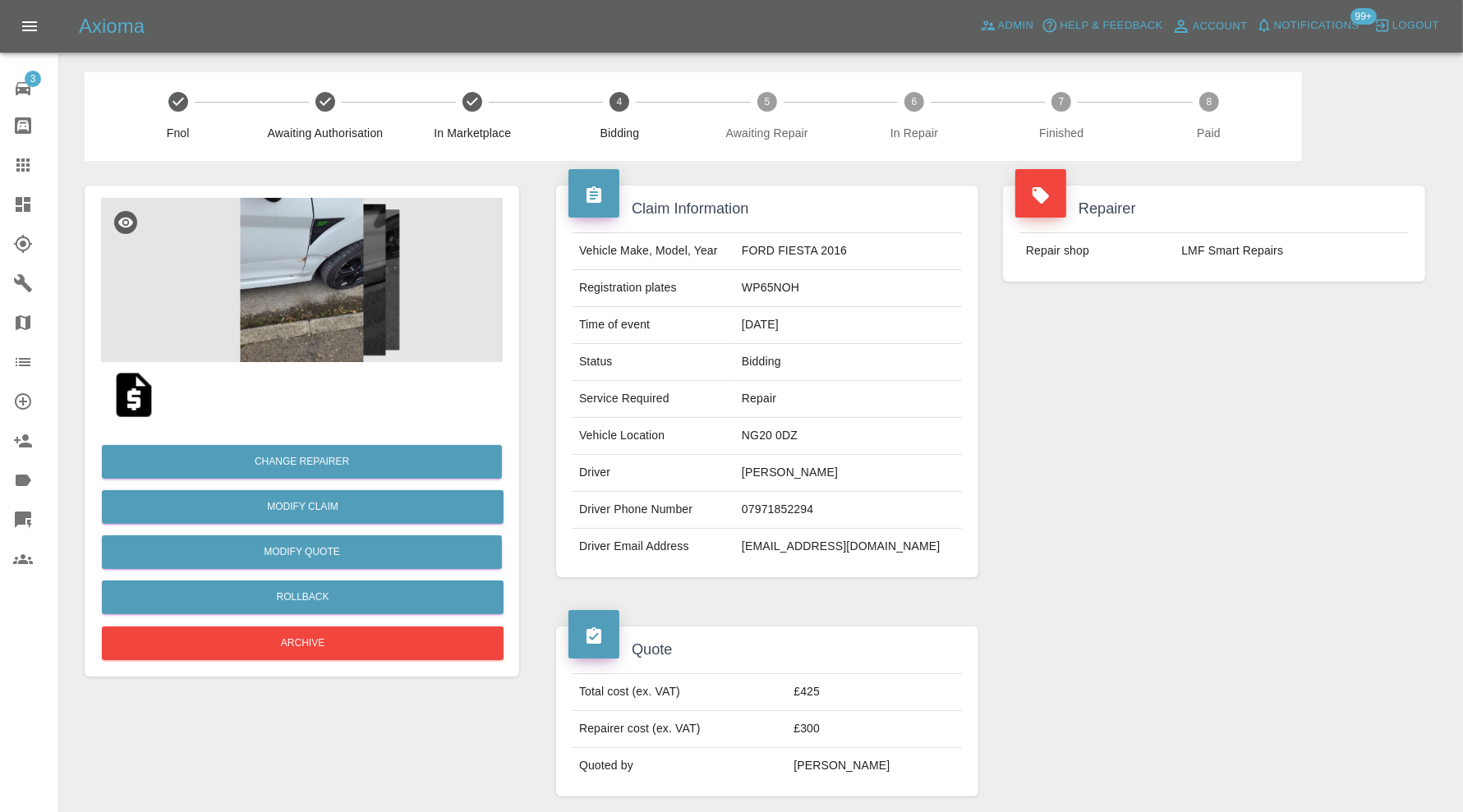
click at [291, 294] on img at bounding box center [301, 280] width 401 height 164
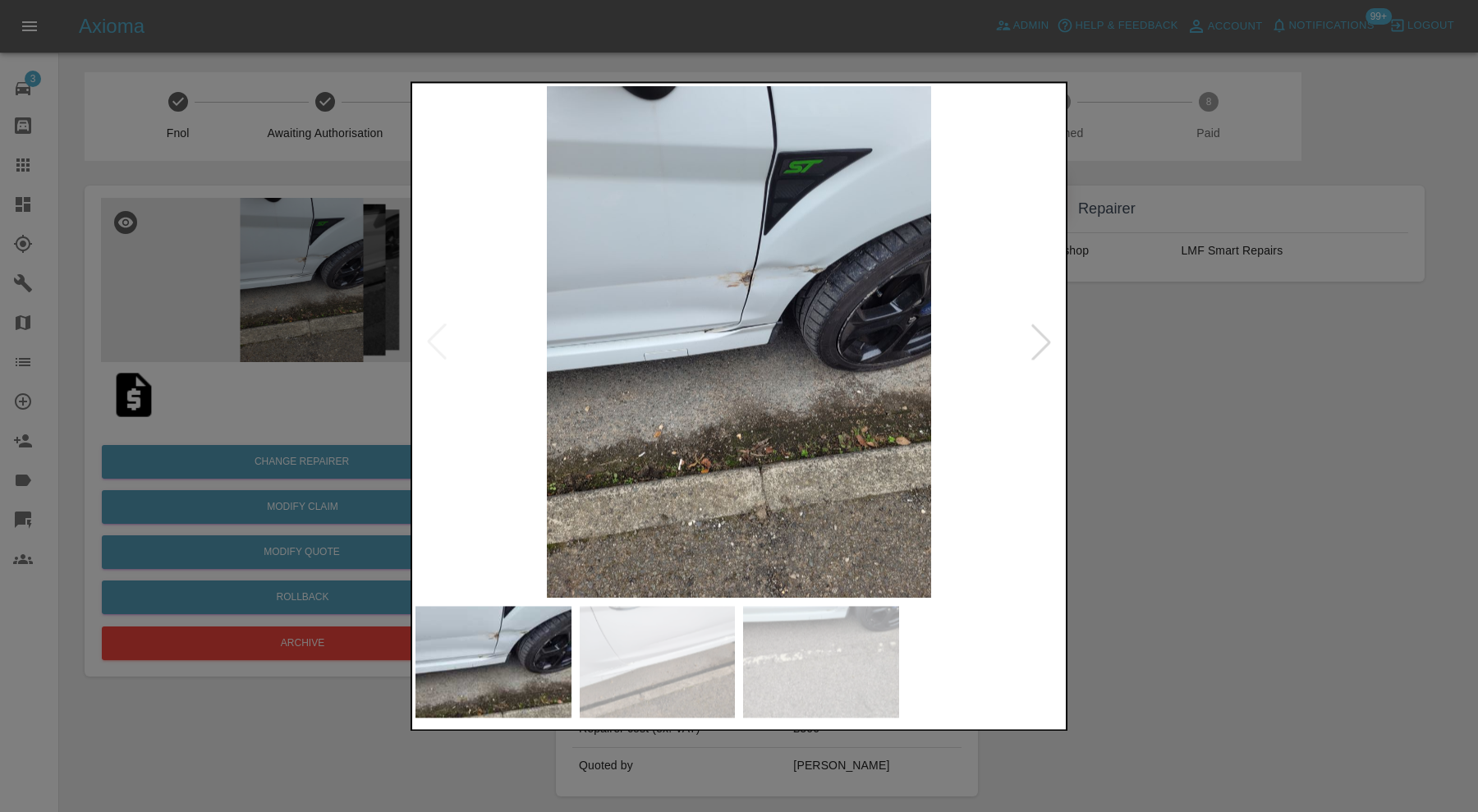
click at [625, 695] on img at bounding box center [657, 662] width 156 height 112
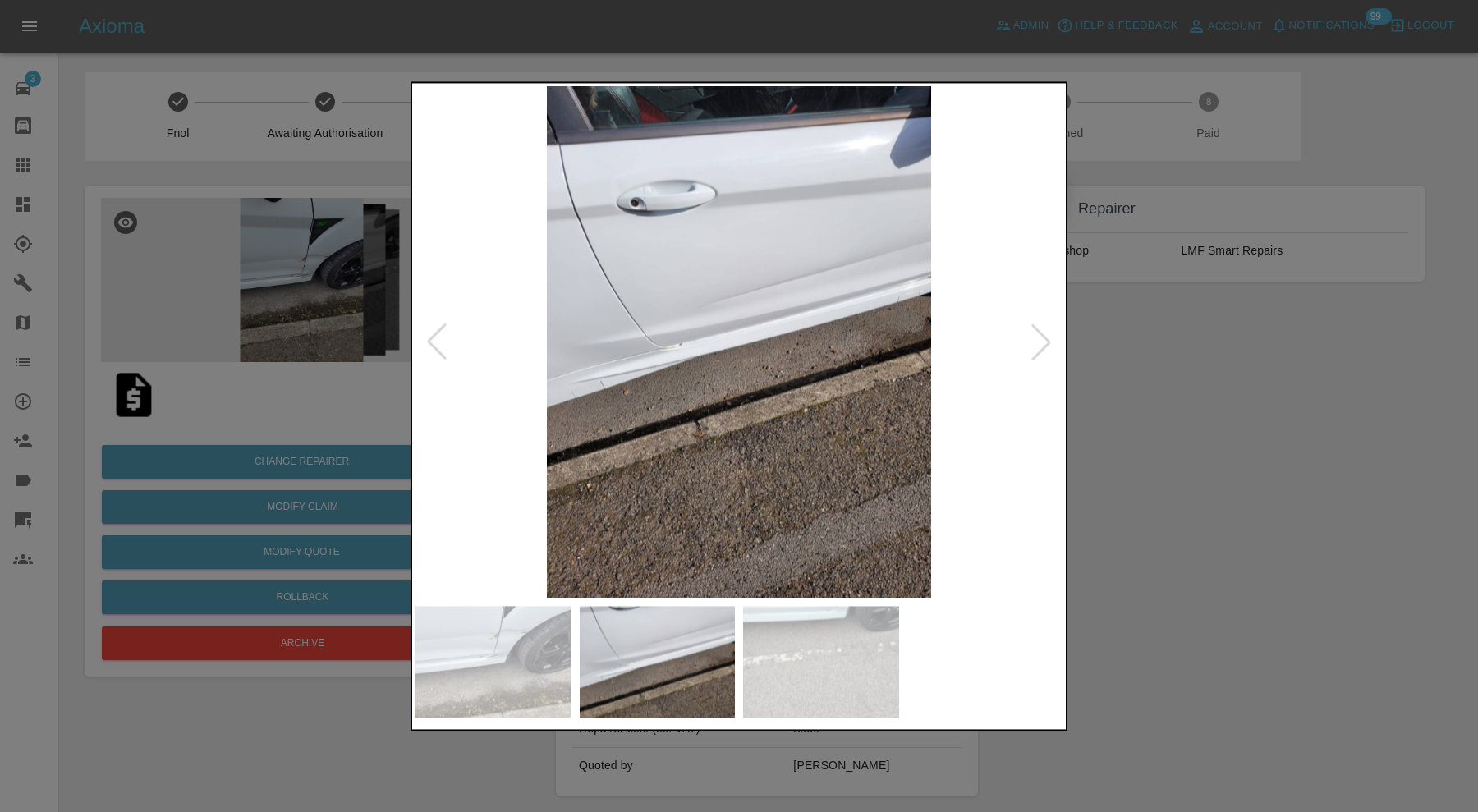
click at [819, 627] on img at bounding box center [821, 662] width 156 height 112
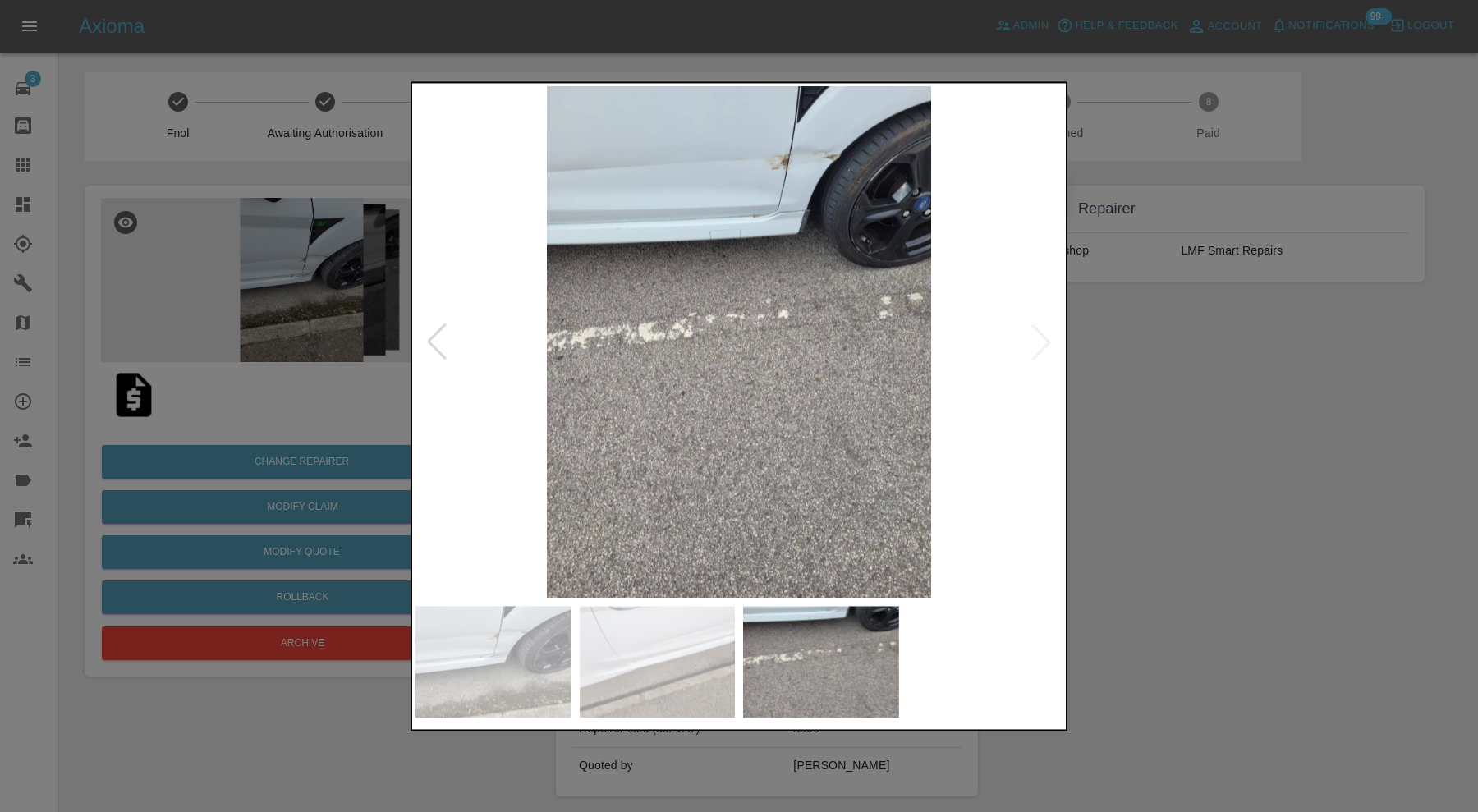
click at [774, 278] on img at bounding box center [739, 341] width 647 height 511
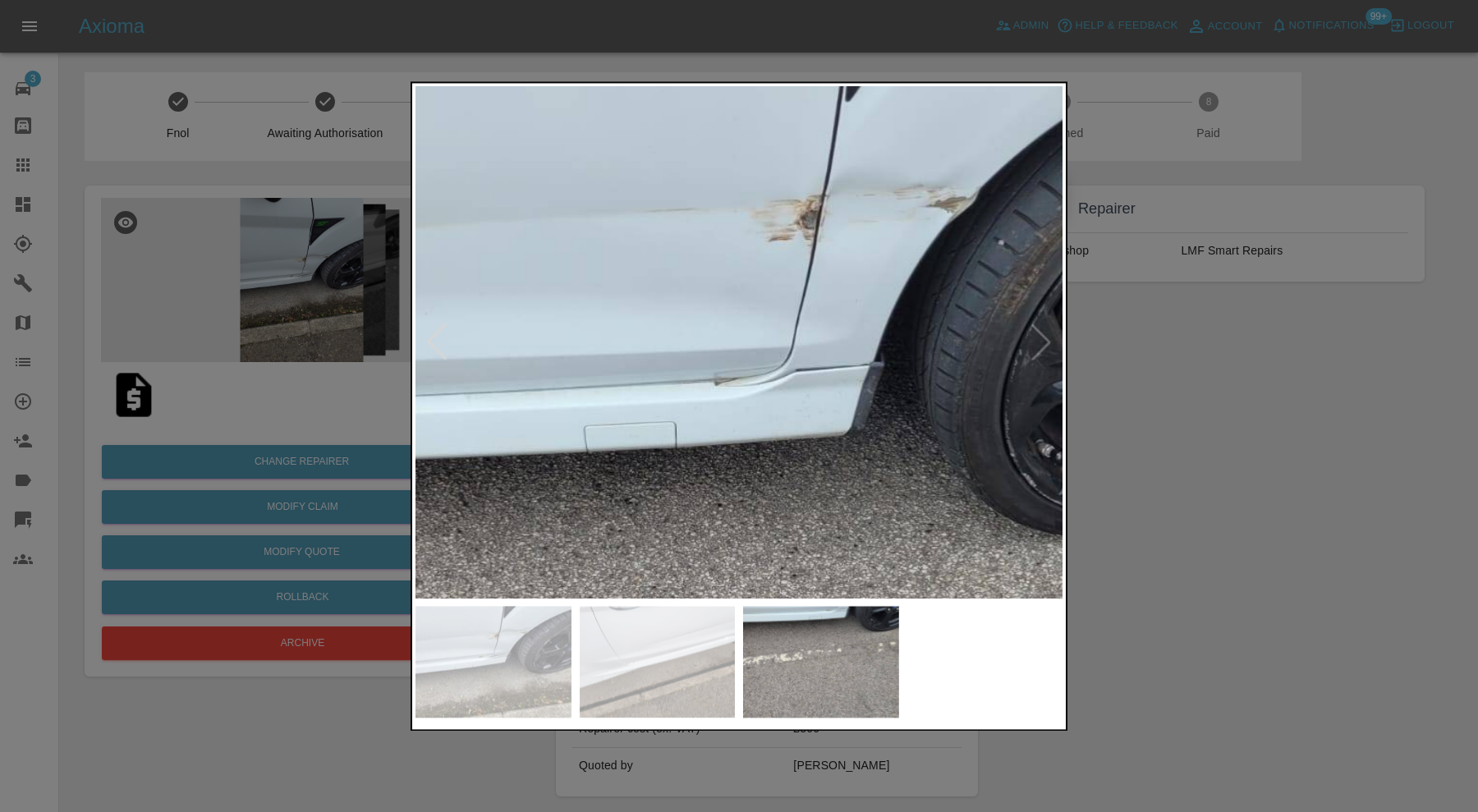
click at [816, 467] on img at bounding box center [672, 759] width 1941 height 1536
click at [1171, 461] on div at bounding box center [739, 406] width 1478 height 812
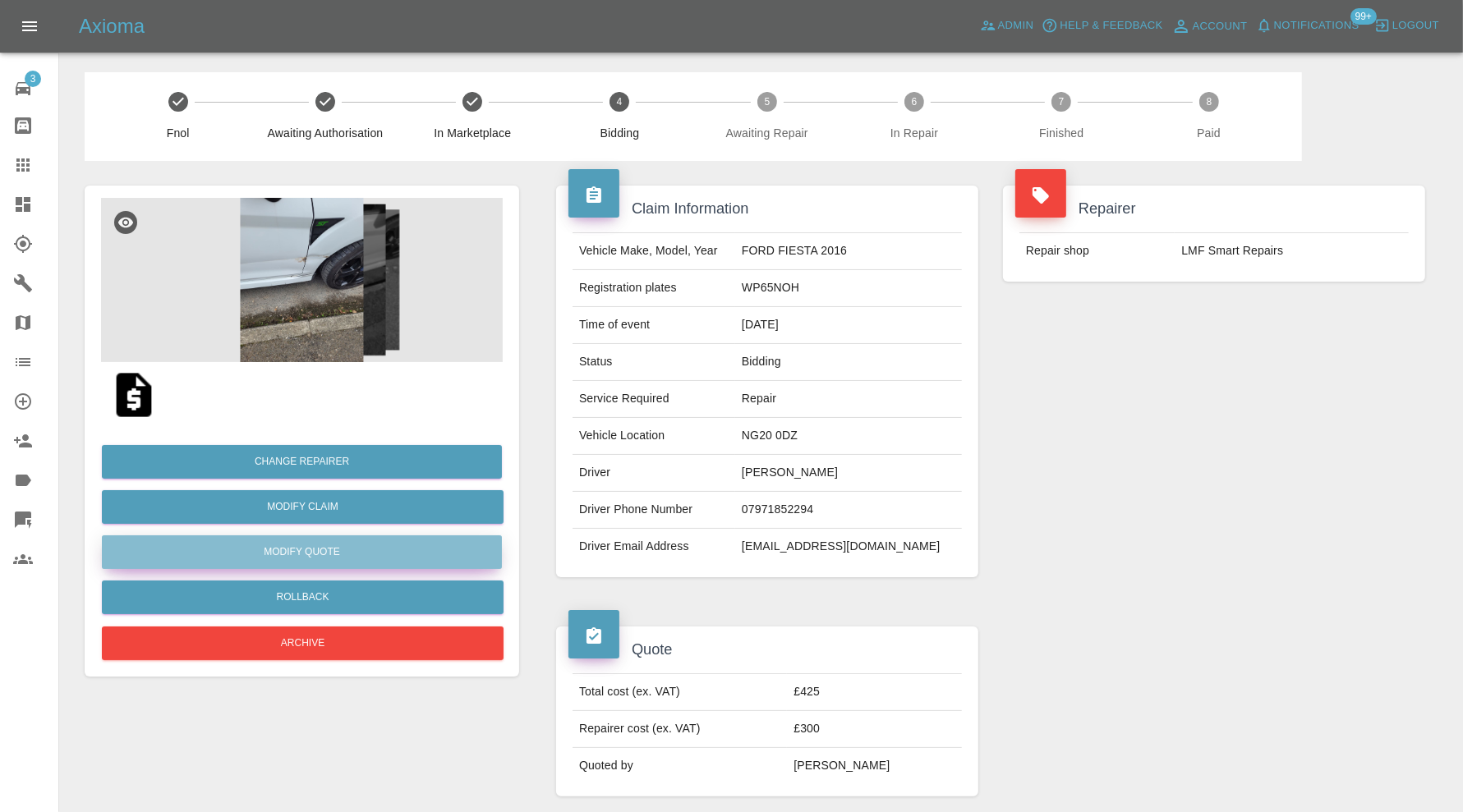
click at [350, 543] on button "Modify Quote" at bounding box center [302, 551] width 400 height 33
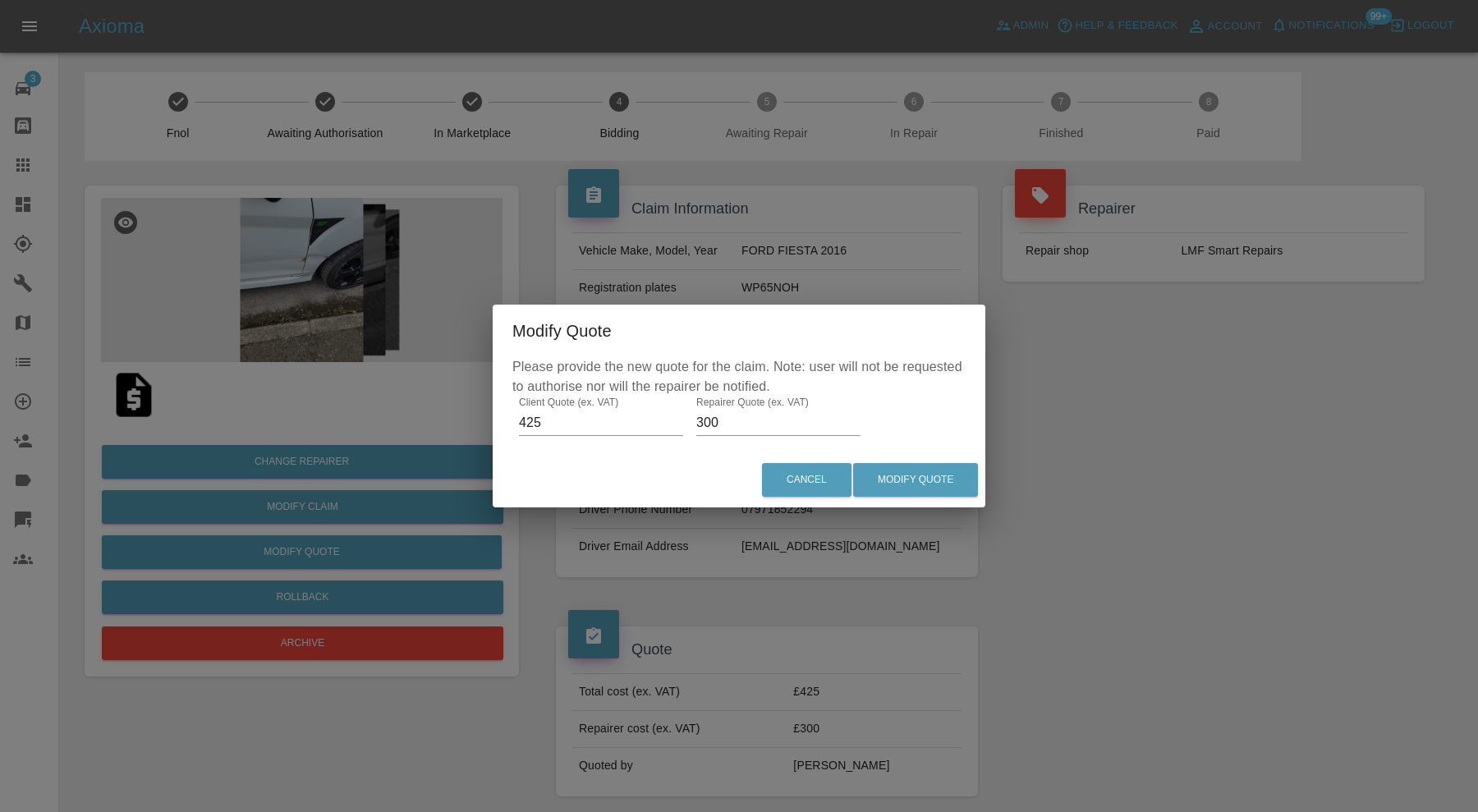
click at [738, 431] on input "300" at bounding box center [778, 423] width 164 height 27
type input "325"
click at [901, 474] on button "Modify Quote" at bounding box center [915, 479] width 125 height 33
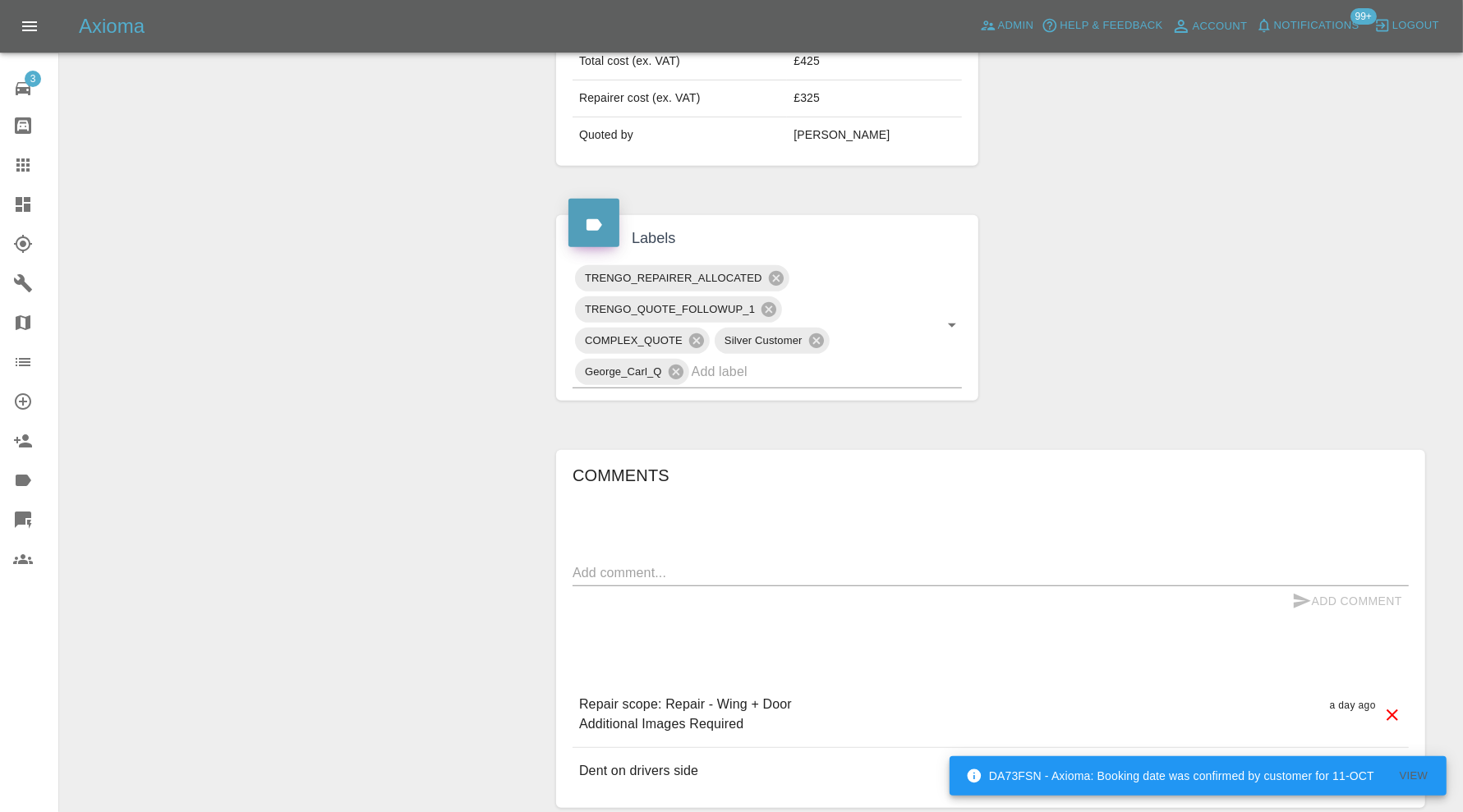
scroll to position [754, 0]
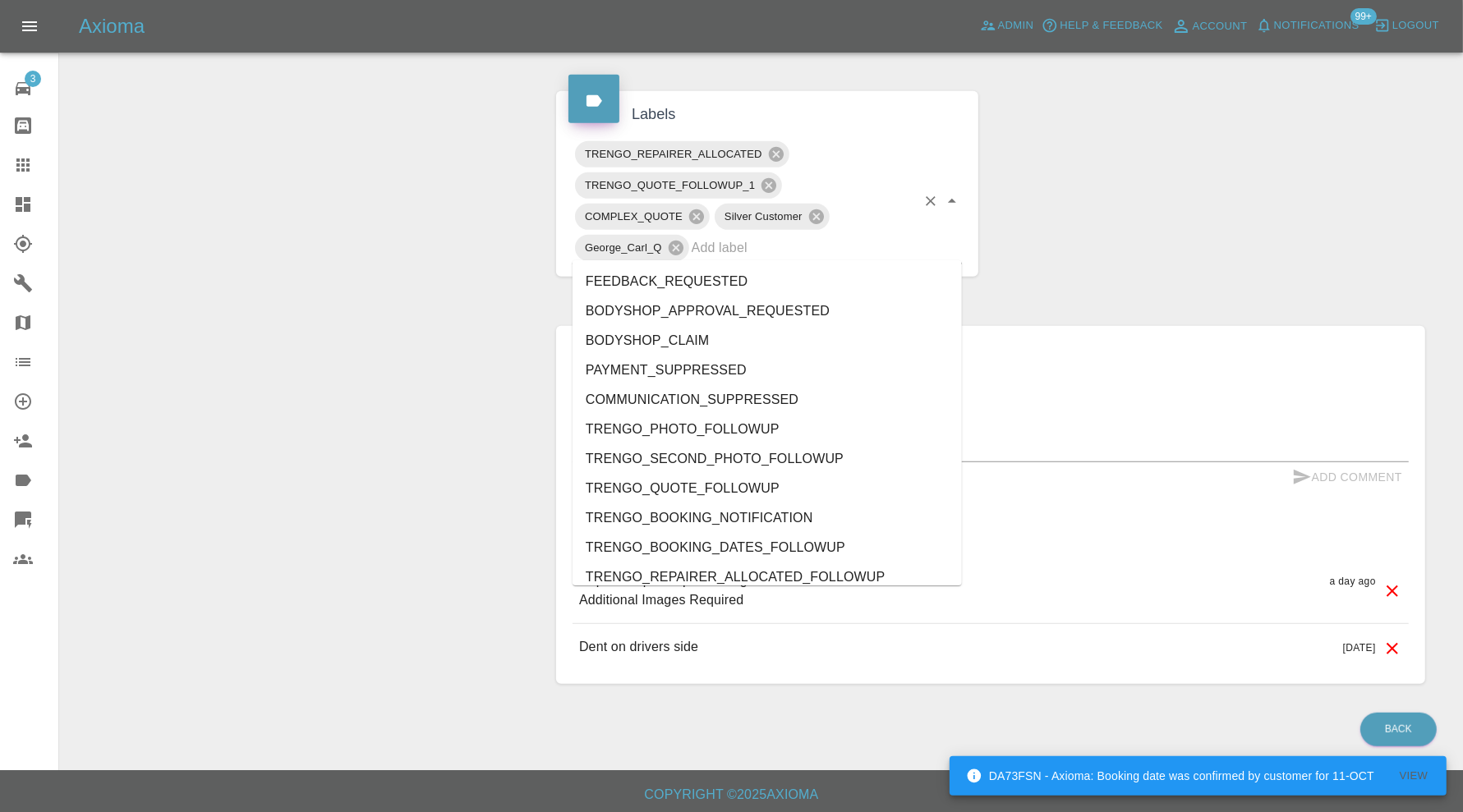
click at [875, 243] on input "text" at bounding box center [804, 248] width 224 height 26
type input "do"
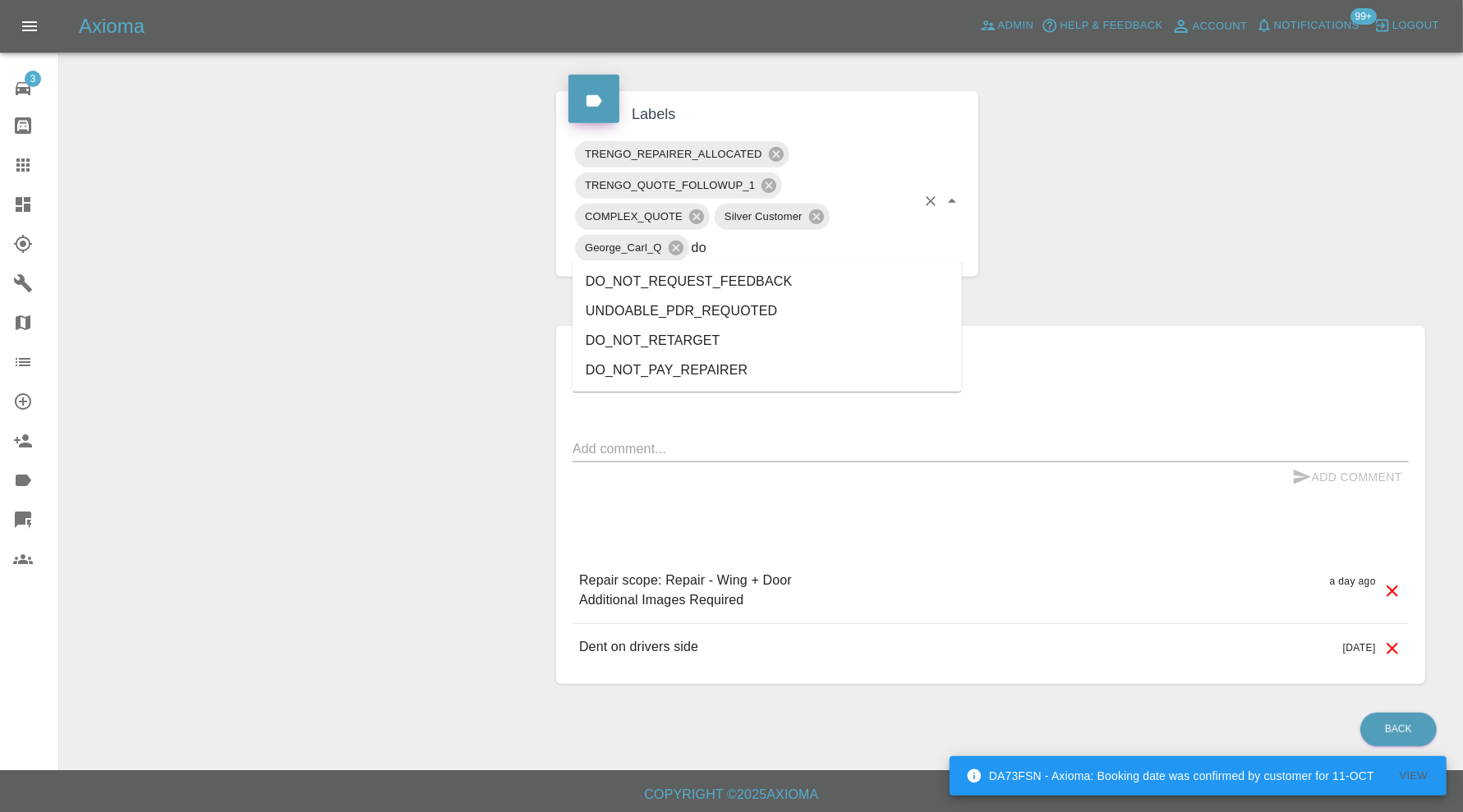
click at [786, 278] on li "DO_NOT_REQUEST_FEEDBACK" at bounding box center [767, 281] width 389 height 29
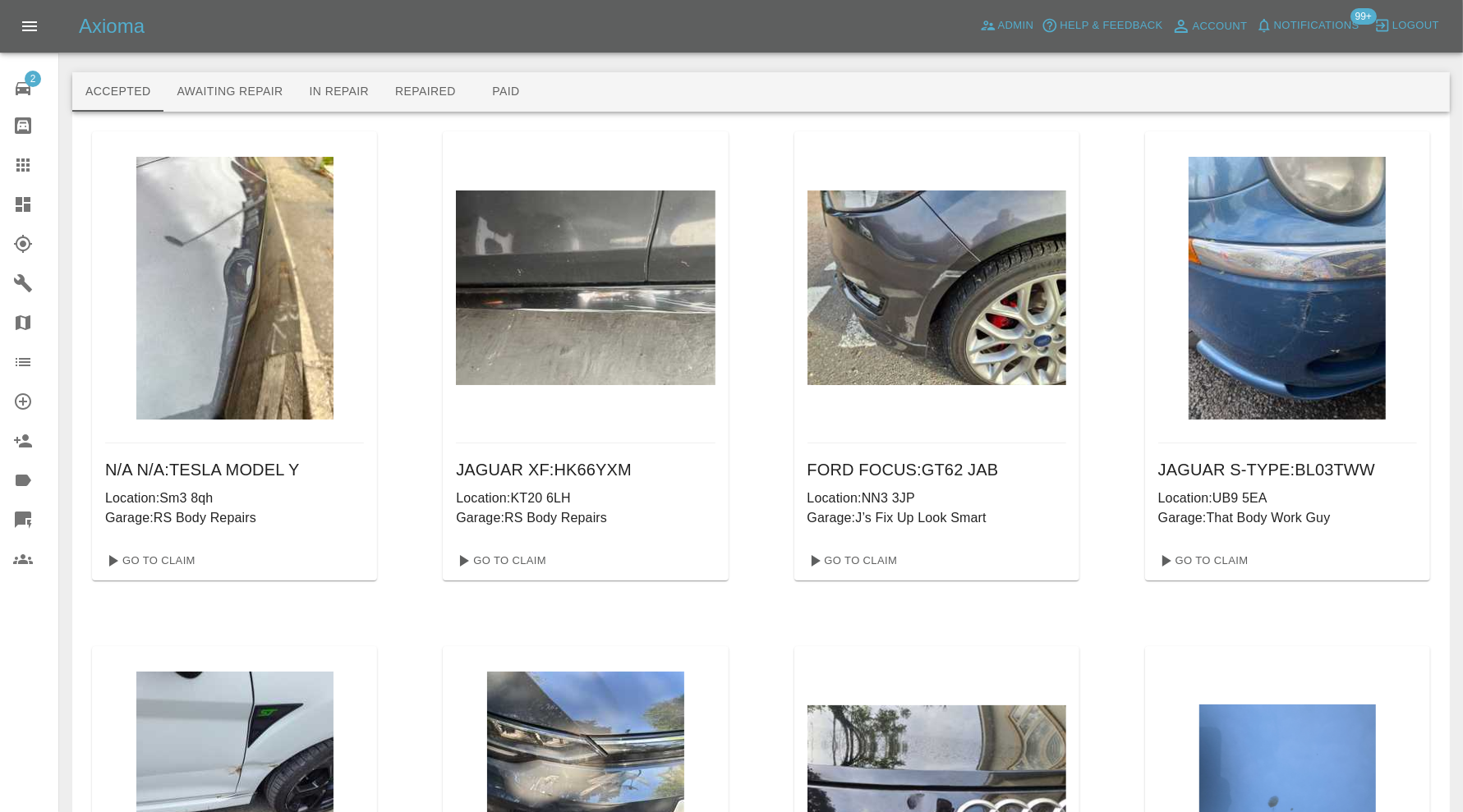
click at [19, 209] on icon at bounding box center [23, 205] width 15 height 15
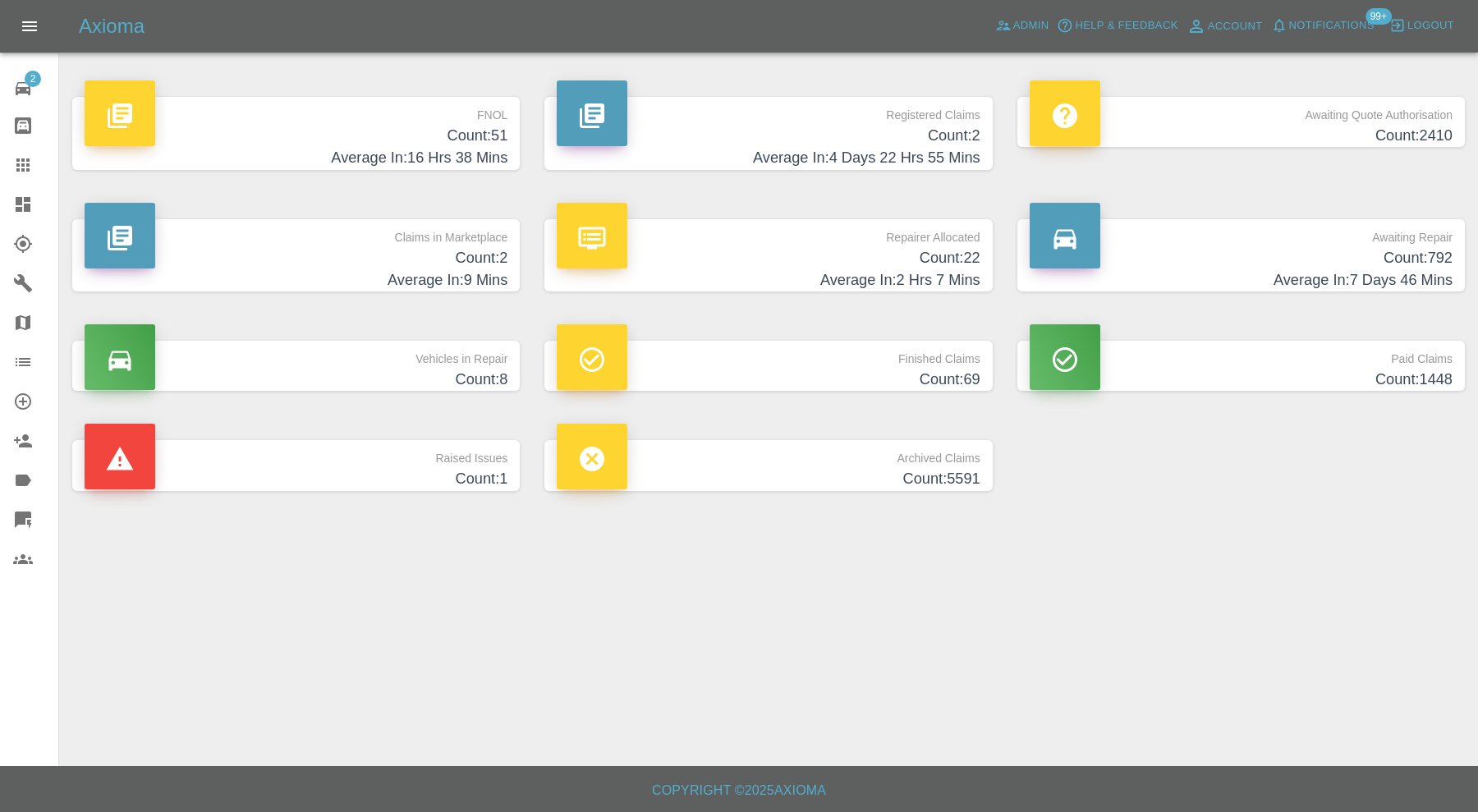
click at [337, 242] on p "Claims in Marketplace" at bounding box center [296, 232] width 423 height 28
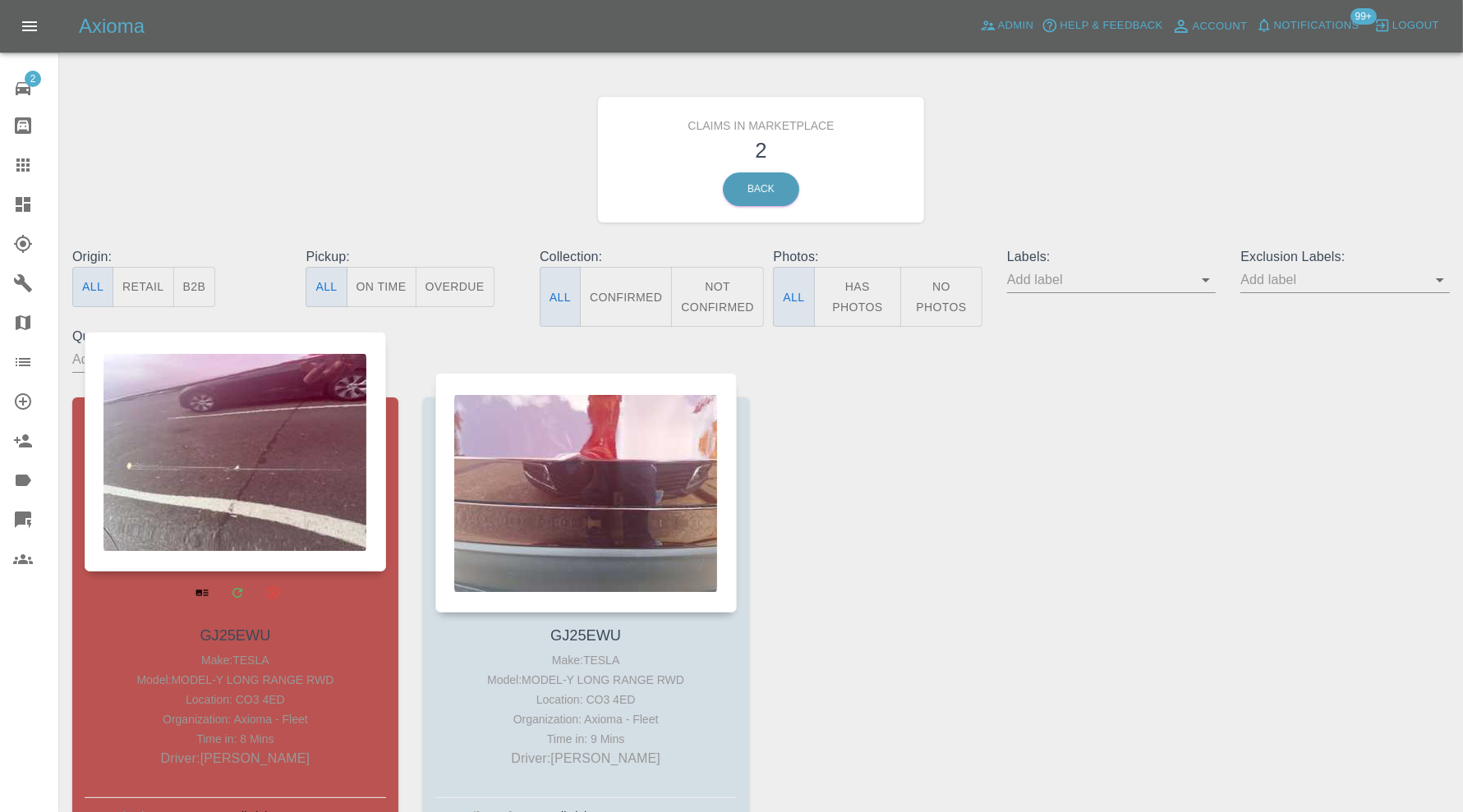
click at [299, 454] on div at bounding box center [235, 452] width 302 height 240
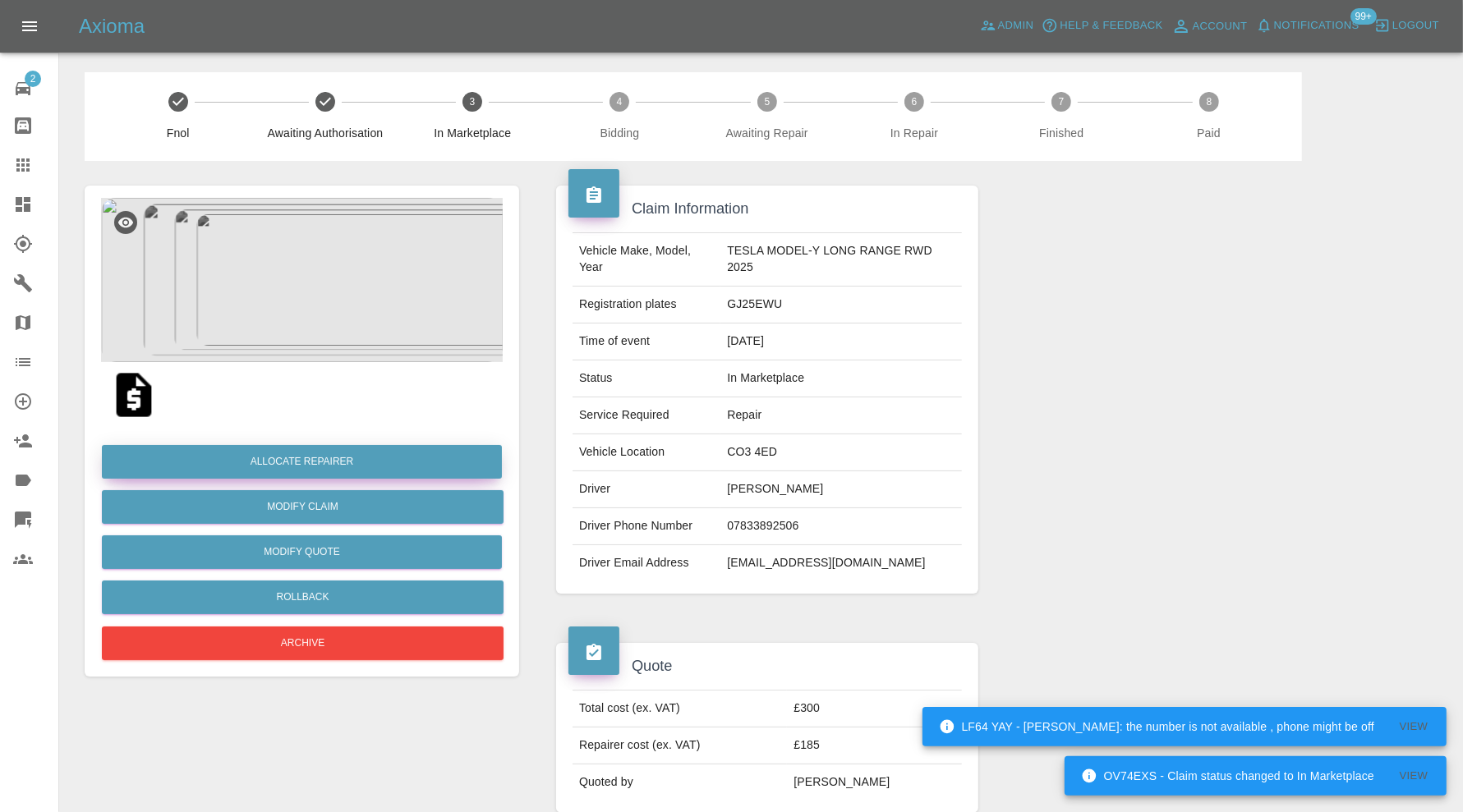
click at [361, 471] on button "Allocate Repairer" at bounding box center [302, 461] width 400 height 33
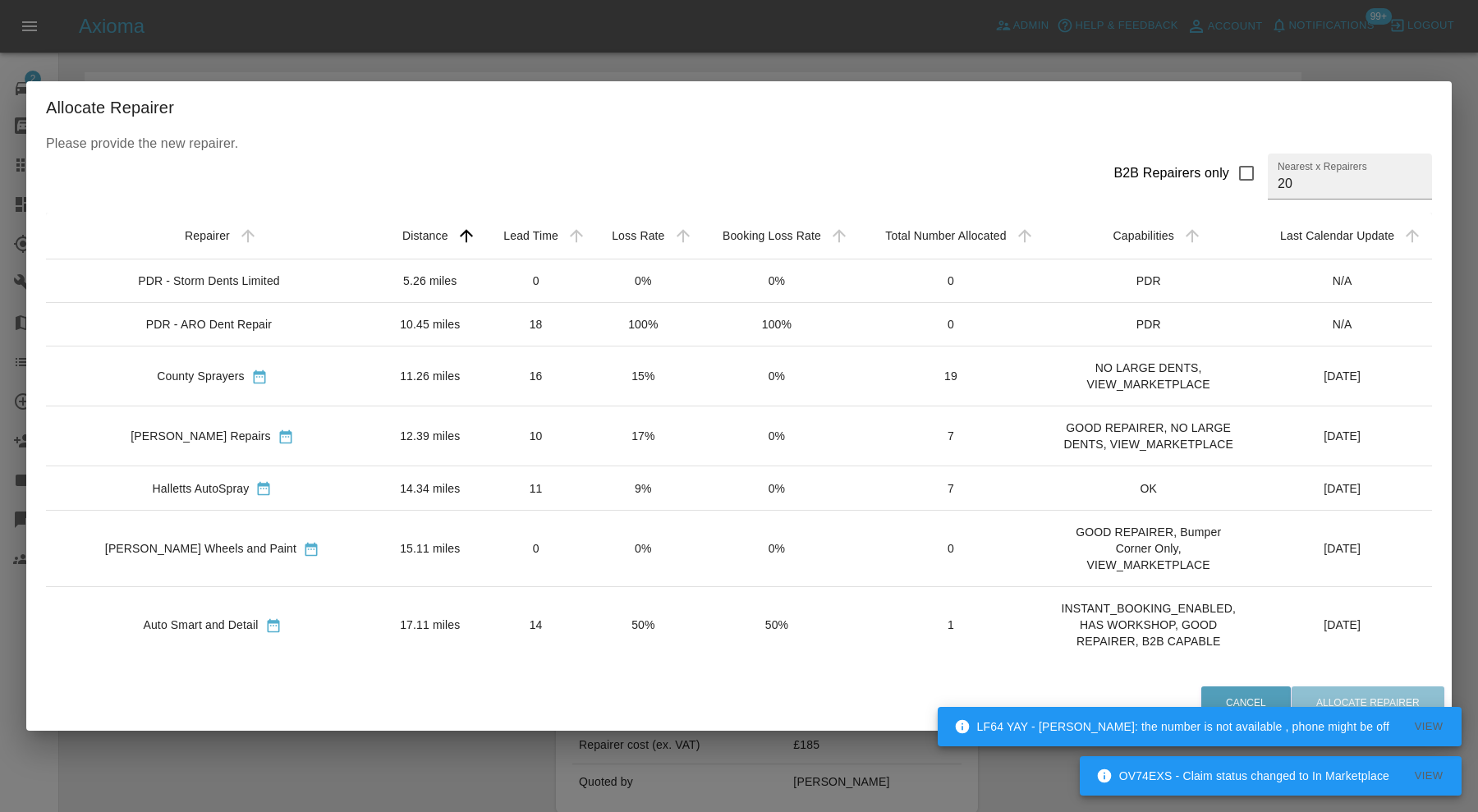
click at [255, 430] on div "[PERSON_NAME] Repairs" at bounding box center [212, 435] width 306 height 17
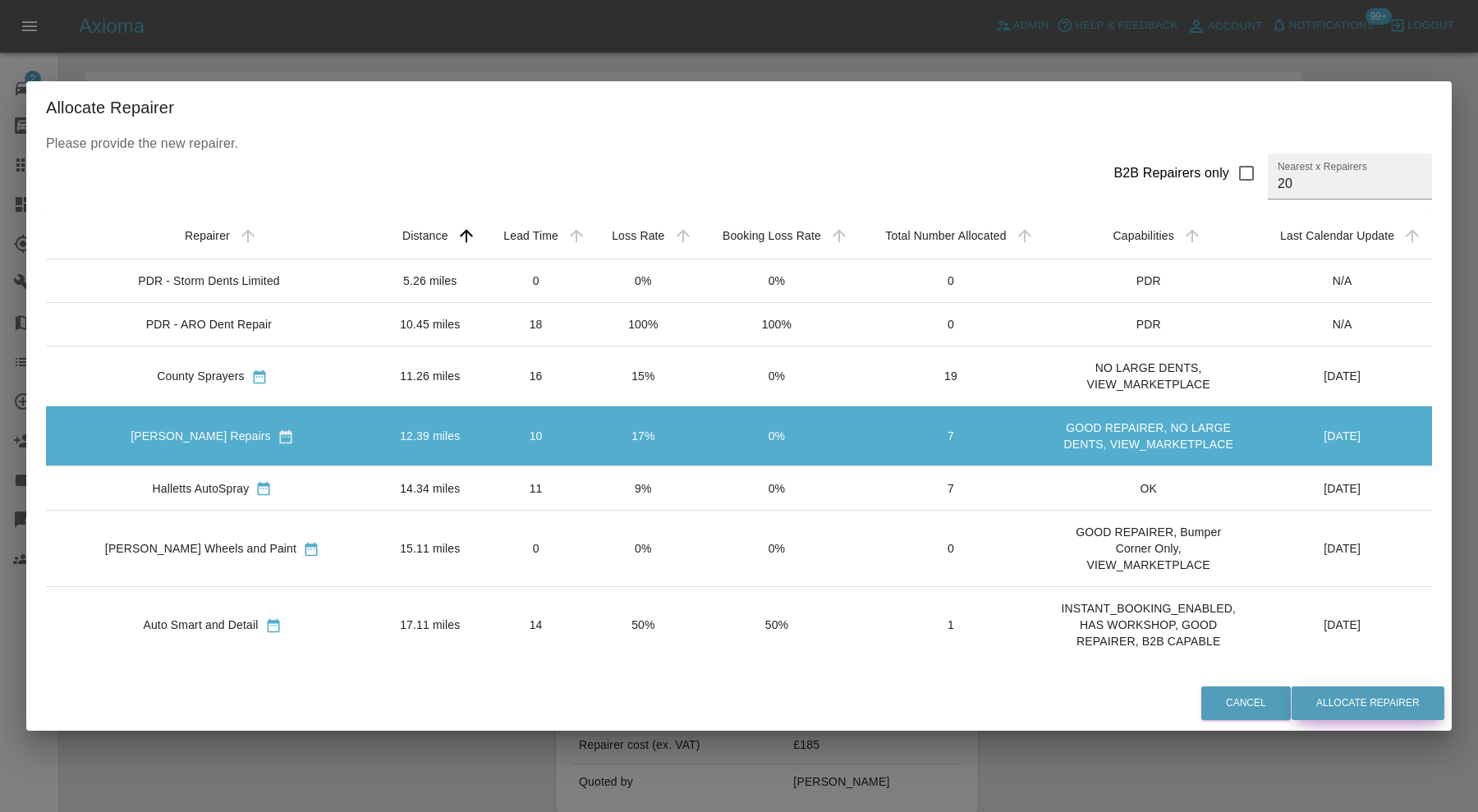
click at [1359, 705] on button "Allocate Repairer" at bounding box center [1368, 703] width 153 height 33
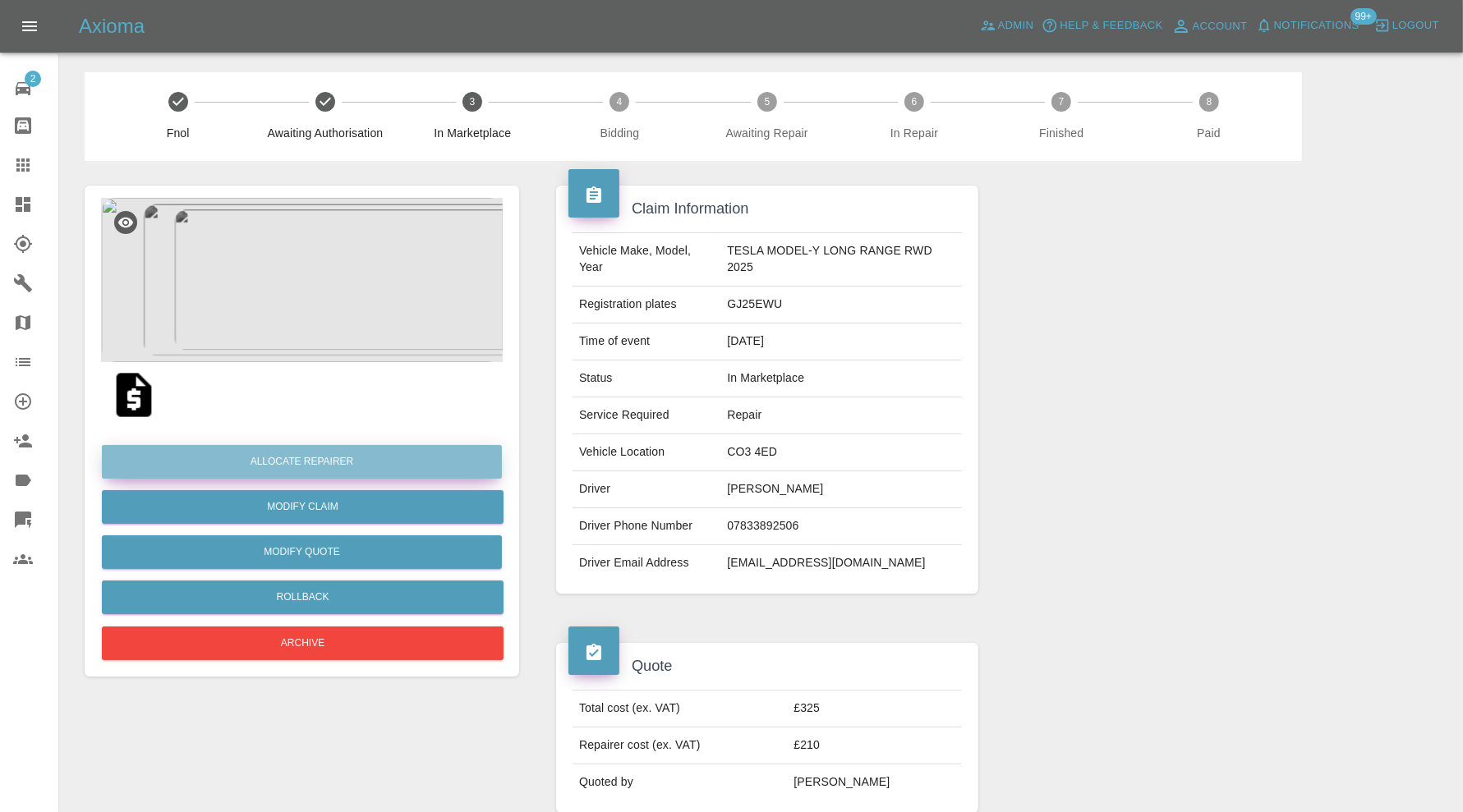
click at [425, 456] on button "Allocate Repairer" at bounding box center [302, 461] width 400 height 33
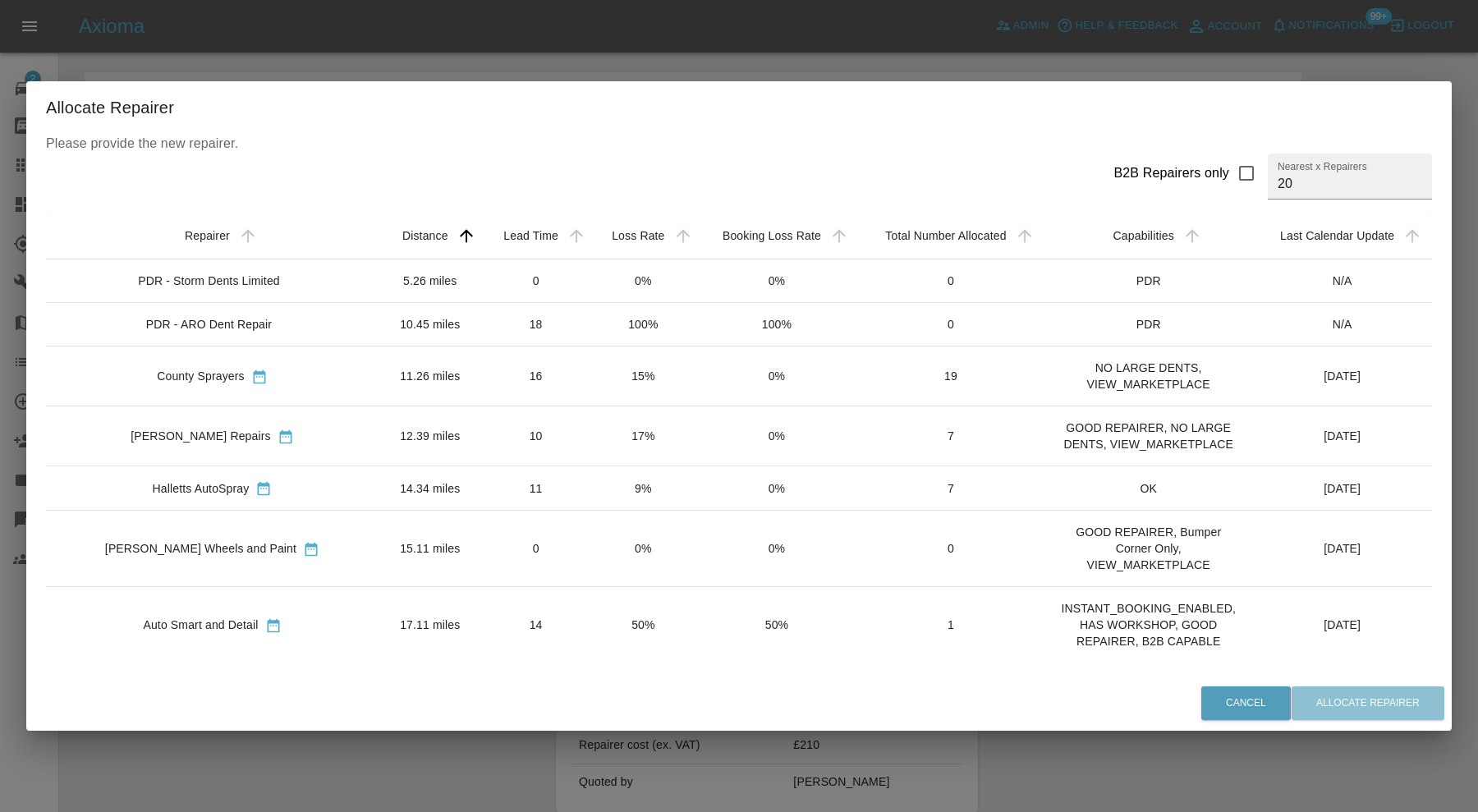
click at [406, 427] on td "12.39 miles" at bounding box center [430, 435] width 103 height 60
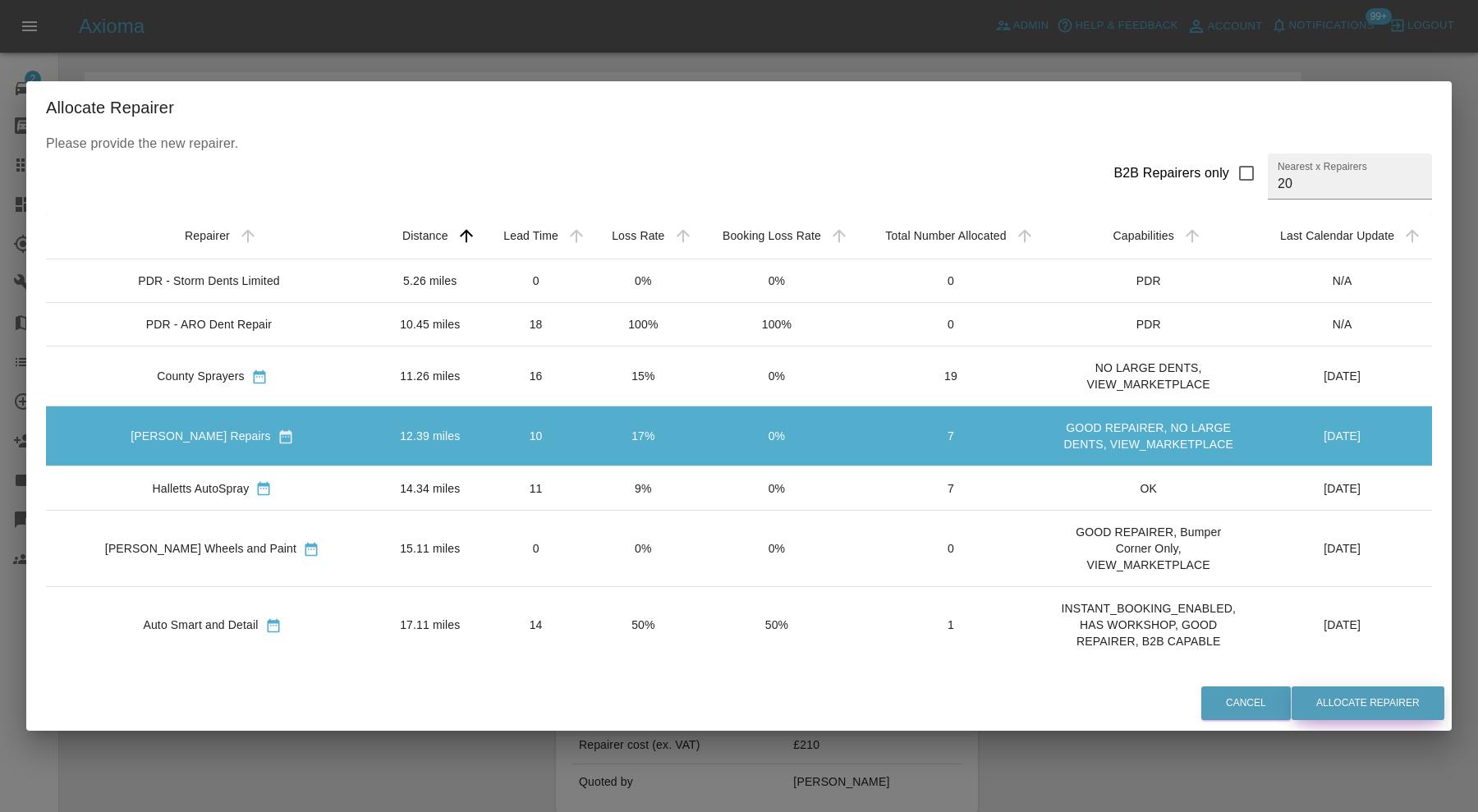
click at [1319, 703] on button "Allocate Repairer" at bounding box center [1368, 703] width 153 height 33
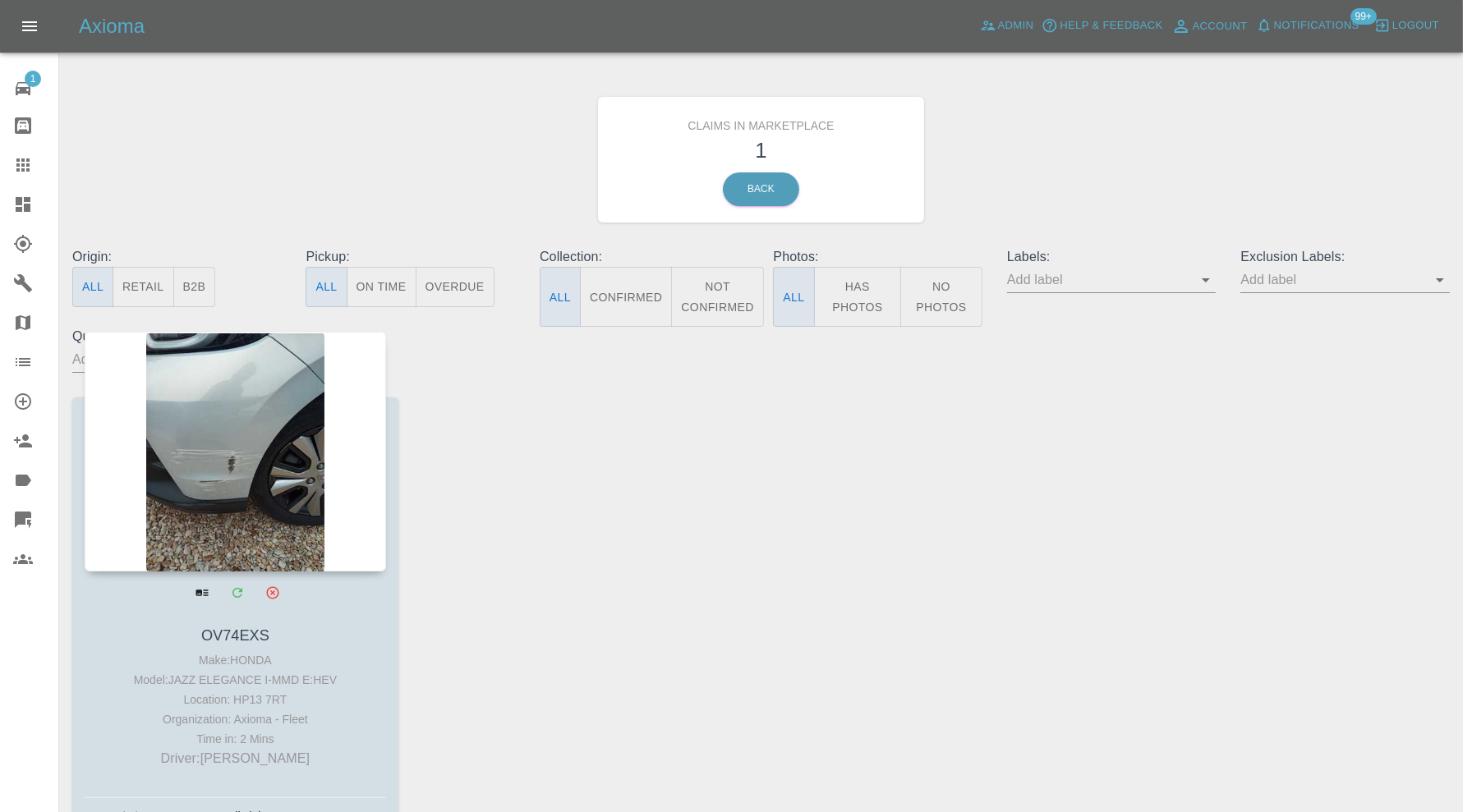
click at [266, 456] on div at bounding box center [235, 452] width 302 height 240
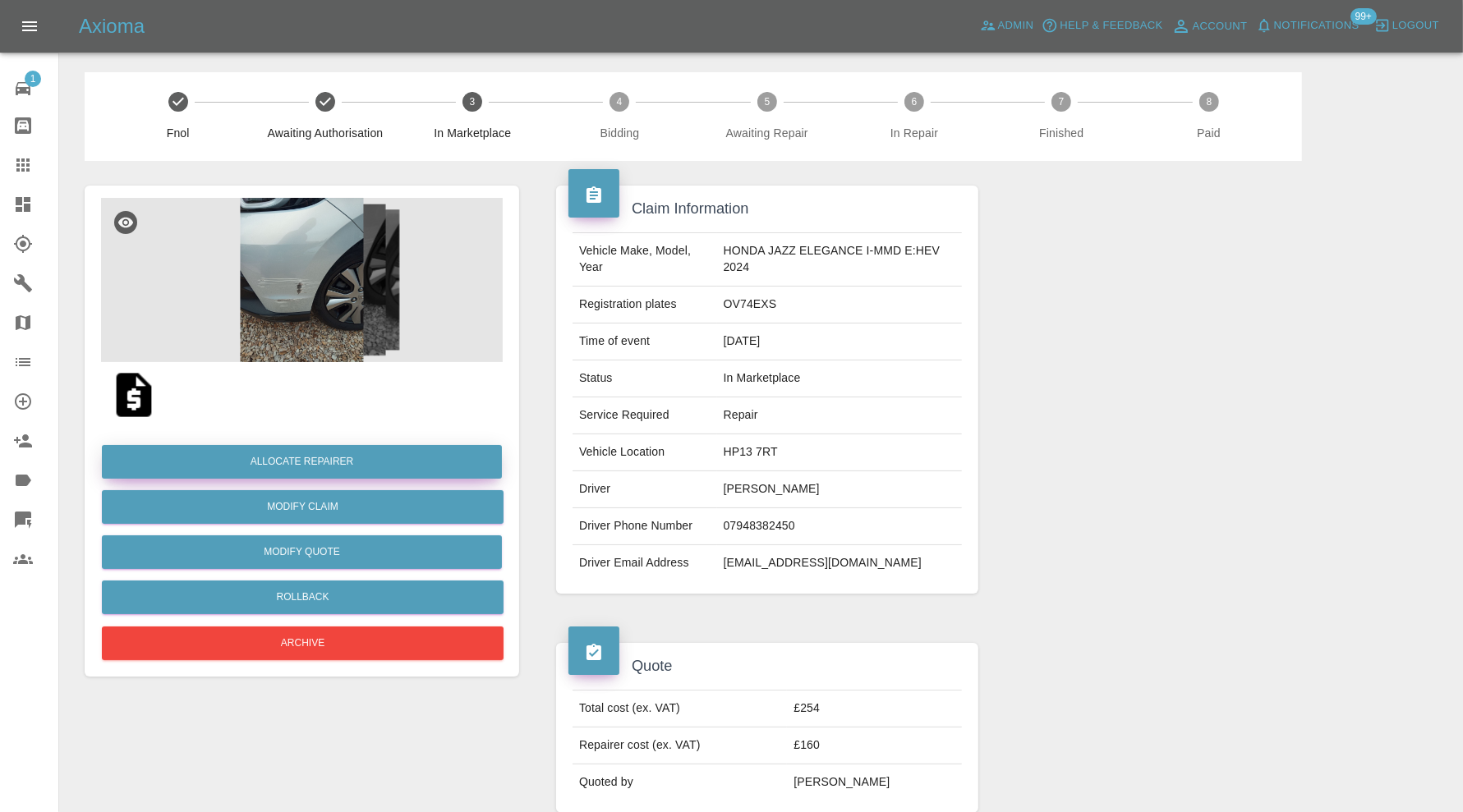
click at [424, 462] on button "Allocate Repairer" at bounding box center [302, 461] width 400 height 33
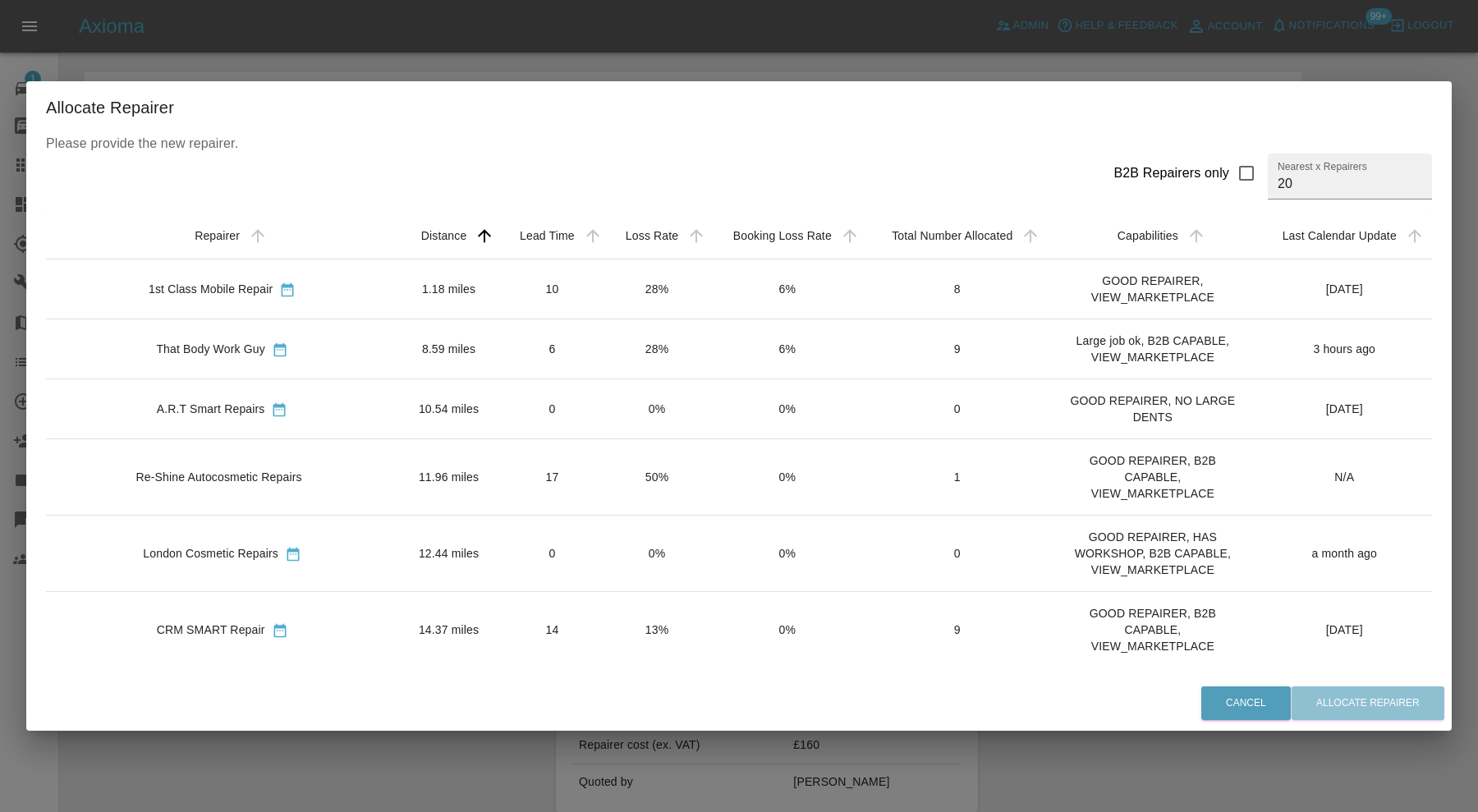
click at [412, 290] on td "1.18 miles" at bounding box center [449, 288] width 101 height 60
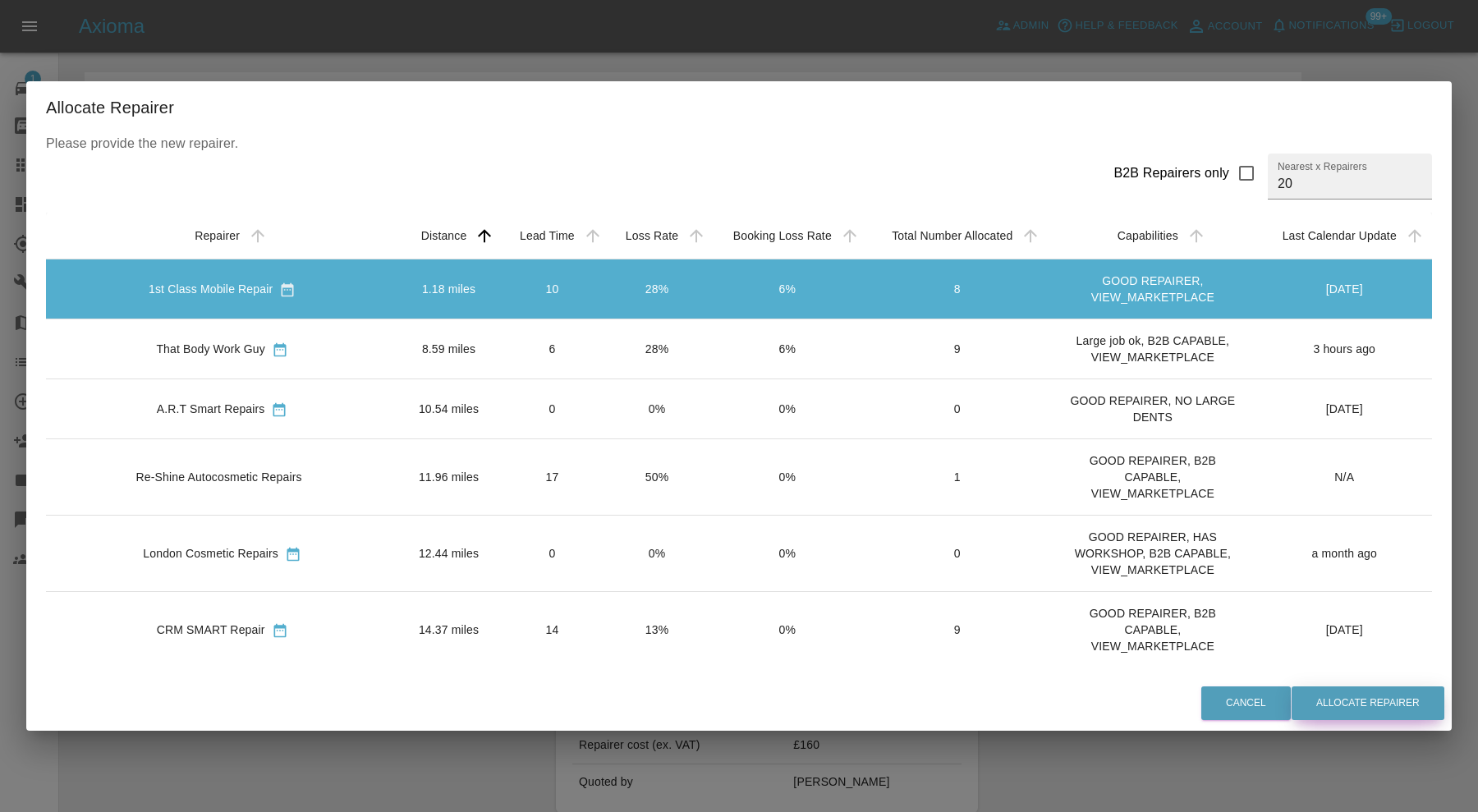
click at [1339, 707] on button "Allocate Repairer" at bounding box center [1368, 703] width 153 height 33
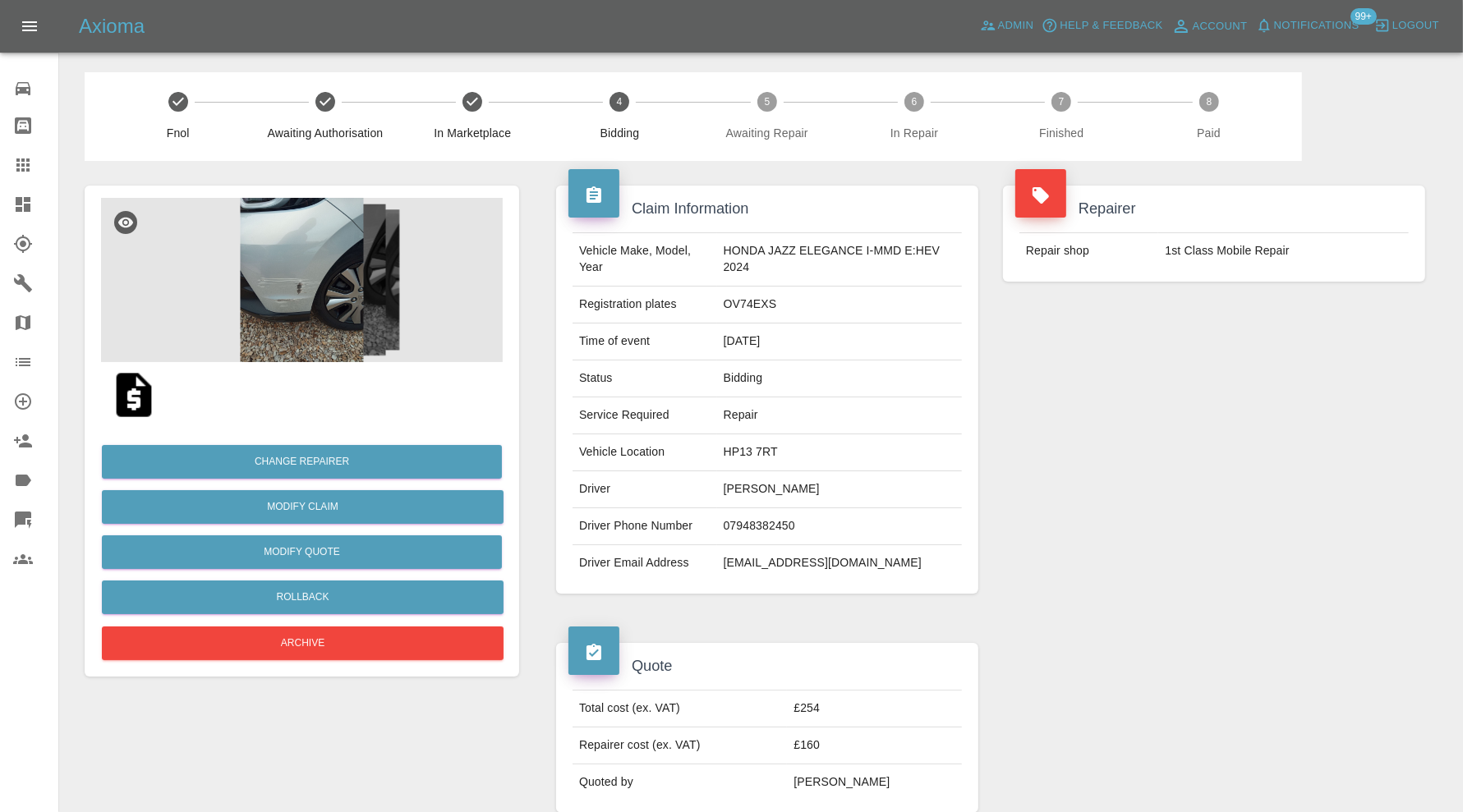
click at [28, 200] on icon at bounding box center [23, 205] width 15 height 15
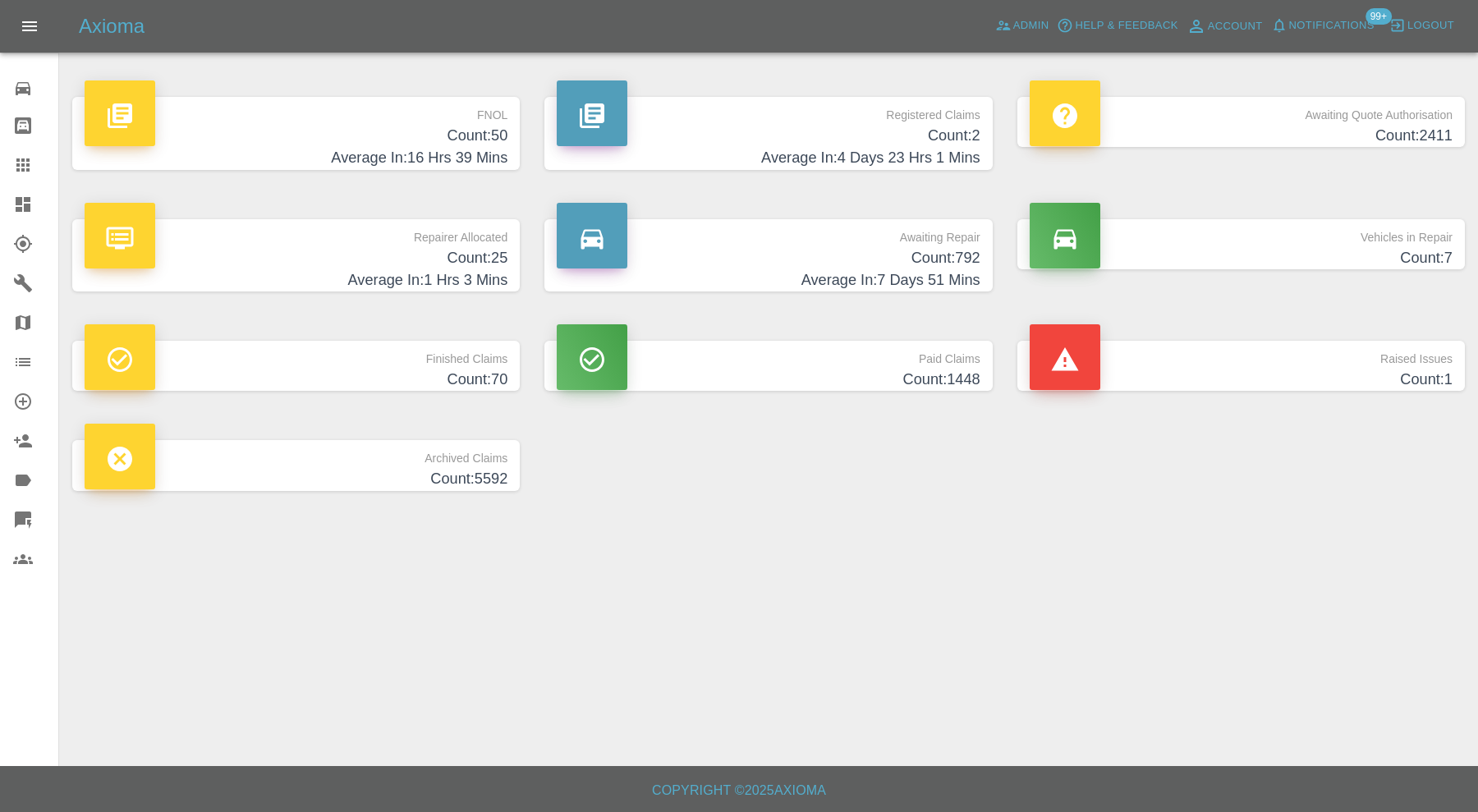
click at [1139, 370] on h4 "Count: 1" at bounding box center [1241, 379] width 423 height 22
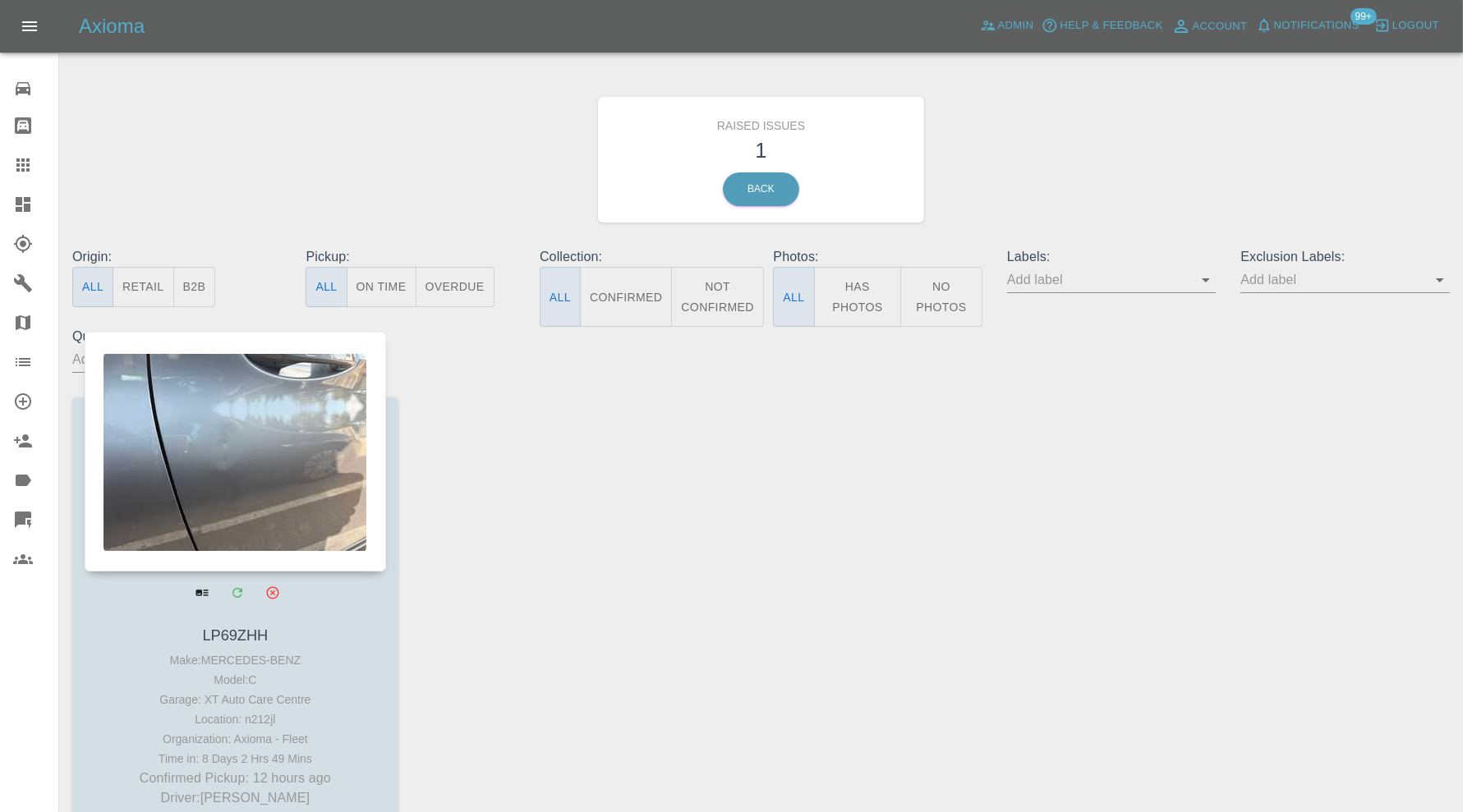
click at [287, 424] on div at bounding box center [235, 452] width 302 height 240
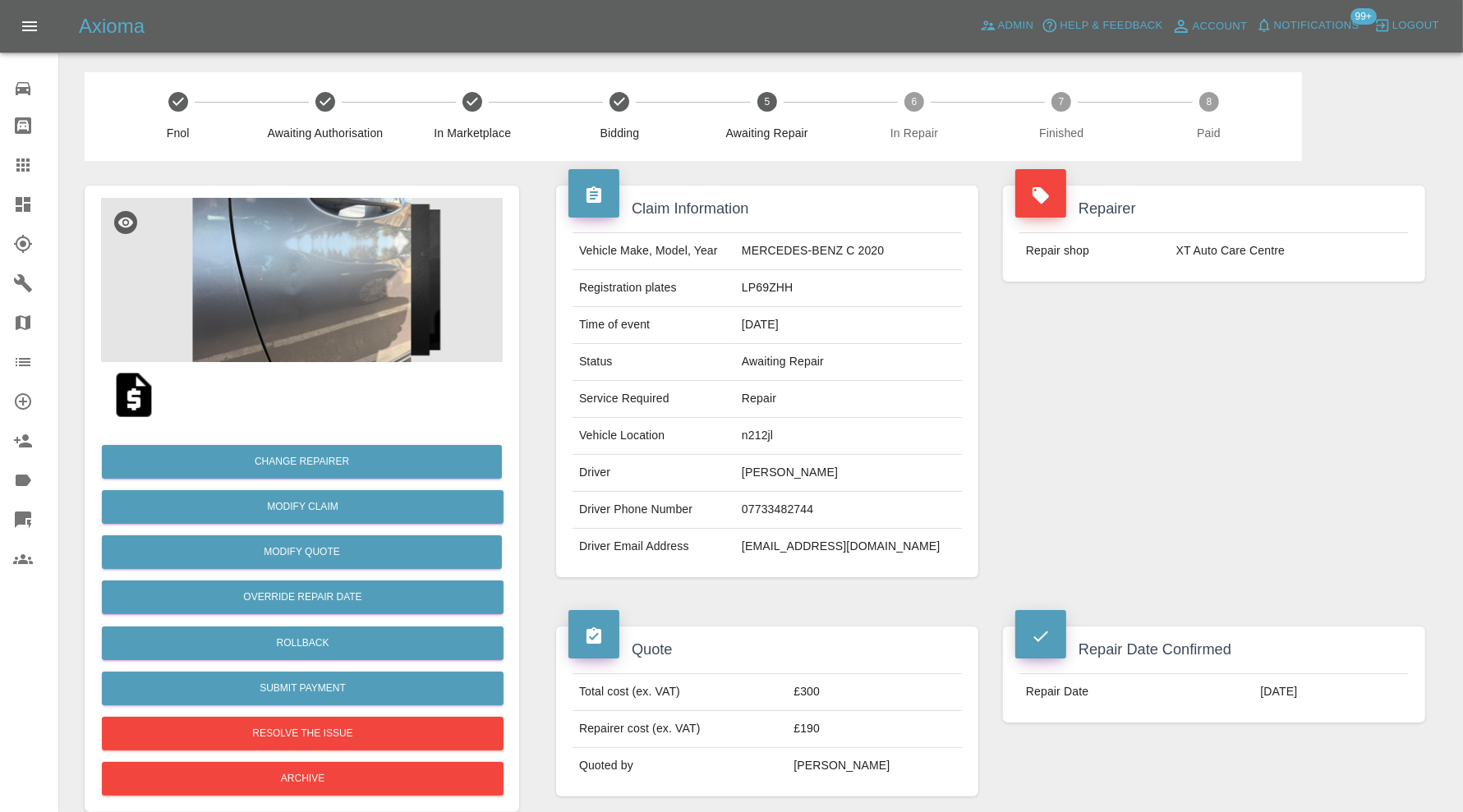
click at [296, 306] on img at bounding box center [301, 280] width 401 height 164
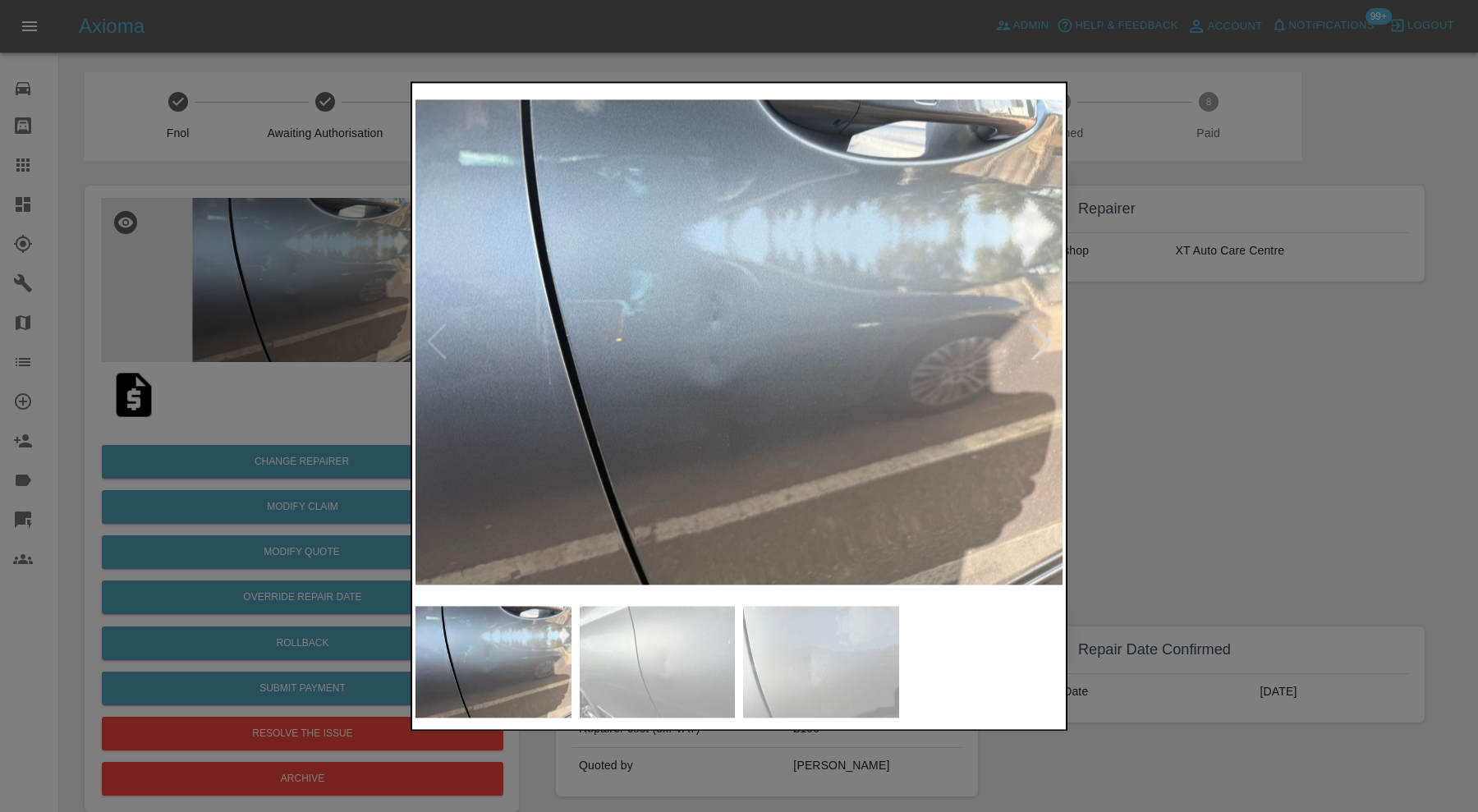
click at [802, 664] on img at bounding box center [821, 662] width 156 height 112
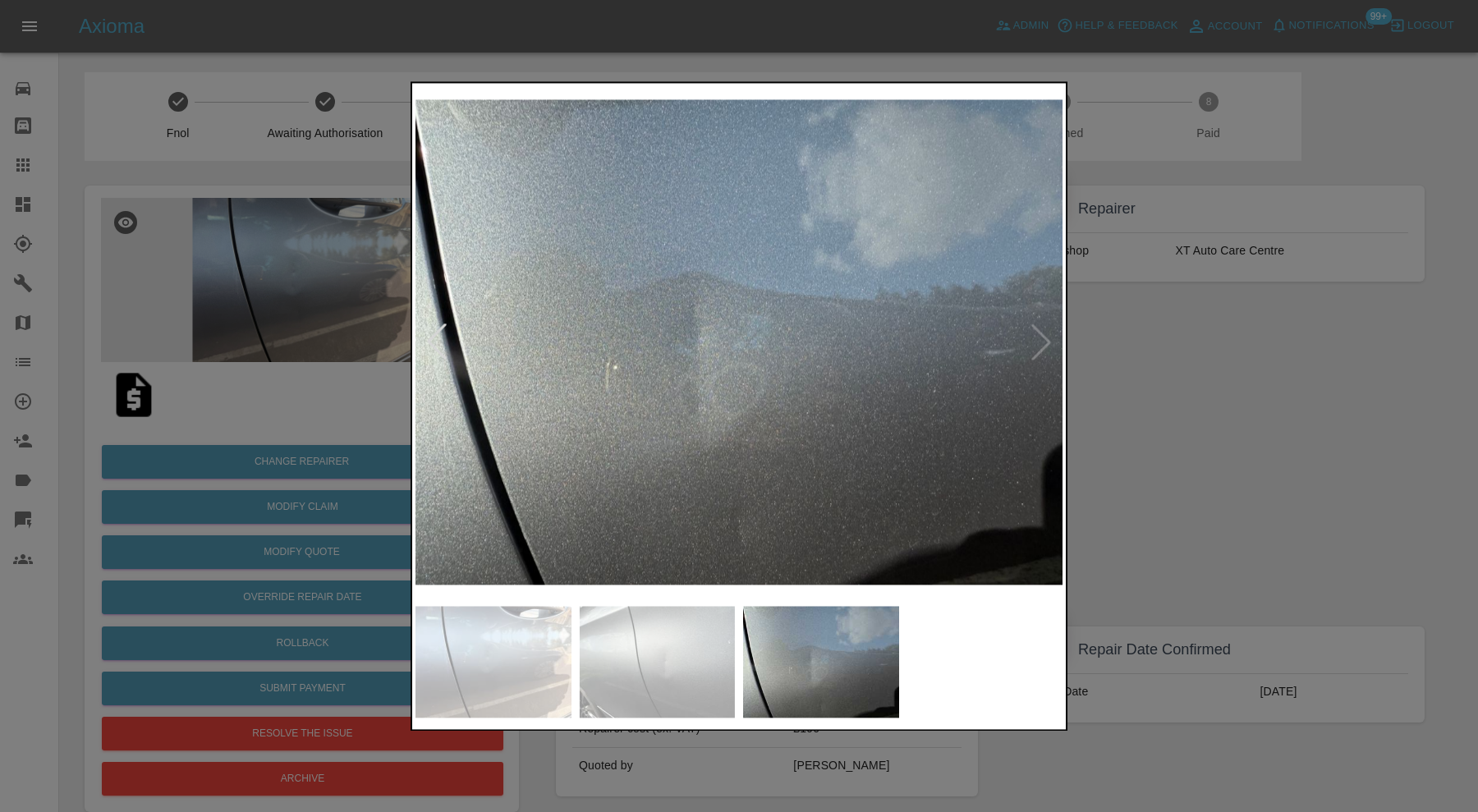
click at [1115, 389] on div at bounding box center [739, 406] width 1478 height 812
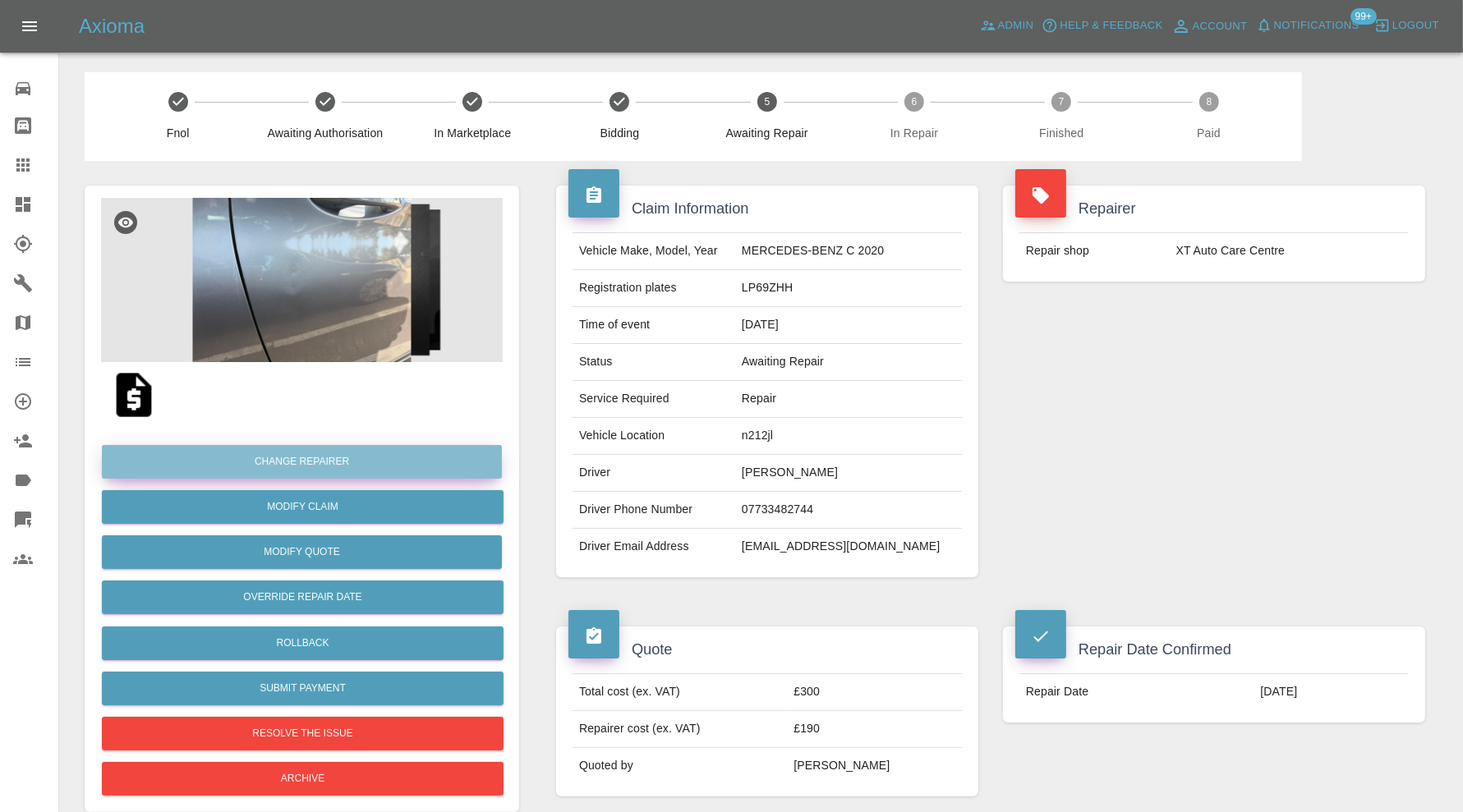
click at [411, 468] on button "Change Repairer" at bounding box center [302, 461] width 400 height 33
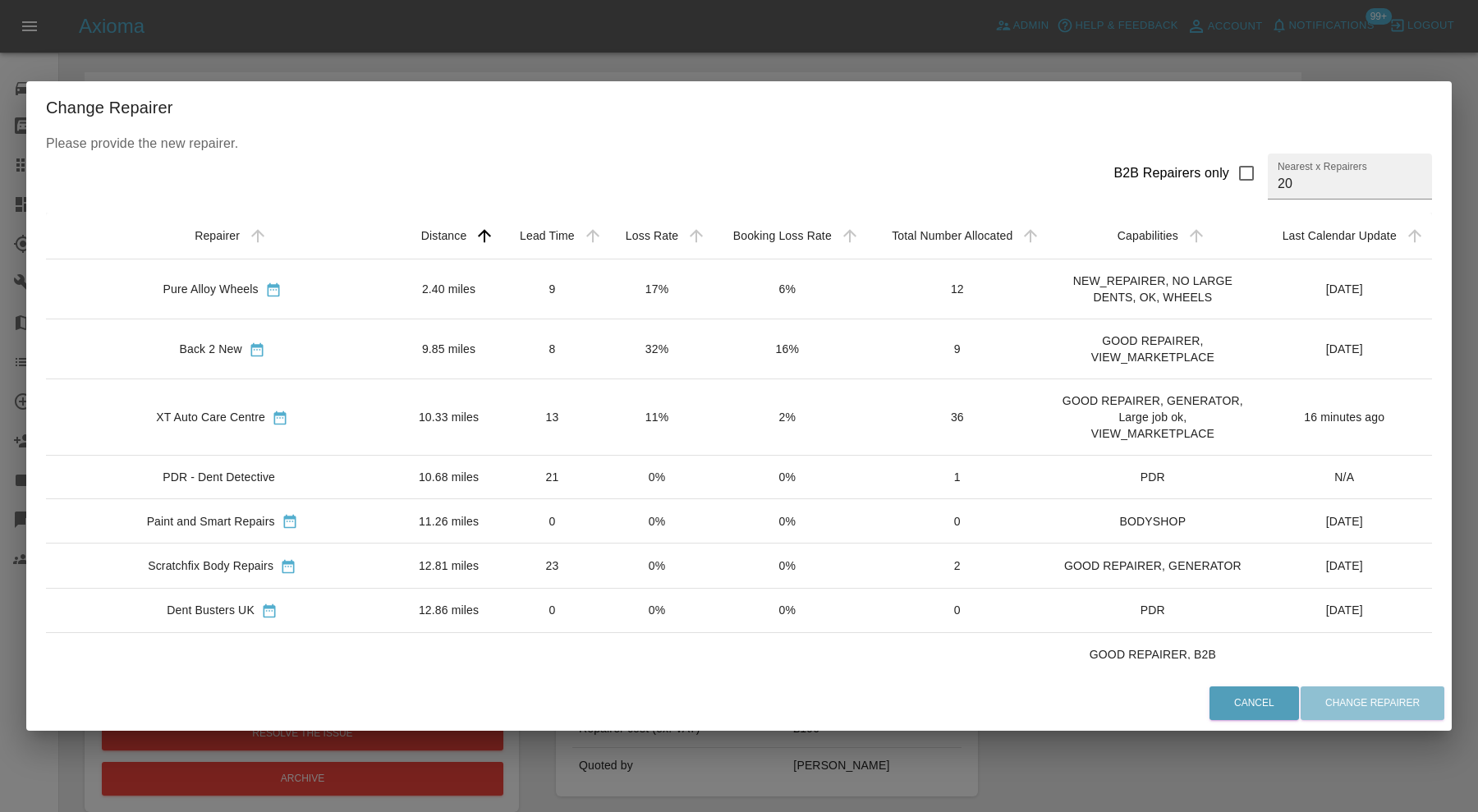
click at [1458, 429] on div "Change Repairer Please provide the new repairer. B2B Repairers only Nearest x R…" at bounding box center [739, 406] width 1478 height 812
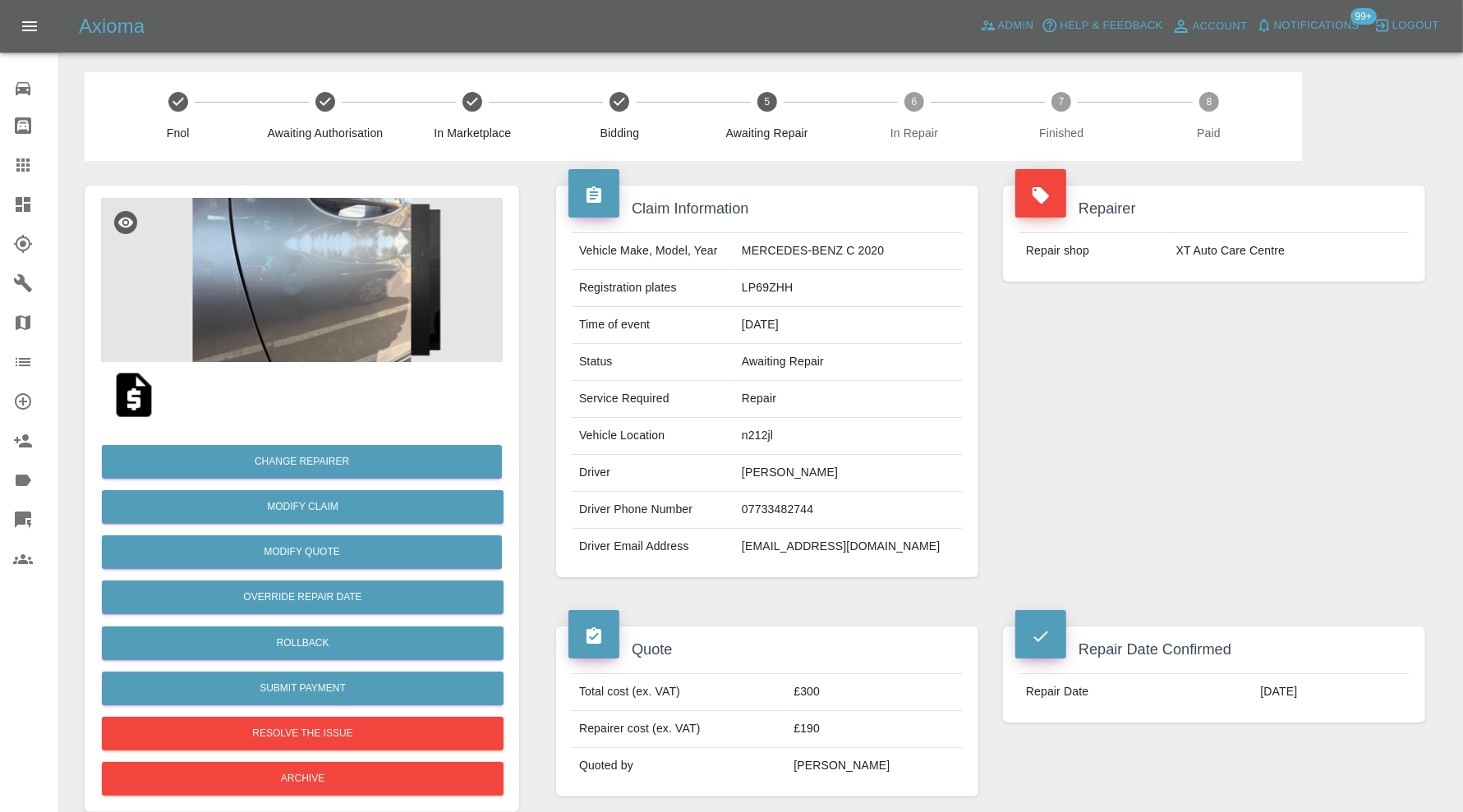
click at [340, 305] on img at bounding box center [301, 280] width 401 height 164
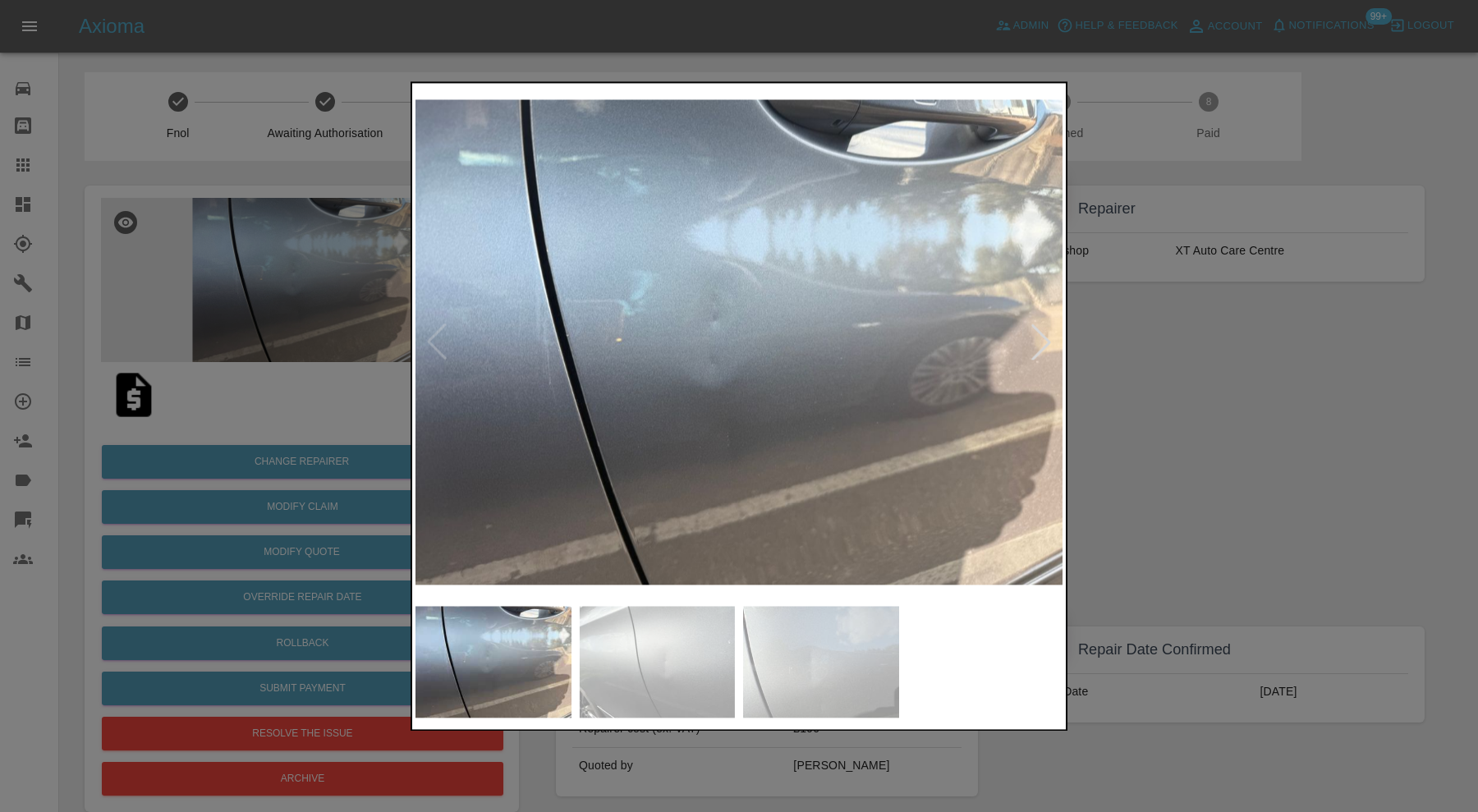
click at [690, 659] on img at bounding box center [657, 662] width 156 height 112
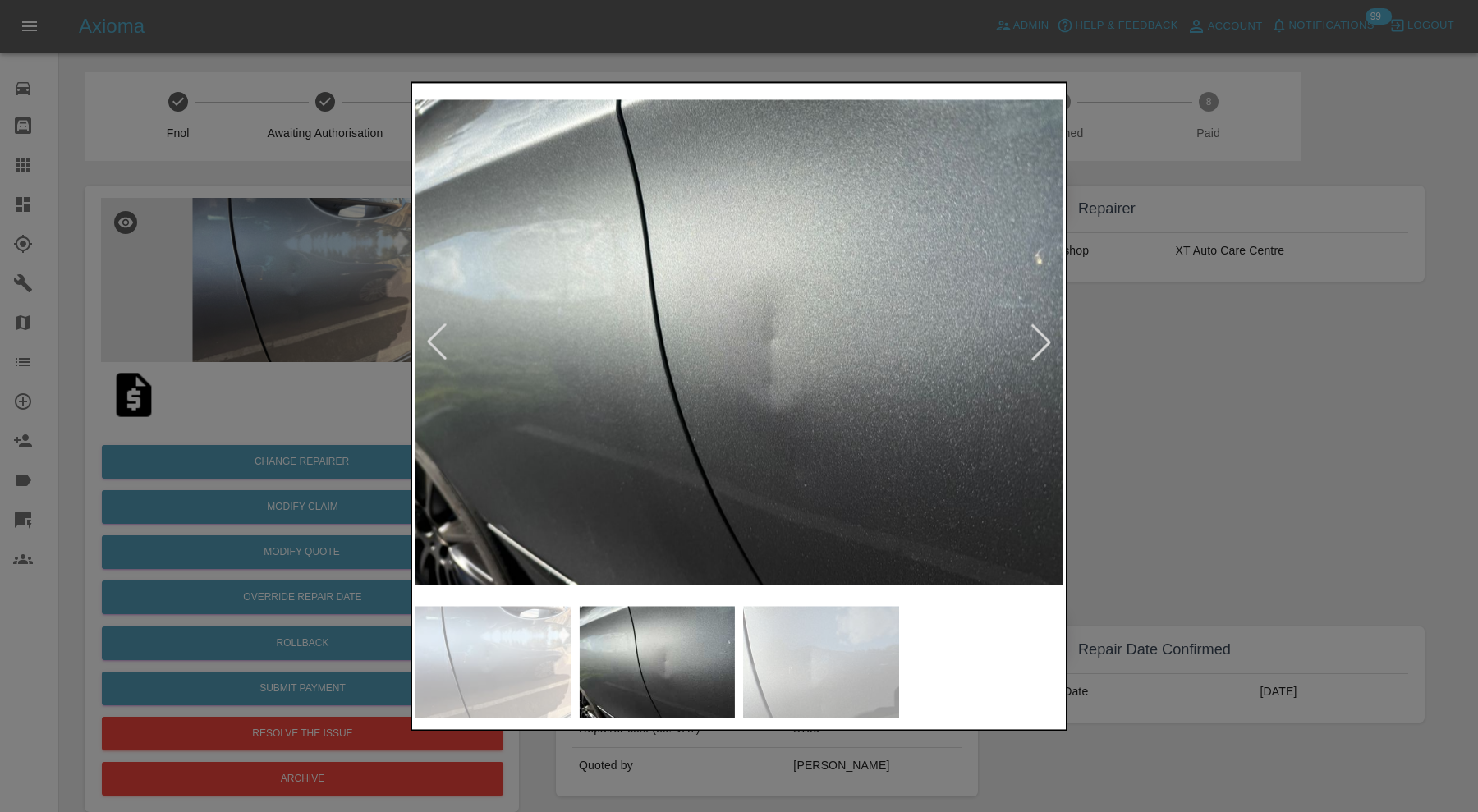
click at [789, 651] on img at bounding box center [821, 662] width 156 height 112
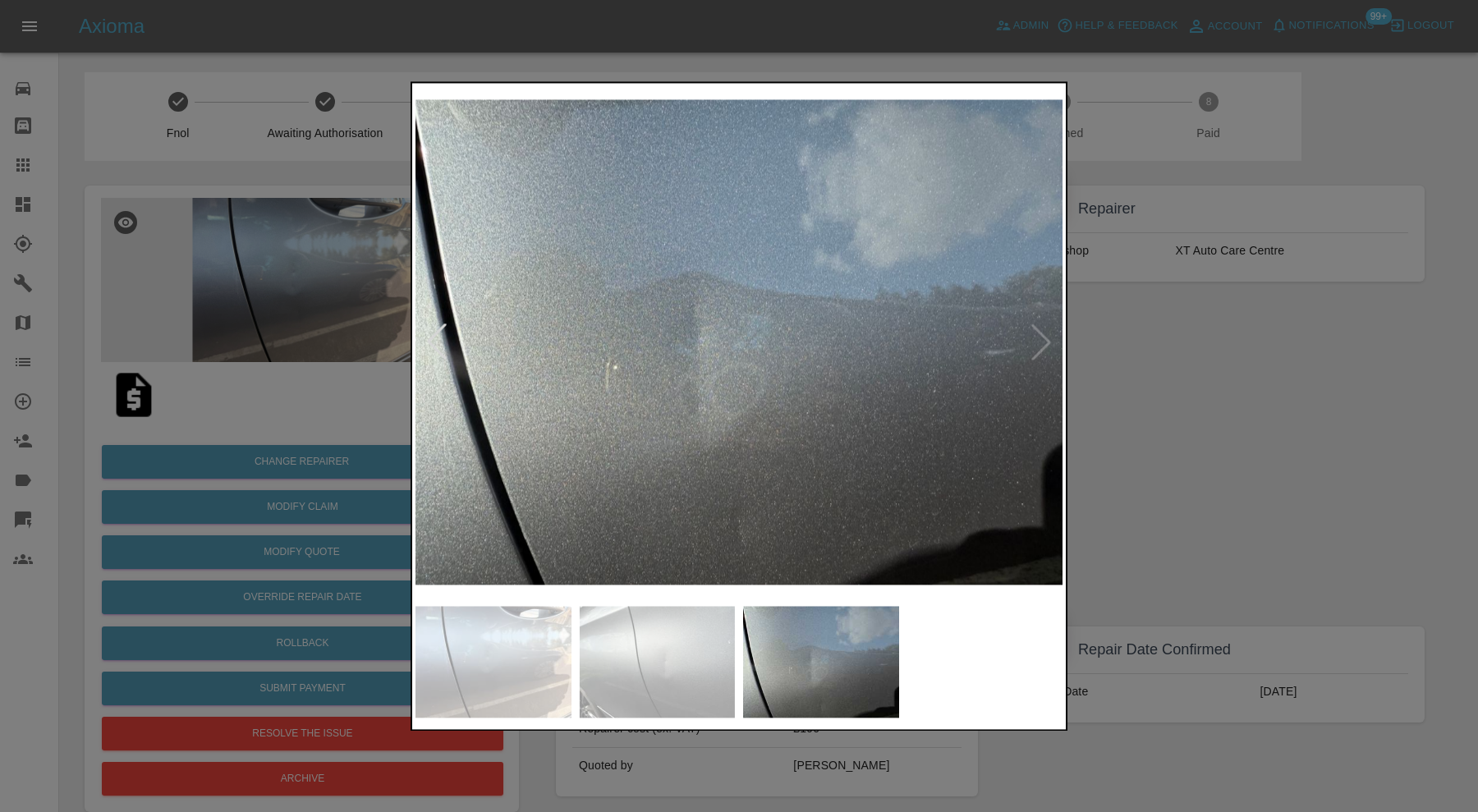
click at [653, 635] on img at bounding box center [657, 662] width 156 height 112
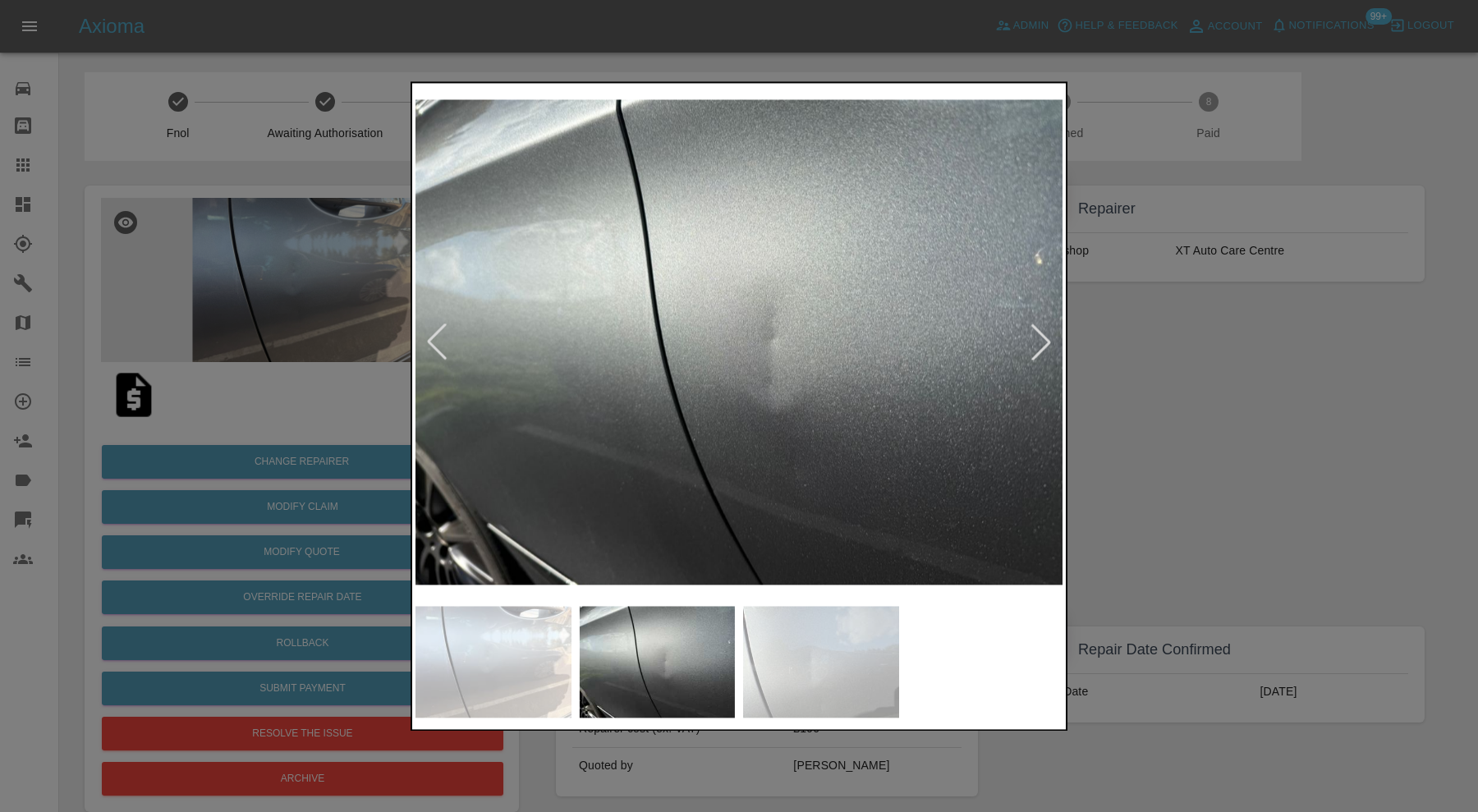
click at [436, 344] on div at bounding box center [436, 342] width 36 height 36
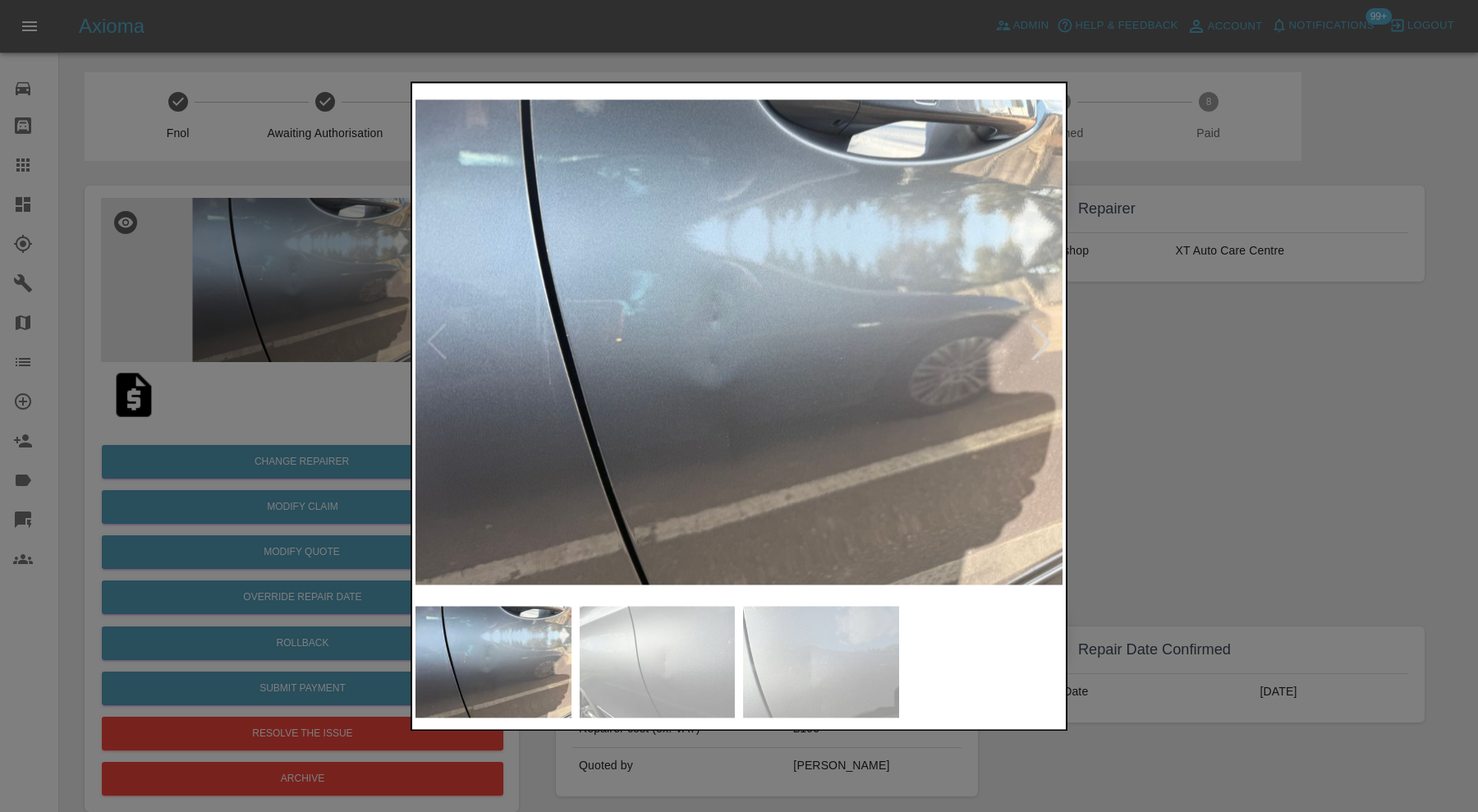
click at [1134, 413] on div at bounding box center [739, 406] width 1478 height 812
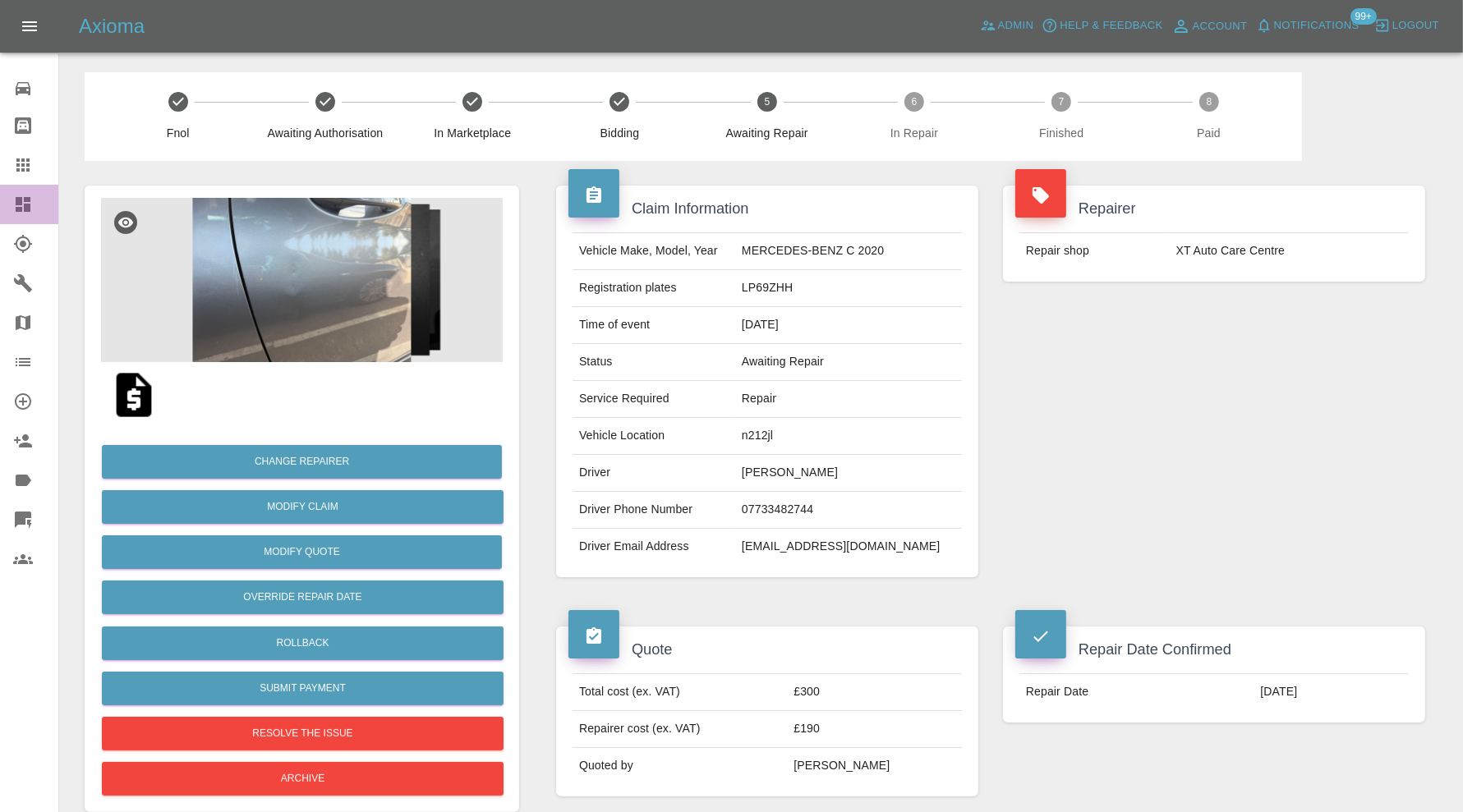
click at [22, 210] on icon at bounding box center [23, 204] width 20 height 20
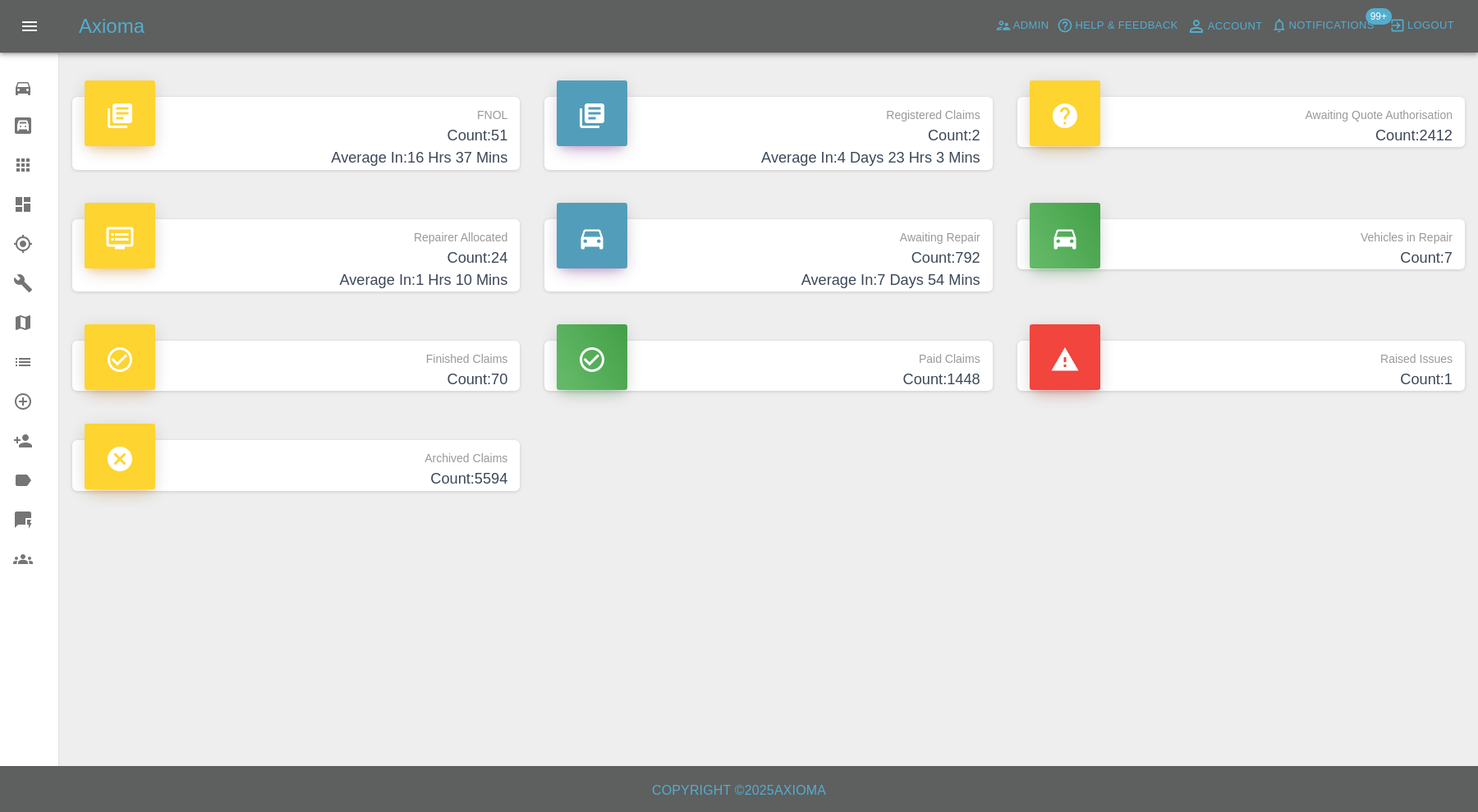
click at [444, 261] on h4 "Count: 24" at bounding box center [296, 258] width 423 height 22
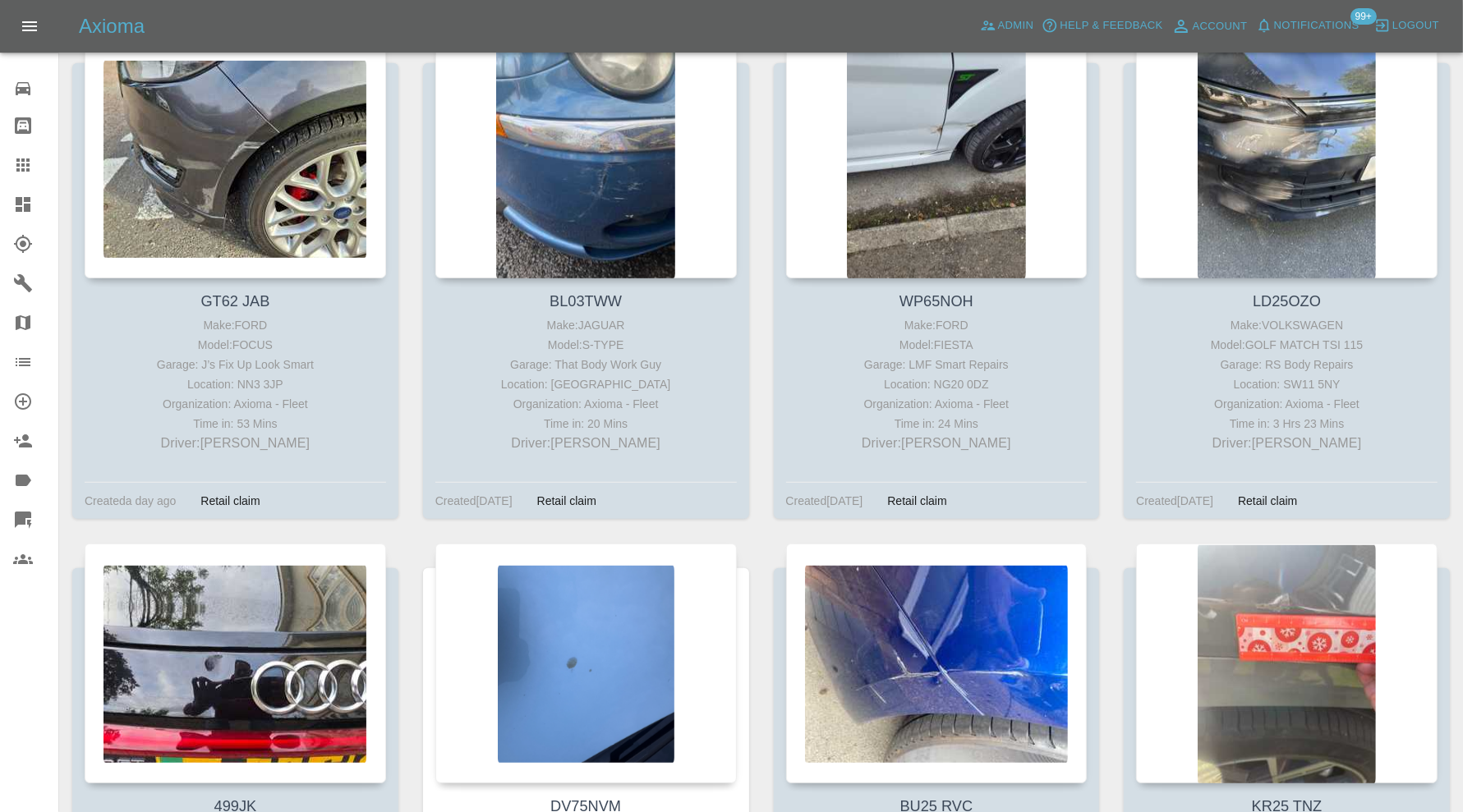
scroll to position [821, 0]
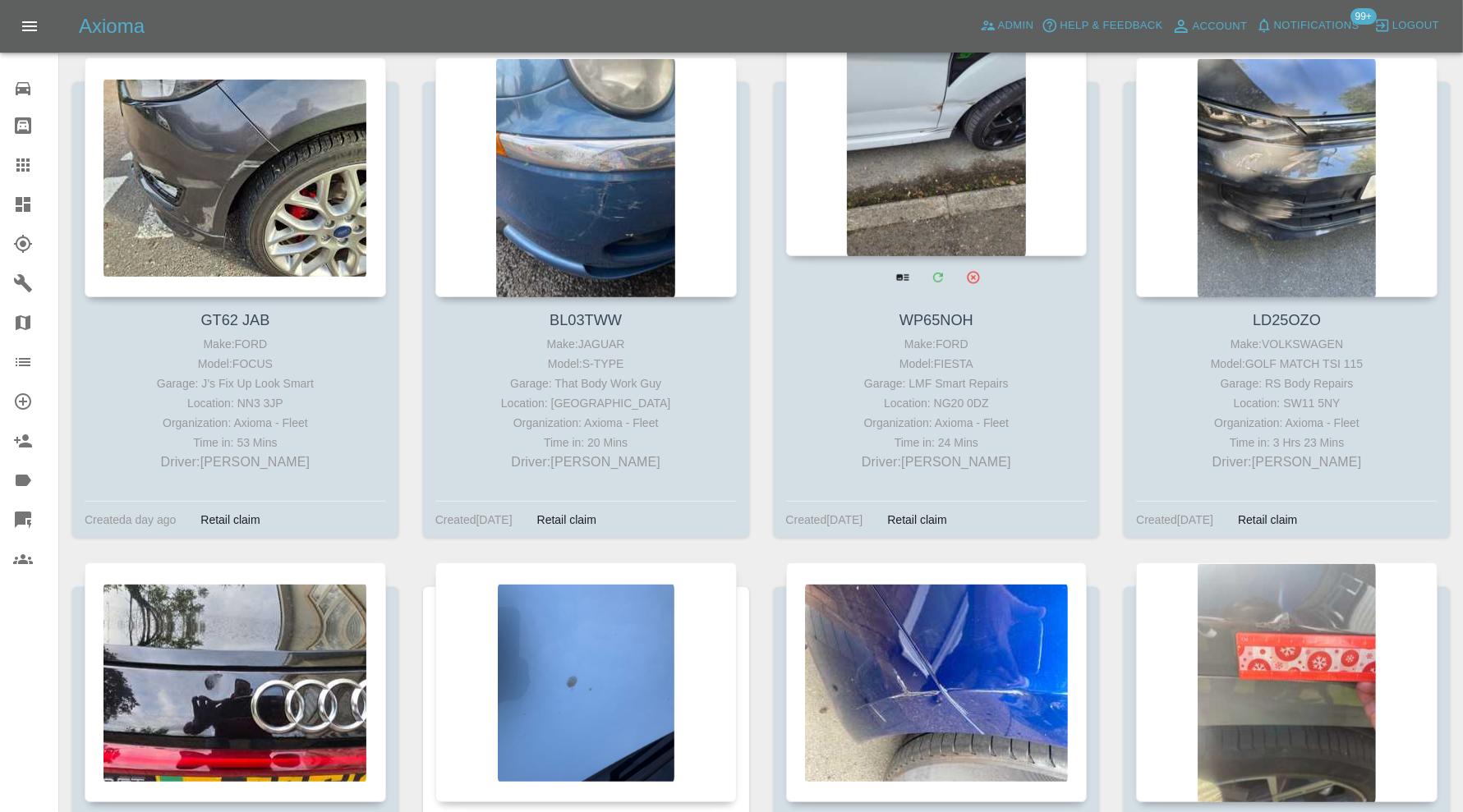
click at [928, 190] on div at bounding box center [936, 136] width 302 height 240
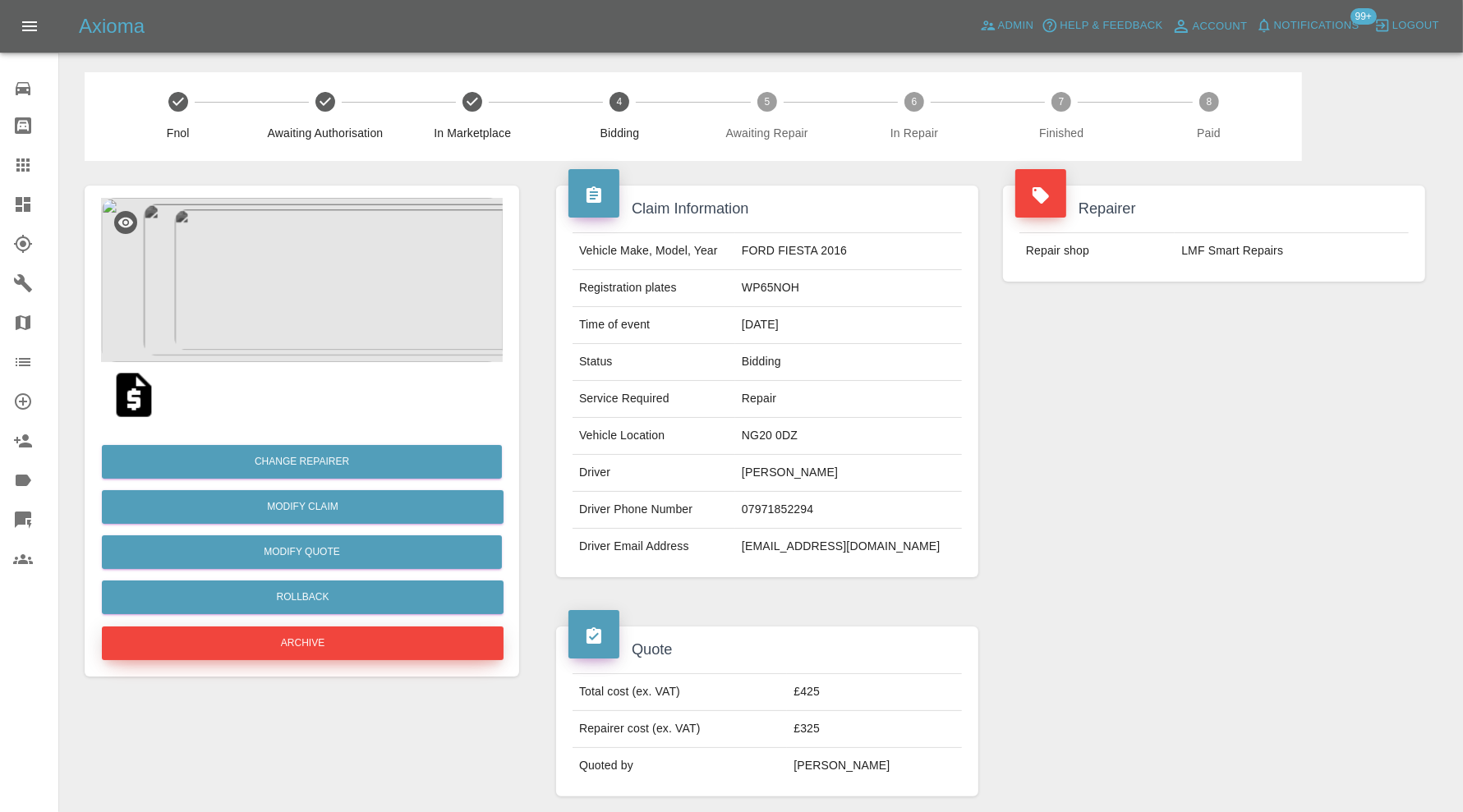
click at [317, 638] on button "Archive" at bounding box center [302, 642] width 401 height 33
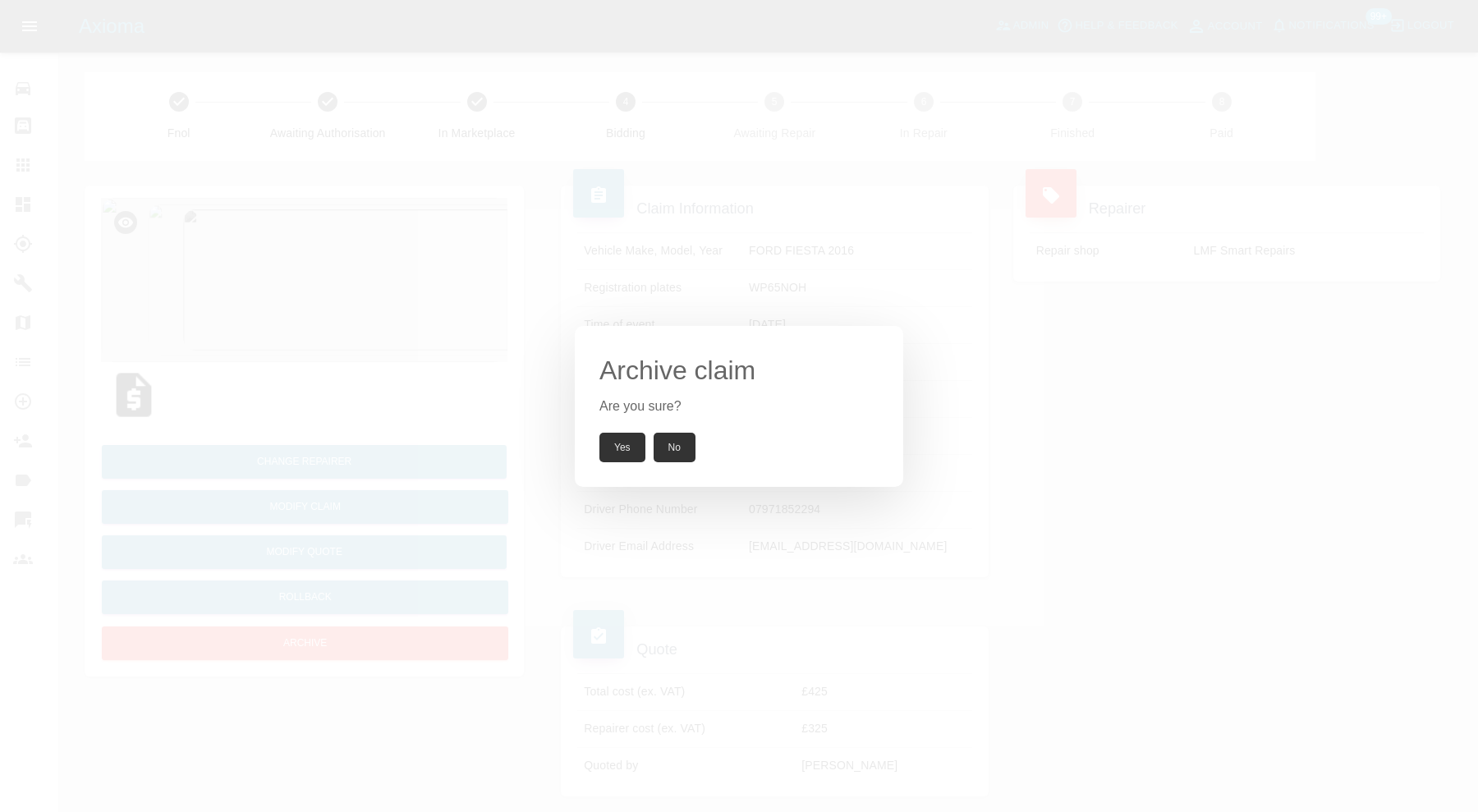
click at [674, 452] on button "No" at bounding box center [674, 447] width 42 height 29
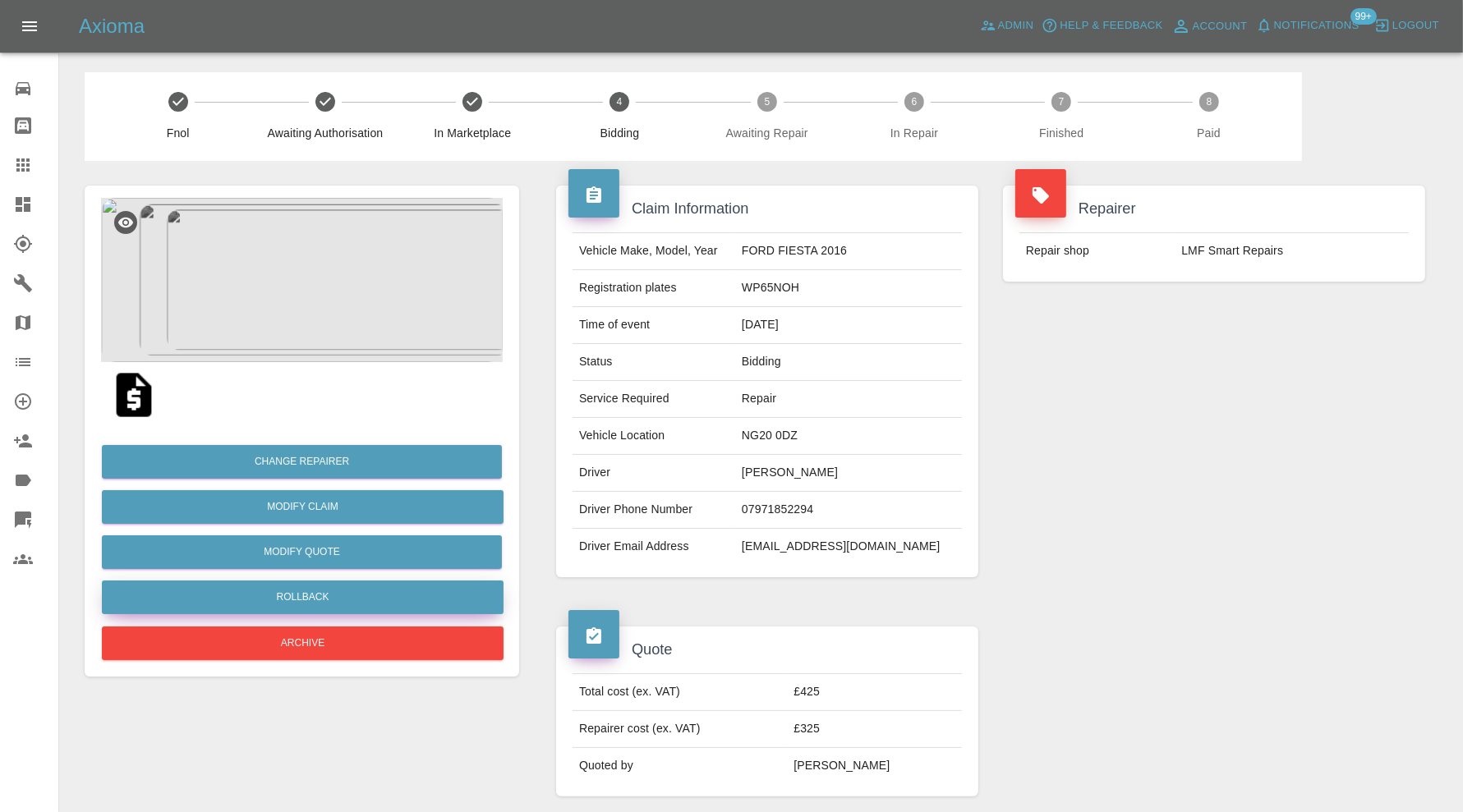
click at [380, 600] on button "Rollback" at bounding box center [302, 597] width 401 height 33
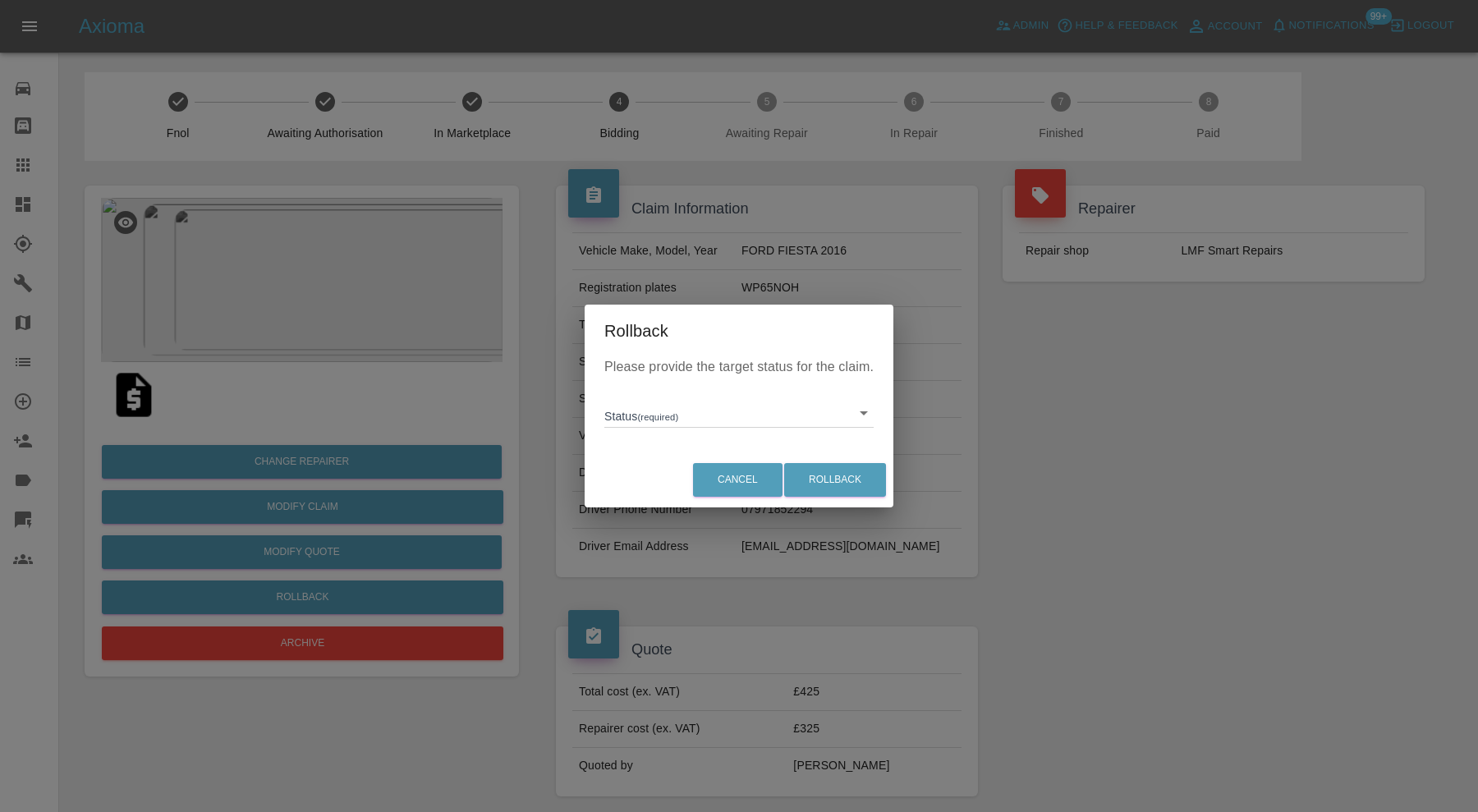
click at [641, 409] on body "Axioma Admin Help & Feedback Account Notifications 99+ Logout 0 Repair home Bod…" at bounding box center [739, 801] width 1478 height 1602
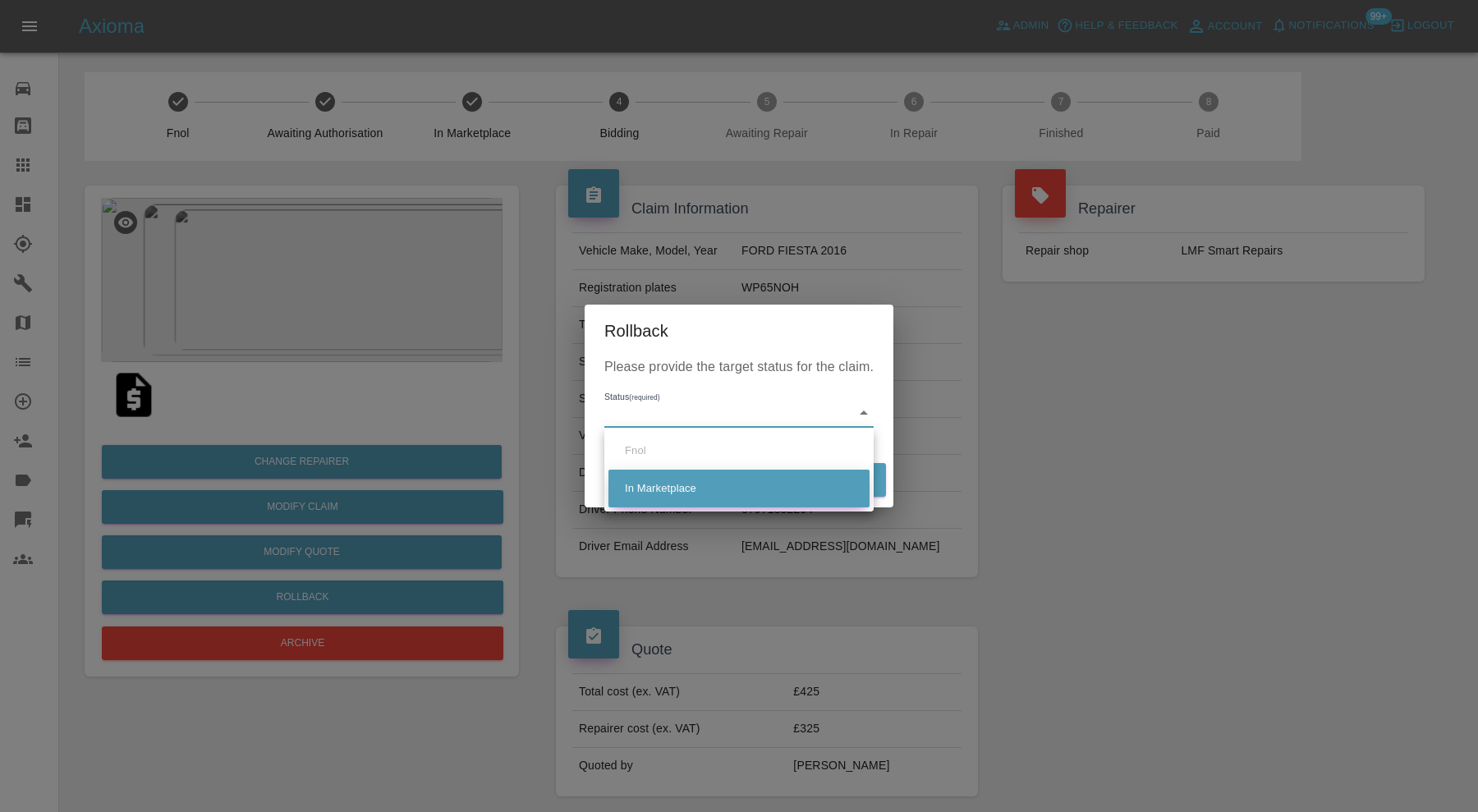
click at [669, 491] on li "In Marketplace" at bounding box center [738, 489] width 261 height 38
type input "in-marketplace"
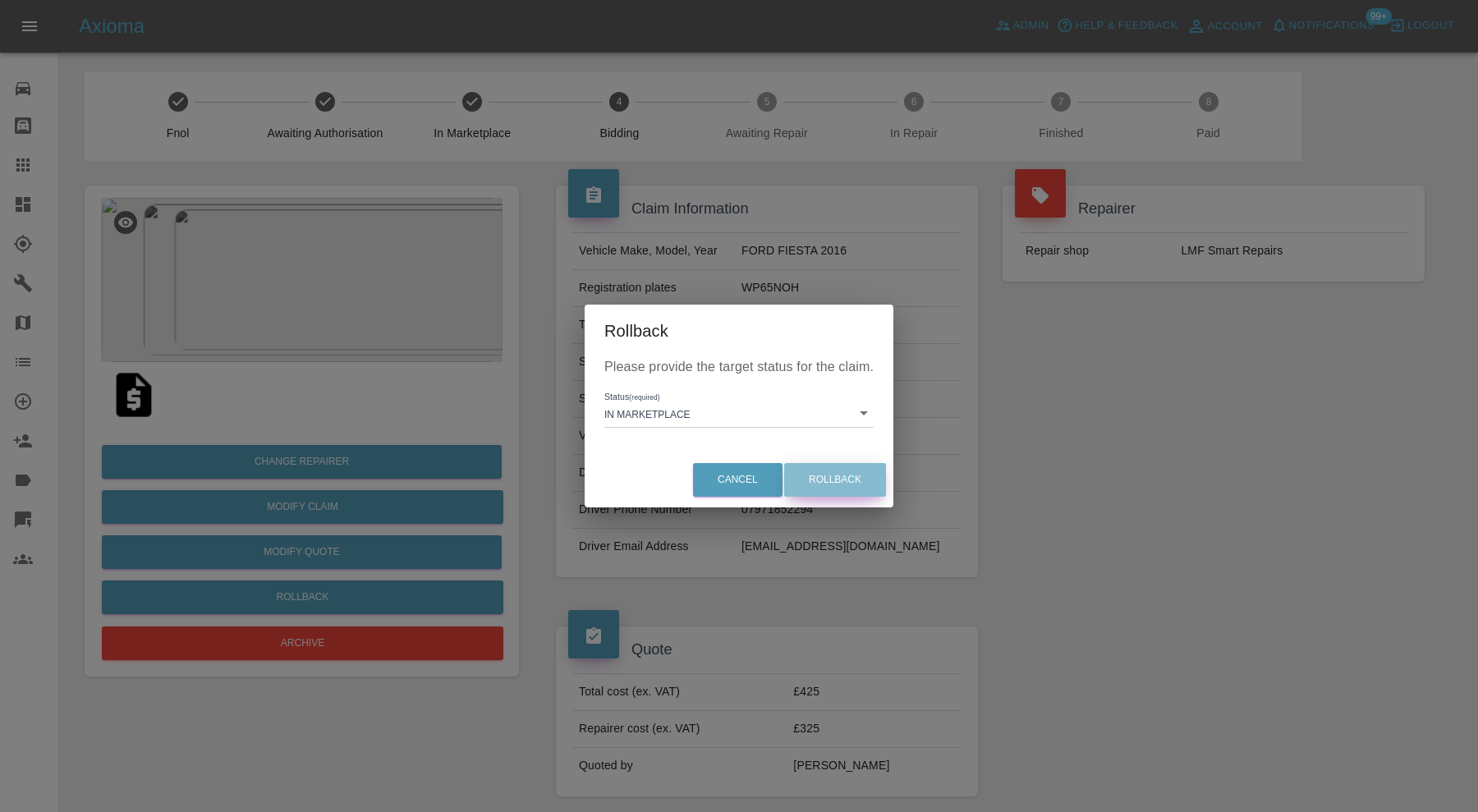
click at [805, 472] on button "Rollback" at bounding box center [835, 479] width 102 height 33
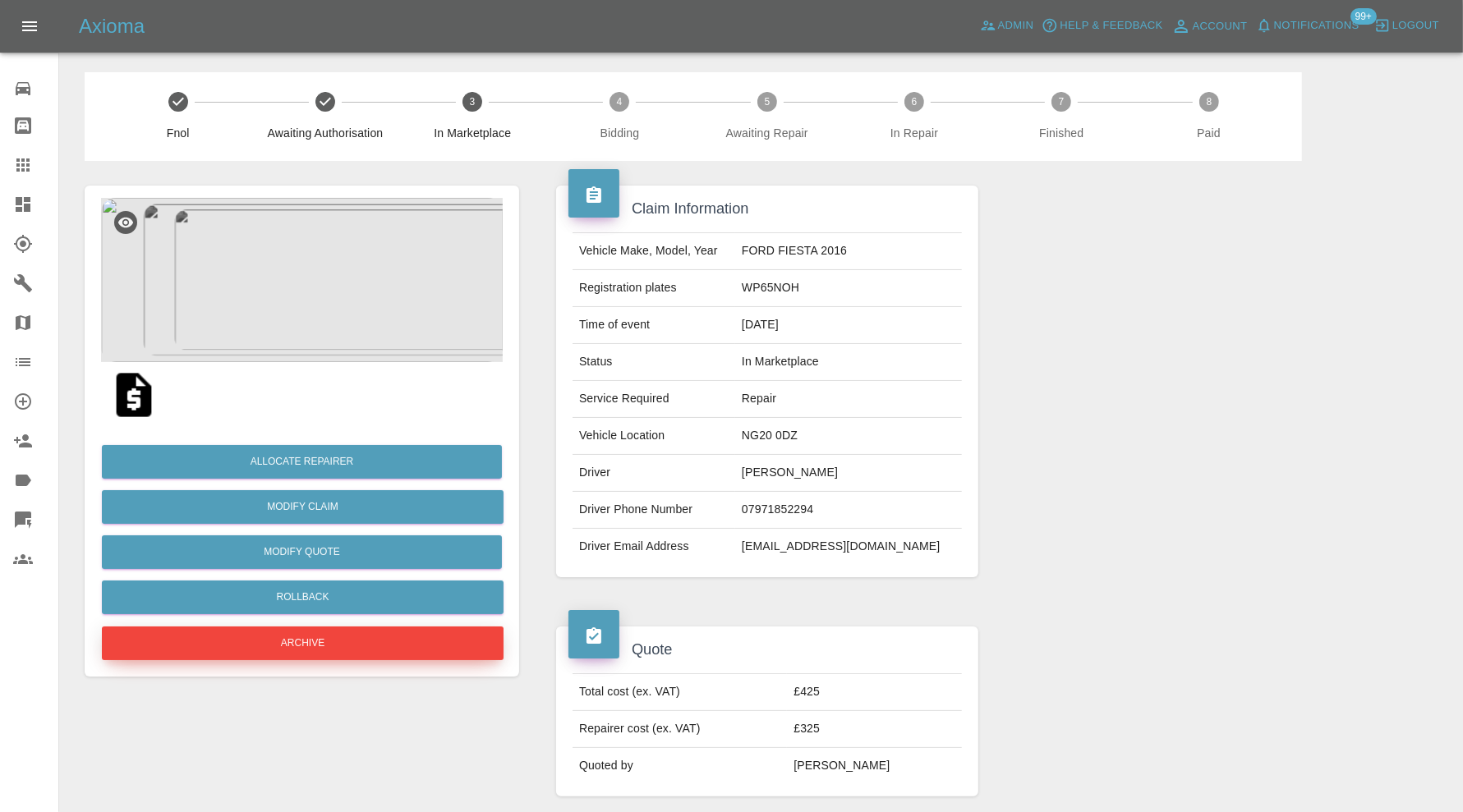
click at [388, 636] on button "Archive" at bounding box center [302, 642] width 401 height 33
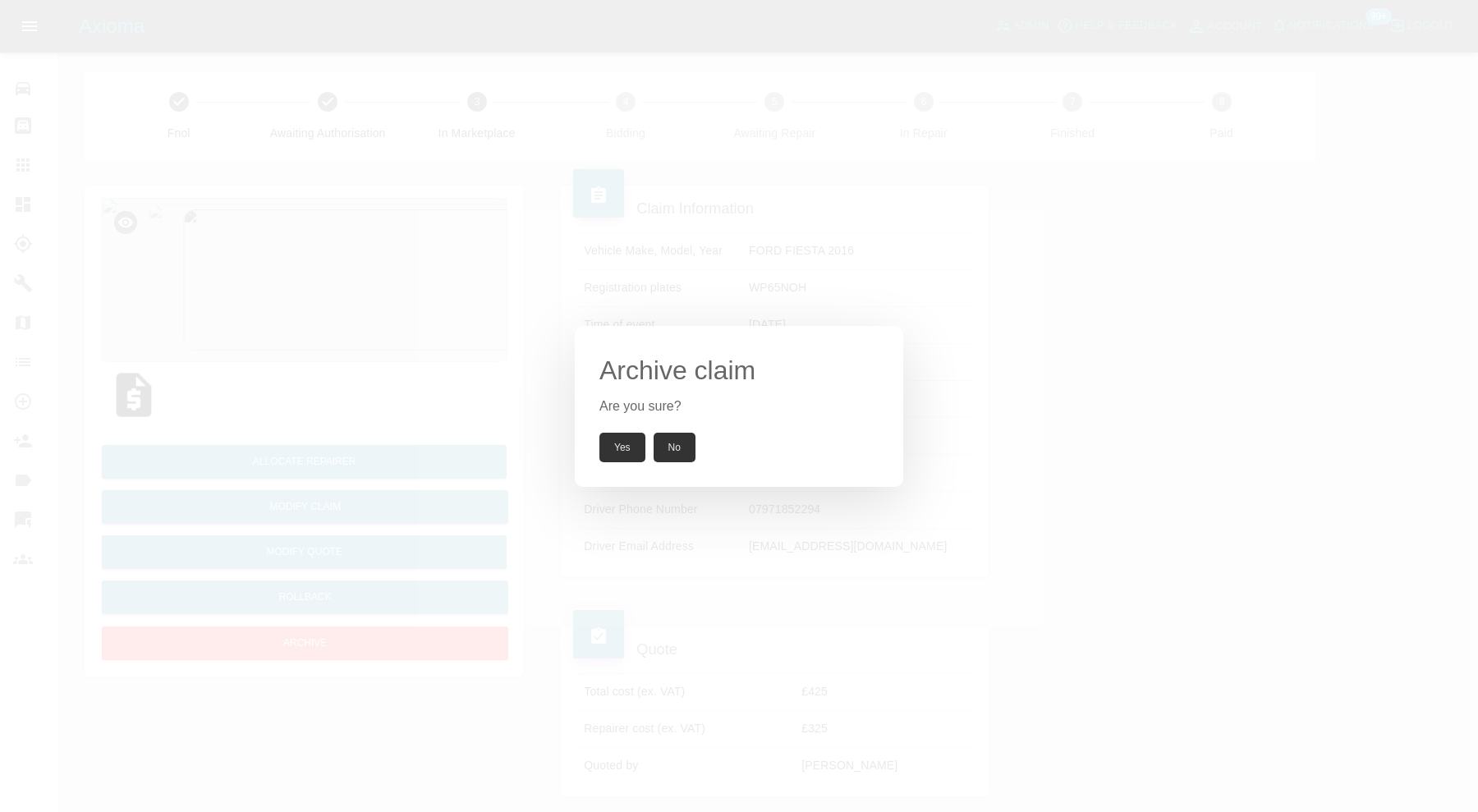
click at [628, 437] on button "Yes" at bounding box center [622, 447] width 46 height 29
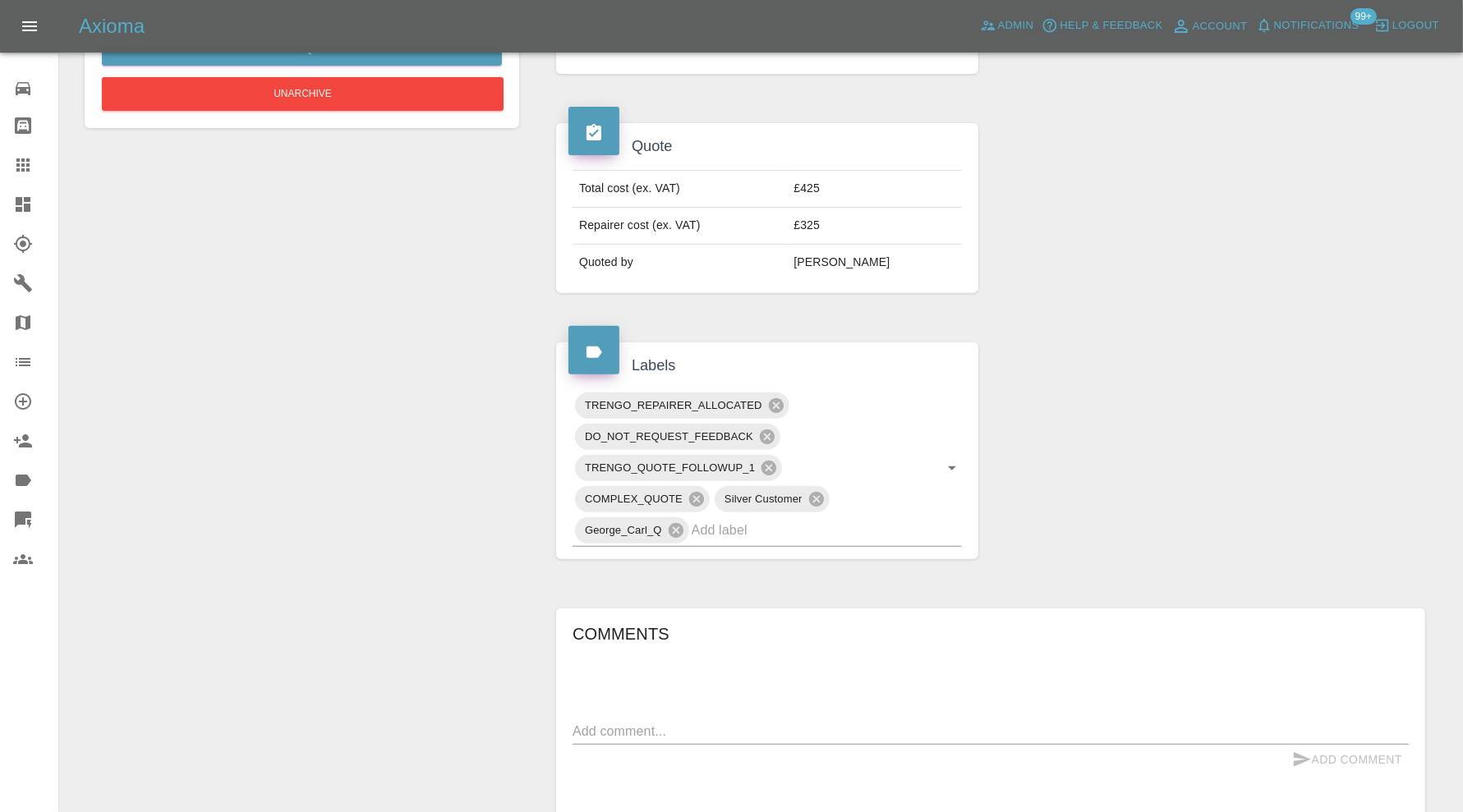
scroll to position [785, 0]
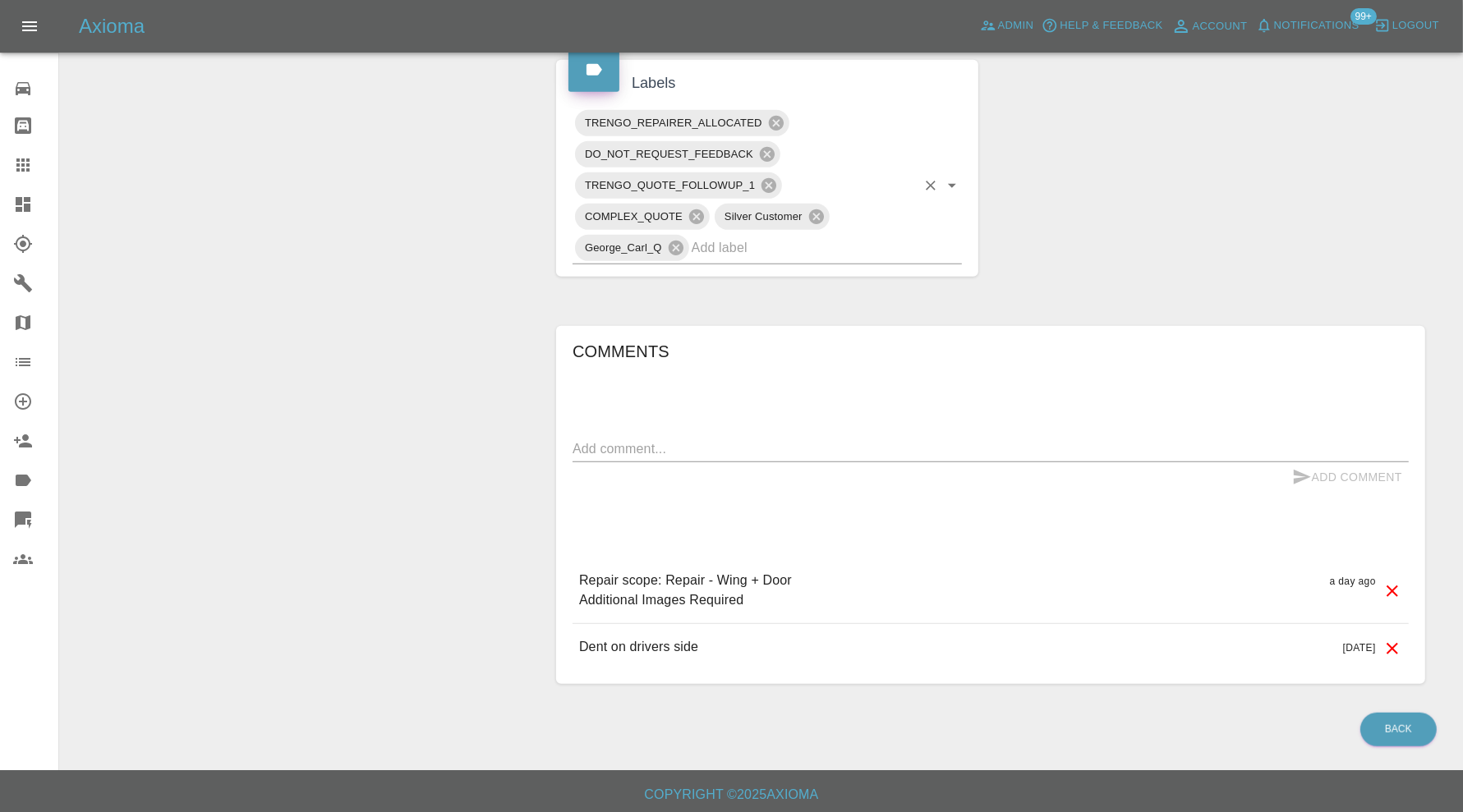
click at [898, 251] on input "text" at bounding box center [804, 248] width 224 height 26
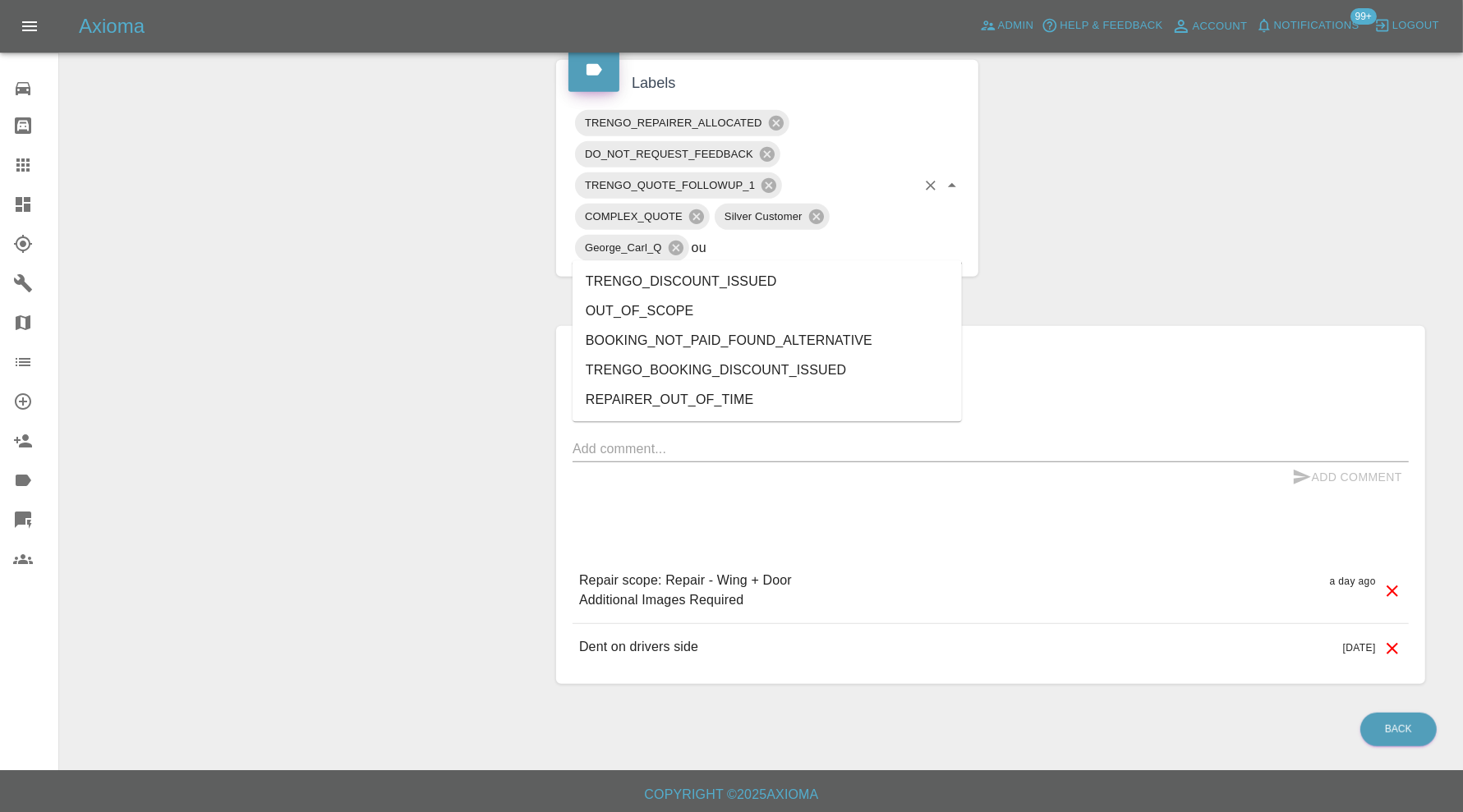
type input "out"
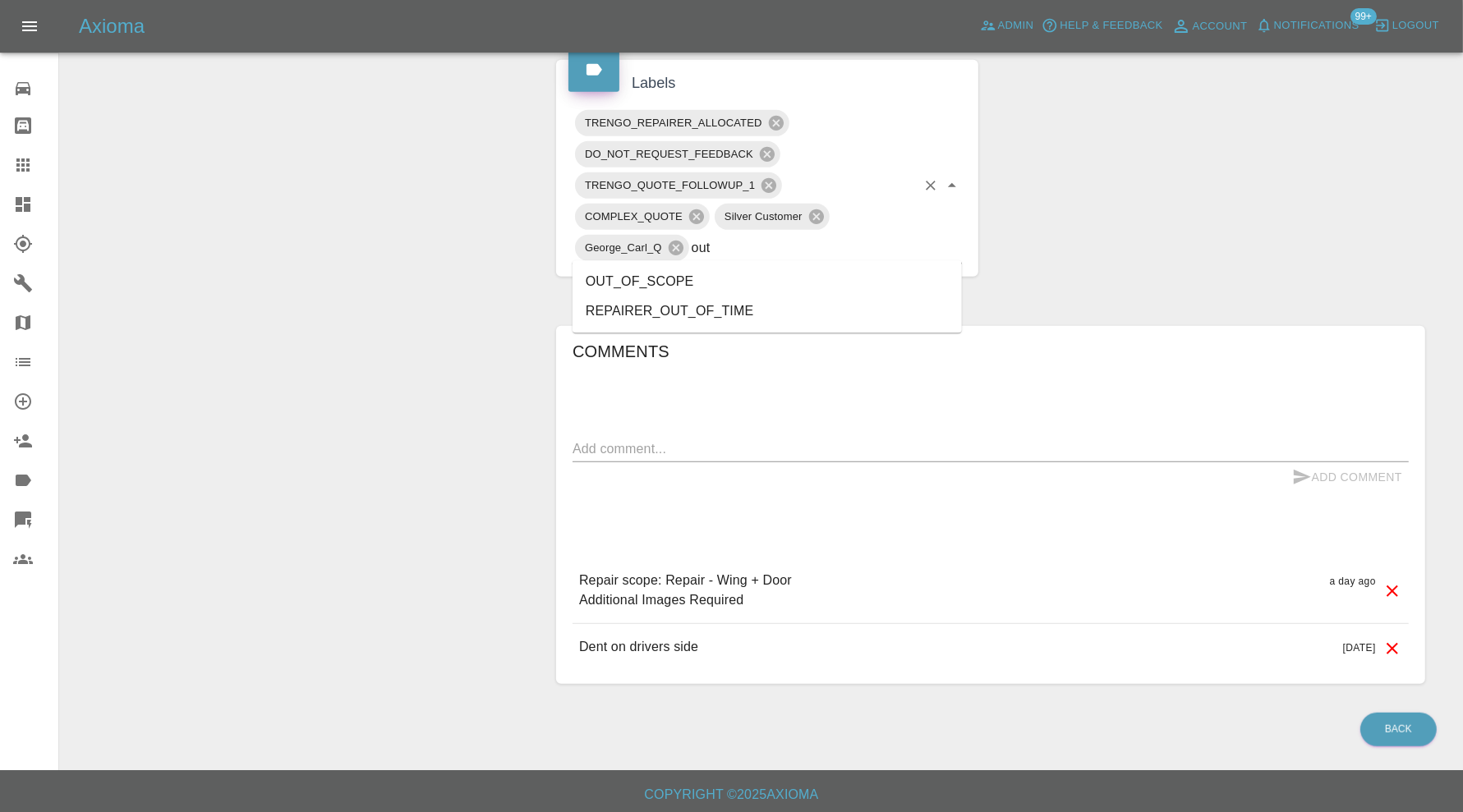
click at [672, 268] on li "OUT_OF_SCOPE" at bounding box center [767, 281] width 389 height 29
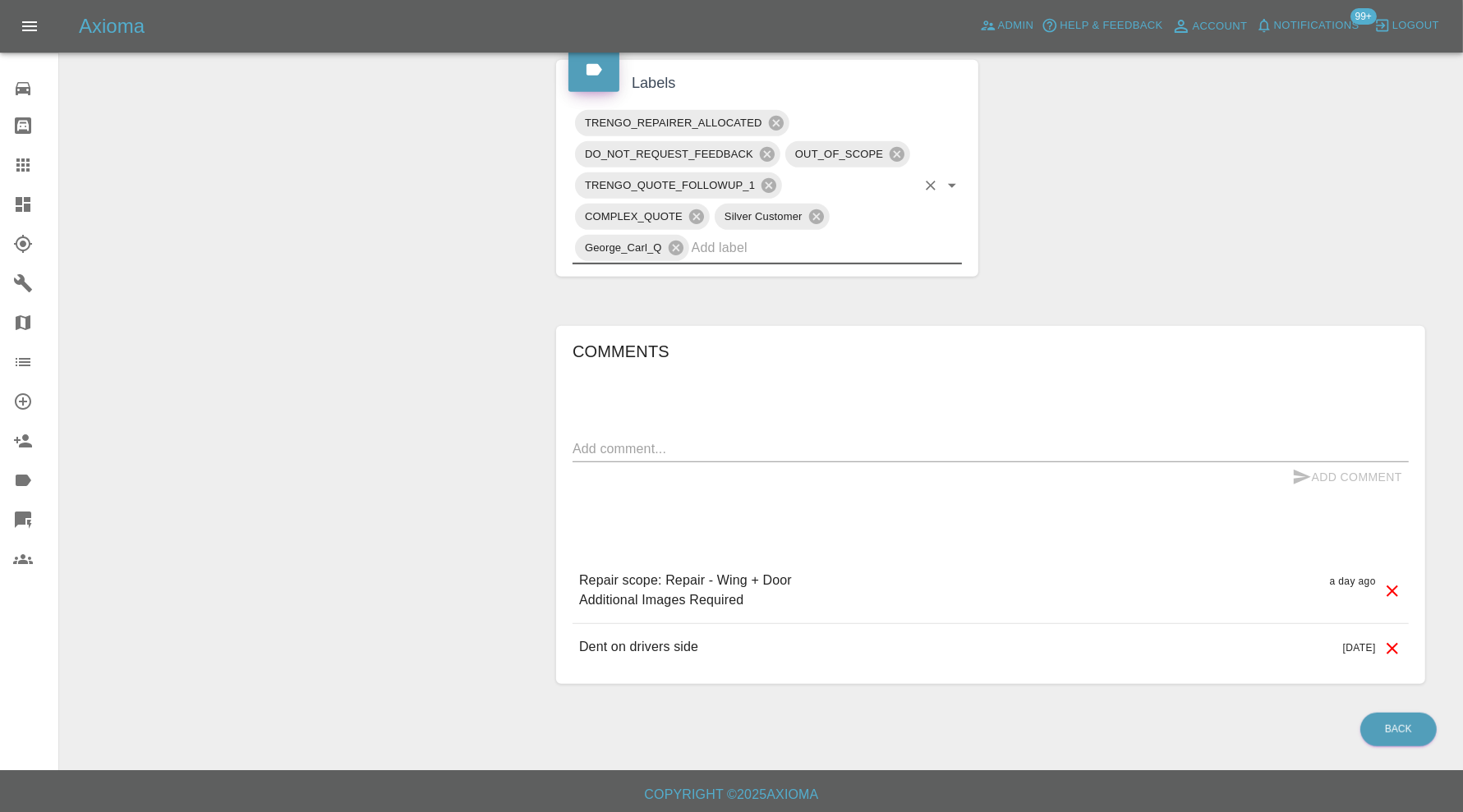
click at [710, 449] on textarea at bounding box center [990, 449] width 836 height 19
type textarea "OOS"
click at [1308, 468] on icon "submit" at bounding box center [1302, 477] width 20 height 20
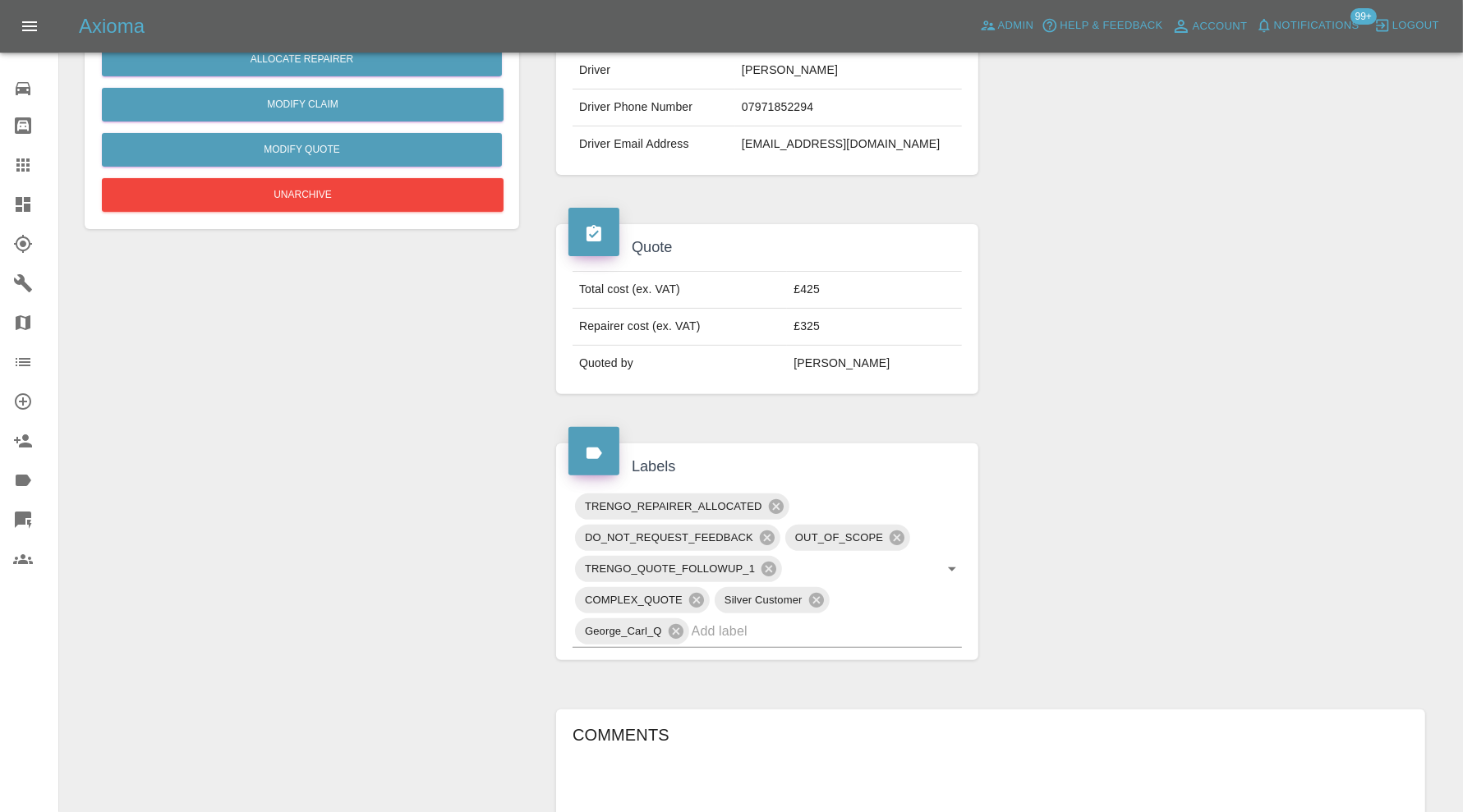
scroll to position [0, 0]
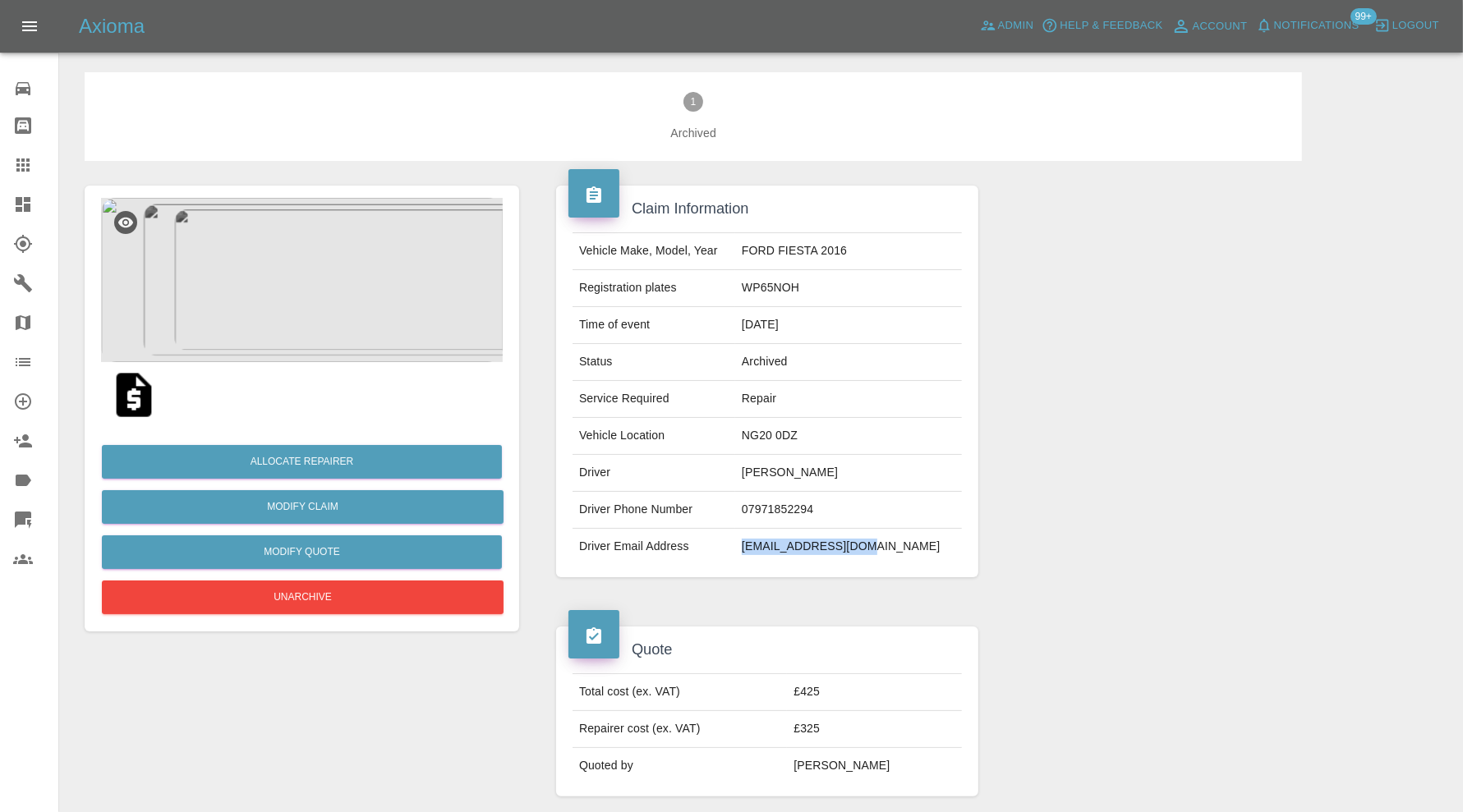
drag, startPoint x: 923, startPoint y: 544, endPoint x: 790, endPoint y: 555, distance: 133.5
click at [790, 555] on td "sandfrancis@sky.com" at bounding box center [848, 546] width 227 height 36
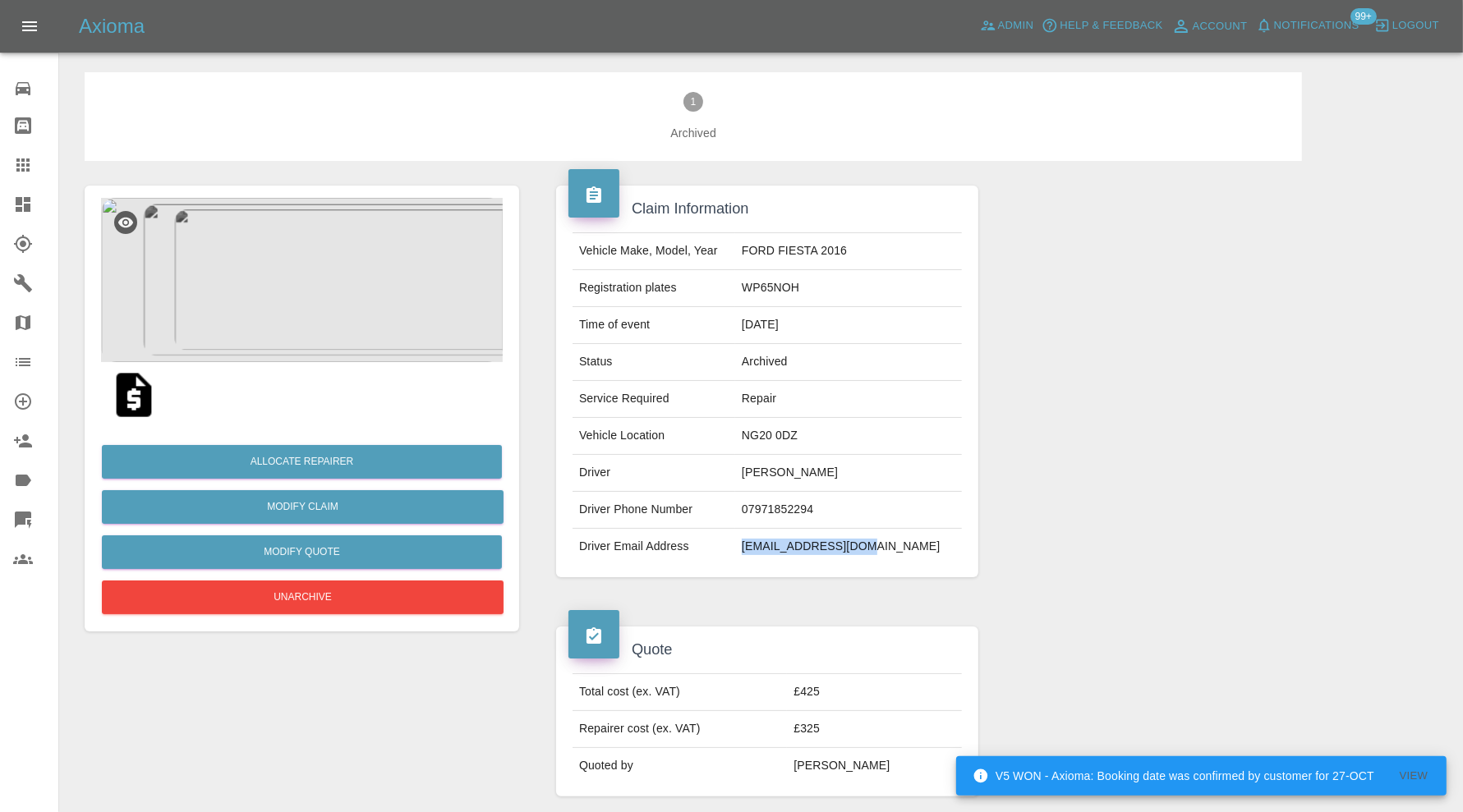
copy td "sandfrancis@sky.com"
click at [836, 287] on td "WP65NOH" at bounding box center [848, 288] width 227 height 37
copy td "WP65NOH"
click at [311, 290] on img at bounding box center [301, 280] width 401 height 164
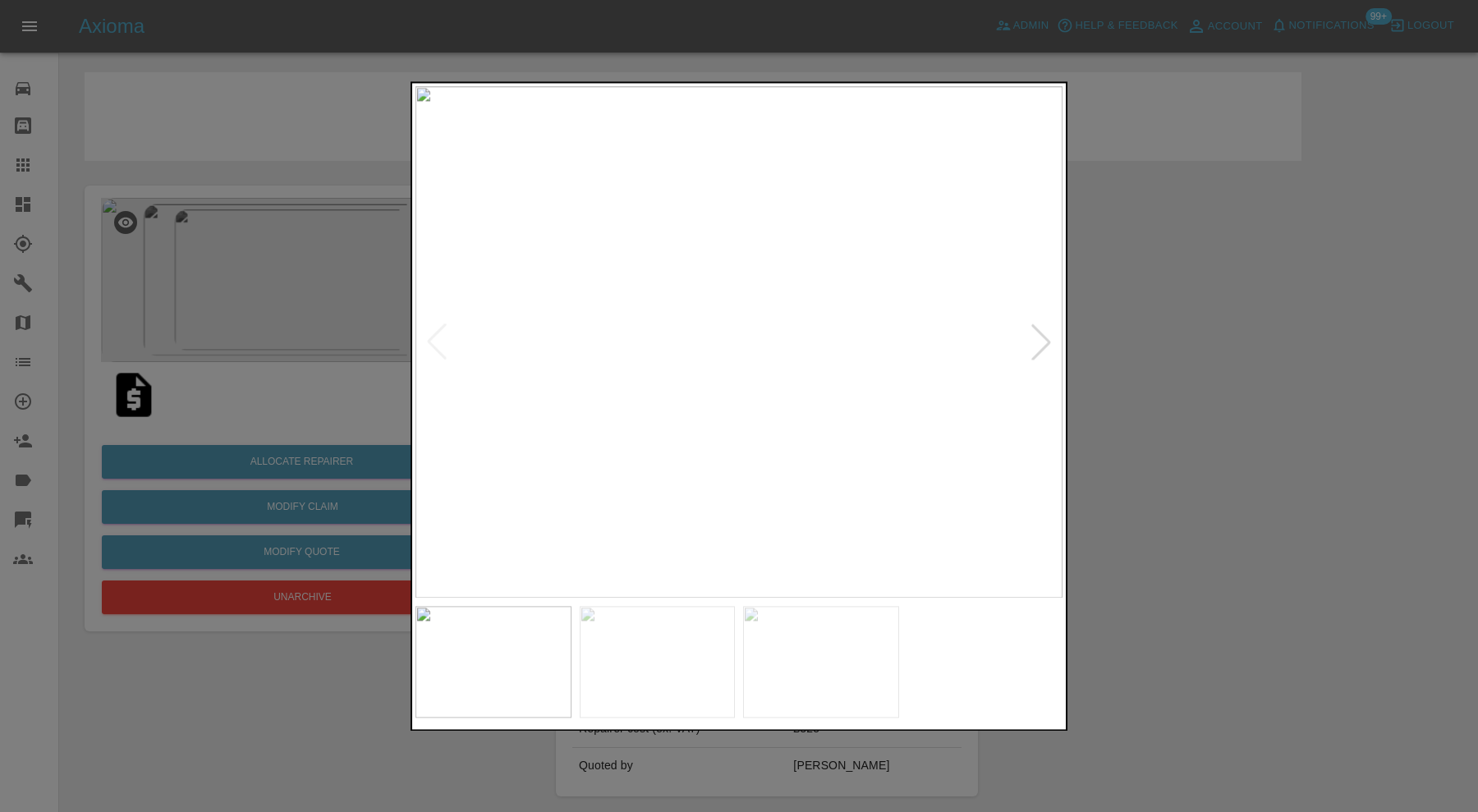
click at [804, 316] on img at bounding box center [739, 341] width 647 height 511
click at [1247, 327] on div at bounding box center [739, 406] width 1478 height 812
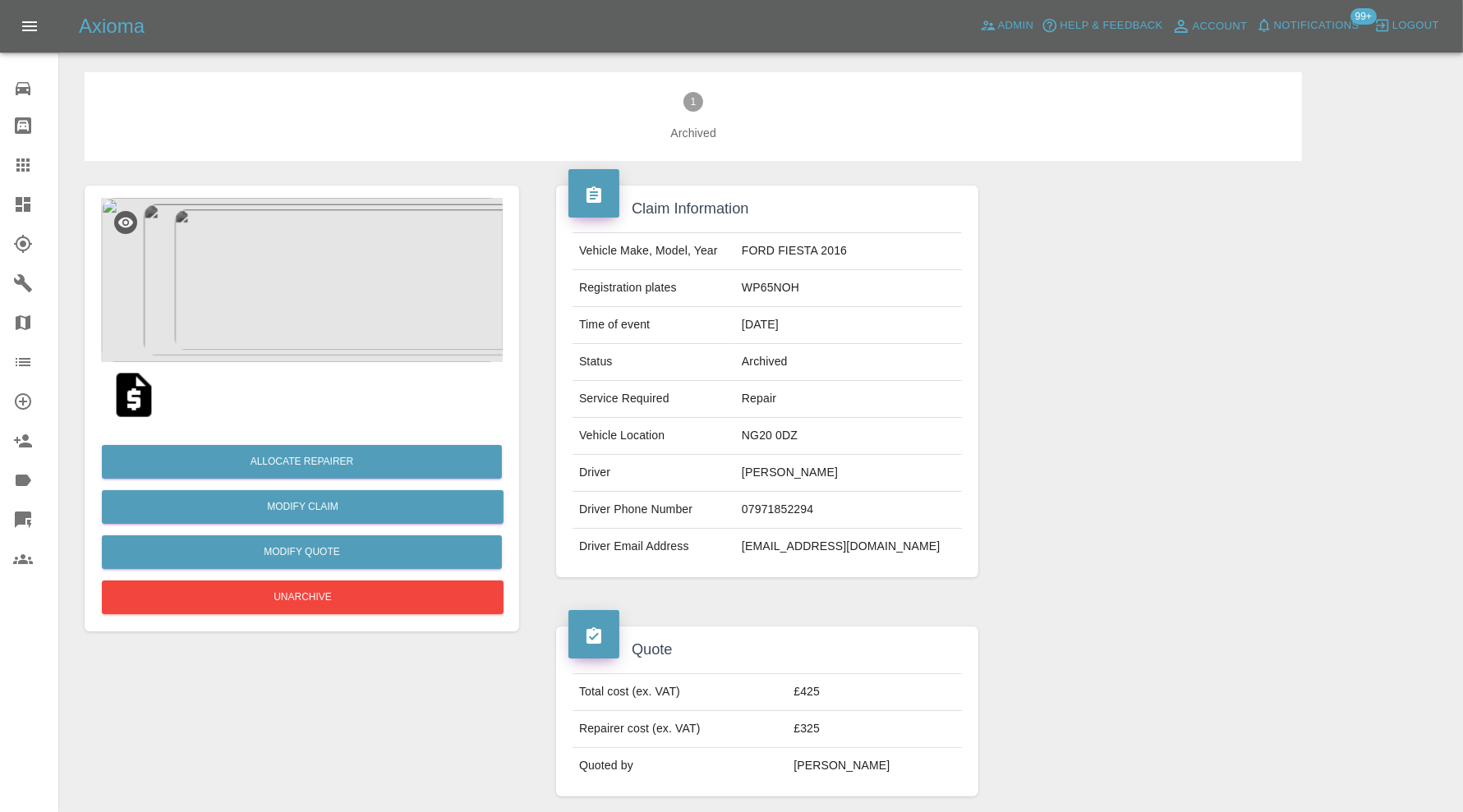
click at [23, 198] on icon at bounding box center [23, 204] width 20 height 20
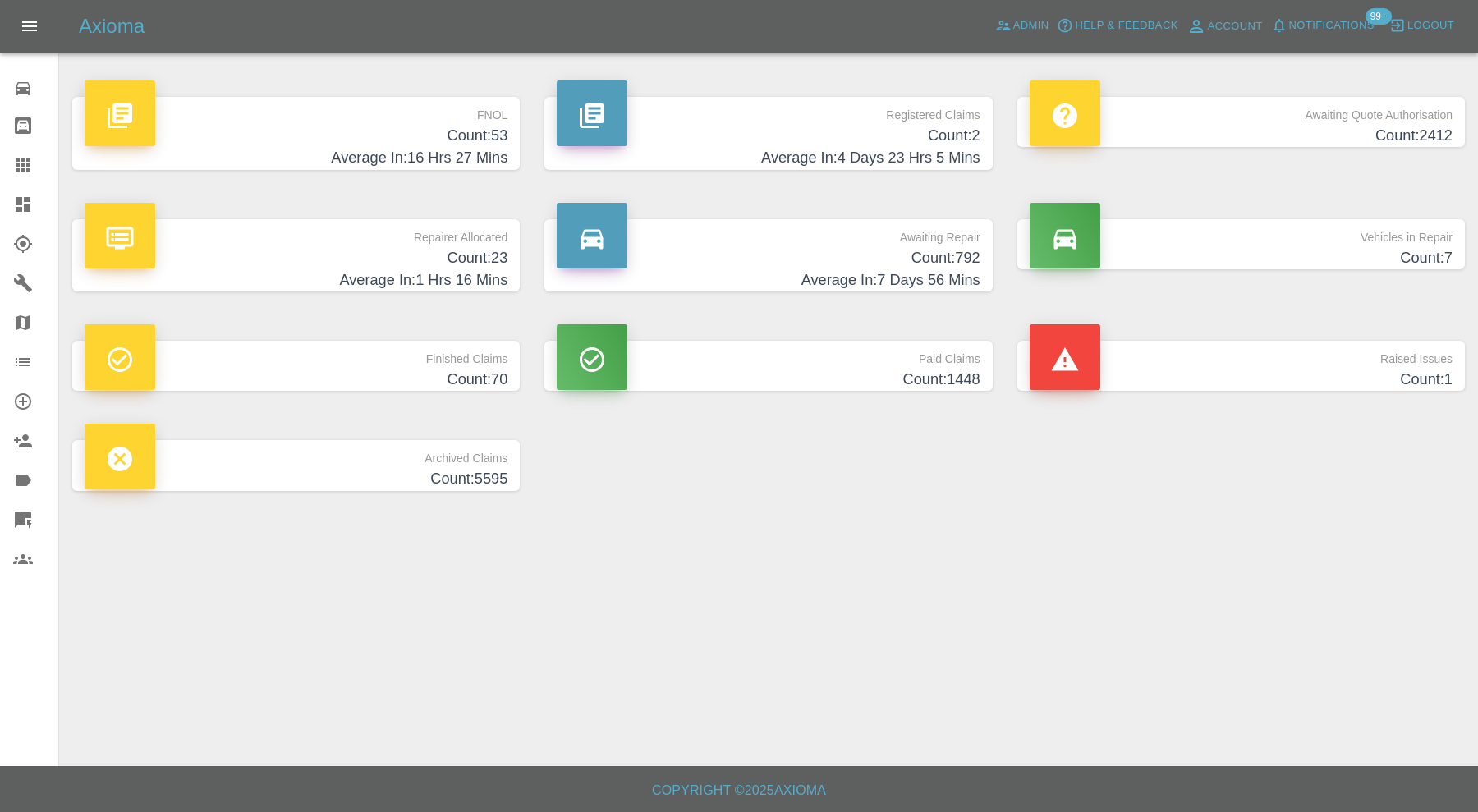
click at [883, 249] on h4 "Count: 792" at bounding box center [768, 258] width 423 height 22
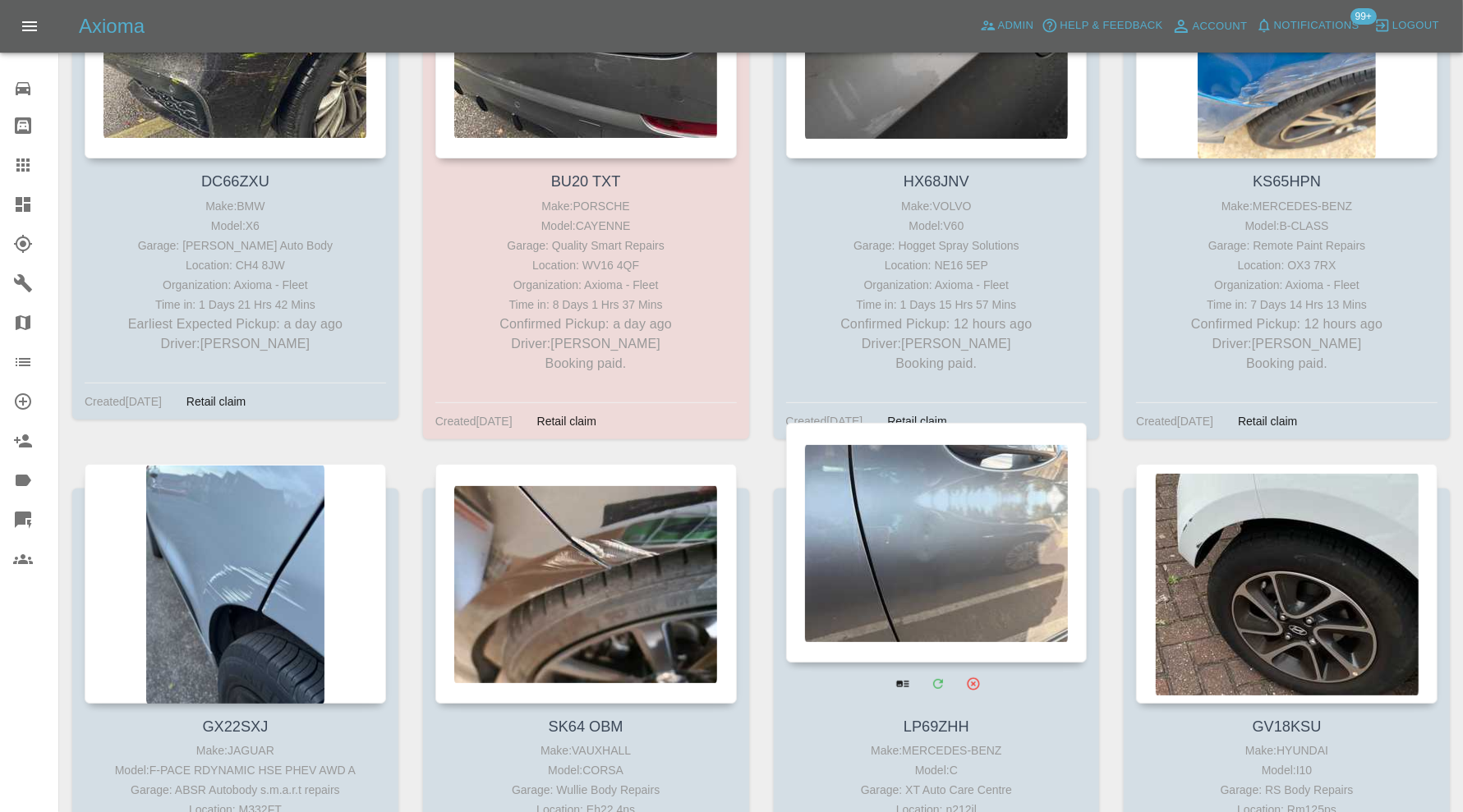
scroll to position [137, 0]
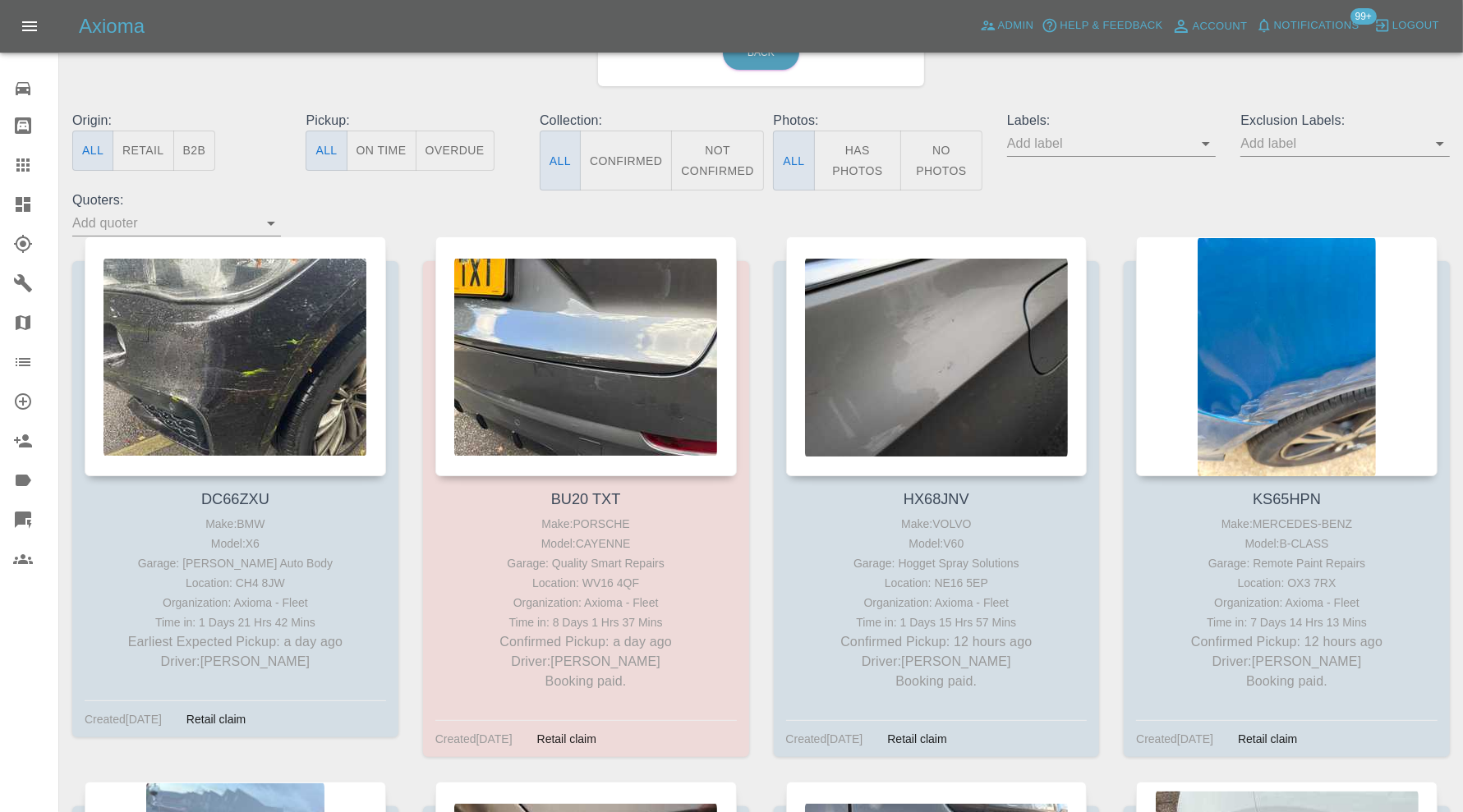
click at [28, 199] on icon at bounding box center [23, 205] width 15 height 15
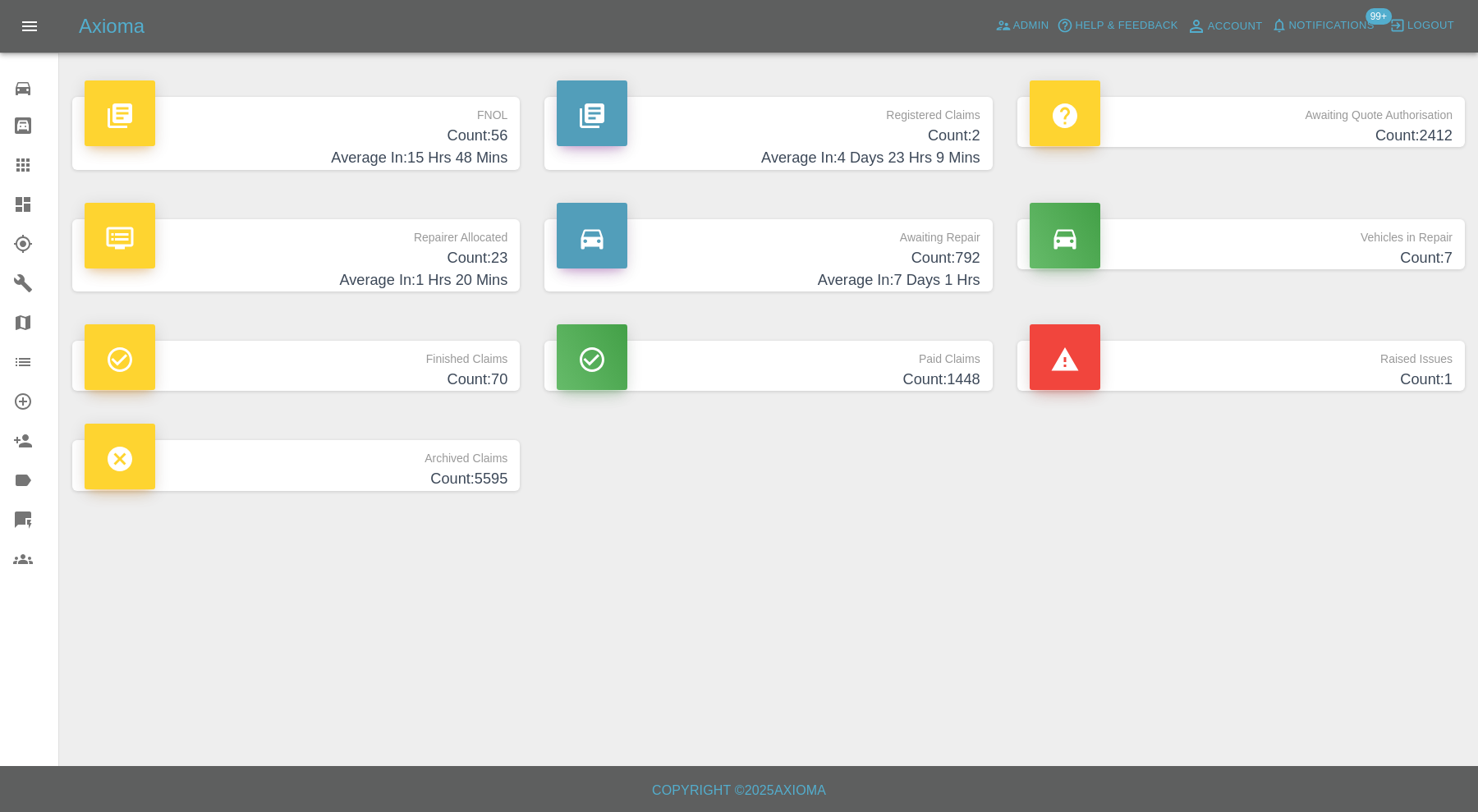
click at [419, 152] on h4 "Average In: 15 Hrs 48 Mins" at bounding box center [296, 157] width 423 height 22
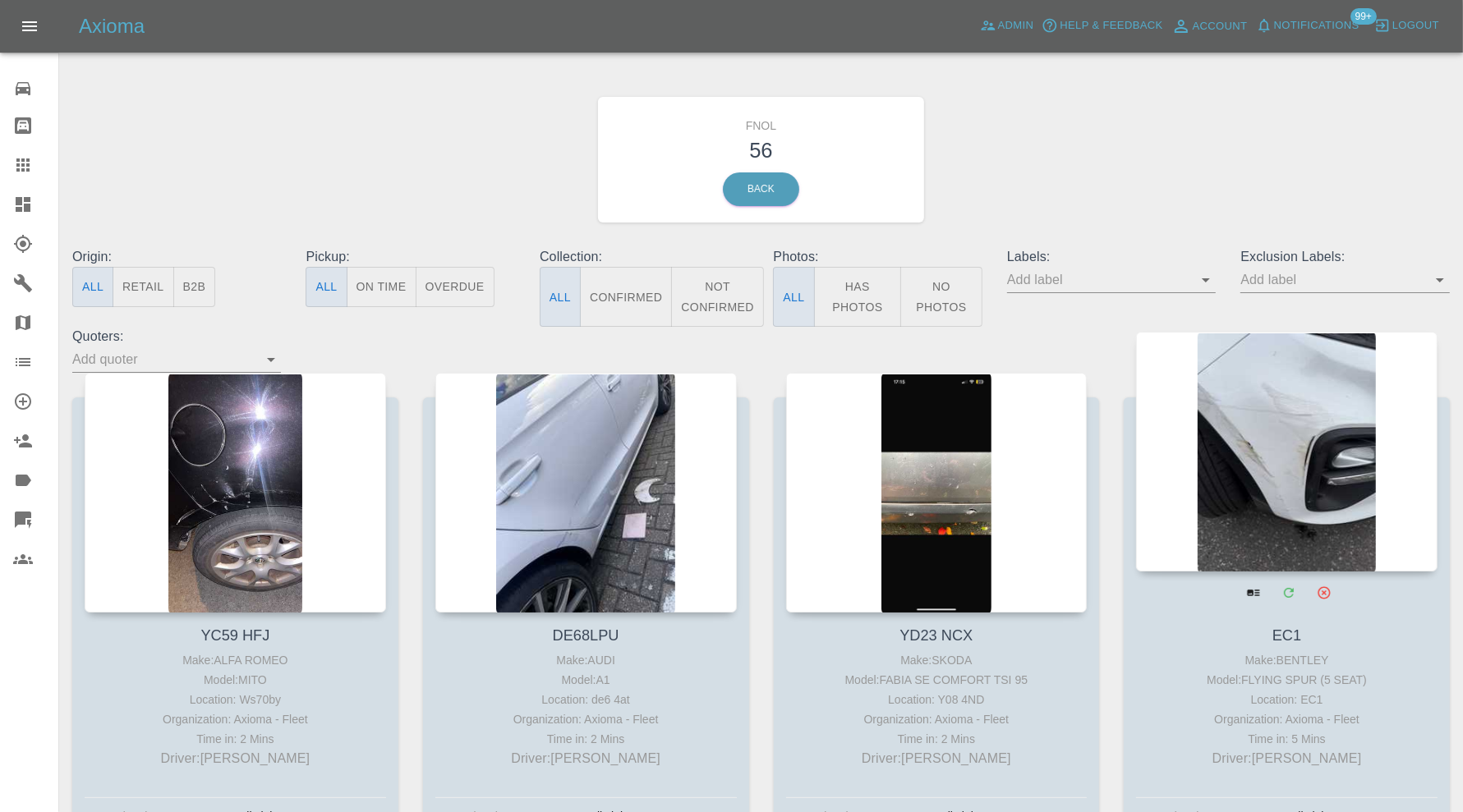
click at [1268, 426] on div at bounding box center [1287, 452] width 302 height 240
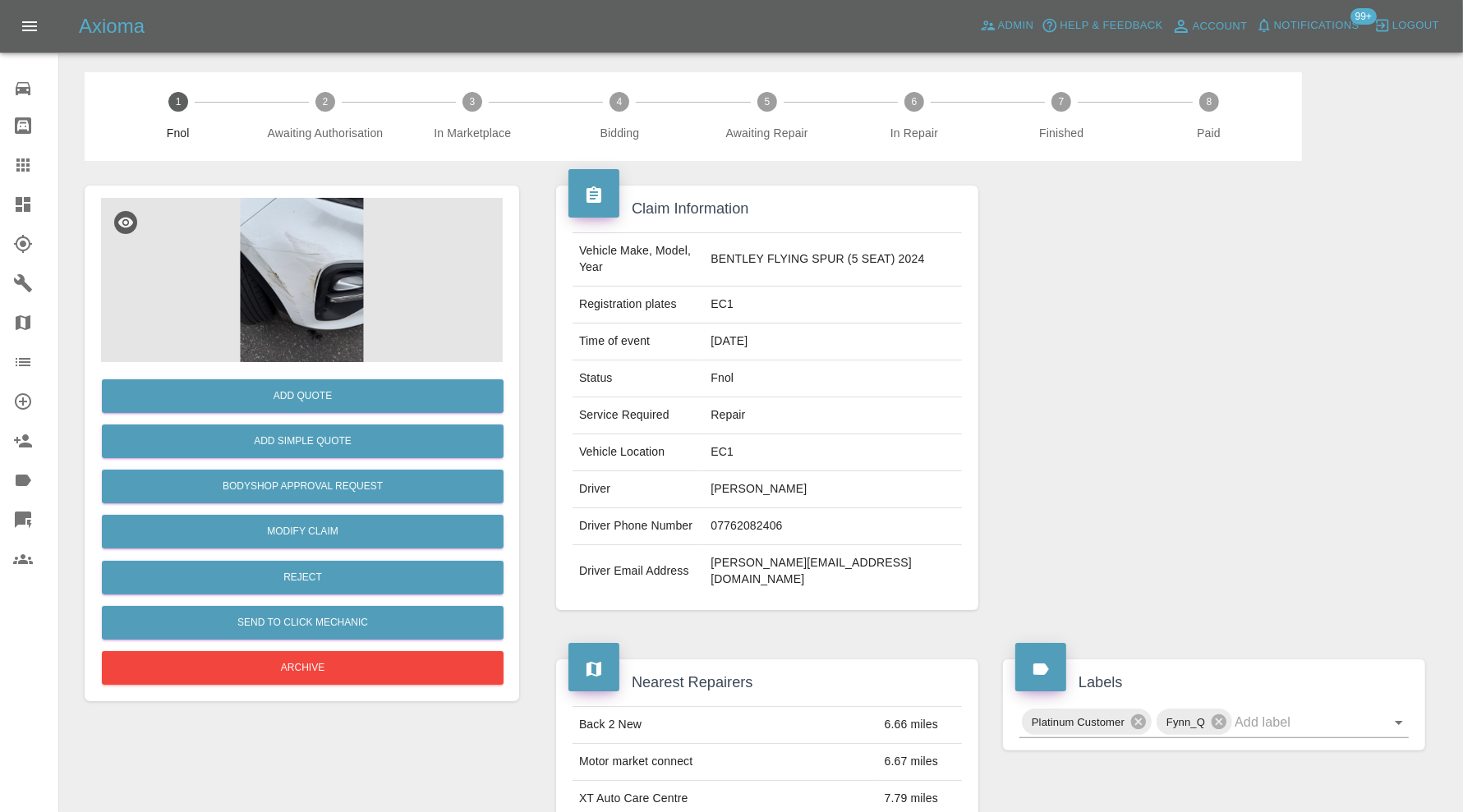
click at [321, 285] on img at bounding box center [301, 280] width 401 height 164
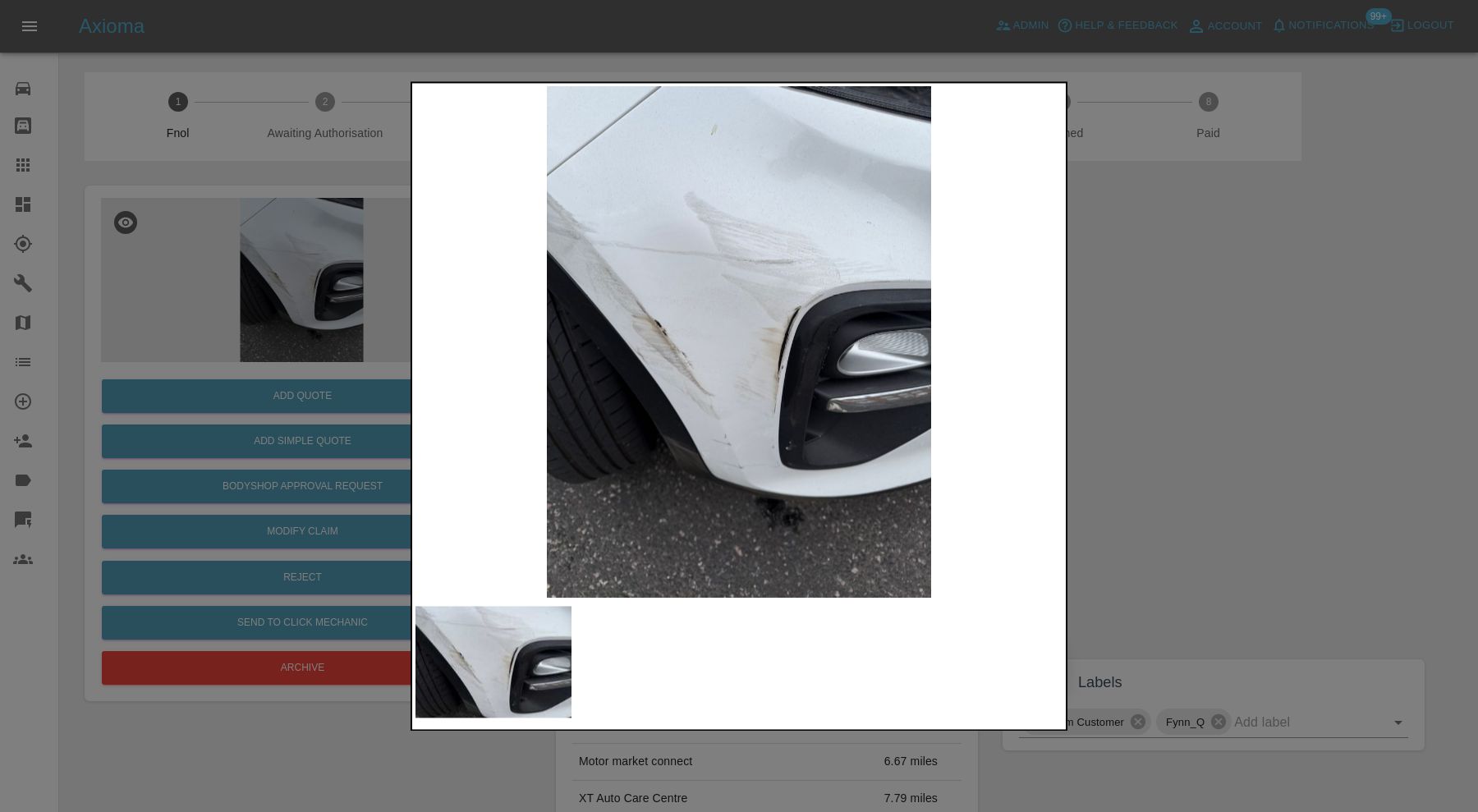
click at [1237, 356] on div at bounding box center [739, 406] width 1478 height 812
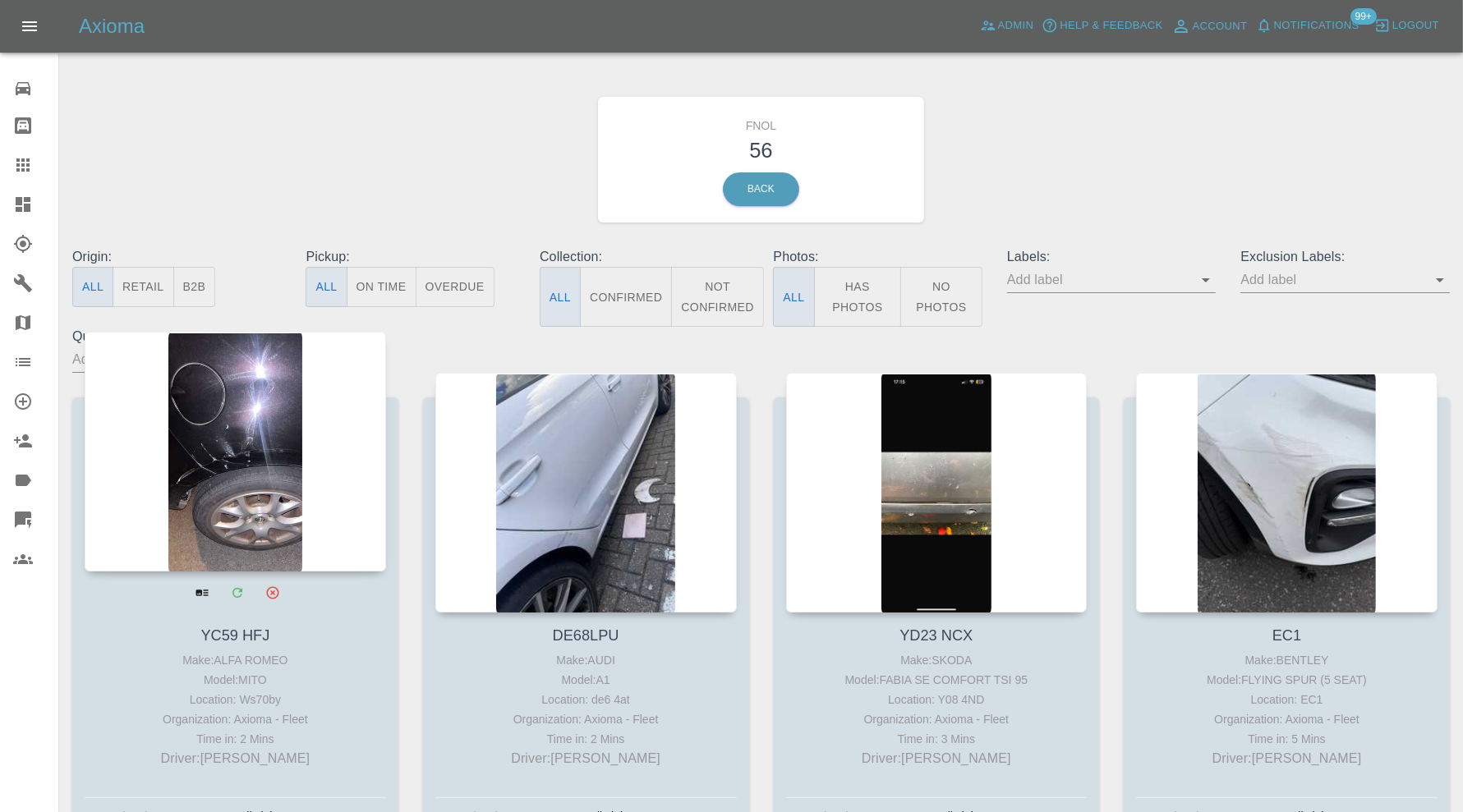
click at [232, 477] on div at bounding box center [235, 452] width 302 height 240
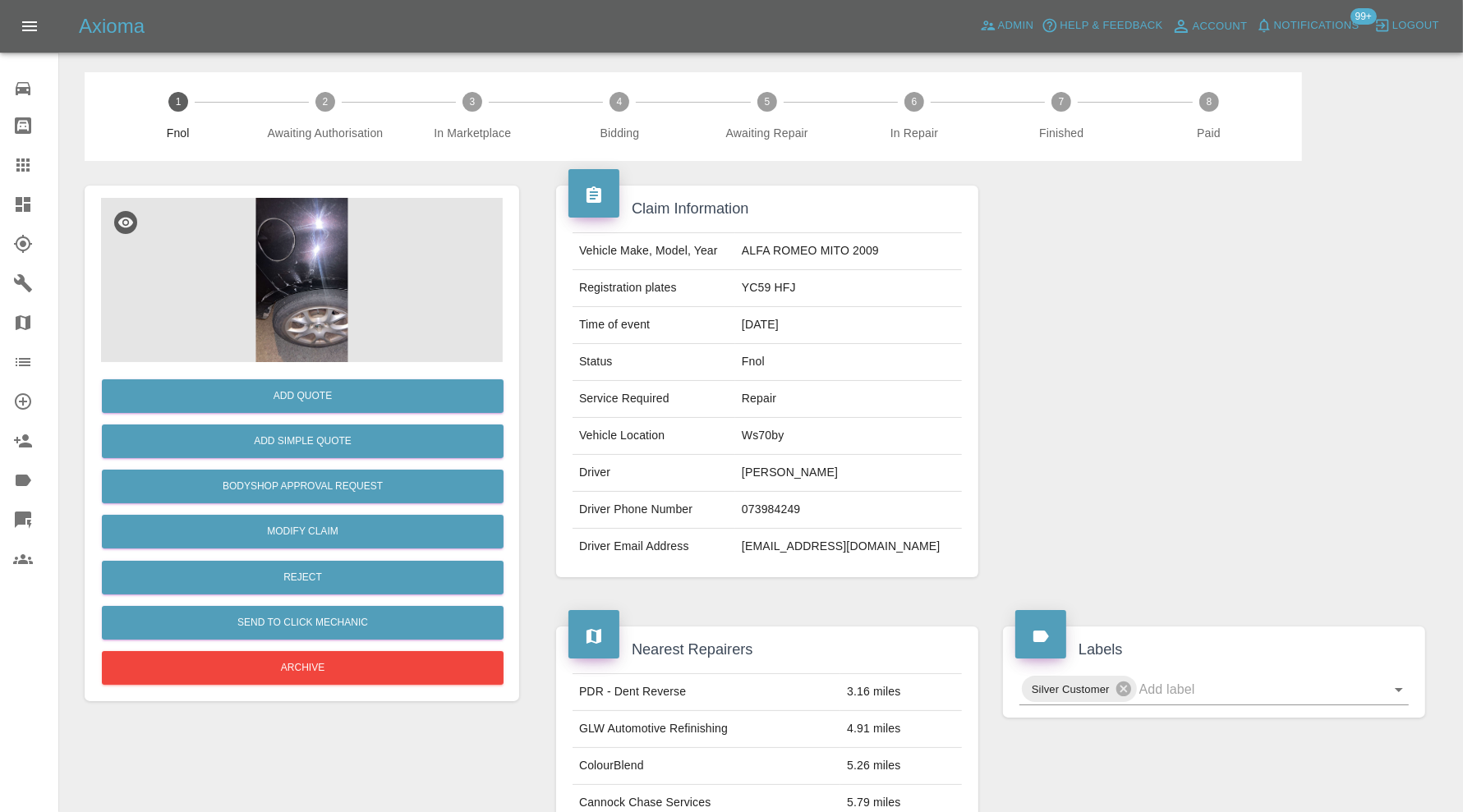
click at [347, 321] on img at bounding box center [301, 280] width 401 height 164
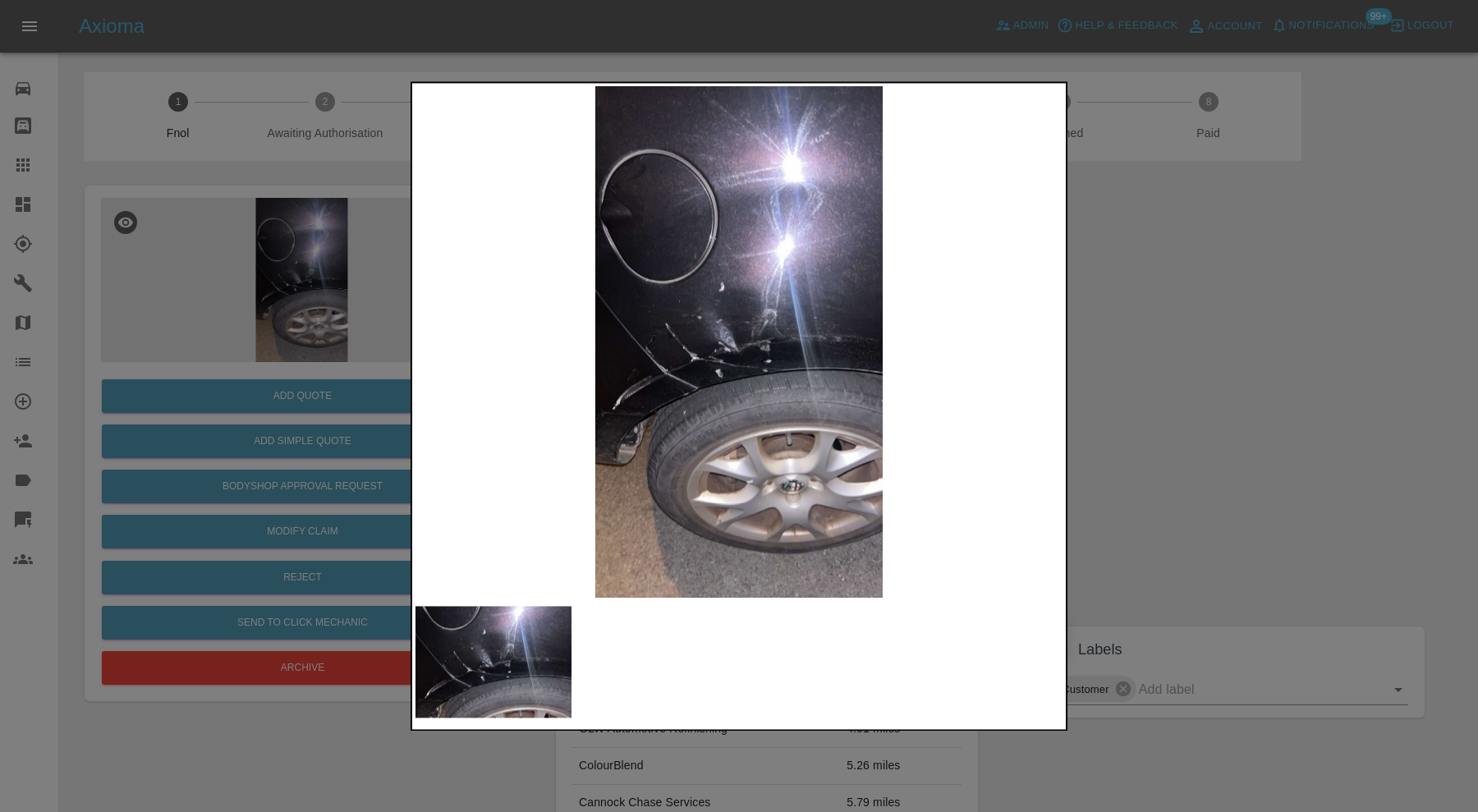
click at [1174, 440] on div at bounding box center [739, 406] width 1478 height 812
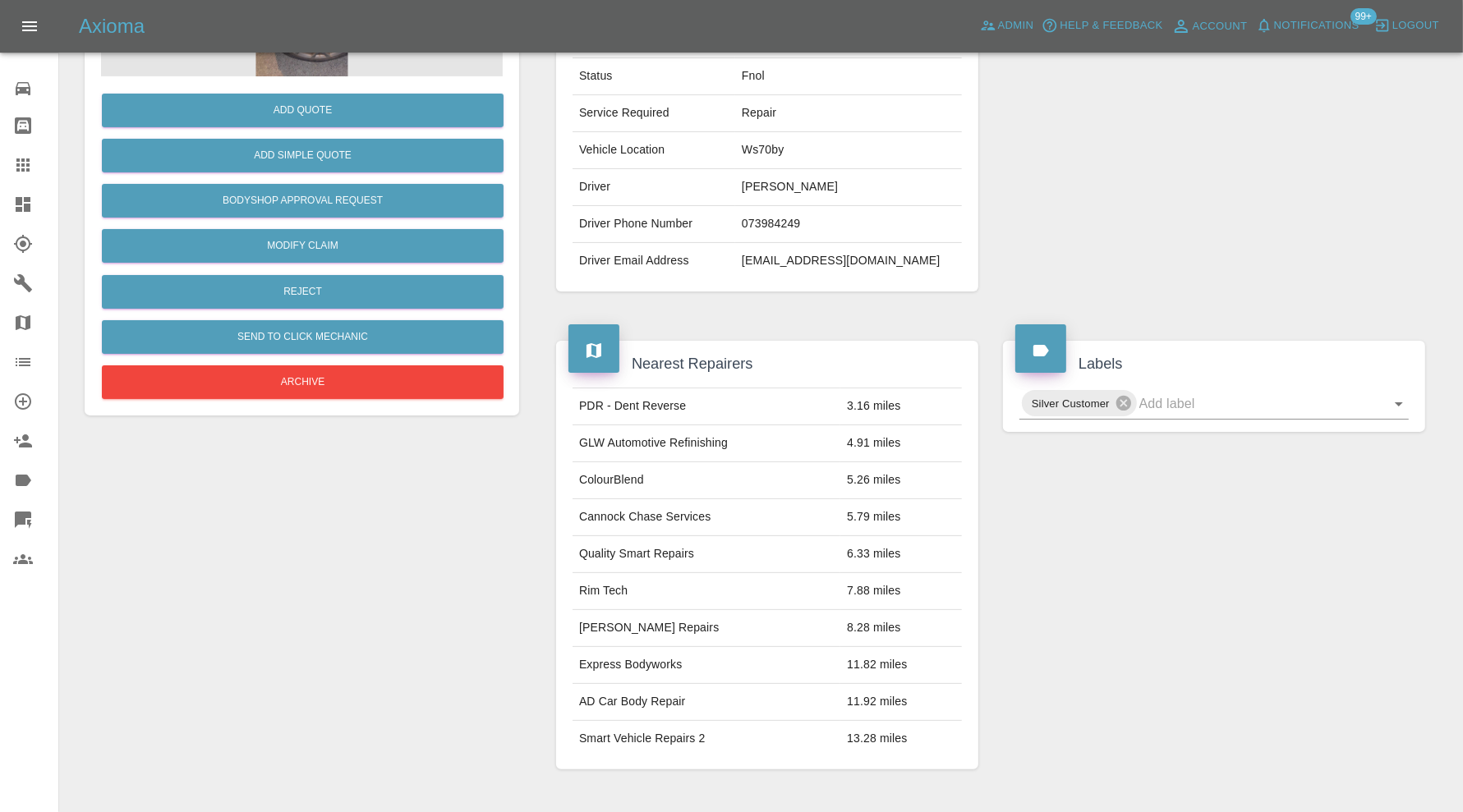
scroll to position [28, 0]
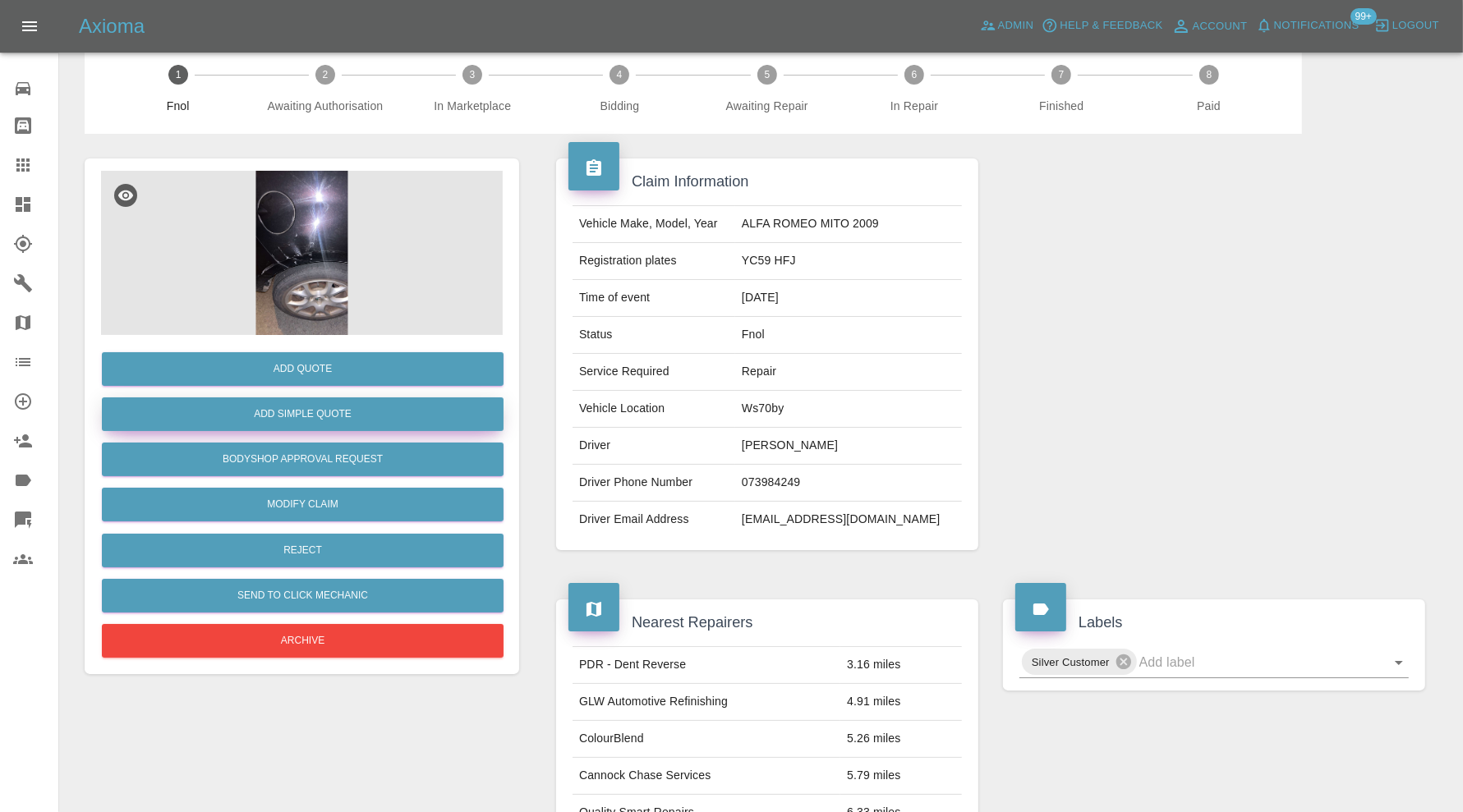
click at [342, 413] on button "Add Simple Quote" at bounding box center [302, 414] width 401 height 33
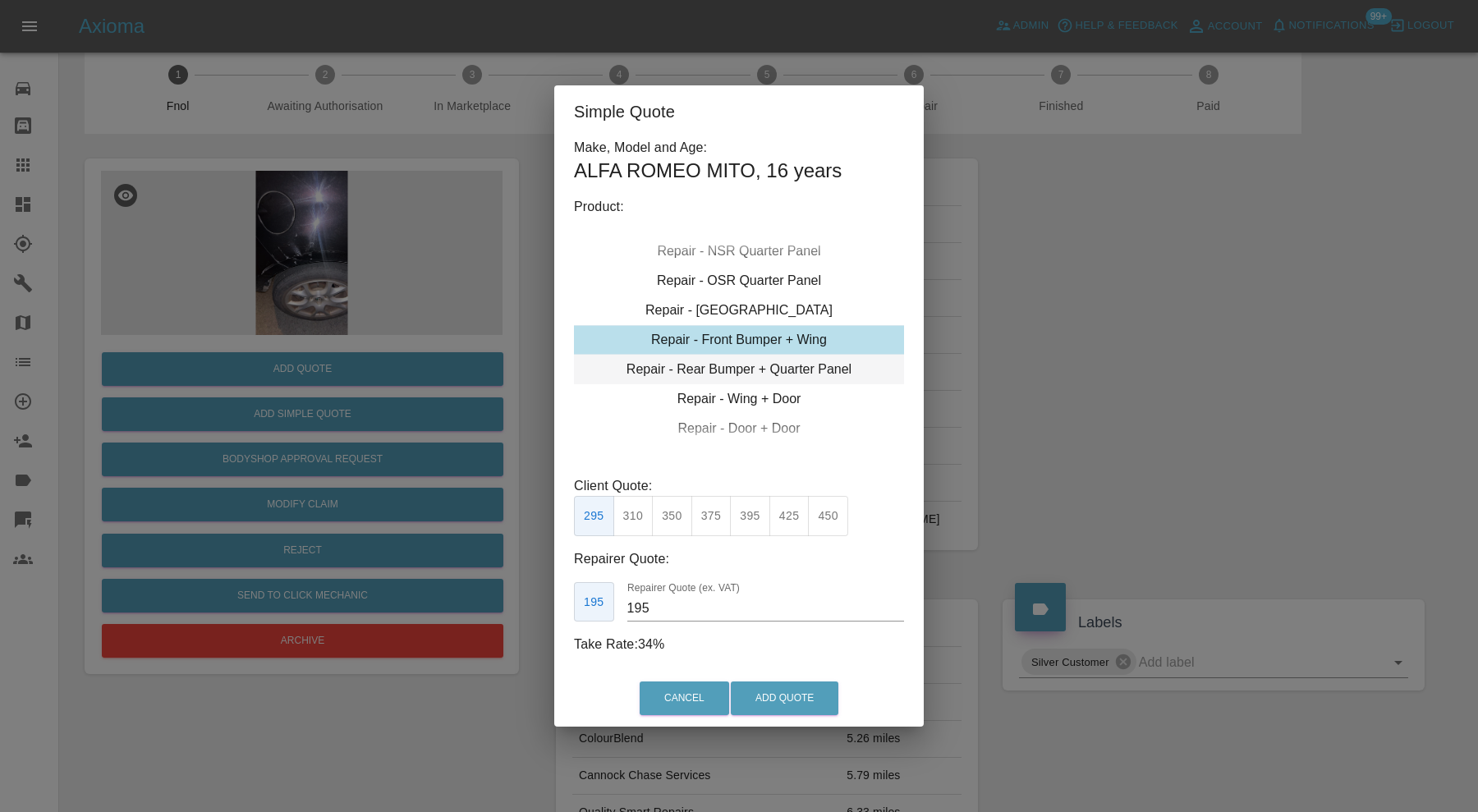
click at [748, 372] on div "Repair - Rear Bumper + Quarter Panel" at bounding box center [739, 369] width 330 height 29
click at [711, 511] on button "375" at bounding box center [711, 516] width 40 height 40
click at [677, 601] on input "230" at bounding box center [766, 609] width 277 height 27
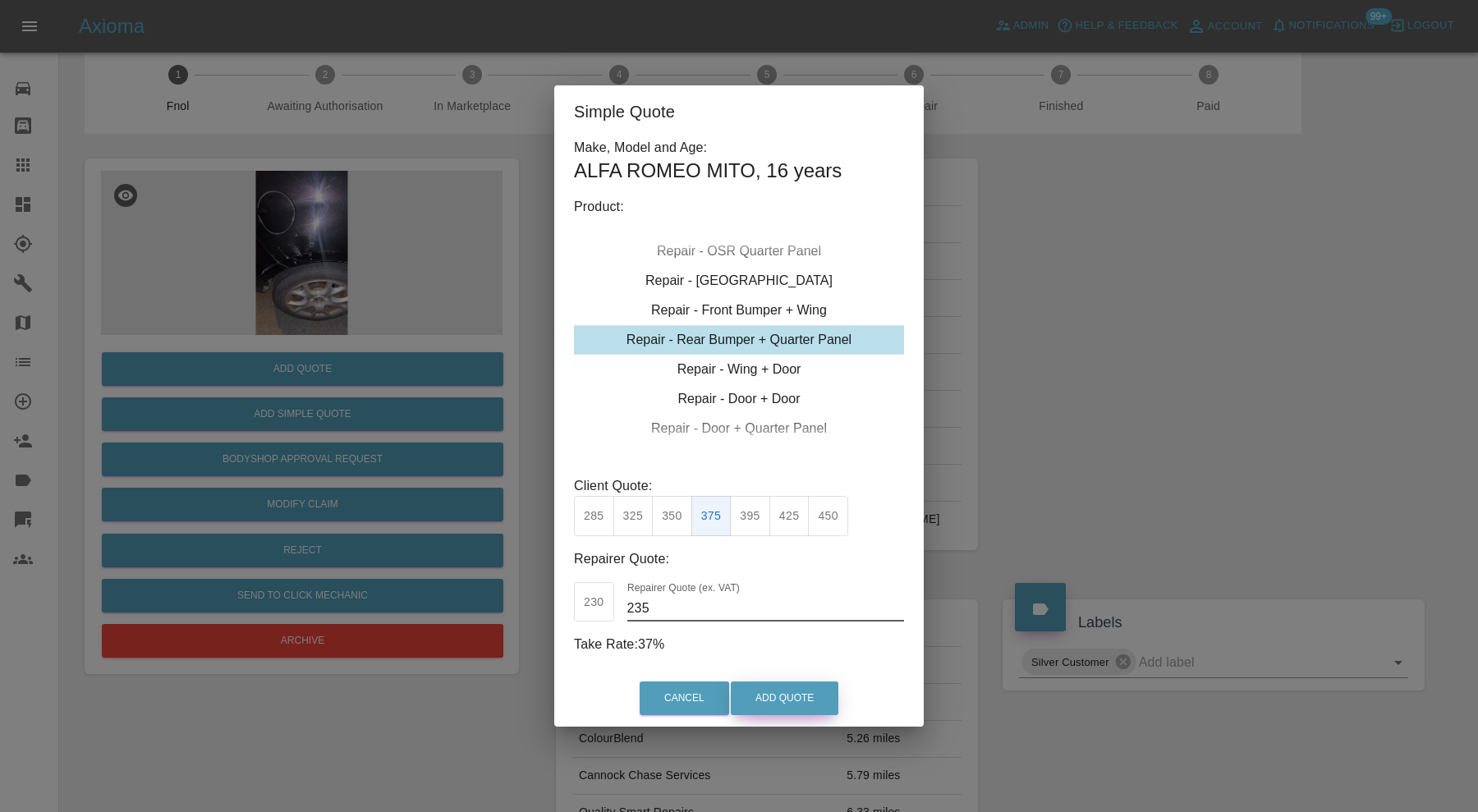
type input "235"
click at [805, 699] on button "Add Quote" at bounding box center [784, 697] width 107 height 33
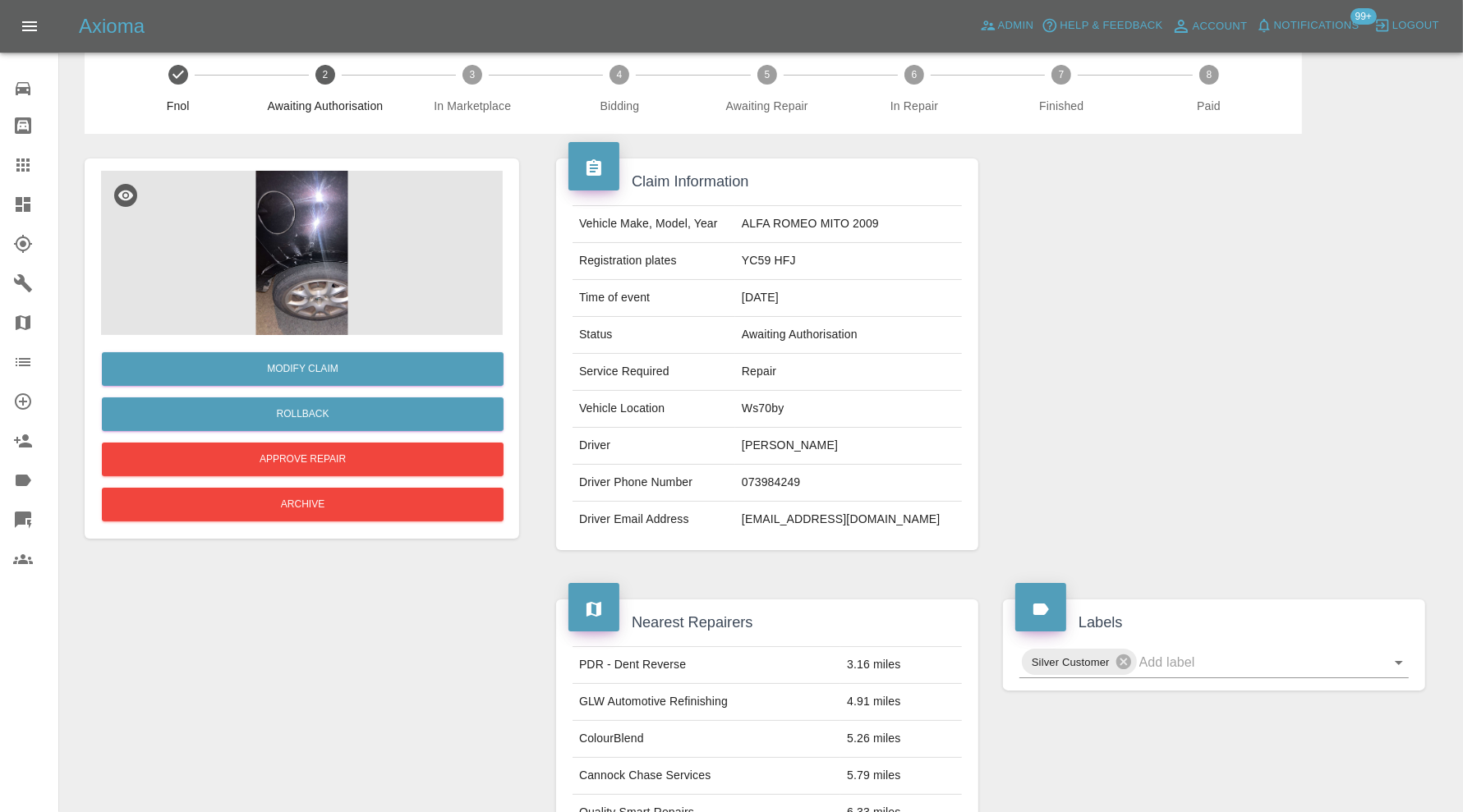
scroll to position [0, 0]
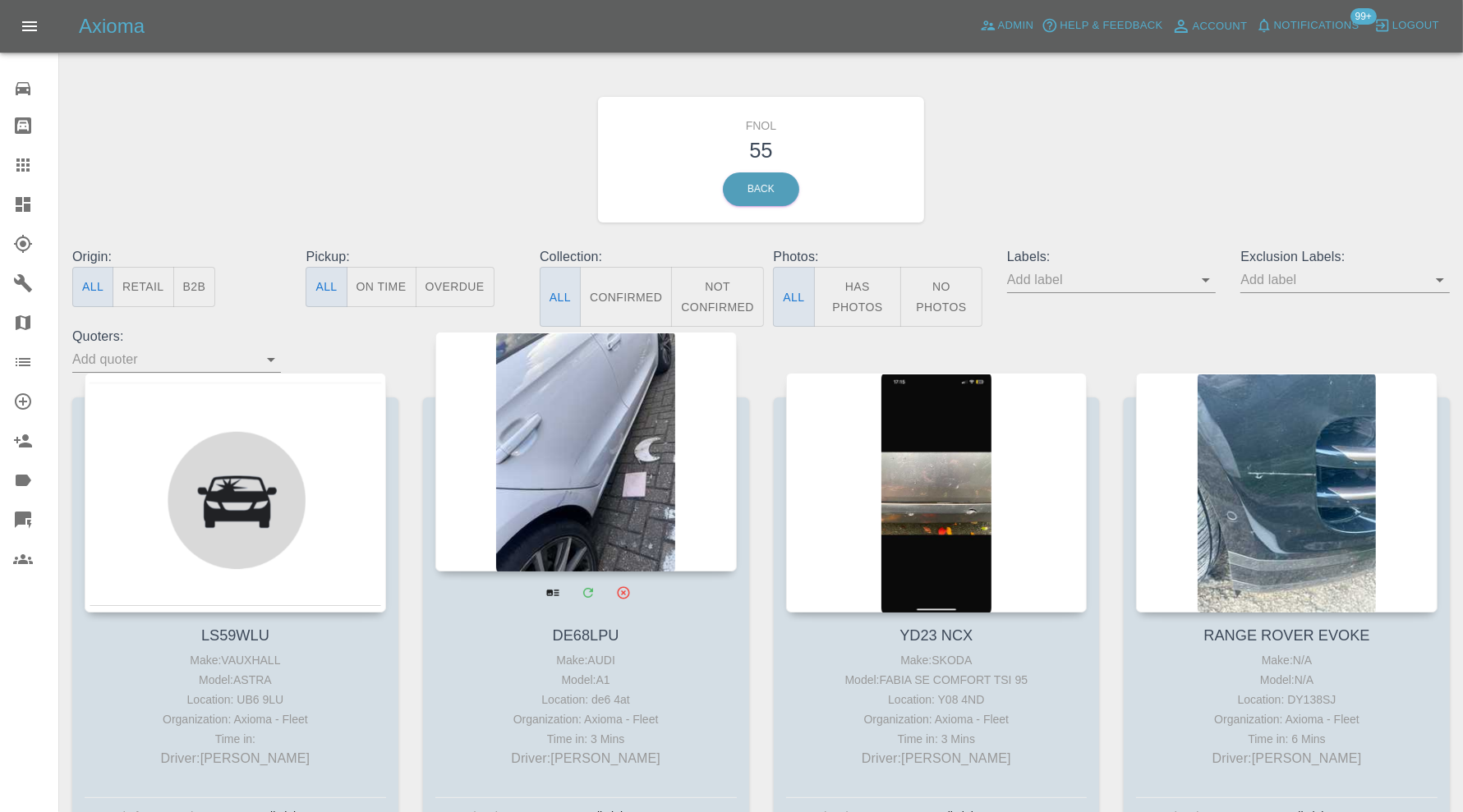
click at [575, 480] on div at bounding box center [586, 452] width 302 height 240
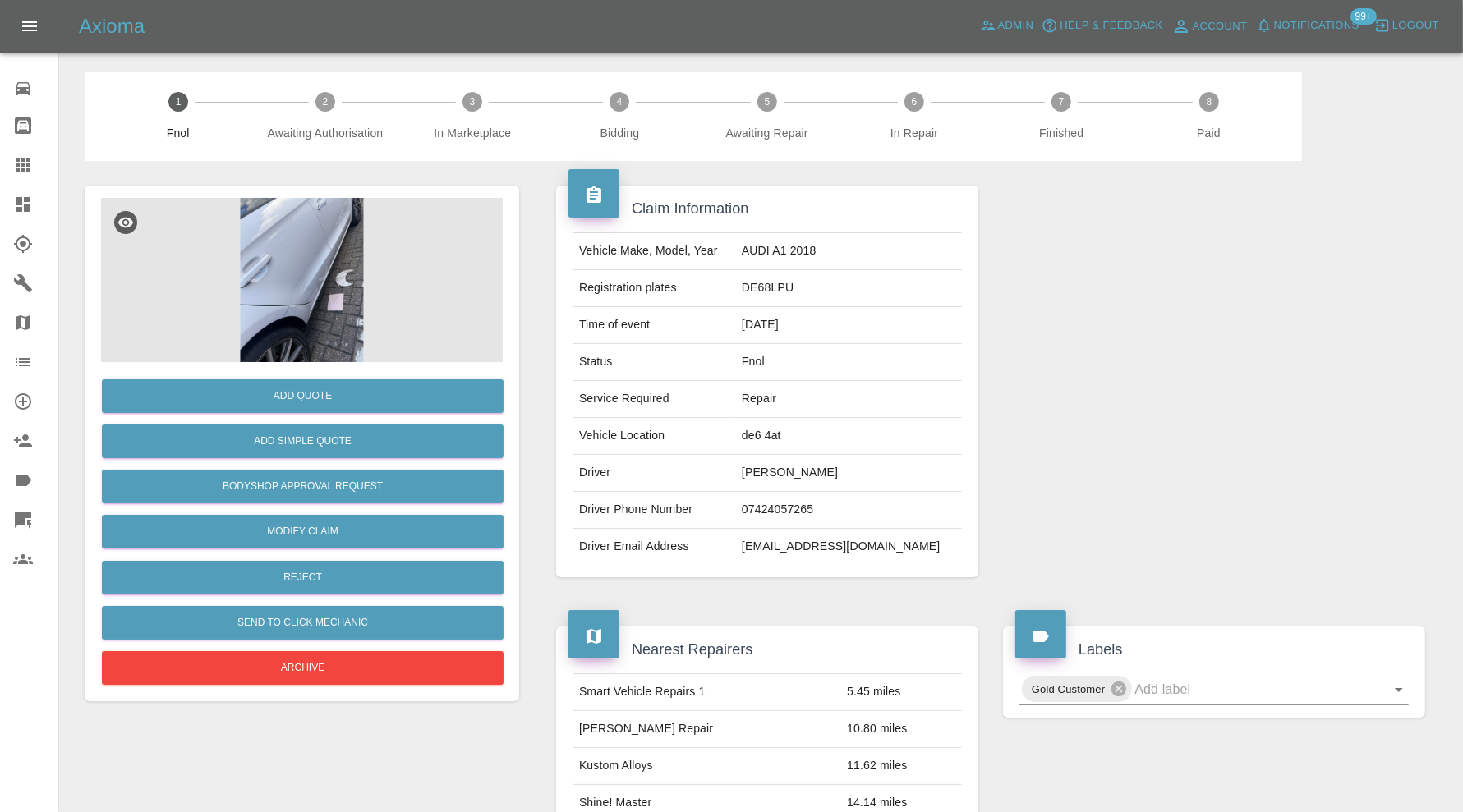
click at [315, 310] on img at bounding box center [301, 280] width 401 height 164
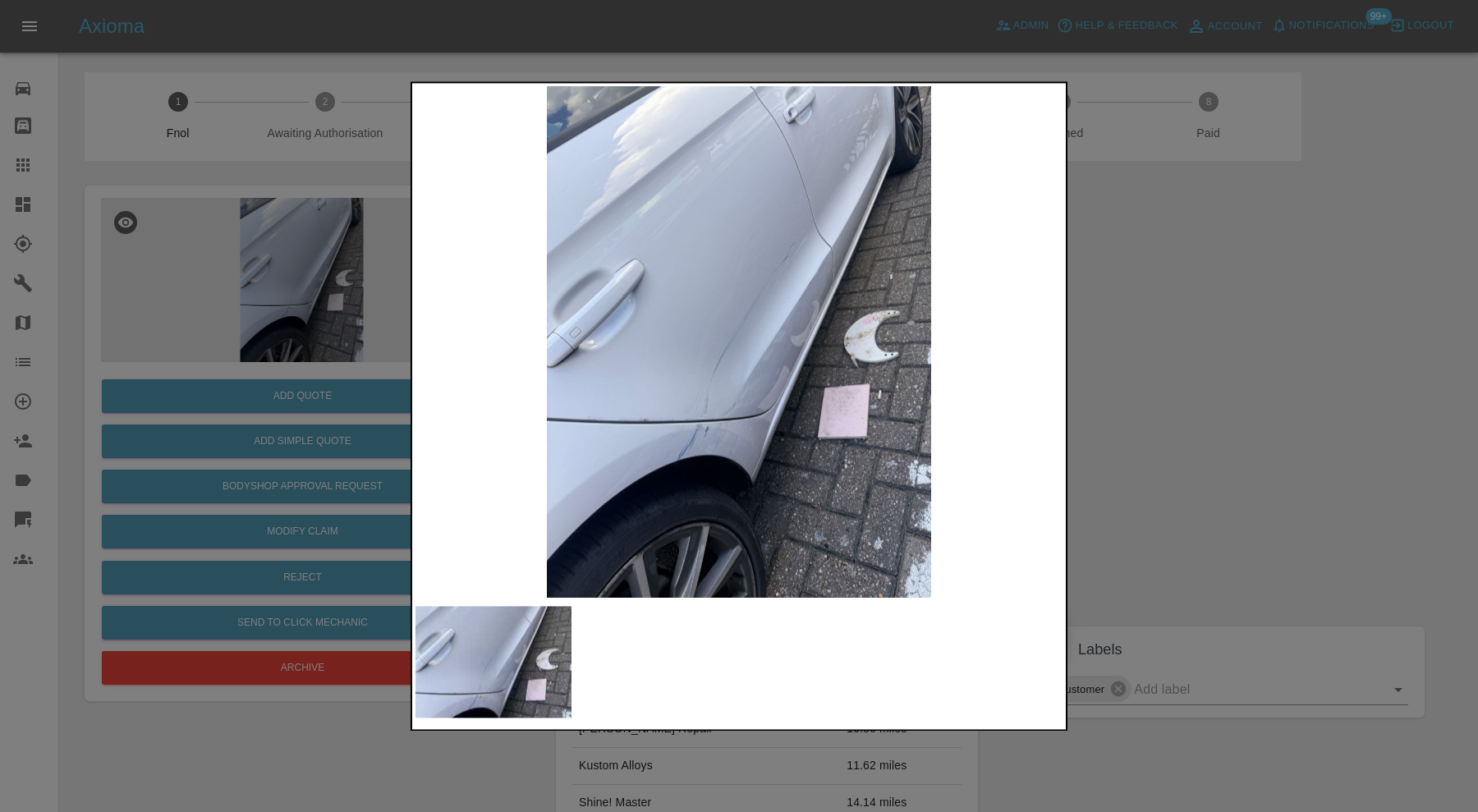
click at [774, 388] on img at bounding box center [739, 341] width 647 height 511
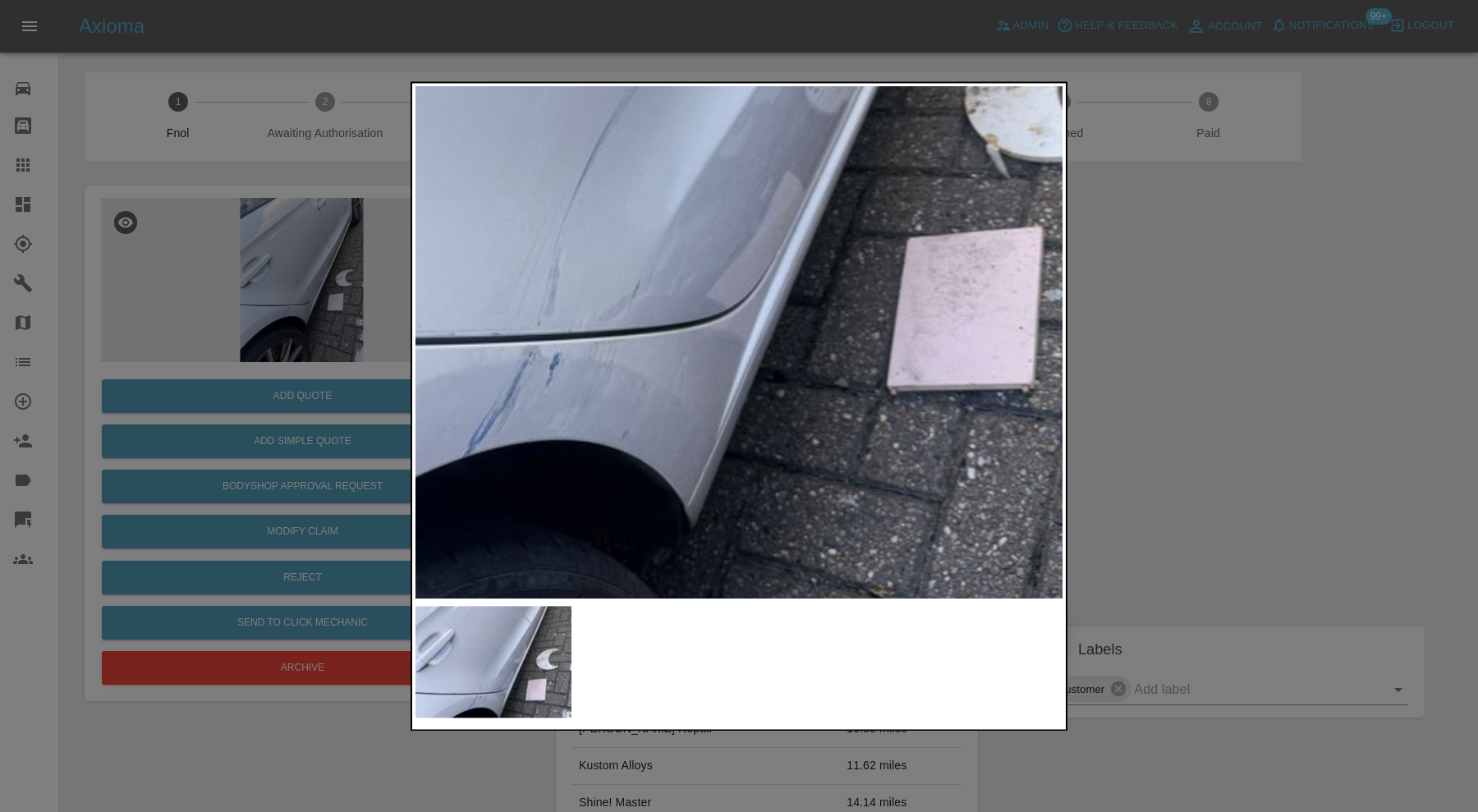
click at [884, 131] on img at bounding box center [650, 101] width 1941 height 1536
click at [1151, 236] on div at bounding box center [739, 406] width 1478 height 812
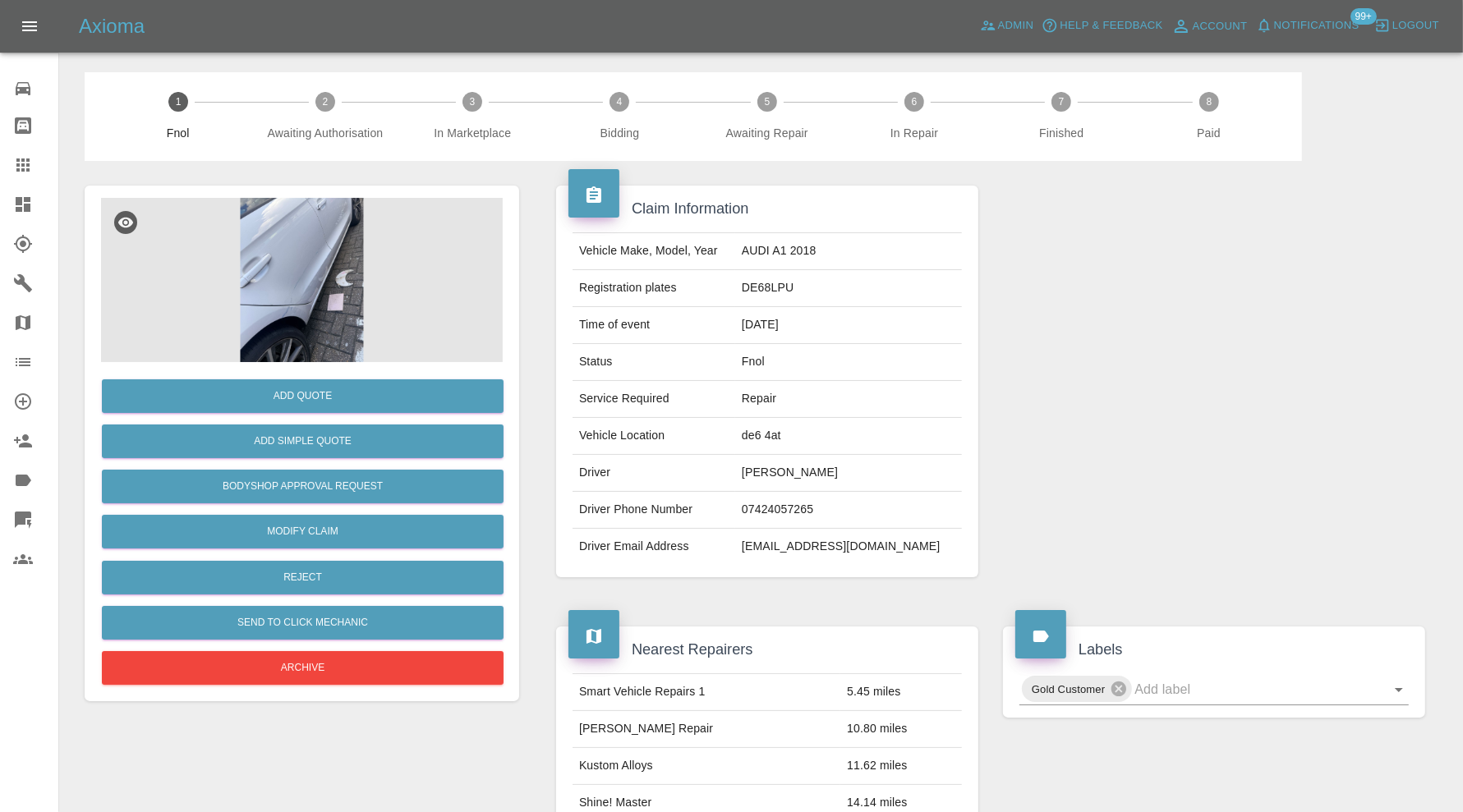
click at [308, 249] on img at bounding box center [301, 280] width 401 height 164
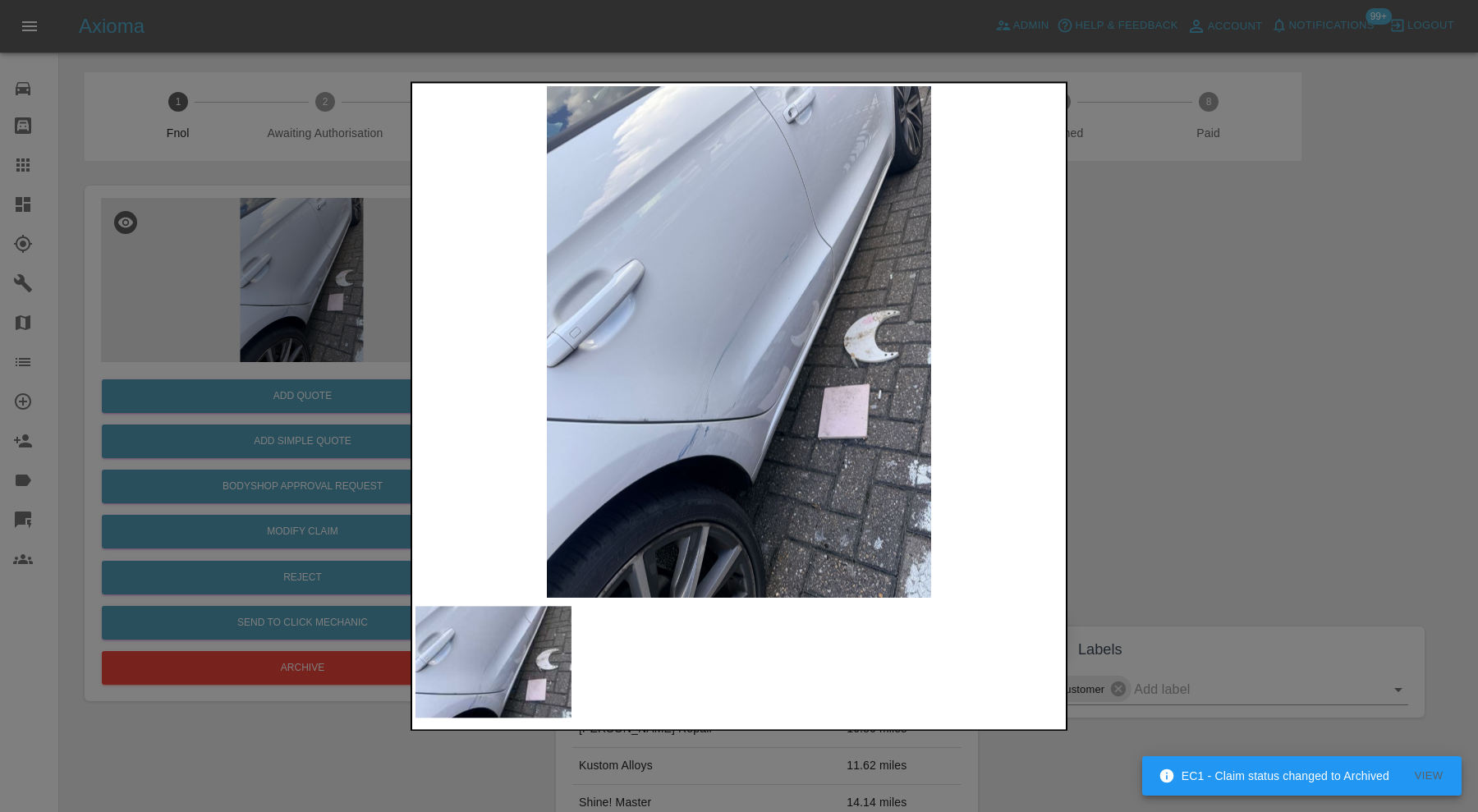
click at [1166, 315] on div at bounding box center [739, 406] width 1478 height 812
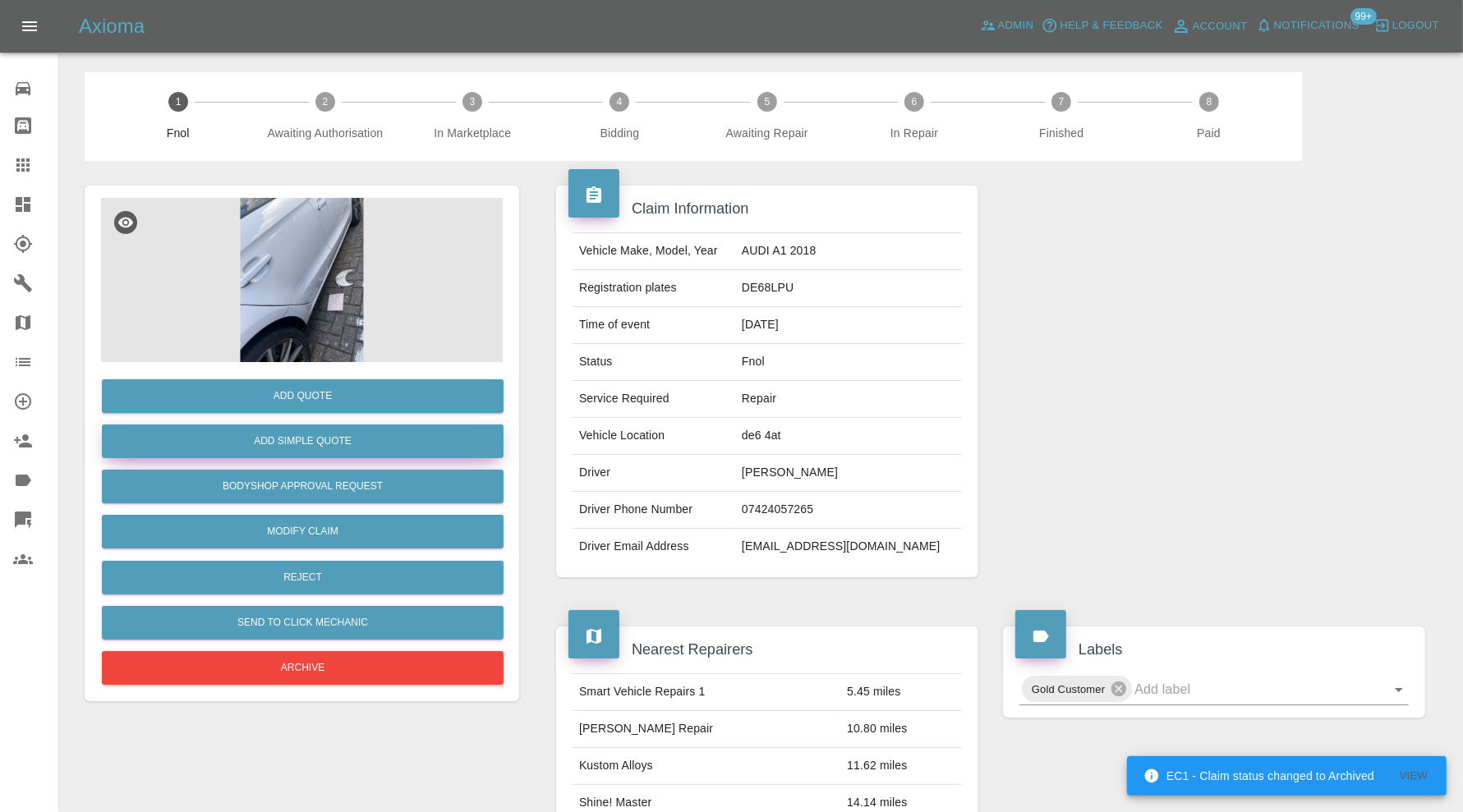
click at [331, 442] on button "Add Simple Quote" at bounding box center [302, 441] width 401 height 33
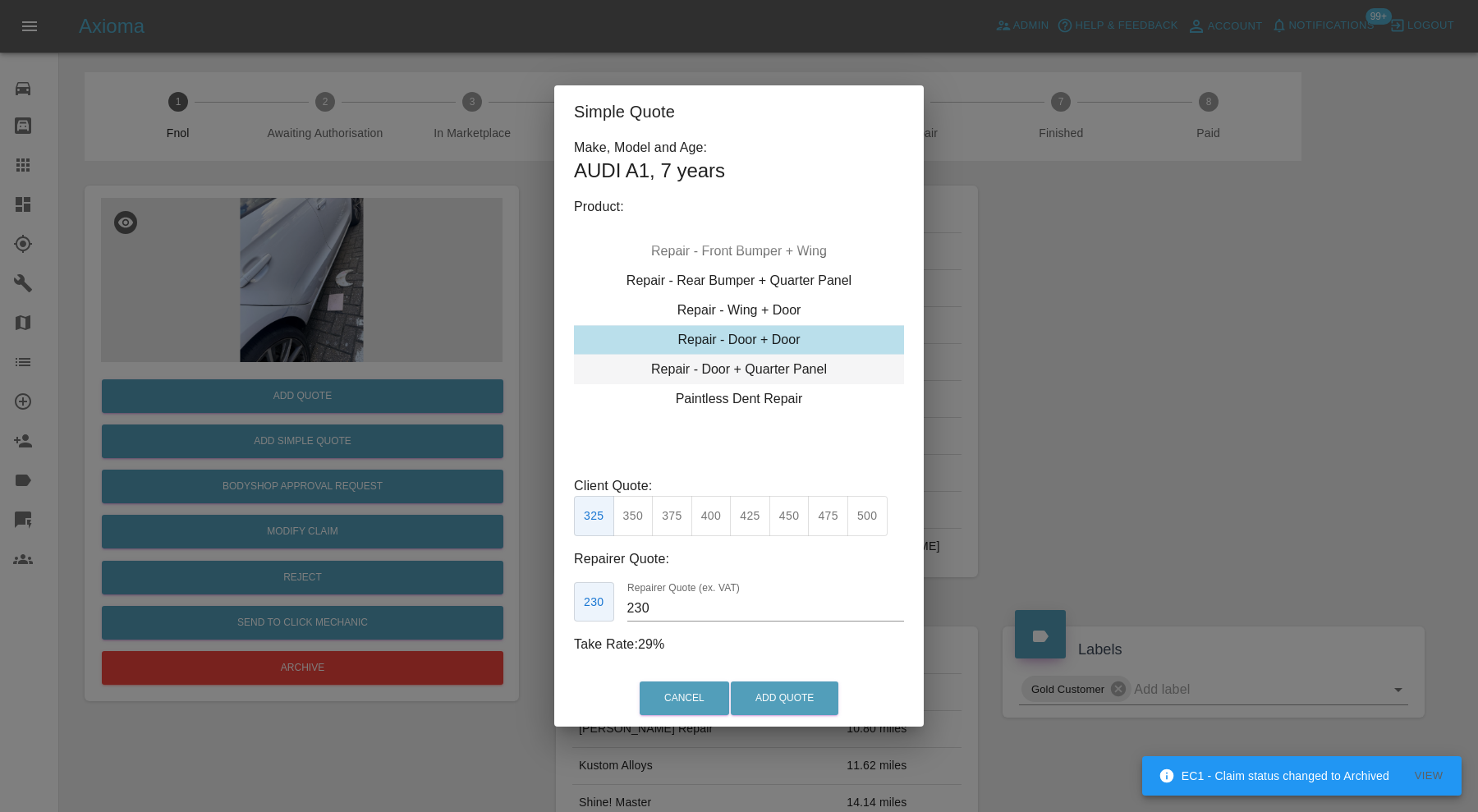
click at [744, 367] on div "Repair - Door + Quarter Panel" at bounding box center [739, 369] width 330 height 29
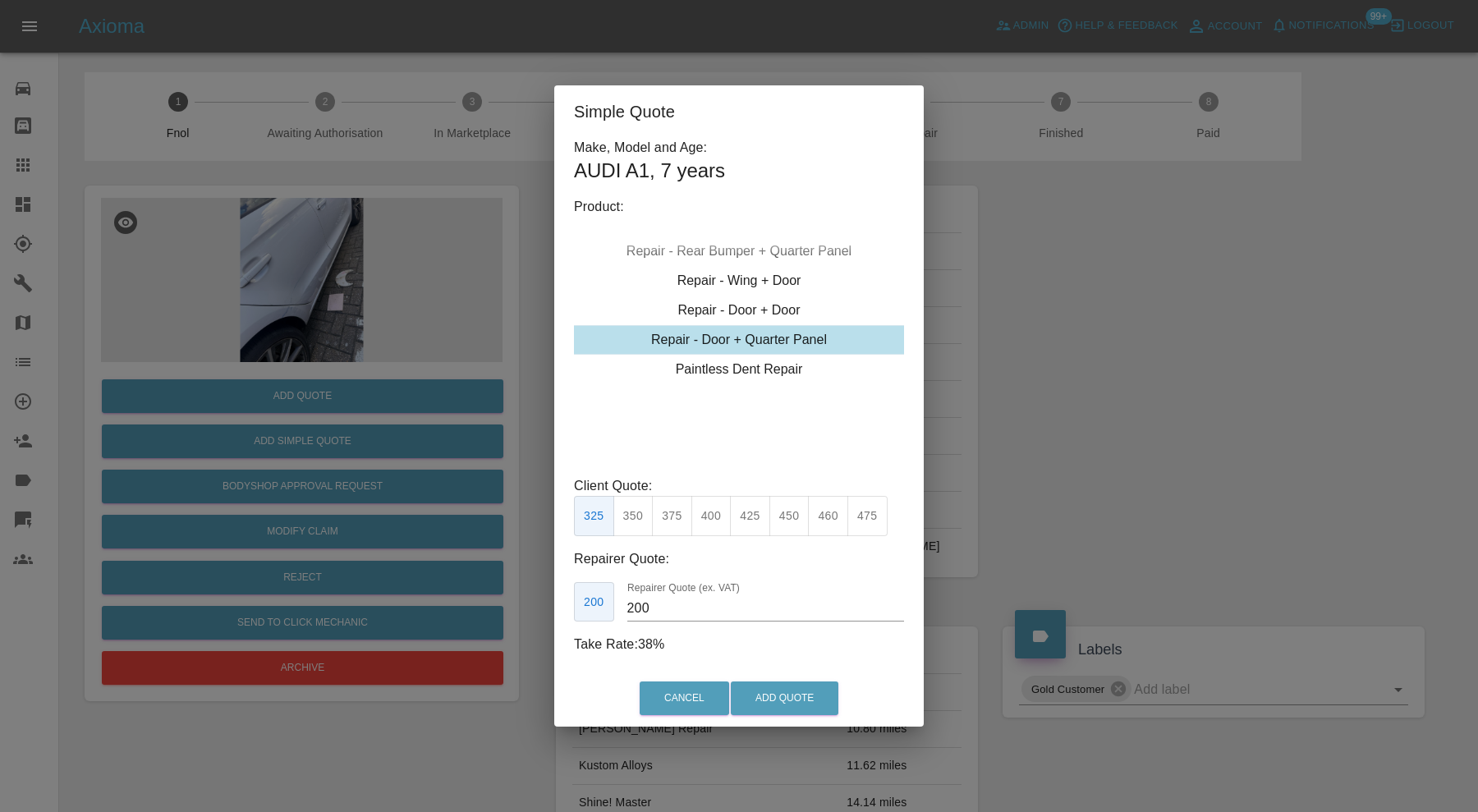
click at [863, 515] on button "475" at bounding box center [867, 516] width 40 height 40
click at [673, 606] on input "315" at bounding box center [766, 609] width 277 height 27
type input "310"
click at [779, 692] on button "Add Quote" at bounding box center [784, 697] width 107 height 33
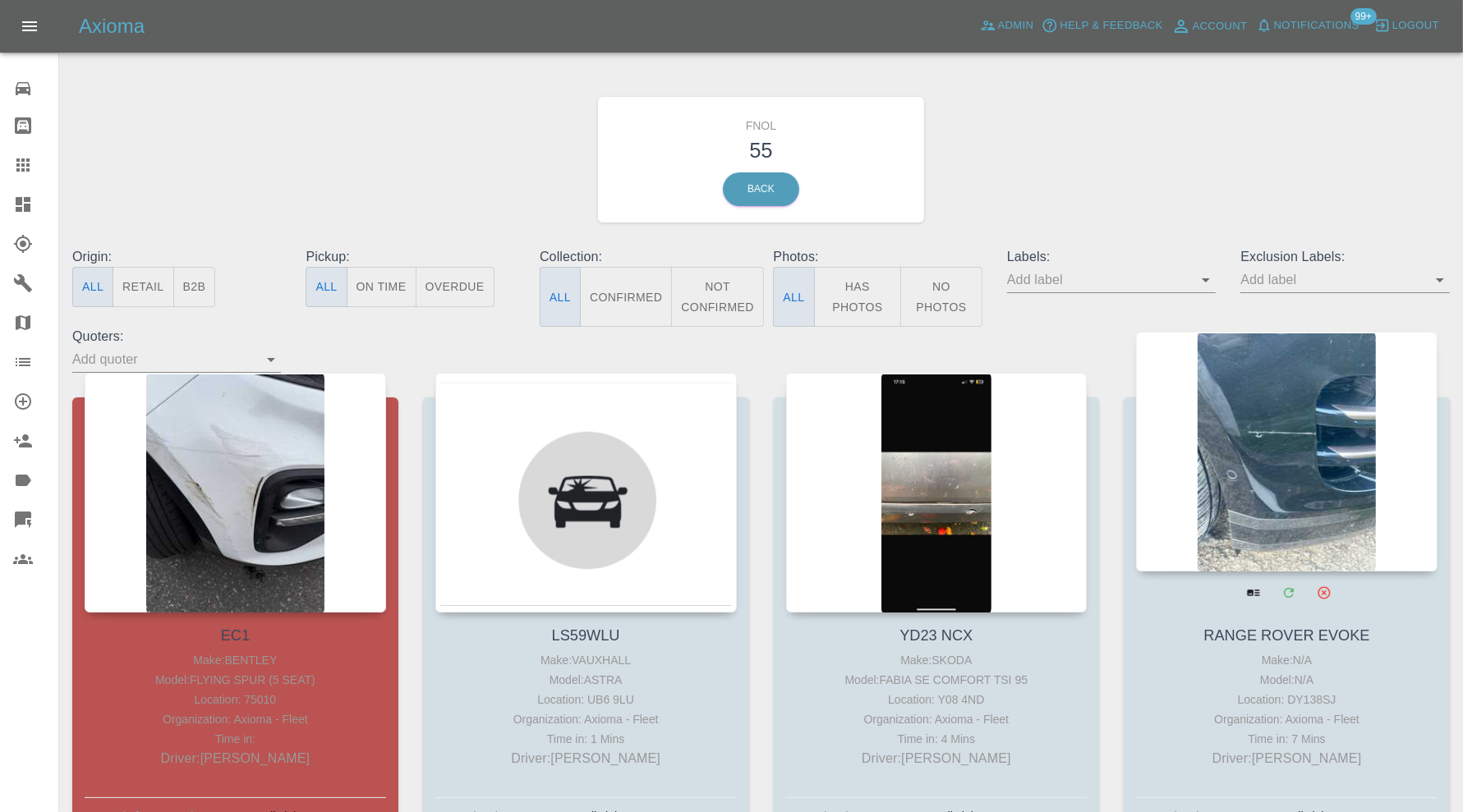
click at [1284, 421] on div at bounding box center [1287, 452] width 302 height 240
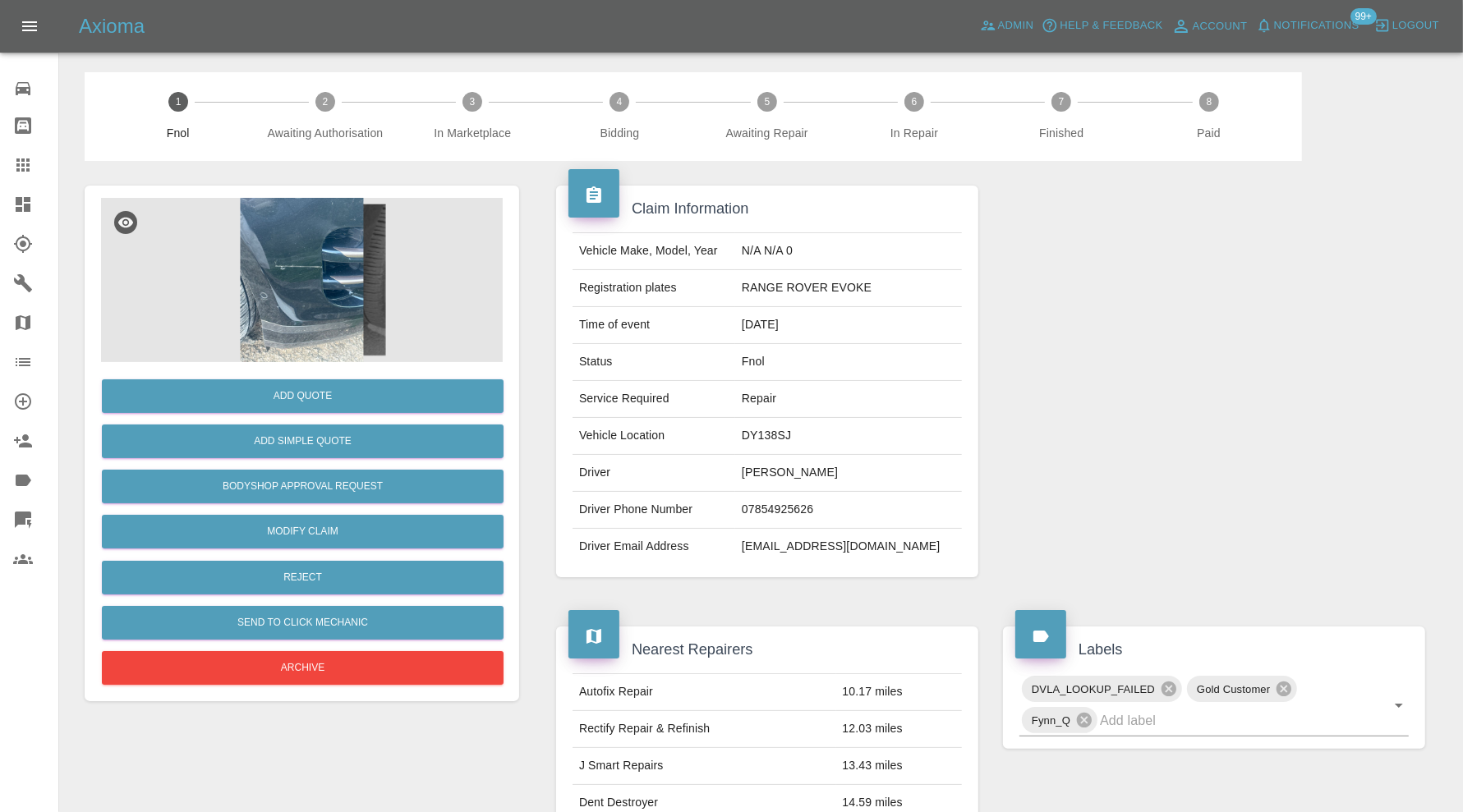
click at [312, 286] on img at bounding box center [301, 280] width 401 height 164
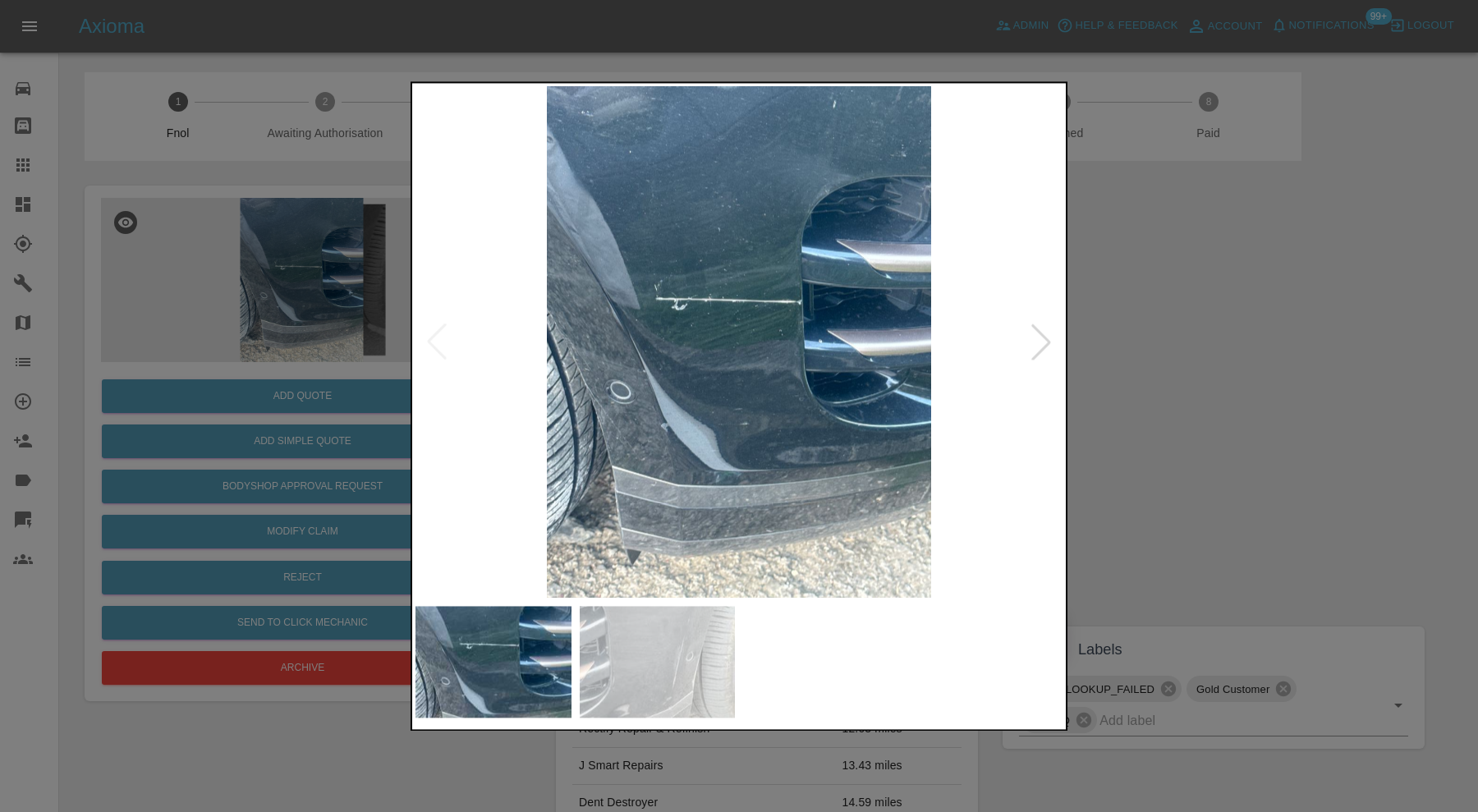
click at [1037, 339] on div at bounding box center [1042, 342] width 36 height 36
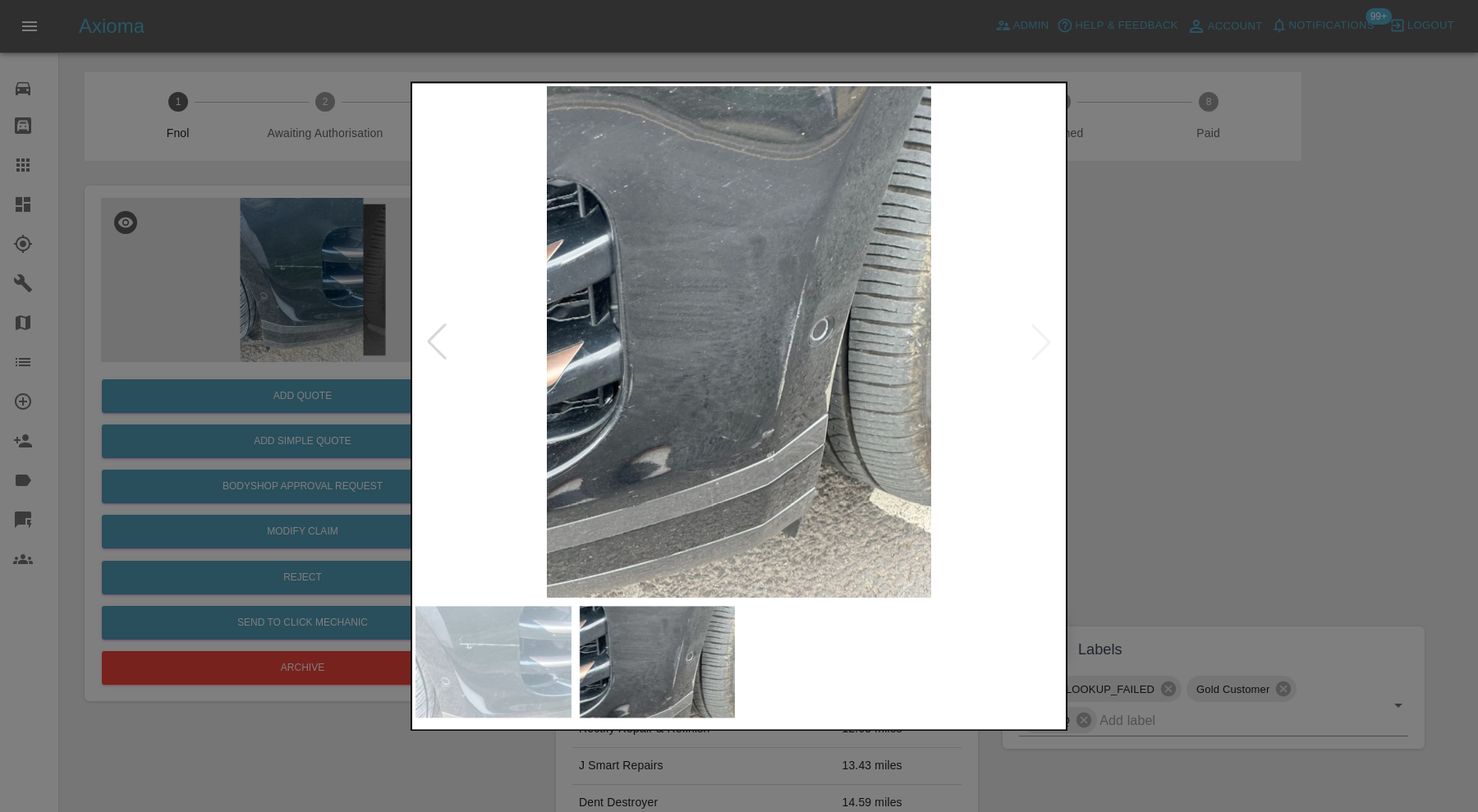
click at [442, 342] on div at bounding box center [436, 342] width 36 height 36
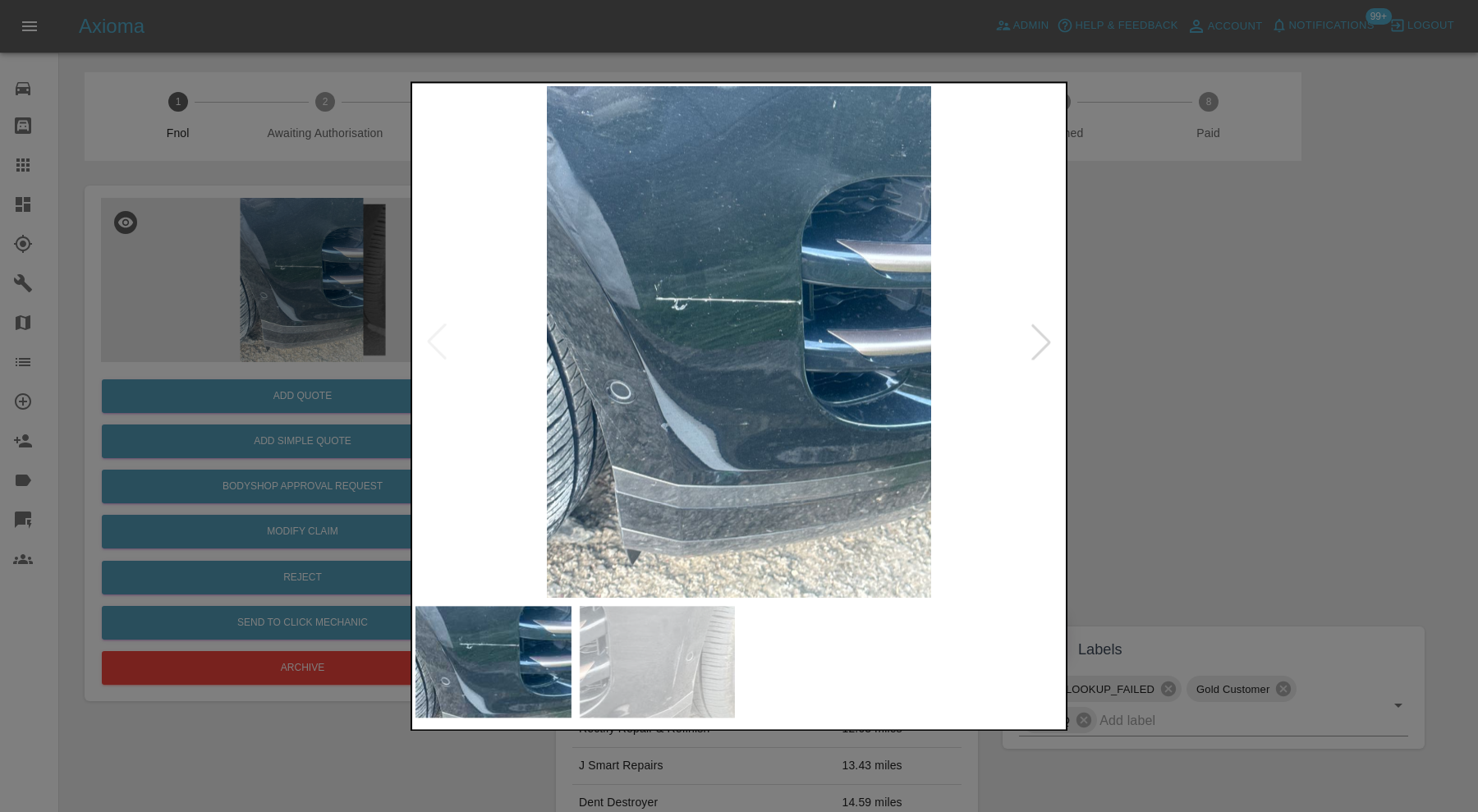
click at [1036, 347] on div at bounding box center [1042, 342] width 36 height 36
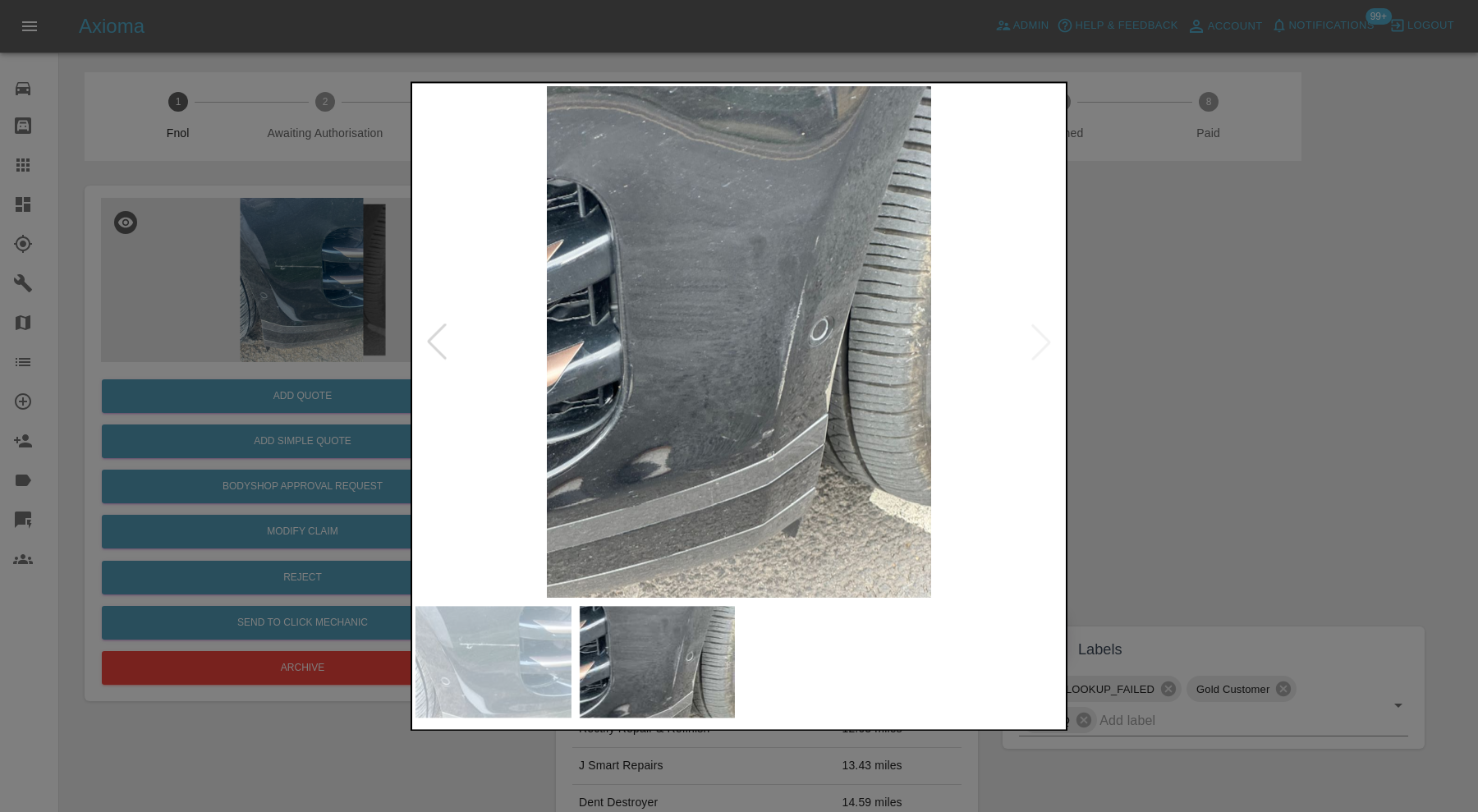
click at [1110, 346] on div at bounding box center [739, 406] width 1478 height 812
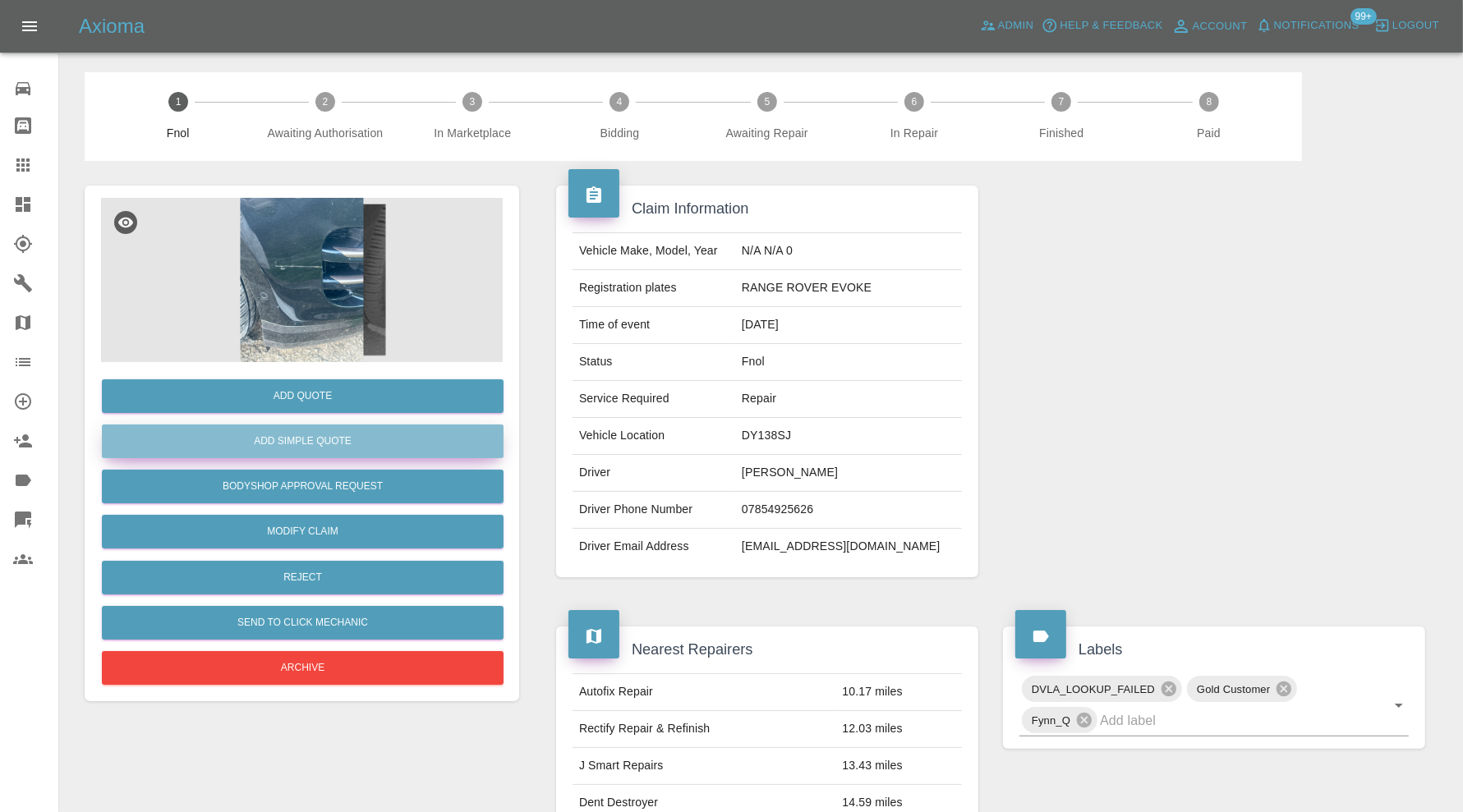
click at [319, 440] on button "Add Simple Quote" at bounding box center [302, 441] width 401 height 33
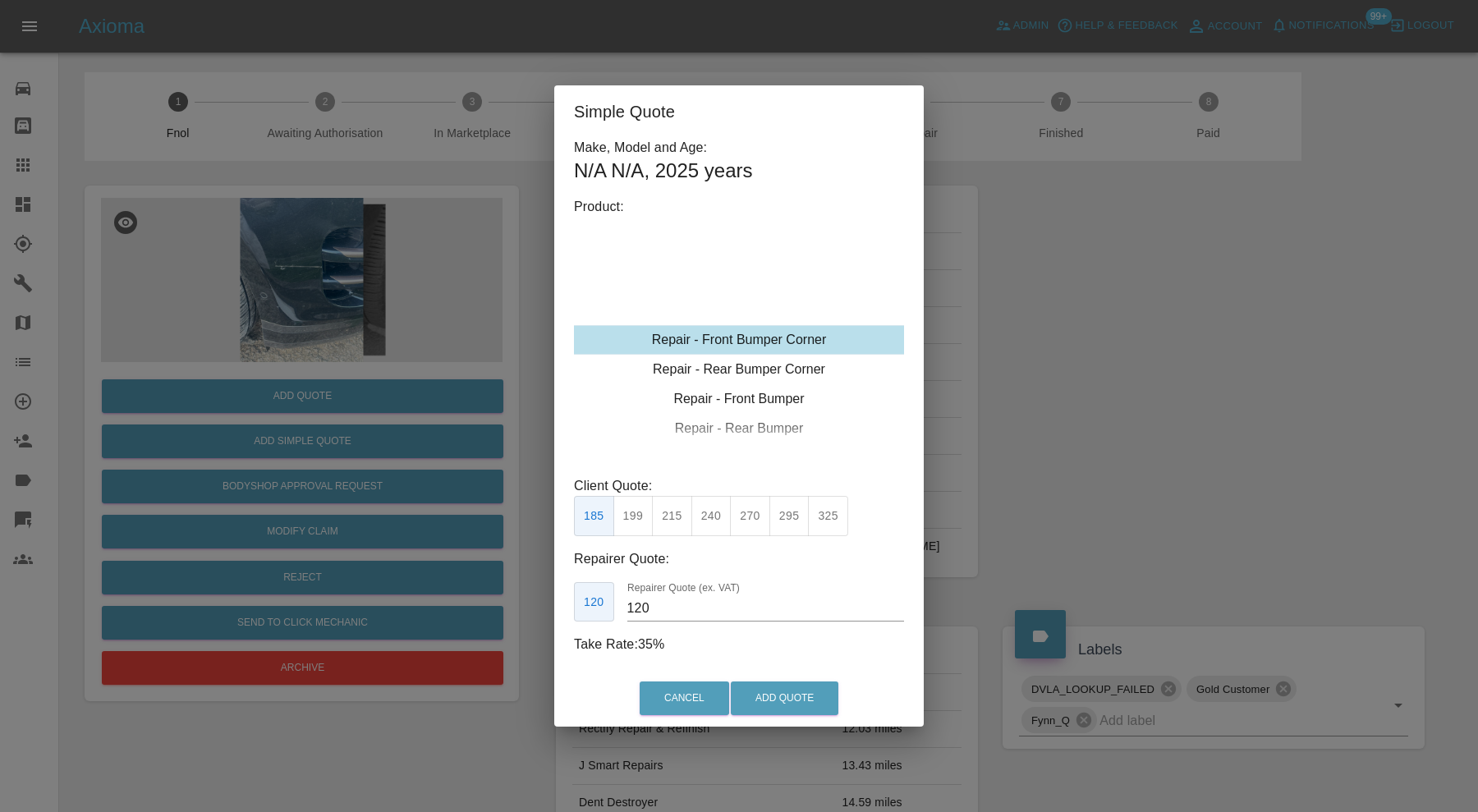
click at [772, 338] on div "Repair - Front Bumper Corner" at bounding box center [739, 340] width 330 height 29
click at [768, 406] on div "Repair - Front Bumper" at bounding box center [739, 398] width 330 height 29
click at [668, 515] on button "350" at bounding box center [672, 516] width 40 height 40
click at [644, 606] on input "210" at bounding box center [766, 609] width 277 height 27
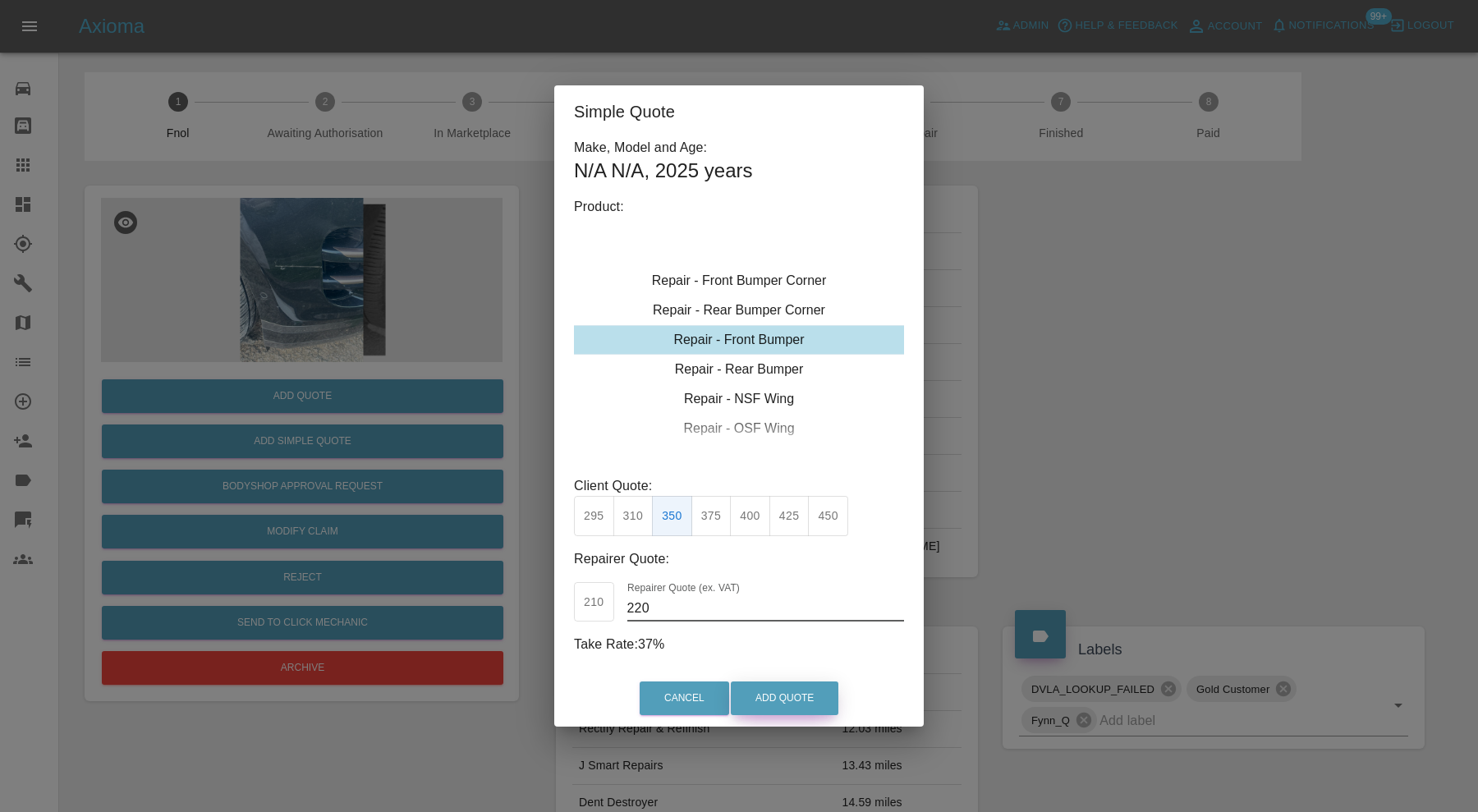
type input "220"
click at [766, 688] on button "Add Quote" at bounding box center [784, 697] width 107 height 33
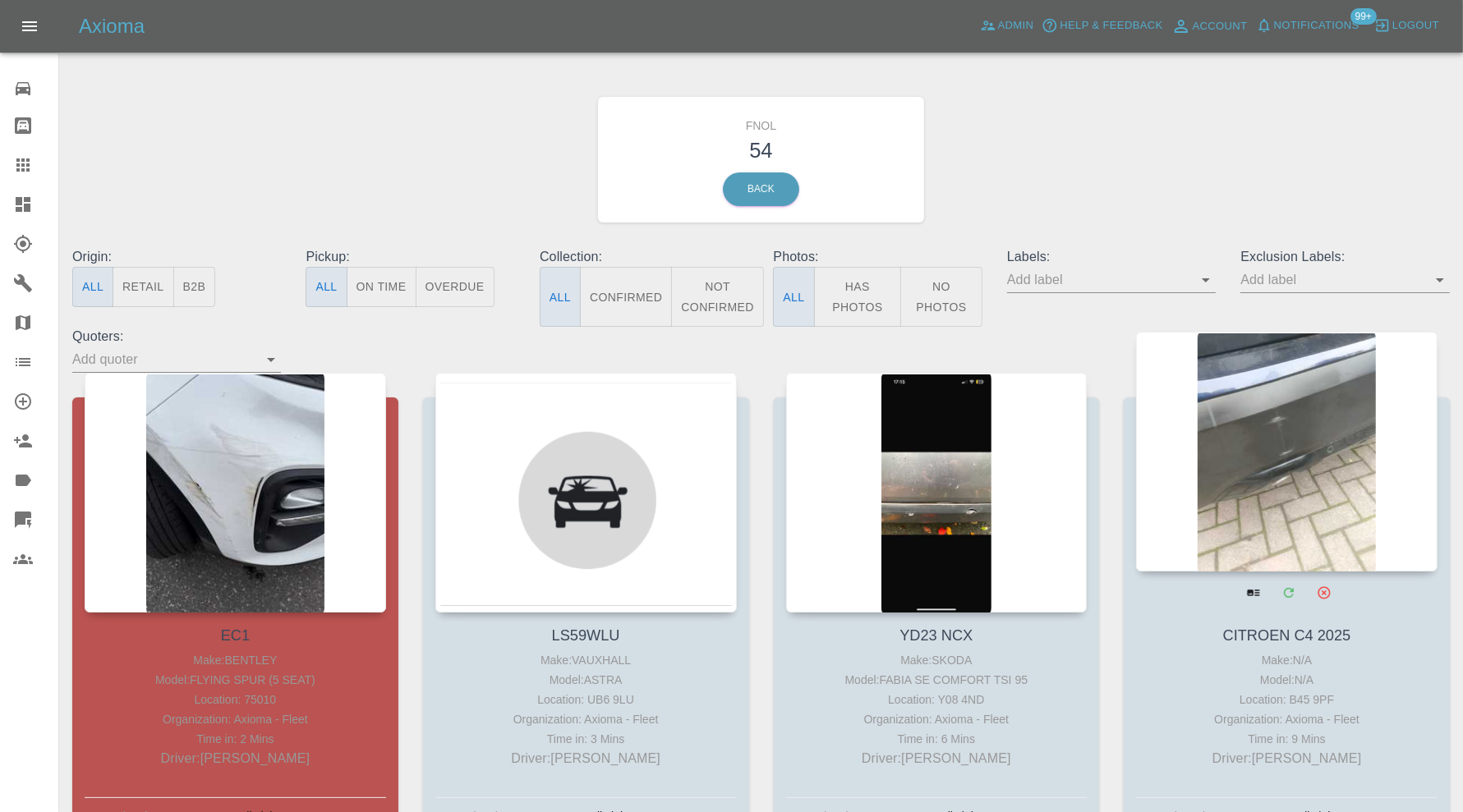
click at [1282, 405] on div at bounding box center [1287, 452] width 302 height 240
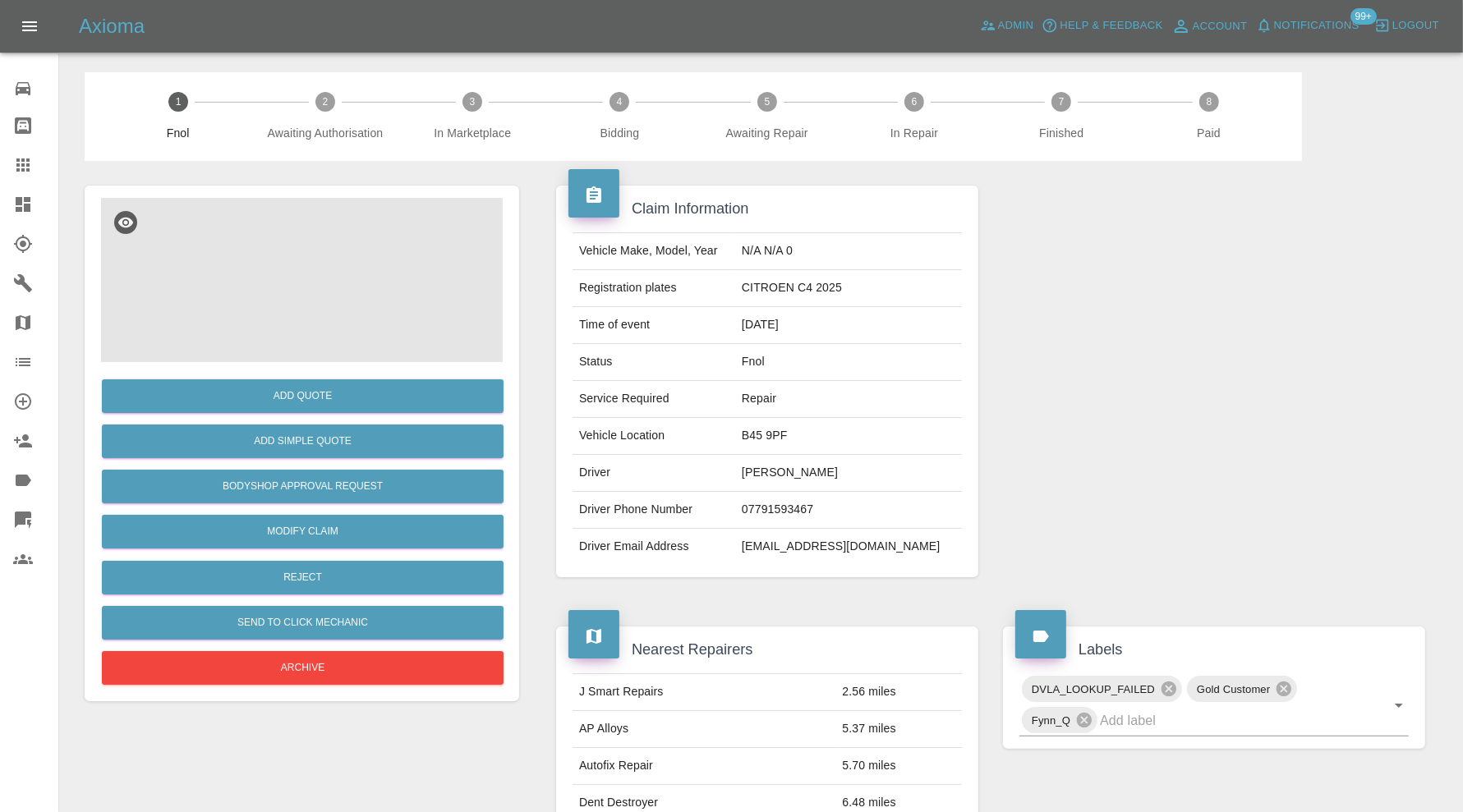
click at [315, 295] on img at bounding box center [301, 280] width 401 height 164
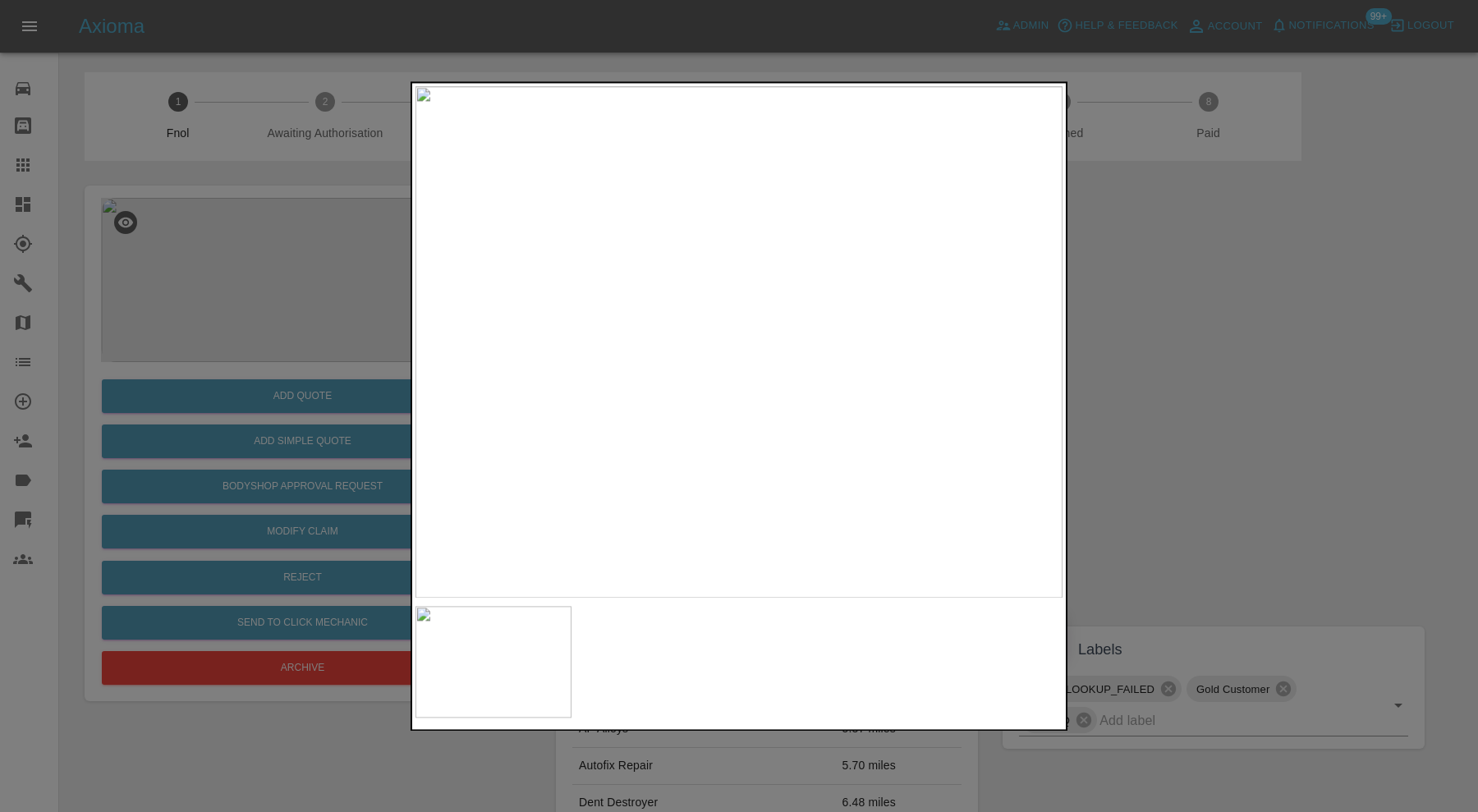
click at [717, 354] on img at bounding box center [739, 341] width 647 height 511
click at [907, 351] on img at bounding box center [804, 304] width 1941 height 1536
click at [1173, 364] on div at bounding box center [739, 406] width 1478 height 812
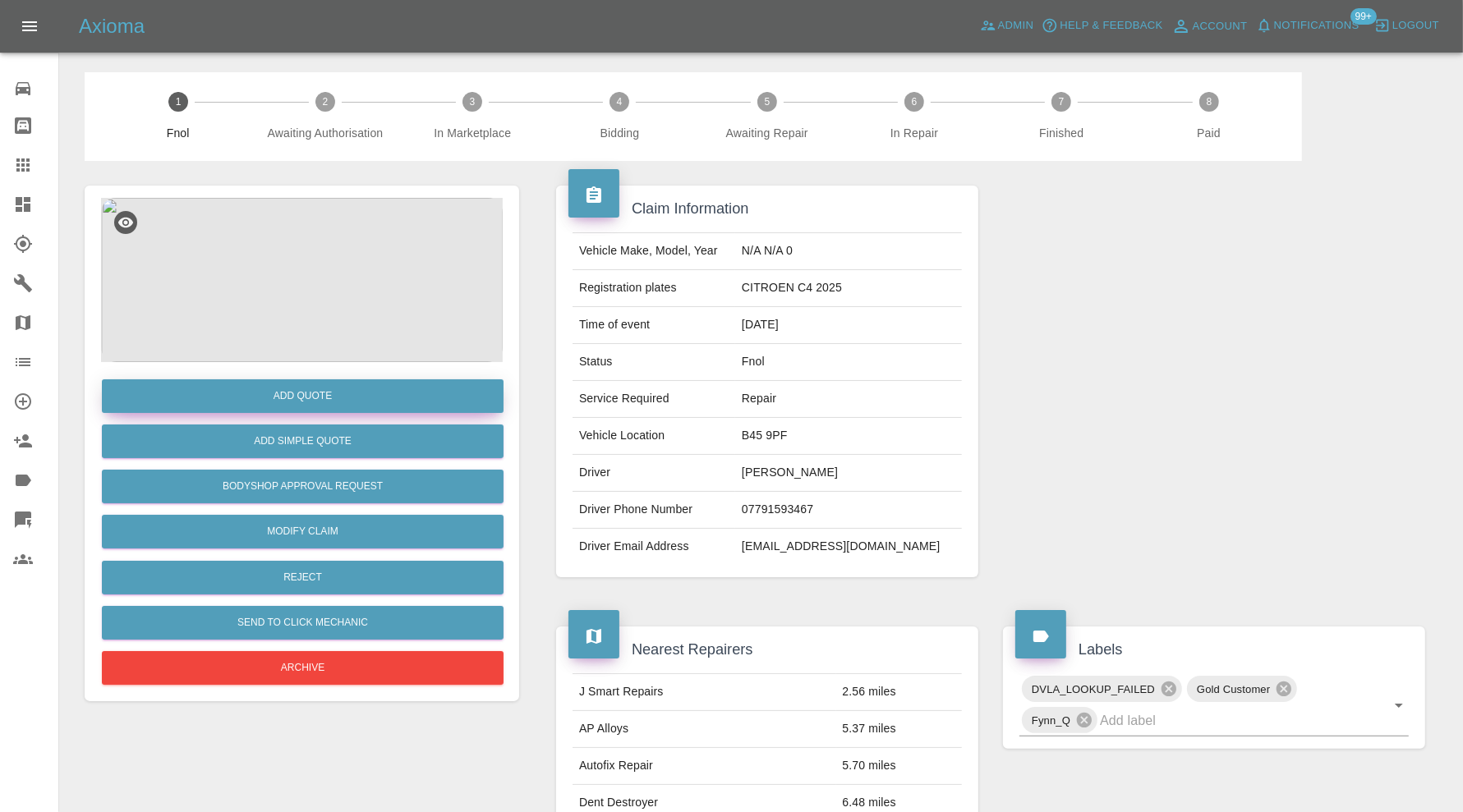
click at [338, 392] on button "Add Quote" at bounding box center [302, 396] width 401 height 33
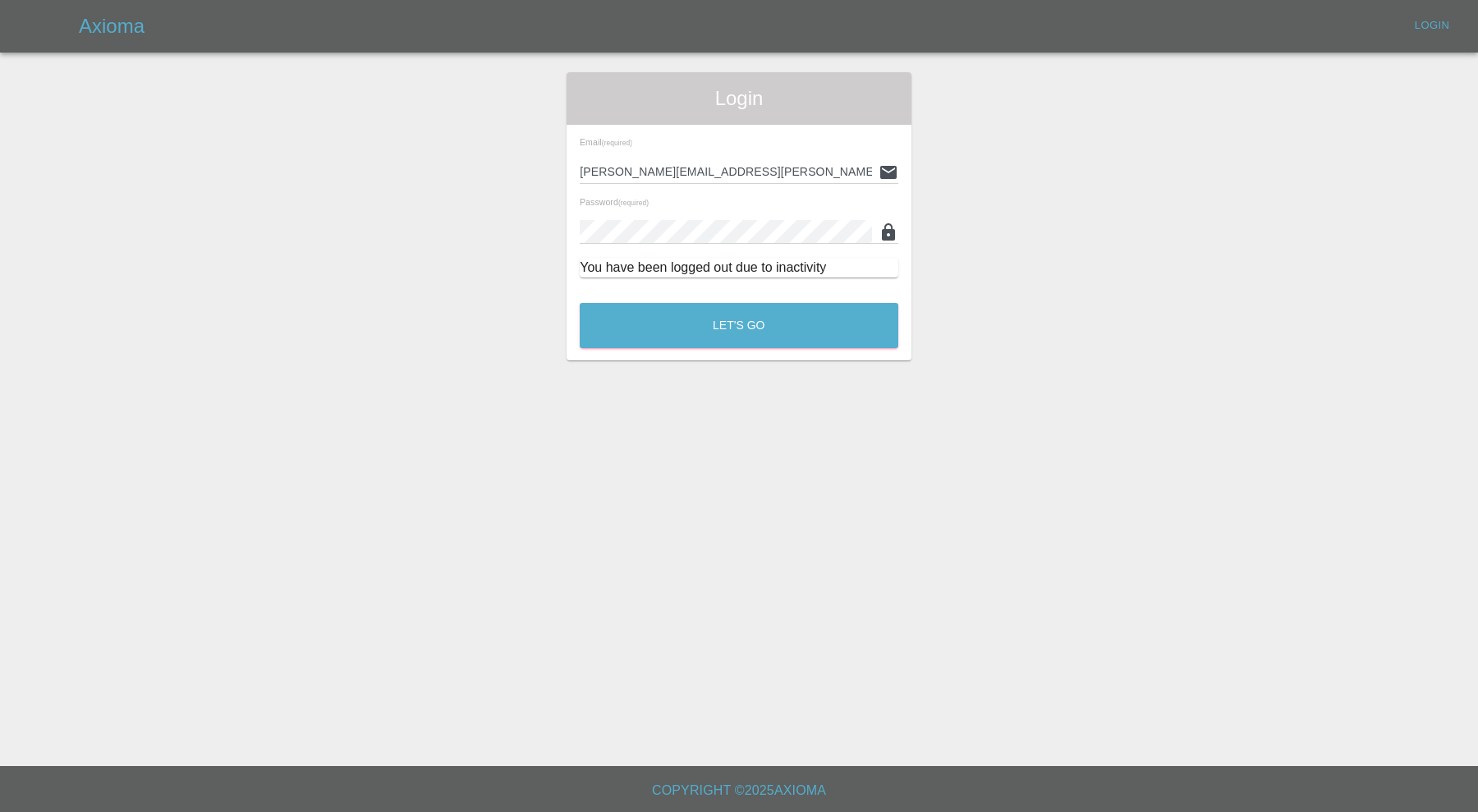
click at [687, 354] on div "Login Email (required) carl.ainsworth@axioma.co.uk Password (required) You have…" at bounding box center [739, 216] width 345 height 288
click at [699, 333] on button "Let's Go" at bounding box center [739, 325] width 319 height 46
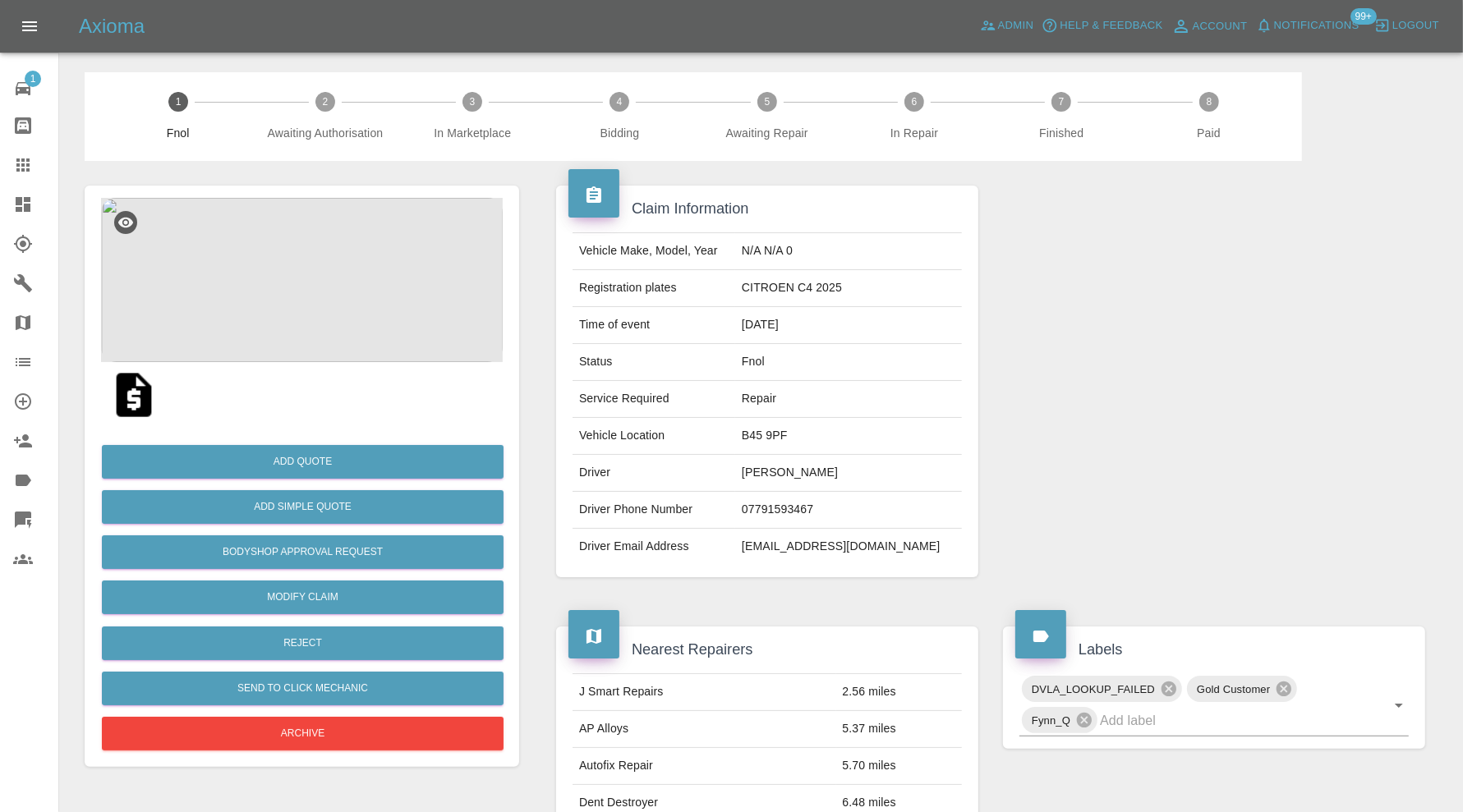
click at [317, 290] on img at bounding box center [301, 280] width 401 height 164
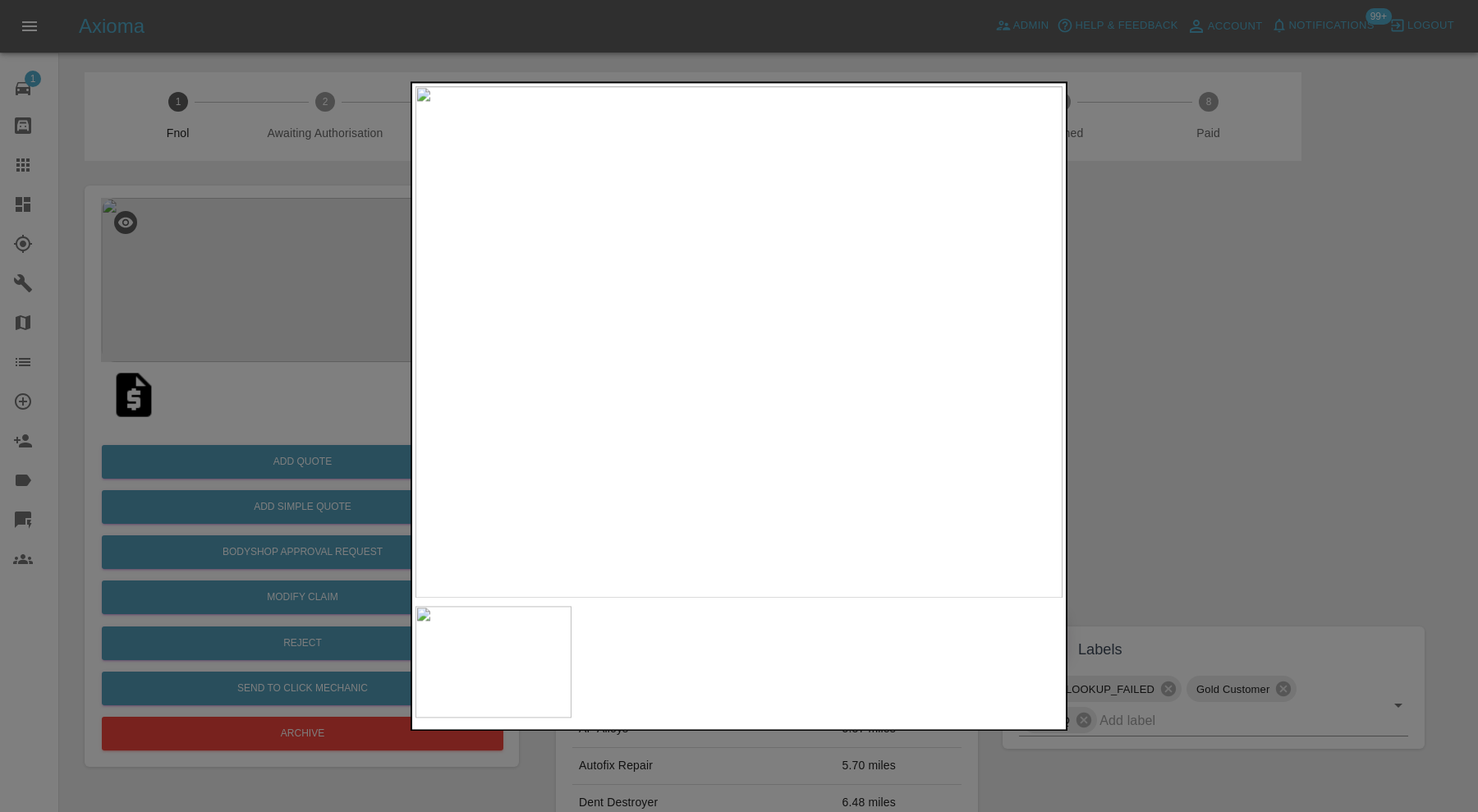
click at [749, 387] on img at bounding box center [739, 341] width 647 height 511
click at [762, 325] on img at bounding box center [705, 205] width 1941 height 1536
click at [1281, 368] on div at bounding box center [739, 406] width 1478 height 812
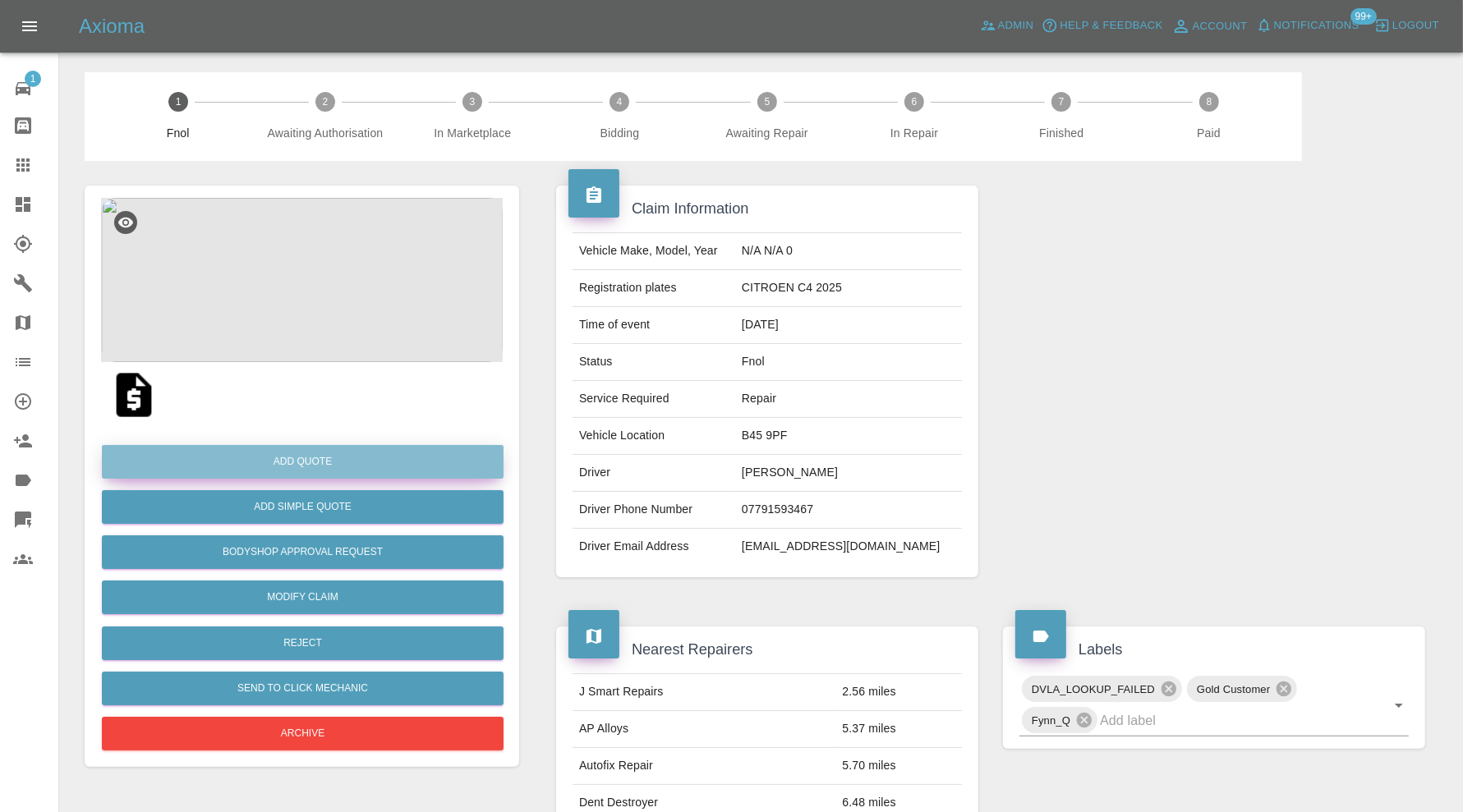
click at [361, 446] on button "Add Quote" at bounding box center [302, 461] width 401 height 33
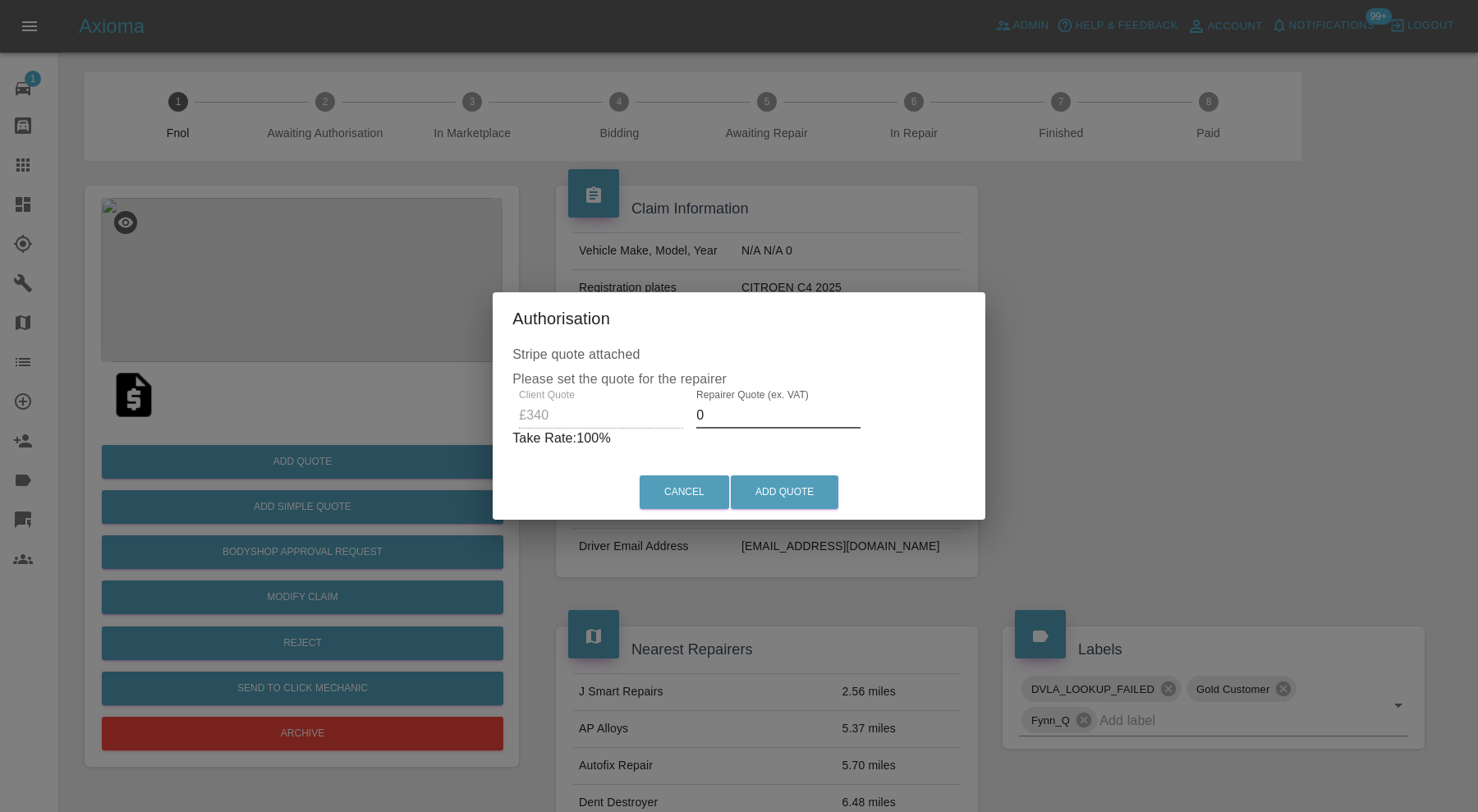
click at [747, 418] on input "0" at bounding box center [778, 415] width 164 height 27
type input "215"
click at [767, 487] on button "Add Quote" at bounding box center [784, 491] width 107 height 33
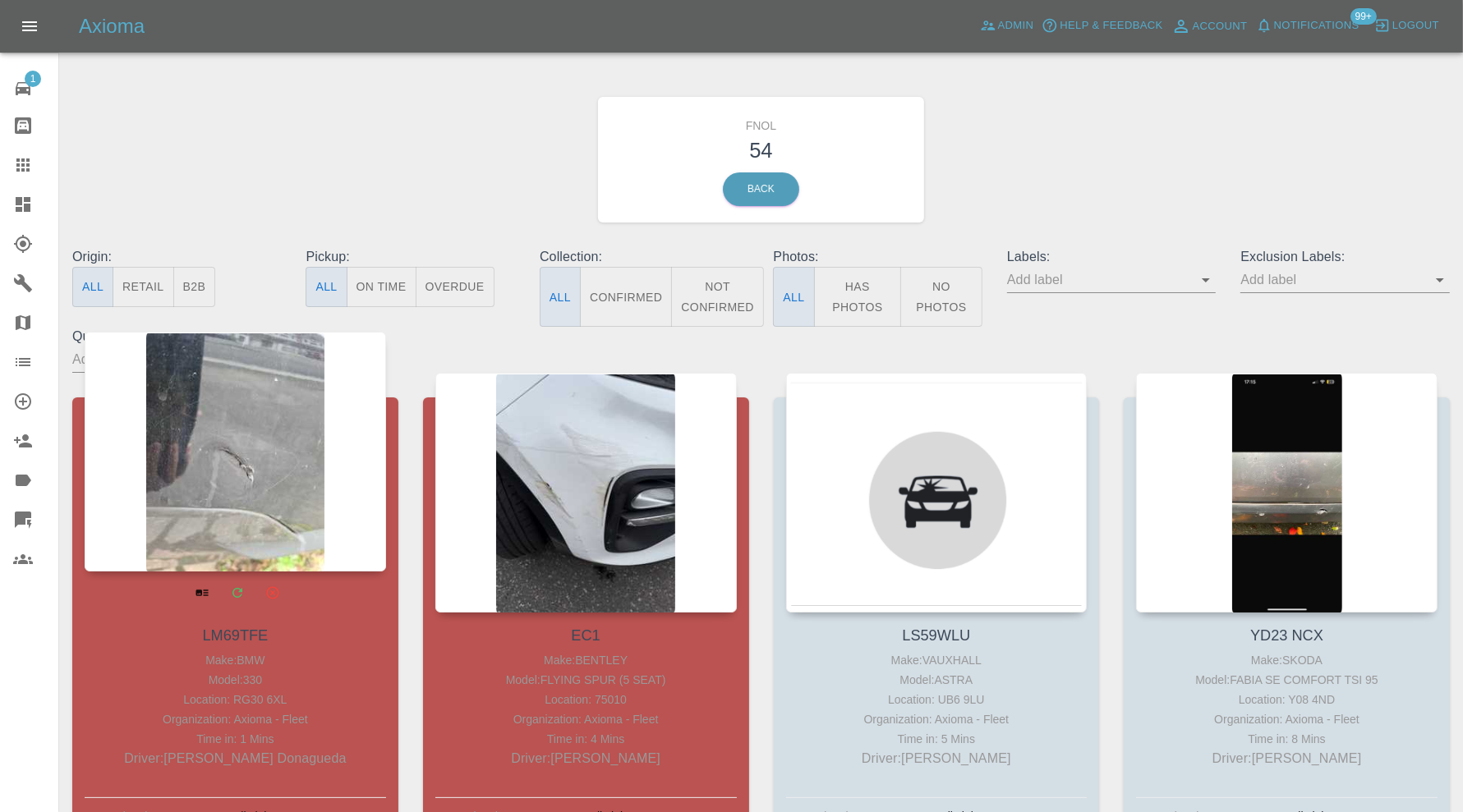
click at [261, 470] on div at bounding box center [235, 452] width 302 height 240
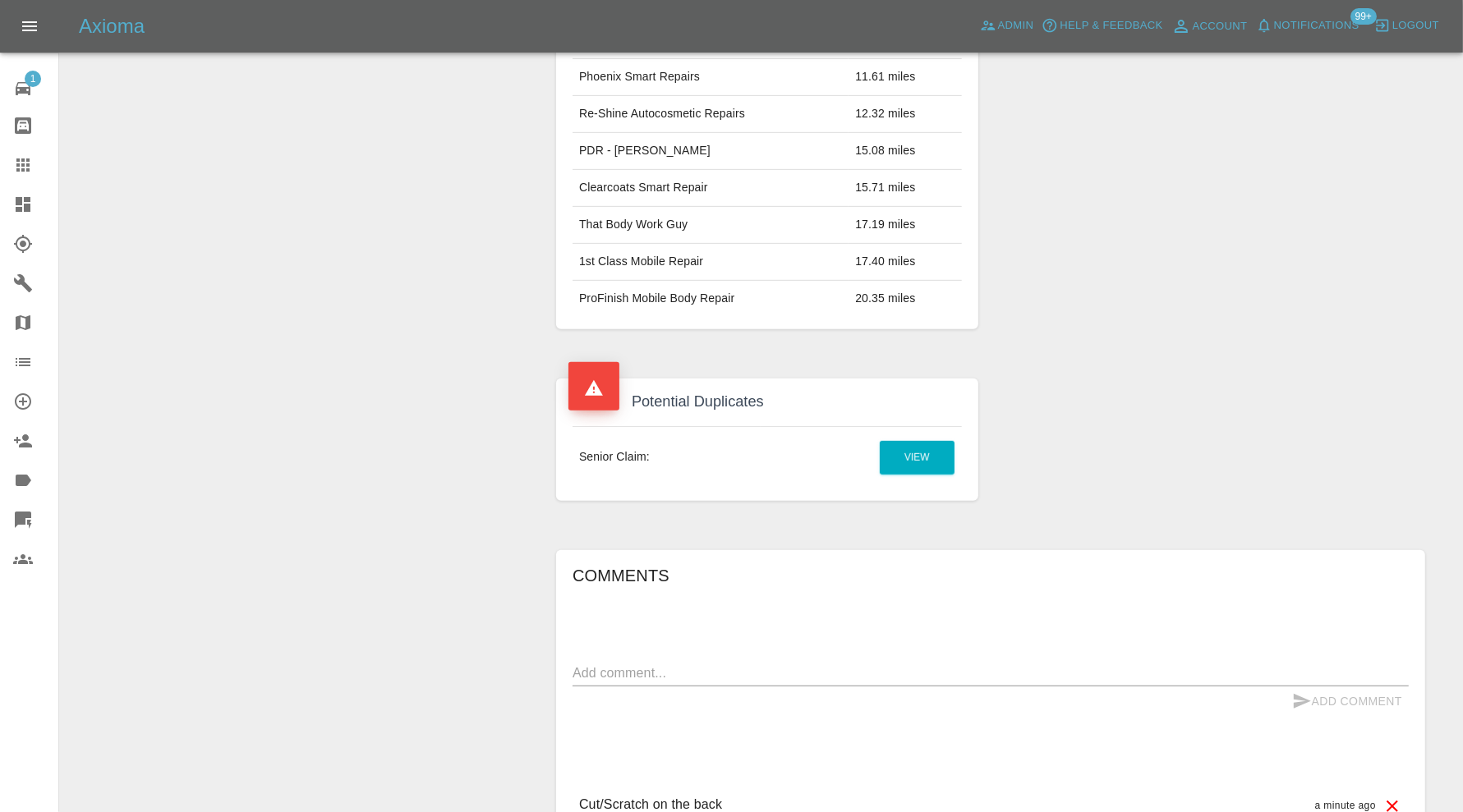
scroll to position [821, 0]
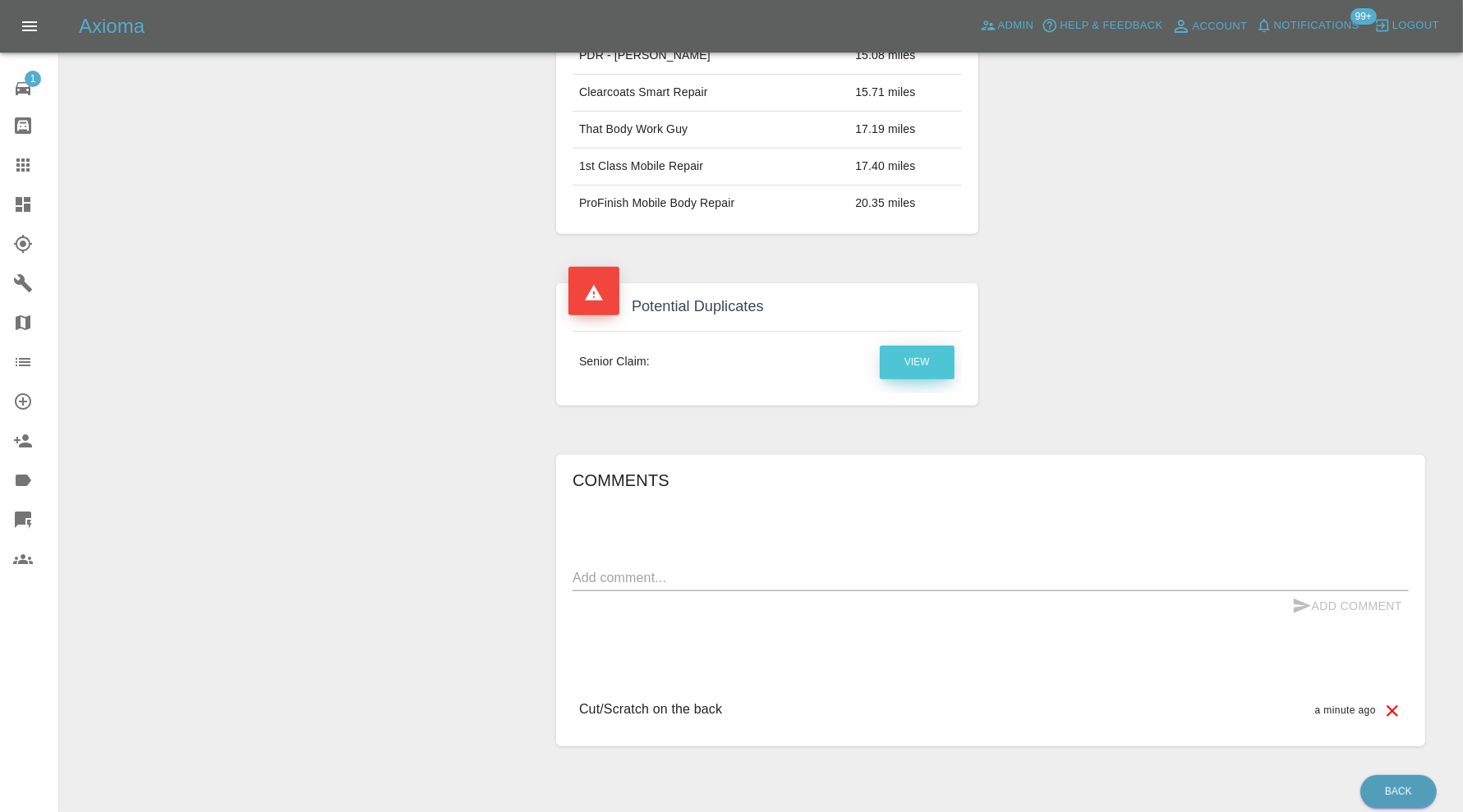
click at [944, 345] on link "View" at bounding box center [917, 361] width 75 height 33
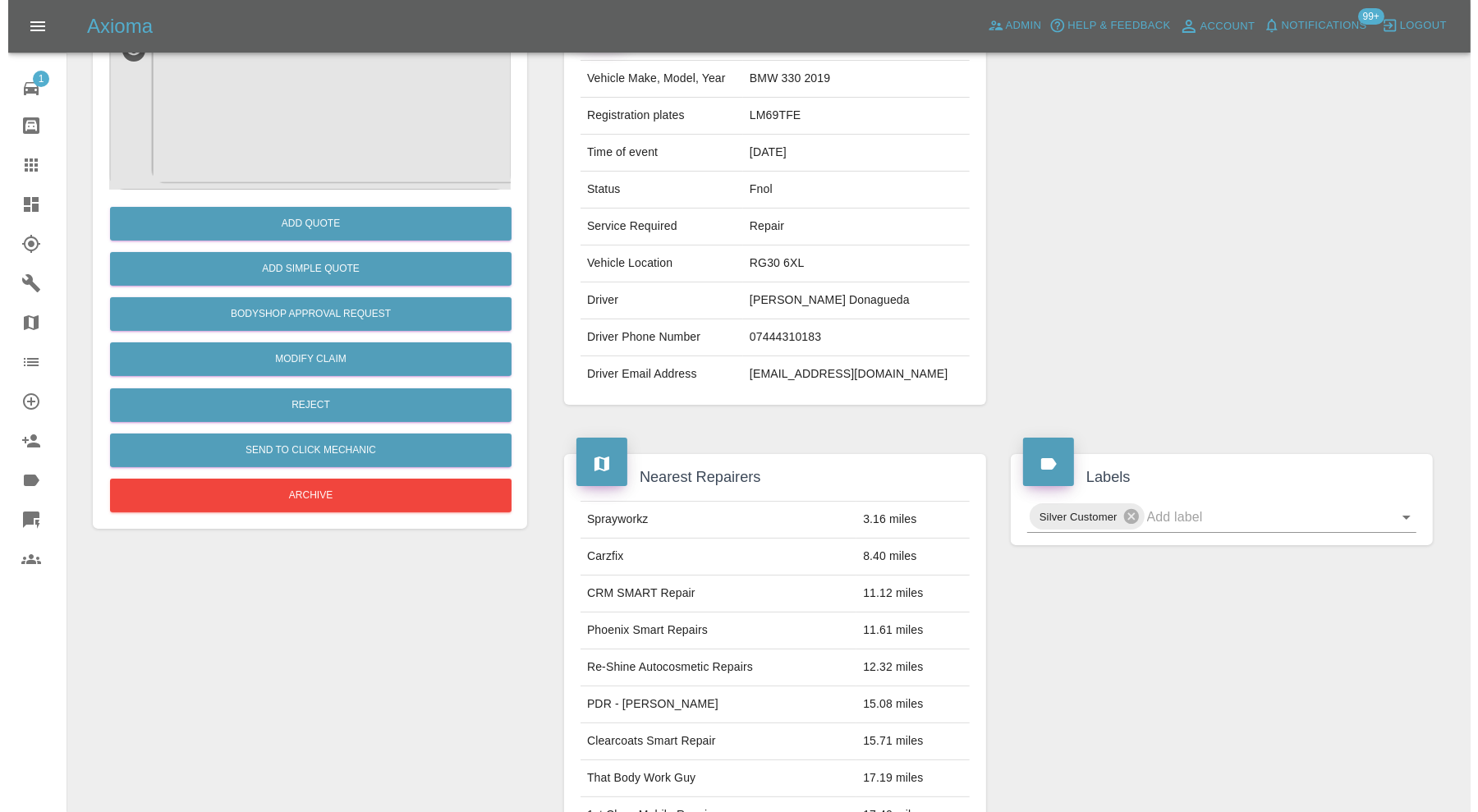
scroll to position [0, 0]
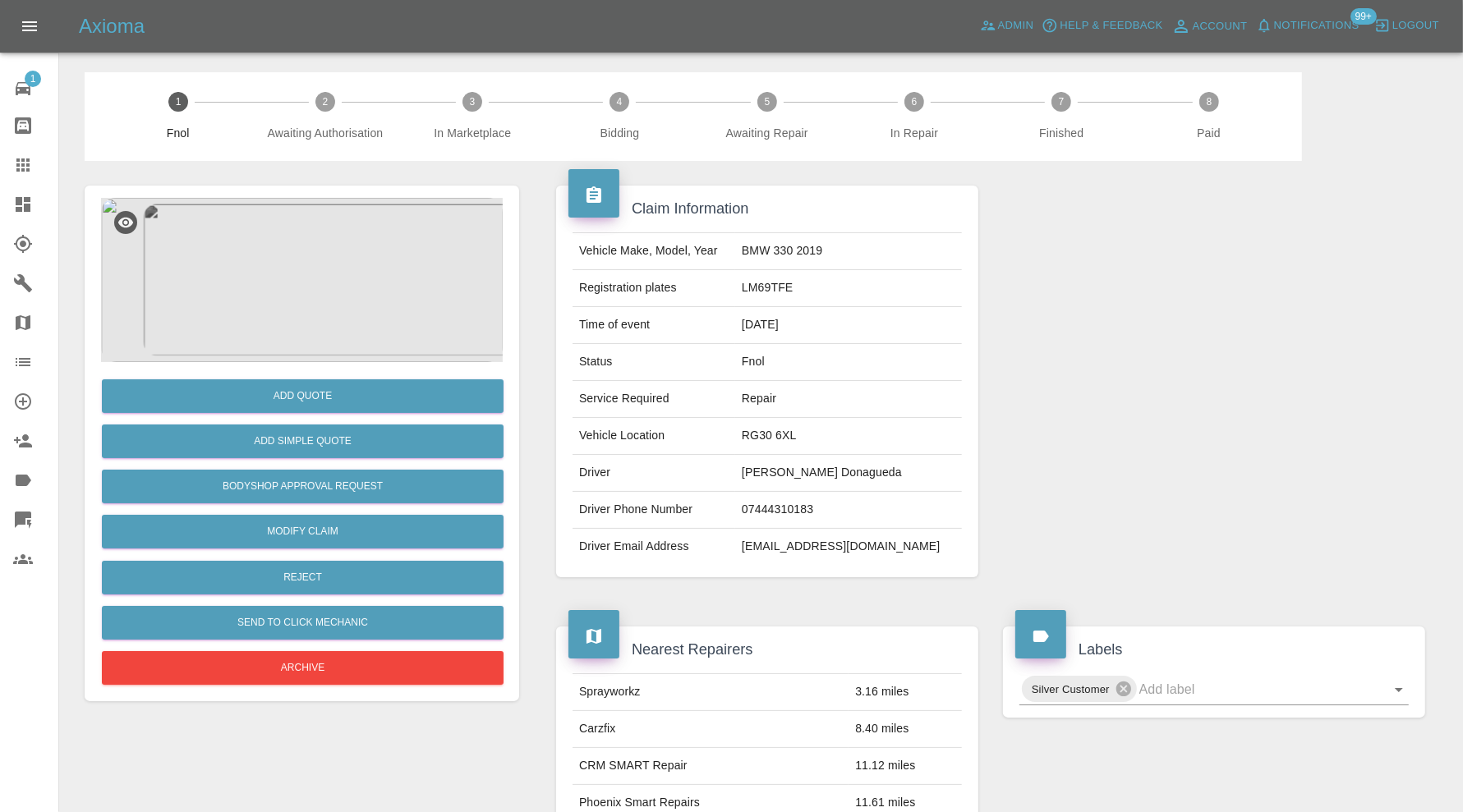
click at [319, 325] on img at bounding box center [301, 280] width 401 height 164
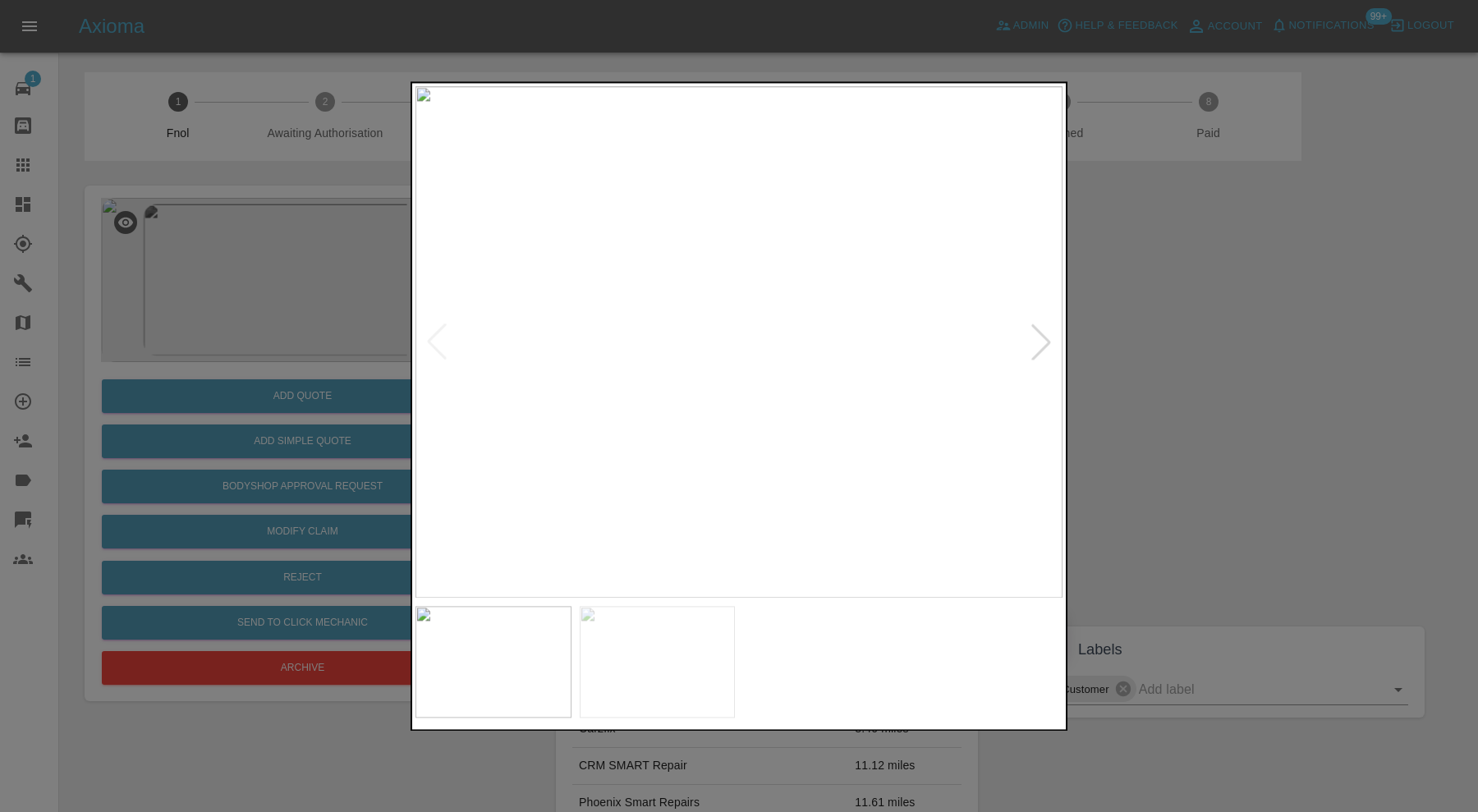
click at [636, 643] on img at bounding box center [657, 662] width 156 height 112
click at [1152, 453] on div at bounding box center [739, 406] width 1478 height 812
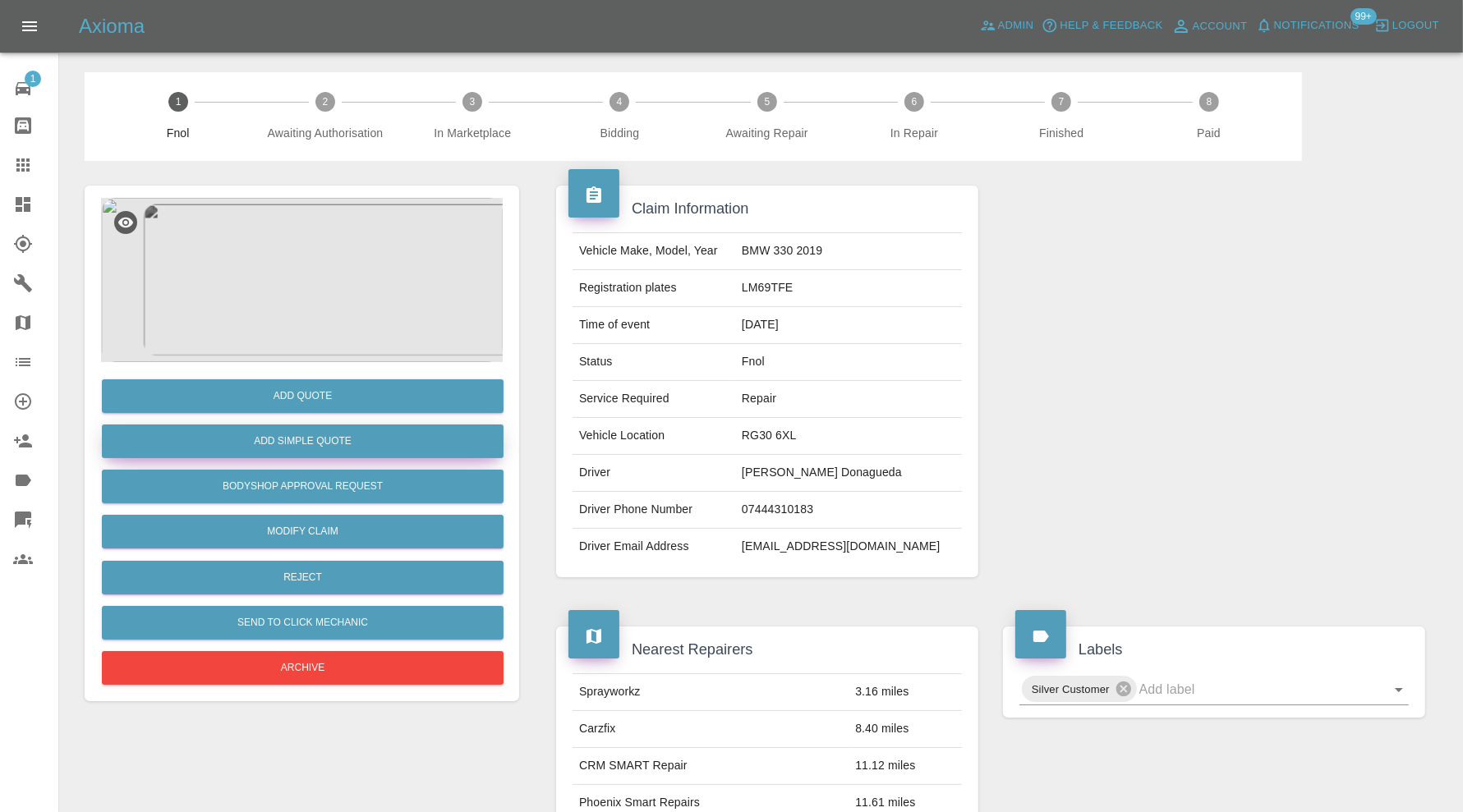
click at [411, 438] on button "Add Simple Quote" at bounding box center [302, 441] width 401 height 33
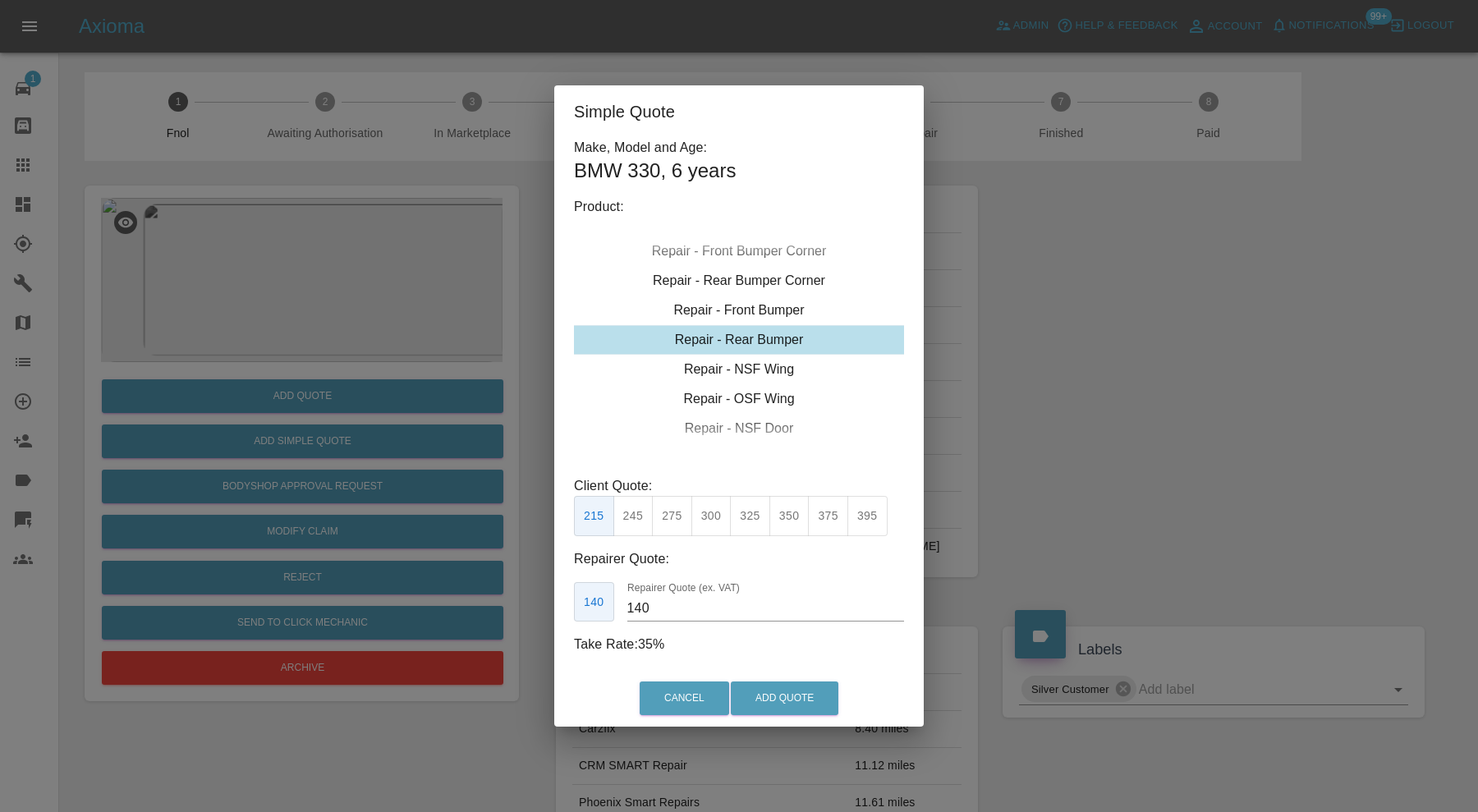
type input "180"
click at [769, 339] on div "Repair - Rear Bumper" at bounding box center [739, 340] width 330 height 29
click at [1061, 406] on div "Simple Quote Make, Model and Age: BMW 330 , 6 years Product: Repair - Front Bum…" at bounding box center [739, 406] width 1478 height 812
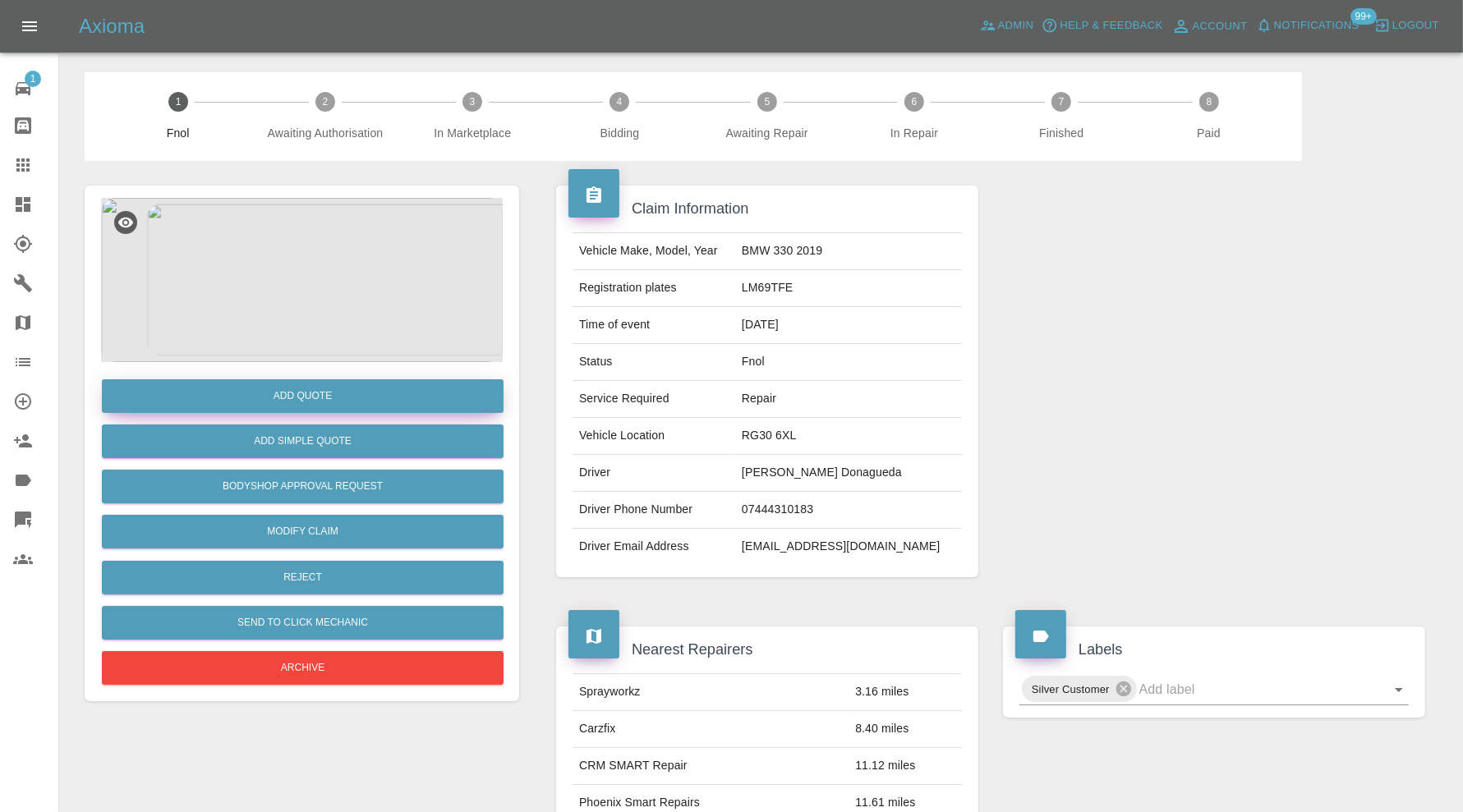
click at [375, 406] on button "Add Quote" at bounding box center [302, 396] width 401 height 33
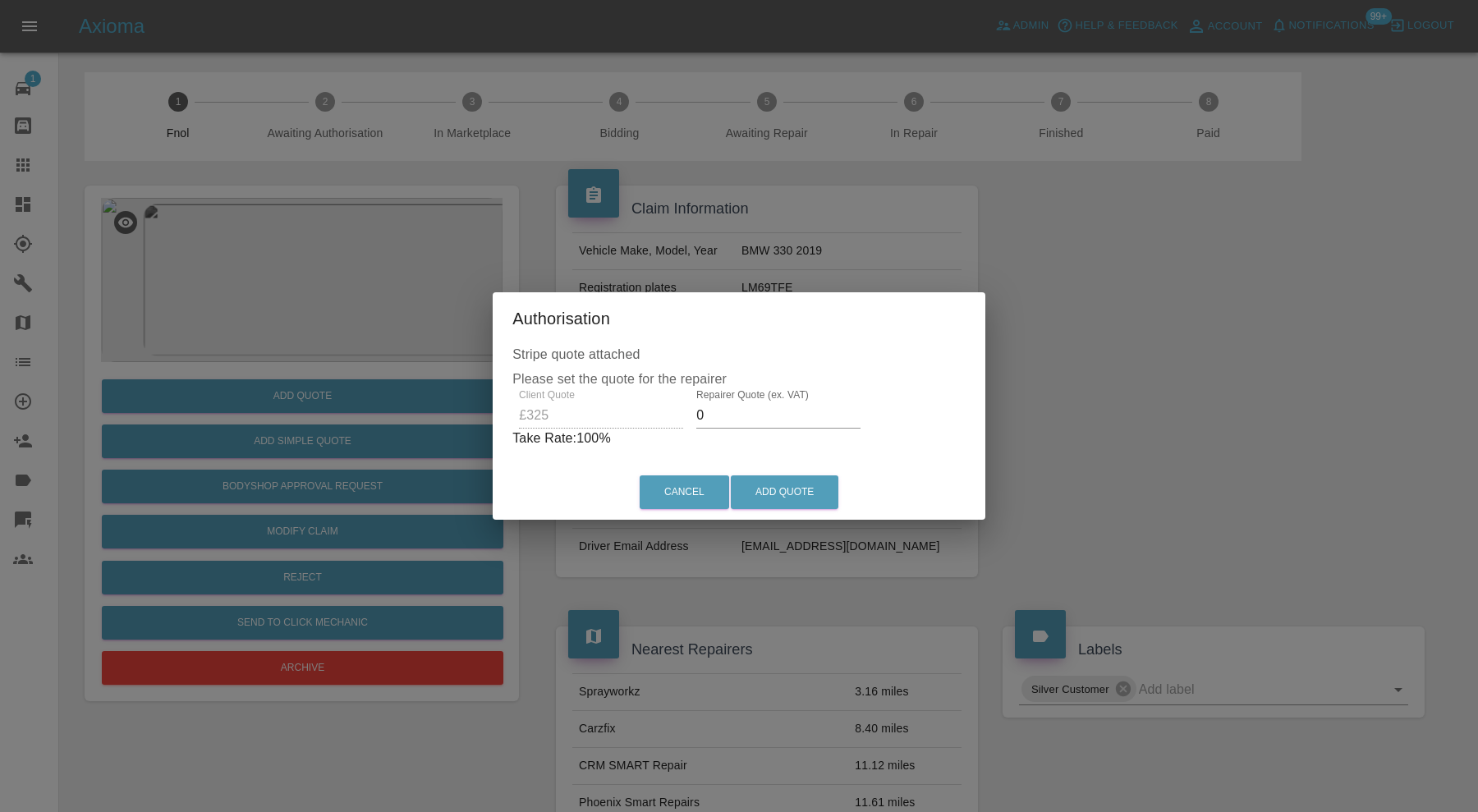
click at [721, 409] on input "0" at bounding box center [778, 415] width 164 height 27
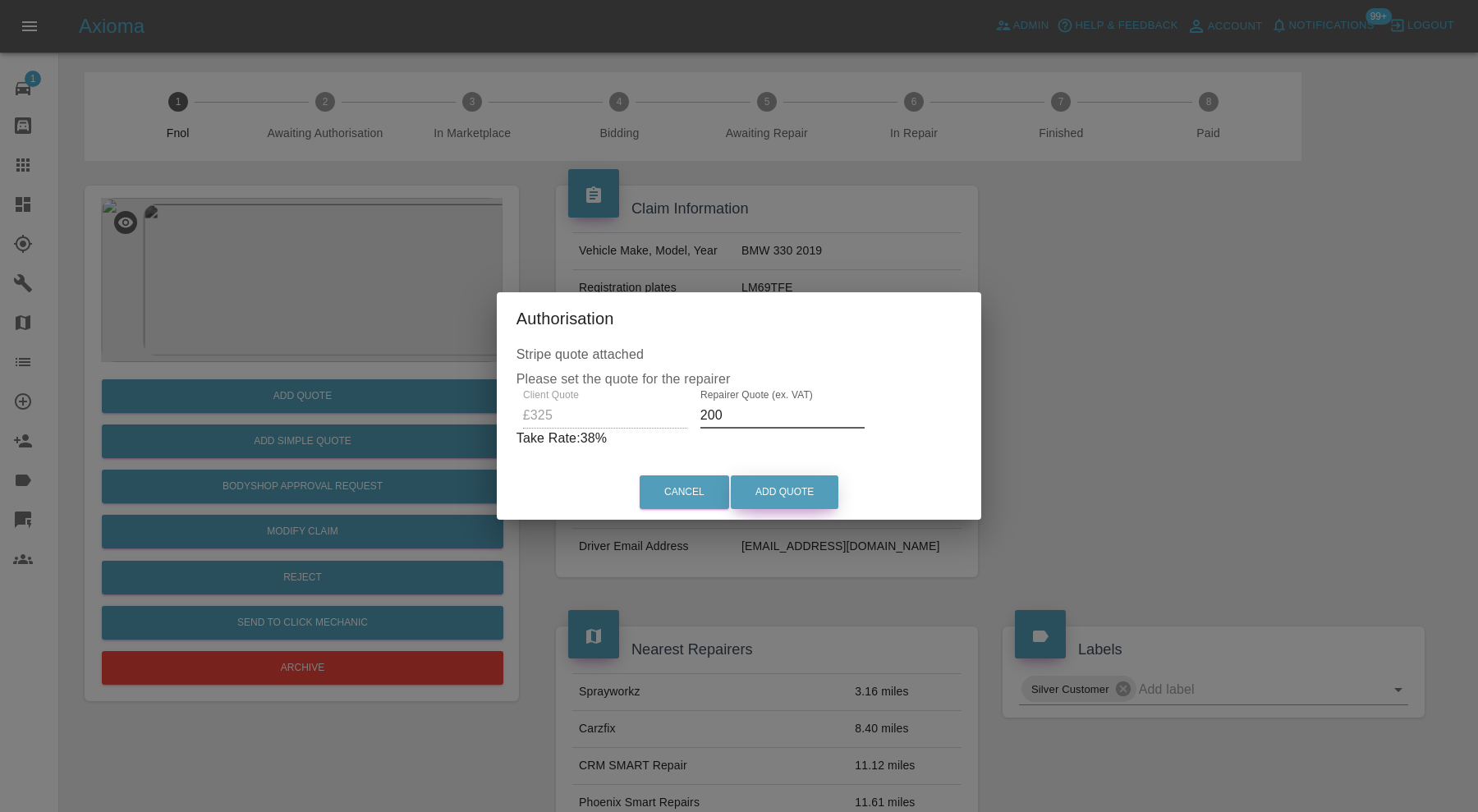
type input "200"
click at [780, 490] on button "Add Quote" at bounding box center [784, 491] width 107 height 33
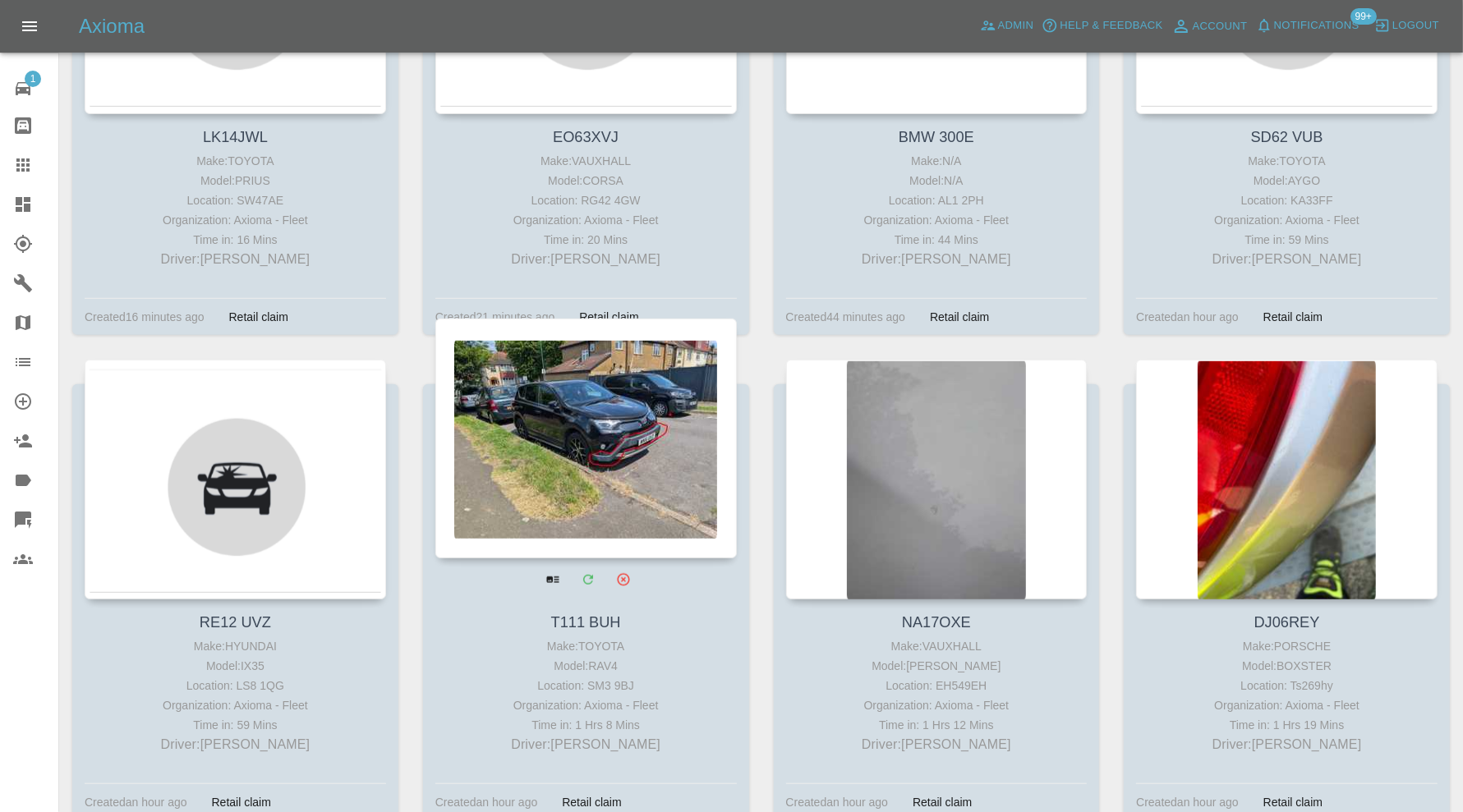
scroll to position [957, 0]
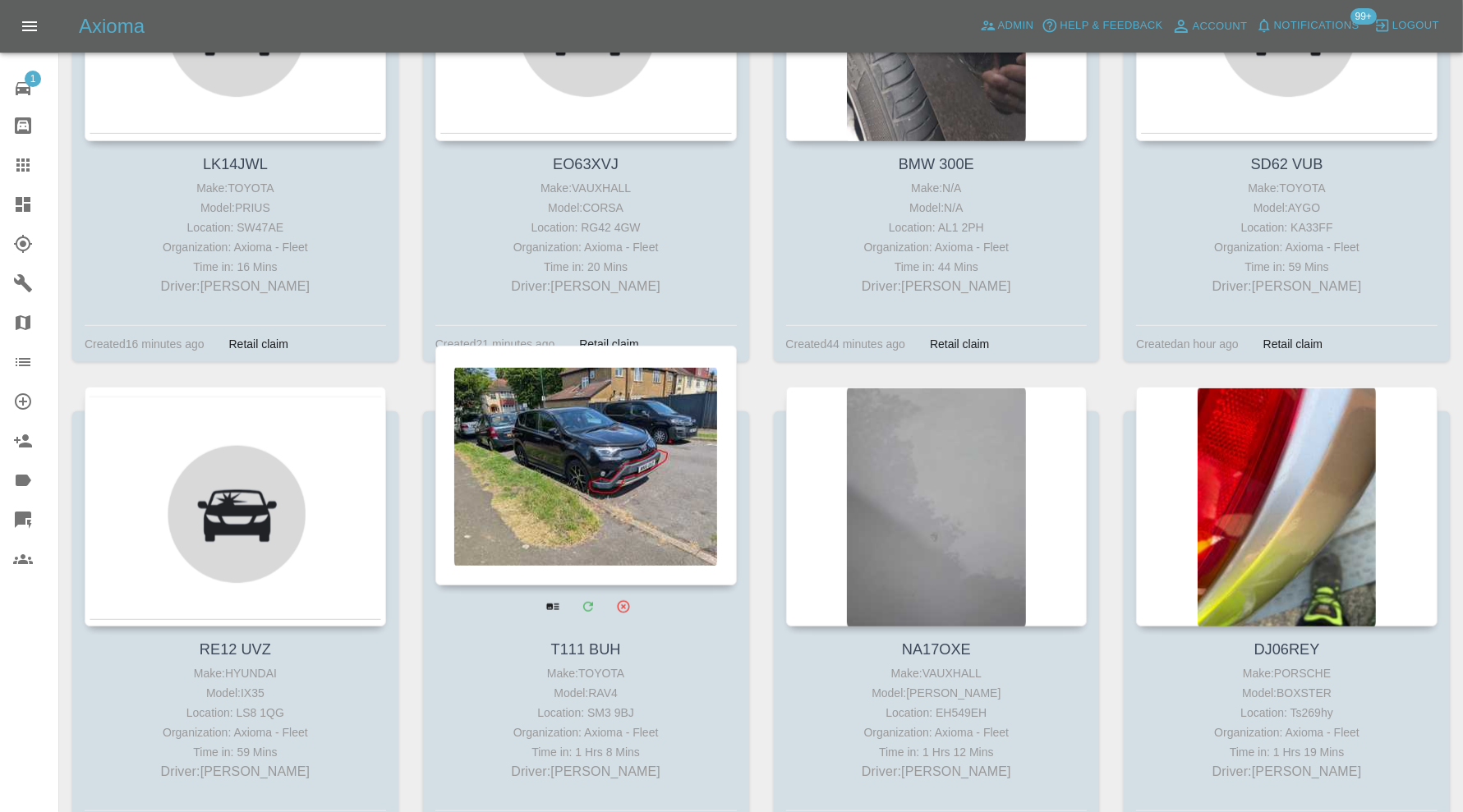
click at [620, 539] on div at bounding box center [586, 465] width 302 height 240
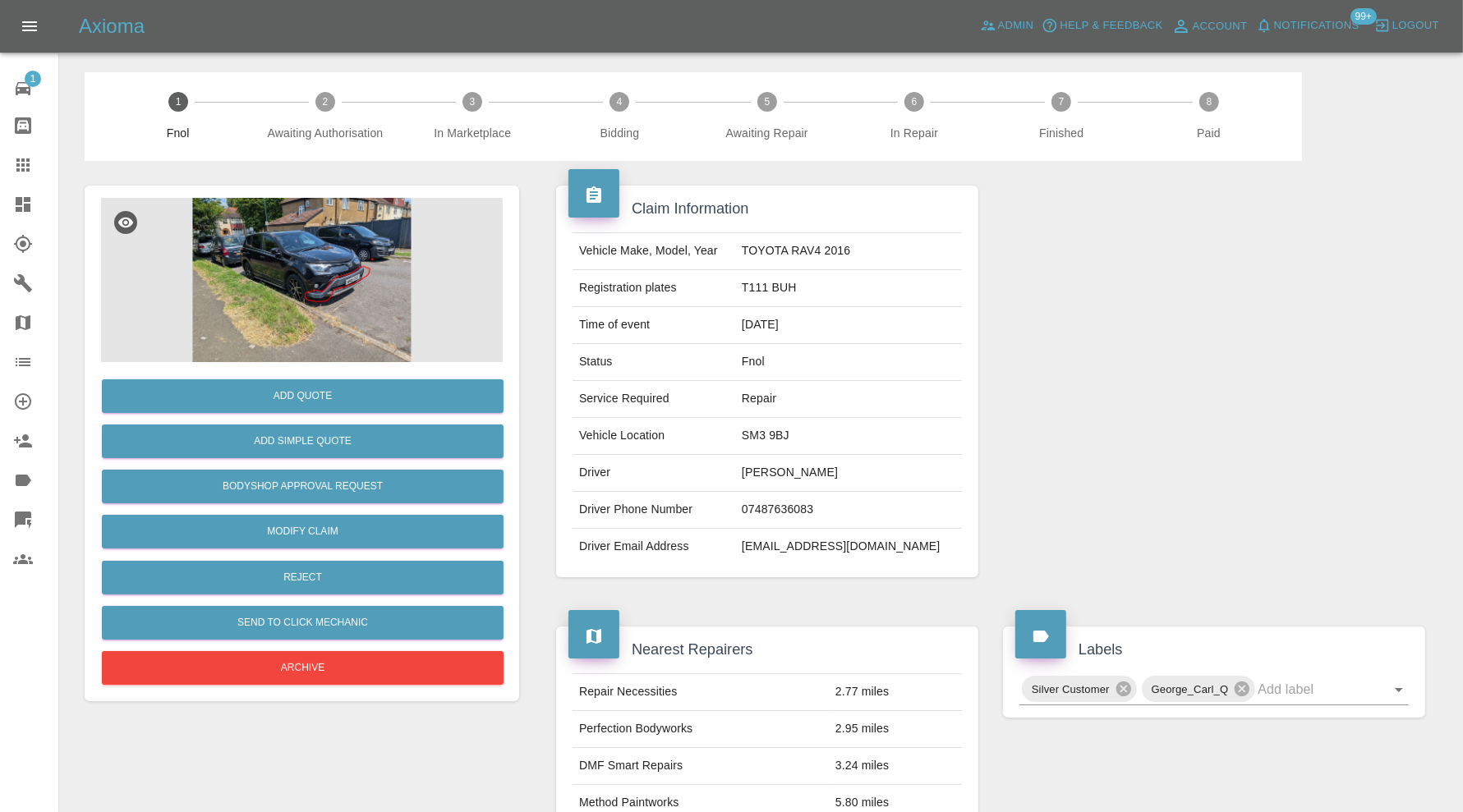
click at [301, 293] on img at bounding box center [301, 280] width 401 height 164
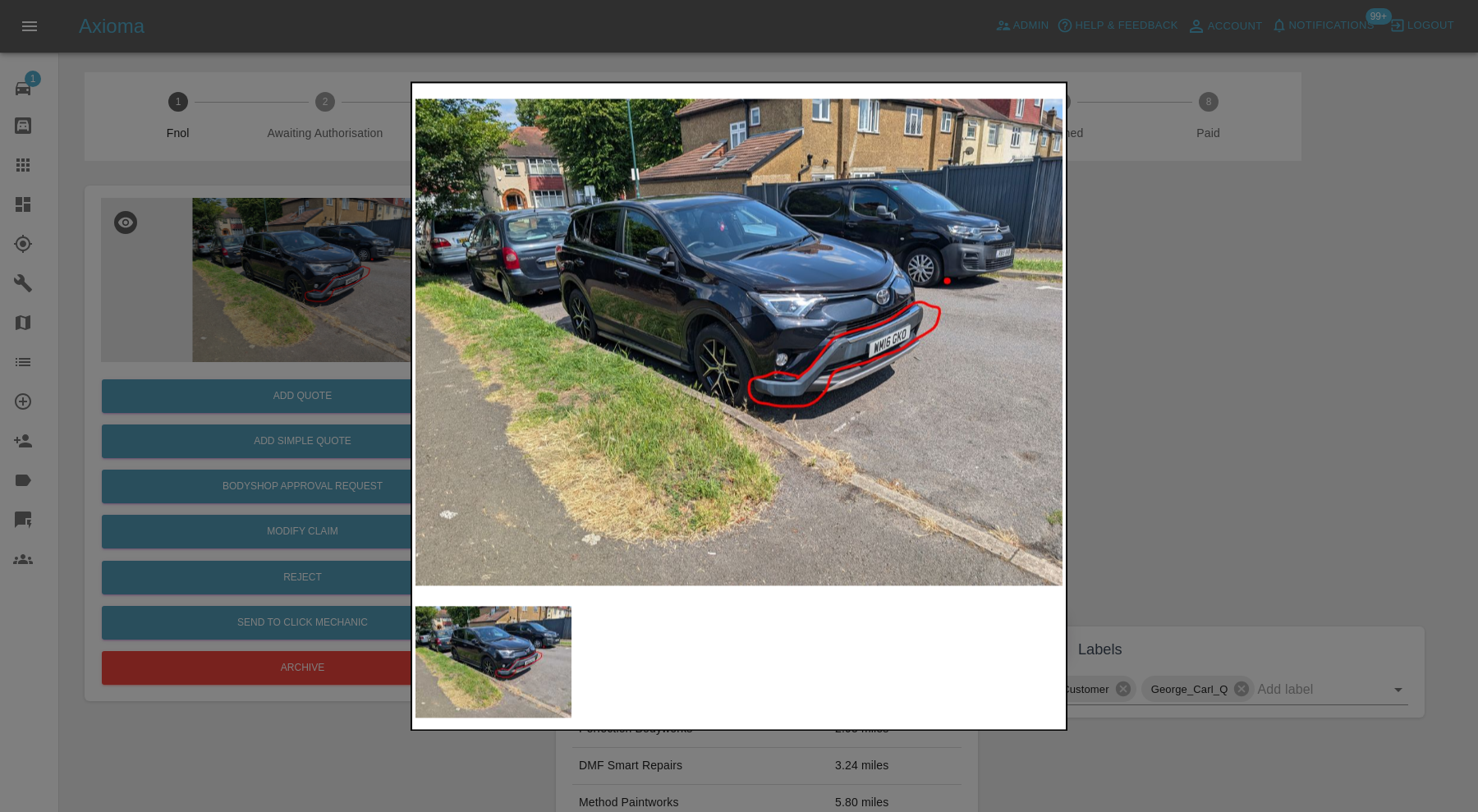
click at [780, 341] on img at bounding box center [739, 341] width 647 height 511
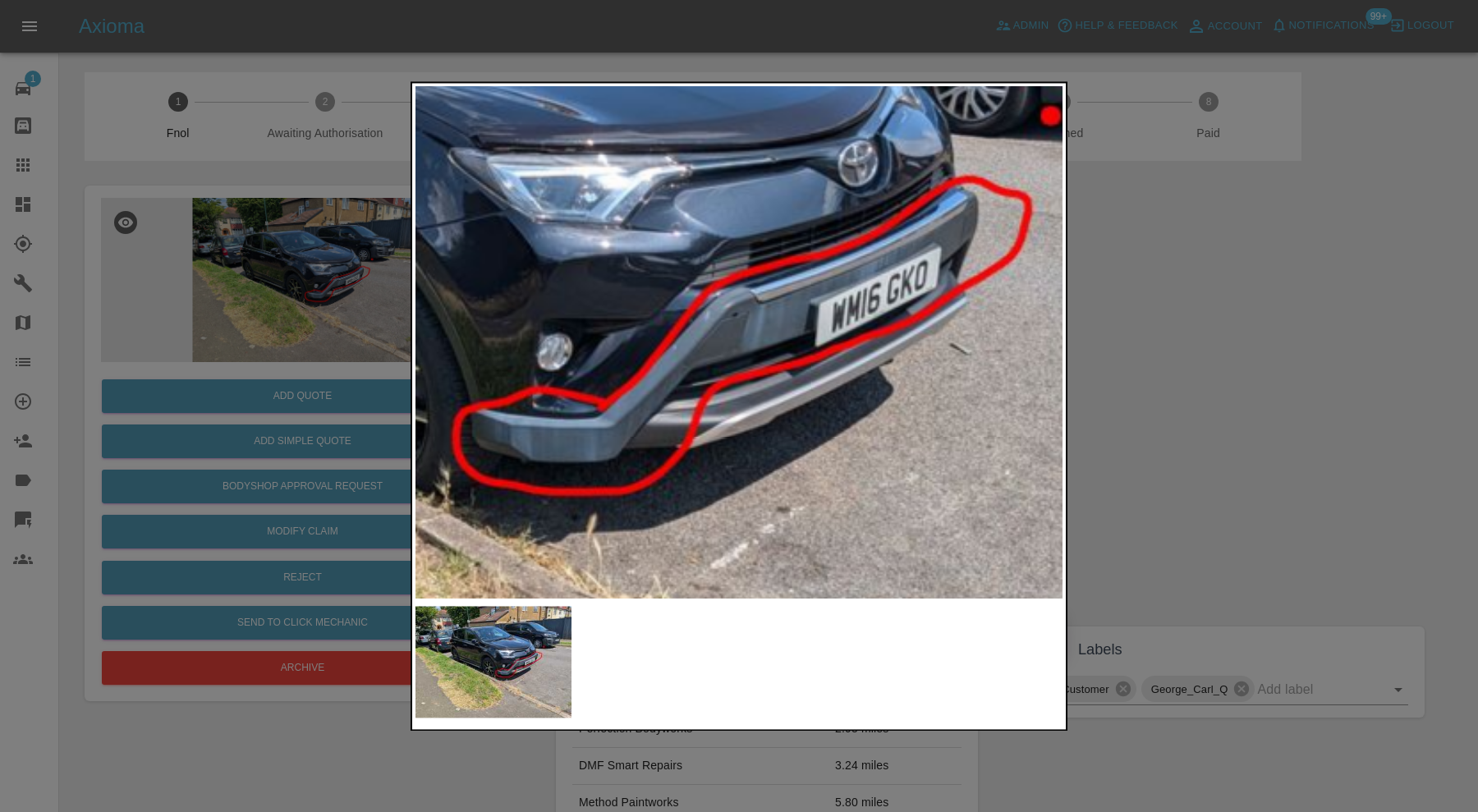
click at [719, 379] on img at bounding box center [426, 300] width 1941 height 1536
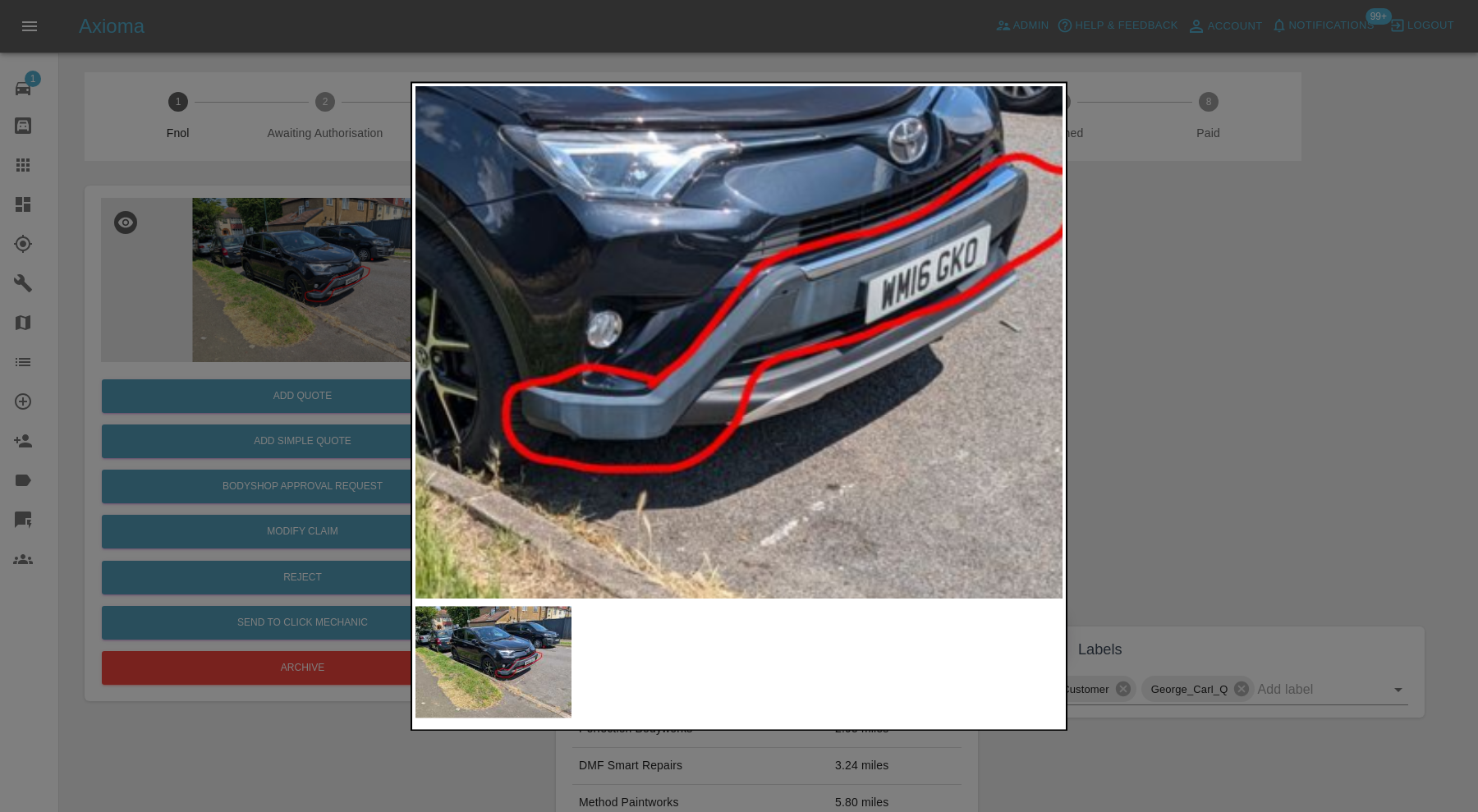
click at [1155, 372] on div at bounding box center [739, 406] width 1478 height 812
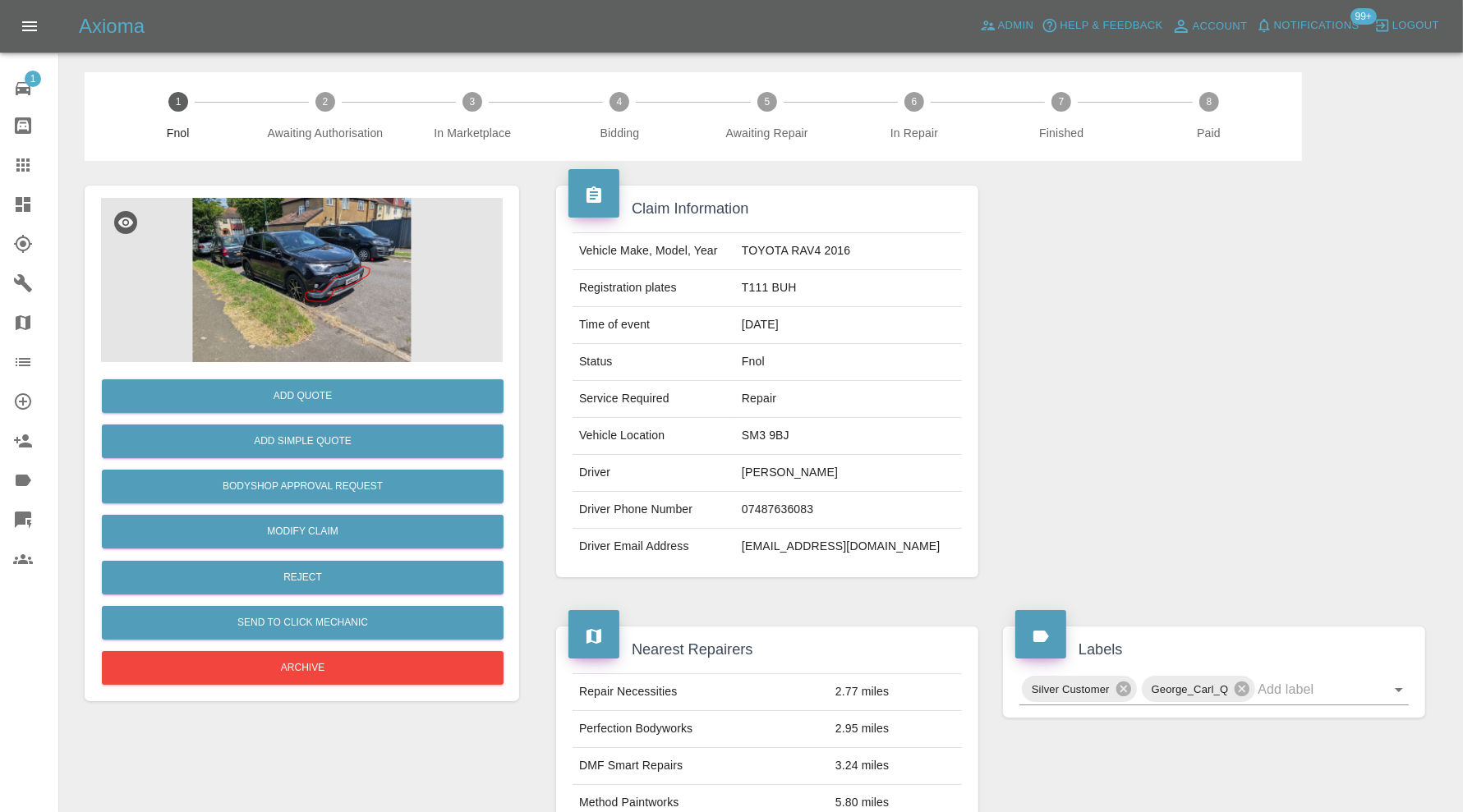
click at [327, 304] on img at bounding box center [301, 280] width 401 height 164
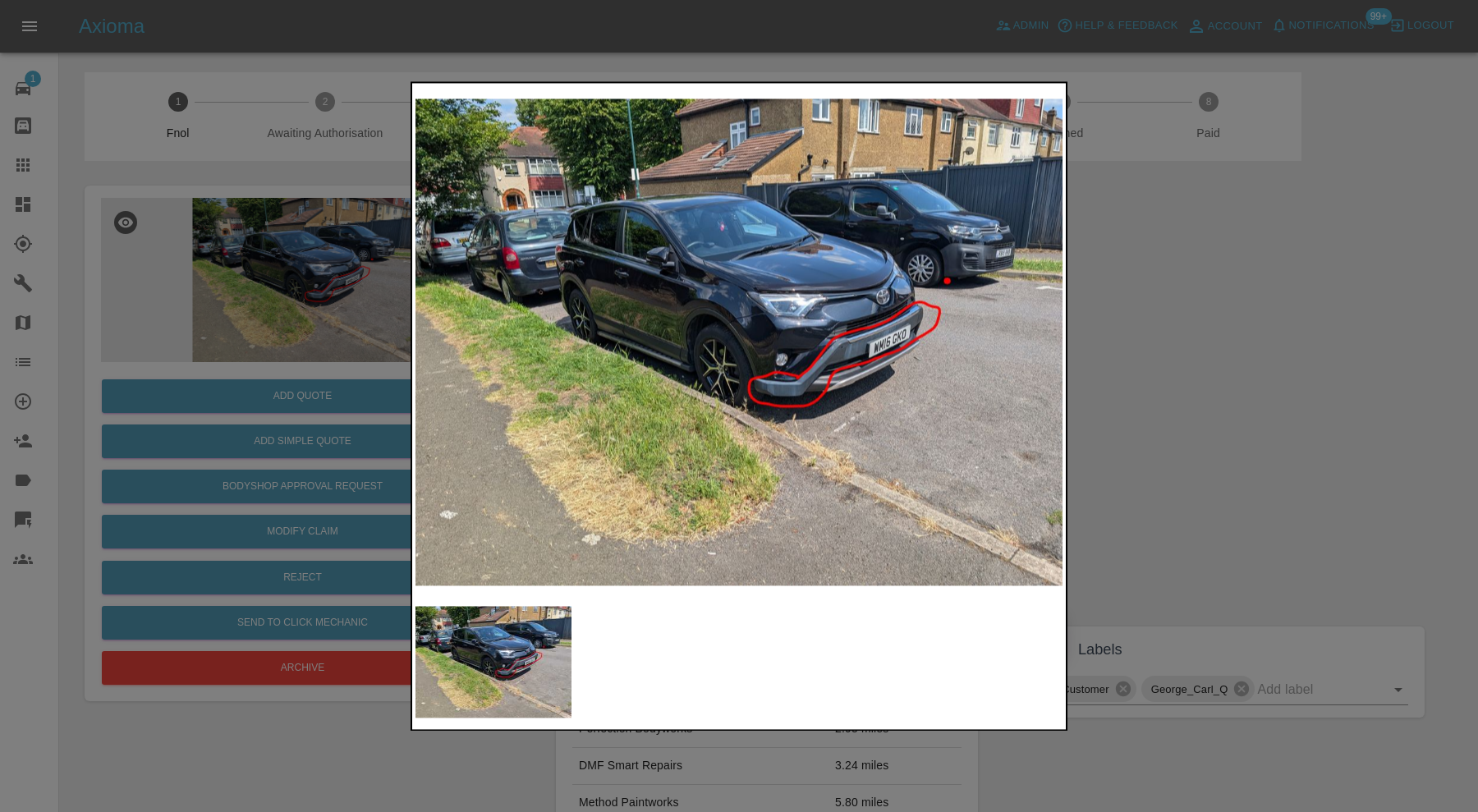
click at [863, 357] on img at bounding box center [739, 341] width 647 height 511
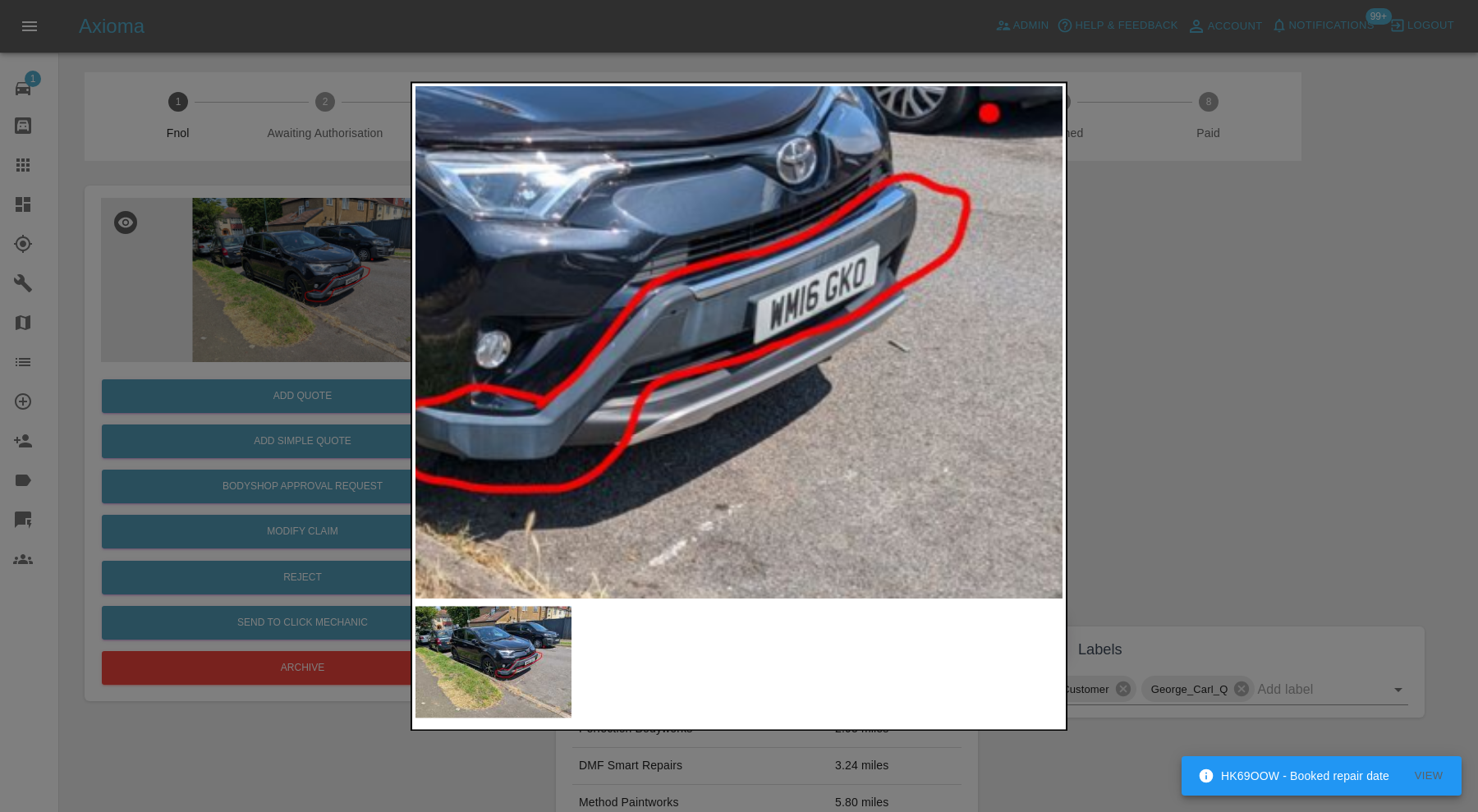
click at [1092, 388] on div at bounding box center [739, 406] width 1478 height 812
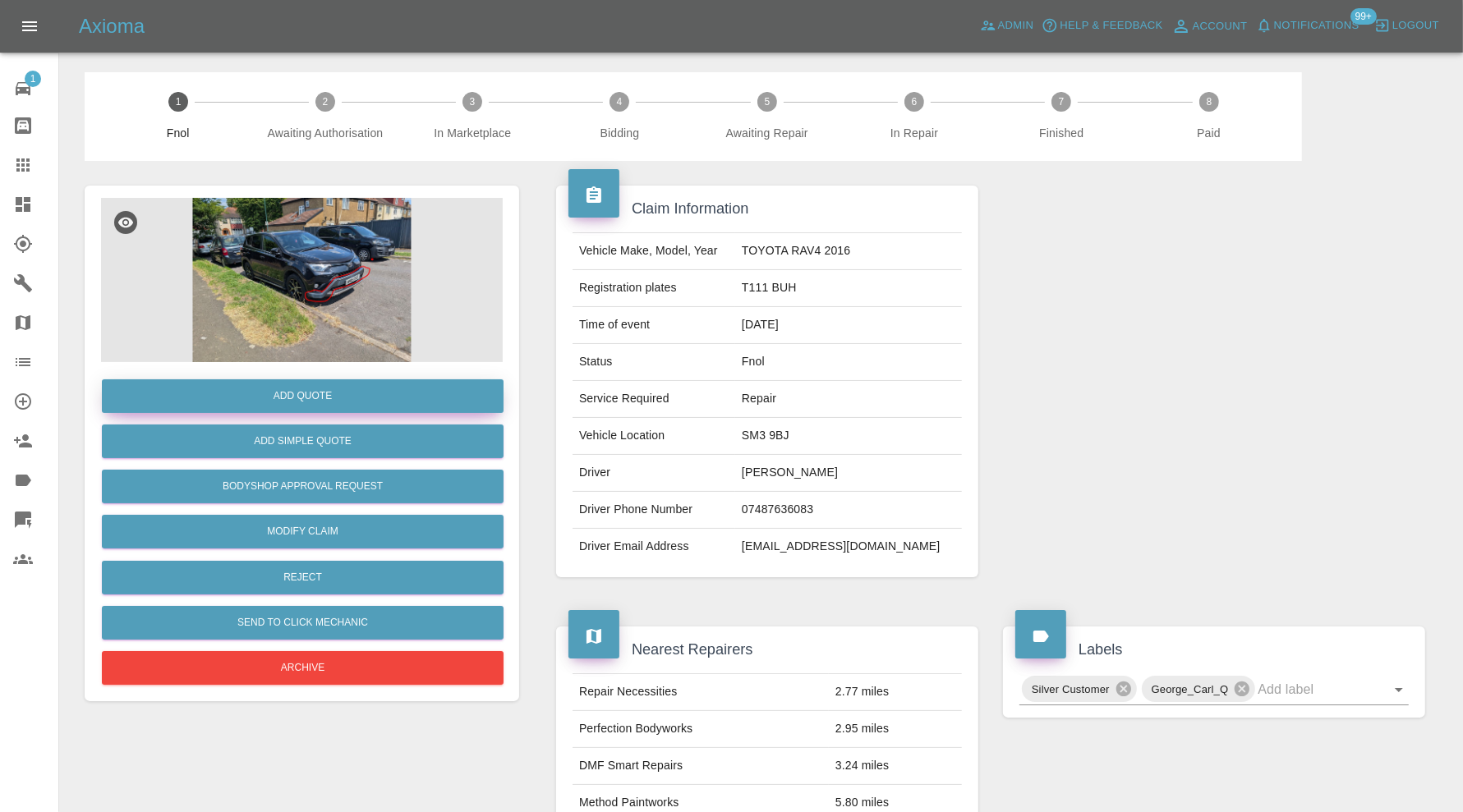
click at [351, 399] on button "Add Quote" at bounding box center [302, 396] width 401 height 33
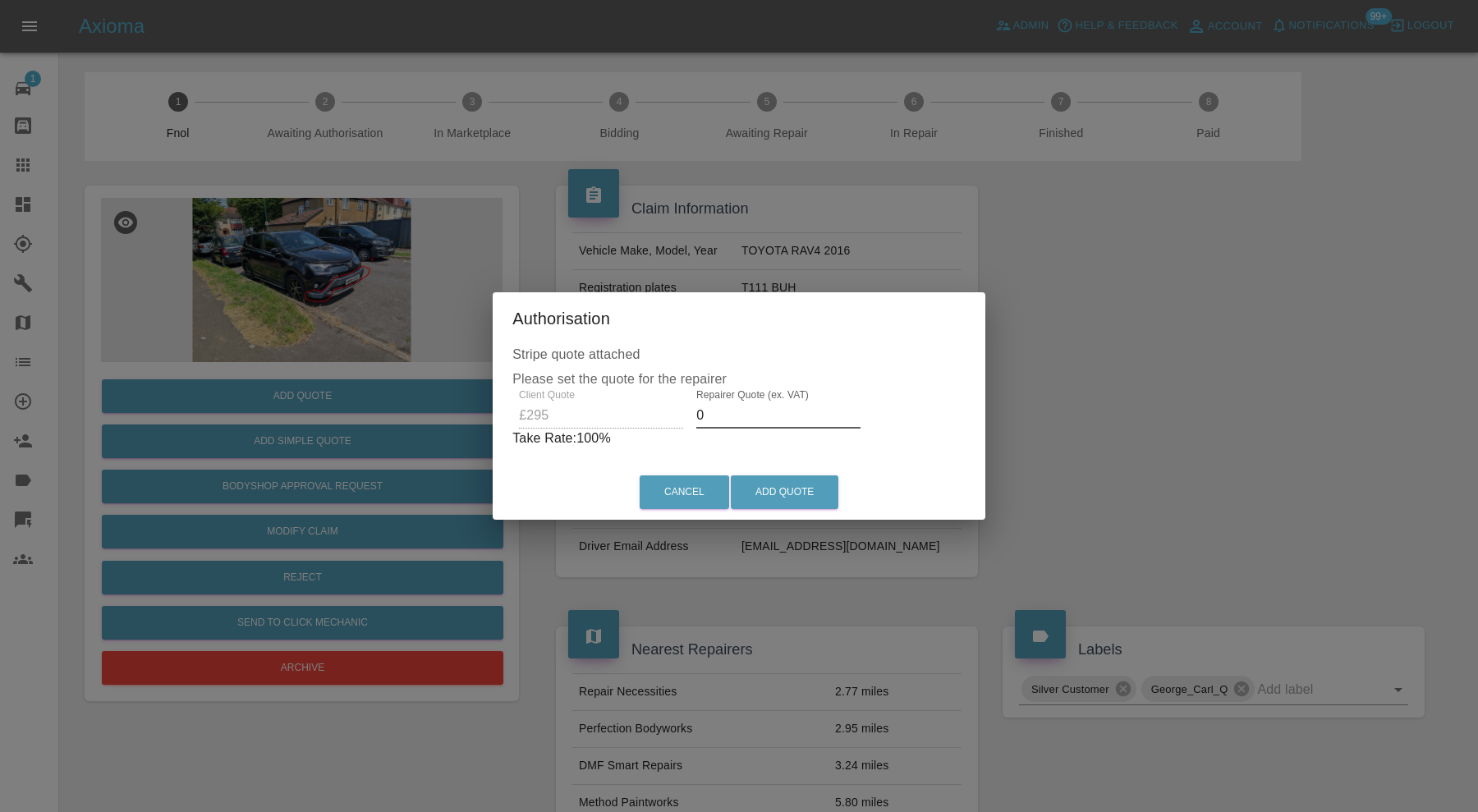
click at [785, 406] on input "0" at bounding box center [778, 415] width 164 height 27
type input "185"
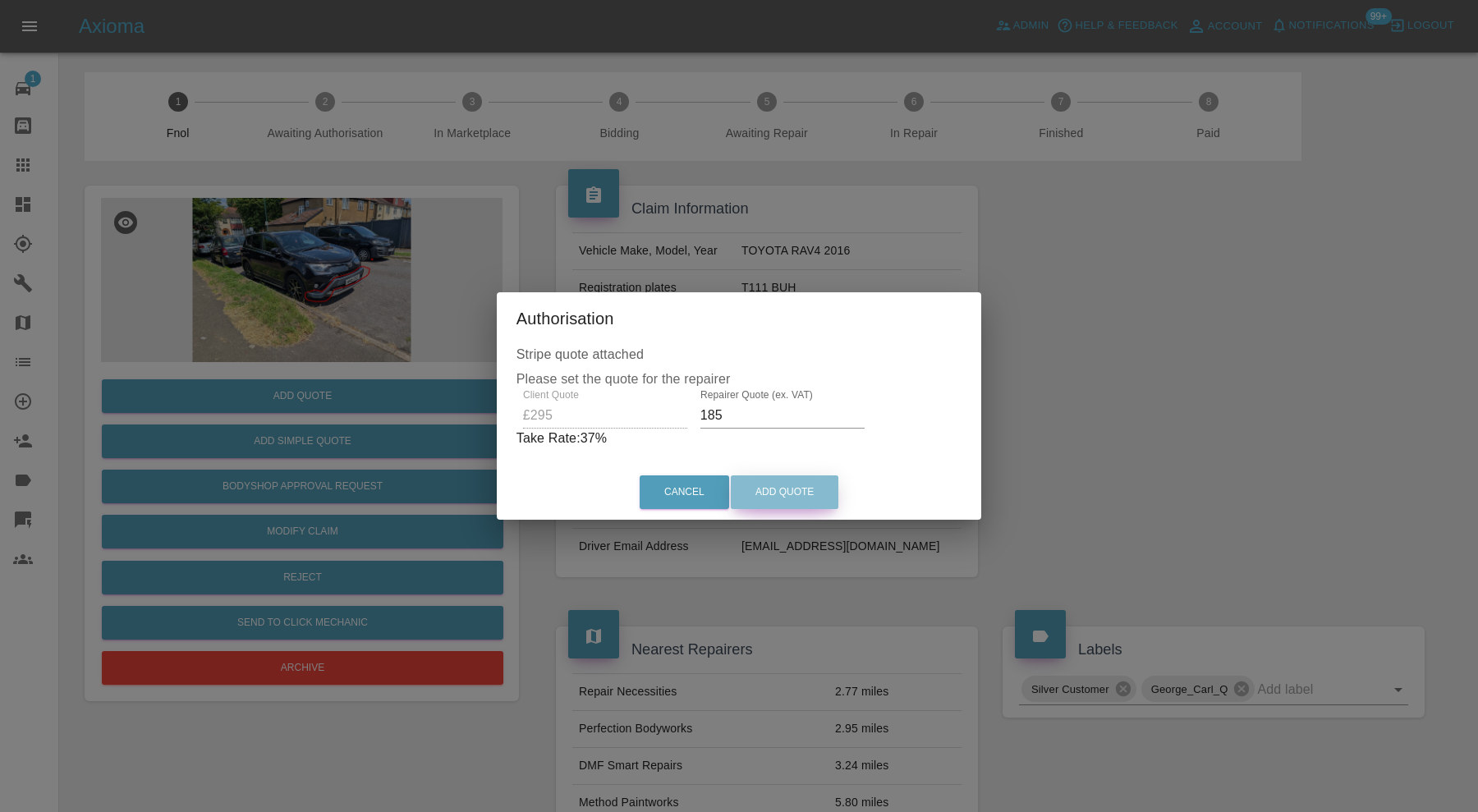
click at [785, 493] on button "Add Quote" at bounding box center [784, 491] width 107 height 33
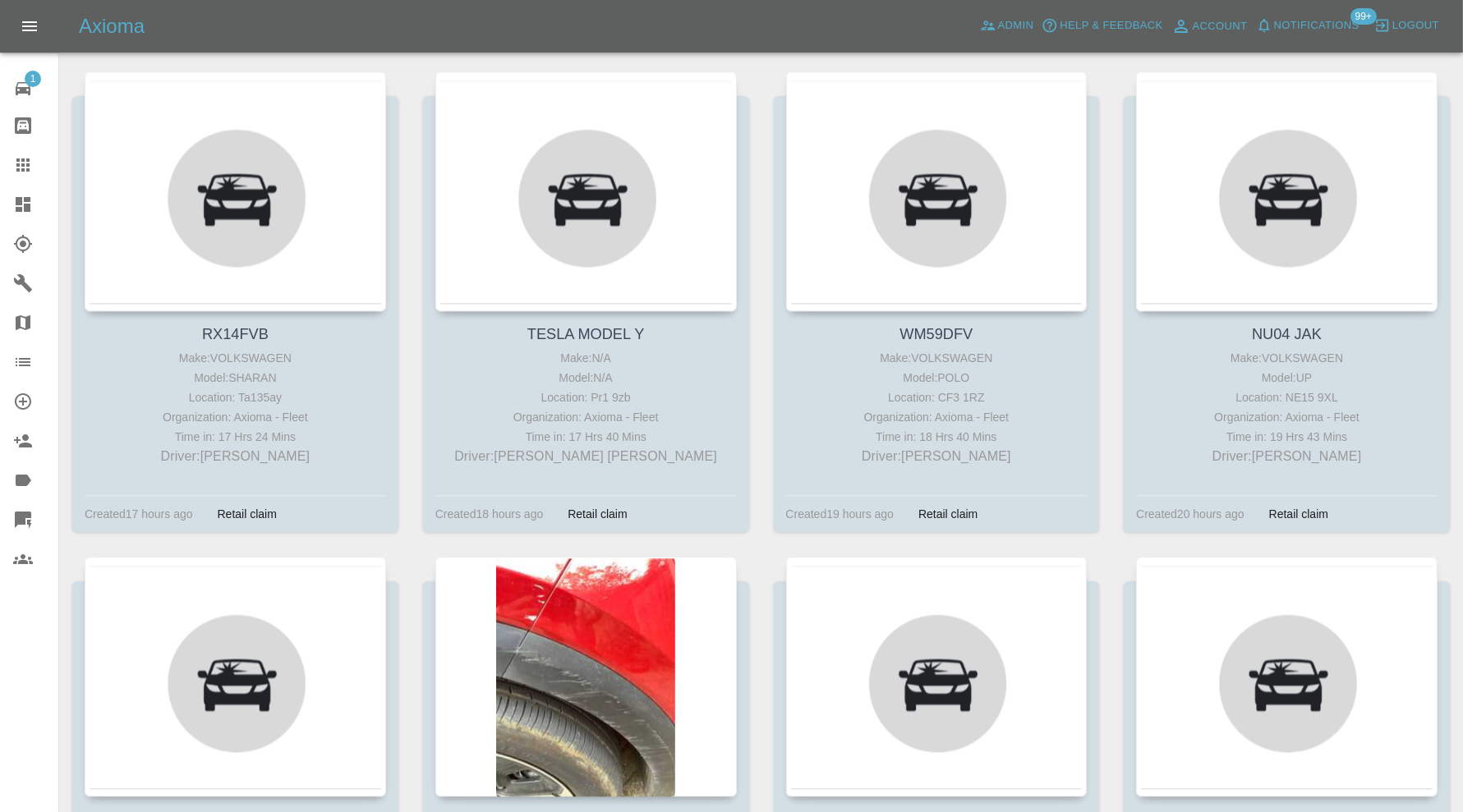
scroll to position [3695, 0]
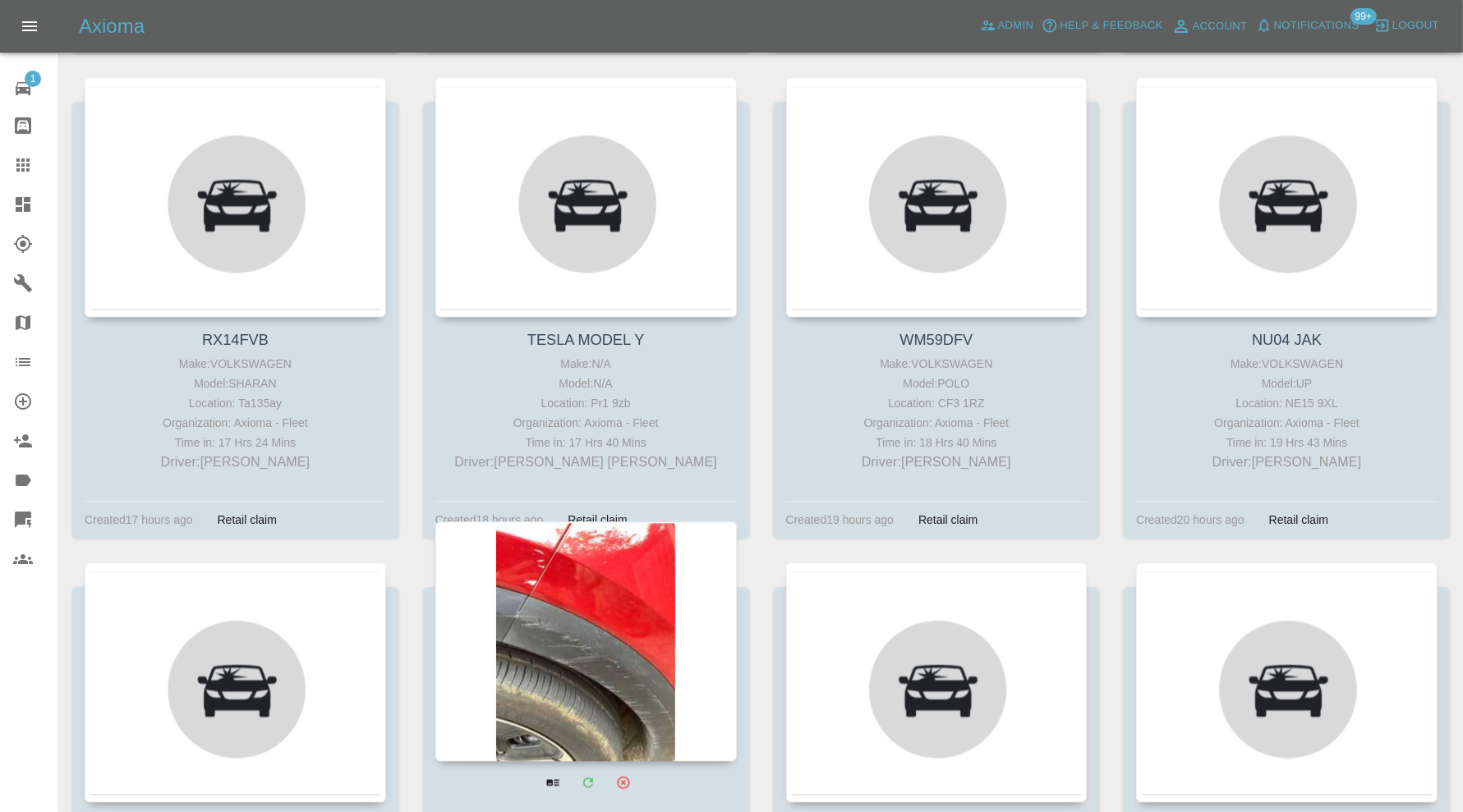
click at [610, 591] on div at bounding box center [586, 641] width 302 height 240
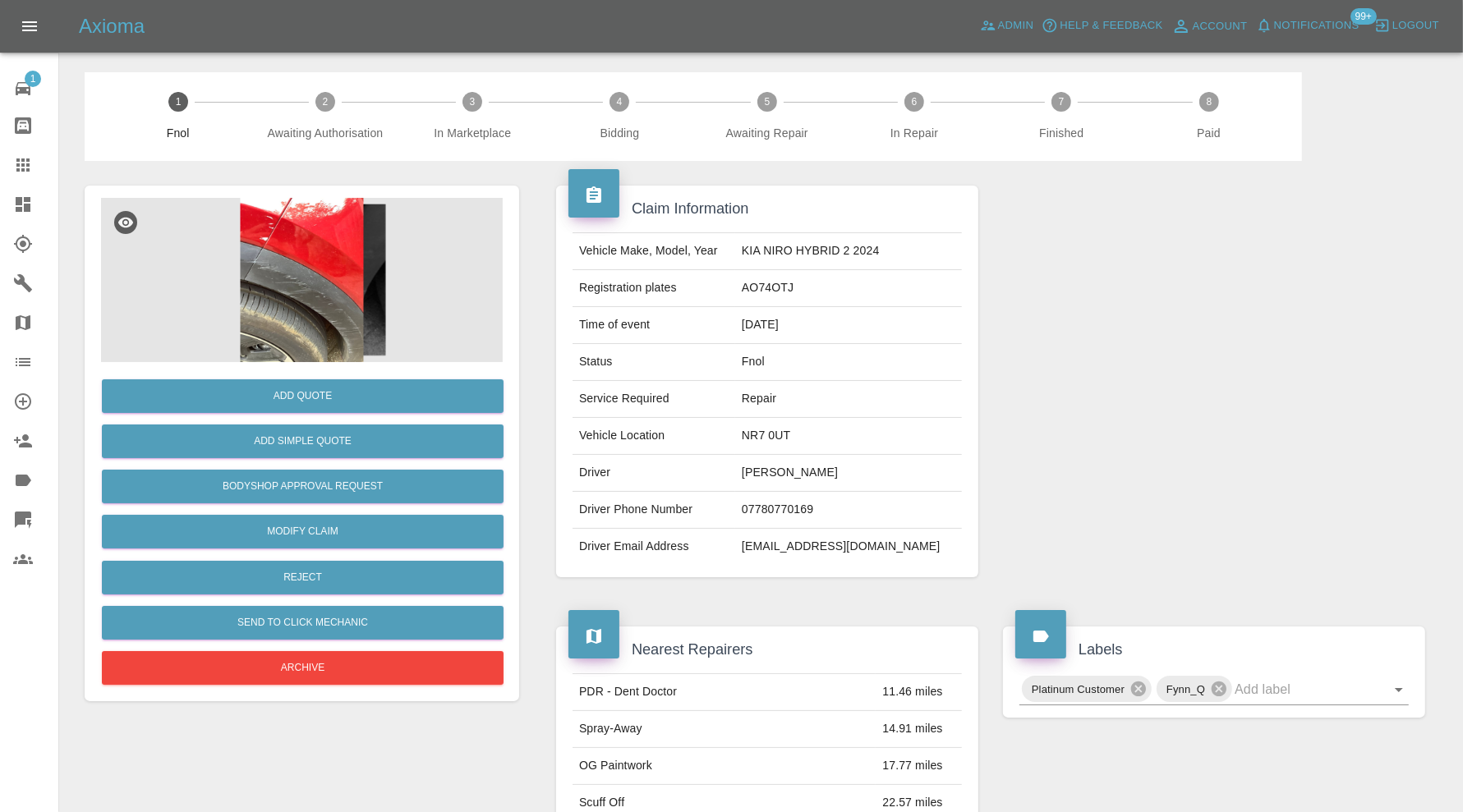
click at [361, 291] on img at bounding box center [301, 280] width 401 height 164
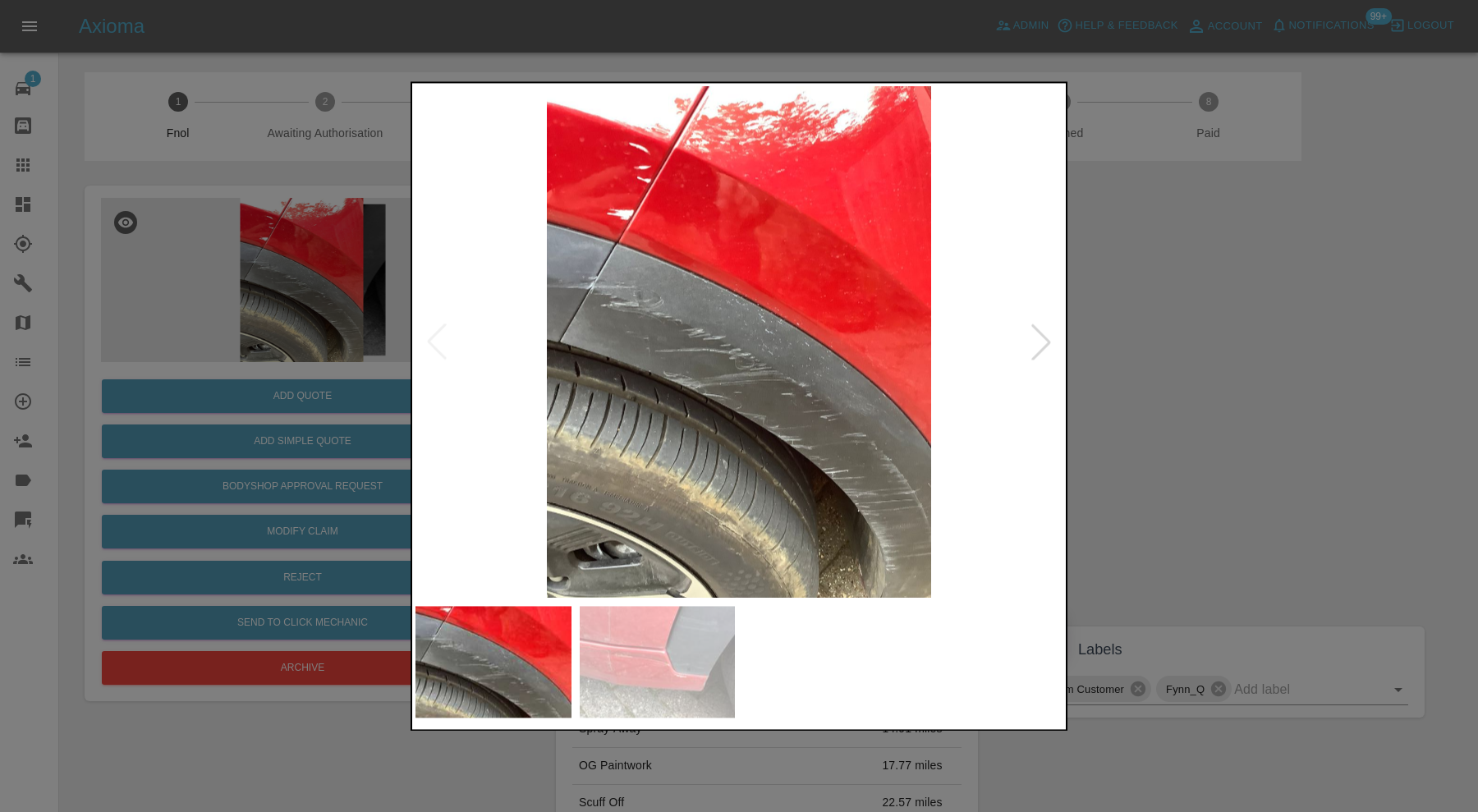
click at [1044, 343] on div at bounding box center [1042, 342] width 36 height 36
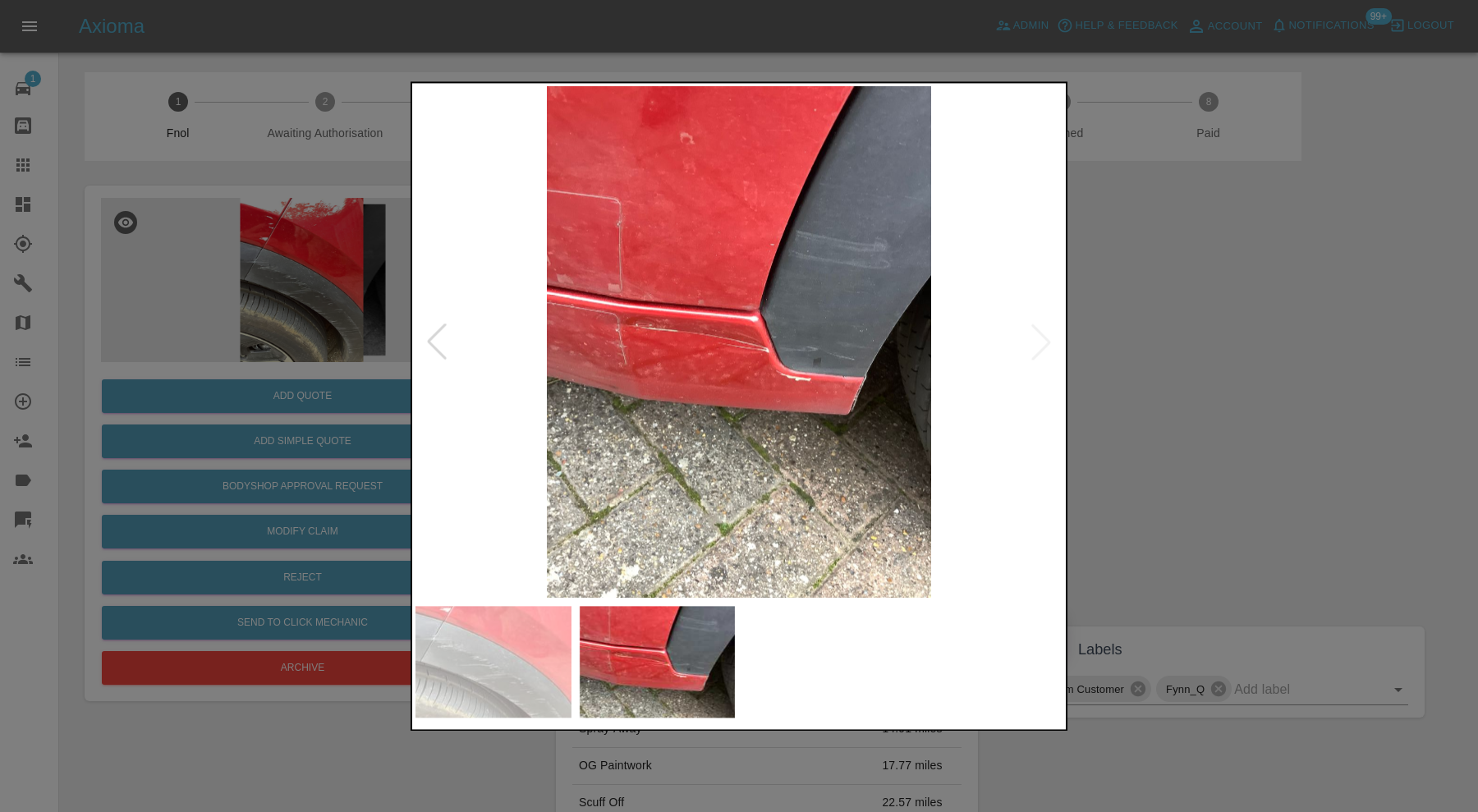
click at [656, 672] on img at bounding box center [657, 662] width 156 height 112
click at [526, 673] on img at bounding box center [493, 662] width 156 height 112
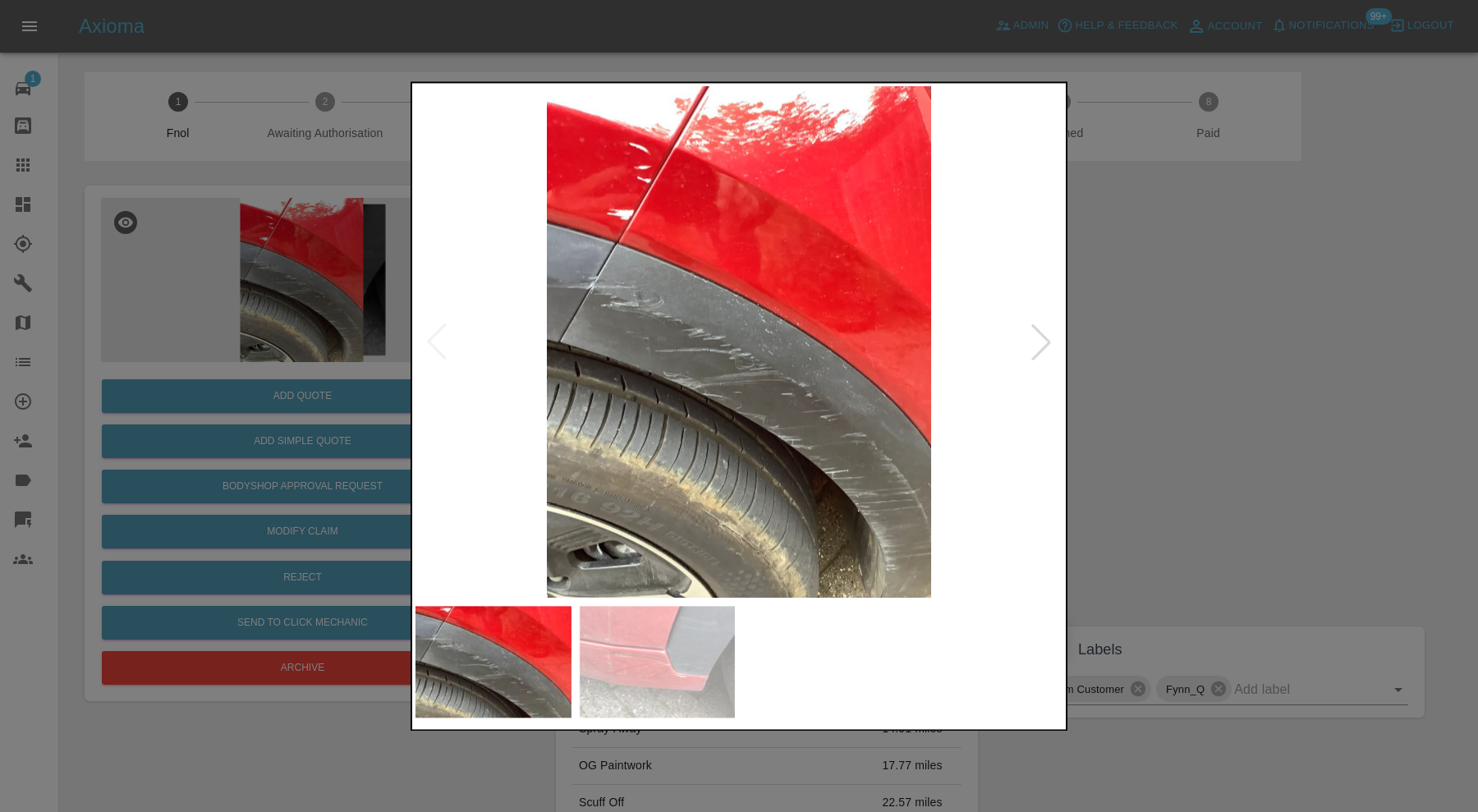
click at [585, 671] on img at bounding box center [657, 662] width 156 height 112
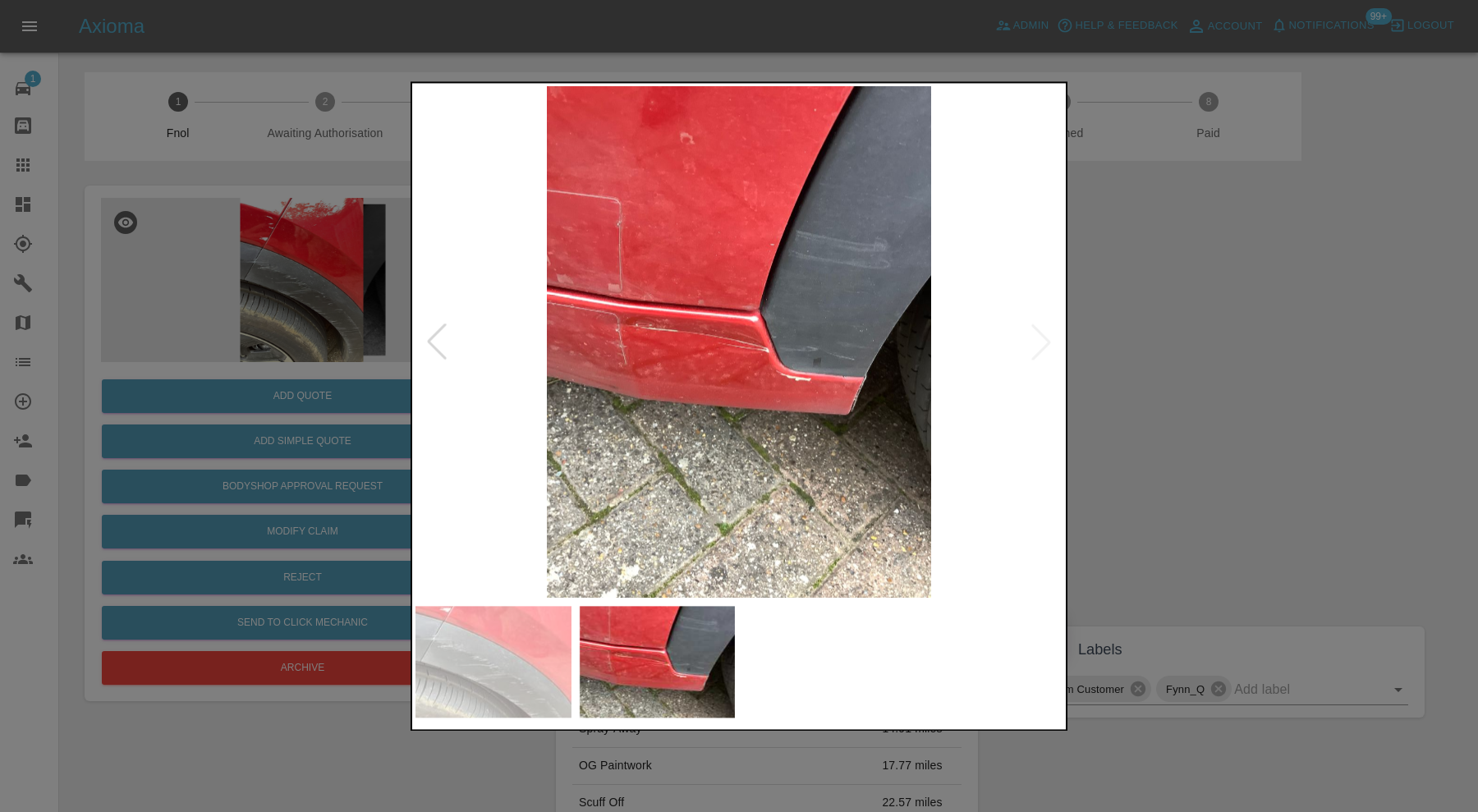
click at [1187, 379] on div at bounding box center [739, 406] width 1478 height 812
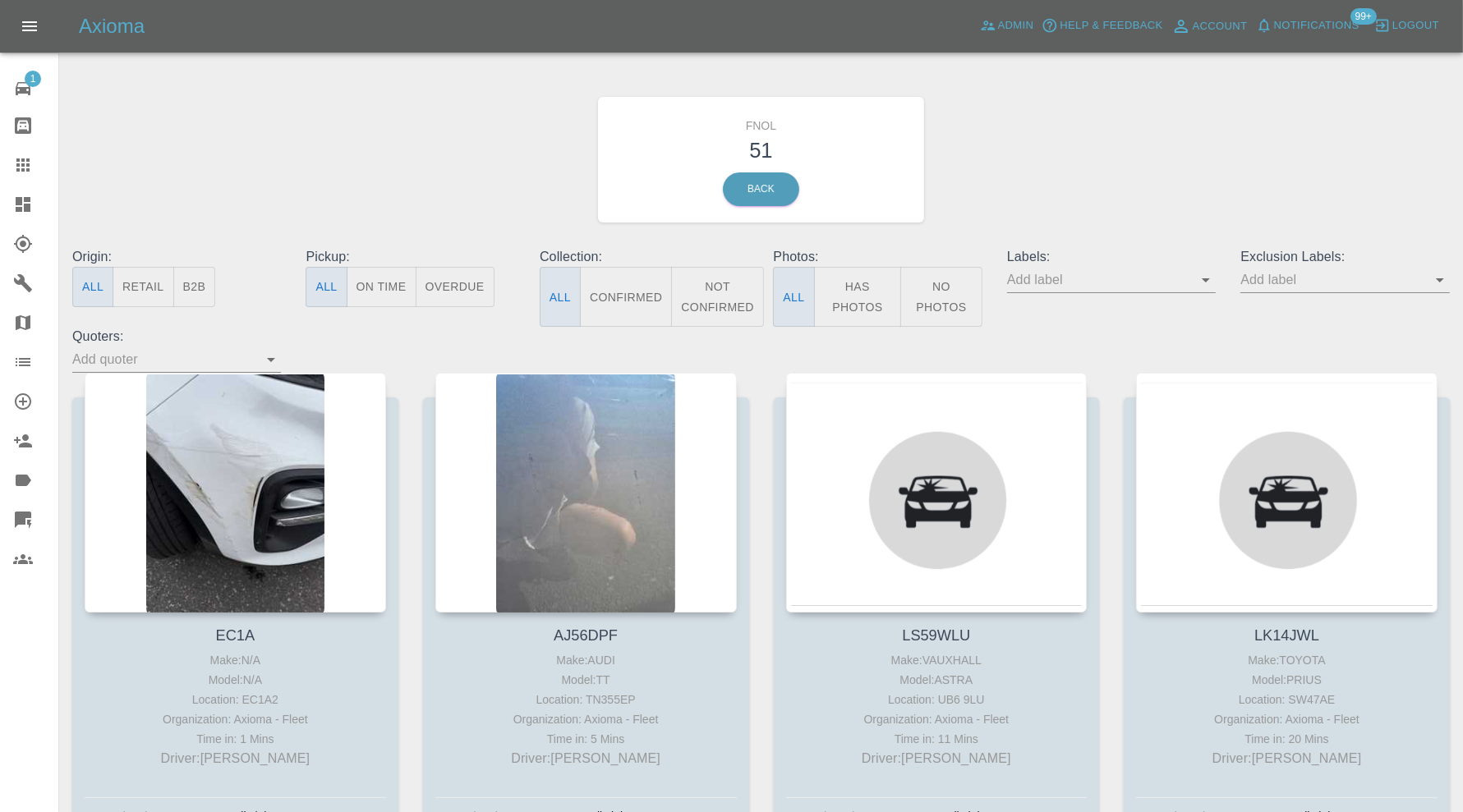
click at [28, 206] on icon at bounding box center [23, 205] width 15 height 15
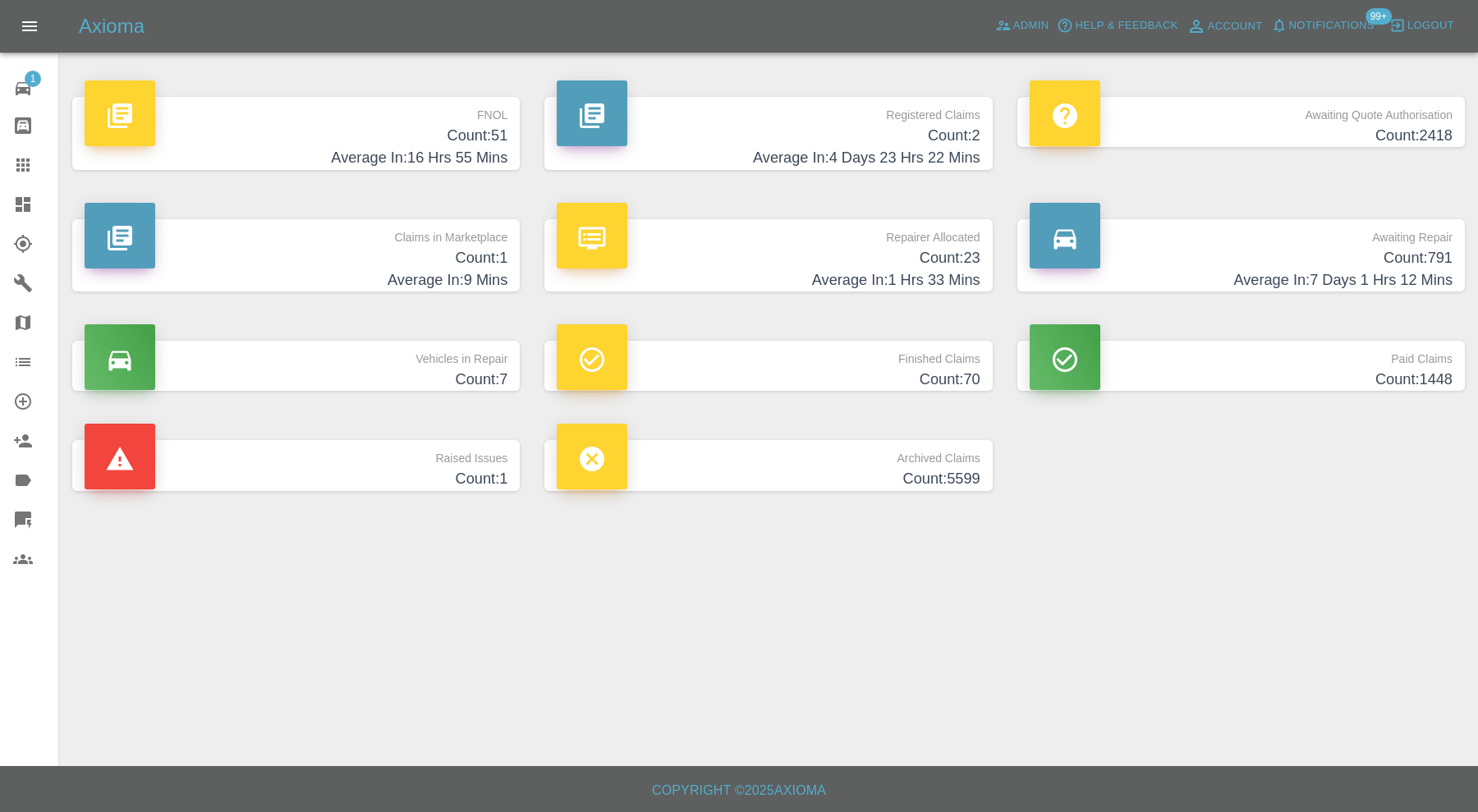
click at [244, 266] on h4 "Count: 1" at bounding box center [296, 258] width 423 height 22
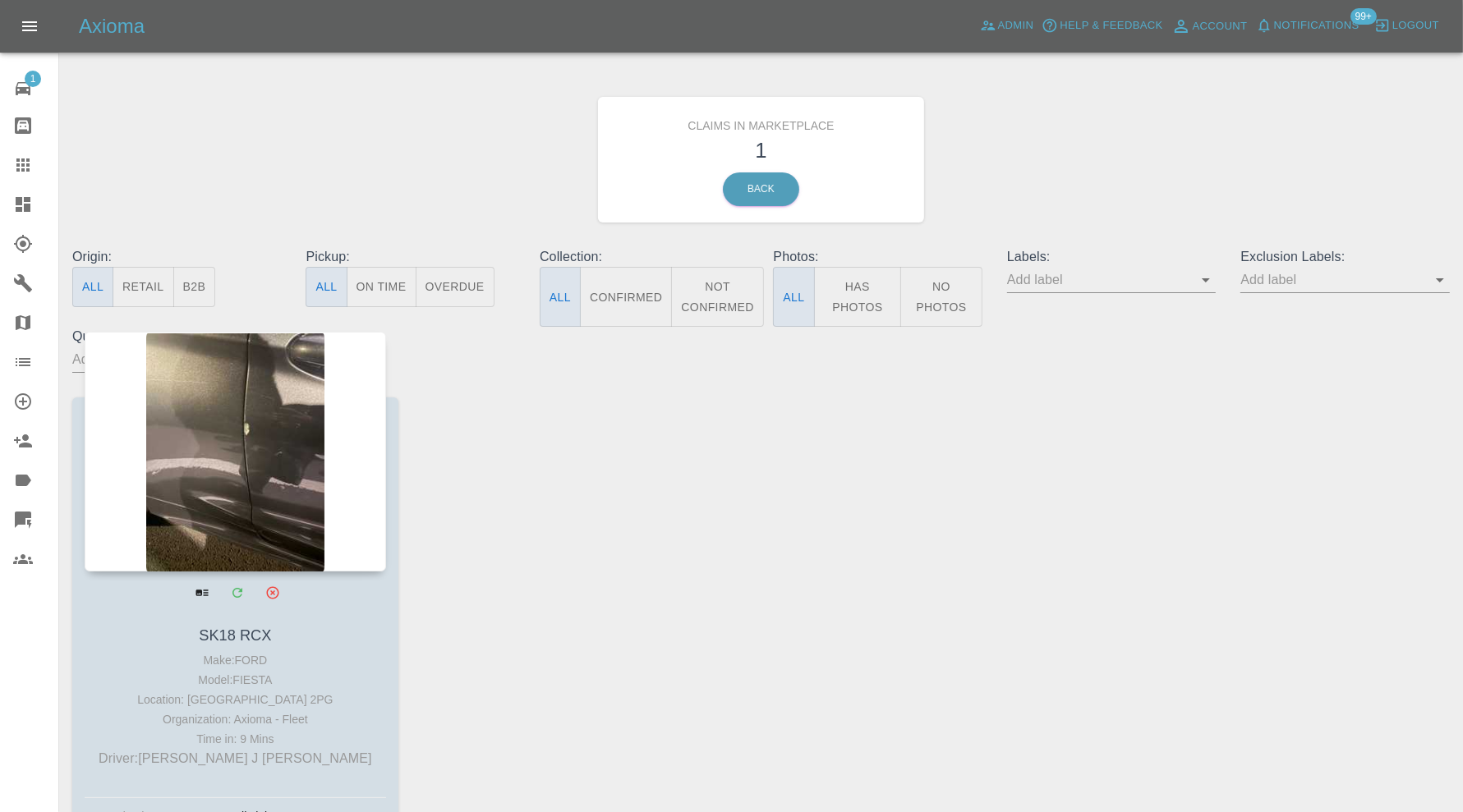
click at [343, 466] on div at bounding box center [235, 452] width 302 height 240
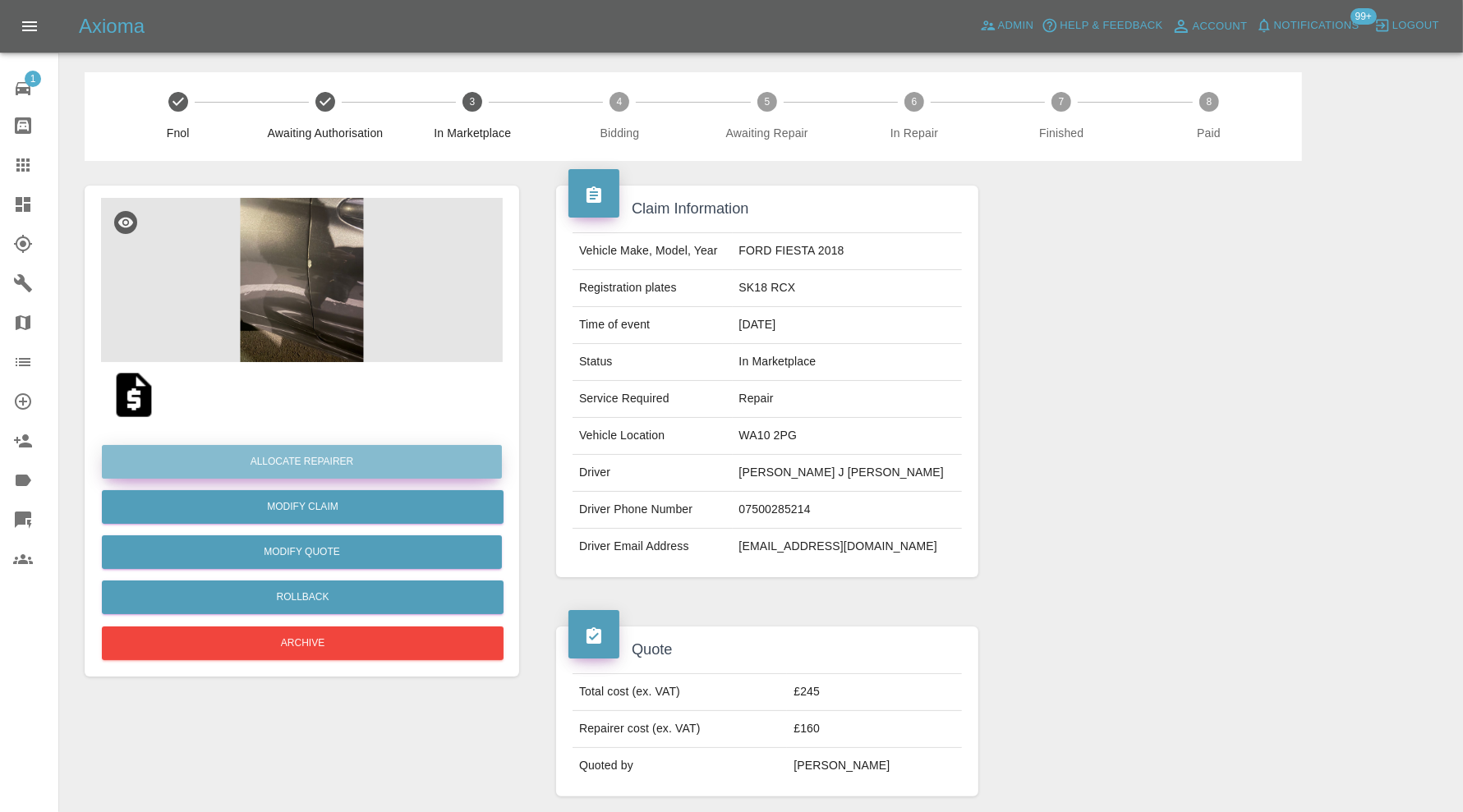
click at [331, 455] on button "Allocate Repairer" at bounding box center [302, 461] width 400 height 33
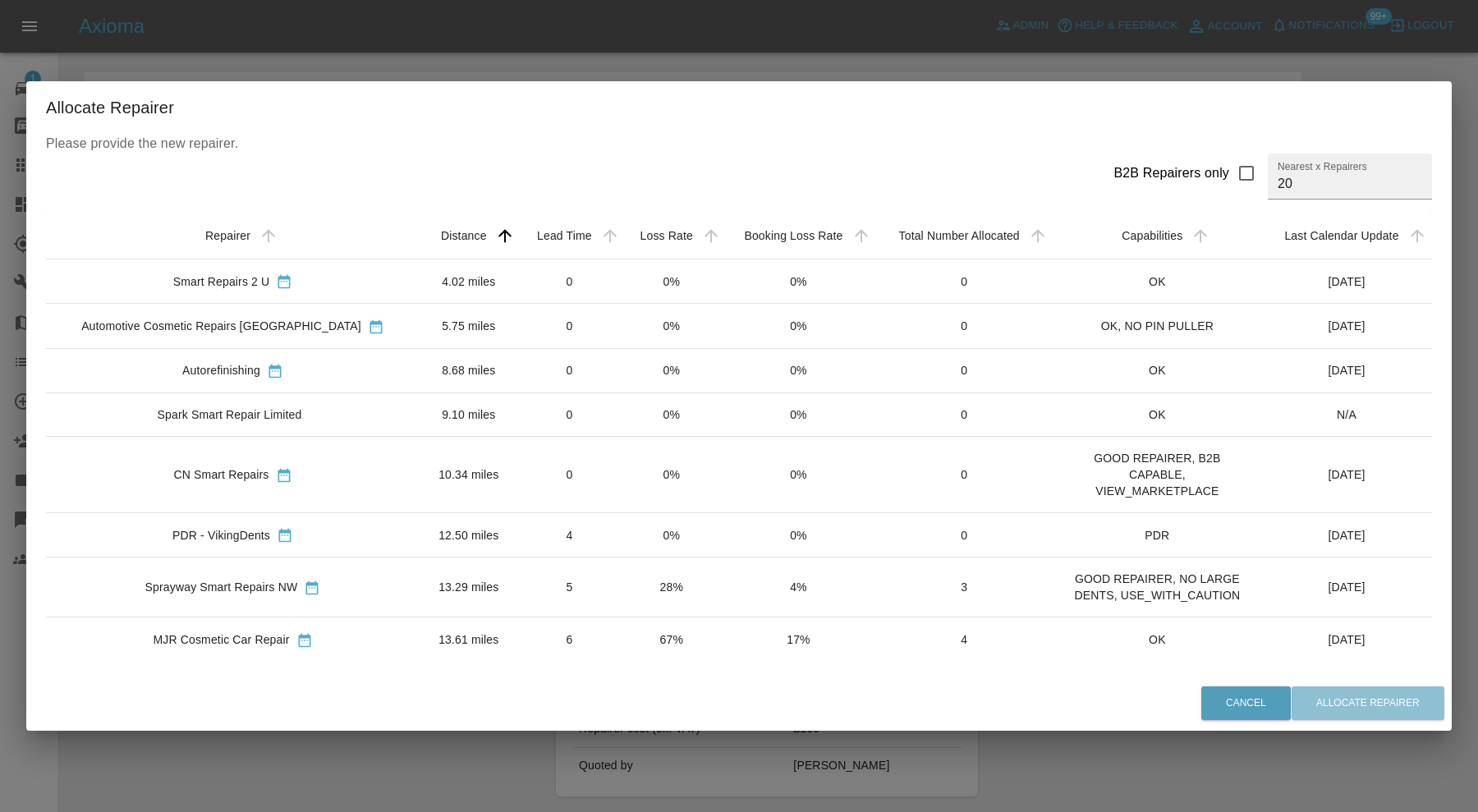
scroll to position [137, 0]
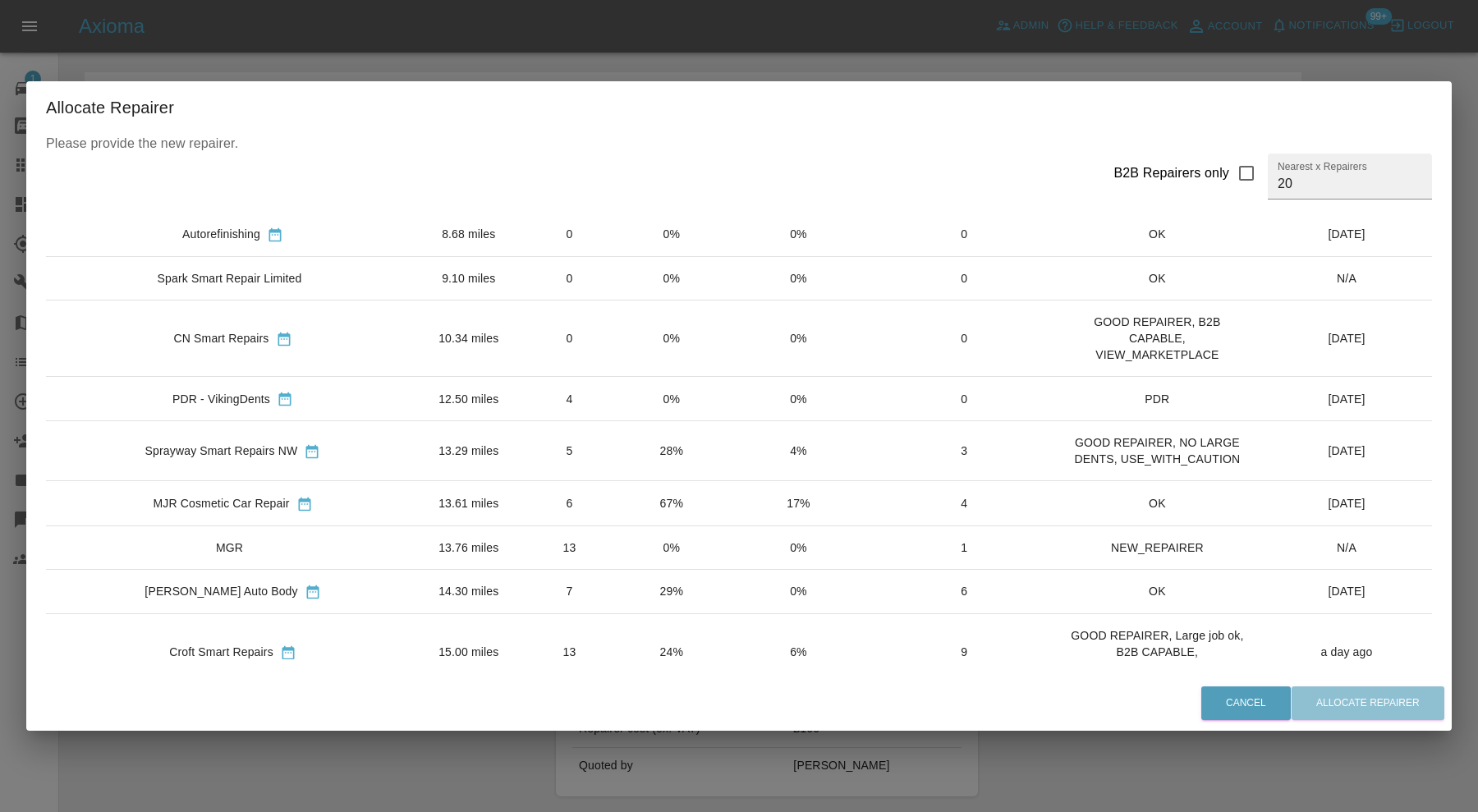
click at [419, 486] on td "13.61 miles" at bounding box center [469, 503] width 99 height 45
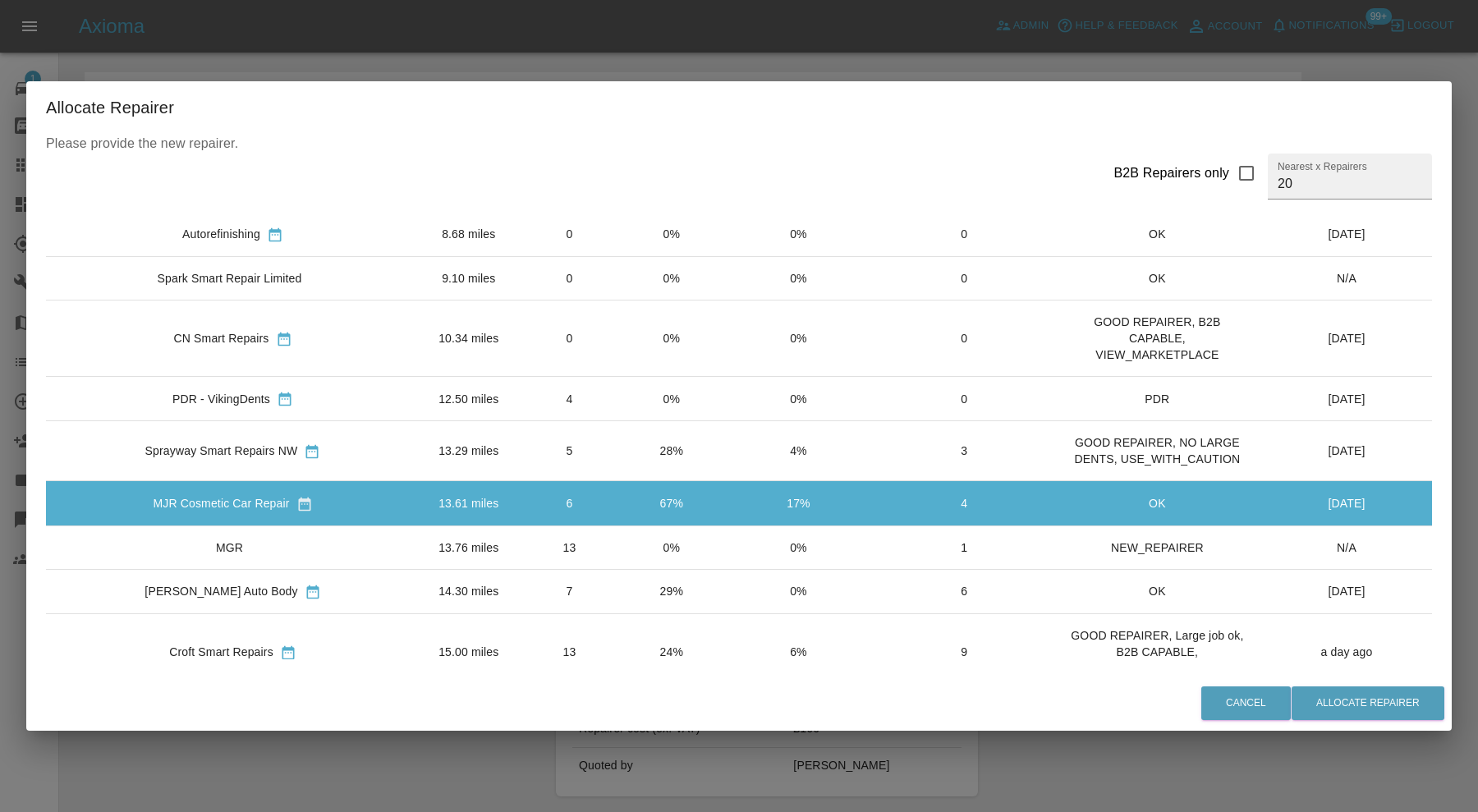
click at [559, 644] on td "13" at bounding box center [569, 652] width 103 height 77
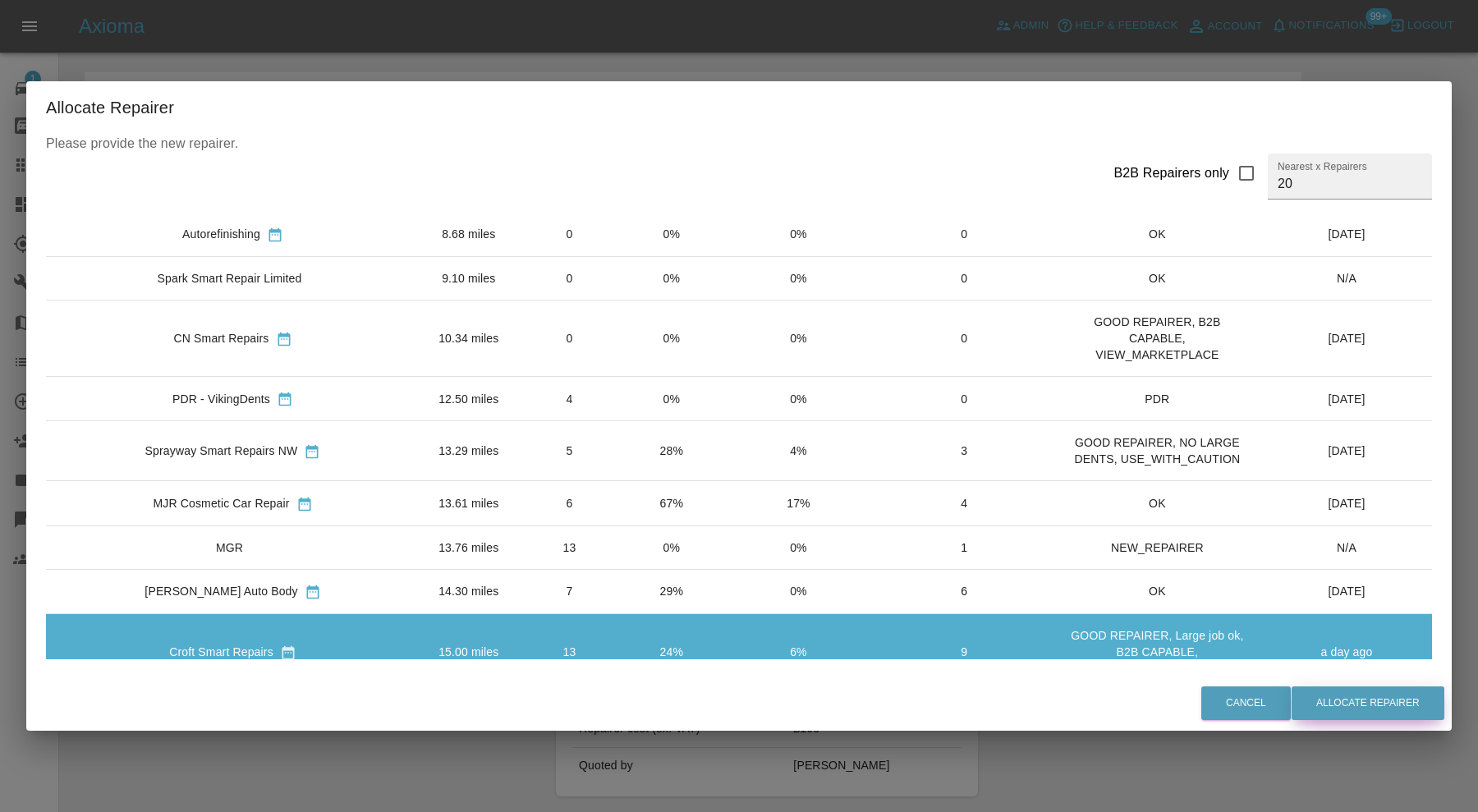
click at [1409, 696] on button "Allocate Repairer" at bounding box center [1368, 703] width 153 height 33
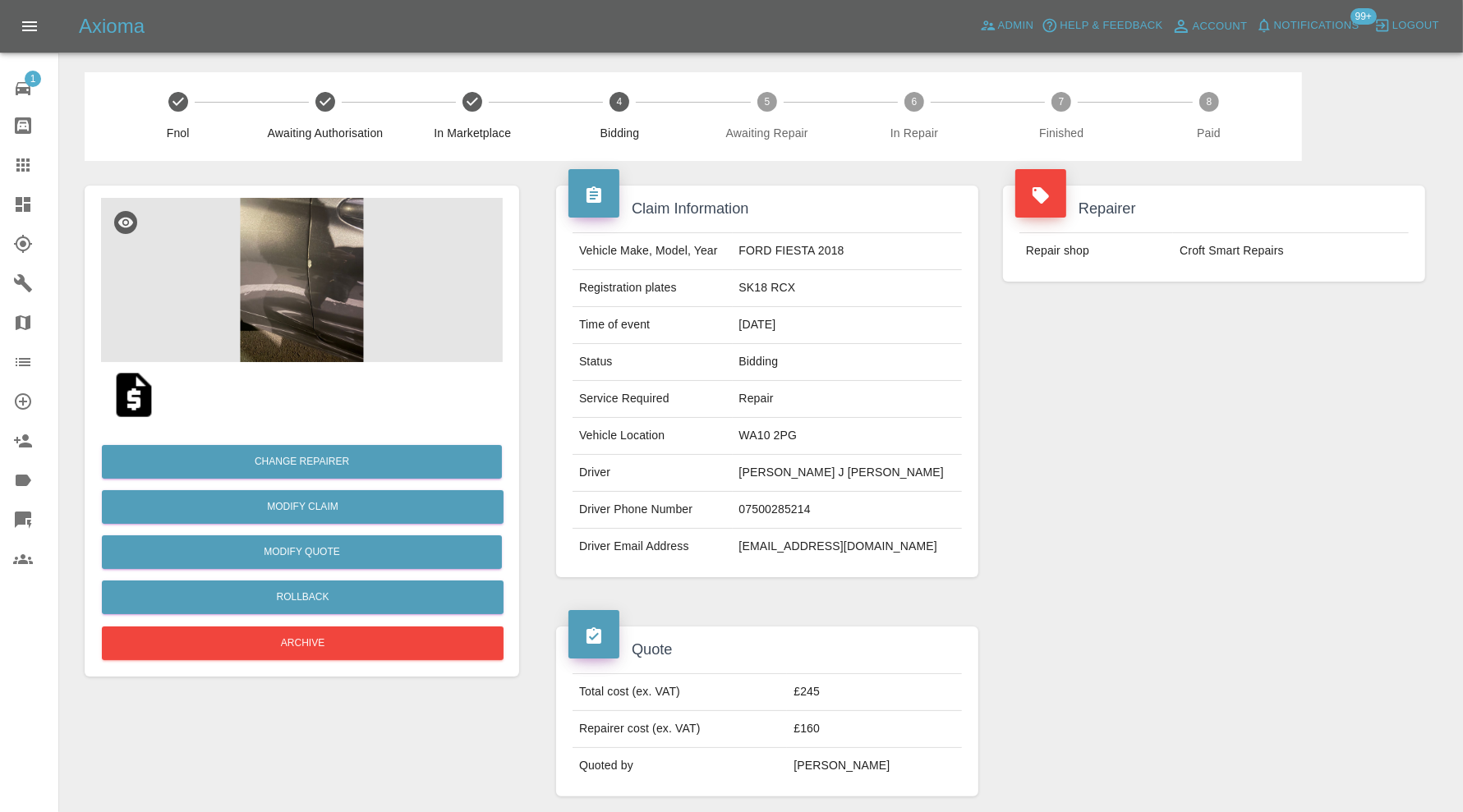
click at [14, 202] on icon at bounding box center [23, 204] width 20 height 20
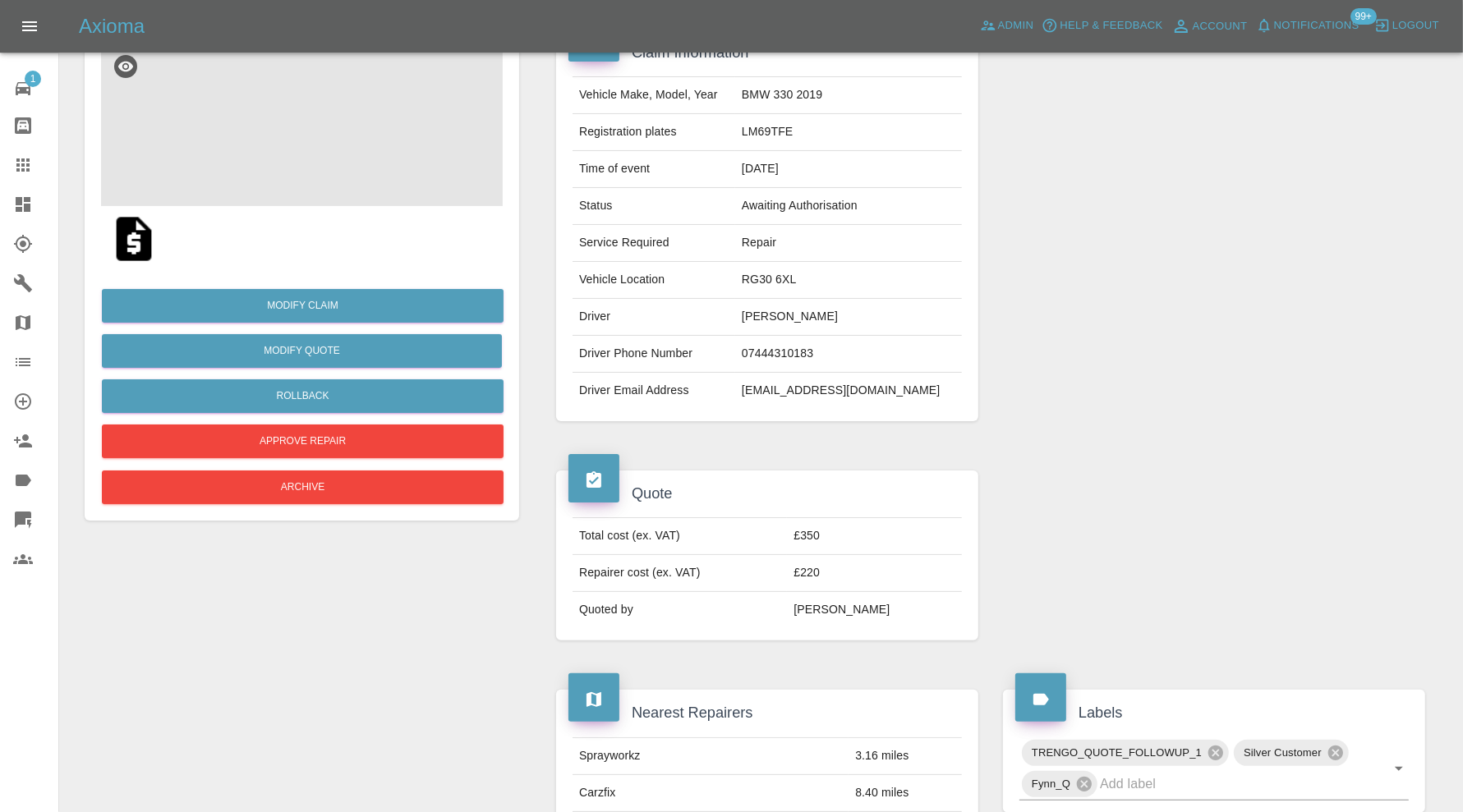
scroll to position [137, 0]
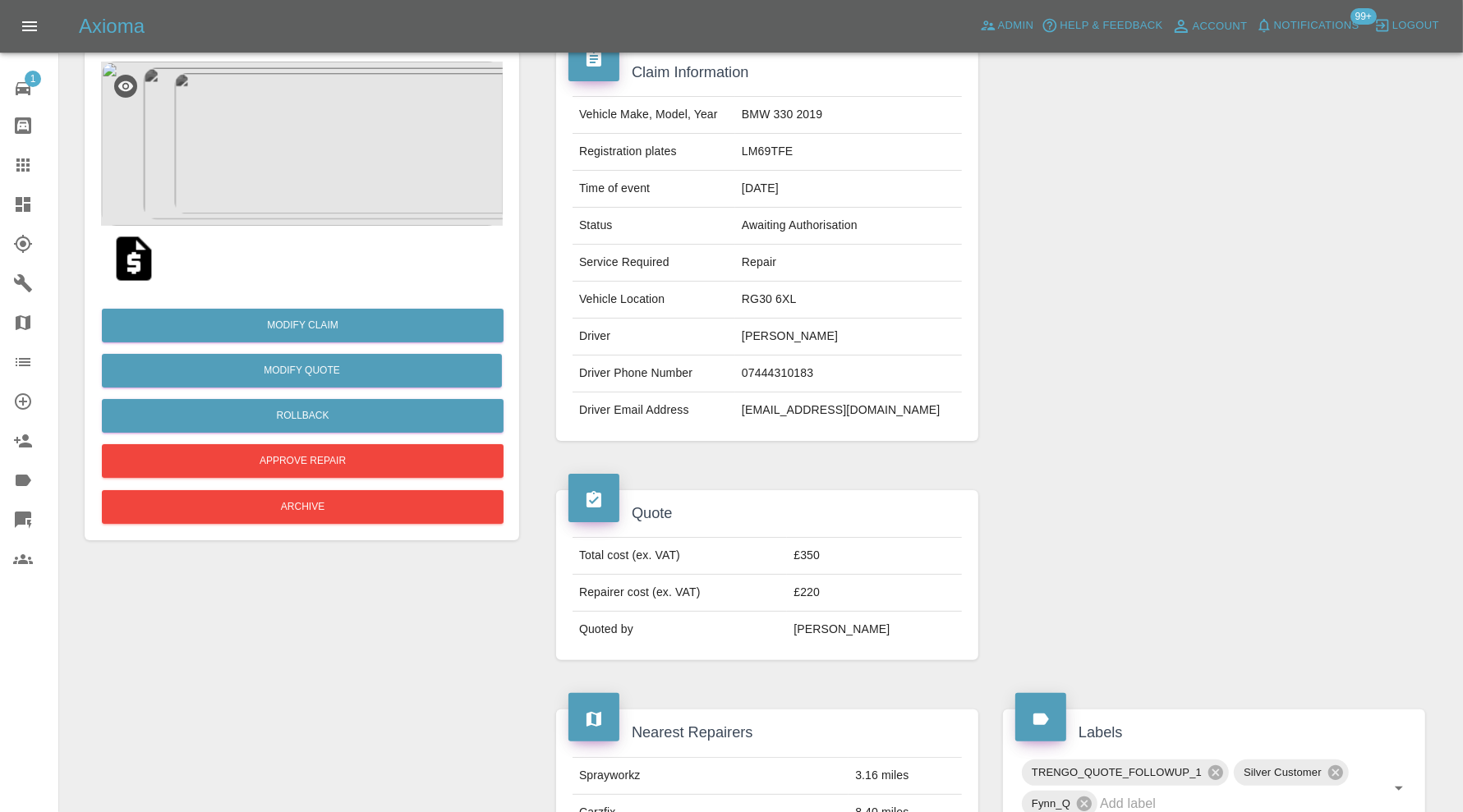
click at [335, 165] on img at bounding box center [301, 143] width 401 height 164
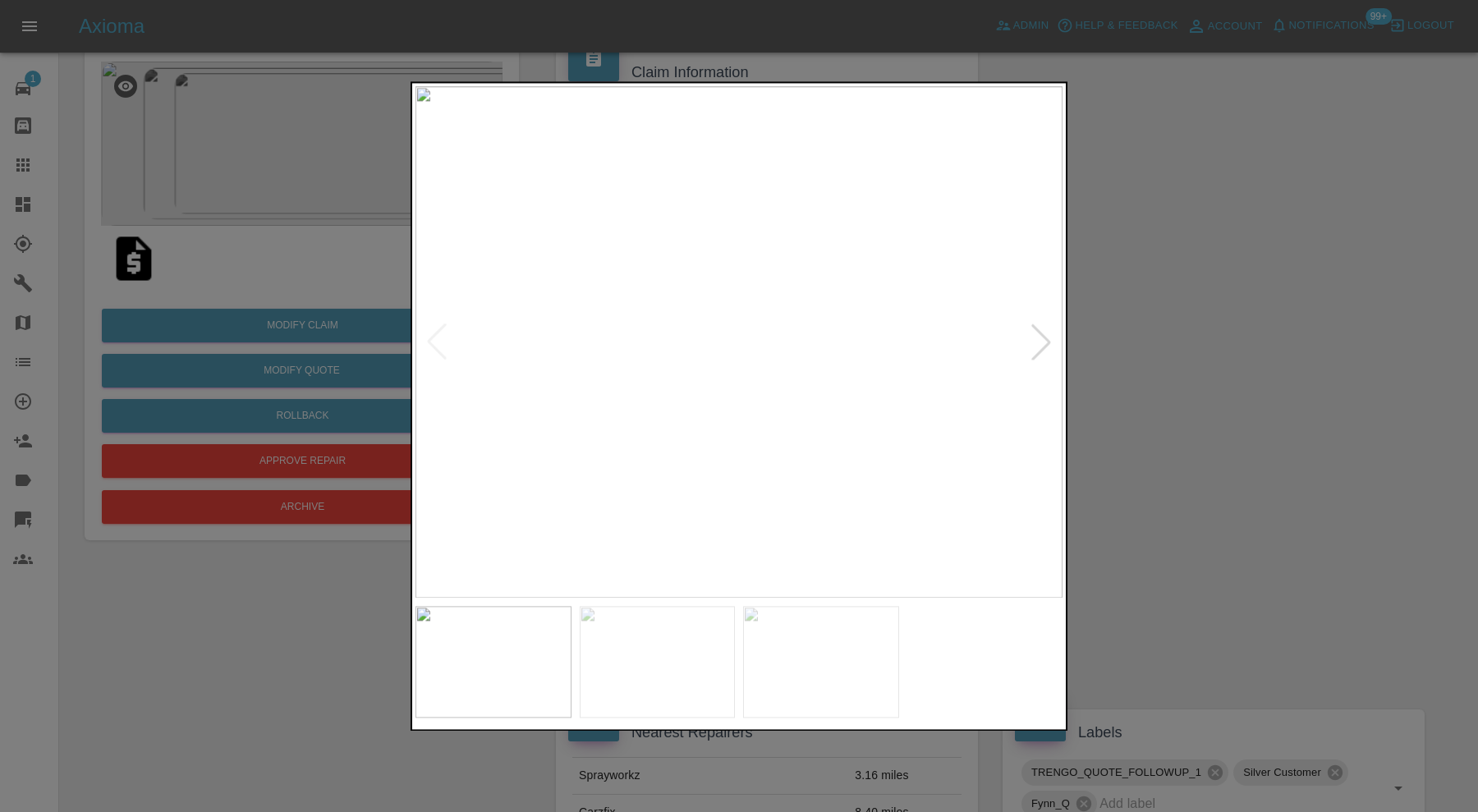
click at [702, 650] on img at bounding box center [657, 662] width 156 height 112
click at [805, 651] on img at bounding box center [821, 662] width 156 height 112
click at [663, 663] on img at bounding box center [657, 662] width 156 height 112
click at [472, 656] on img at bounding box center [493, 662] width 156 height 112
click at [1284, 386] on div at bounding box center [739, 406] width 1478 height 812
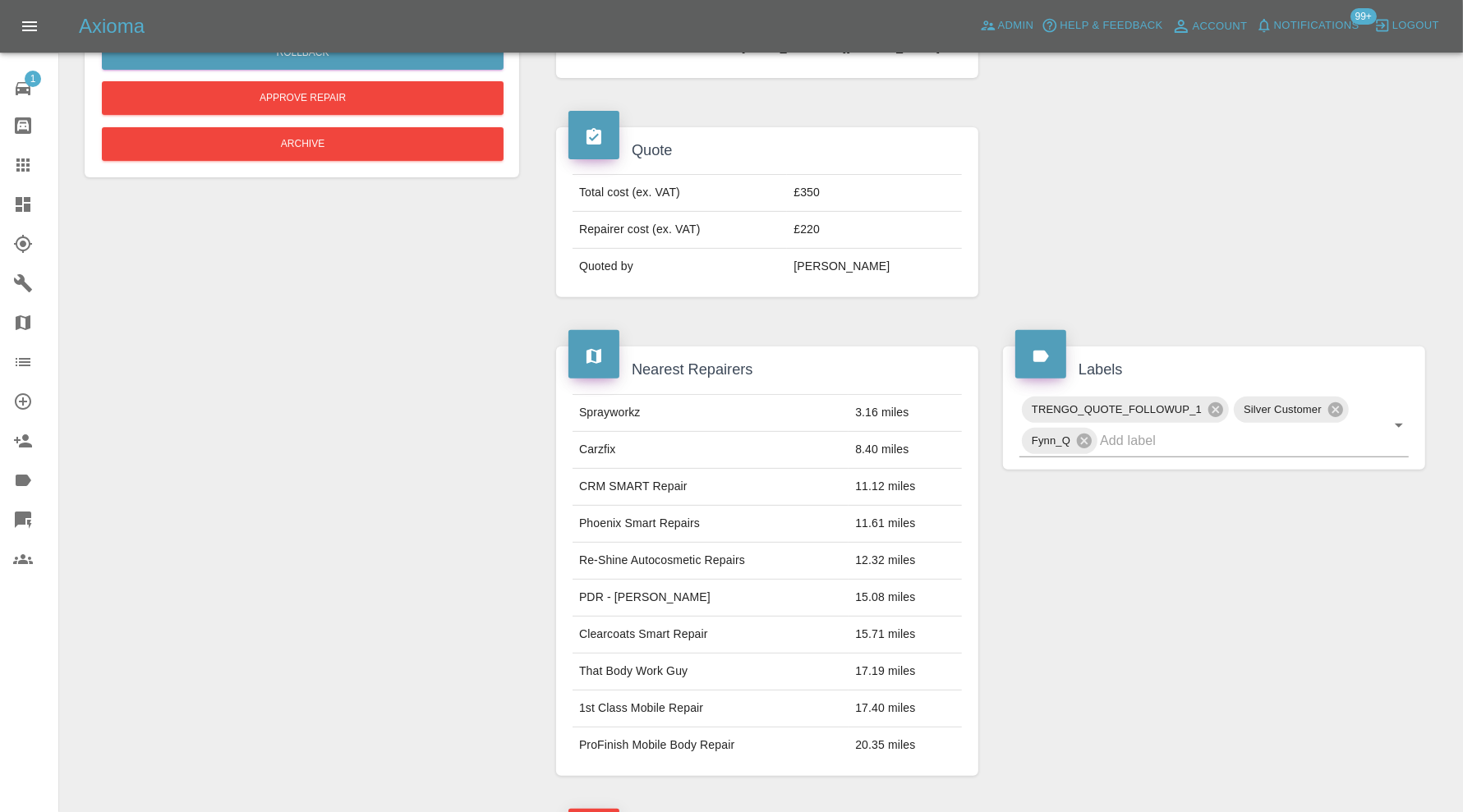
scroll to position [0, 0]
